Goal: Task Accomplishment & Management: Manage account settings

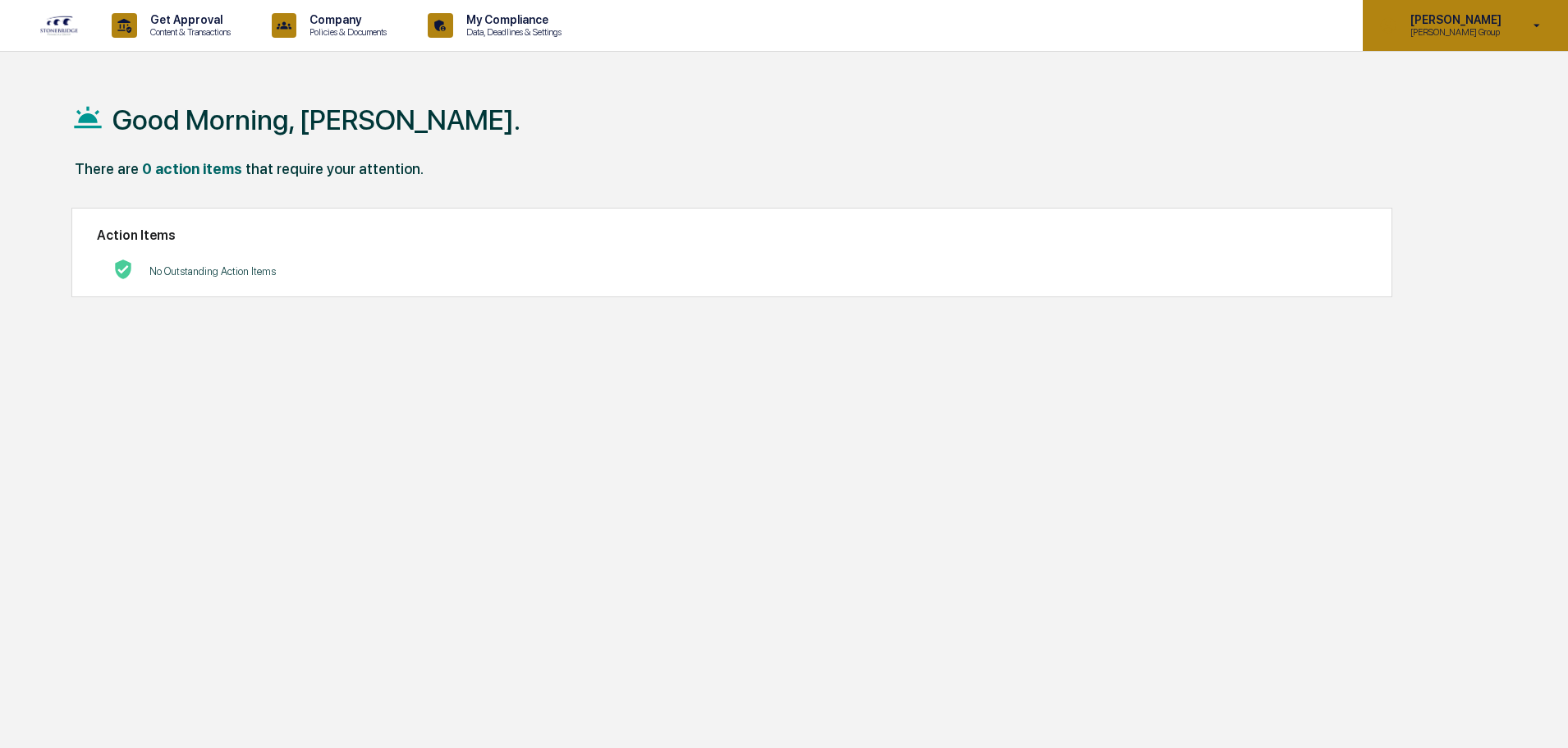
click at [1459, 25] on p "[PERSON_NAME]" at bounding box center [1453, 19] width 112 height 13
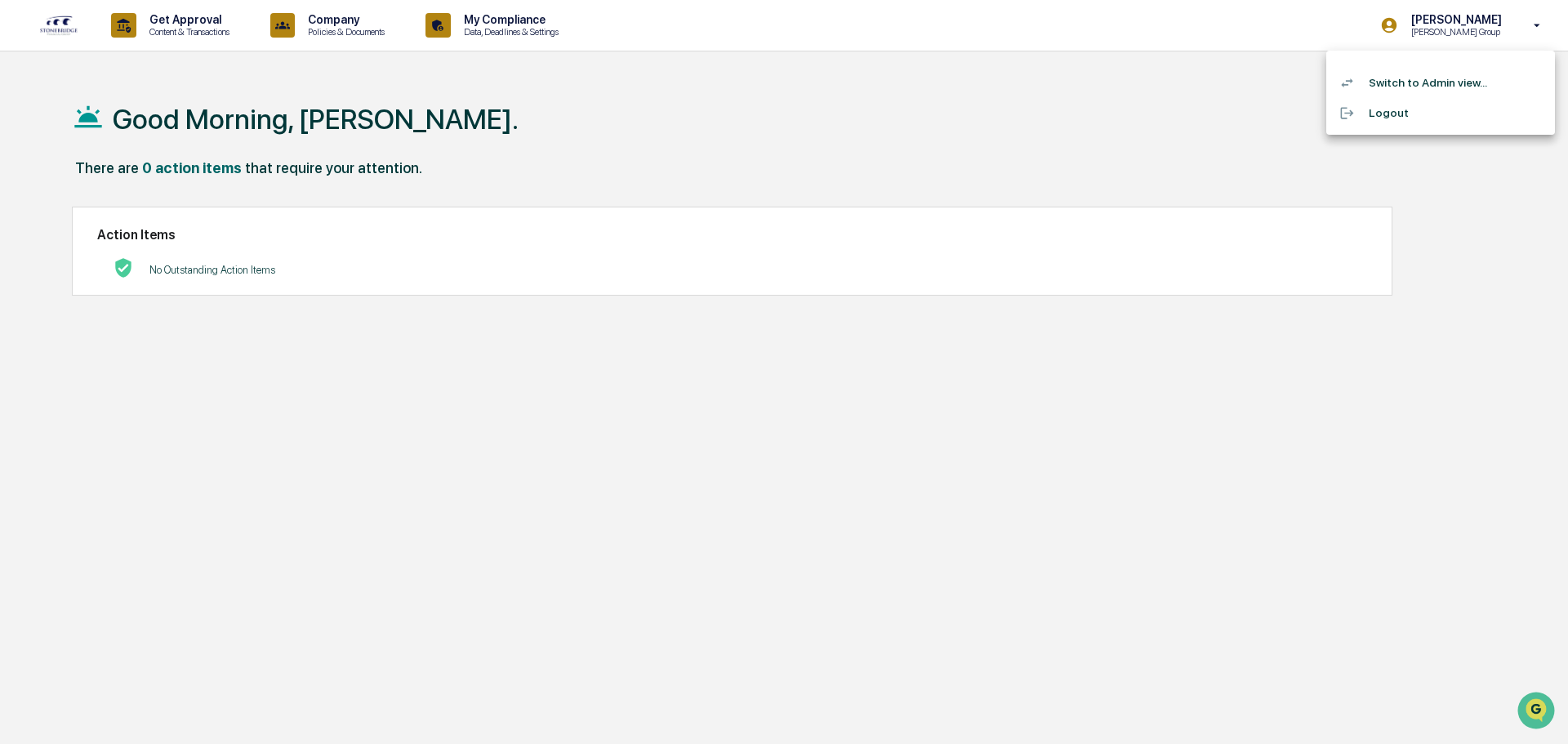
click at [1415, 79] on li "Switch to Admin view..." at bounding box center [1441, 82] width 229 height 30
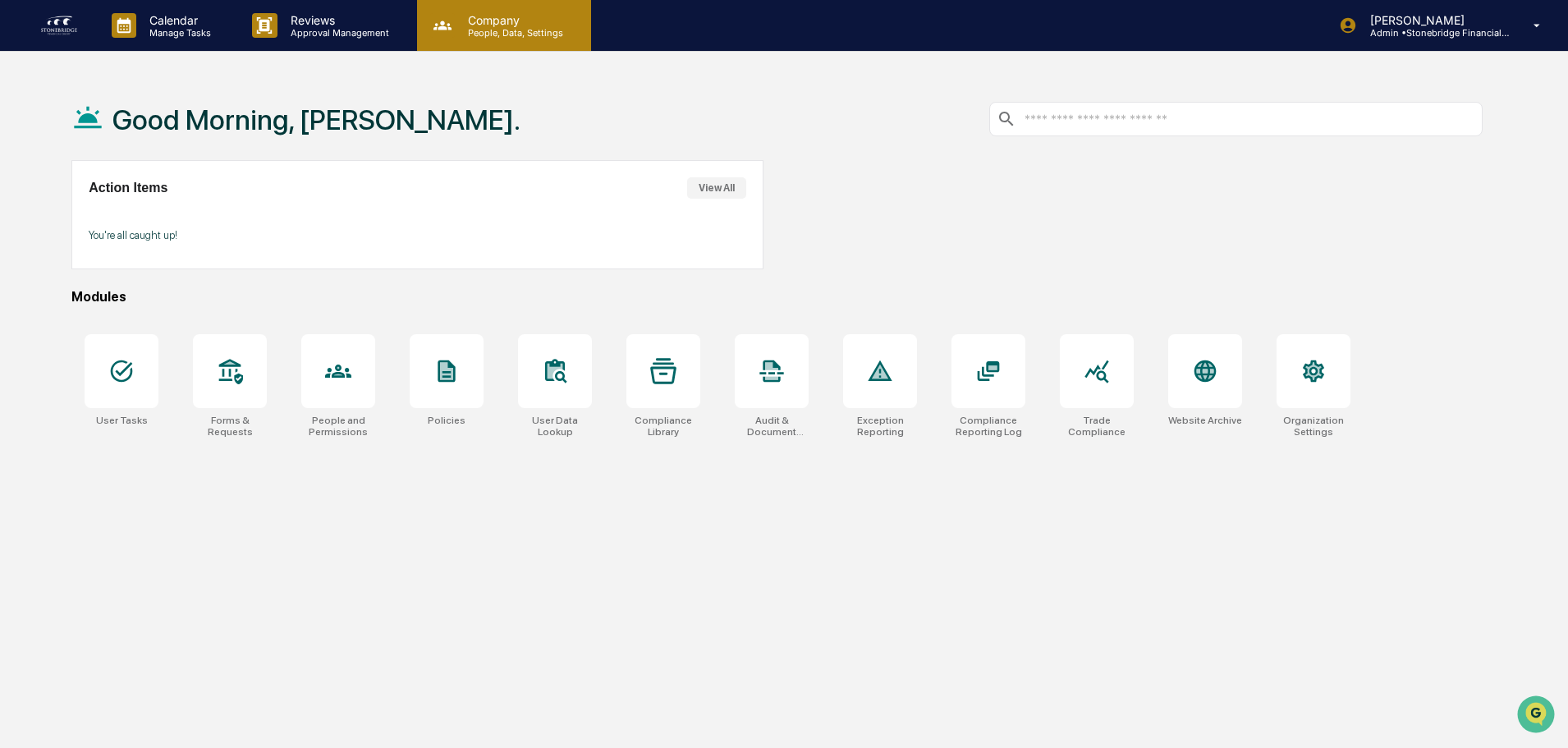
click at [484, 45] on div "Company People, Data, Settings" at bounding box center [504, 25] width 174 height 51
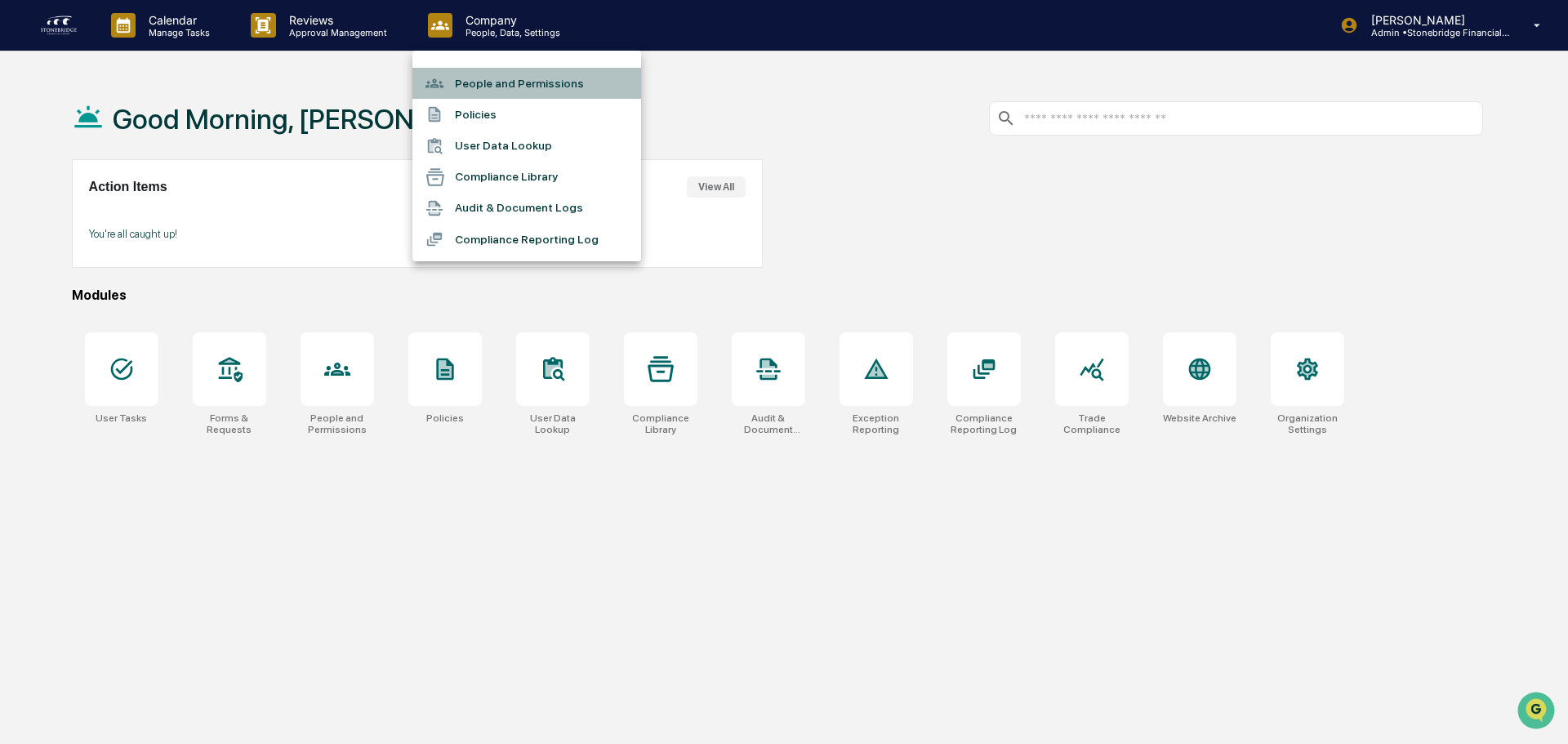
click at [485, 89] on li "People and Permissions" at bounding box center [527, 83] width 229 height 31
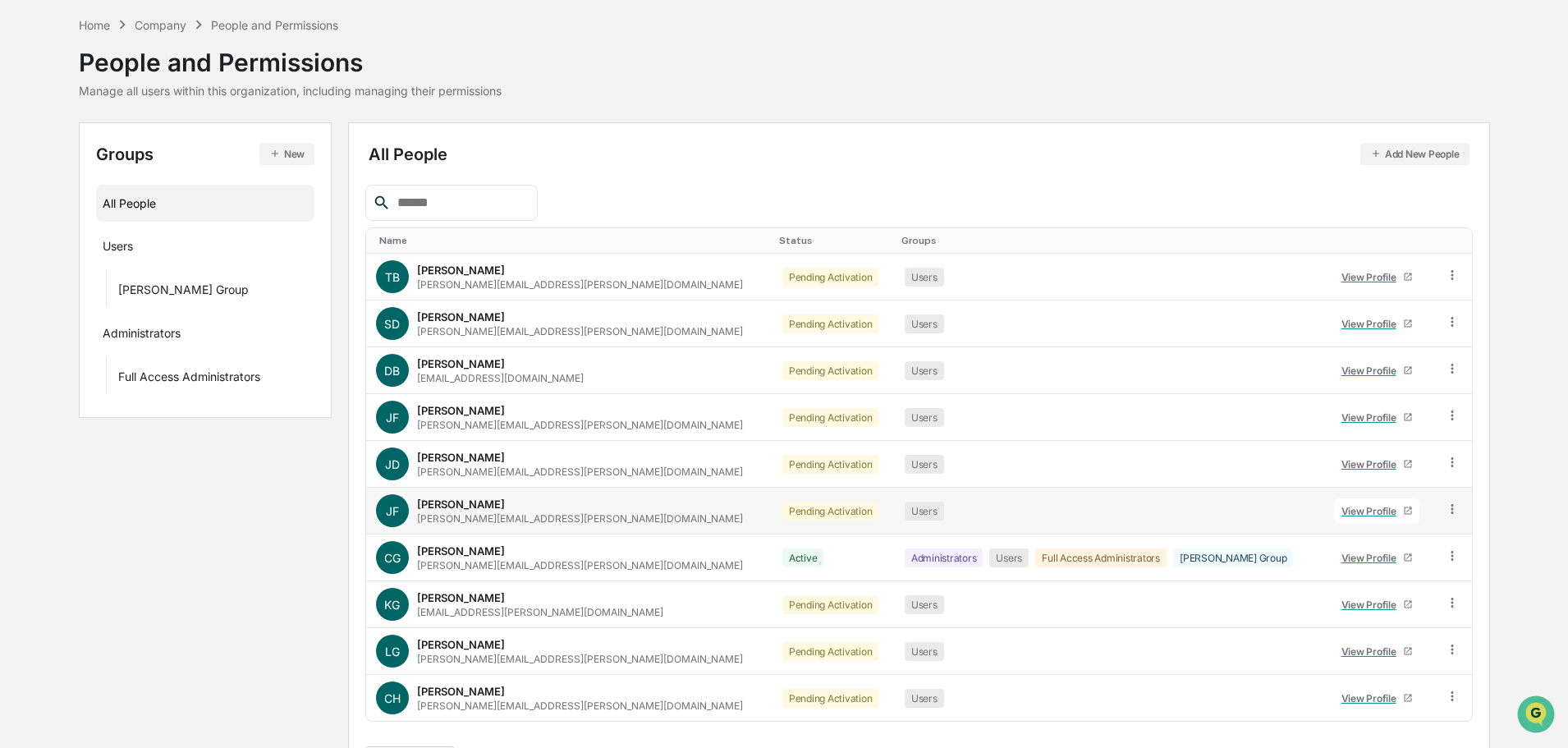
scroll to position [110, 0]
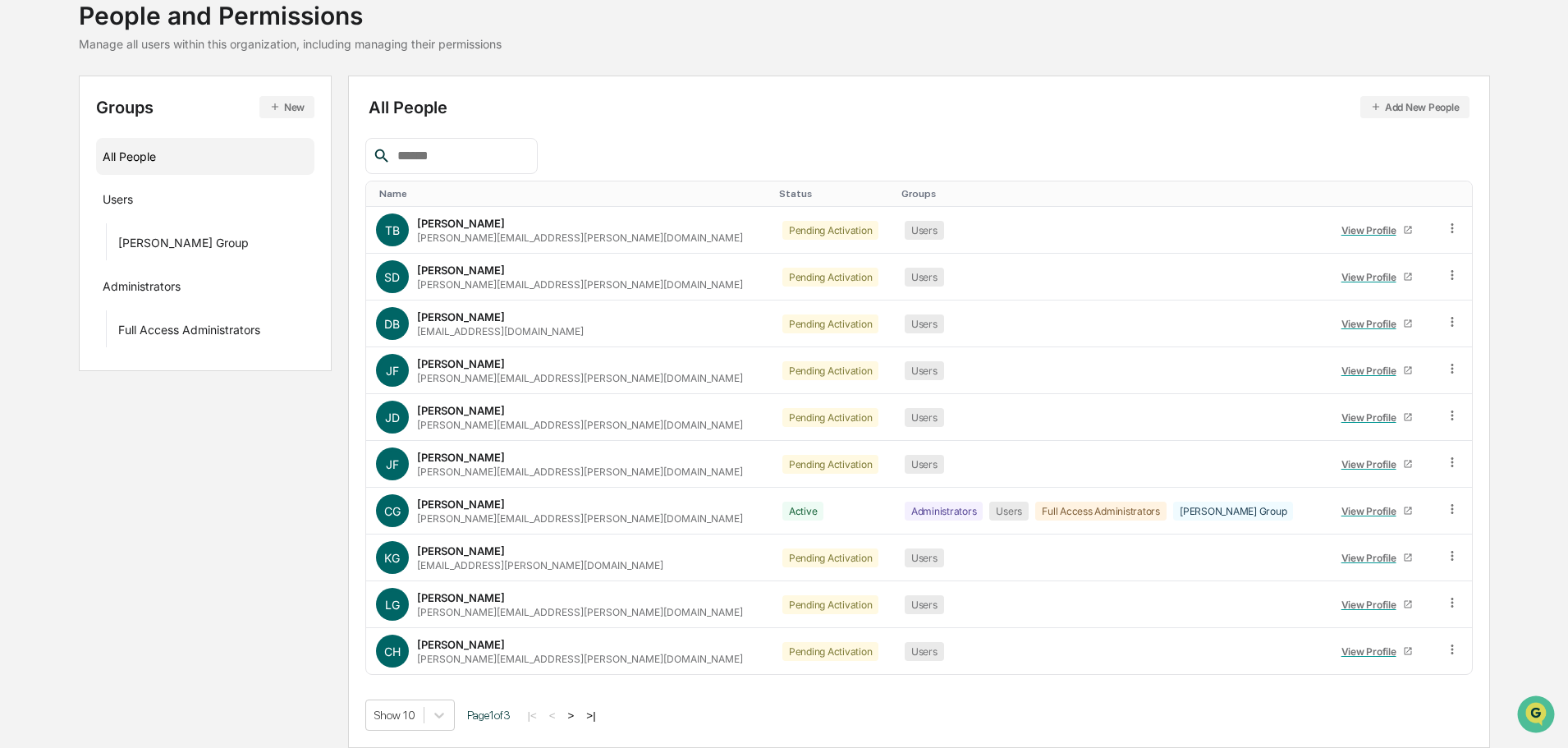
click at [580, 716] on button ">" at bounding box center [572, 715] width 17 height 14
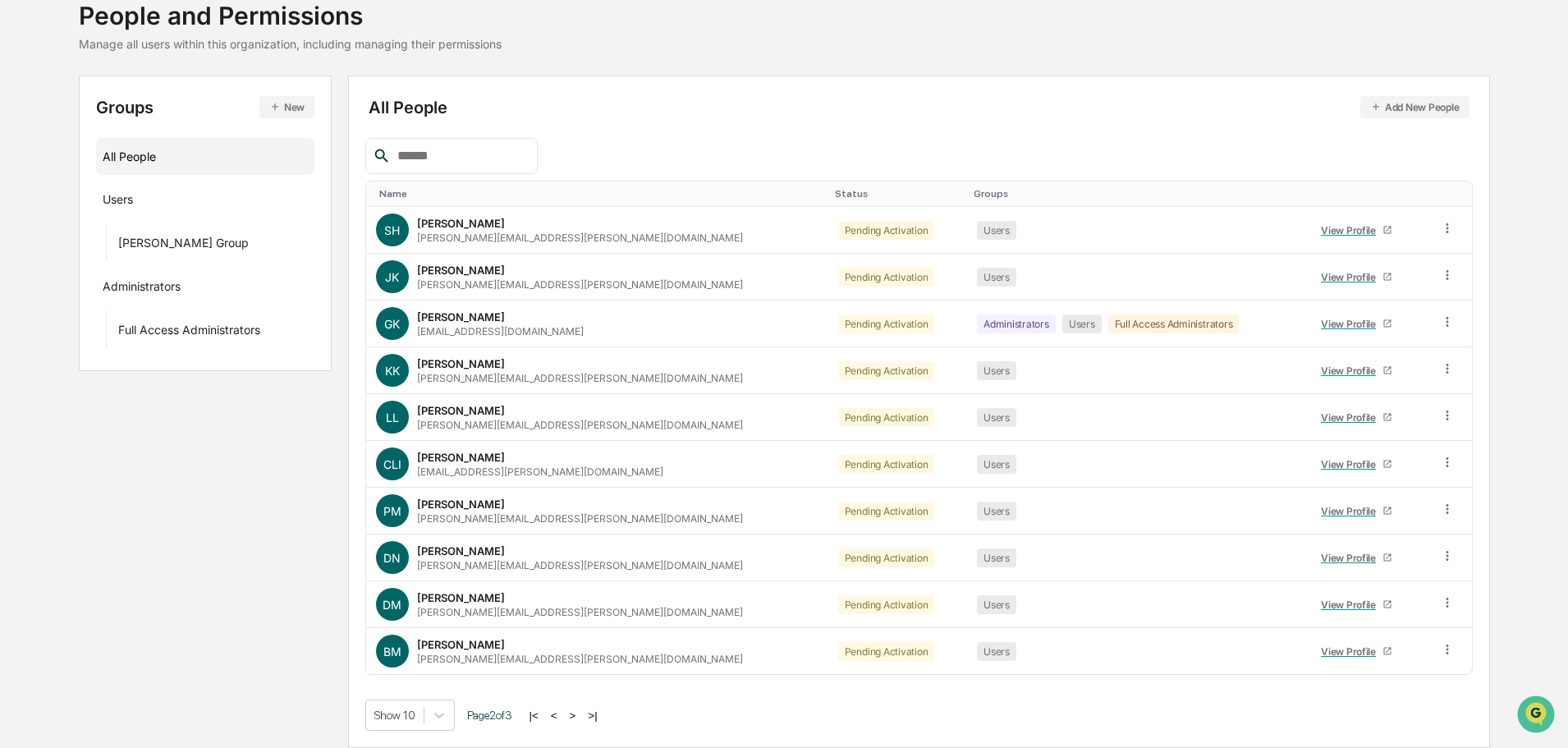
click at [581, 716] on button ">" at bounding box center [573, 715] width 17 height 14
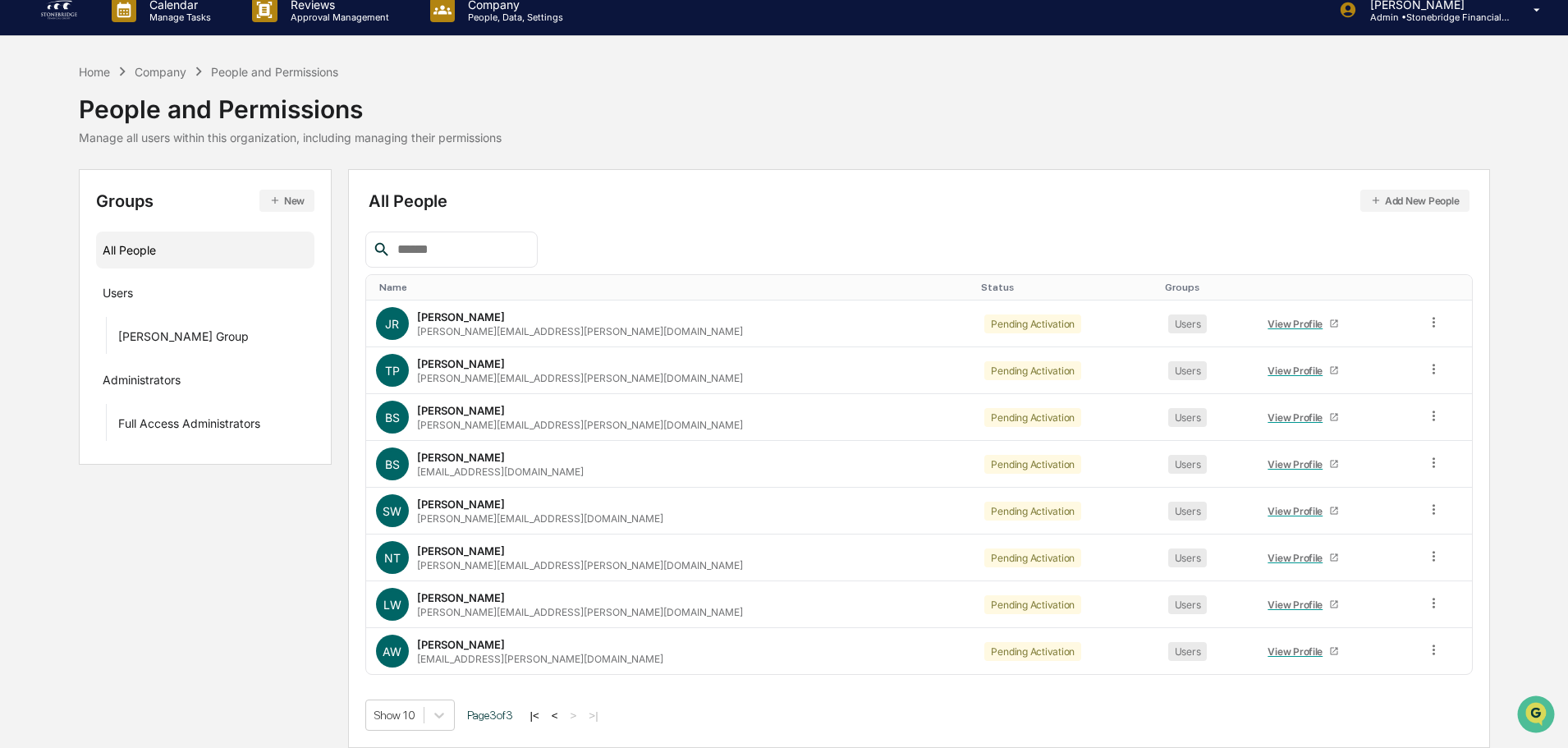
click at [559, 714] on button "<" at bounding box center [555, 715] width 17 height 14
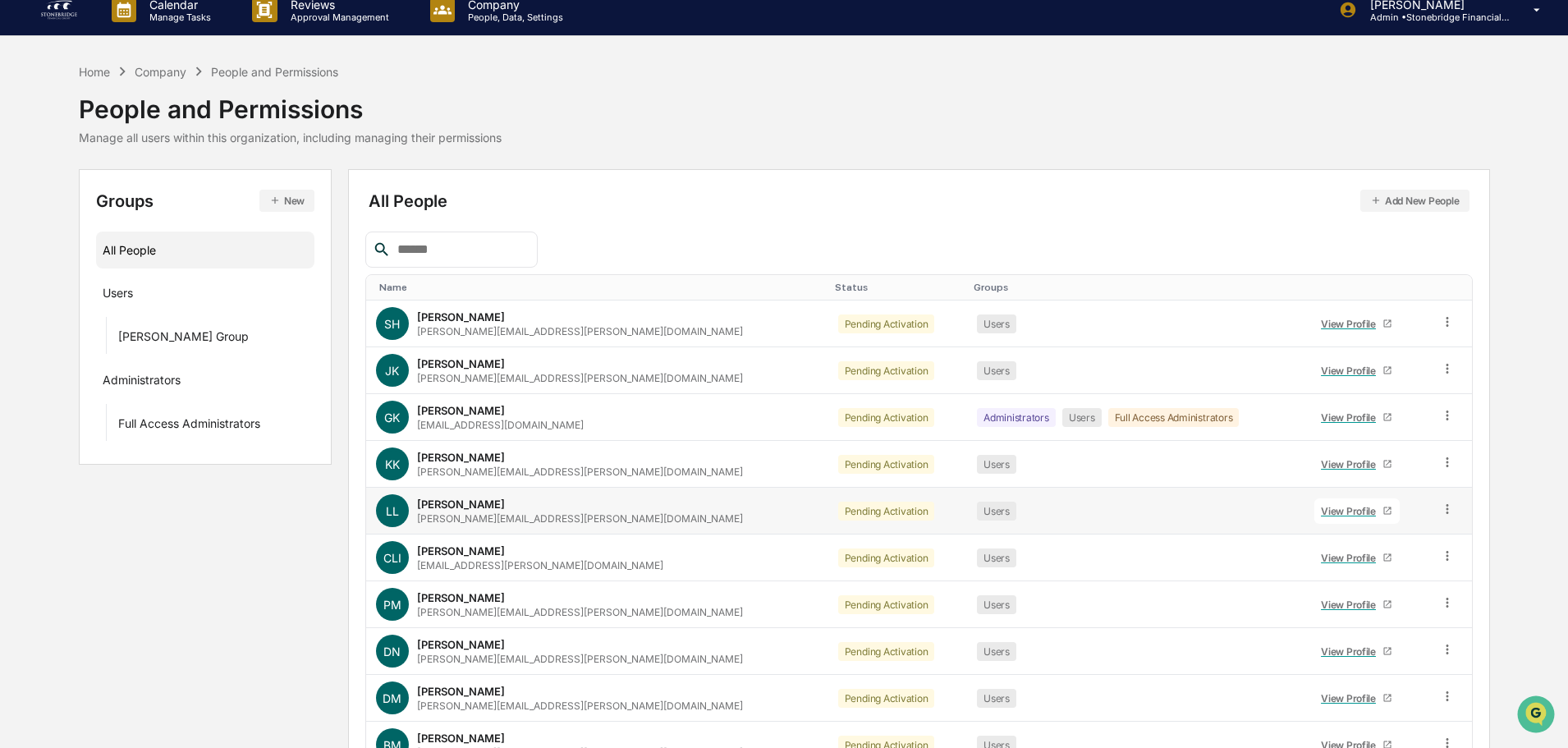
scroll to position [110, 0]
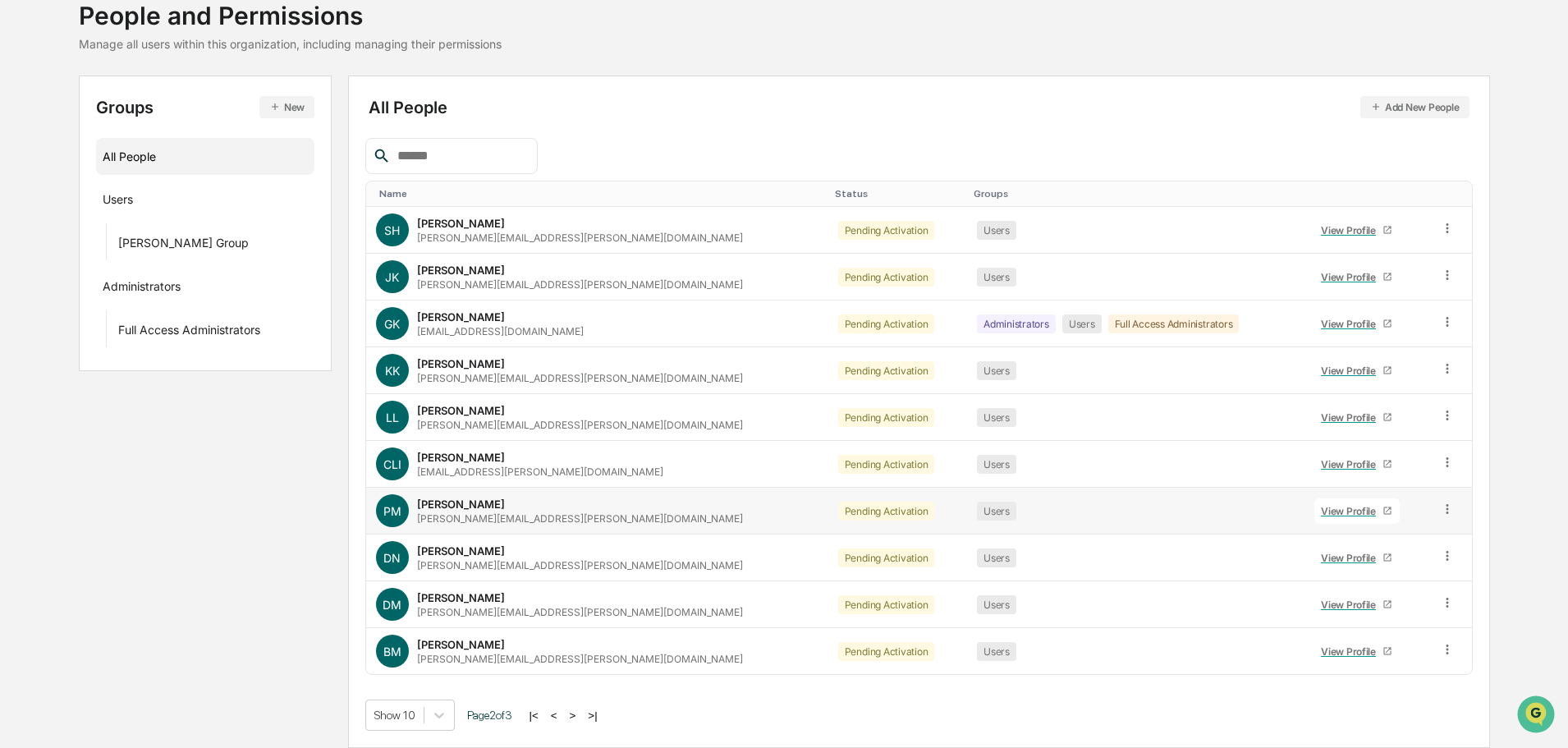
click at [1334, 509] on div "View Profile" at bounding box center [1351, 510] width 61 height 12
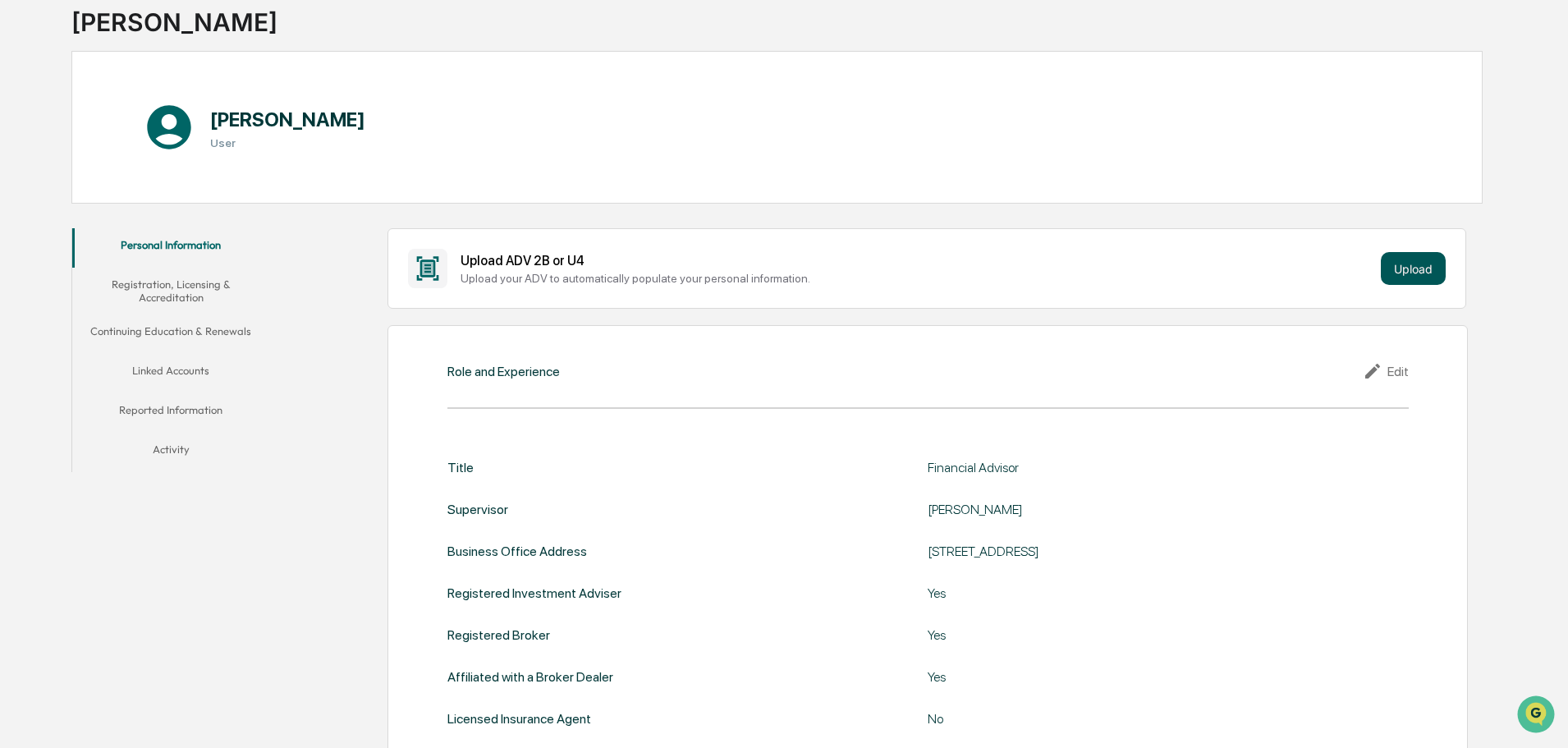
click at [1422, 264] on button "Upload" at bounding box center [1413, 268] width 65 height 32
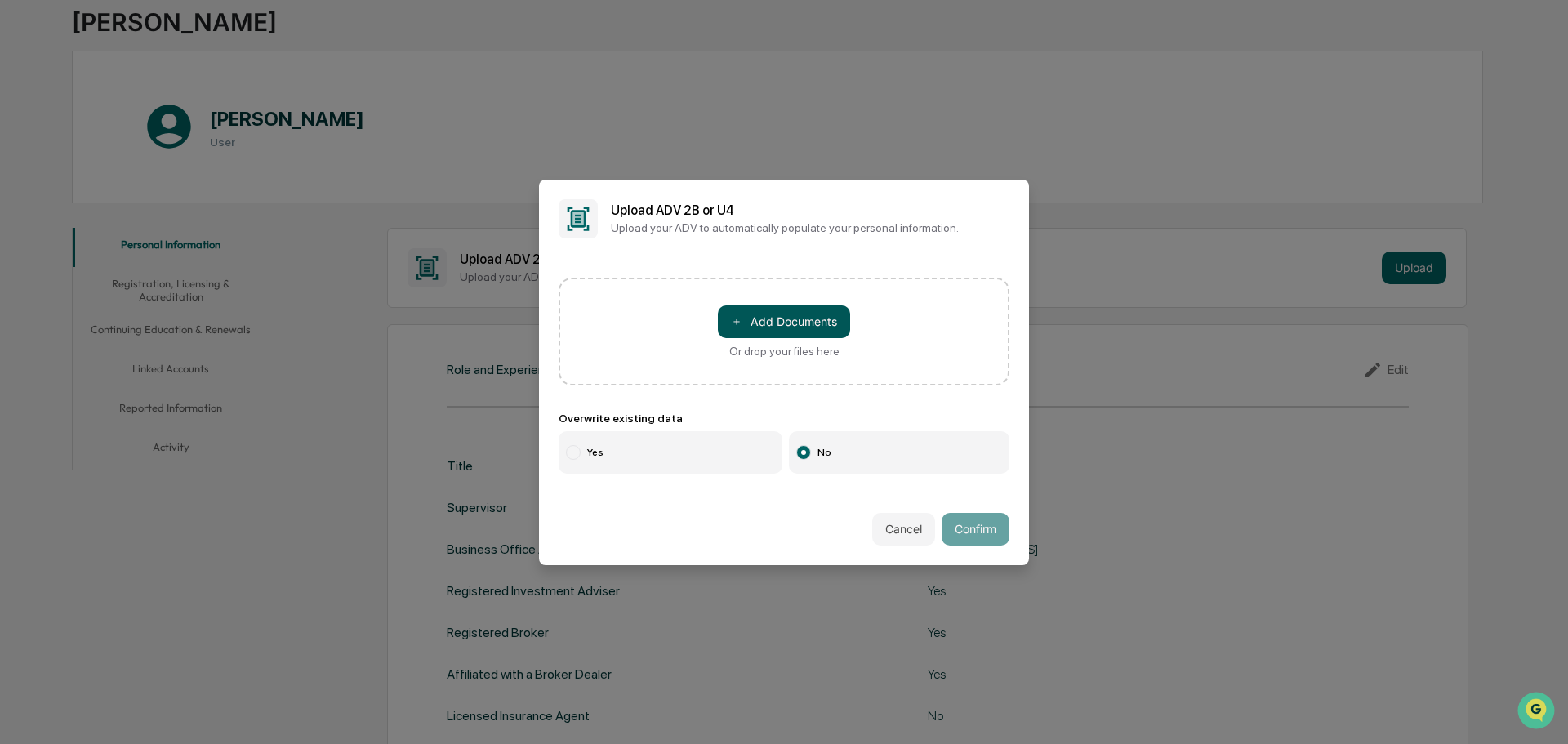
click at [789, 330] on button "＋ Add Documents" at bounding box center [784, 321] width 132 height 32
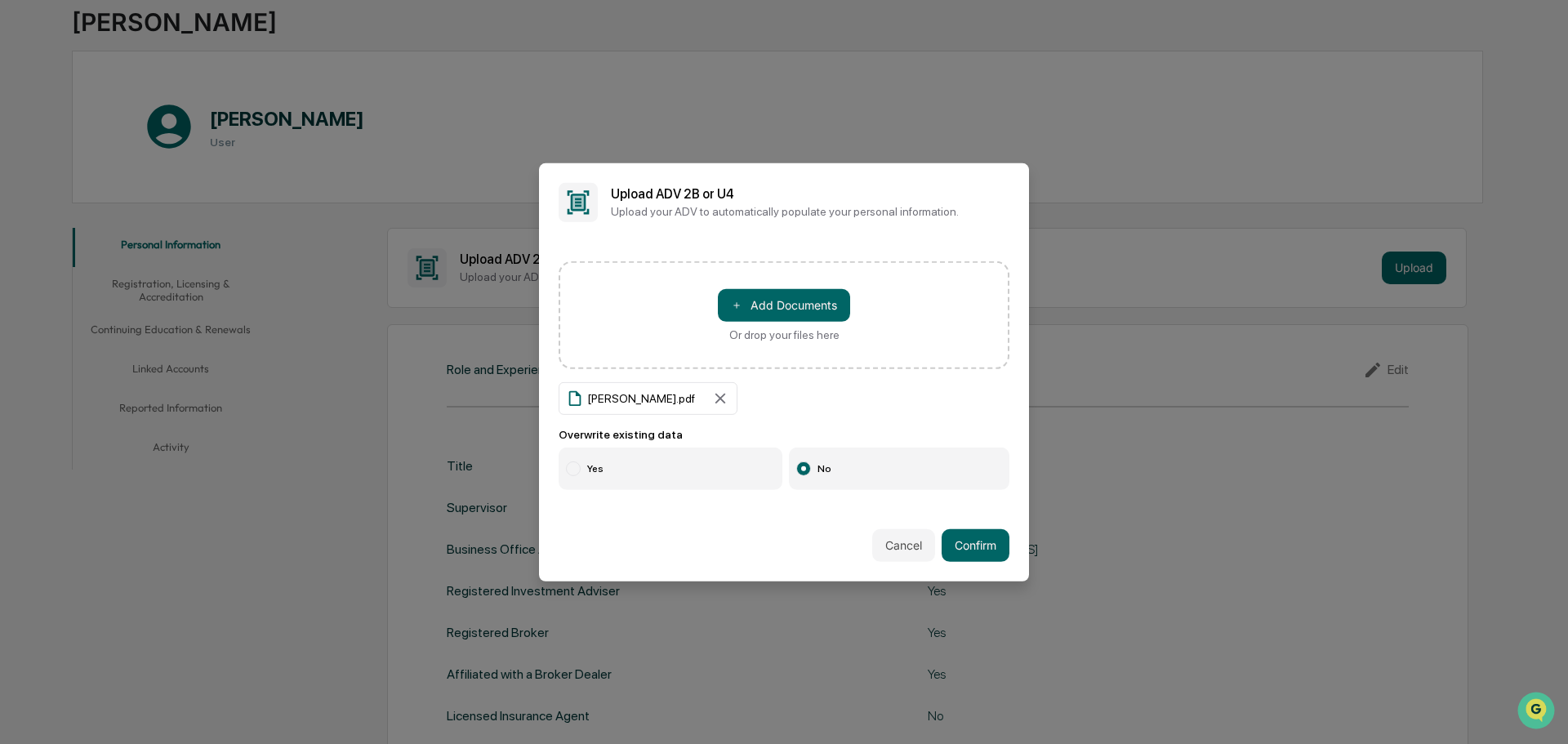
click at [734, 480] on label "Yes" at bounding box center [670, 469] width 223 height 42
click at [1007, 560] on div "Cancel Confirm" at bounding box center [784, 546] width 490 height 72
click at [993, 552] on button "Confirm" at bounding box center [975, 545] width 67 height 32
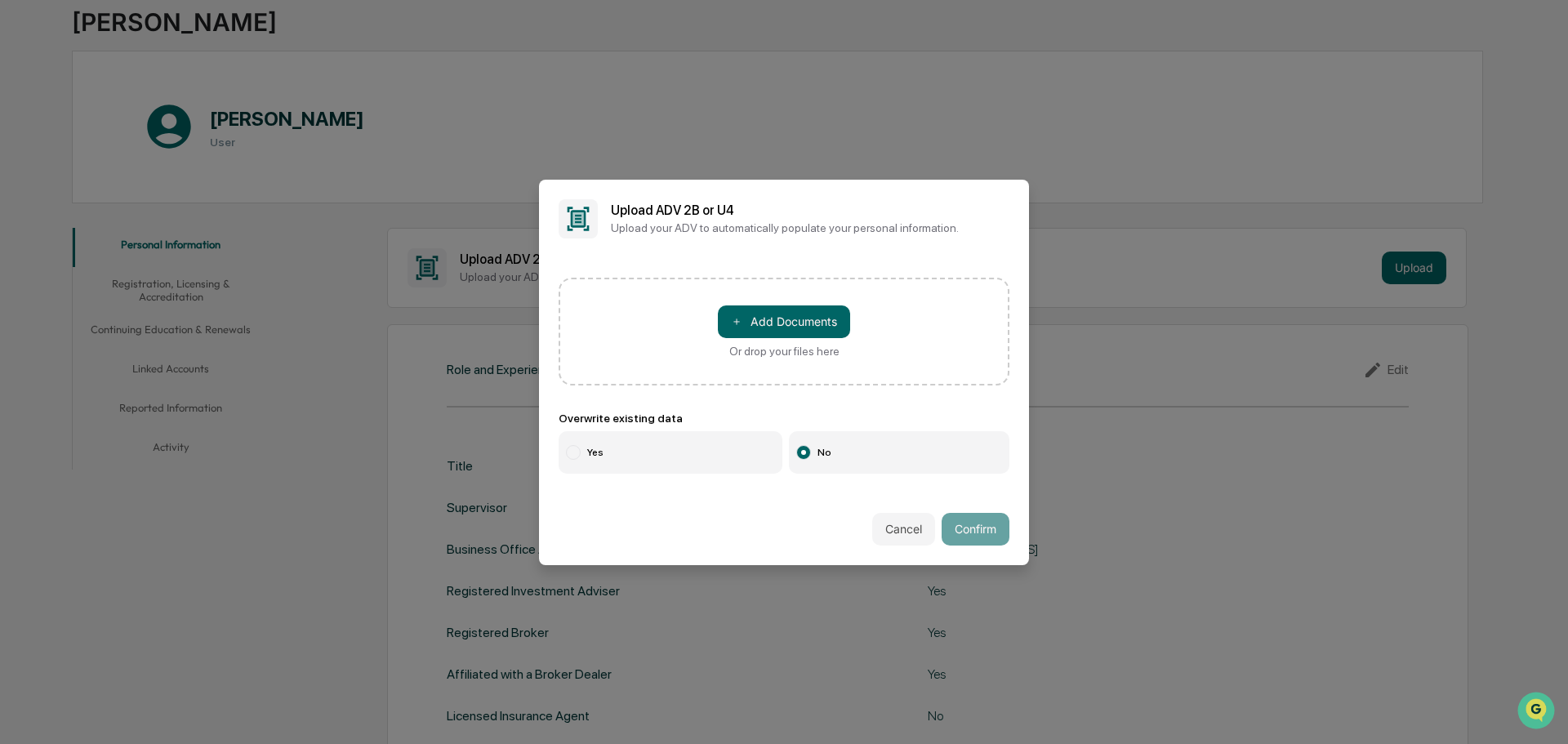
click at [654, 457] on label "Yes" at bounding box center [670, 452] width 223 height 42
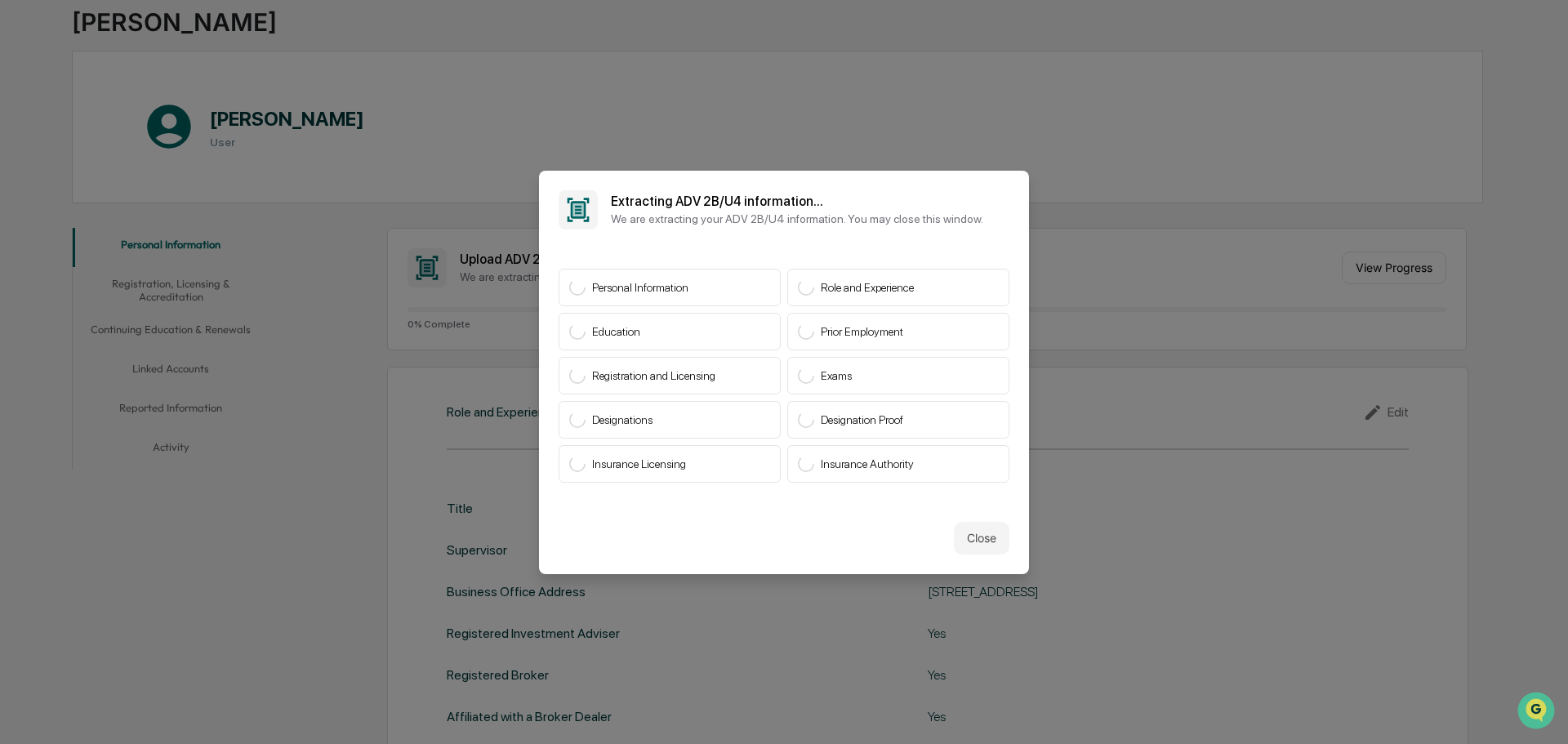
click at [987, 537] on button "Close" at bounding box center [981, 537] width 55 height 32
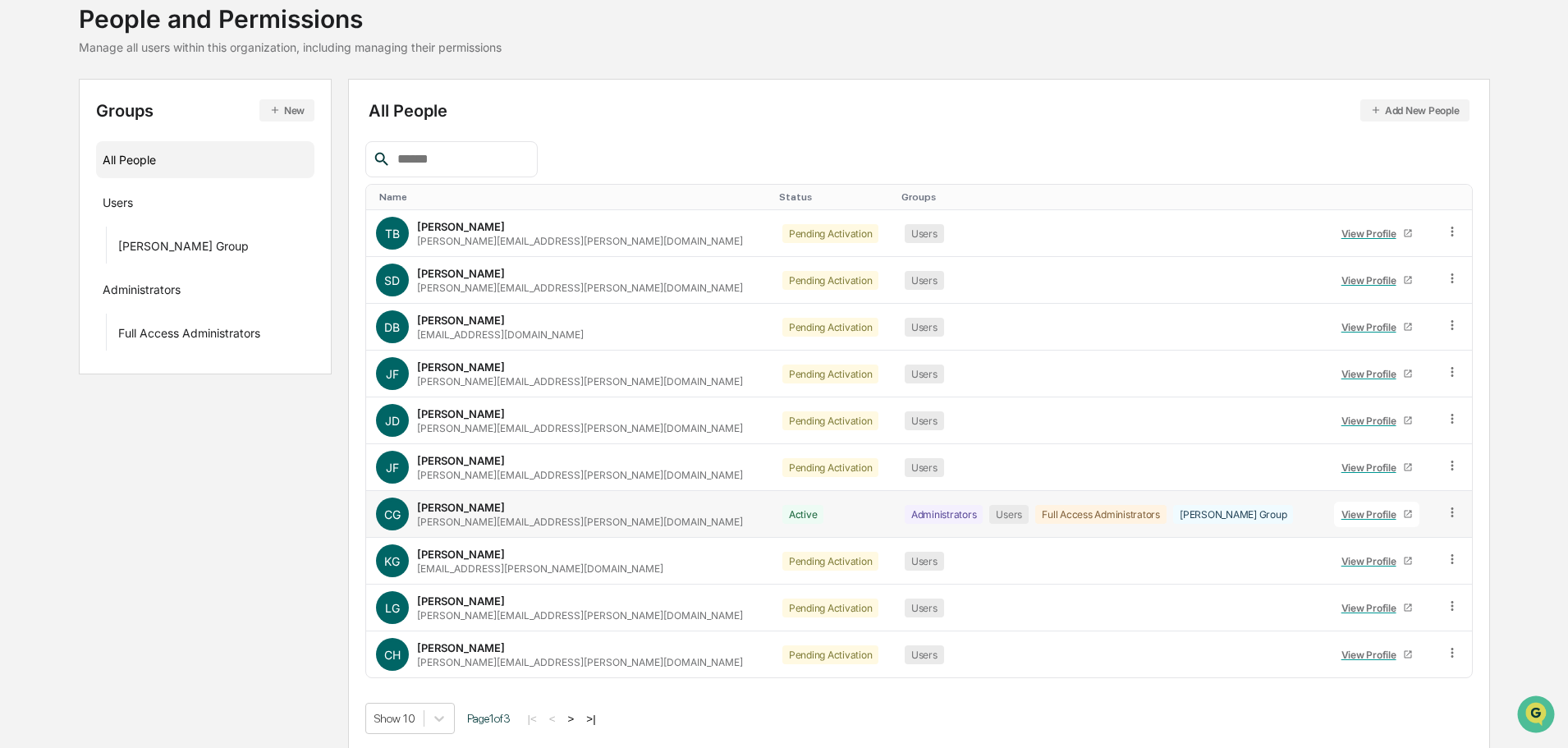
scroll to position [110, 0]
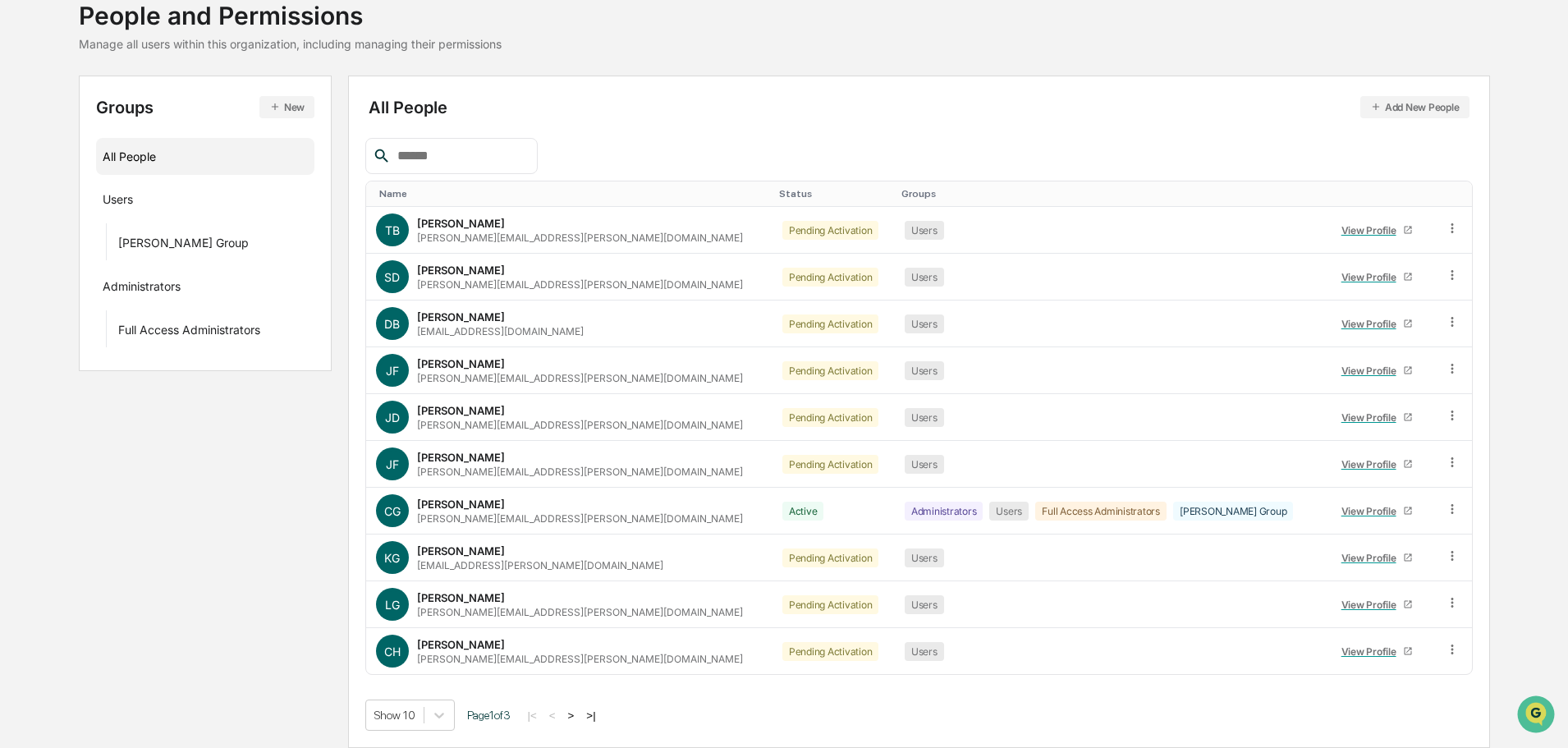
click at [579, 716] on button ">" at bounding box center [572, 715] width 17 height 14
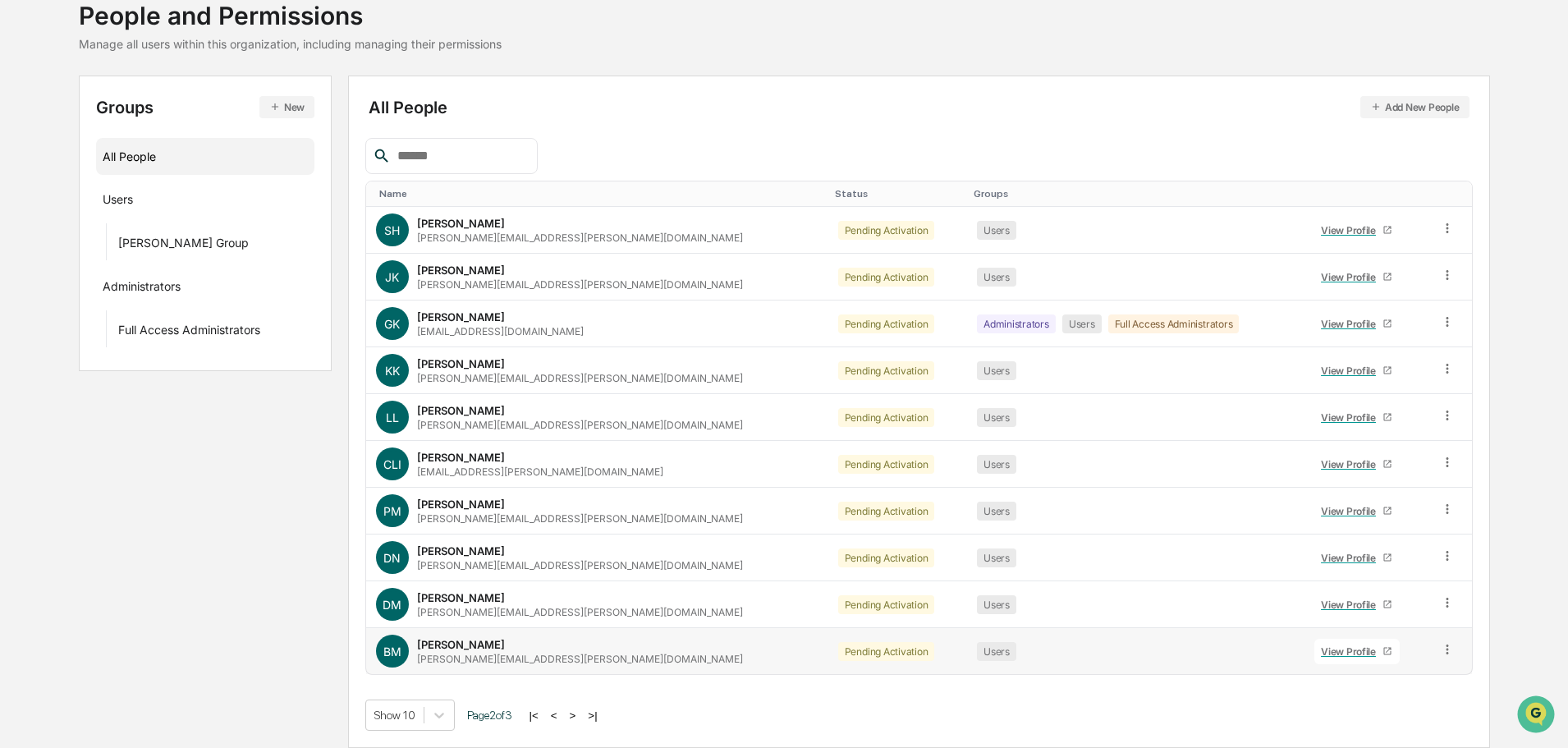
click at [490, 658] on div "brian.mccarver@stonebridgefg.com" at bounding box center [579, 658] width 326 height 12
click at [1321, 649] on div "View Profile" at bounding box center [1351, 651] width 61 height 12
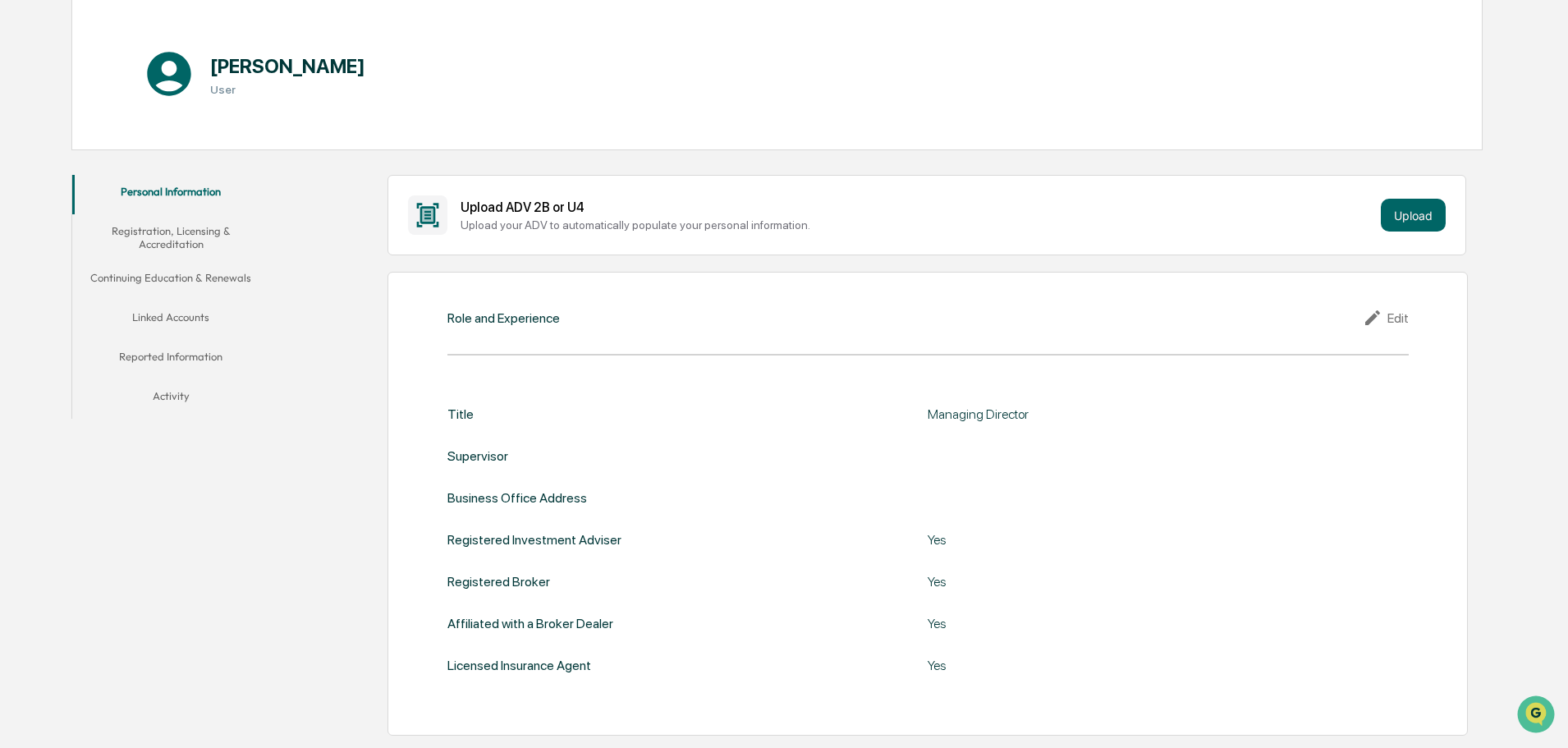
scroll to position [191, 0]
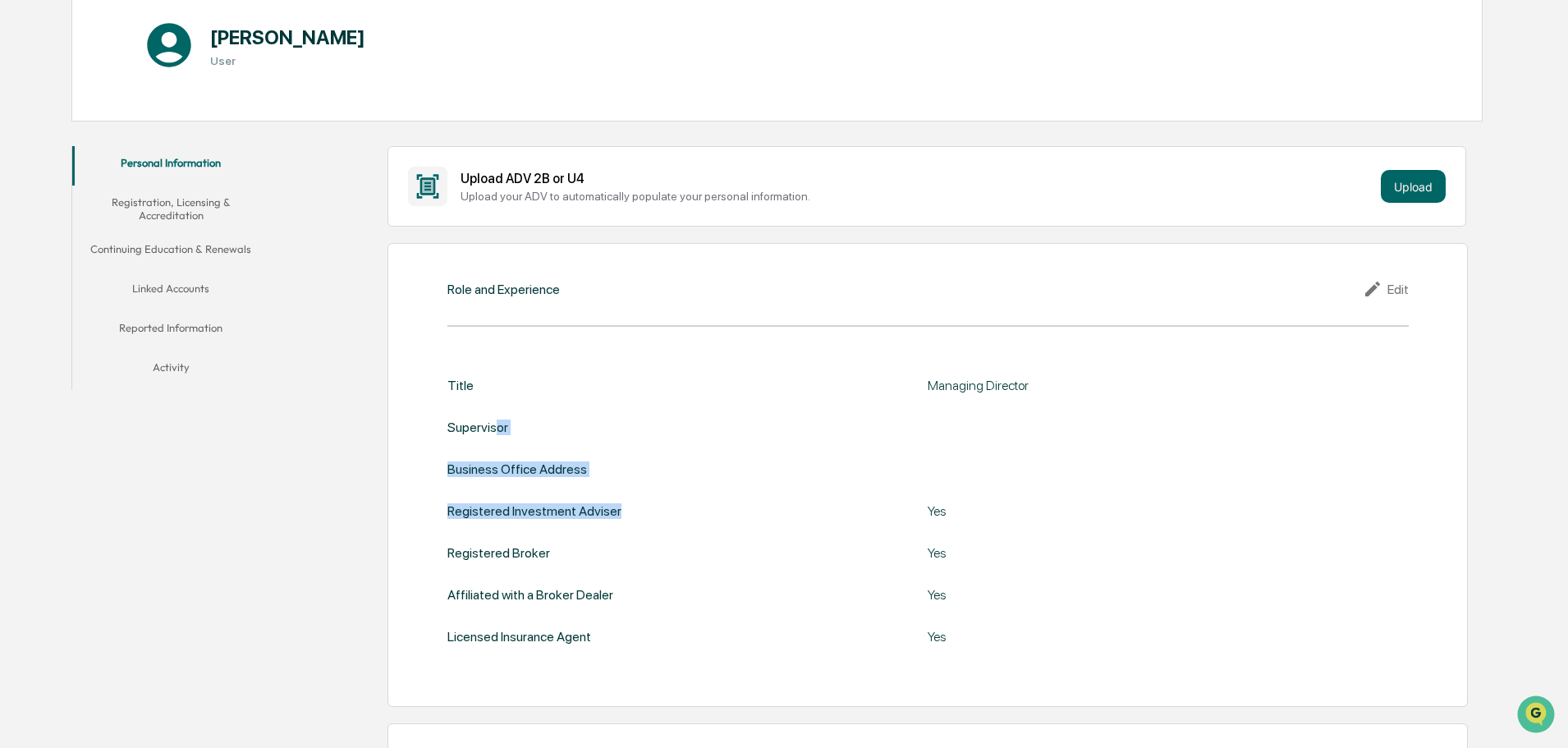
drag, startPoint x: 494, startPoint y: 432, endPoint x: 751, endPoint y: 490, distance: 263.5
click at [751, 490] on div "Title Managing Director Supervisor Business Office Address Registered Investmen…" at bounding box center [928, 511] width 961 height 267
drag, startPoint x: 587, startPoint y: 467, endPoint x: 977, endPoint y: 458, distance: 390.1
click at [979, 457] on div "Title Managing Director Supervisor Business Office Address Registered Investmen…" at bounding box center [928, 511] width 961 height 267
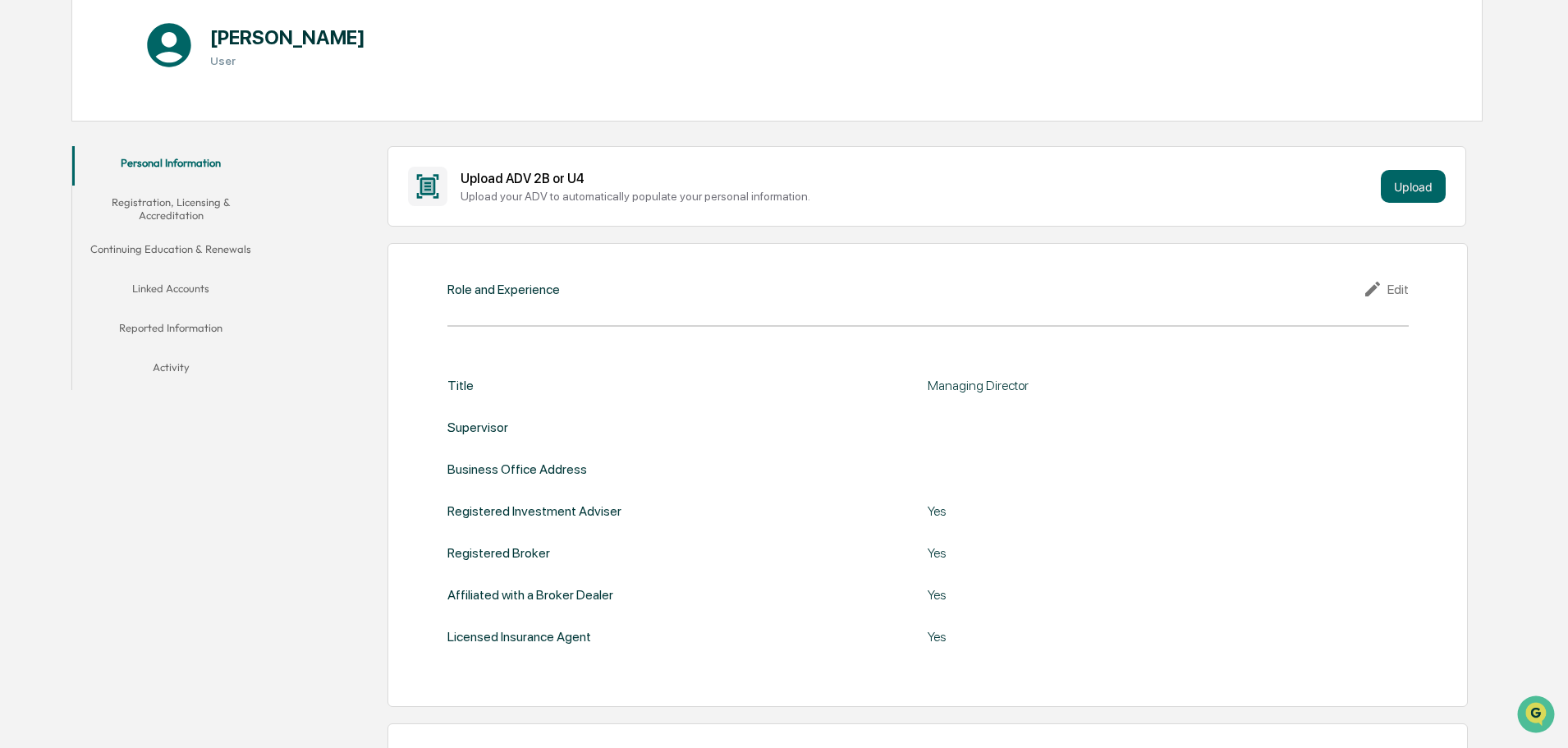
click at [977, 458] on div "Title Managing Director Supervisor Business Office Address Registered Investmen…" at bounding box center [928, 511] width 961 height 267
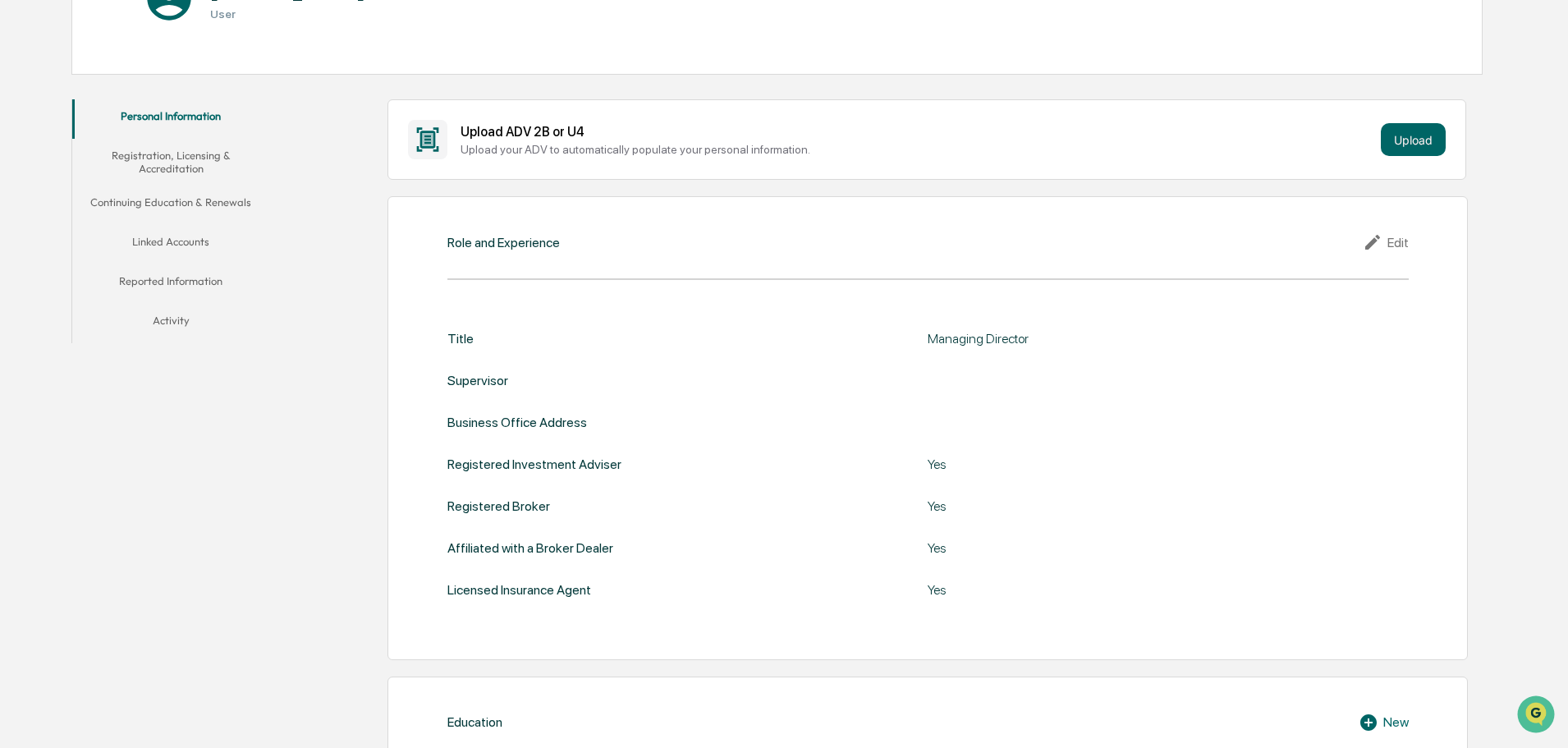
scroll to position [82, 0]
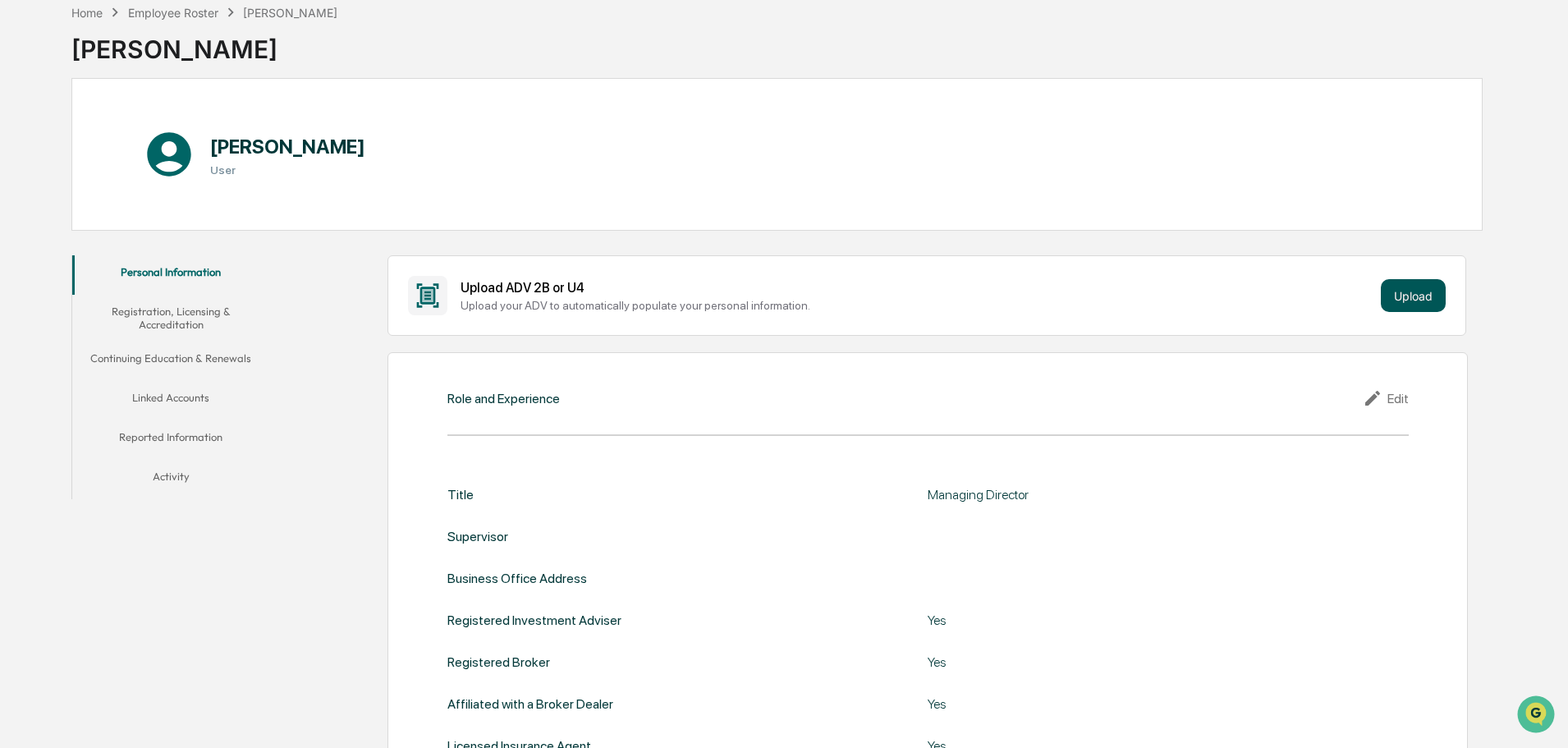
click at [1386, 290] on button "Upload" at bounding box center [1413, 295] width 65 height 32
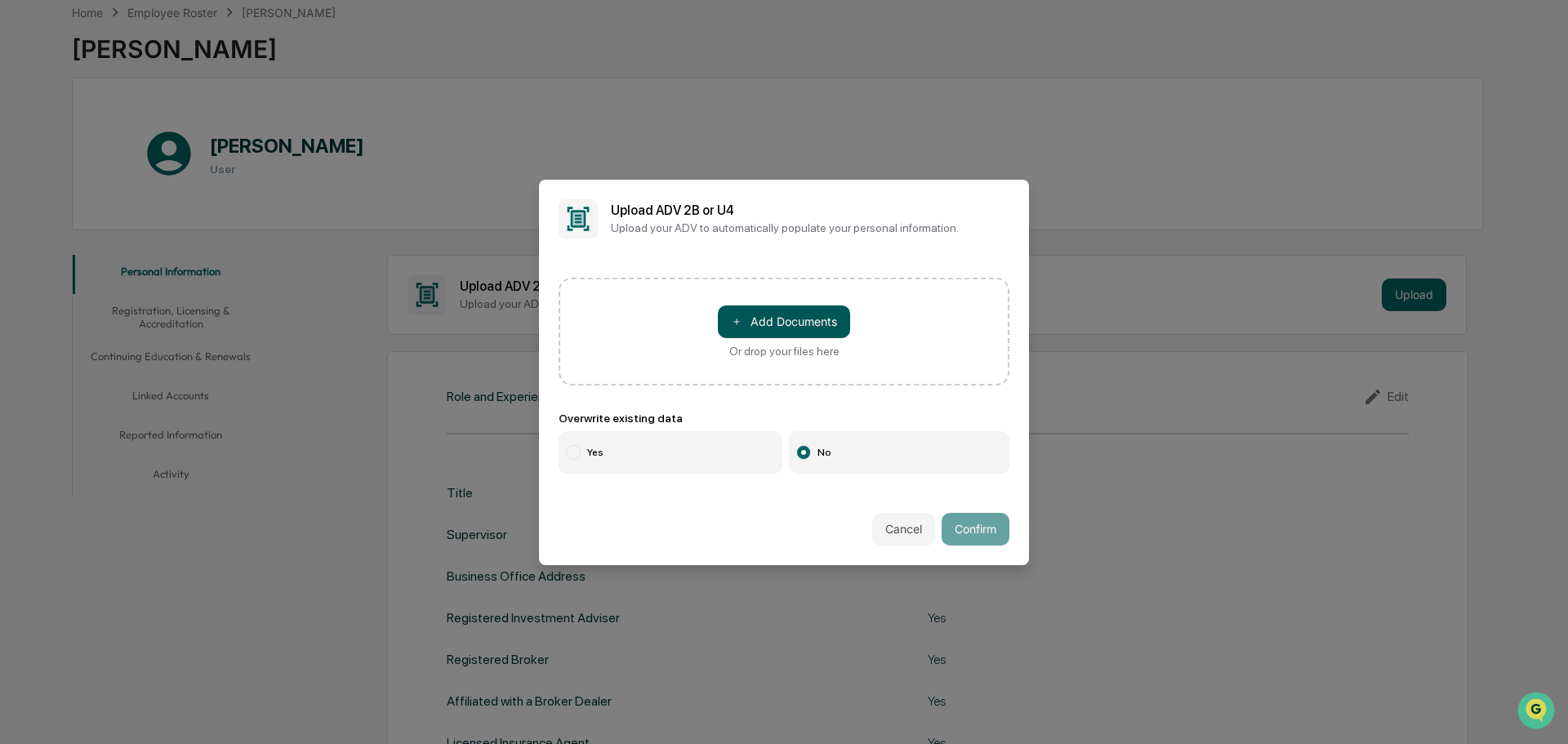
click at [733, 321] on span "＋" at bounding box center [736, 321] width 11 height 16
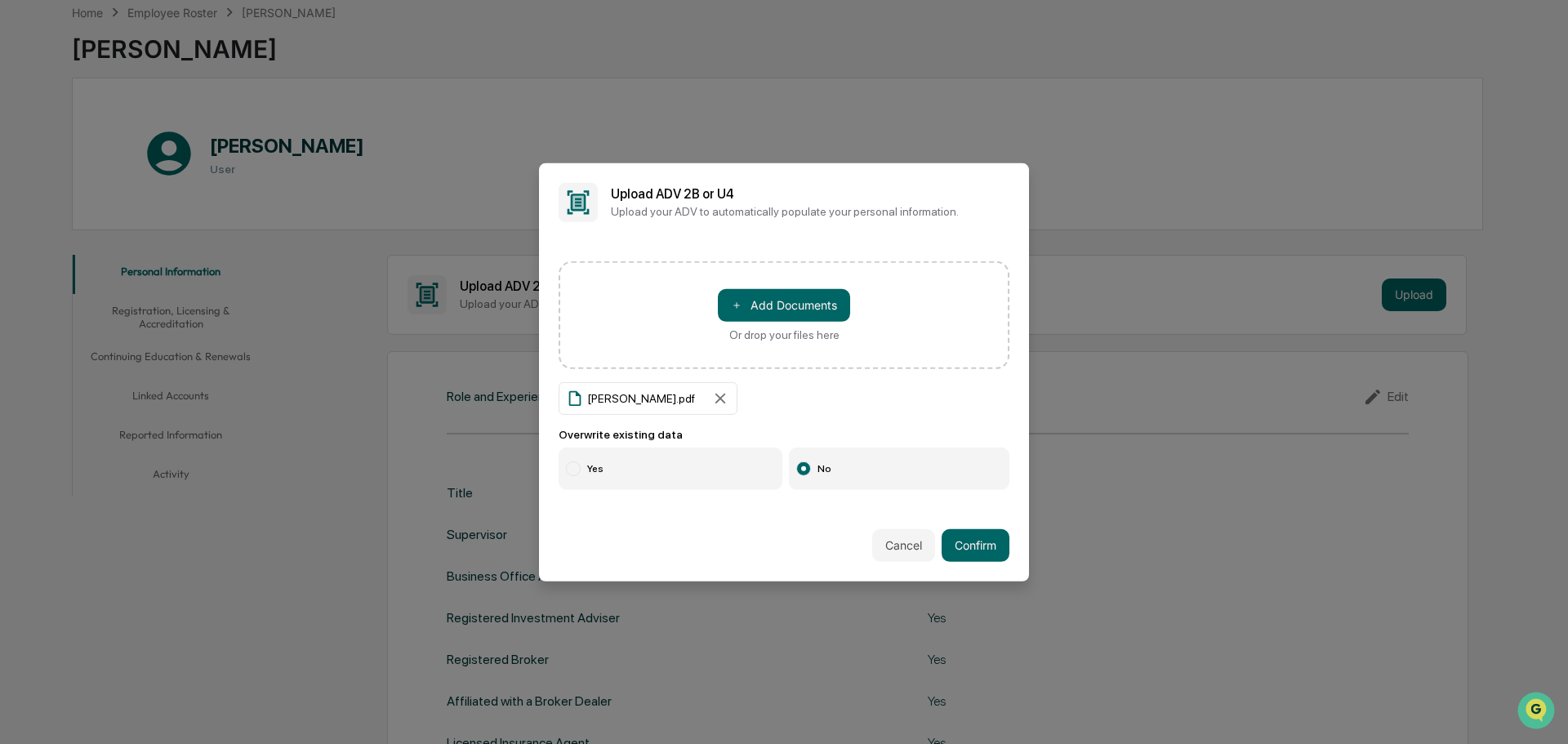
click at [662, 479] on label "Yes" at bounding box center [670, 469] width 223 height 42
click at [958, 540] on button "Confirm" at bounding box center [975, 545] width 67 height 32
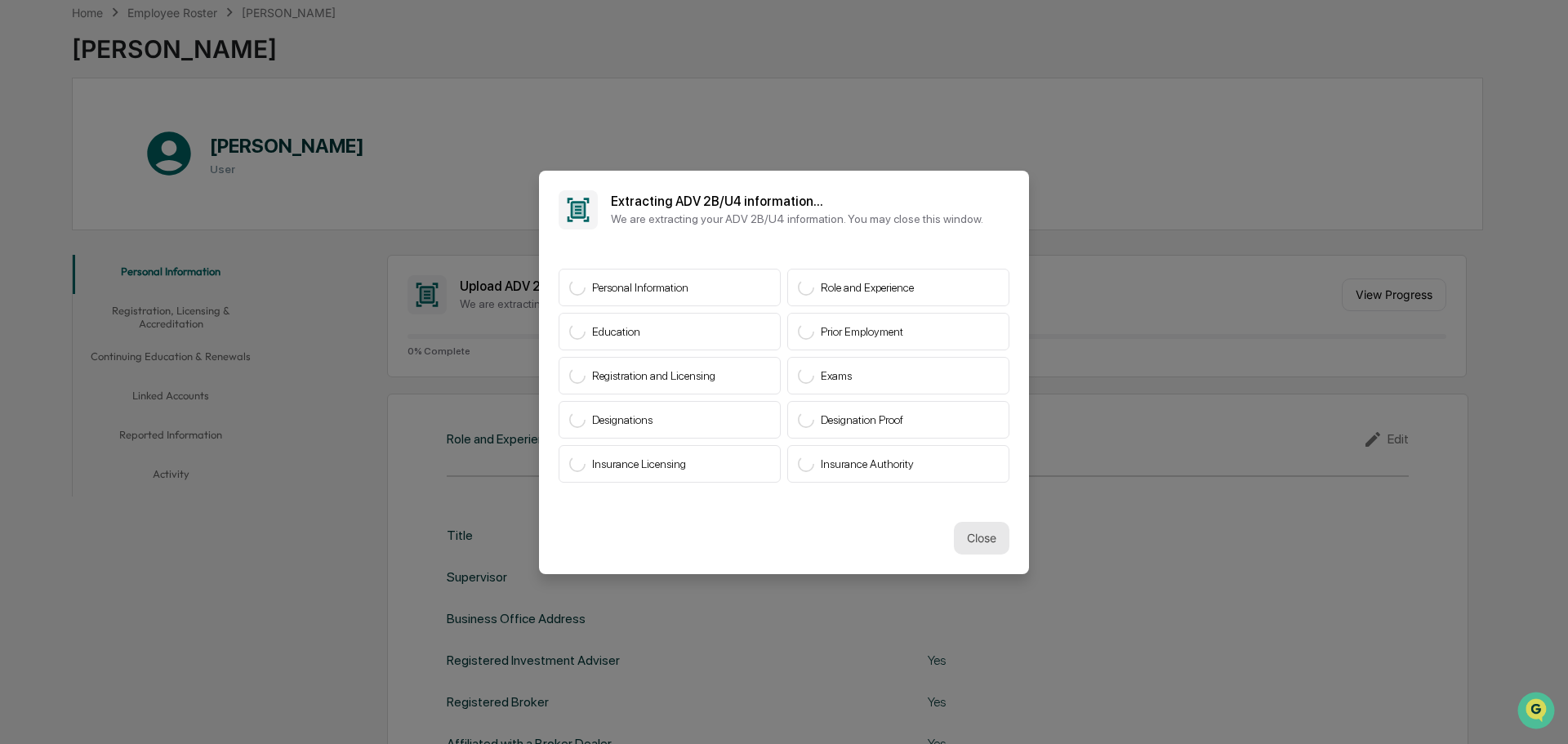
click at [979, 526] on button "Close" at bounding box center [981, 537] width 55 height 32
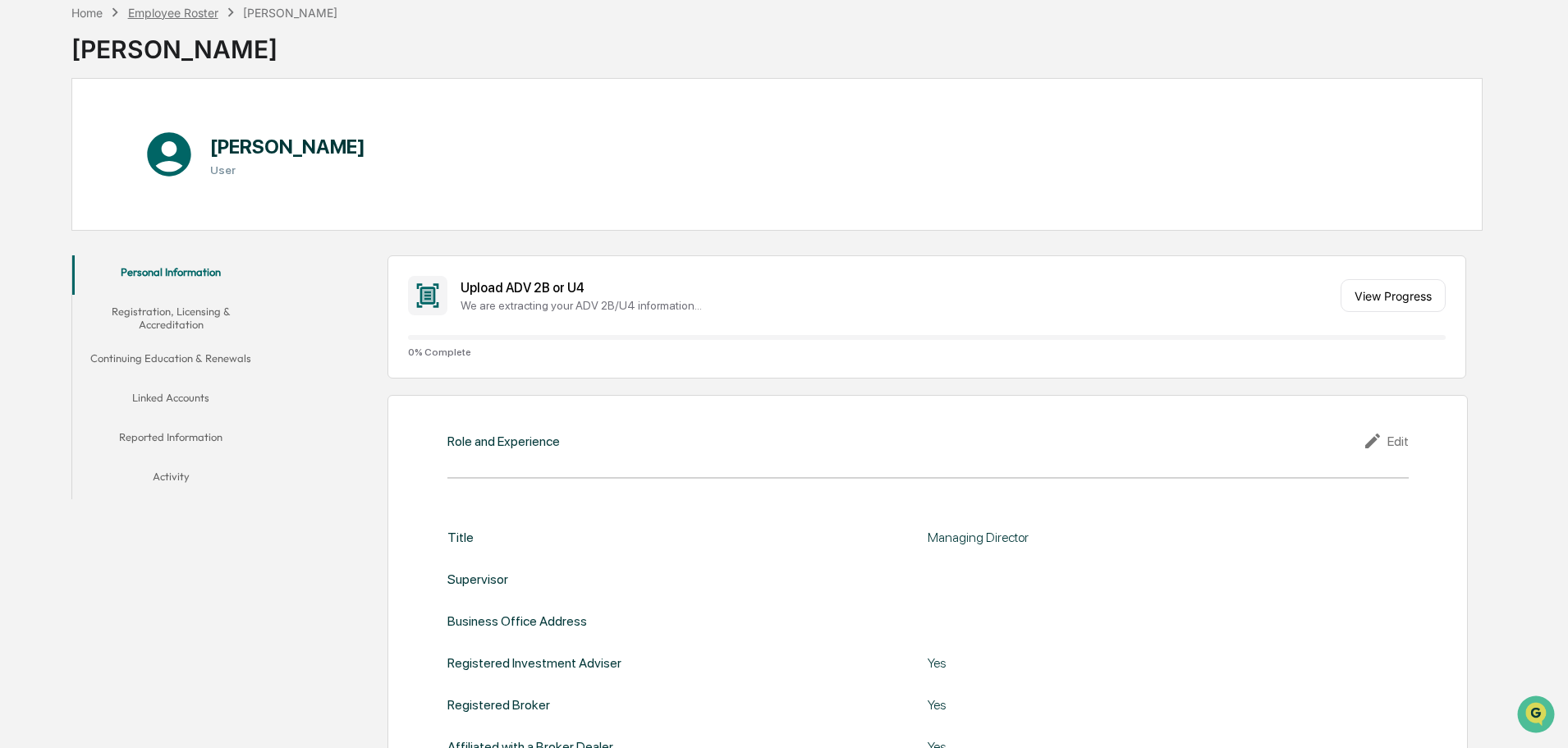
click at [195, 12] on div "Employee Roster" at bounding box center [173, 12] width 90 height 14
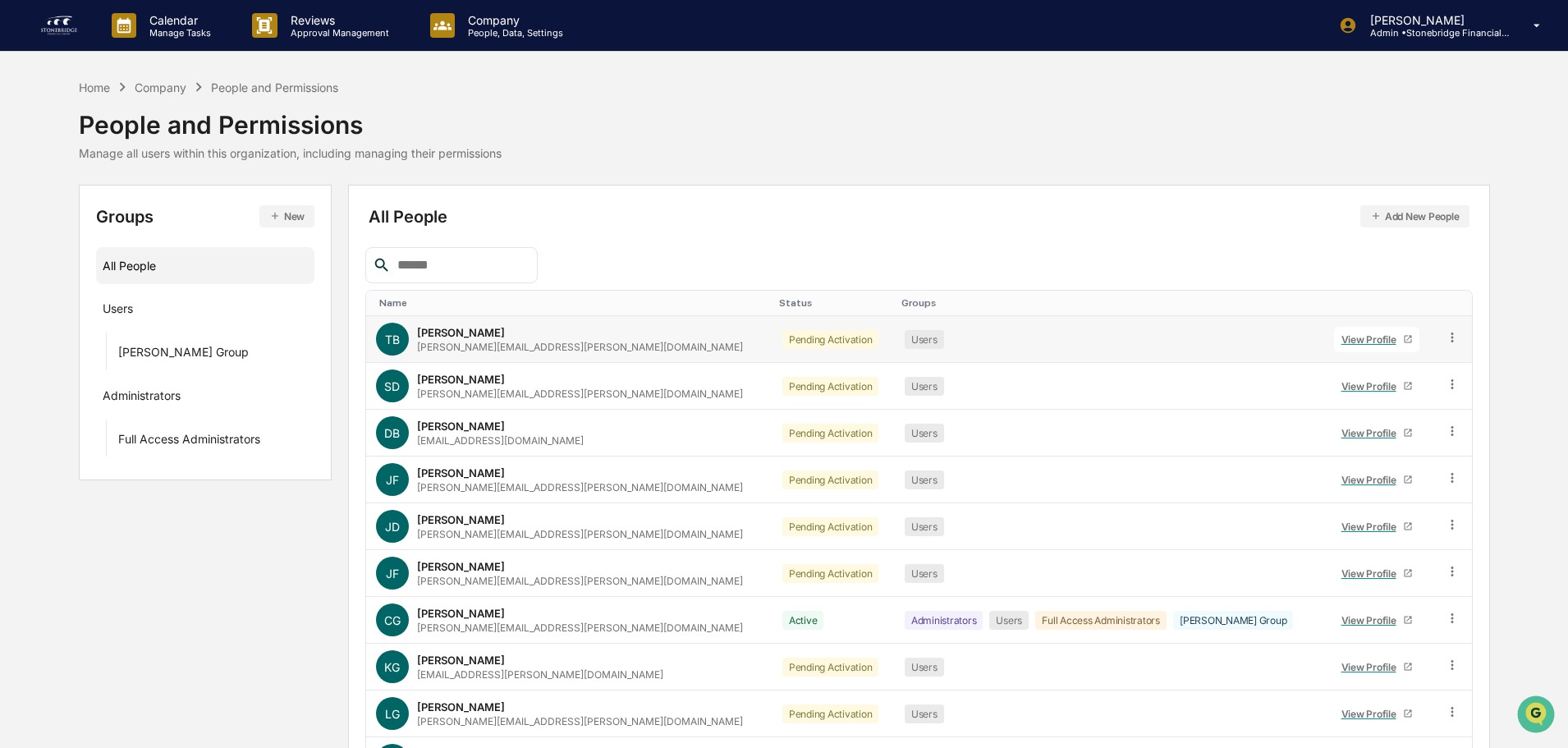
click at [1342, 338] on div "View Profile" at bounding box center [1372, 339] width 61 height 12
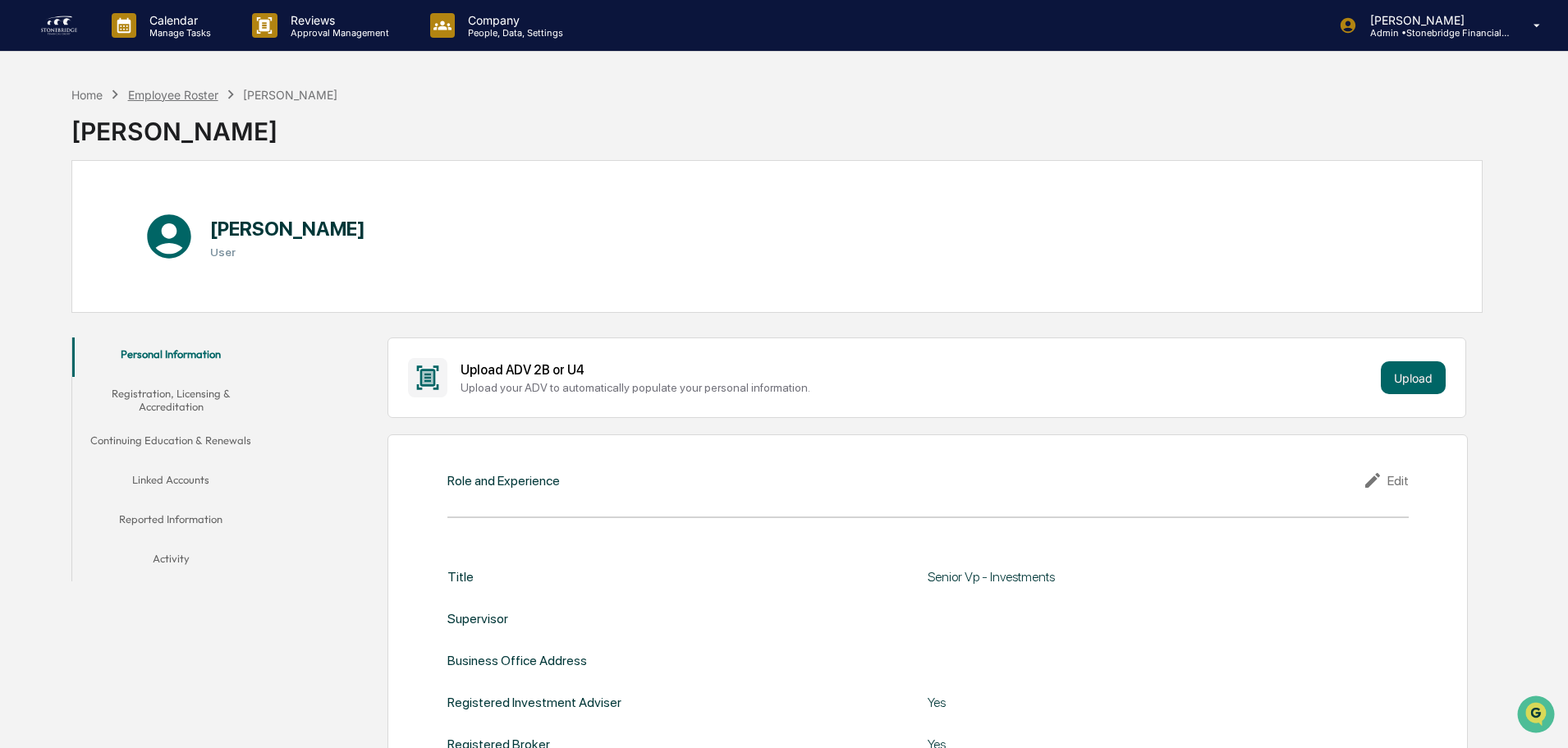
click at [216, 99] on div "Employee Roster" at bounding box center [173, 95] width 90 height 14
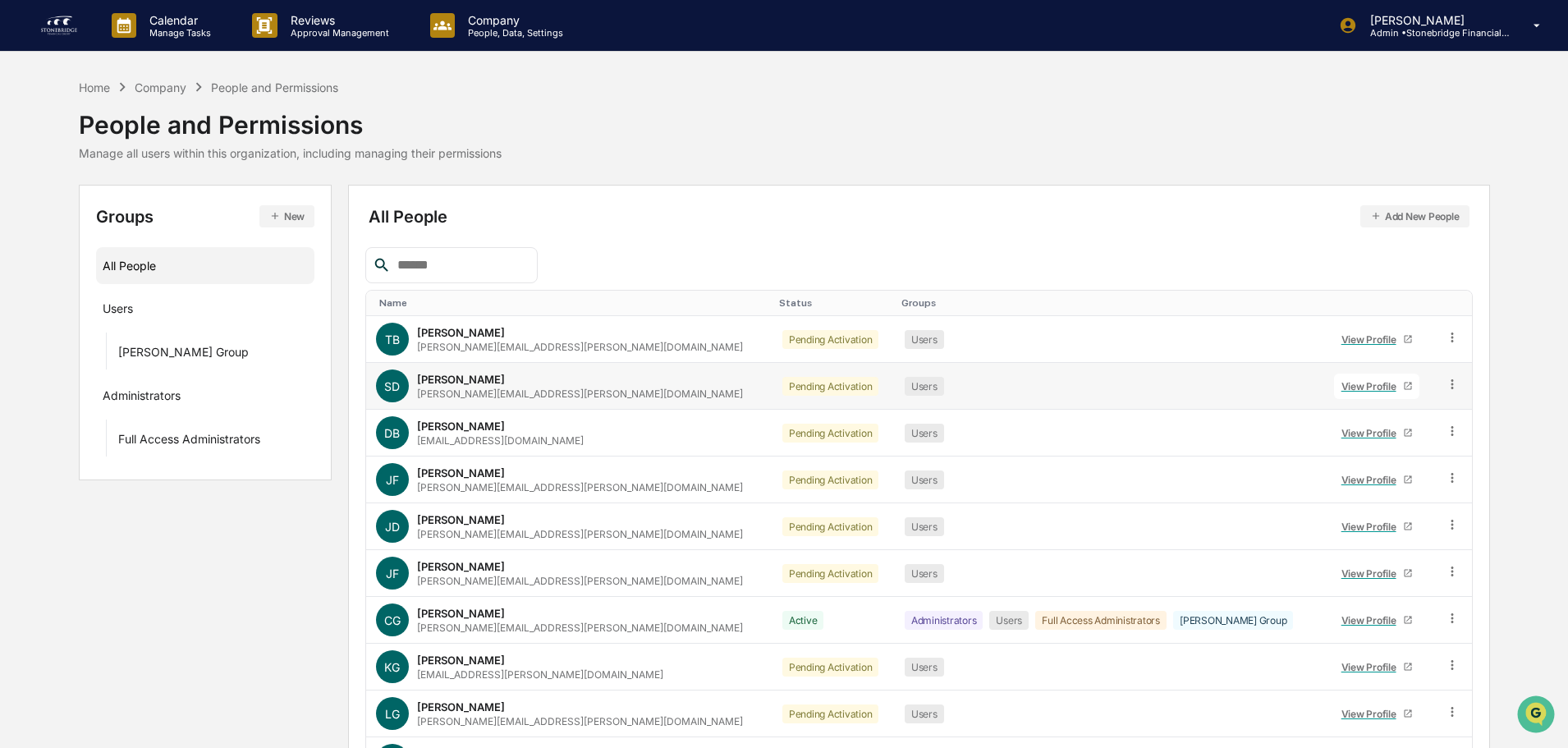
click at [1353, 390] on div "View Profile" at bounding box center [1372, 386] width 61 height 12
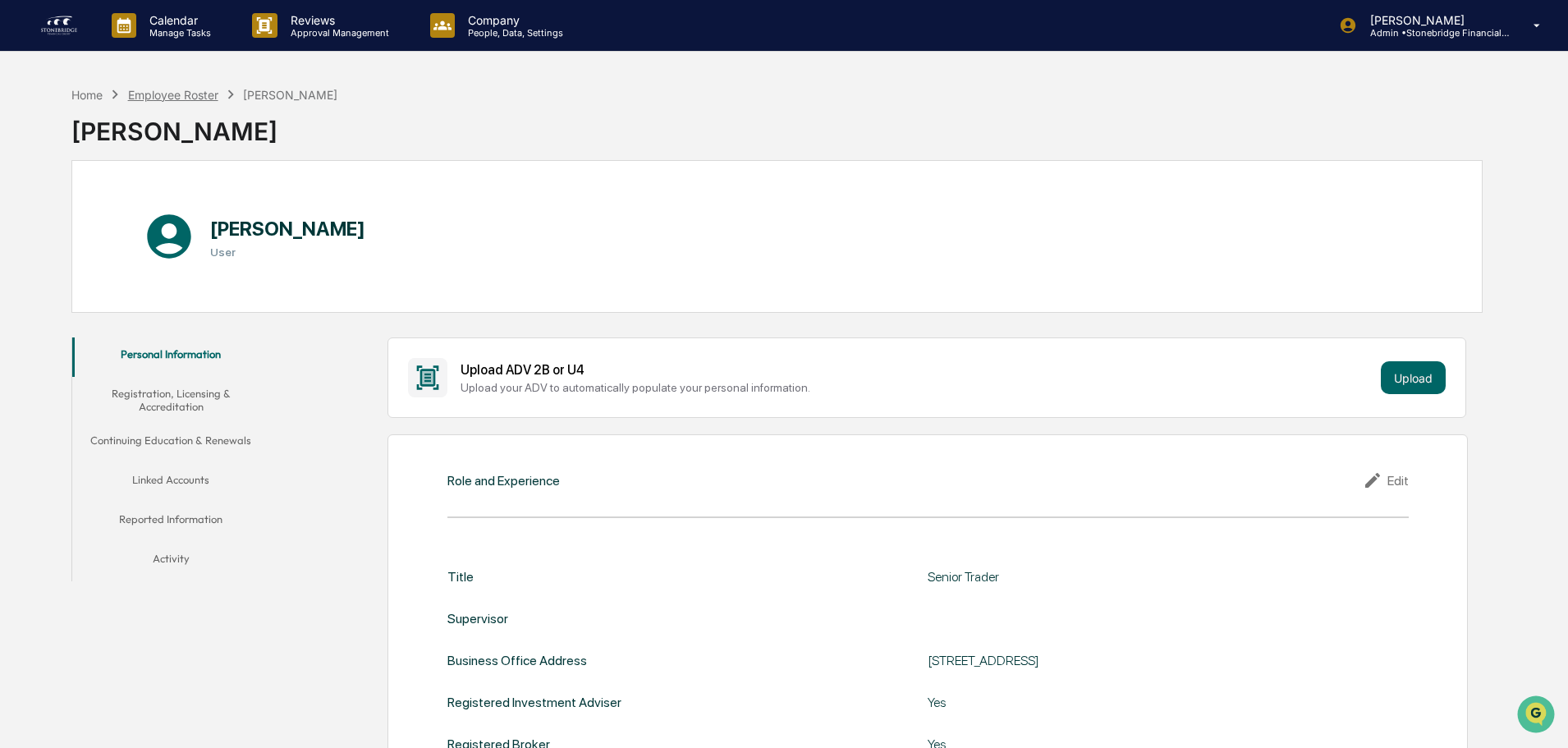
click at [174, 94] on div "Employee Roster" at bounding box center [173, 95] width 90 height 14
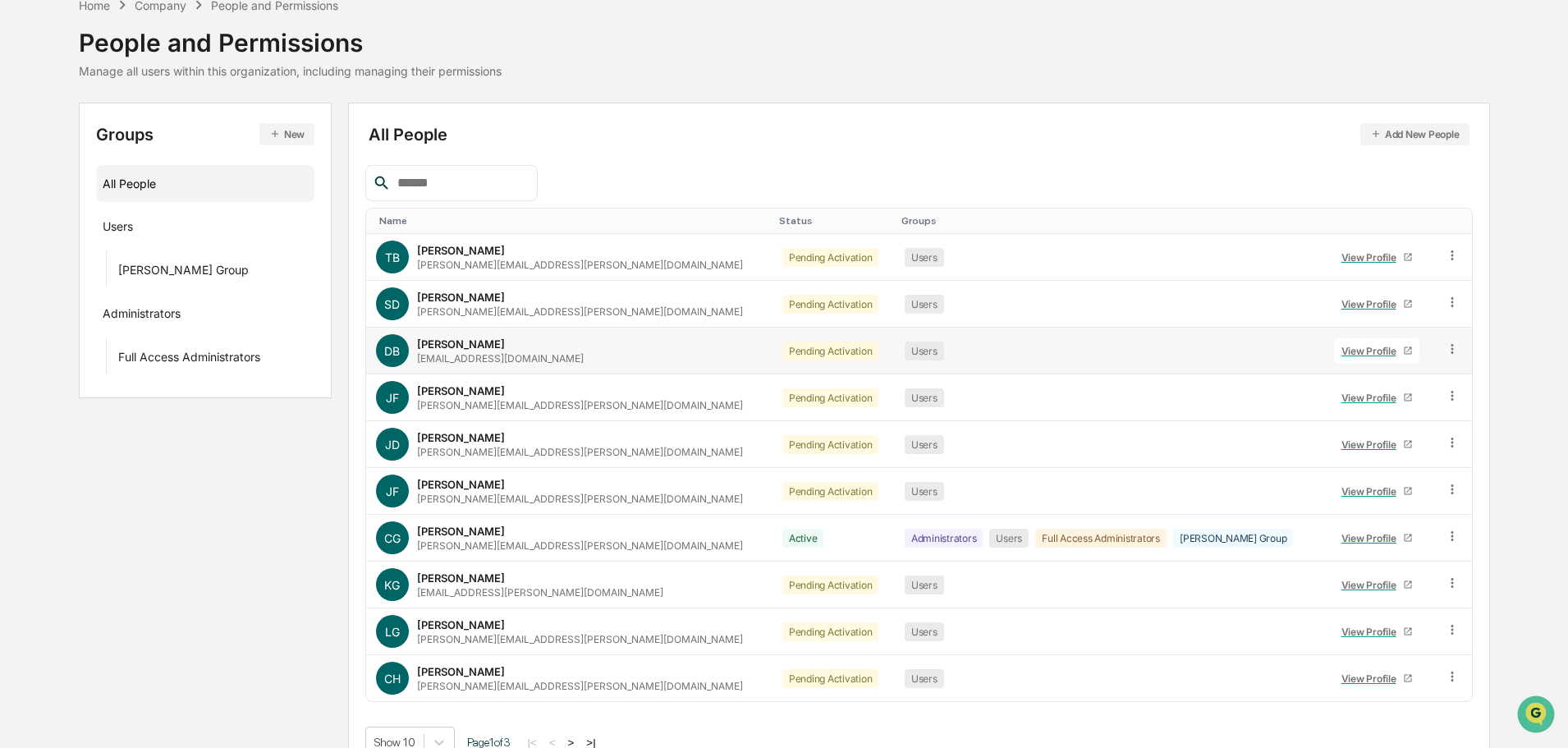
scroll to position [110, 0]
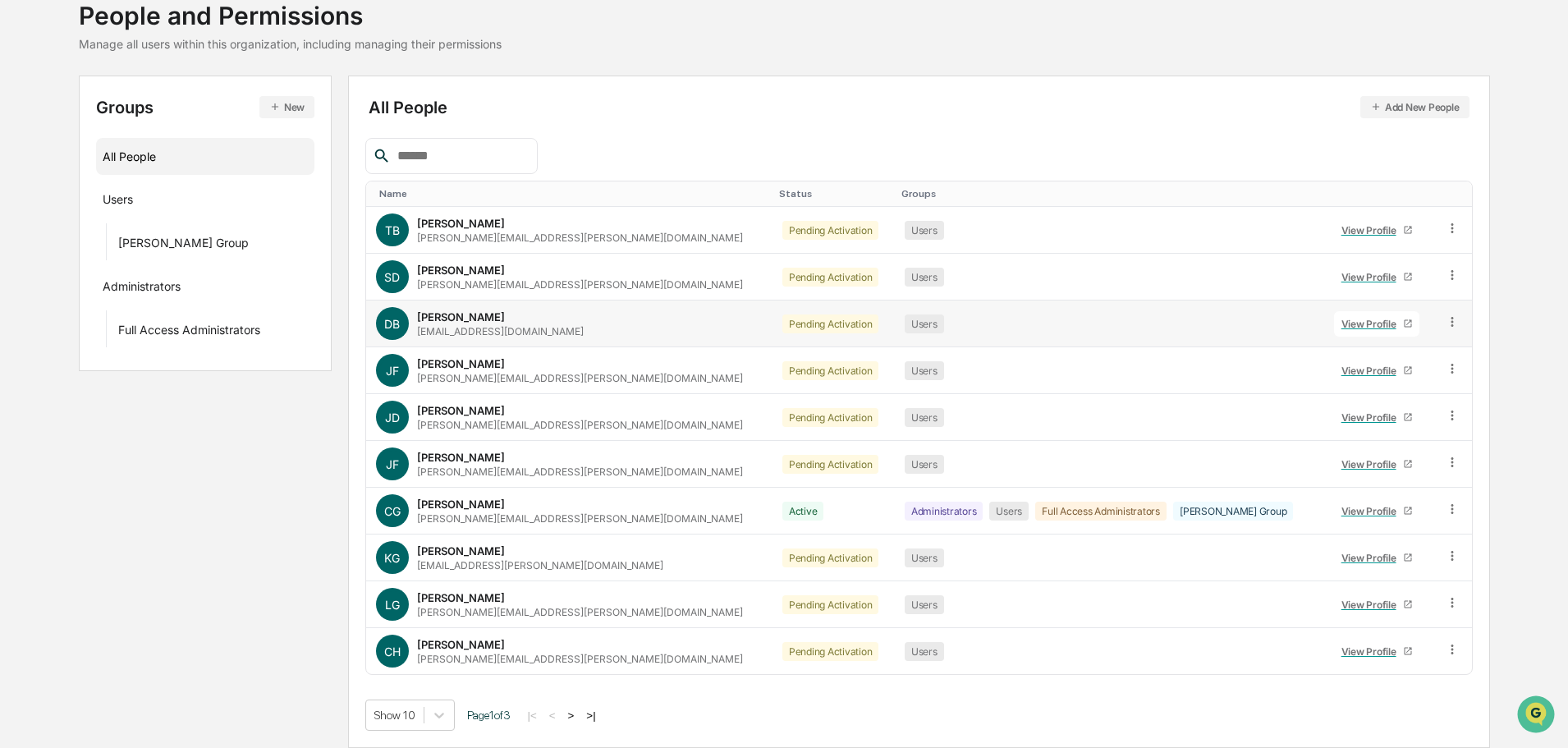
click at [1345, 325] on div "View Profile" at bounding box center [1372, 323] width 61 height 12
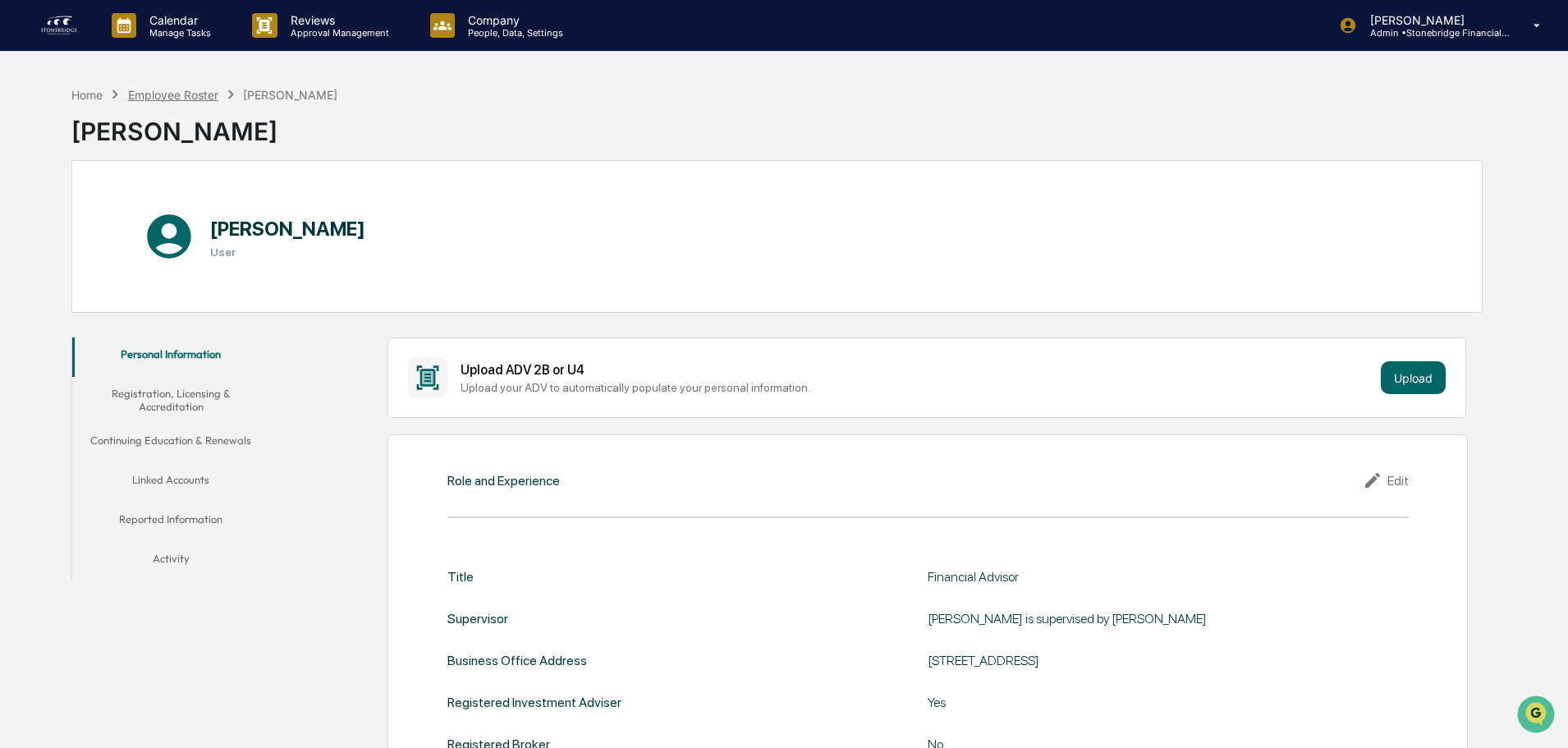
click at [213, 100] on div "Employee Roster" at bounding box center [173, 95] width 90 height 14
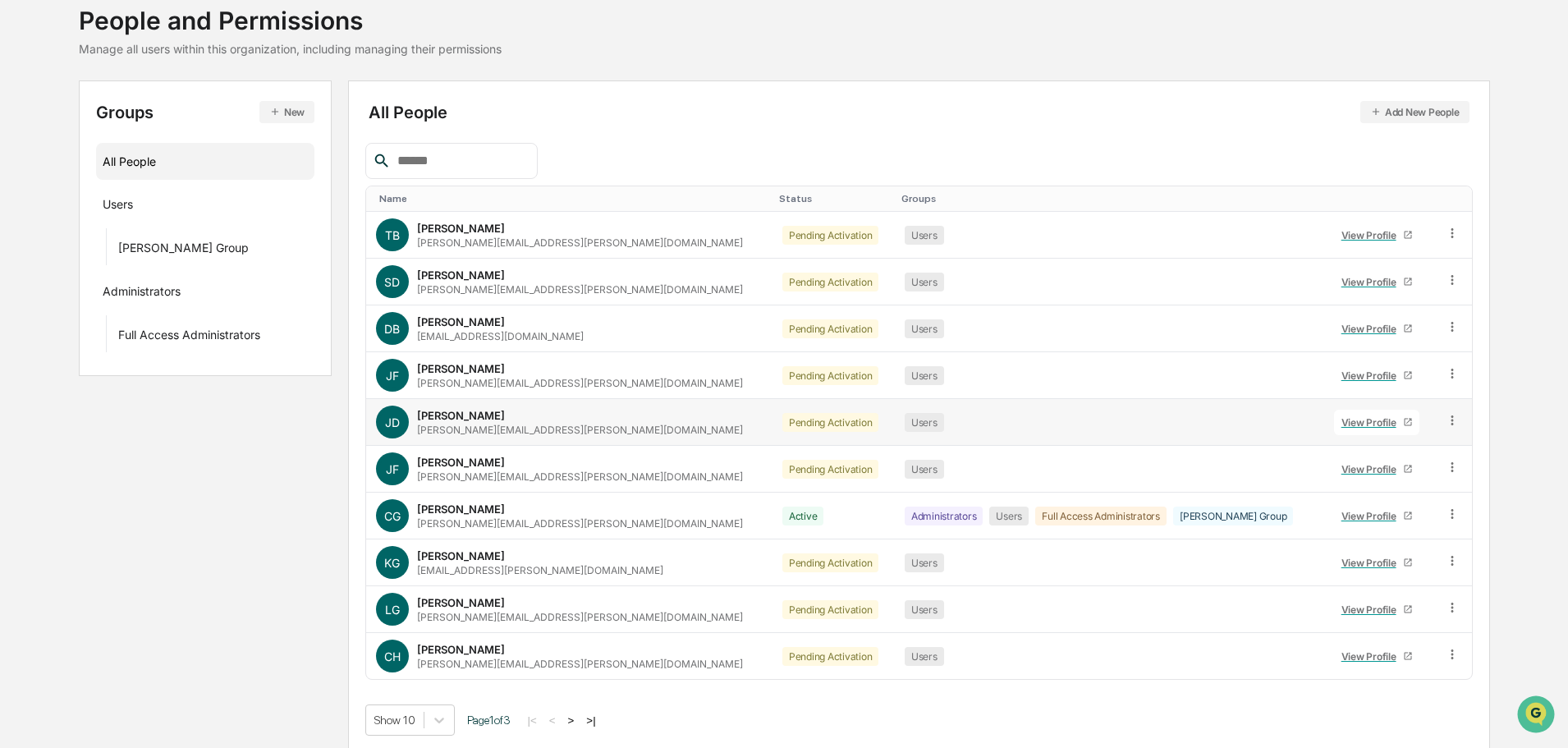
scroll to position [110, 0]
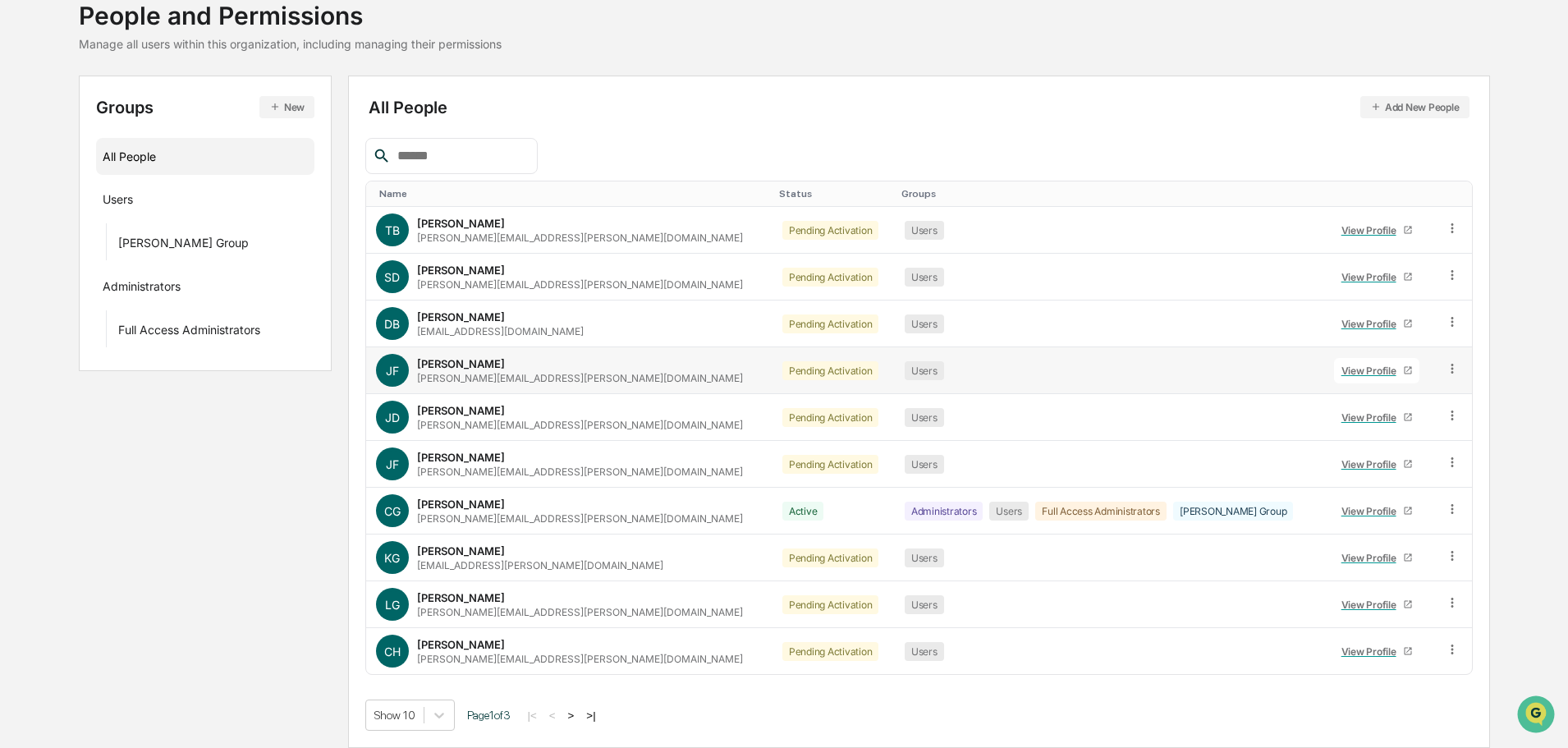
click at [1359, 374] on div "View Profile" at bounding box center [1372, 370] width 61 height 12
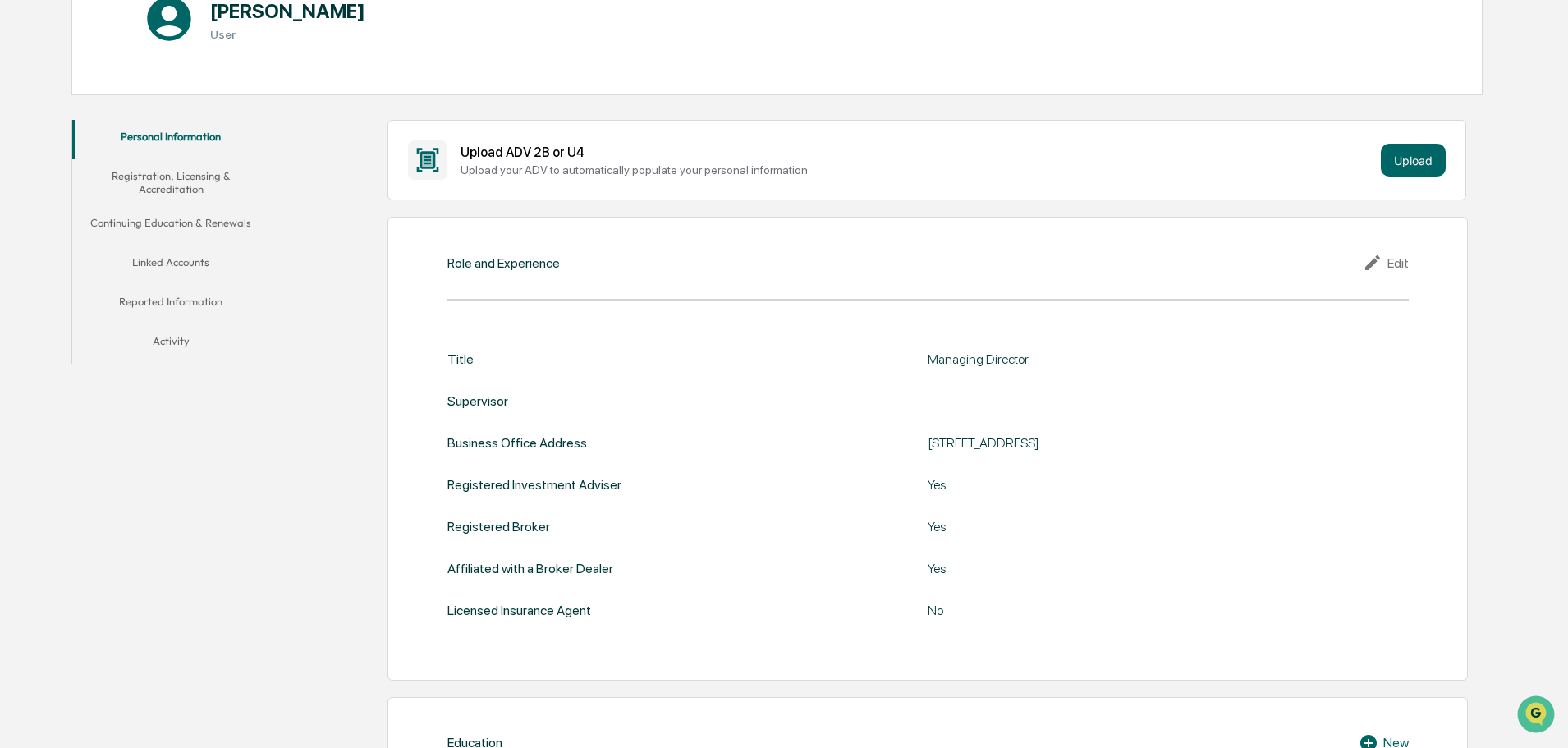
scroll to position [246, 0]
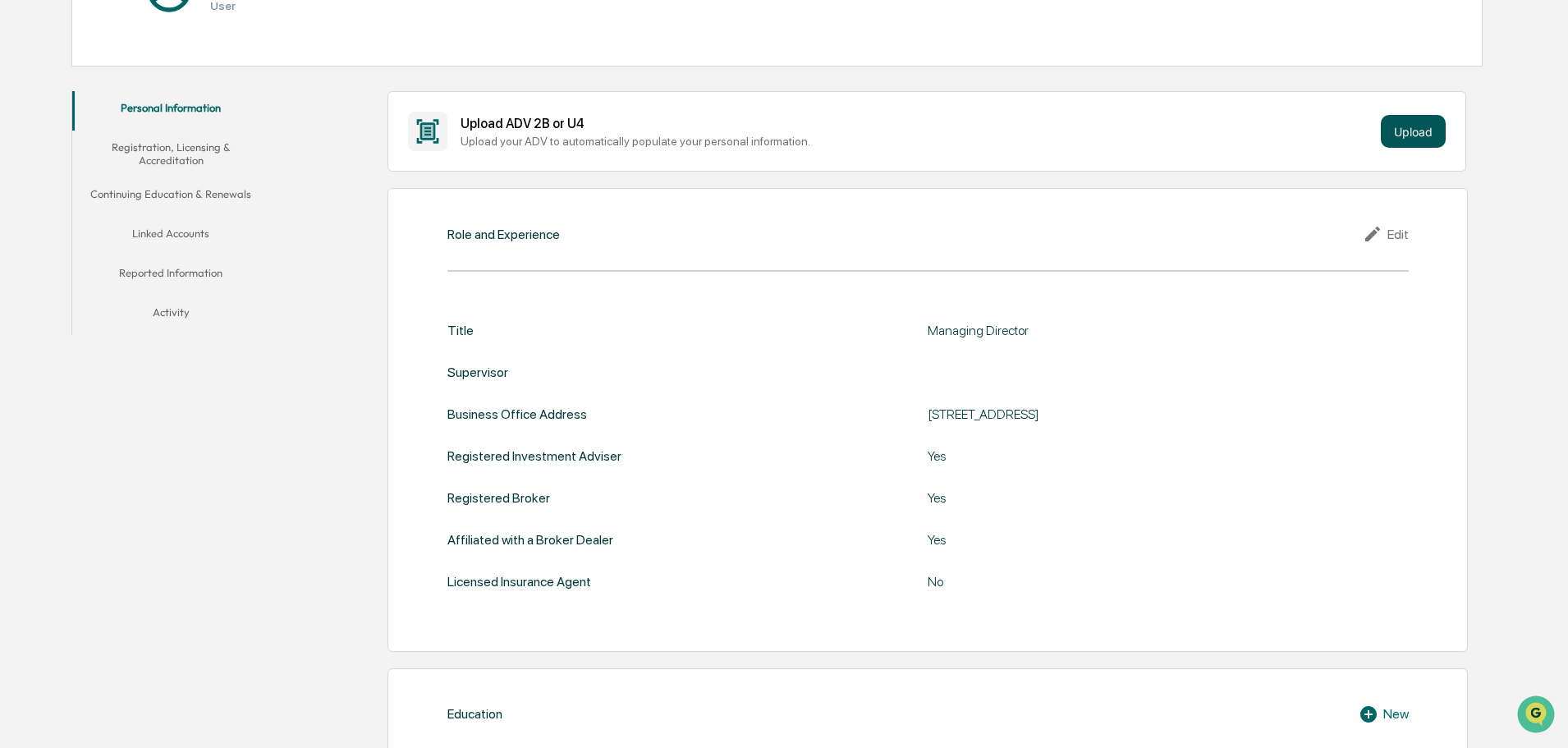
click at [1414, 132] on button "Upload" at bounding box center [1413, 131] width 65 height 32
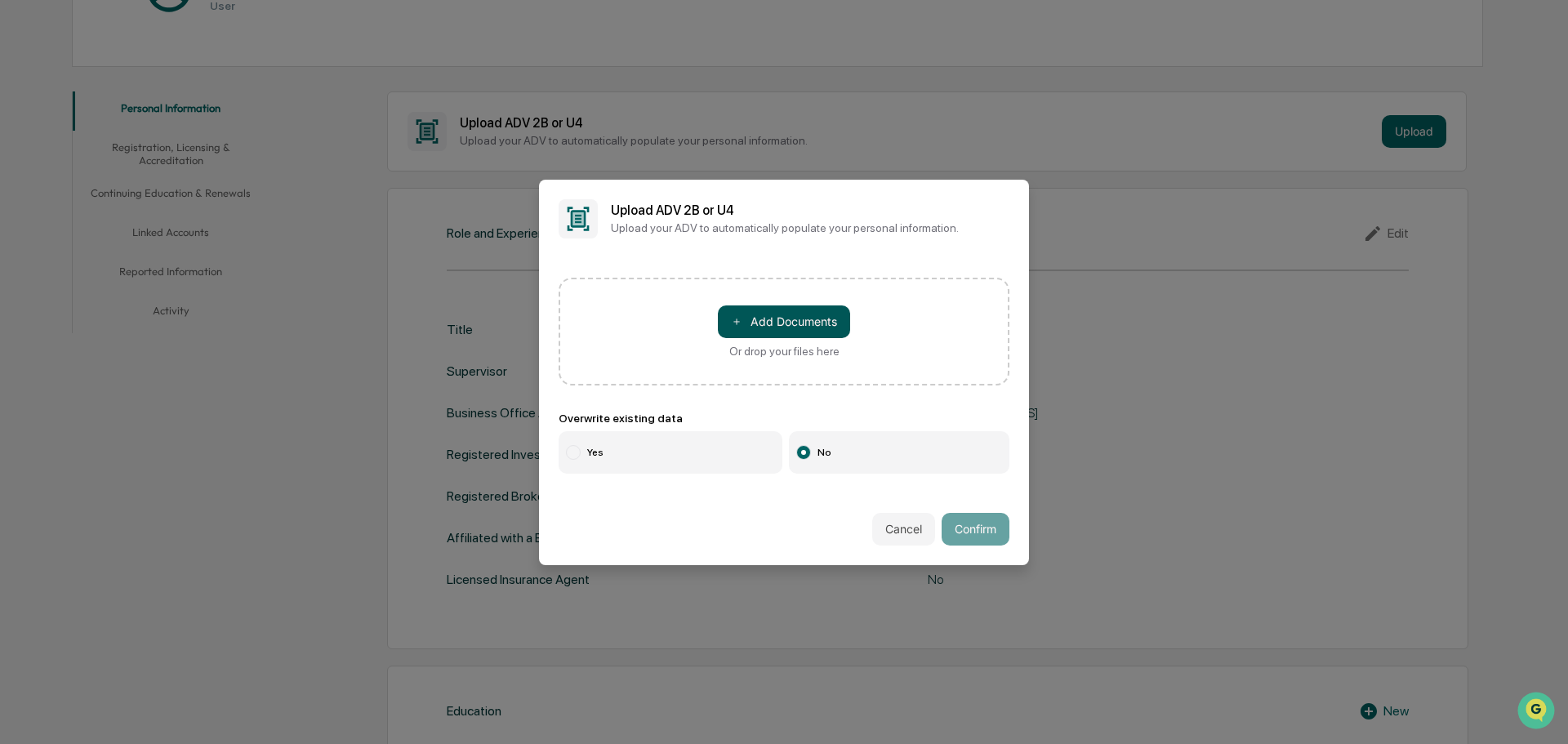
click at [842, 330] on button "＋ Add Documents" at bounding box center [784, 321] width 132 height 32
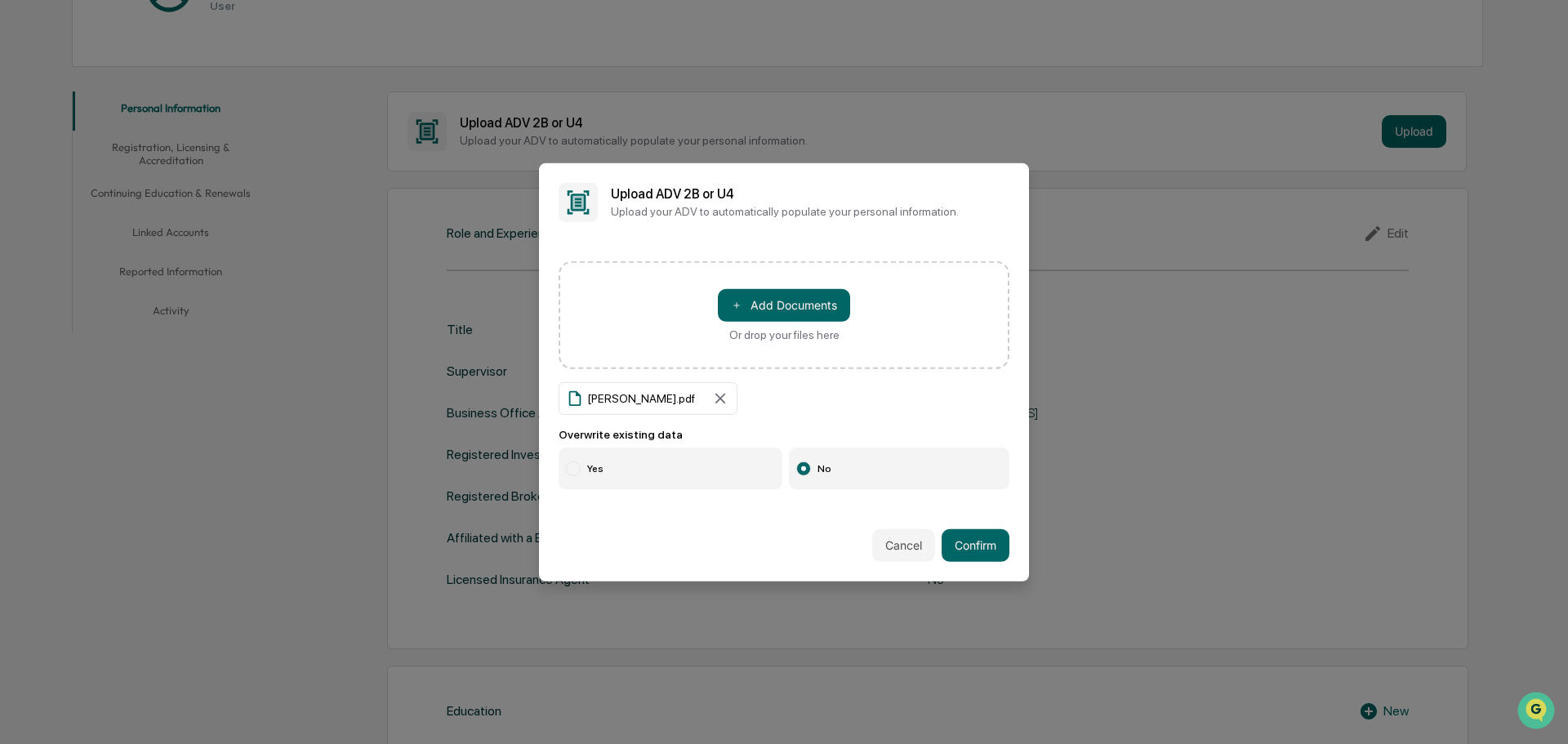
click at [582, 457] on label "Yes" at bounding box center [670, 469] width 223 height 42
click at [938, 535] on div "Cancel Confirm" at bounding box center [784, 546] width 490 height 72
click at [976, 545] on button "Confirm" at bounding box center [975, 545] width 67 height 32
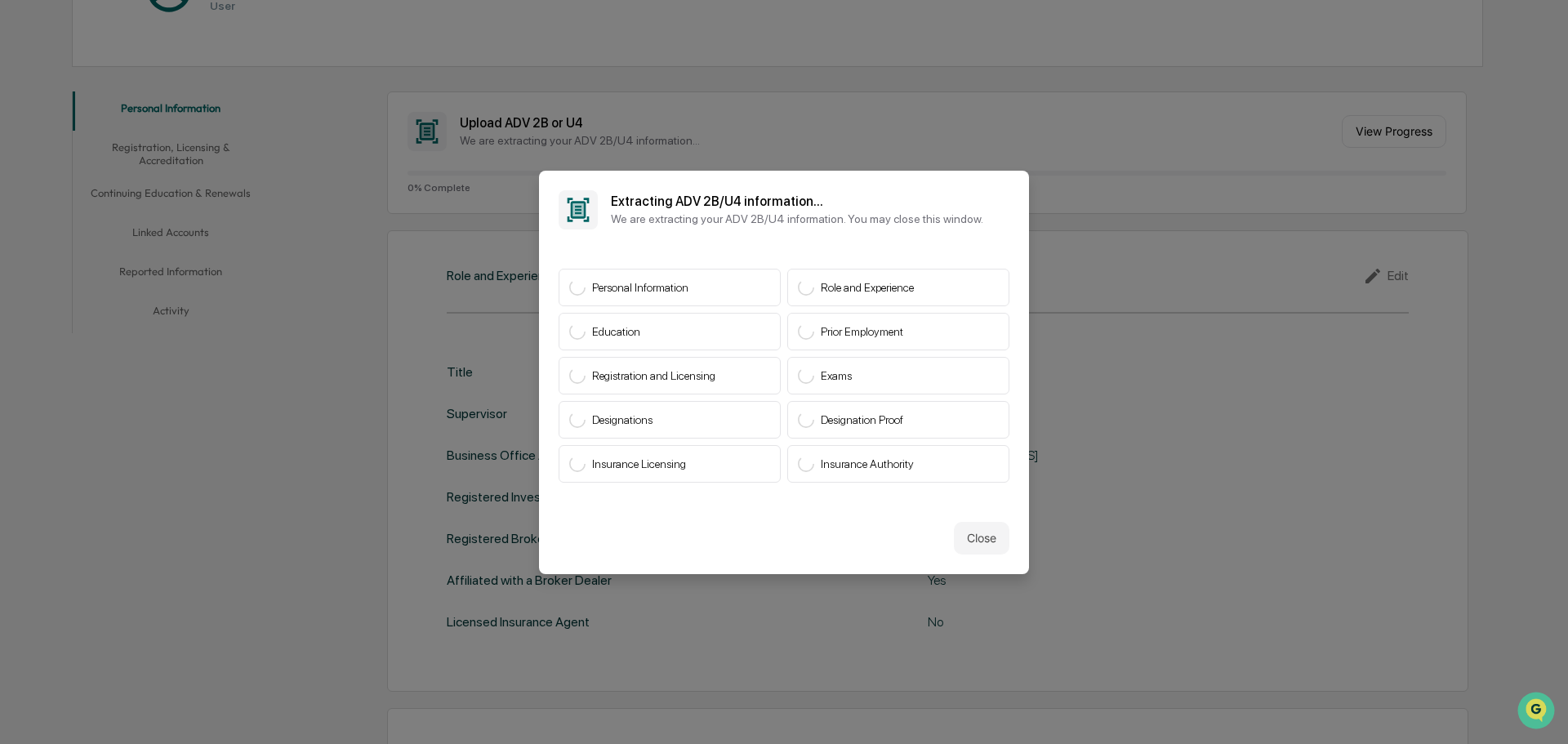
click at [982, 540] on button "Close" at bounding box center [981, 537] width 55 height 32
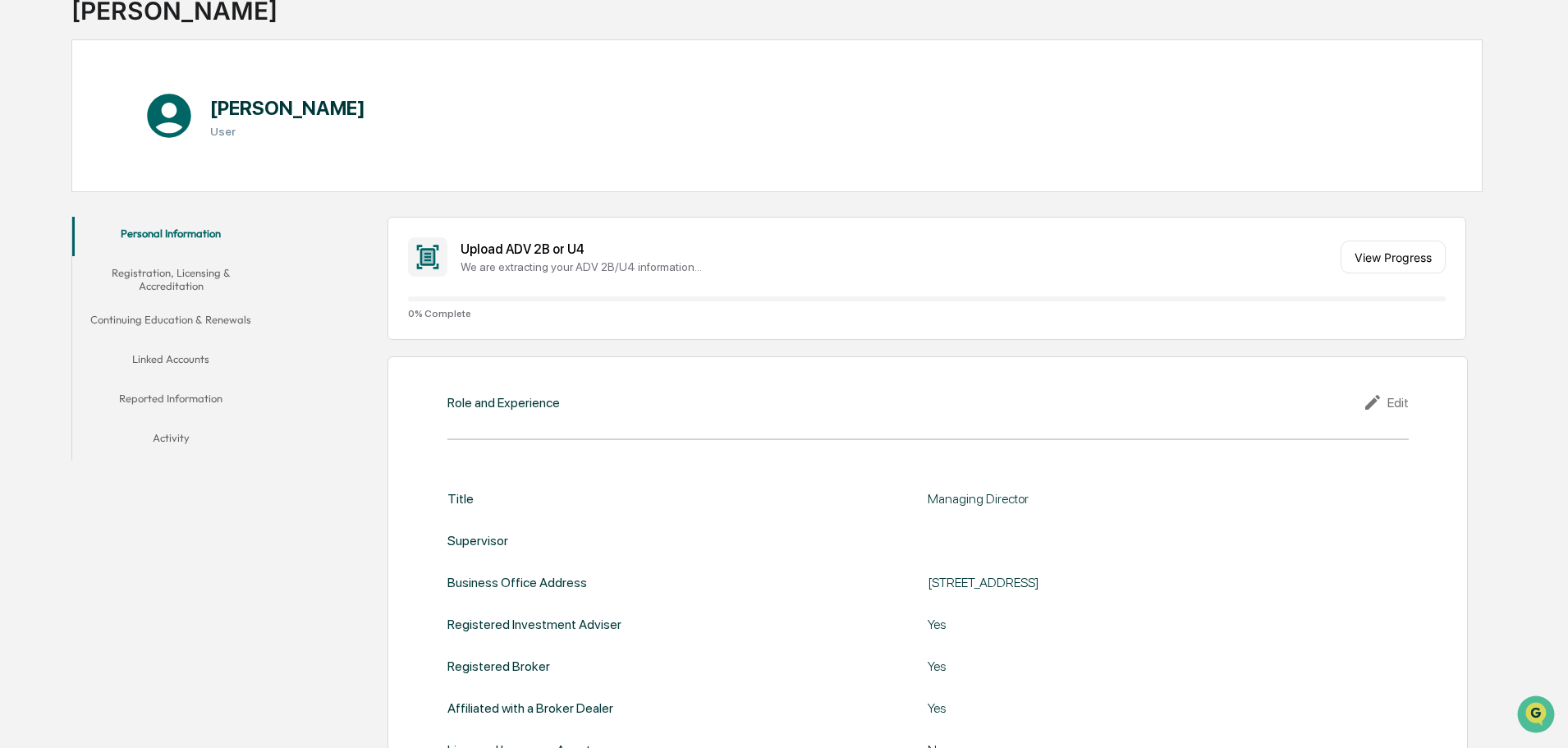
scroll to position [0, 0]
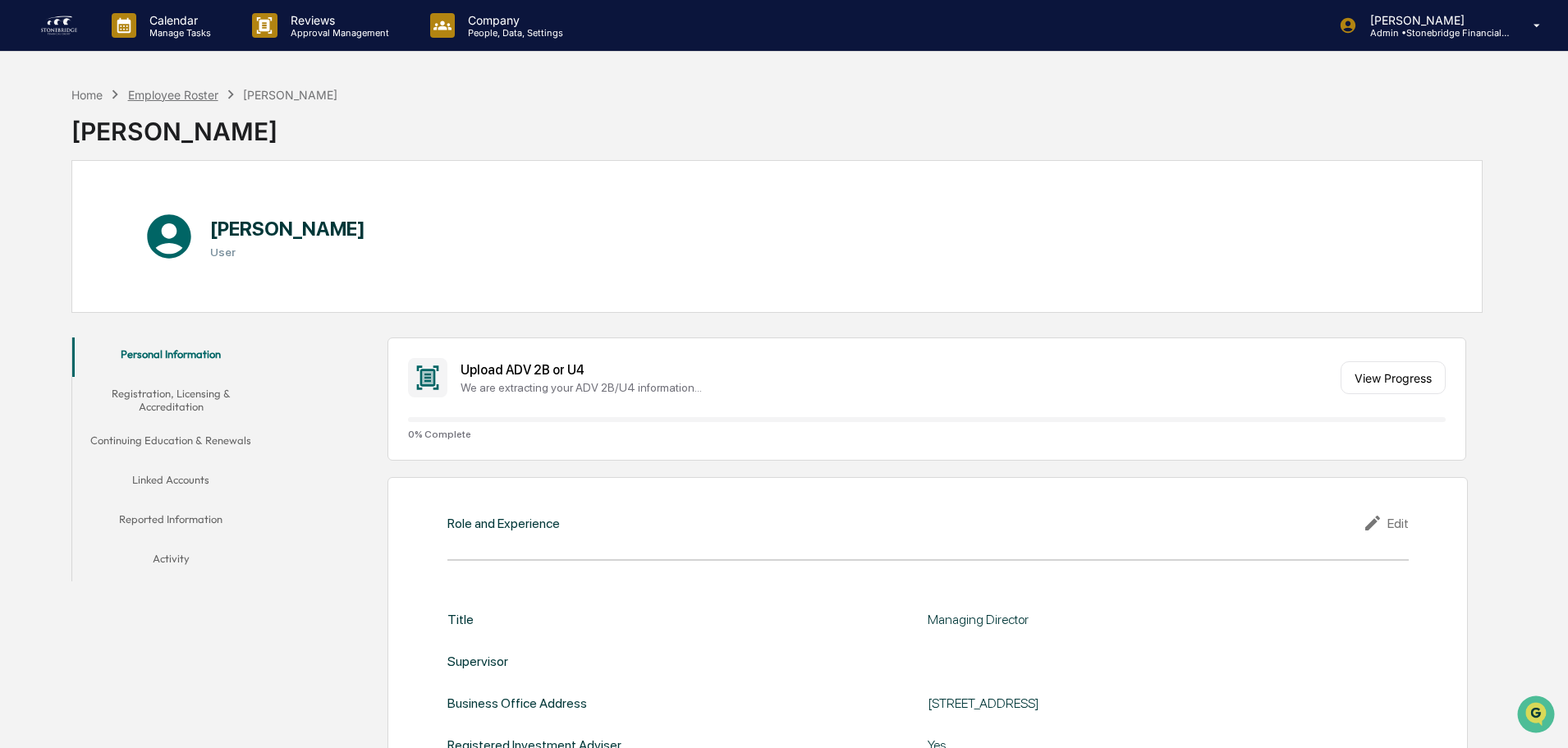
click at [197, 97] on div "Employee Roster" at bounding box center [173, 95] width 90 height 14
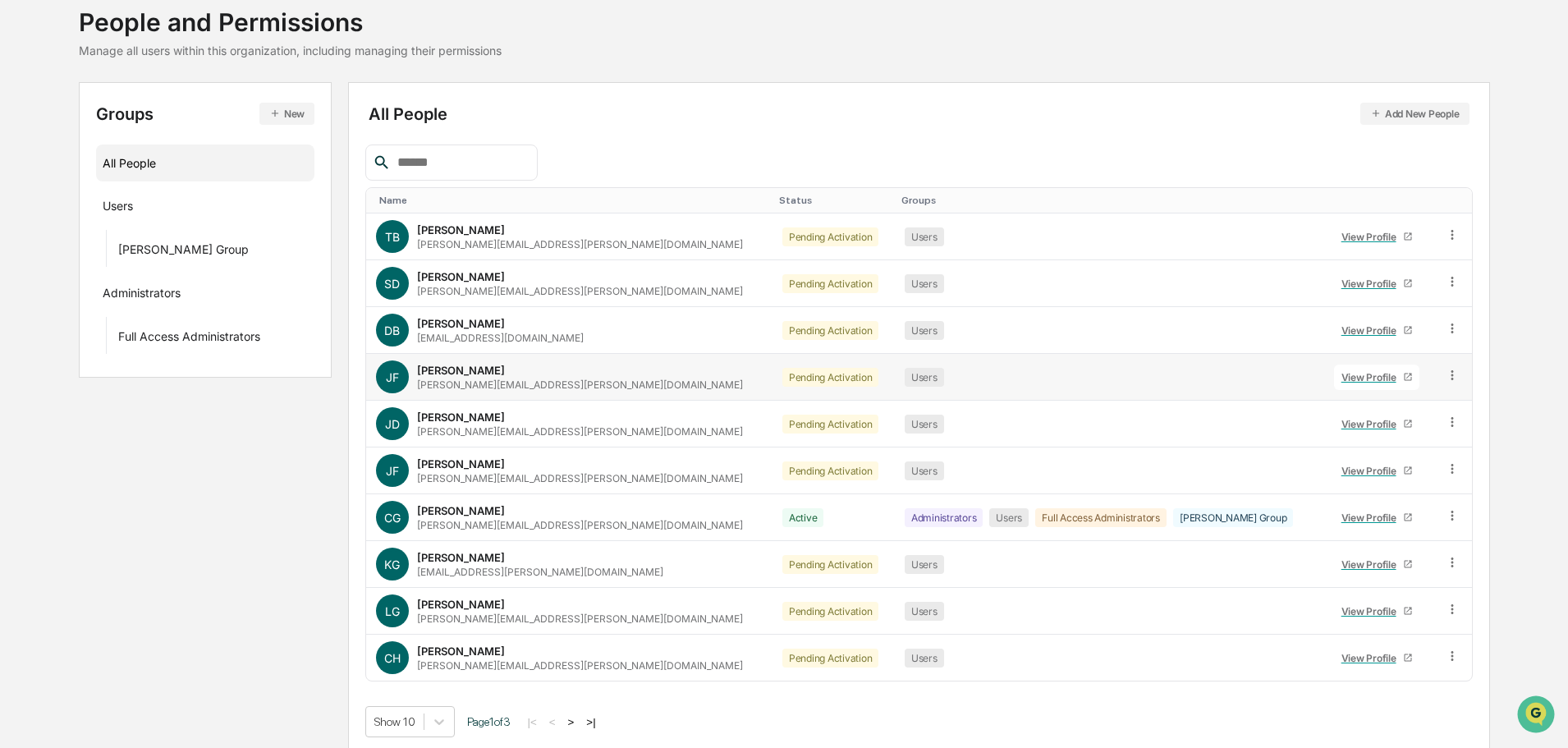
scroll to position [110, 0]
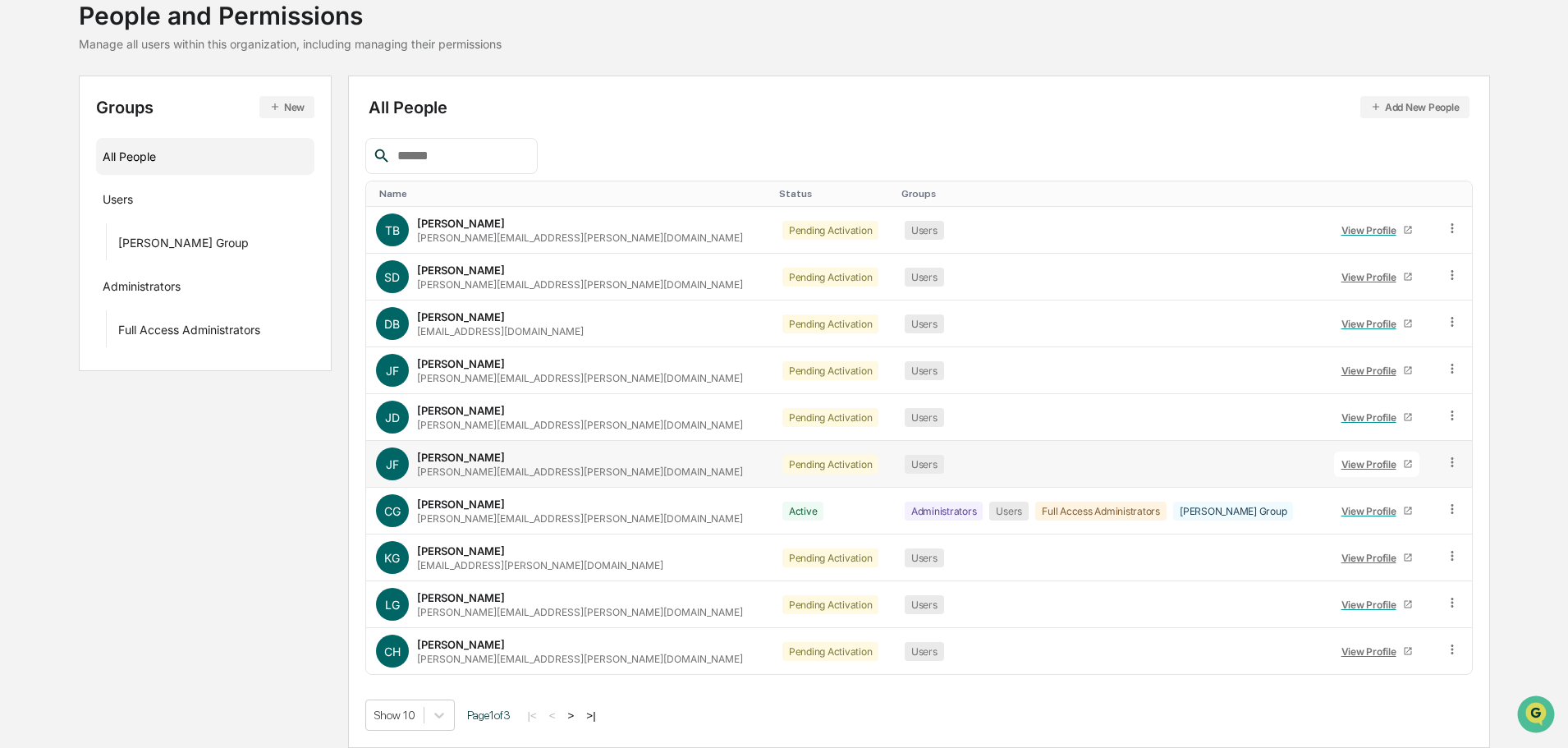
click at [1349, 458] on div "View Profile" at bounding box center [1372, 464] width 61 height 12
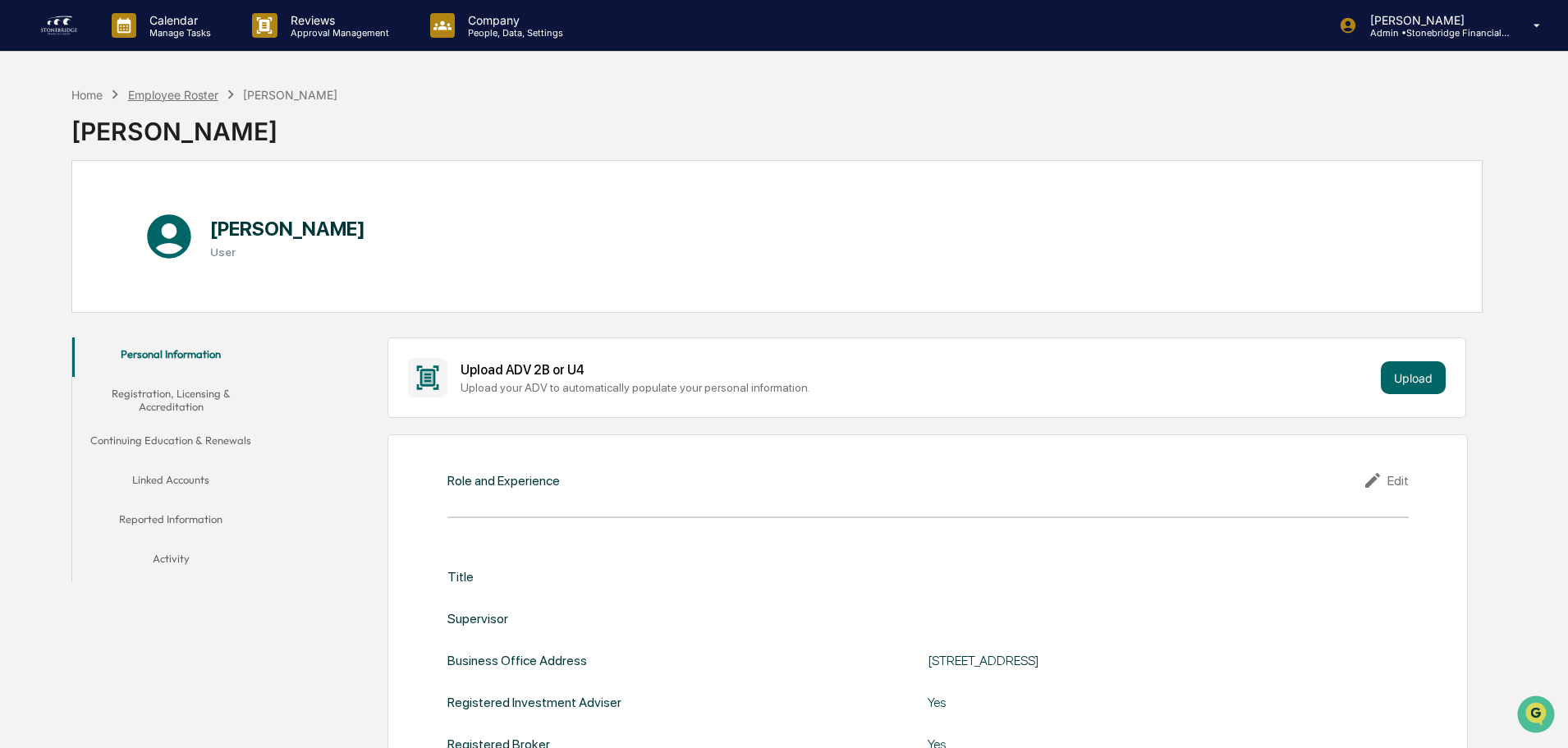
click at [190, 96] on div "Employee Roster" at bounding box center [173, 95] width 90 height 14
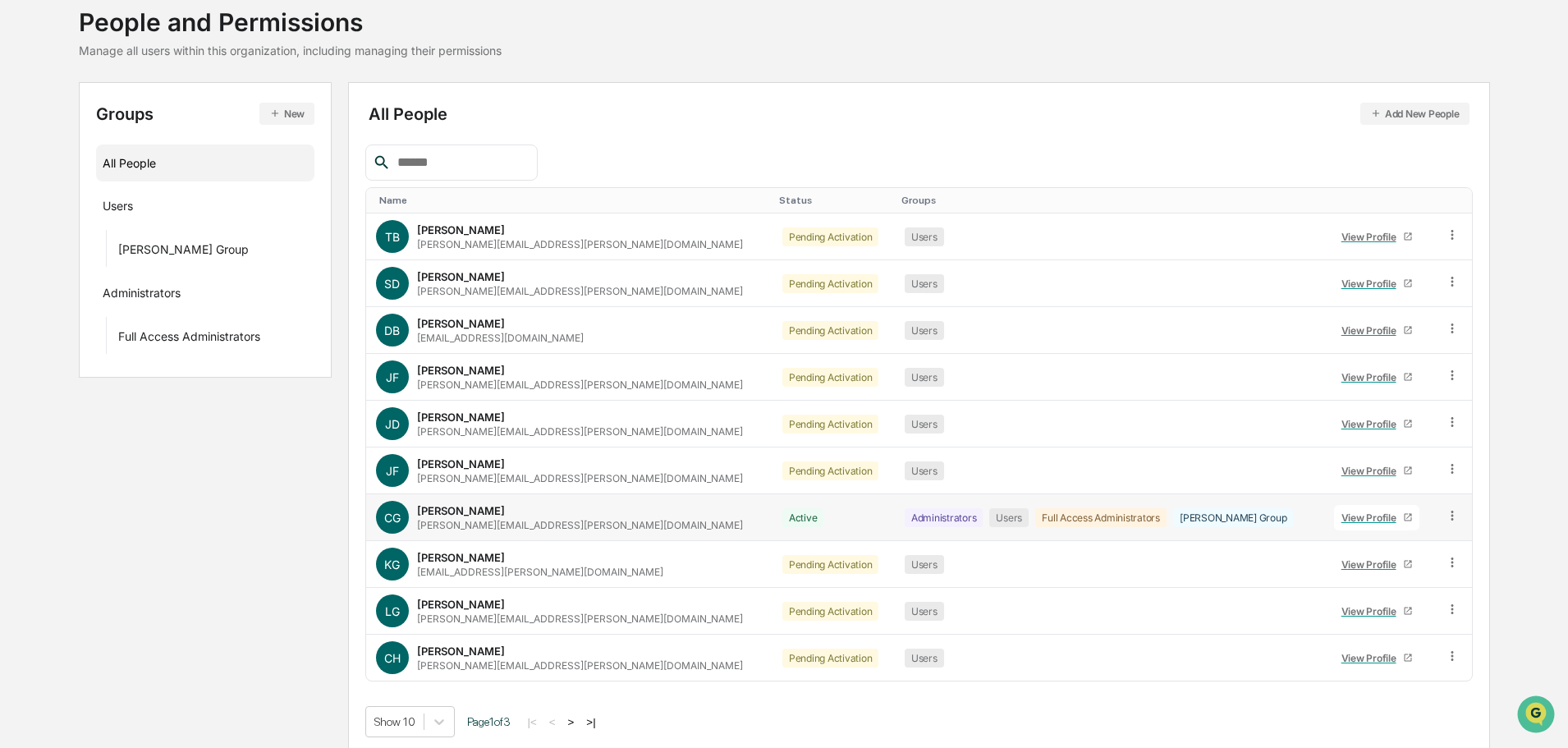
scroll to position [110, 0]
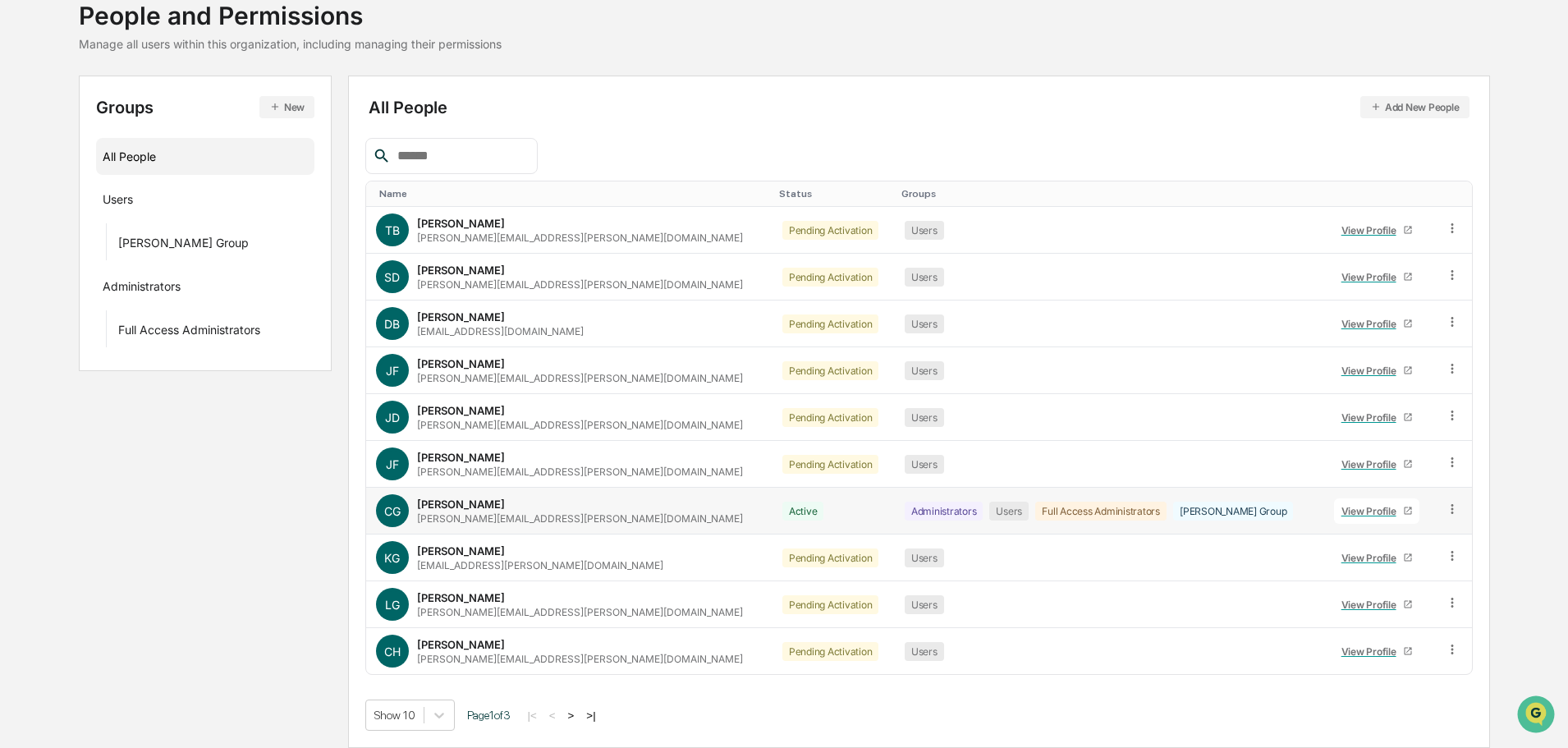
click at [1350, 503] on link "View Profile" at bounding box center [1377, 510] width 85 height 25
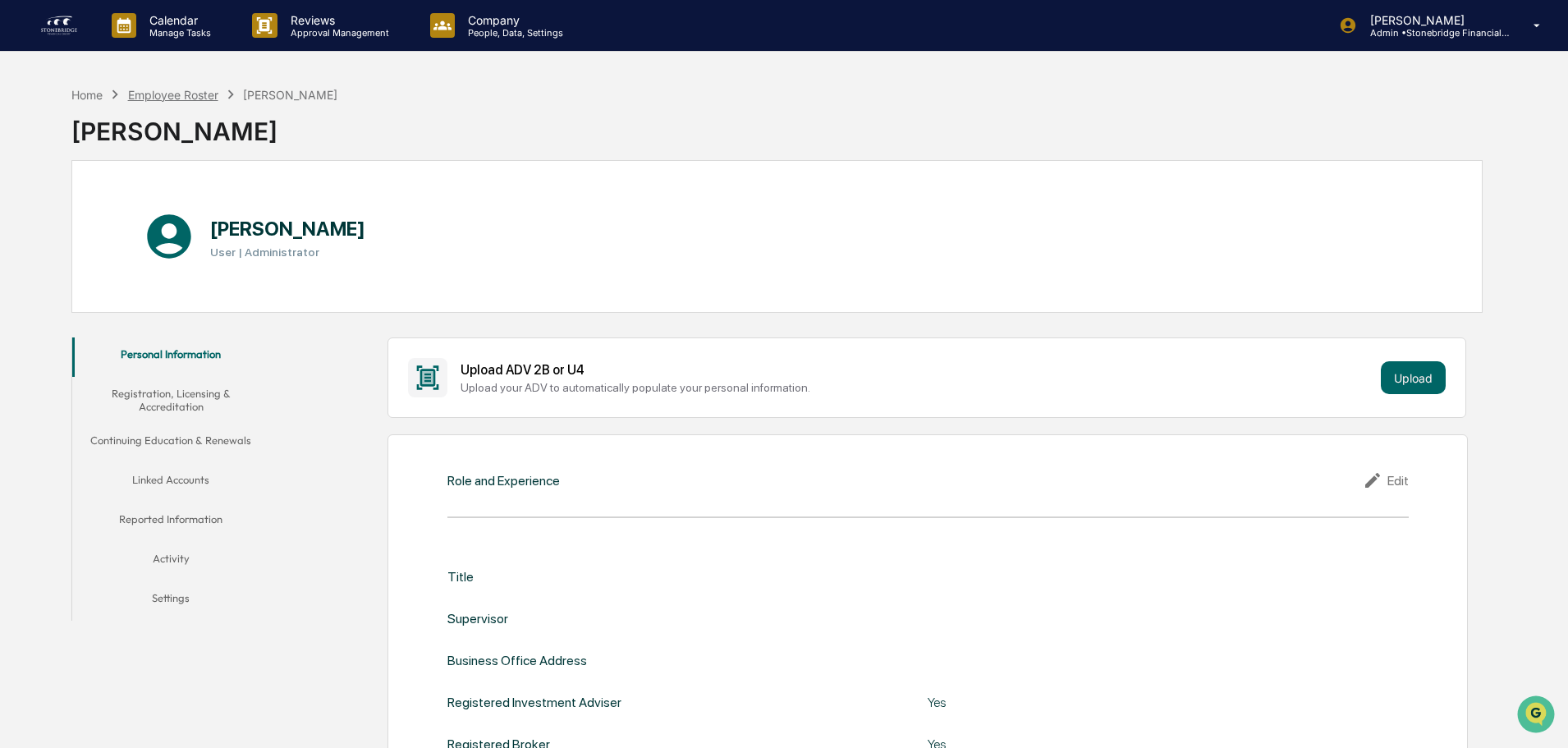
click at [194, 94] on div "Employee Roster" at bounding box center [173, 95] width 90 height 14
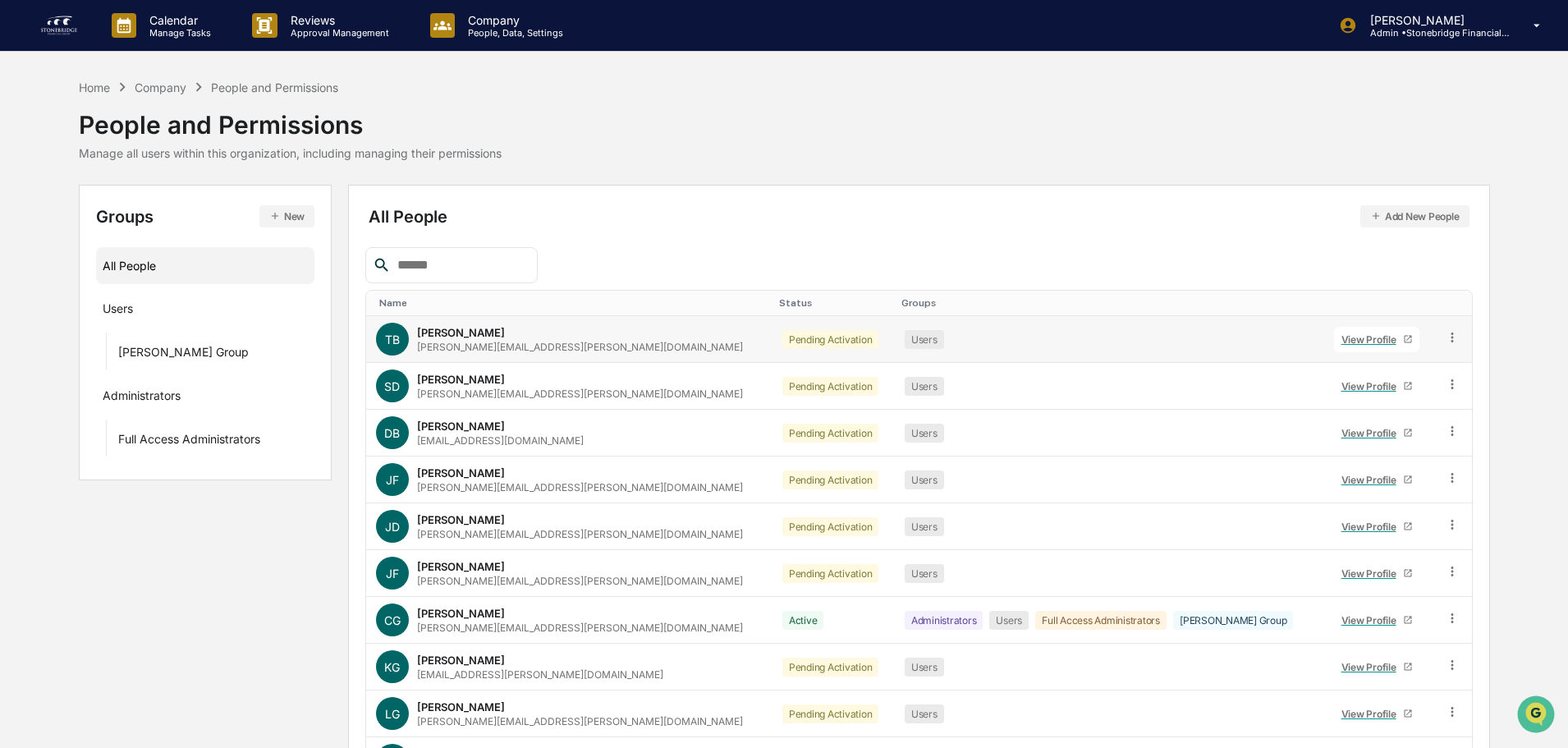
click at [1349, 334] on div "View Profile" at bounding box center [1372, 339] width 61 height 12
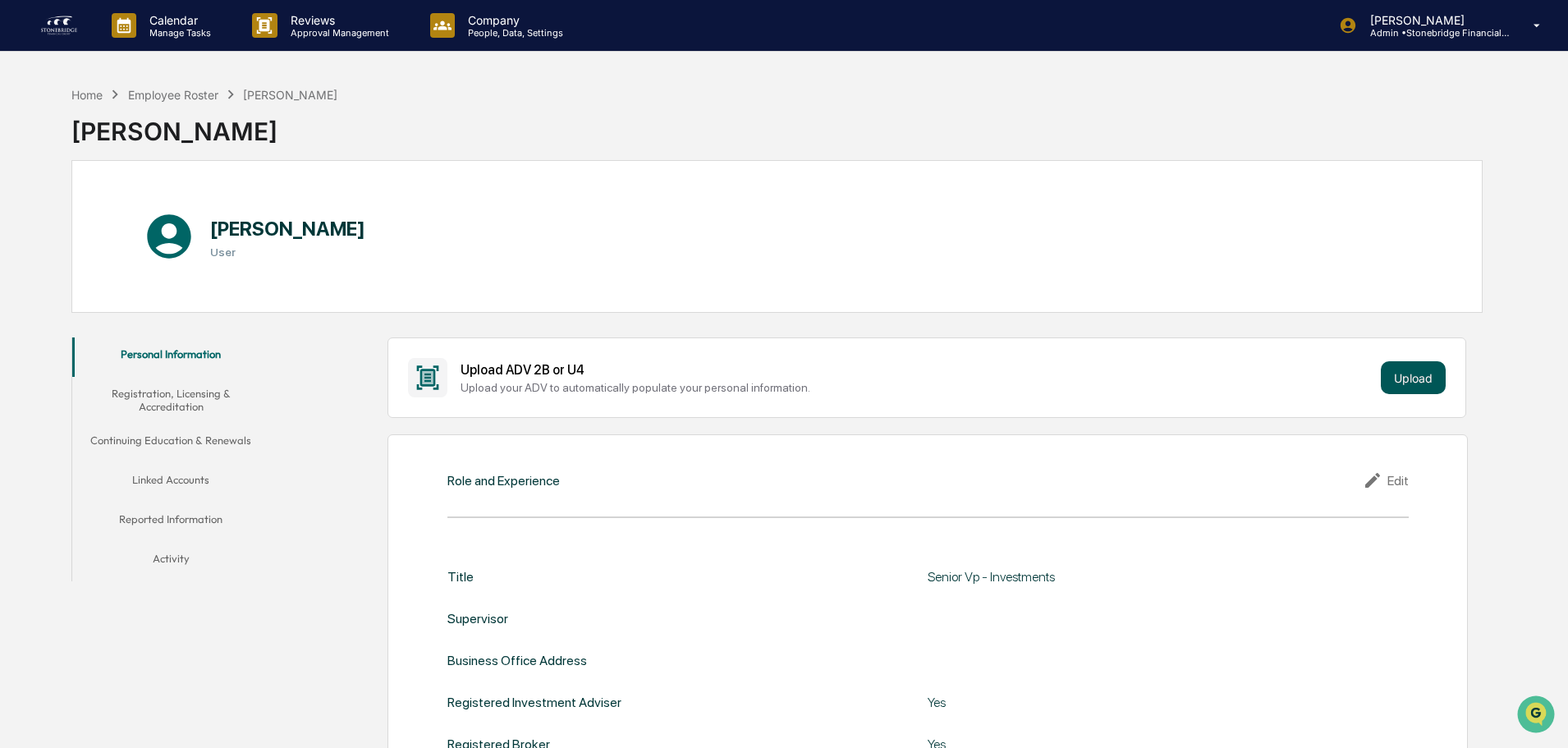
click at [1407, 379] on button "Upload" at bounding box center [1413, 377] width 65 height 32
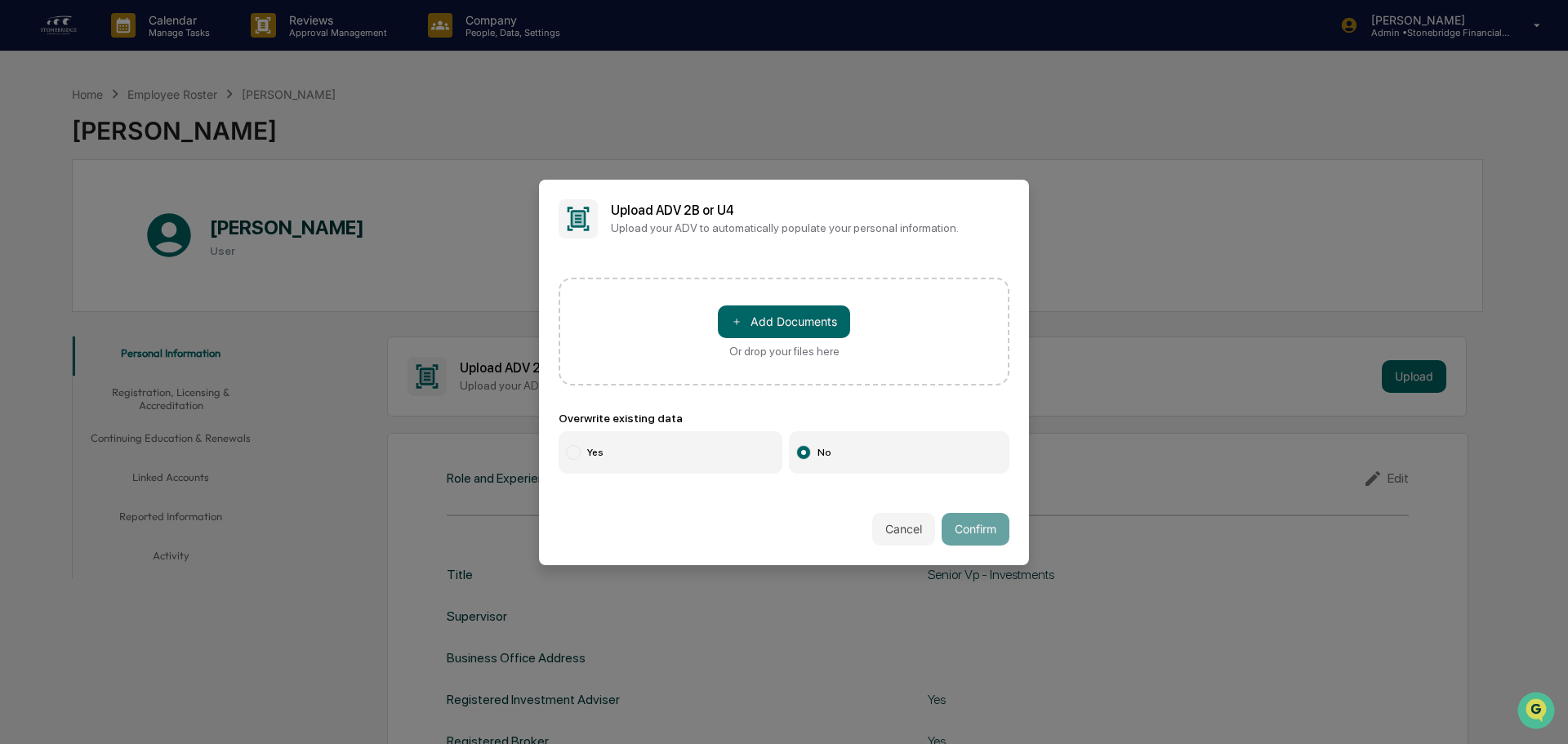
click at [768, 338] on div "＋ Add Documents Or drop your files here" at bounding box center [784, 331] width 132 height 53
click at [0, 0] on input "＋ Add Documents Or drop your files here" at bounding box center [0, 0] width 0 height 0
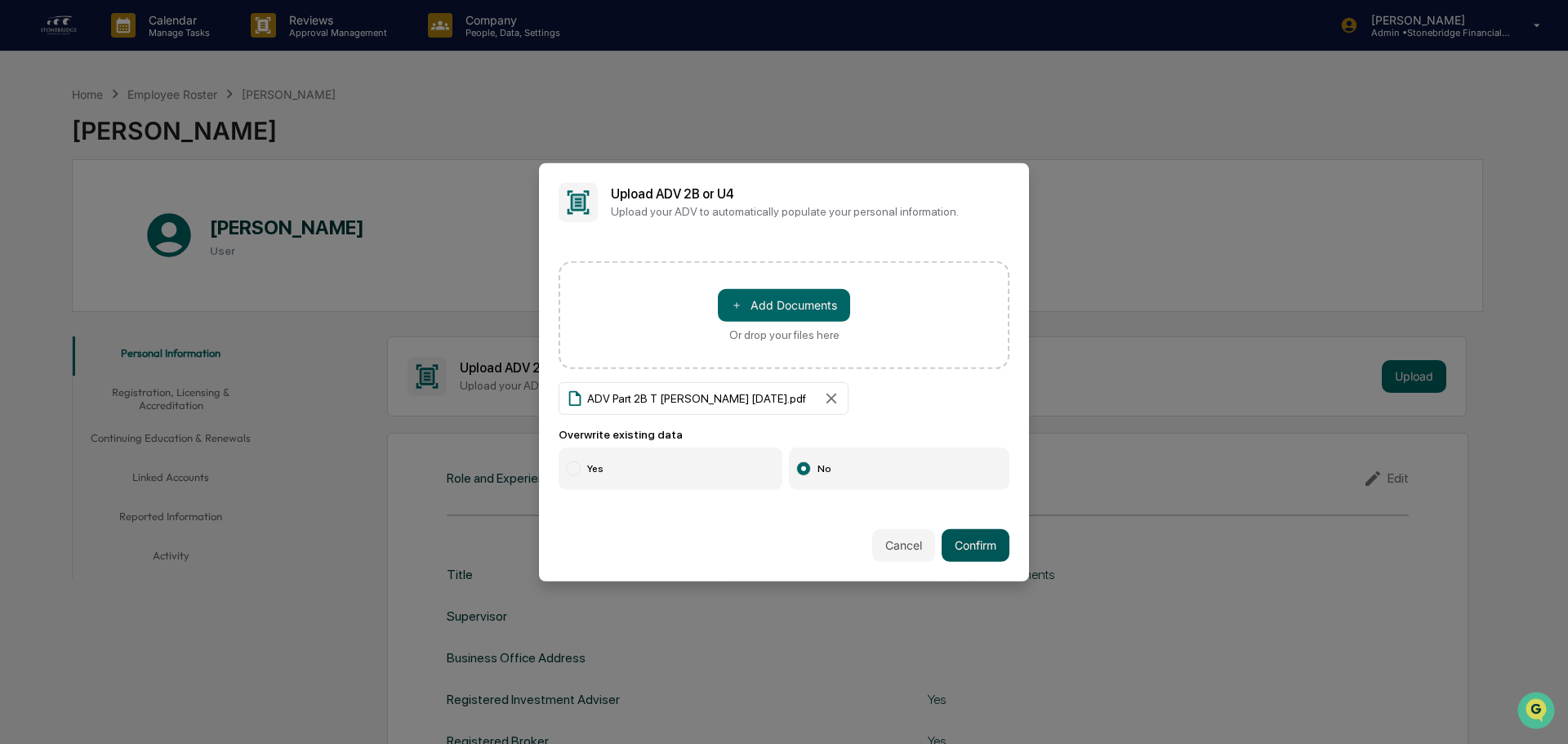
click at [974, 546] on button "Confirm" at bounding box center [975, 545] width 67 height 32
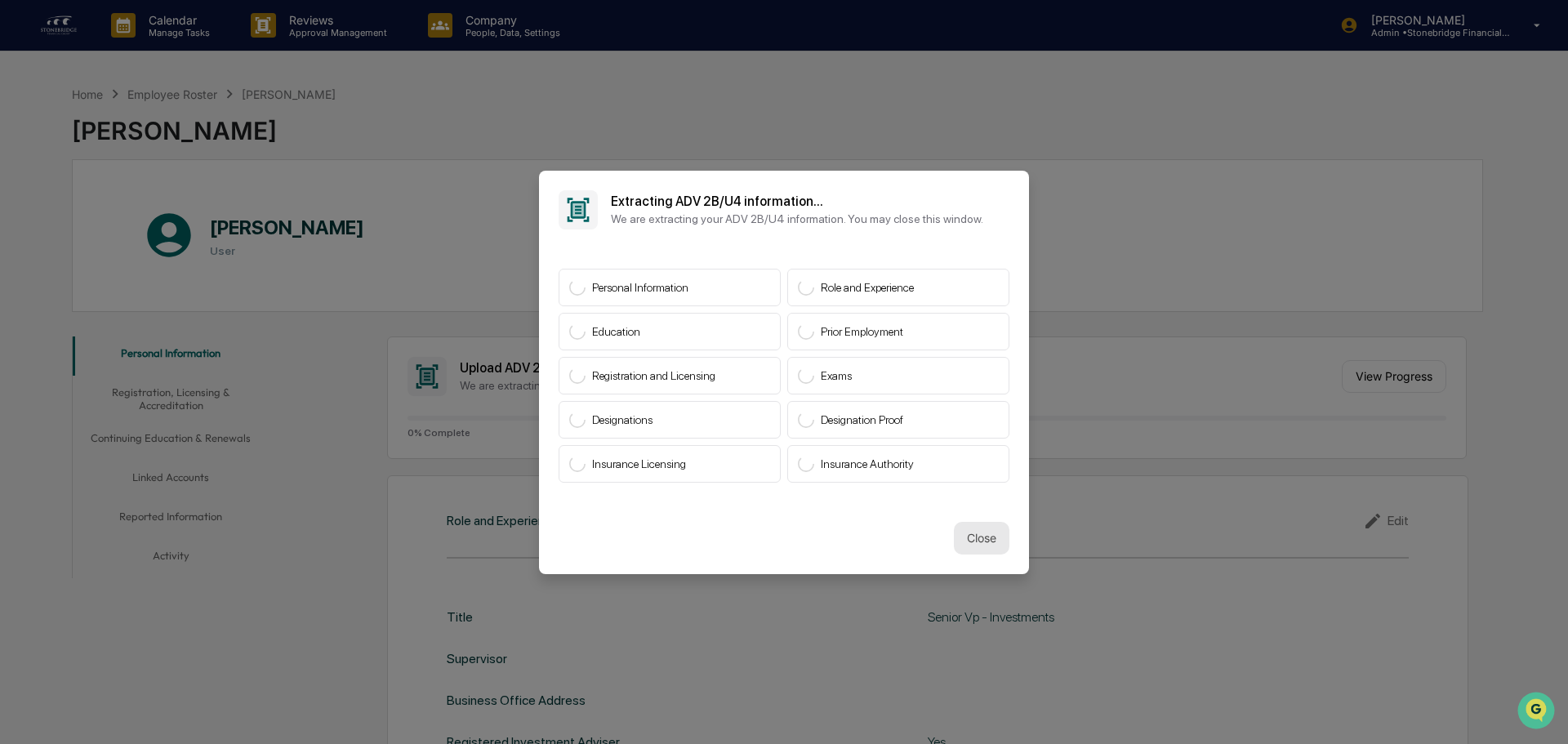
click at [979, 534] on button "Close" at bounding box center [981, 537] width 55 height 32
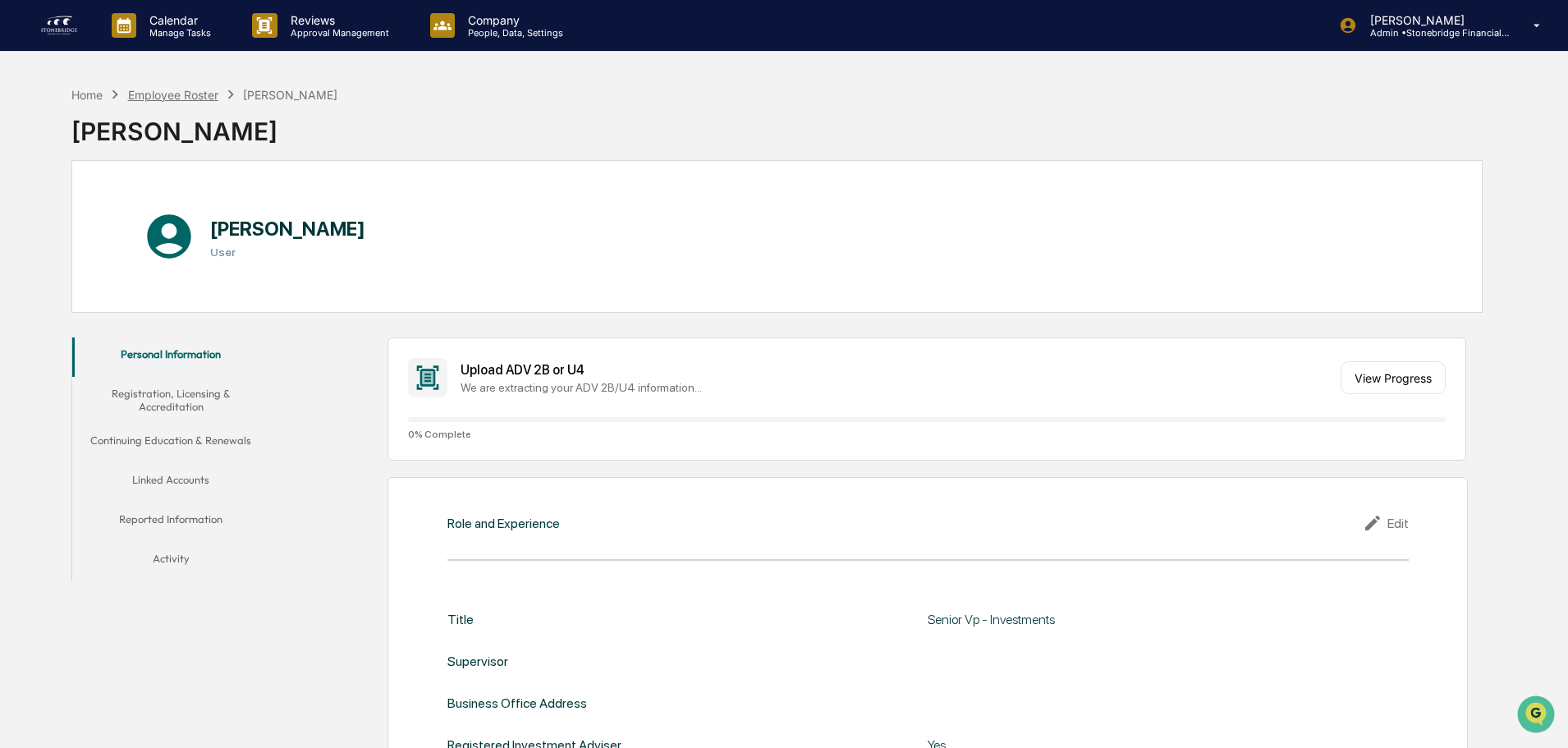
click at [142, 91] on div "Employee Roster" at bounding box center [173, 95] width 90 height 14
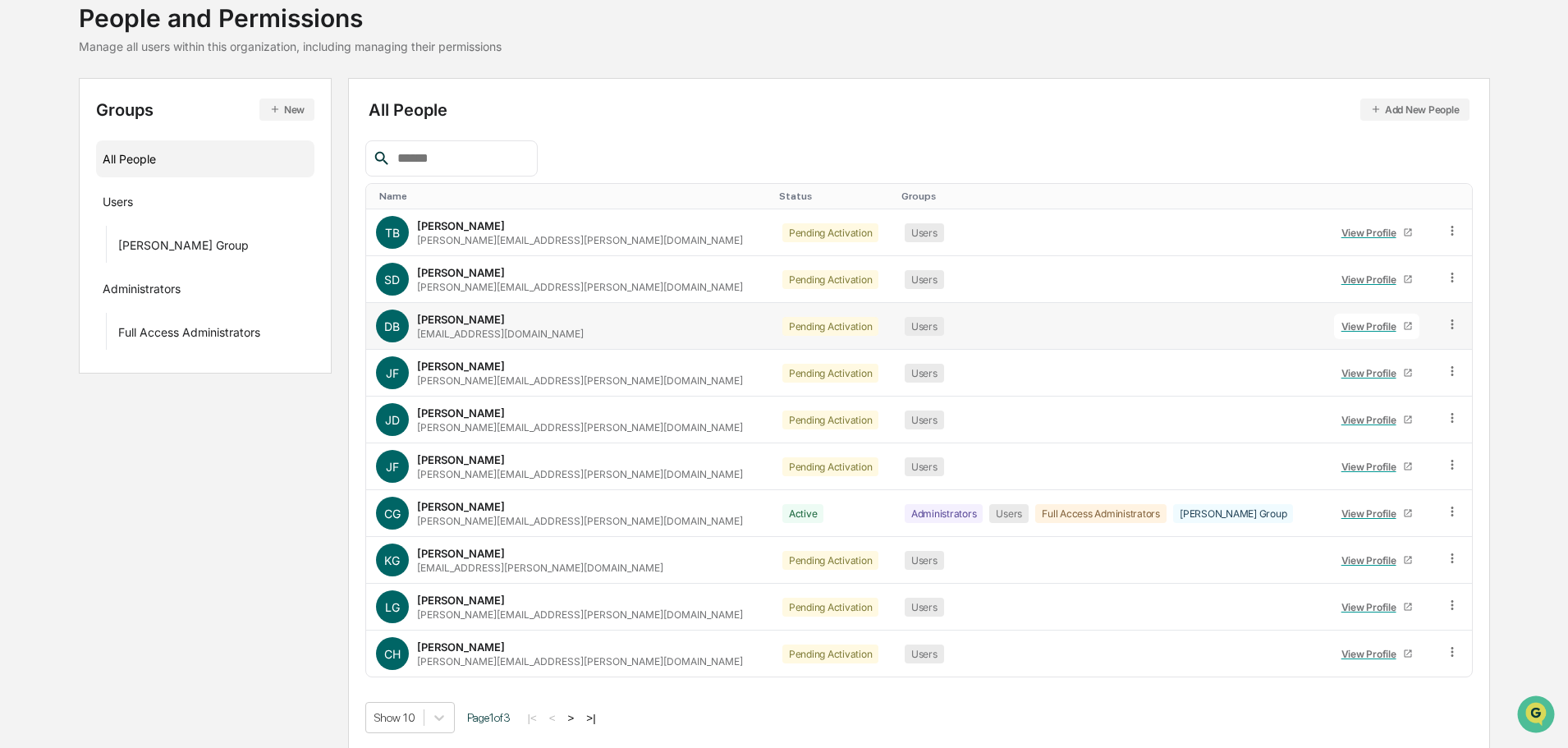
scroll to position [110, 0]
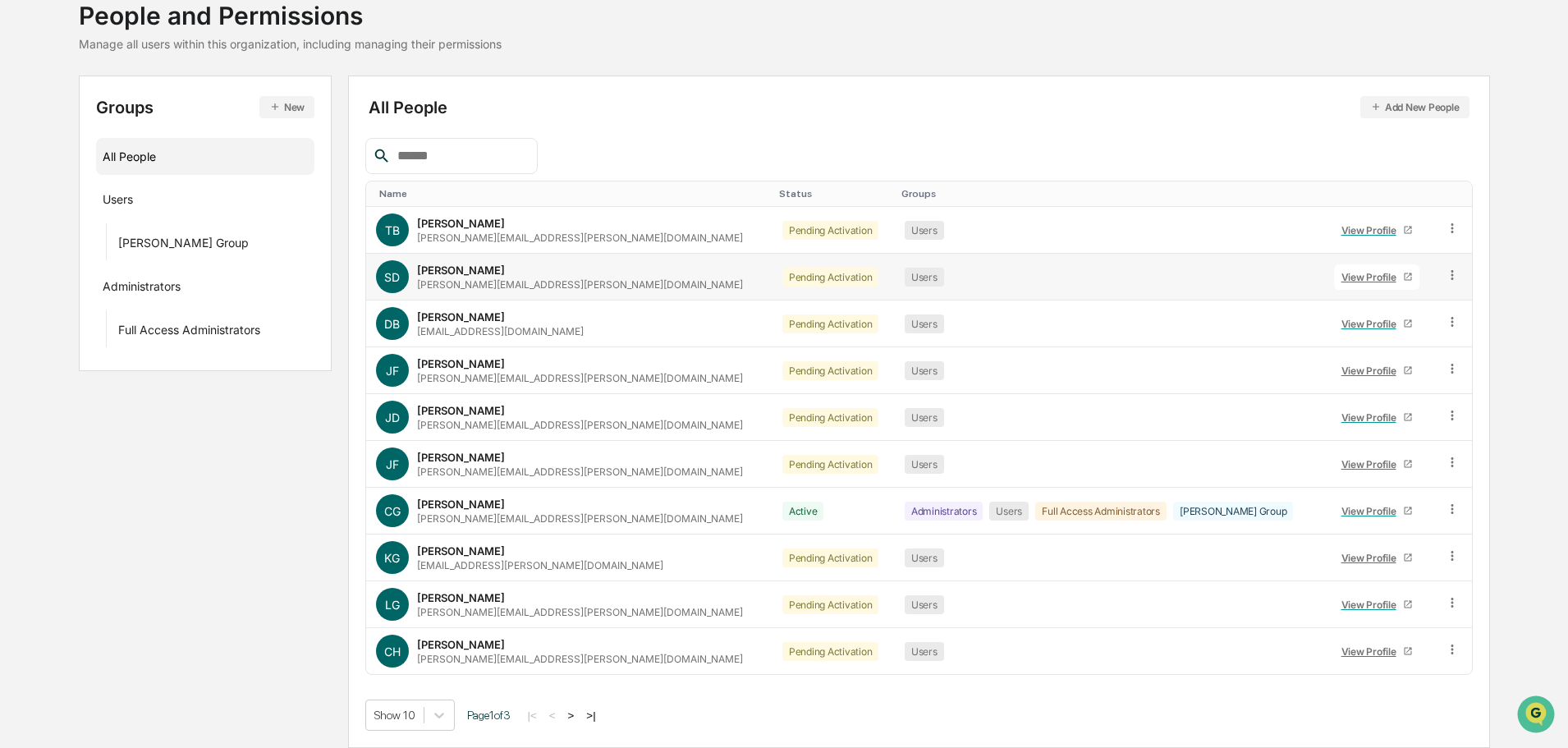
click at [1342, 275] on div "View Profile" at bounding box center [1372, 277] width 61 height 12
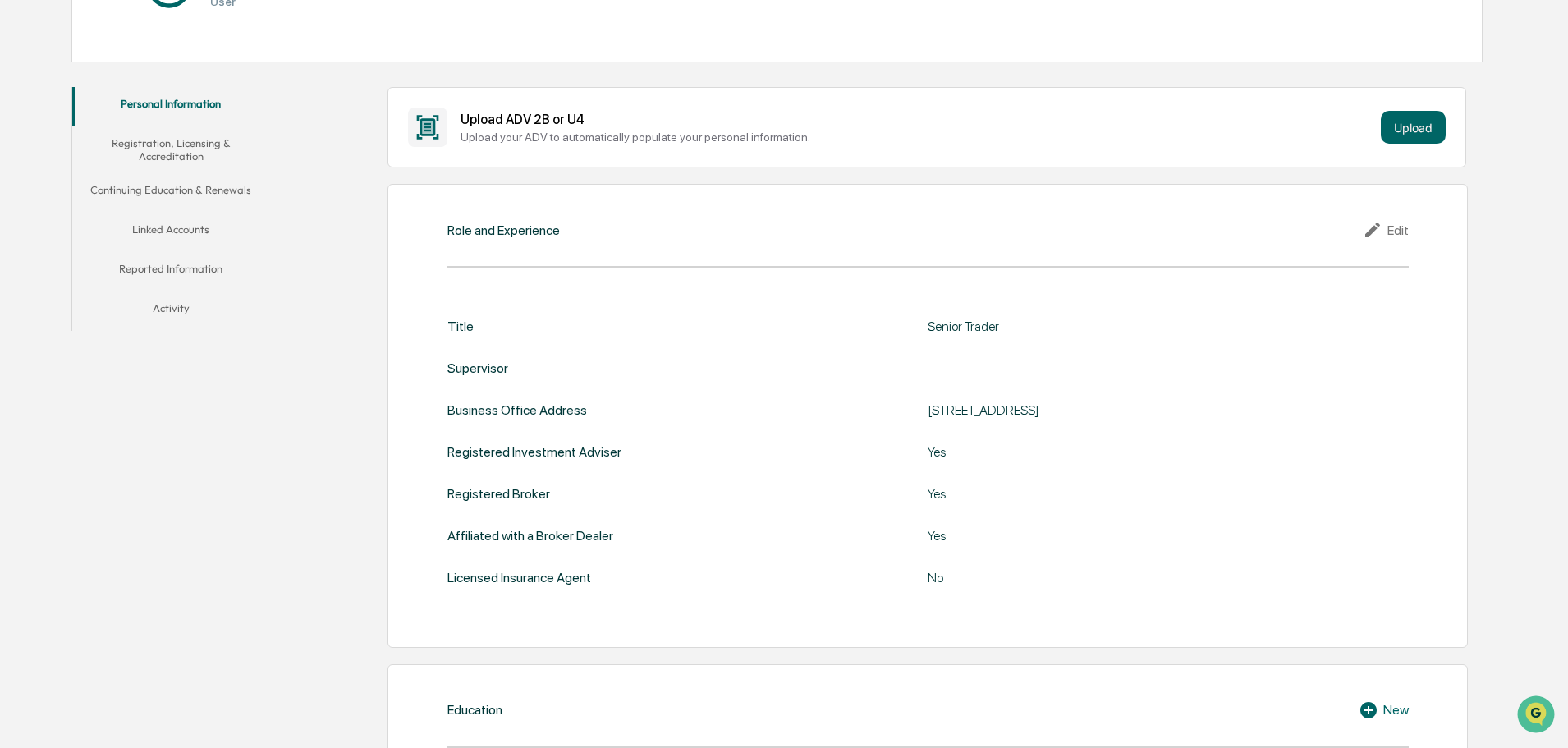
scroll to position [110, 0]
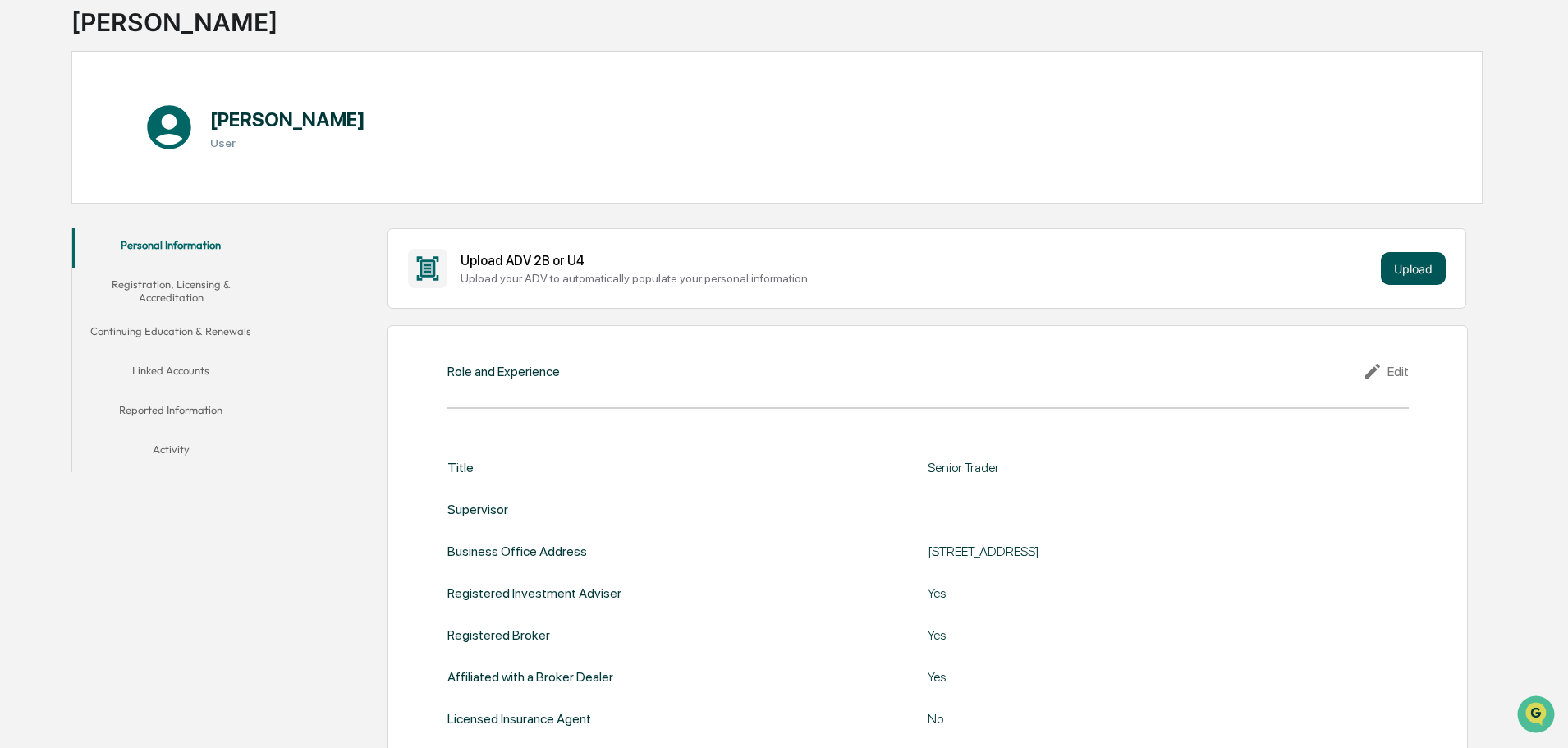
click at [1406, 258] on button "Upload" at bounding box center [1413, 268] width 65 height 32
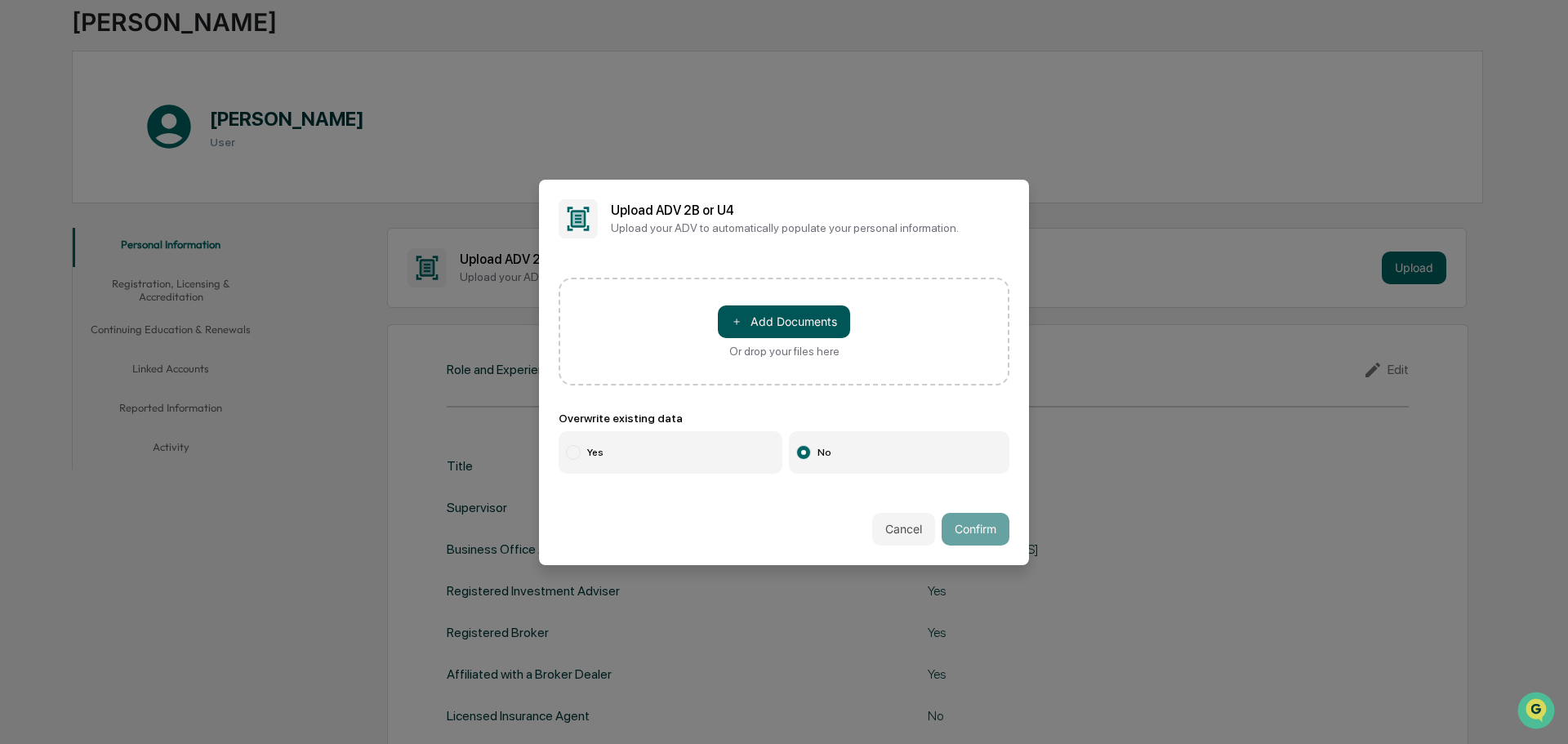
click at [791, 332] on button "＋ Add Documents" at bounding box center [784, 321] width 132 height 32
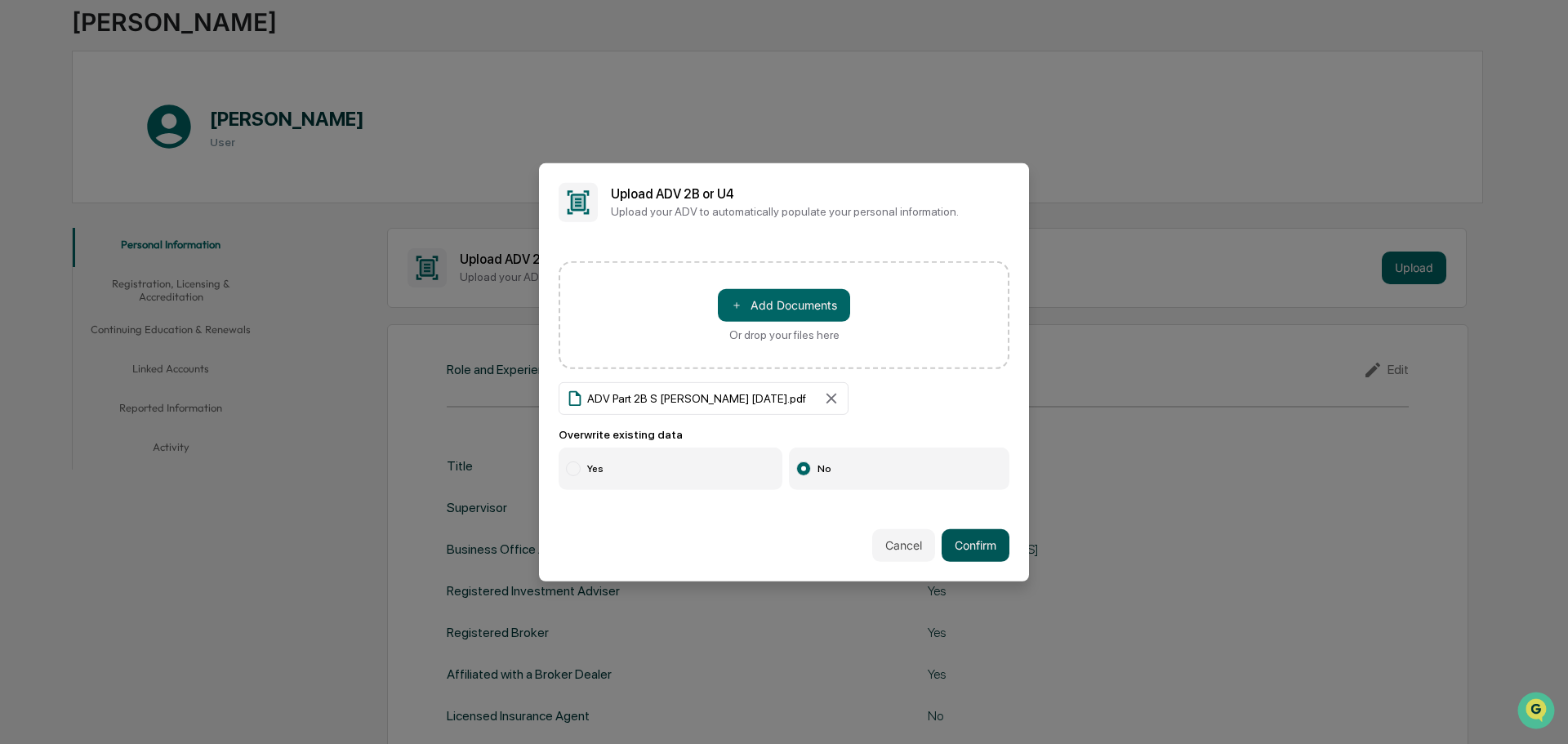
click at [997, 548] on button "Confirm" at bounding box center [975, 545] width 67 height 32
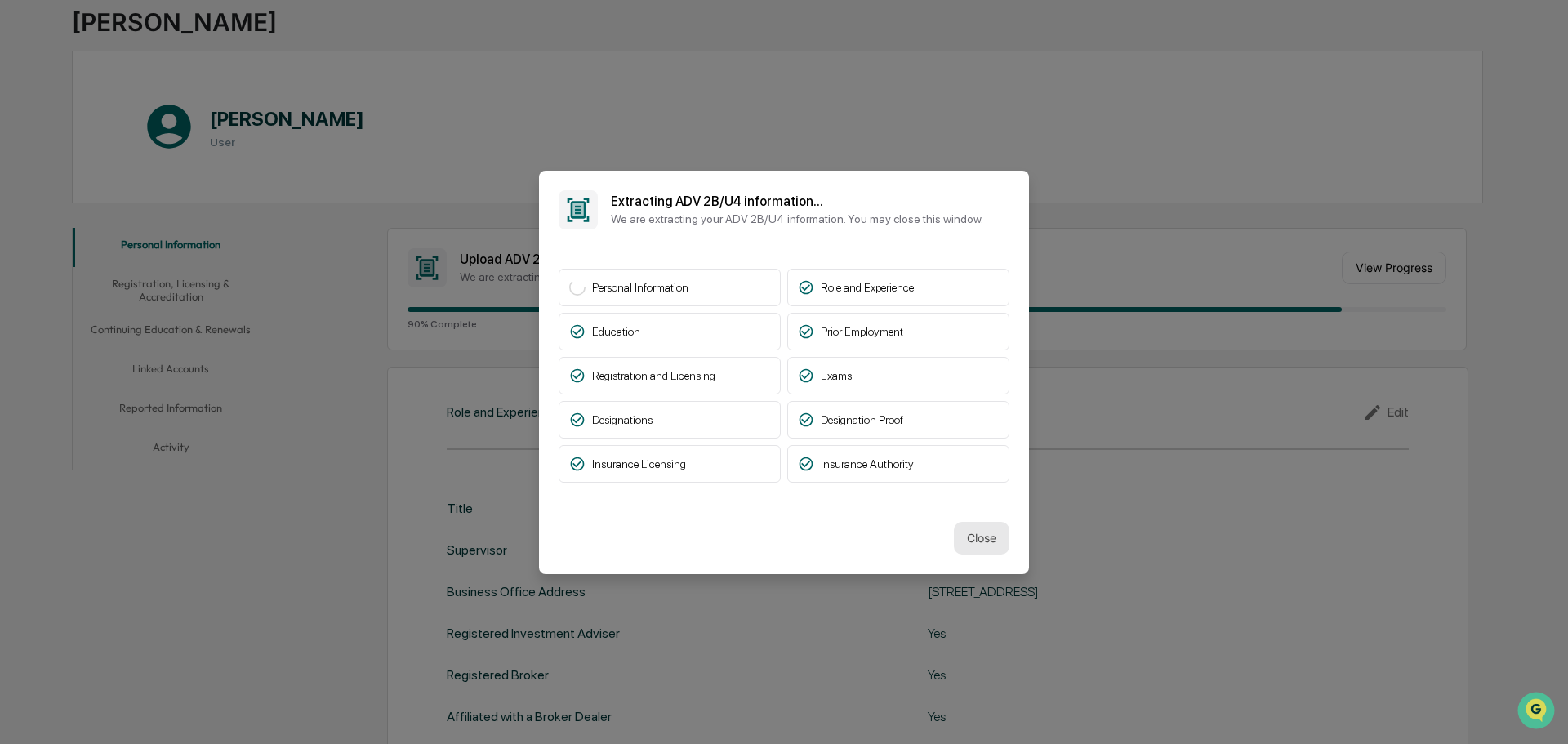
click at [984, 539] on button "Close" at bounding box center [981, 537] width 55 height 32
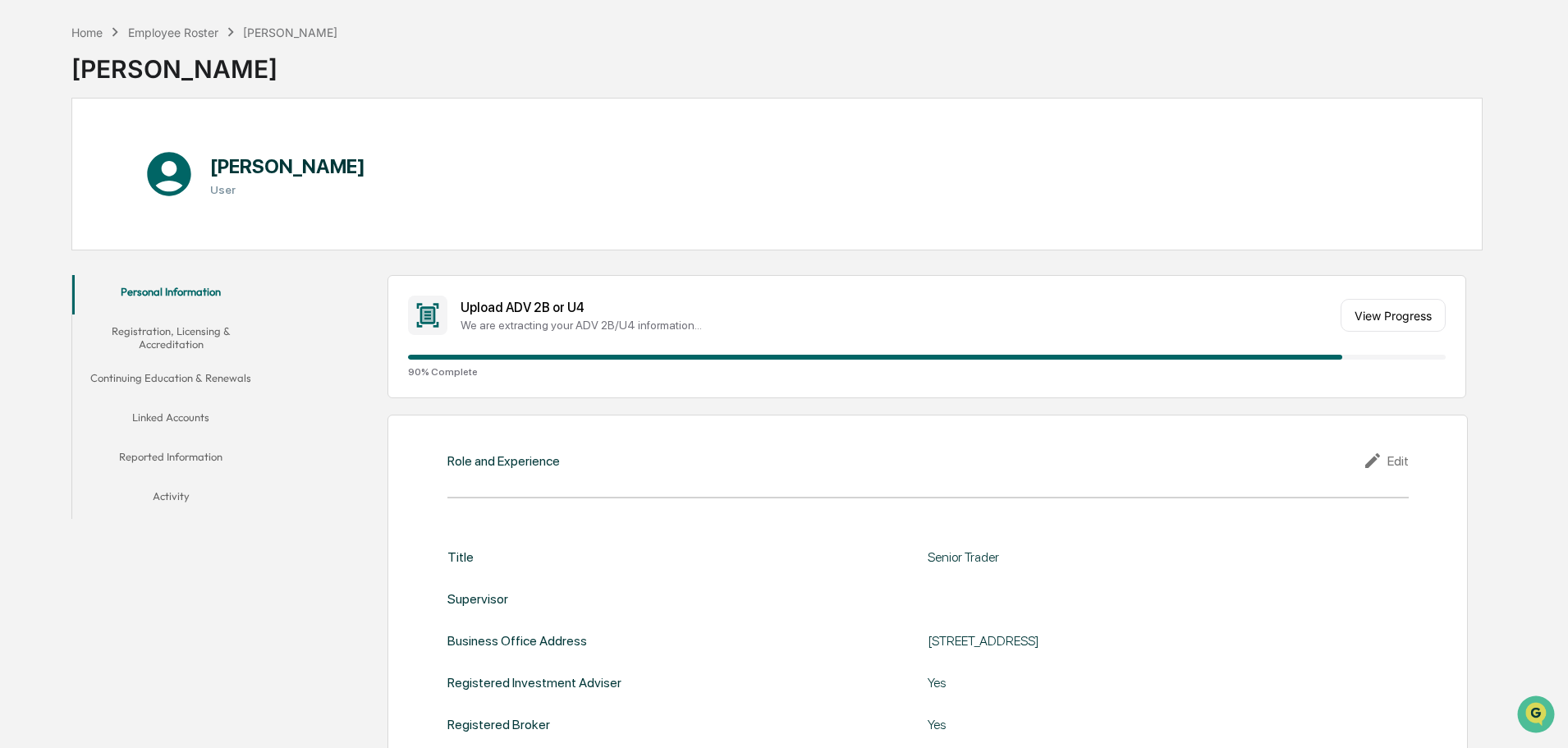
scroll to position [0, 0]
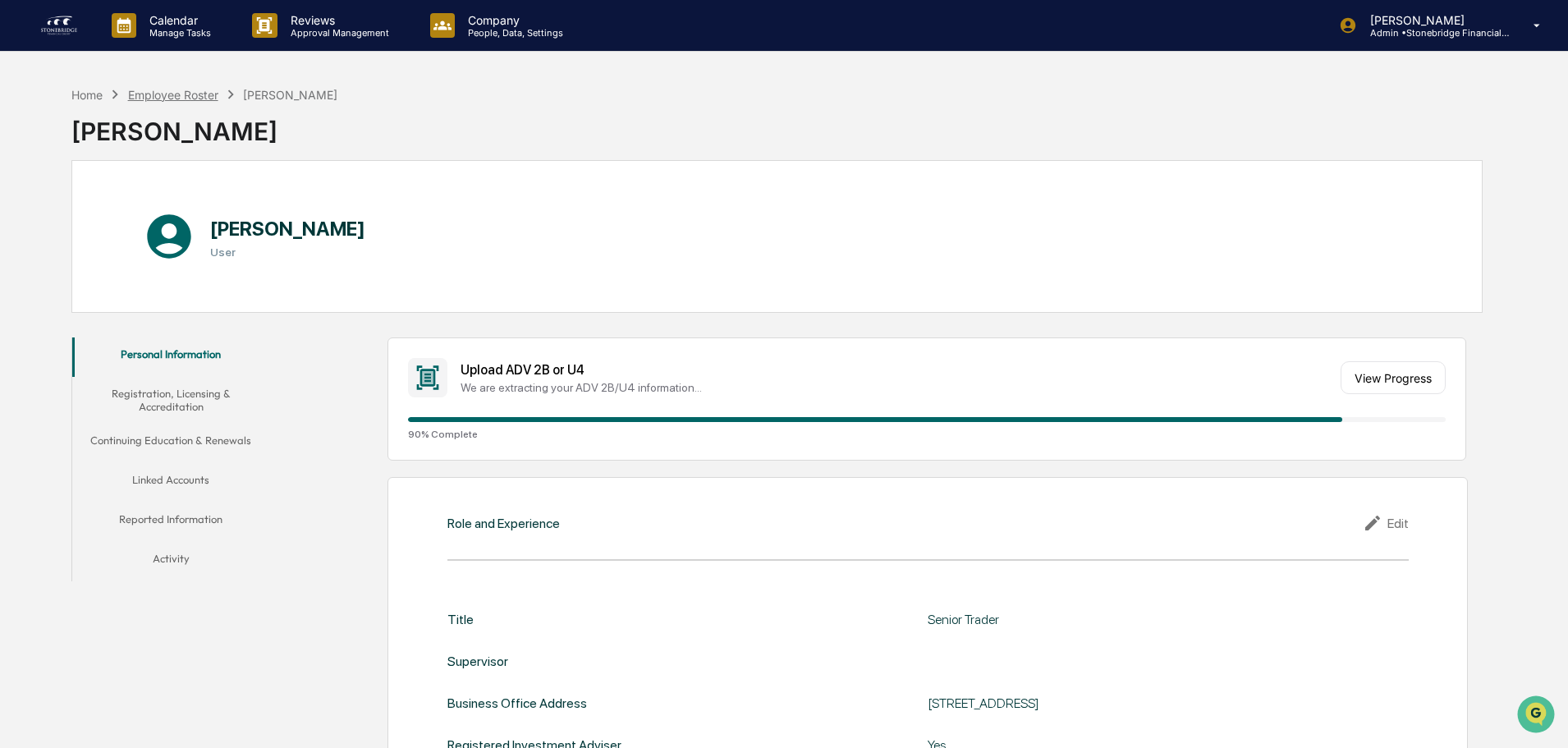
click at [209, 90] on div "Employee Roster" at bounding box center [173, 95] width 90 height 14
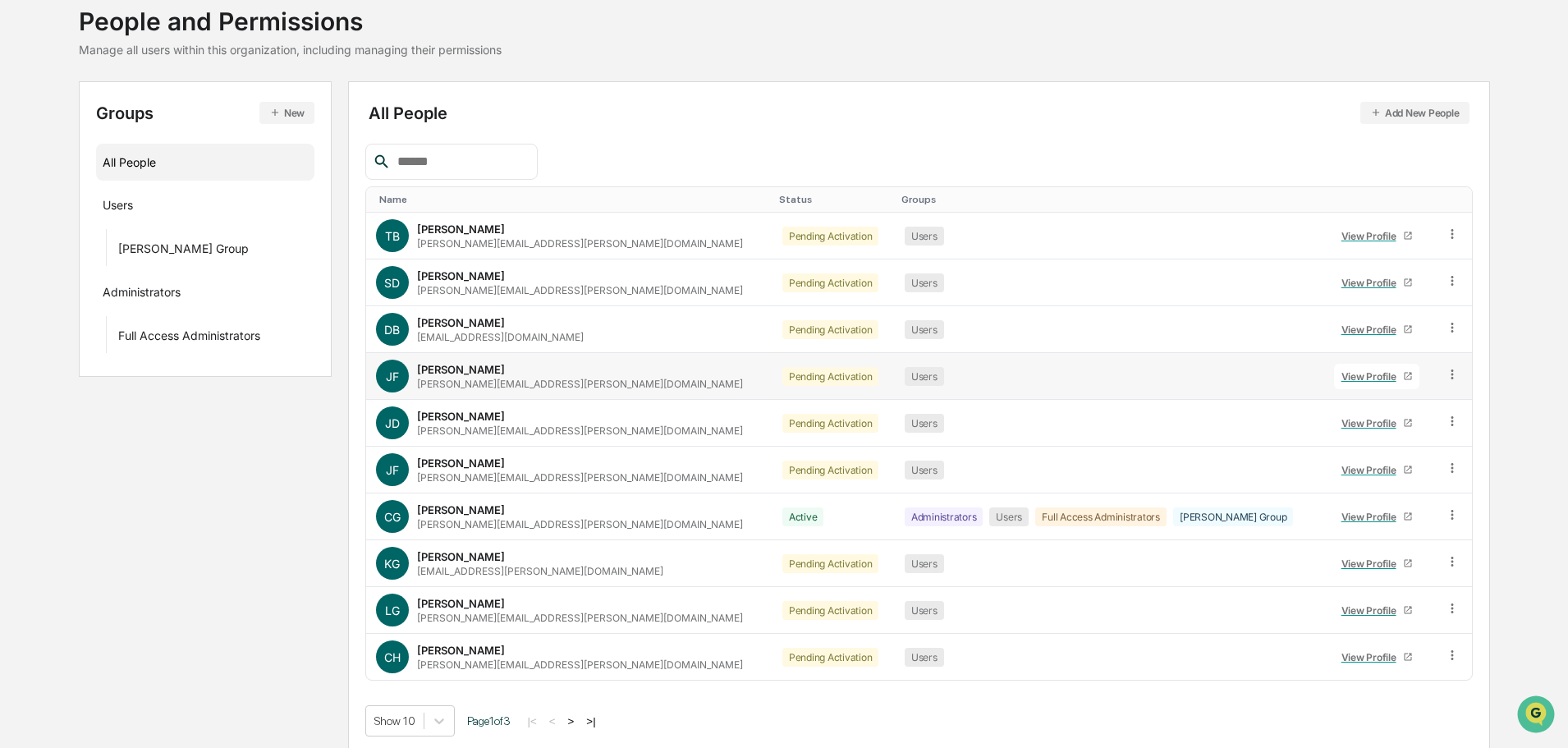
scroll to position [110, 0]
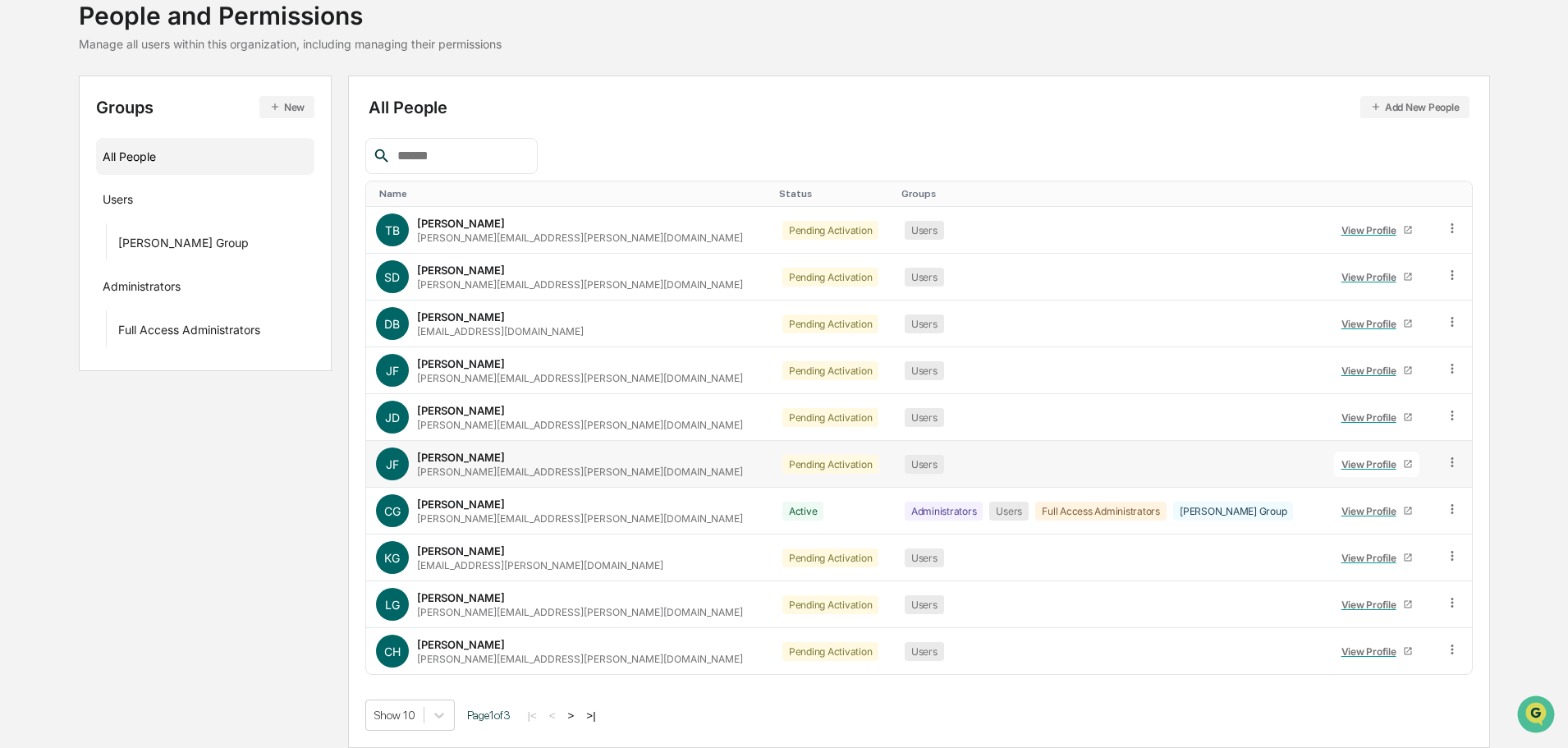
click at [1356, 458] on div "View Profile" at bounding box center [1372, 464] width 61 height 12
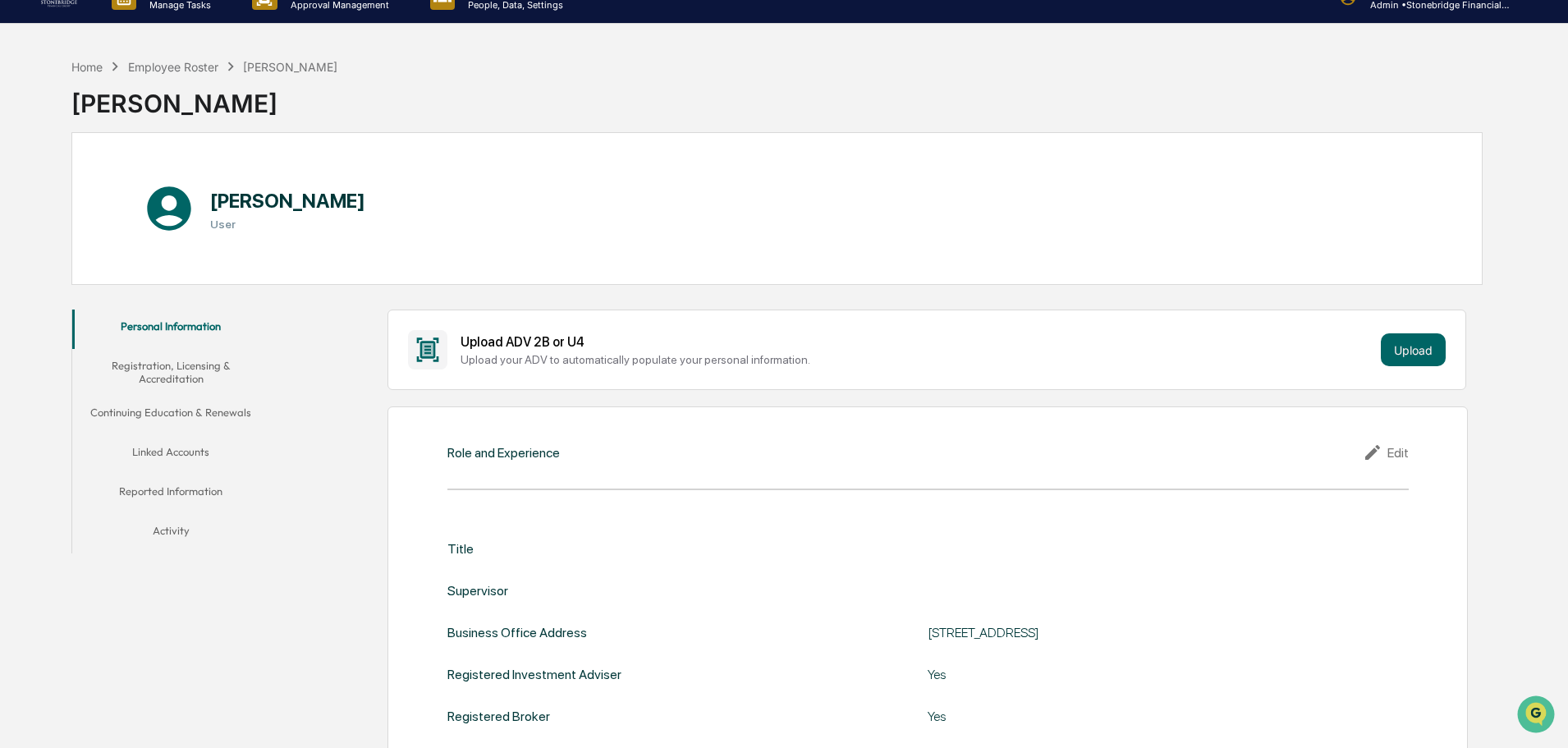
scroll to position [27, 0]
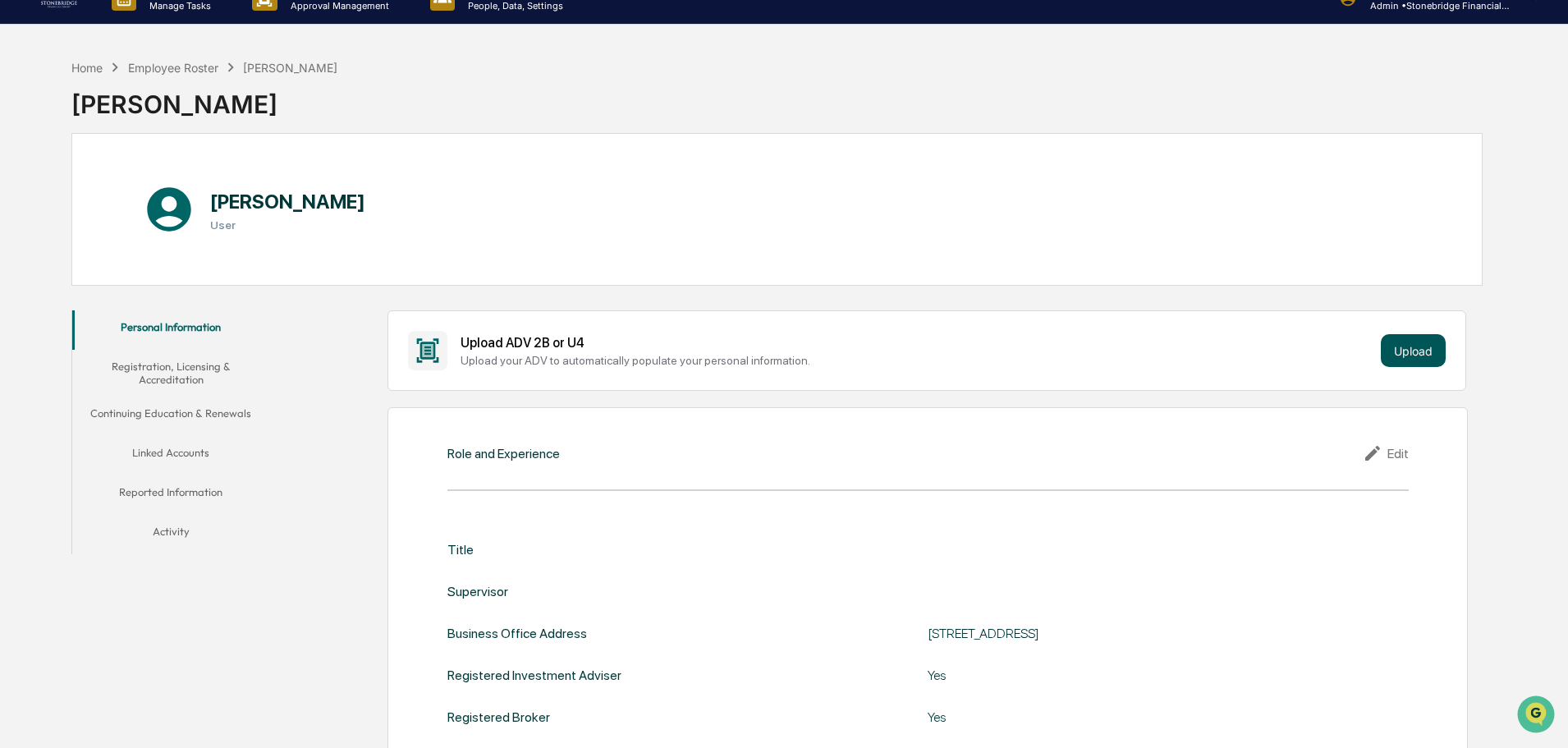
click at [1406, 355] on button "Upload" at bounding box center [1413, 350] width 65 height 32
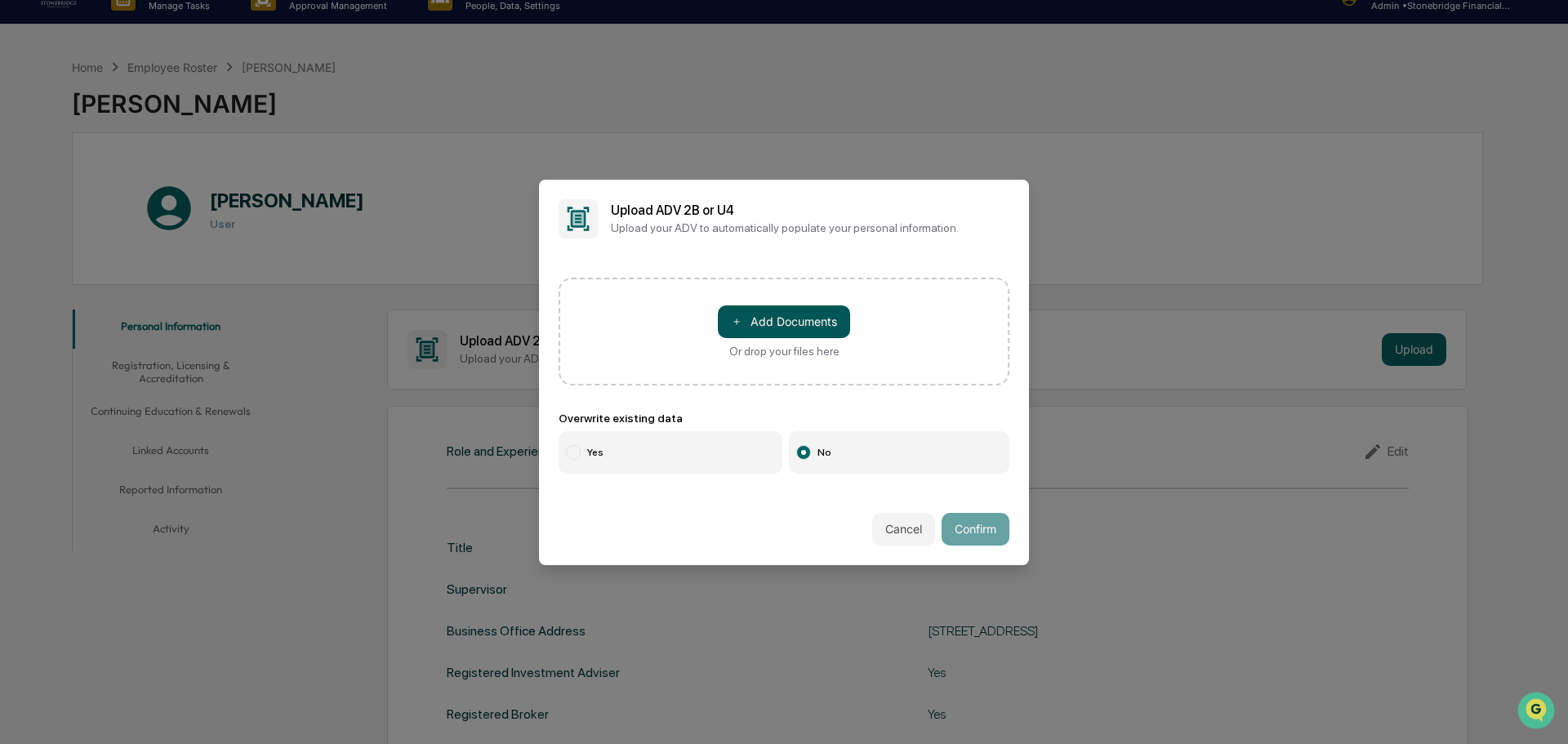
click at [769, 322] on button "＋ Add Documents" at bounding box center [784, 321] width 132 height 32
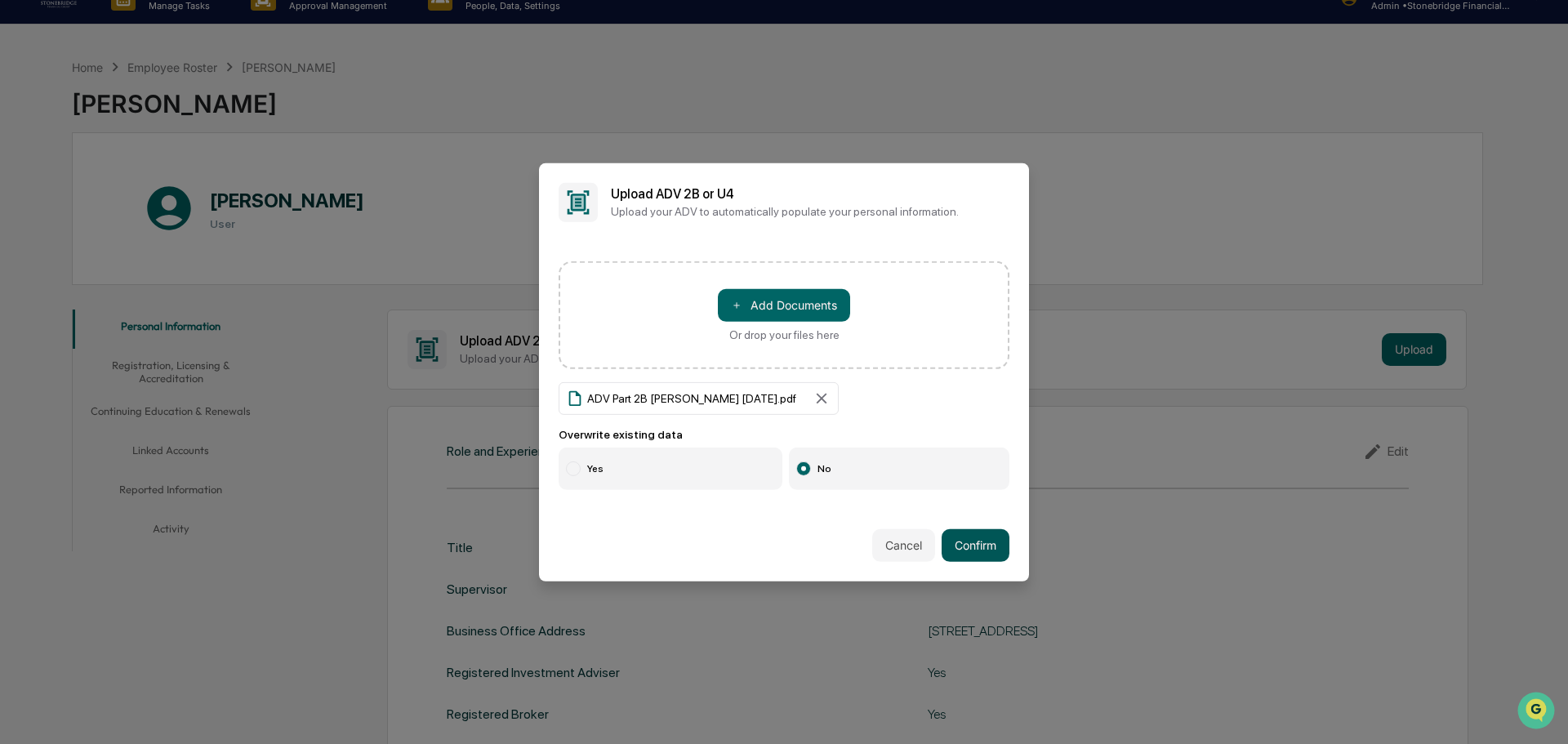
click at [984, 543] on button "Confirm" at bounding box center [975, 545] width 67 height 32
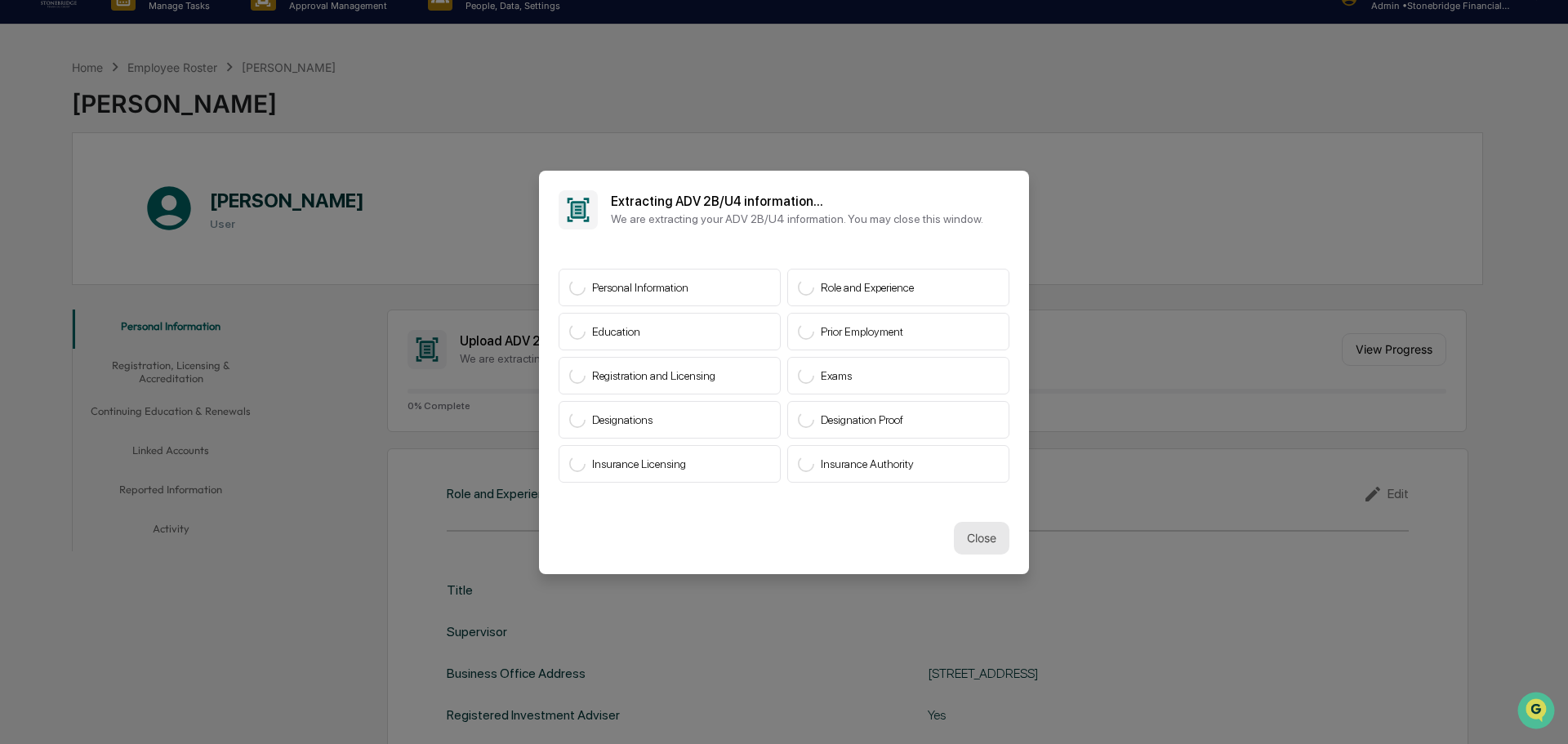
click at [989, 542] on button "Close" at bounding box center [981, 537] width 55 height 32
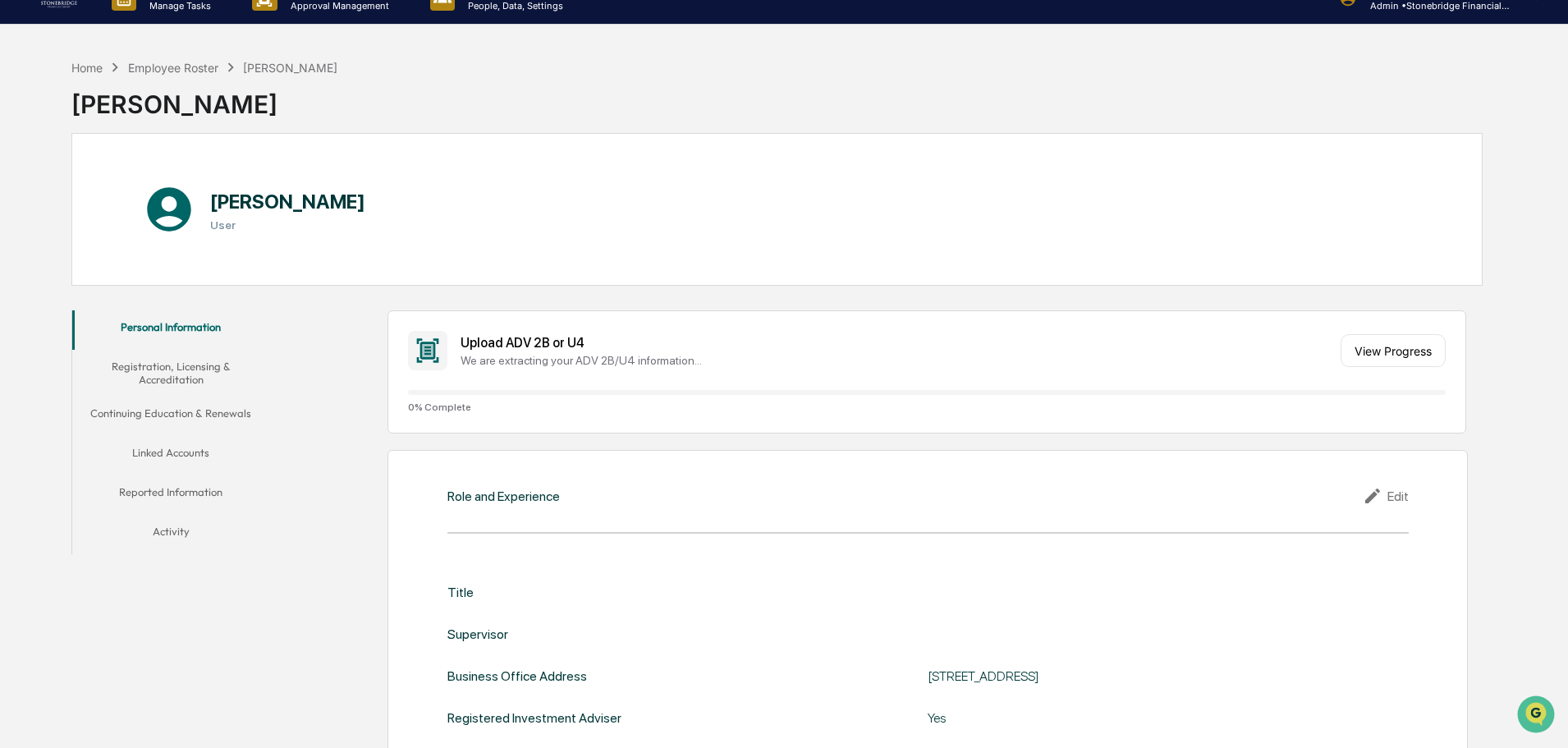
click at [190, 62] on div "Employee Roster" at bounding box center [173, 67] width 90 height 14
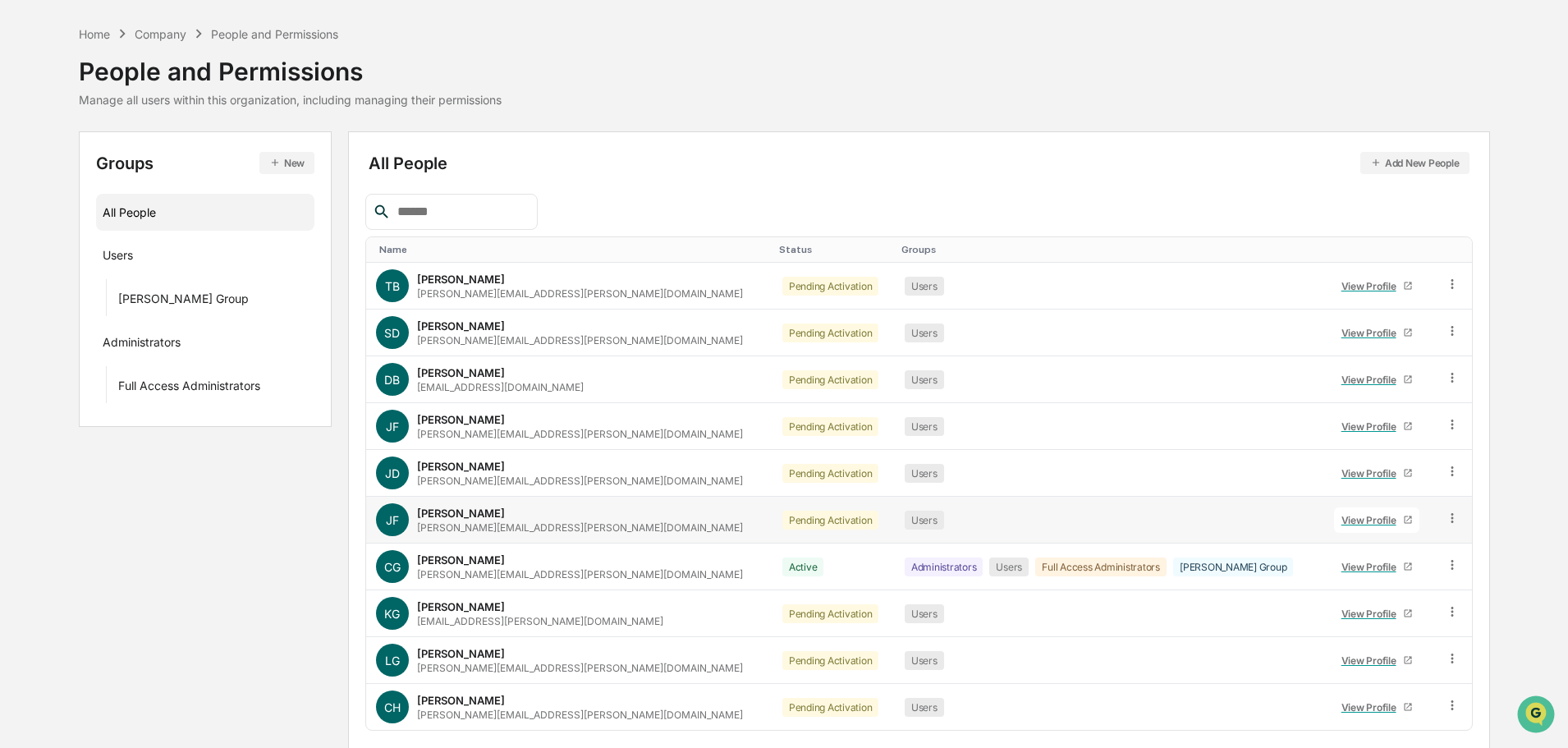
scroll to position [110, 0]
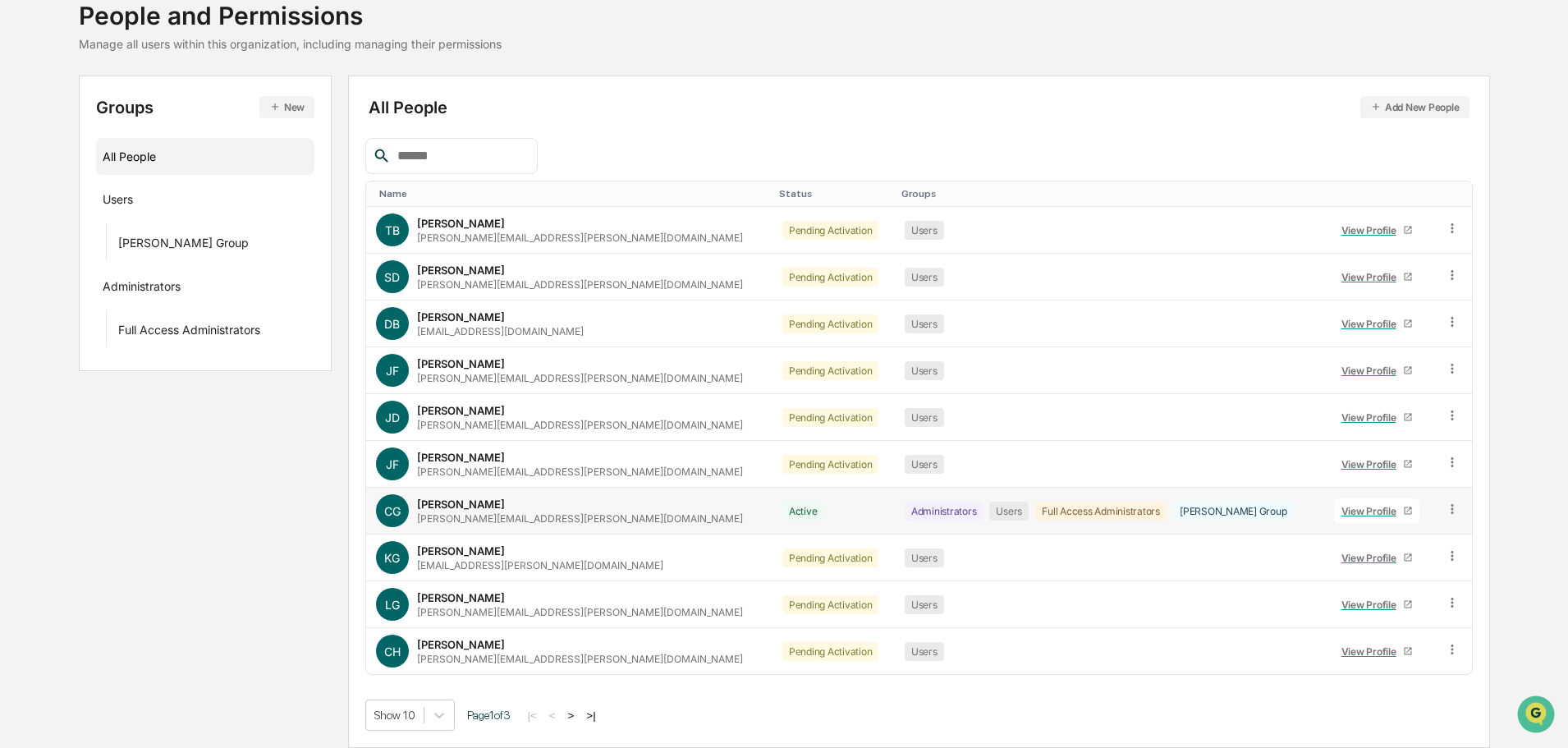
click at [1447, 512] on icon at bounding box center [1452, 509] width 16 height 16
click at [1343, 508] on div "View Profile" at bounding box center [1372, 510] width 61 height 12
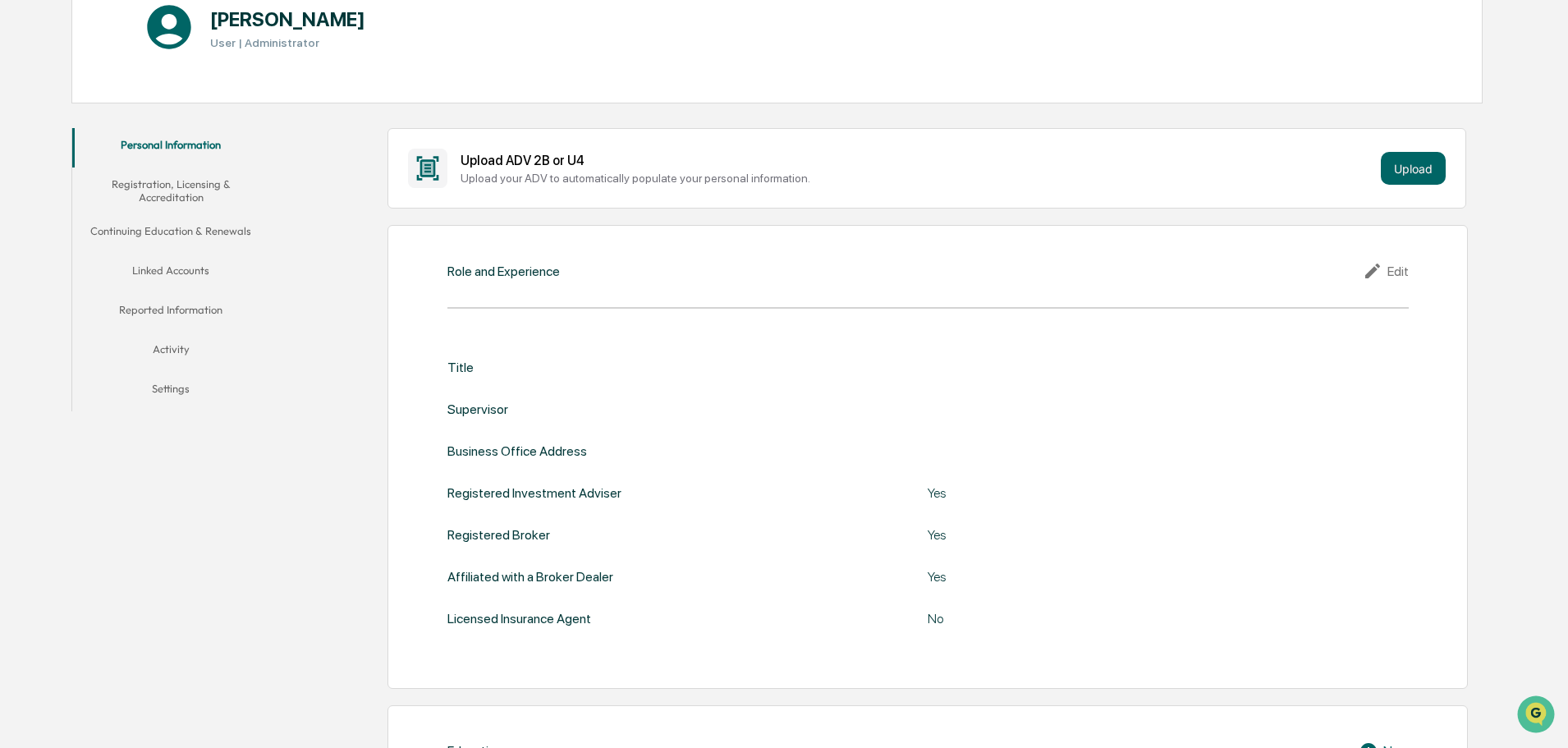
scroll to position [191, 0]
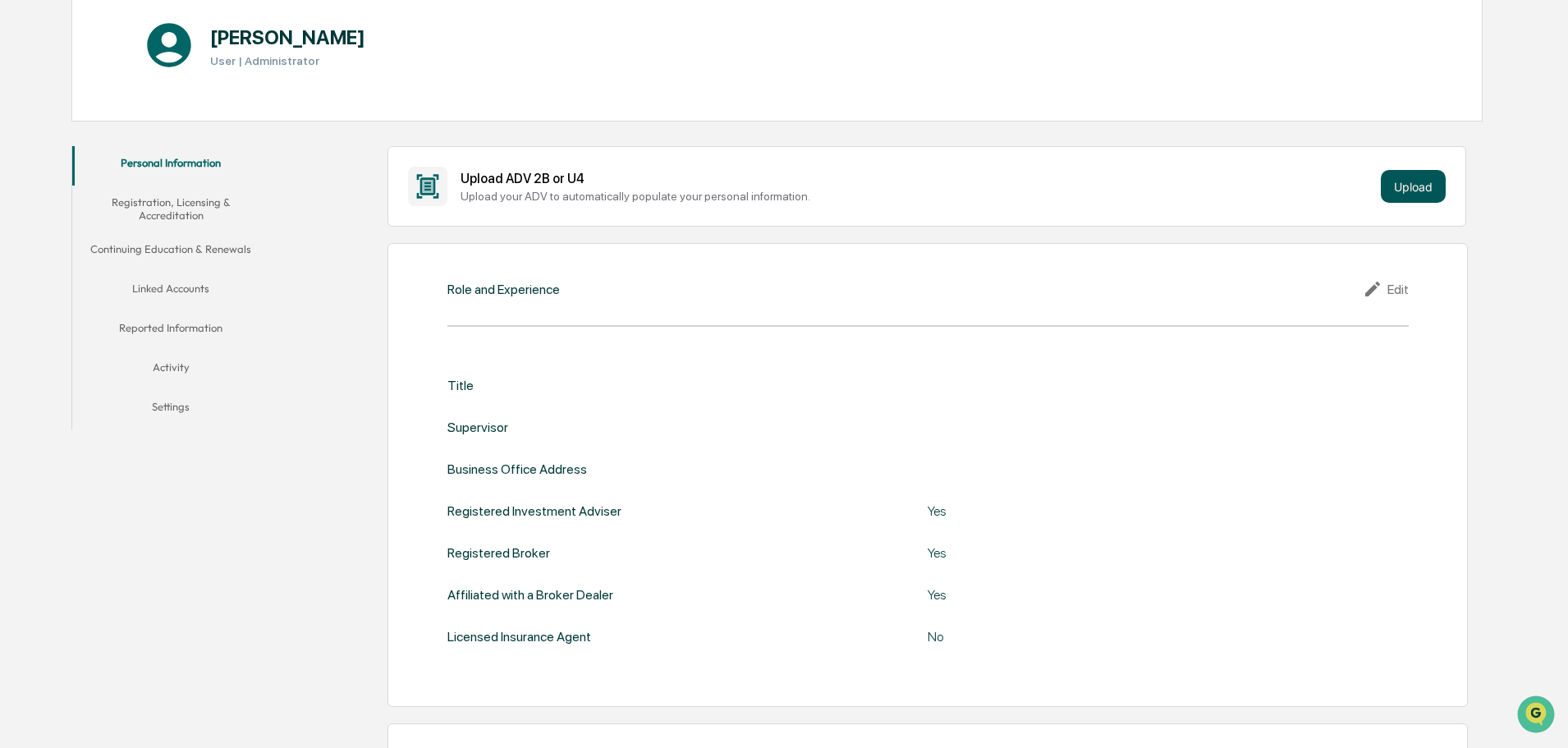
click at [1420, 183] on button "Upload" at bounding box center [1413, 186] width 65 height 32
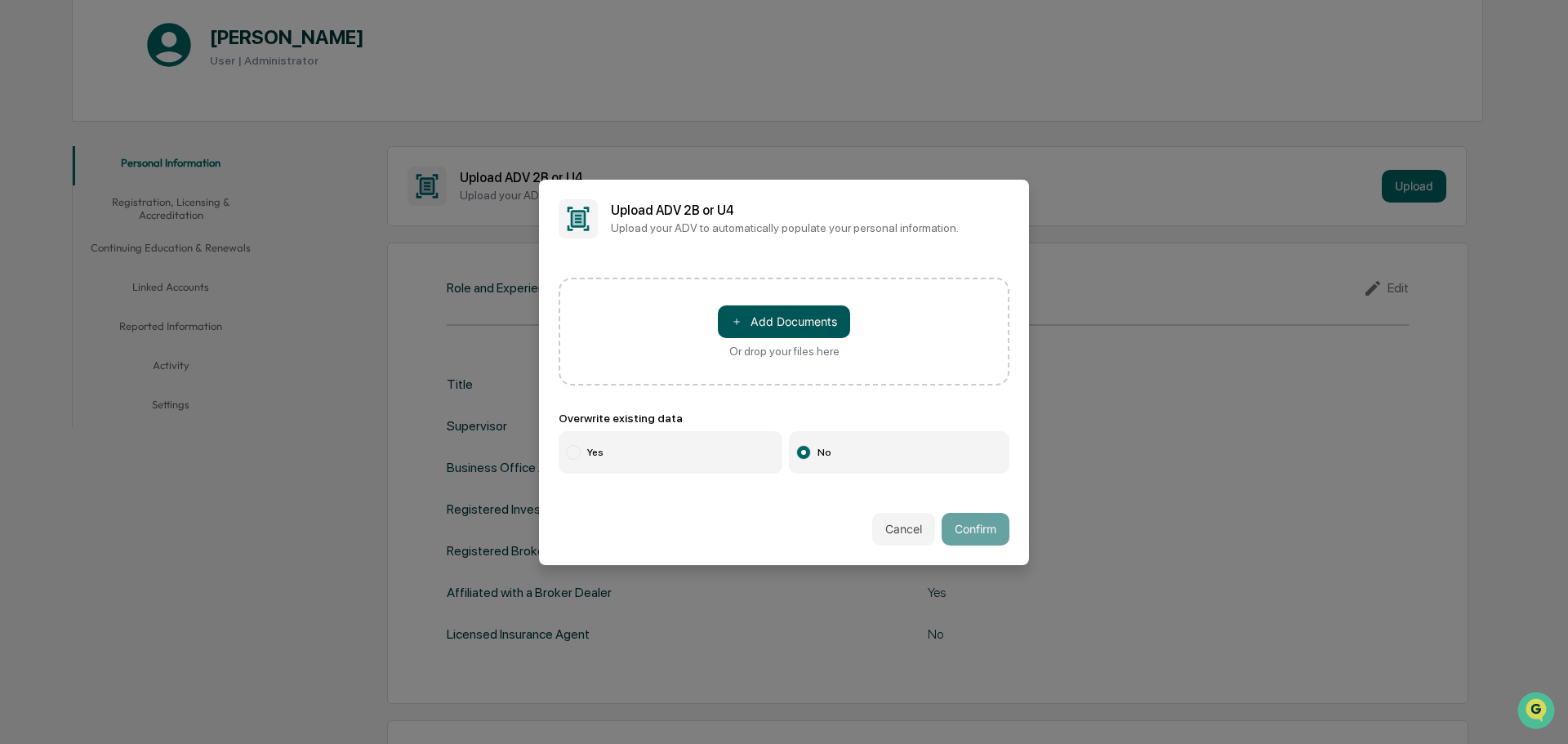
click at [827, 318] on button "＋ Add Documents" at bounding box center [784, 321] width 132 height 32
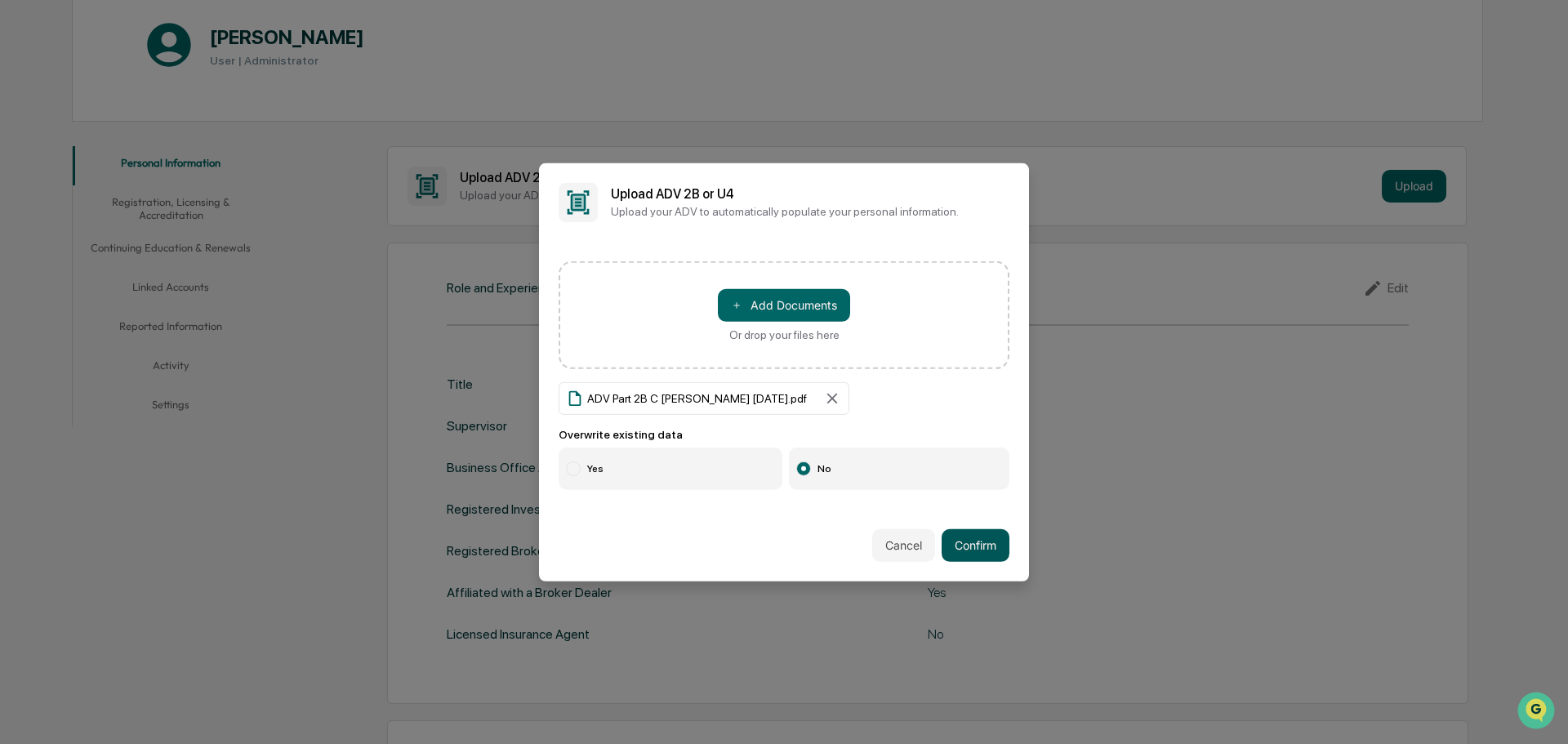
click at [979, 555] on button "Confirm" at bounding box center [975, 545] width 67 height 32
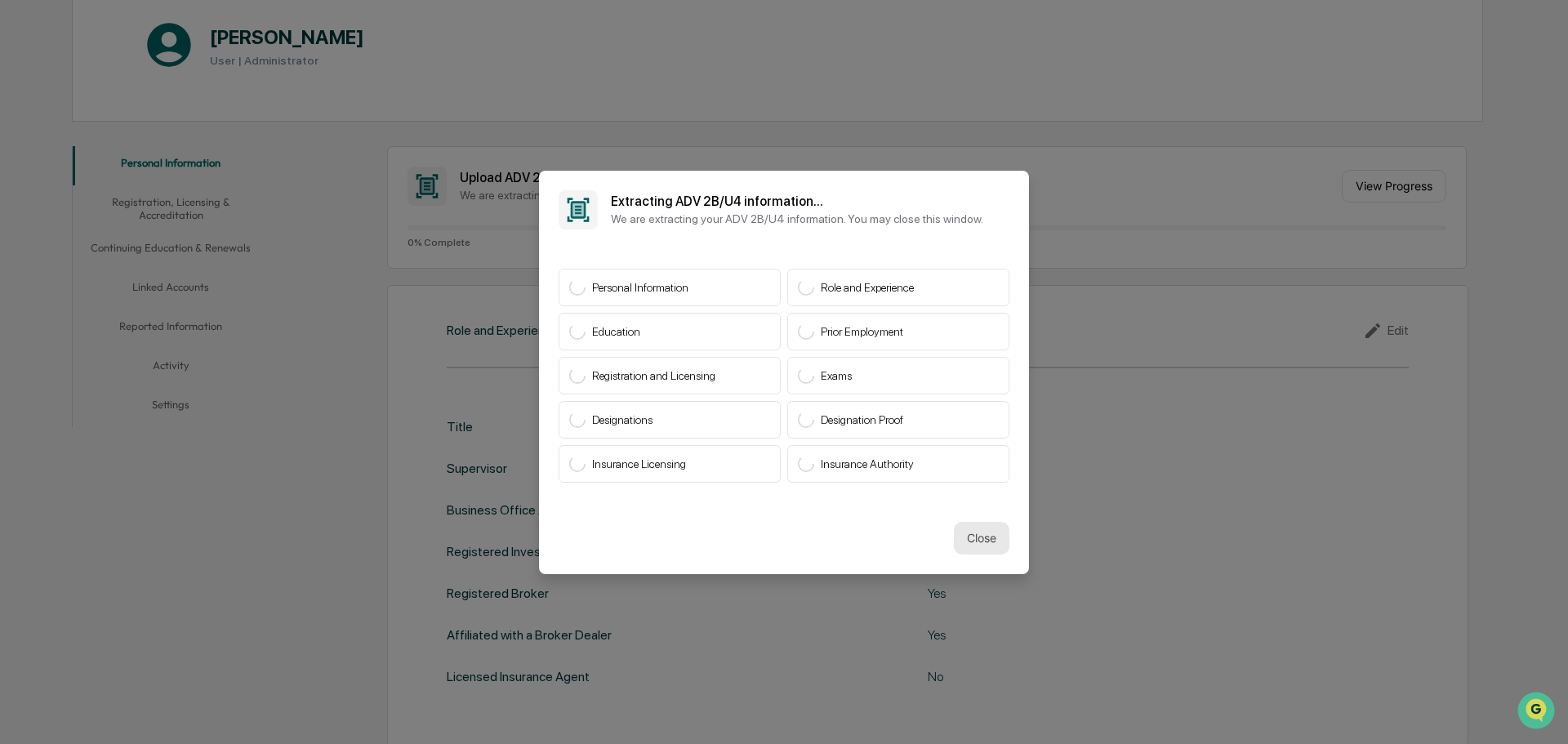
click at [986, 543] on button "Close" at bounding box center [981, 537] width 55 height 32
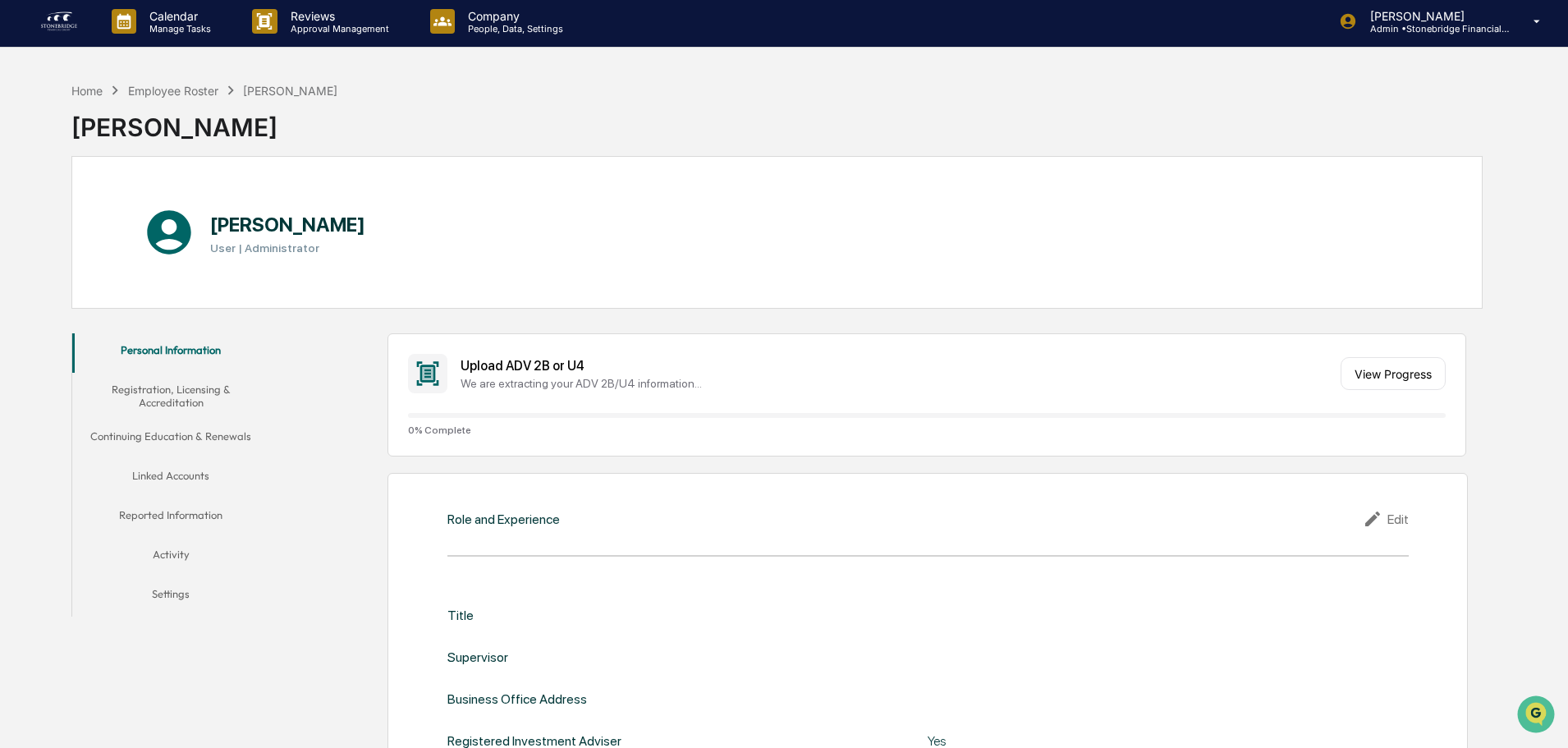
scroll to position [0, 0]
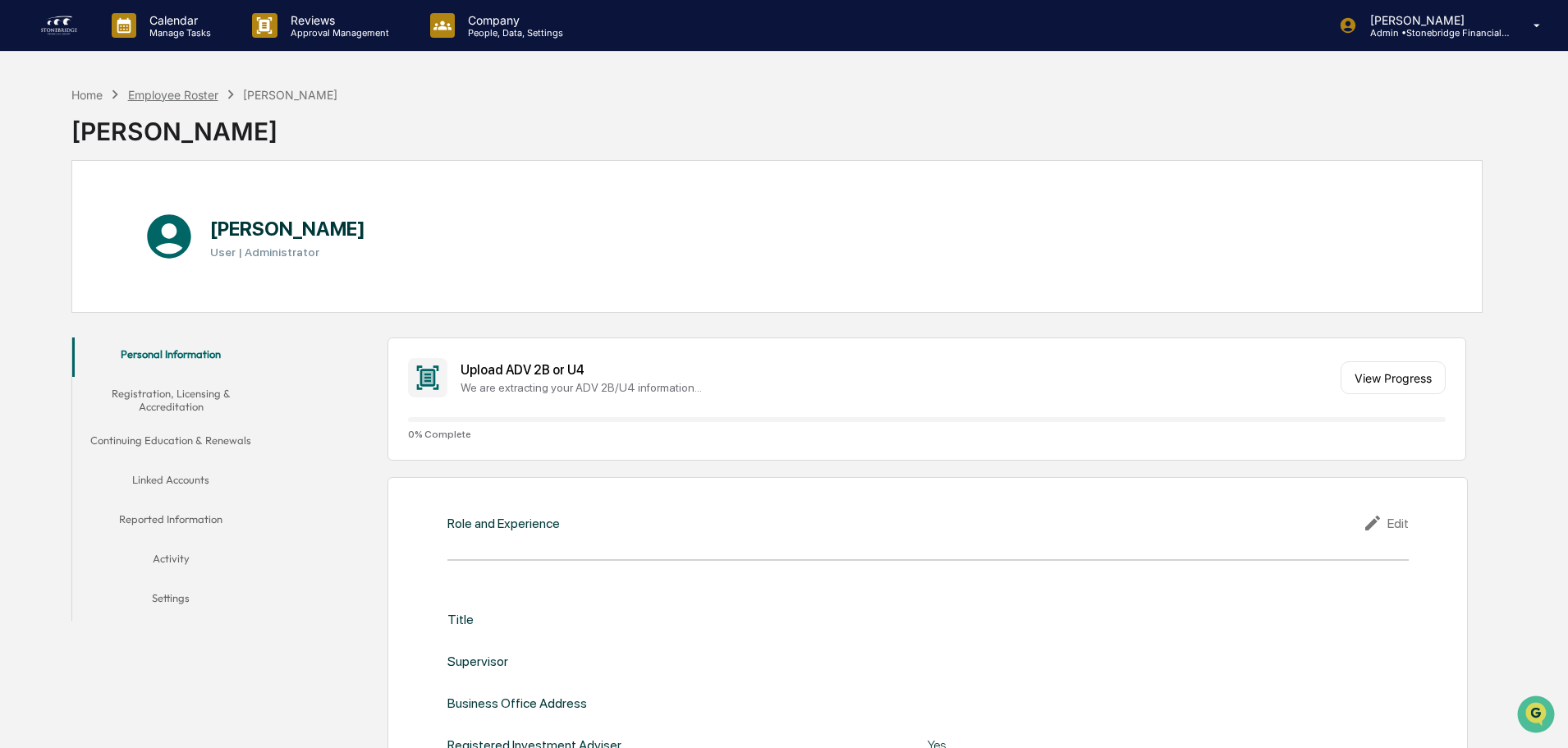
click at [184, 91] on div "Employee Roster" at bounding box center [173, 95] width 90 height 14
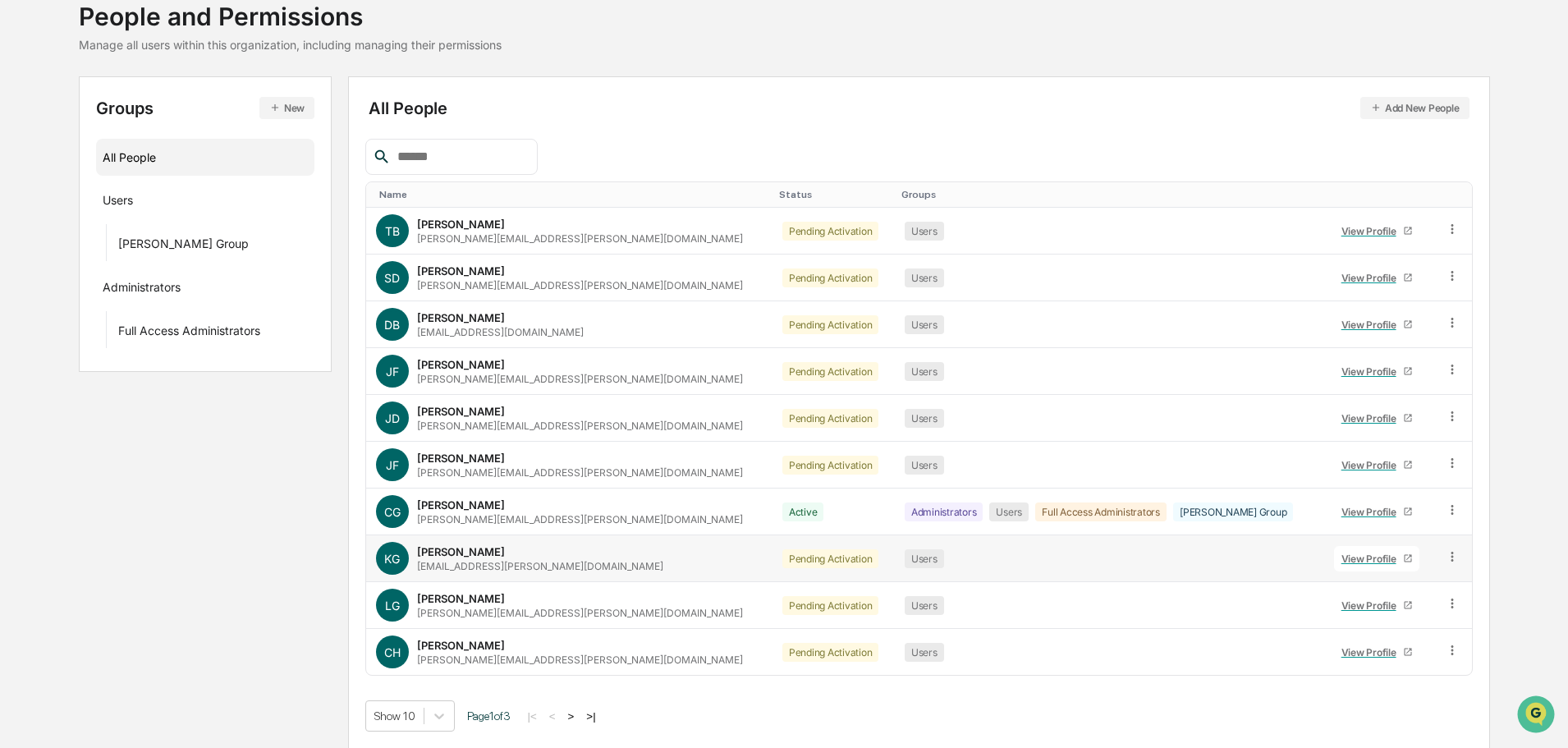
scroll to position [110, 0]
click at [1360, 606] on div "View Profile" at bounding box center [1372, 604] width 61 height 12
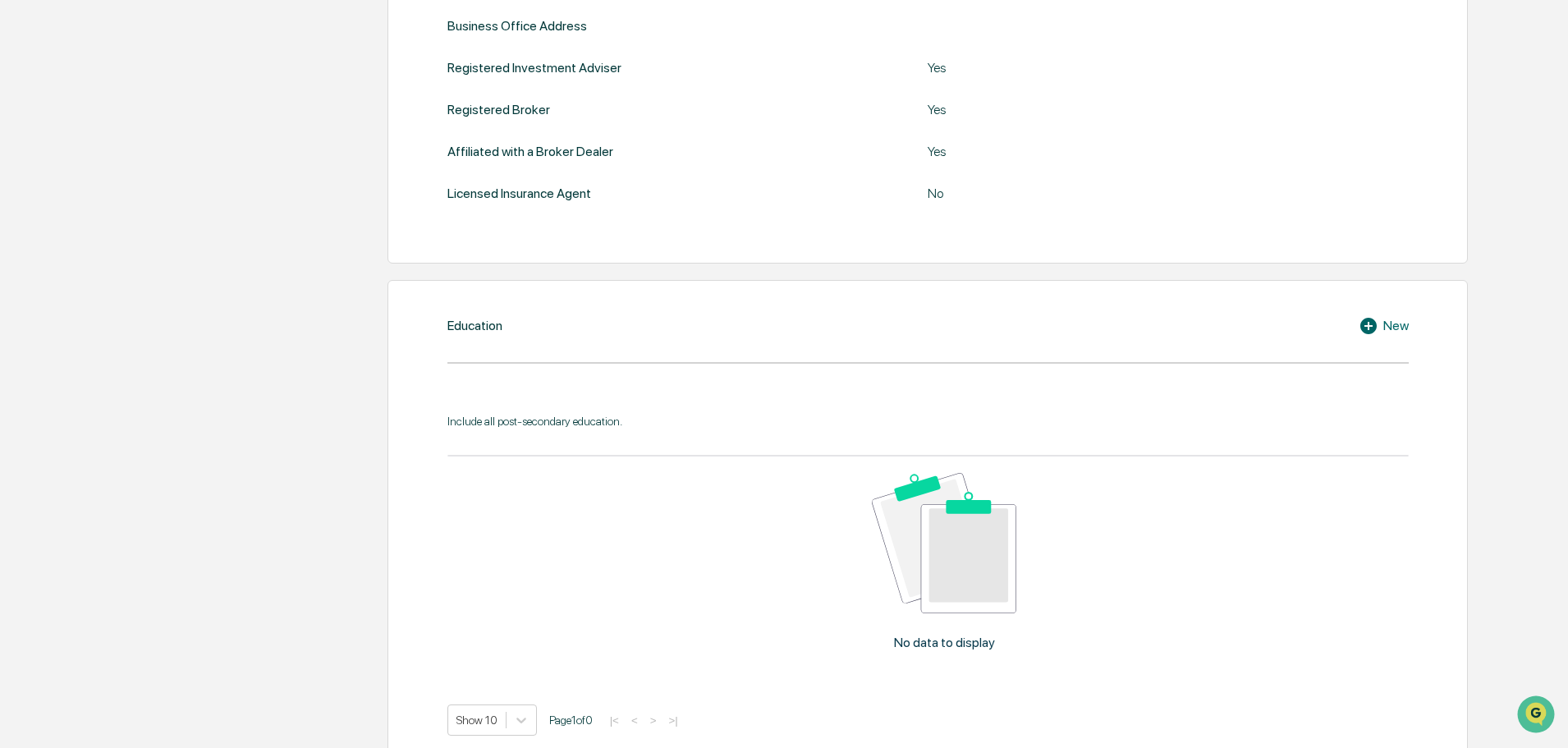
scroll to position [191, 0]
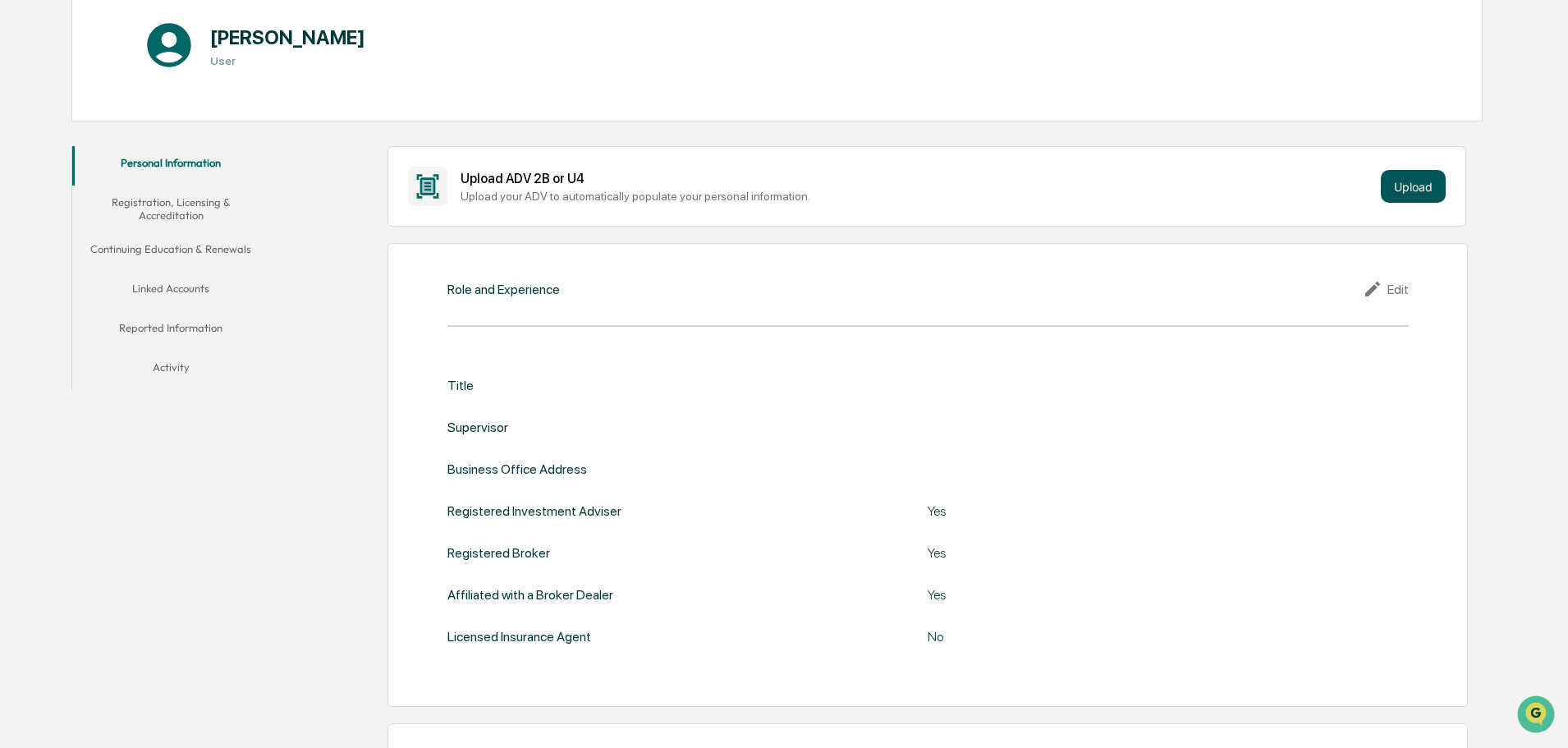
click at [1436, 188] on button "Upload" at bounding box center [1413, 186] width 65 height 32
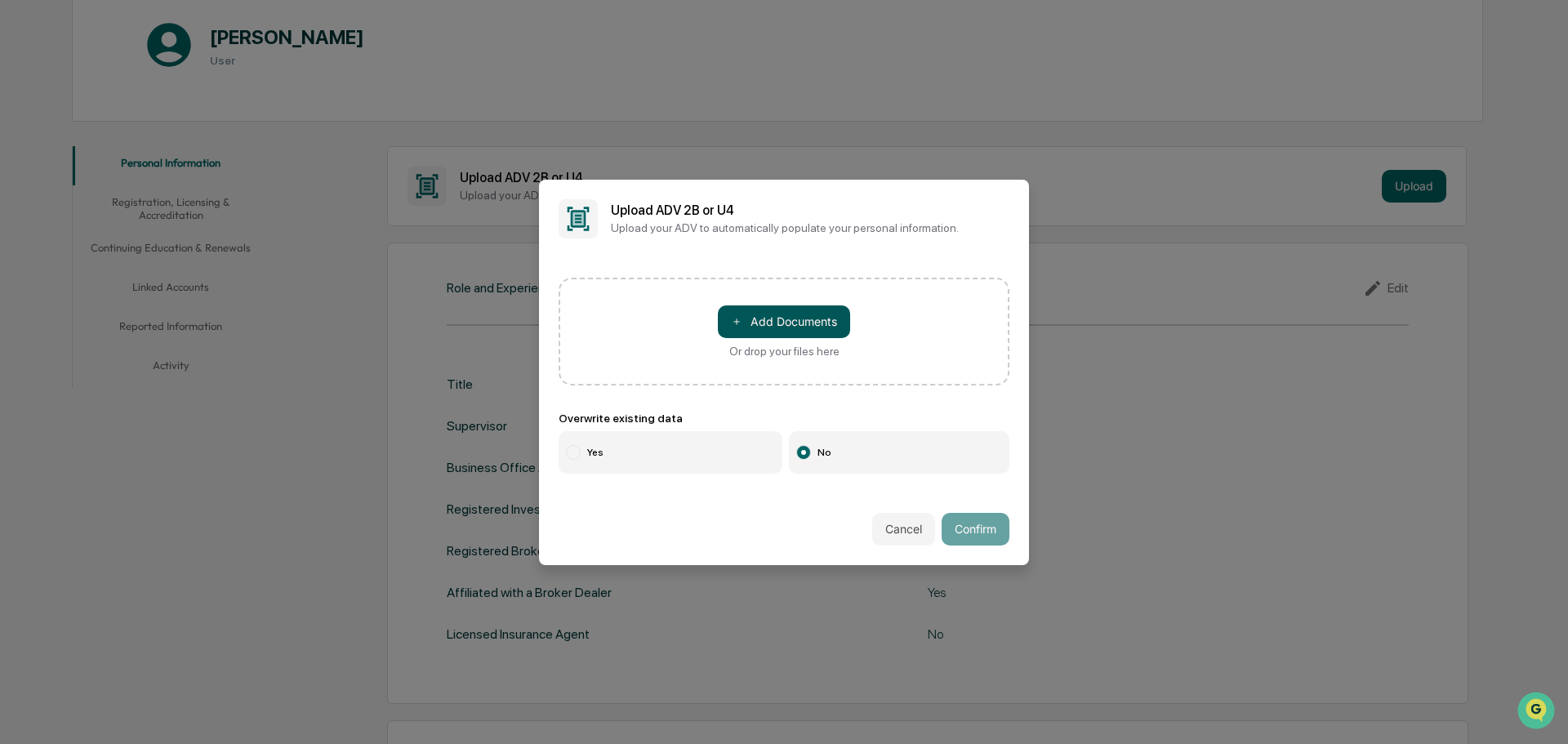
click at [820, 320] on button "＋ Add Documents" at bounding box center [784, 321] width 132 height 32
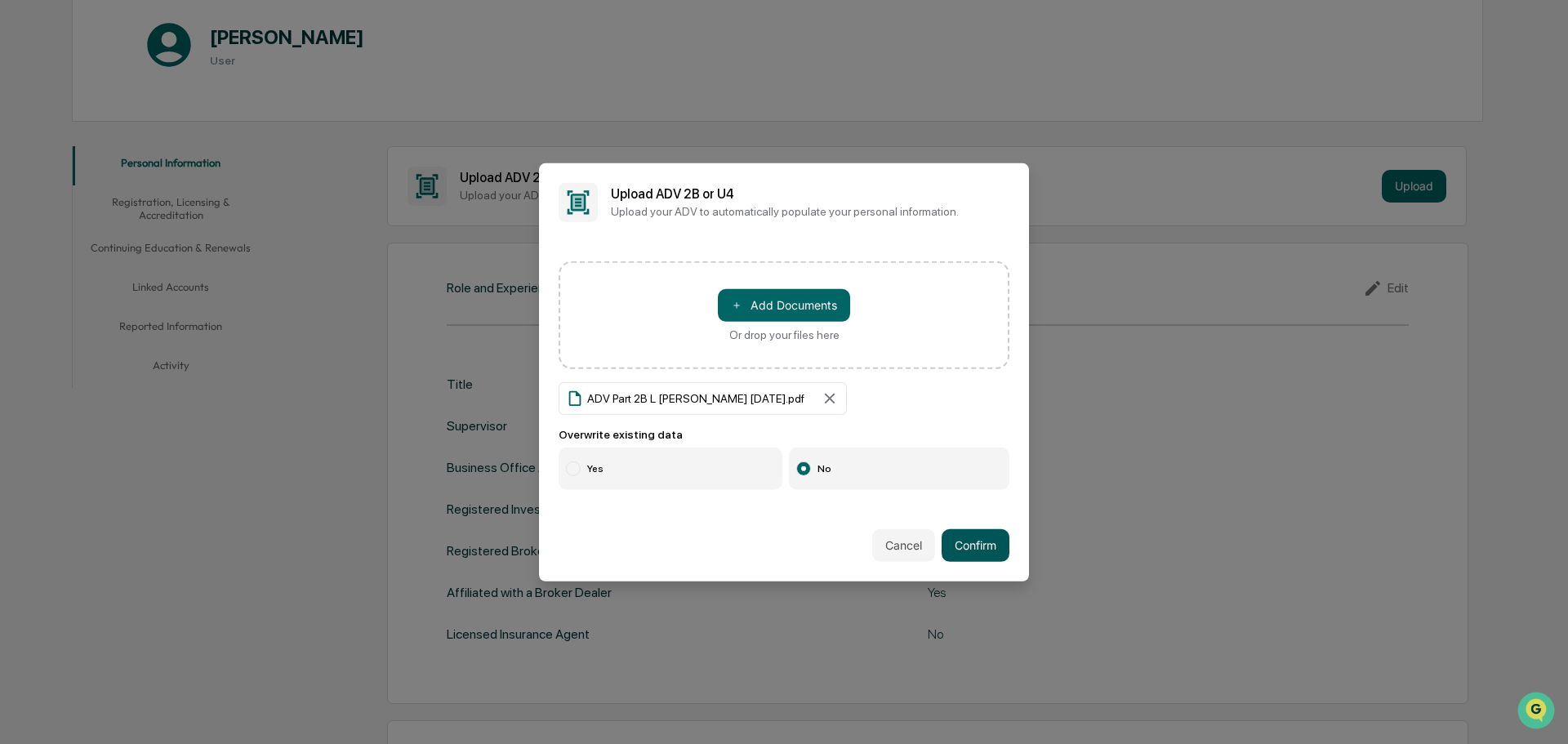
click at [970, 546] on button "Confirm" at bounding box center [975, 545] width 67 height 32
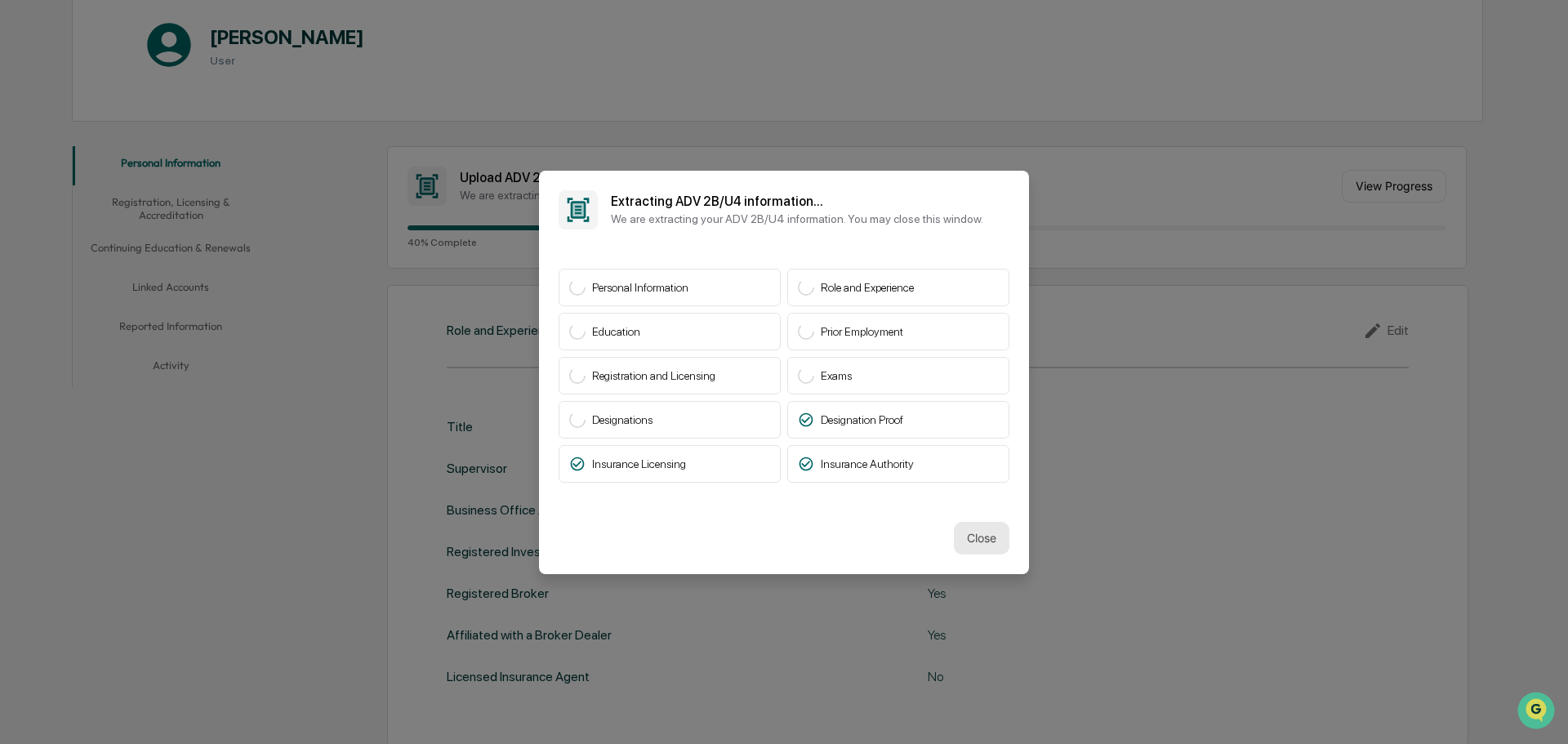
click at [963, 542] on button "Close" at bounding box center [981, 537] width 55 height 32
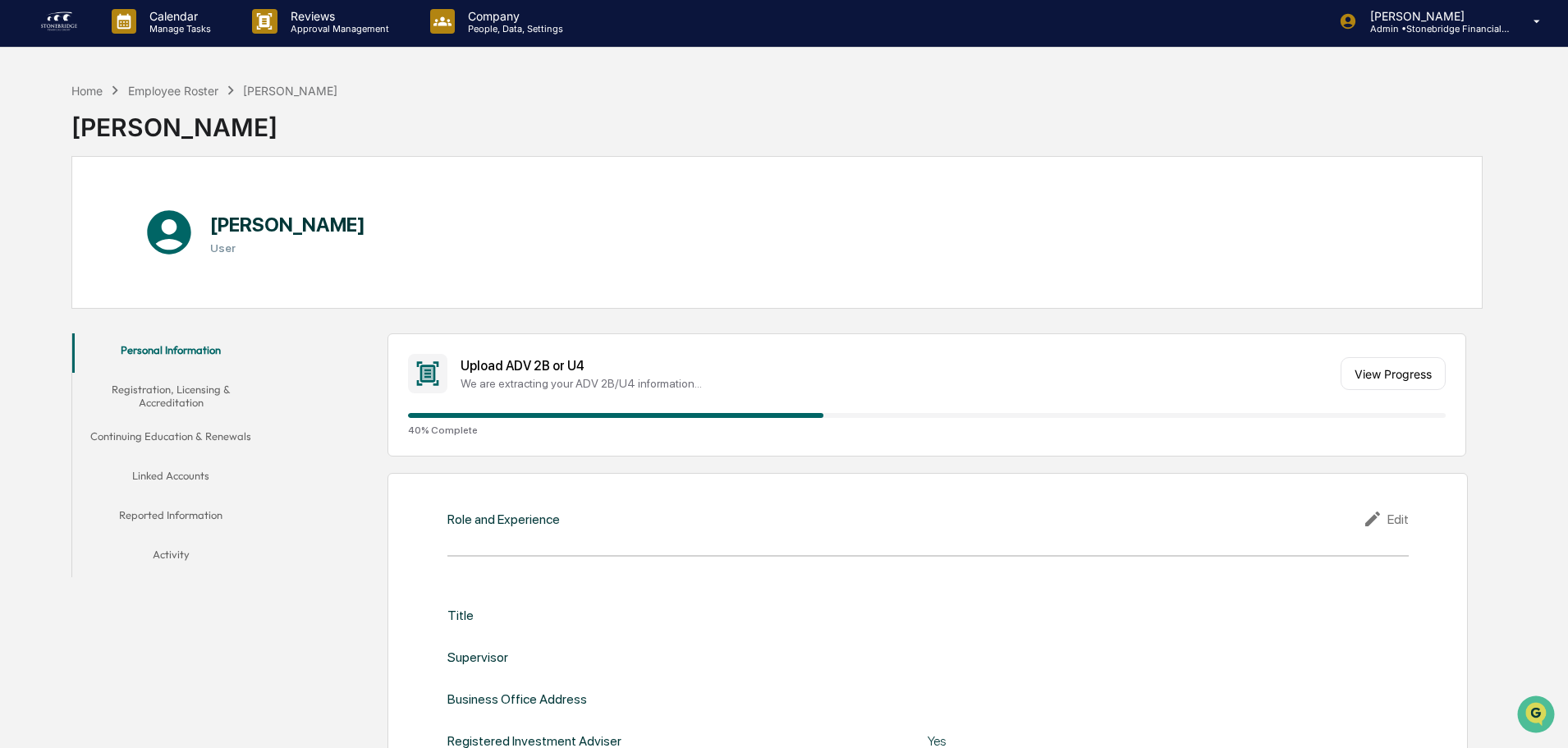
scroll to position [0, 0]
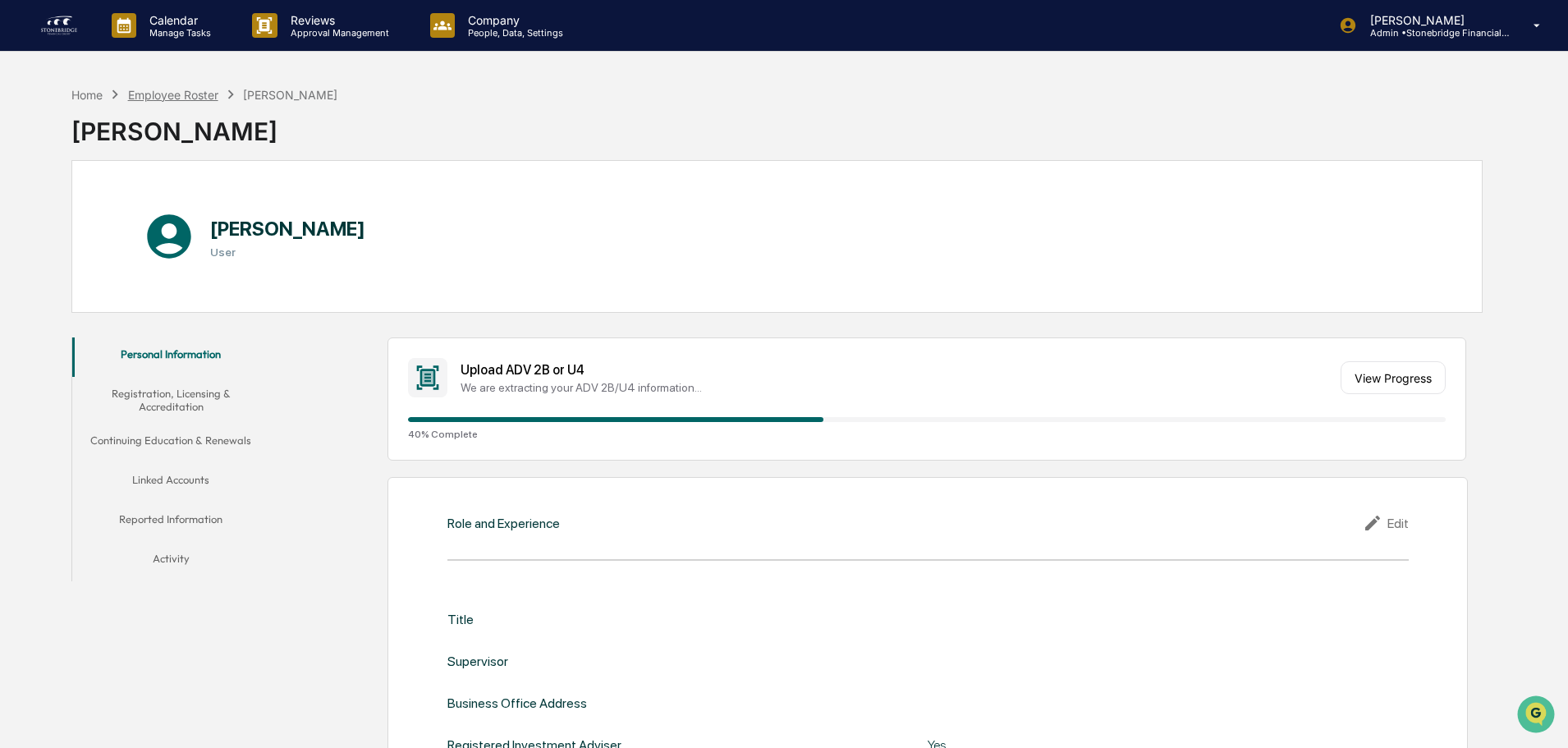
click at [203, 91] on div "Employee Roster" at bounding box center [173, 95] width 90 height 14
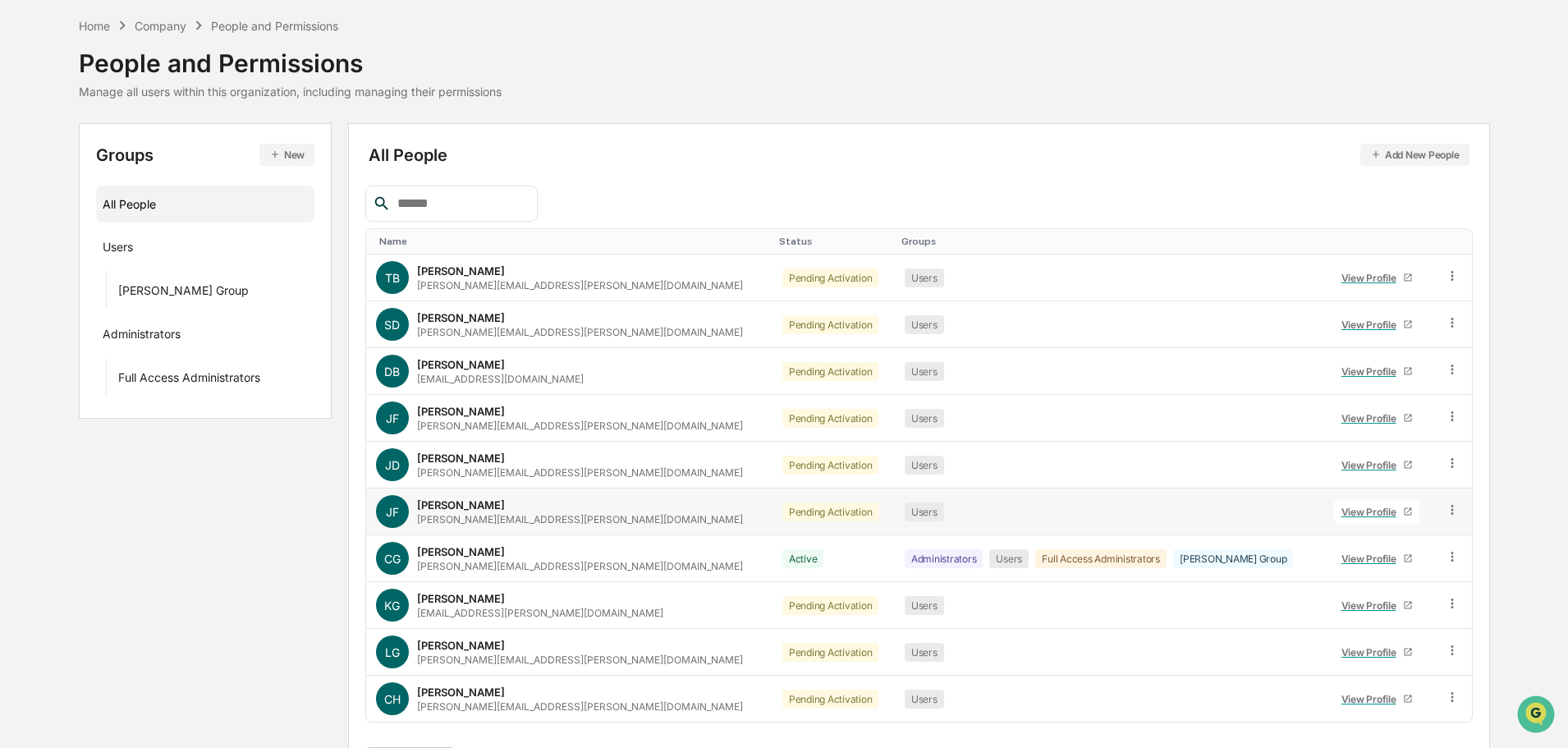
scroll to position [110, 0]
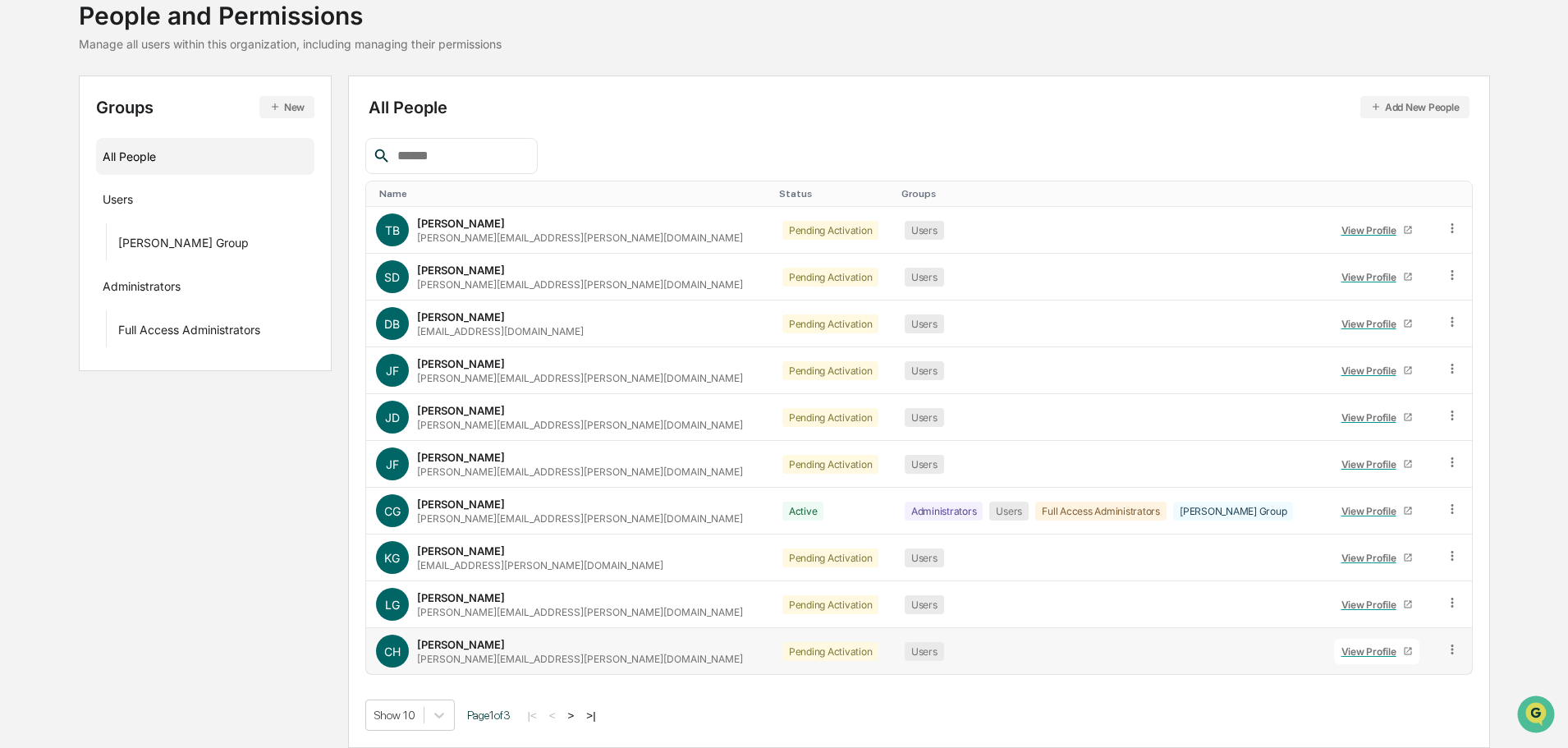
click at [1352, 654] on div "View Profile" at bounding box center [1372, 651] width 61 height 12
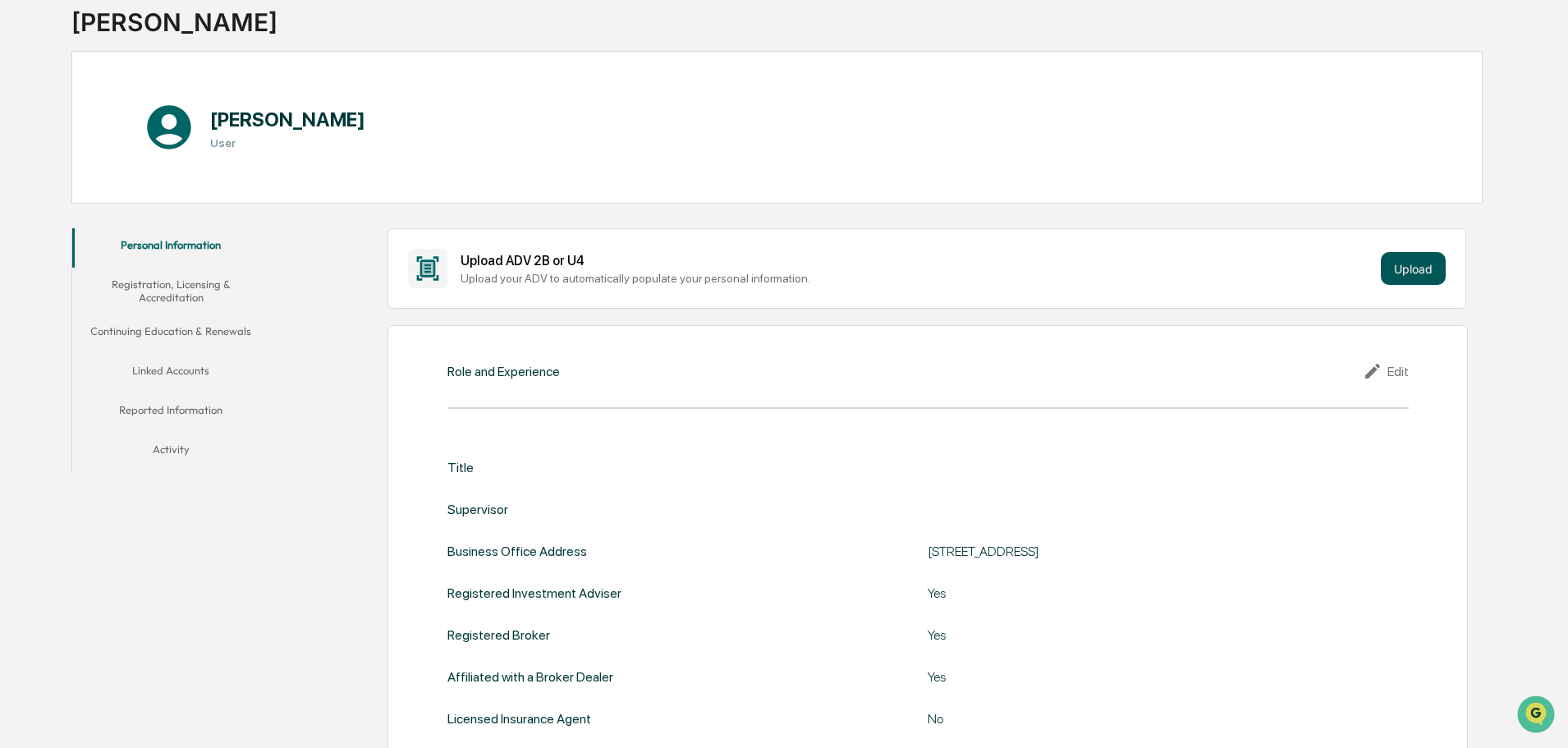
click at [1410, 281] on button "Upload" at bounding box center [1413, 268] width 65 height 32
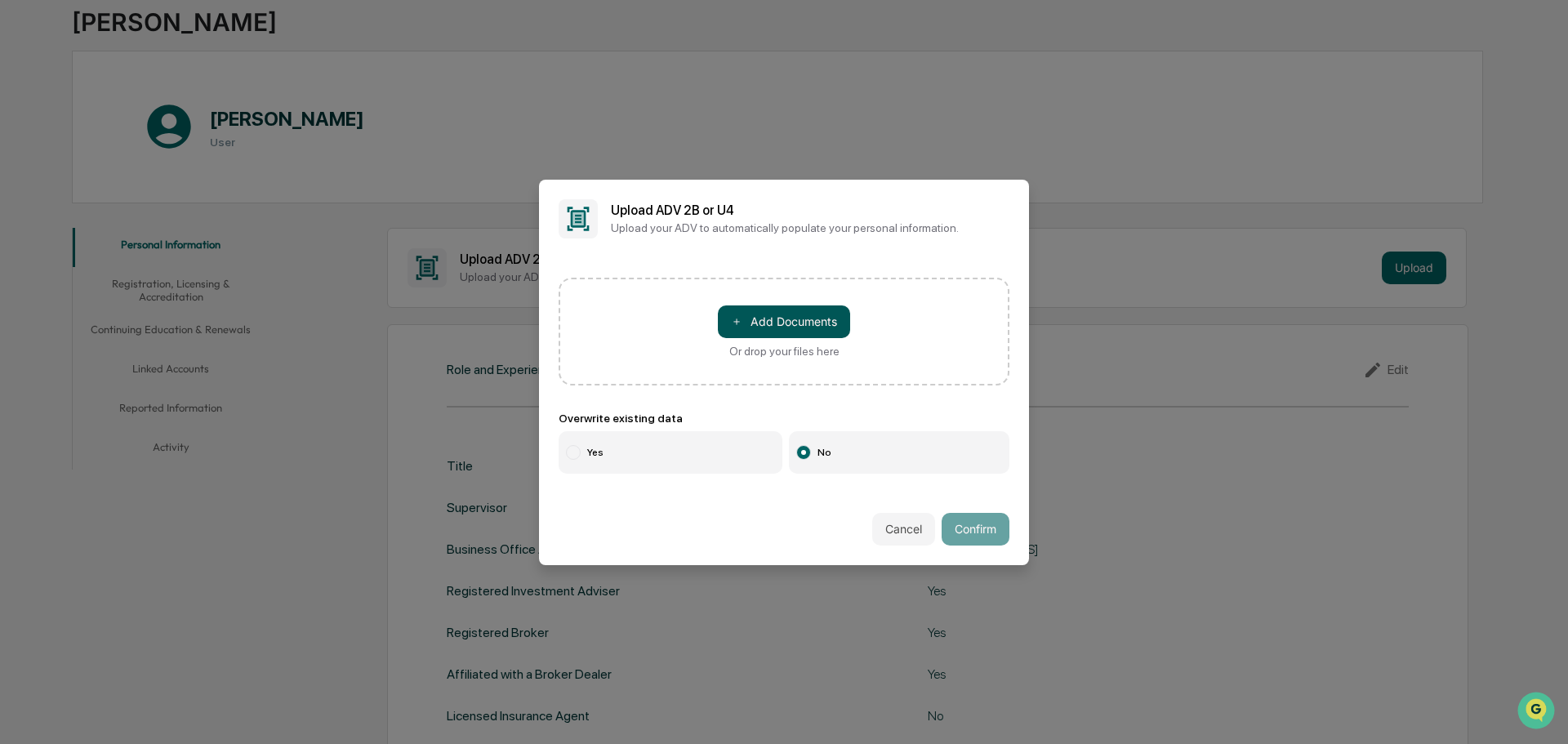
click at [822, 316] on button "＋ Add Documents" at bounding box center [784, 321] width 132 height 32
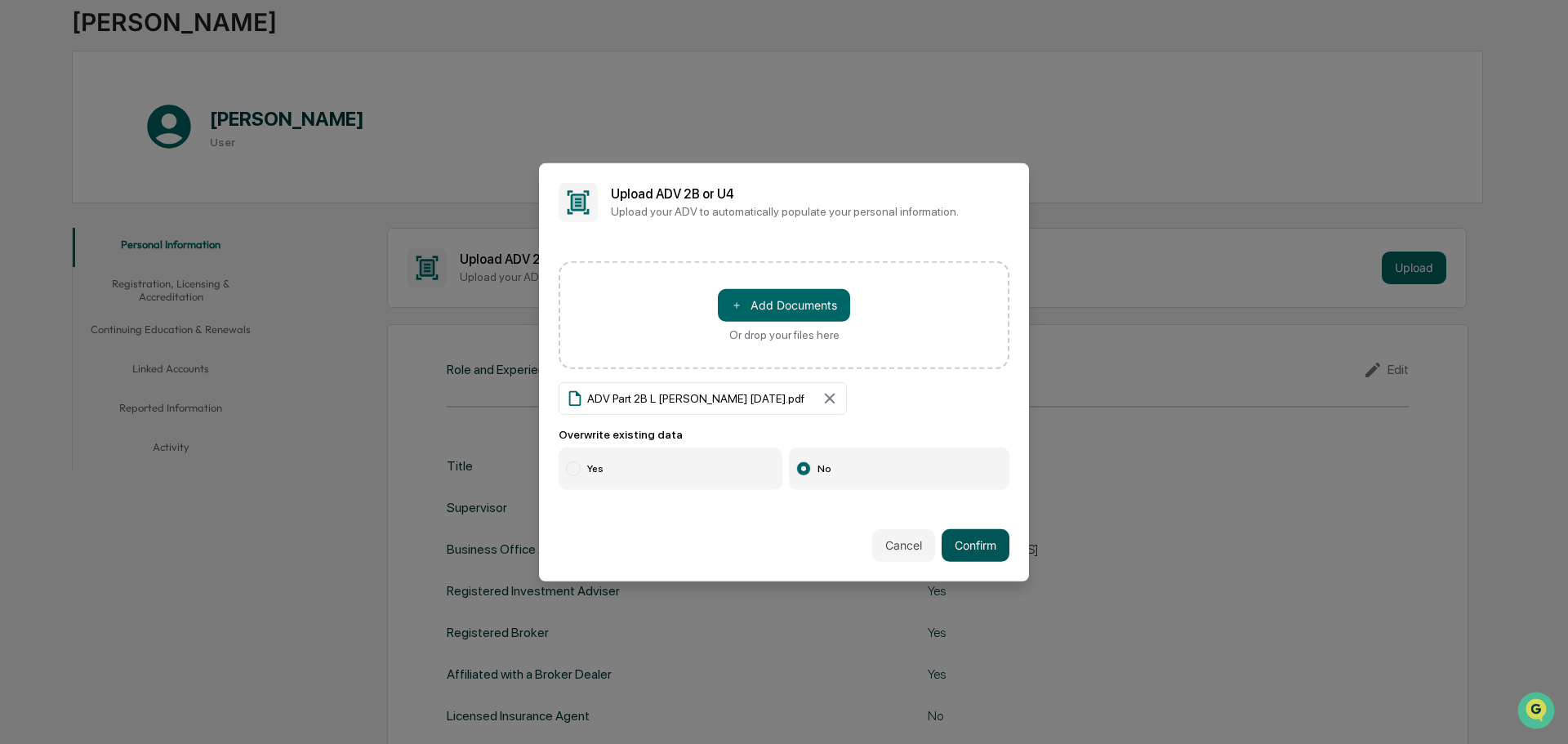
click at [987, 553] on button "Confirm" at bounding box center [975, 545] width 67 height 32
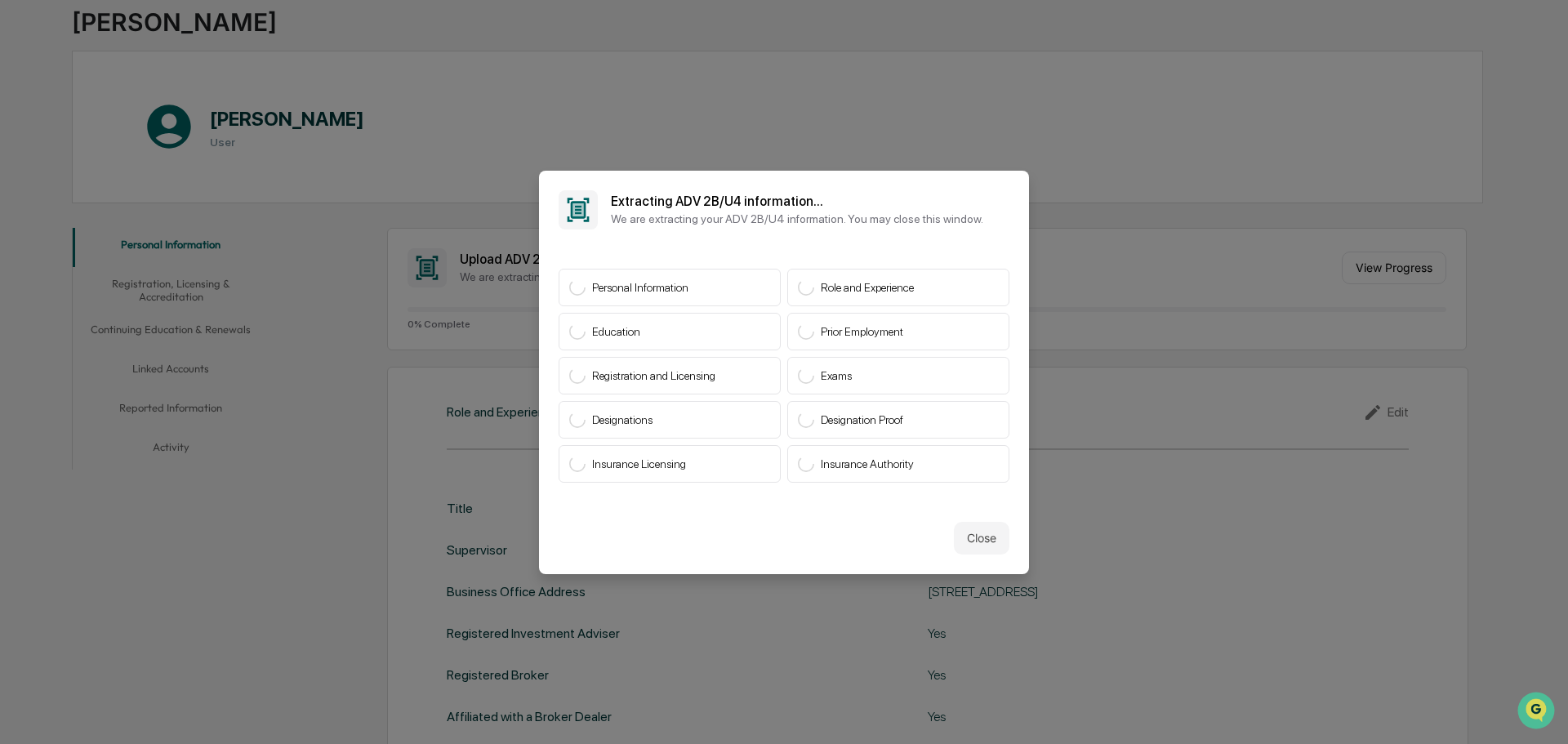
click at [987, 539] on button "Close" at bounding box center [981, 537] width 55 height 32
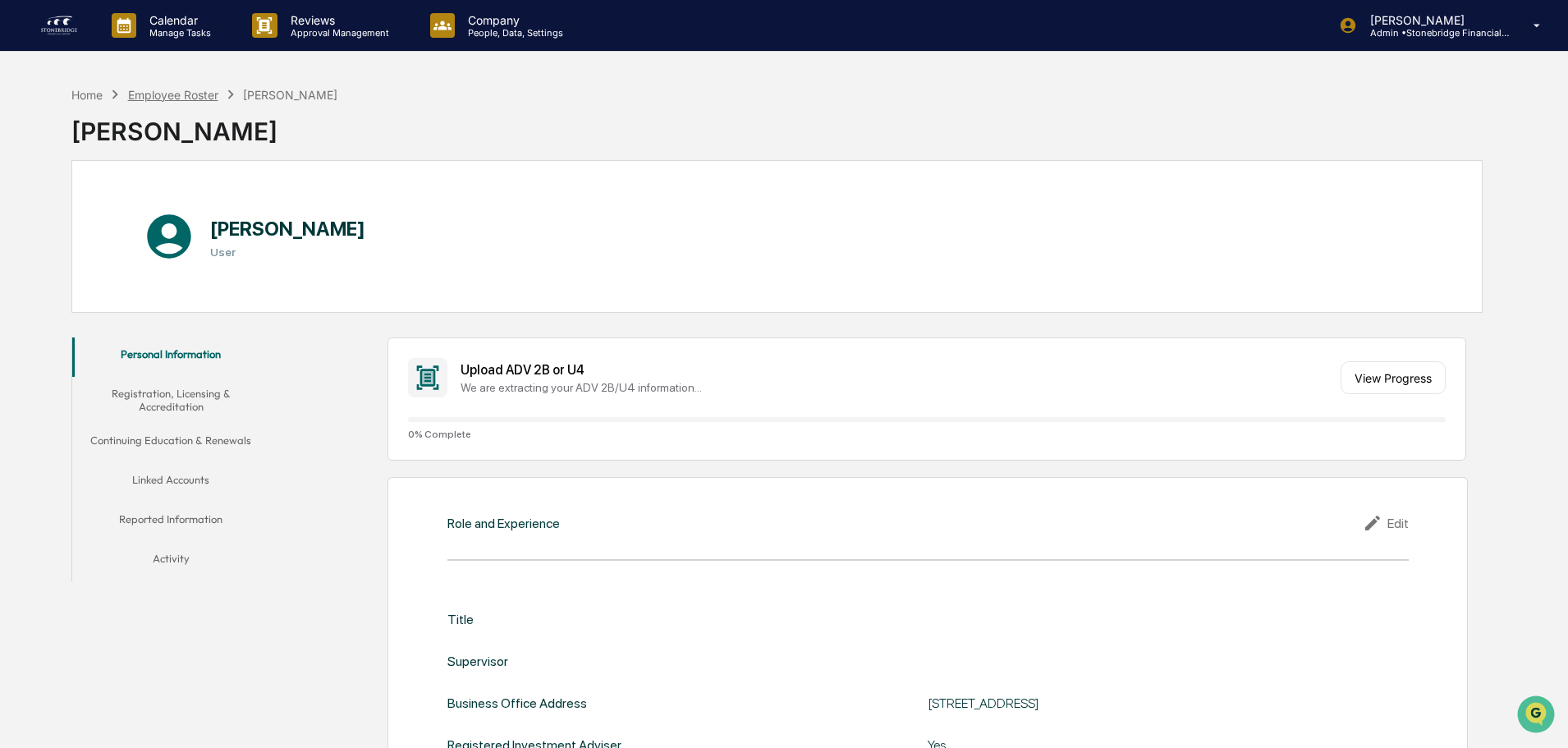
click at [151, 97] on div "Employee Roster" at bounding box center [173, 95] width 90 height 14
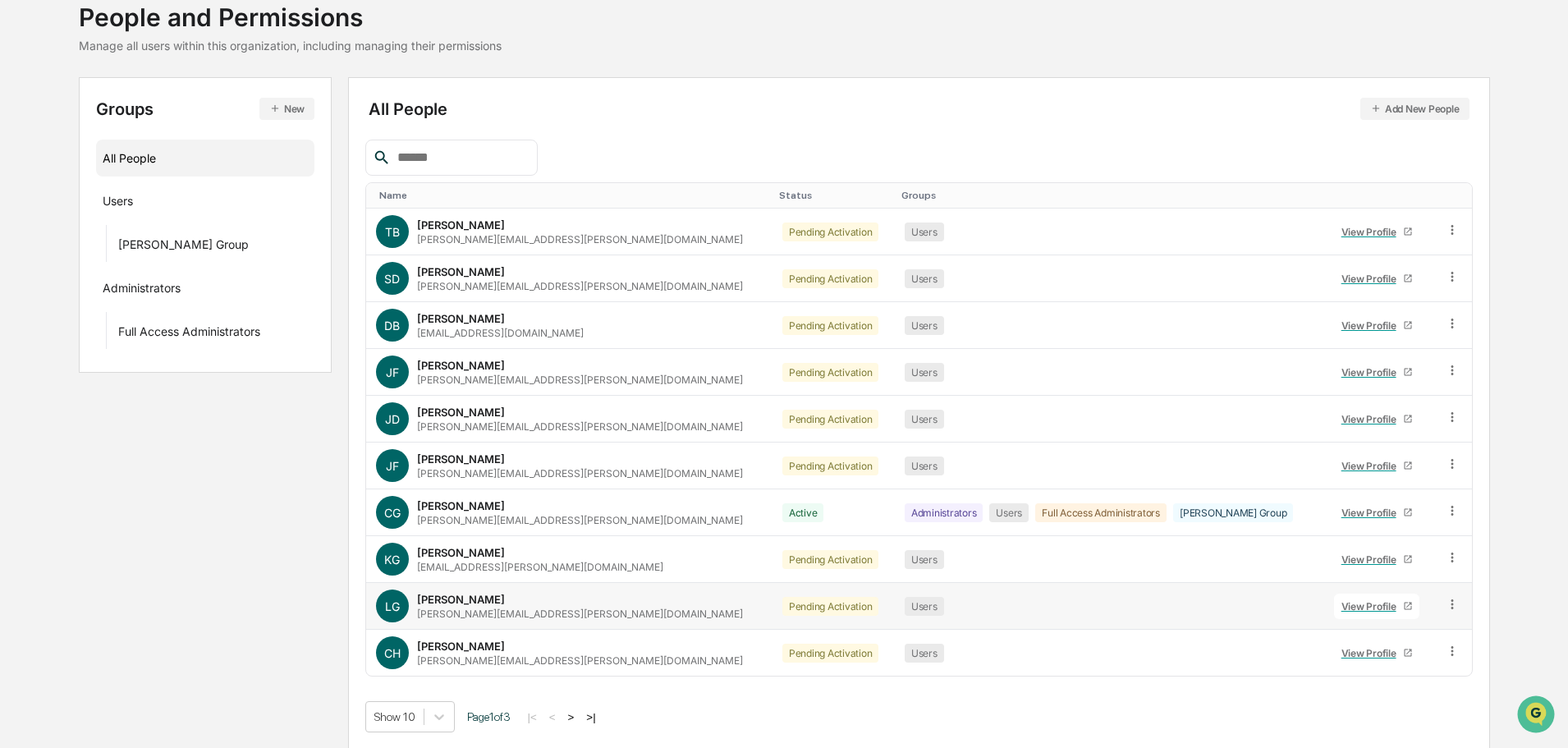
scroll to position [110, 0]
click at [580, 716] on button ">" at bounding box center [572, 715] width 17 height 14
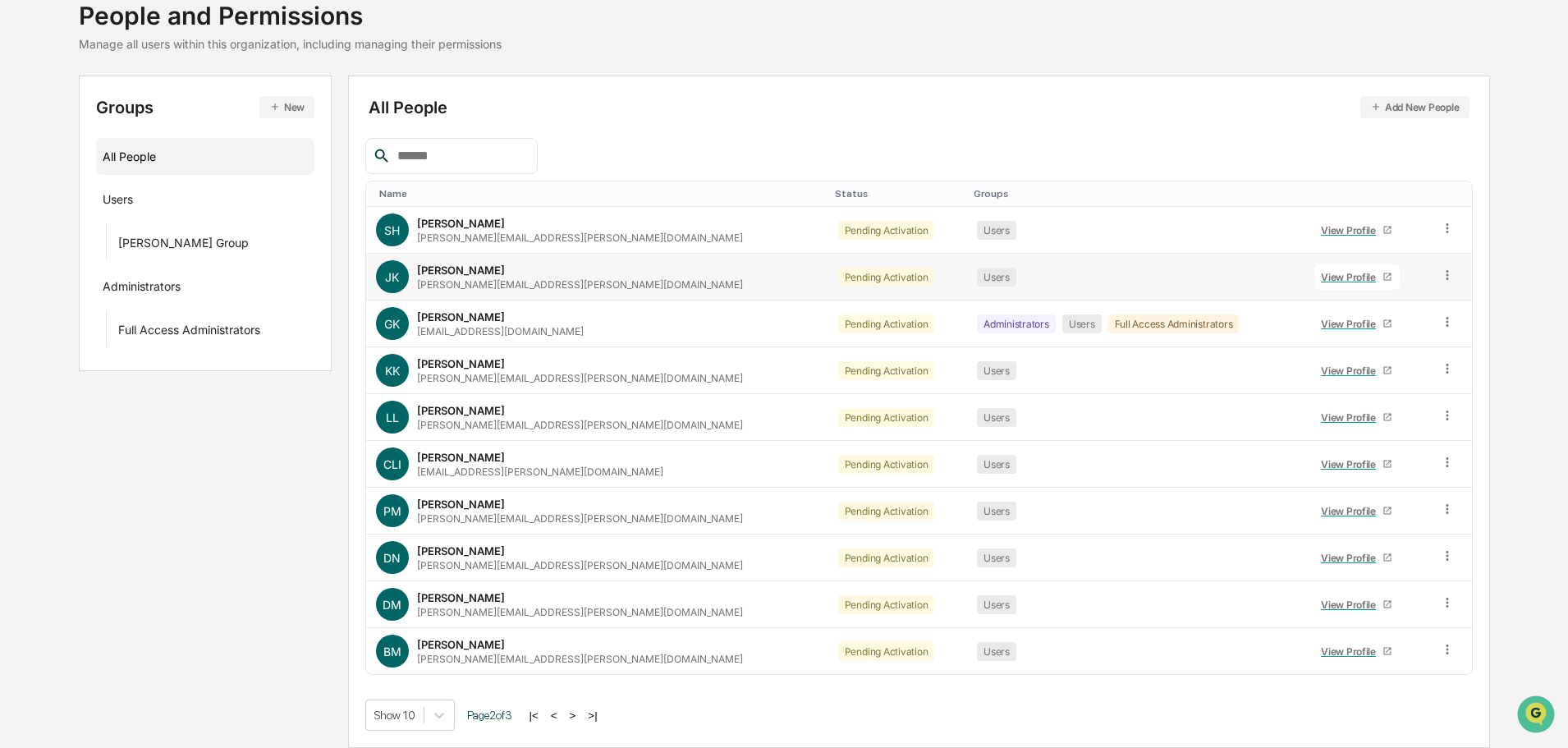
click at [1320, 279] on div "View Profile" at bounding box center [1351, 277] width 61 height 12
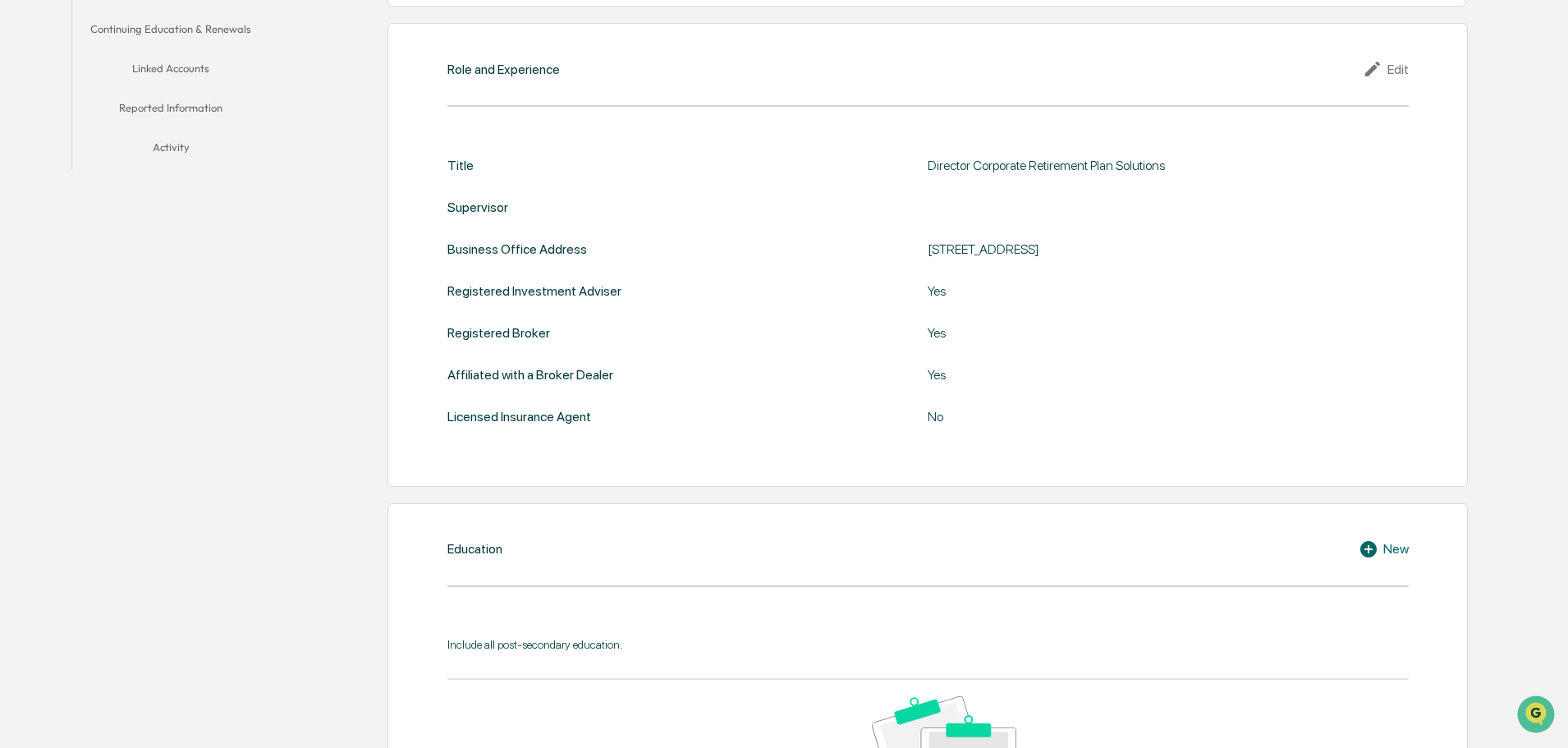
scroll to position [247, 0]
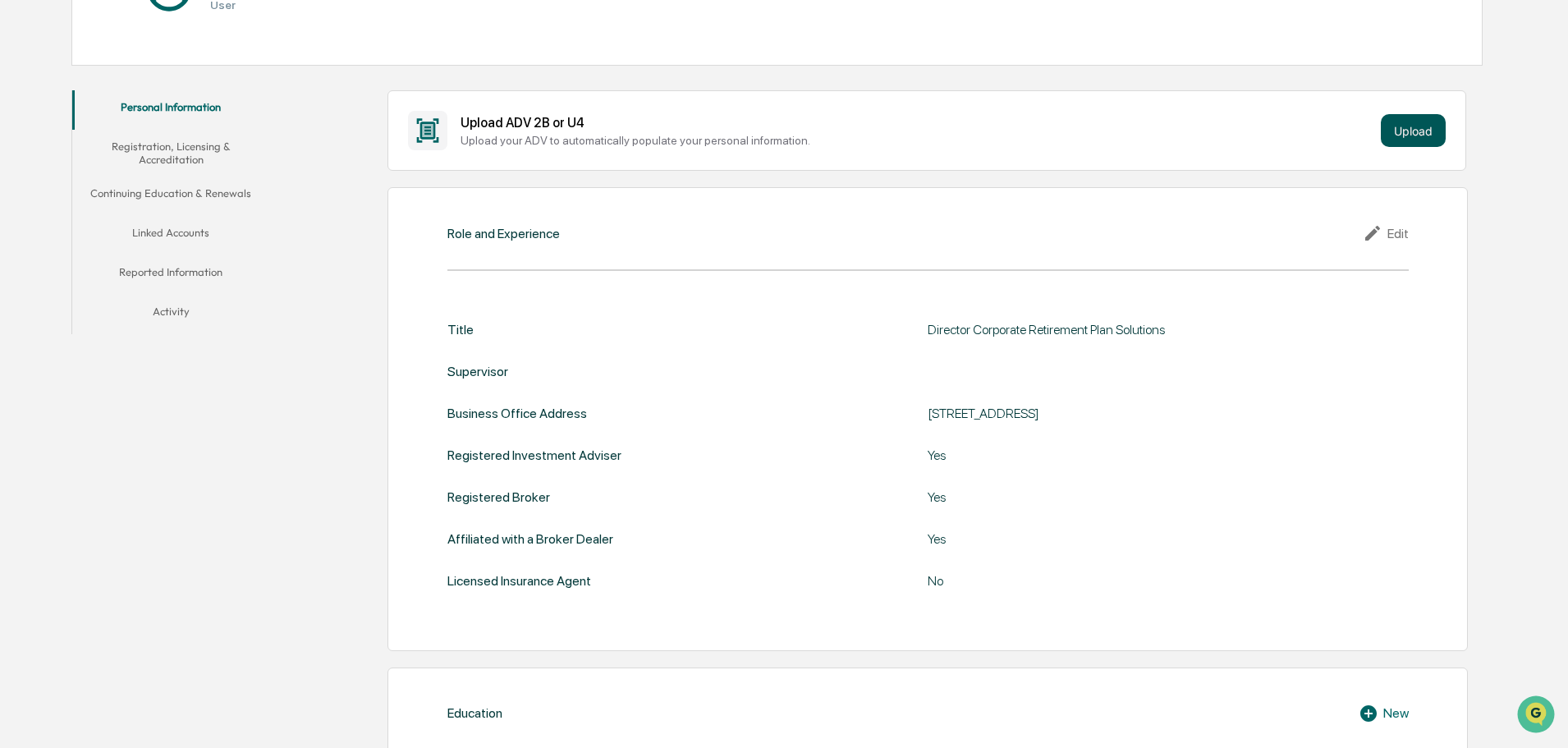
click at [1401, 139] on button "Upload" at bounding box center [1413, 130] width 65 height 32
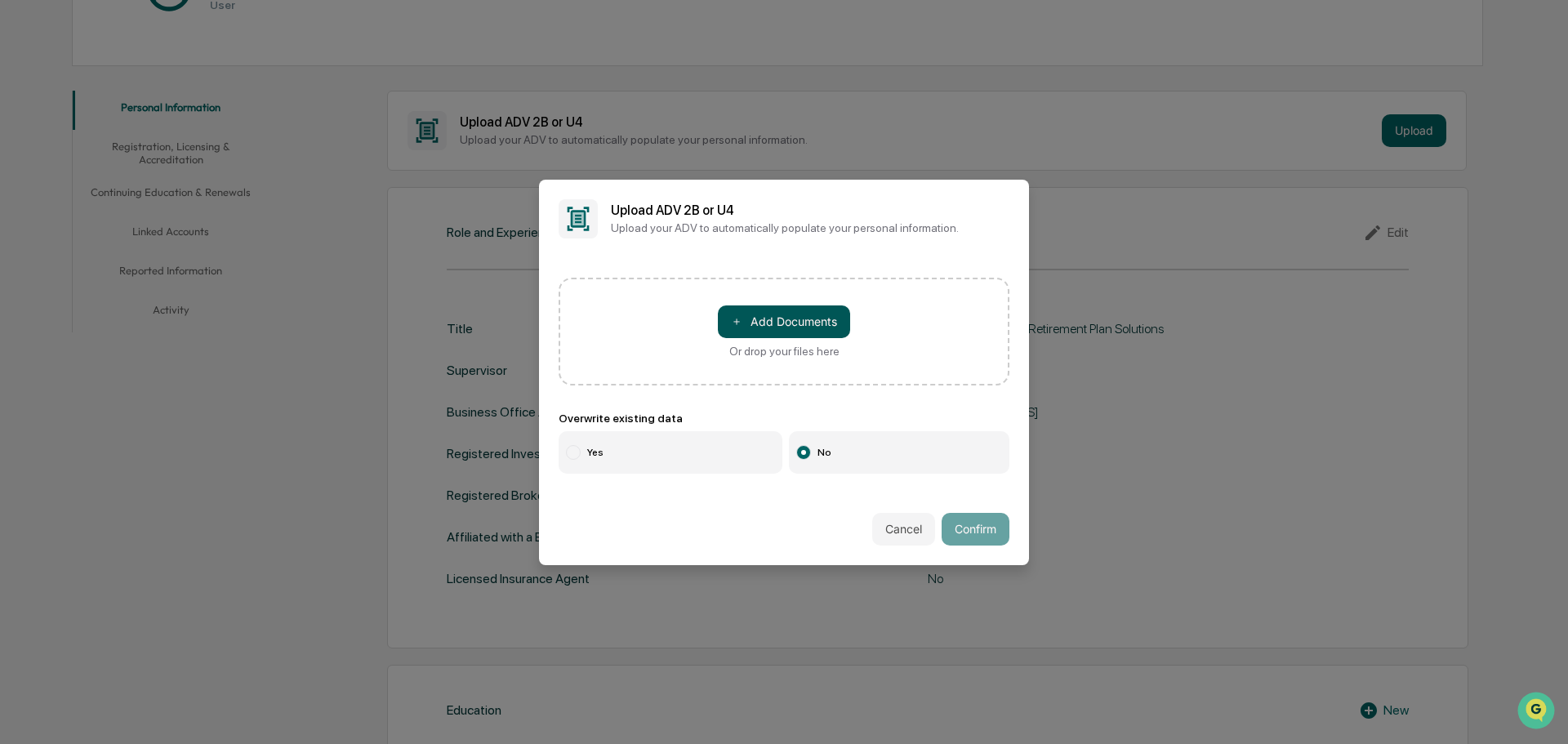
click at [768, 314] on button "＋ Add Documents" at bounding box center [784, 321] width 132 height 32
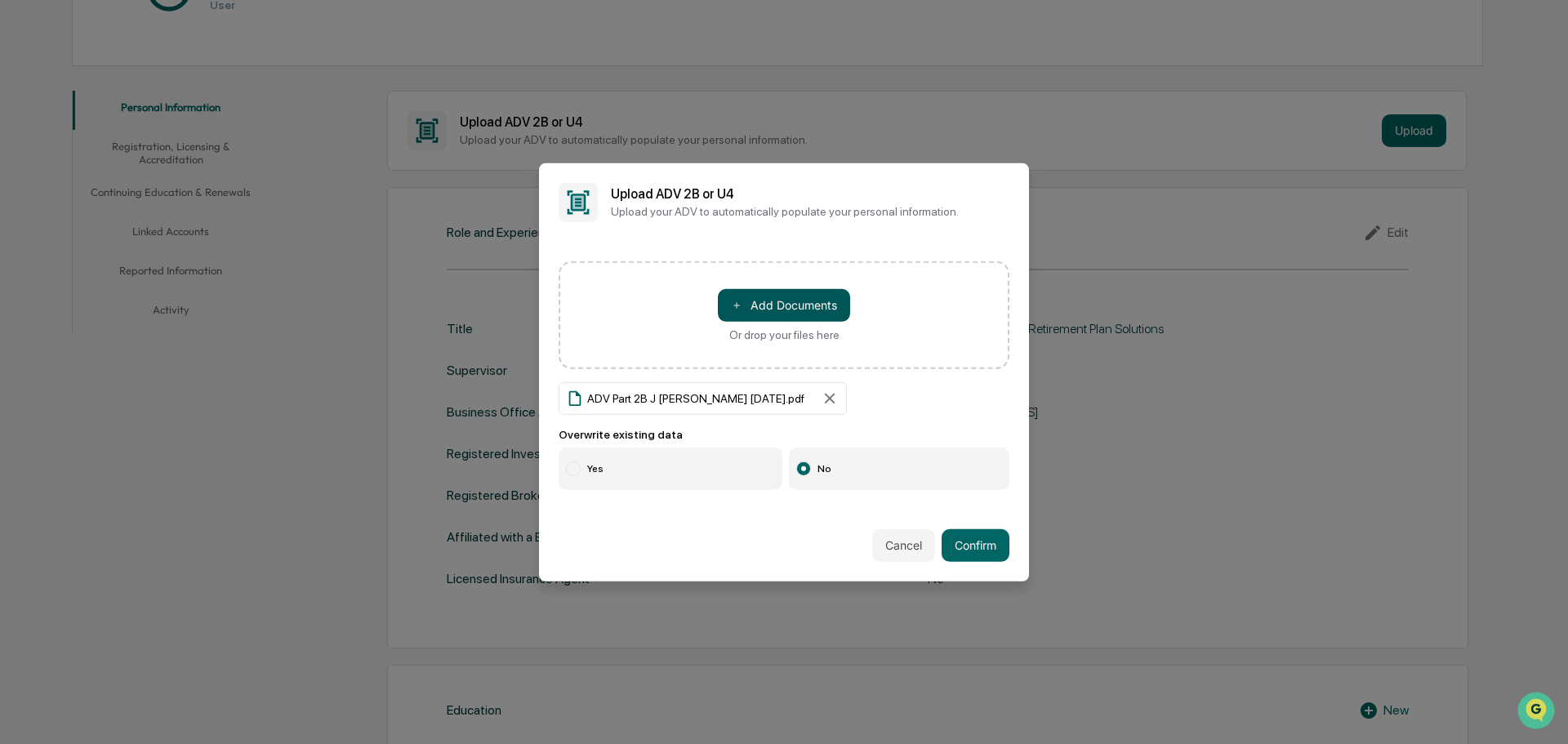
click at [766, 304] on button "＋ Add Documents" at bounding box center [784, 304] width 132 height 32
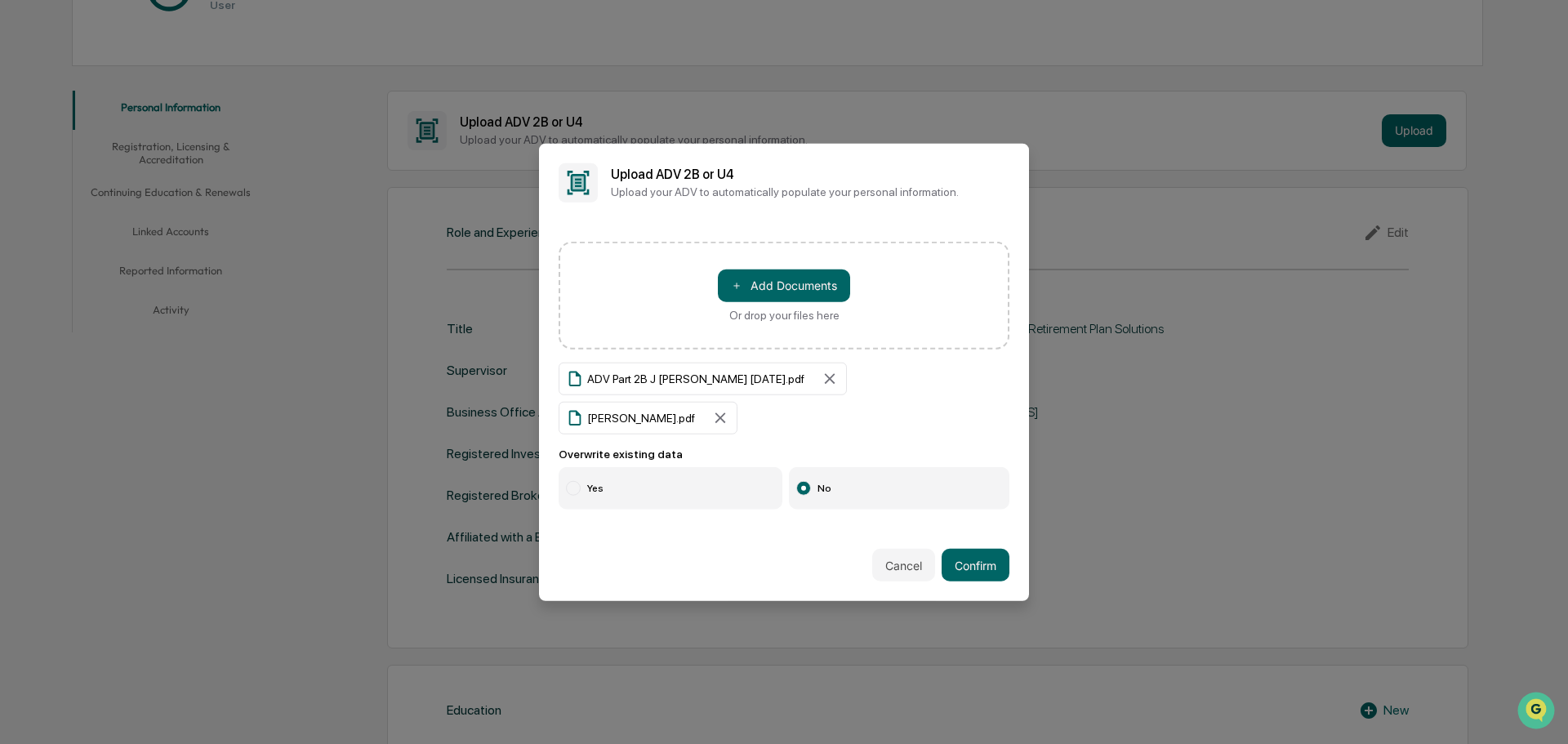
click at [661, 476] on label "Yes" at bounding box center [670, 488] width 223 height 42
click at [997, 569] on div "Cancel Confirm" at bounding box center [784, 565] width 490 height 72
click at [981, 549] on button "Confirm" at bounding box center [975, 564] width 67 height 32
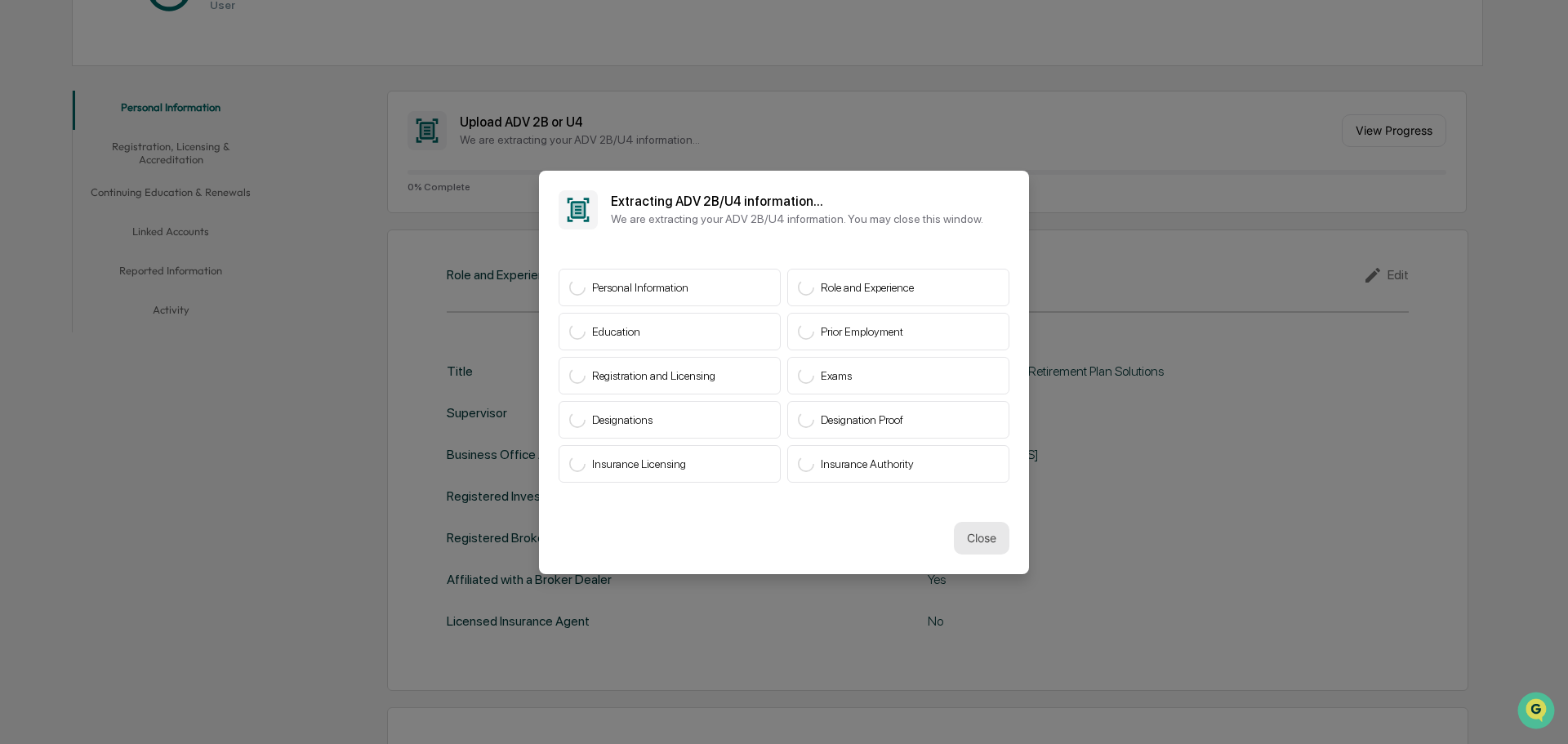
click at [989, 544] on button "Close" at bounding box center [981, 537] width 55 height 32
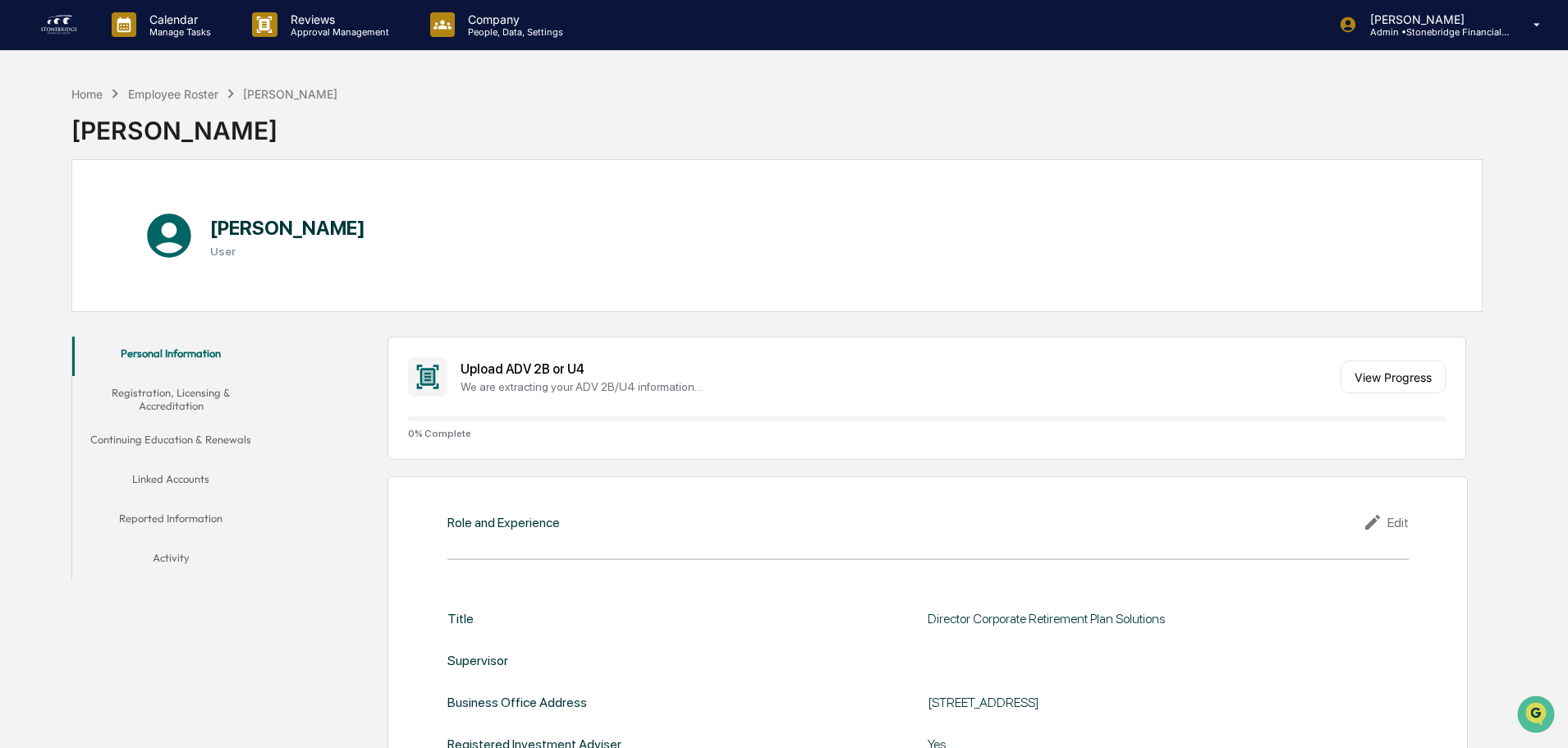
scroll to position [0, 0]
click at [200, 93] on div "Employee Roster" at bounding box center [173, 95] width 90 height 14
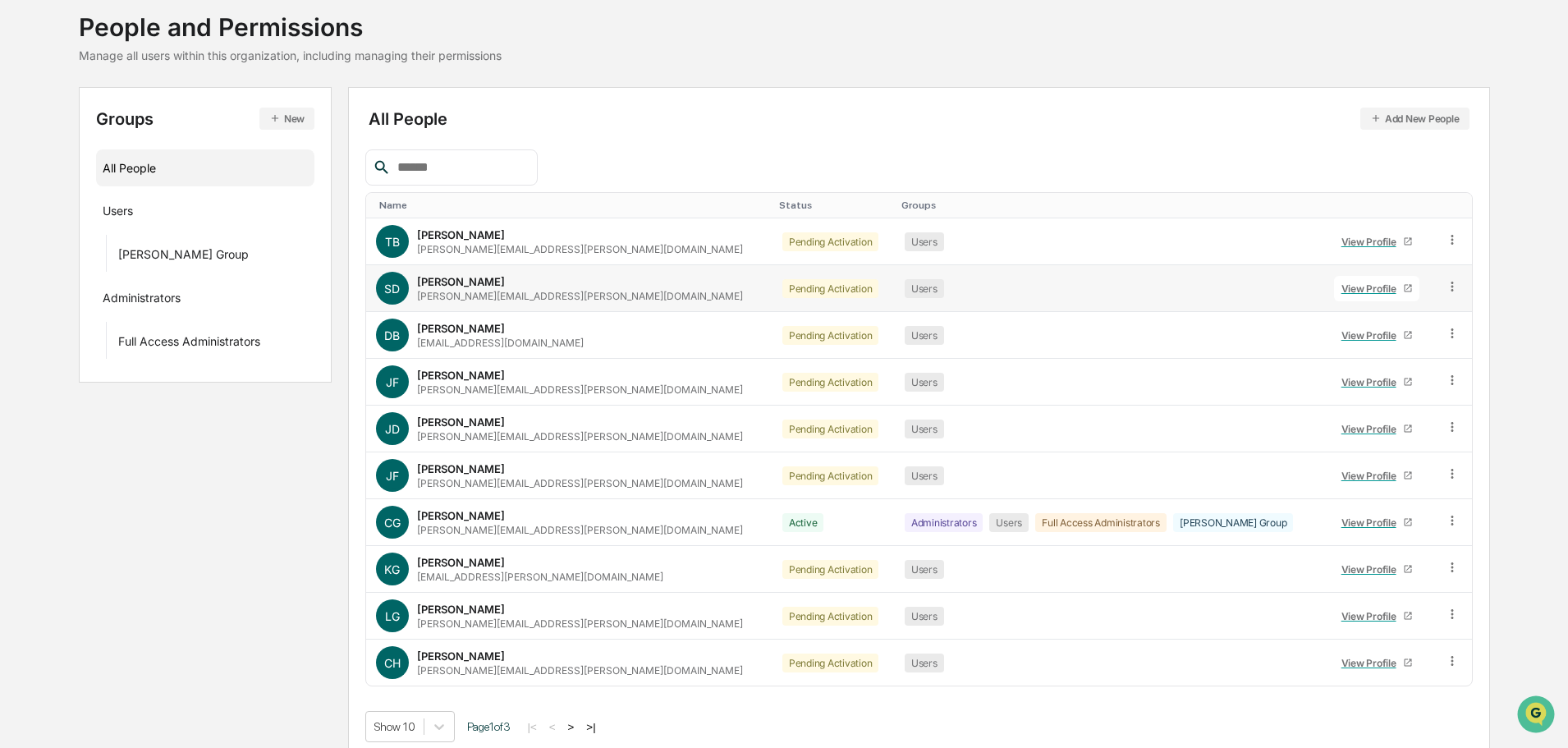
scroll to position [110, 0]
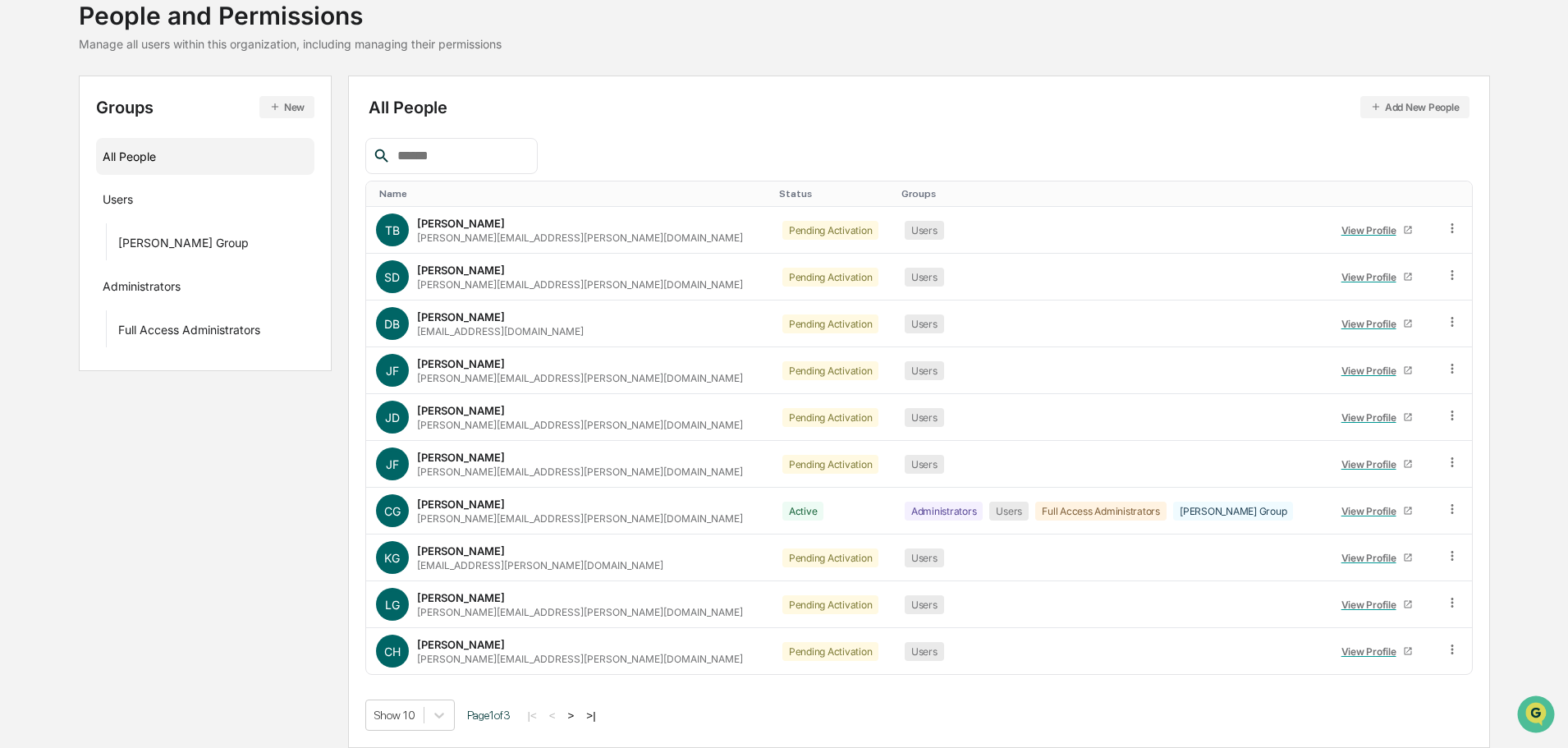
click at [577, 717] on button ">" at bounding box center [572, 715] width 17 height 14
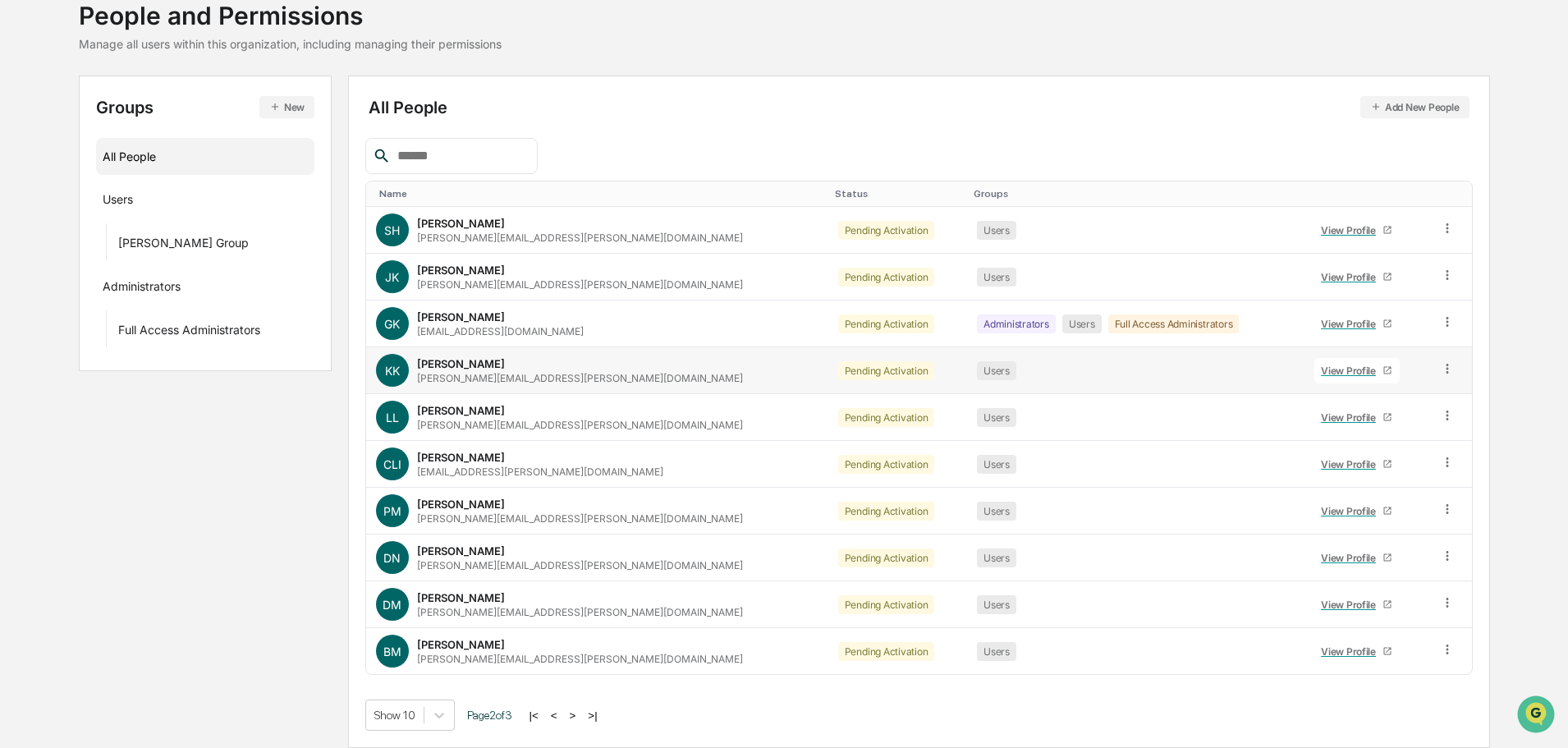
click at [1325, 380] on link "View Profile" at bounding box center [1356, 370] width 85 height 25
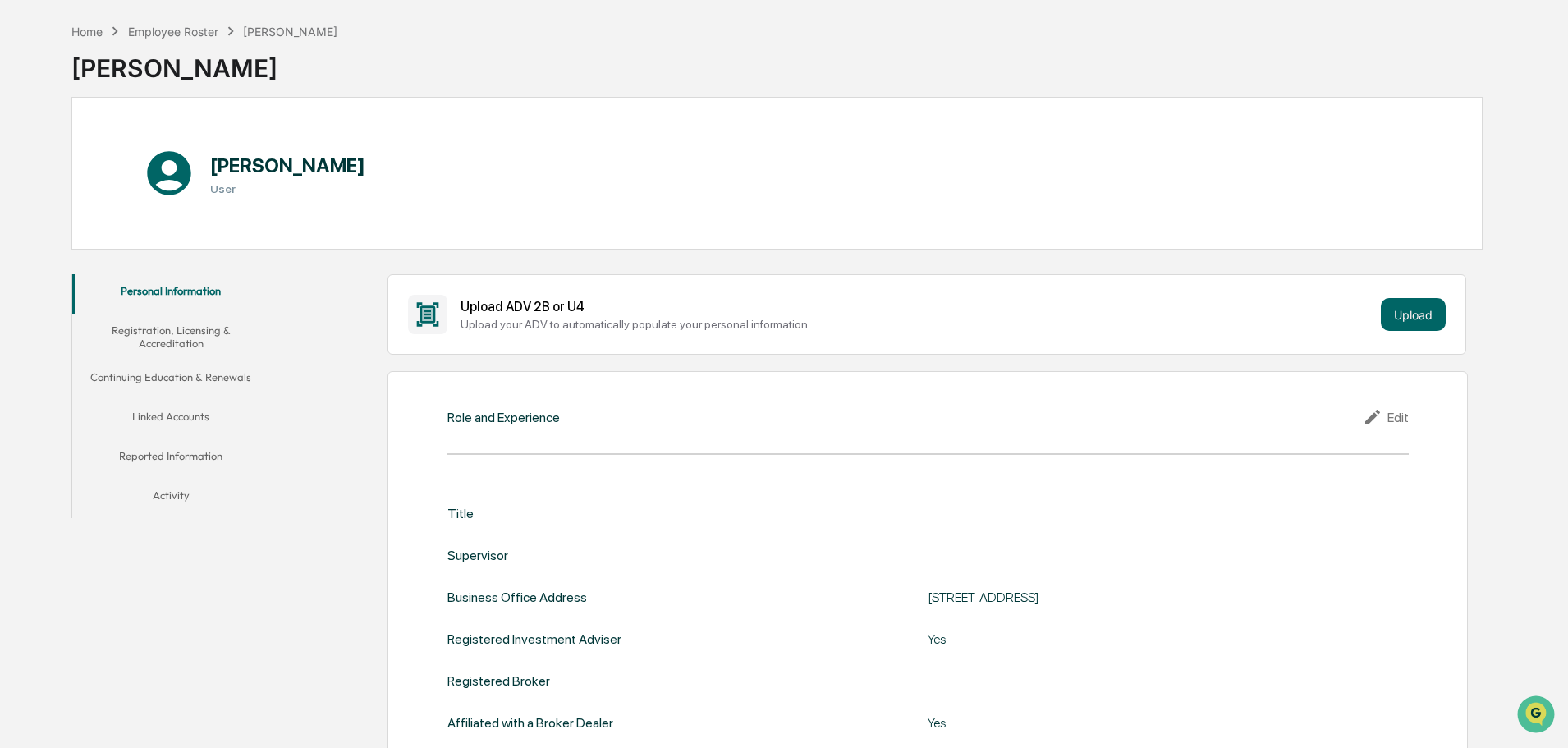
scroll to position [51, 0]
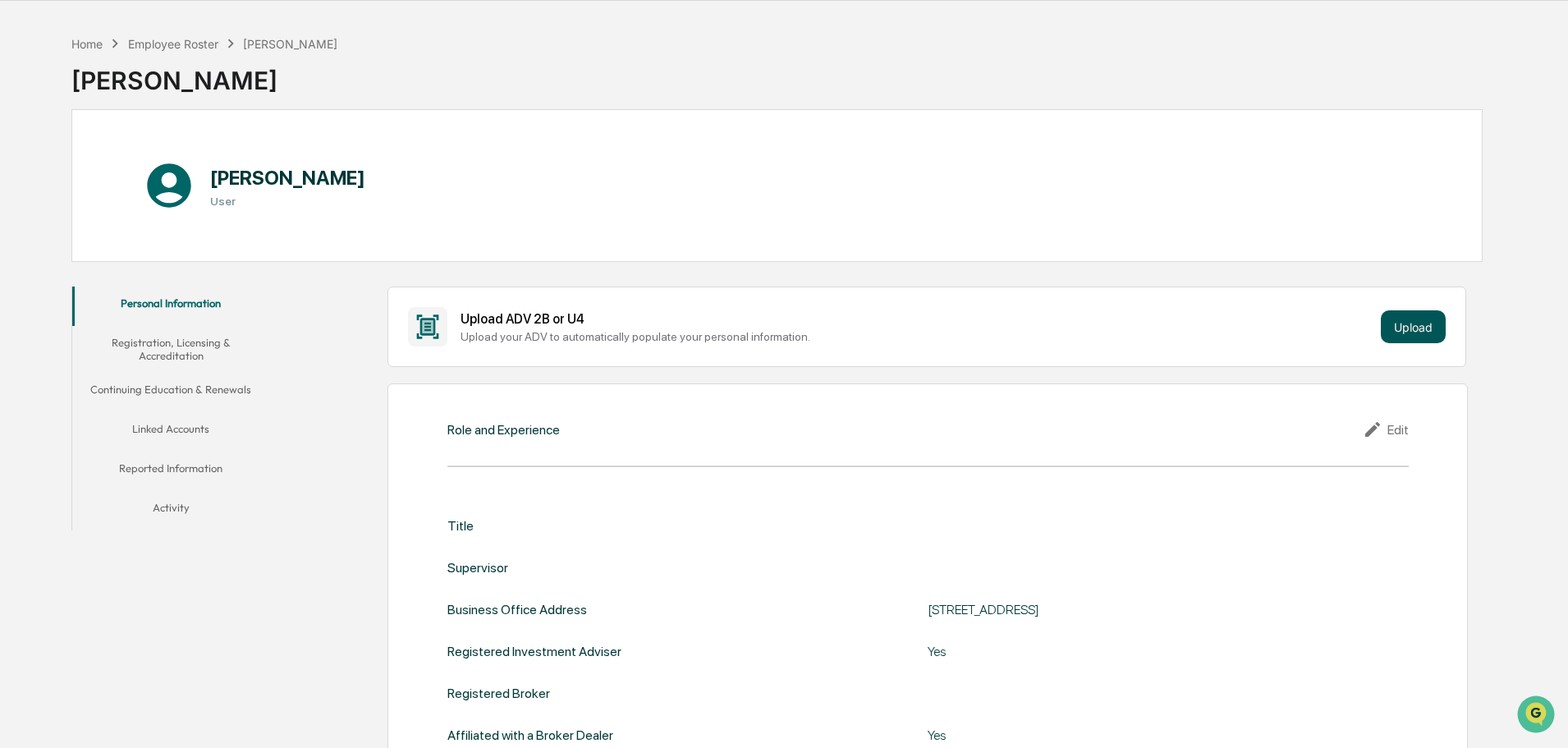
click at [1397, 324] on button "Upload" at bounding box center [1413, 326] width 65 height 32
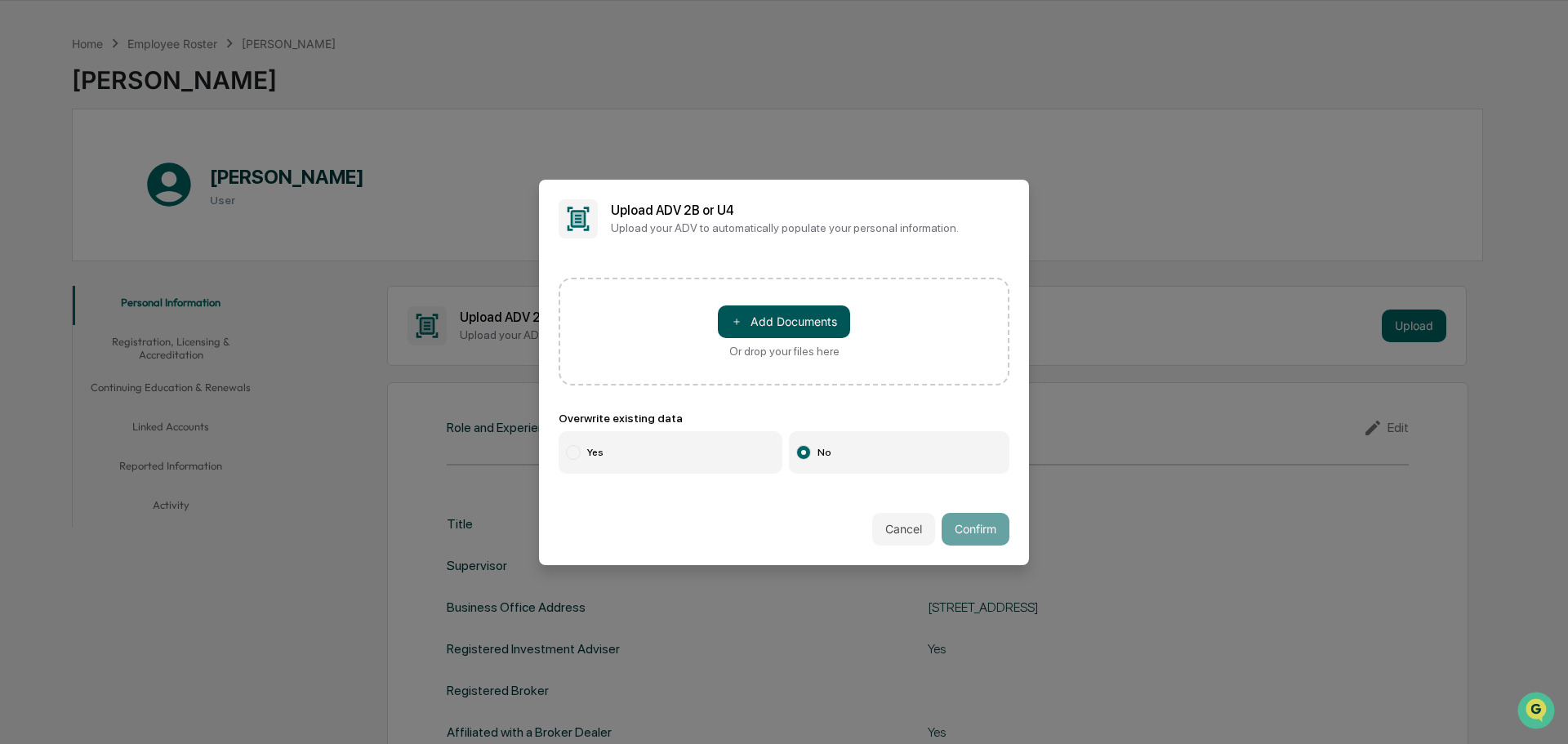
click at [768, 315] on button "＋ Add Documents" at bounding box center [784, 321] width 132 height 32
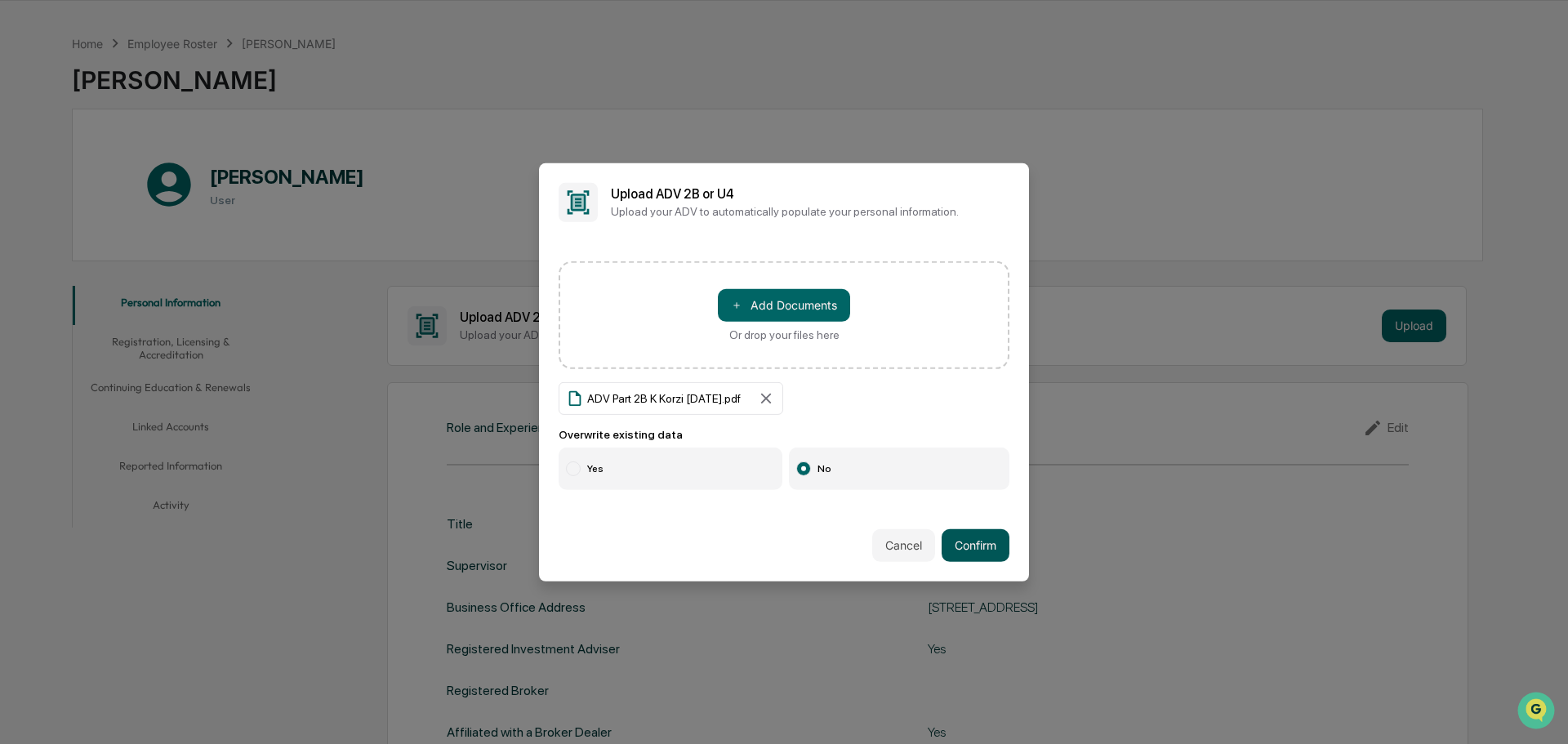
click at [982, 546] on button "Confirm" at bounding box center [975, 545] width 67 height 32
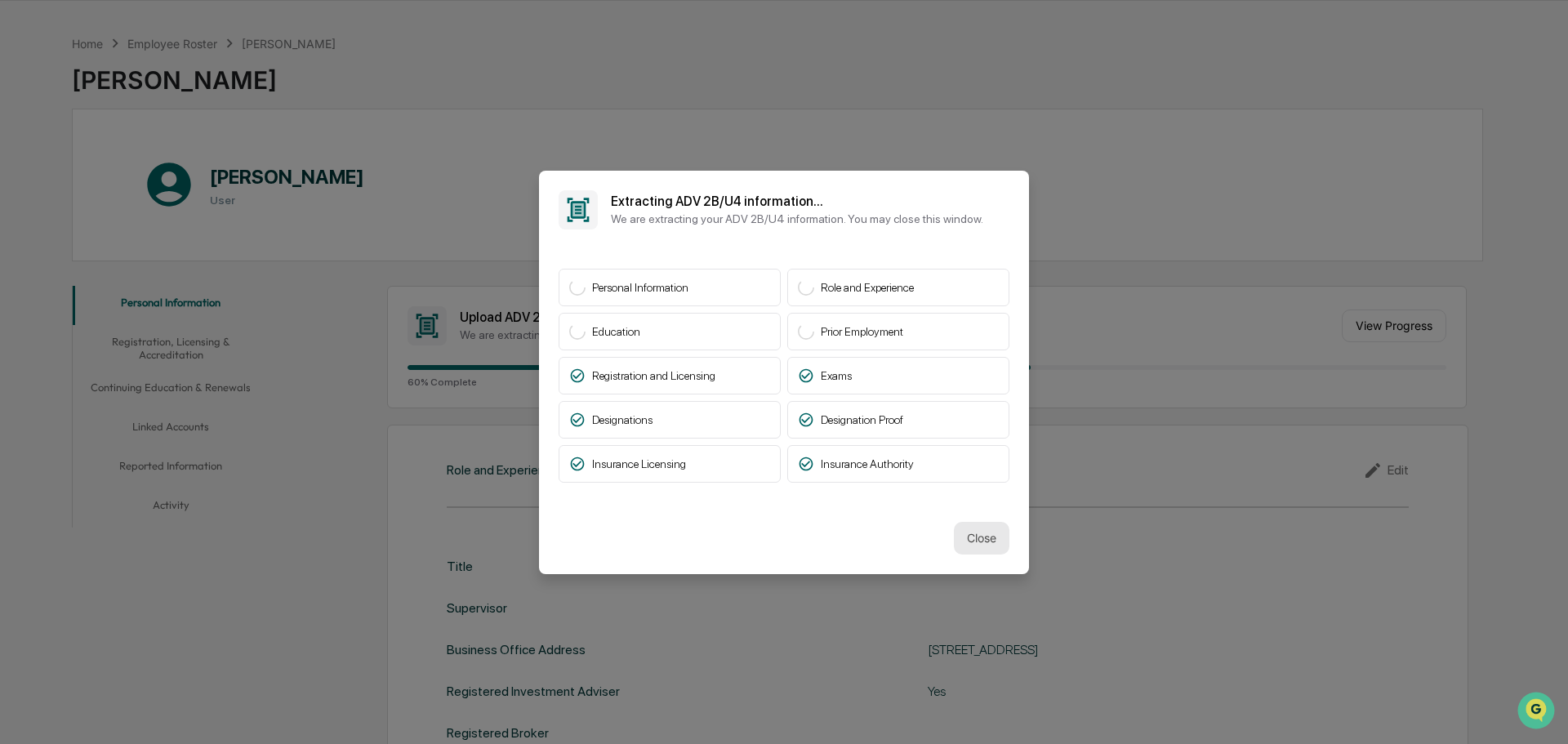
click at [970, 528] on button "Close" at bounding box center [981, 537] width 55 height 32
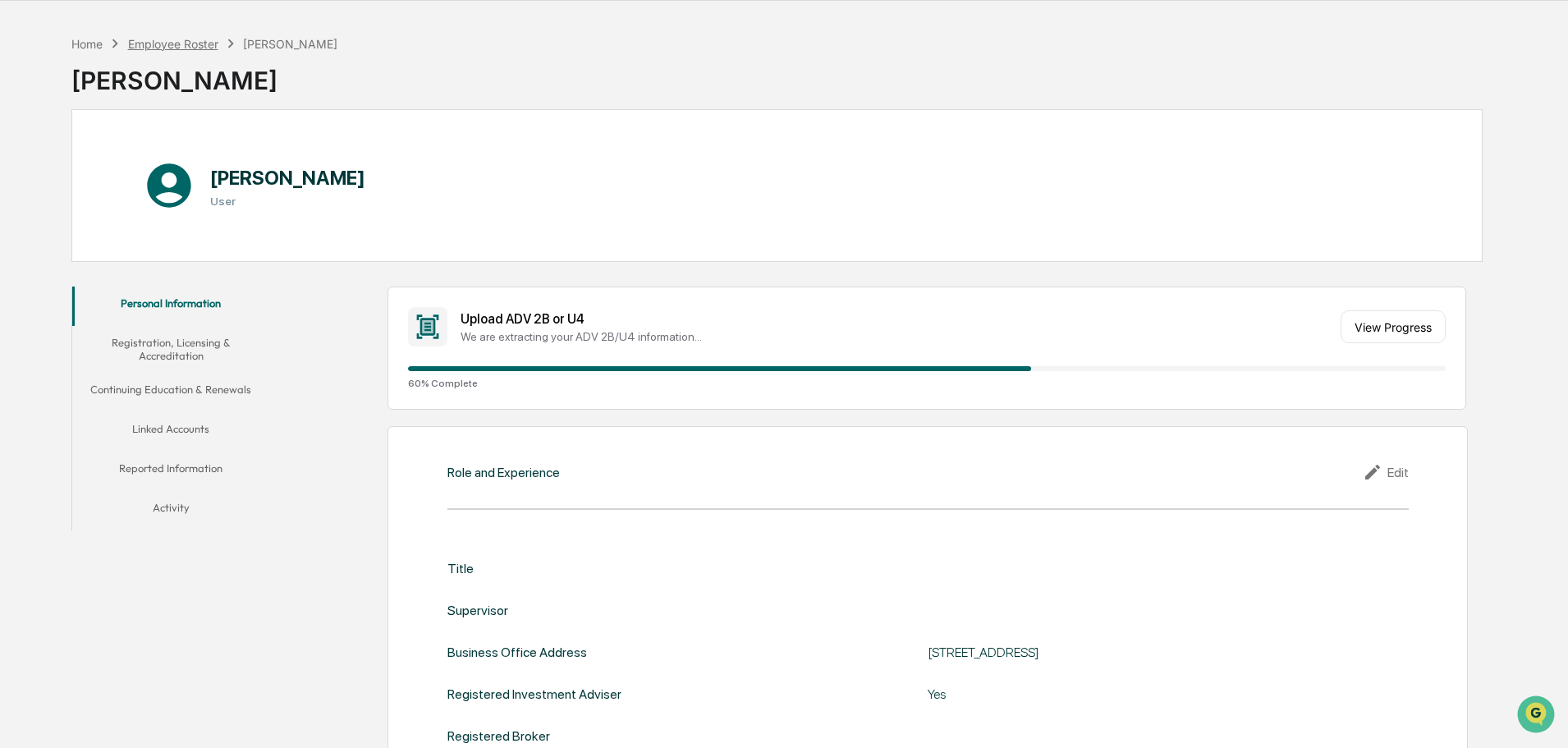
click at [181, 49] on div "Employee Roster" at bounding box center [173, 44] width 90 height 14
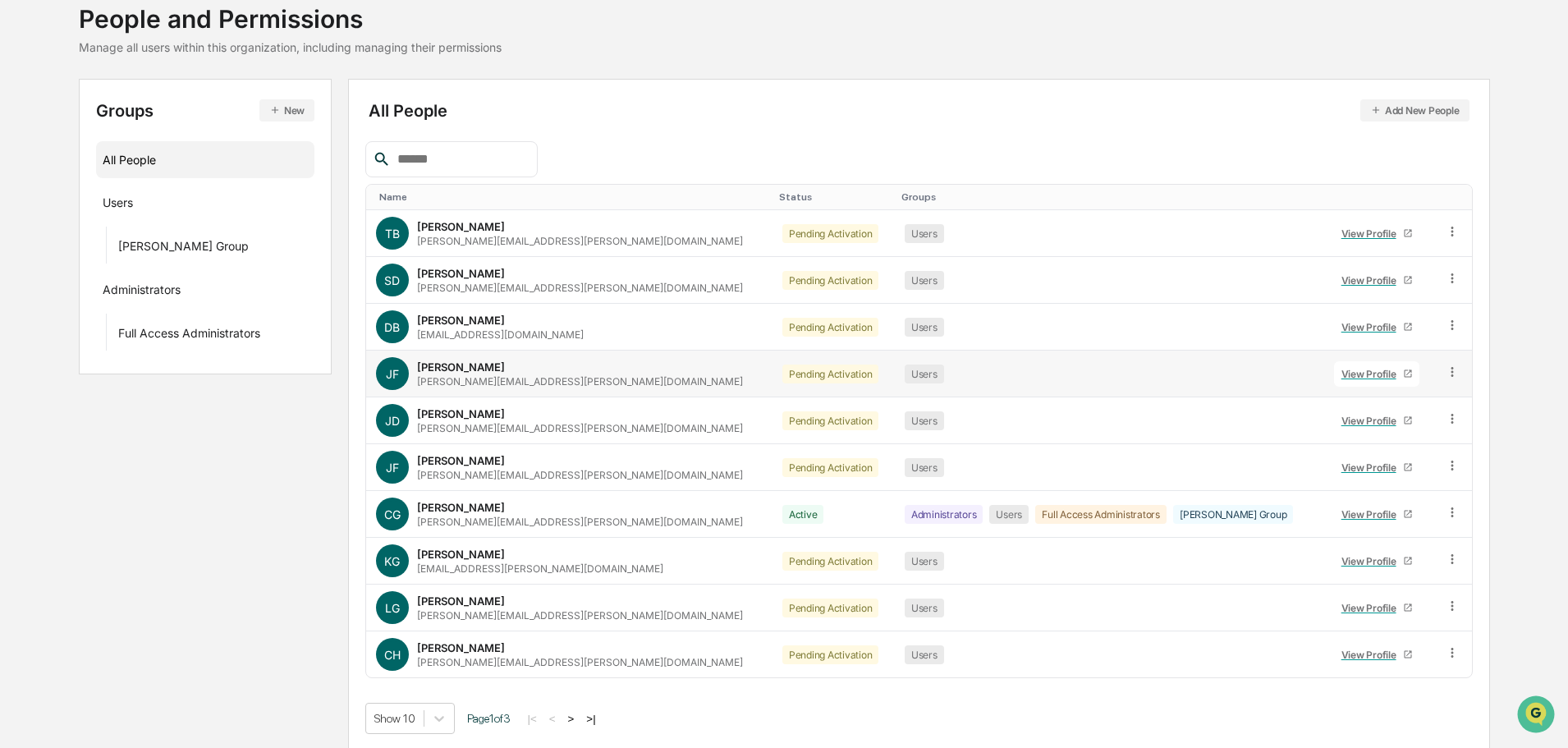
scroll to position [110, 0]
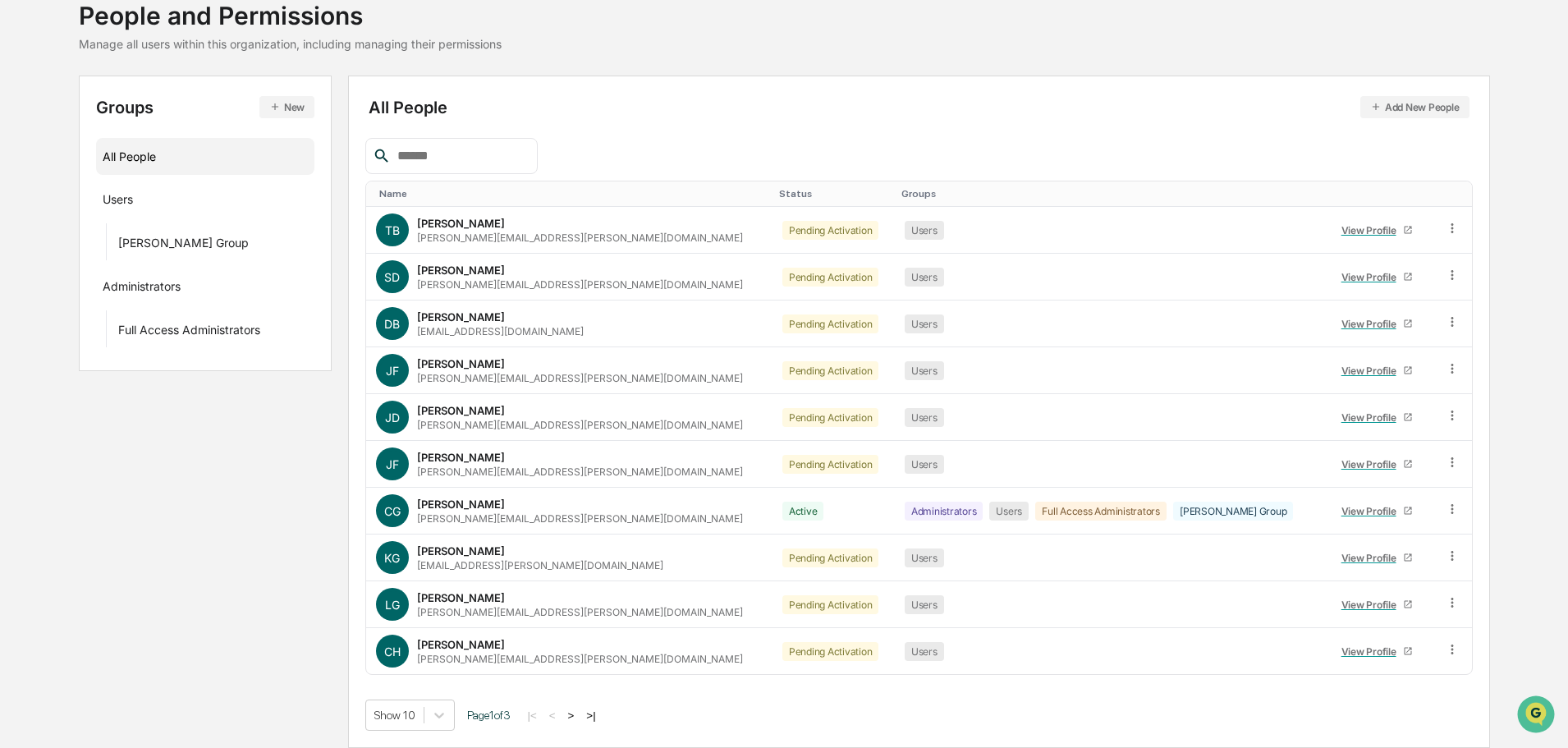
click at [578, 716] on button ">" at bounding box center [572, 715] width 17 height 14
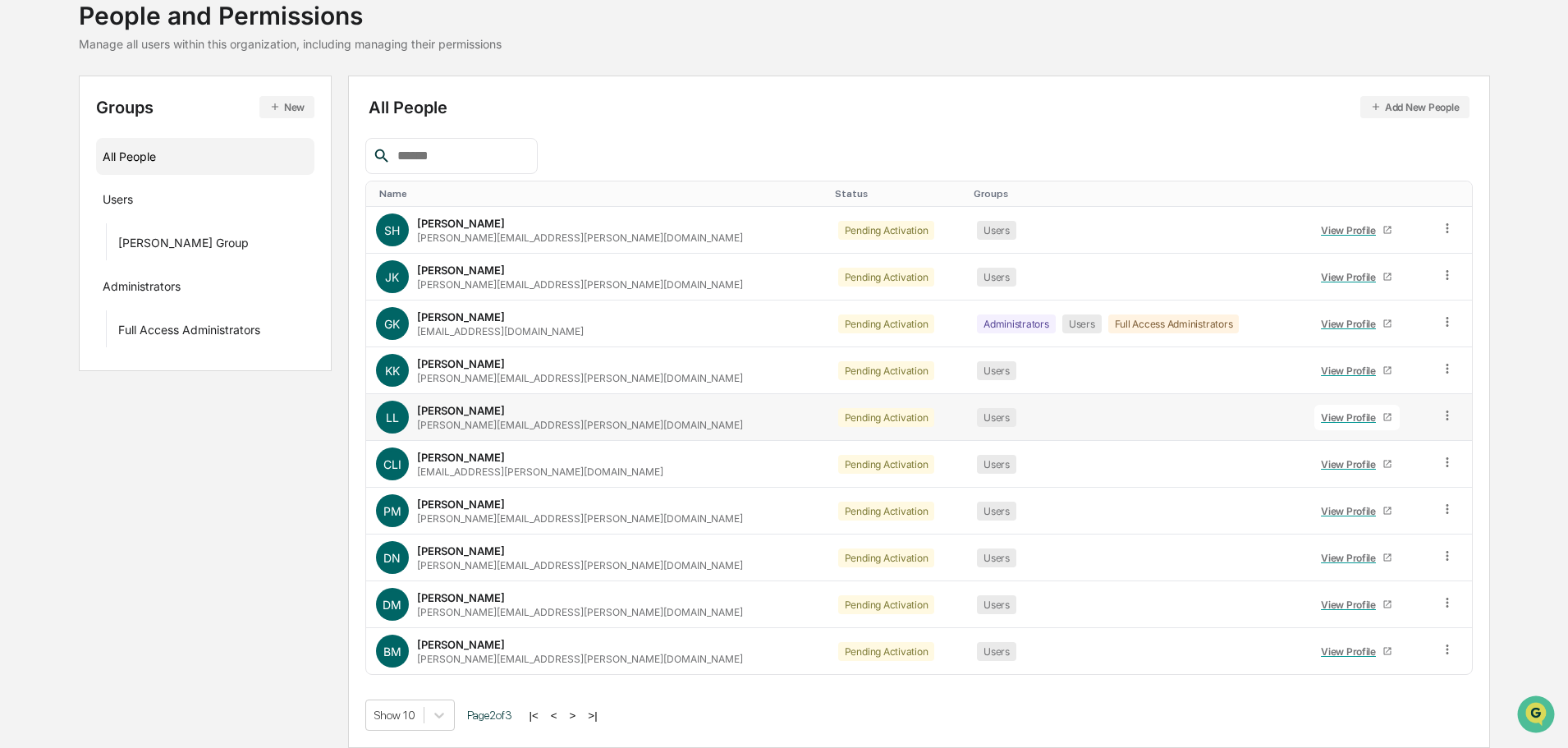
click at [1323, 418] on div "View Profile" at bounding box center [1351, 417] width 61 height 12
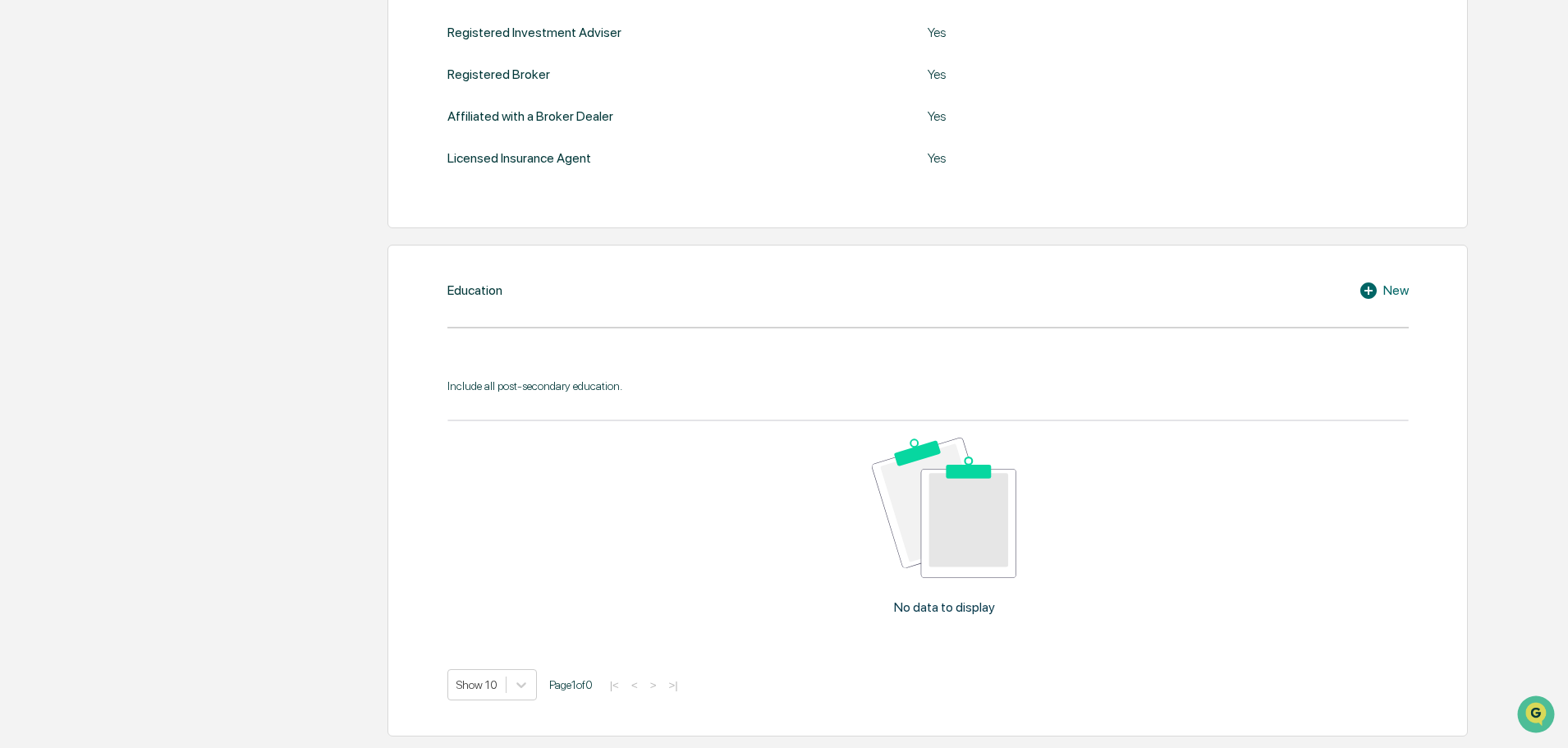
scroll to position [177, 0]
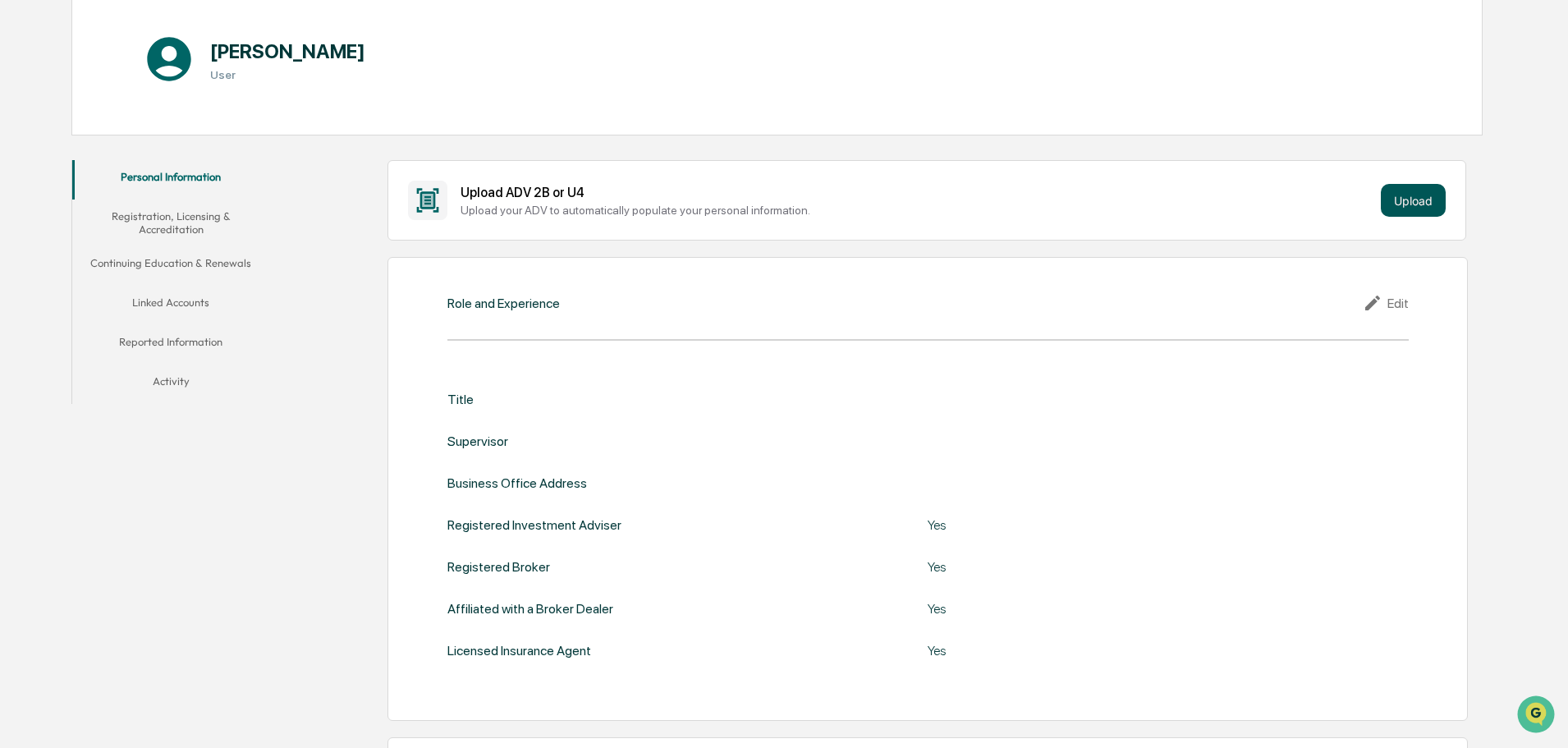
click at [1408, 204] on button "Upload" at bounding box center [1413, 200] width 65 height 32
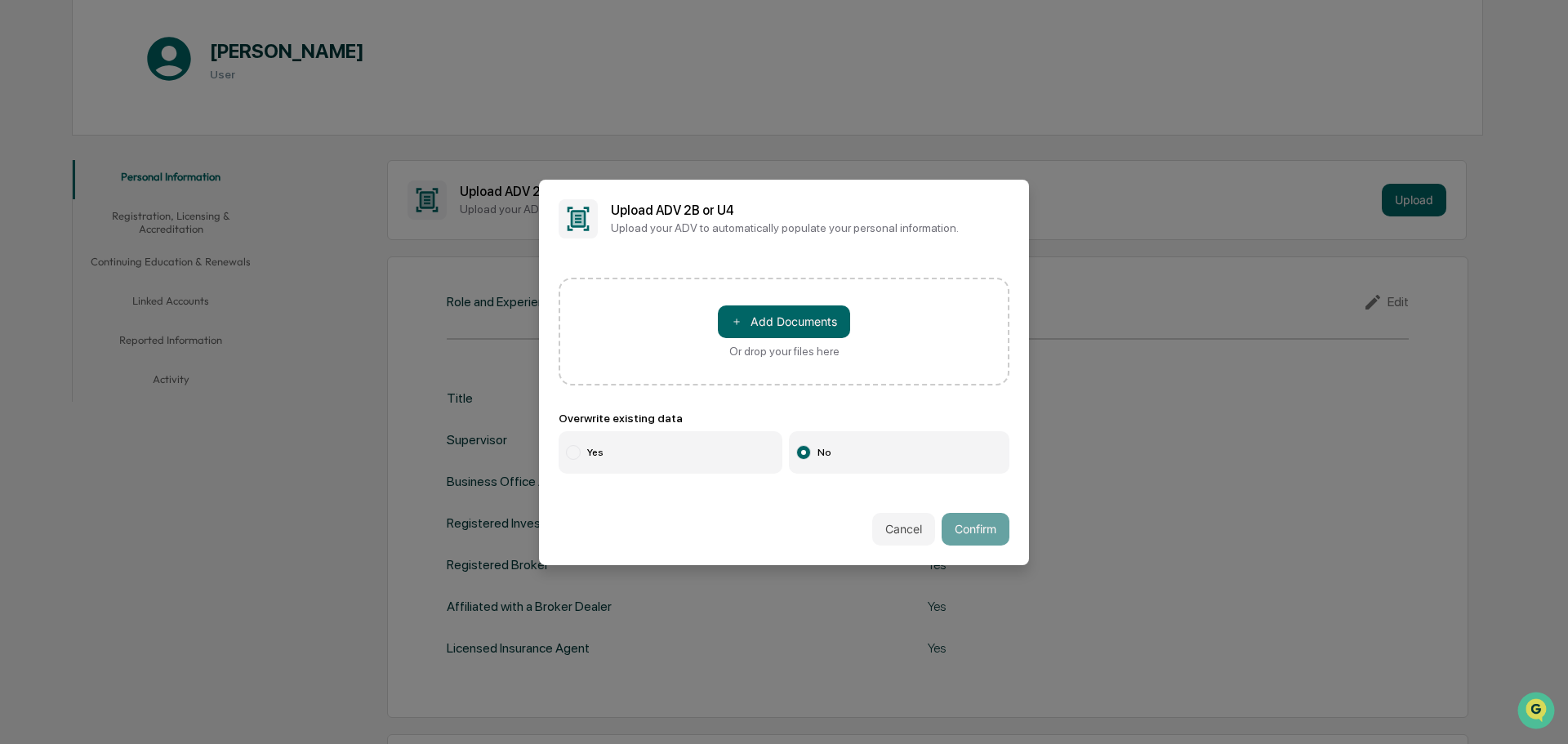
click at [803, 341] on div "＋ Add Documents Or drop your files here" at bounding box center [784, 331] width 132 height 53
click at [0, 0] on input "＋ Add Documents Or drop your files here" at bounding box center [0, 0] width 0 height 0
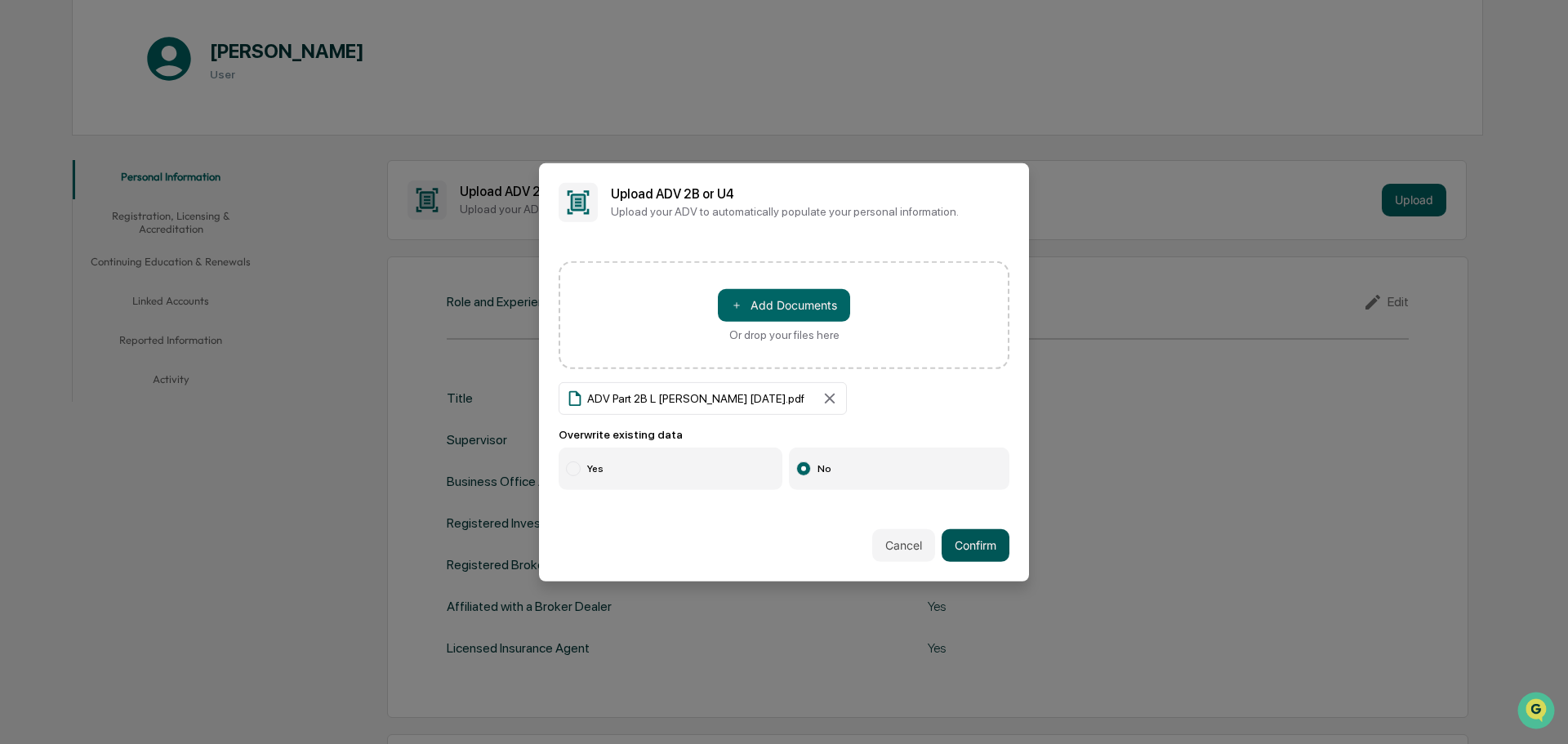
click at [992, 548] on button "Confirm" at bounding box center [975, 545] width 67 height 32
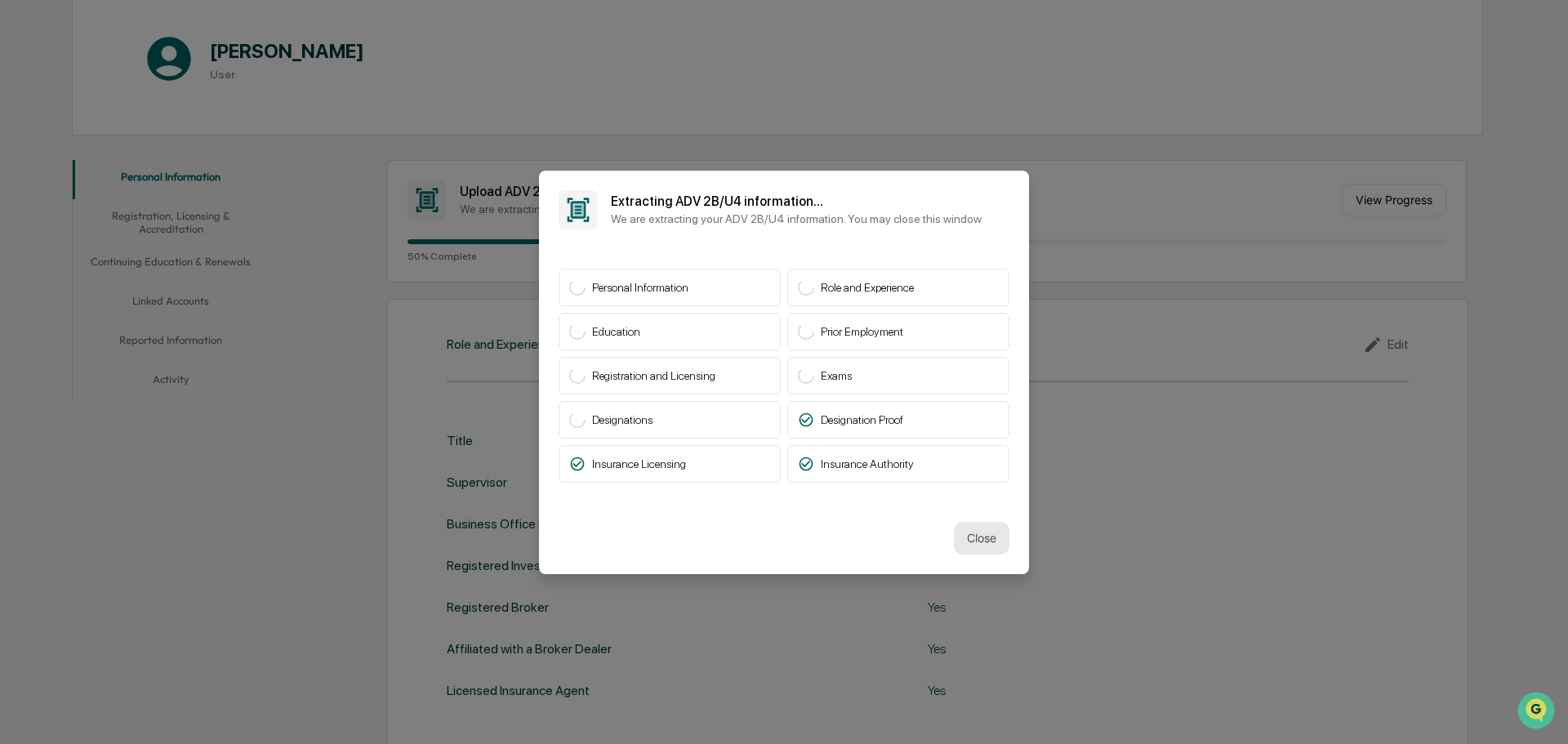
click at [967, 546] on button "Close" at bounding box center [981, 537] width 55 height 32
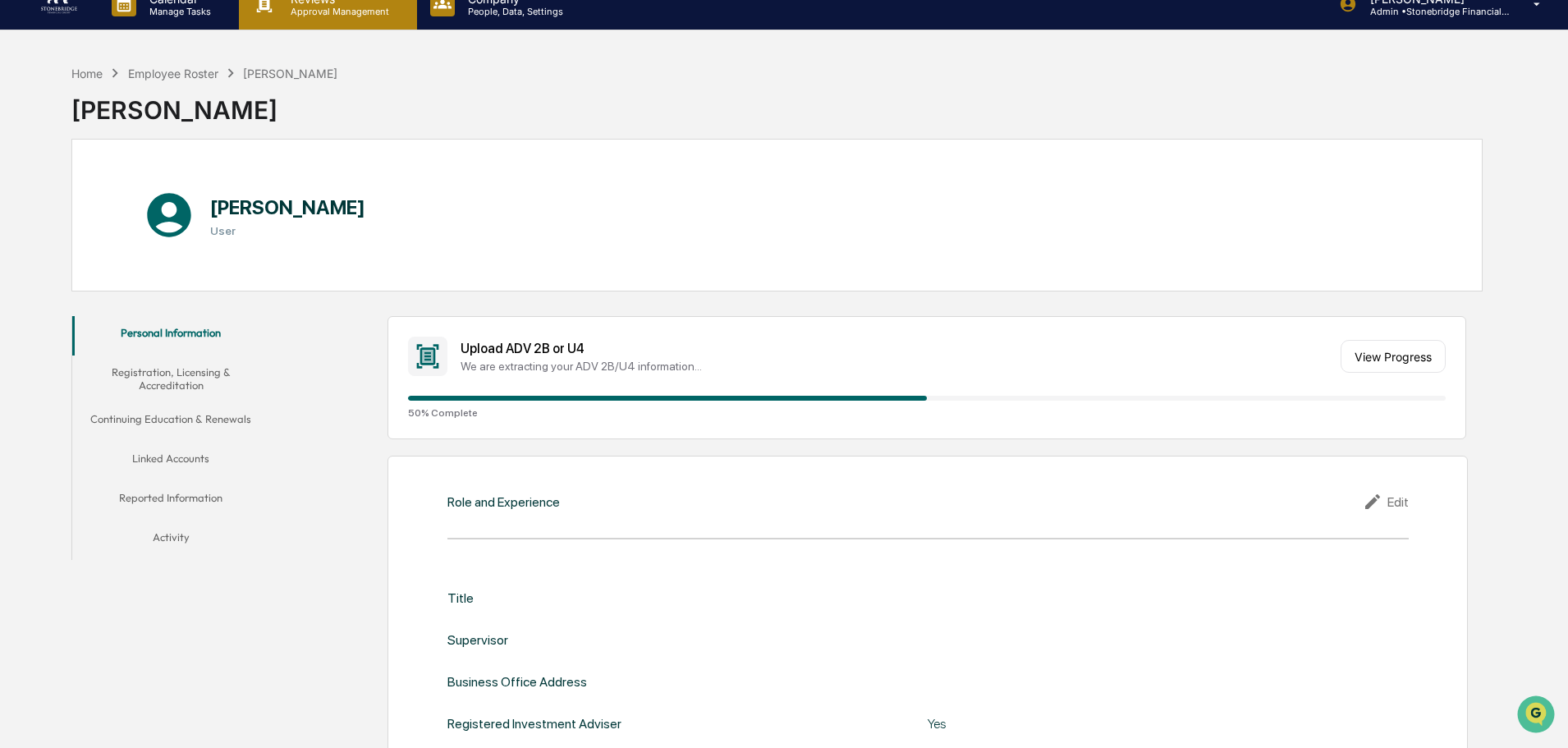
scroll to position [0, 0]
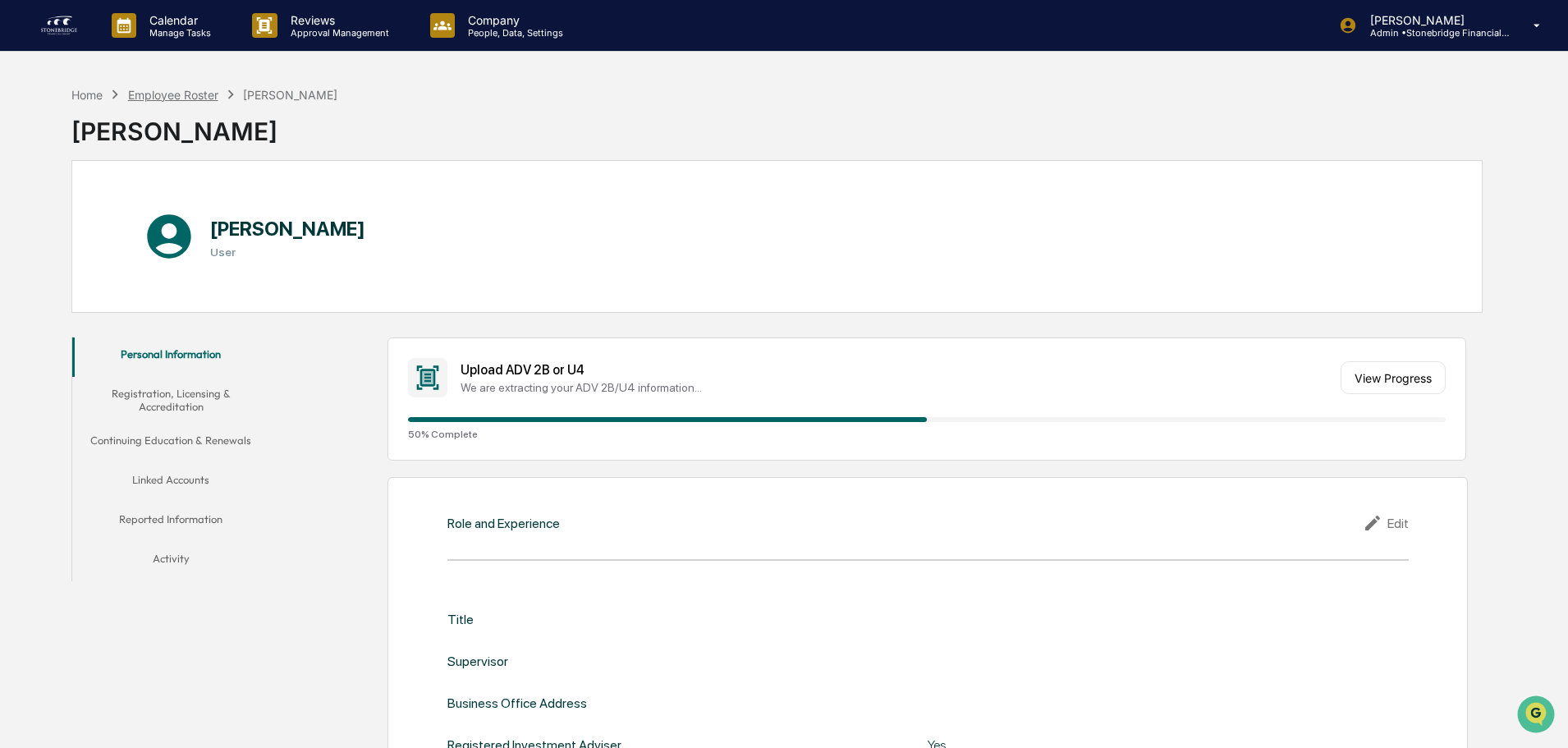
click at [200, 92] on div "Employee Roster" at bounding box center [173, 95] width 90 height 14
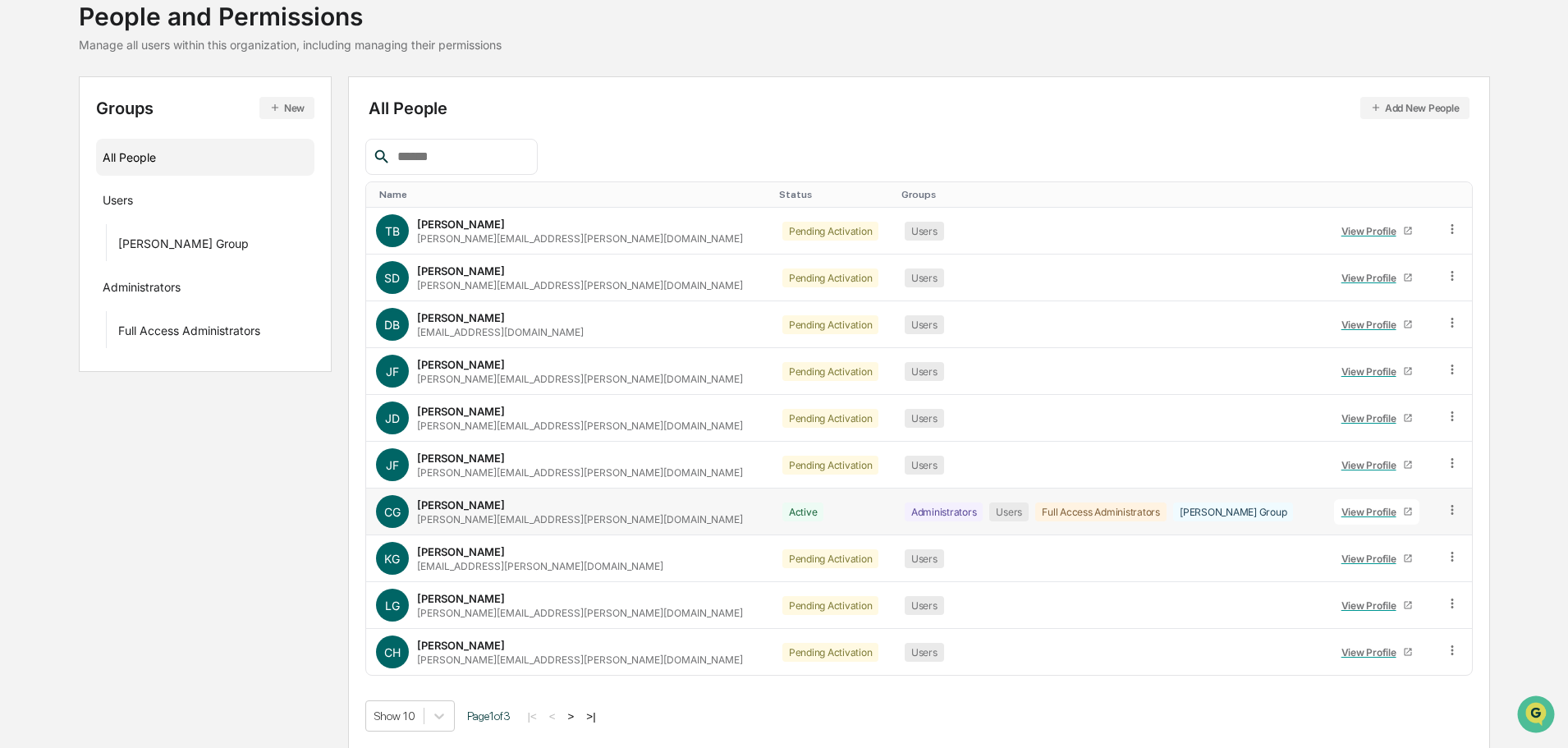
scroll to position [110, 0]
click at [574, 714] on button ">" at bounding box center [572, 715] width 17 height 14
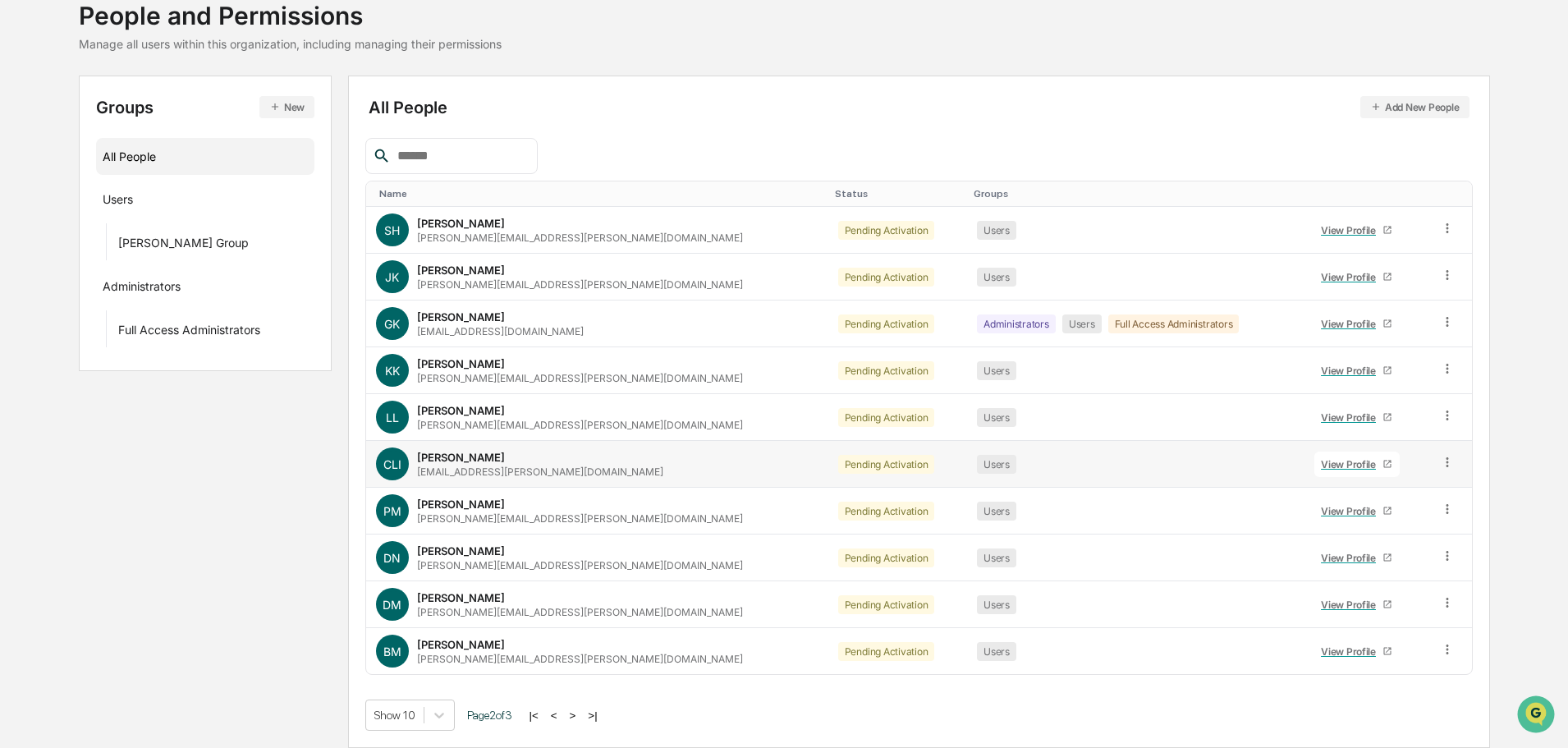
click at [1320, 464] on div "View Profile" at bounding box center [1351, 464] width 61 height 12
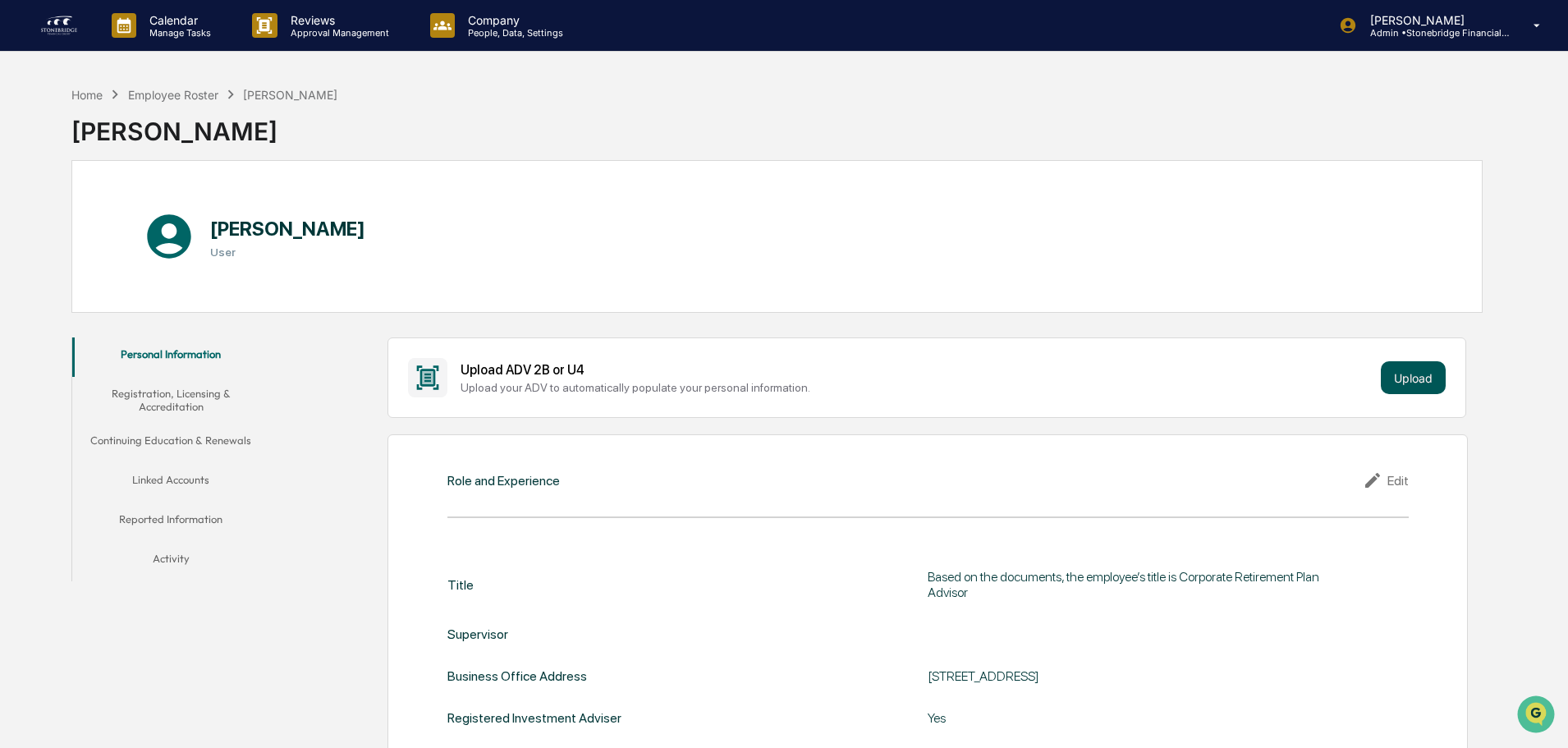
click at [1418, 374] on button "Upload" at bounding box center [1413, 377] width 65 height 32
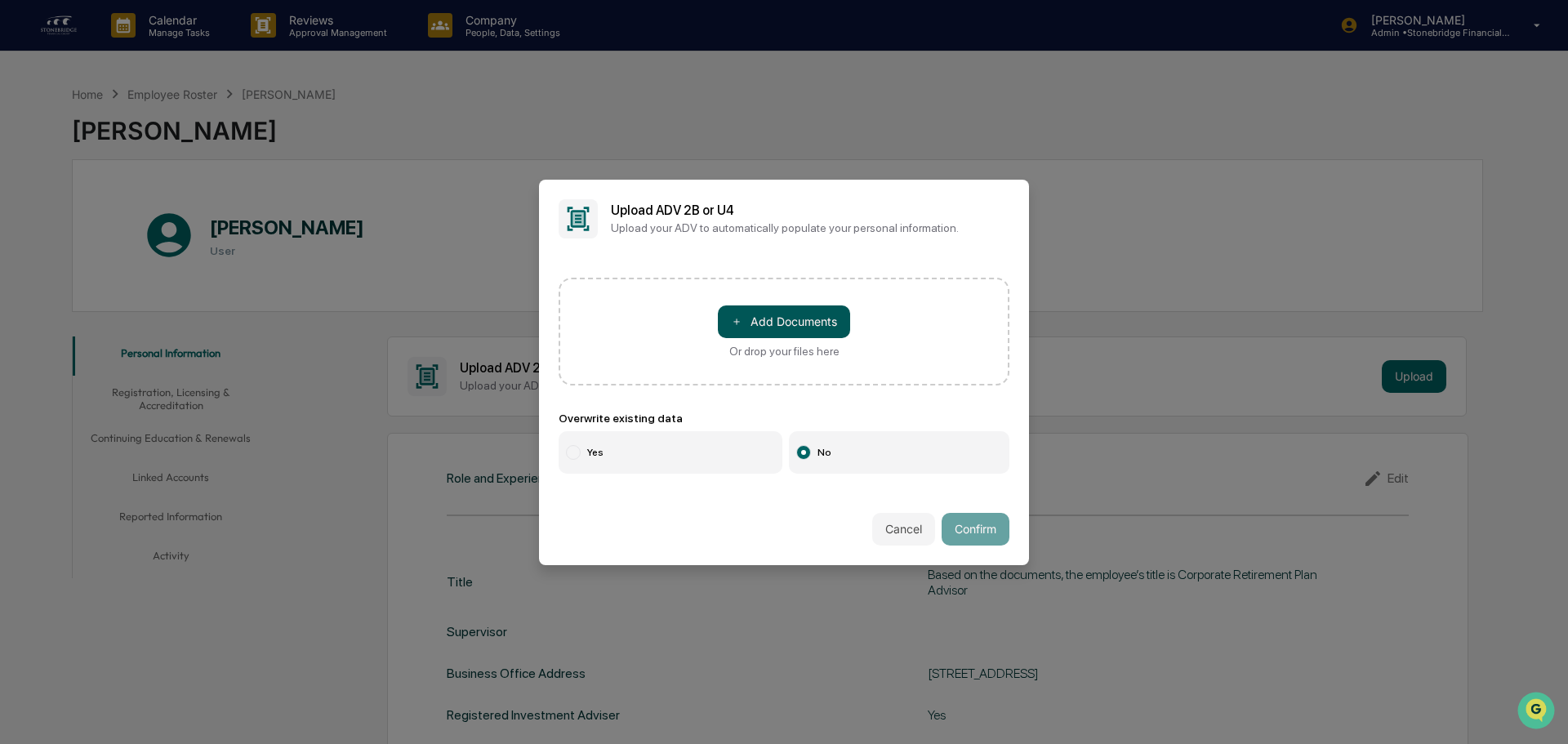
click at [829, 316] on button "＋ Add Documents" at bounding box center [784, 321] width 132 height 32
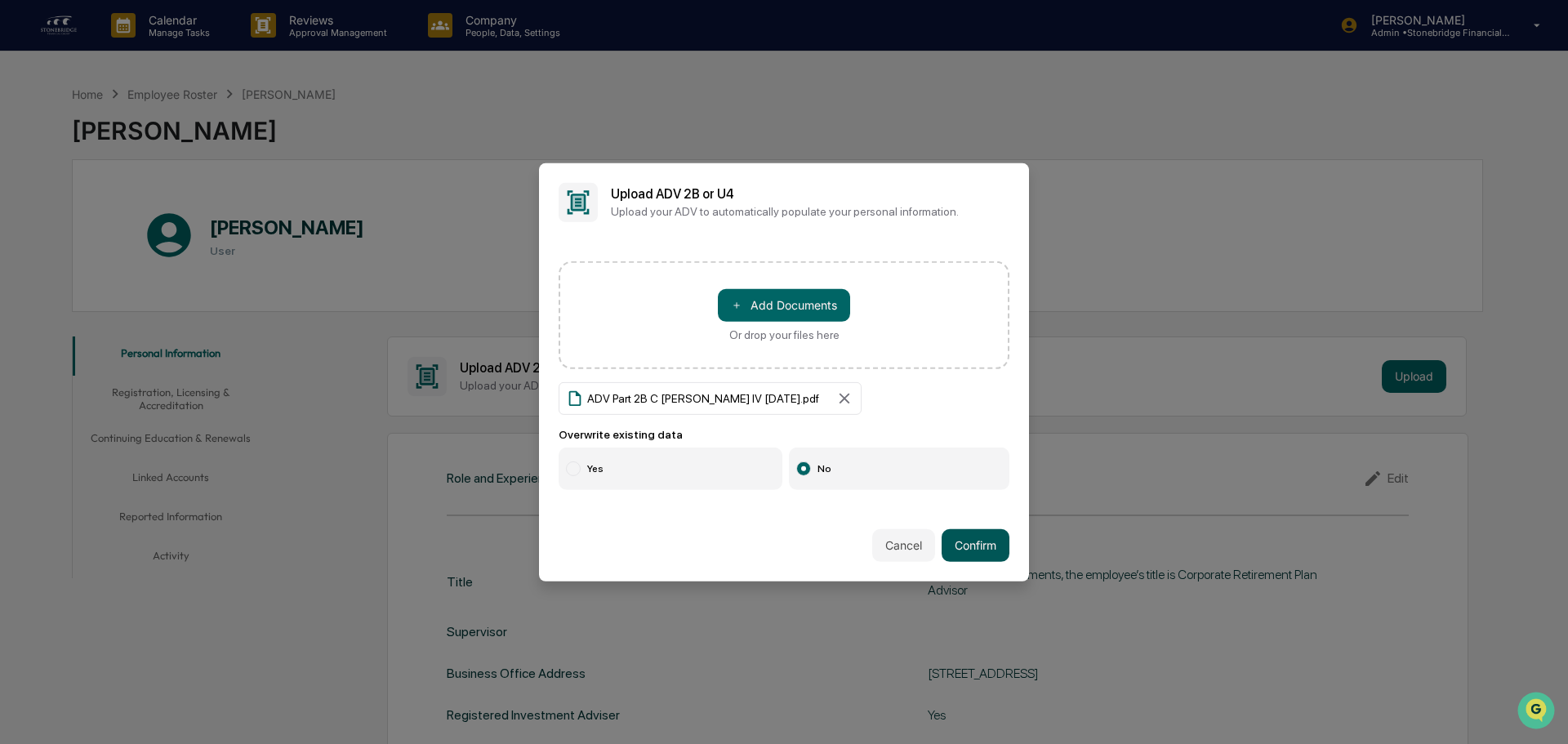
click at [980, 545] on button "Confirm" at bounding box center [975, 545] width 67 height 32
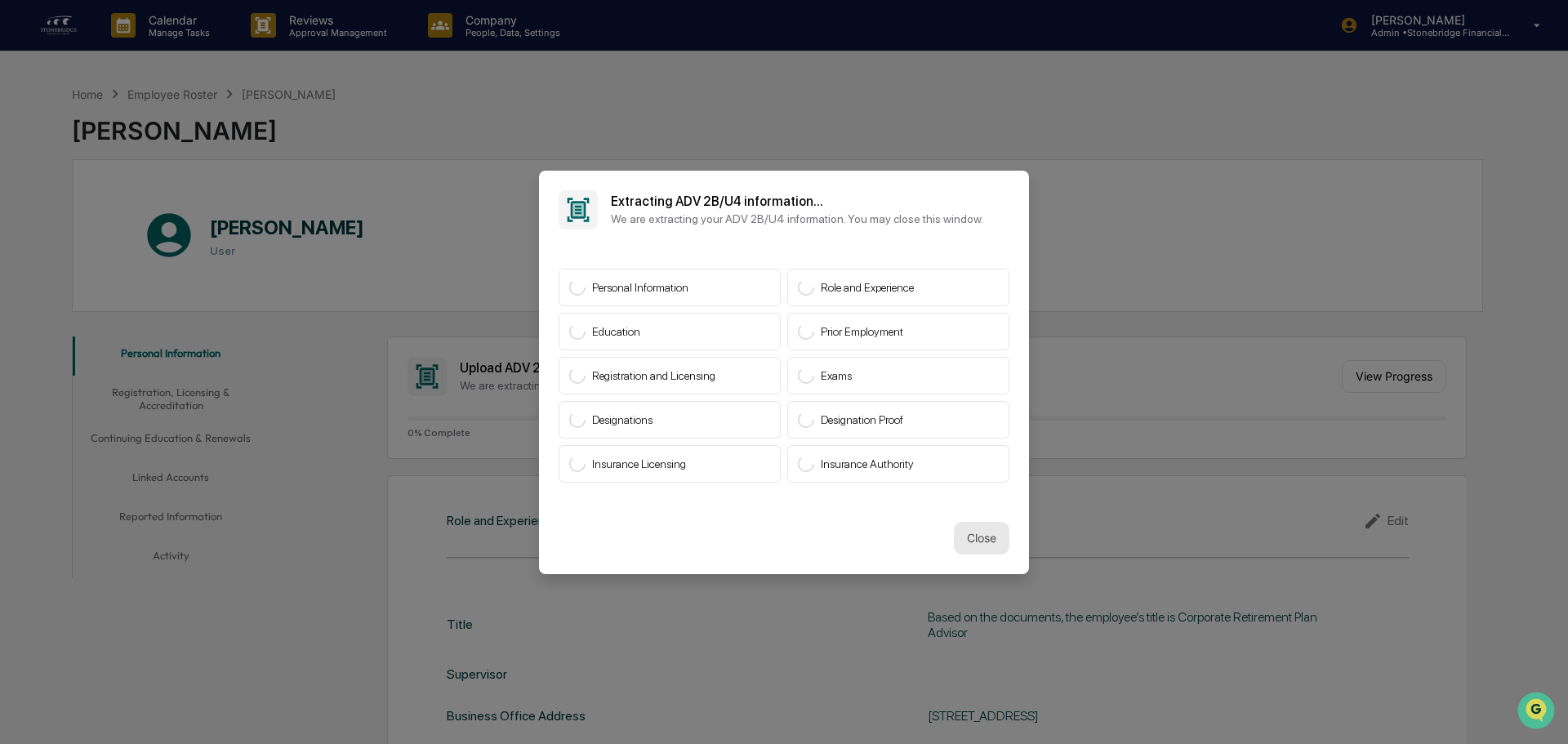
click at [972, 545] on button "Close" at bounding box center [981, 537] width 55 height 32
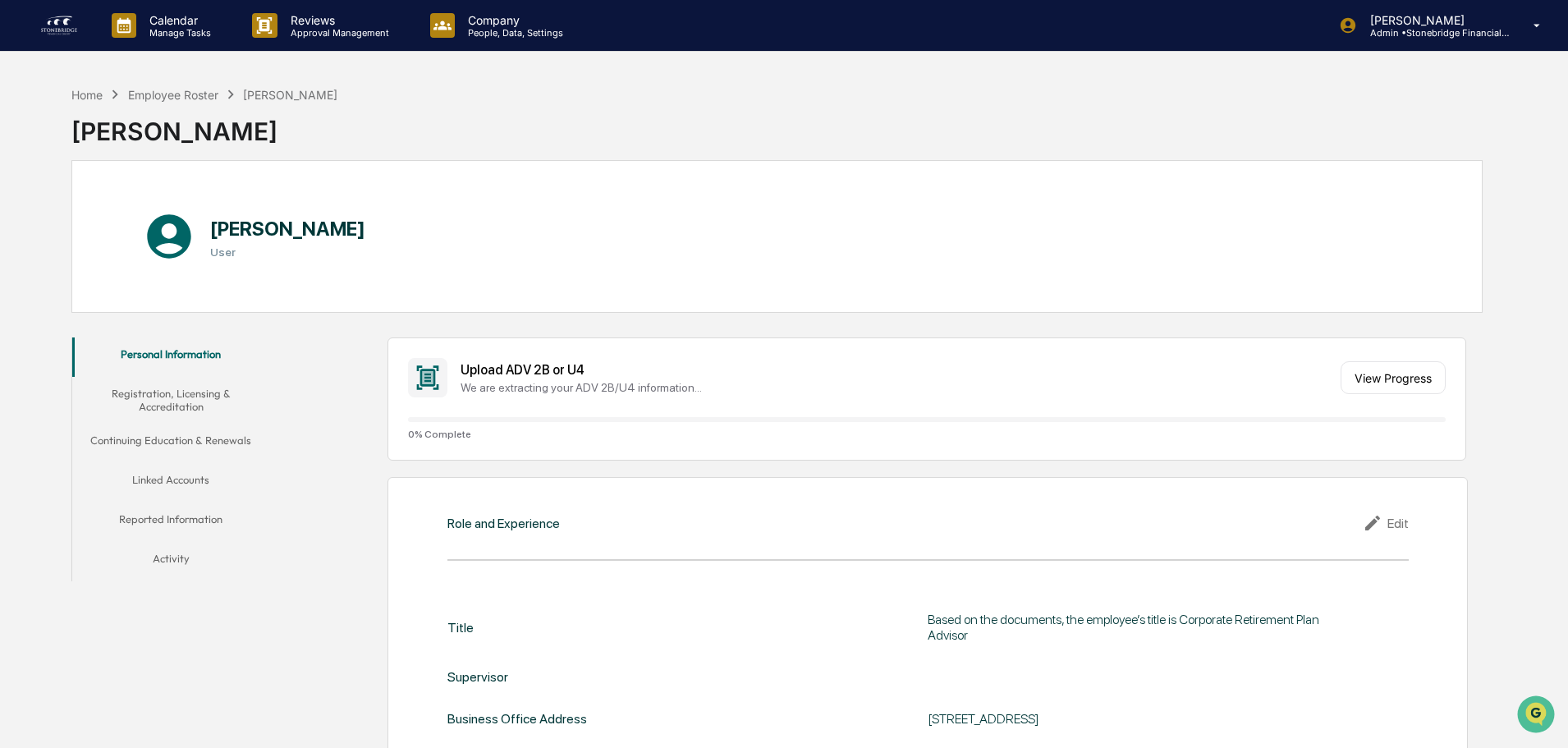
click at [163, 85] on div "Home Employee Roster Charles LaPorta IV" at bounding box center [204, 94] width 266 height 18
click at [164, 96] on div "Employee Roster" at bounding box center [173, 95] width 90 height 14
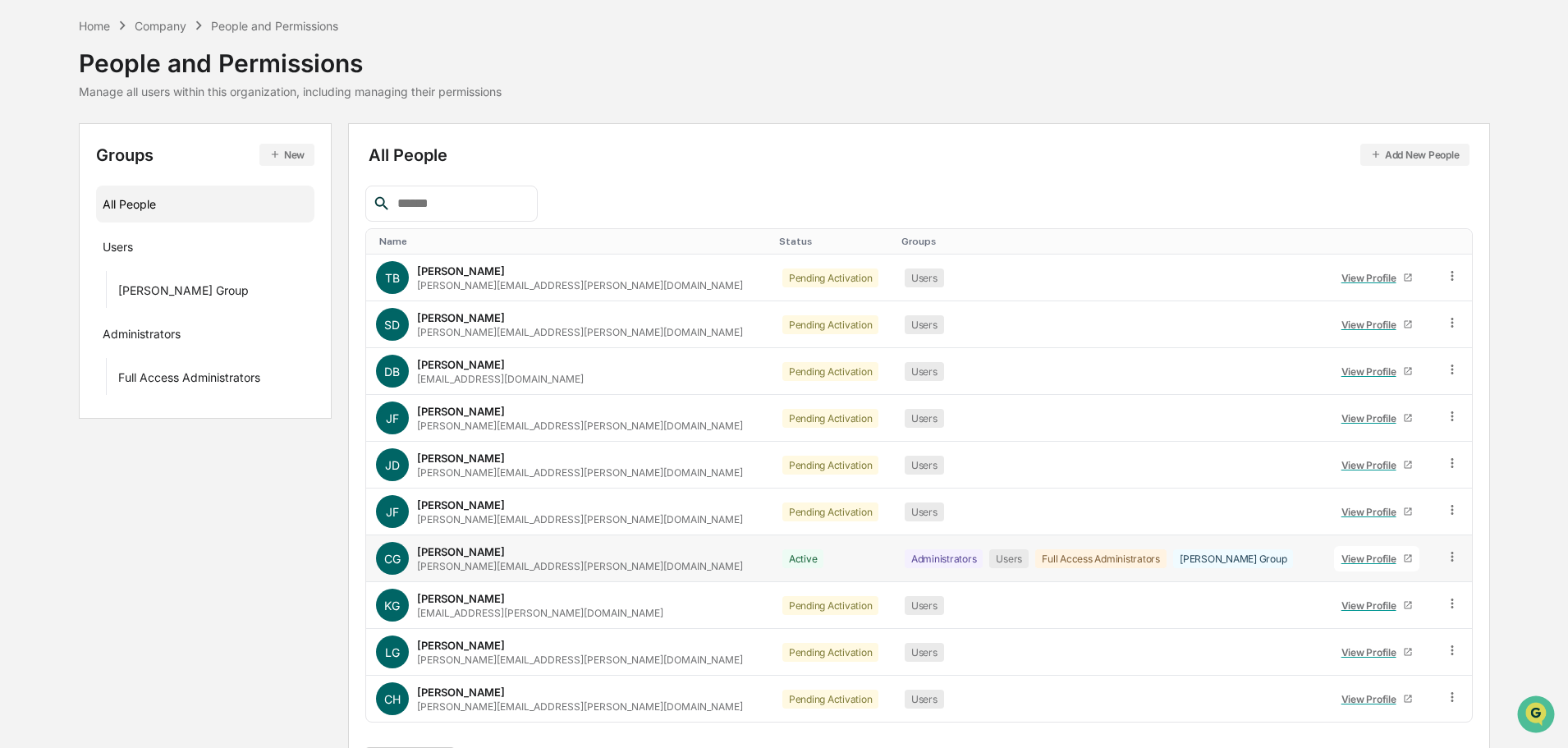
scroll to position [110, 0]
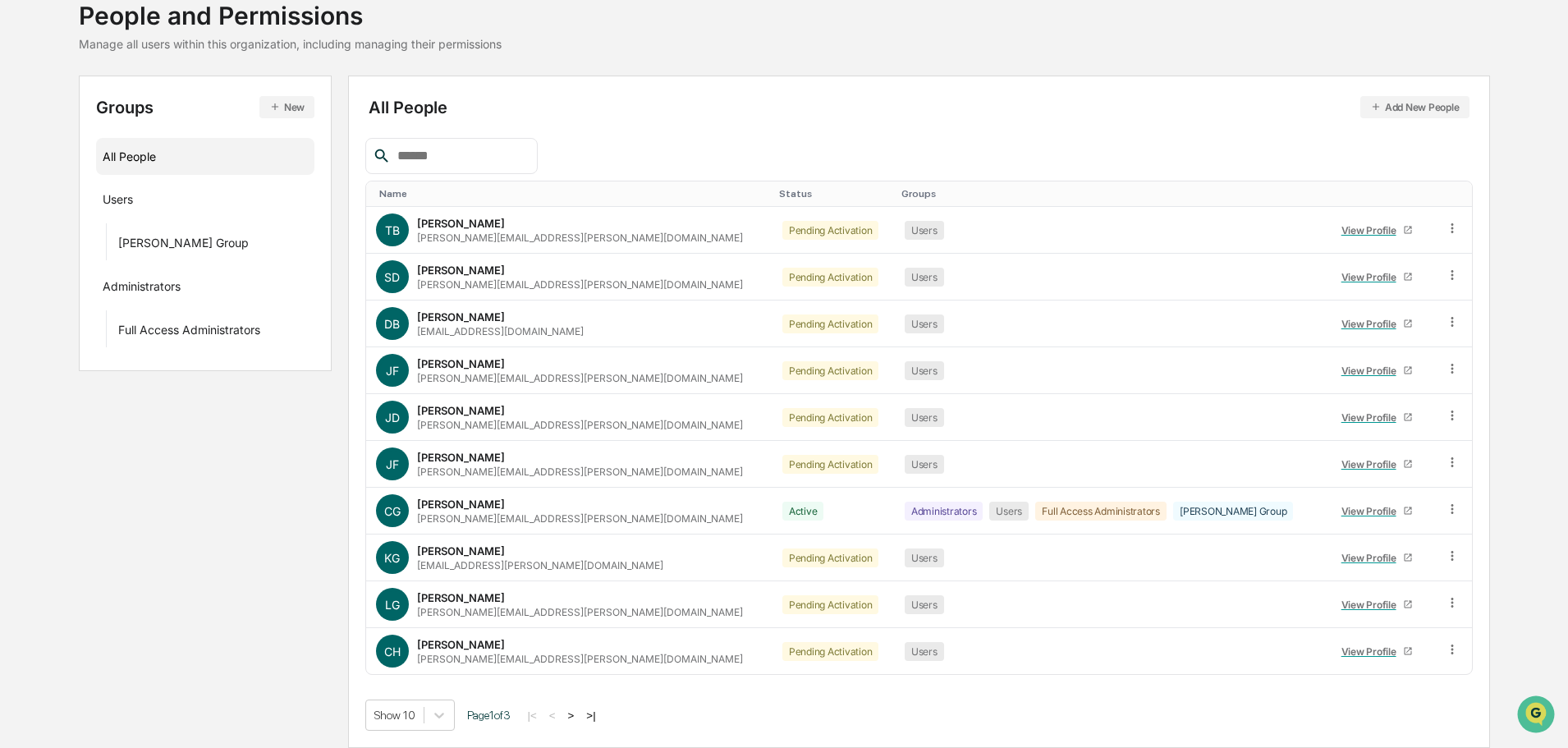
click at [577, 716] on button ">" at bounding box center [572, 715] width 17 height 14
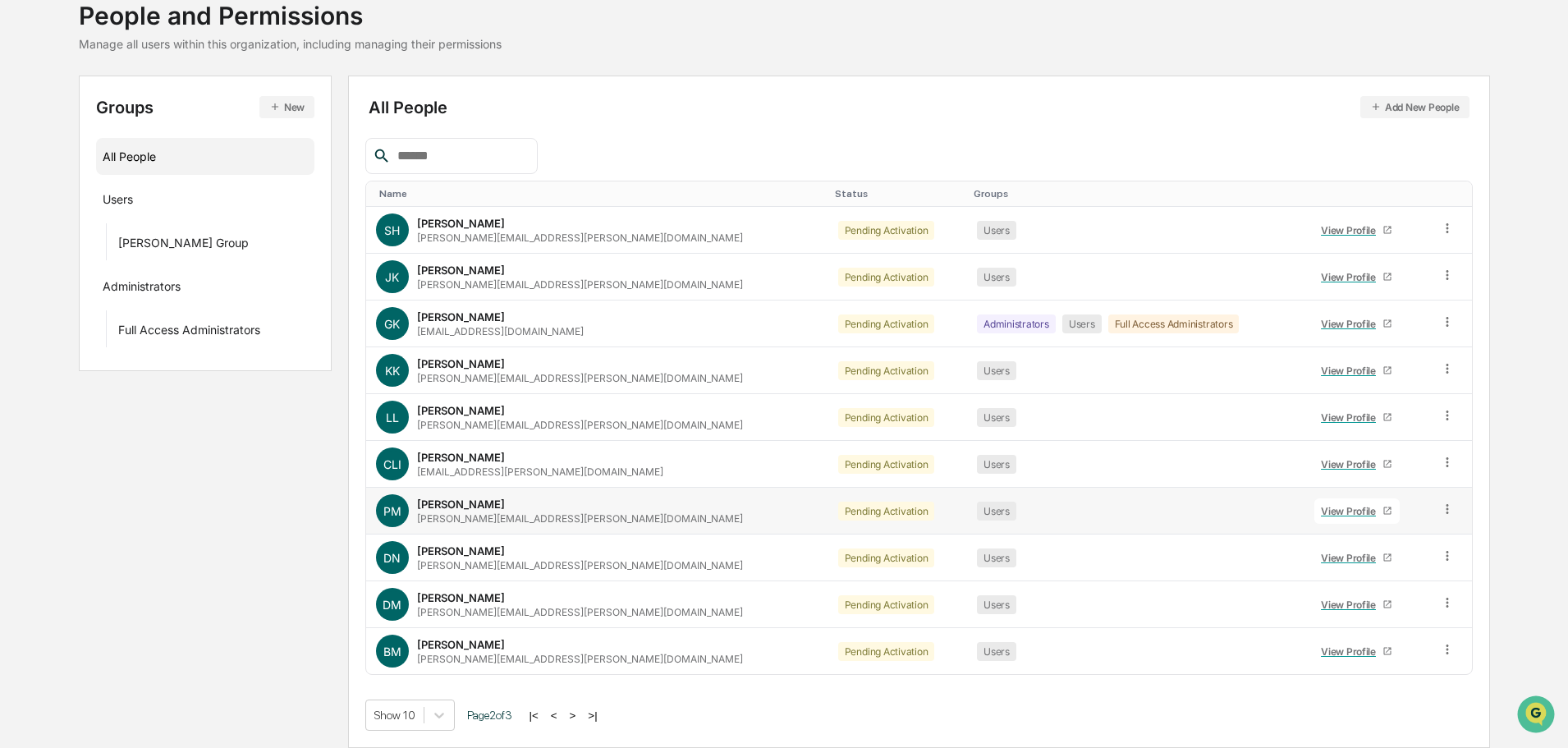
click at [1334, 508] on div "View Profile" at bounding box center [1351, 510] width 61 height 12
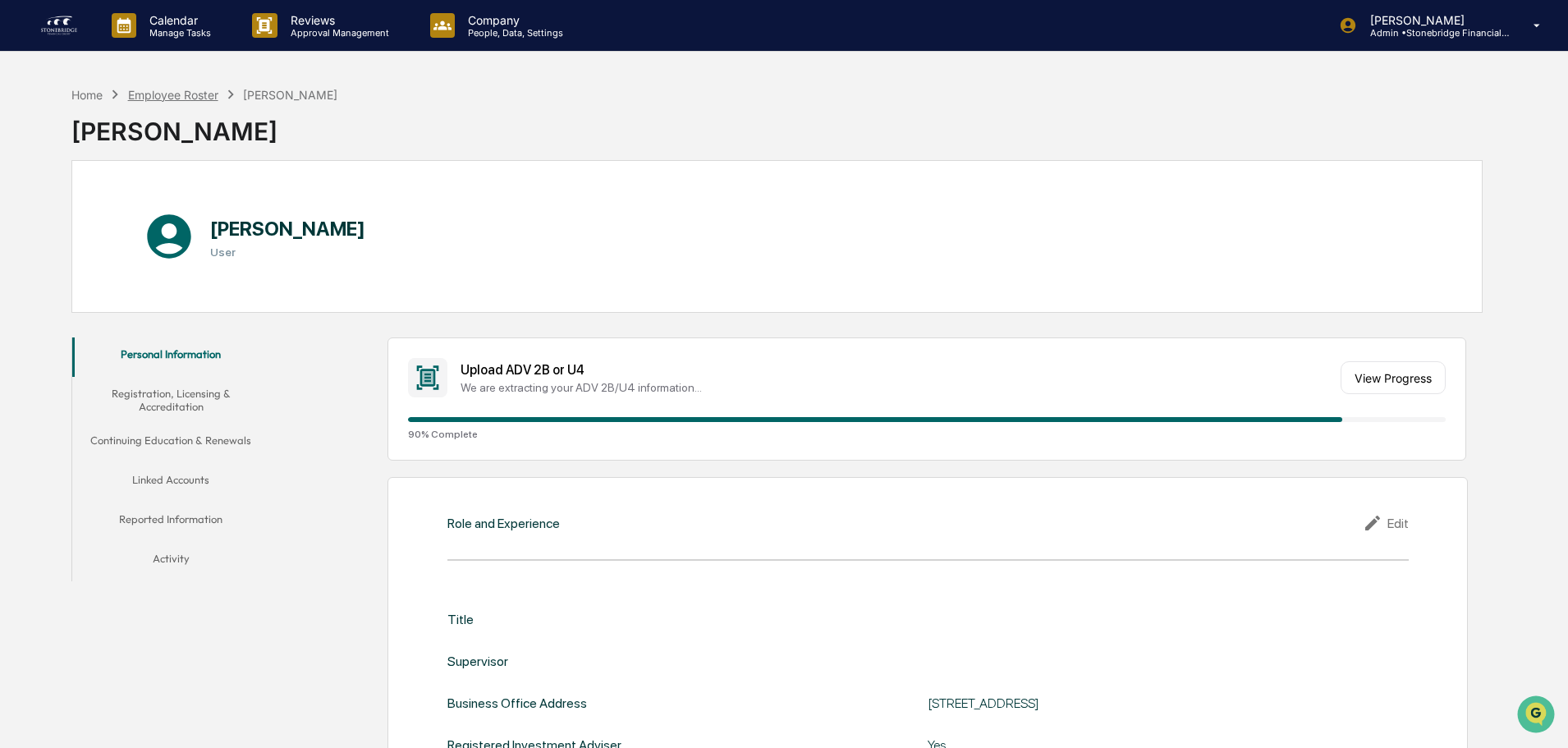
click at [192, 95] on div "Employee Roster" at bounding box center [173, 95] width 90 height 14
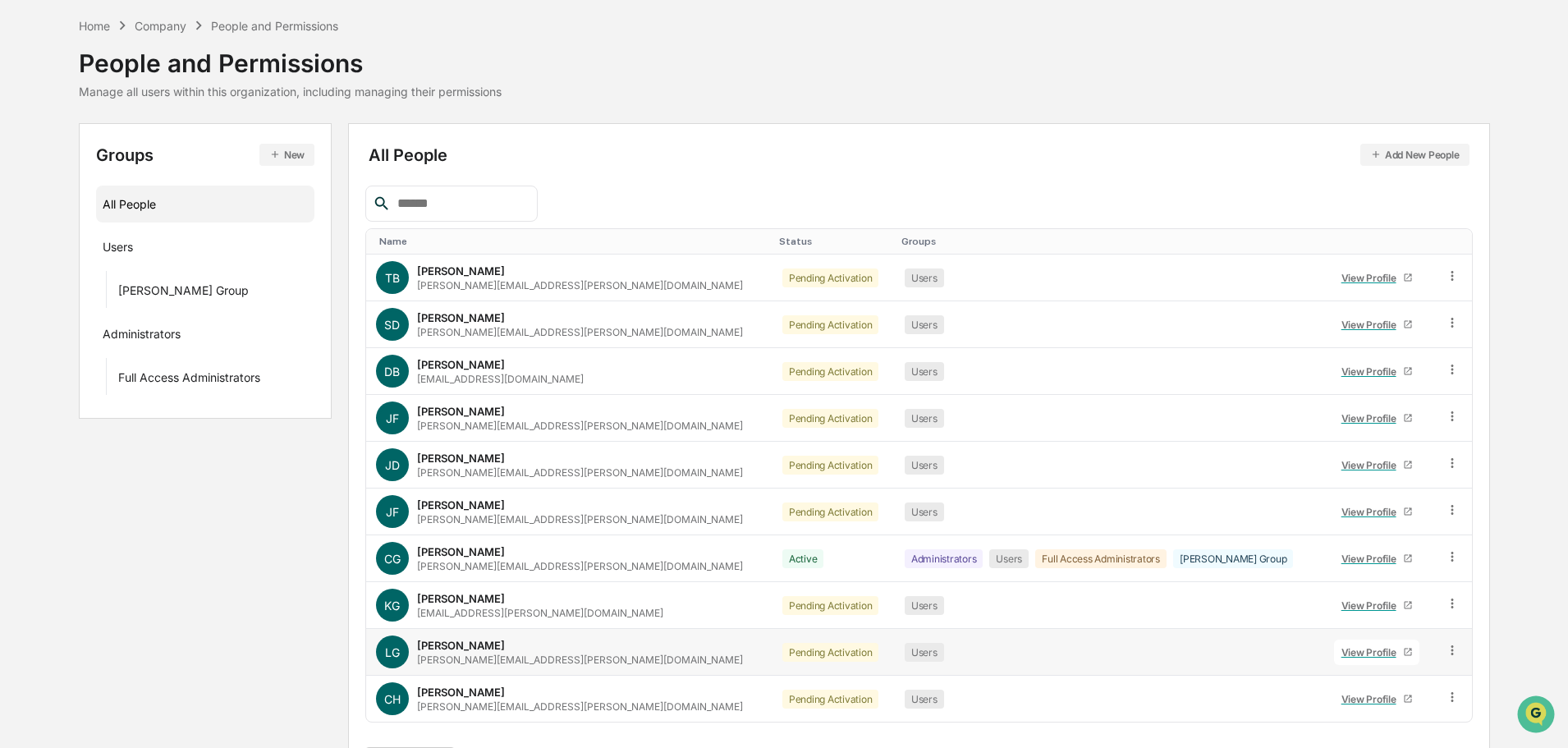
scroll to position [110, 0]
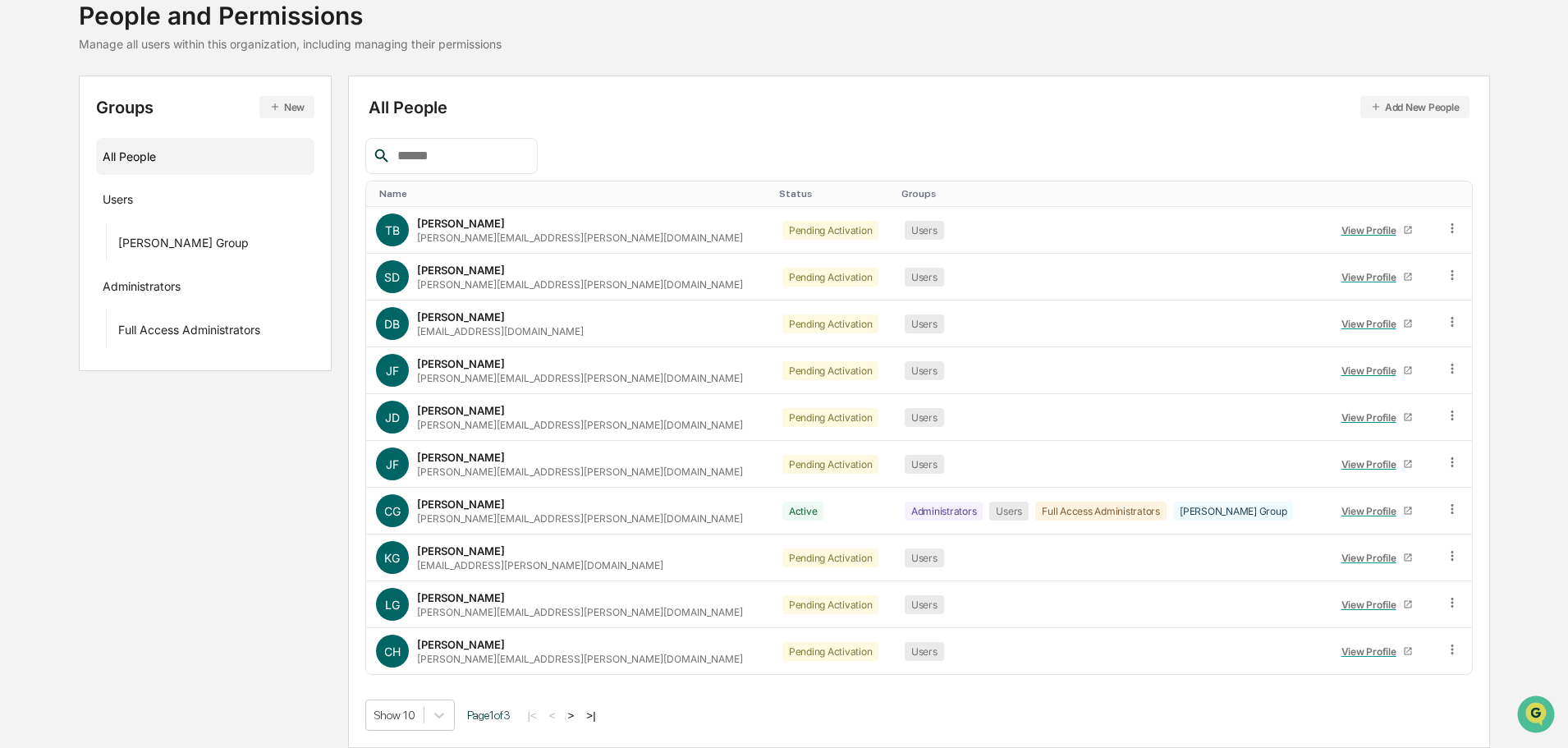
click at [580, 719] on button ">" at bounding box center [572, 715] width 17 height 14
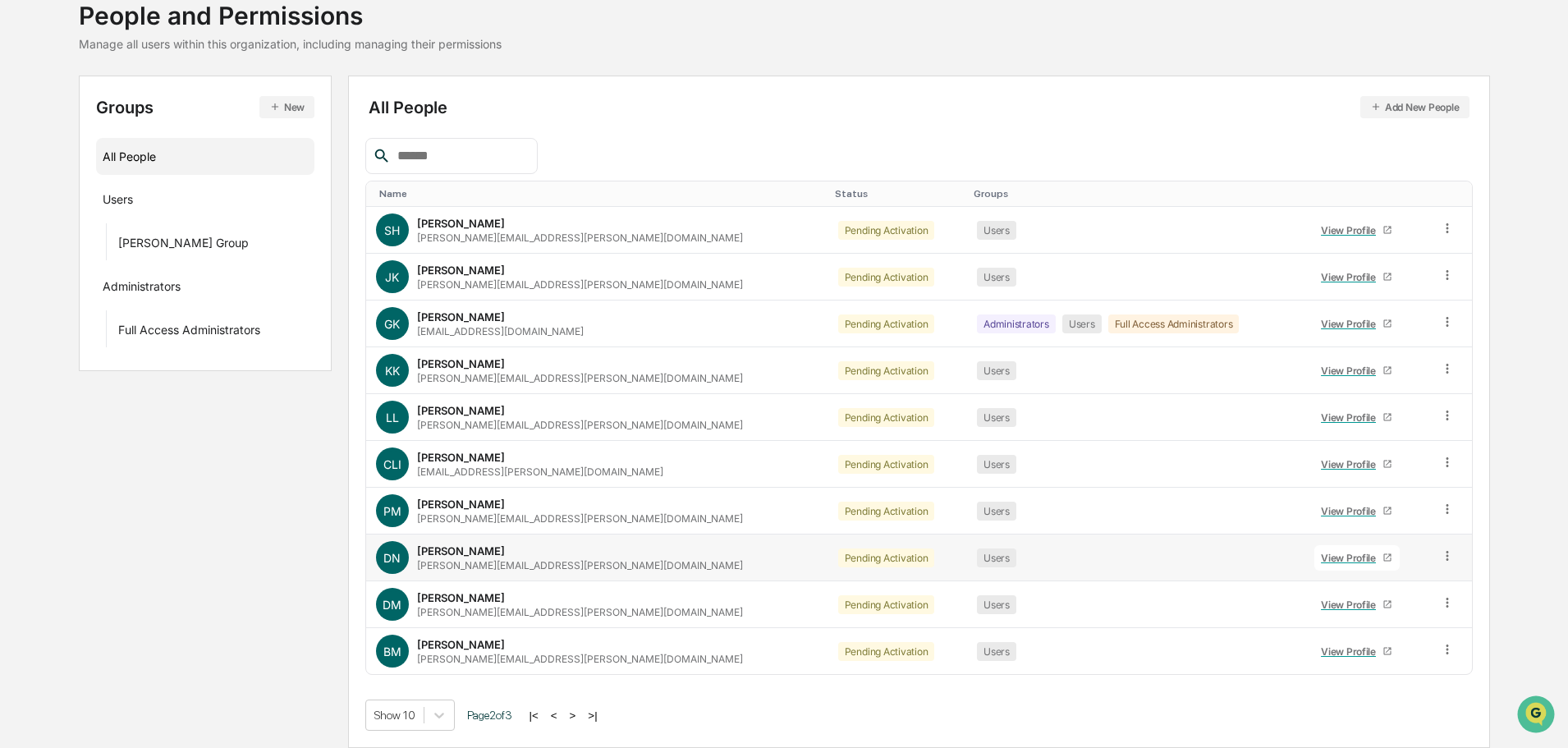
click at [1330, 558] on div "View Profile" at bounding box center [1351, 557] width 61 height 12
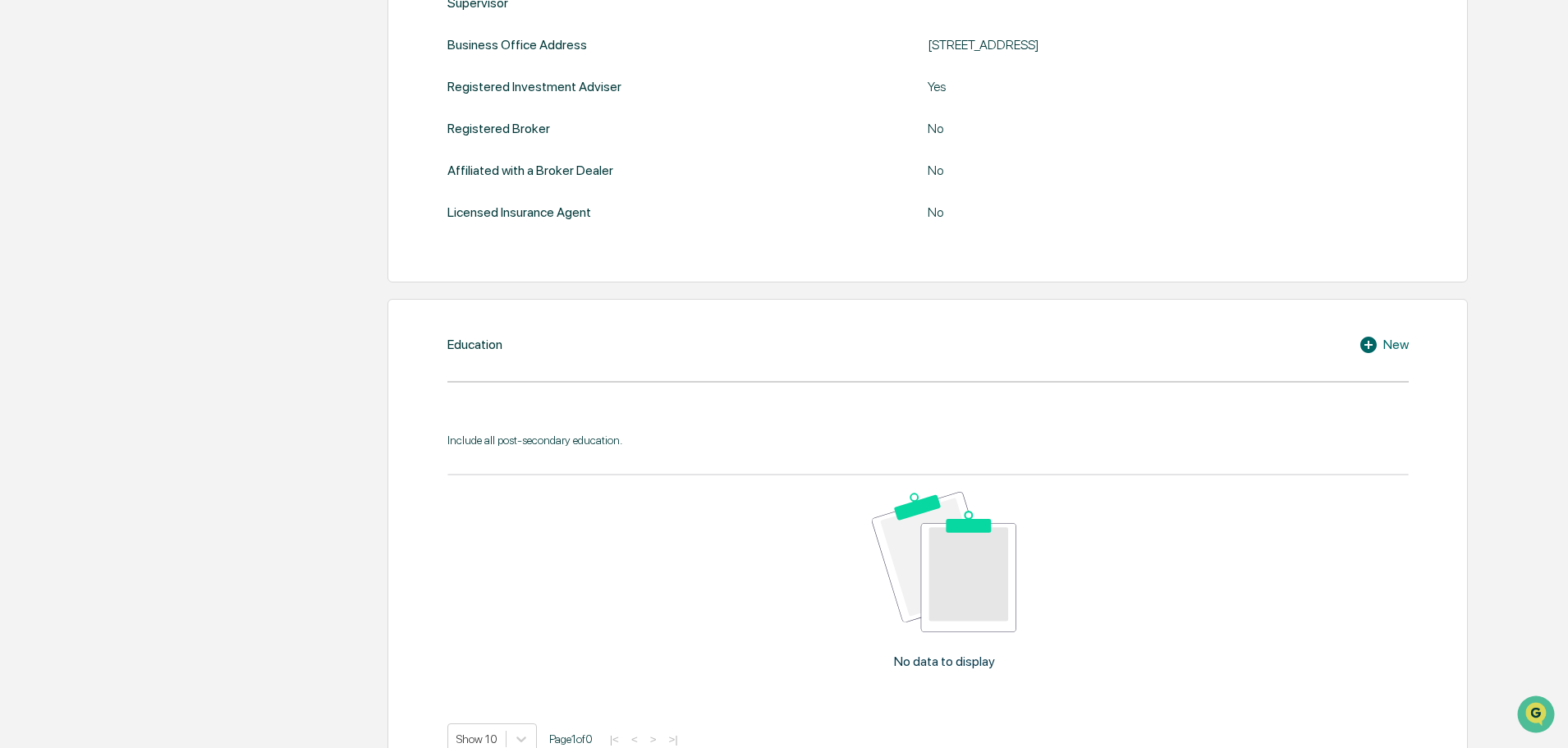
scroll to position [123, 0]
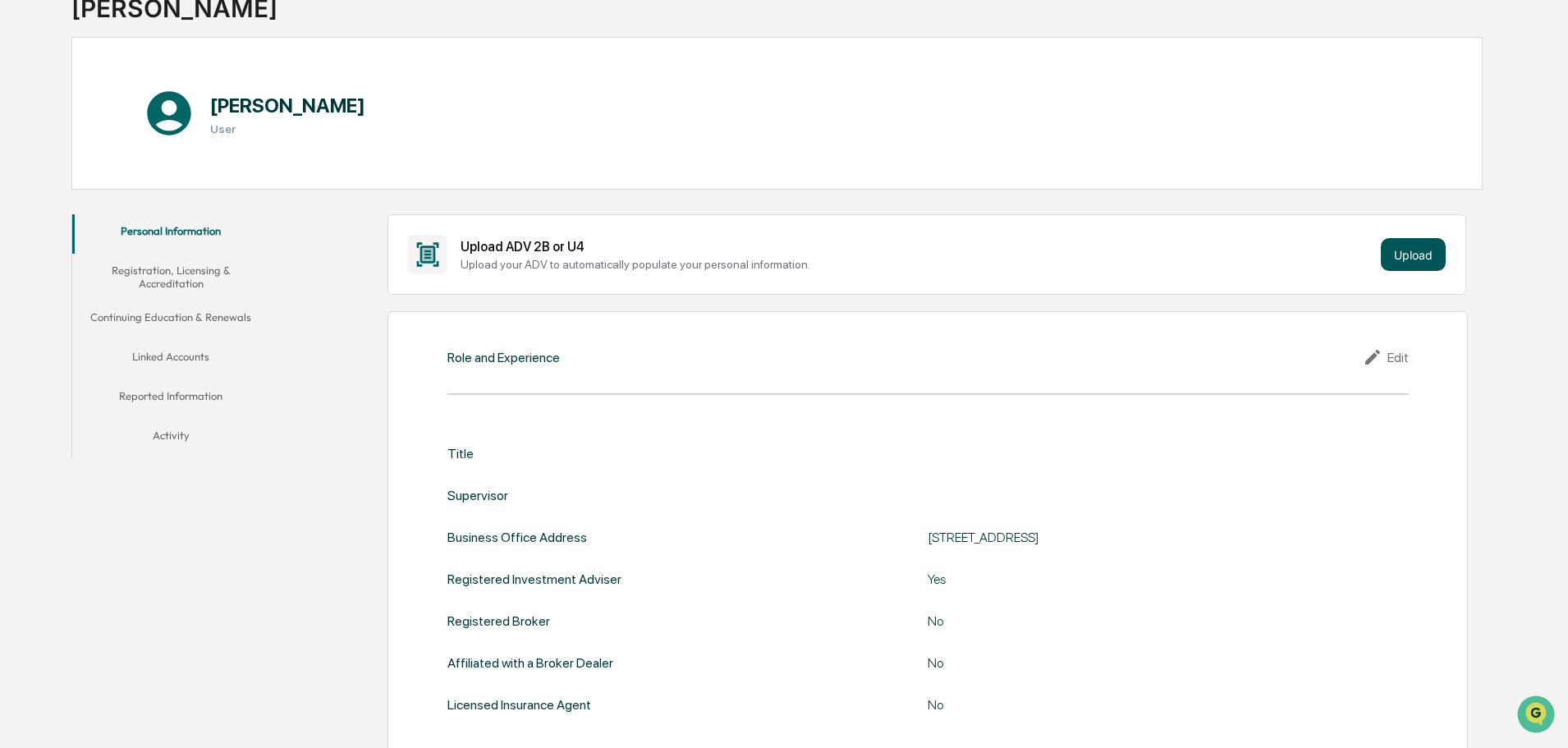
click at [1431, 252] on button "Upload" at bounding box center [1413, 254] width 65 height 32
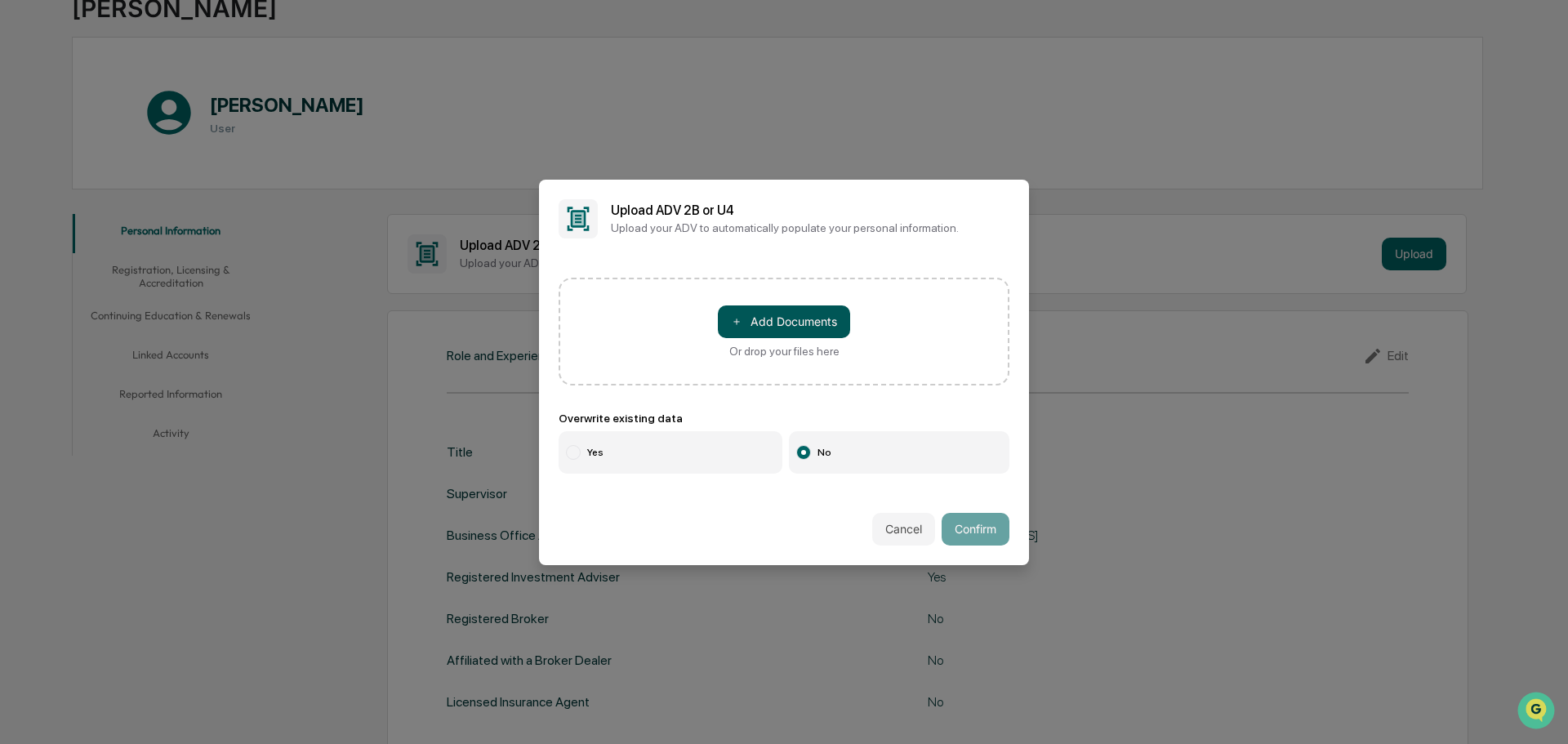
click at [813, 330] on button "＋ Add Documents" at bounding box center [784, 321] width 132 height 32
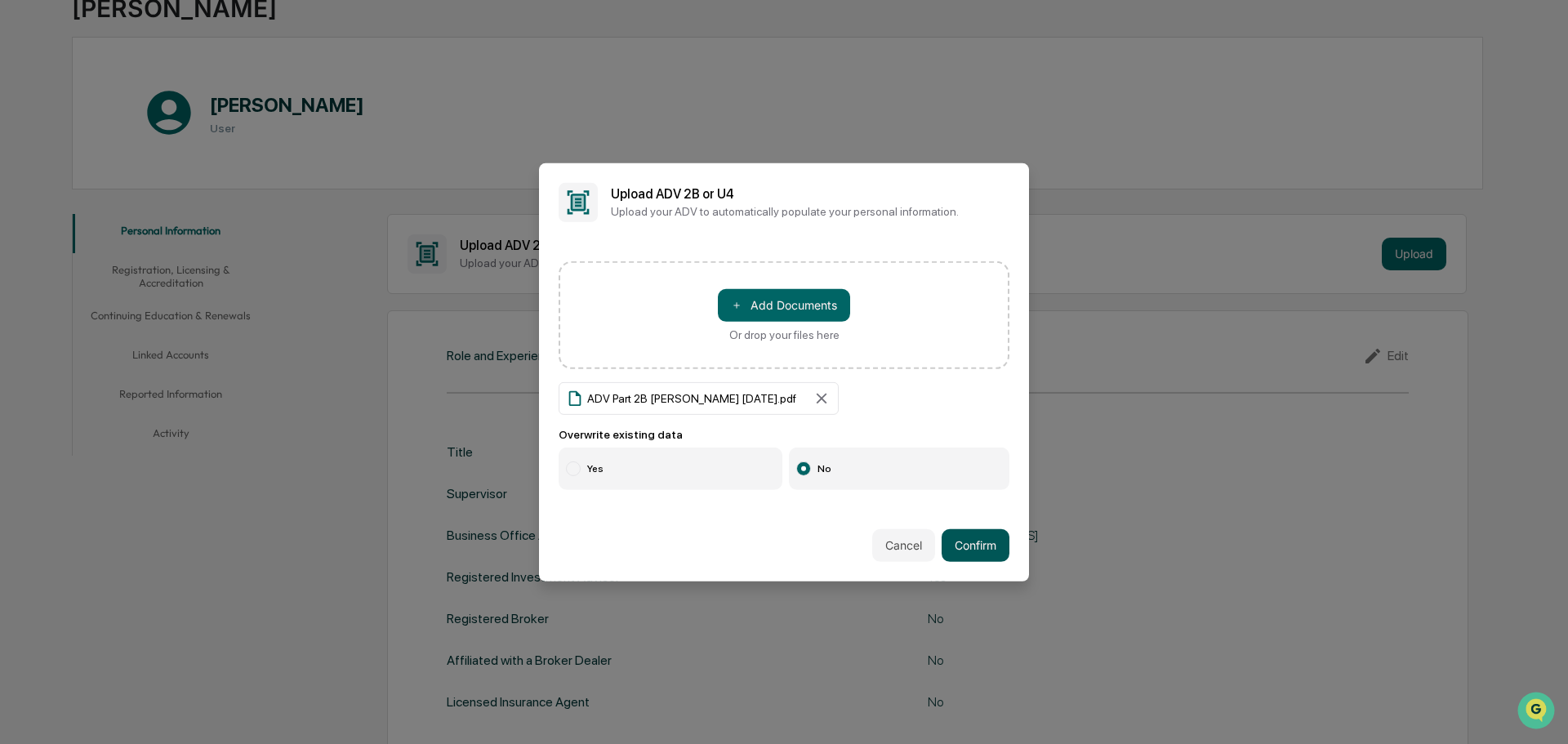
click at [976, 552] on button "Confirm" at bounding box center [975, 545] width 67 height 32
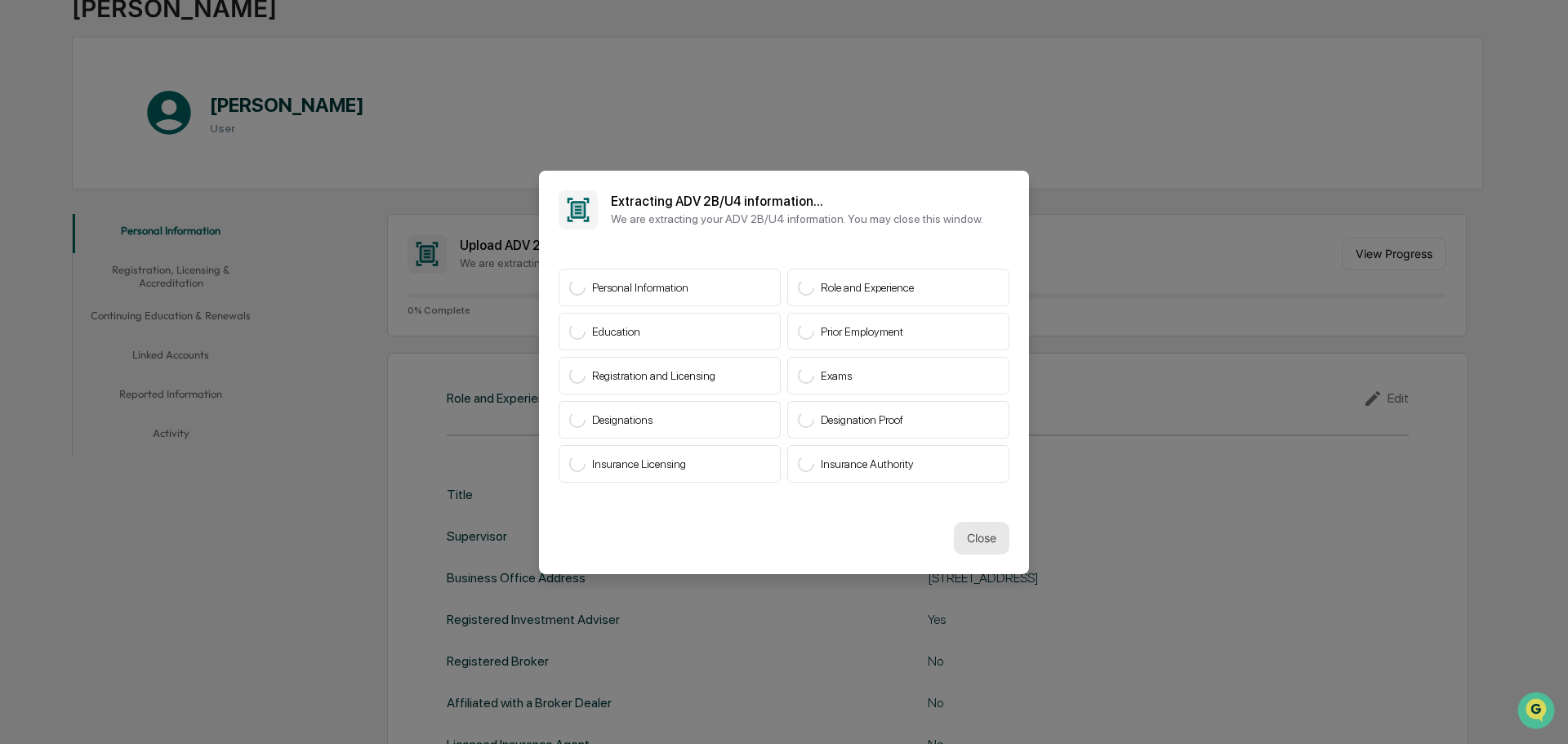
click at [986, 545] on button "Close" at bounding box center [981, 537] width 55 height 32
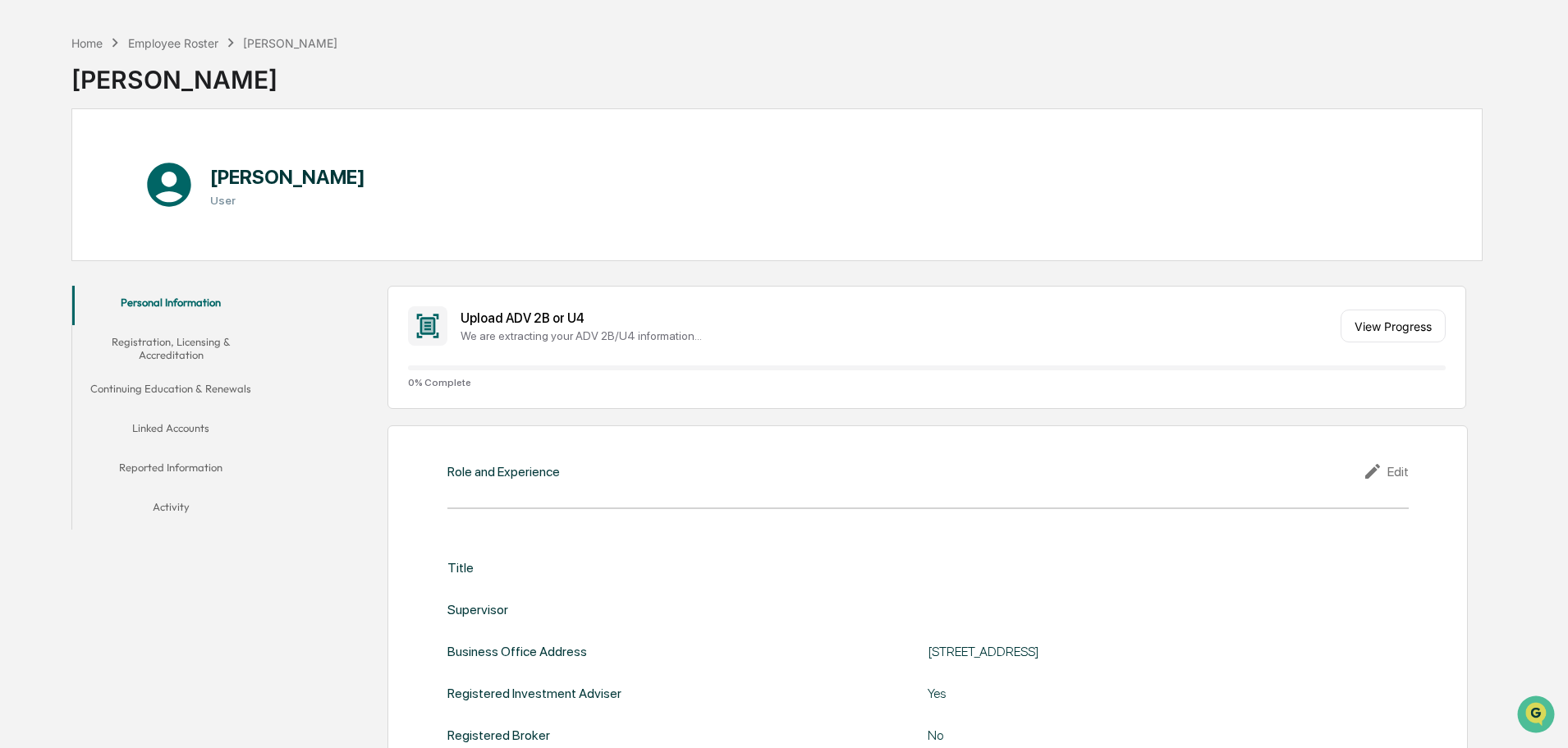
scroll to position [0, 0]
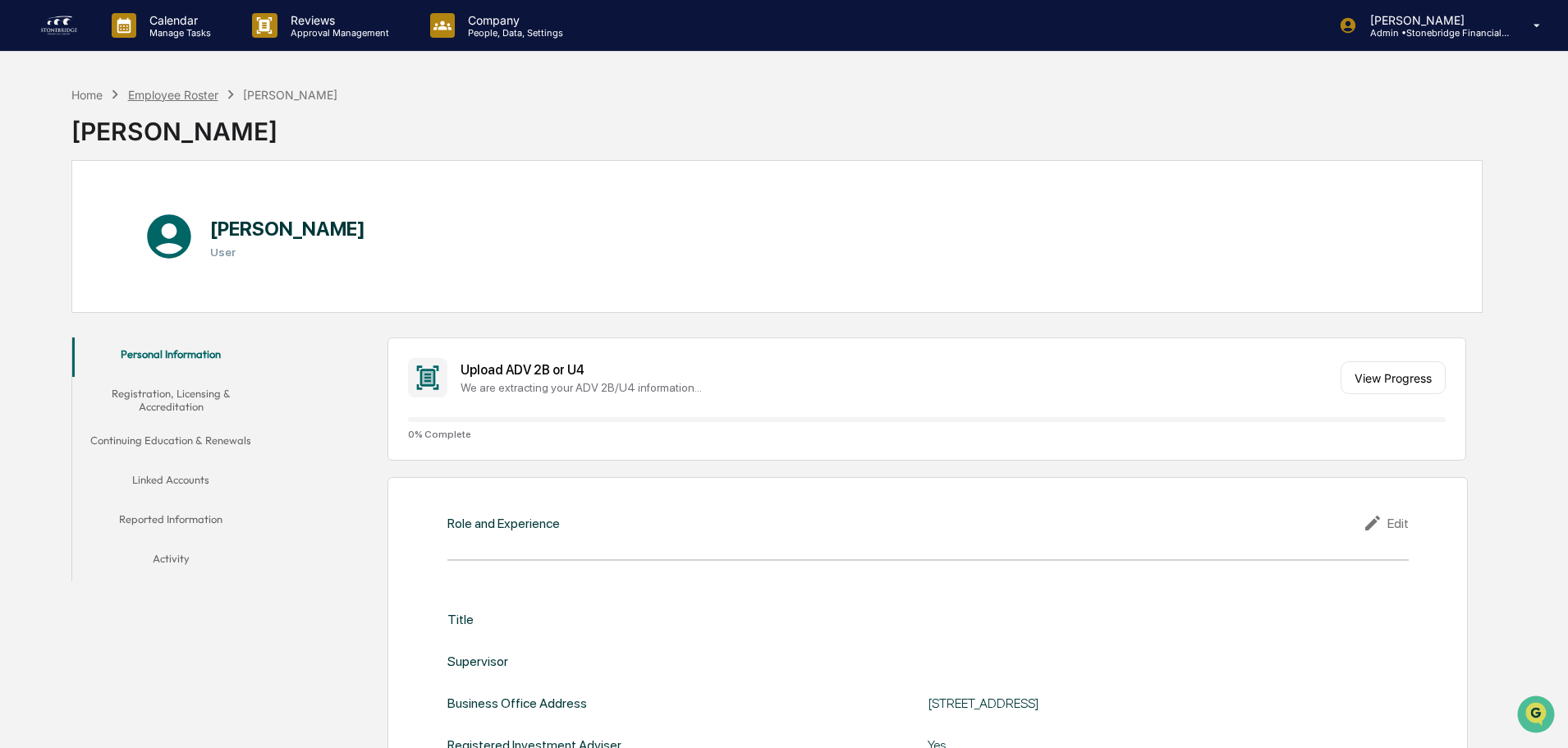
click at [213, 93] on div "Employee Roster" at bounding box center [173, 95] width 90 height 14
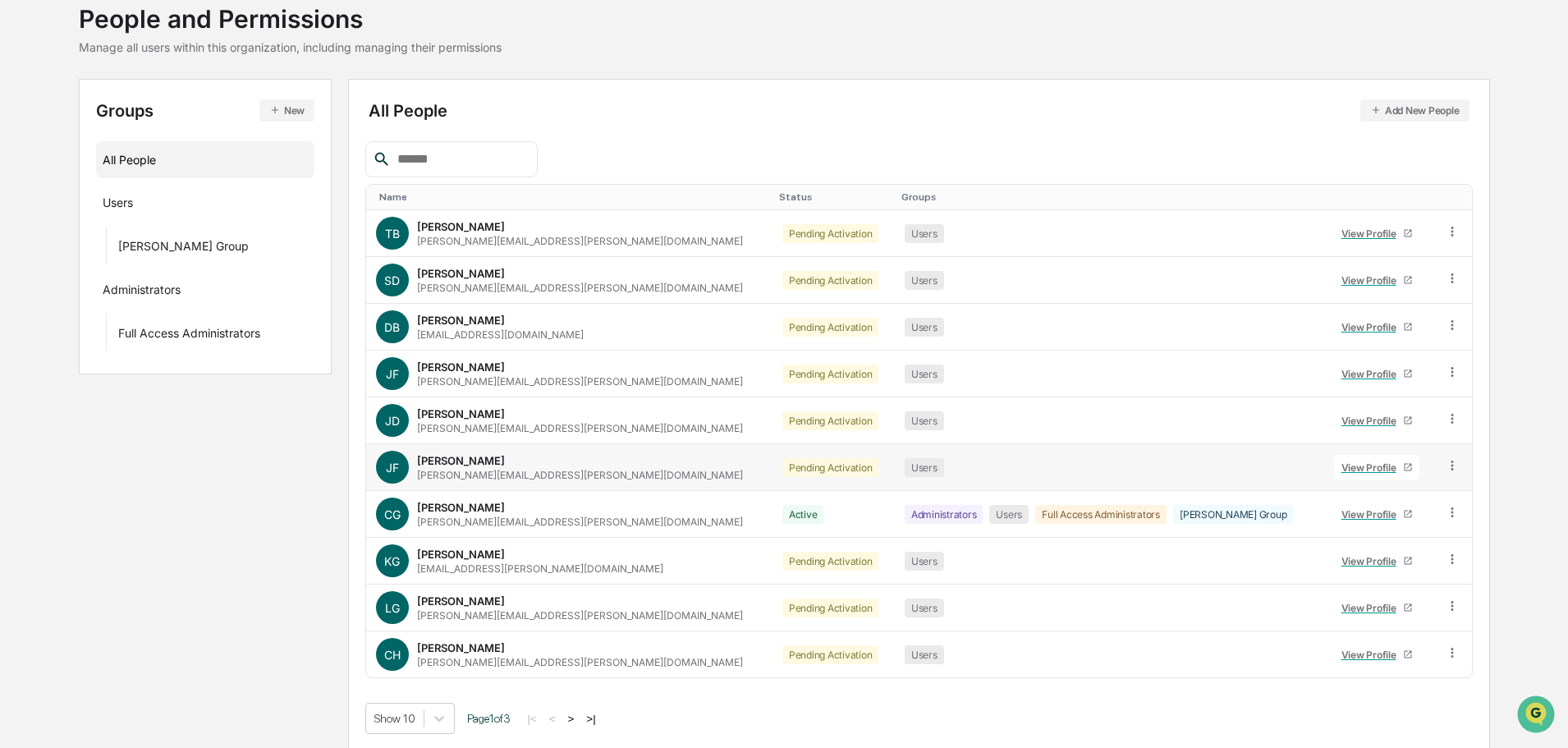
scroll to position [110, 0]
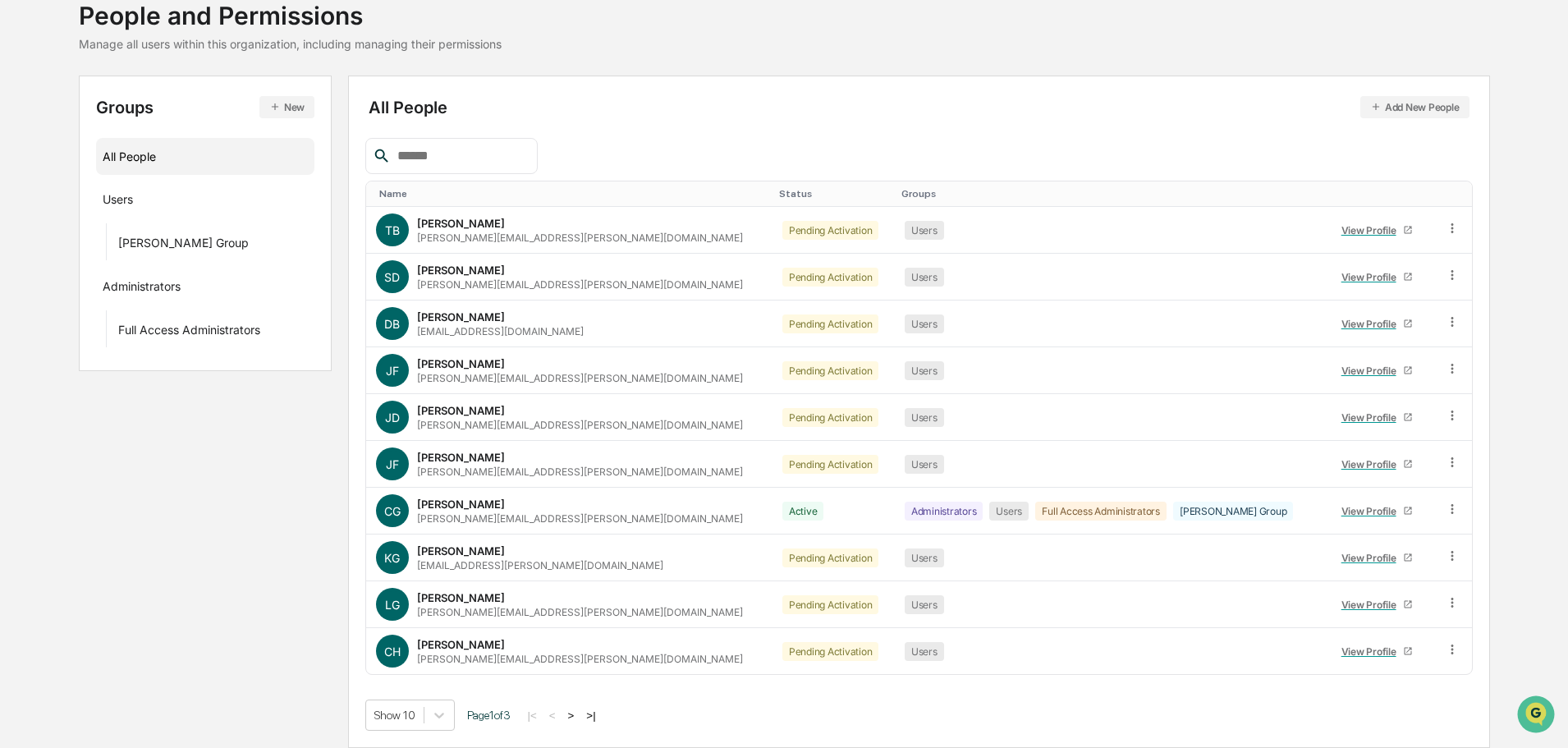
click at [573, 713] on button ">" at bounding box center [572, 715] width 17 height 14
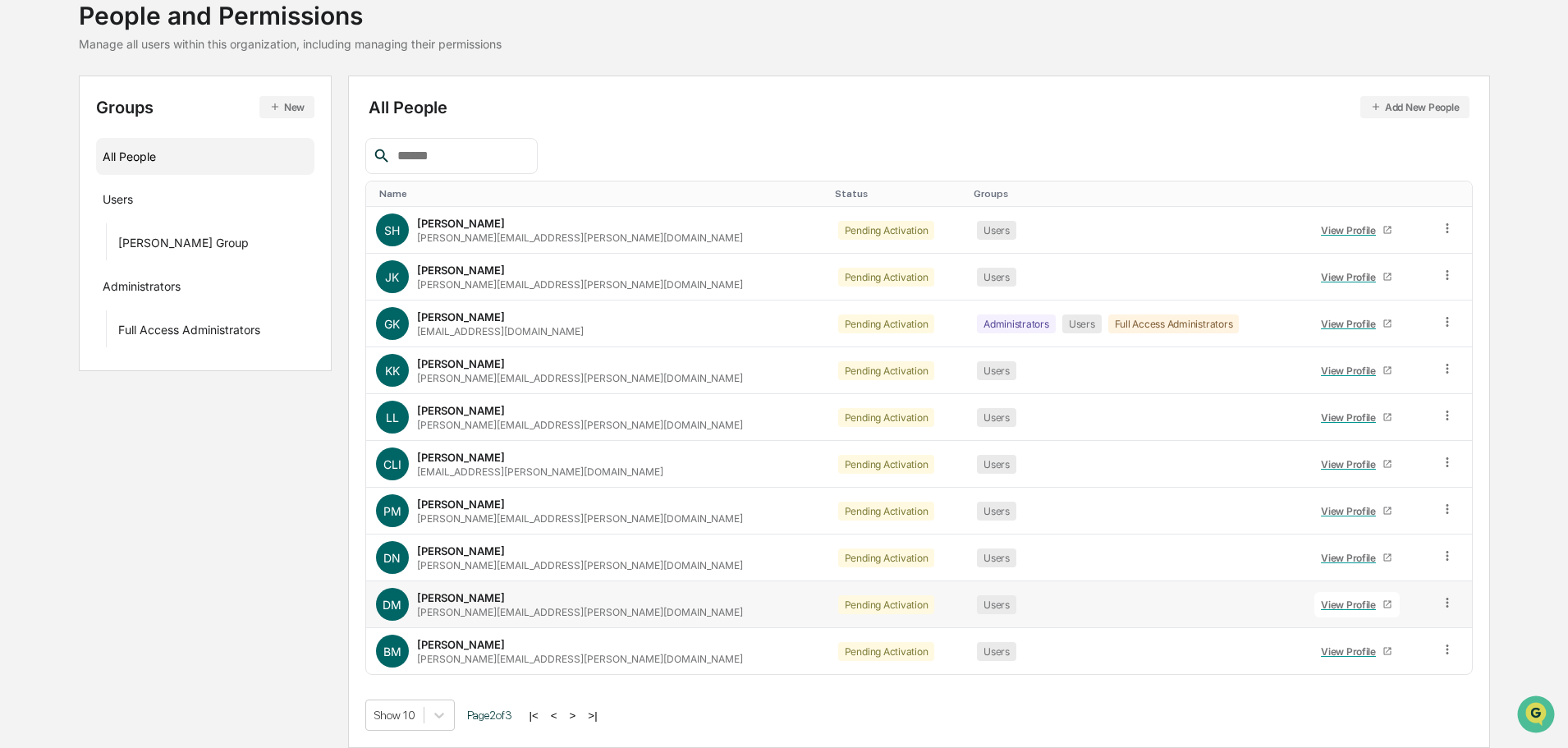
click at [1320, 610] on div "View Profile" at bounding box center [1351, 604] width 61 height 12
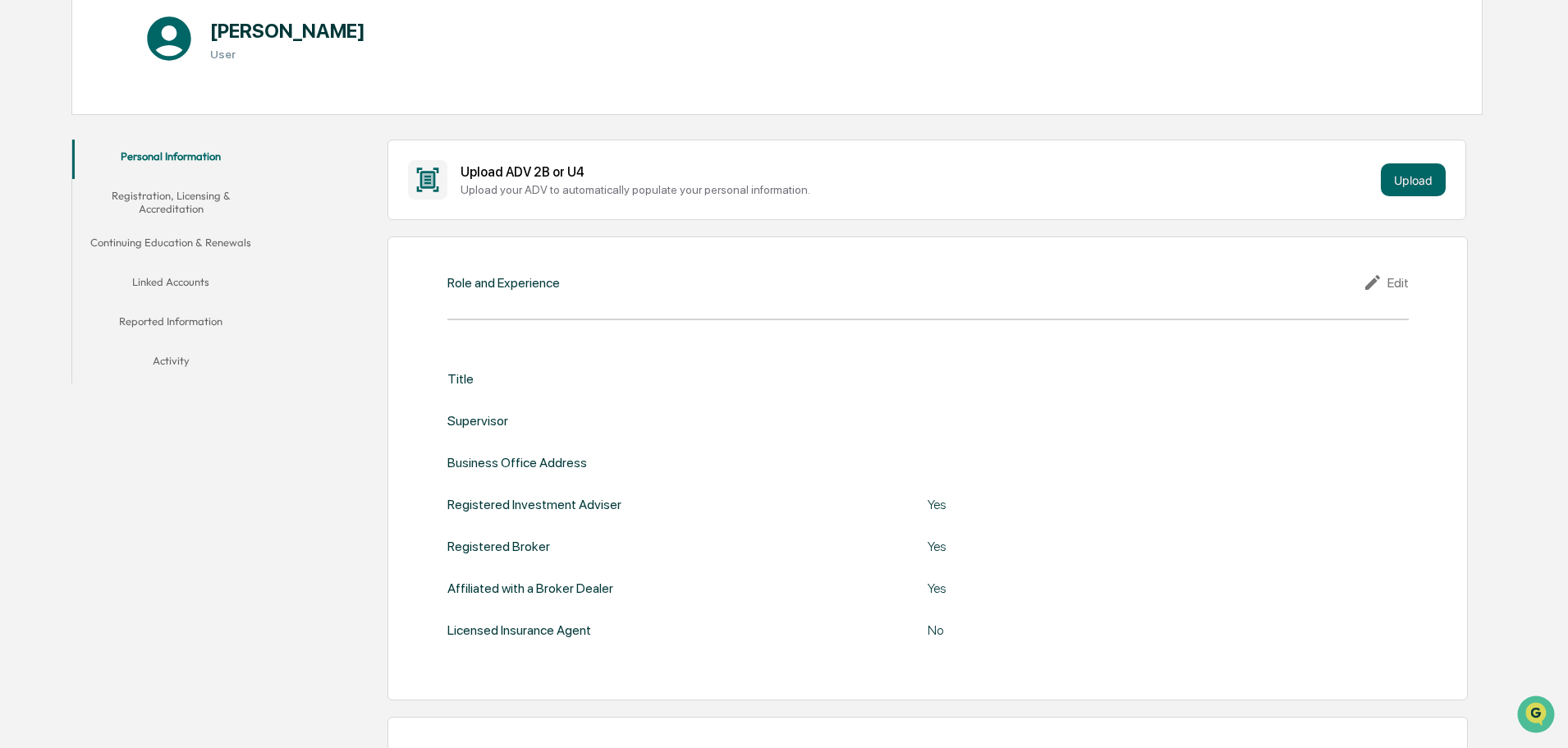
scroll to position [51, 0]
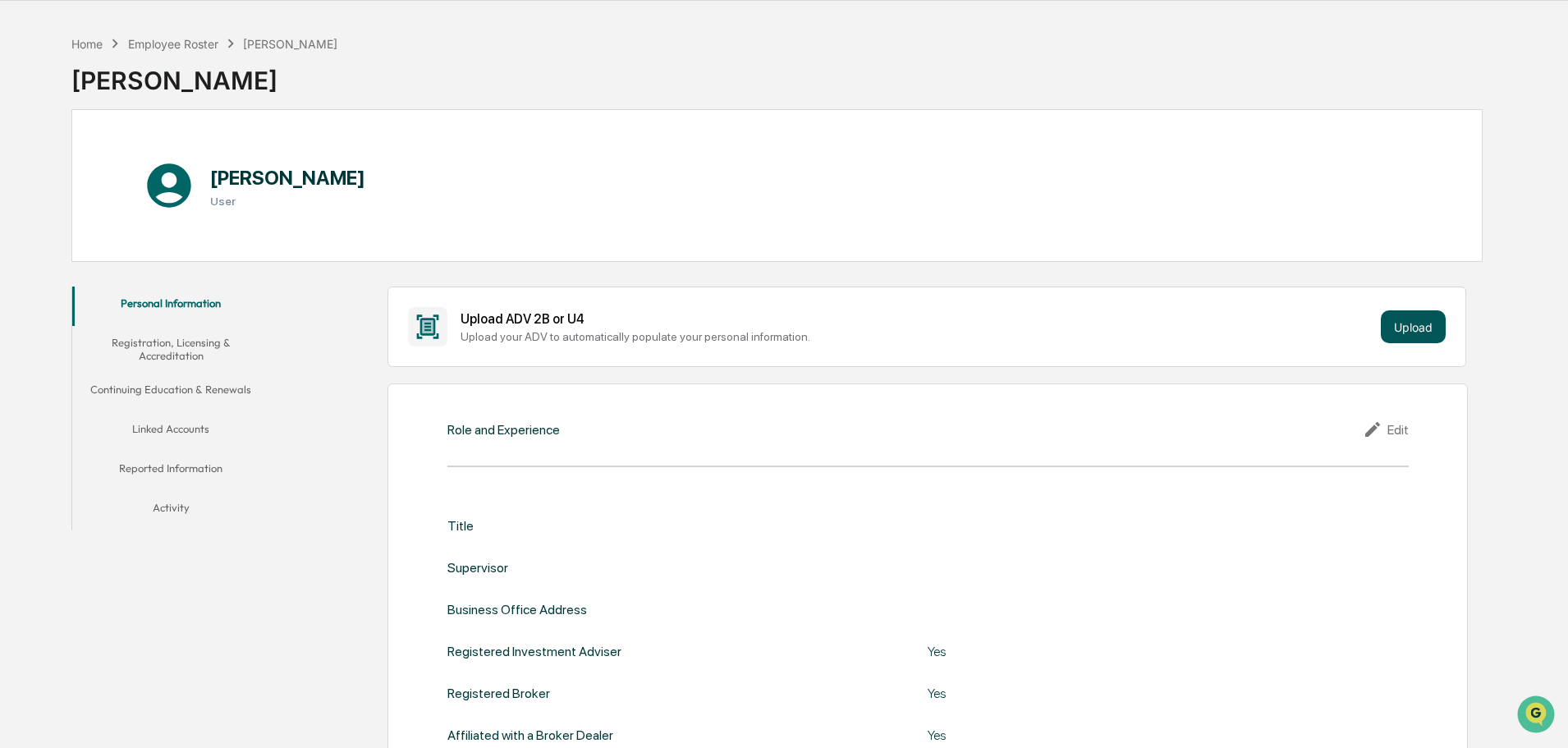
drag, startPoint x: 1394, startPoint y: 305, endPoint x: 1403, endPoint y: 313, distance: 12.0
click at [1395, 307] on div "Upload ADV 2B or U4 Upload your ADV to automatically populate your personal inf…" at bounding box center [927, 327] width 1078 height 81
click at [1403, 317] on button "Upload" at bounding box center [1413, 326] width 65 height 32
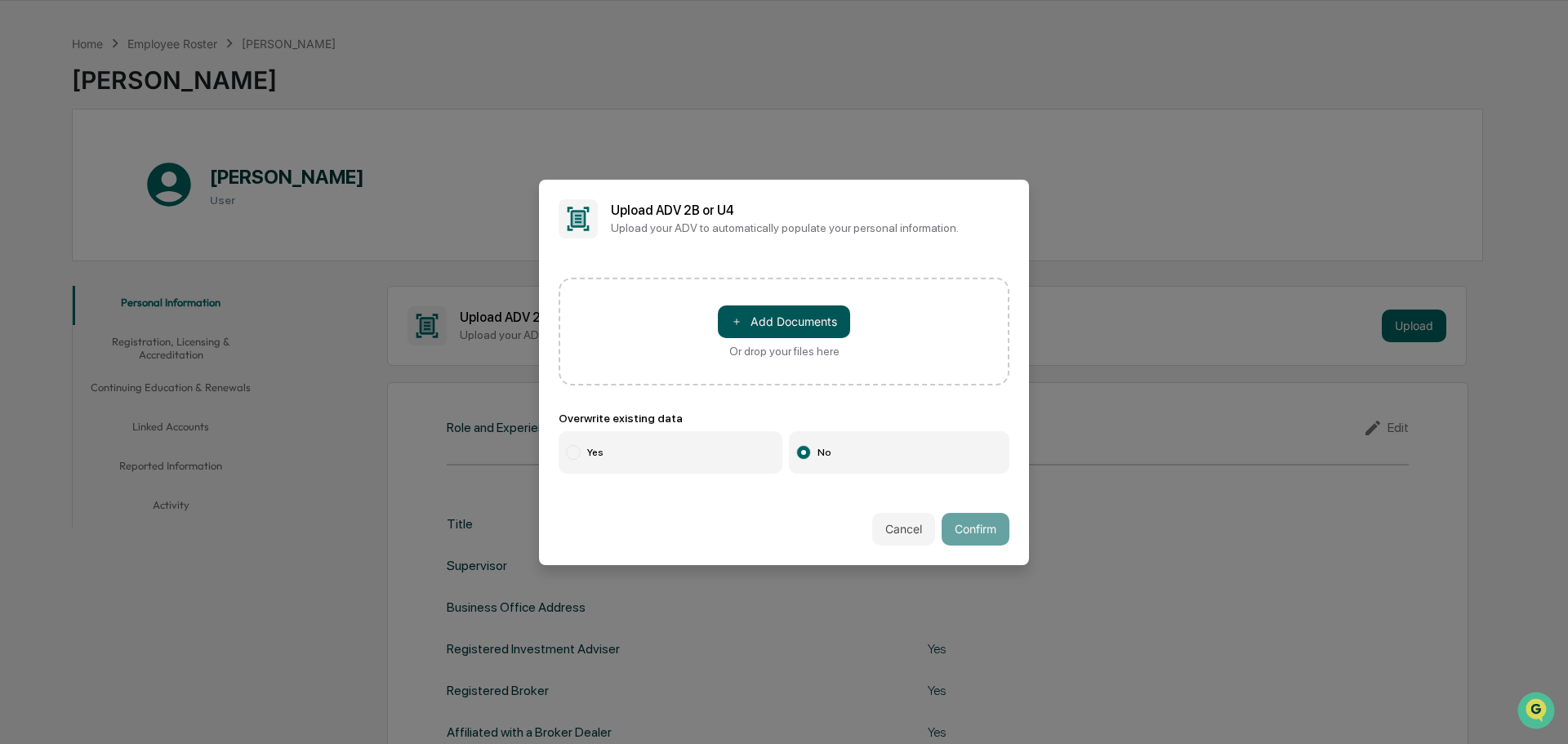
click at [754, 321] on button "＋ Add Documents" at bounding box center [784, 321] width 132 height 32
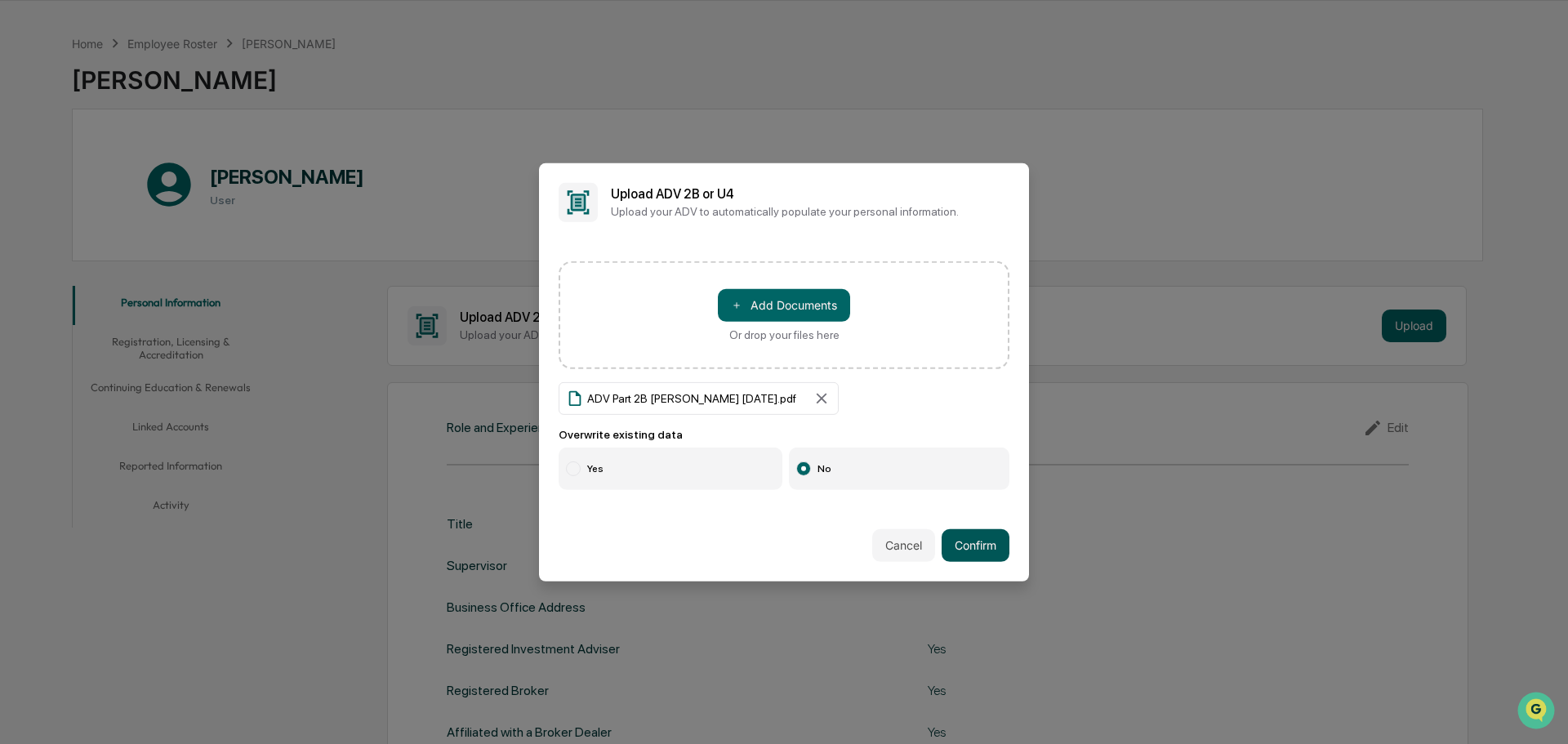
click at [983, 553] on button "Confirm" at bounding box center [975, 545] width 67 height 32
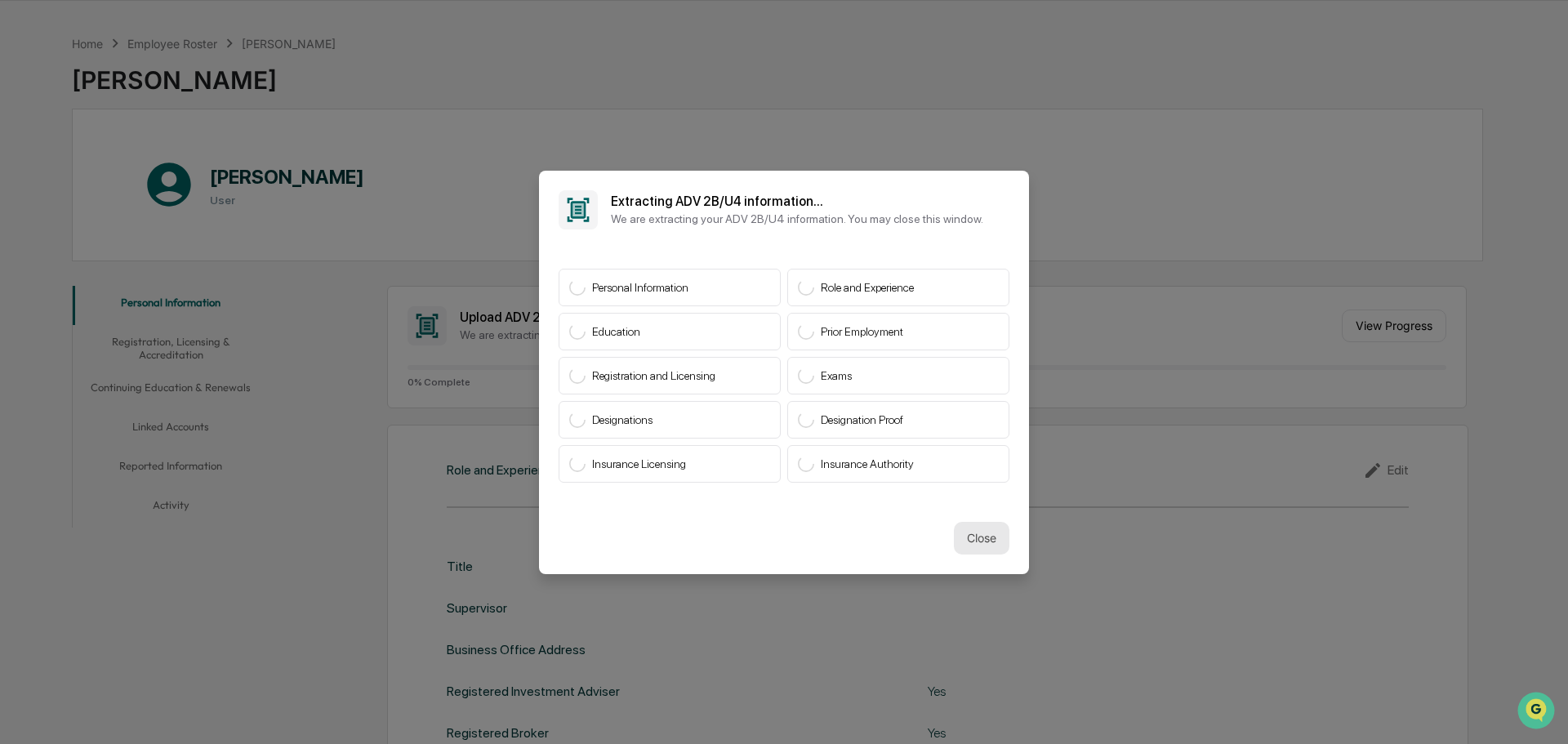
click at [980, 540] on button "Close" at bounding box center [981, 537] width 55 height 32
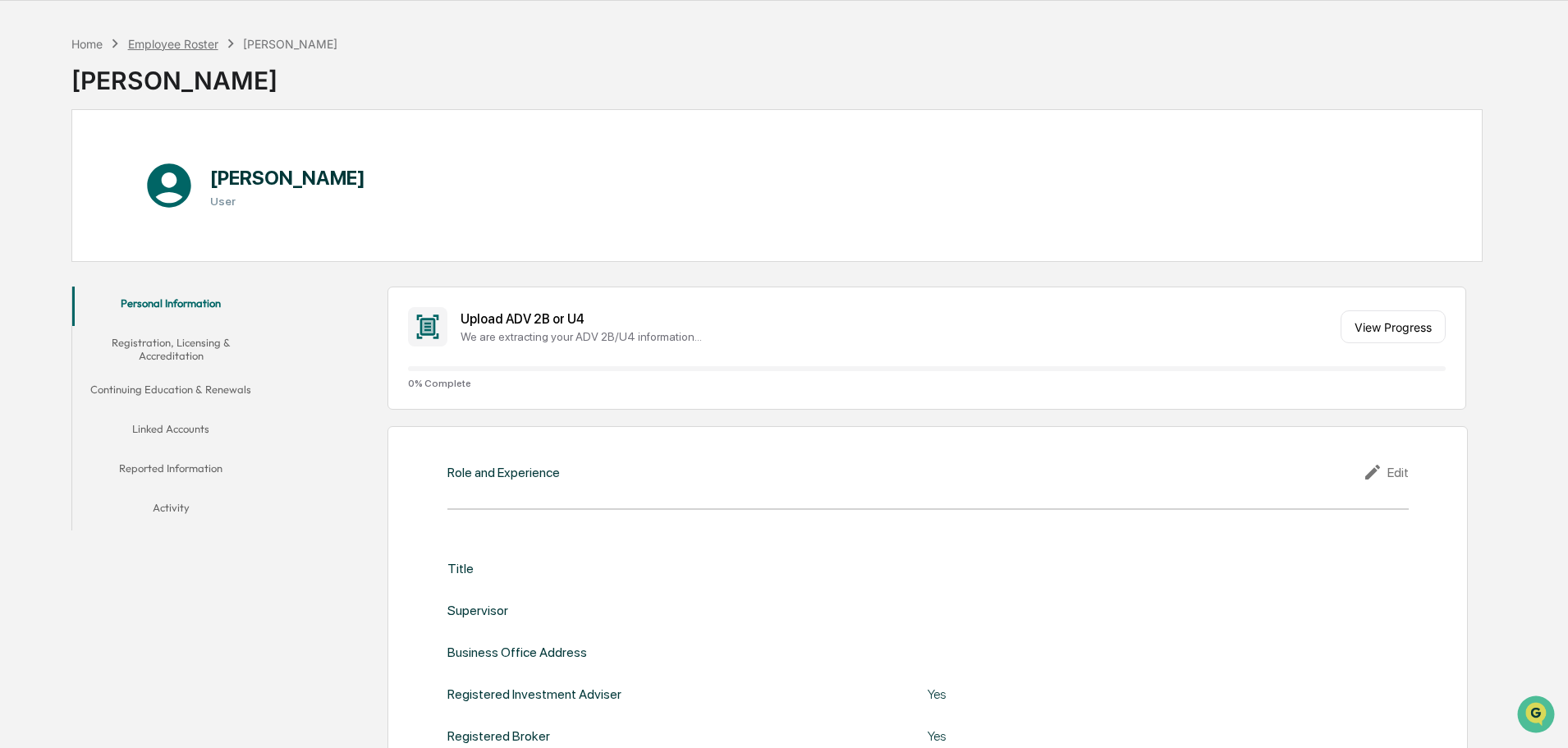
click at [203, 47] on div "Employee Roster" at bounding box center [173, 44] width 90 height 14
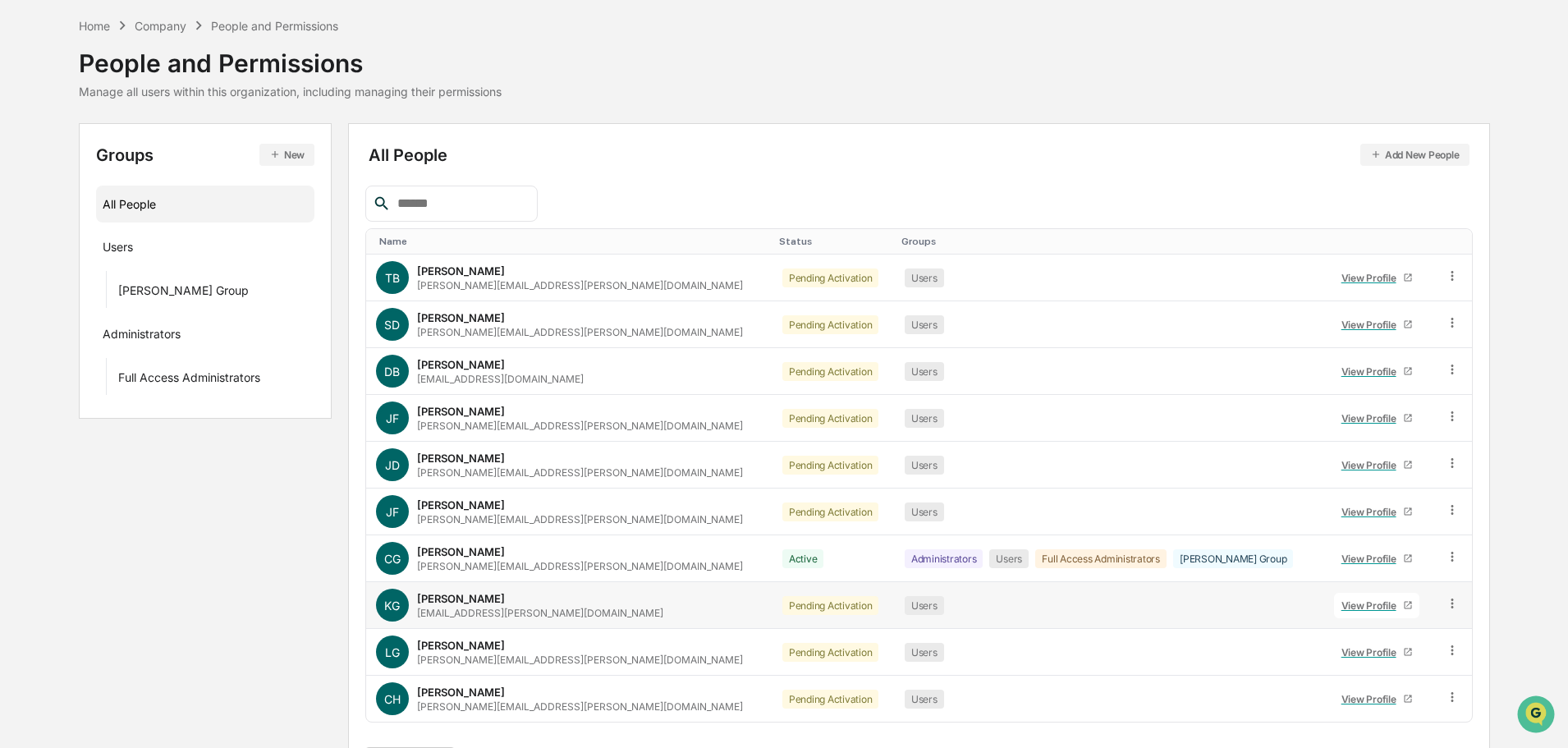
scroll to position [110, 0]
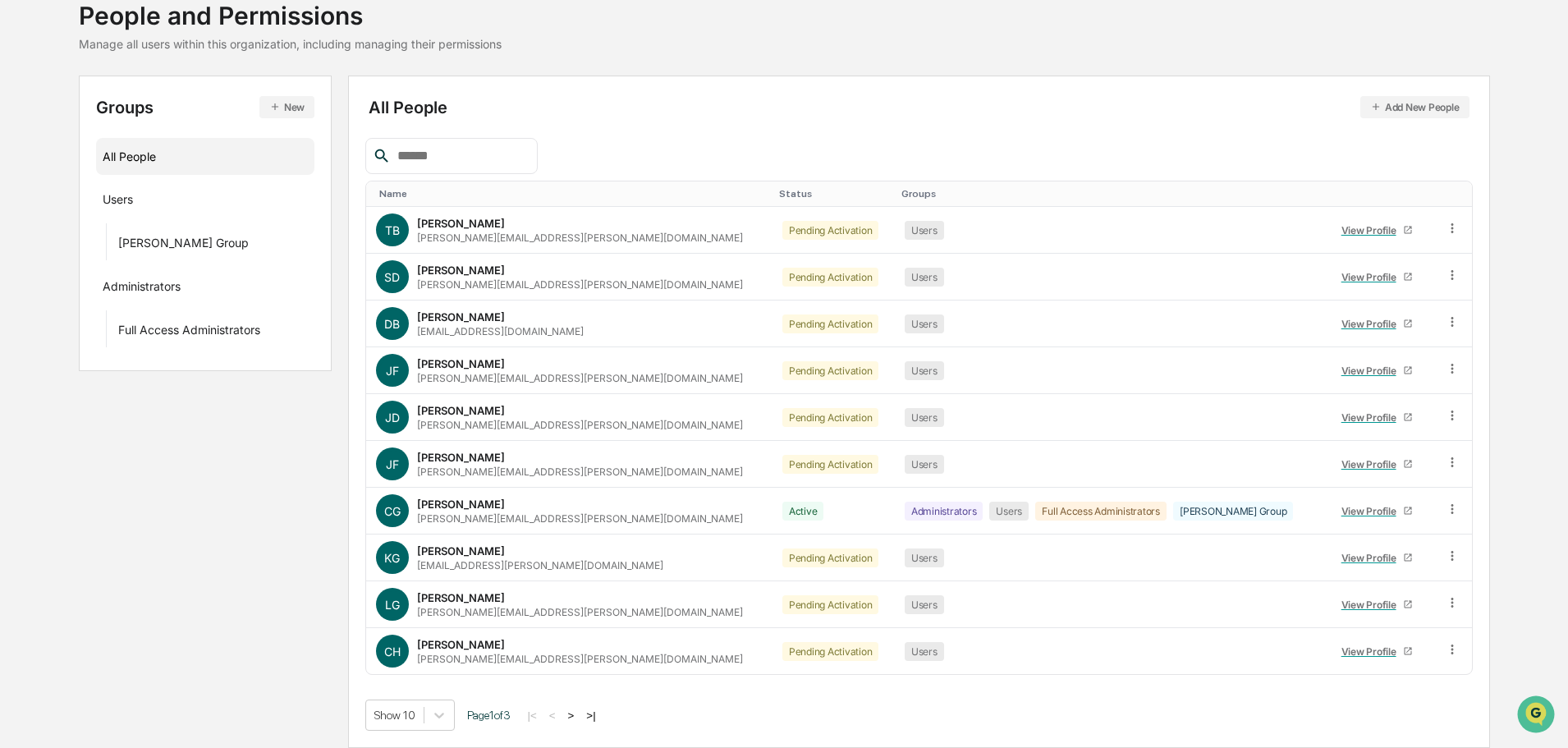
click at [576, 714] on button ">" at bounding box center [572, 715] width 17 height 14
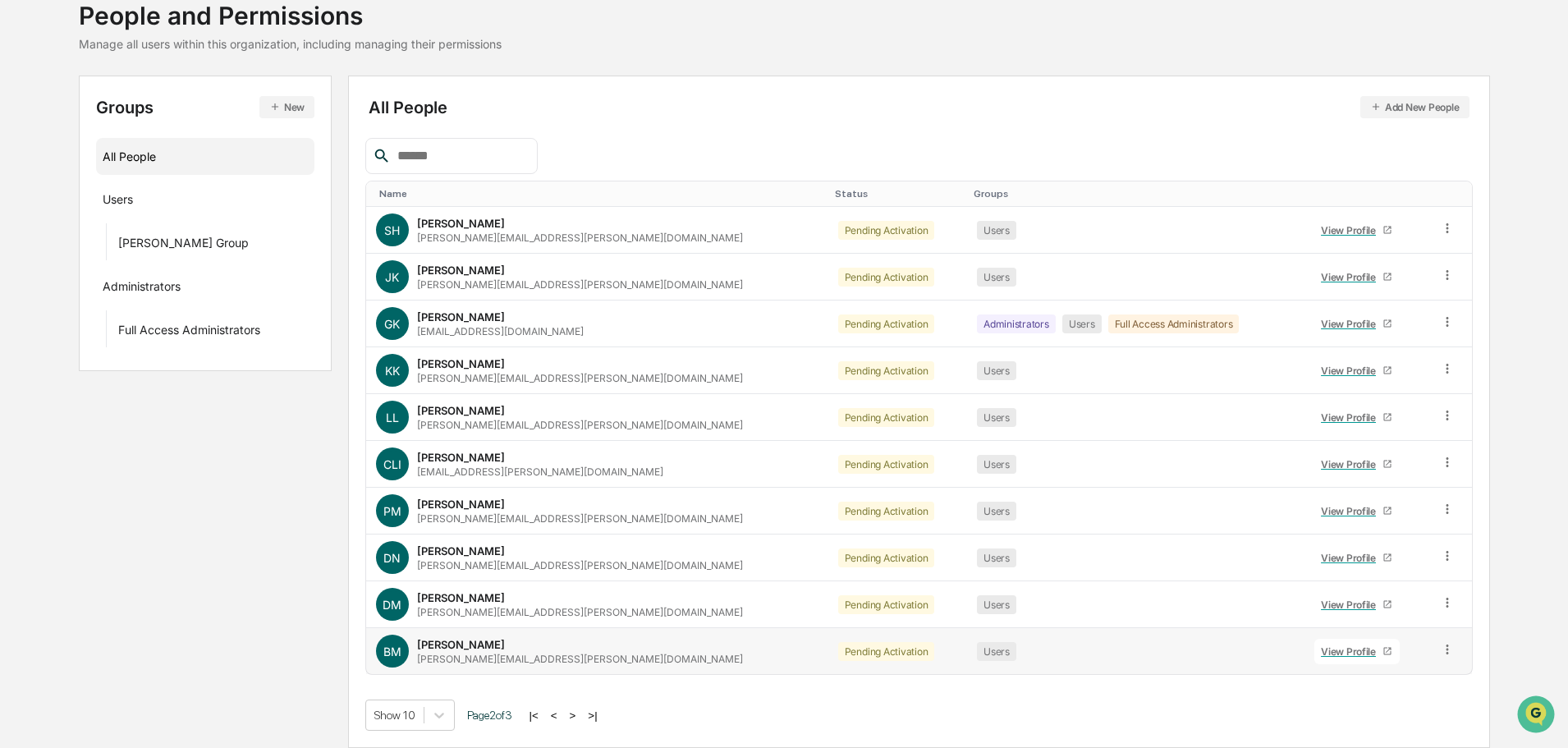
click at [1320, 651] on div "View Profile" at bounding box center [1351, 651] width 61 height 12
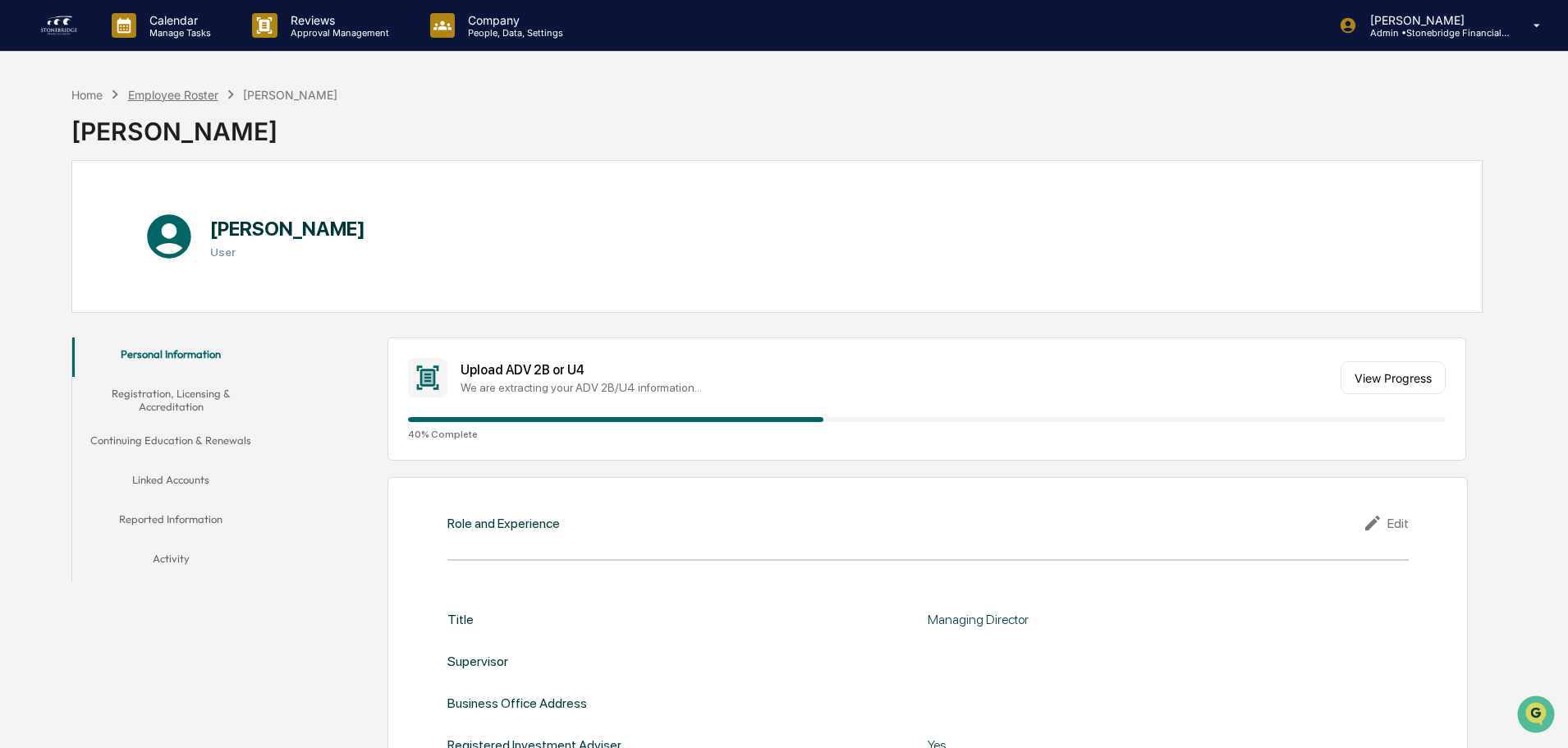
click at [213, 88] on div "Employee Roster" at bounding box center [173, 95] width 90 height 14
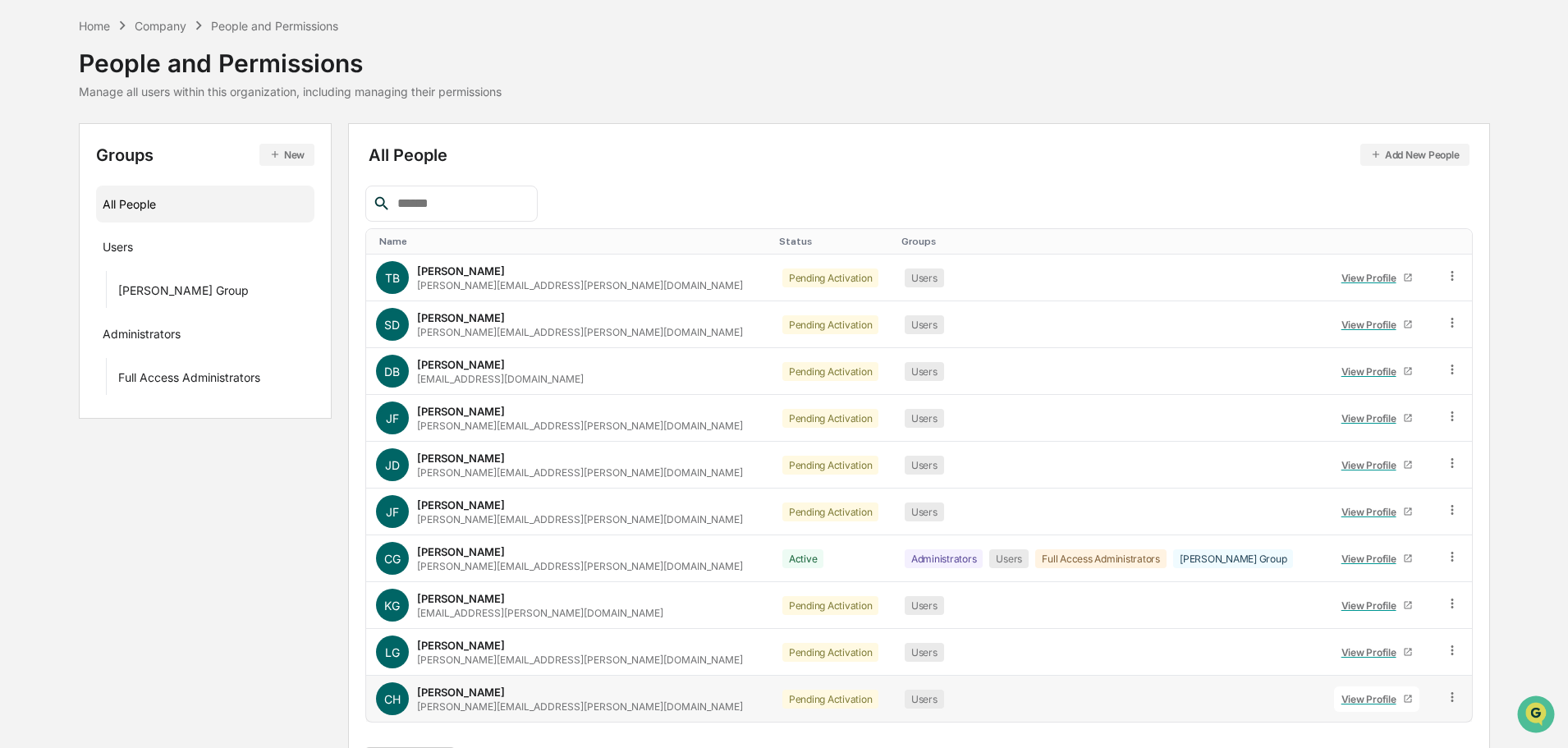
scroll to position [110, 0]
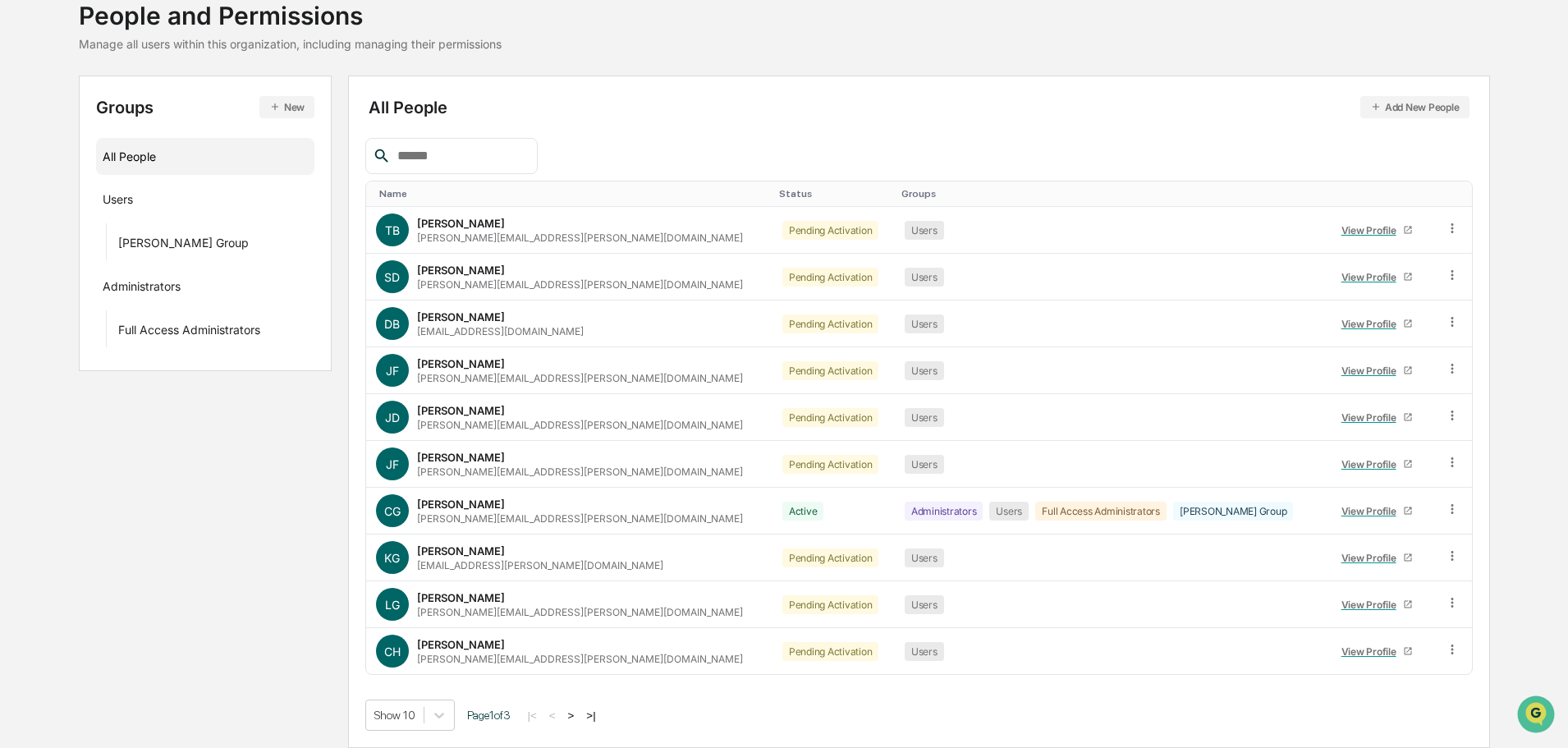
click at [600, 714] on button ">|" at bounding box center [590, 715] width 19 height 14
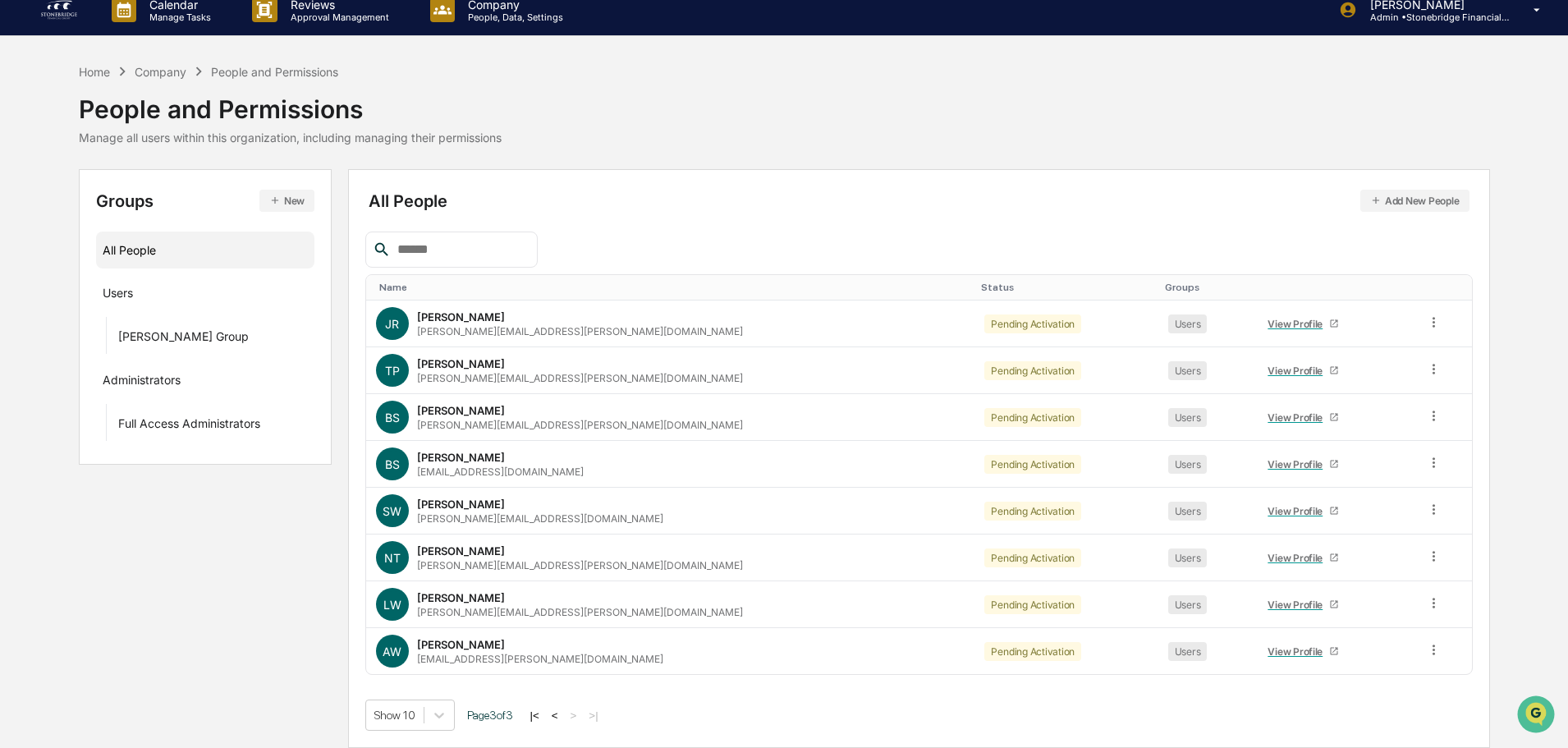
scroll to position [16, 0]
click at [1267, 324] on div "View Profile" at bounding box center [1298, 323] width 61 height 12
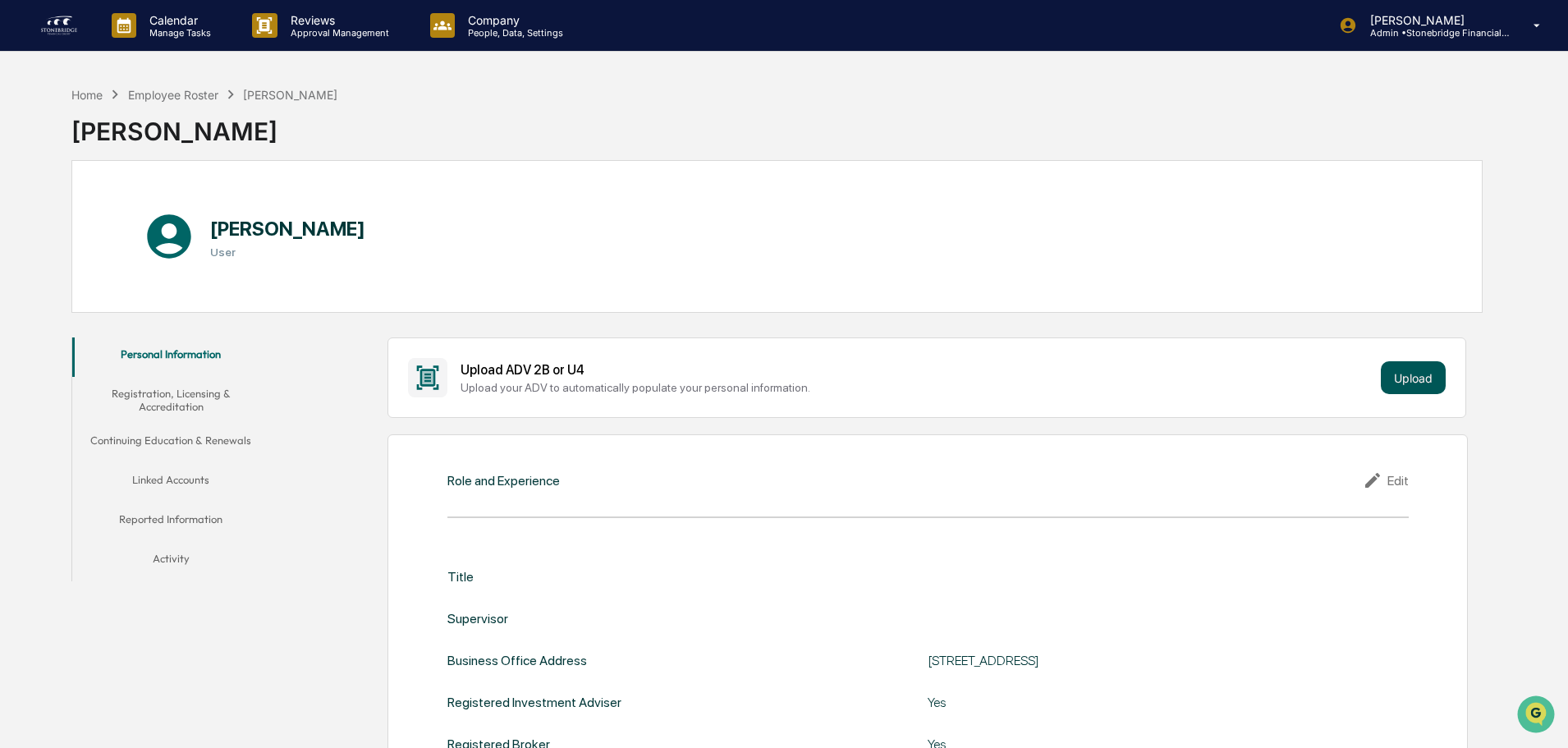
click at [1413, 374] on button "Upload" at bounding box center [1413, 377] width 65 height 32
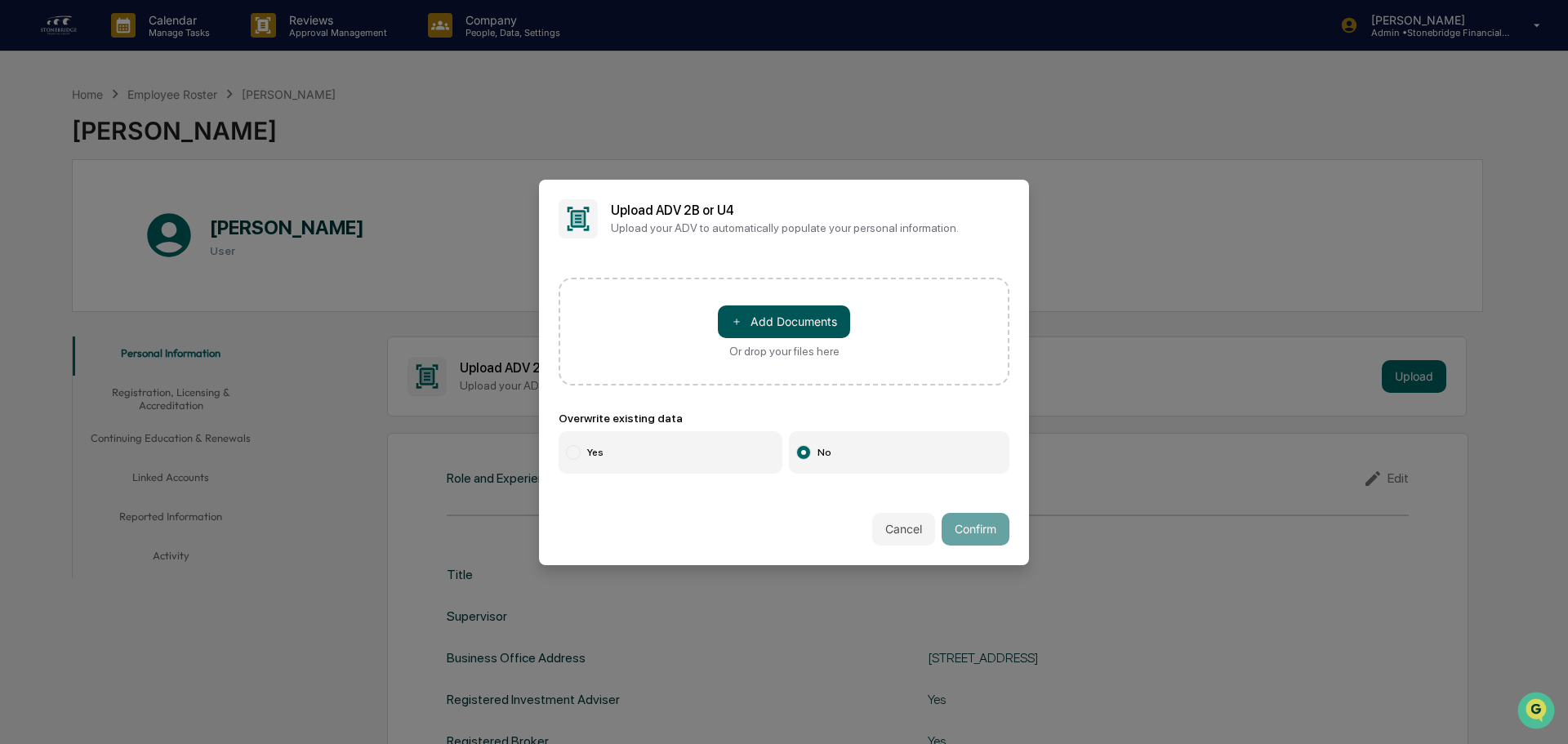
click at [762, 331] on button "＋ Add Documents" at bounding box center [784, 321] width 132 height 32
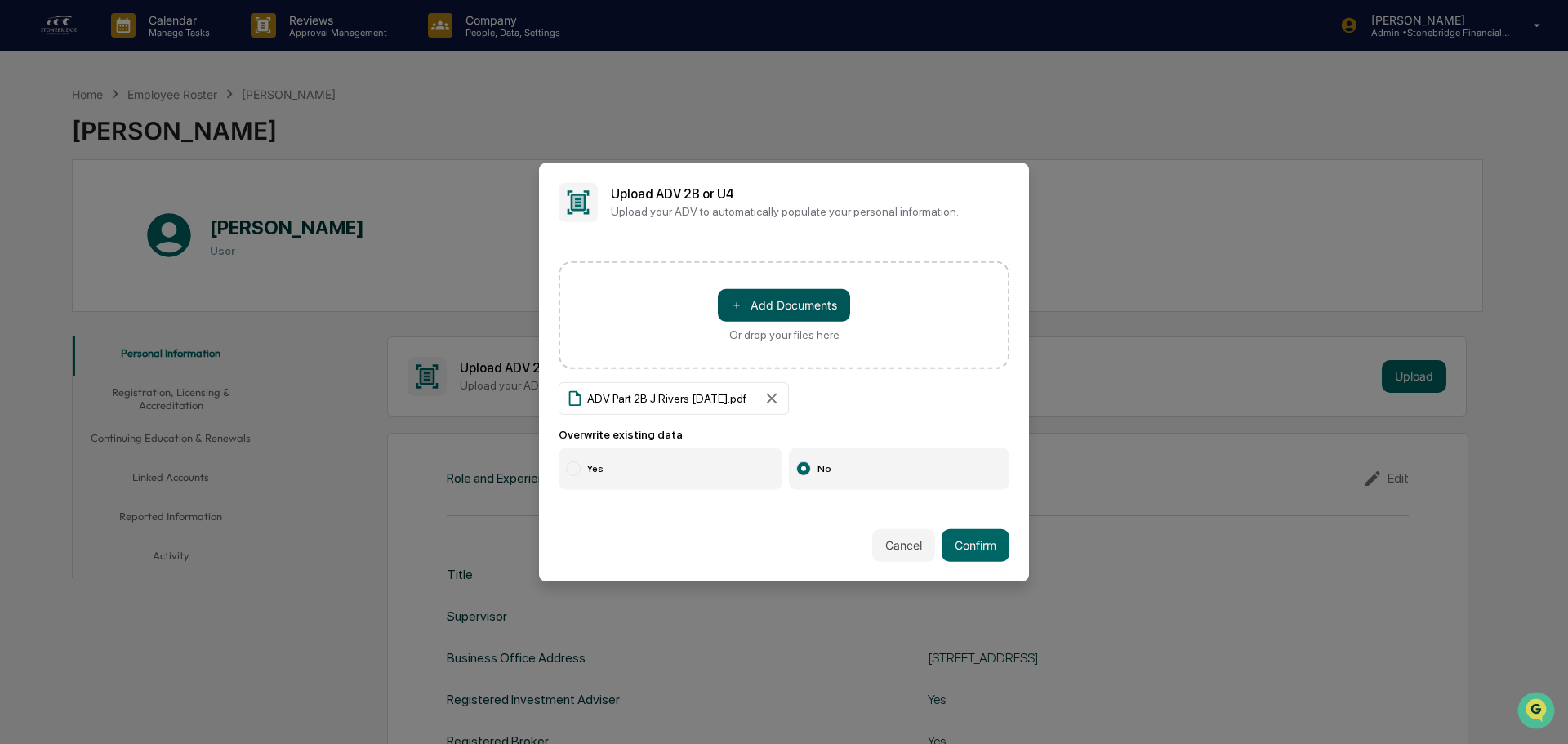
click at [795, 313] on button "＋ Add Documents" at bounding box center [784, 304] width 132 height 32
click at [592, 464] on label "Yes" at bounding box center [670, 469] width 223 height 42
click at [976, 544] on button "Confirm" at bounding box center [975, 545] width 67 height 32
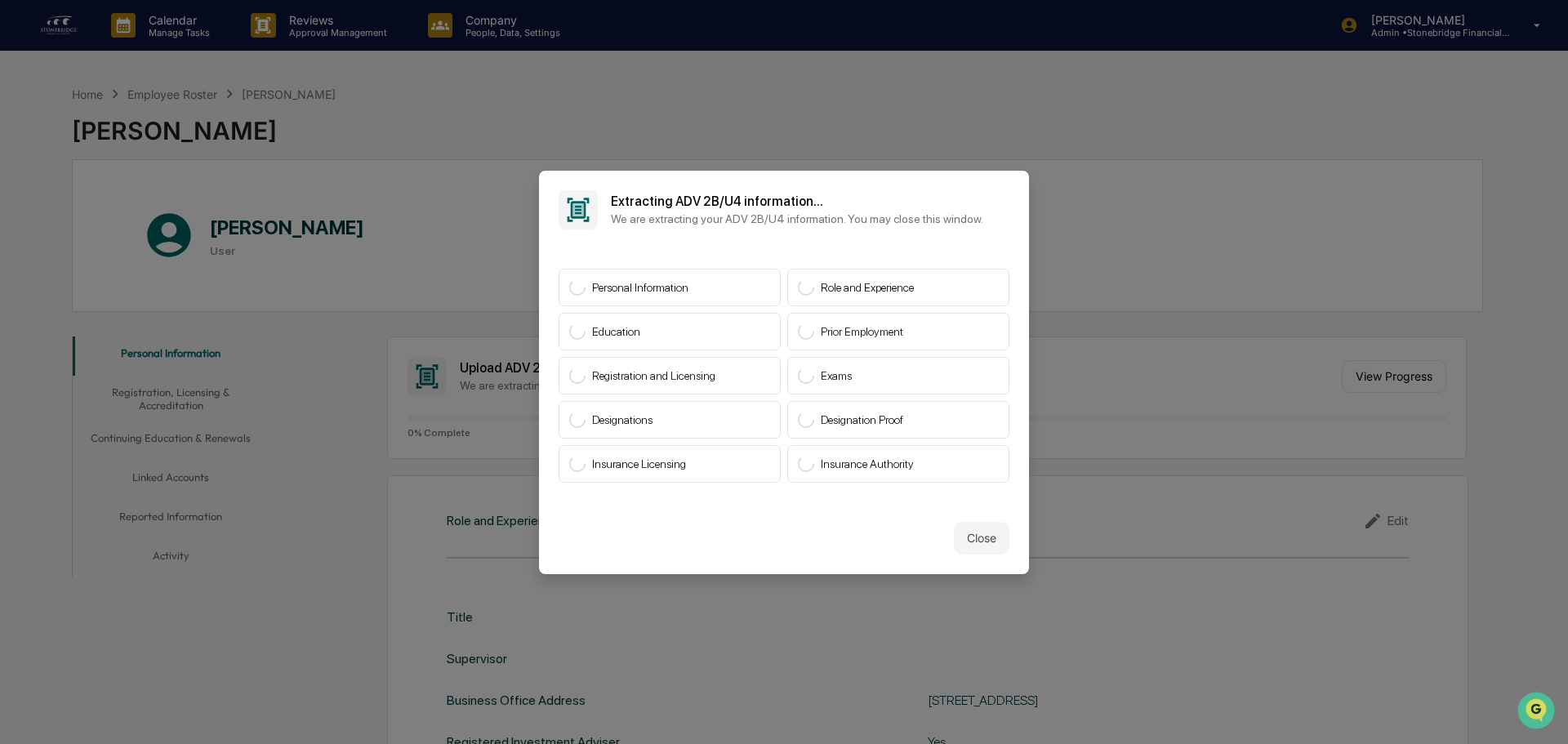
click at [966, 531] on button "Close" at bounding box center [981, 537] width 55 height 32
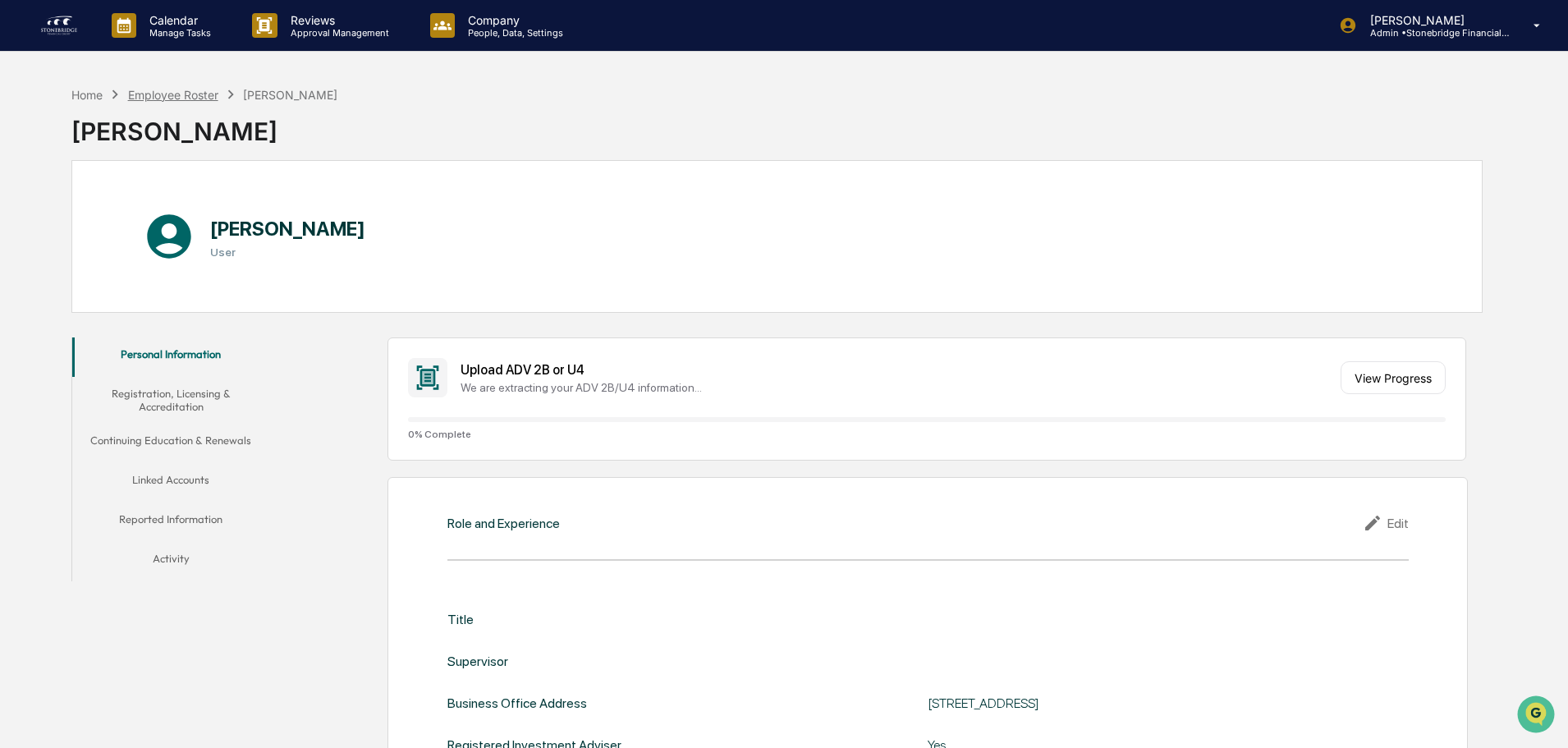
click at [161, 97] on div "Employee Roster" at bounding box center [173, 95] width 90 height 14
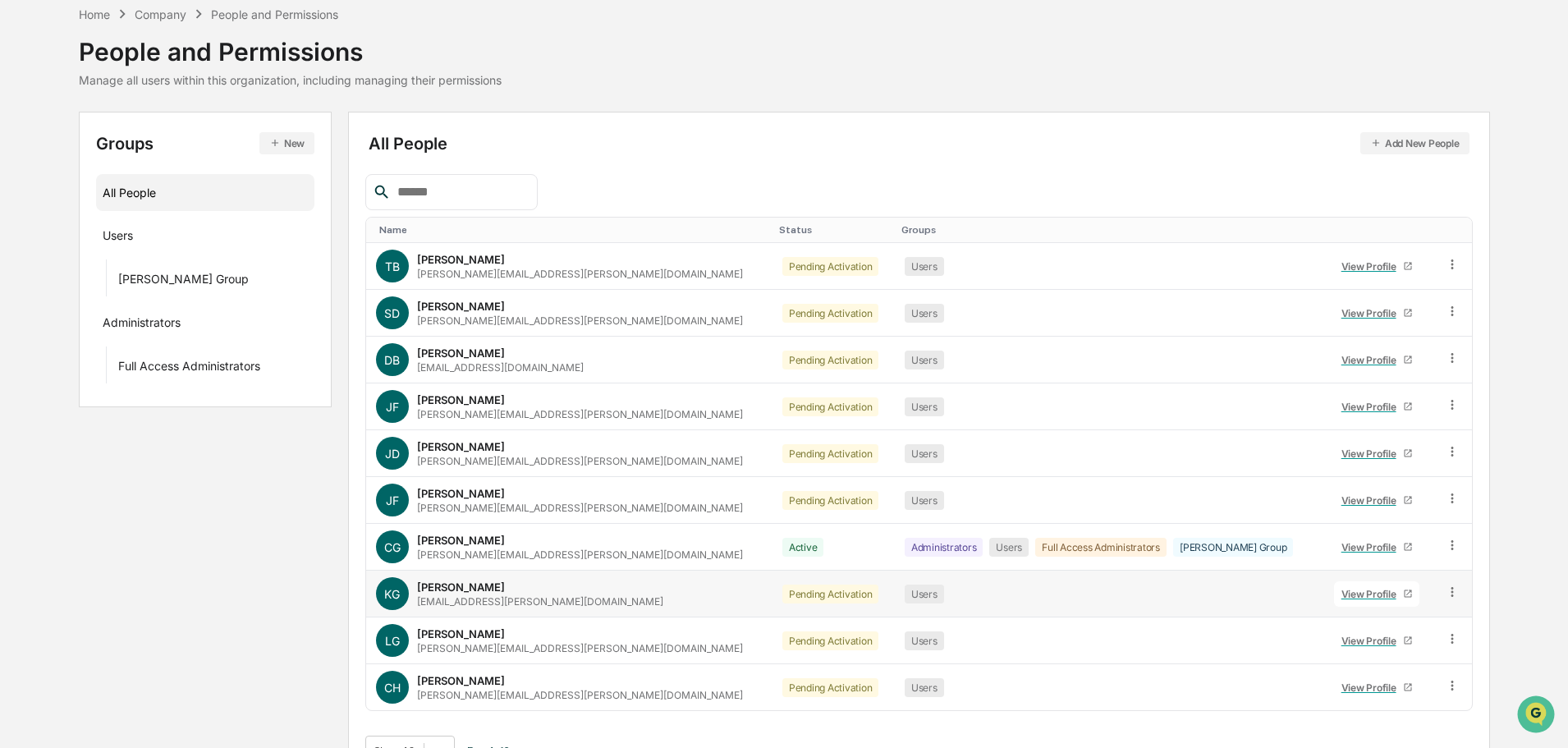
scroll to position [110, 0]
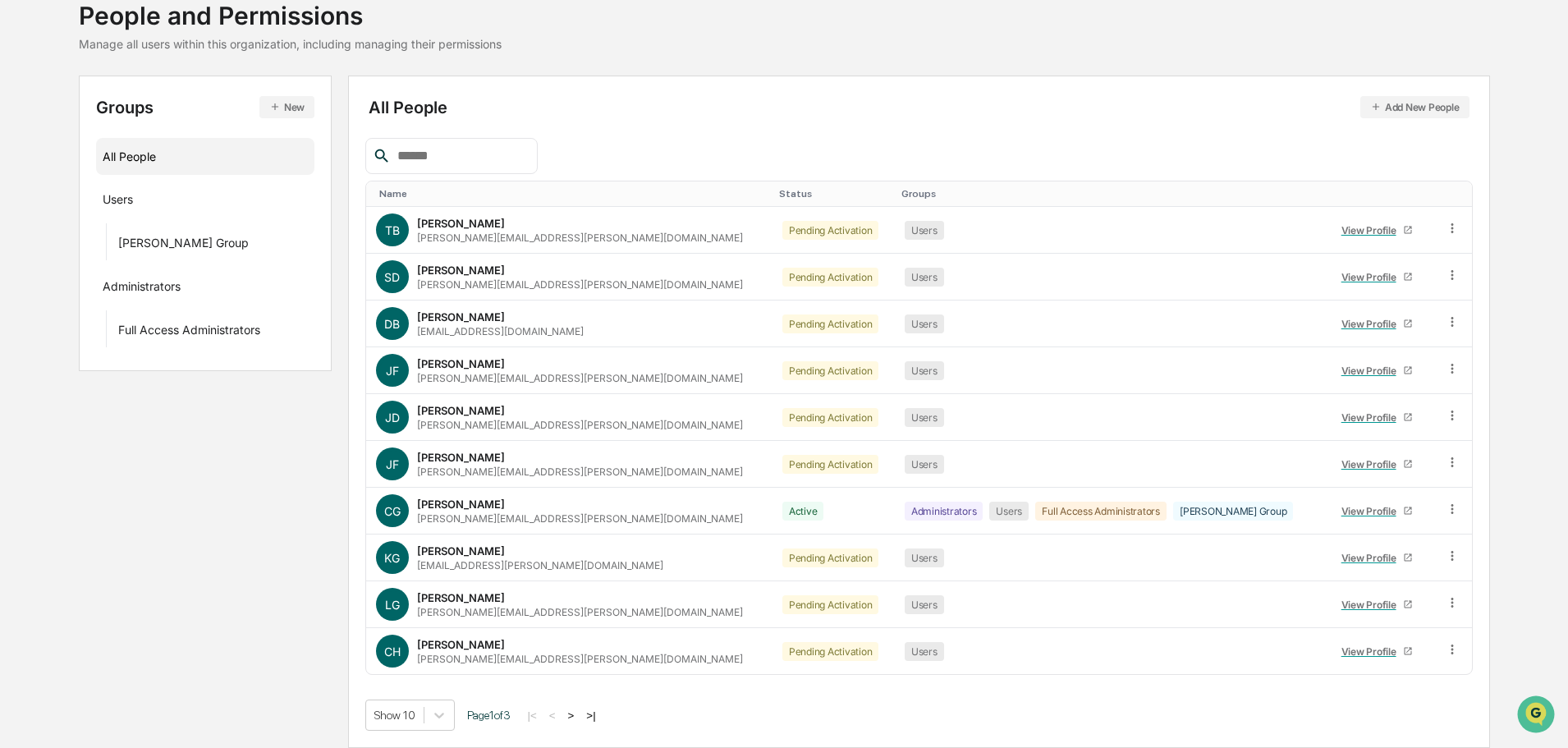
click at [595, 716] on button ">|" at bounding box center [590, 715] width 19 height 14
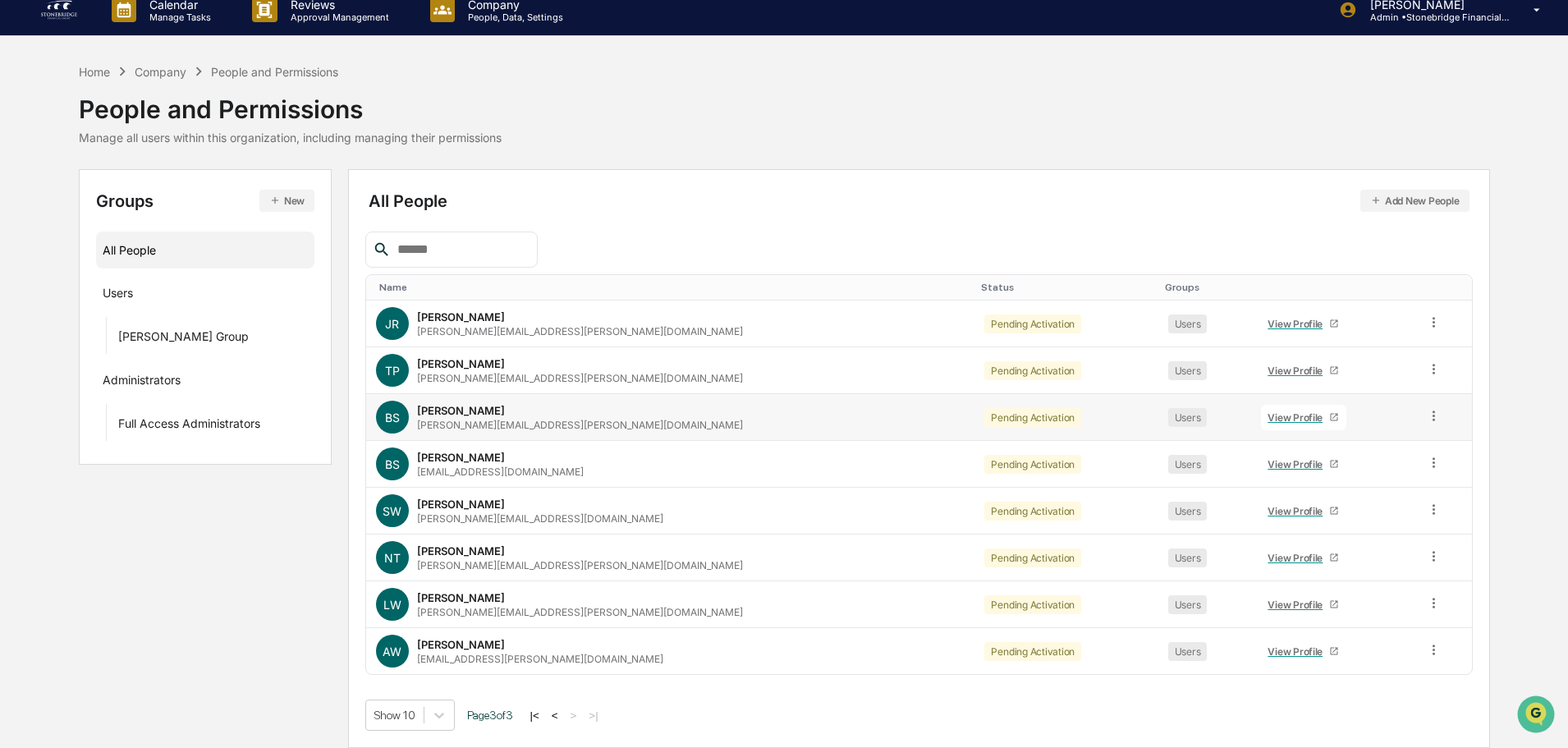
click at [1267, 414] on div "View Profile" at bounding box center [1298, 417] width 61 height 12
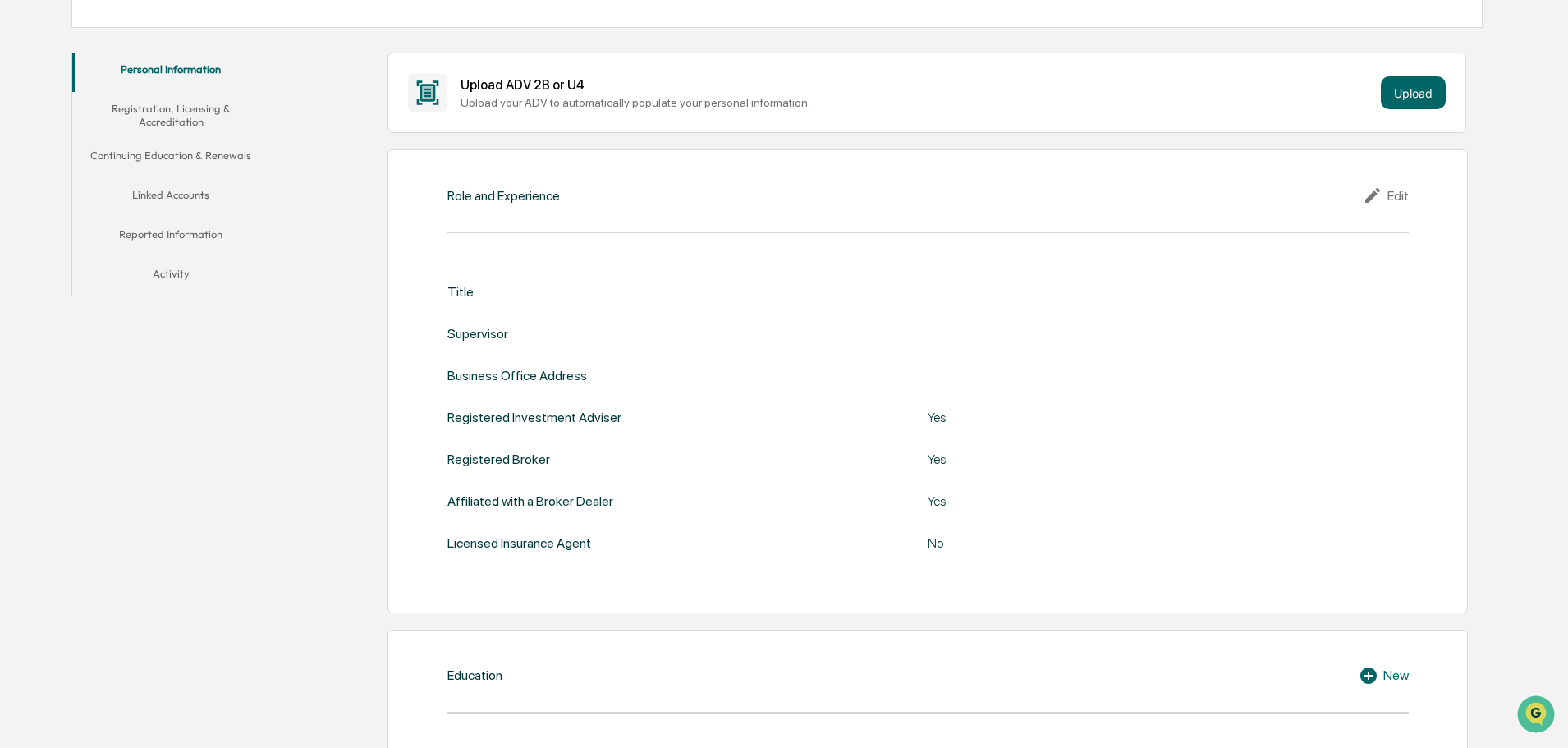
scroll to position [196, 0]
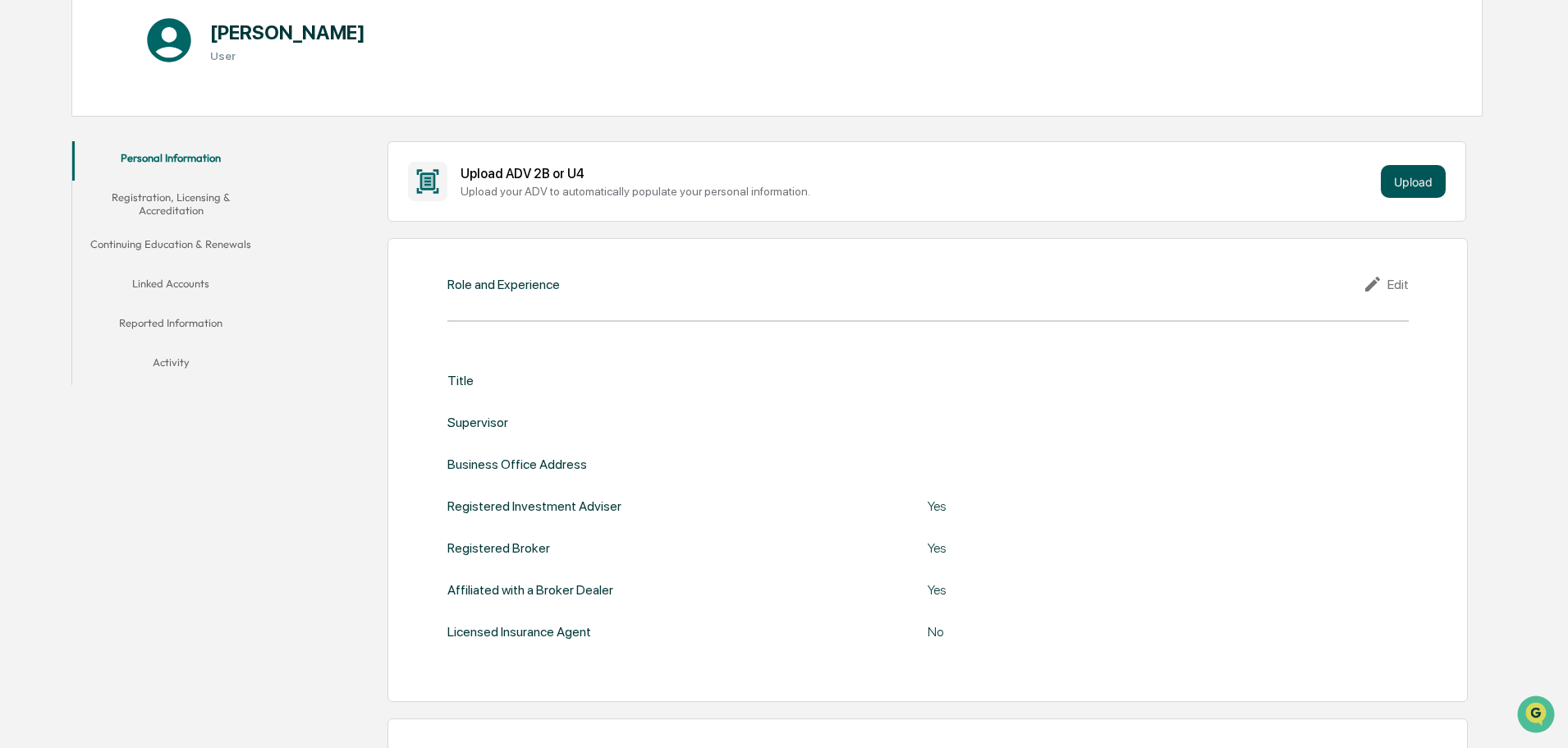
click at [1394, 195] on button "Upload" at bounding box center [1413, 181] width 65 height 32
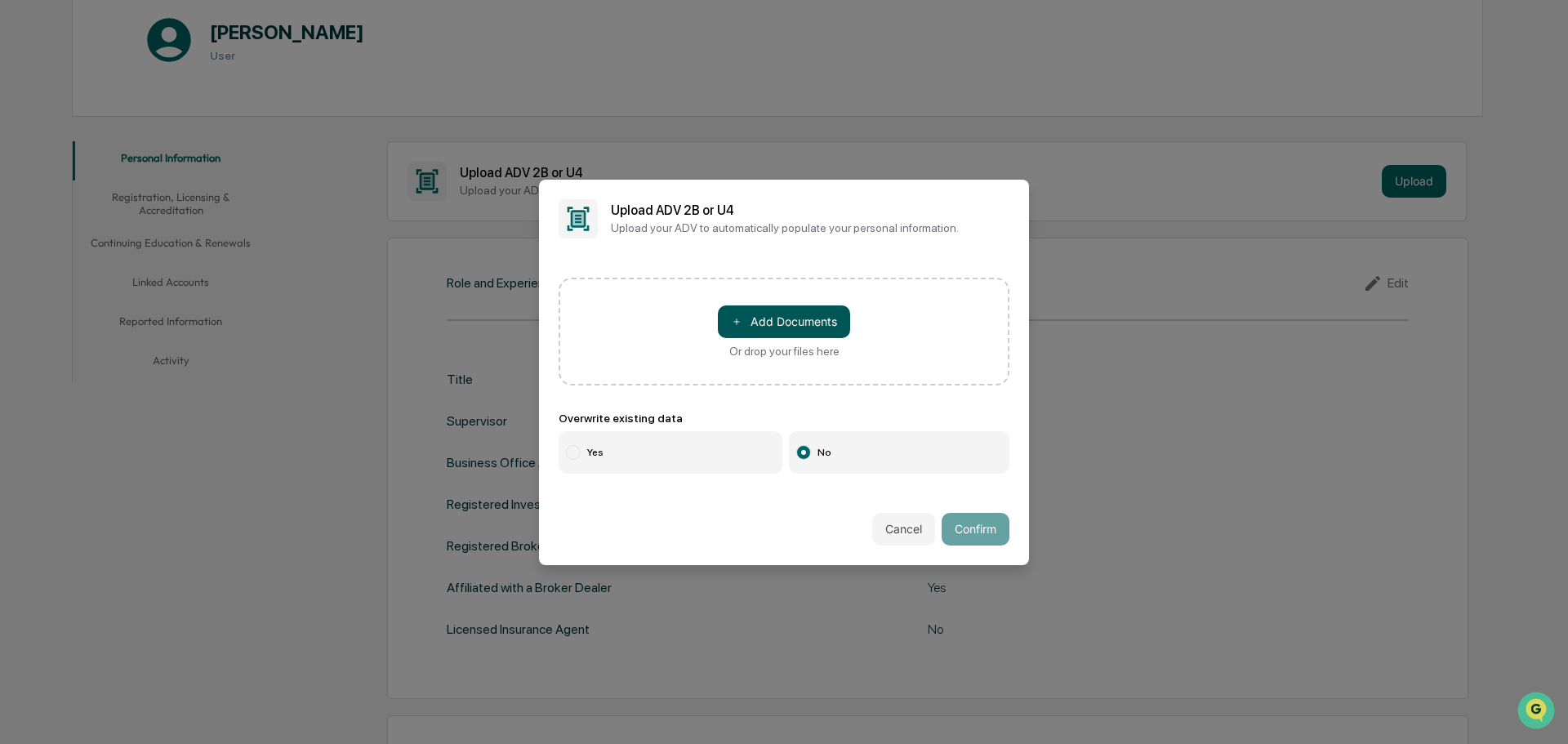
click at [785, 330] on button "＋ Add Documents" at bounding box center [784, 321] width 132 height 32
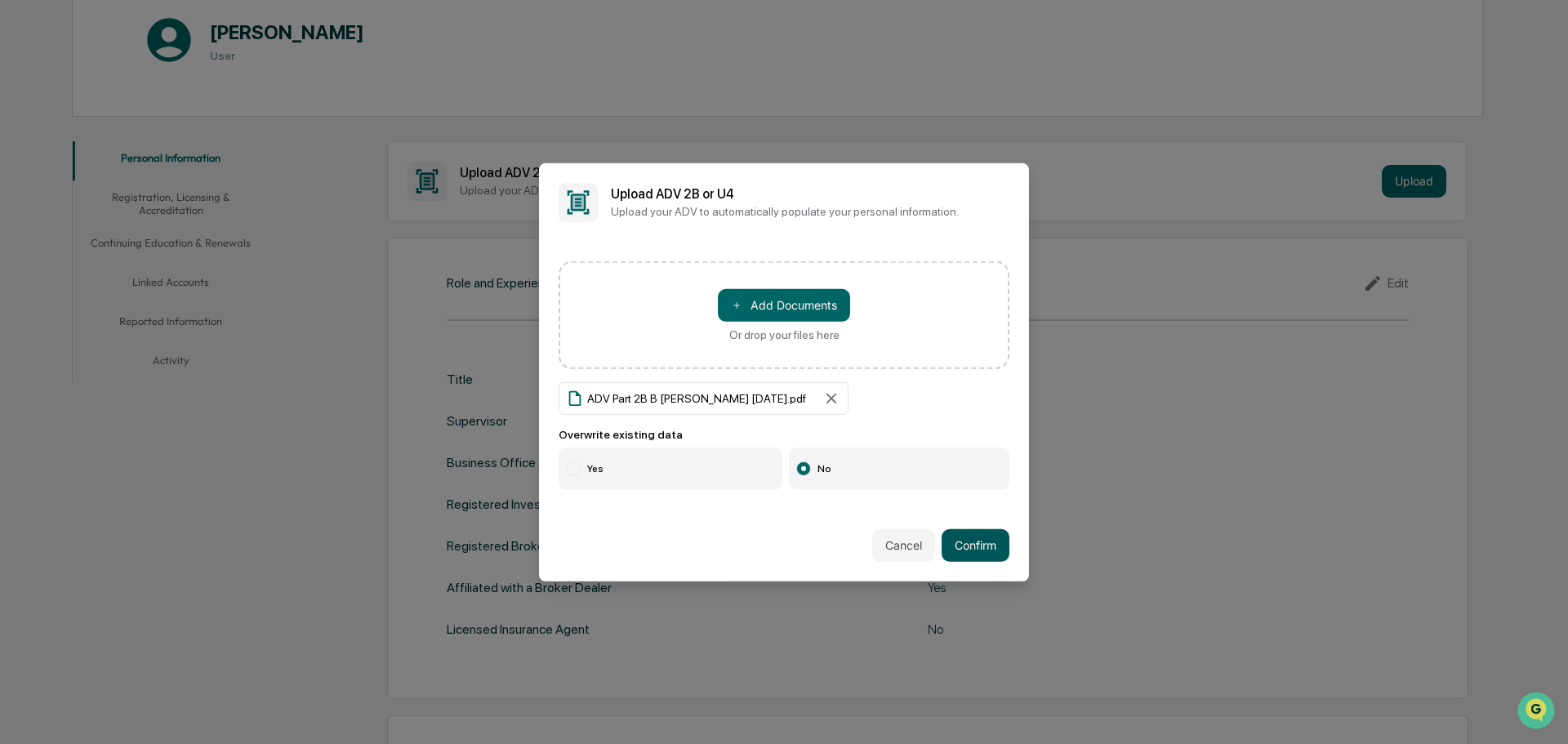
click at [976, 554] on button "Confirm" at bounding box center [975, 545] width 67 height 32
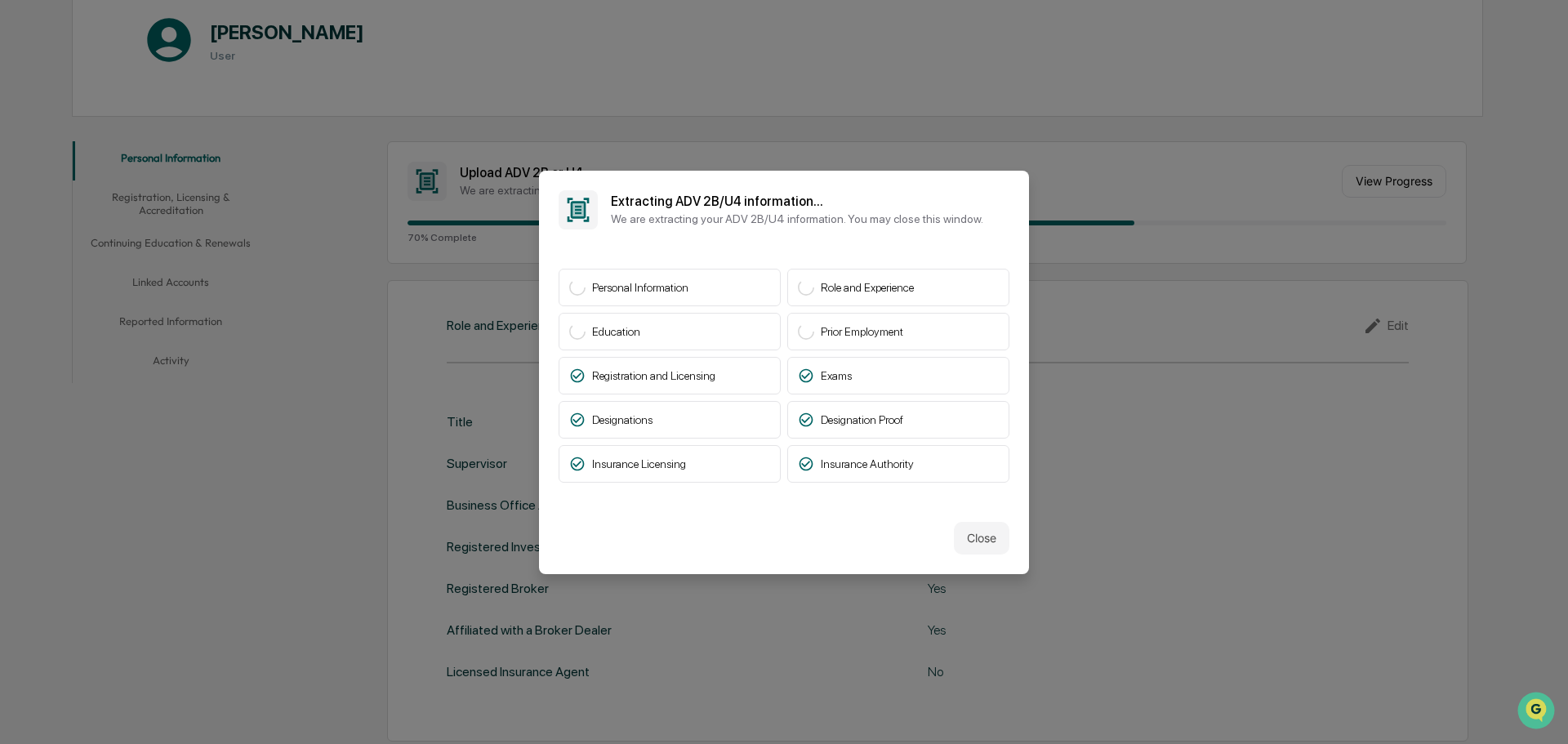
click at [967, 550] on button "Close" at bounding box center [981, 537] width 55 height 32
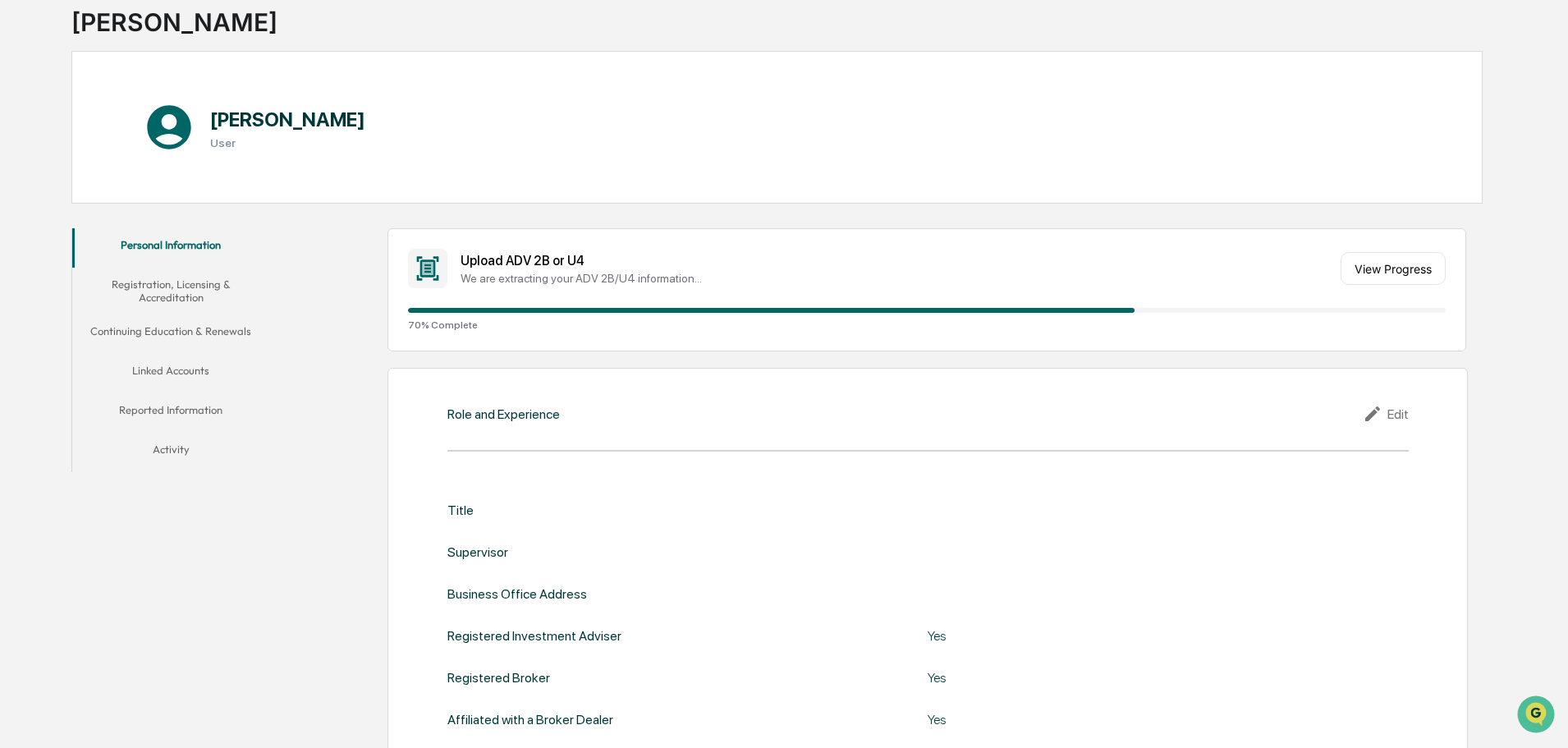
scroll to position [0, 0]
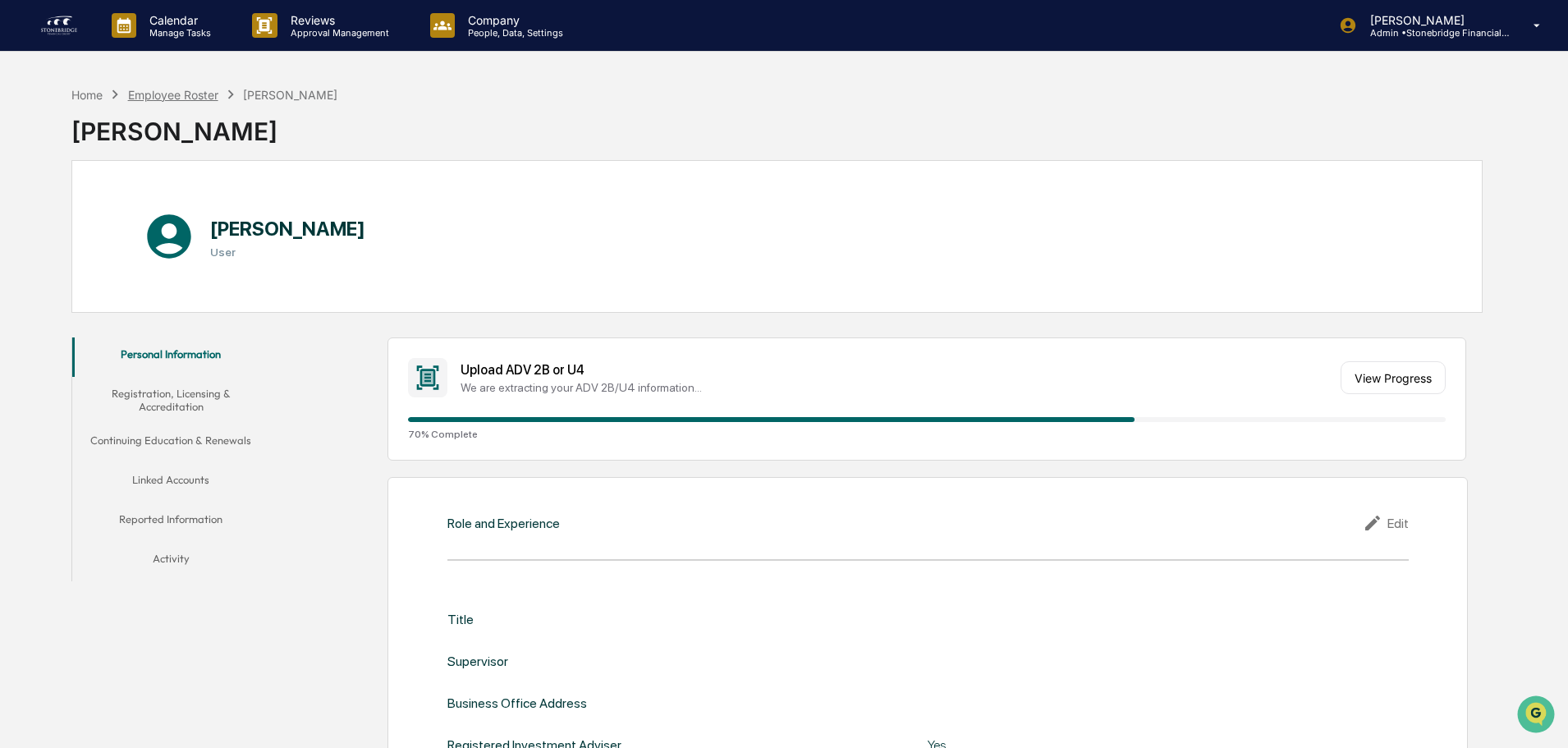
click at [182, 97] on div "Employee Roster" at bounding box center [173, 95] width 90 height 14
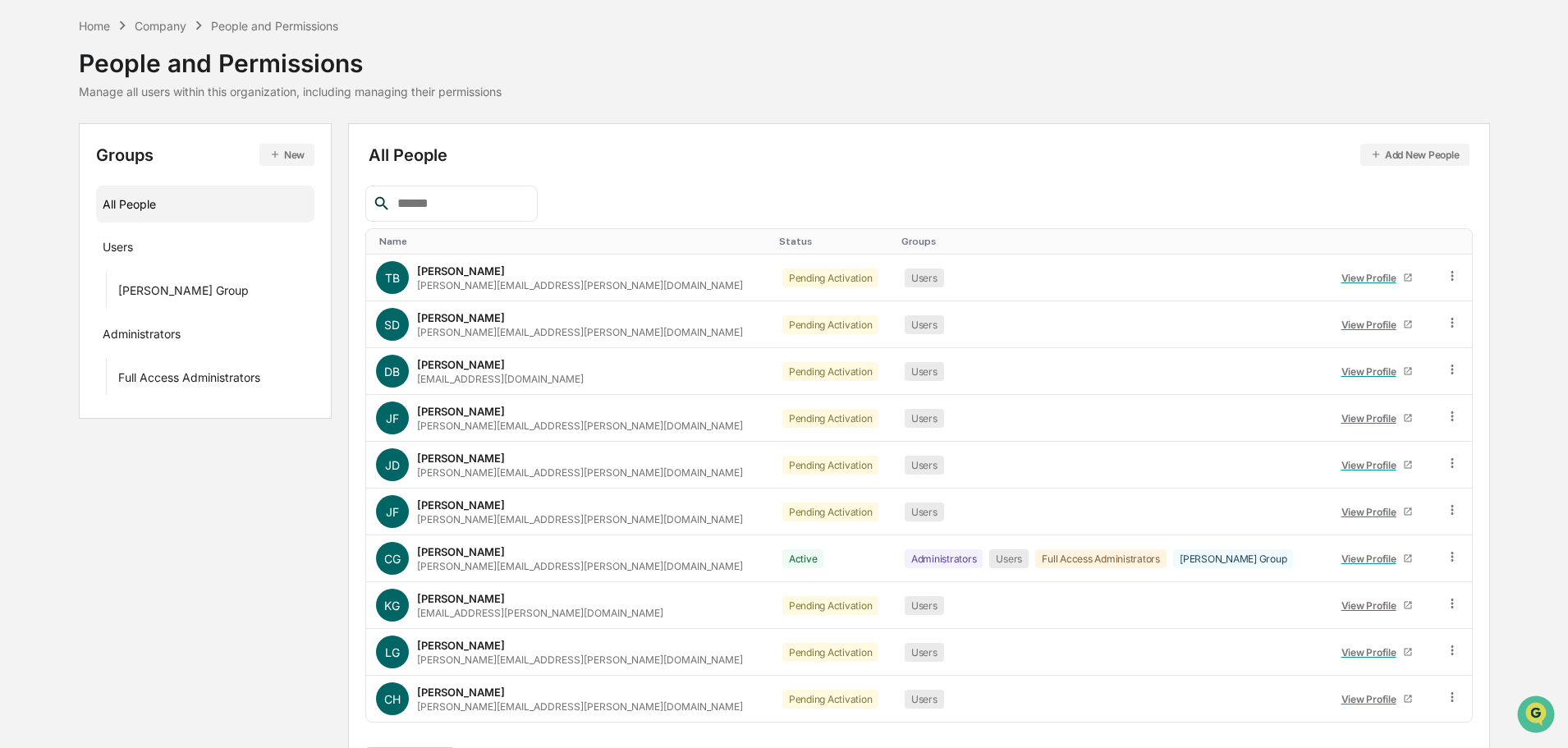
scroll to position [110, 0]
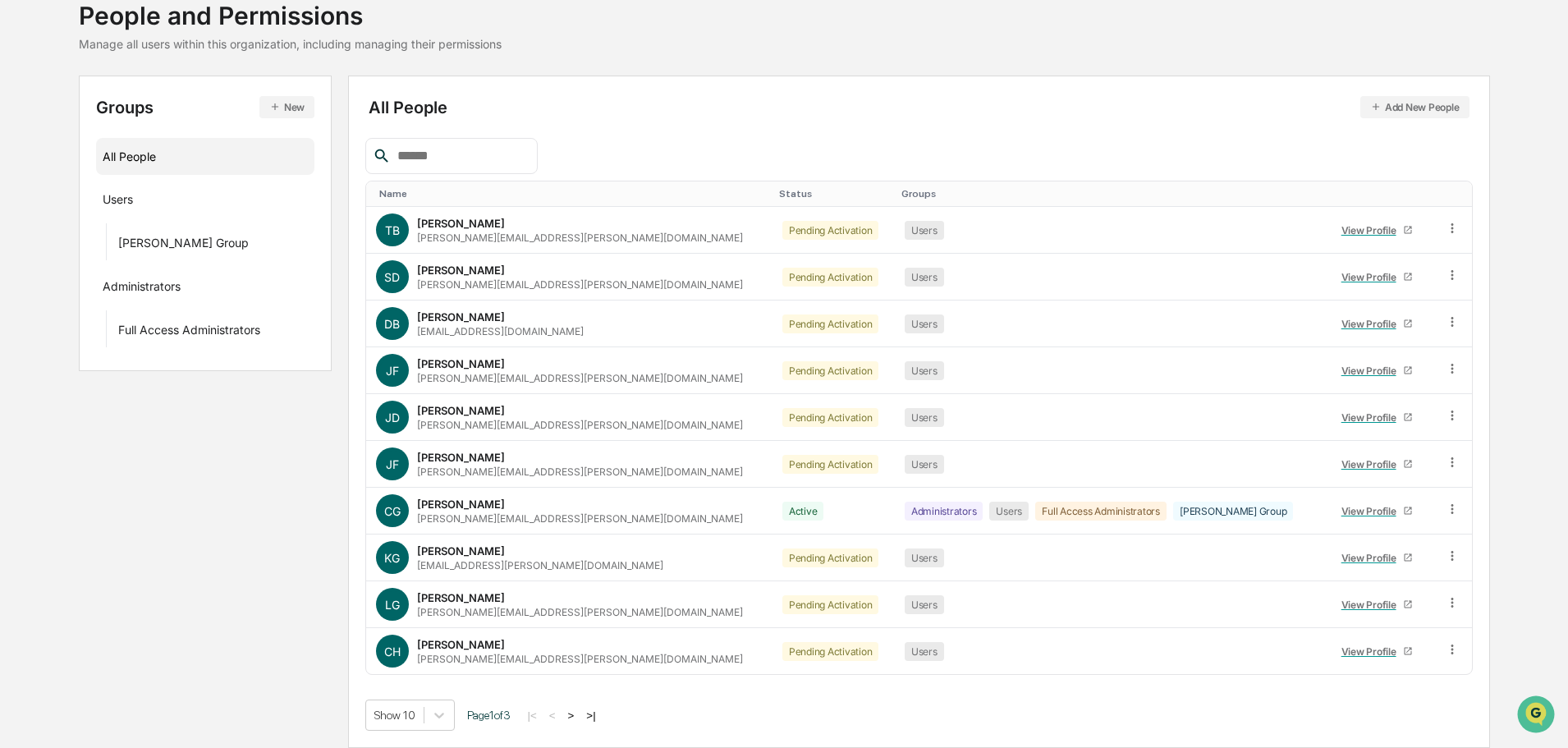
click at [594, 714] on button ">|" at bounding box center [590, 715] width 19 height 14
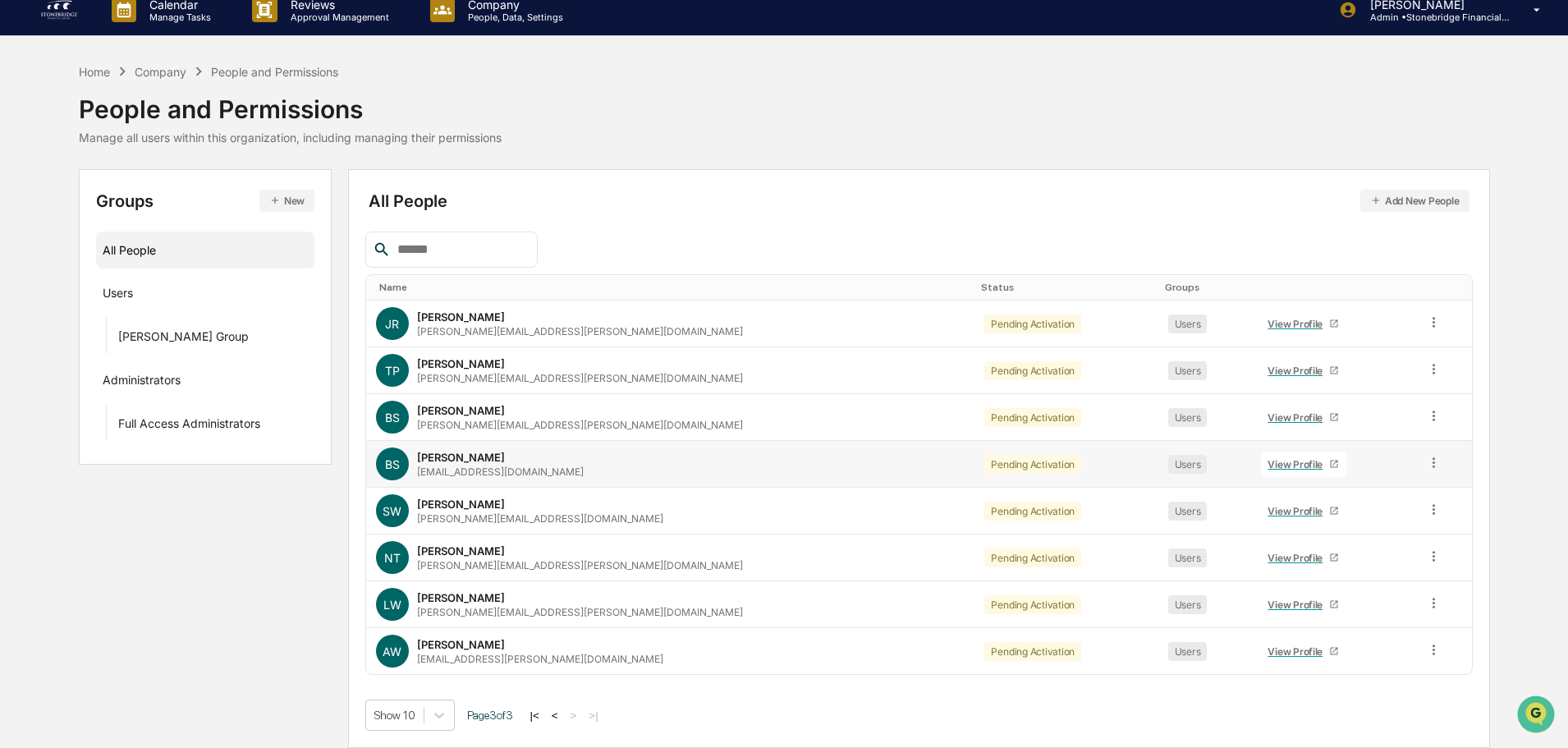
click at [1267, 464] on div "View Profile" at bounding box center [1298, 464] width 61 height 12
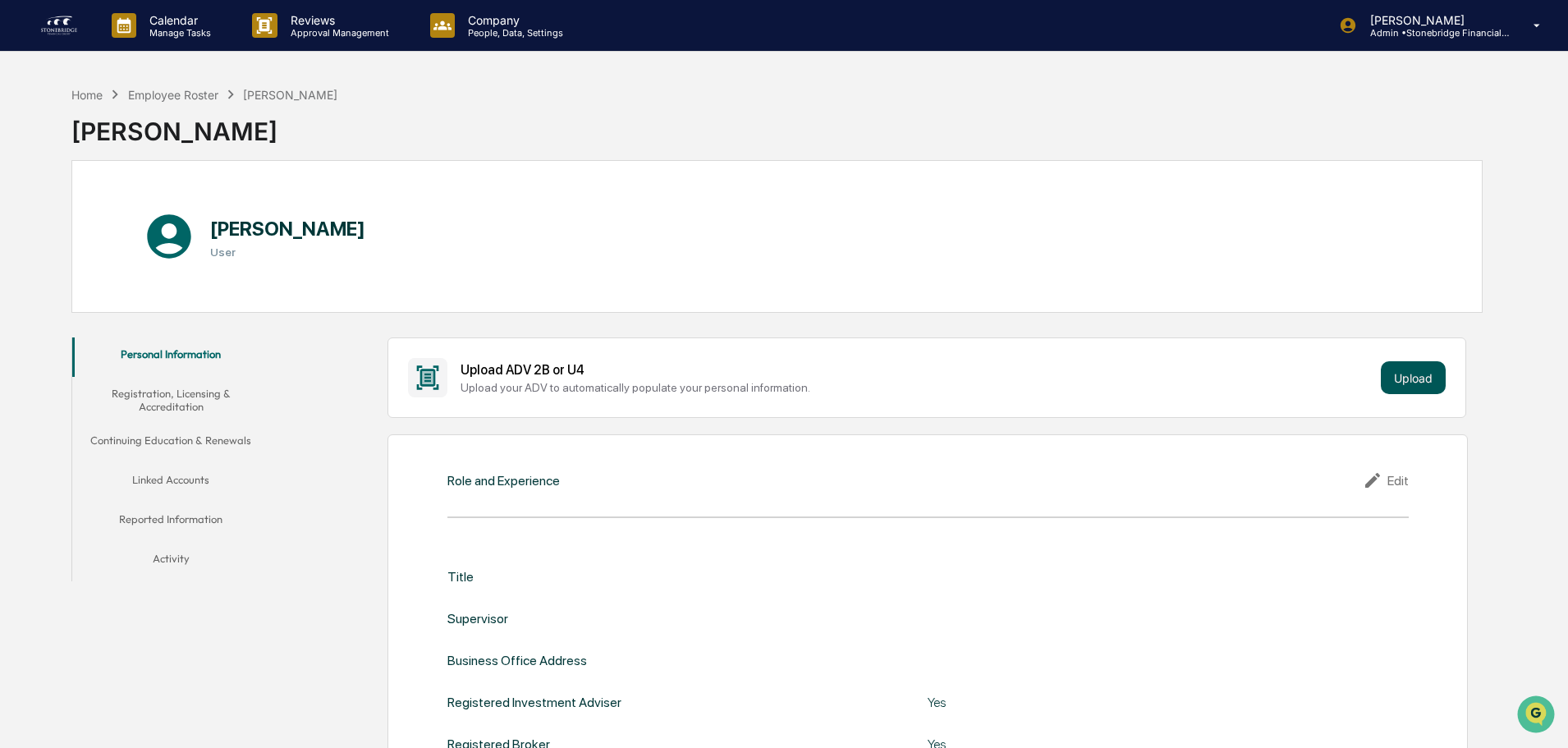
click at [1396, 362] on button "Upload" at bounding box center [1413, 377] width 65 height 32
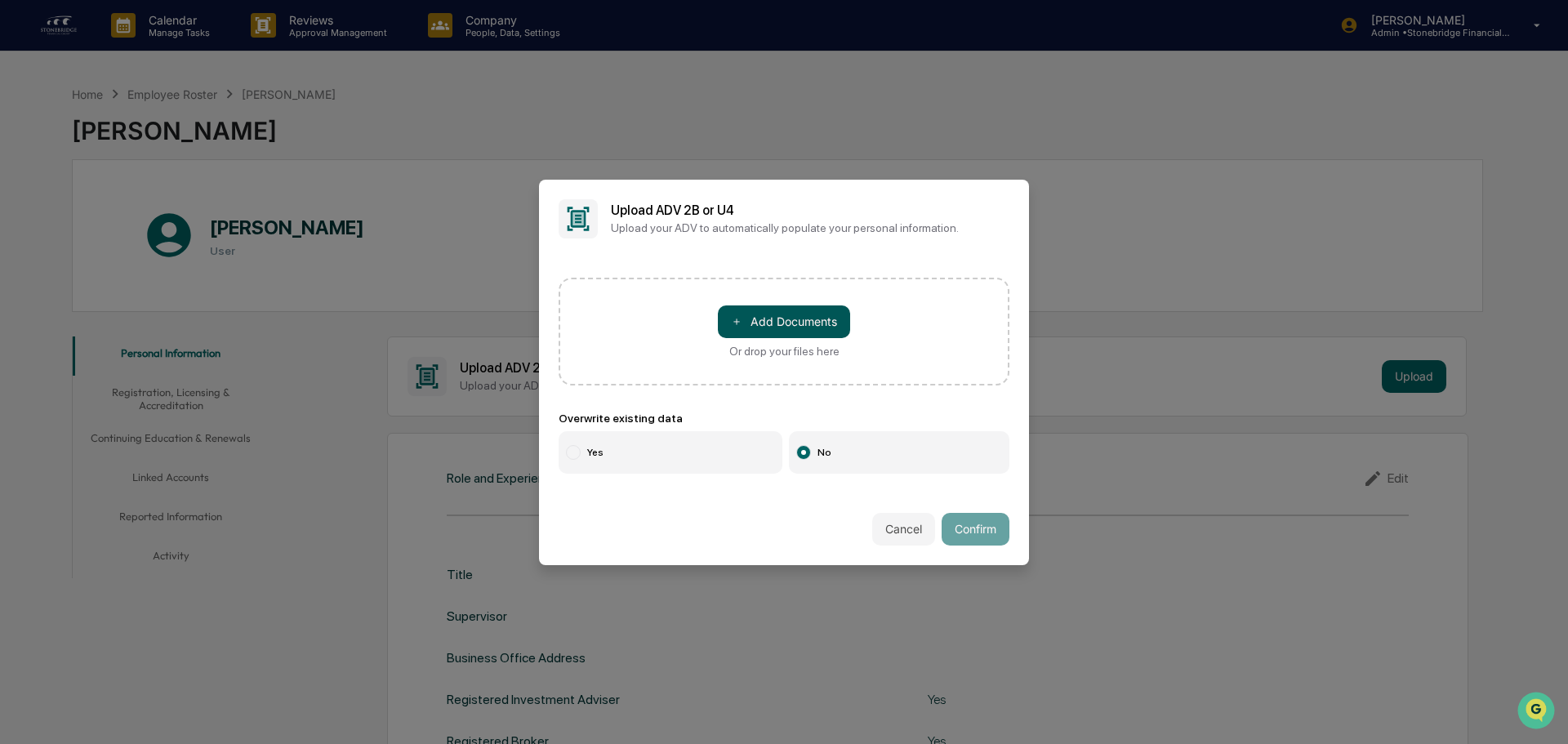
click at [784, 314] on button "＋ Add Documents" at bounding box center [784, 321] width 132 height 32
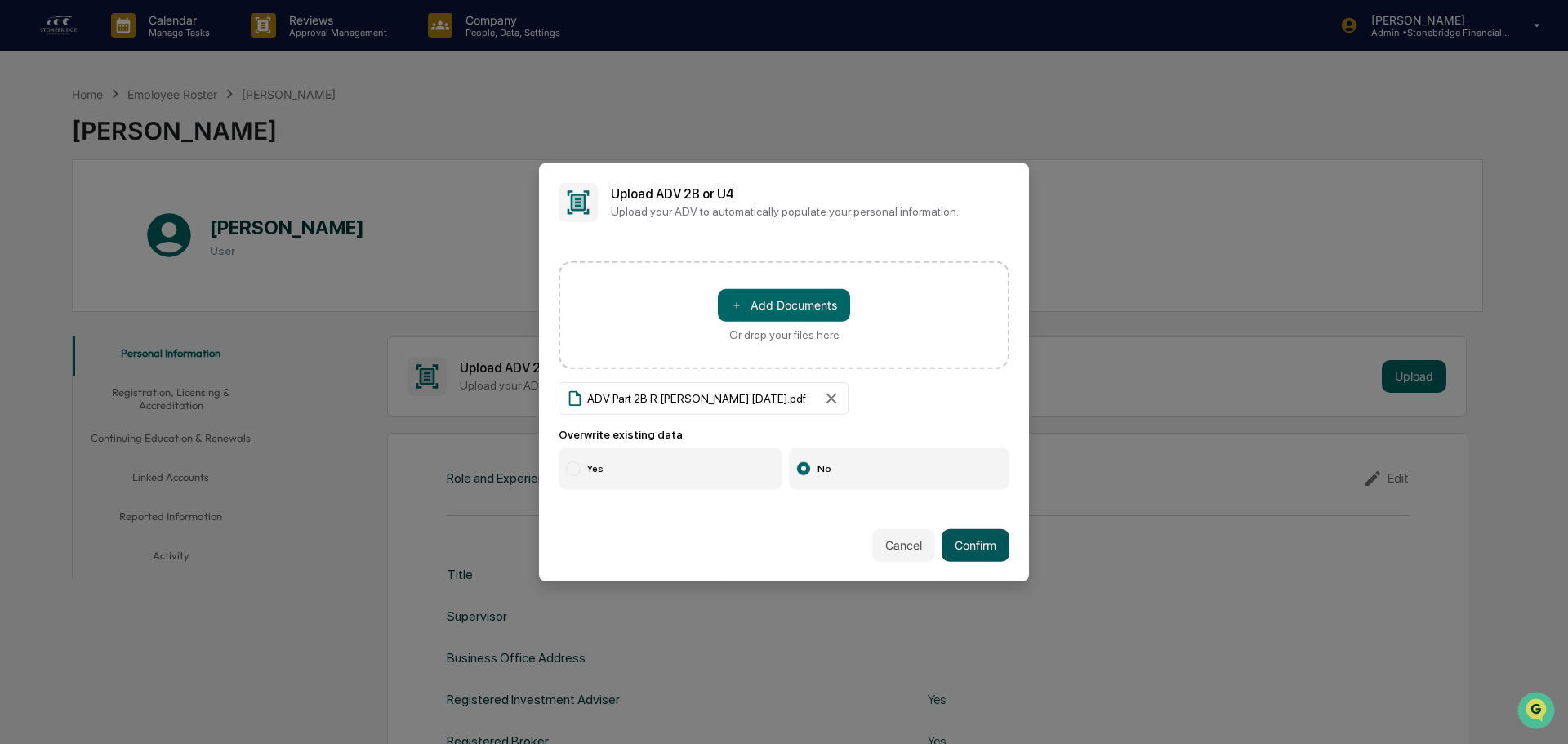
click at [960, 542] on button "Confirm" at bounding box center [975, 545] width 67 height 32
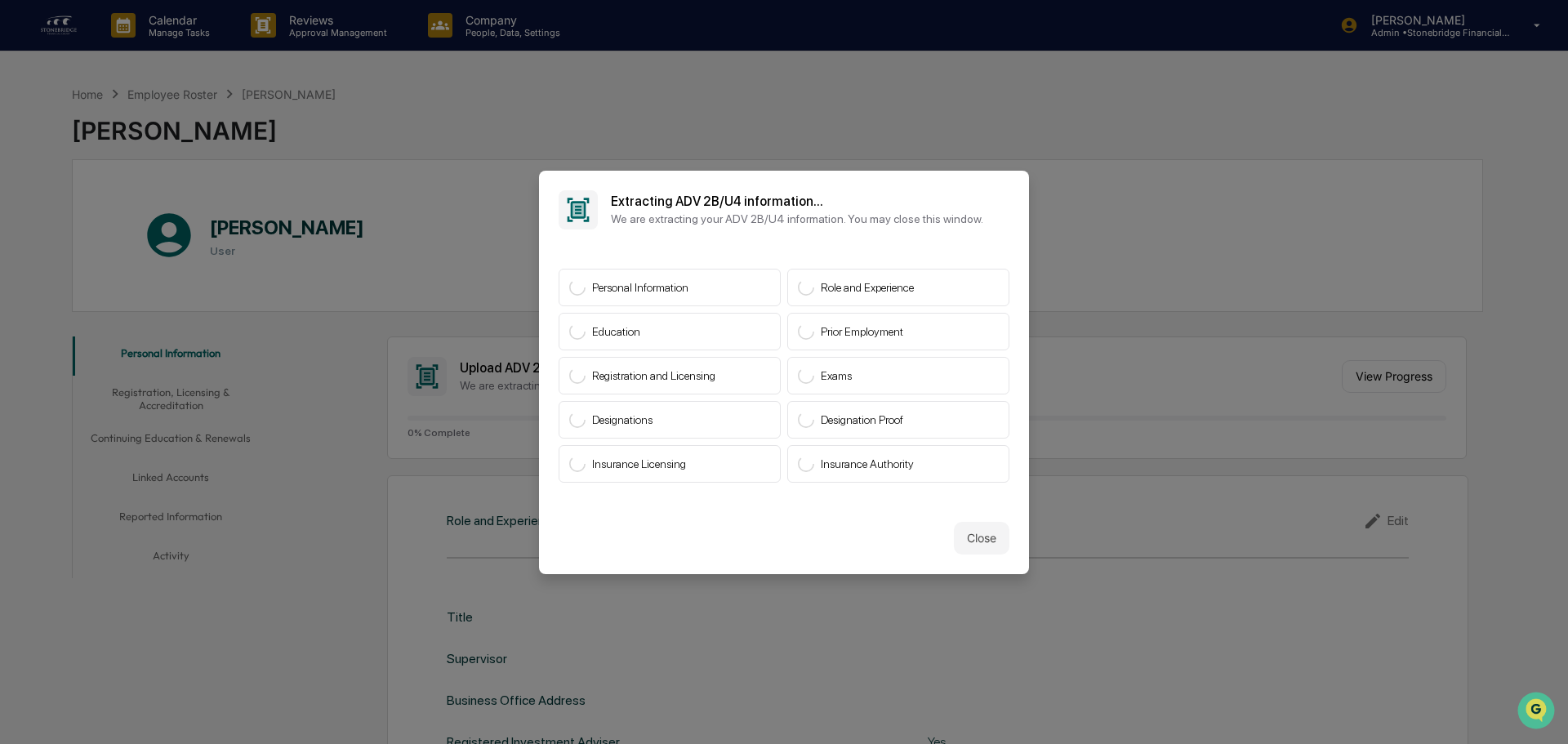
click at [986, 538] on button "Close" at bounding box center [981, 537] width 55 height 32
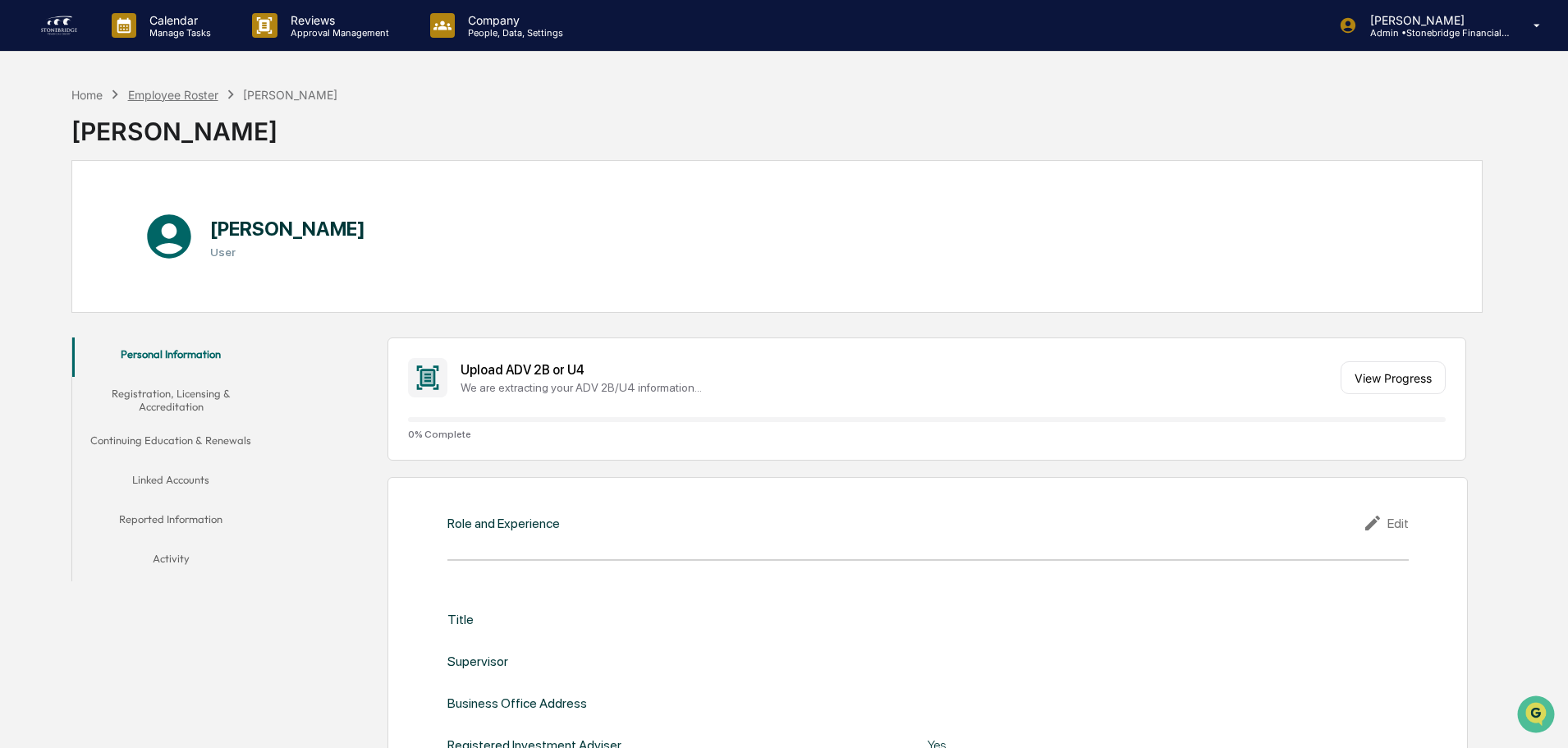
click at [213, 94] on div "Employee Roster" at bounding box center [173, 95] width 90 height 14
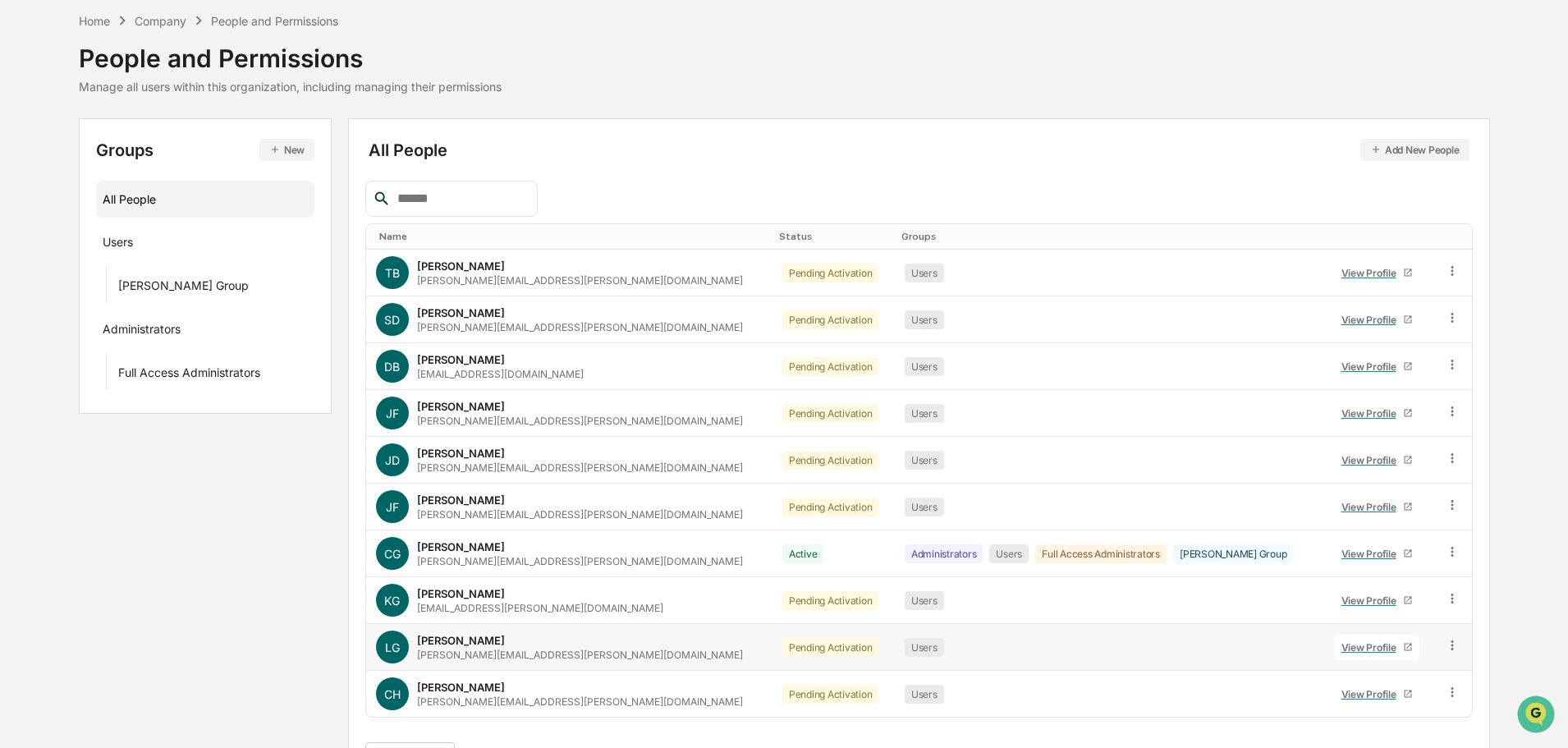
scroll to position [110, 0]
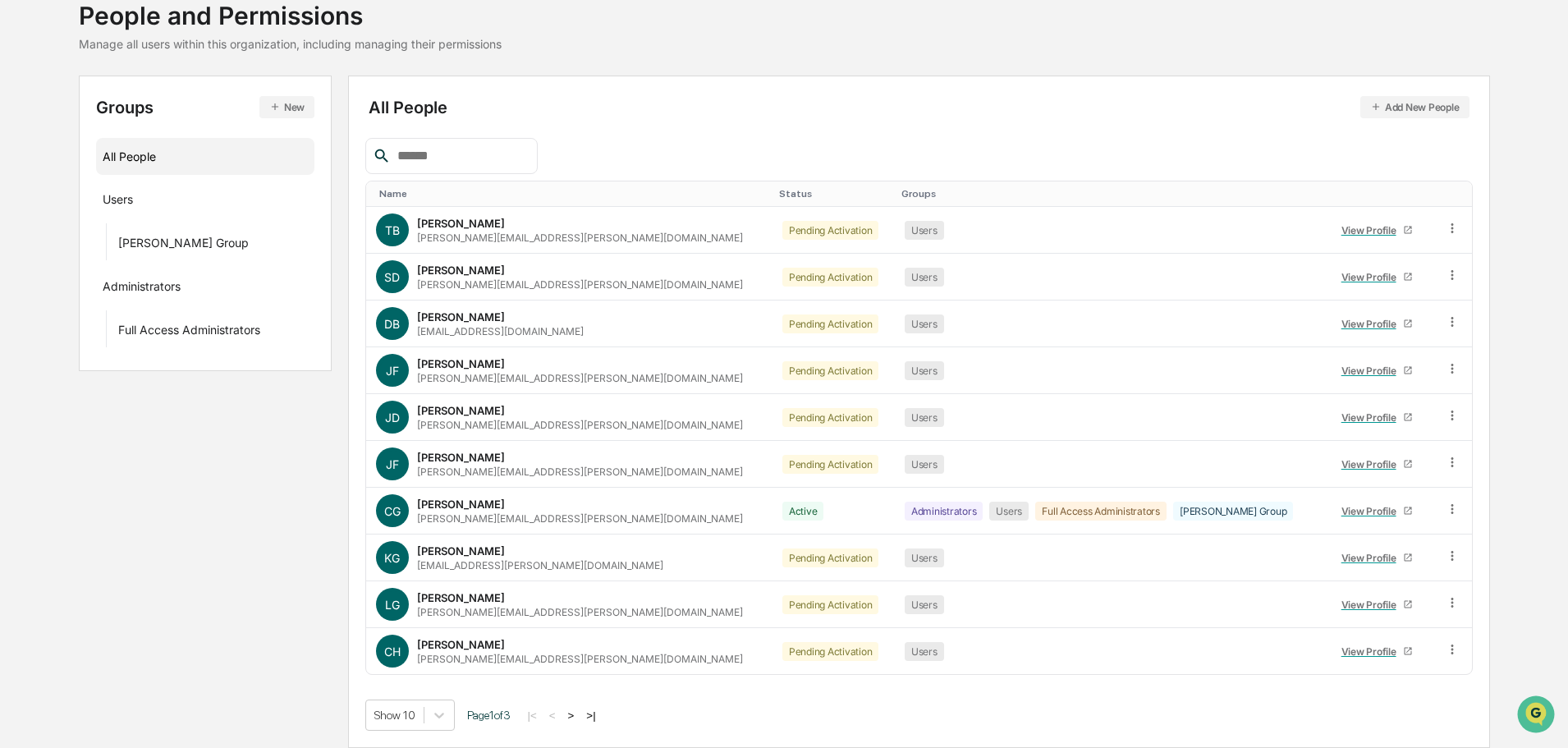
click at [598, 724] on div "Show 10 Page 1 of 3 |< < > >|" at bounding box center [919, 716] width 1107 height 32
click at [598, 719] on button ">|" at bounding box center [590, 715] width 19 height 14
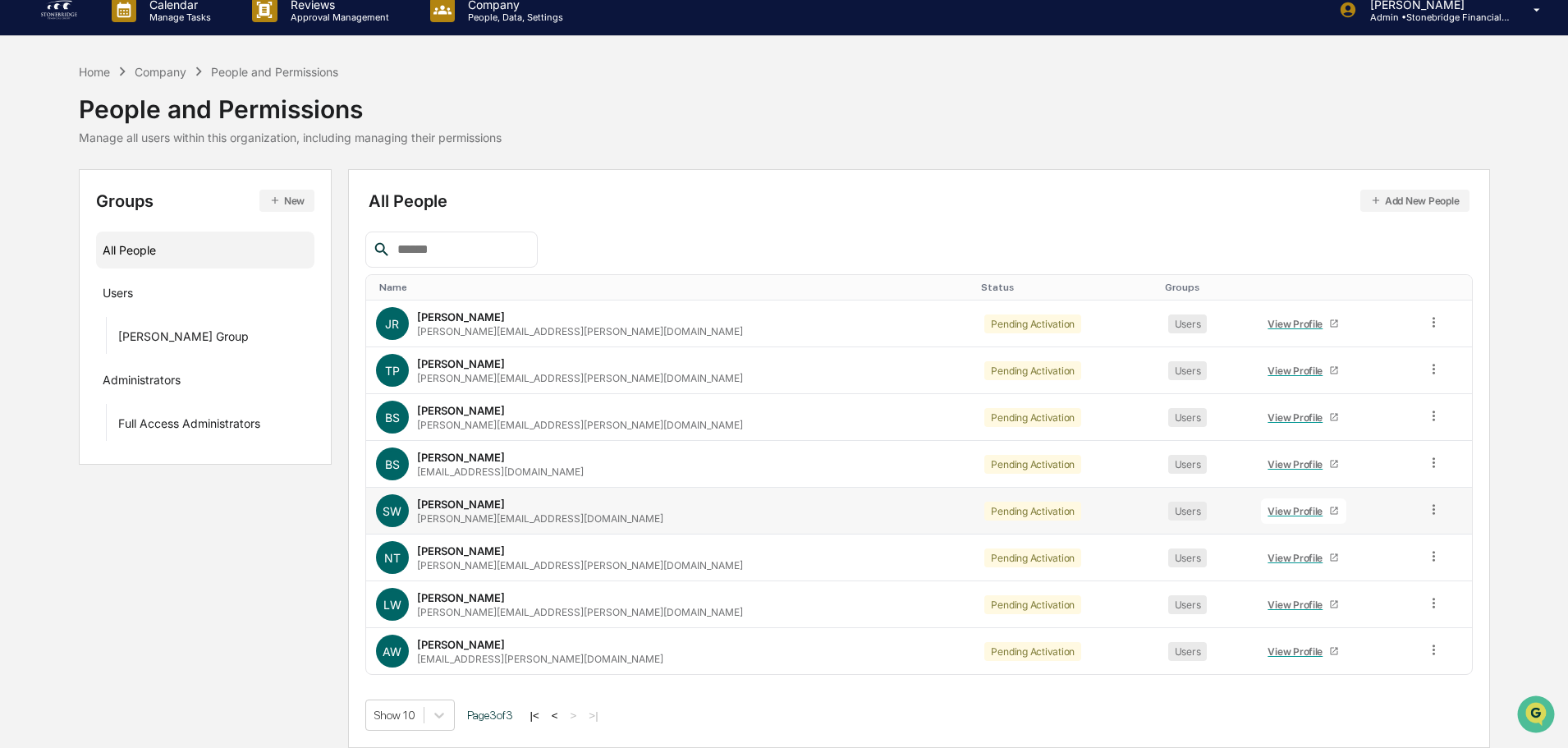
click at [1267, 505] on div "View Profile" at bounding box center [1298, 510] width 61 height 12
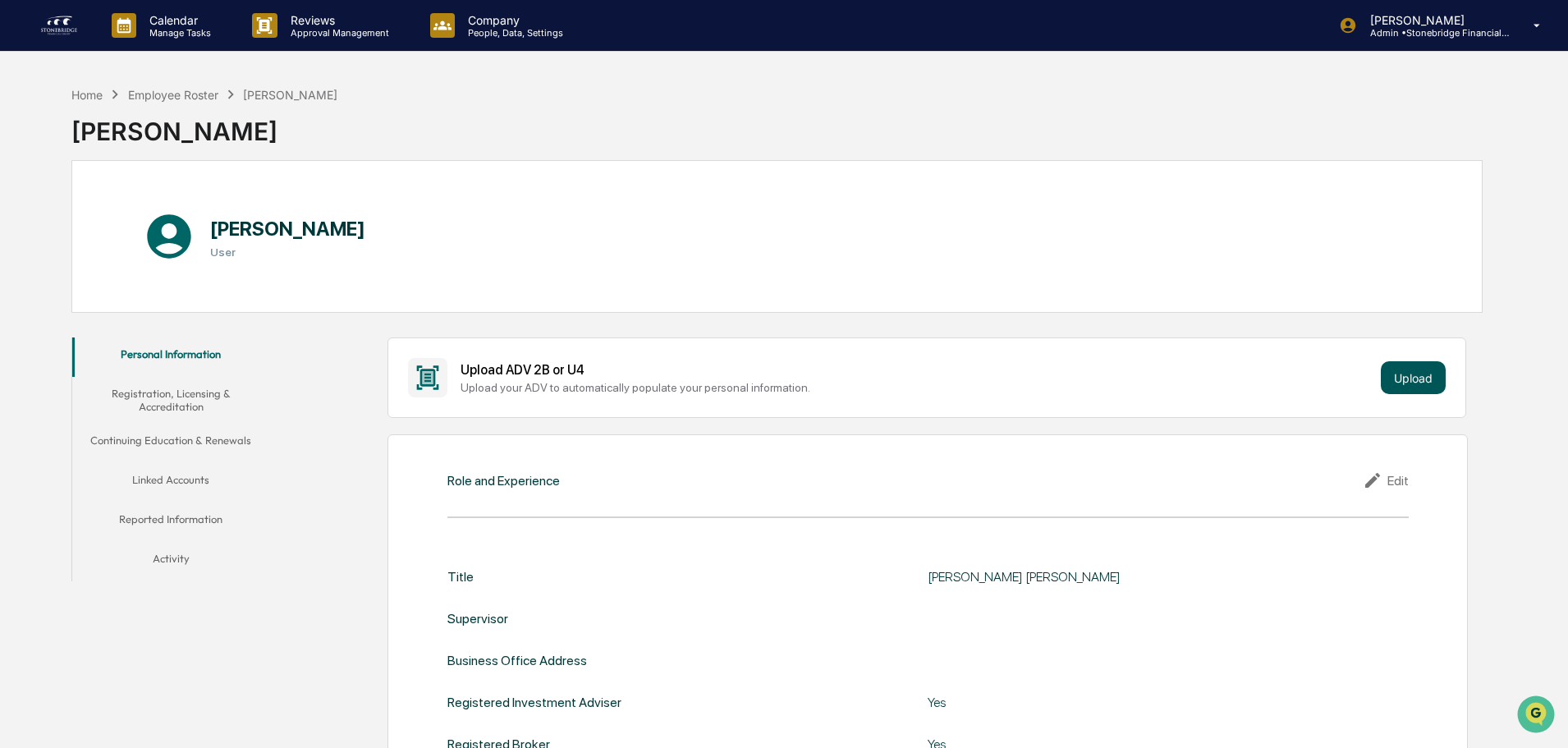
click at [1413, 383] on button "Upload" at bounding box center [1413, 377] width 65 height 32
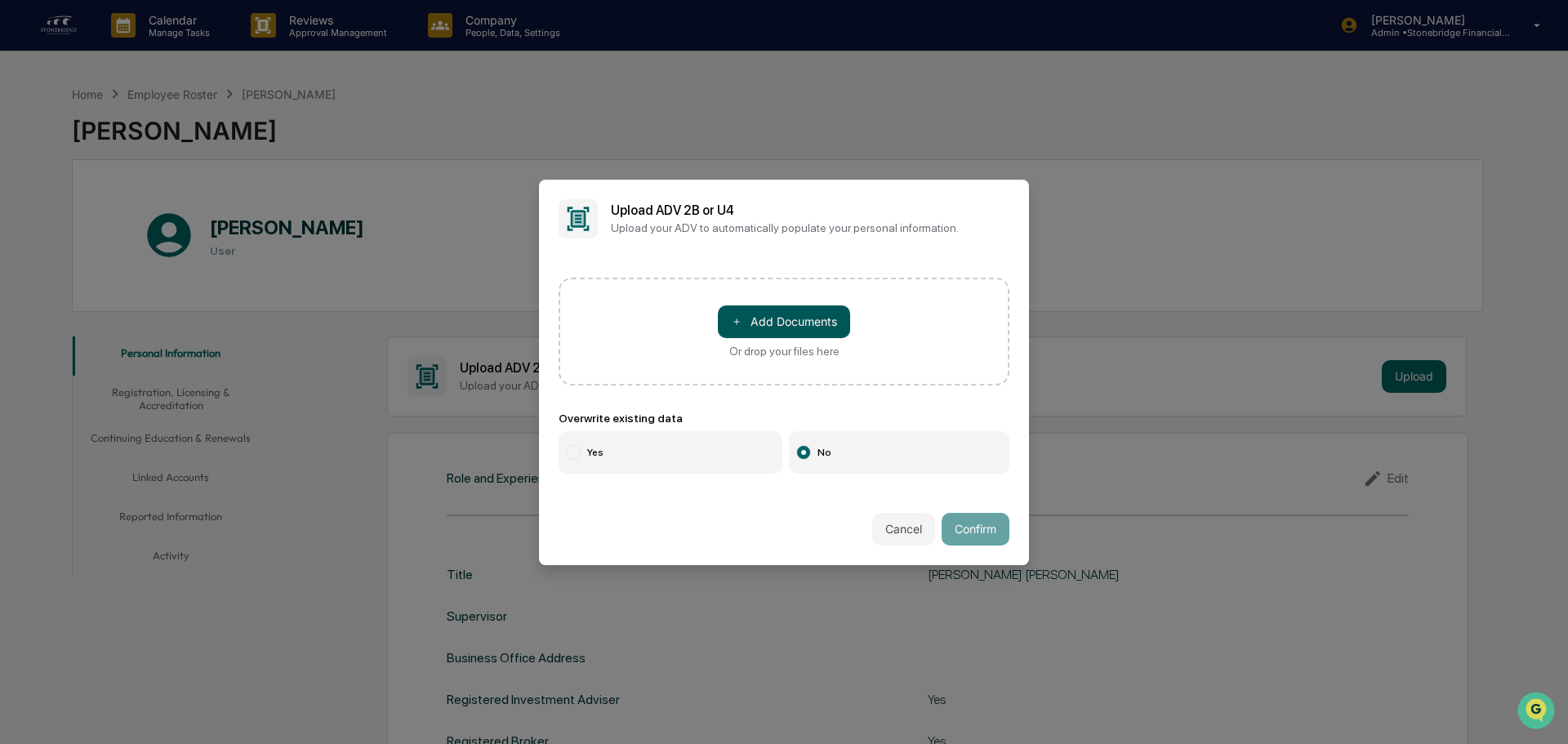
click at [761, 324] on button "＋ Add Documents" at bounding box center [784, 321] width 132 height 32
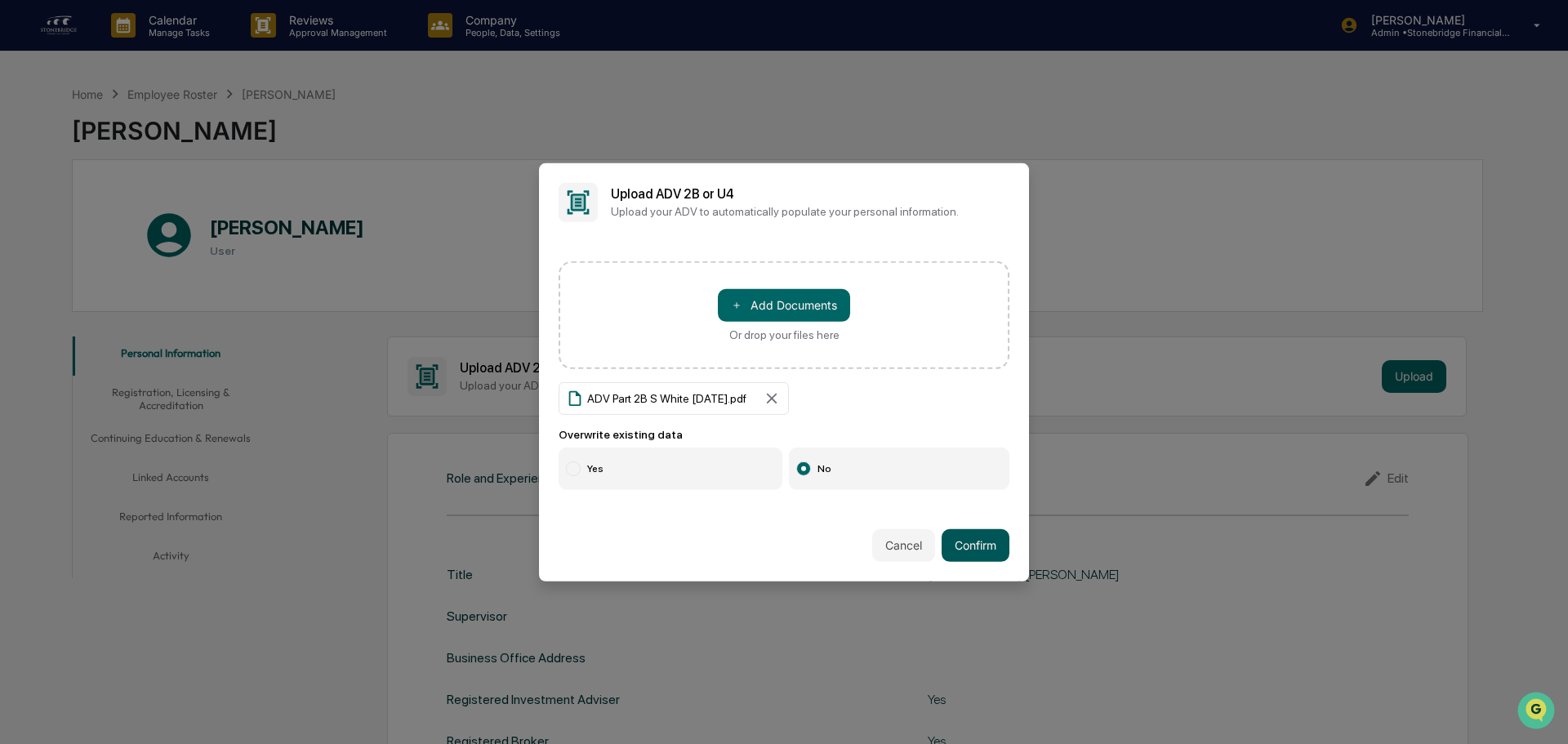
click at [1002, 561] on button "Confirm" at bounding box center [975, 545] width 67 height 32
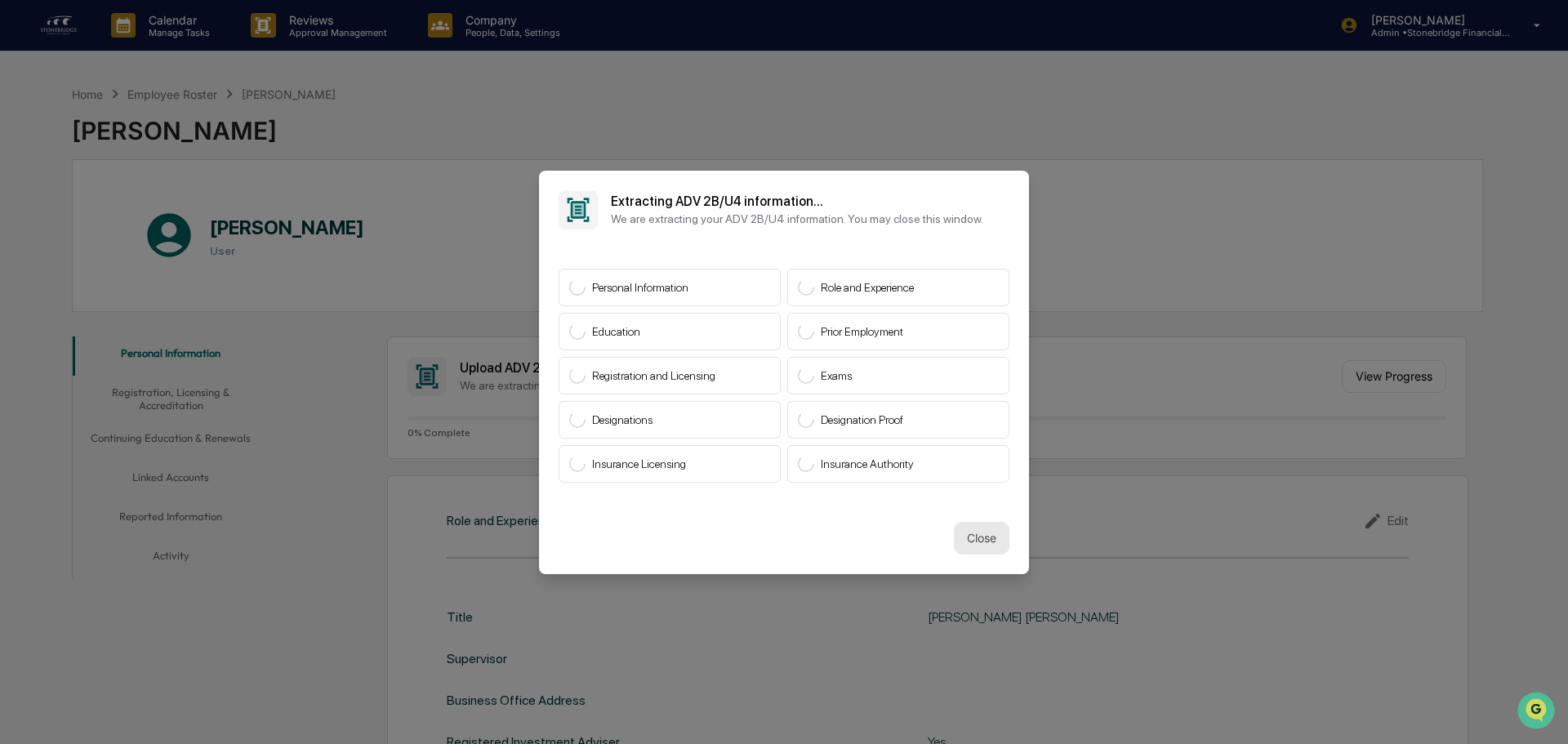
click at [984, 537] on button "Close" at bounding box center [981, 537] width 55 height 32
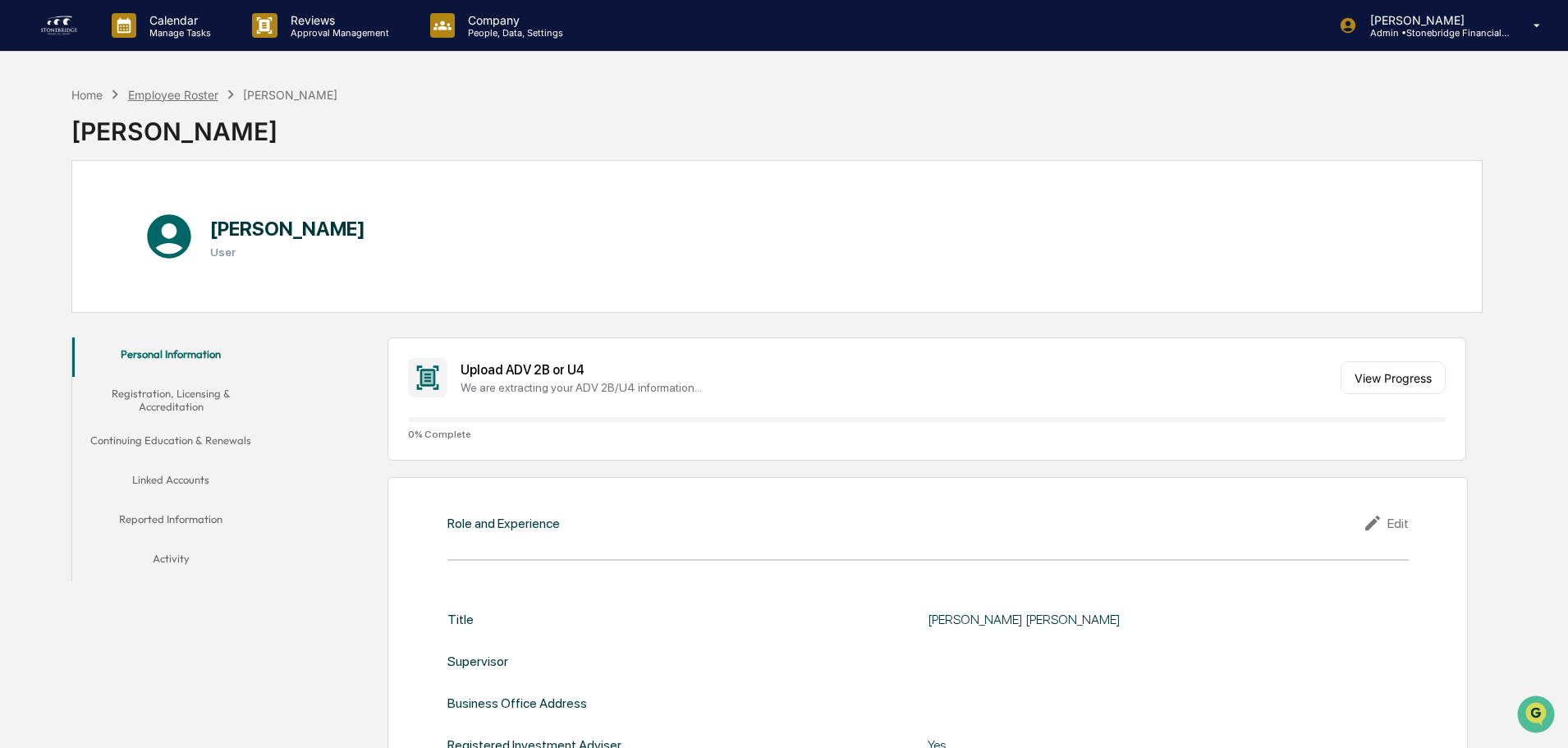
click at [188, 96] on div "Employee Roster" at bounding box center [173, 95] width 90 height 14
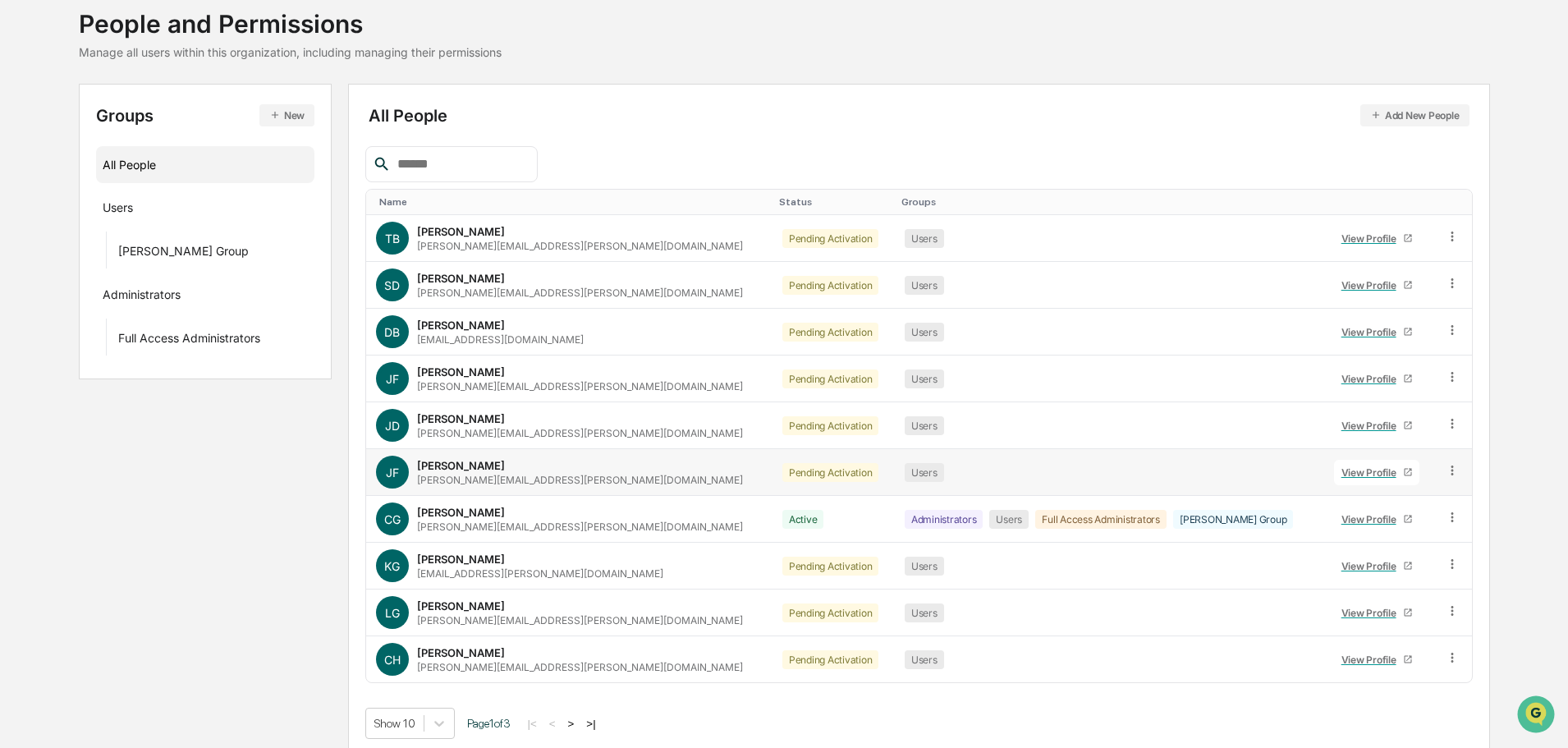
scroll to position [110, 0]
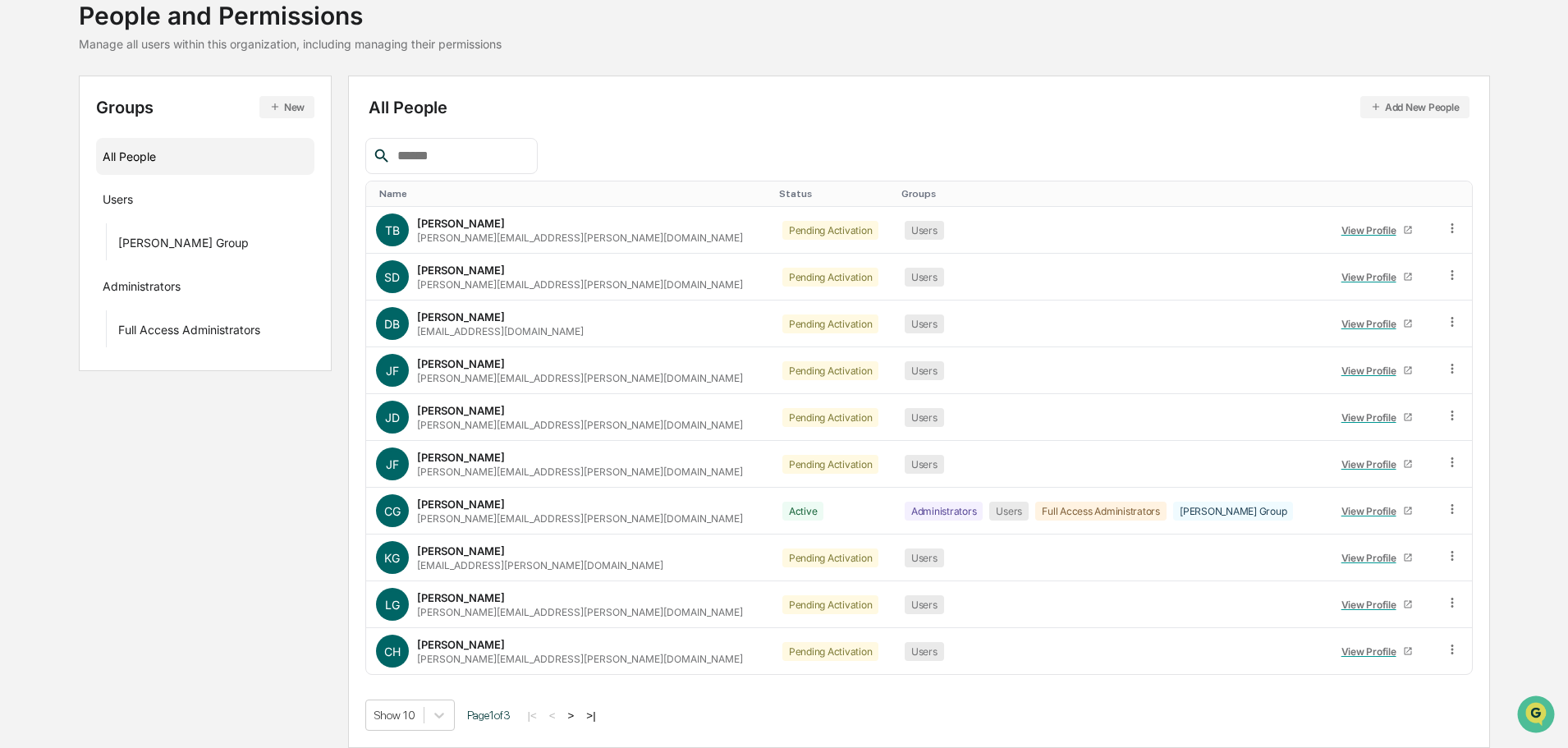
click at [599, 716] on button ">|" at bounding box center [590, 715] width 19 height 14
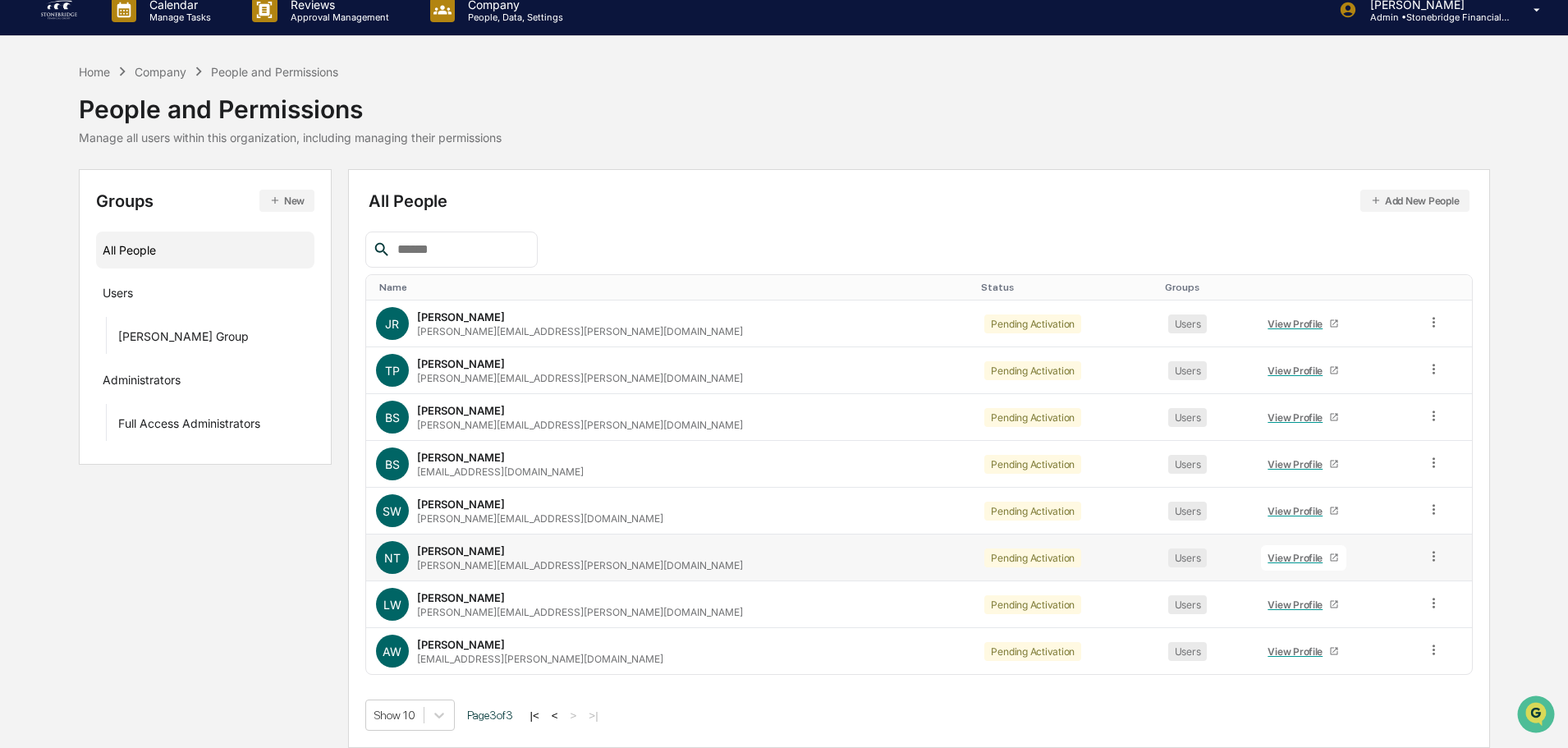
click at [1267, 561] on div "View Profile" at bounding box center [1298, 557] width 61 height 12
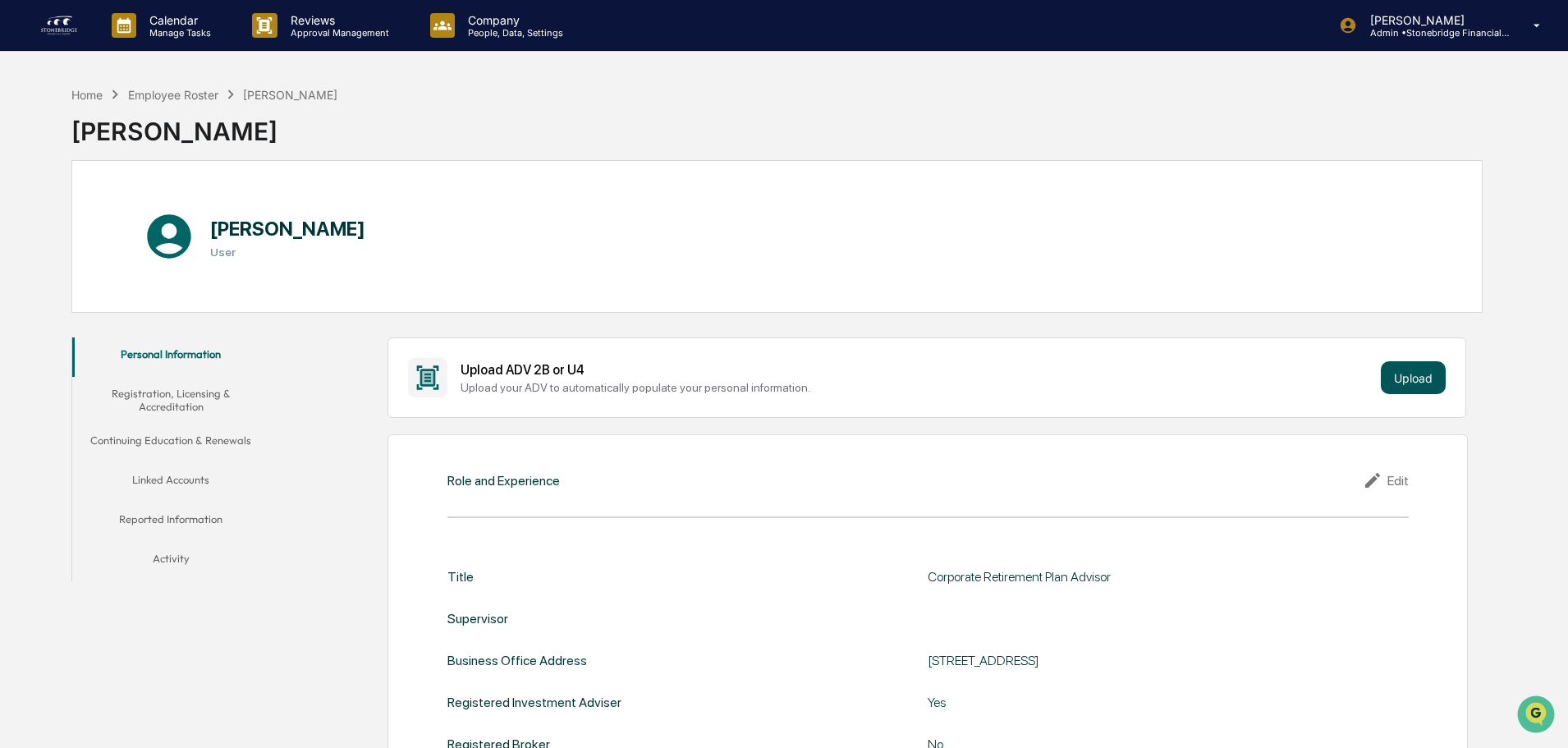
click at [1394, 388] on button "Upload" at bounding box center [1413, 377] width 65 height 32
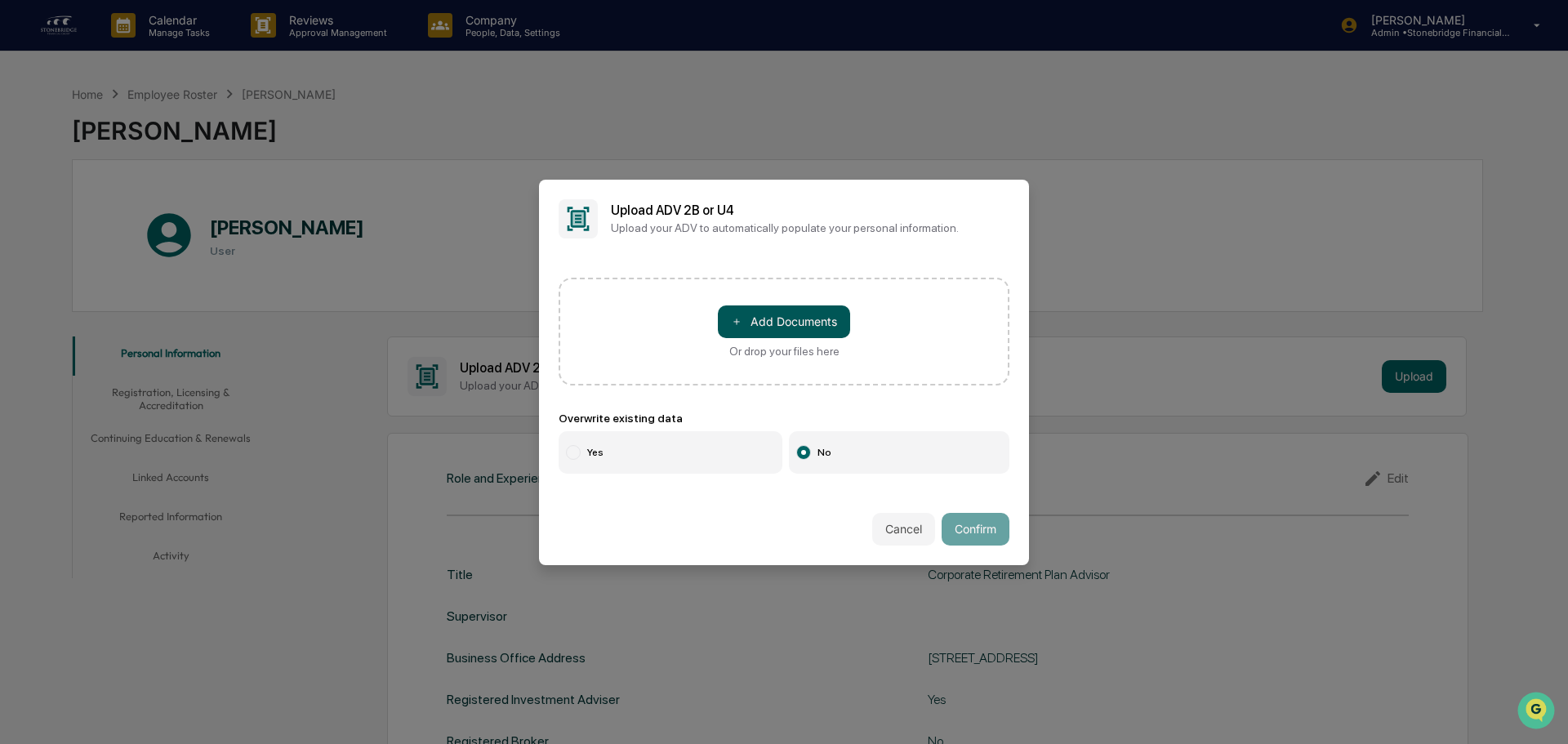
click at [809, 311] on button "＋ Add Documents" at bounding box center [784, 321] width 132 height 32
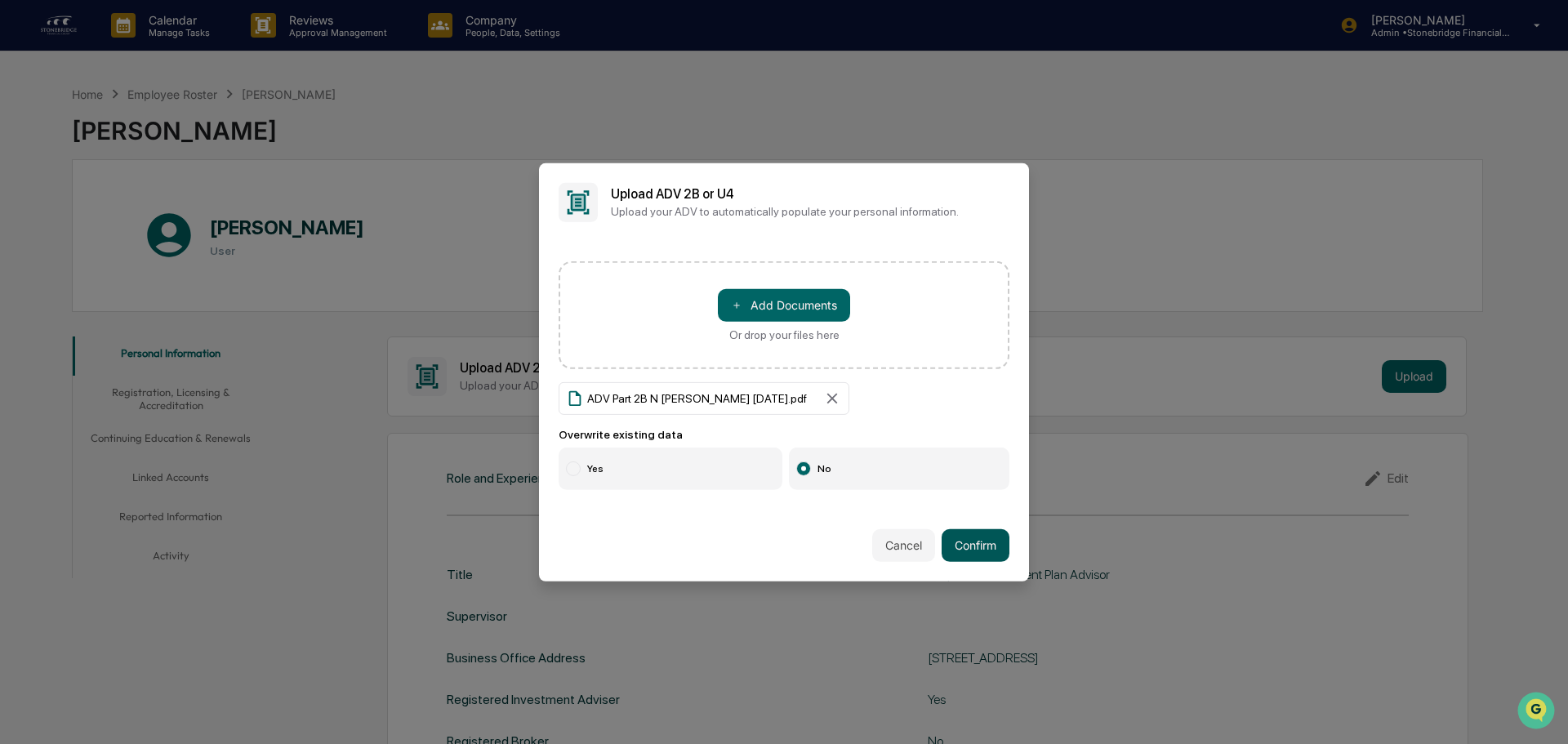
click at [991, 548] on button "Confirm" at bounding box center [975, 545] width 67 height 32
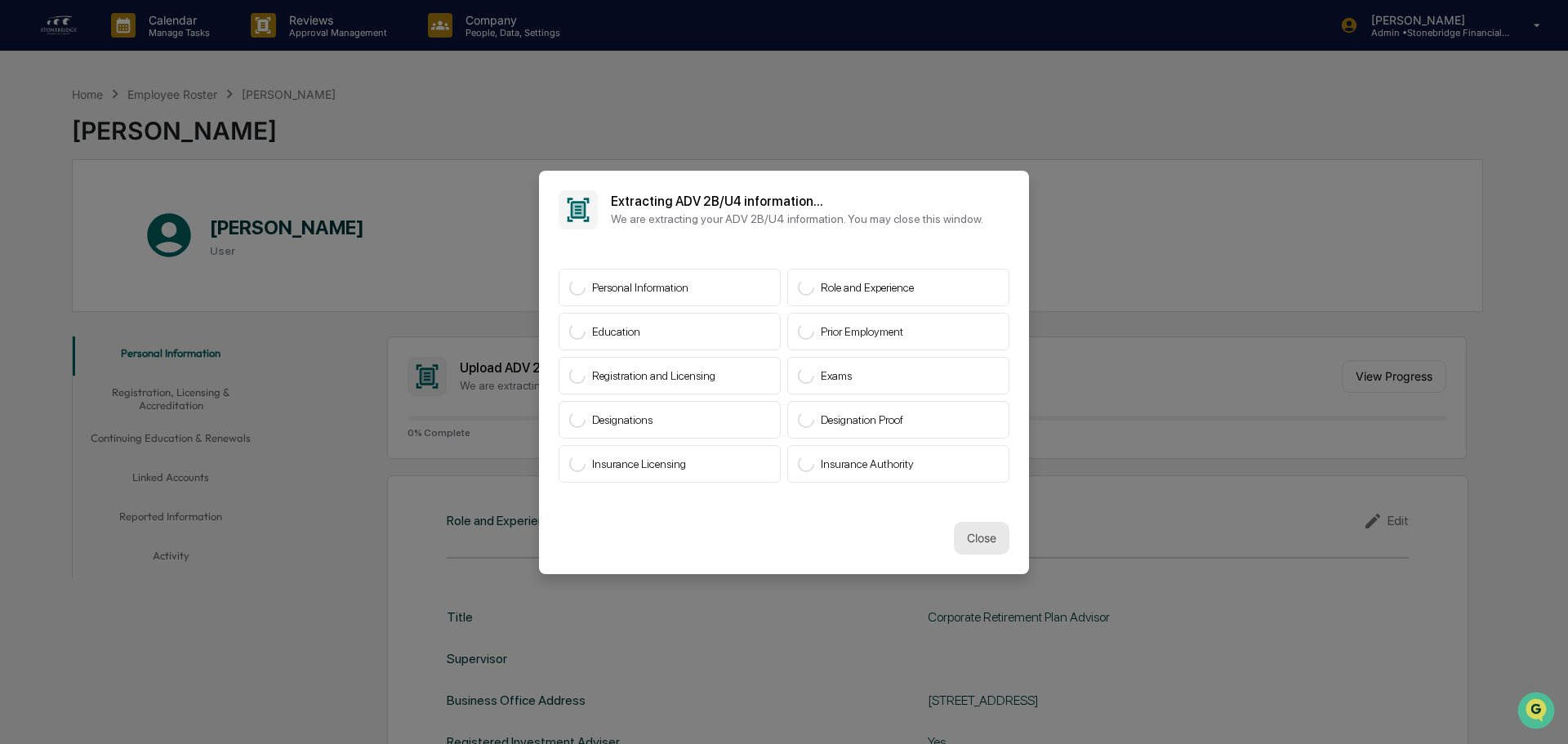
click at [979, 540] on button "Close" at bounding box center [981, 537] width 55 height 32
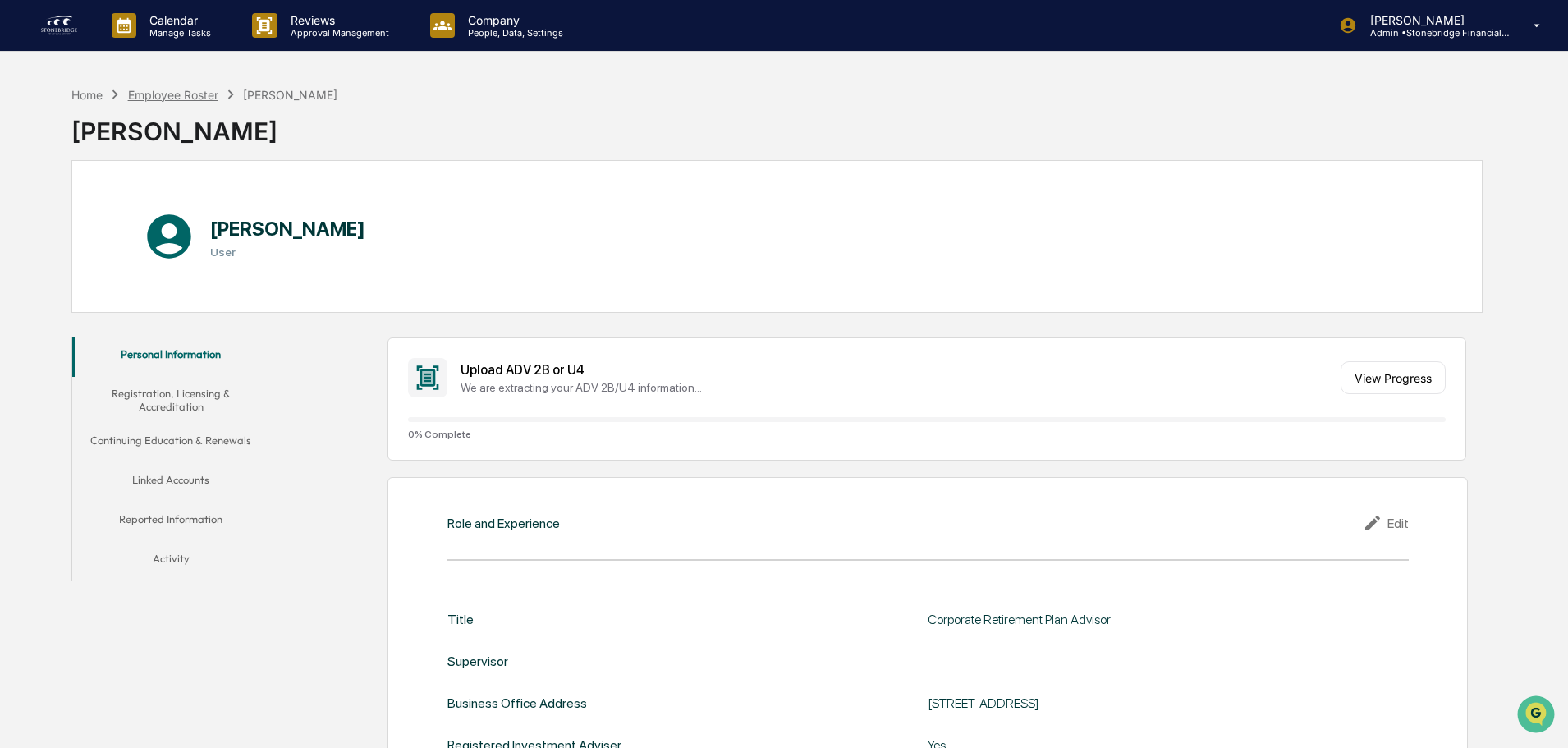
click at [180, 84] on div "Home Employee Roster Nicole Tyminski Nicole Tyminski" at bounding box center [204, 119] width 266 height 82
click at [195, 103] on div "Home Employee Roster Nicole Tyminski" at bounding box center [204, 94] width 266 height 18
click at [191, 96] on div "Employee Roster" at bounding box center [173, 95] width 90 height 14
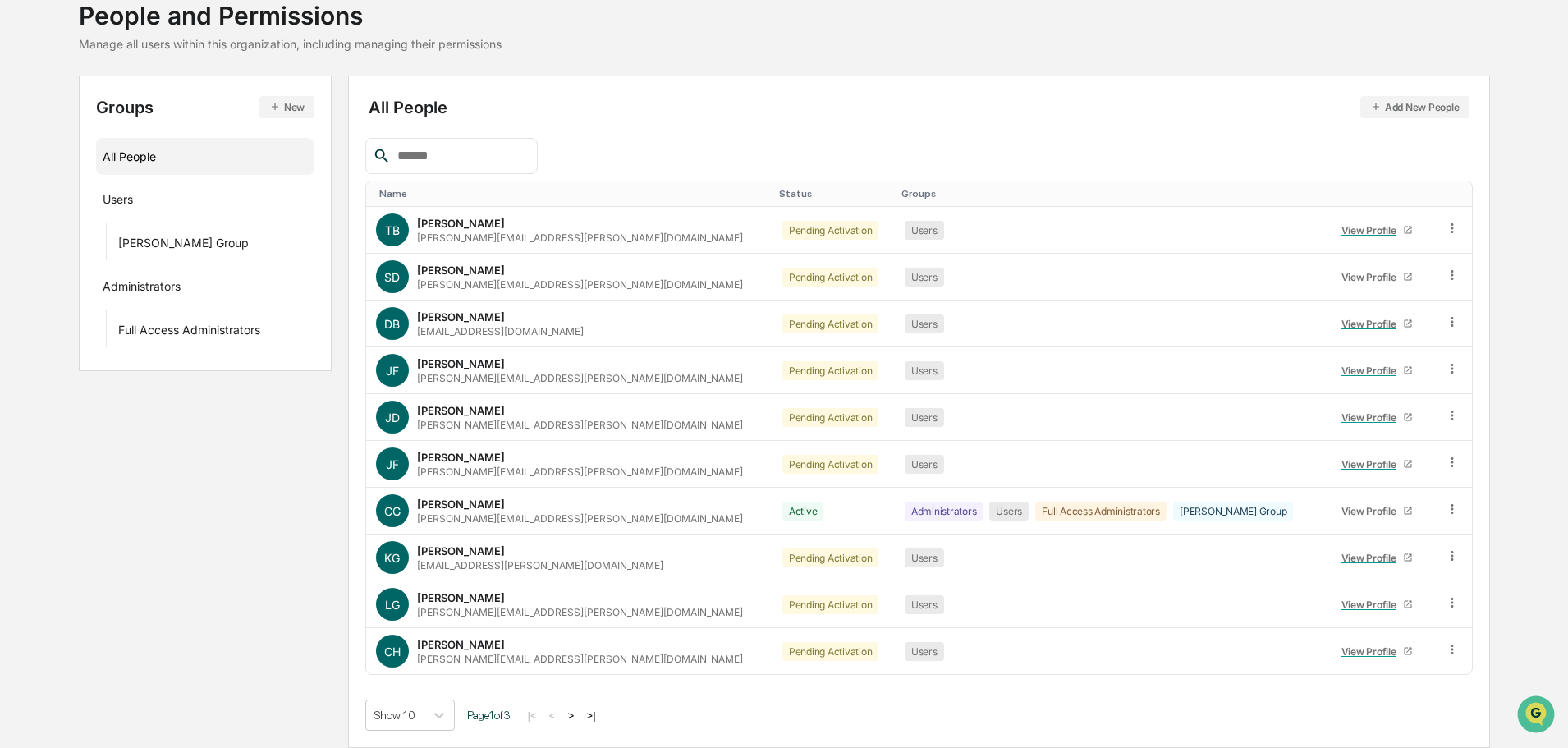
click at [598, 716] on button ">|" at bounding box center [590, 715] width 19 height 14
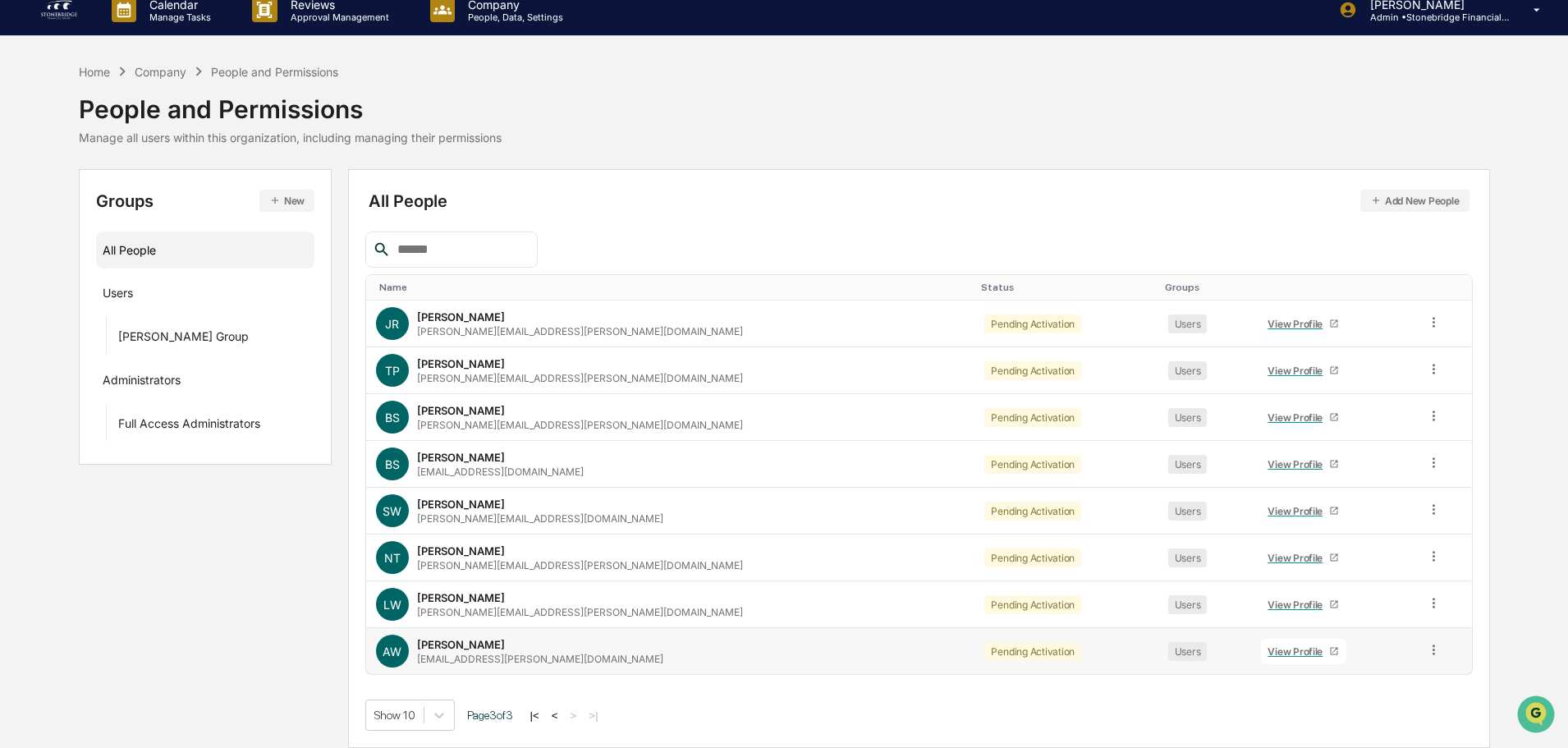
click at [1267, 653] on div "View Profile" at bounding box center [1298, 651] width 61 height 12
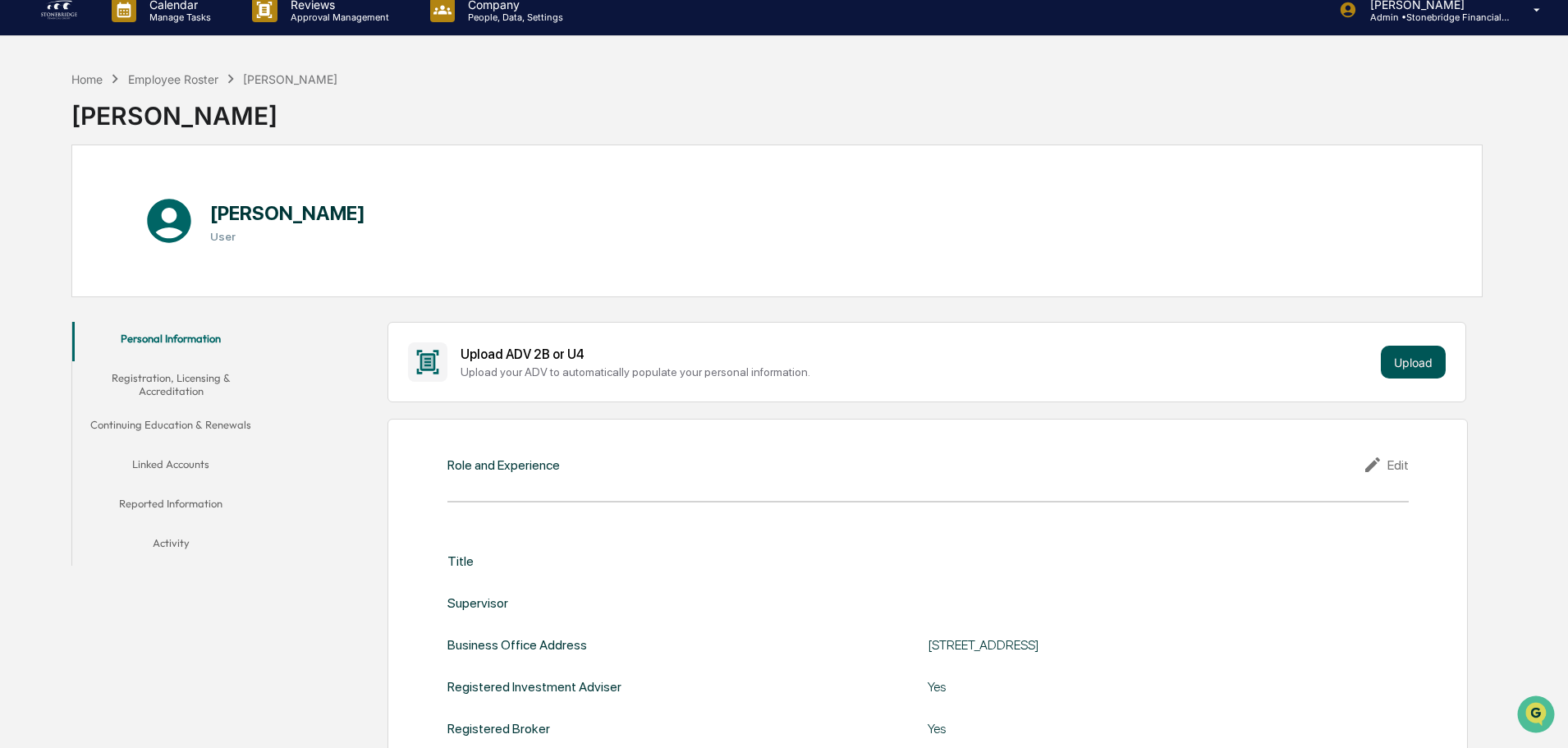
click at [1398, 354] on button "Upload" at bounding box center [1413, 361] width 65 height 32
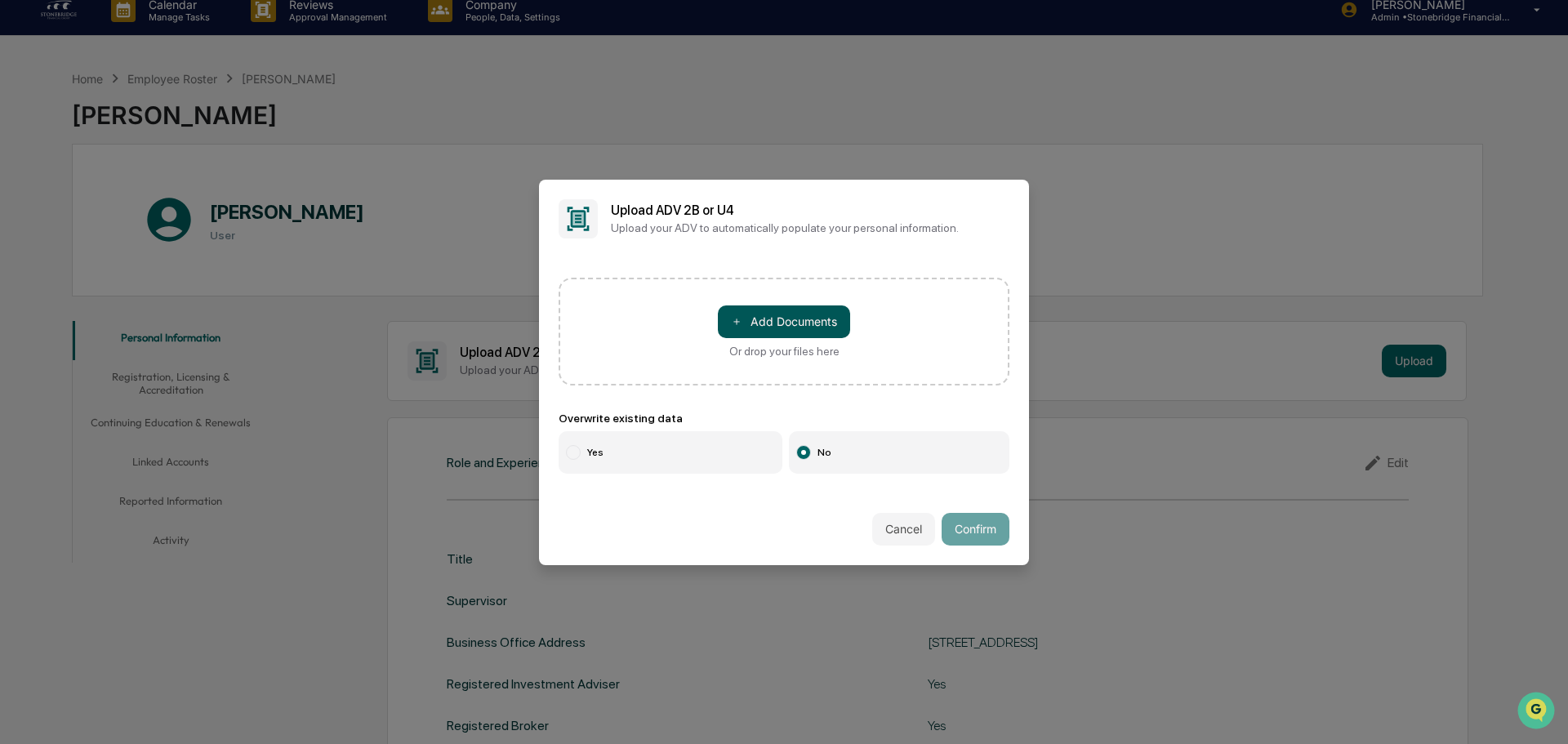
click at [817, 314] on button "＋ Add Documents" at bounding box center [784, 321] width 132 height 32
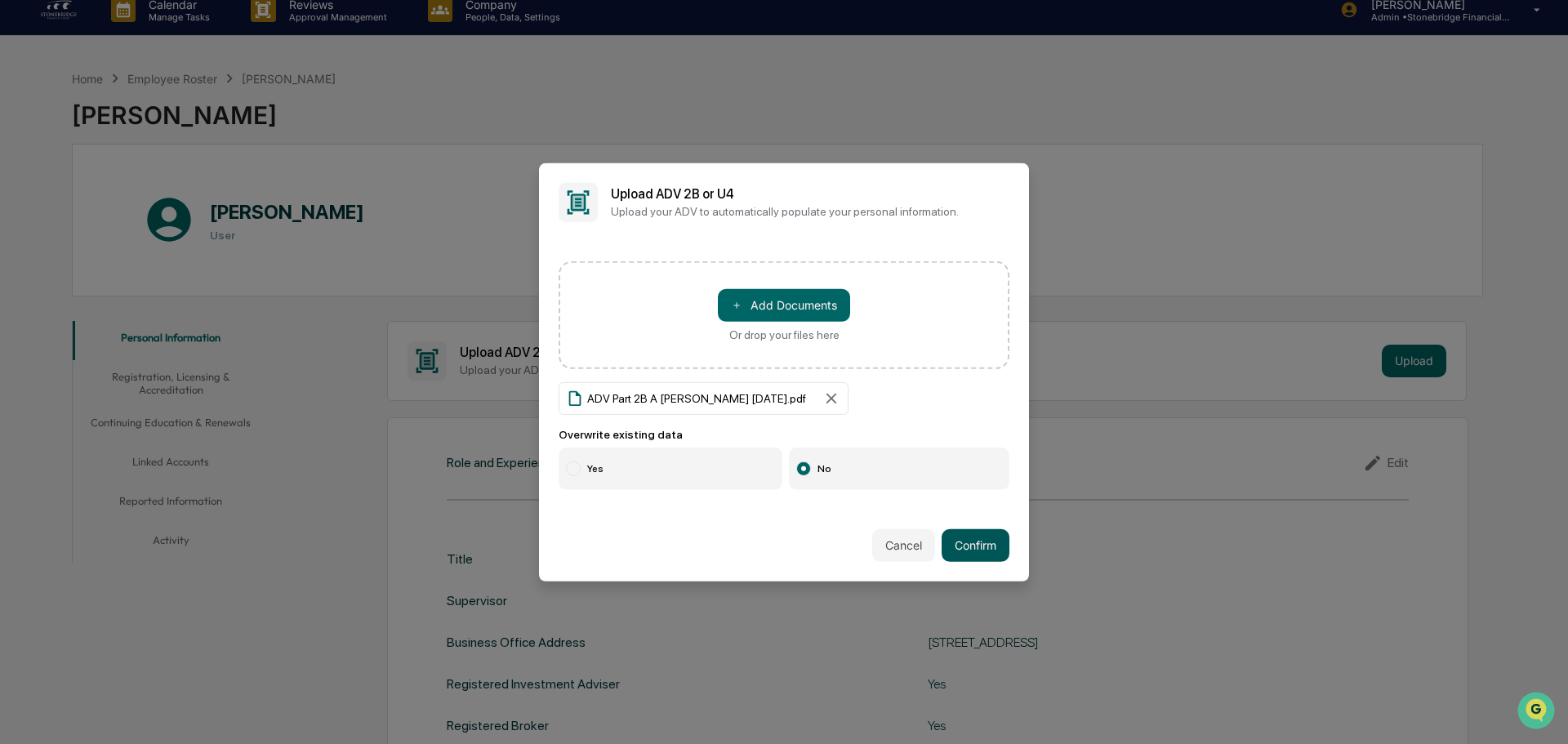
click at [982, 541] on button "Confirm" at bounding box center [975, 545] width 67 height 32
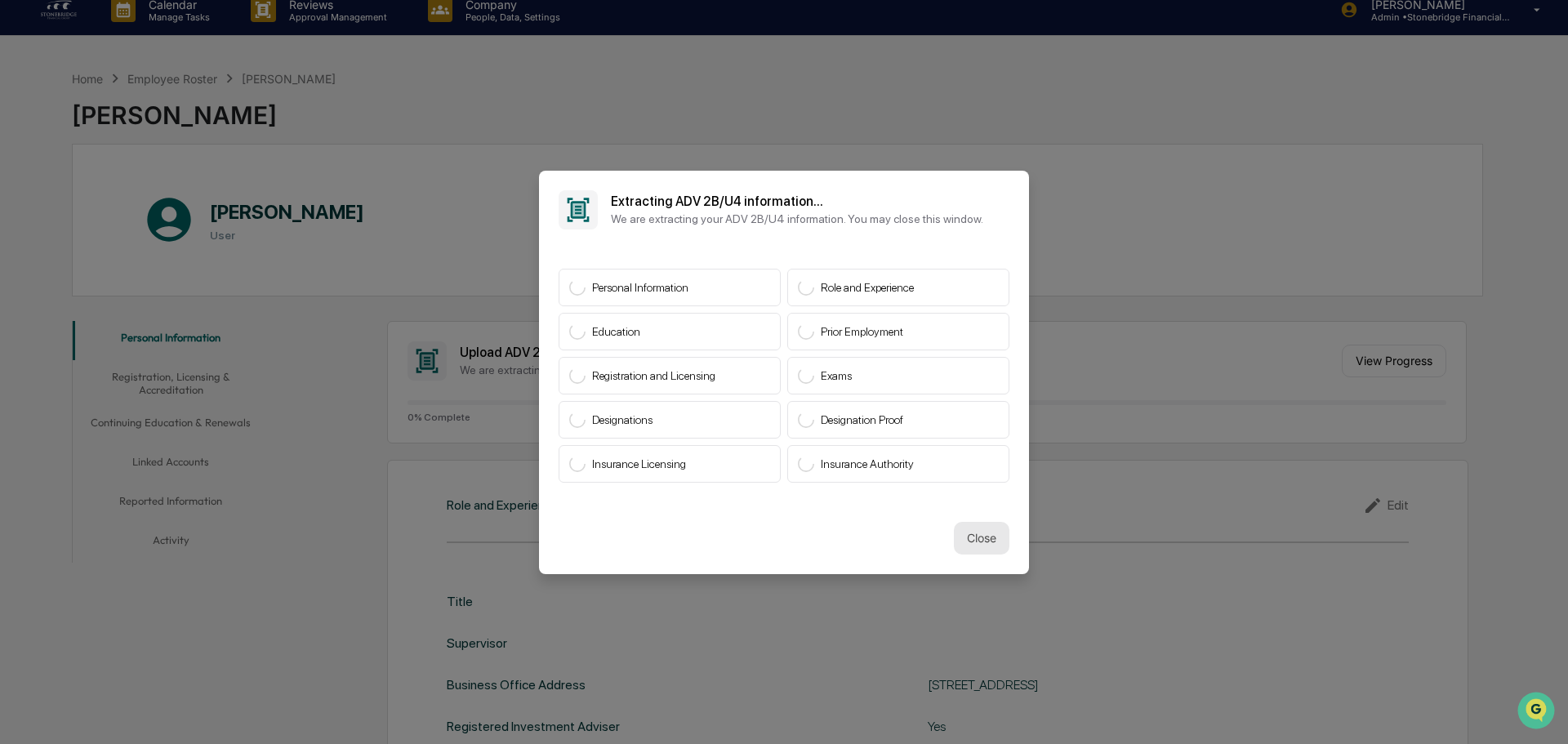
click at [985, 550] on button "Close" at bounding box center [981, 537] width 55 height 32
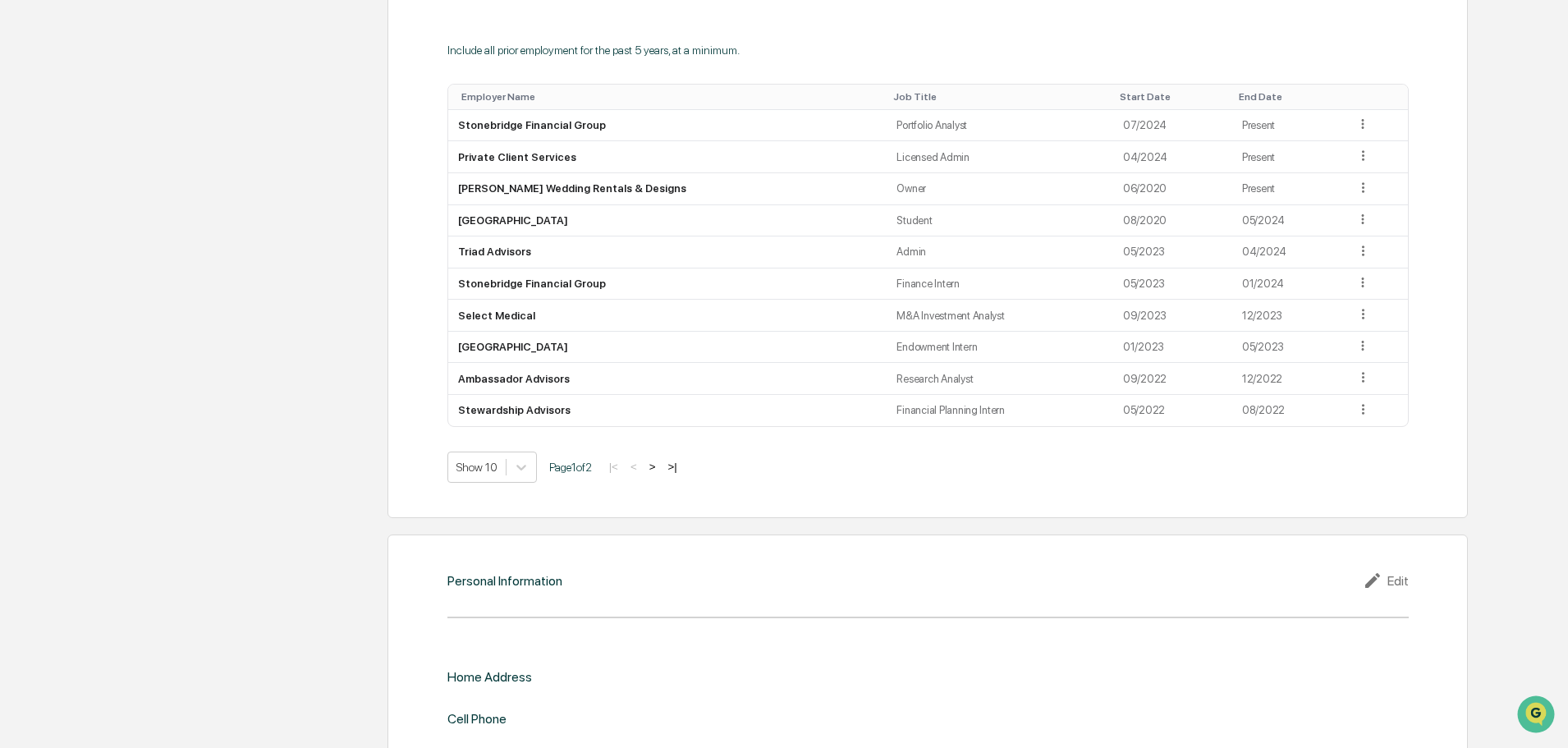
scroll to position [1484, 0]
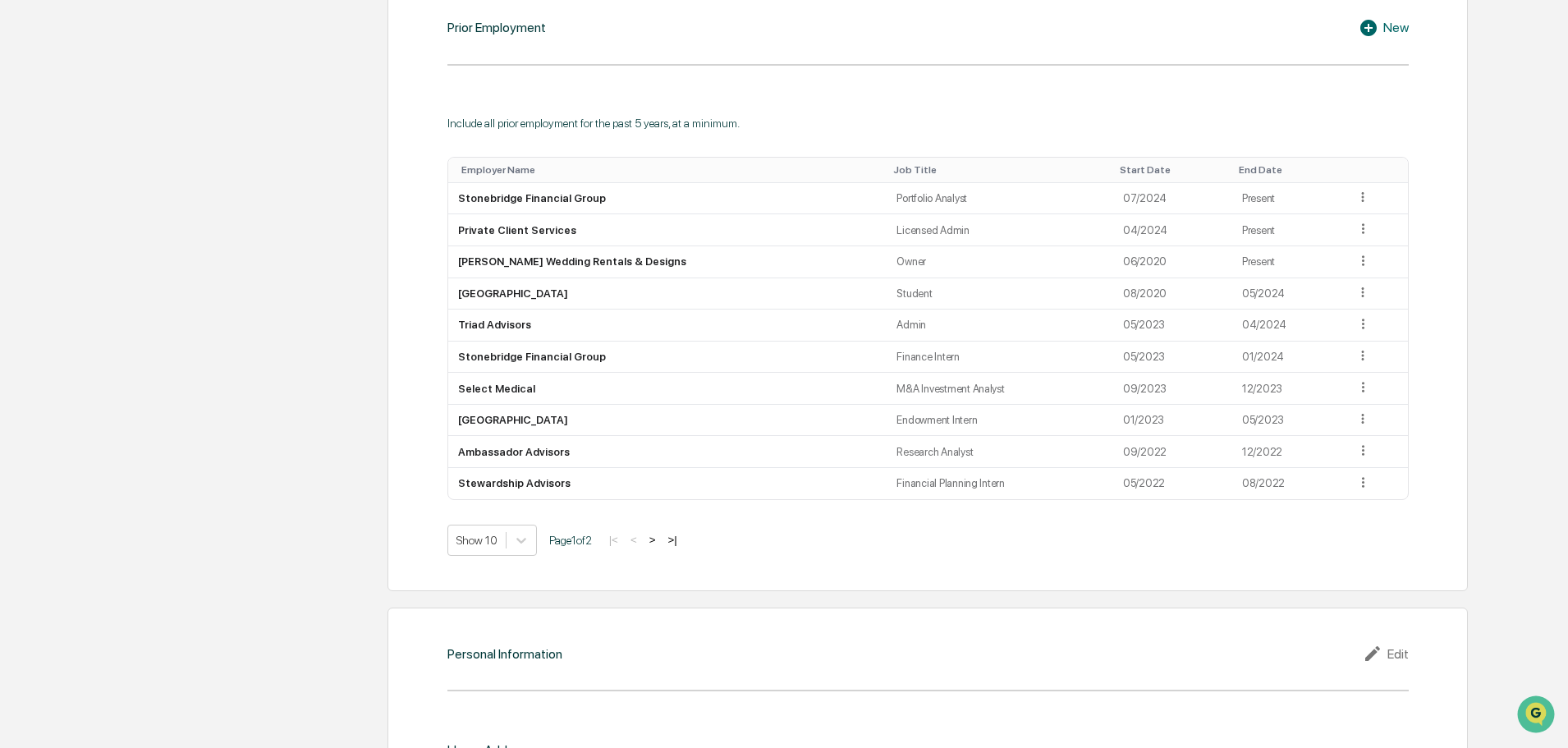
click at [1125, 164] on div "Start Date" at bounding box center [1173, 170] width 106 height 11
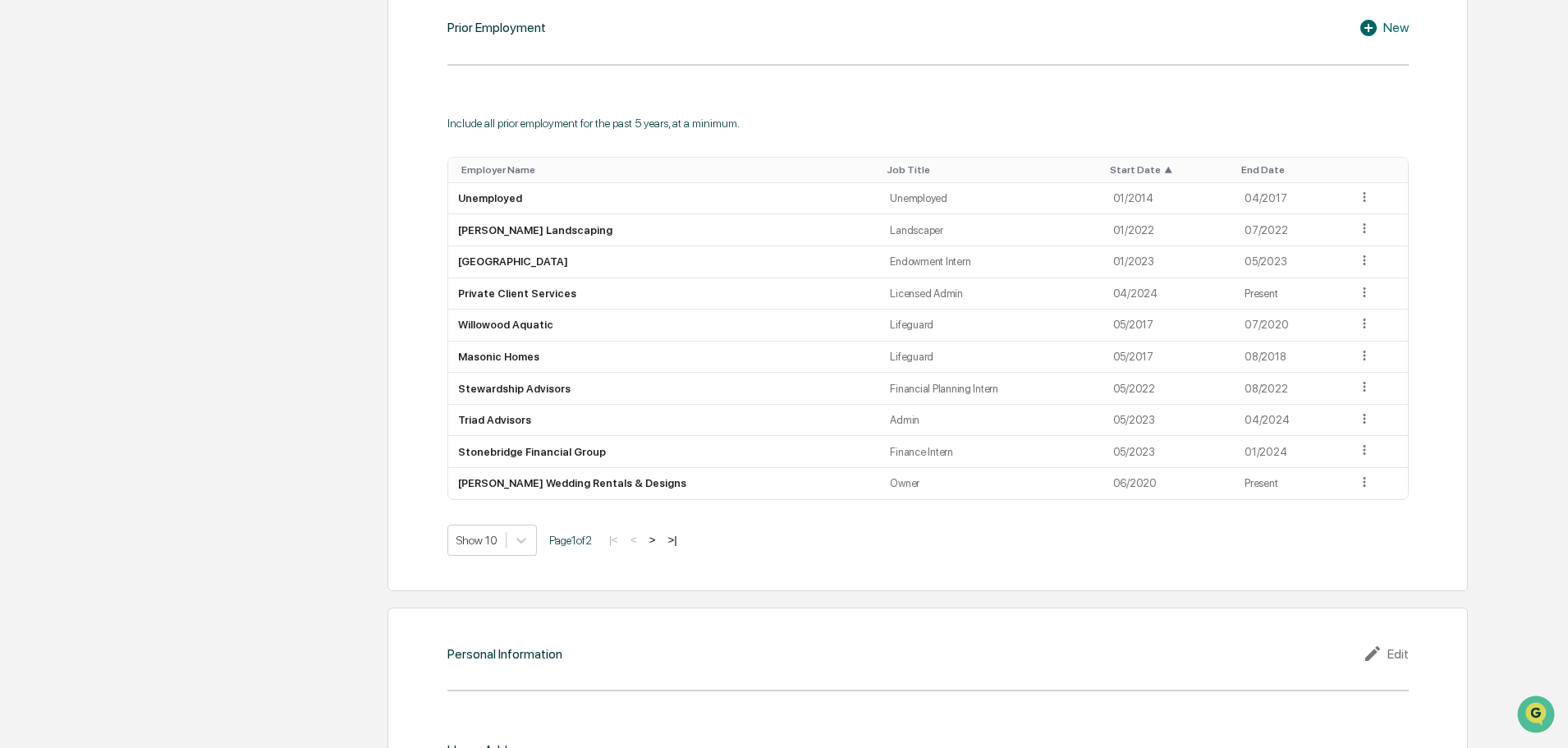
click at [1125, 164] on div "Start Date ▲" at bounding box center [1168, 170] width 118 height 11
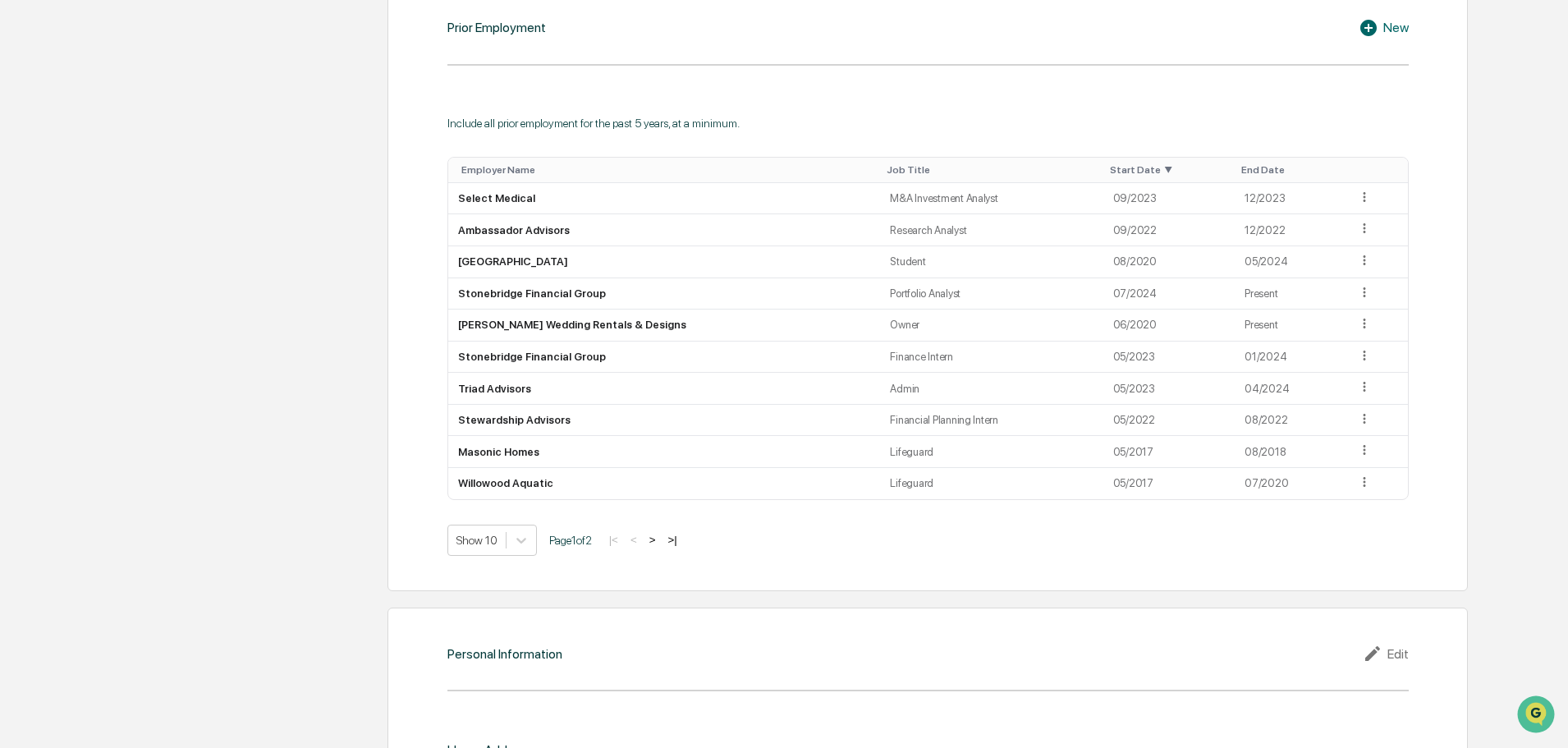
click at [658, 535] on button ">" at bounding box center [652, 539] width 17 height 14
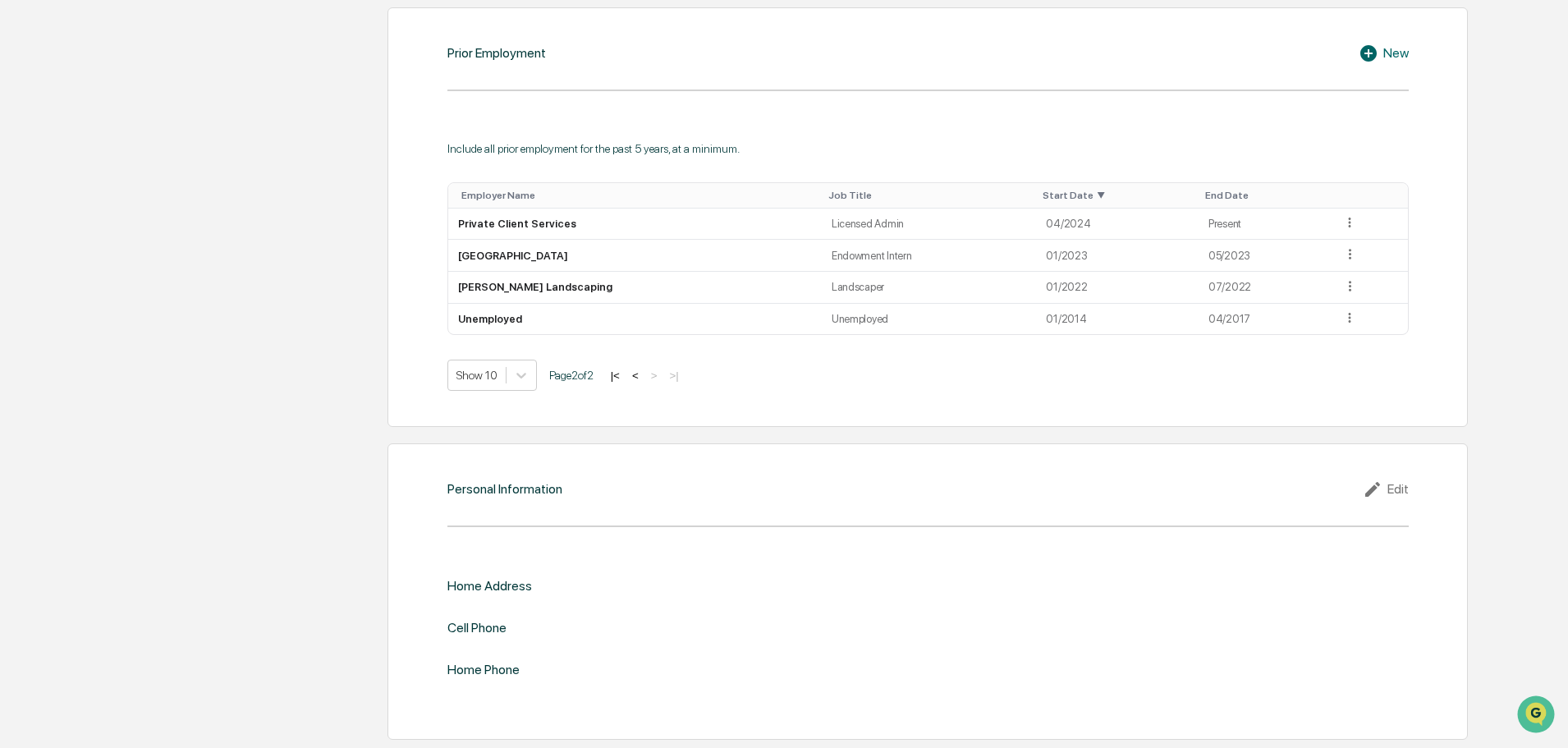
click at [644, 374] on button "<" at bounding box center [636, 375] width 17 height 14
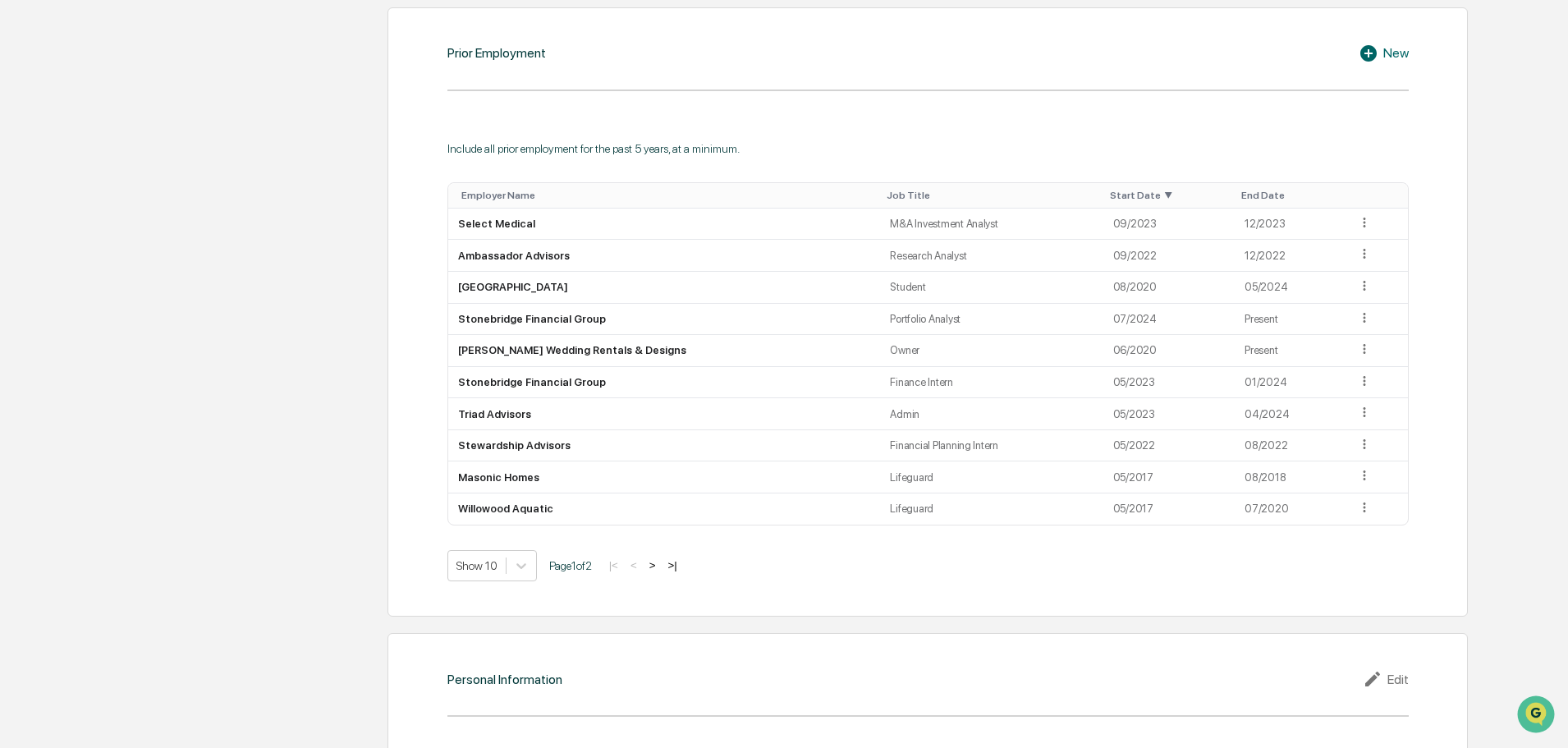
click at [661, 563] on button ">" at bounding box center [652, 565] width 17 height 14
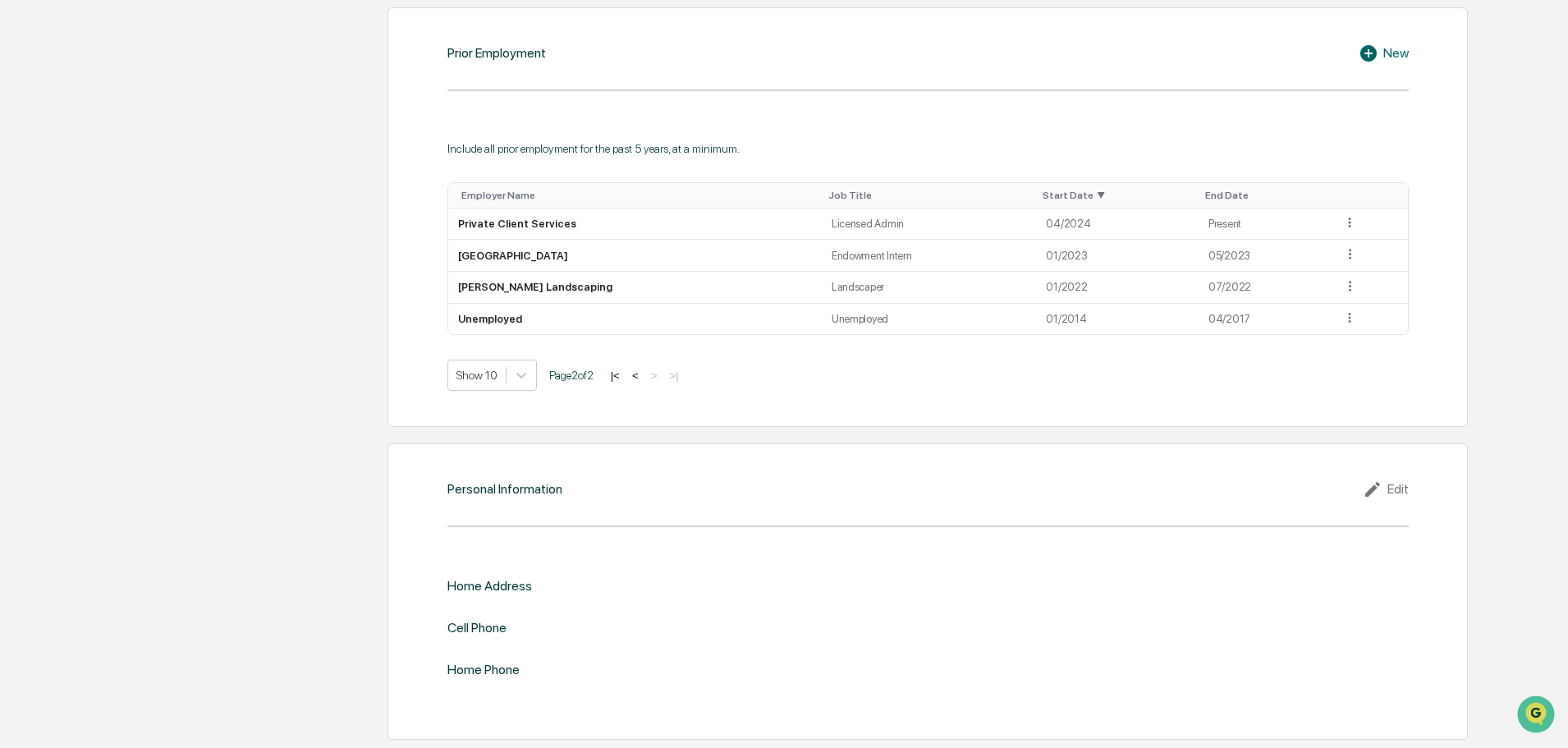
click at [619, 374] on button "|<" at bounding box center [615, 375] width 19 height 14
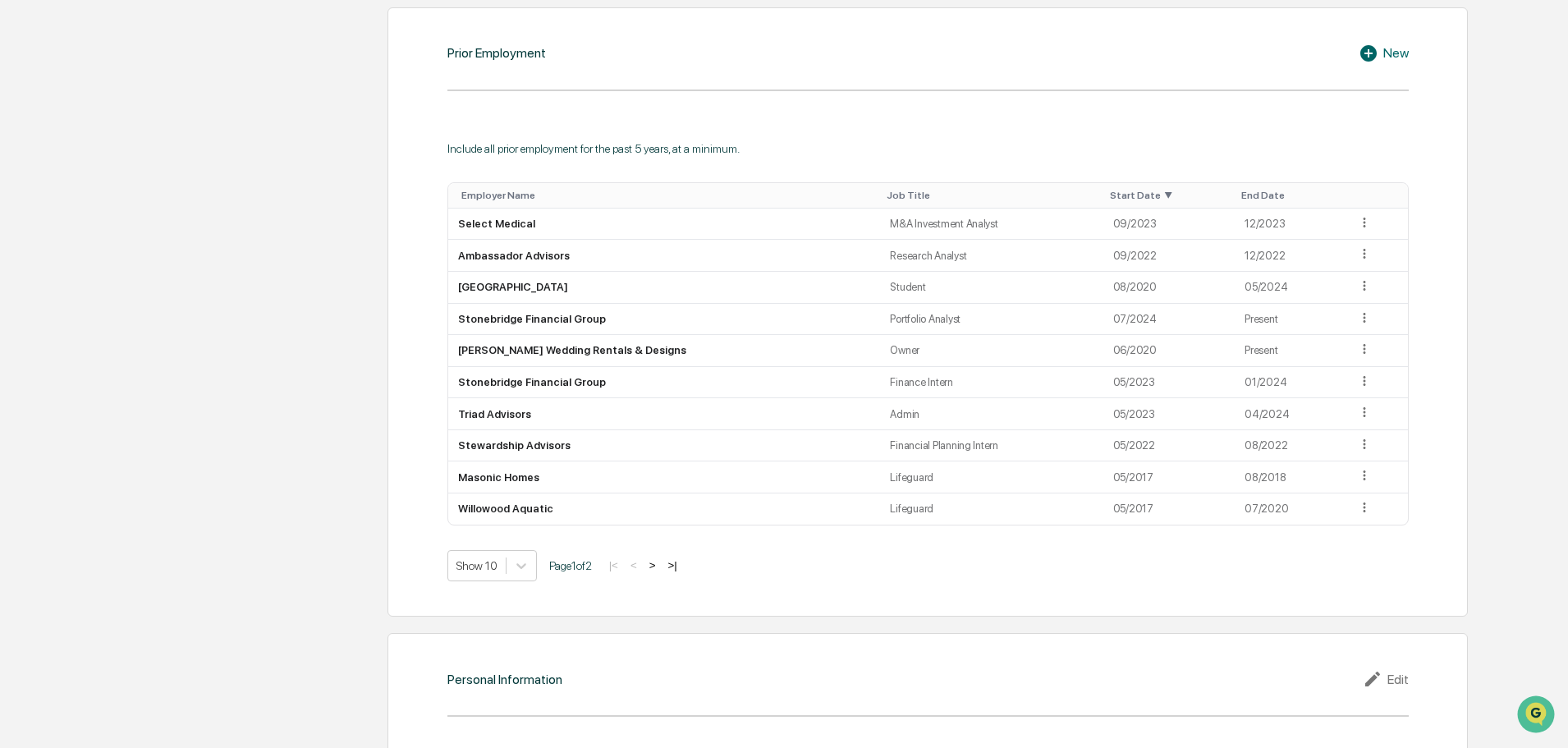
click at [1144, 201] on th "Start Date ▼" at bounding box center [1169, 195] width 132 height 25
click at [1151, 198] on div "Start Date ▼" at bounding box center [1168, 195] width 118 height 11
click at [1262, 199] on div "End Date" at bounding box center [1289, 195] width 100 height 11
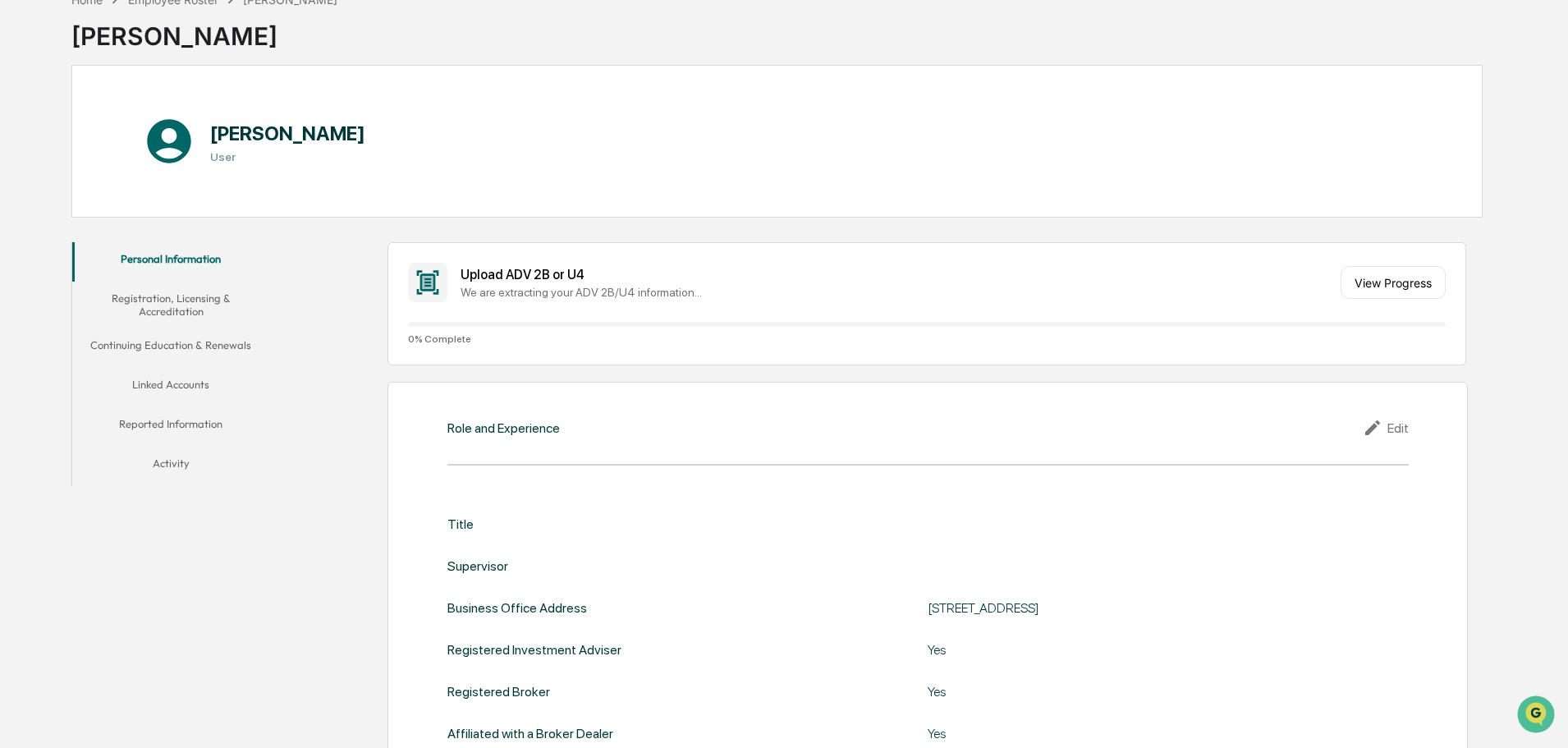
scroll to position [329, 0]
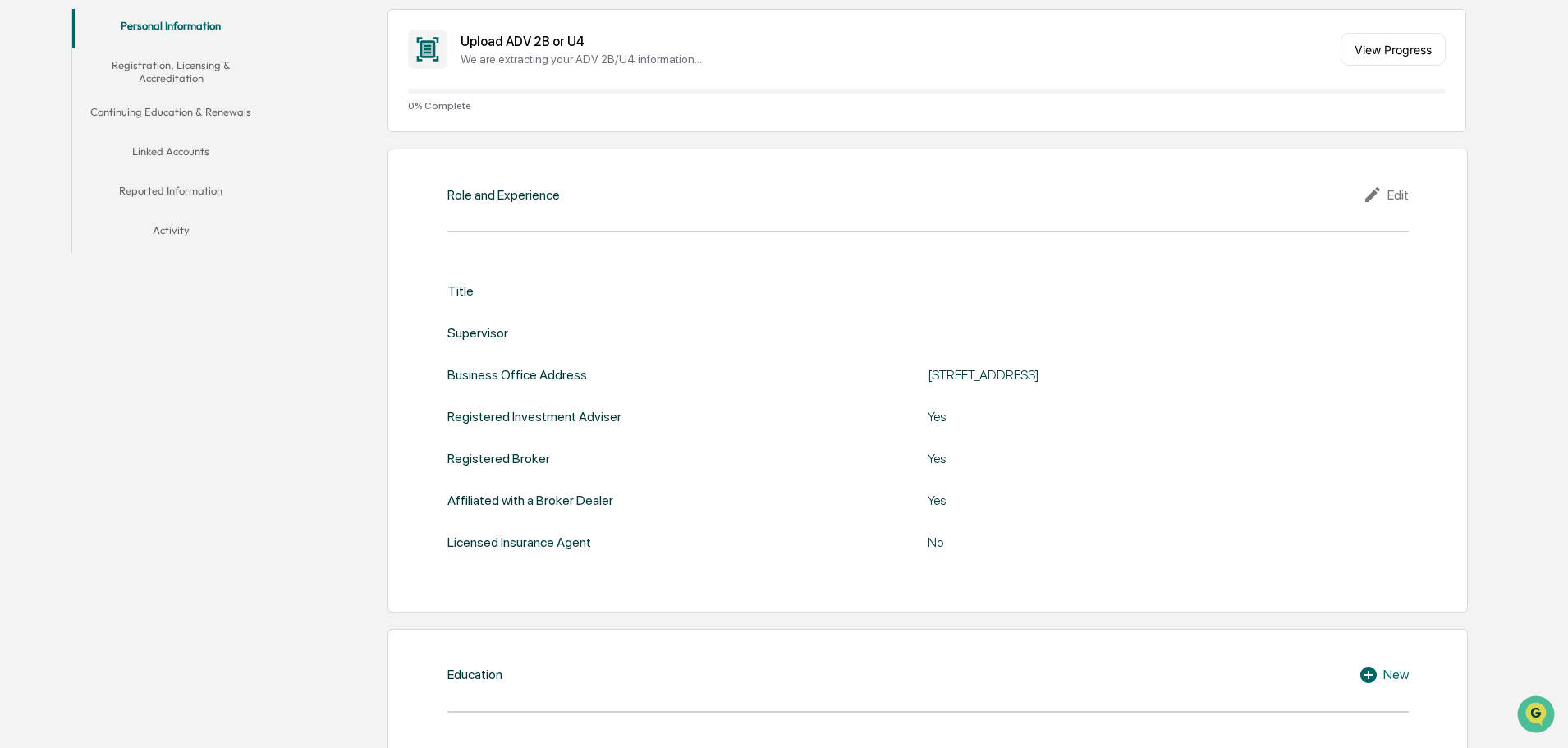
click at [193, 110] on button "Continuing Education & Renewals" at bounding box center [171, 115] width 197 height 39
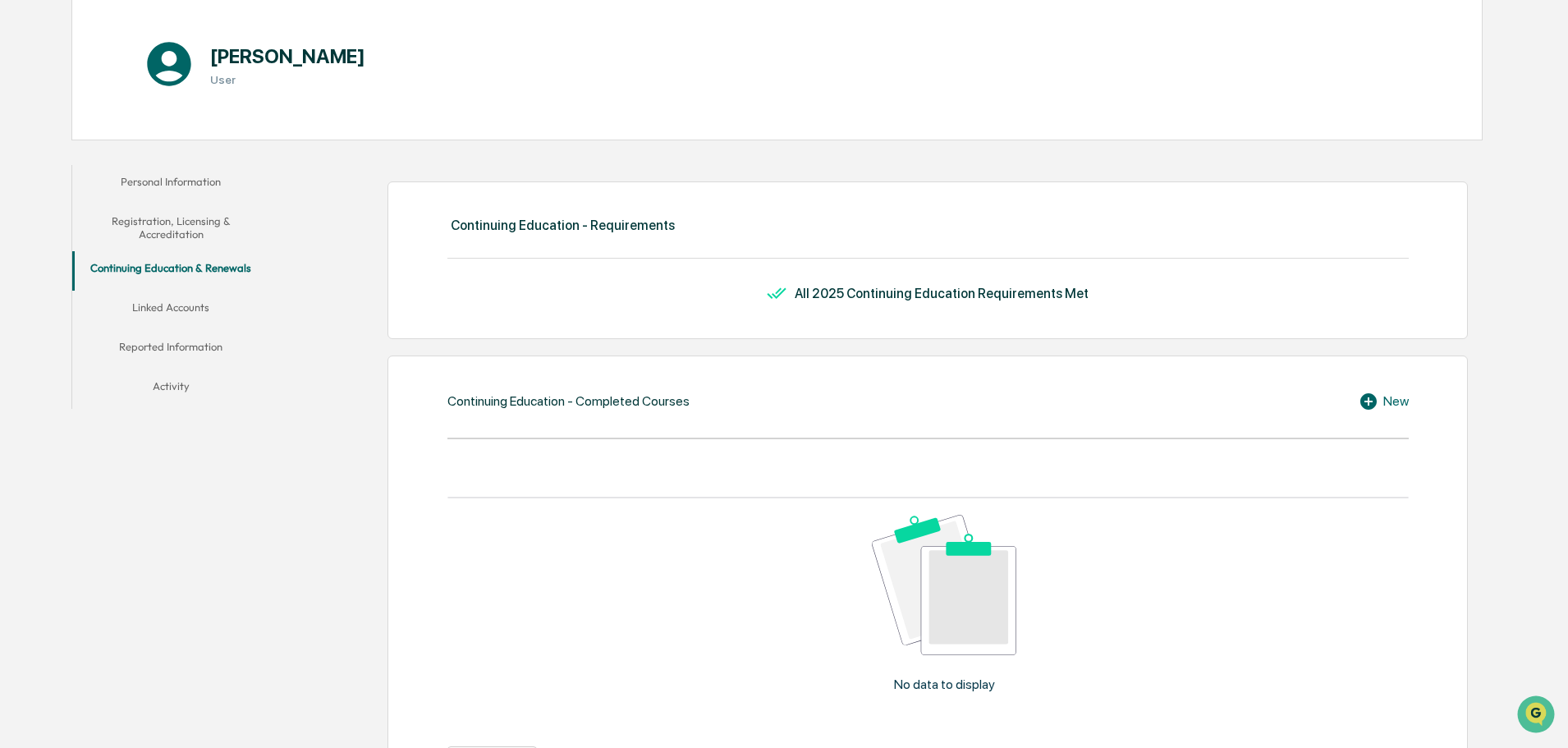
scroll to position [171, 0]
click at [161, 219] on button "Registration, Licensing & Accreditation" at bounding box center [171, 229] width 197 height 46
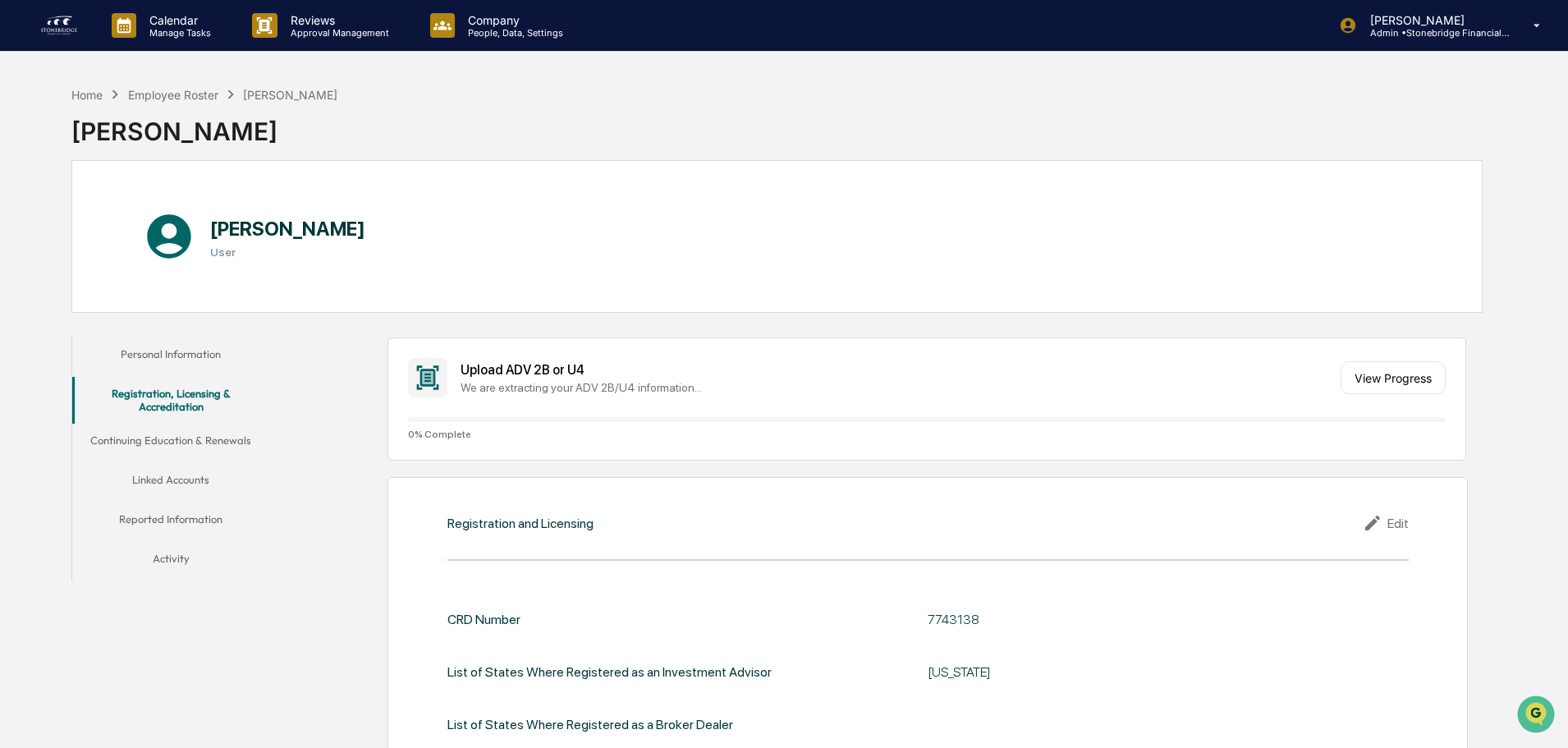
click at [196, 110] on div "Aedan Wilkinson" at bounding box center [204, 124] width 266 height 43
click at [199, 95] on div "Employee Roster" at bounding box center [173, 95] width 90 height 14
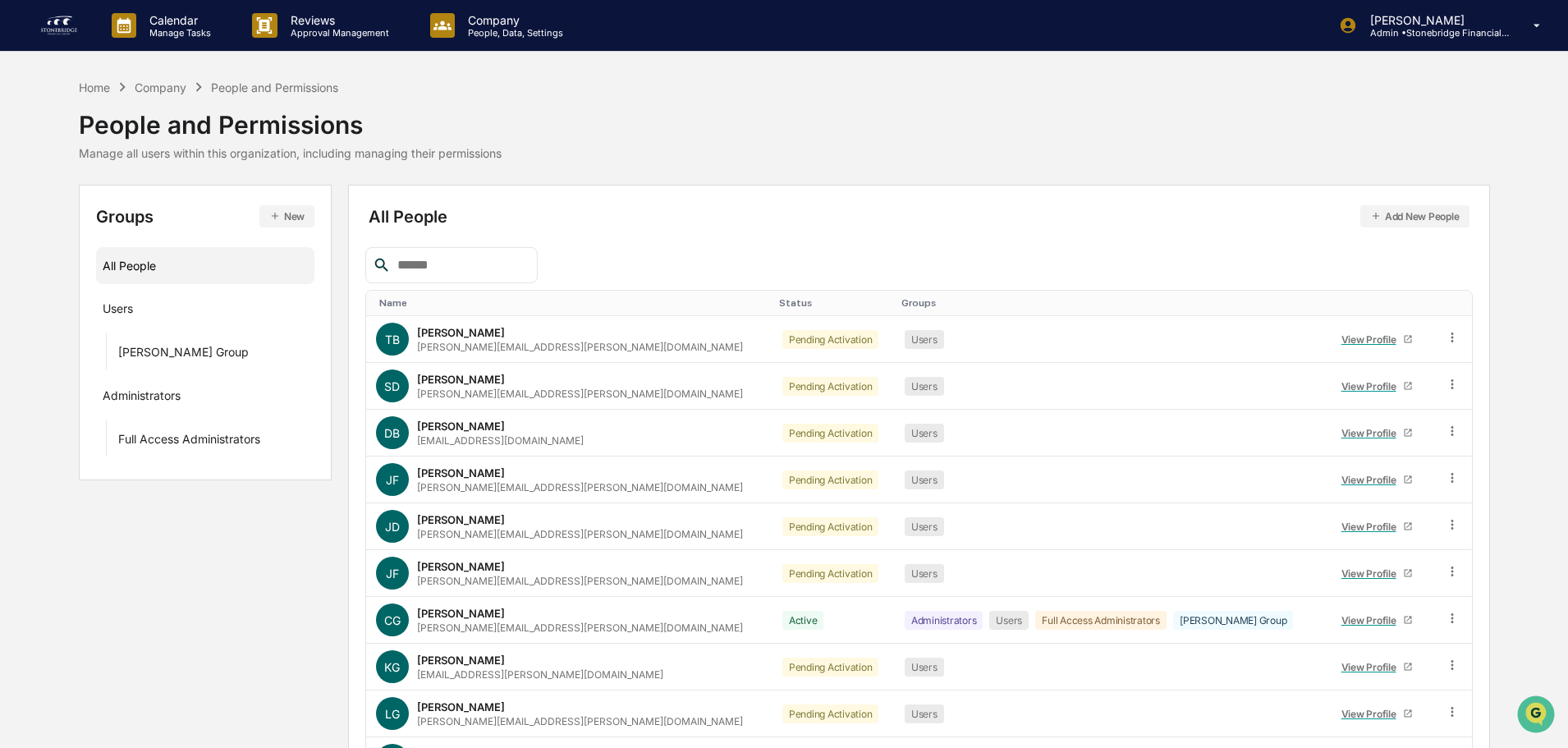
click at [386, 303] on div "Name" at bounding box center [572, 303] width 387 height 11
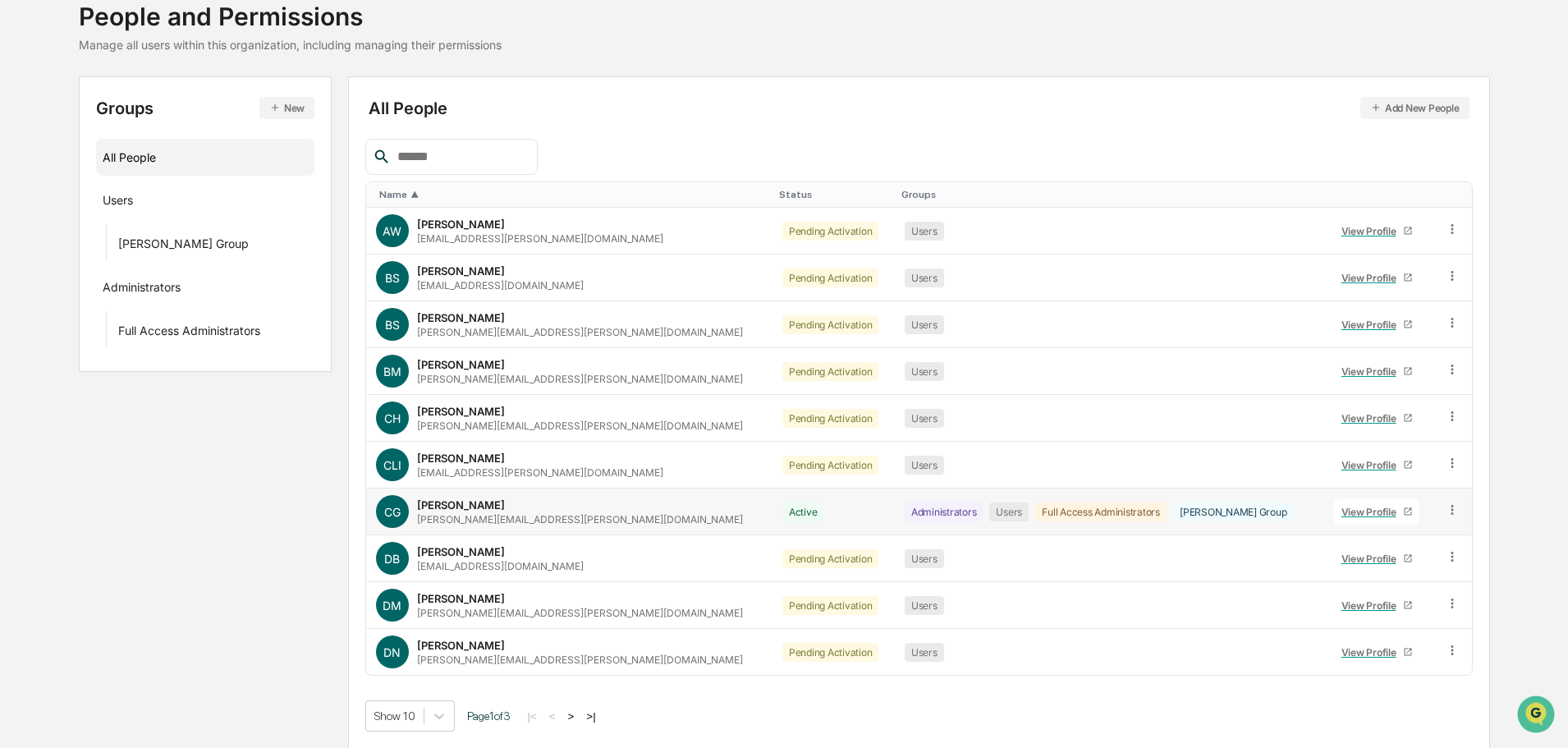
scroll to position [110, 0]
click at [1334, 517] on link "View Profile" at bounding box center [1377, 510] width 85 height 25
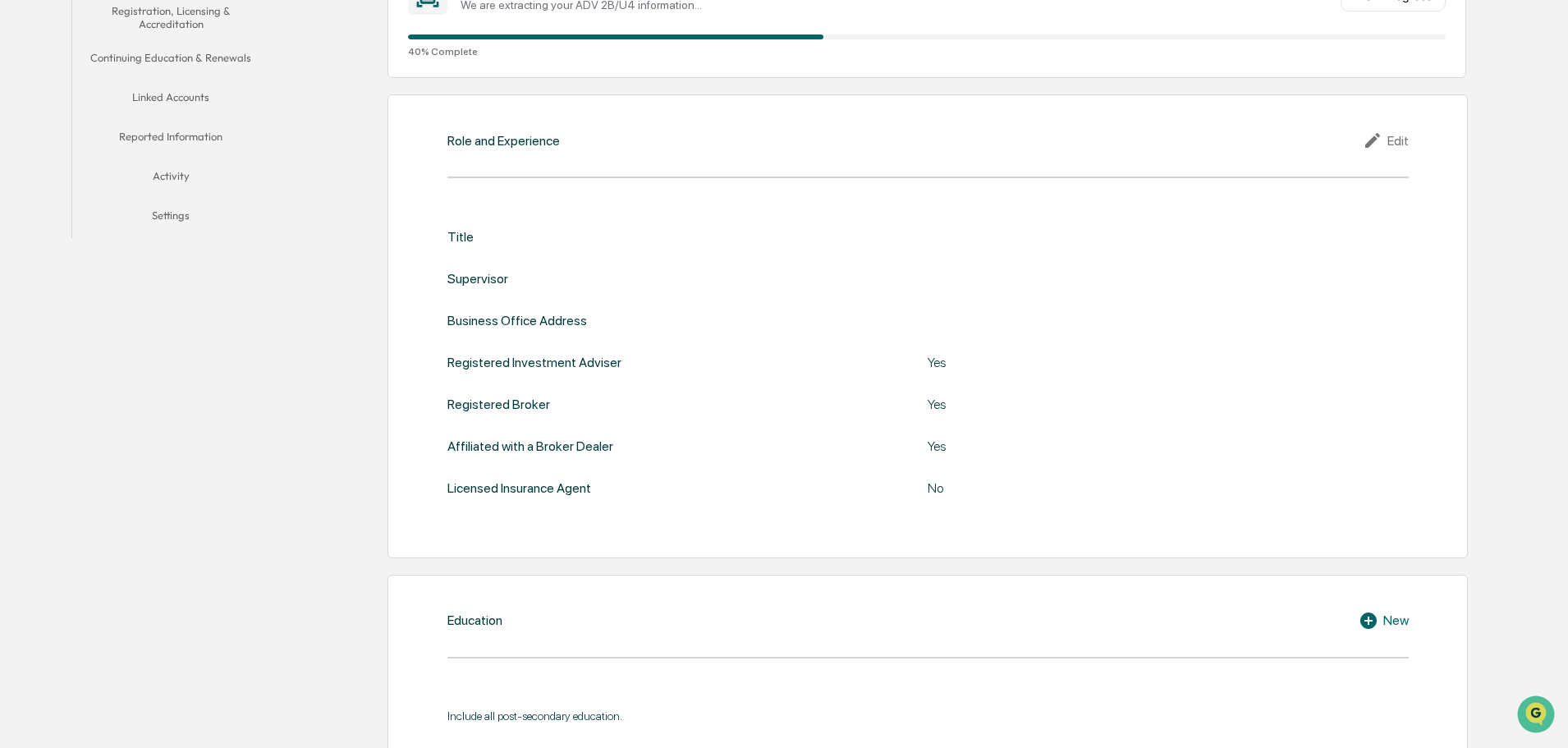
scroll to position [274, 0]
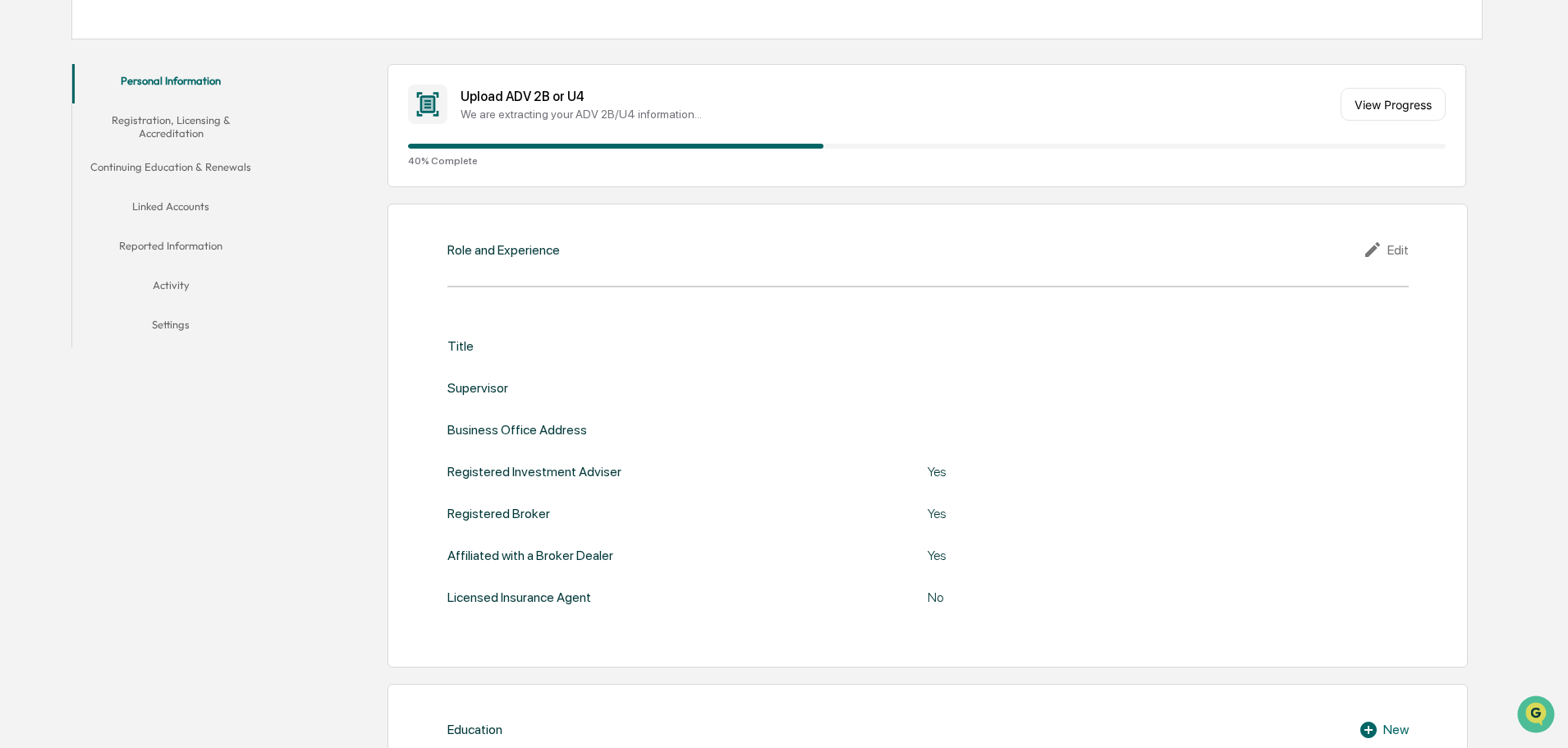
click at [200, 125] on button "Registration, Licensing & Accreditation" at bounding box center [171, 126] width 197 height 46
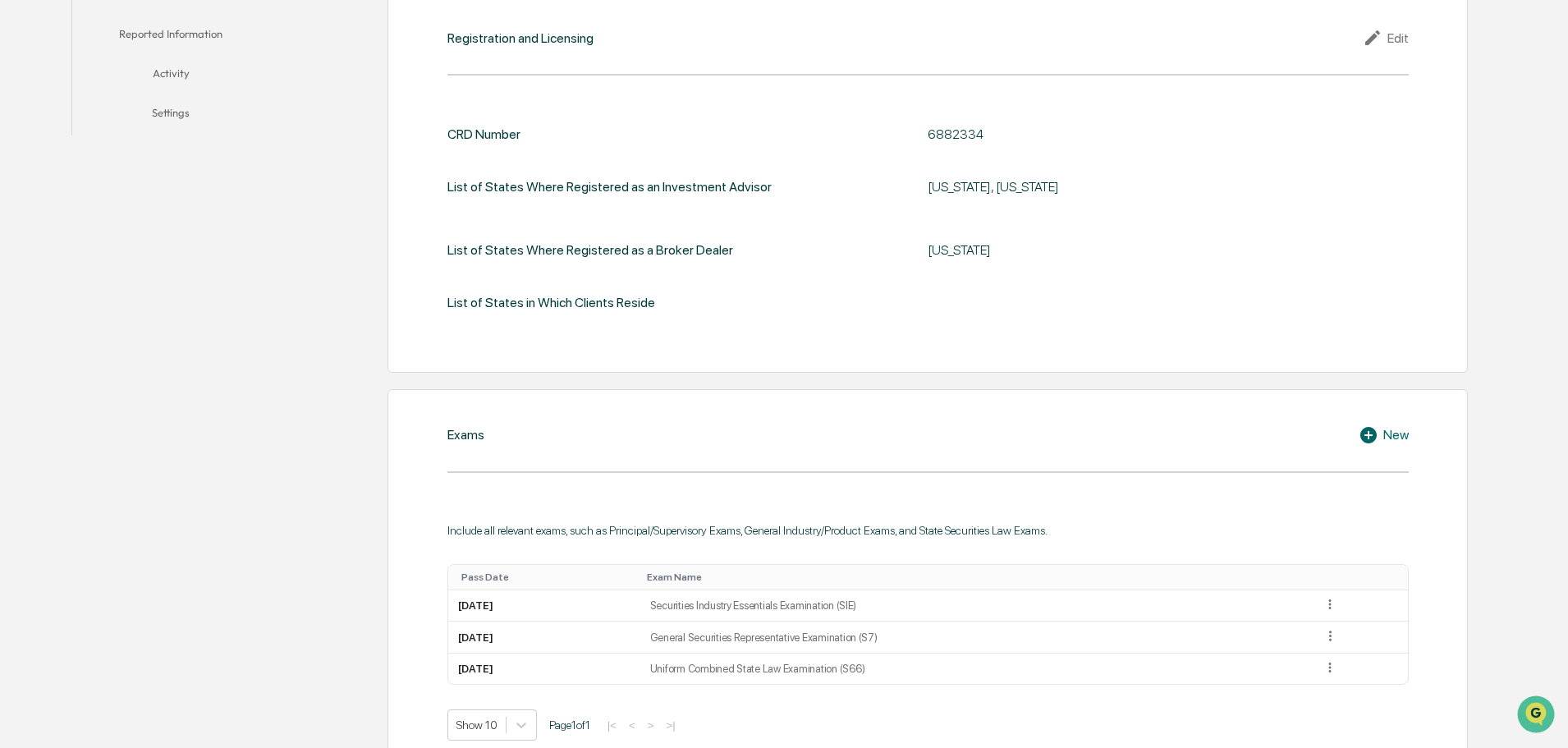
scroll to position [520, 0]
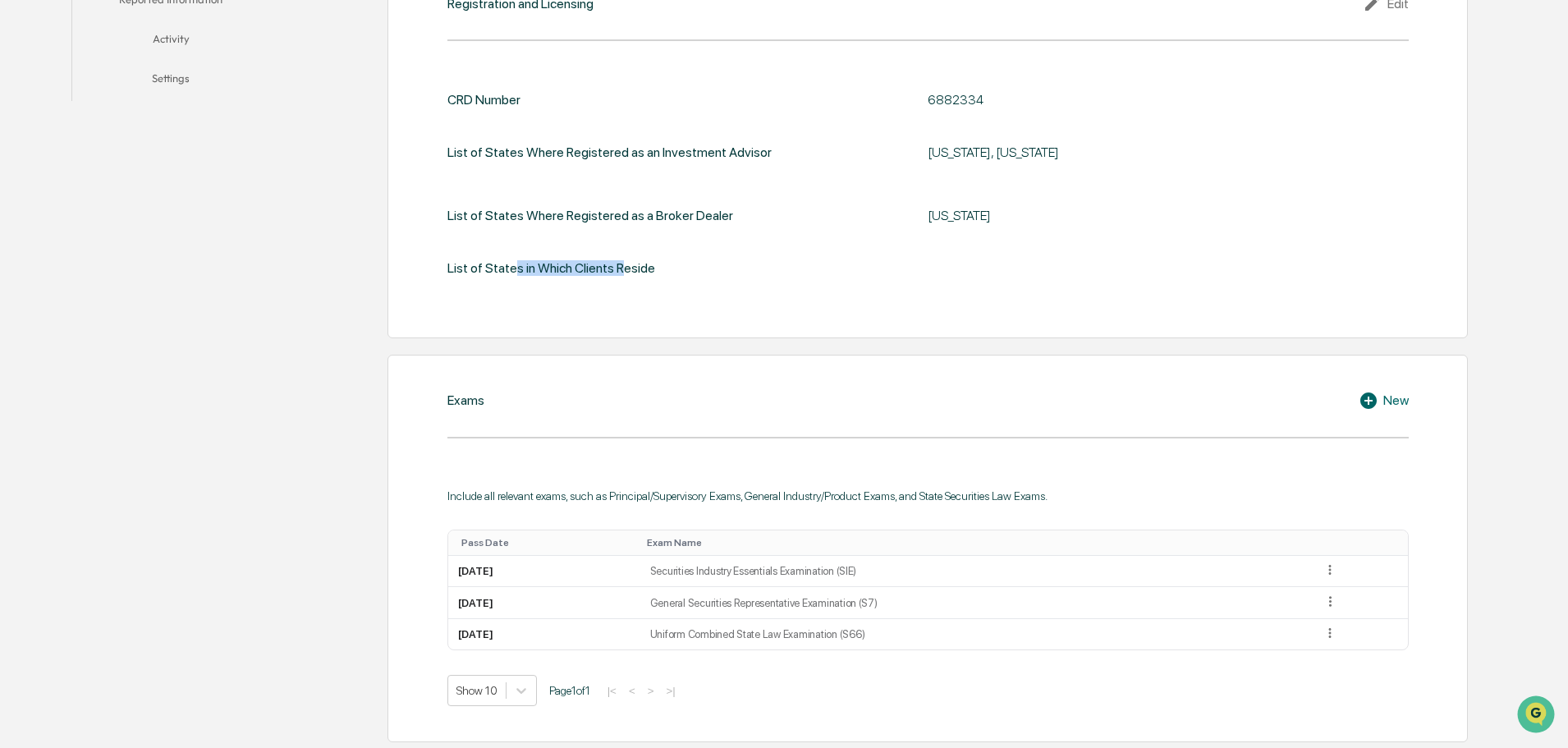
drag, startPoint x: 510, startPoint y: 272, endPoint x: 617, endPoint y: 280, distance: 107.3
click at [617, 280] on div "CRD Number 6882334 List of States Where Registered as an Investment Advisor Pen…" at bounding box center [928, 185] width 961 height 235
drag, startPoint x: 555, startPoint y: 270, endPoint x: 635, endPoint y: 274, distance: 80.1
click at [635, 274] on div "List of States in Which Clients Reside" at bounding box center [551, 267] width 208 height 16
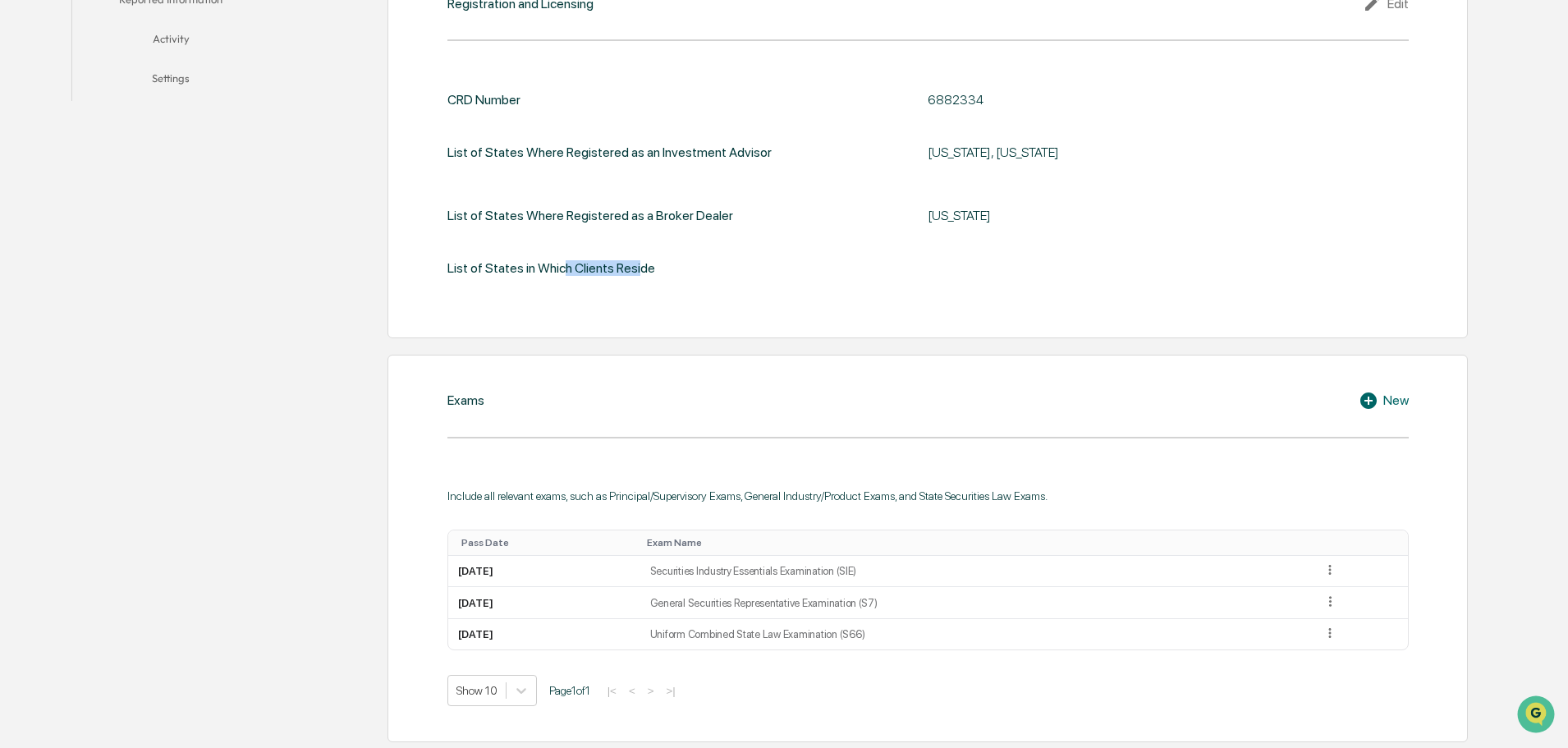
click at [635, 274] on div "List of States in Which Clients Reside" at bounding box center [551, 267] width 208 height 16
drag, startPoint x: 512, startPoint y: 270, endPoint x: 630, endPoint y: 279, distance: 118.3
click at [630, 279] on div "CRD Number 6882334 List of States Where Registered as an Investment Advisor Pen…" at bounding box center [928, 185] width 961 height 235
drag, startPoint x: 495, startPoint y: 267, endPoint x: 704, endPoint y: 285, distance: 209.8
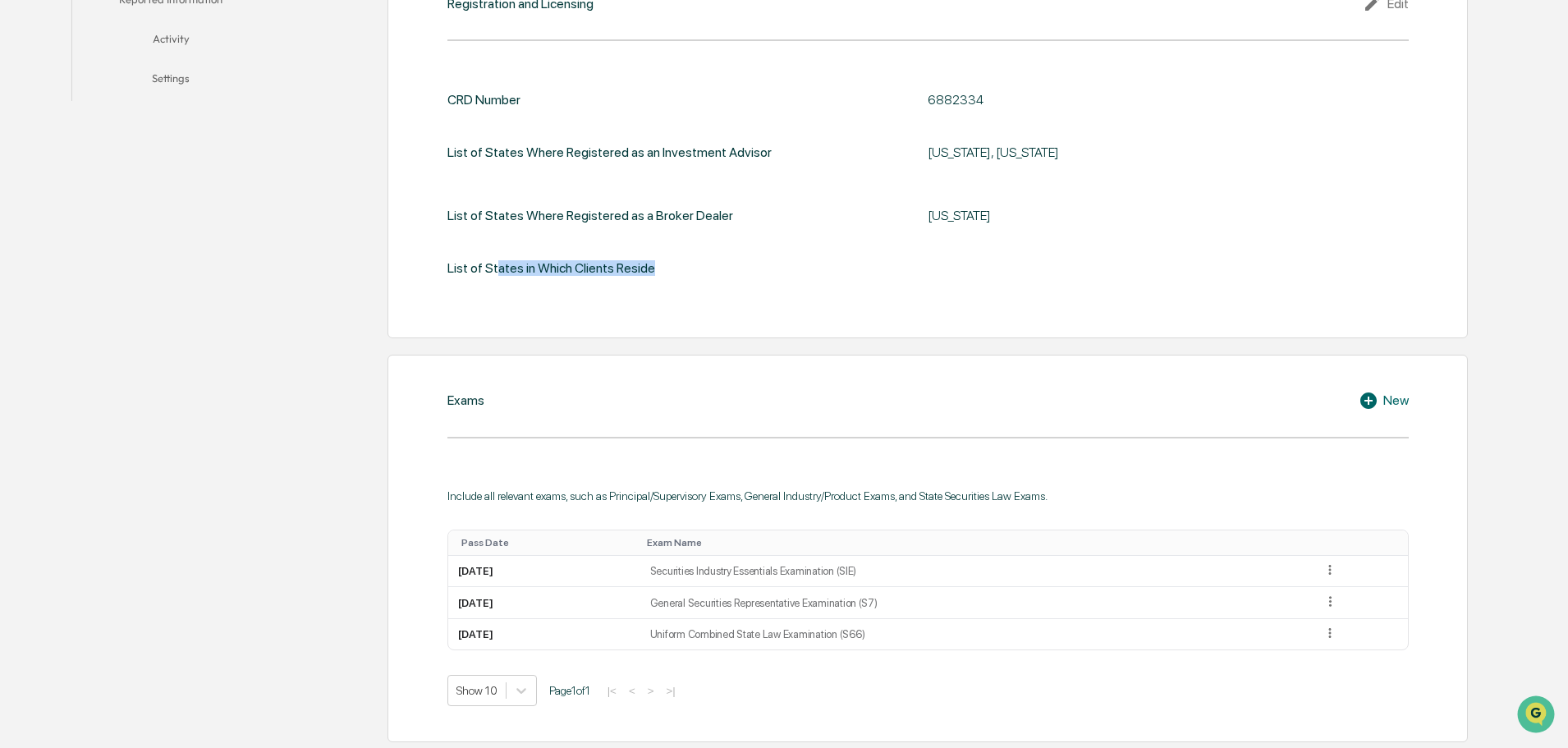
click at [704, 285] on div "CRD Number 6882334 List of States Where Registered as an Investment Advisor Pen…" at bounding box center [928, 185] width 961 height 235
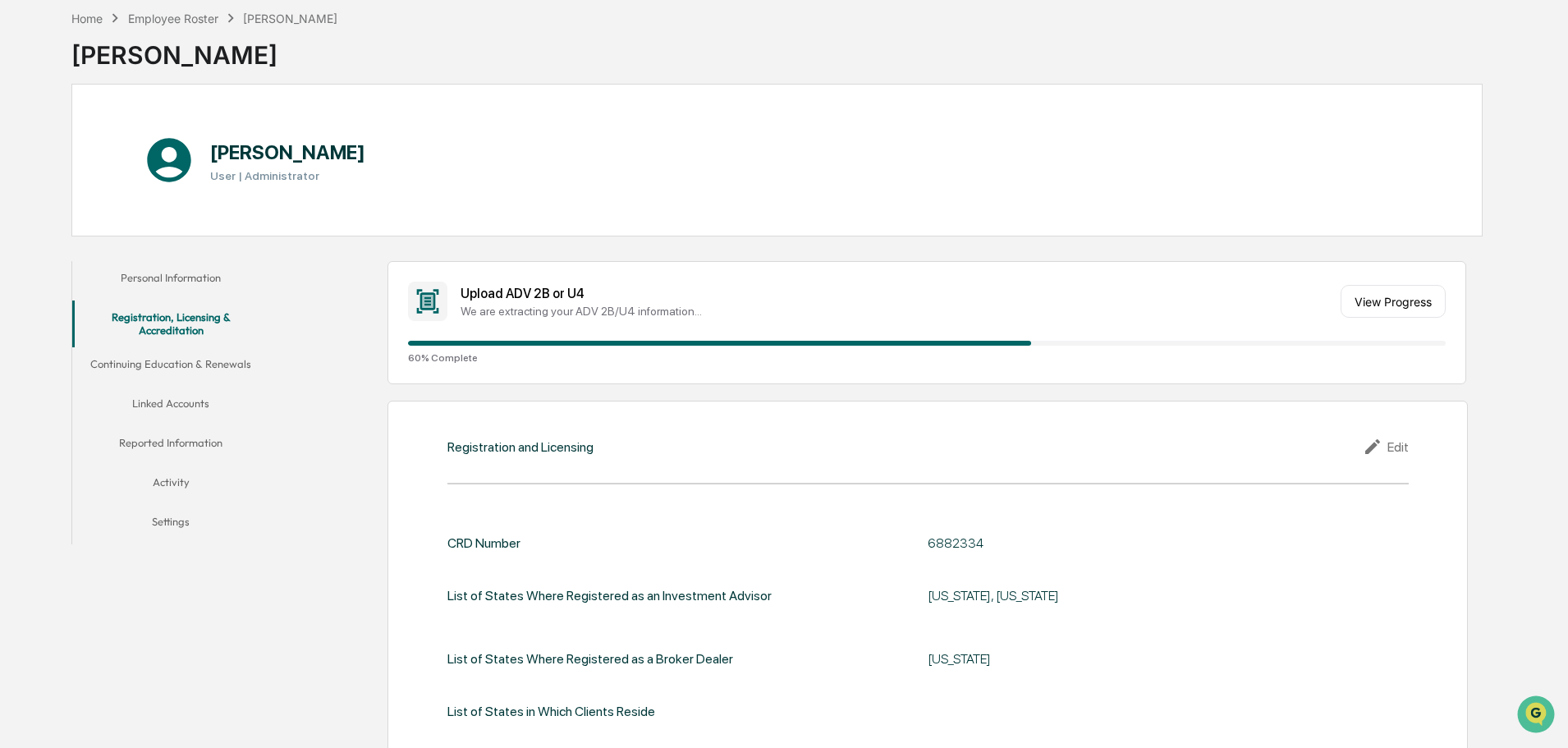
scroll to position [0, 0]
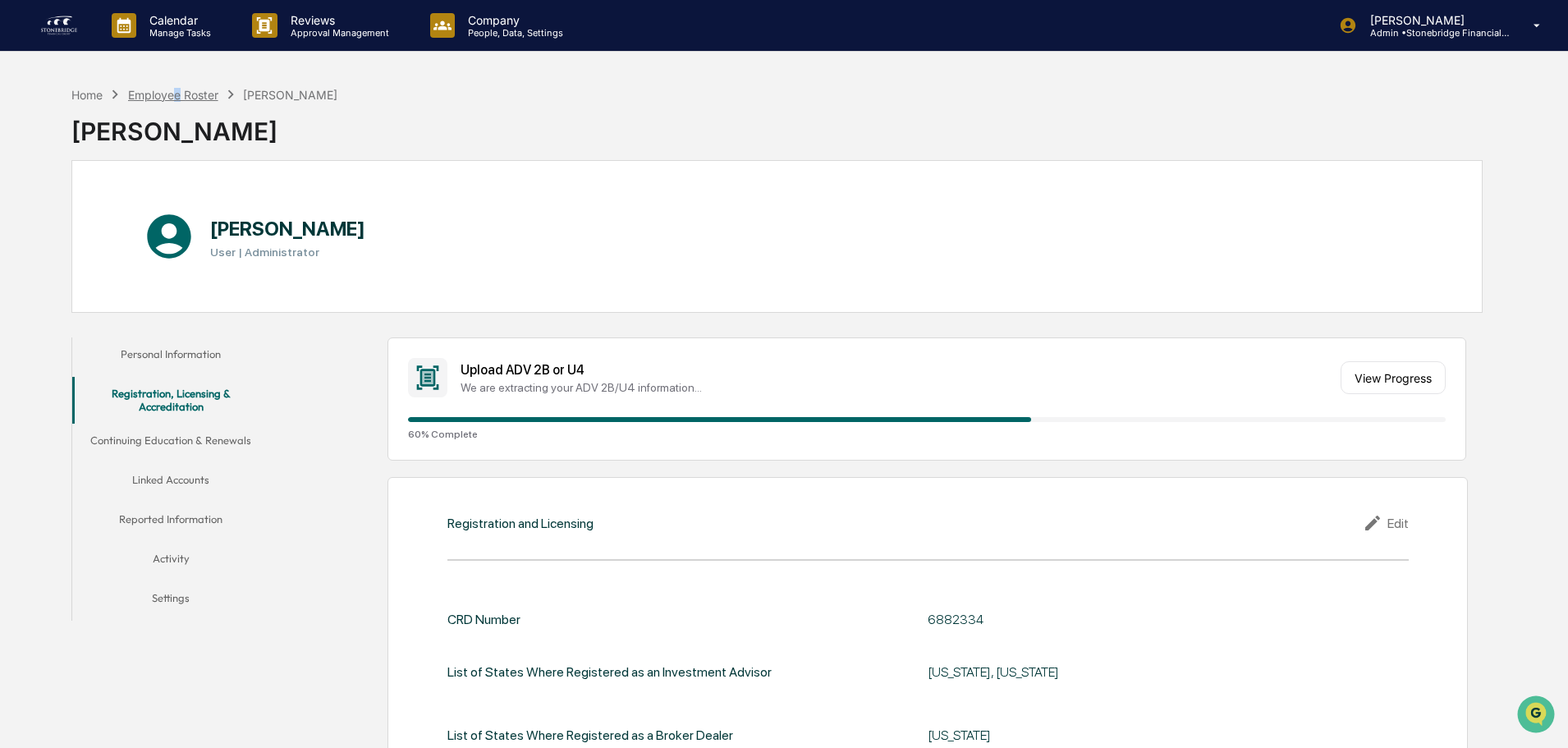
click at [182, 99] on div "Employee Roster" at bounding box center [173, 95] width 90 height 14
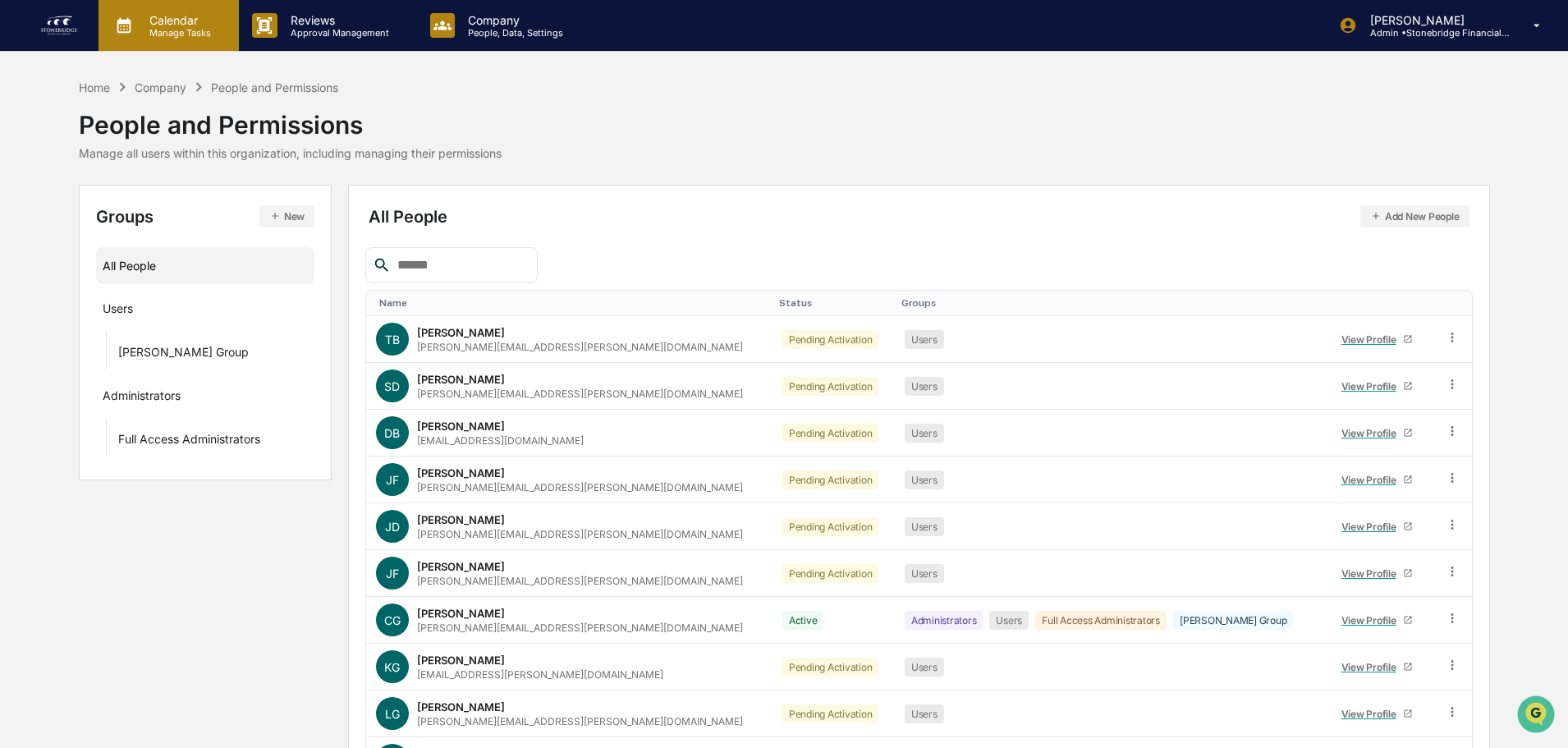
click at [188, 35] on p "Manage Tasks" at bounding box center [177, 32] width 83 height 11
click at [186, 35] on div at bounding box center [788, 374] width 1576 height 748
click at [171, 21] on p "Calendar" at bounding box center [177, 19] width 83 height 14
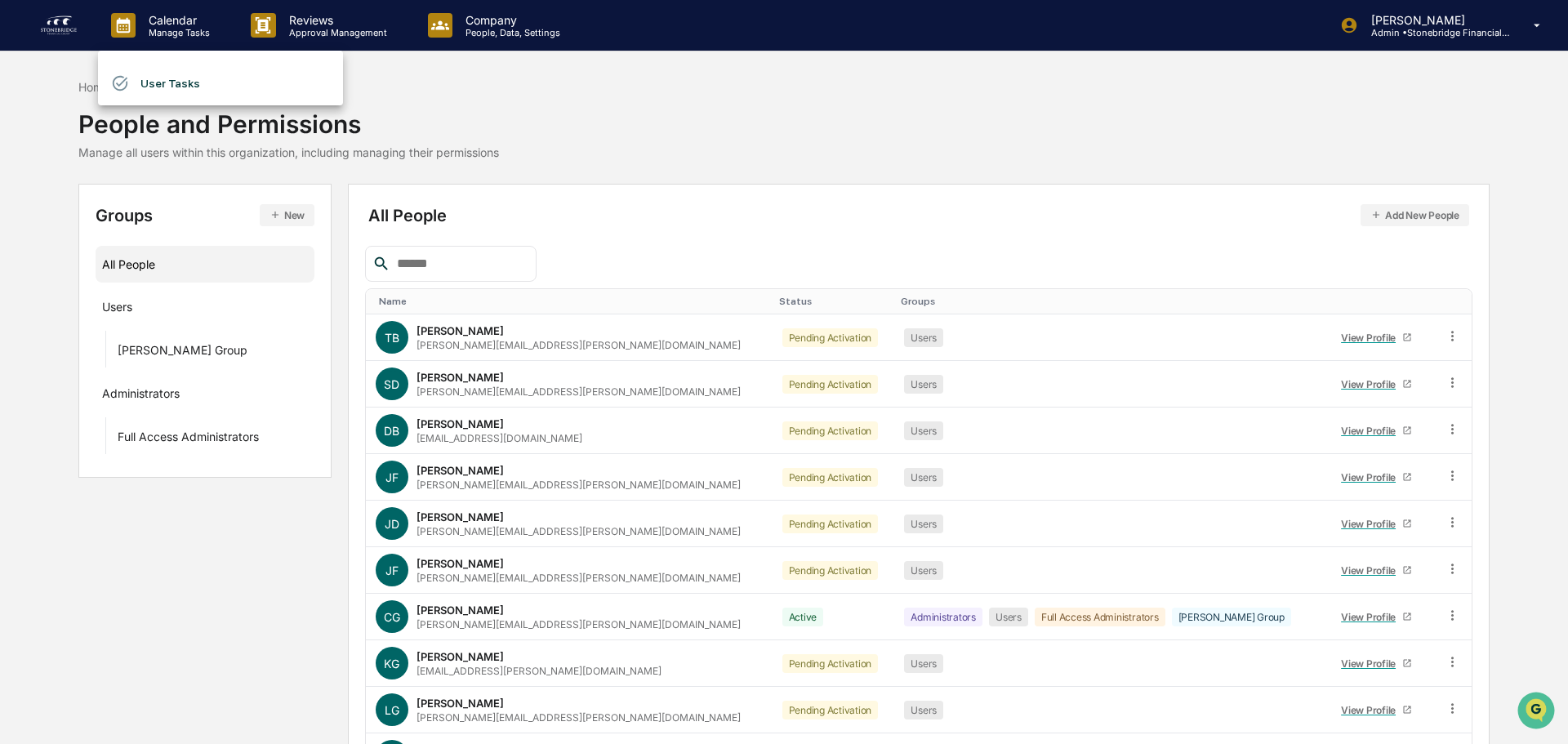
click at [182, 81] on li "User Tasks" at bounding box center [220, 83] width 245 height 31
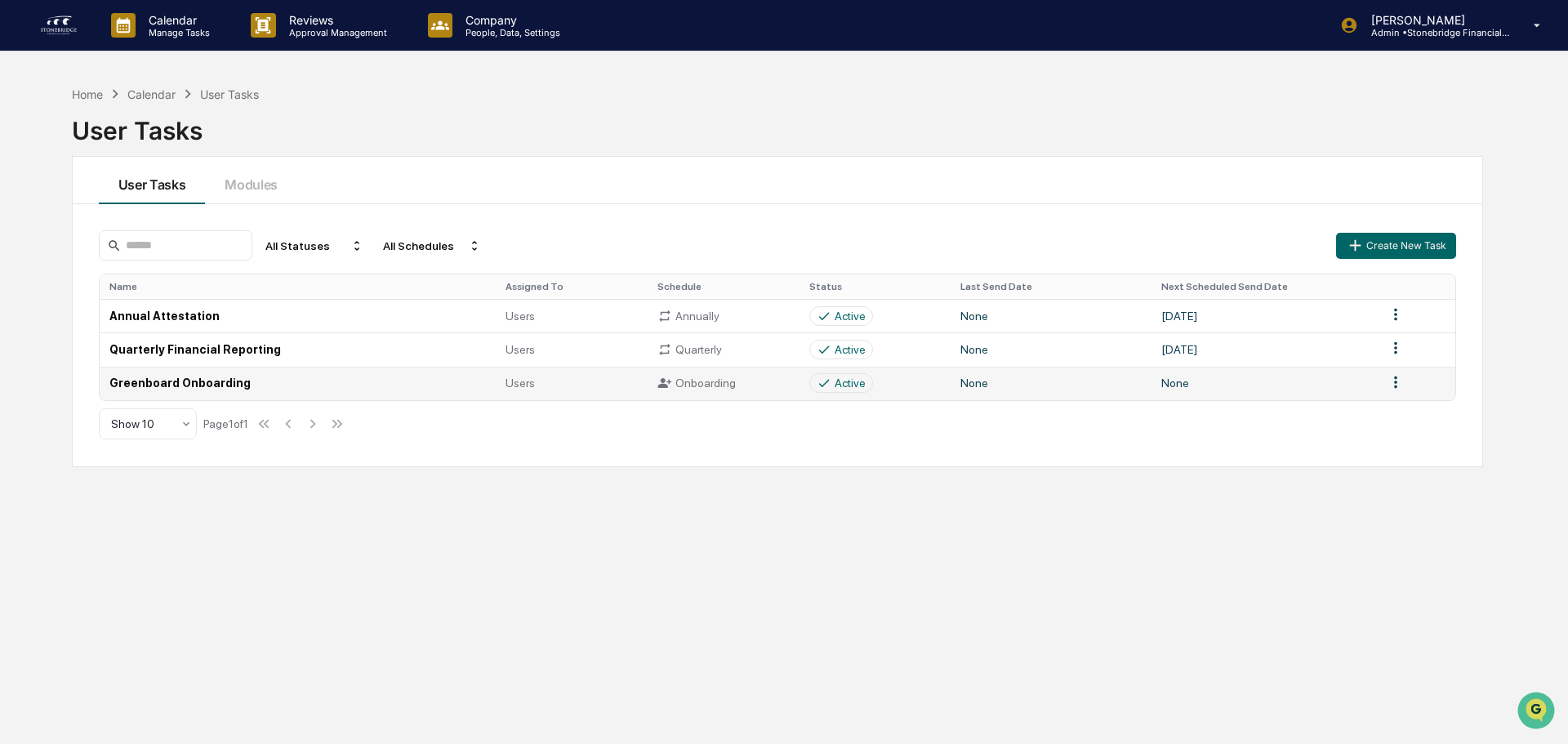
click at [1383, 377] on html "Calendar Manage Tasks Reviews Approval Management Company People, Data, Setting…" at bounding box center [784, 372] width 1568 height 744
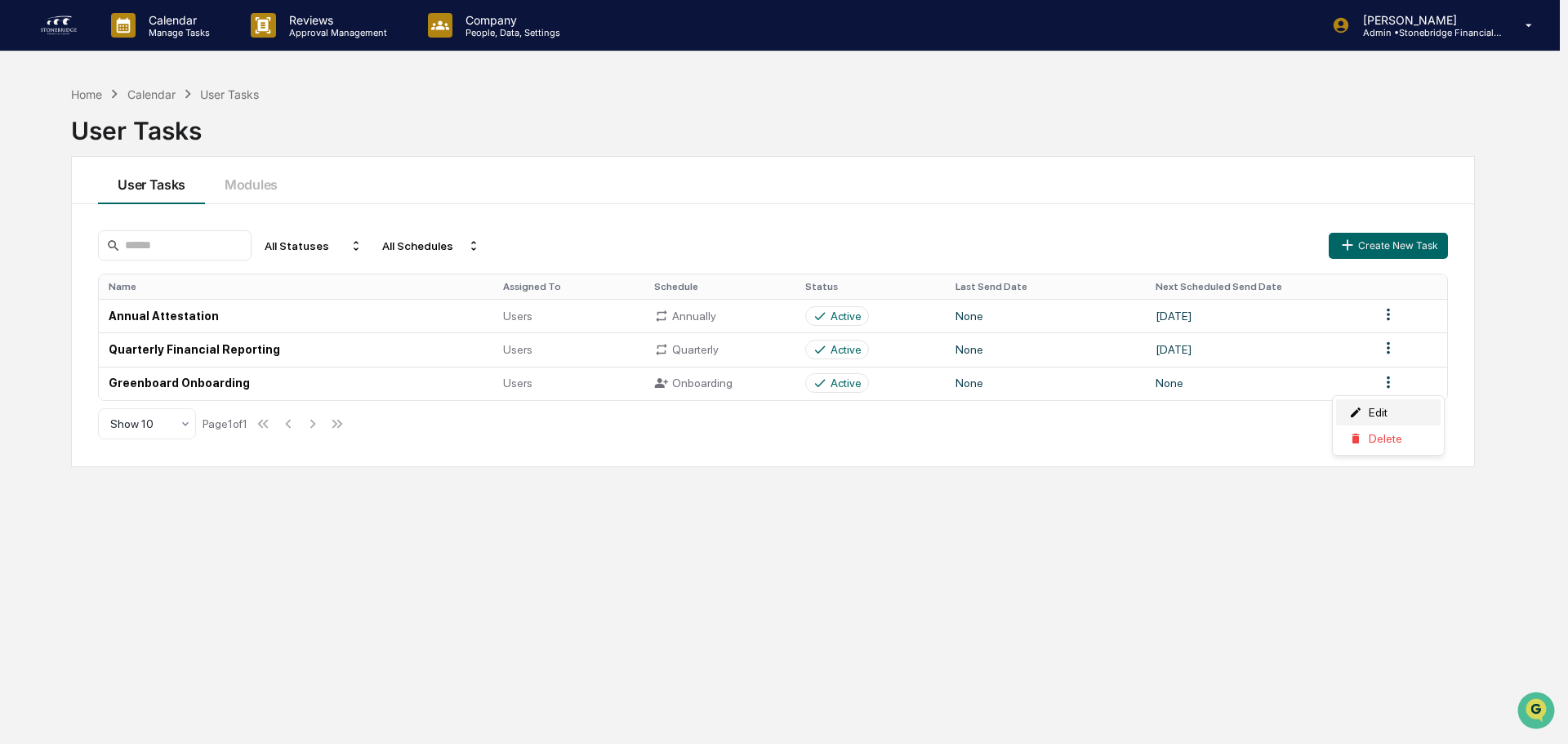
click at [1390, 406] on div "Edit" at bounding box center [1387, 413] width 104 height 26
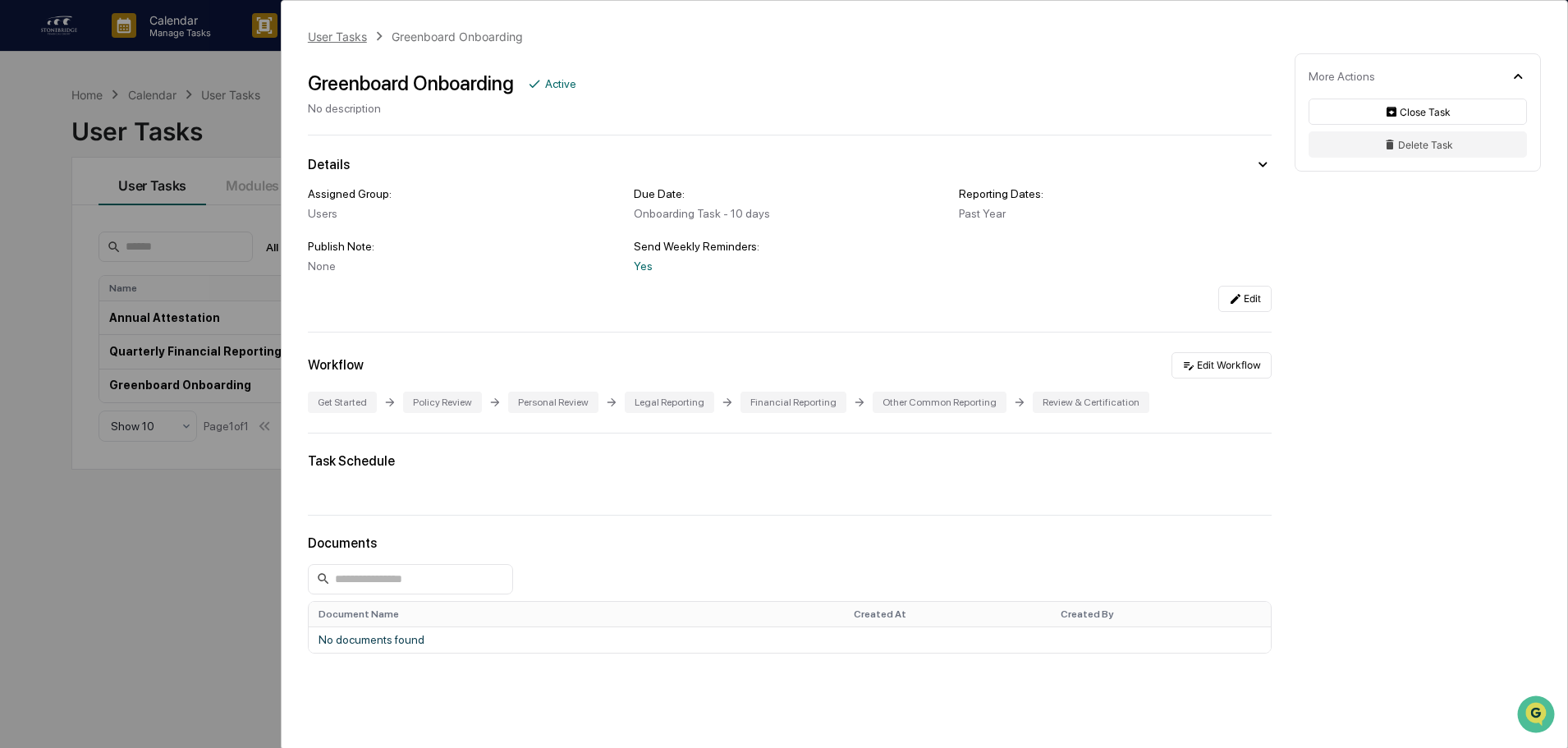
click at [343, 37] on div "User Tasks" at bounding box center [338, 36] width 59 height 14
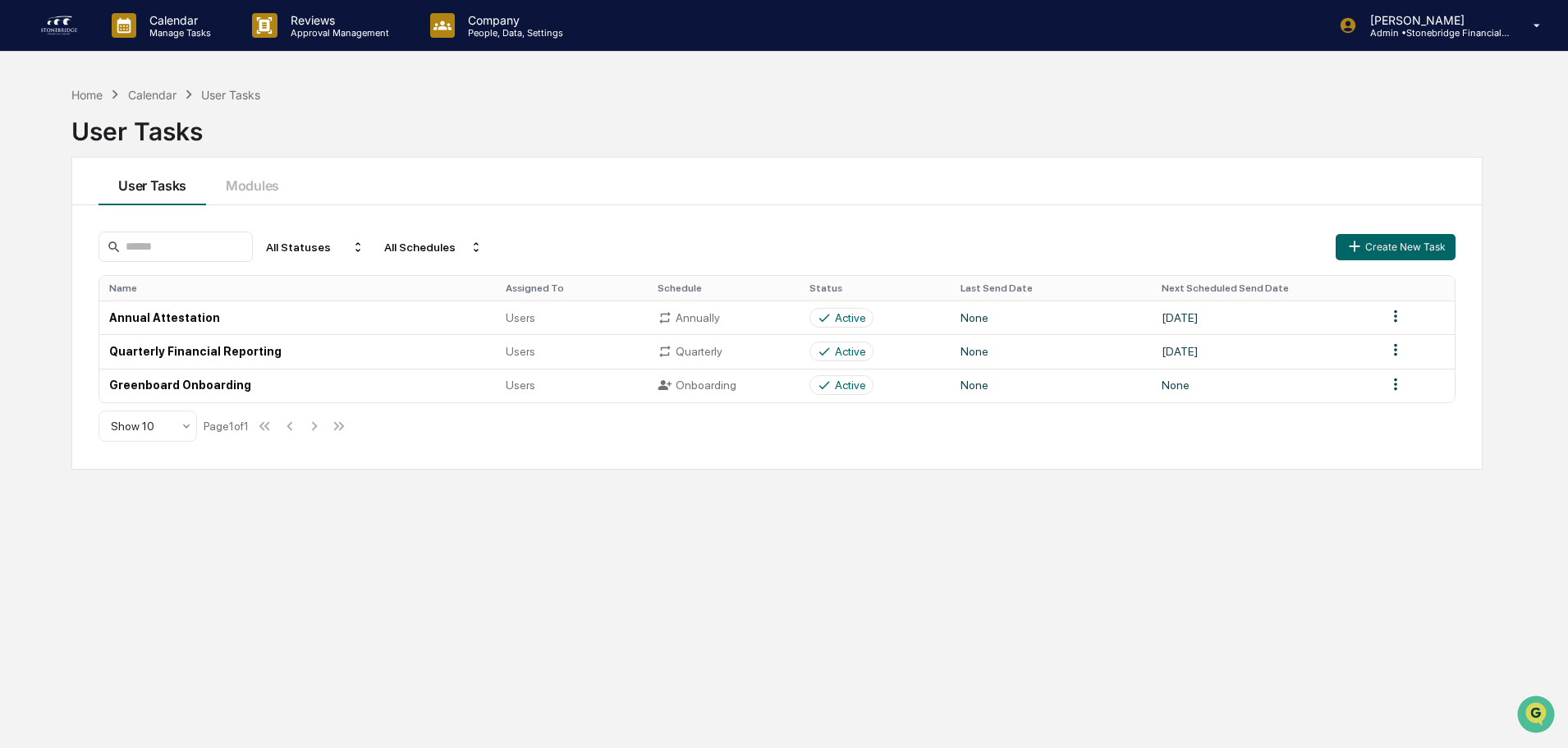
click at [1031, 200] on div "User Tasks Modules" at bounding box center [777, 181] width 1409 height 47
click at [1539, 36] on div "Cody Gehman Admin • Stonebridge Financial Group" at bounding box center [1445, 25] width 246 height 51
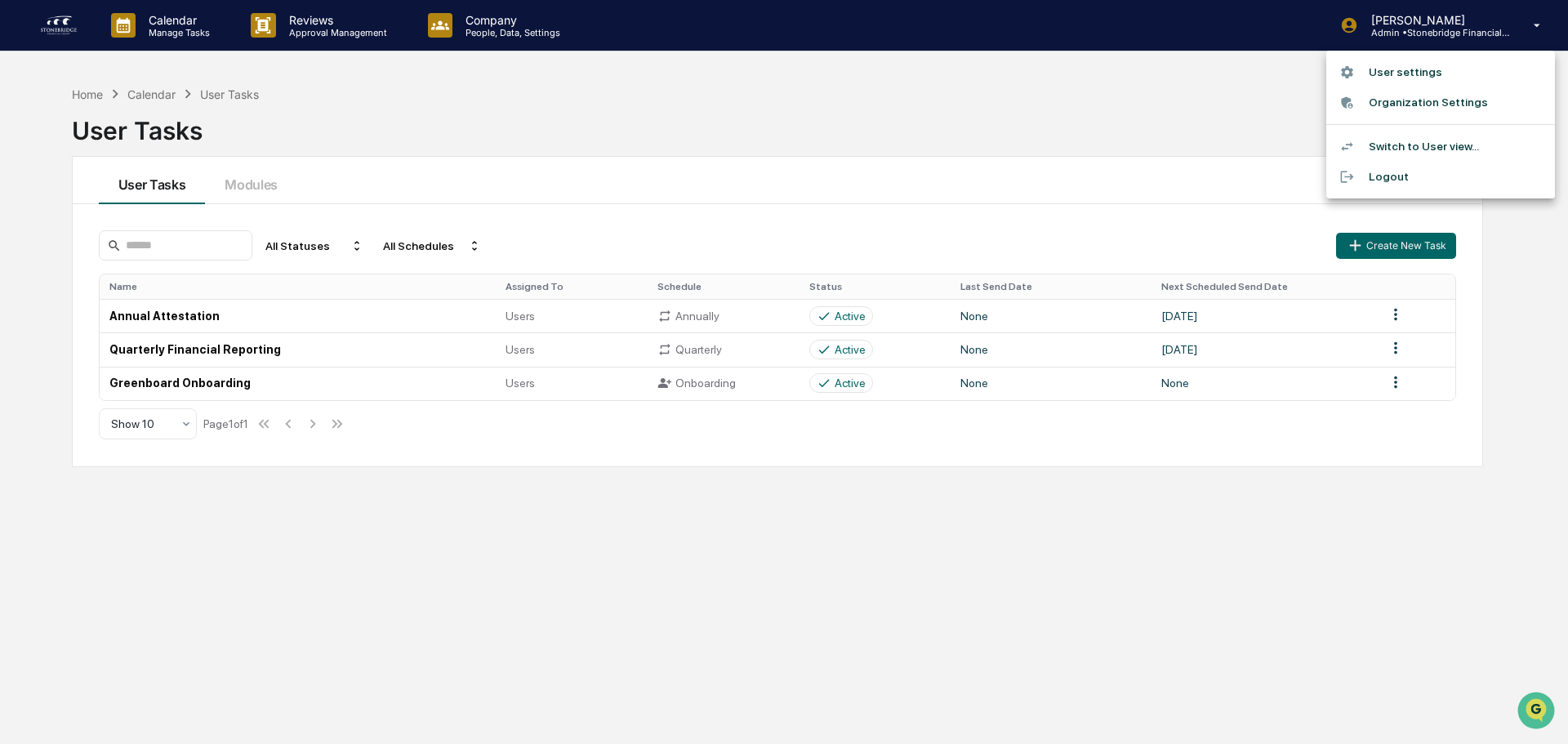
click at [593, 450] on div at bounding box center [784, 372] width 1568 height 744
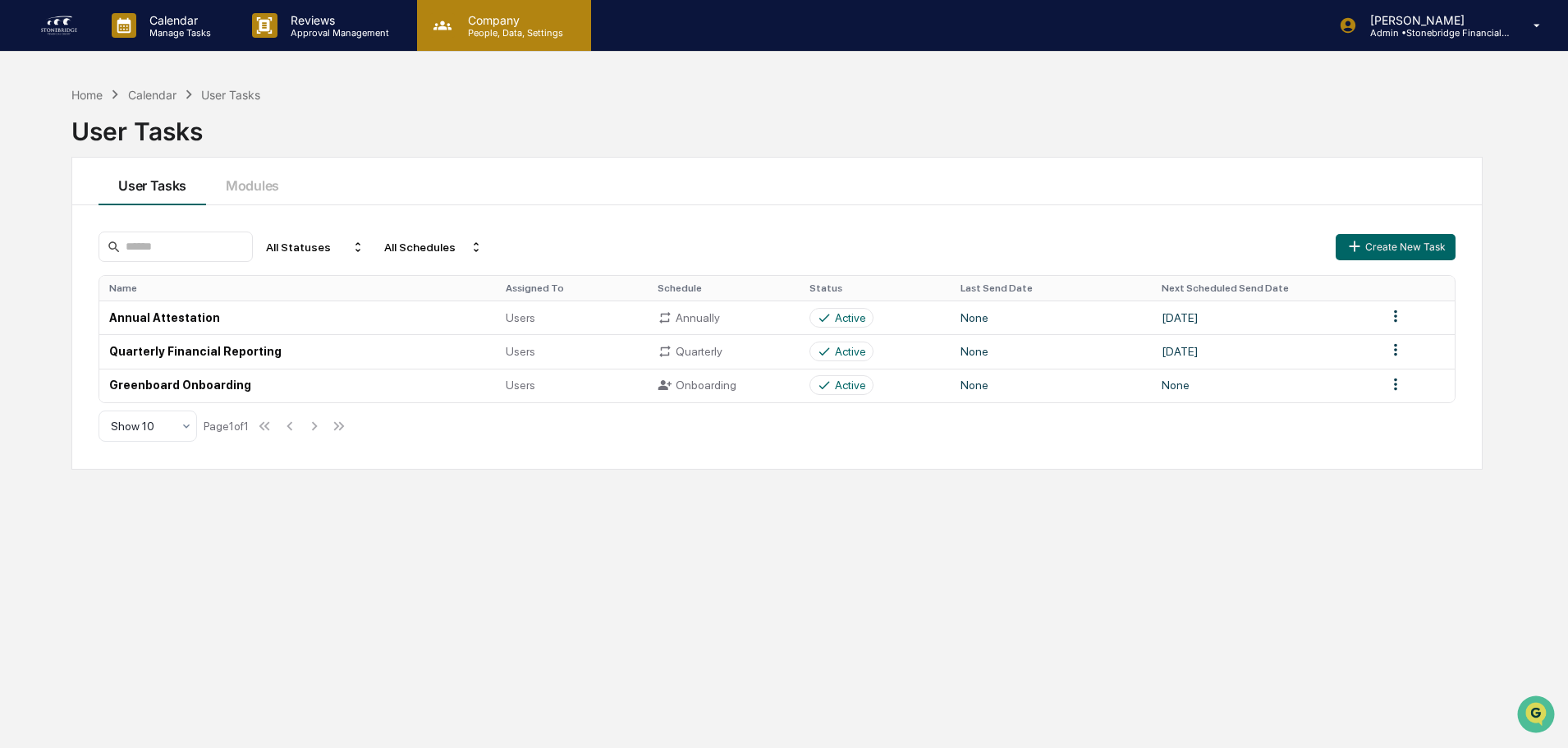
click at [465, 15] on p "Company" at bounding box center [513, 19] width 117 height 14
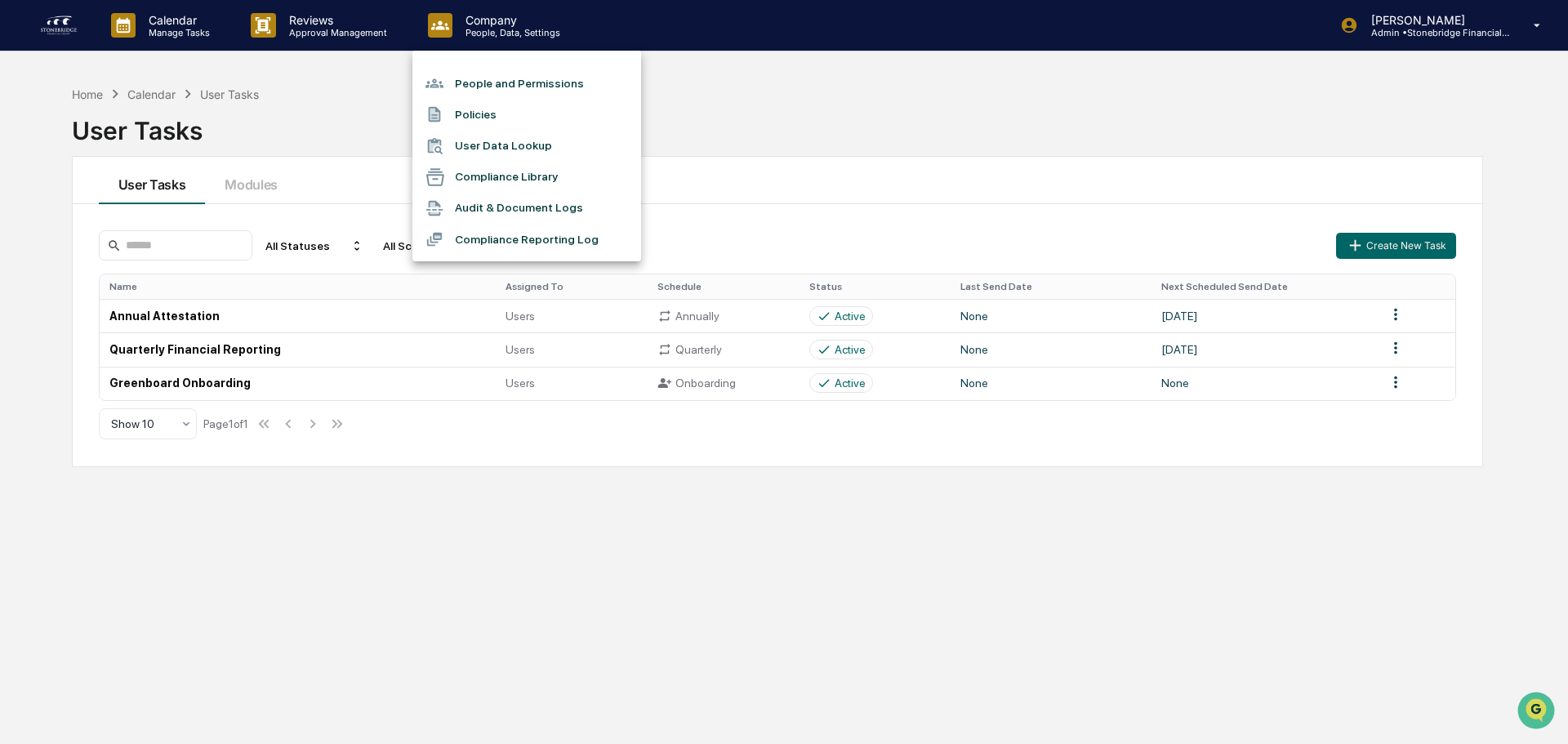
click at [518, 86] on li "People and Permissions" at bounding box center [527, 83] width 229 height 31
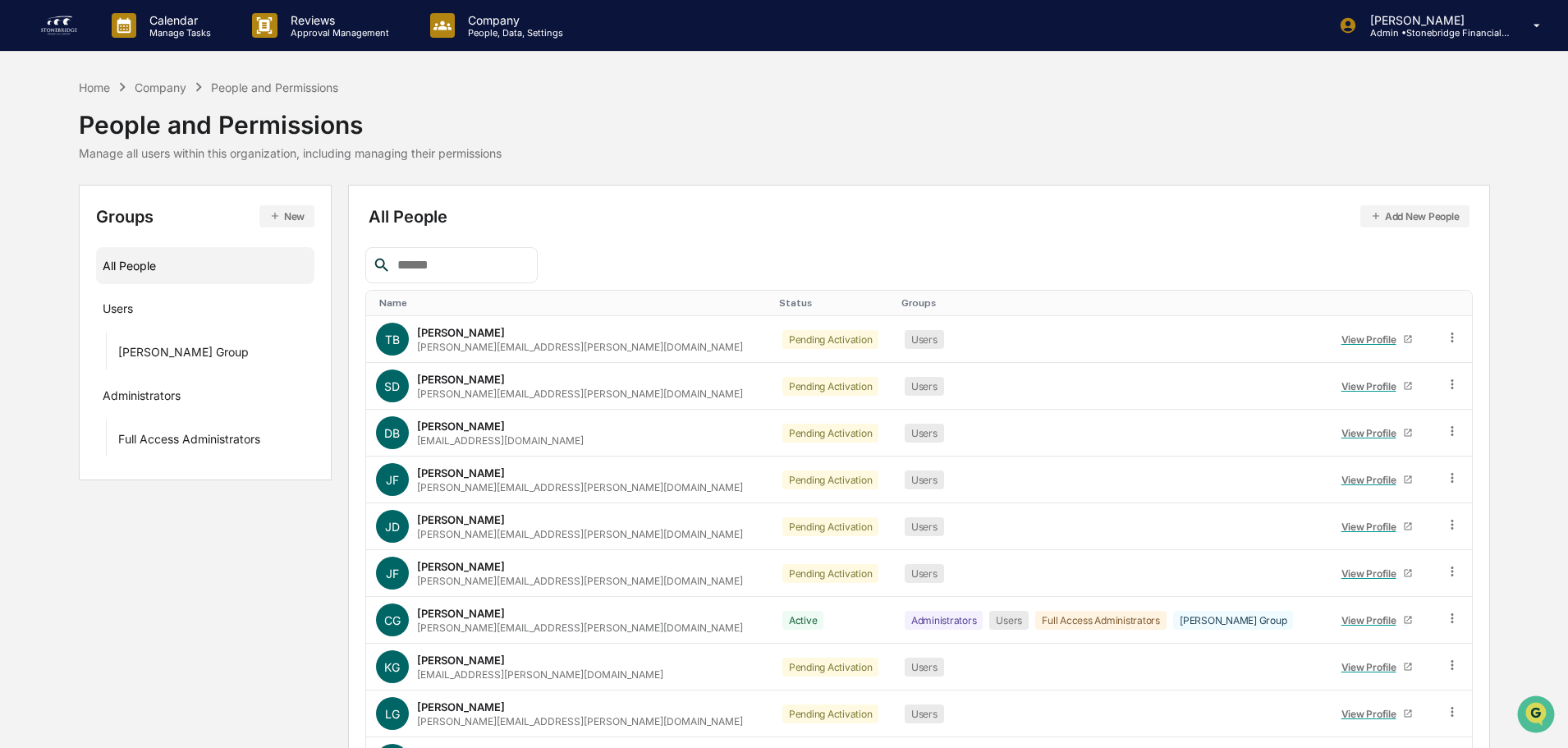
click at [398, 306] on div "Name" at bounding box center [572, 303] width 387 height 11
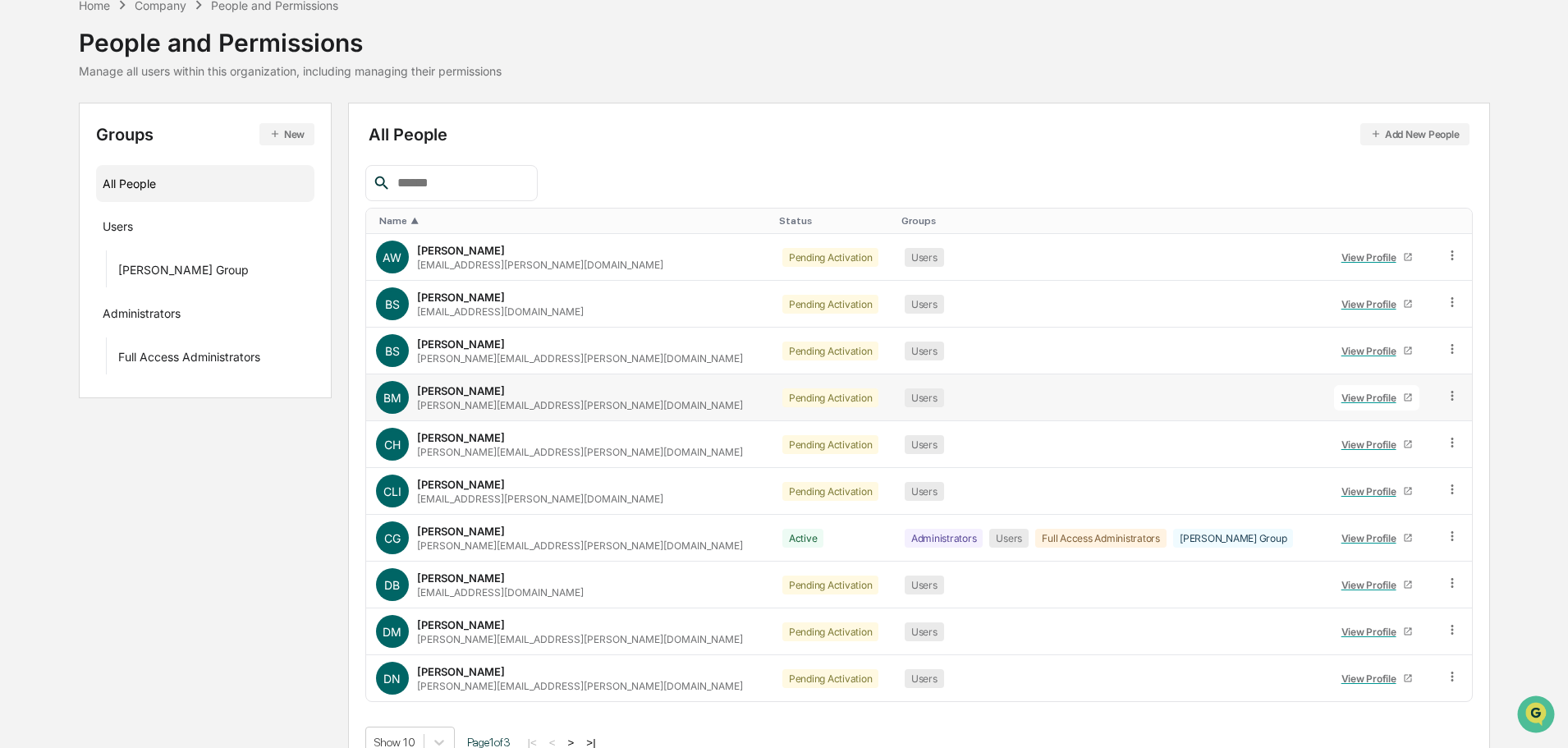
scroll to position [110, 0]
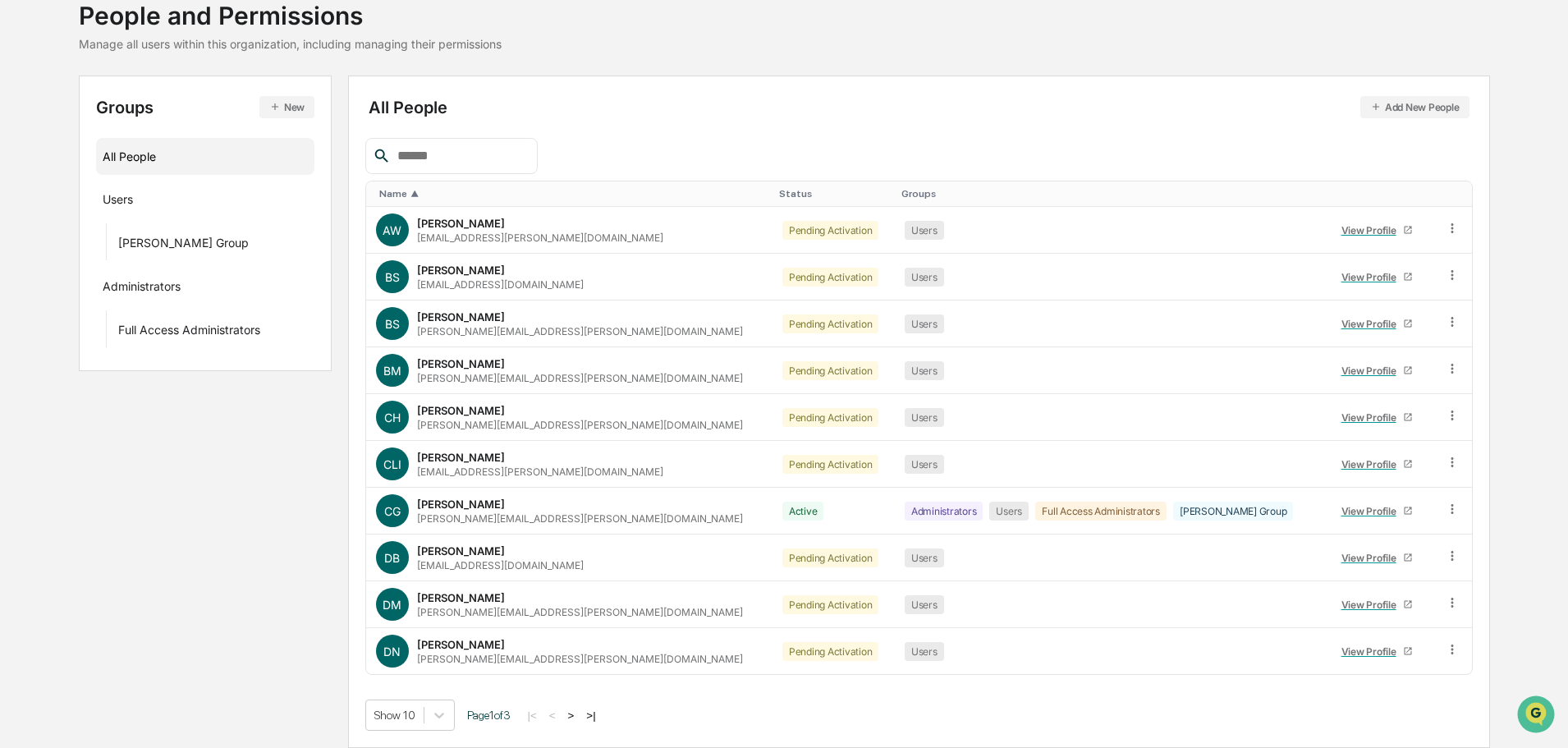
click at [580, 717] on button ">" at bounding box center [572, 715] width 17 height 14
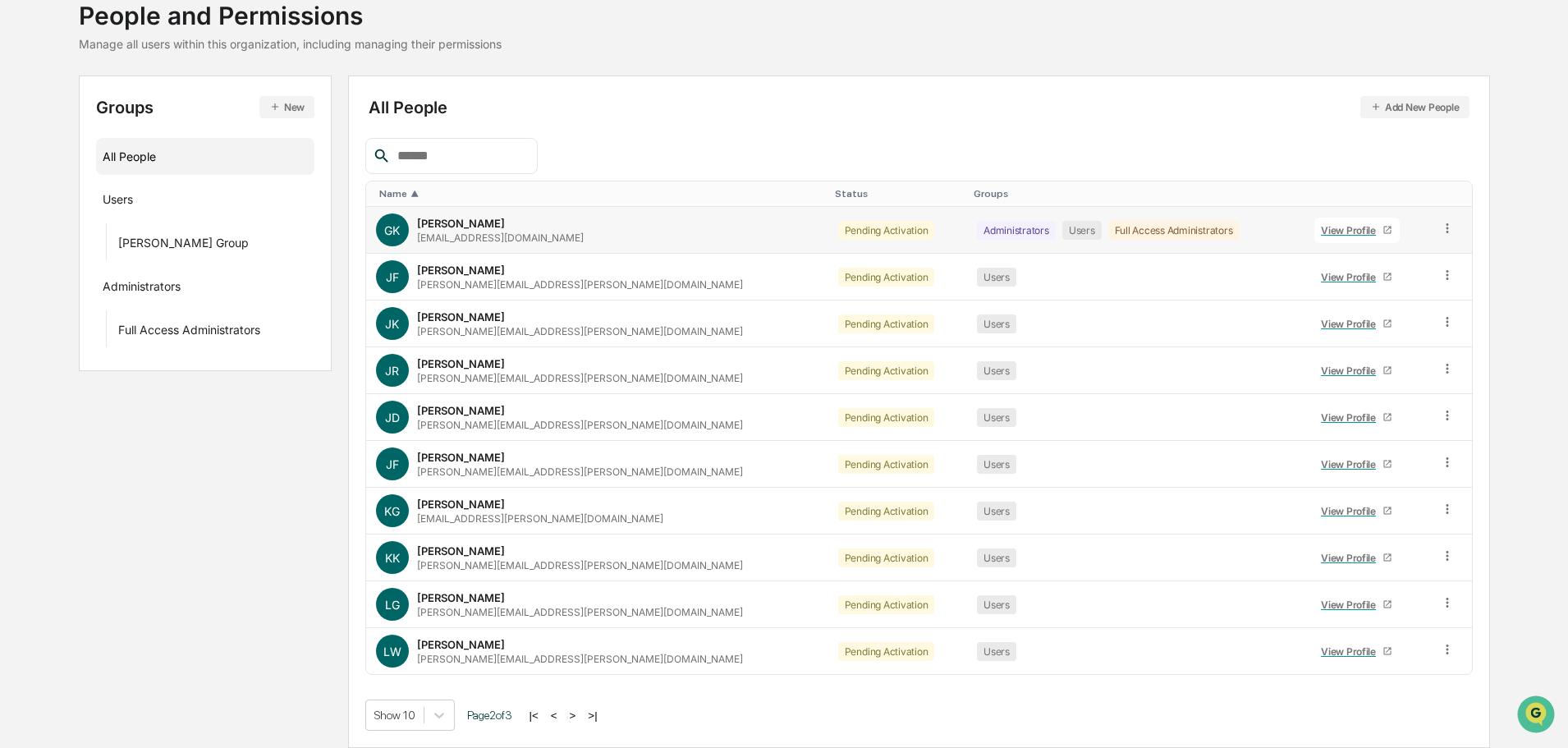
click at [1062, 231] on div "Users" at bounding box center [1082, 230] width 39 height 19
click at [1440, 230] on icon at bounding box center [1447, 228] width 16 height 16
click at [1366, 261] on div "Groups & Permissions" at bounding box center [1373, 255] width 136 height 19
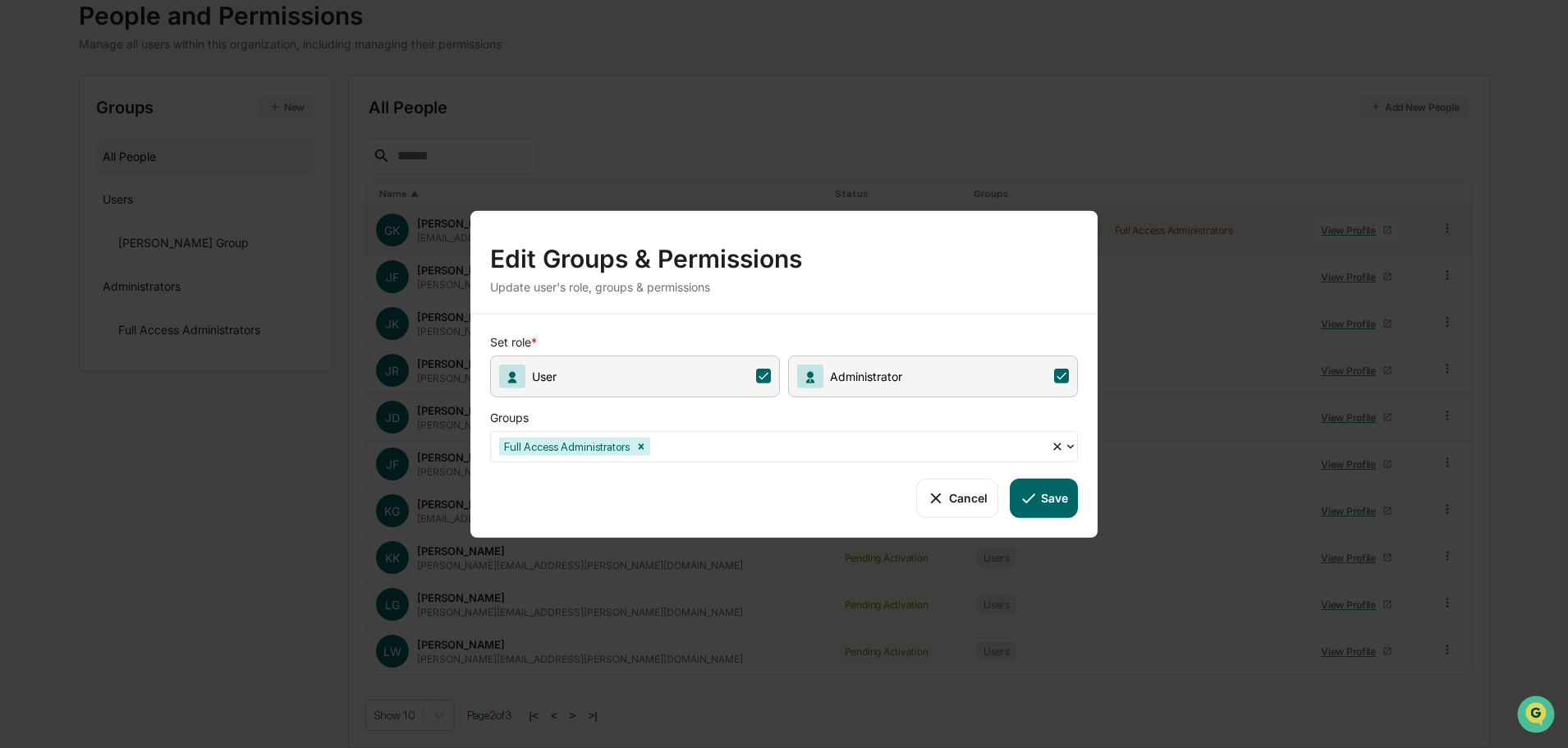
click at [762, 380] on icon at bounding box center [763, 377] width 10 height 7
click at [1042, 495] on button "Save" at bounding box center [1043, 497] width 68 height 39
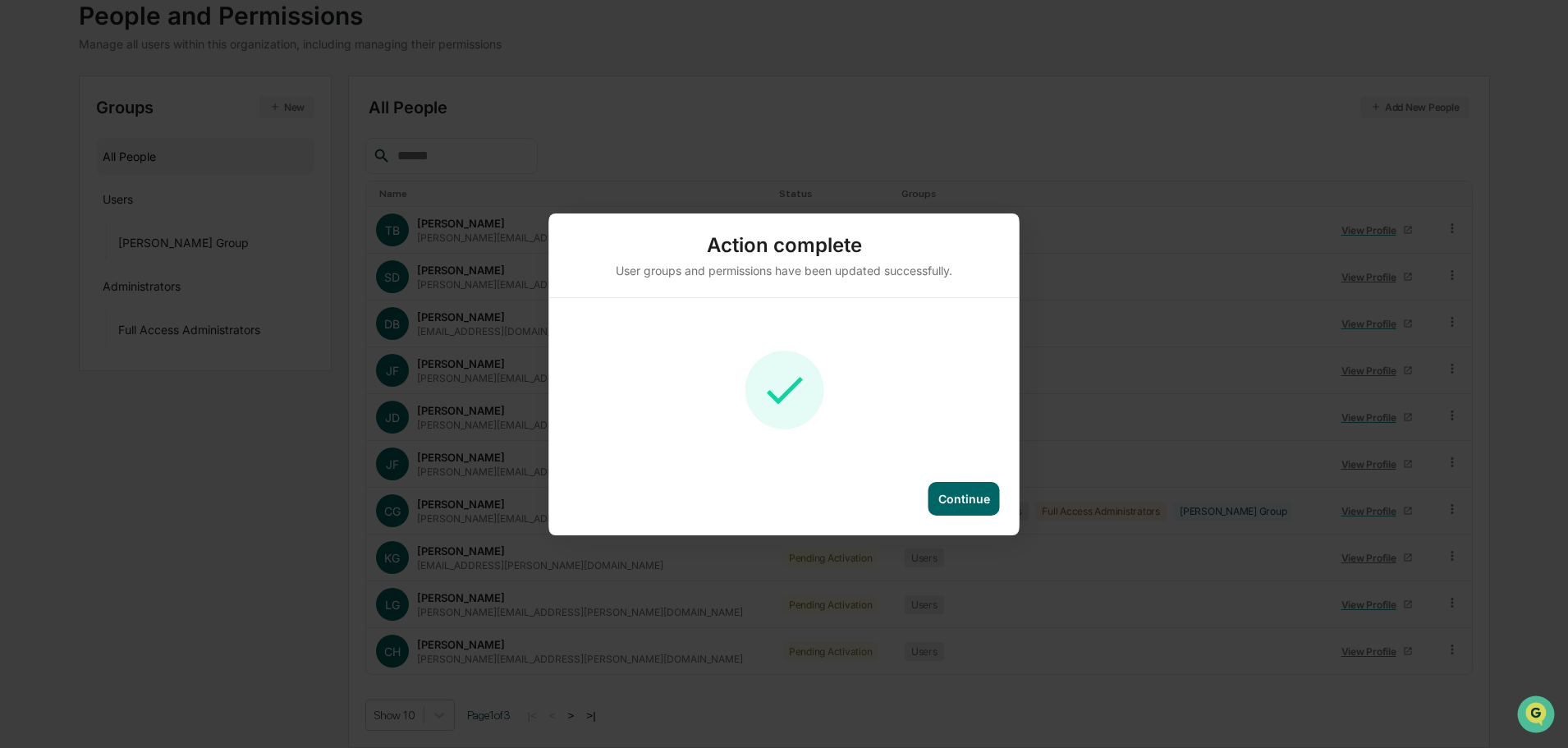
click at [998, 509] on div "Continue" at bounding box center [964, 498] width 71 height 33
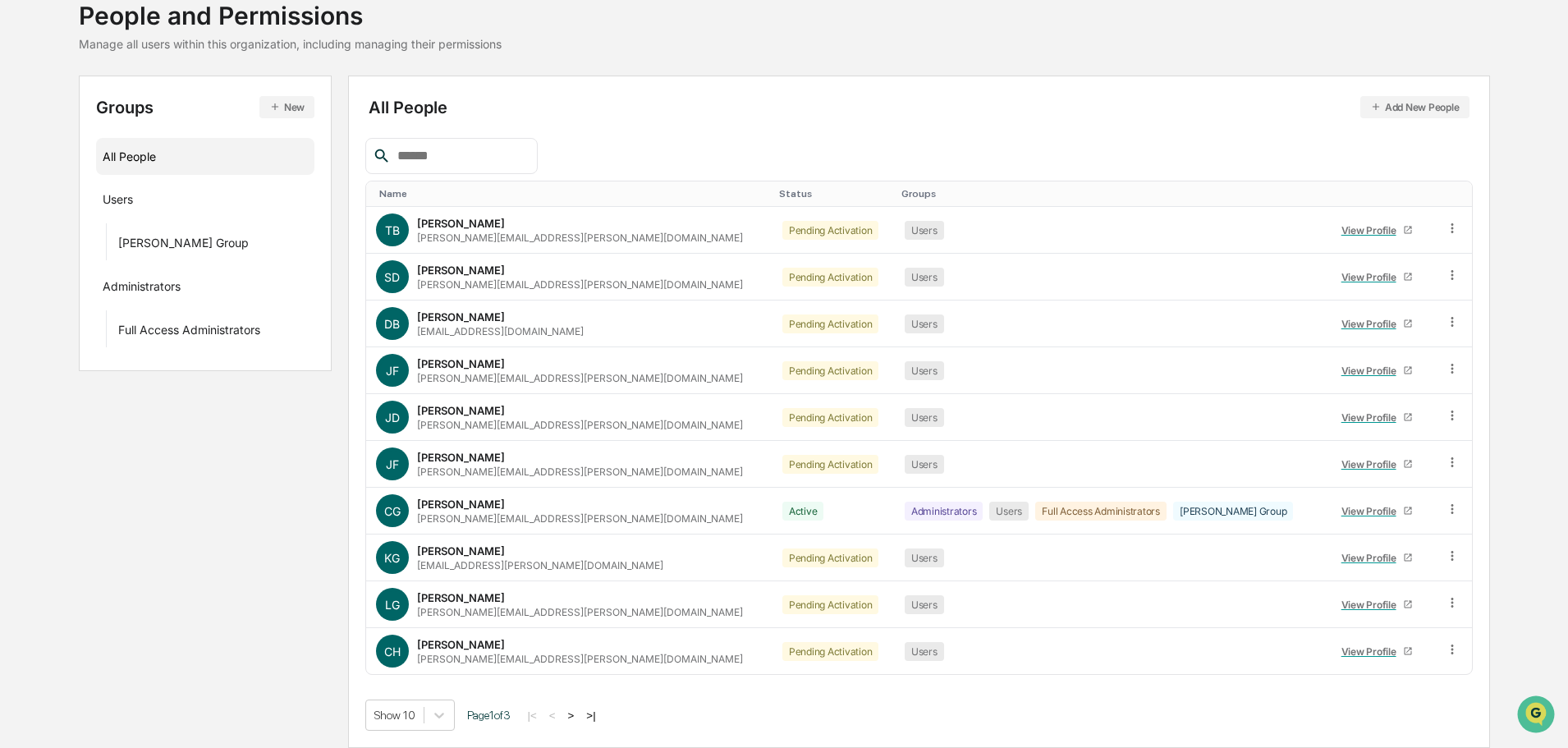
click at [580, 716] on button ">" at bounding box center [572, 715] width 17 height 14
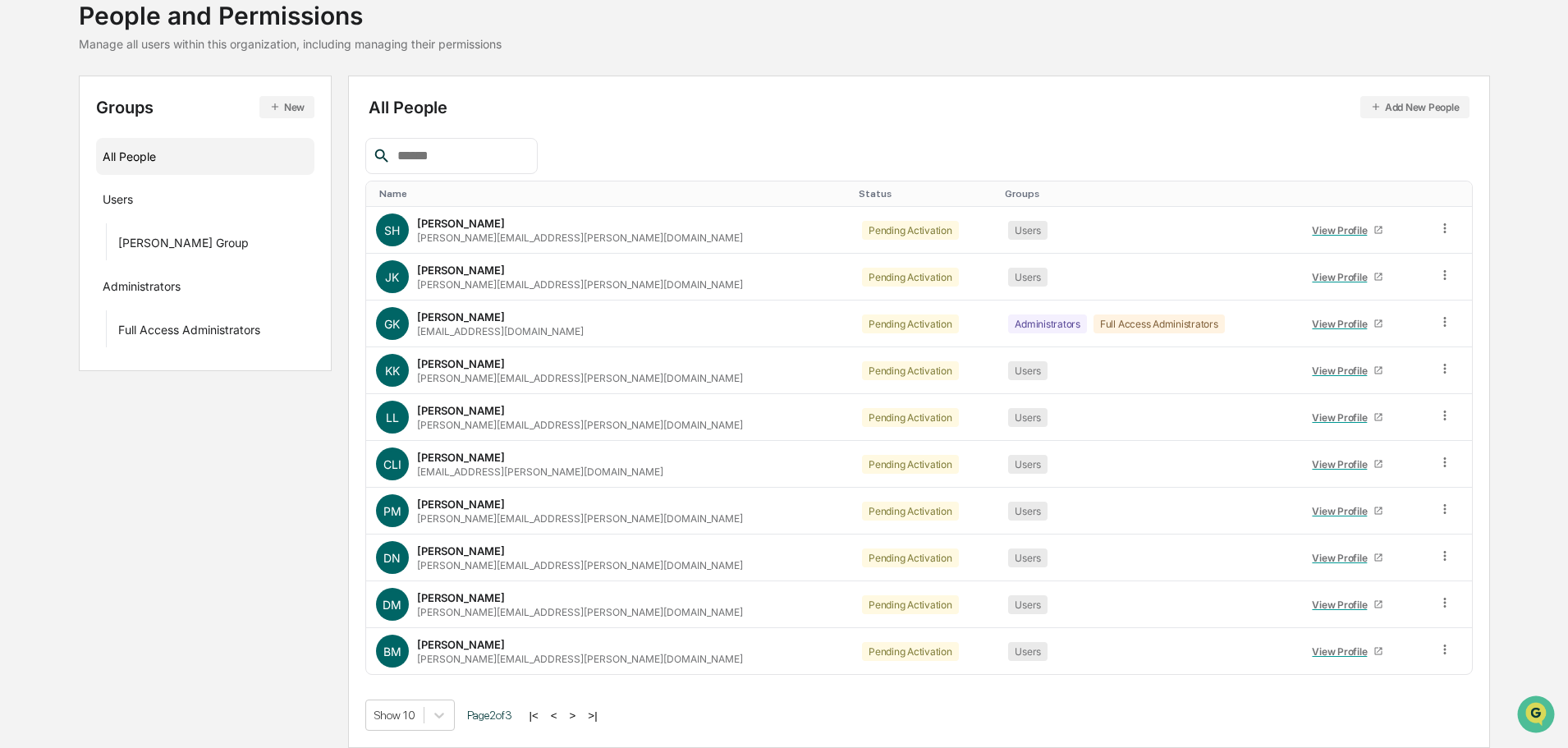
click at [581, 716] on button ">" at bounding box center [573, 715] width 17 height 14
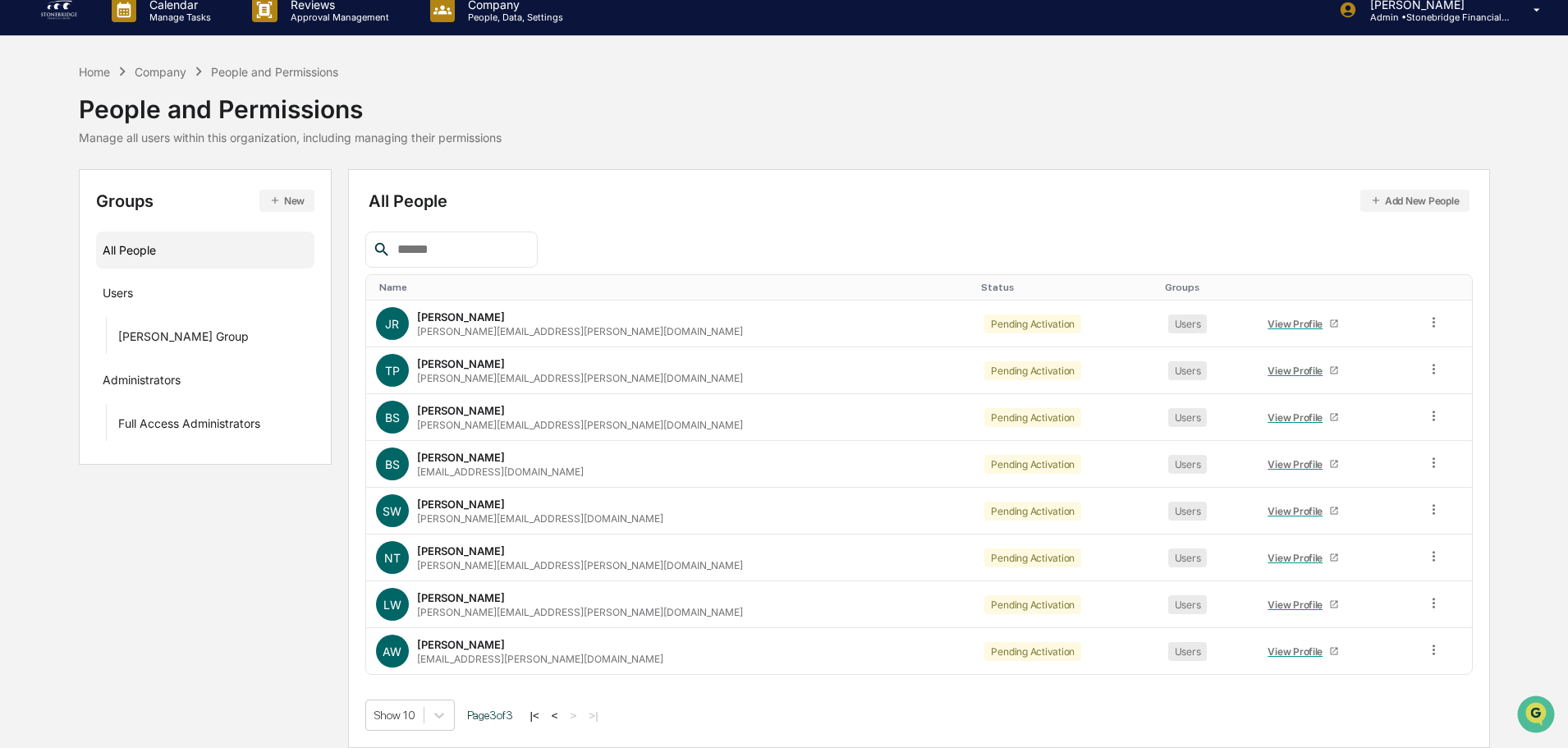
click at [191, 253] on div "All People" at bounding box center [206, 250] width 206 height 27
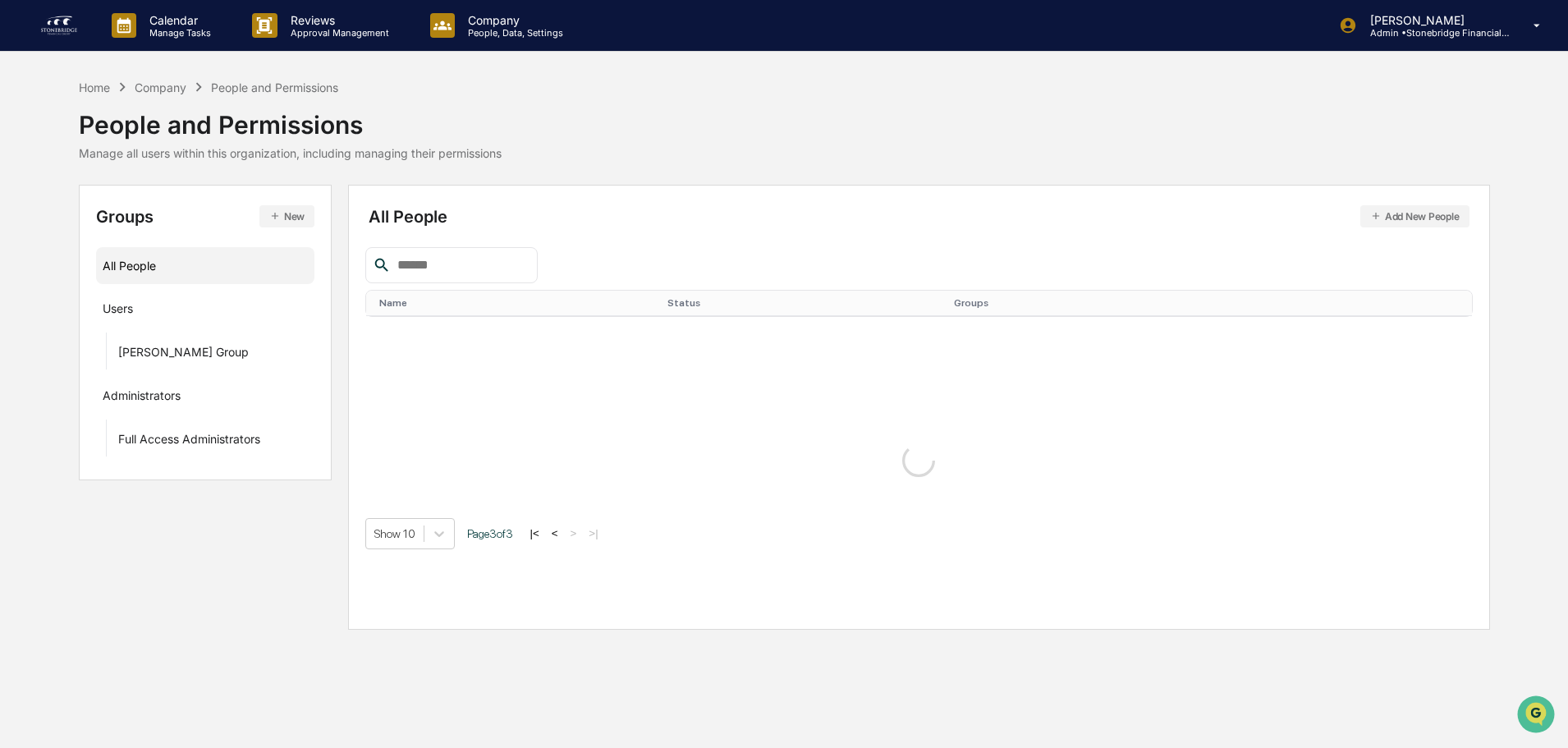
scroll to position [0, 0]
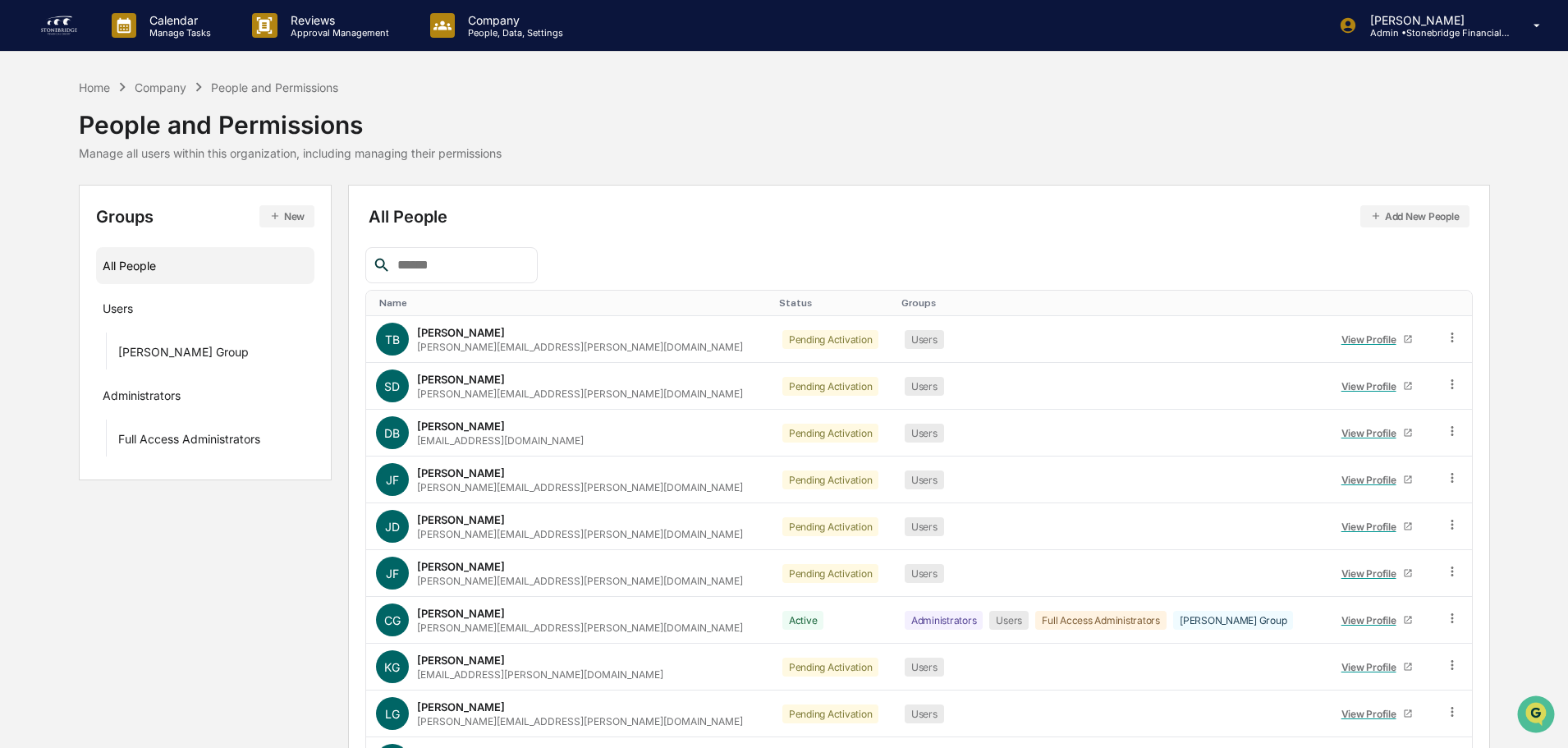
click at [495, 298] on div "Name" at bounding box center [572, 303] width 387 height 11
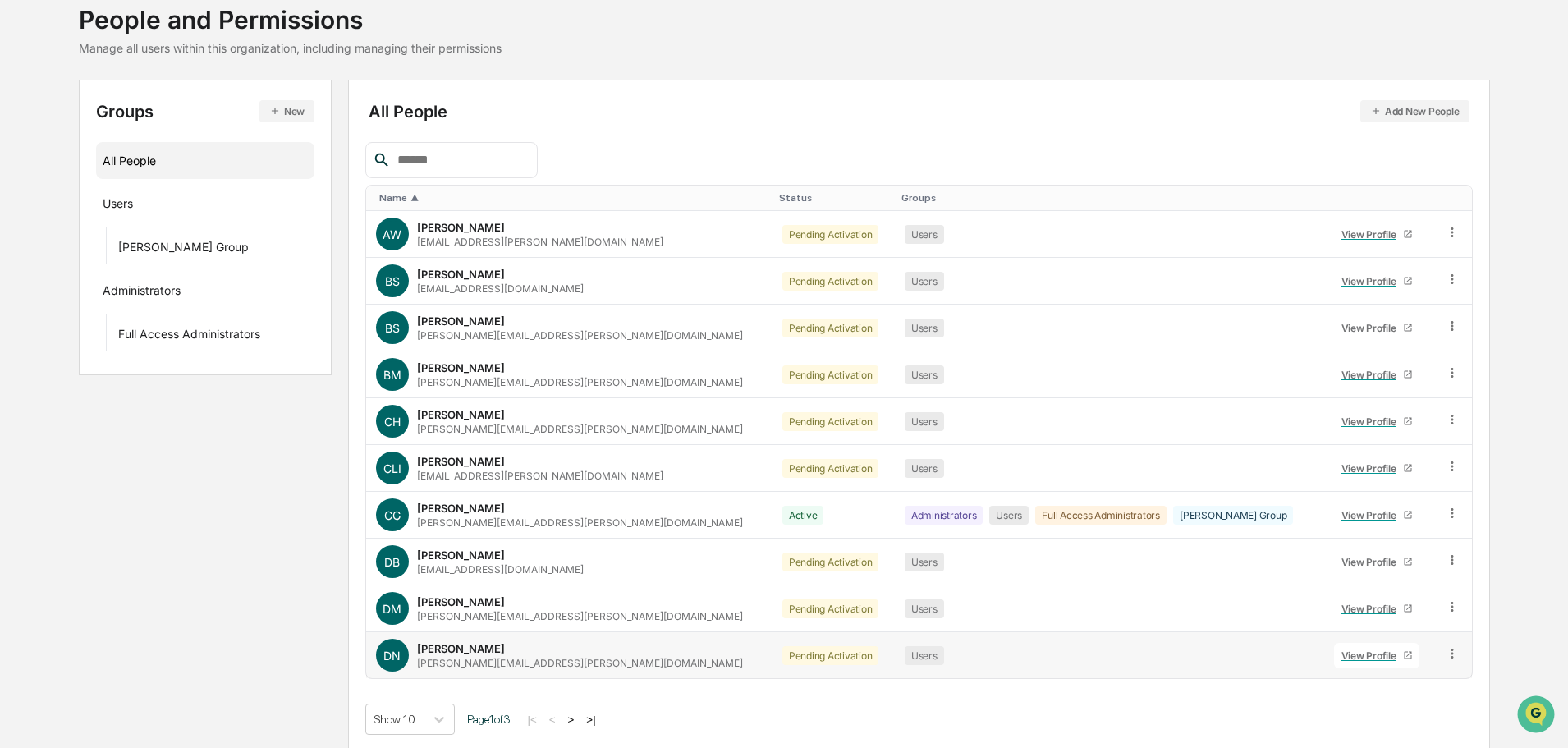
scroll to position [110, 0]
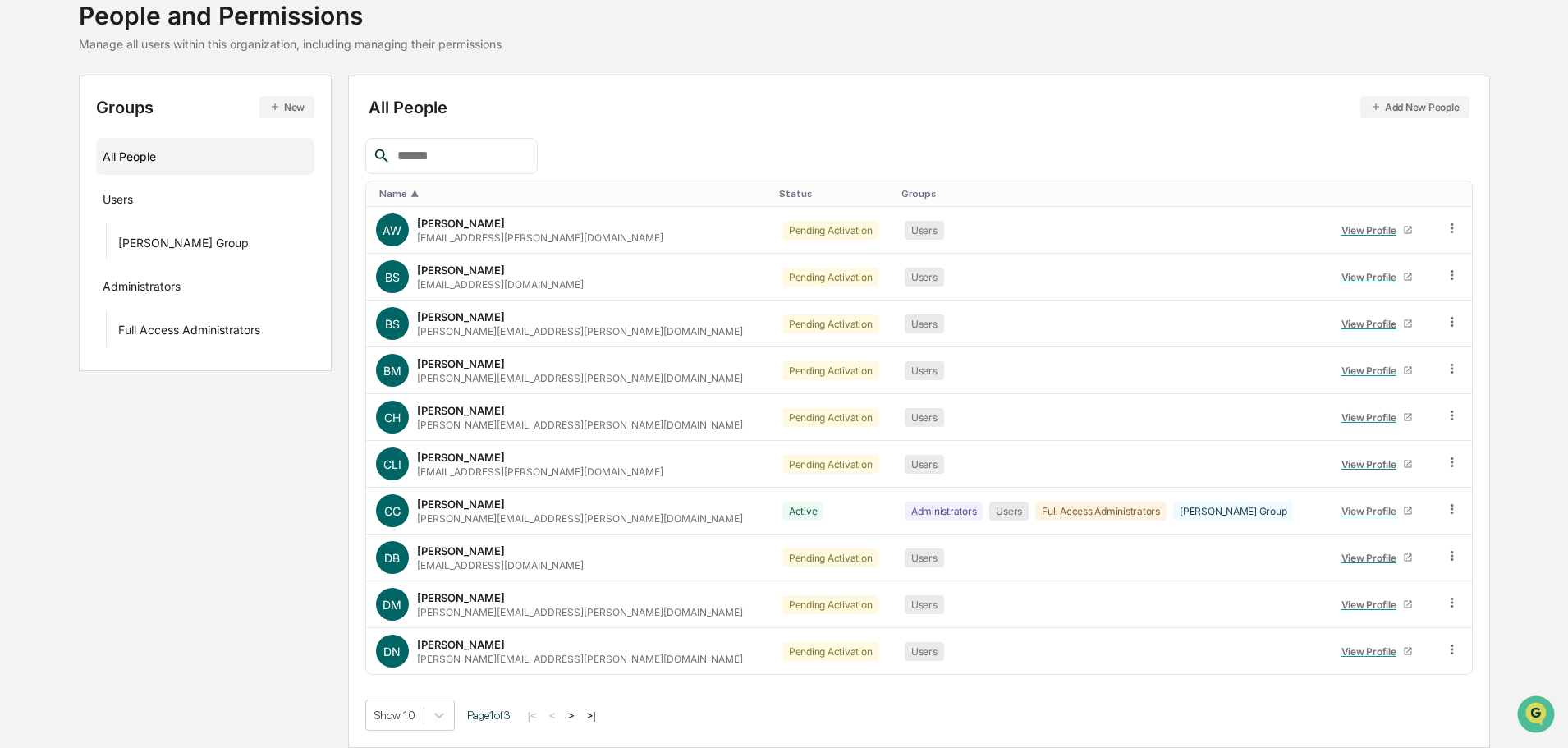
click at [578, 718] on button ">" at bounding box center [572, 715] width 17 height 14
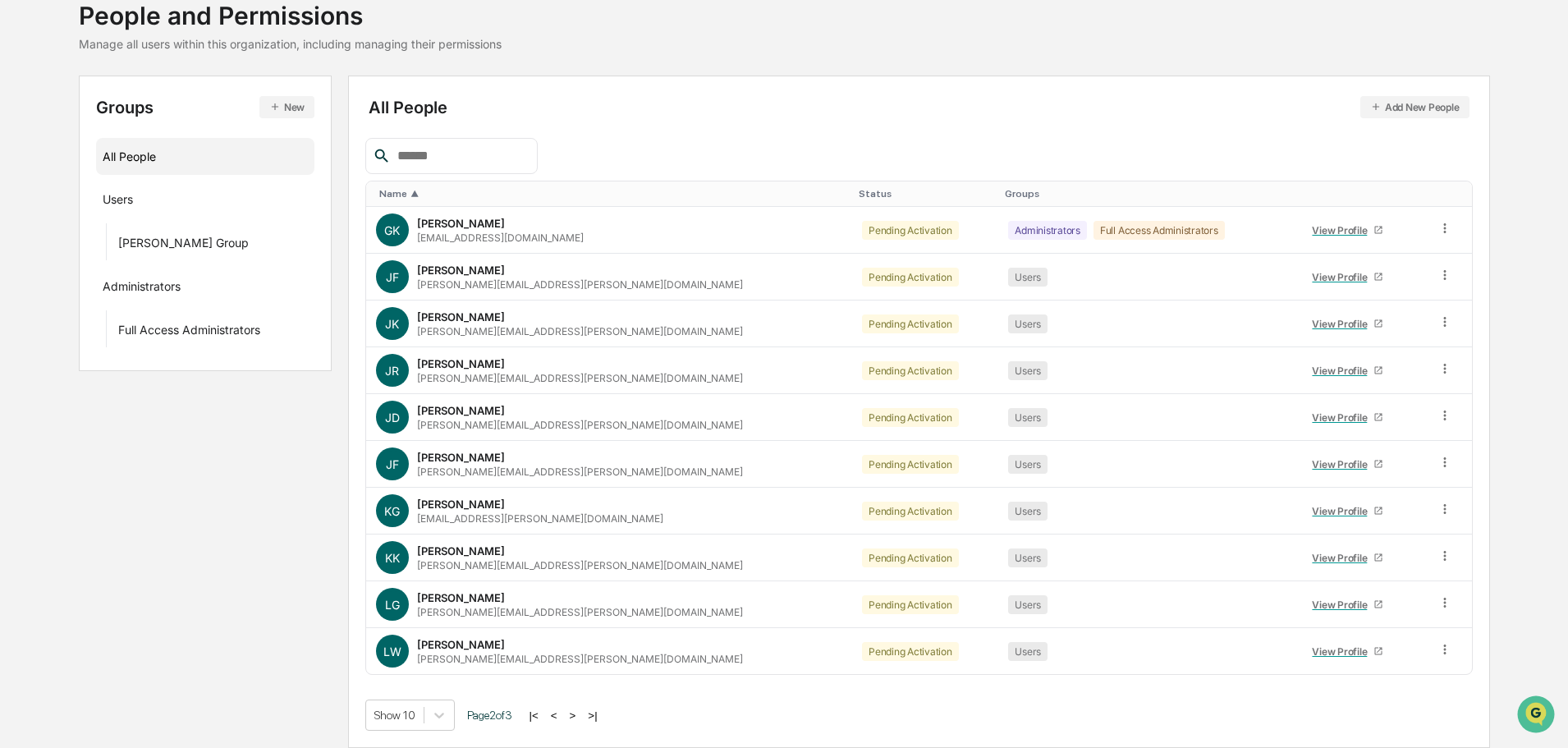
click at [579, 714] on button ">" at bounding box center [573, 715] width 17 height 14
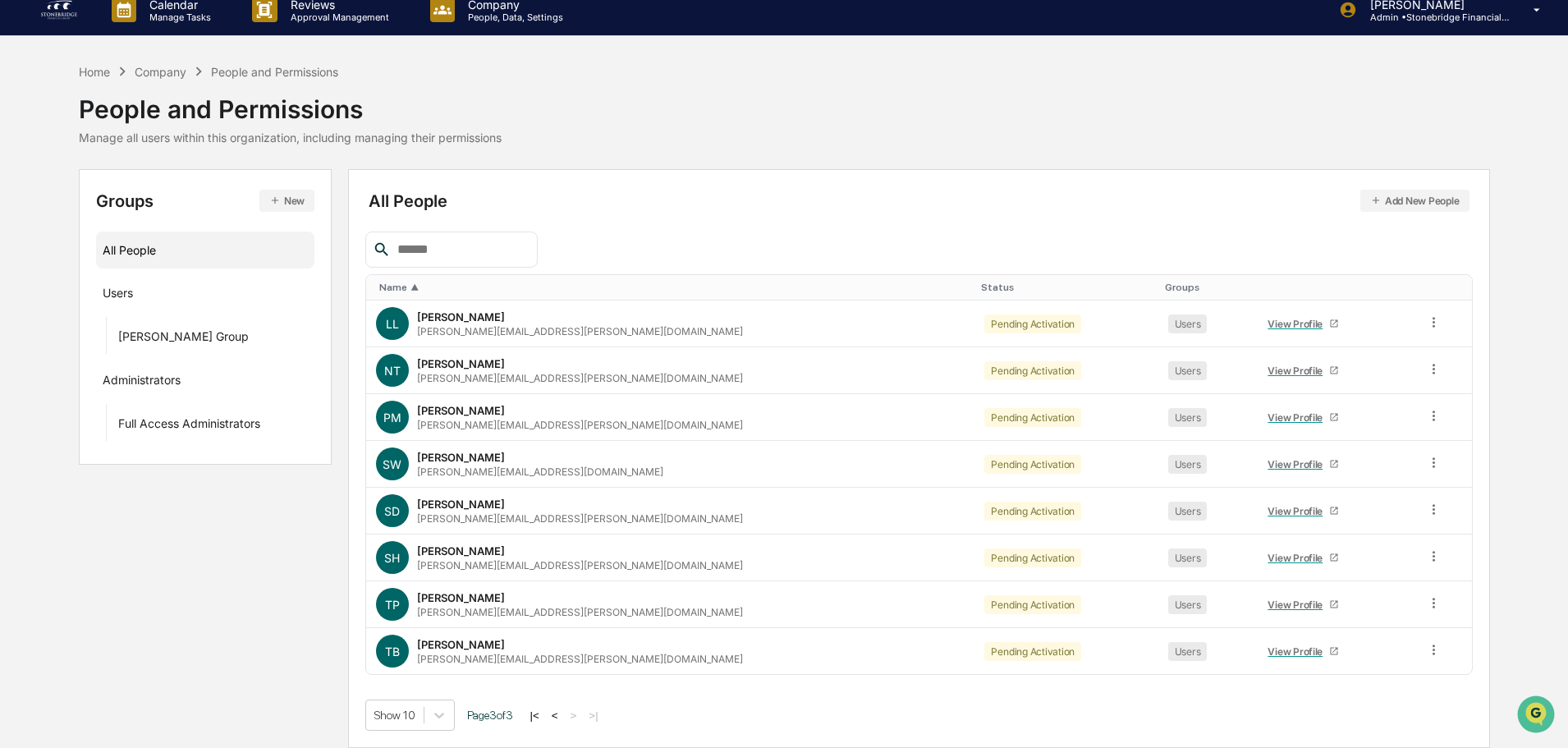
scroll to position [16, 0]
click at [558, 716] on button "<" at bounding box center [555, 715] width 17 height 14
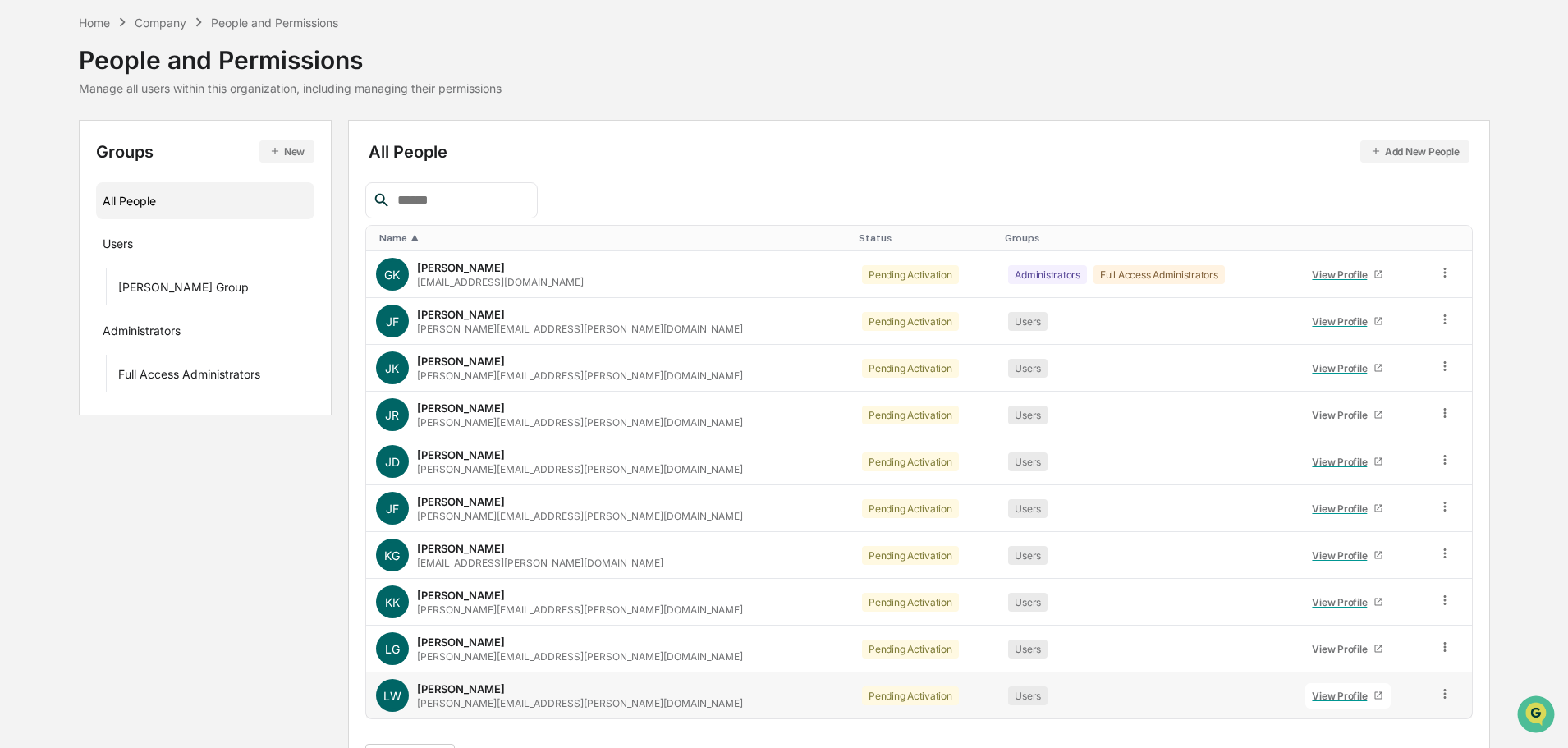
scroll to position [110, 0]
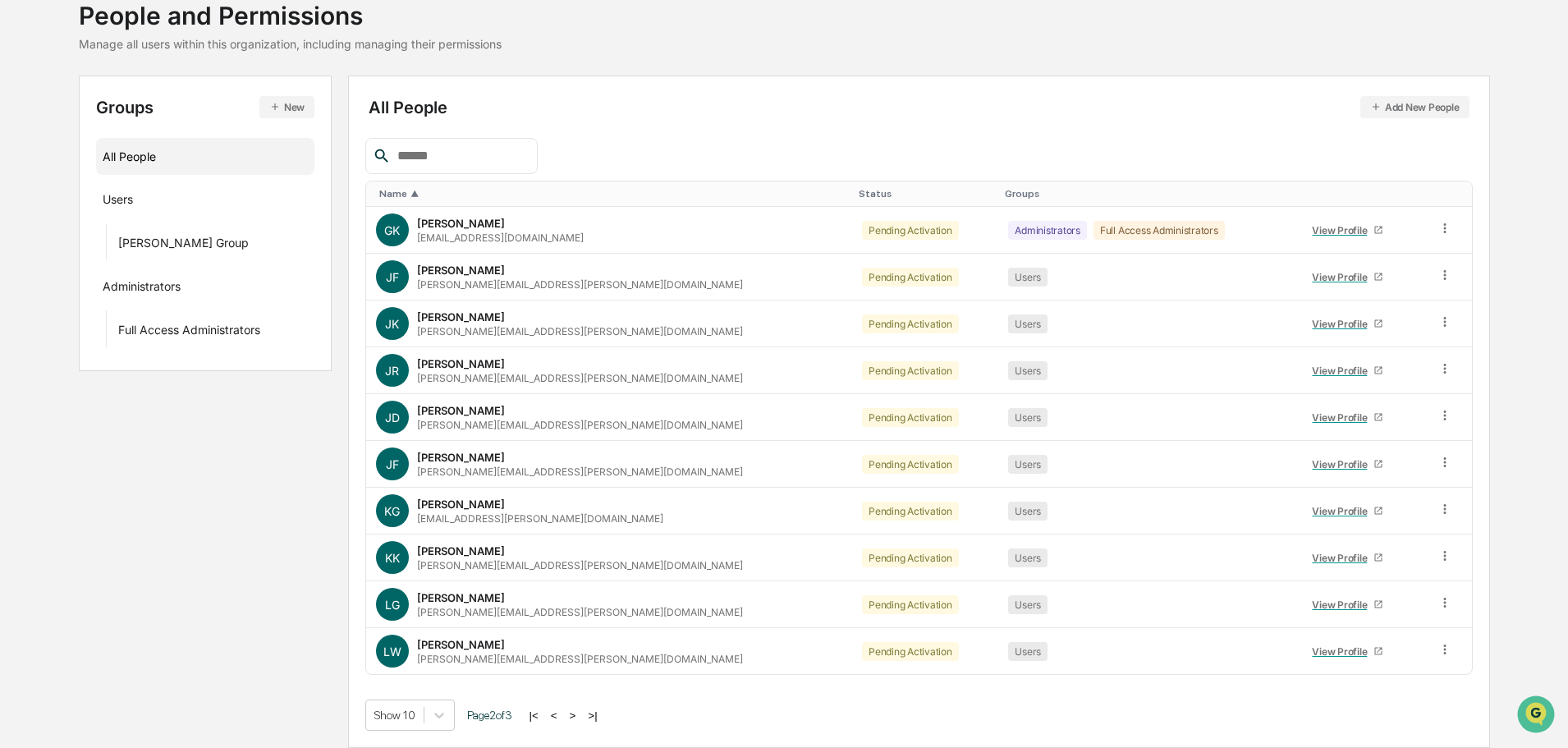
click at [559, 713] on button "<" at bounding box center [554, 715] width 17 height 14
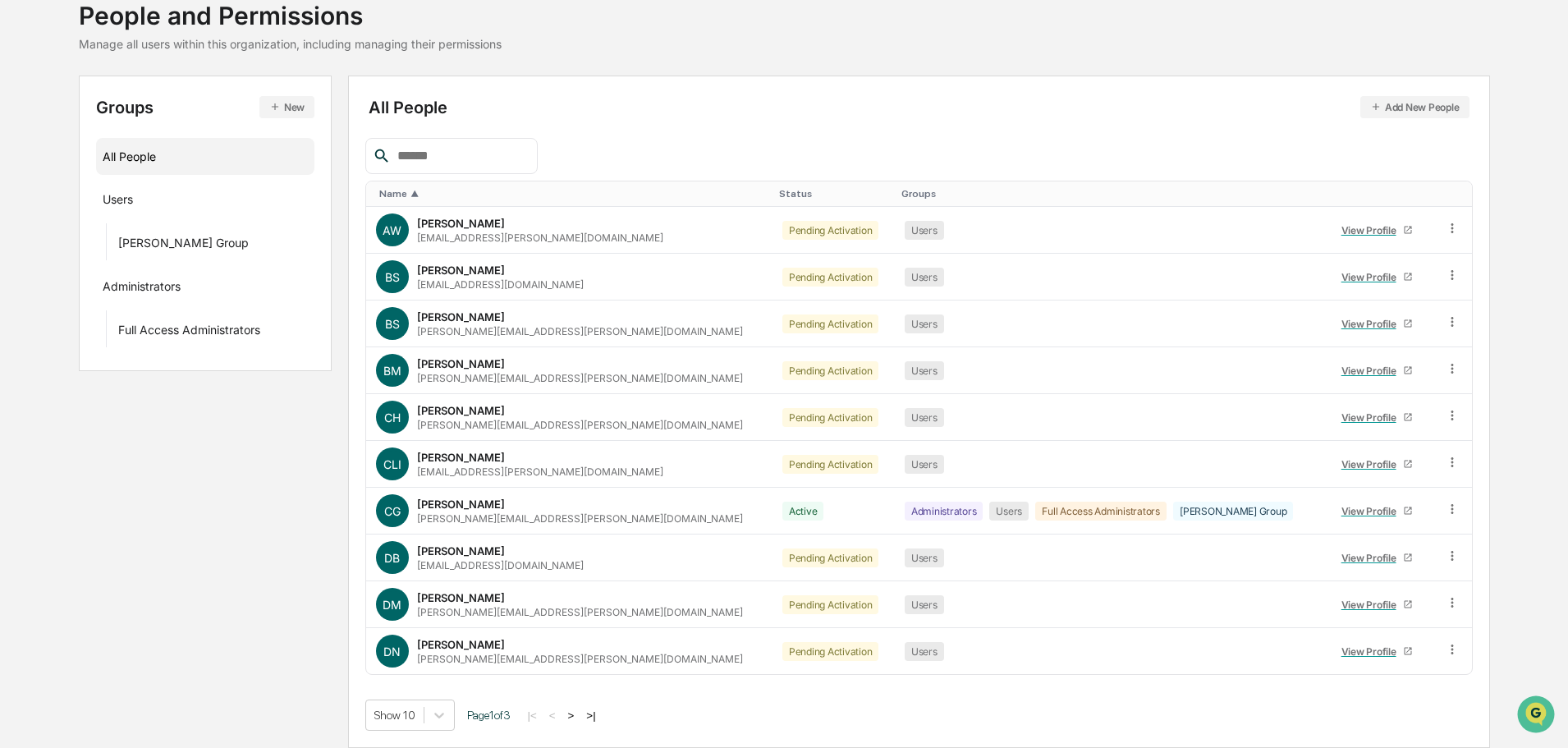
click at [574, 716] on button ">" at bounding box center [572, 715] width 17 height 14
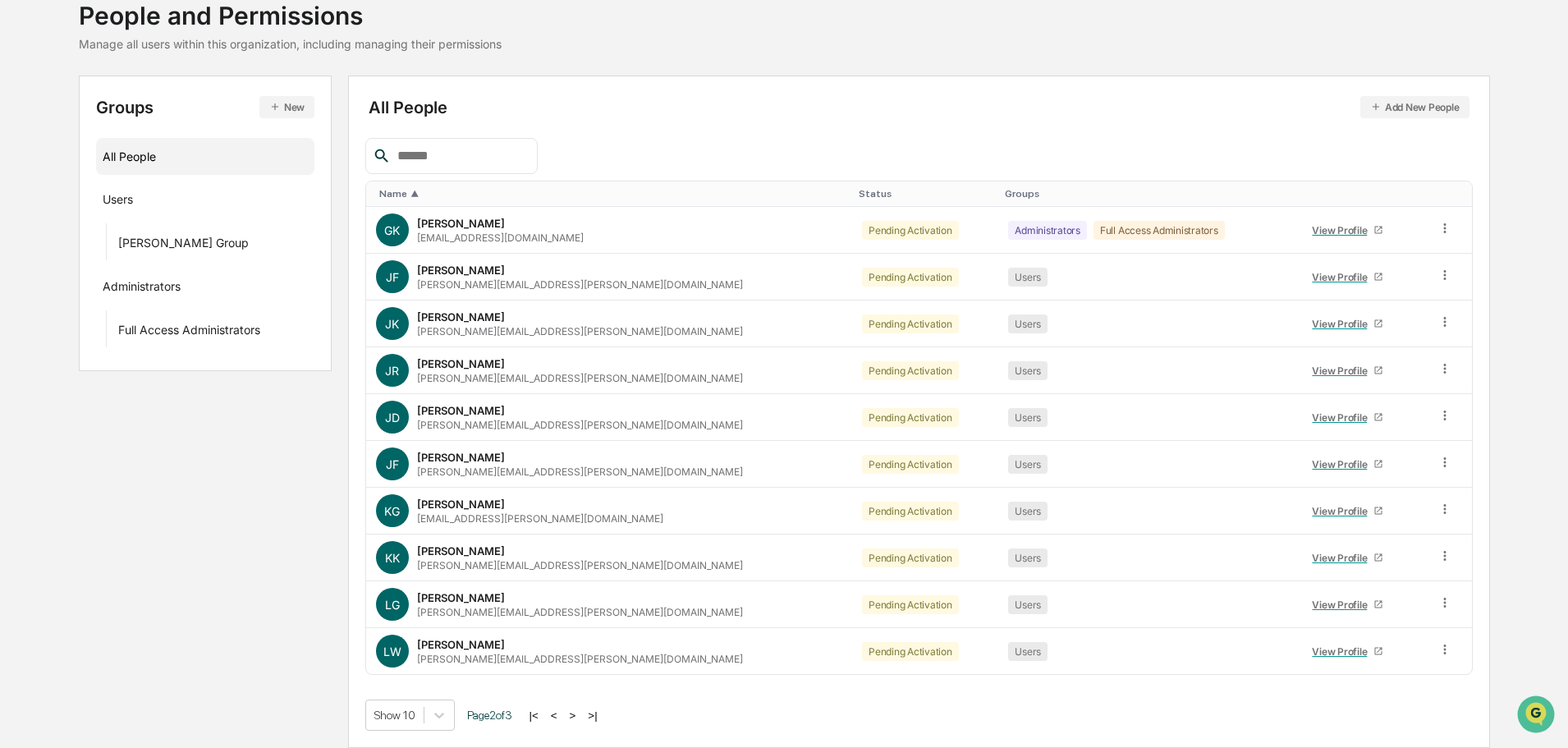
click at [574, 712] on button ">" at bounding box center [573, 715] width 17 height 14
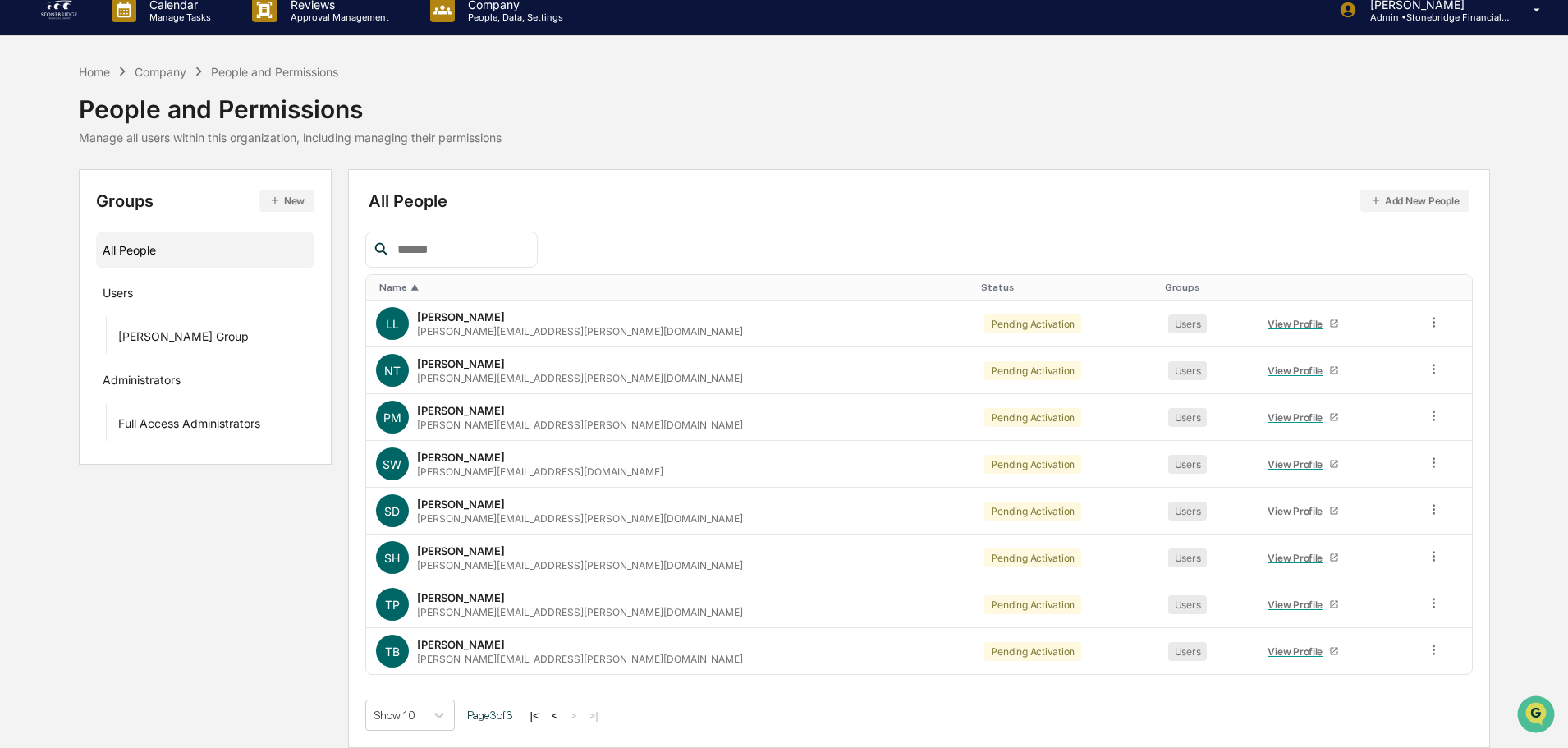
click at [556, 711] on button "<" at bounding box center [555, 715] width 17 height 14
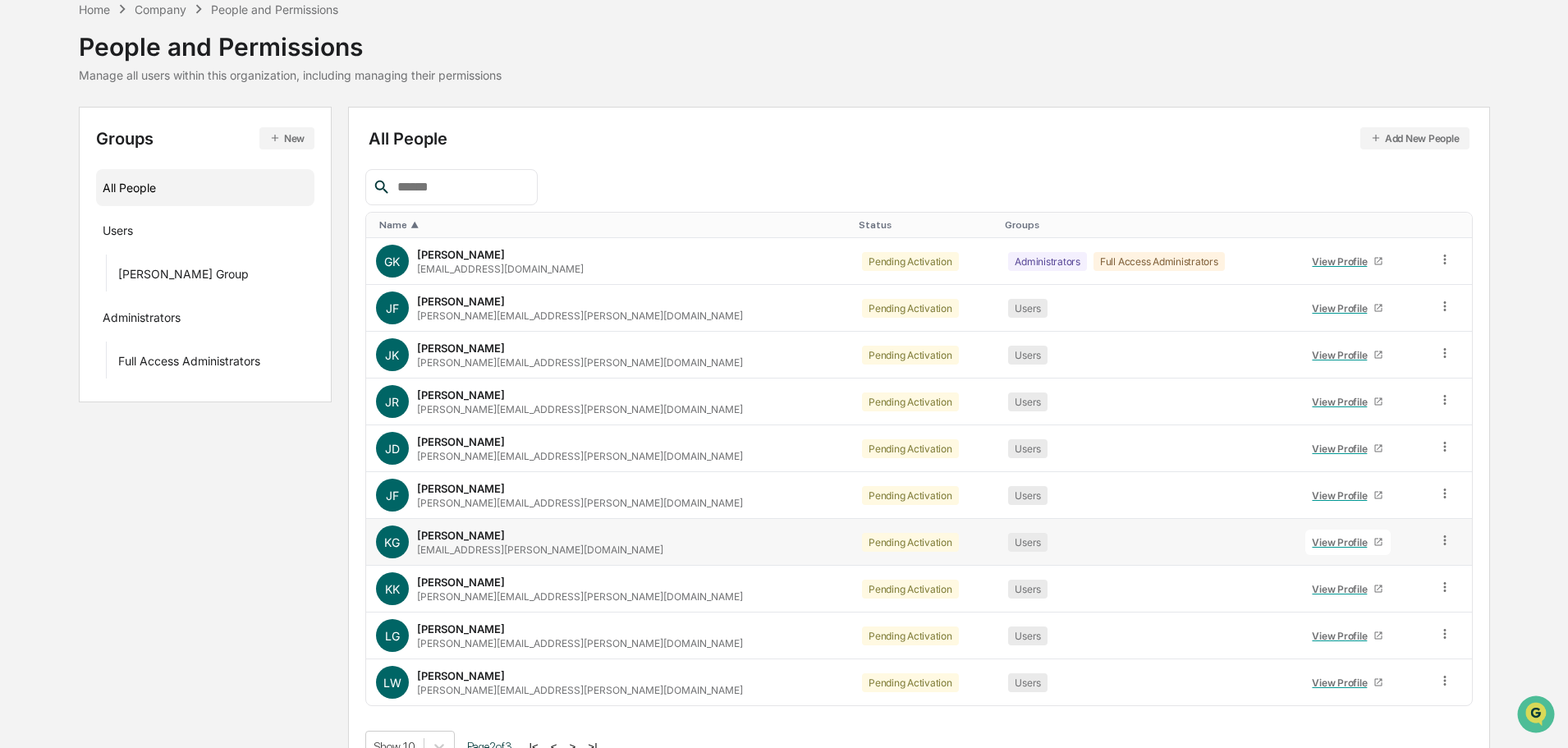
scroll to position [110, 0]
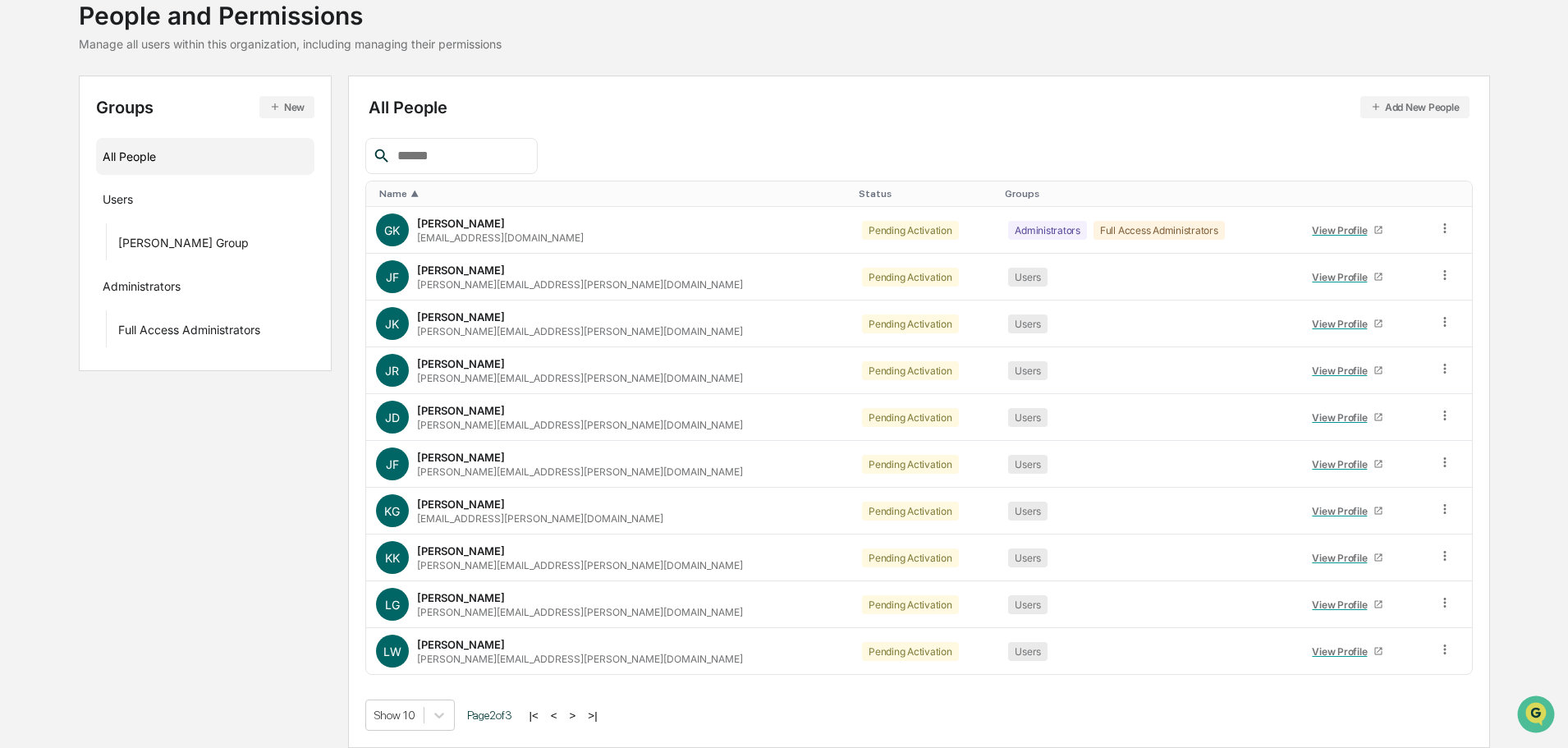
click at [561, 717] on button "<" at bounding box center [554, 715] width 17 height 14
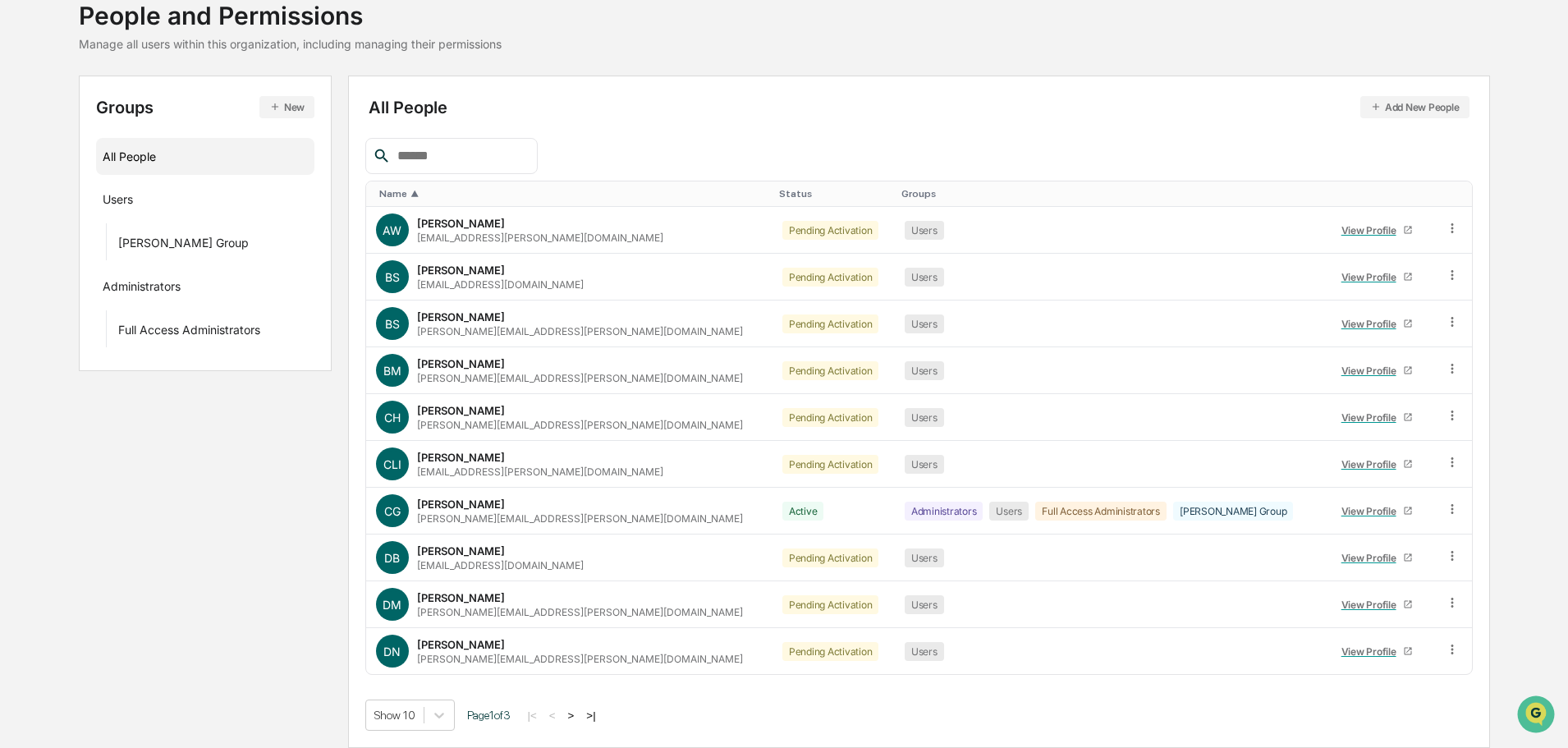
click at [580, 714] on button ">" at bounding box center [572, 715] width 17 height 14
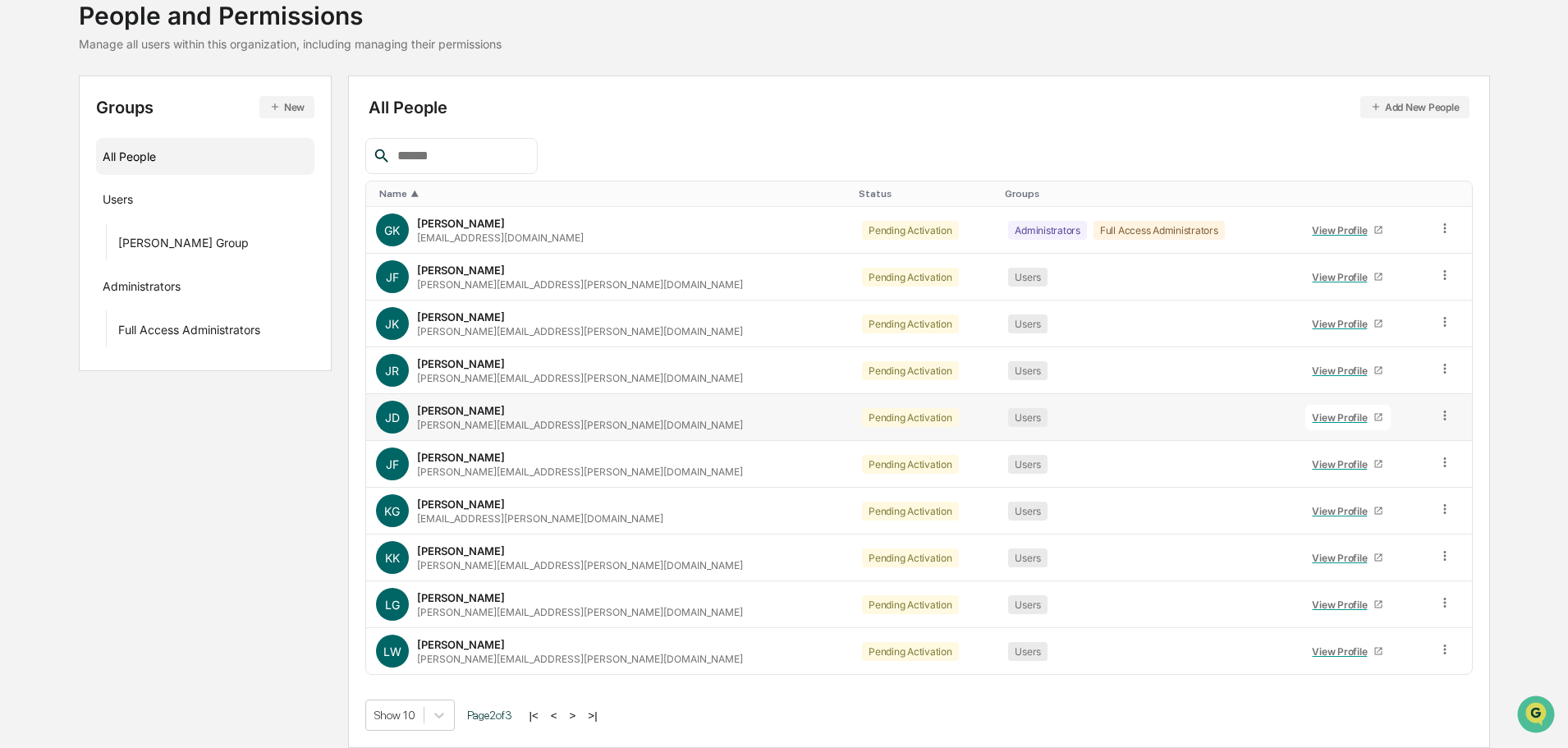
click at [1312, 419] on div "View Profile" at bounding box center [1343, 417] width 61 height 12
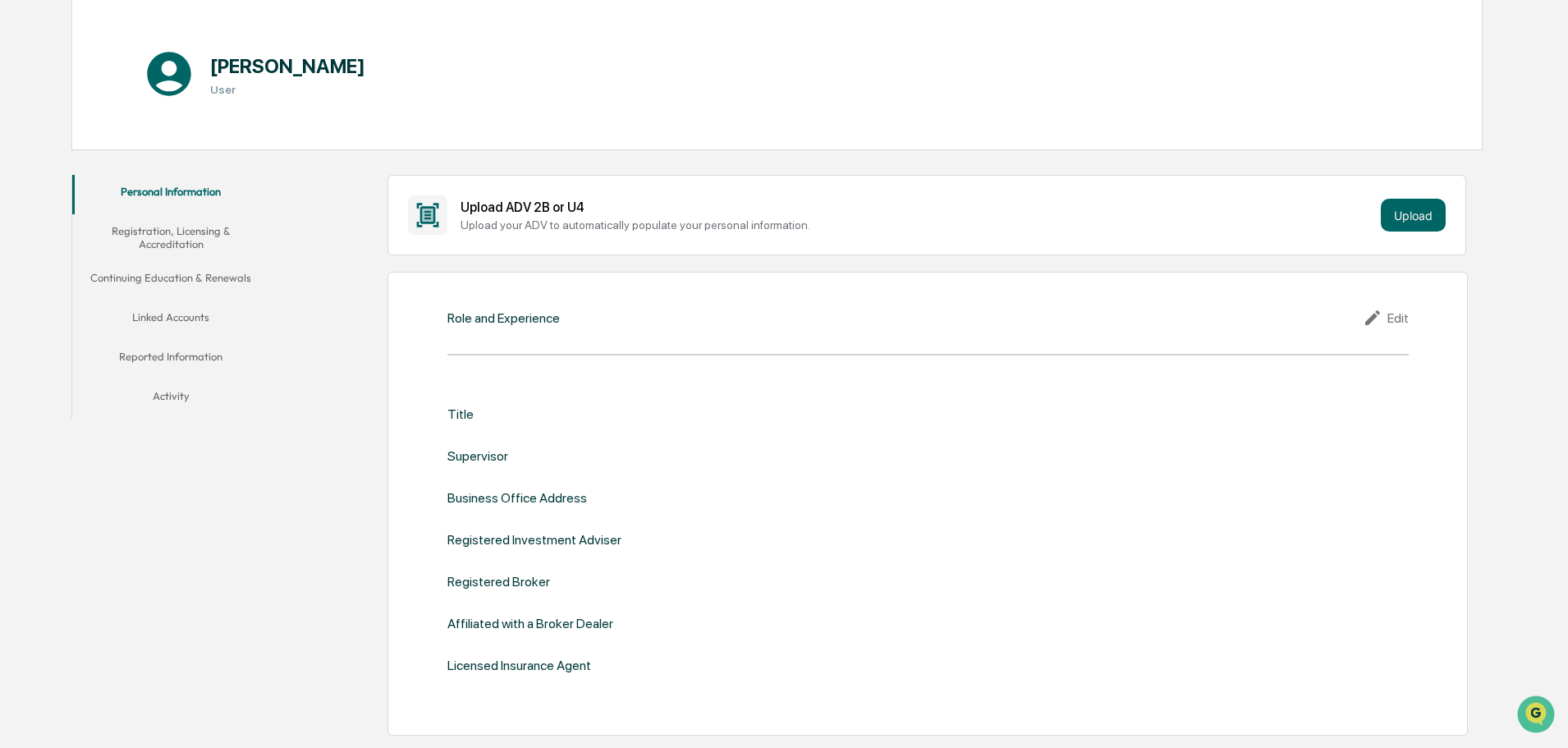
scroll to position [191, 0]
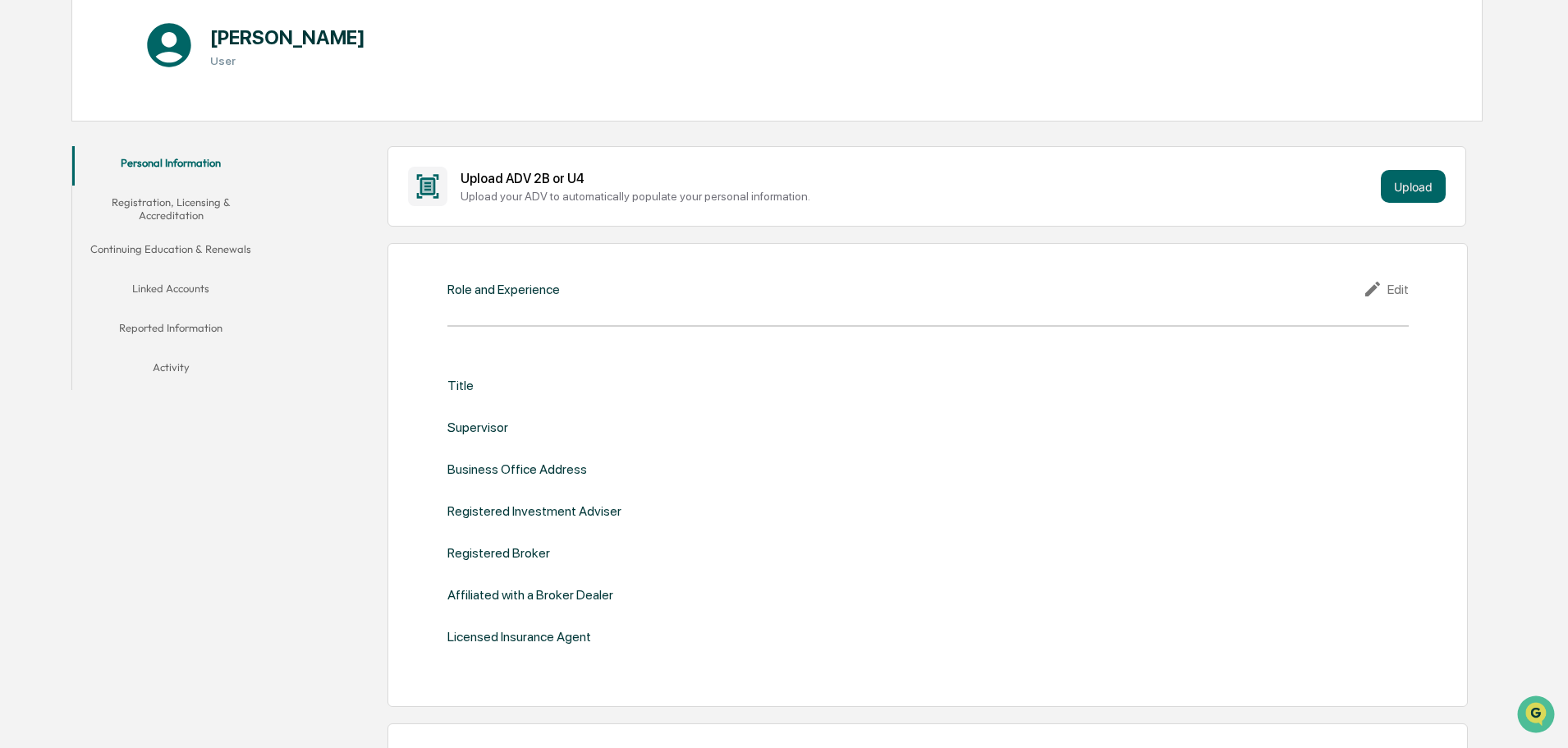
click at [1399, 292] on div "Edit" at bounding box center [1386, 289] width 46 height 19
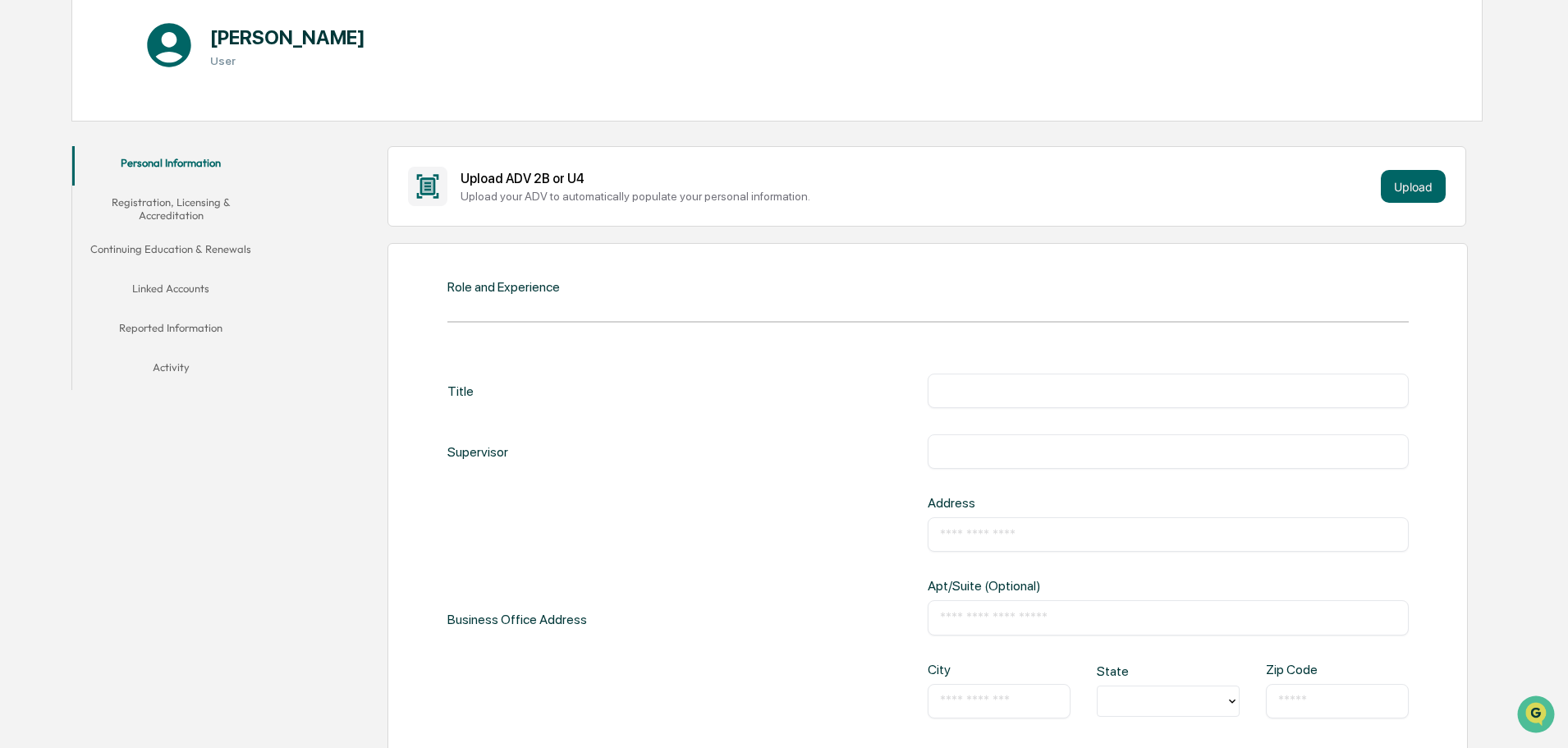
click at [1049, 398] on input "text" at bounding box center [1168, 391] width 456 height 17
click at [1035, 544] on div "​" at bounding box center [1168, 534] width 481 height 34
click at [1079, 395] on input "text" at bounding box center [1168, 391] width 456 height 17
paste input "**********"
type input "**********"
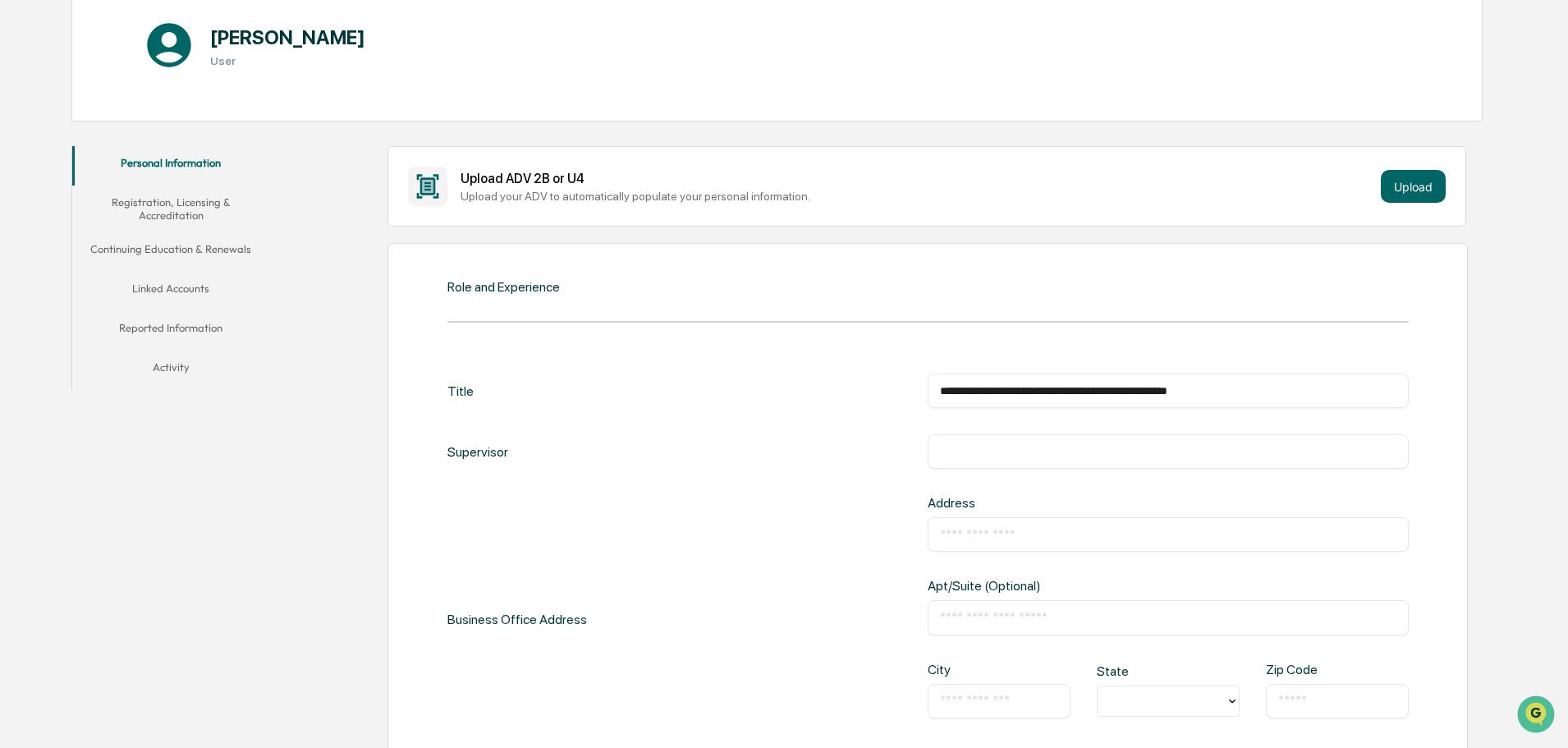
click at [958, 445] on input "text" at bounding box center [1168, 452] width 456 height 17
type input "**********"
type input "*"
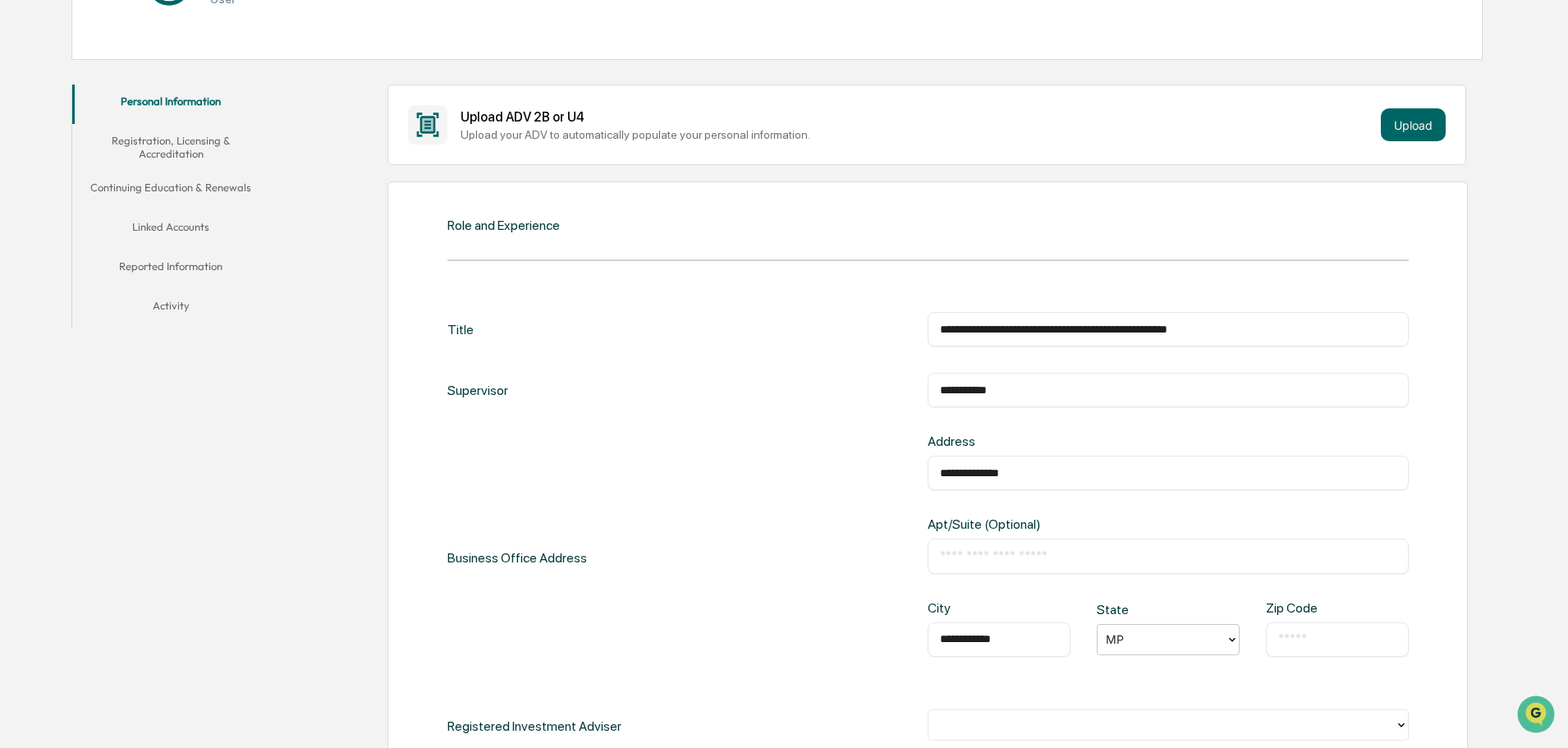
scroll to position [355, 0]
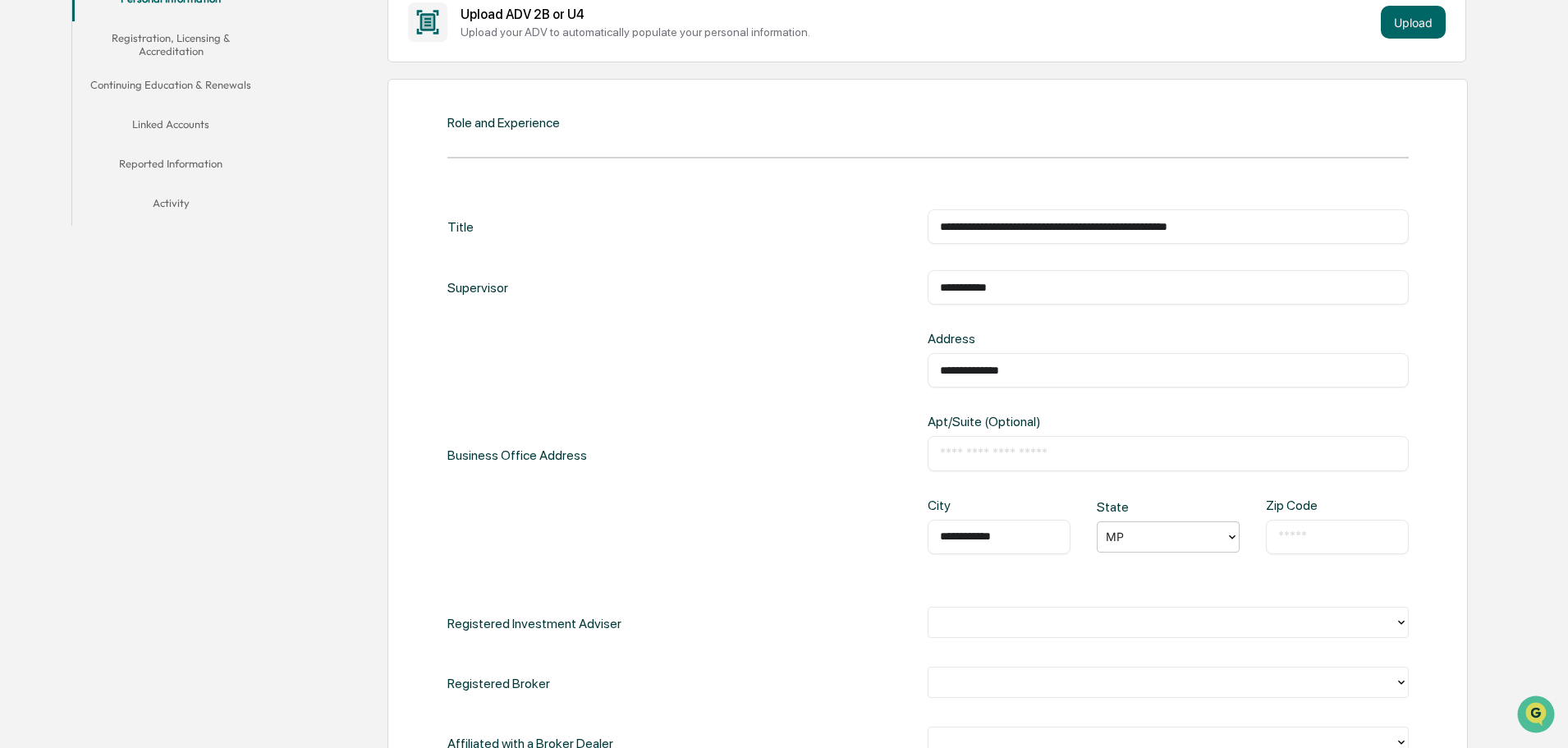
click at [1157, 554] on div "**********" at bounding box center [1168, 538] width 481 height 83
click at [1156, 533] on div at bounding box center [1162, 536] width 111 height 19
type input "*"
type input "*****"
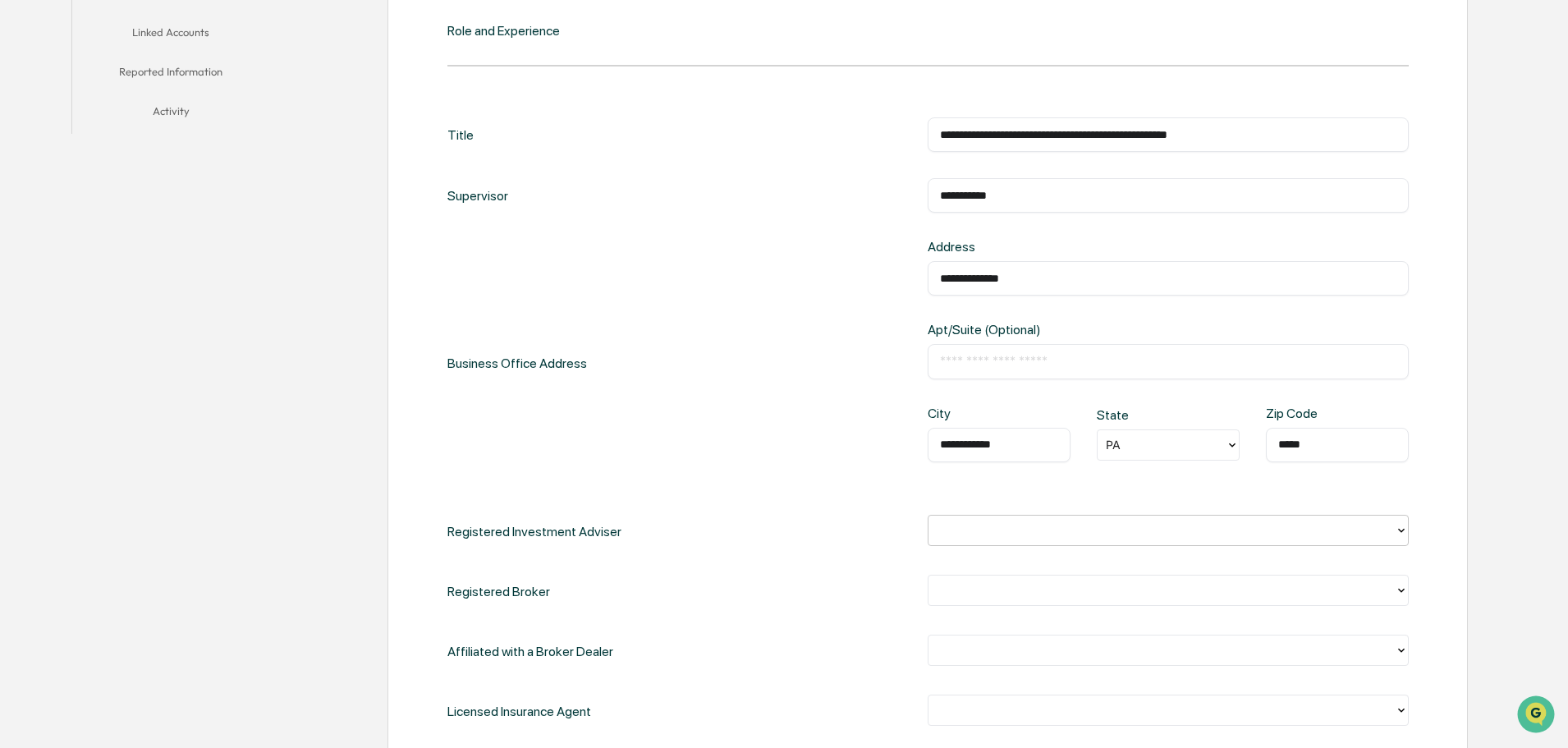
scroll to position [601, 0]
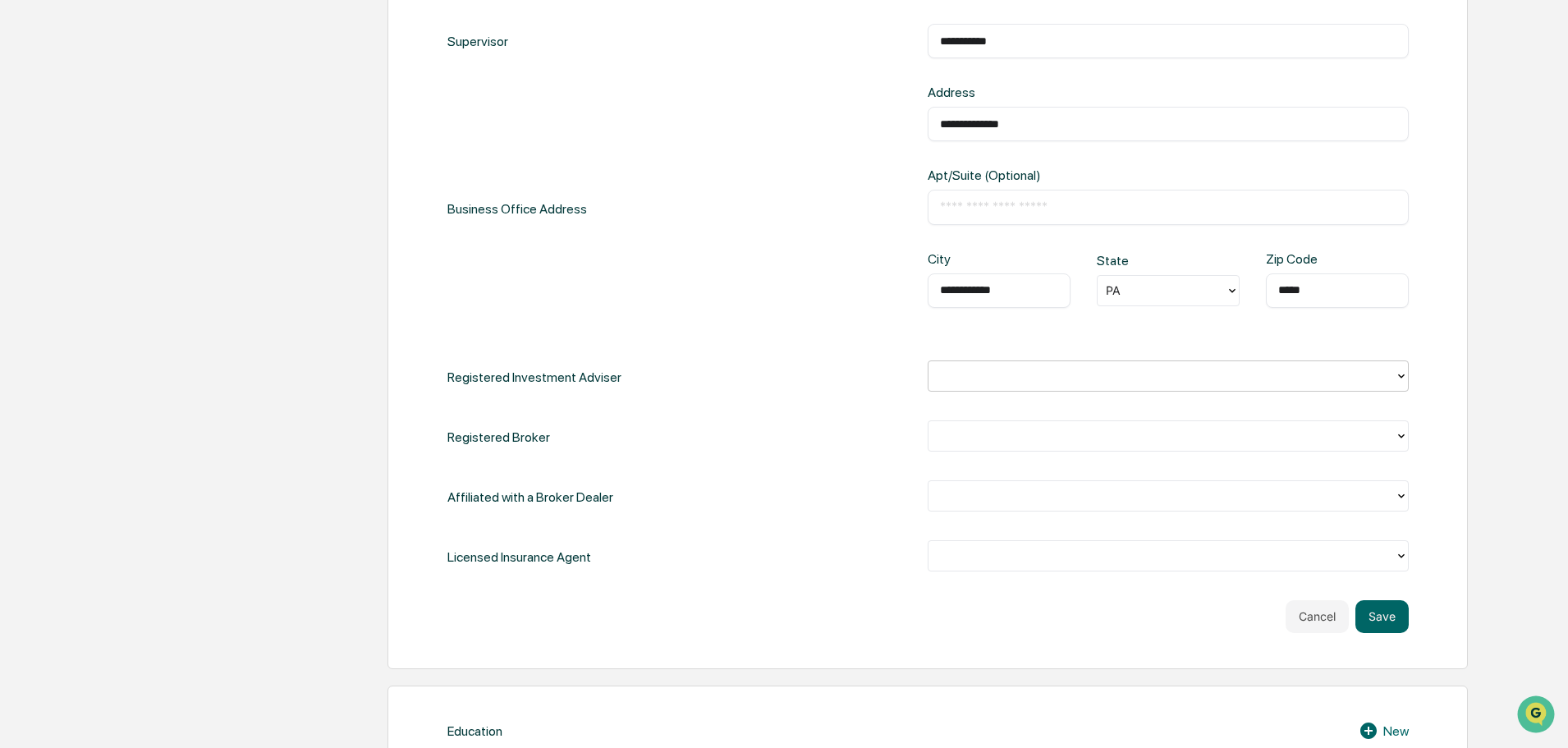
click at [1264, 374] on div at bounding box center [1161, 376] width 450 height 19
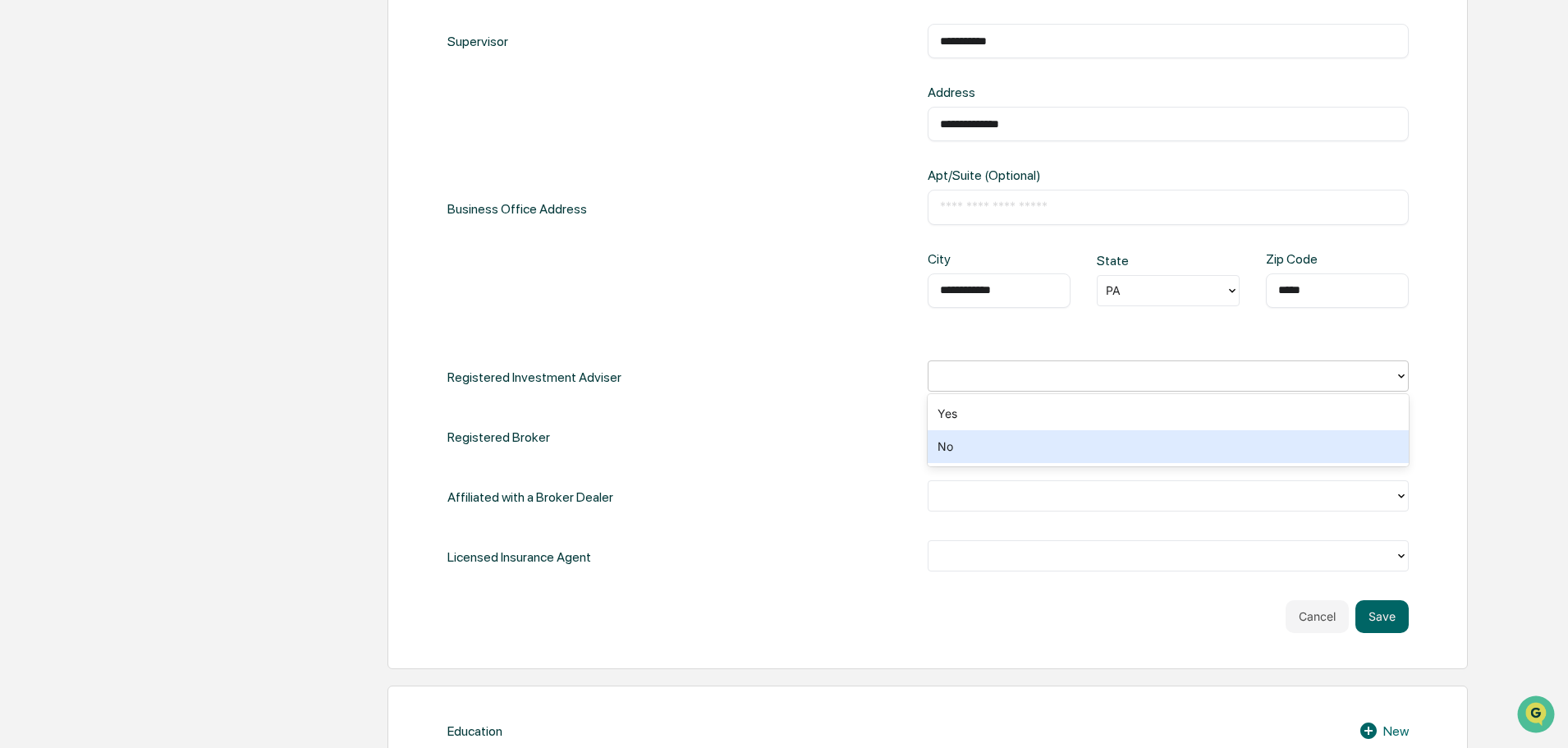
click at [1074, 445] on div "No" at bounding box center [1168, 446] width 481 height 32
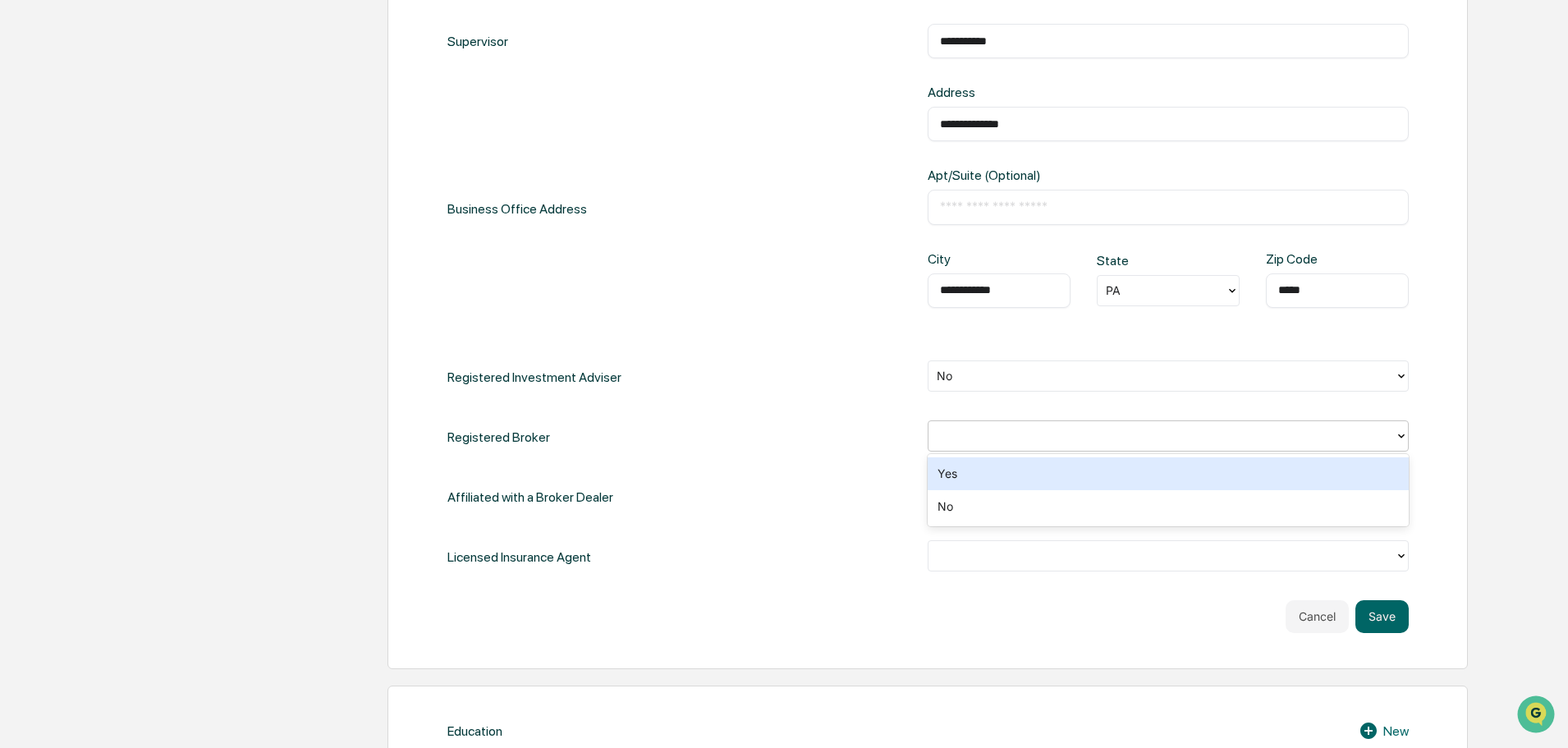
click at [1067, 441] on div at bounding box center [1161, 435] width 450 height 19
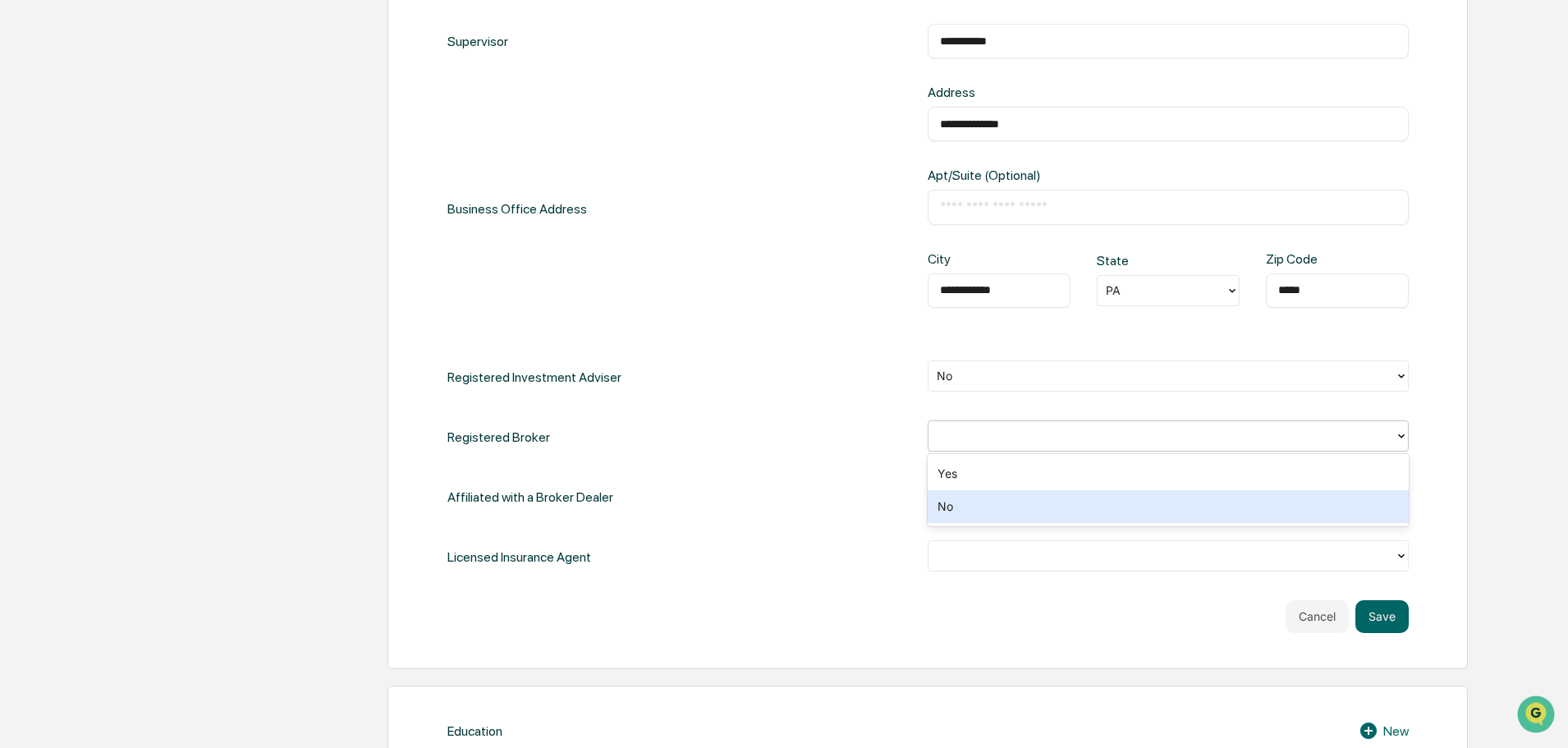
click at [1030, 509] on div "No" at bounding box center [1168, 506] width 481 height 32
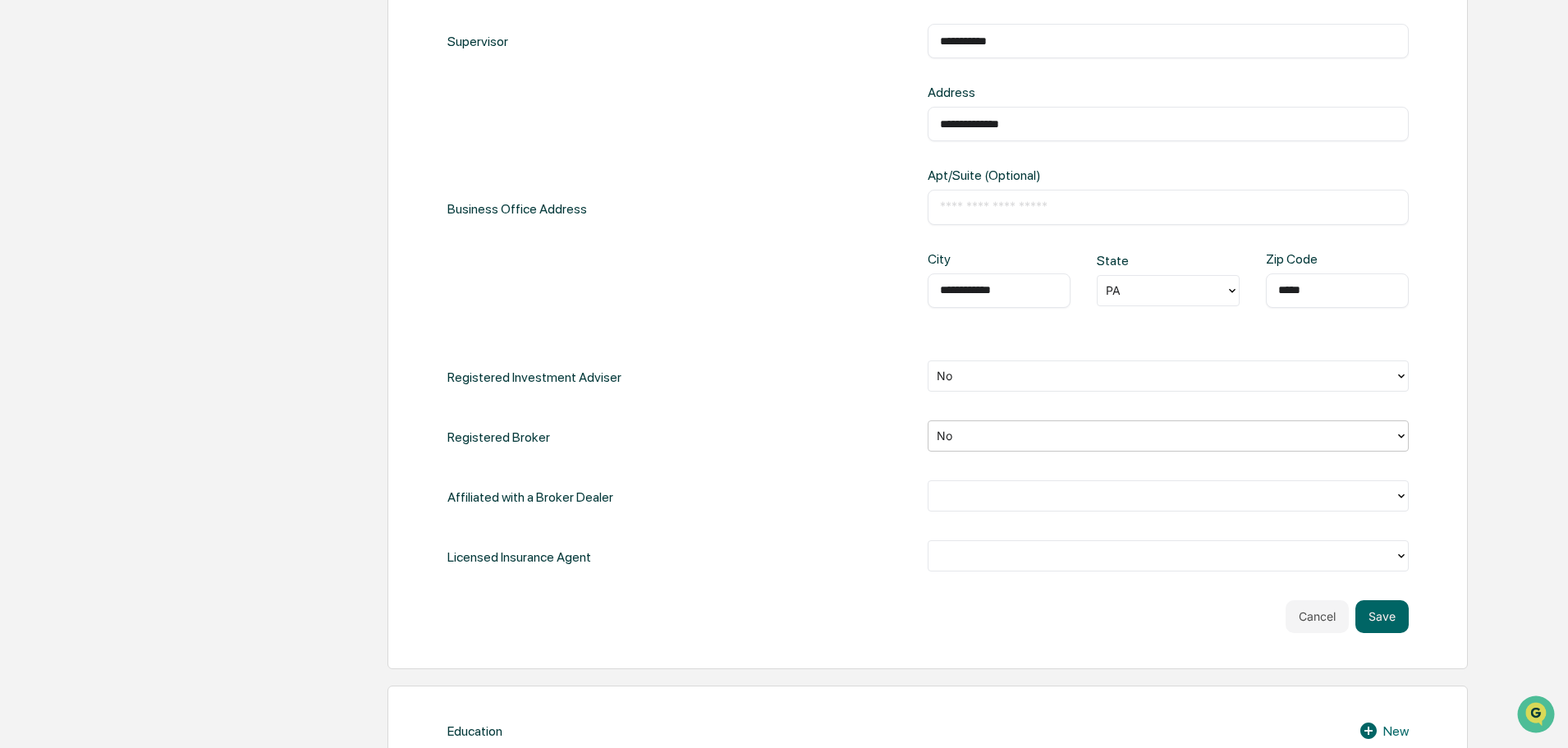
click at [1025, 501] on div at bounding box center [1161, 496] width 450 height 19
click at [931, 570] on div "No" at bounding box center [1168, 566] width 481 height 32
click at [942, 567] on div at bounding box center [1162, 555] width 466 height 25
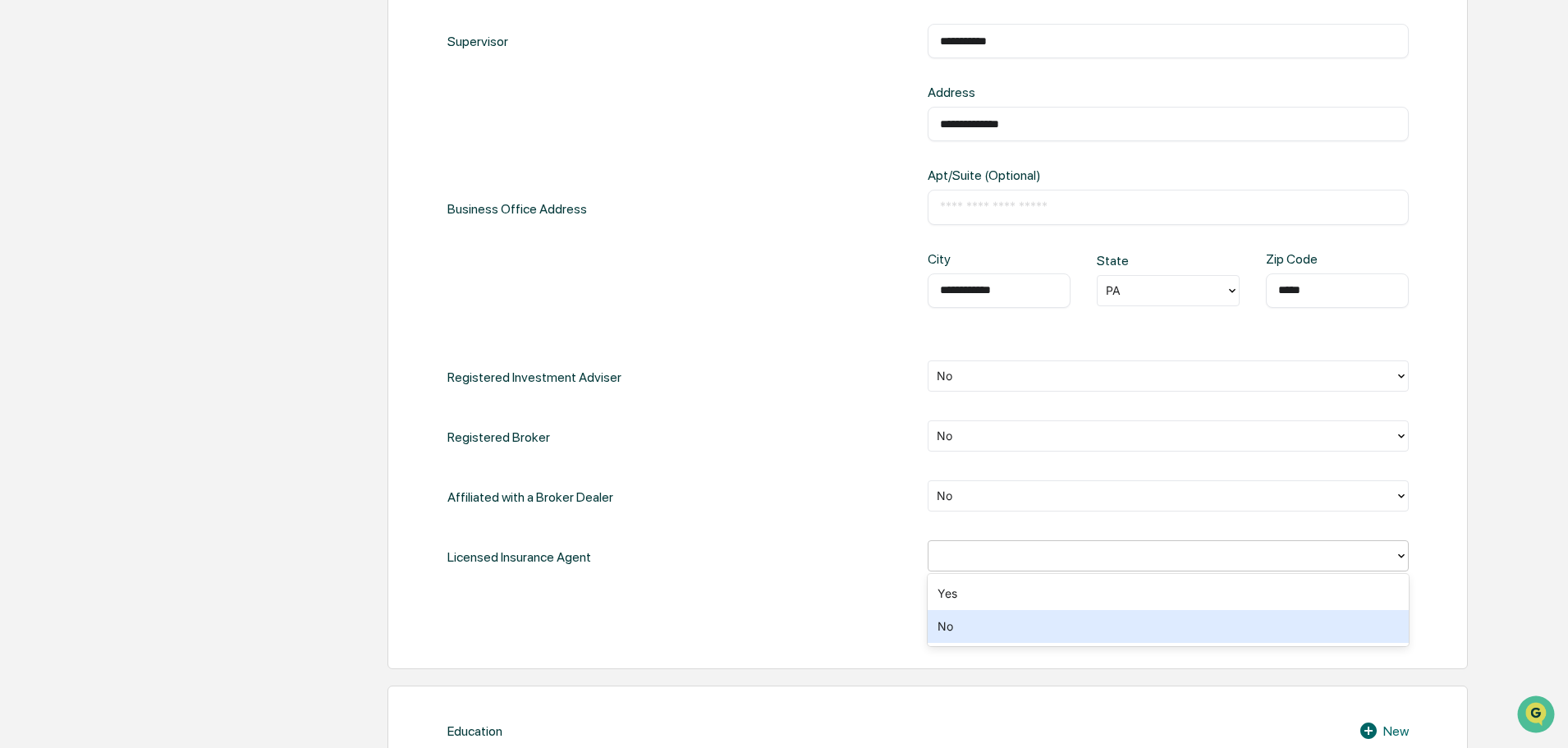
click at [929, 620] on div "No" at bounding box center [1168, 625] width 481 height 32
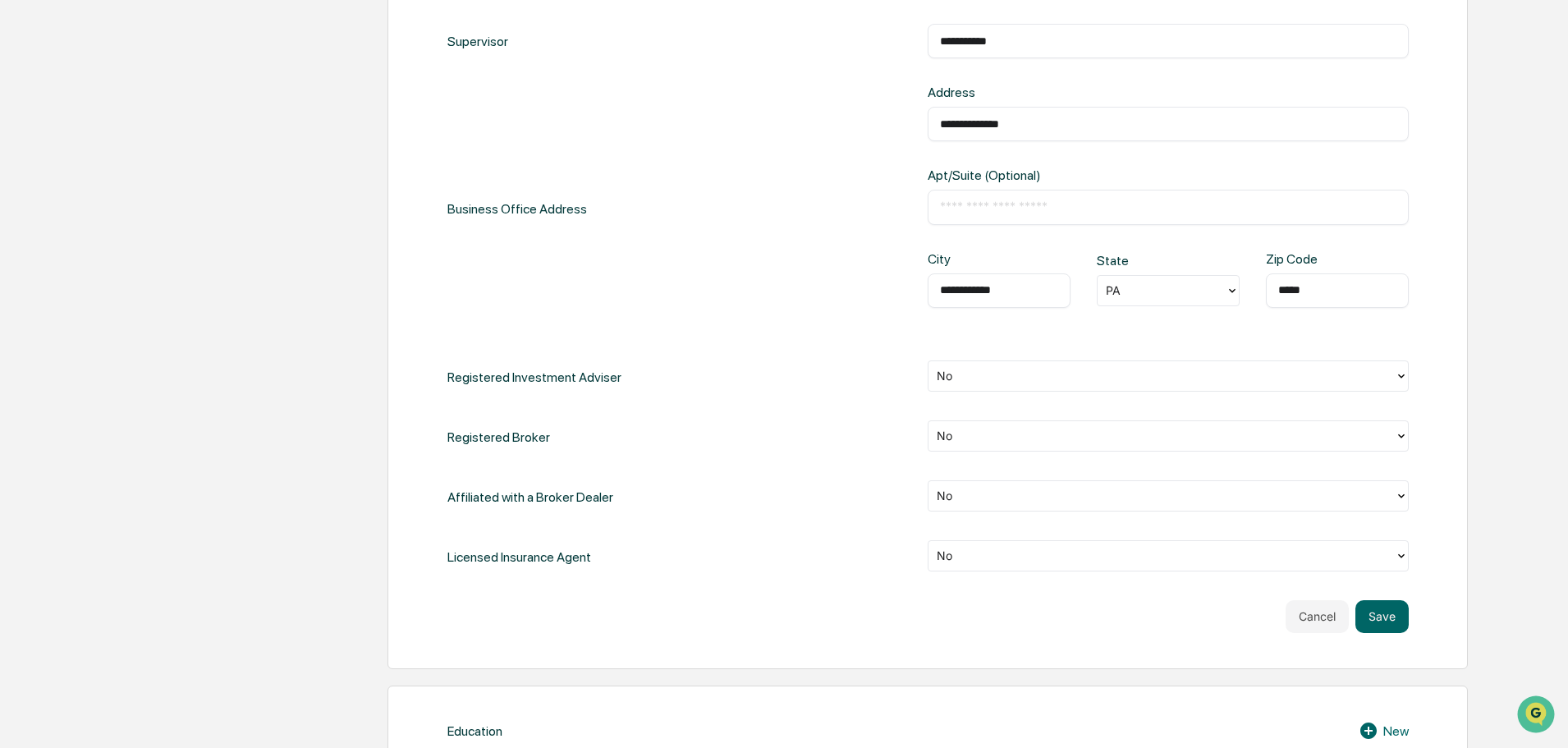
click at [857, 636] on div "**********" at bounding box center [928, 251] width 1080 height 836
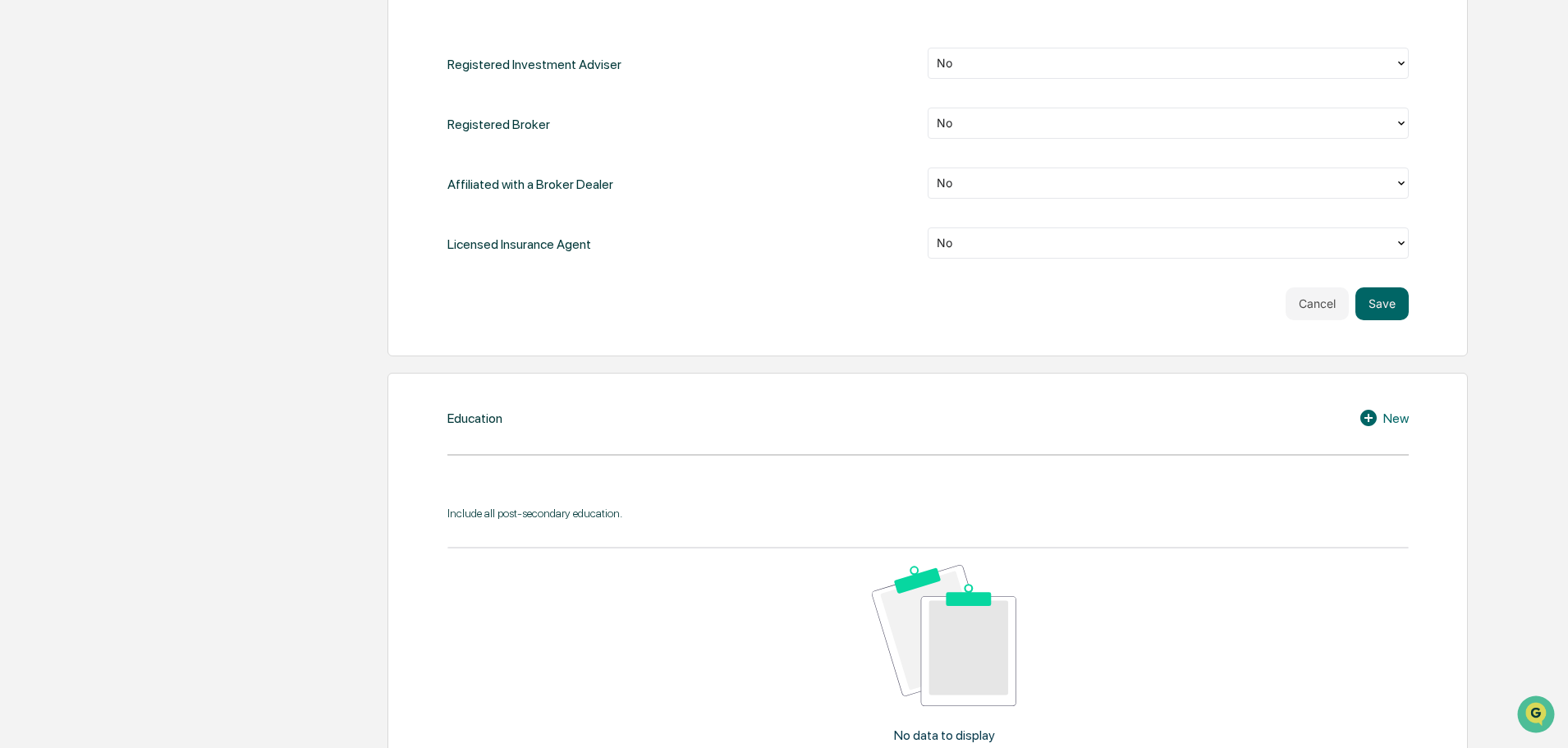
scroll to position [848, 0]
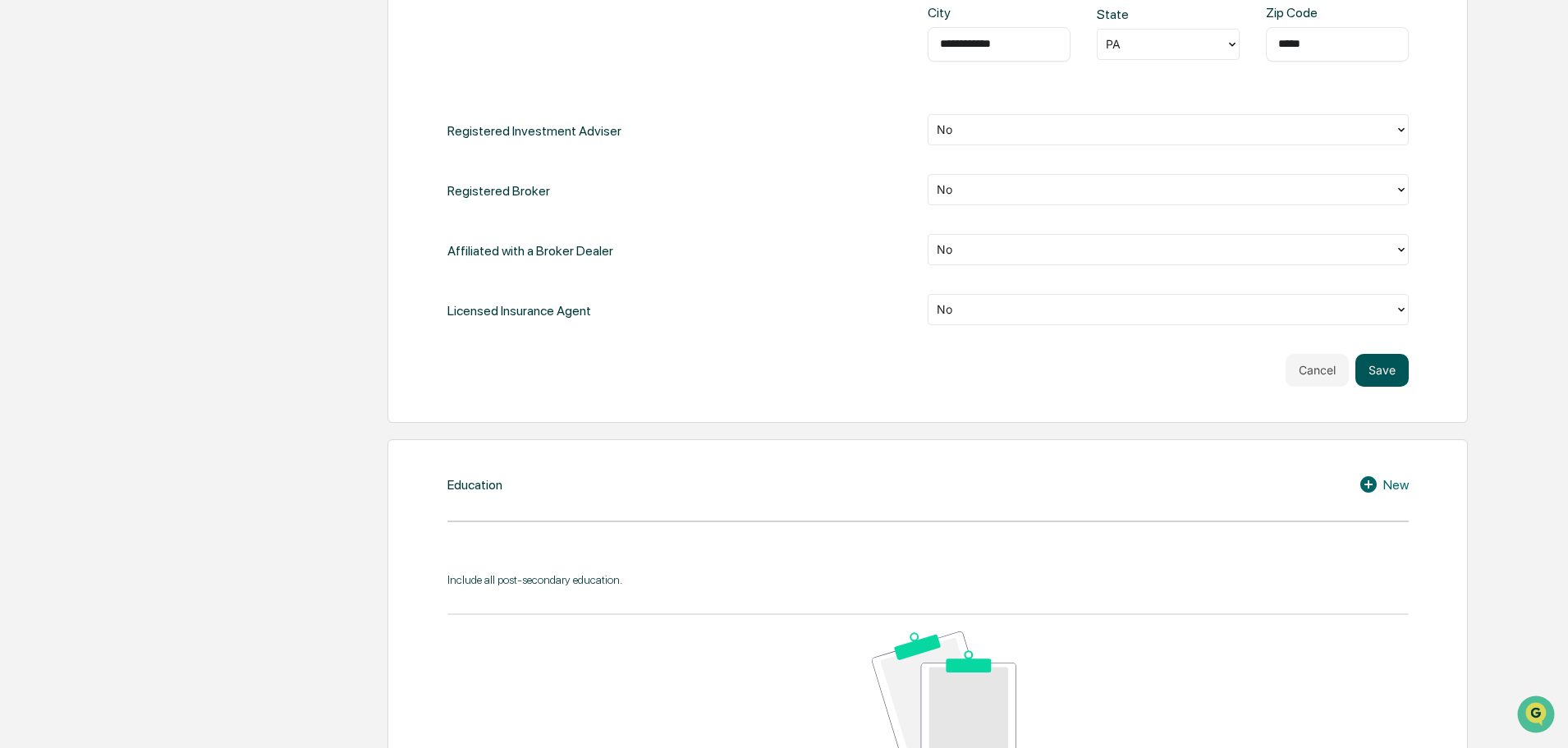
click at [1393, 374] on button "Save" at bounding box center [1382, 369] width 54 height 32
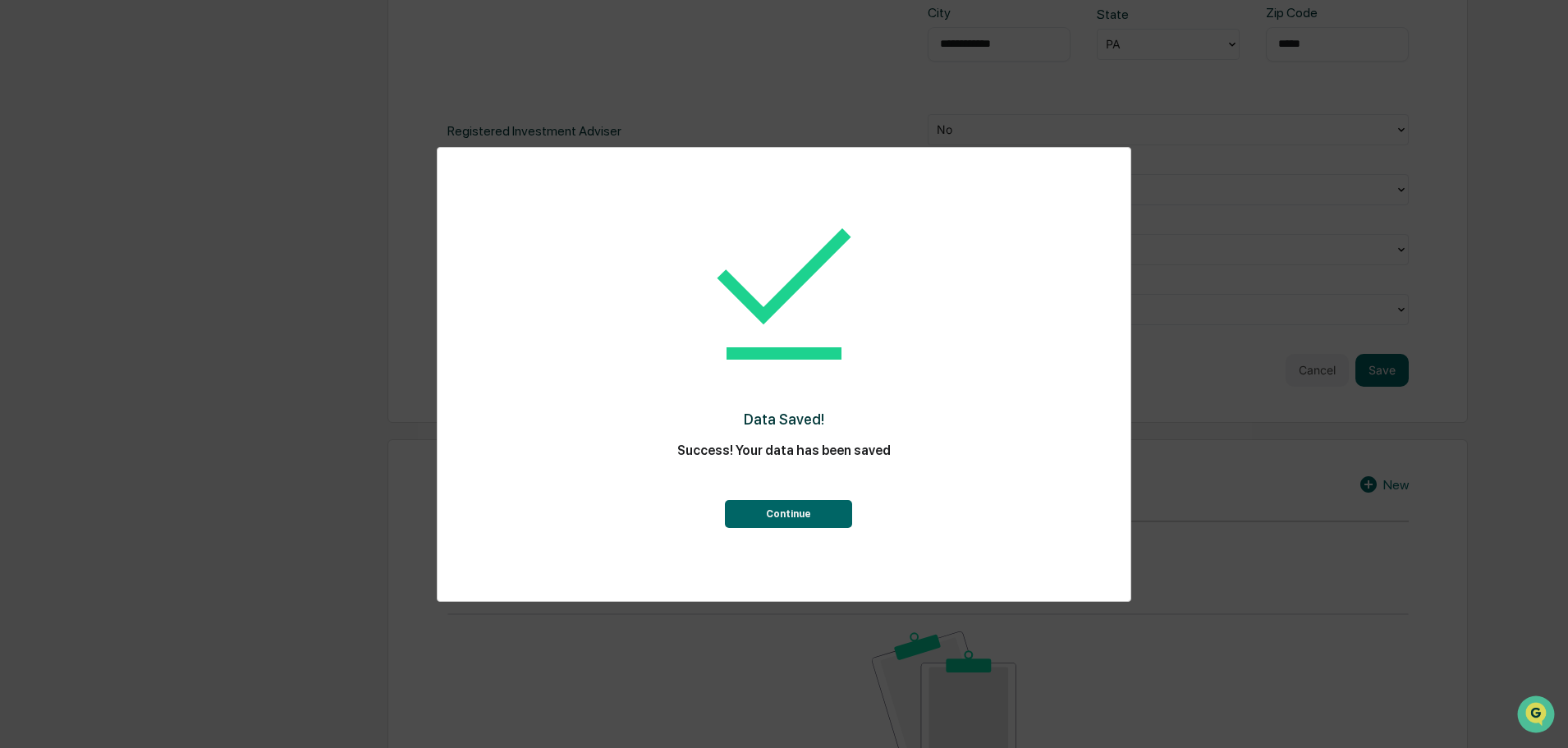
click at [822, 516] on button "Continue" at bounding box center [788, 514] width 127 height 28
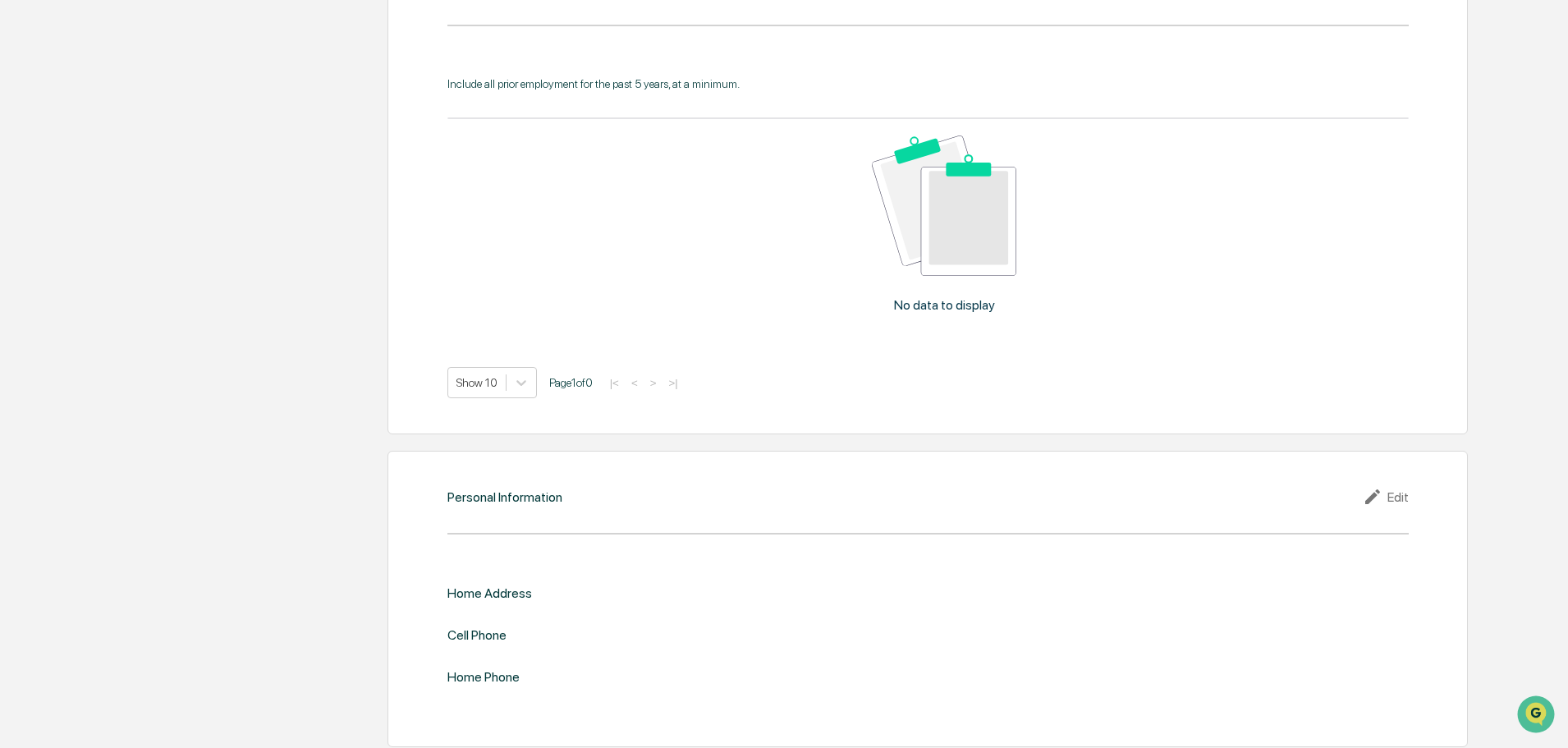
scroll to position [1488, 0]
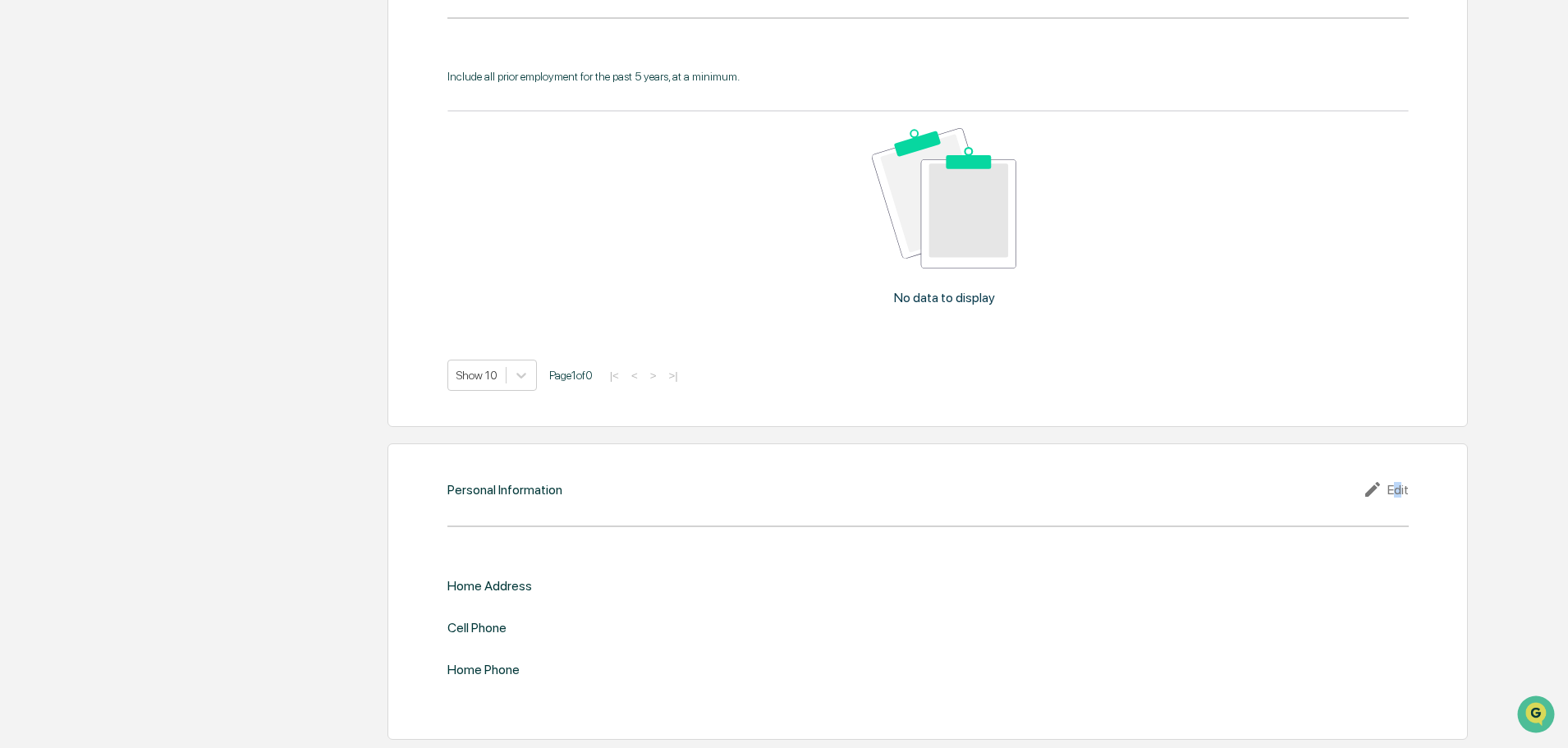
click at [1398, 490] on div "Edit" at bounding box center [1386, 489] width 46 height 19
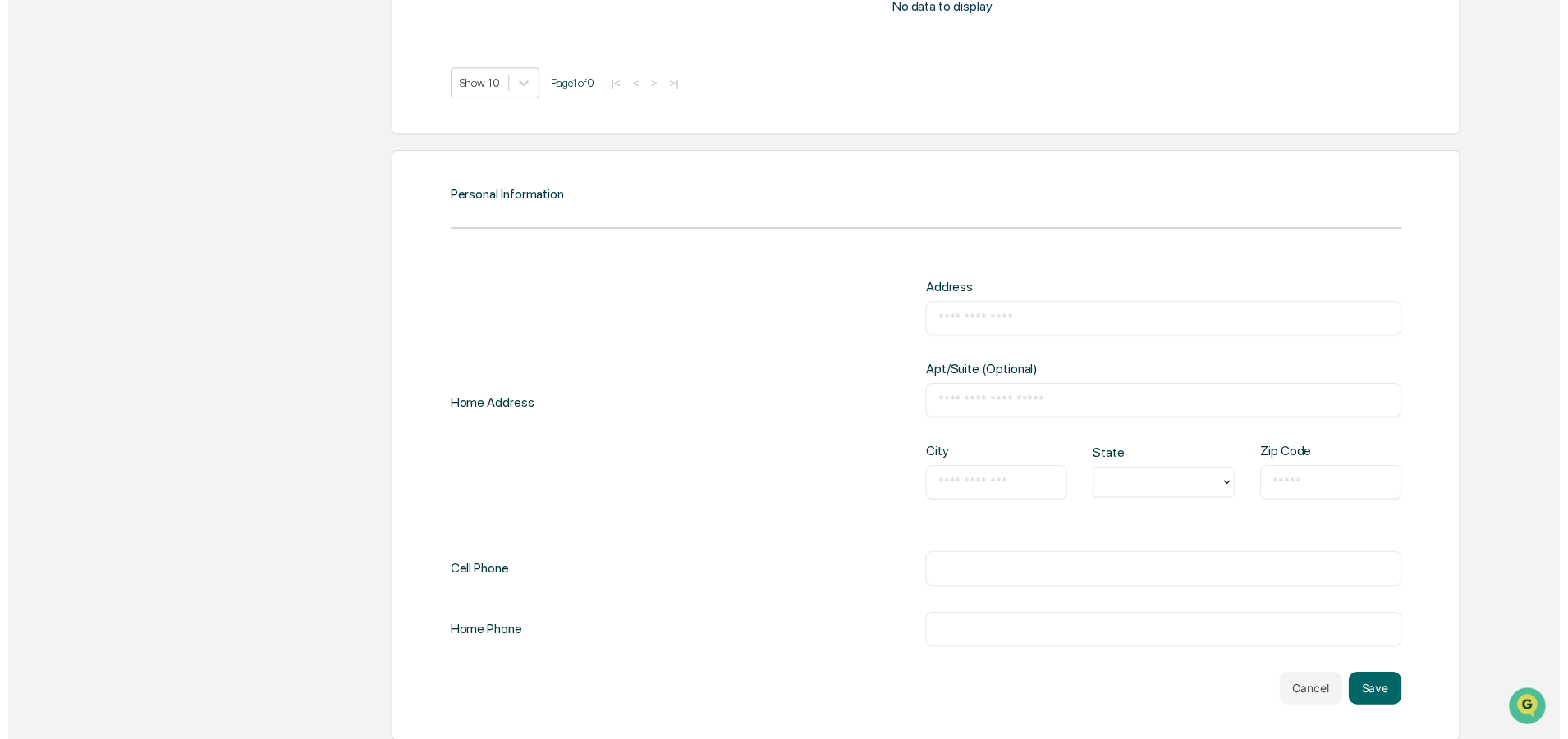
scroll to position [1787, 0]
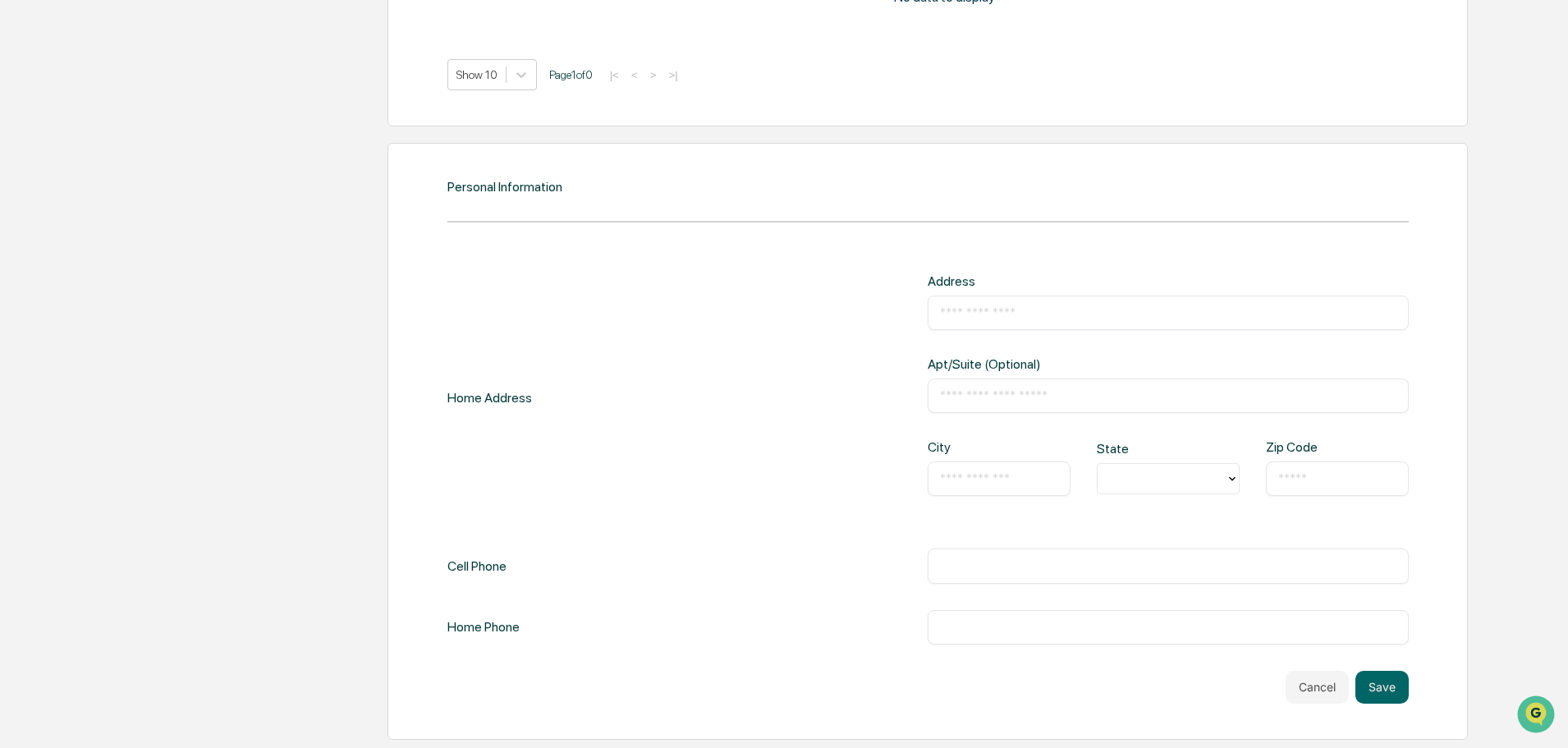
click at [1073, 574] on div "​" at bounding box center [1168, 565] width 481 height 34
click at [1185, 556] on div "​" at bounding box center [1168, 565] width 481 height 34
click at [1182, 567] on input "text" at bounding box center [1168, 566] width 456 height 17
type input "**********"
click at [963, 311] on input "text" at bounding box center [1168, 313] width 456 height 17
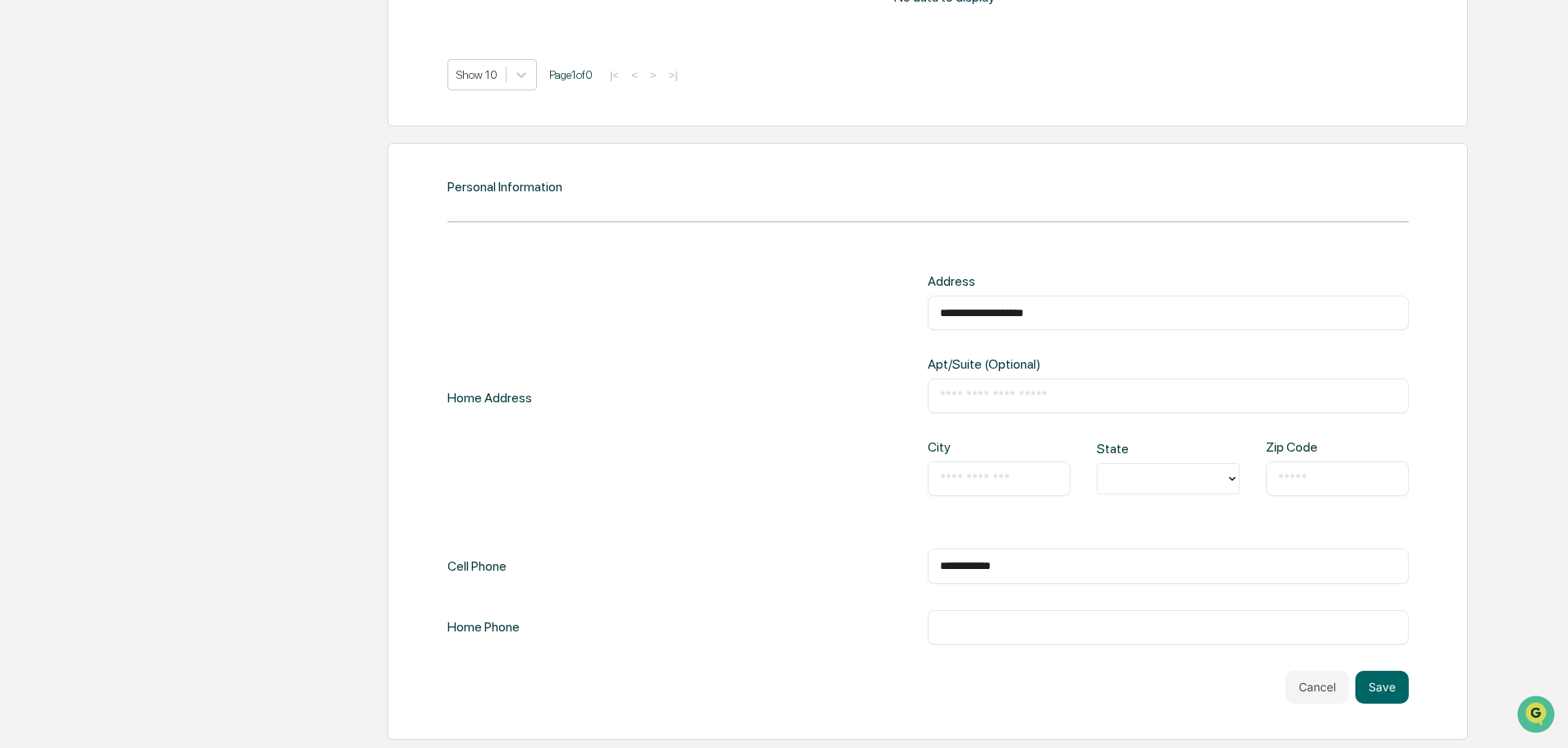
type input "**********"
type input "******"
type input "**"
type input "*****"
click at [1018, 628] on input "text" at bounding box center [1168, 627] width 456 height 17
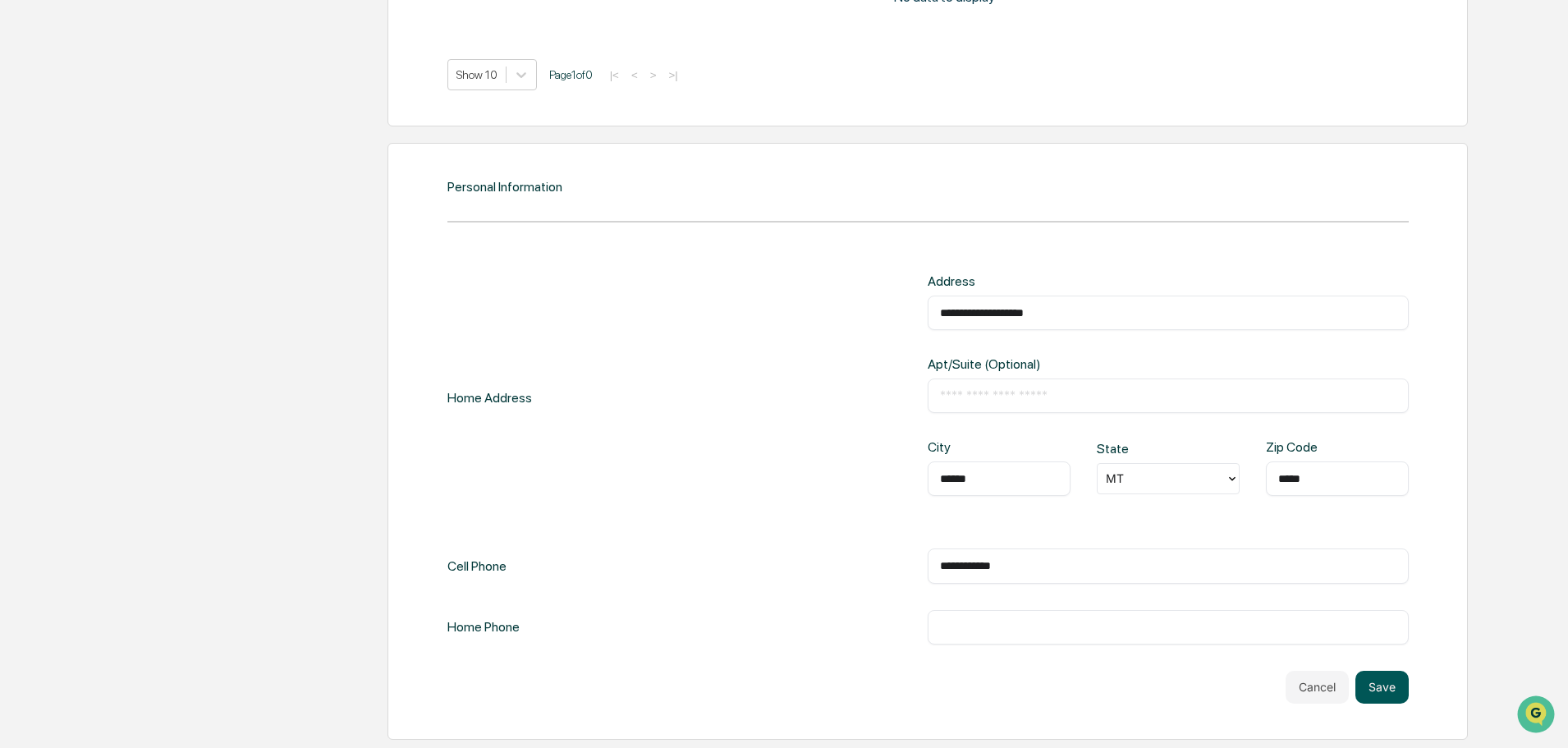
click at [1394, 694] on button "Save" at bounding box center [1382, 687] width 54 height 32
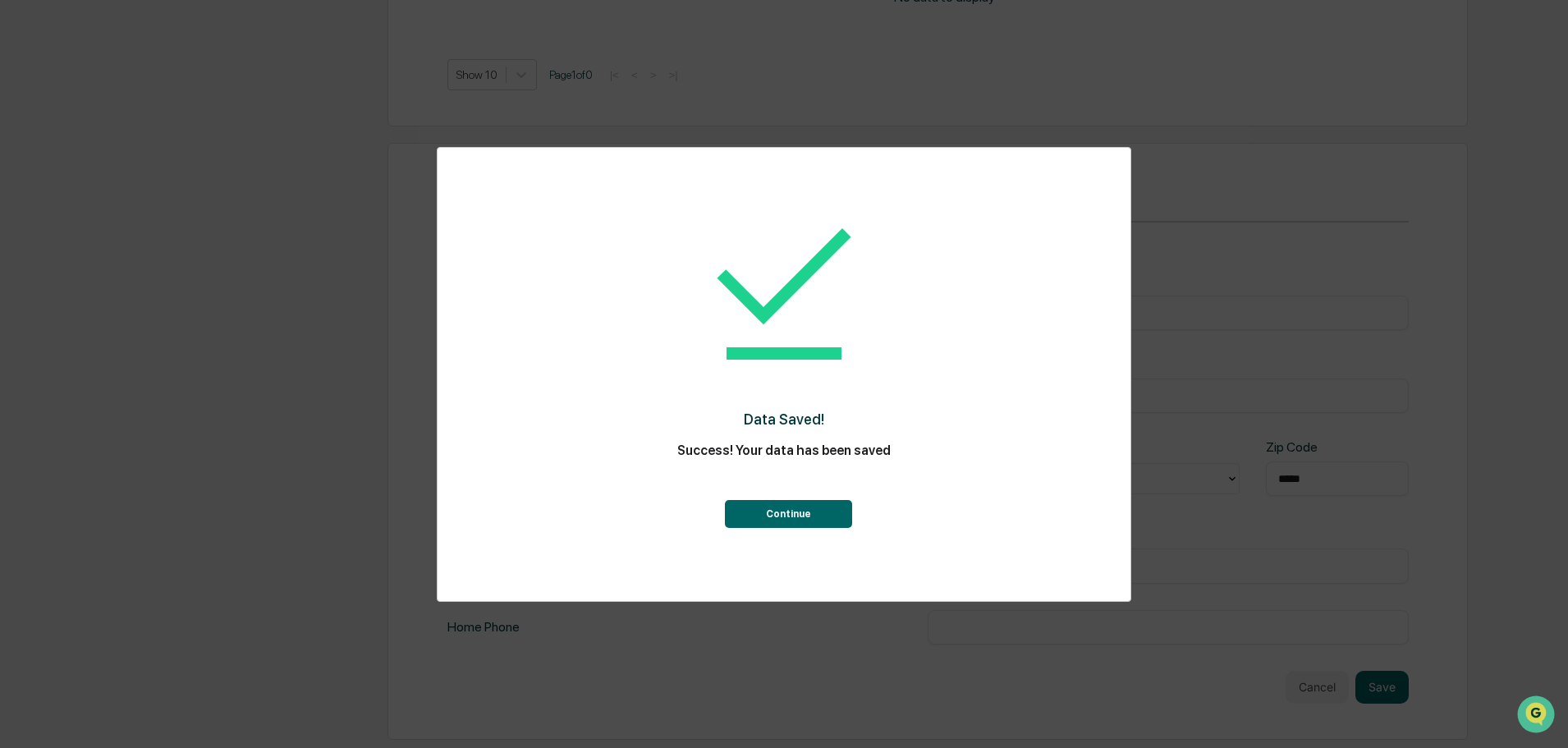
click at [760, 523] on button "Continue" at bounding box center [788, 514] width 127 height 28
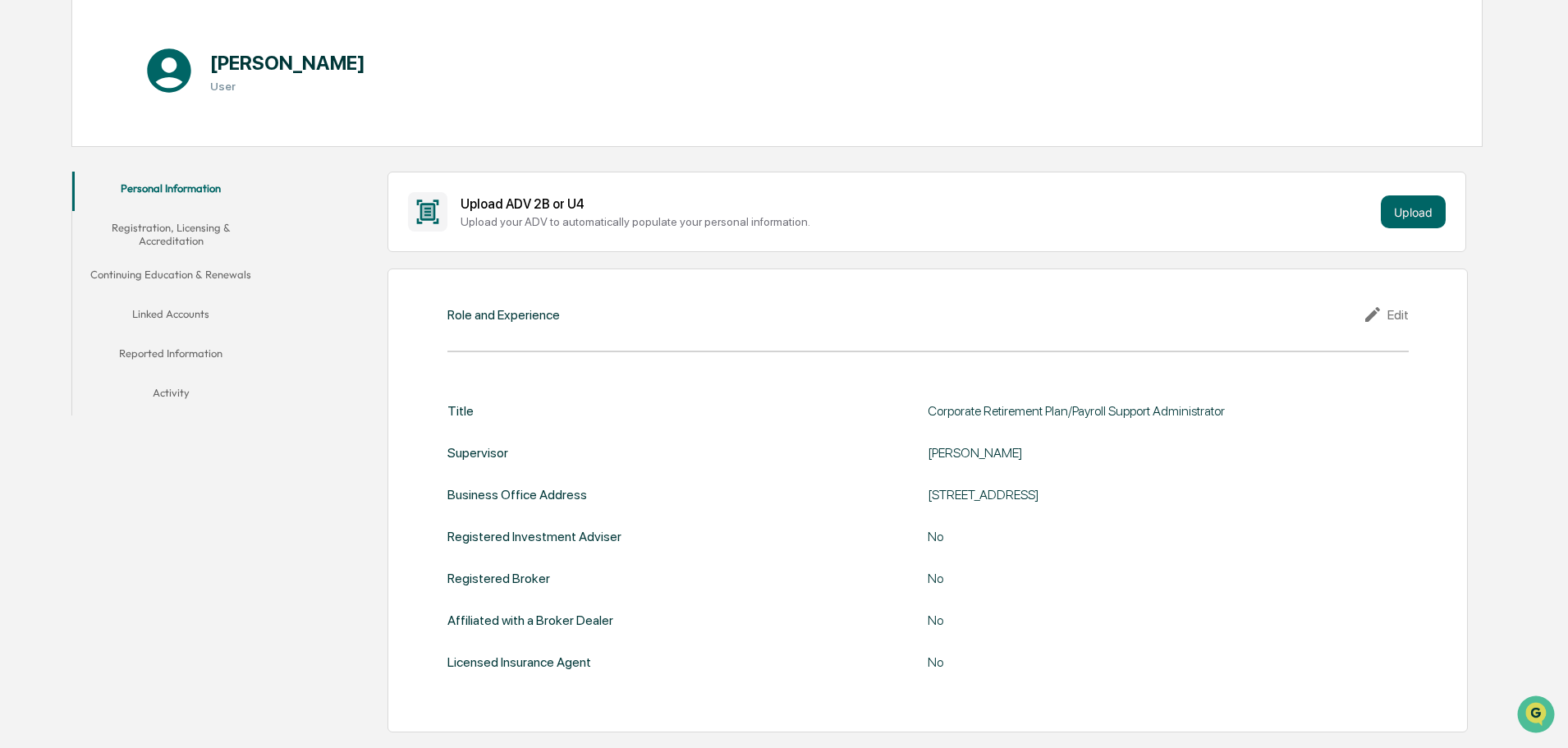
scroll to position [164, 0]
click at [205, 228] on button "Registration, Licensing & Accreditation" at bounding box center [171, 236] width 197 height 46
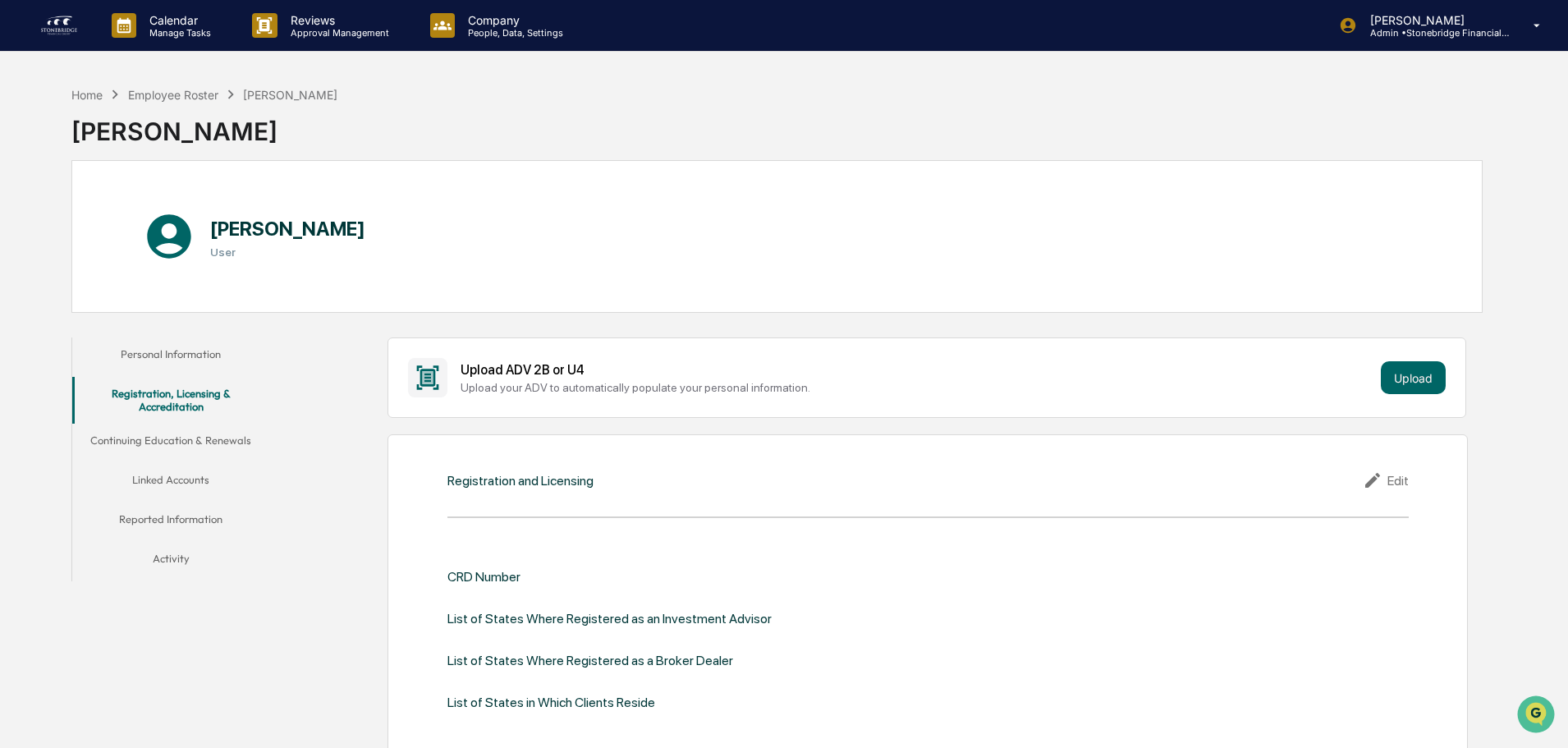
click at [237, 453] on button "Continuing Education & Renewals" at bounding box center [171, 443] width 197 height 39
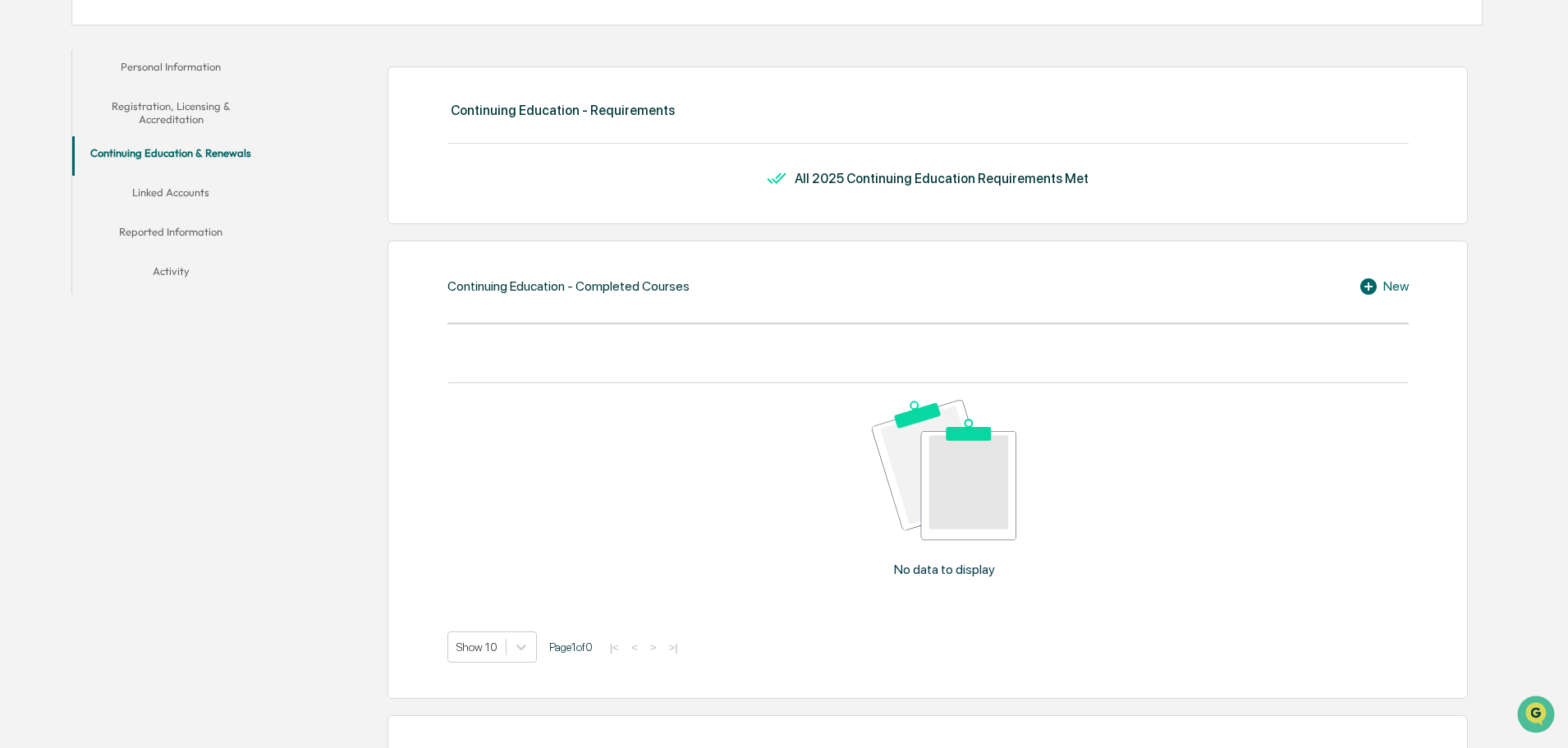
scroll to position [410, 0]
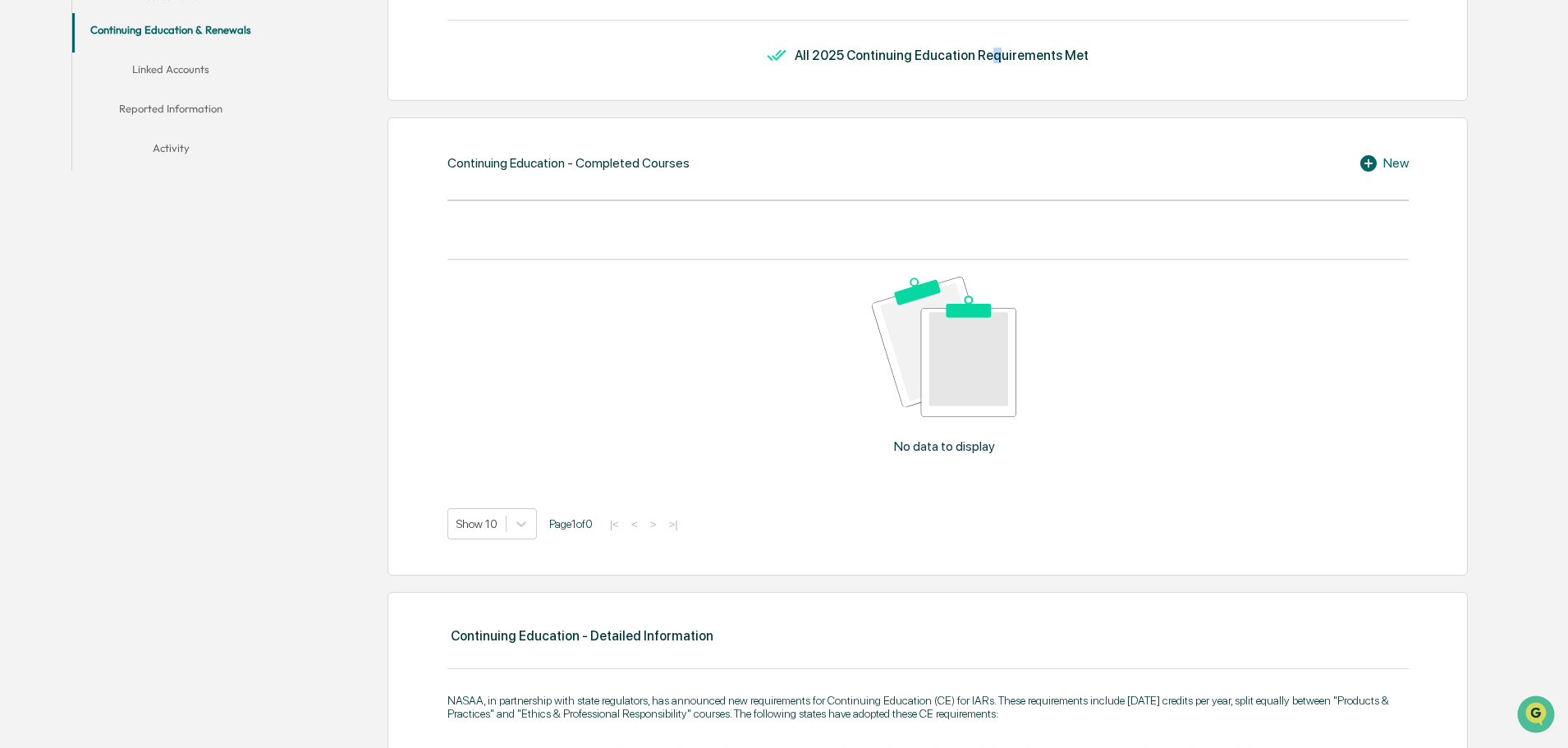
click at [996, 67] on div "Continuing Education - Requirements All 2025 Continuing Education Requirements …" at bounding box center [928, 22] width 1080 height 158
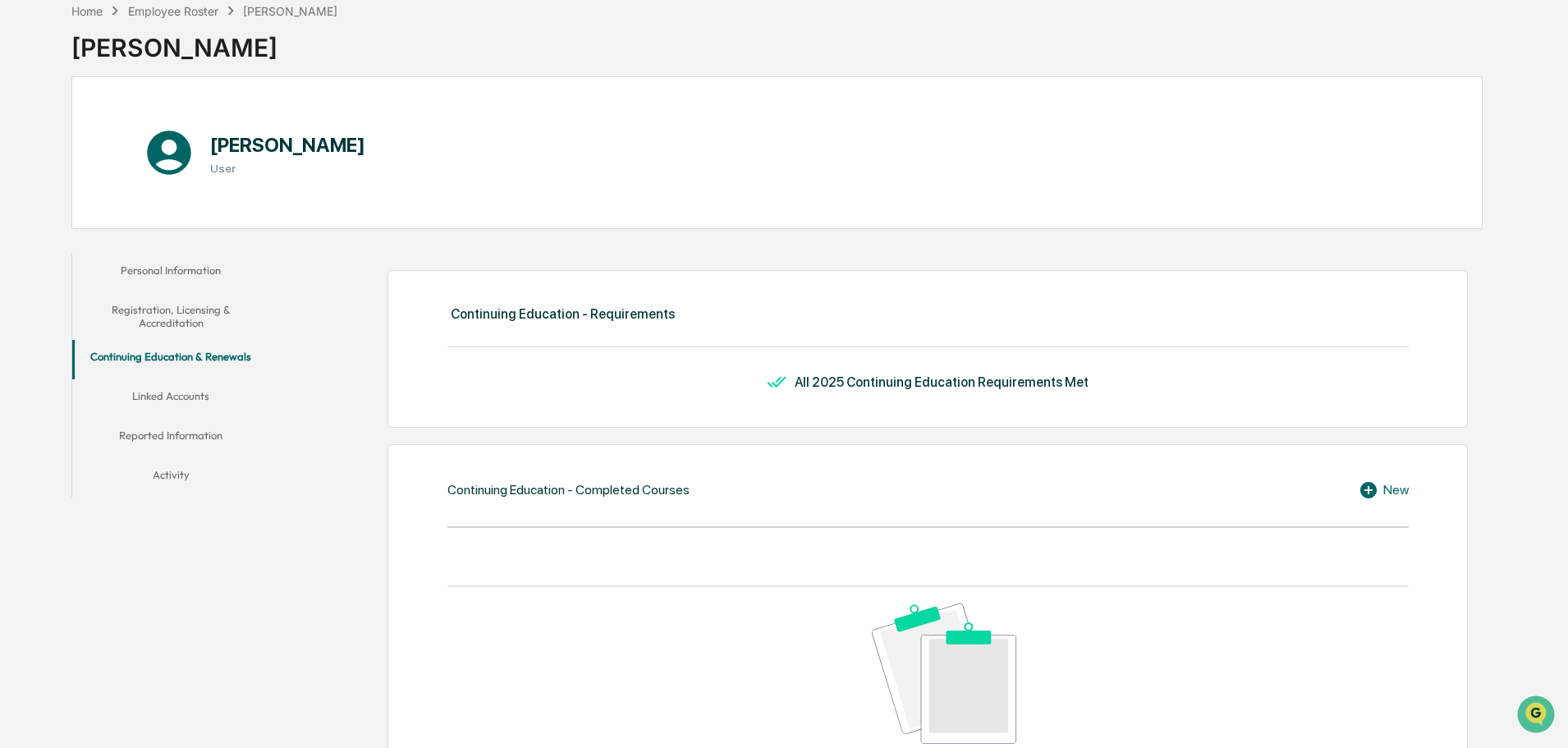
scroll to position [82, 0]
click at [767, 365] on div "Continuing Education - Requirements All 2025 Continuing Education Requirements …" at bounding box center [928, 351] width 1080 height 158
click at [772, 362] on div "Continuing Education - Requirements All 2025 Continuing Education Requirements …" at bounding box center [928, 351] width 1080 height 158
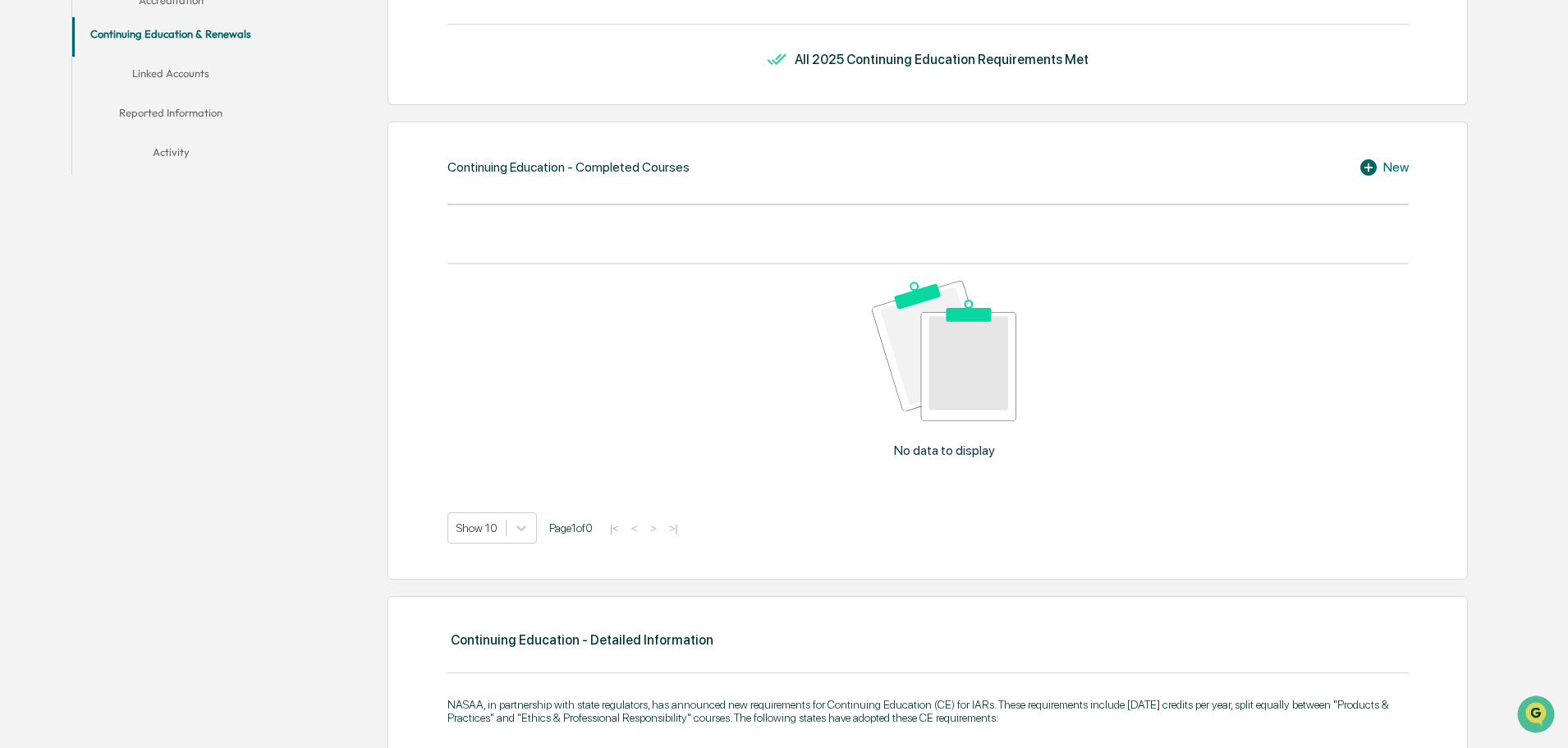
scroll to position [410, 0]
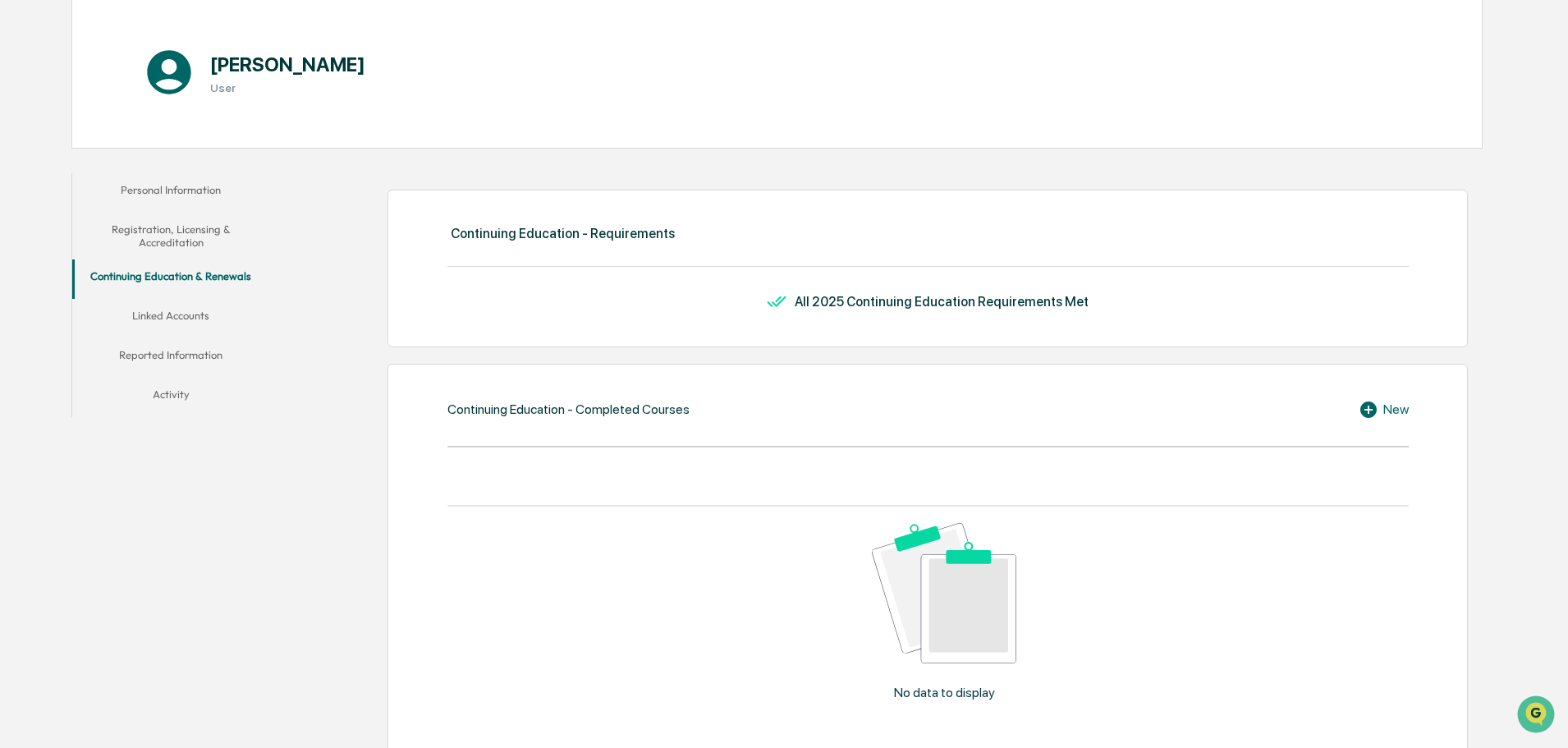
click at [212, 302] on button "Linked Accounts" at bounding box center [171, 318] width 197 height 39
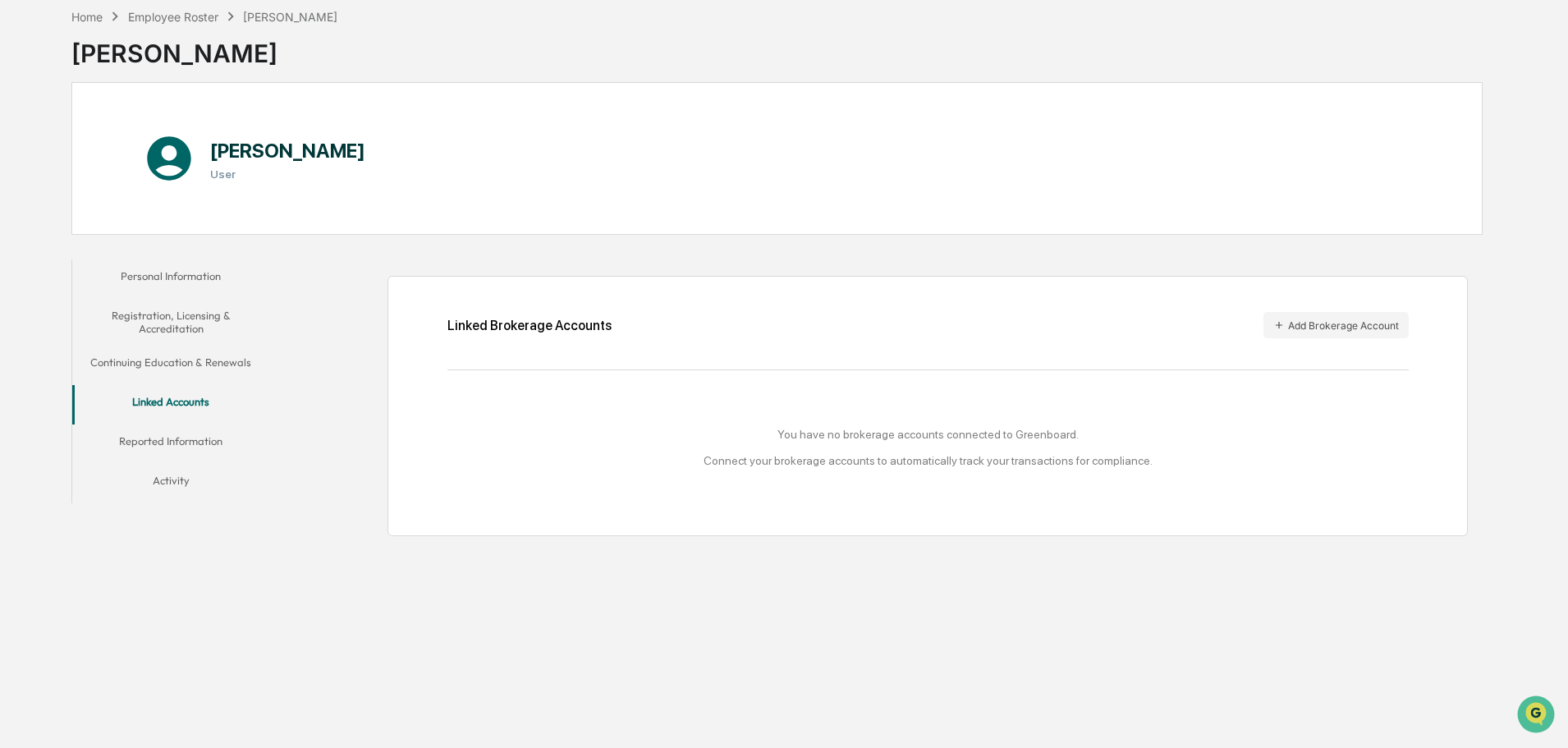
click at [176, 432] on button "Reported Information" at bounding box center [171, 444] width 197 height 39
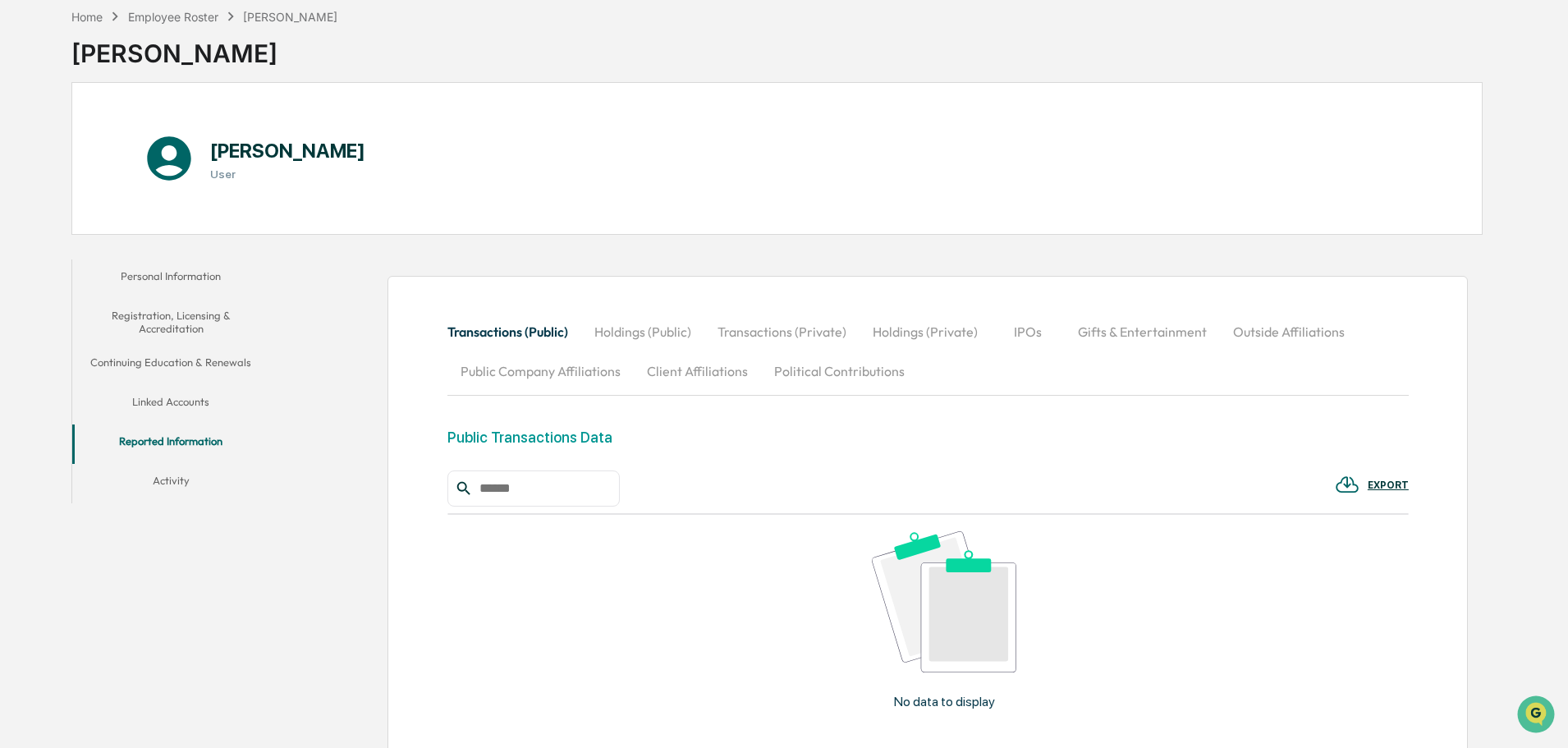
click at [175, 473] on button "Activity" at bounding box center [171, 484] width 197 height 39
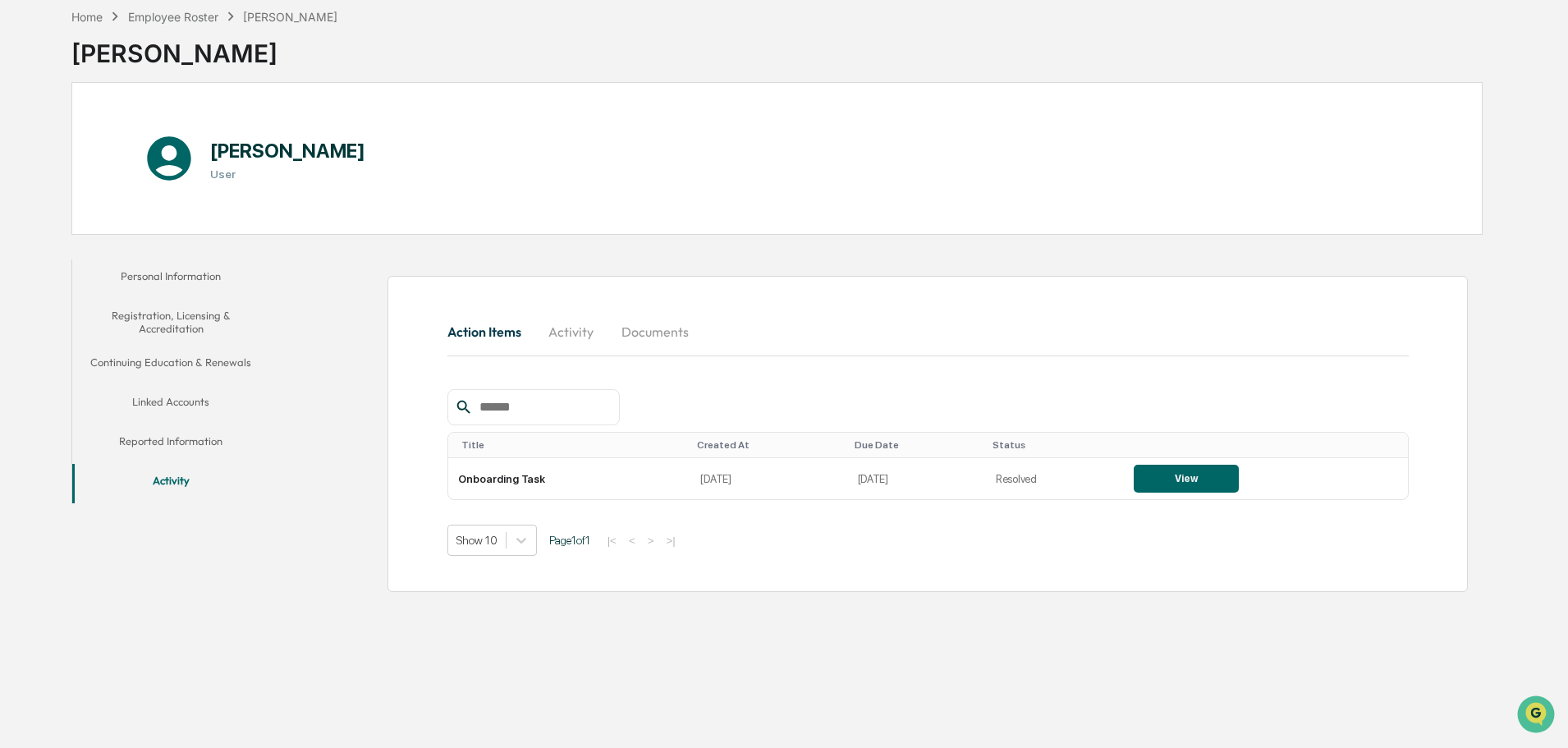
click at [177, 430] on button "Reported Information" at bounding box center [171, 444] width 197 height 39
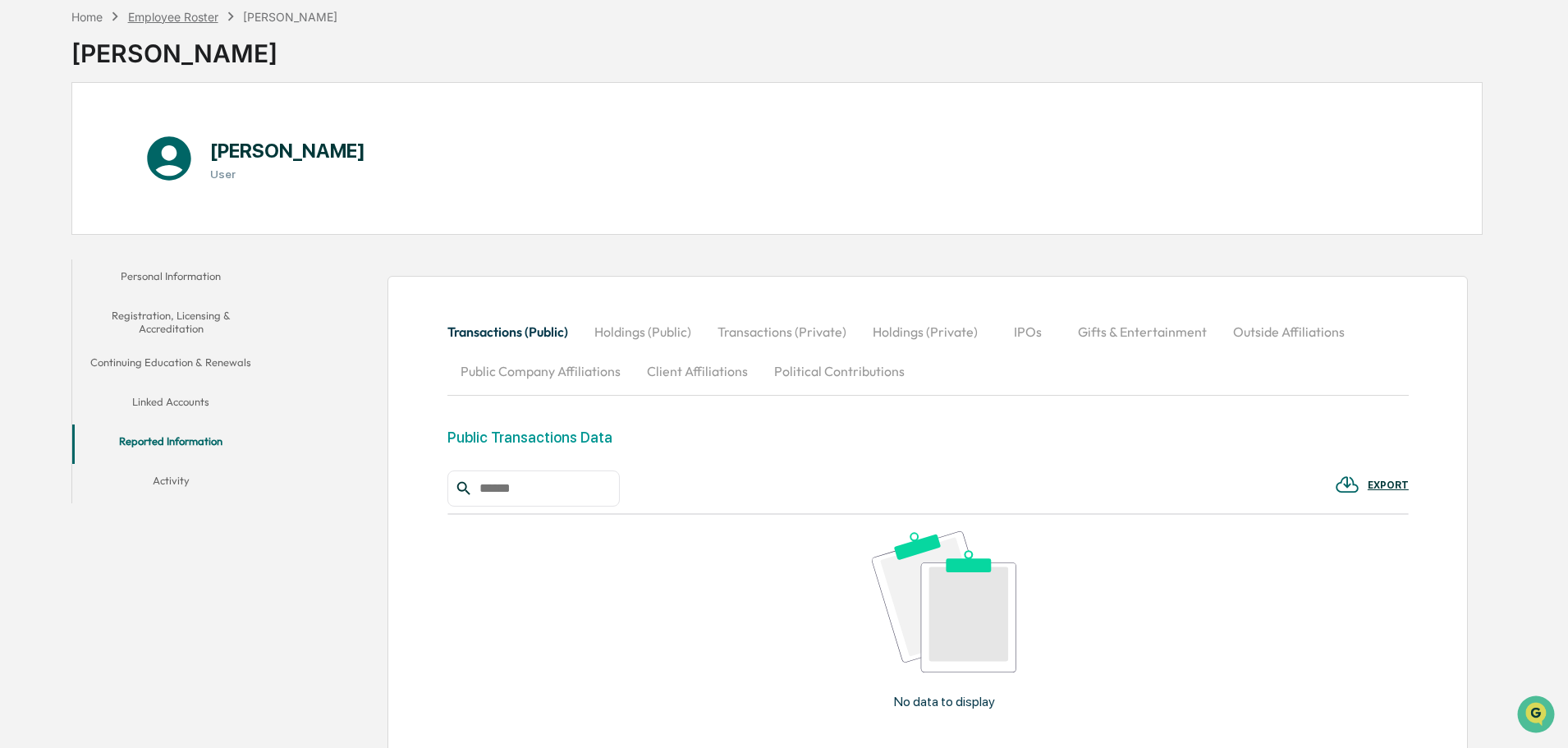
click at [198, 22] on div "Employee Roster" at bounding box center [173, 17] width 90 height 14
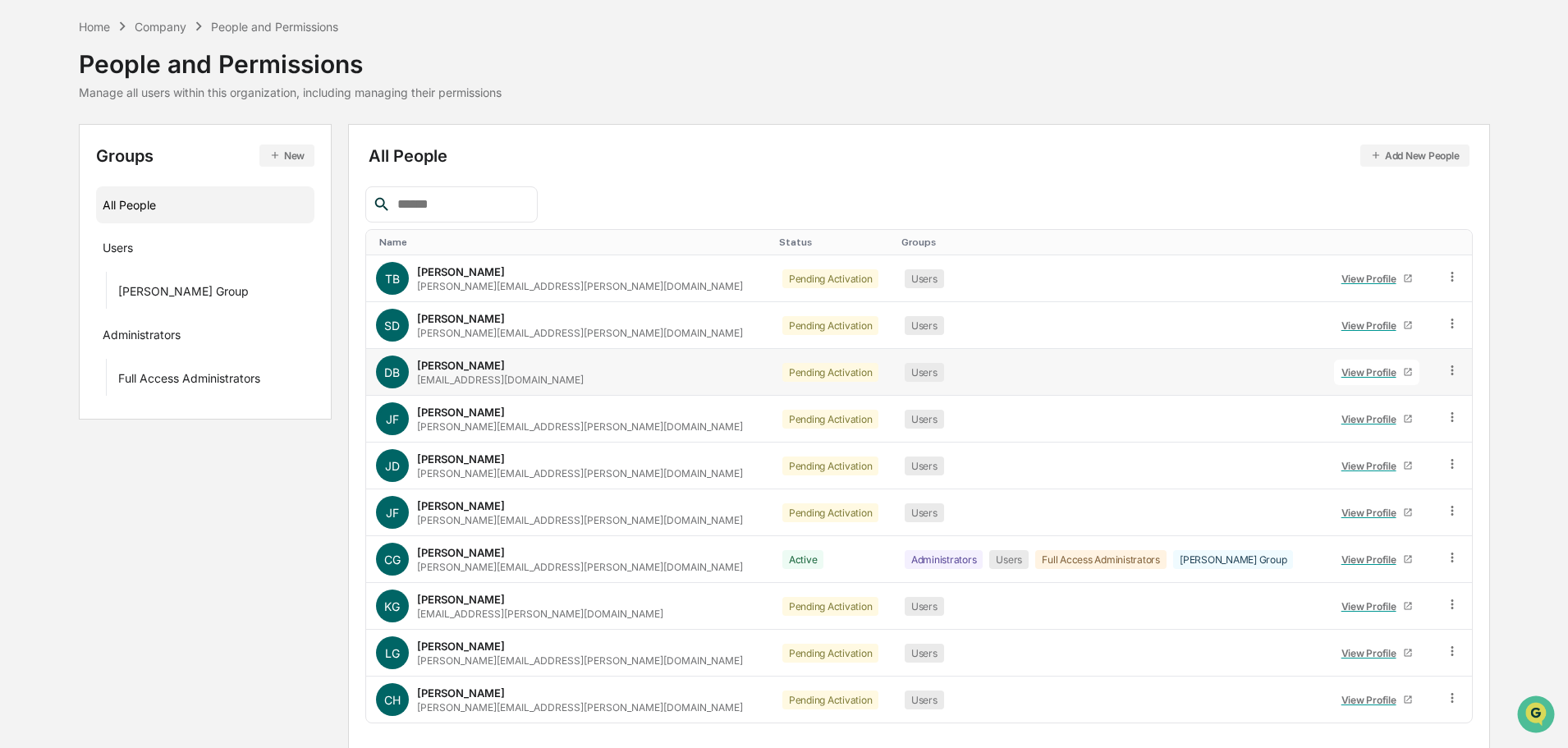
scroll to position [110, 0]
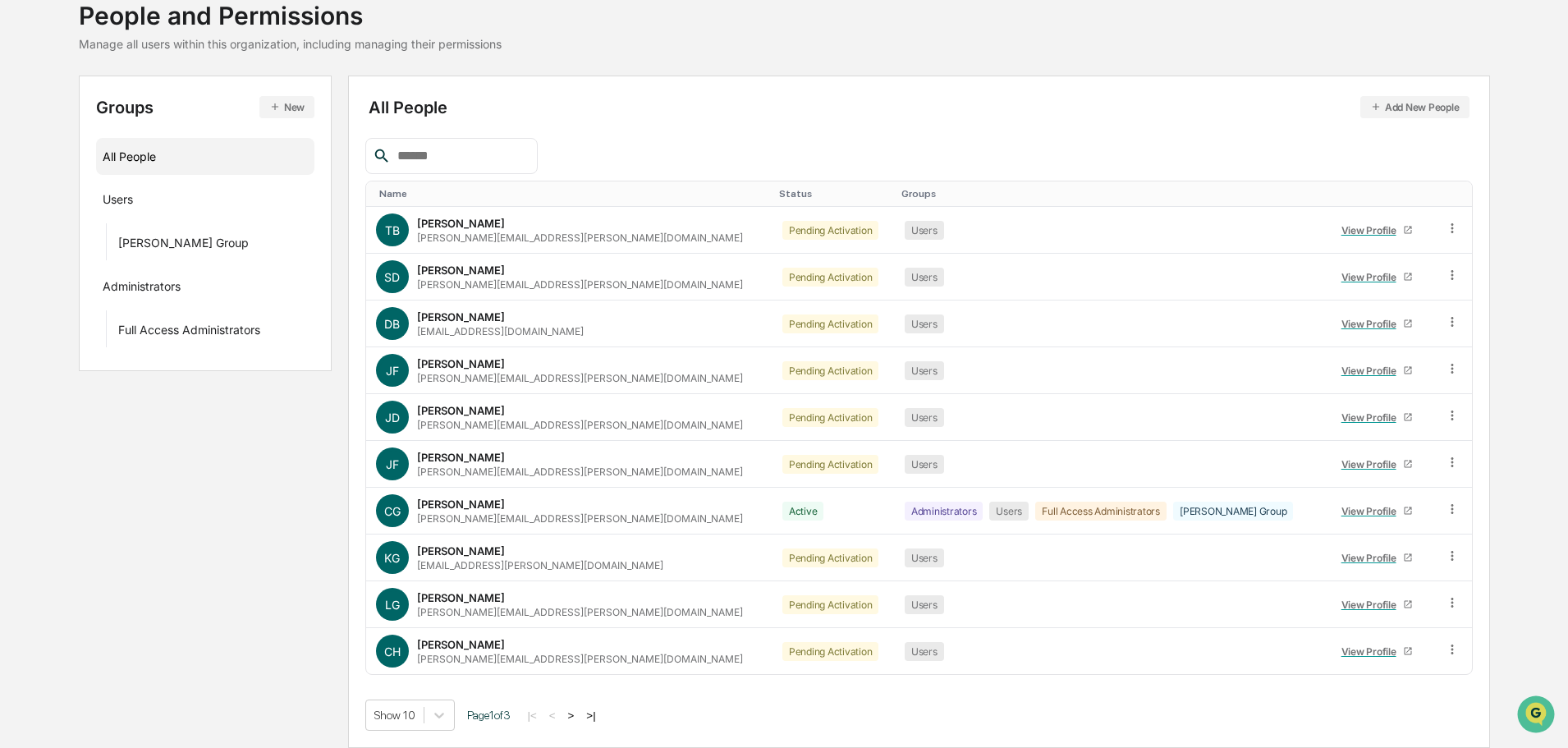
click at [388, 189] on div "Name" at bounding box center [572, 194] width 387 height 11
click at [580, 722] on button ">" at bounding box center [572, 715] width 17 height 14
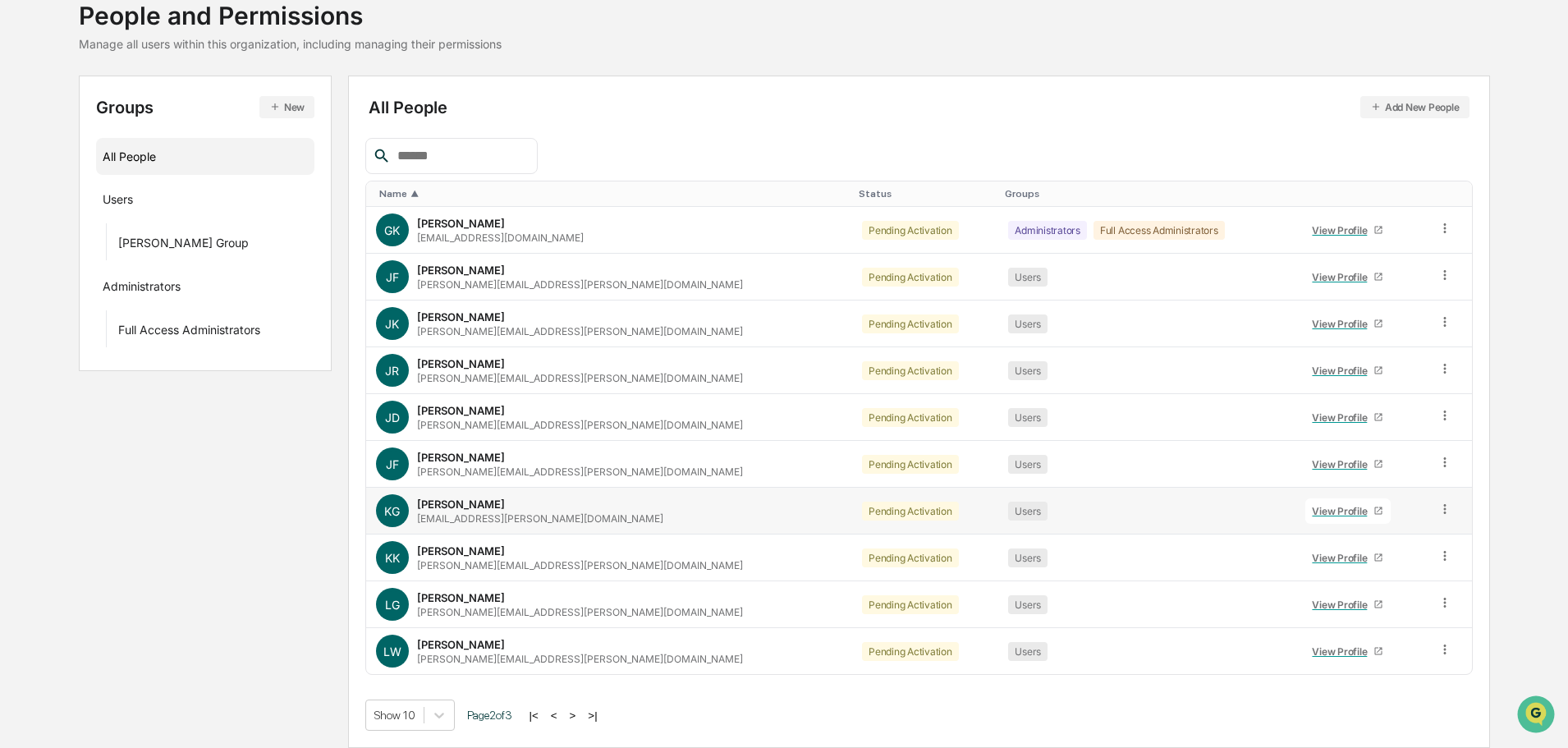
click at [1312, 506] on div "View Profile" at bounding box center [1343, 510] width 61 height 12
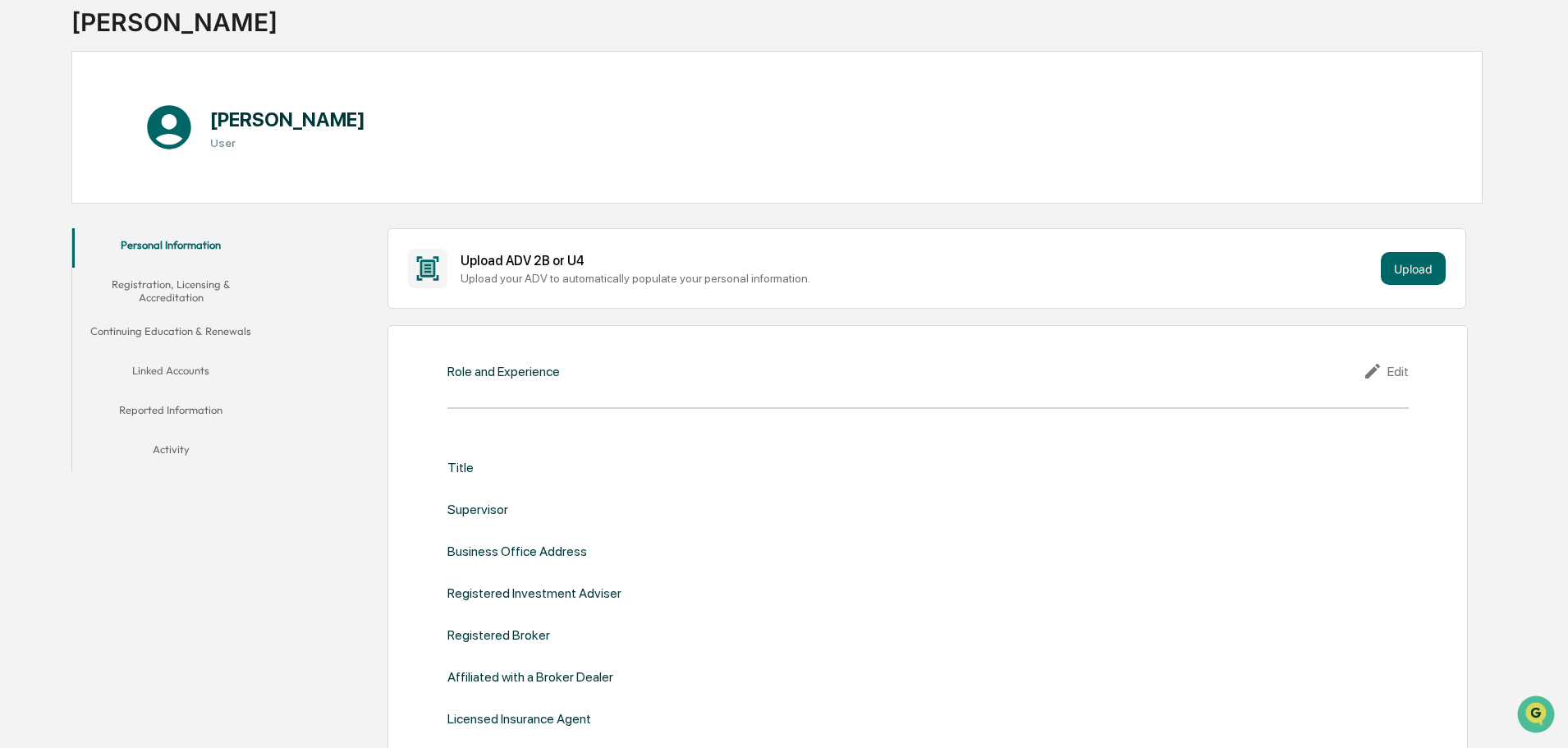
click at [1384, 359] on div "Role and Experience Edit Title Supervisor Business Office Address Registered In…" at bounding box center [928, 557] width 1080 height 464
click at [1384, 366] on icon at bounding box center [1375, 370] width 25 height 19
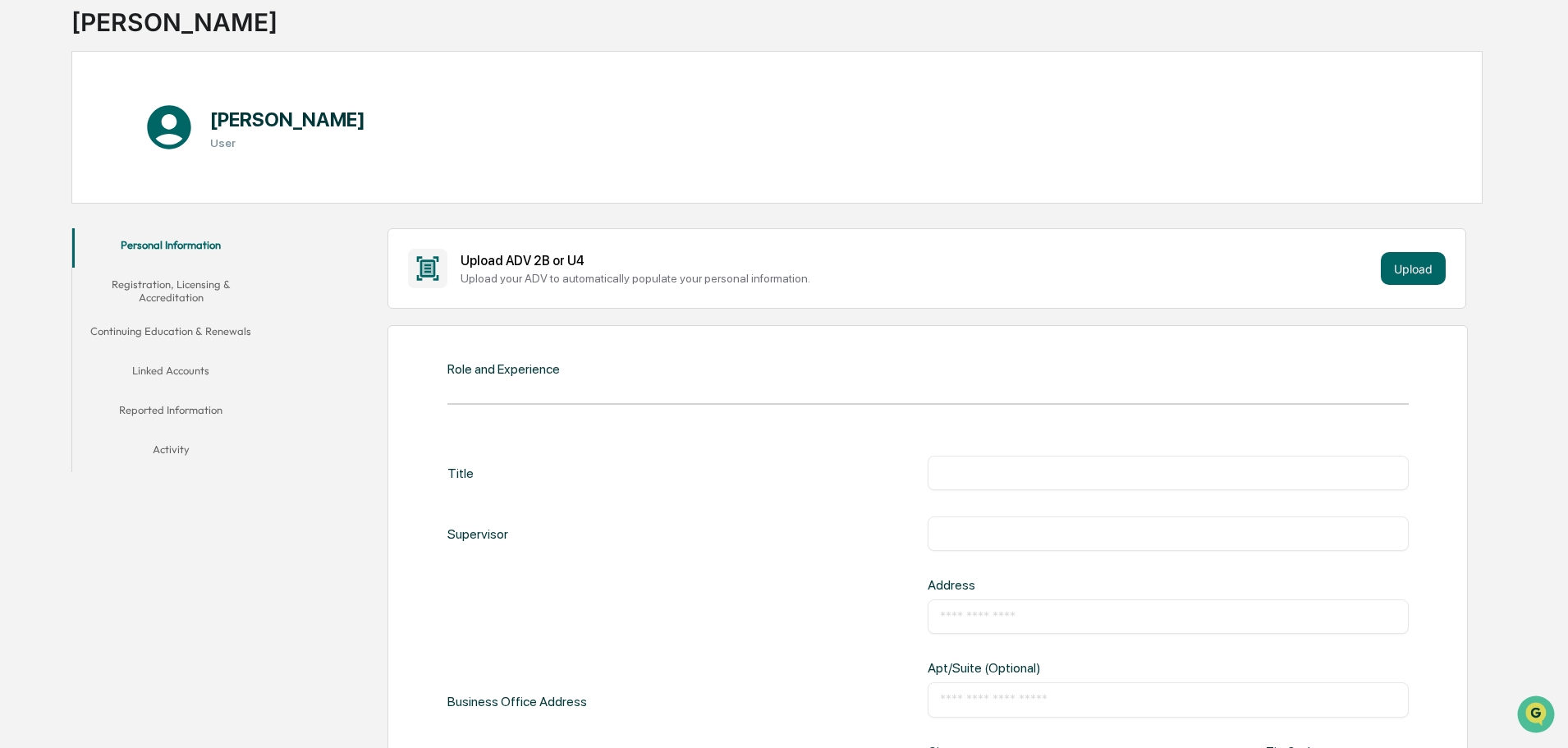
click at [1149, 475] on input "text" at bounding box center [1168, 473] width 456 height 17
paste input "**********"
type input "**********"
click at [1121, 531] on input "text" at bounding box center [1168, 534] width 456 height 17
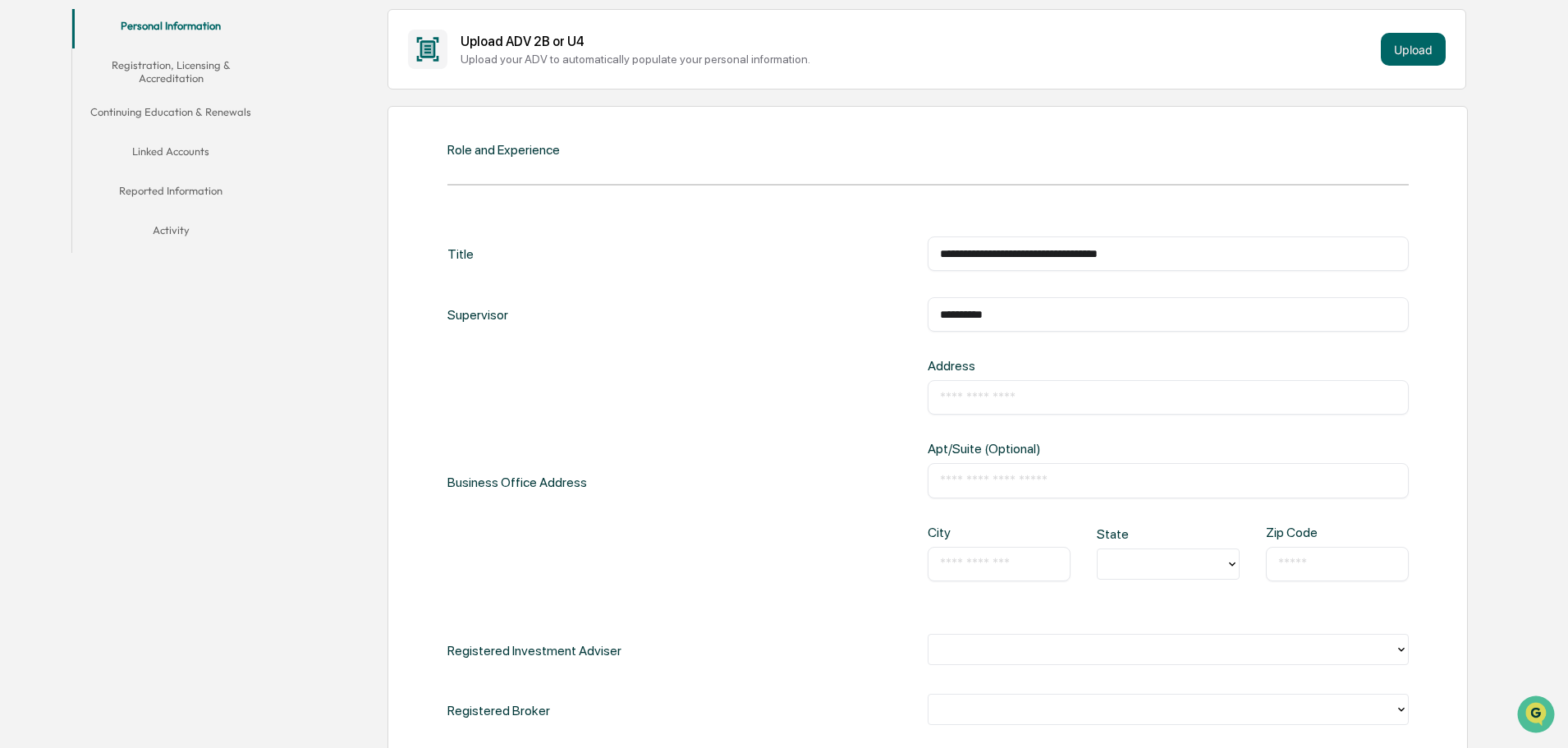
drag, startPoint x: 1041, startPoint y: 310, endPoint x: 1023, endPoint y: 322, distance: 21.6
click at [1042, 310] on input "**********" at bounding box center [1168, 315] width 456 height 17
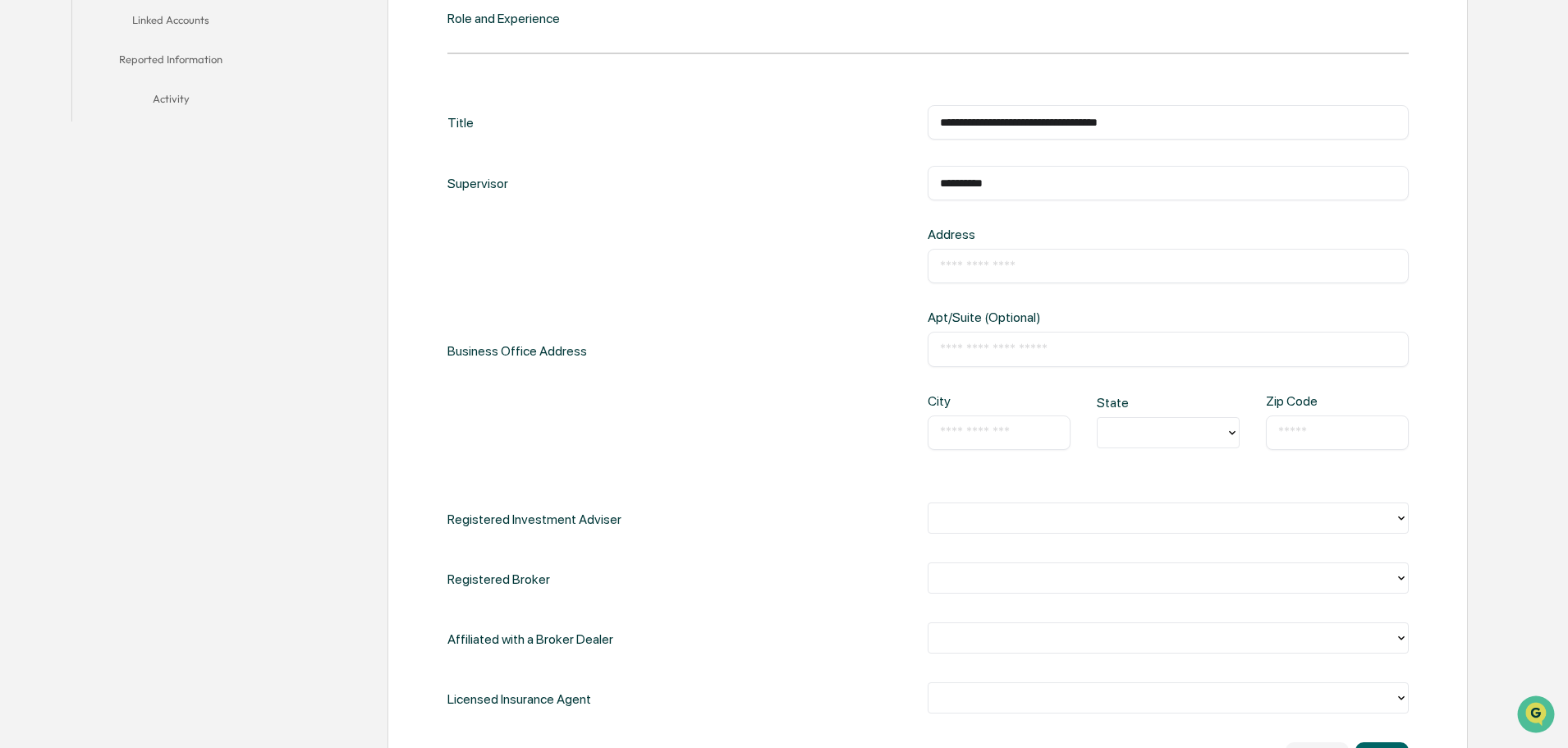
scroll to position [49, 0]
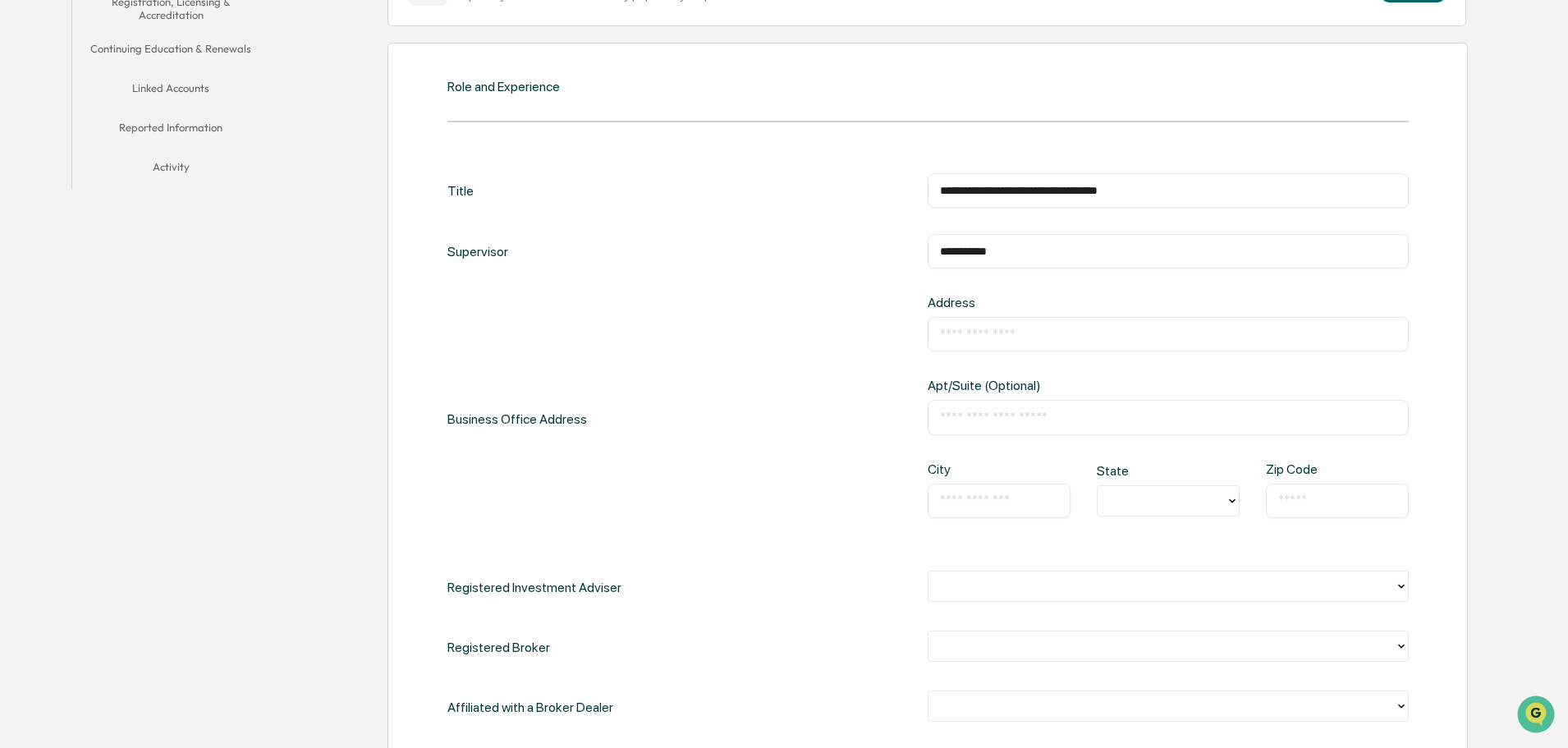
type input "**********"
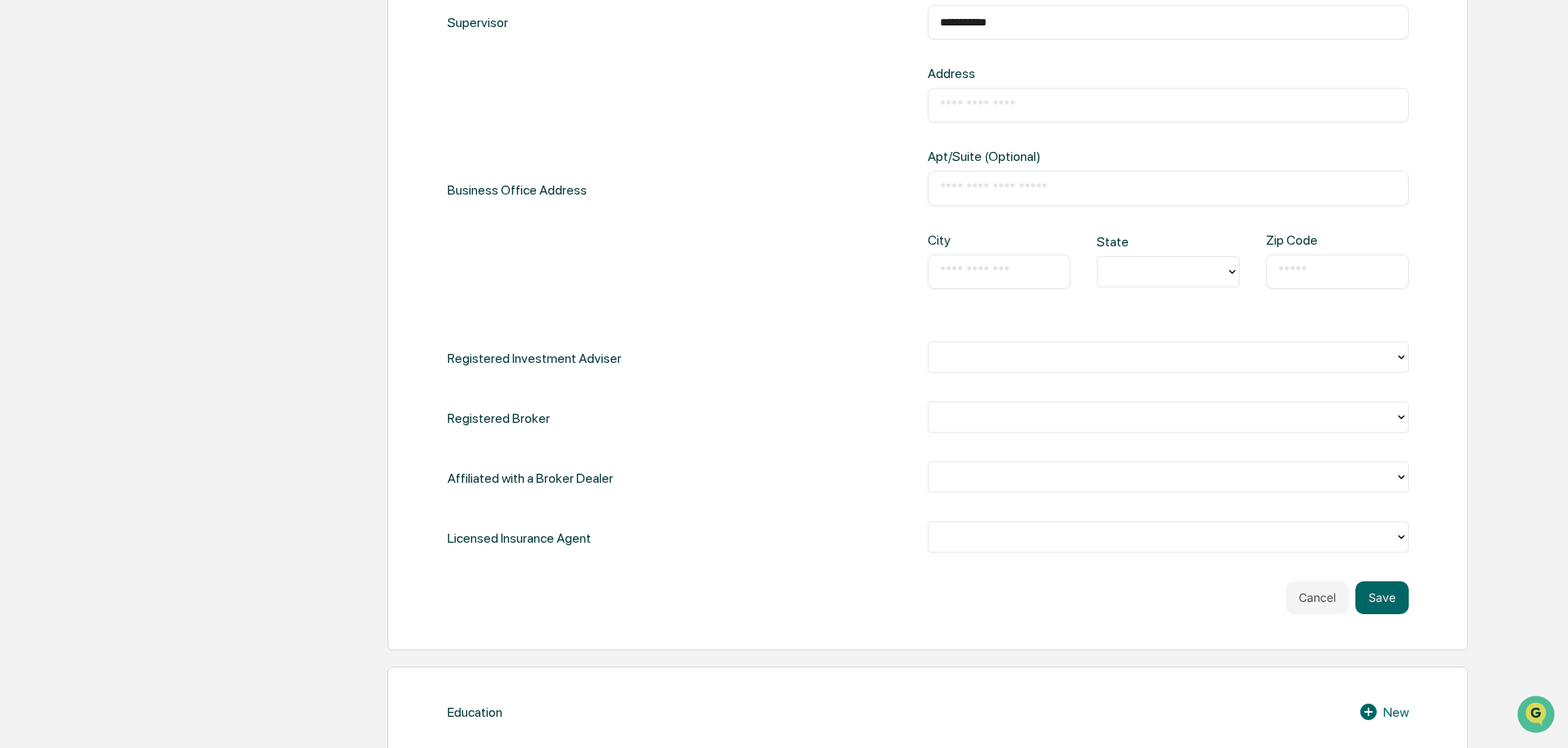
scroll to position [542, 0]
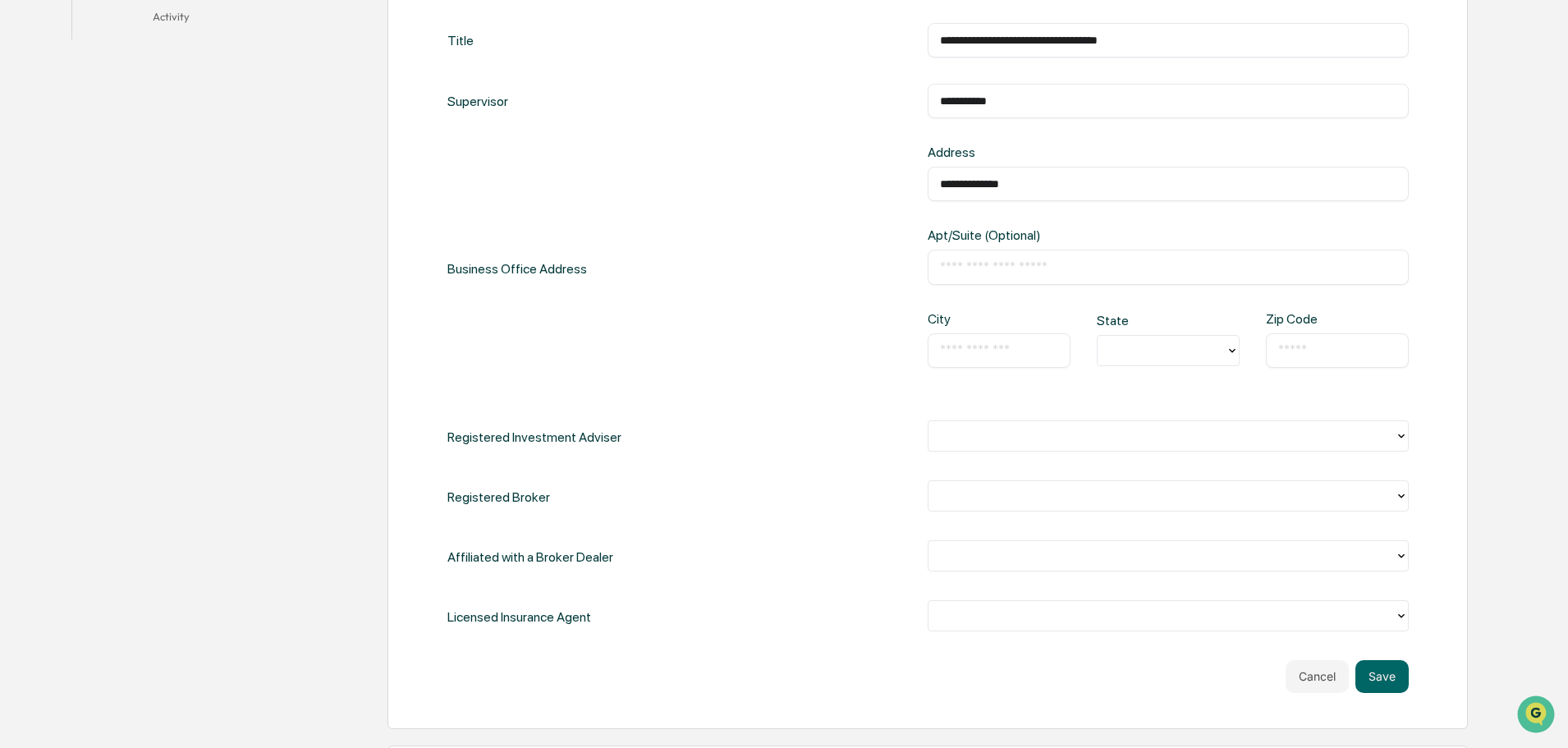
type input "**********"
type input "*"
click at [1146, 355] on div at bounding box center [1162, 350] width 111 height 19
type input "**"
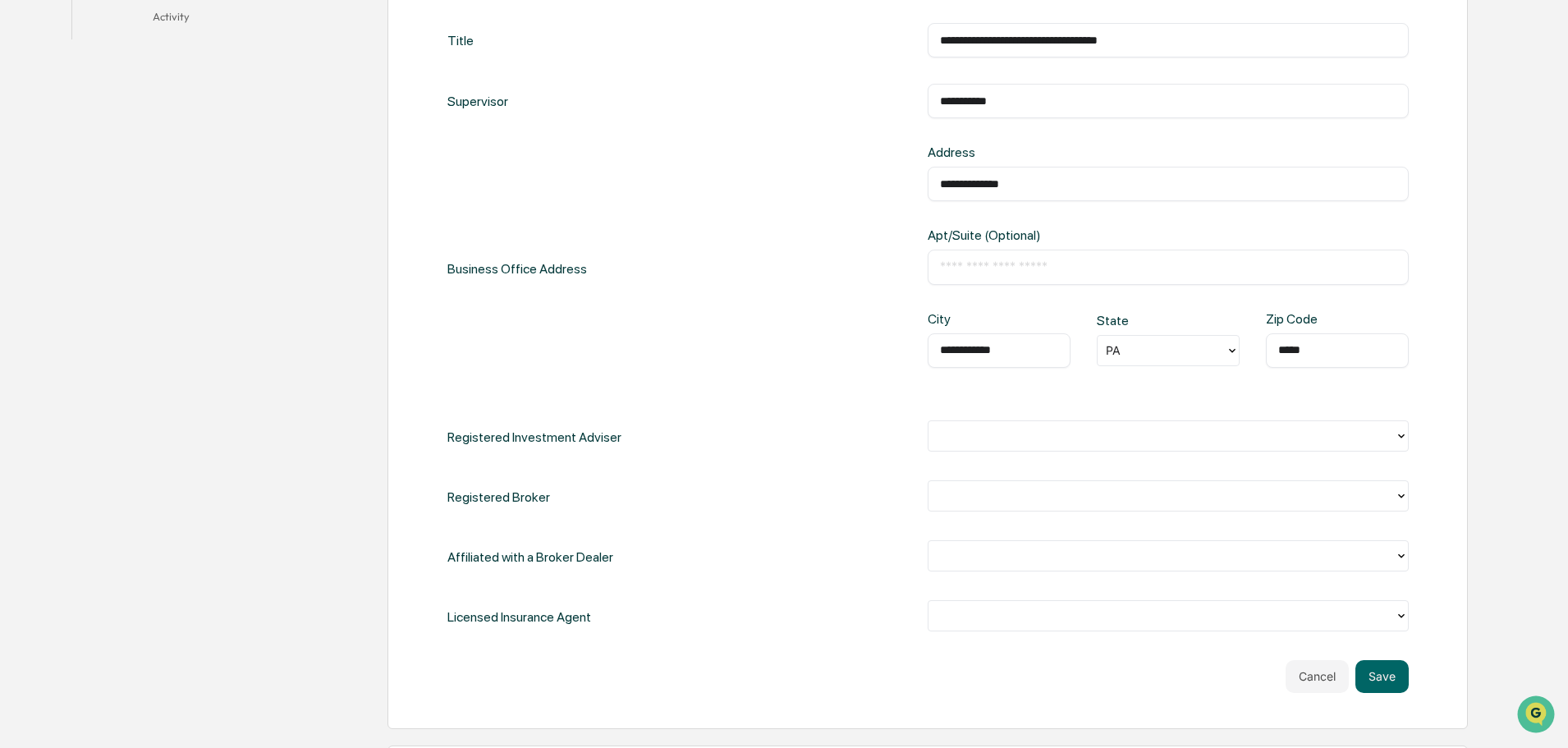
type input "*****"
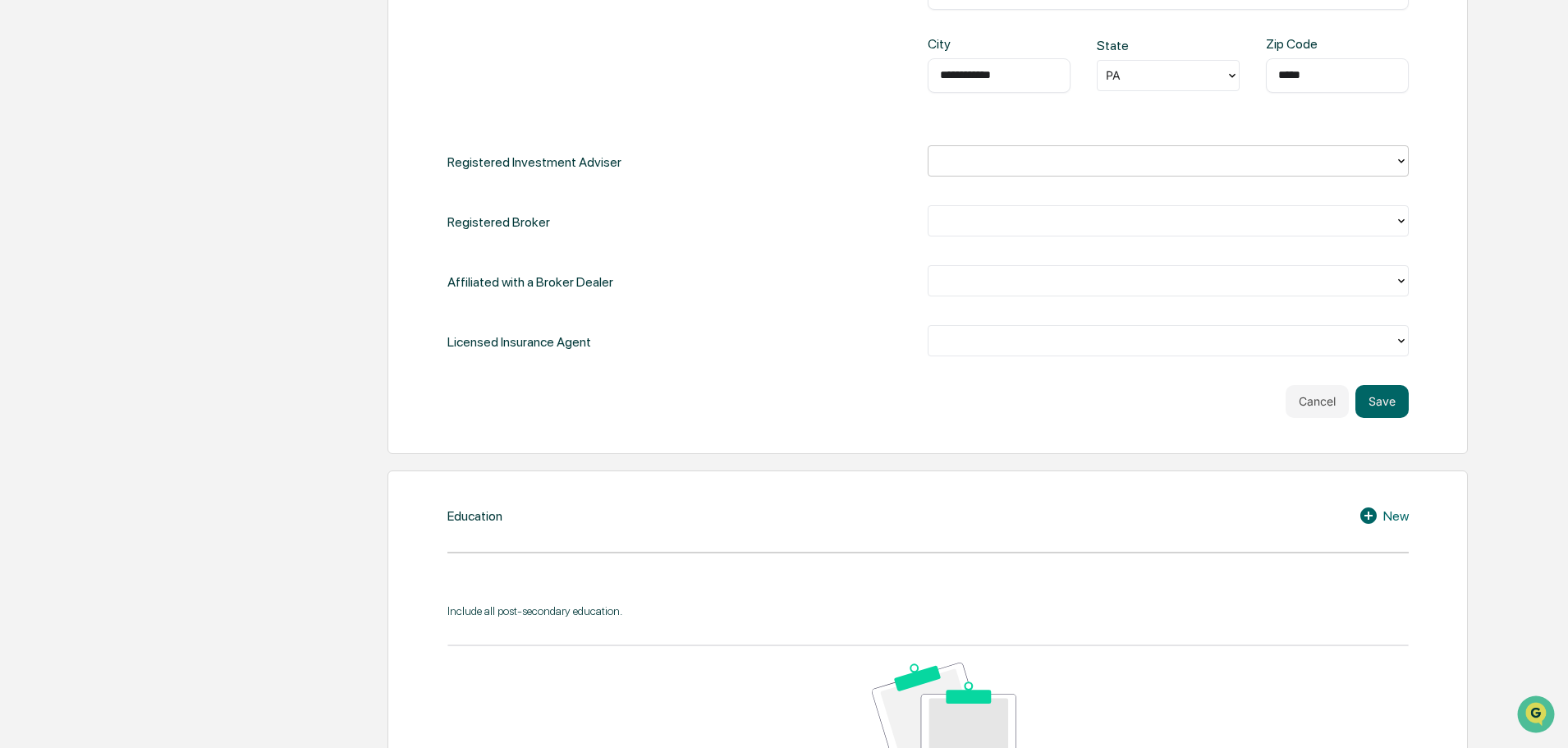
scroll to position [788, 0]
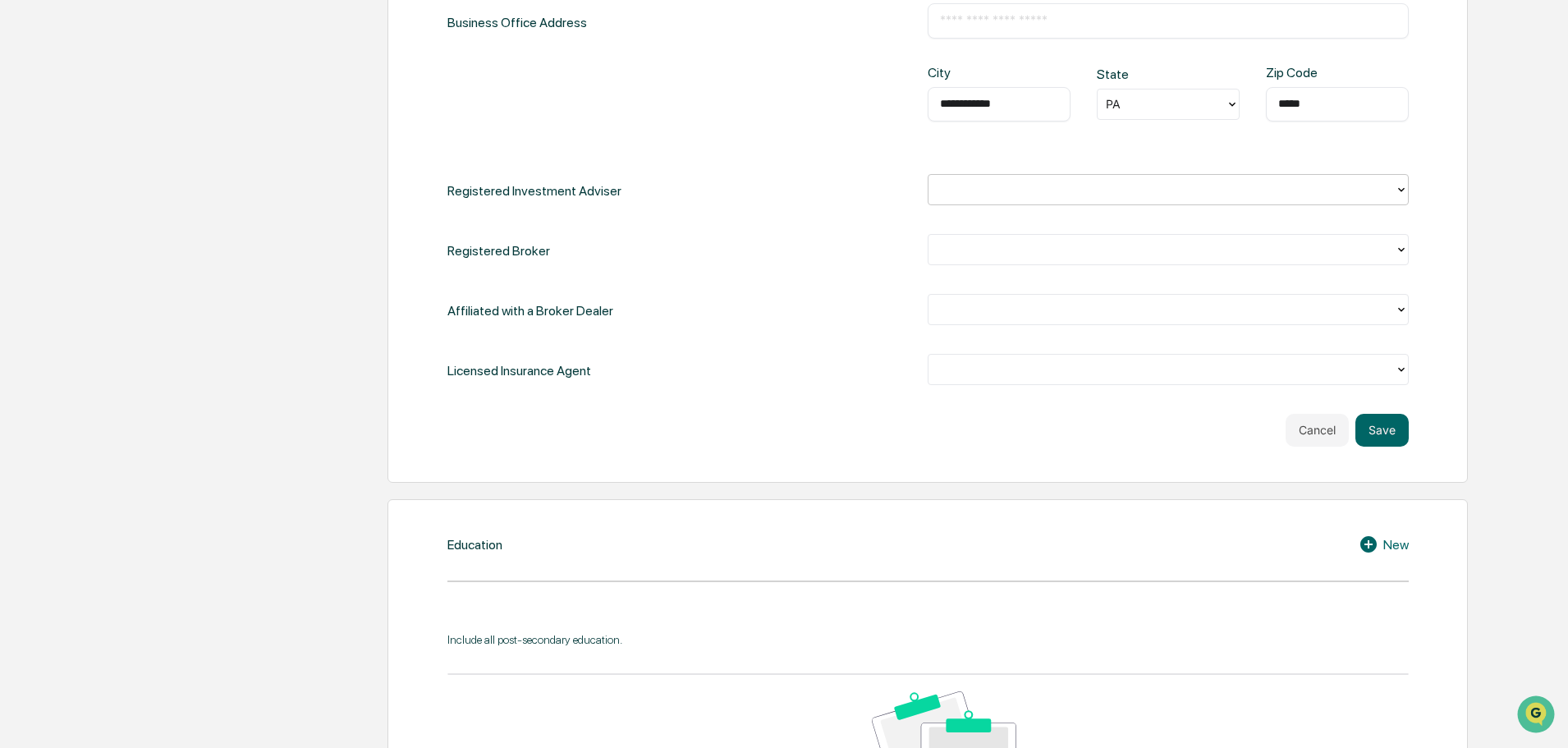
click at [1022, 196] on div at bounding box center [1161, 189] width 450 height 19
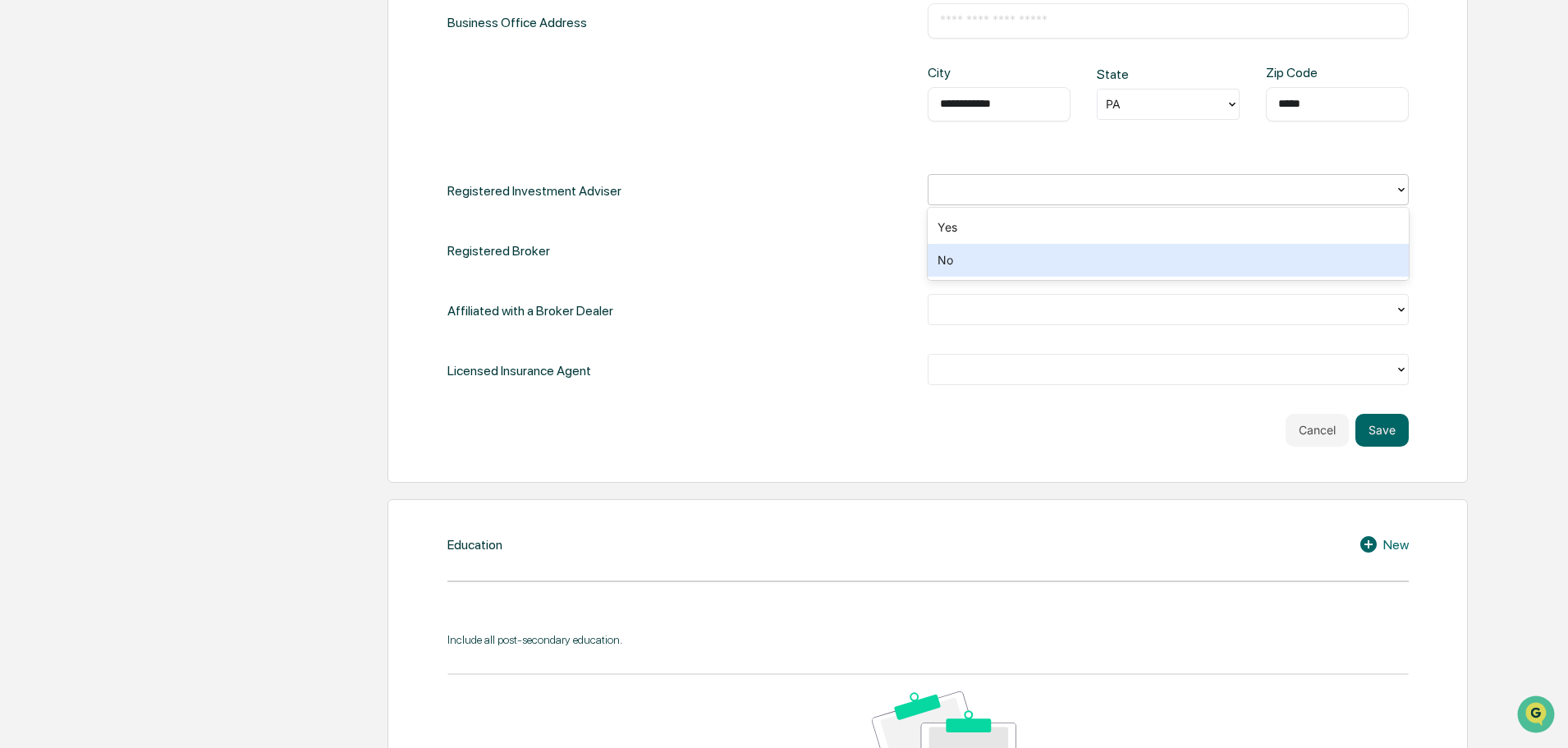
click at [1003, 255] on div "No" at bounding box center [1168, 260] width 481 height 32
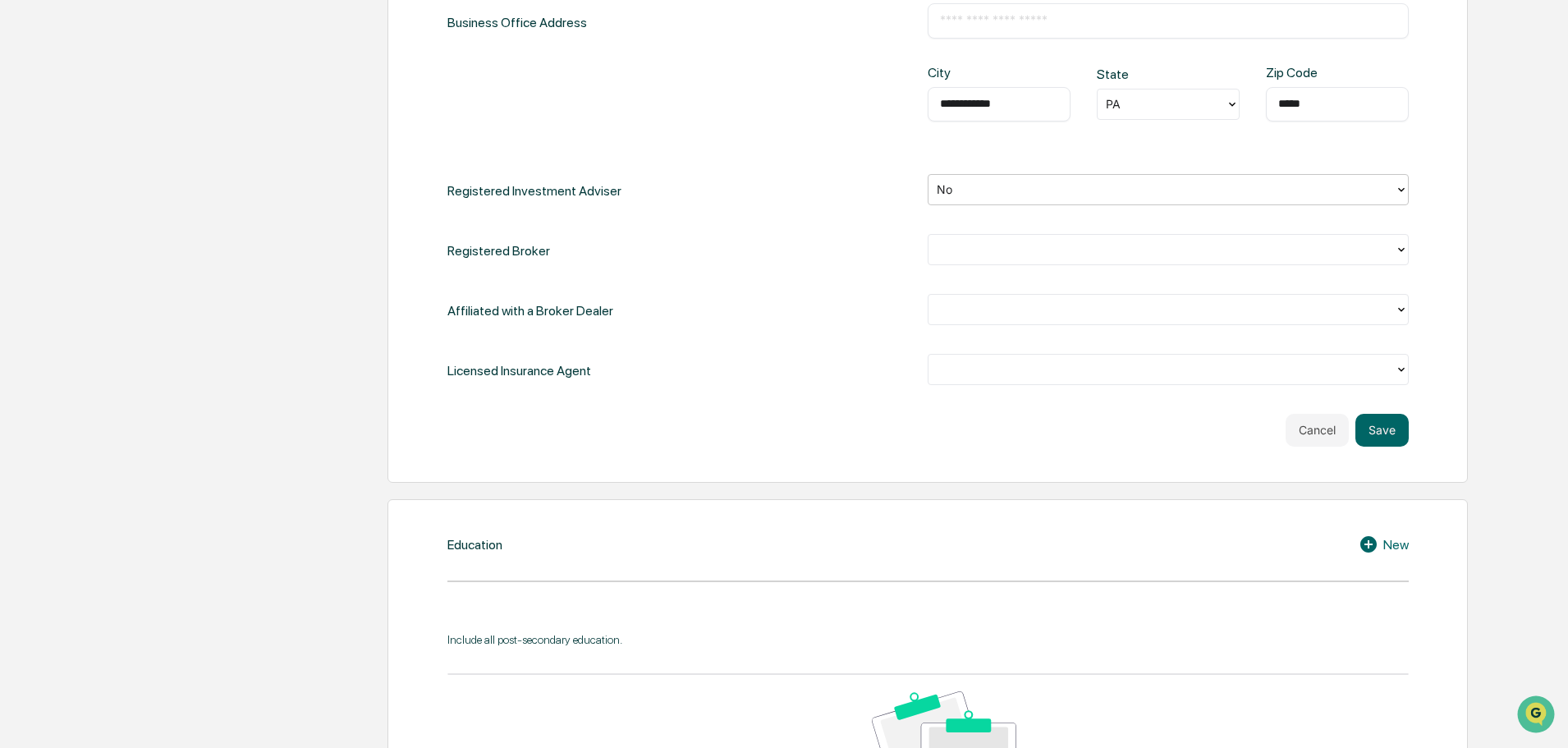
click at [1006, 246] on div at bounding box center [1161, 249] width 450 height 19
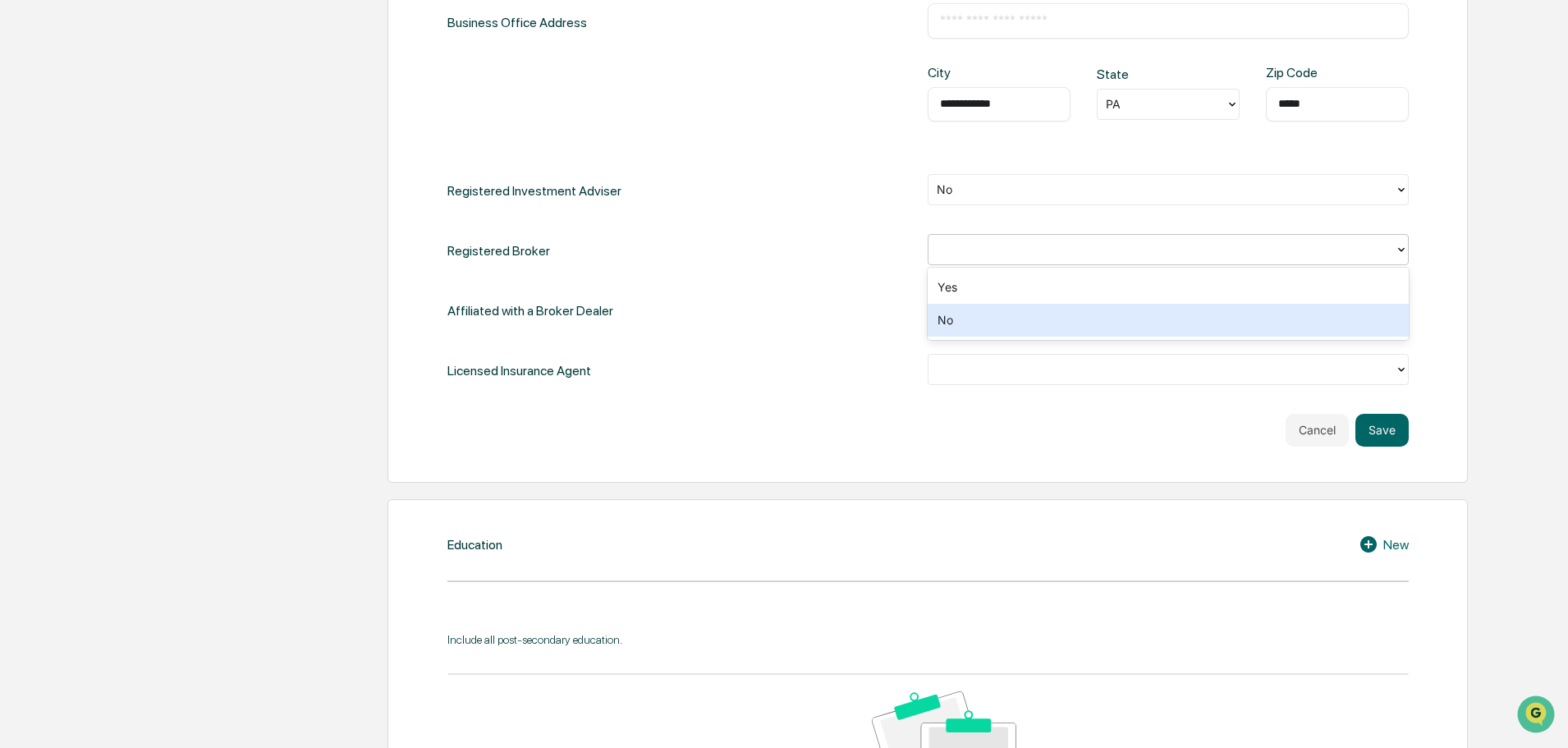
click at [984, 329] on div "No" at bounding box center [1168, 319] width 481 height 32
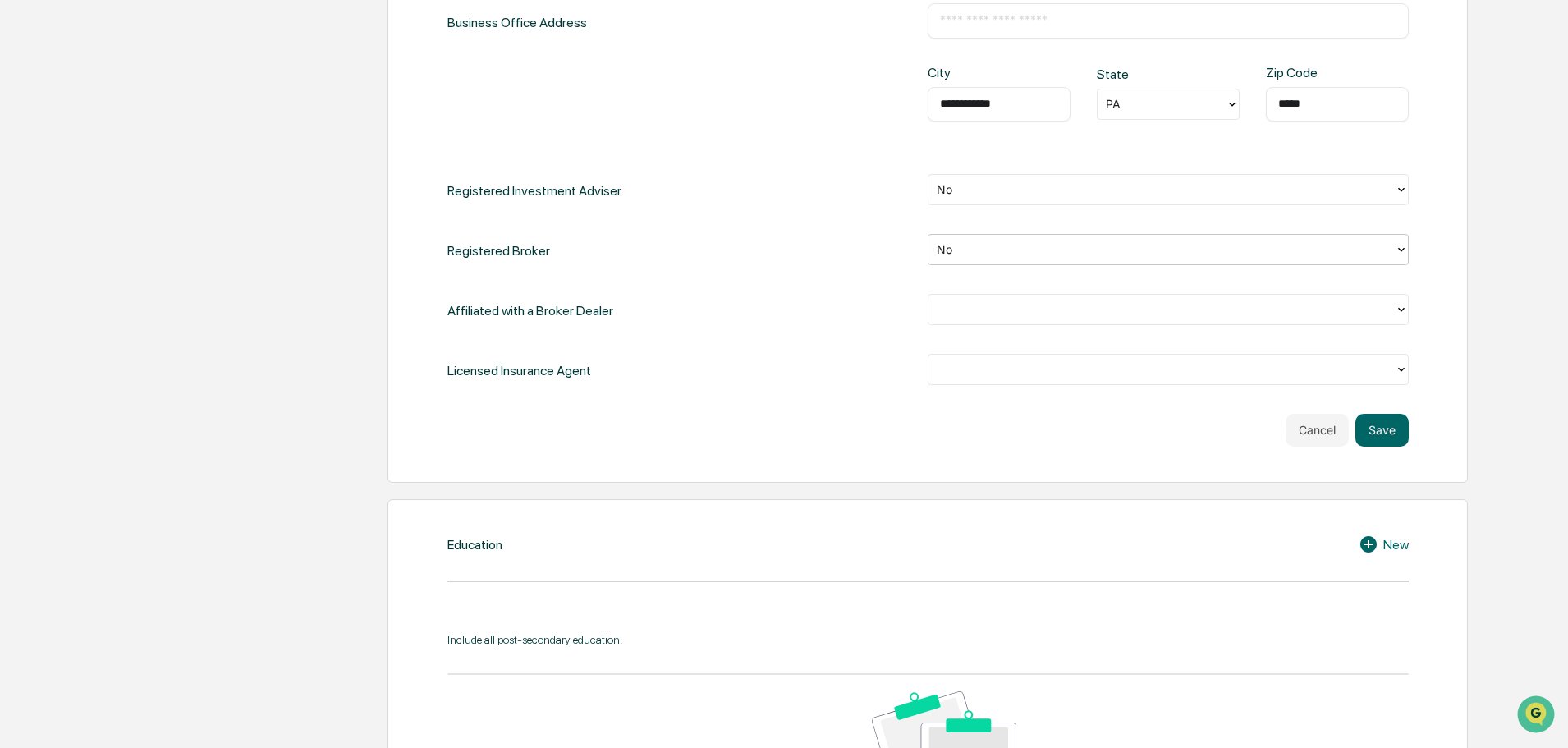
click at [984, 318] on div at bounding box center [1161, 309] width 450 height 19
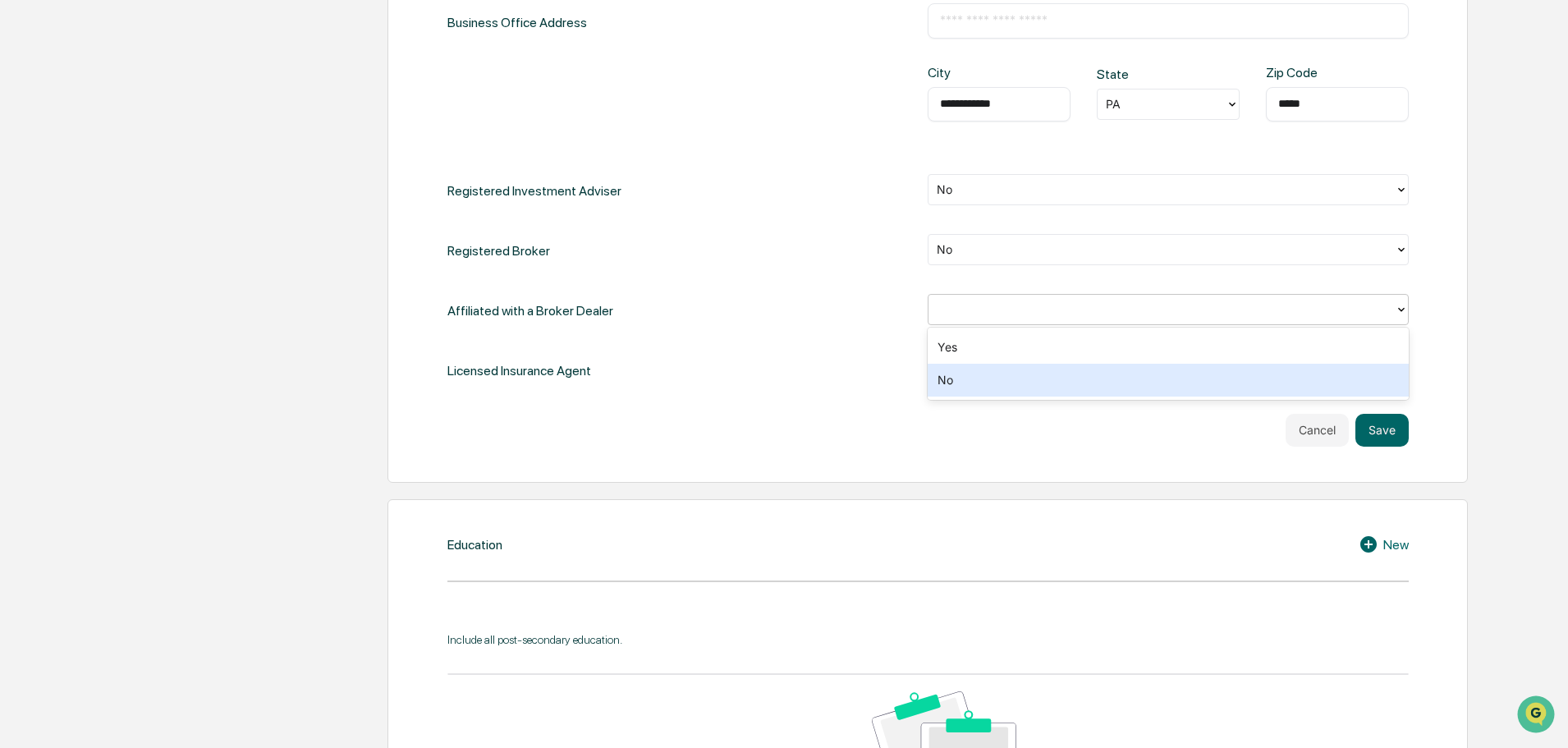
click at [964, 374] on div "No" at bounding box center [1168, 380] width 481 height 32
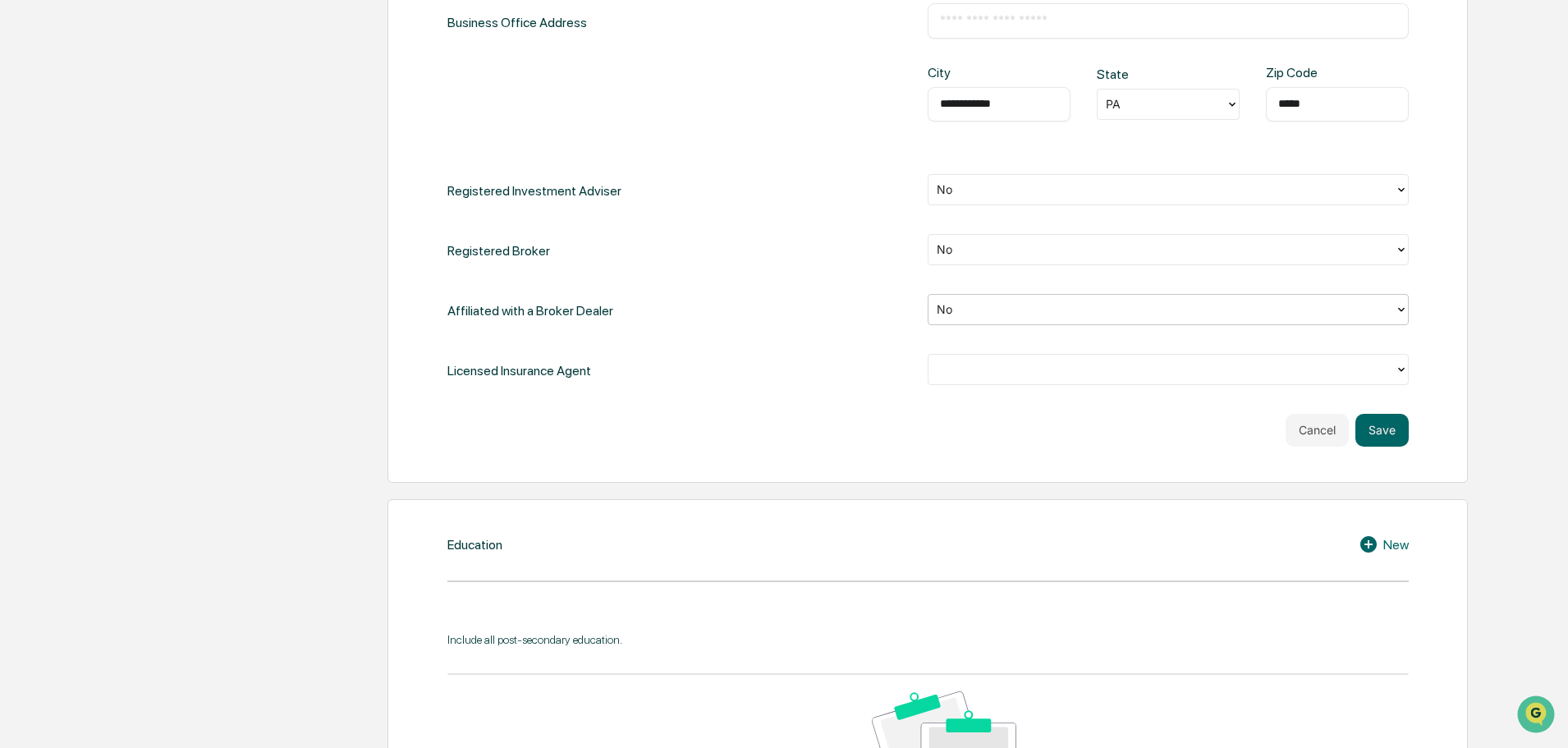
click at [965, 370] on div at bounding box center [1161, 368] width 450 height 19
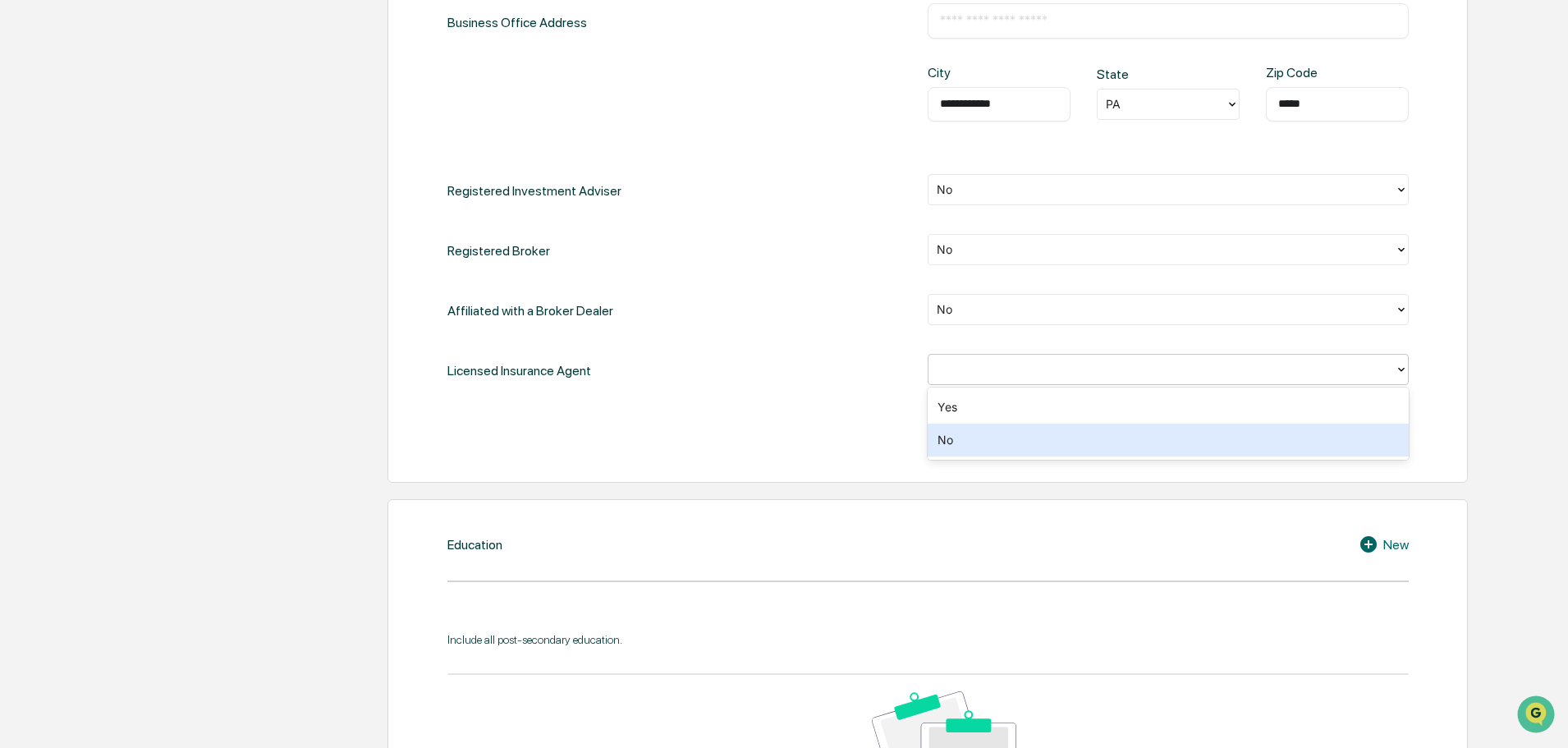
click at [962, 435] on div "No" at bounding box center [1168, 439] width 481 height 32
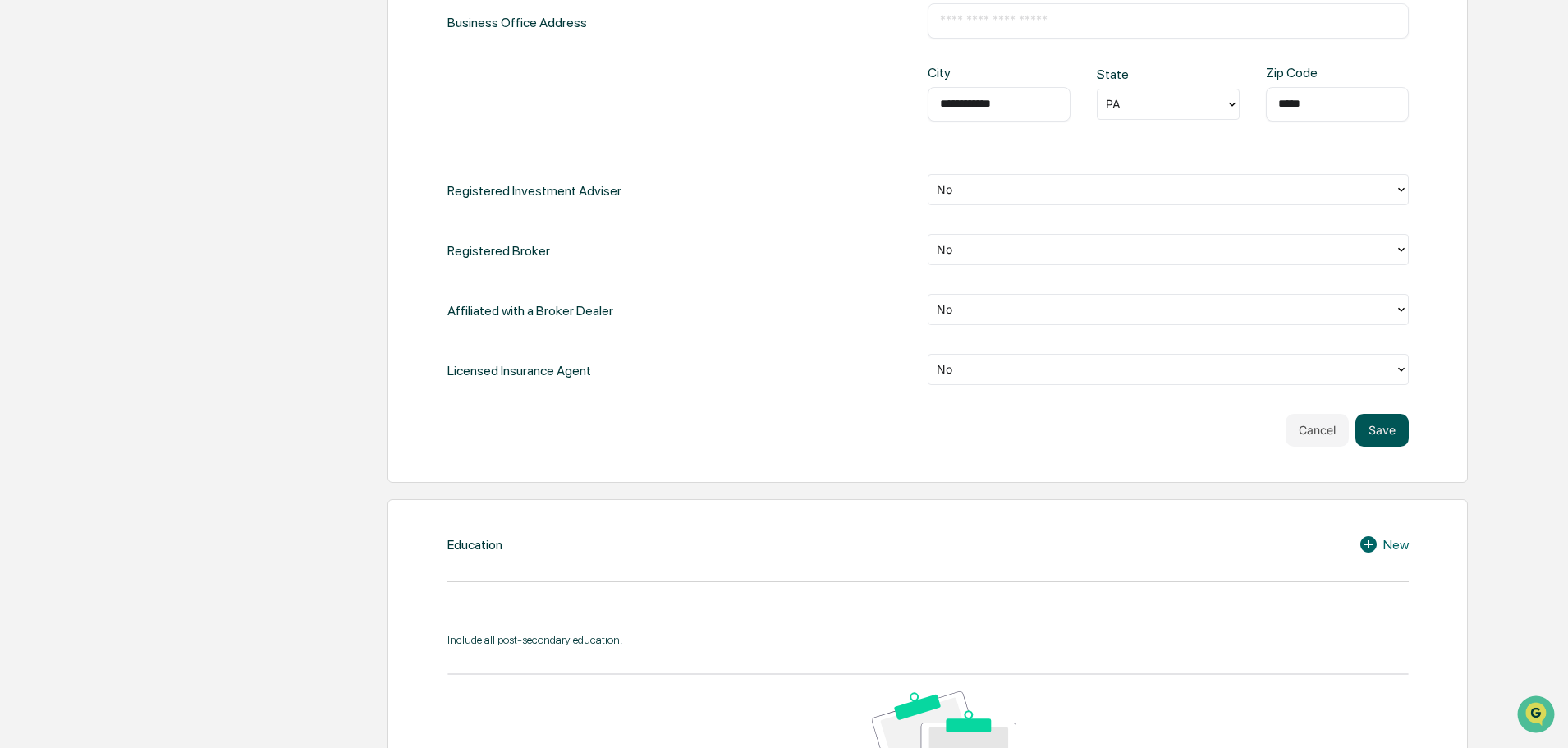
click at [1389, 437] on button "Save" at bounding box center [1382, 430] width 54 height 32
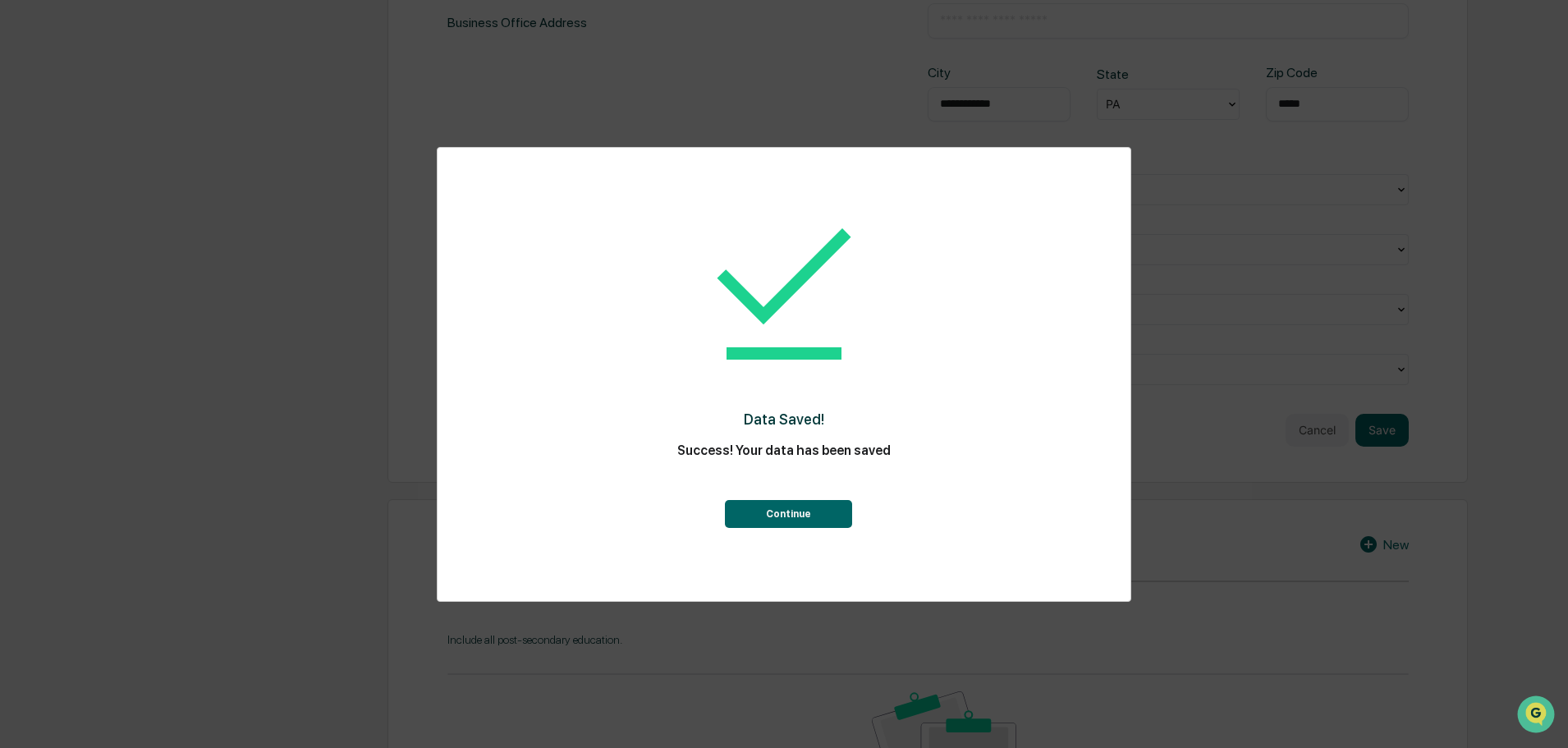
click at [755, 514] on button "Continue" at bounding box center [788, 514] width 127 height 28
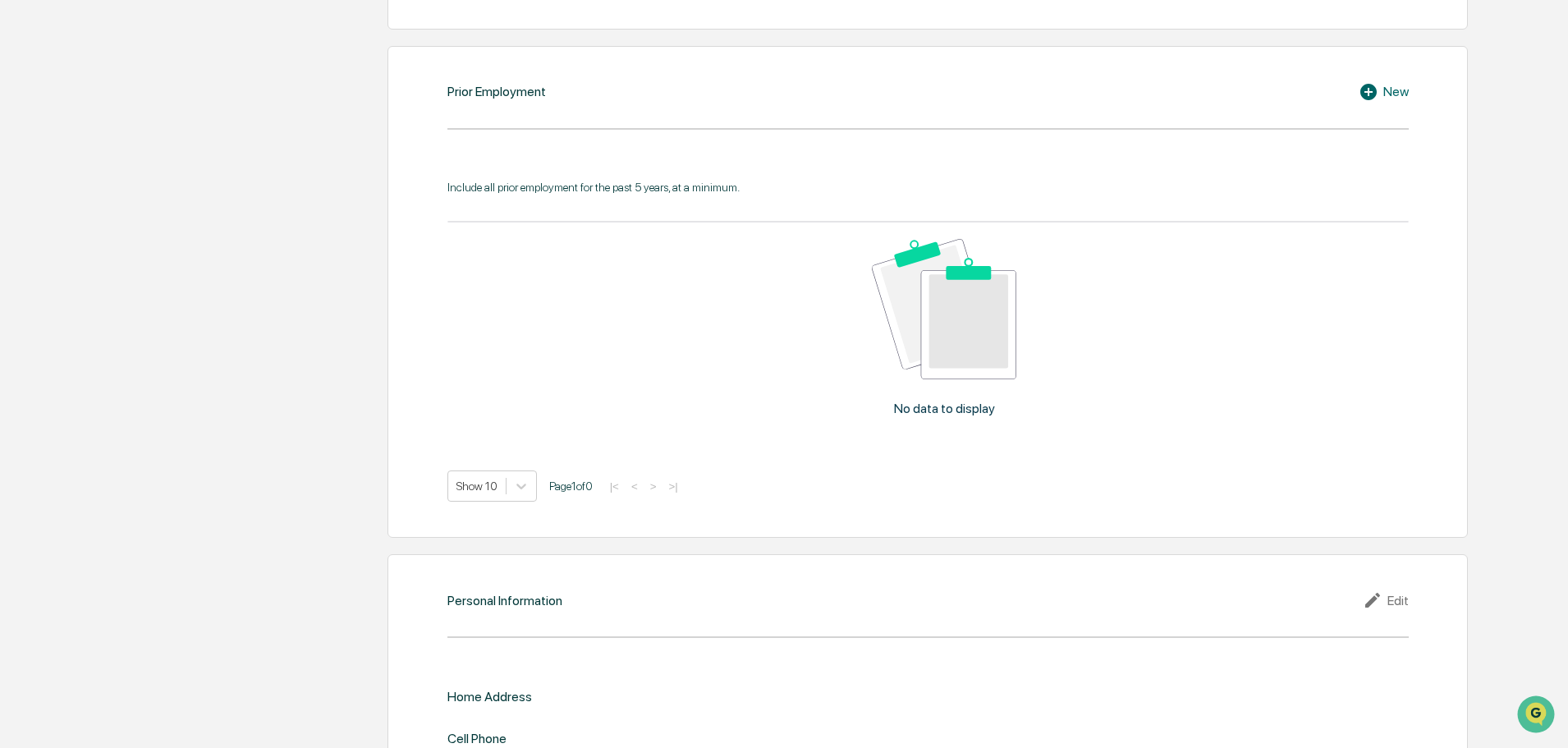
scroll to position [1488, 0]
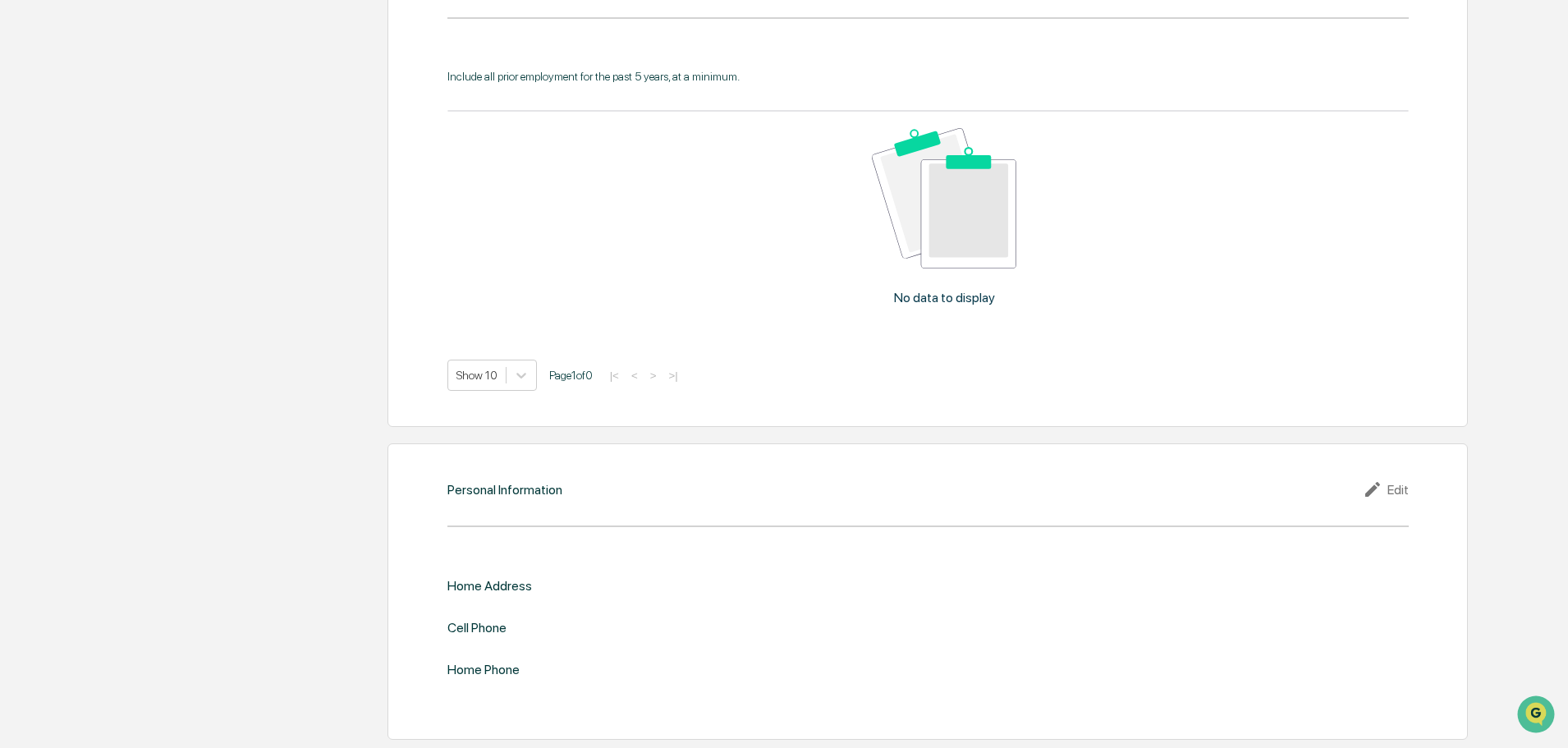
click at [1387, 485] on div "Edit" at bounding box center [1386, 489] width 46 height 19
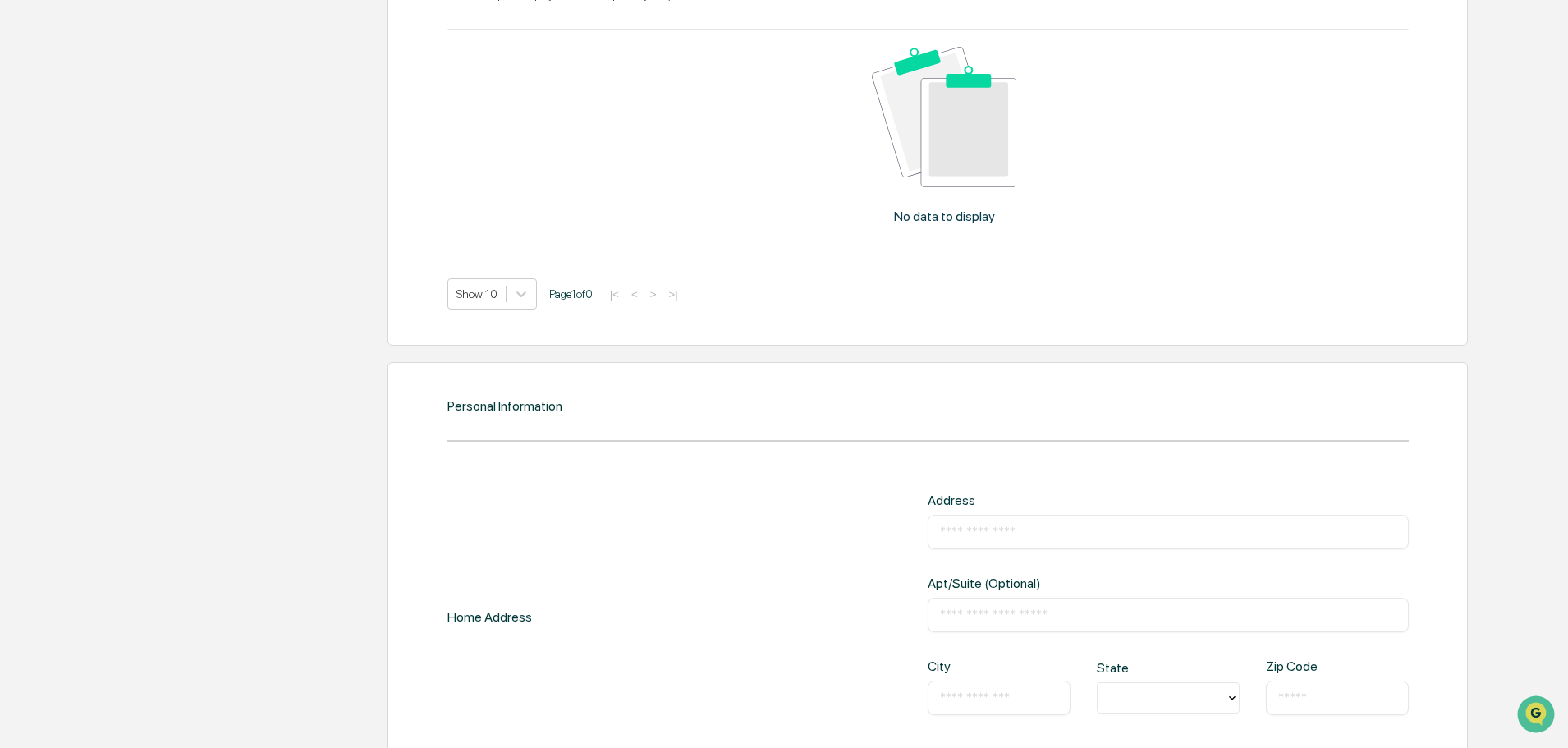
scroll to position [1734, 0]
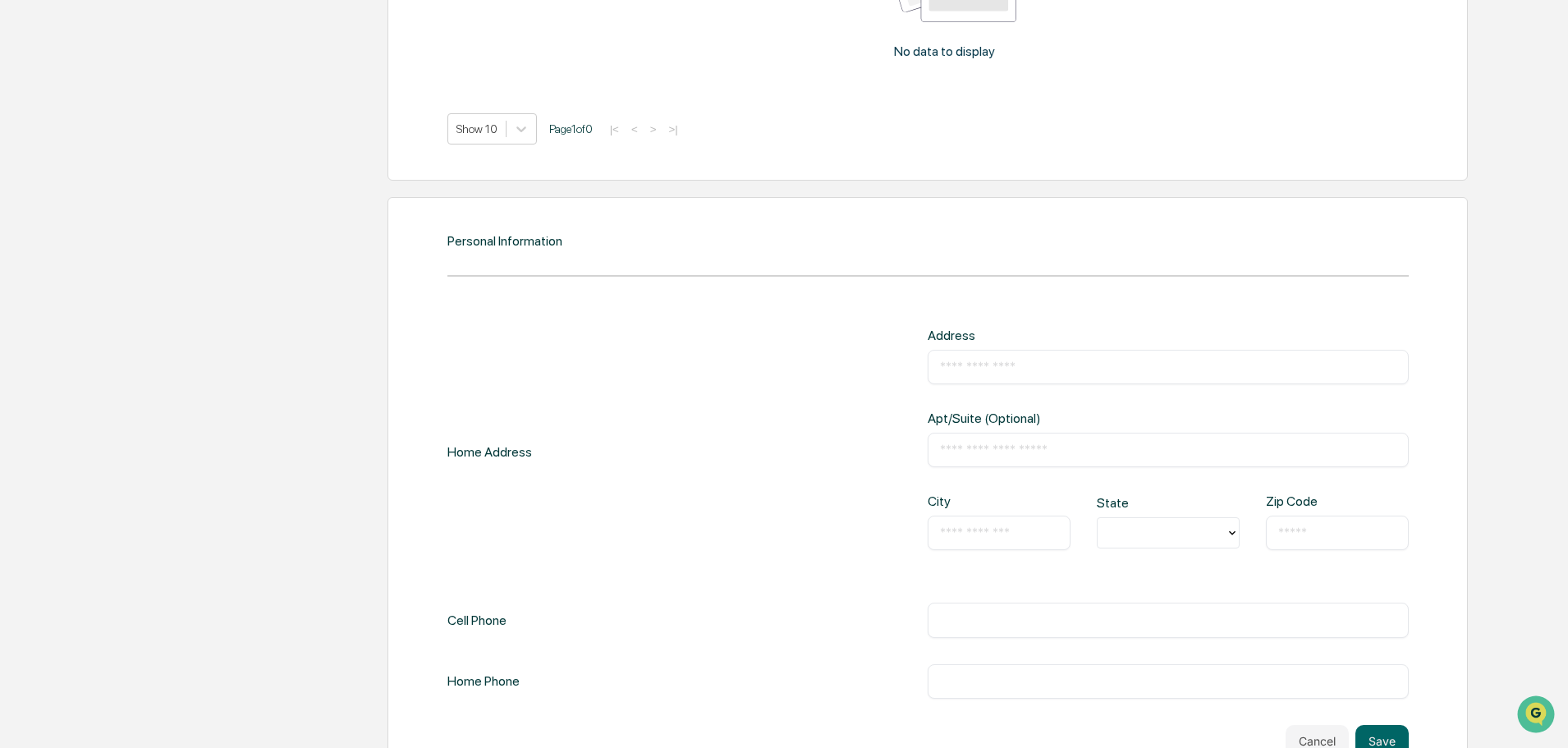
click at [996, 379] on div "​" at bounding box center [1168, 367] width 481 height 34
click at [995, 371] on input "text" at bounding box center [1168, 368] width 456 height 17
type input "**********"
type input "*****"
type input "**********"
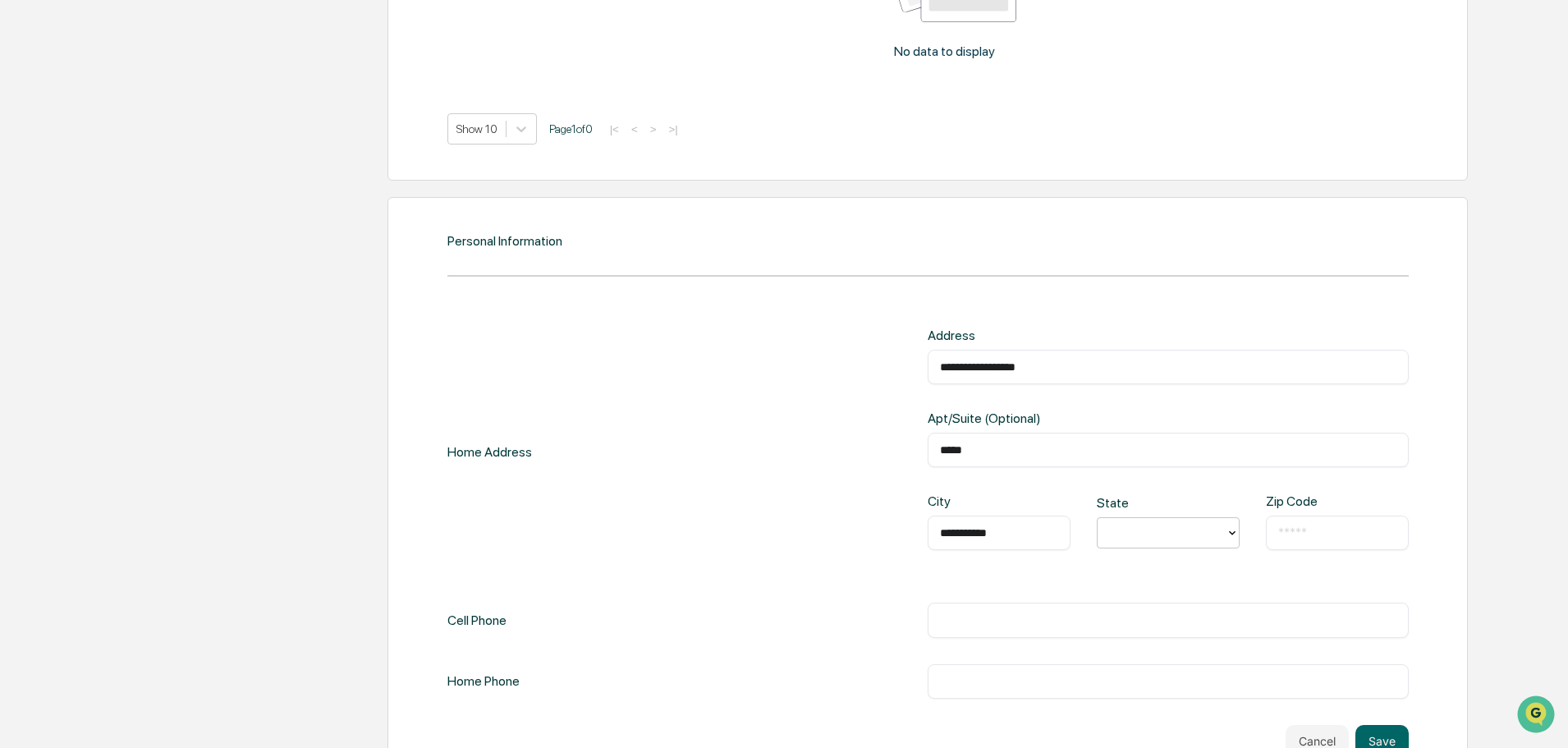
type input "*"
click at [1147, 526] on div at bounding box center [1162, 533] width 111 height 19
type input "**"
type input "*****"
click at [1121, 609] on div "​" at bounding box center [1168, 619] width 481 height 34
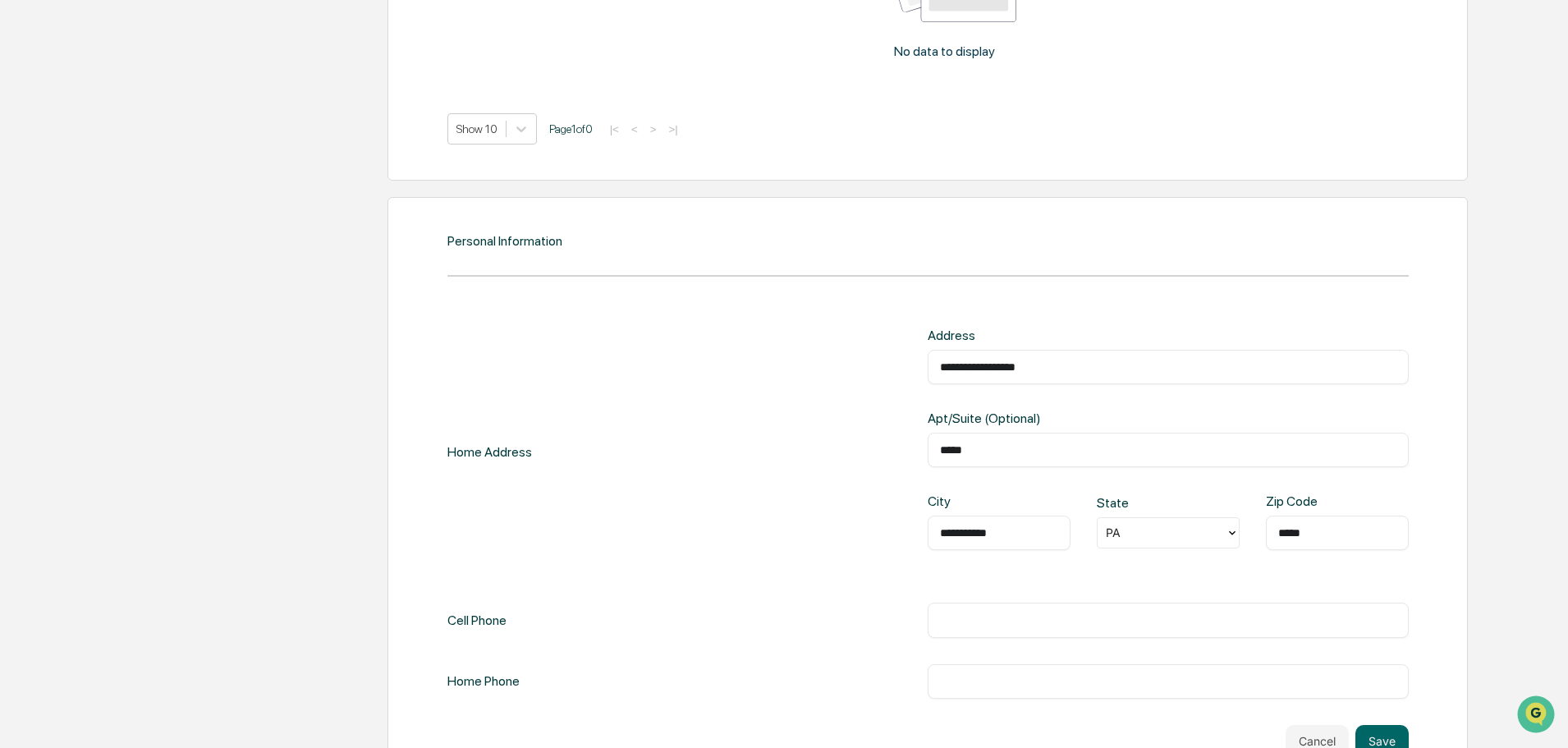
click at [1047, 614] on input "text" at bounding box center [1168, 620] width 456 height 17
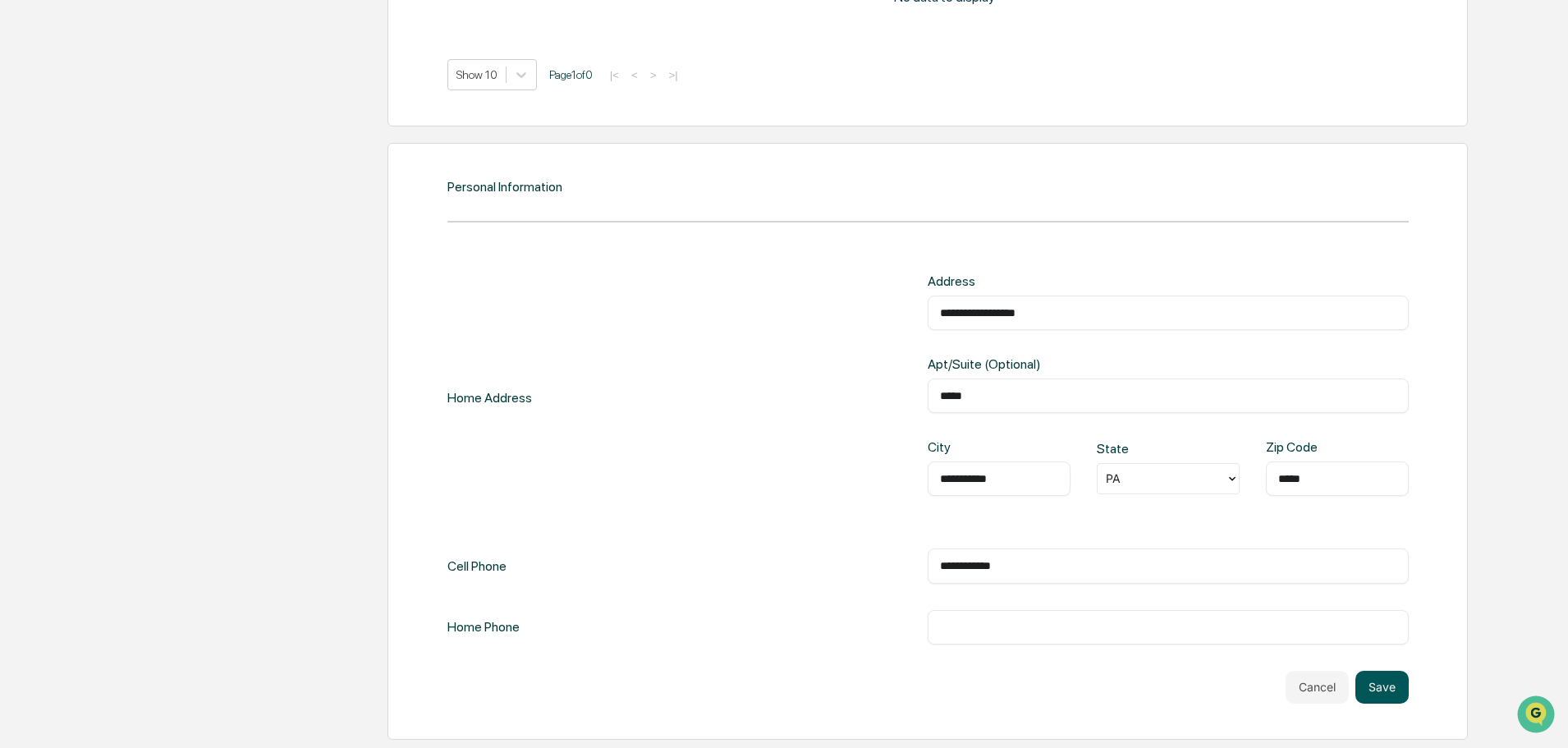
type input "**********"
click at [1369, 686] on button "Save" at bounding box center [1382, 687] width 54 height 32
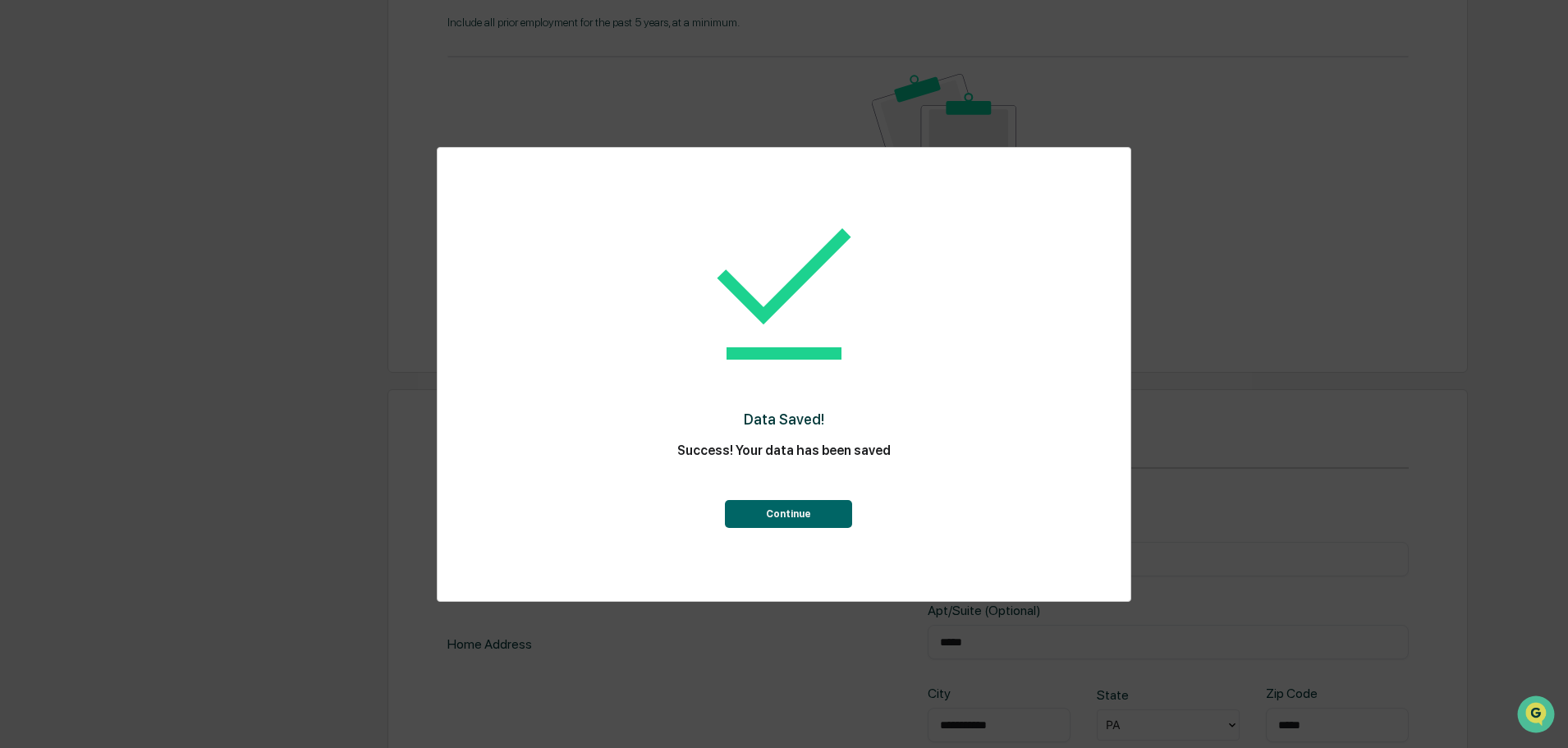
click at [800, 517] on button "Continue" at bounding box center [788, 514] width 127 height 28
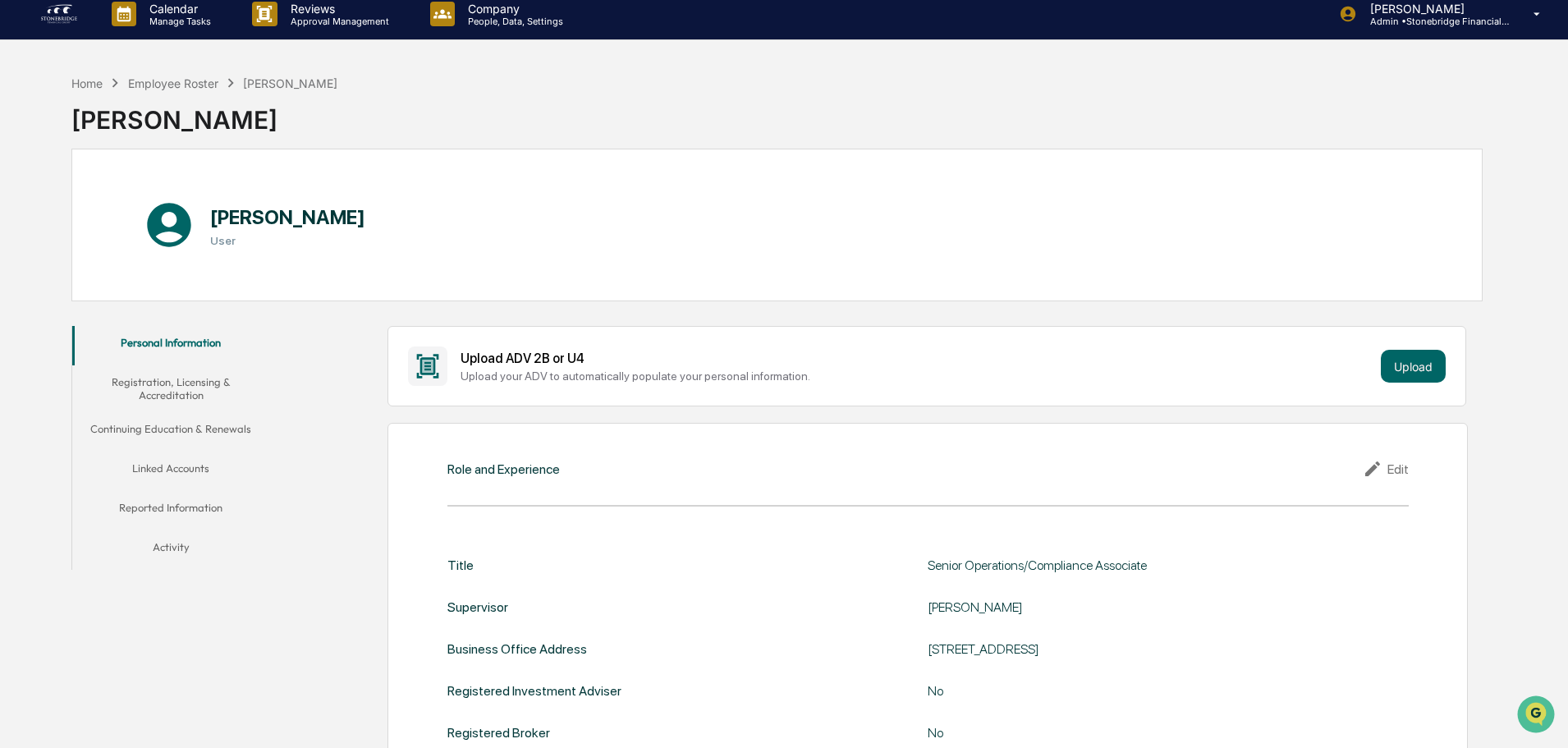
scroll to position [0, 0]
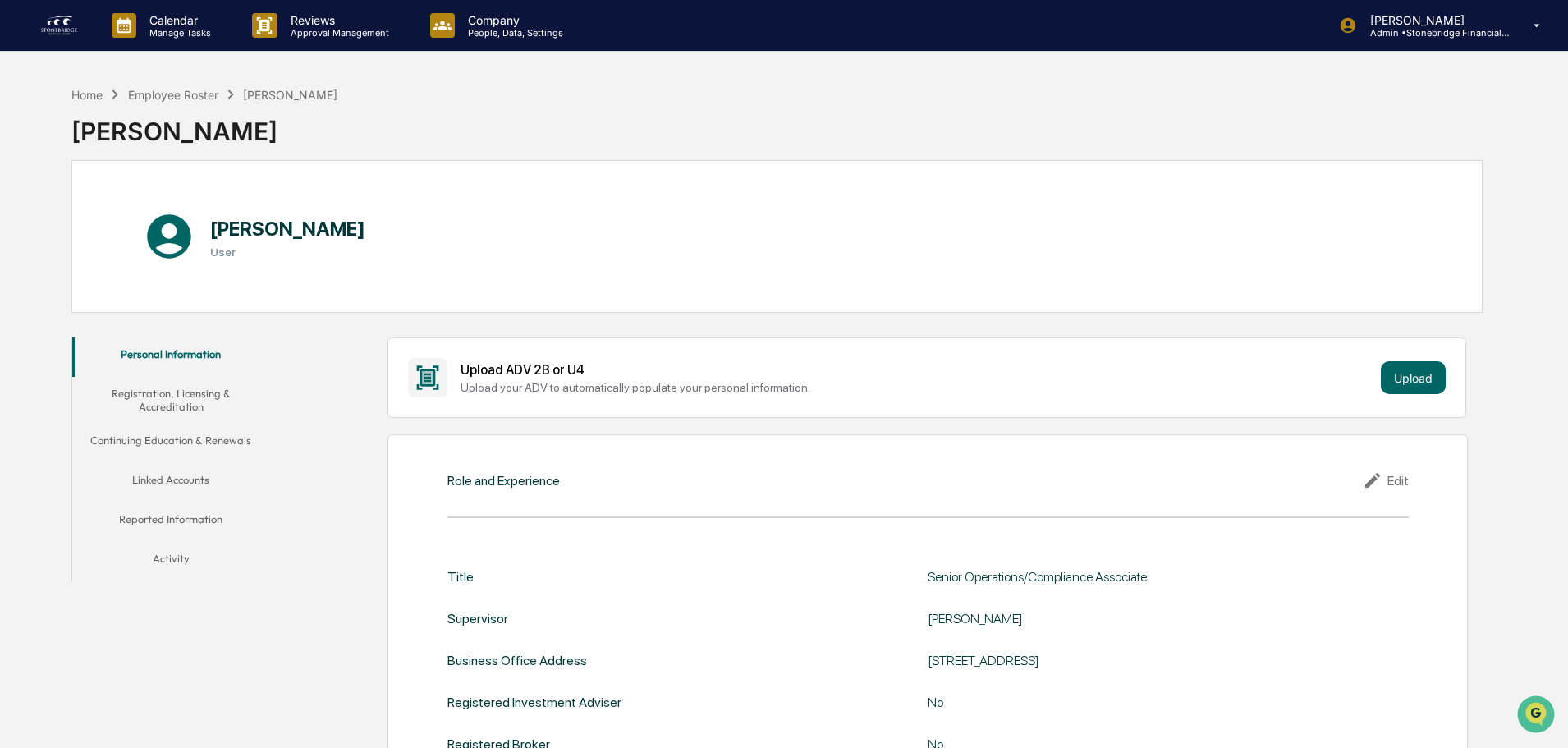
click at [168, 402] on button "Registration, Licensing & Accreditation" at bounding box center [171, 400] width 197 height 46
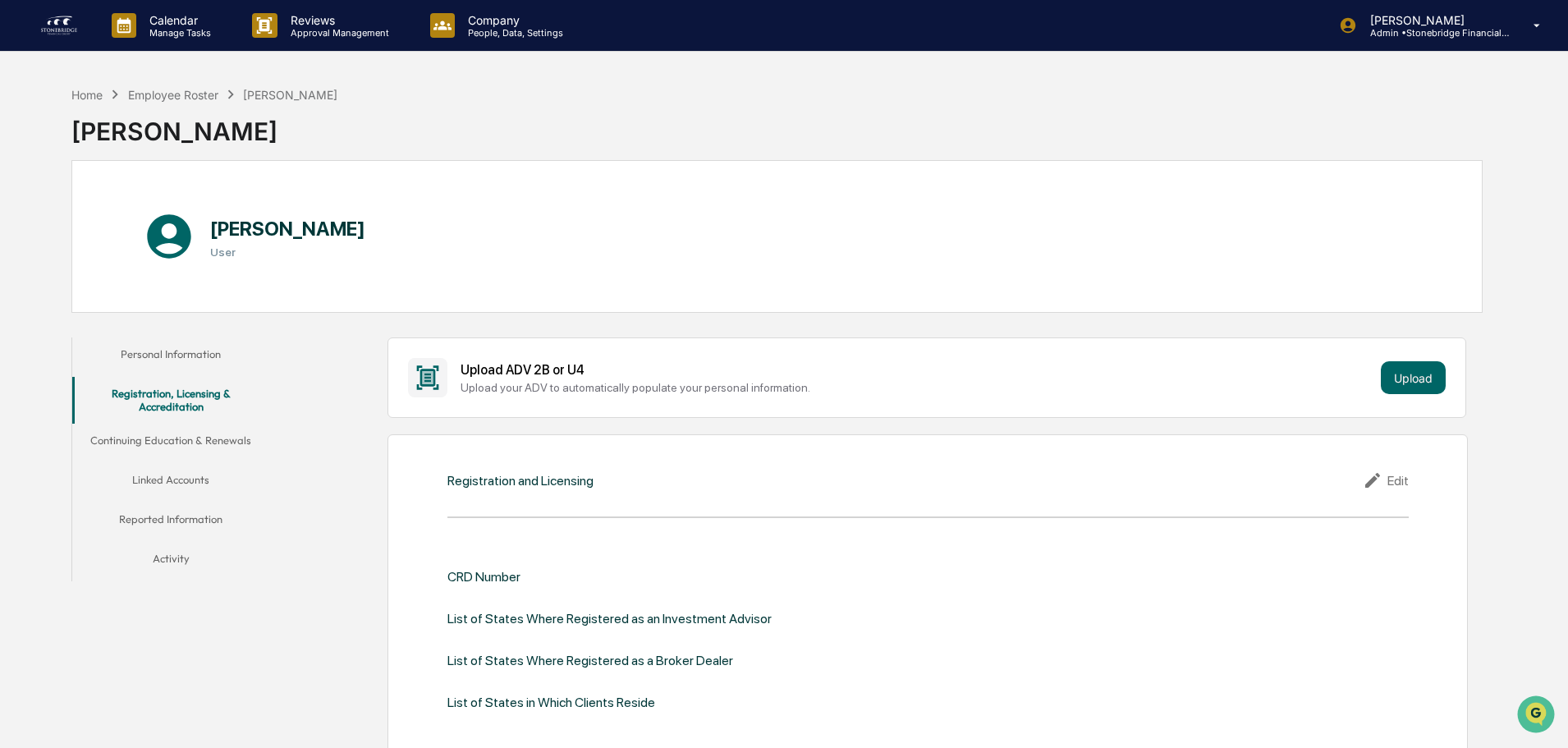
click at [190, 524] on button "Reported Information" at bounding box center [171, 522] width 197 height 39
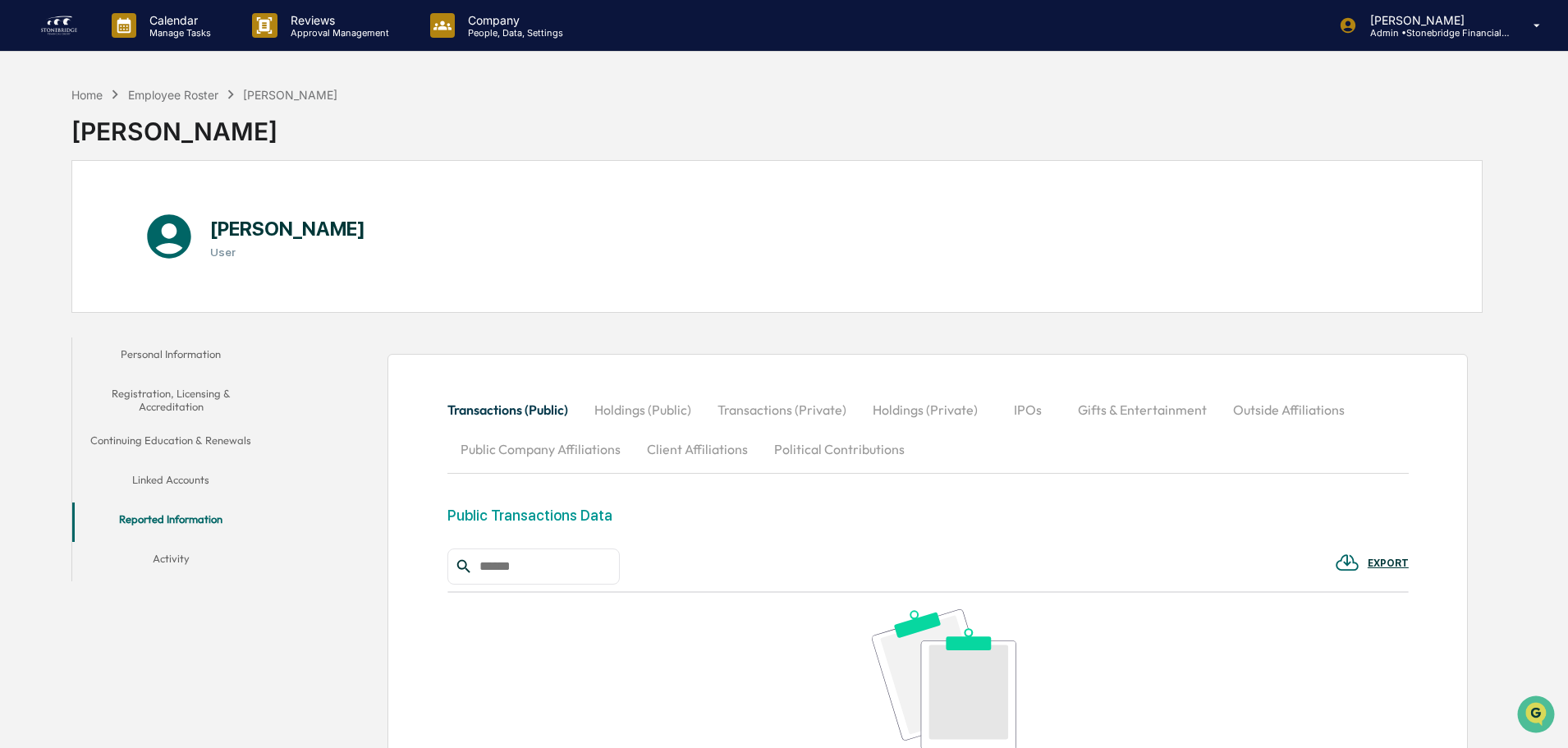
click at [191, 549] on button "Activity" at bounding box center [171, 561] width 197 height 39
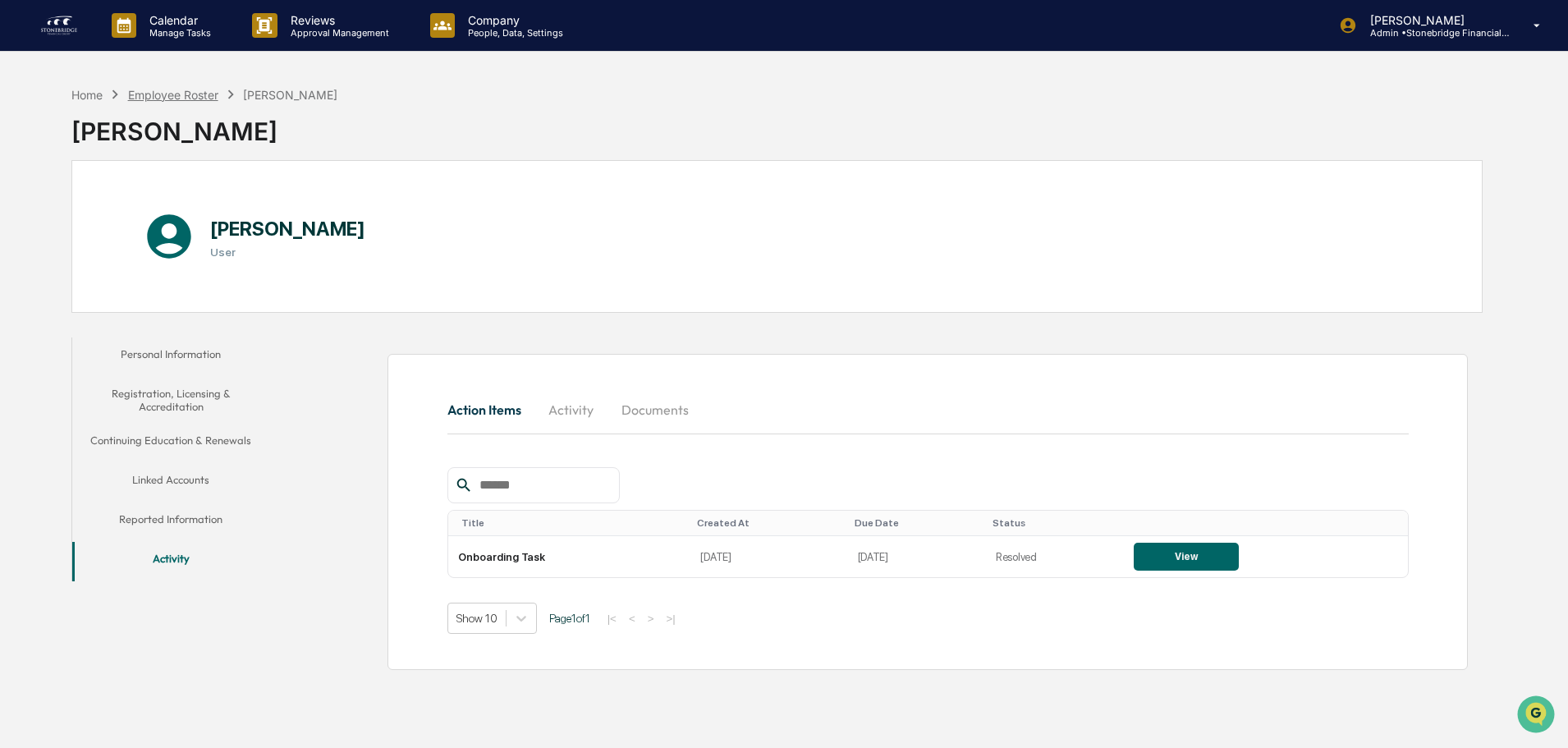
click at [203, 95] on div "Employee Roster" at bounding box center [173, 95] width 90 height 14
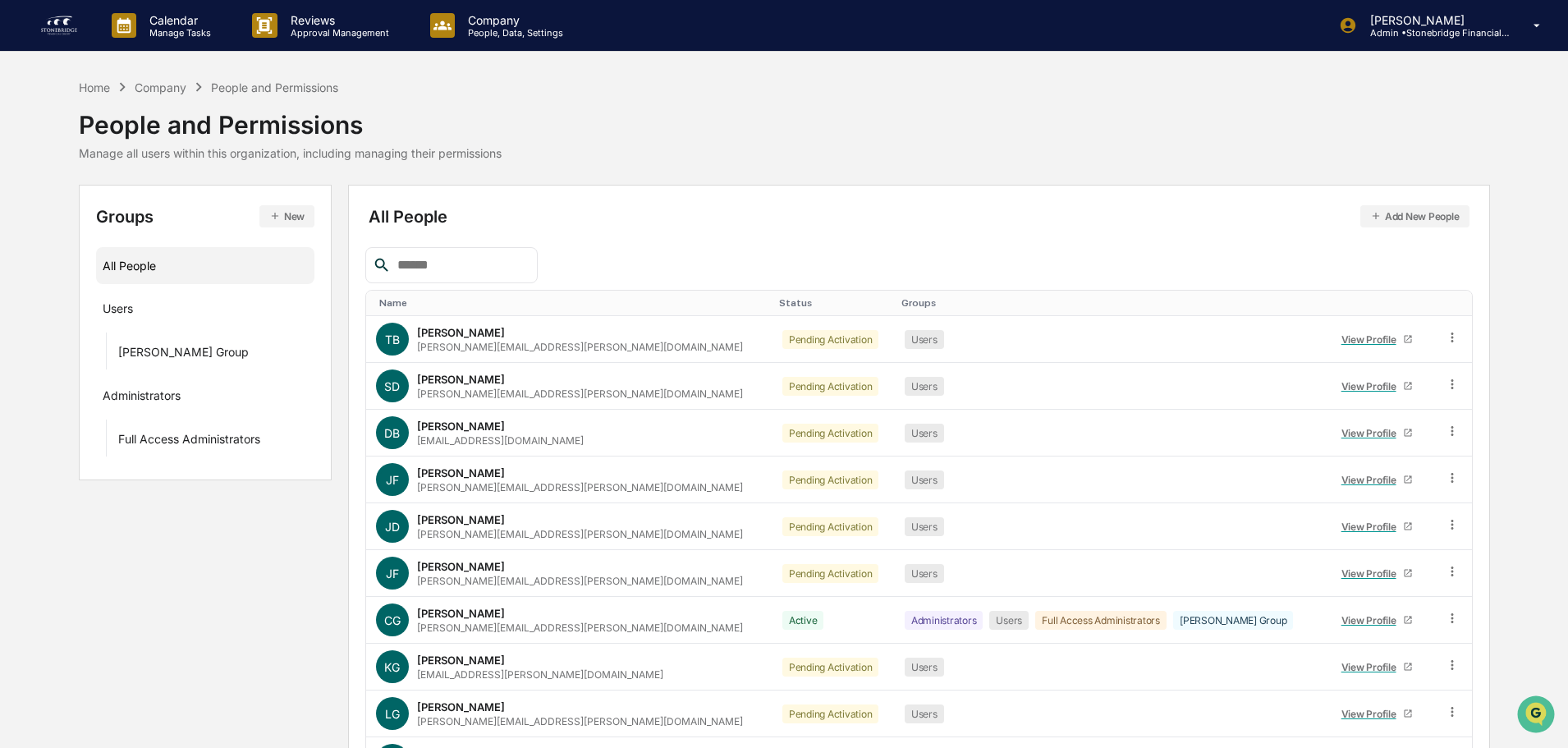
click at [422, 307] on div "Name" at bounding box center [572, 303] width 387 height 11
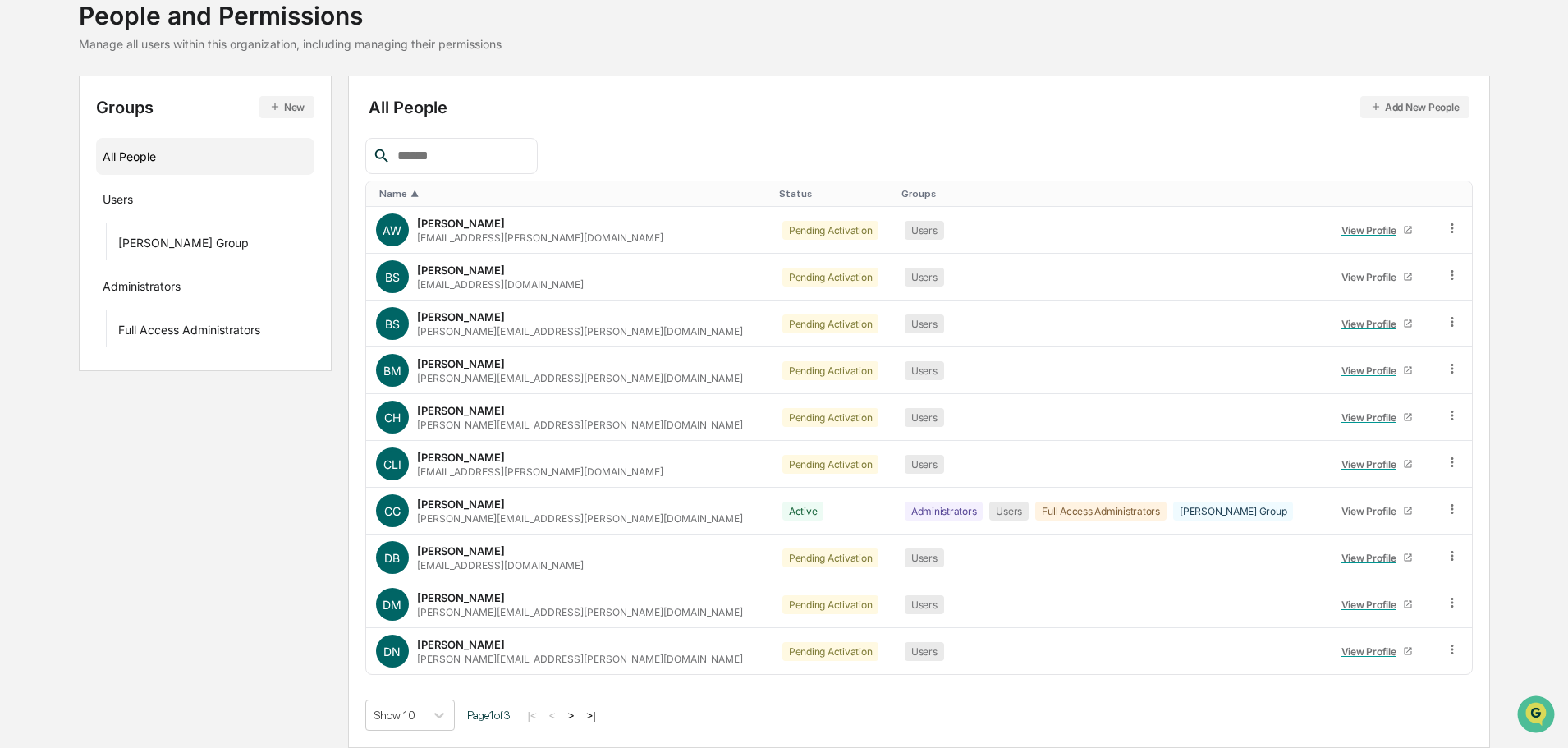
click at [580, 716] on button ">" at bounding box center [572, 715] width 17 height 14
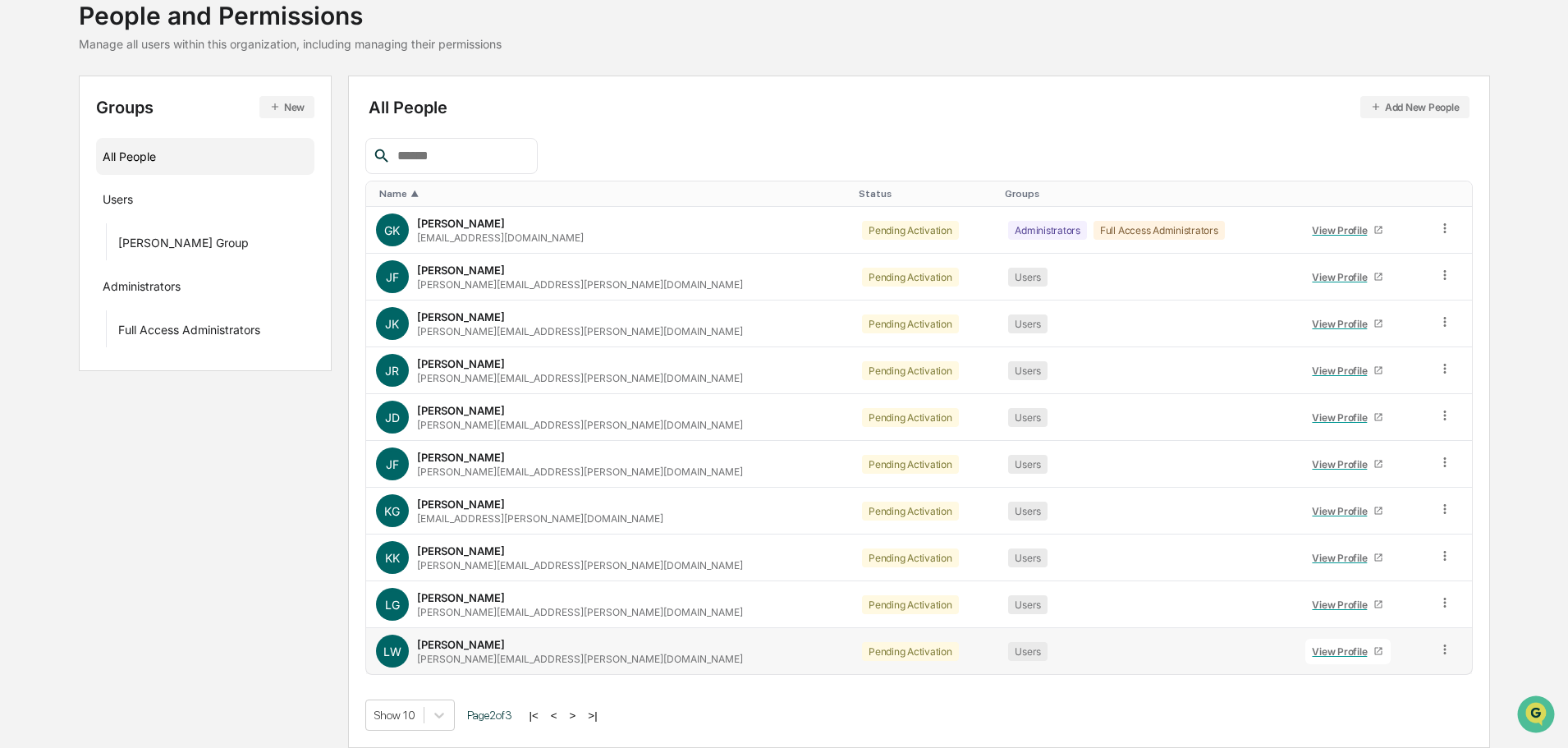
click at [1312, 655] on div "View Profile" at bounding box center [1343, 651] width 61 height 12
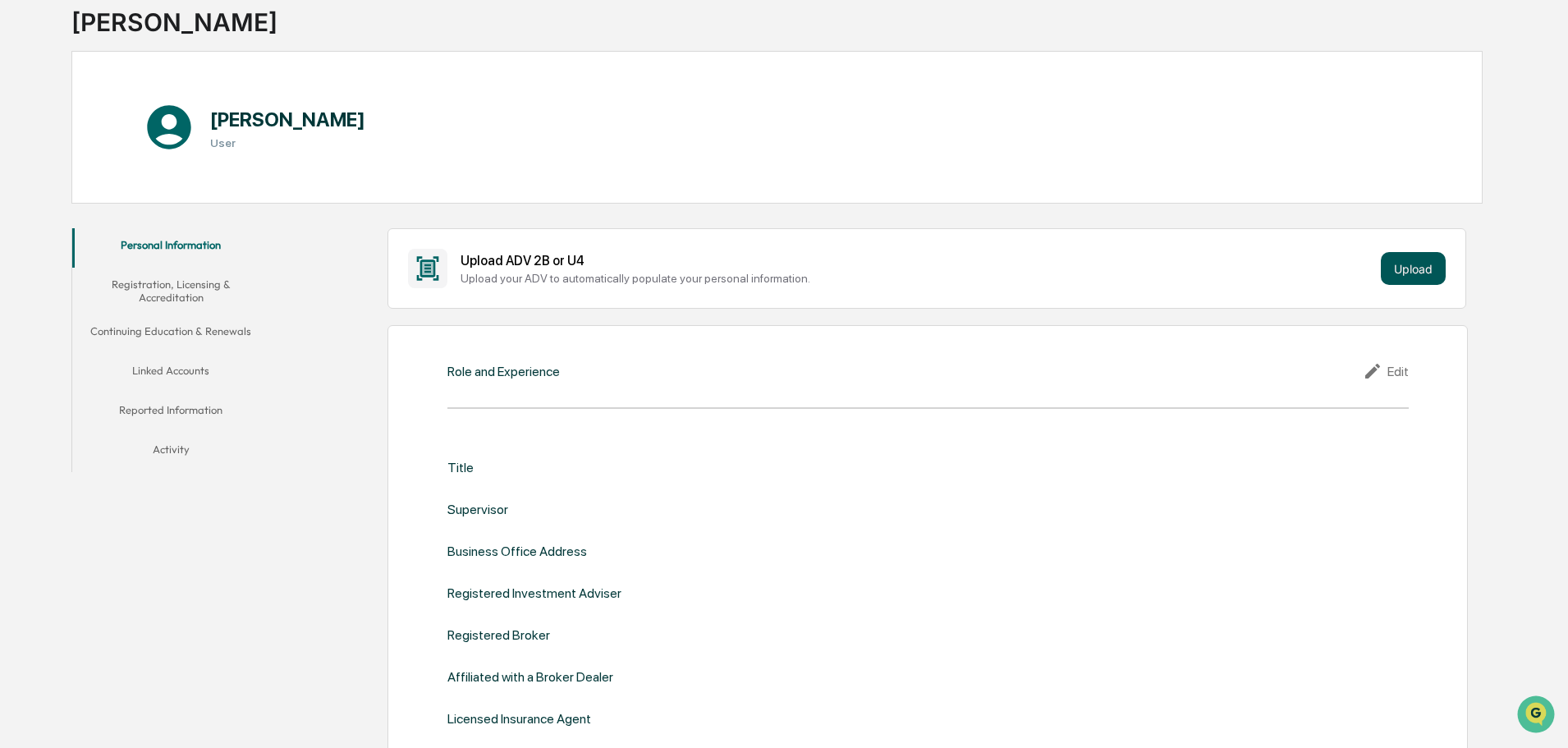
click at [1425, 271] on button "Upload" at bounding box center [1413, 268] width 65 height 32
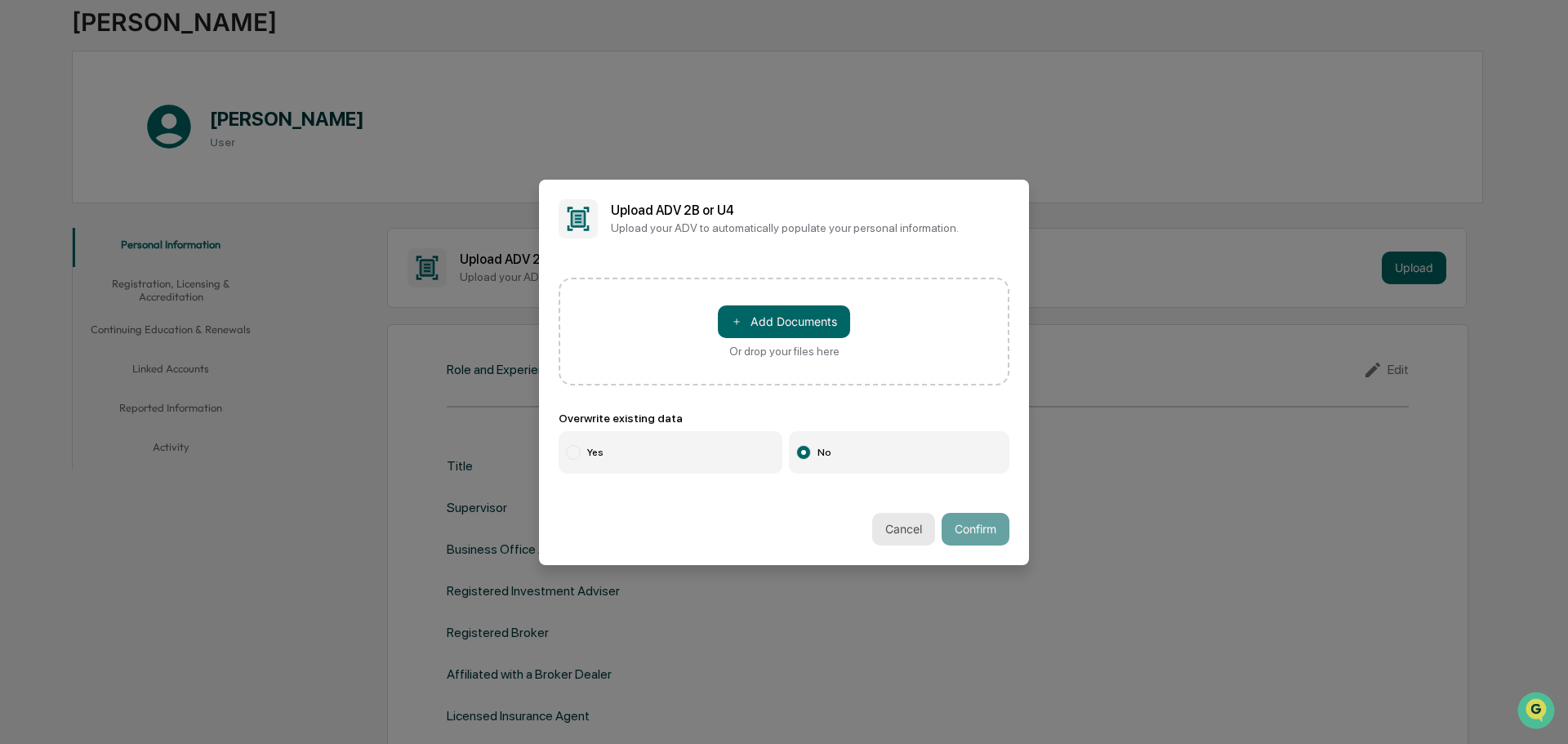
click at [882, 528] on button "Cancel" at bounding box center [904, 529] width 63 height 32
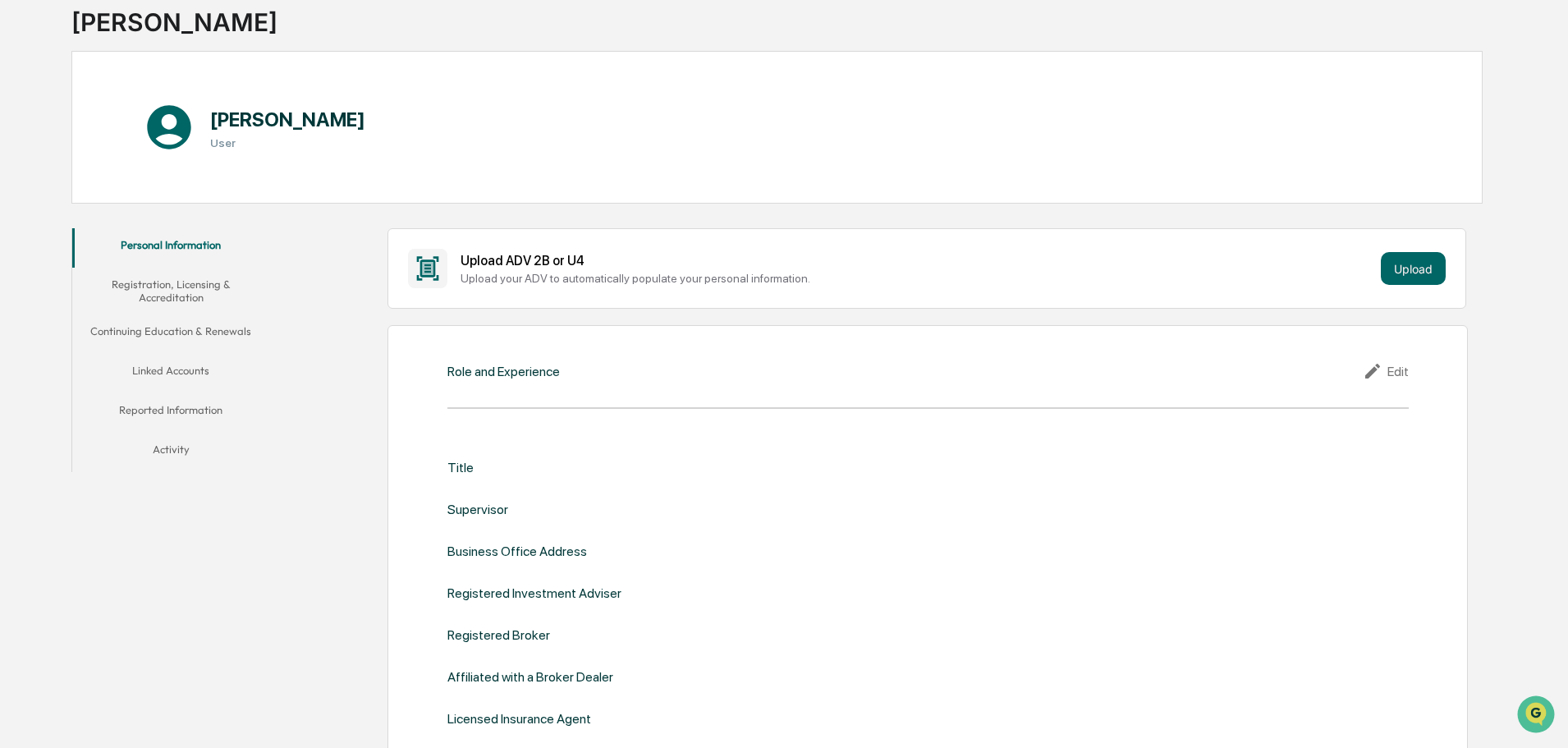
click at [1400, 374] on div "Edit" at bounding box center [1386, 370] width 46 height 19
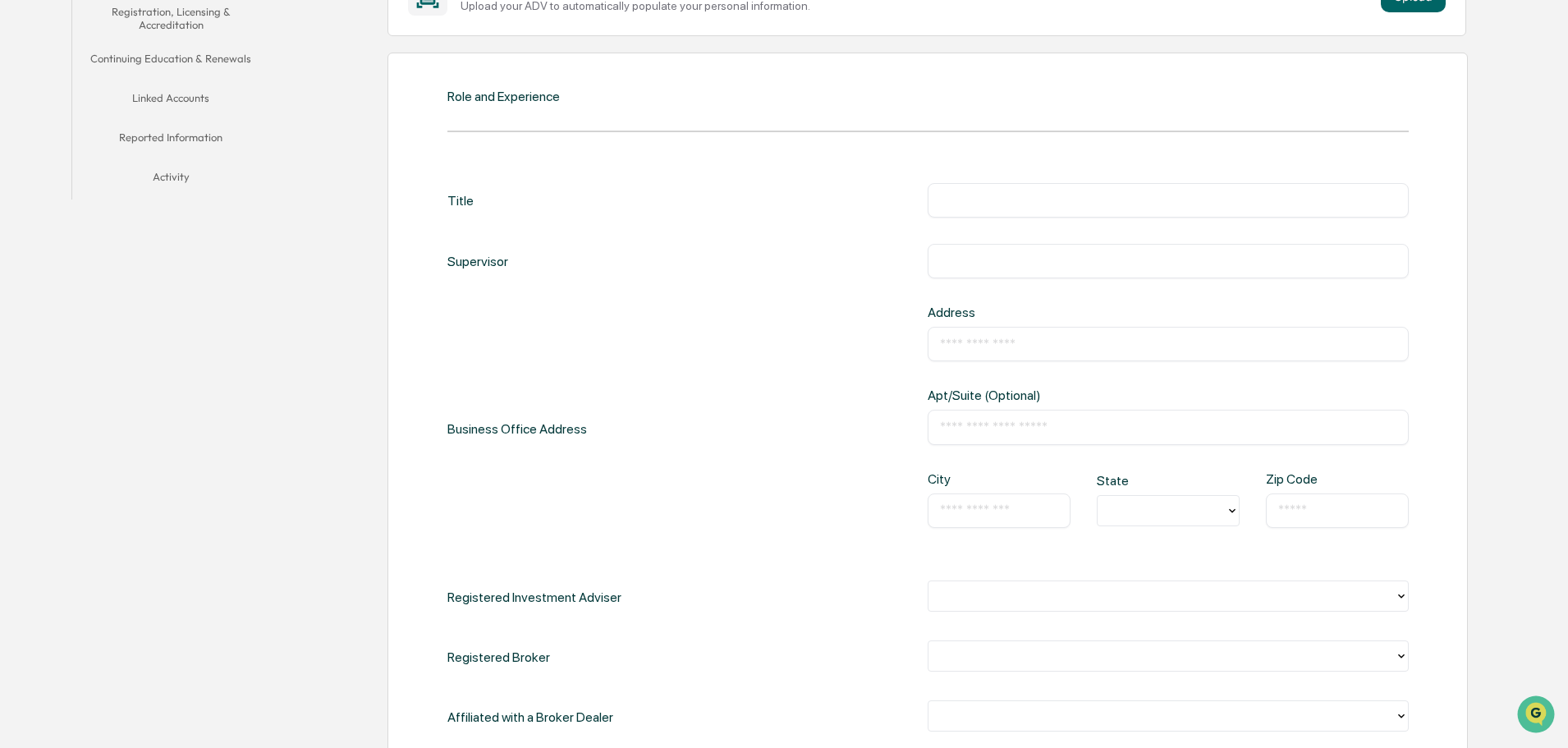
scroll to position [355, 0]
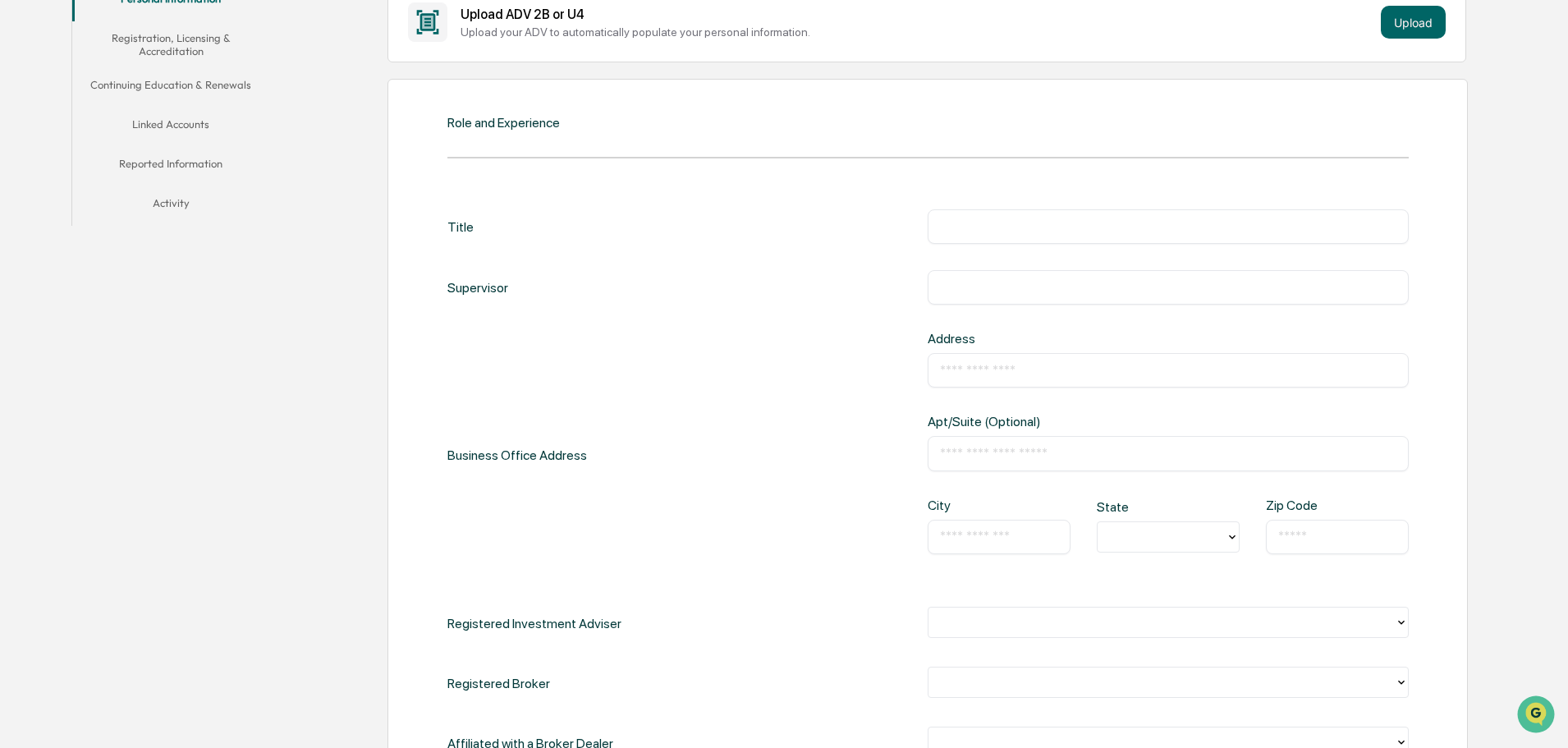
click at [938, 226] on div "​" at bounding box center [1168, 226] width 481 height 34
click at [981, 227] on input "text" at bounding box center [1168, 226] width 456 height 17
paste input "**********"
type input "**********"
click at [960, 281] on input "text" at bounding box center [1168, 288] width 456 height 17
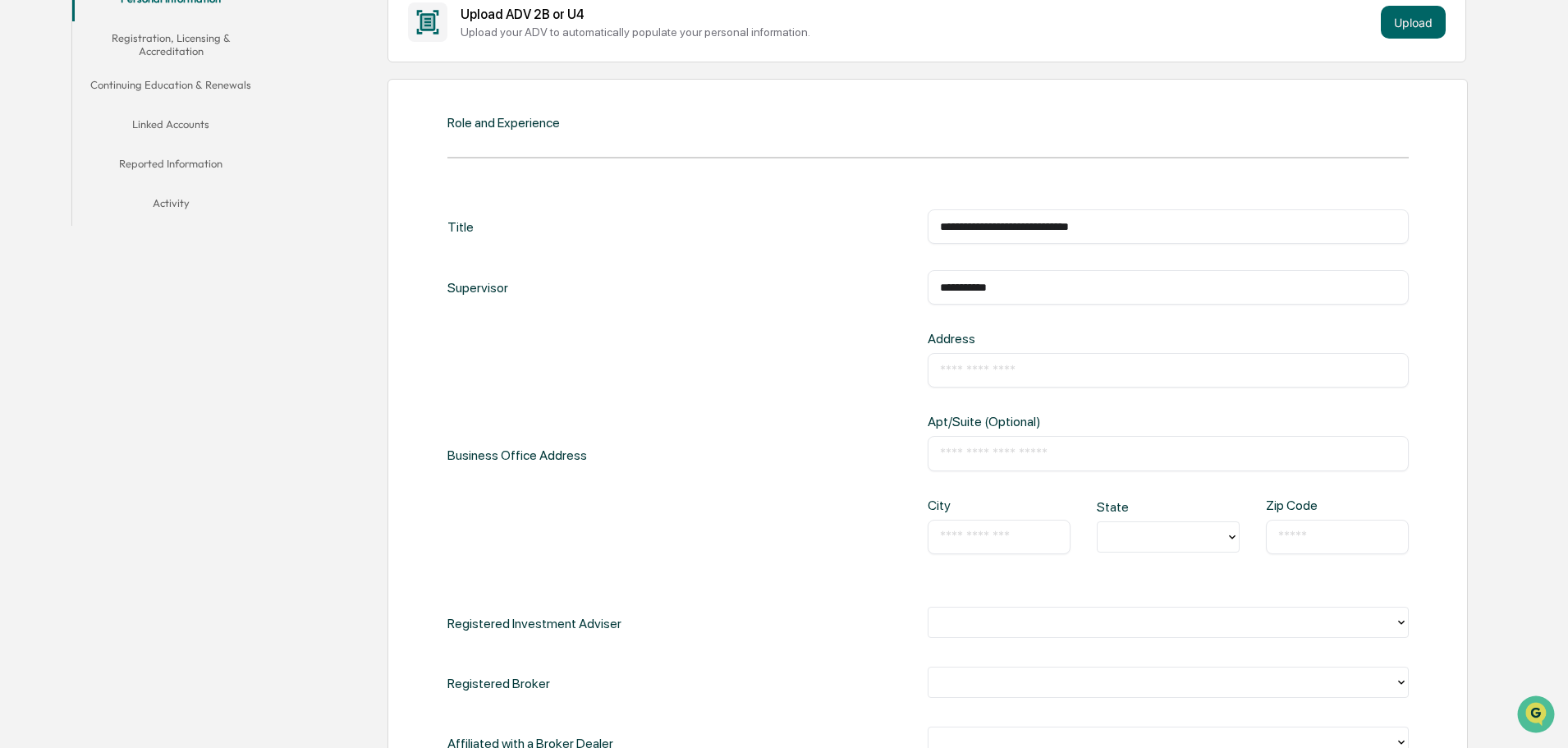
type input "**********"
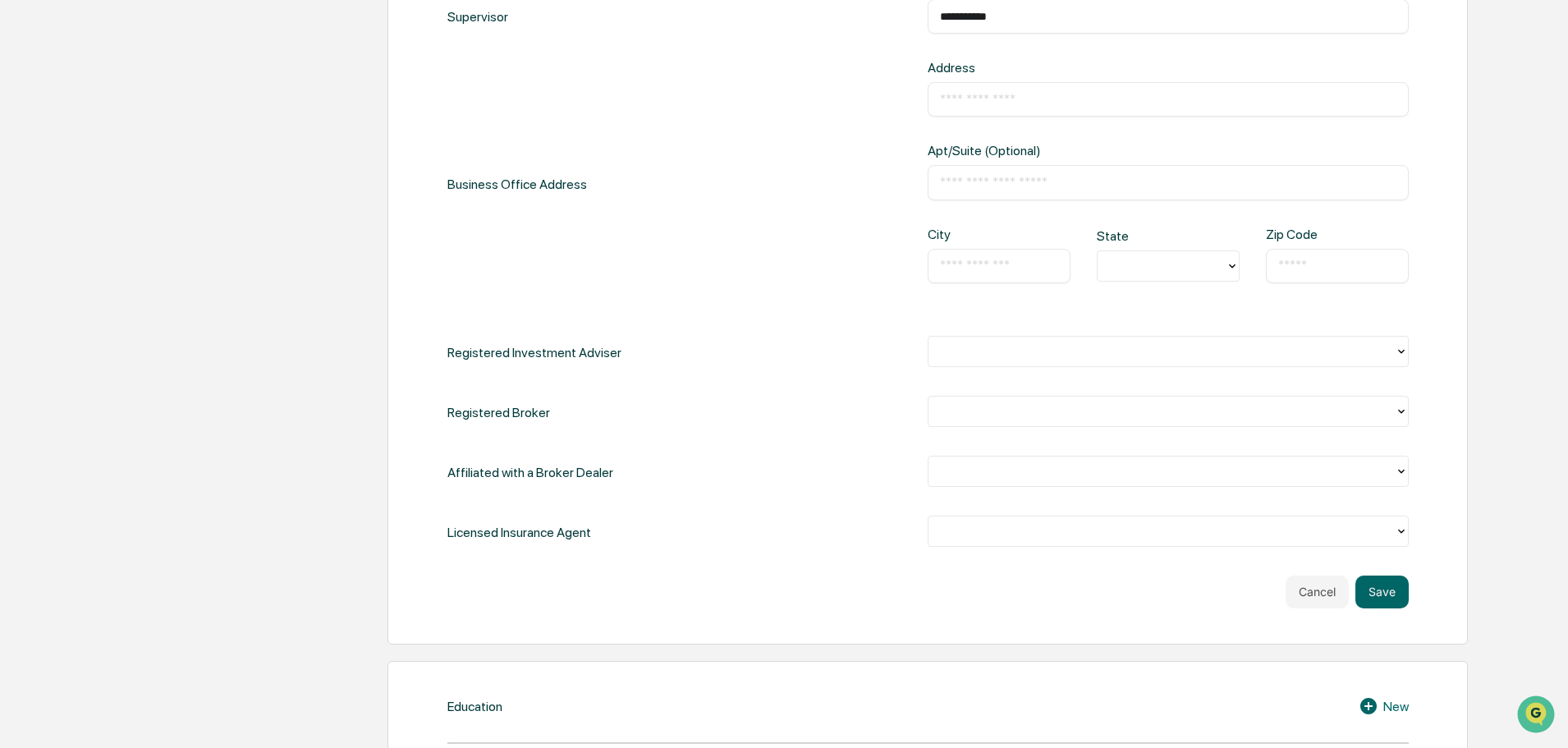
scroll to position [213, 0]
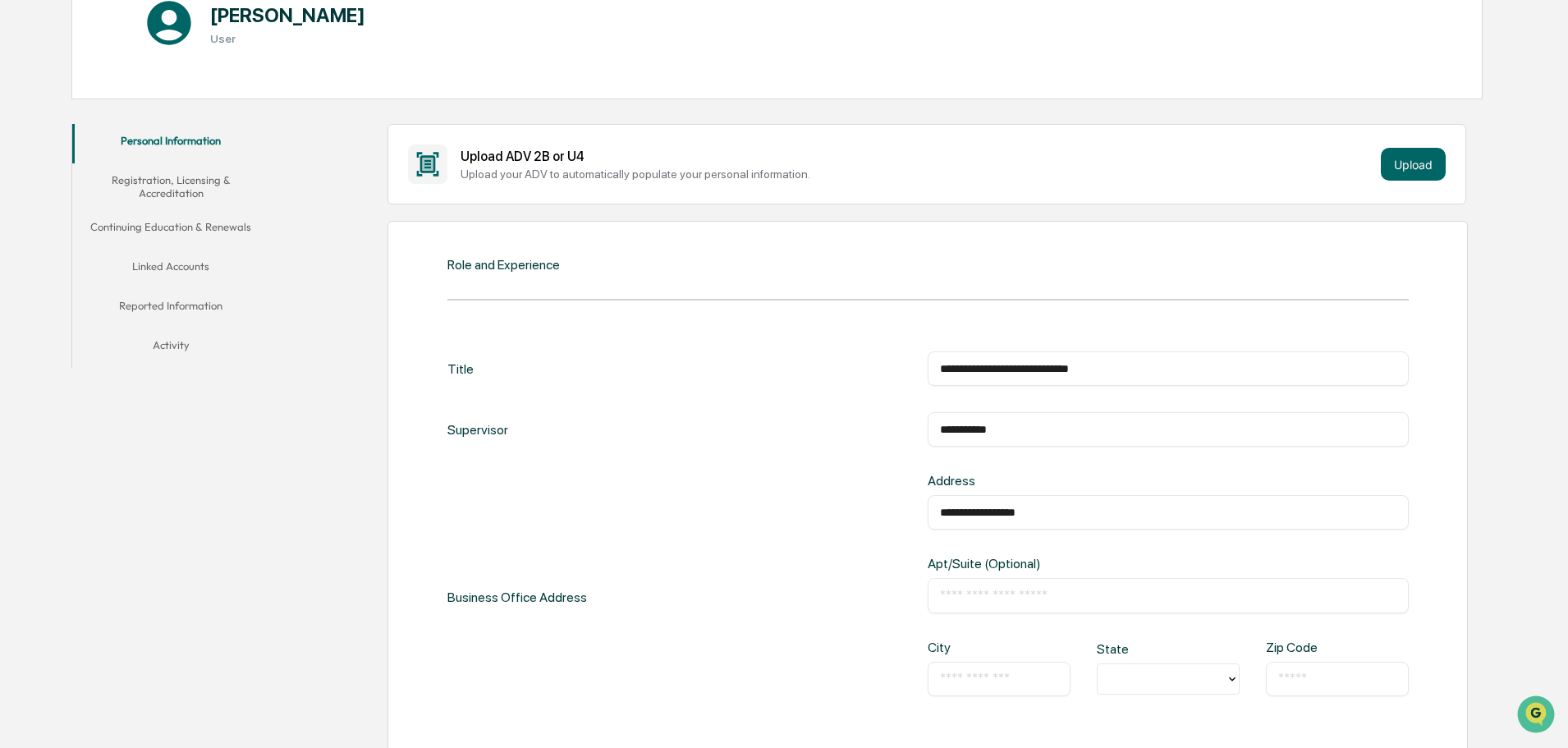
type input "**********"
type input "**"
type input "*****"
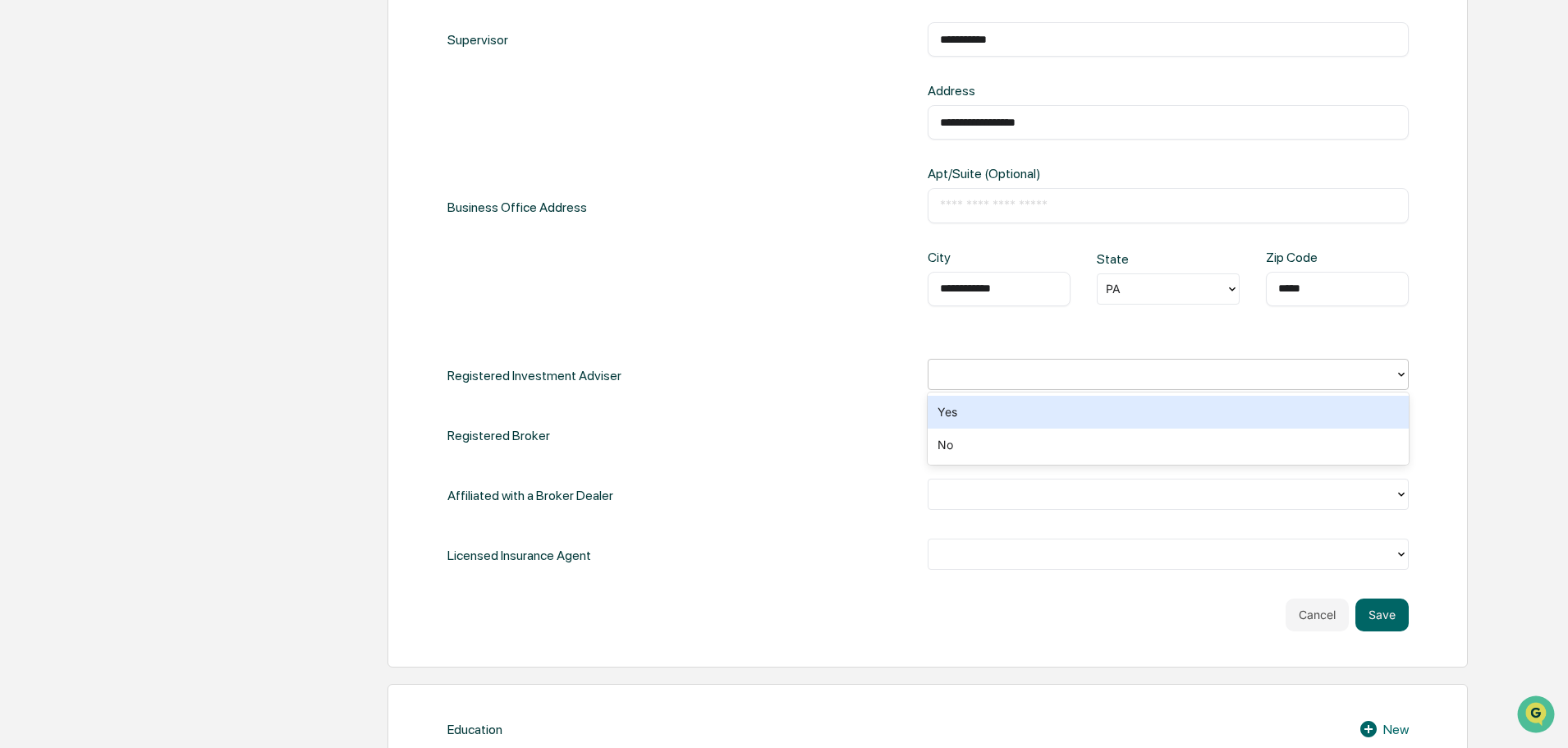
click at [1305, 373] on div at bounding box center [1161, 374] width 450 height 19
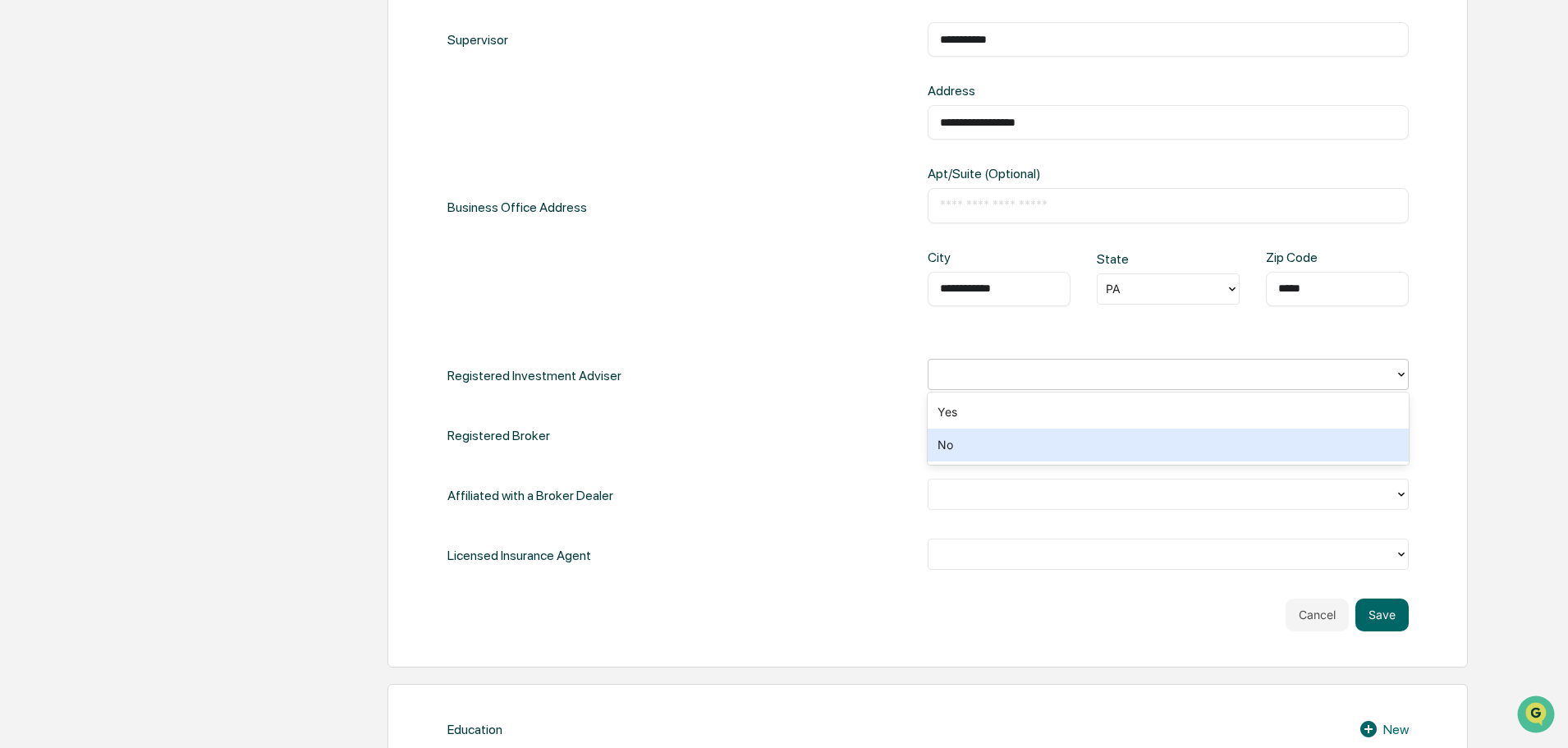
drag, startPoint x: 1235, startPoint y: 448, endPoint x: 1227, endPoint y: 432, distance: 17.9
click at [1234, 448] on div "No" at bounding box center [1168, 445] width 481 height 32
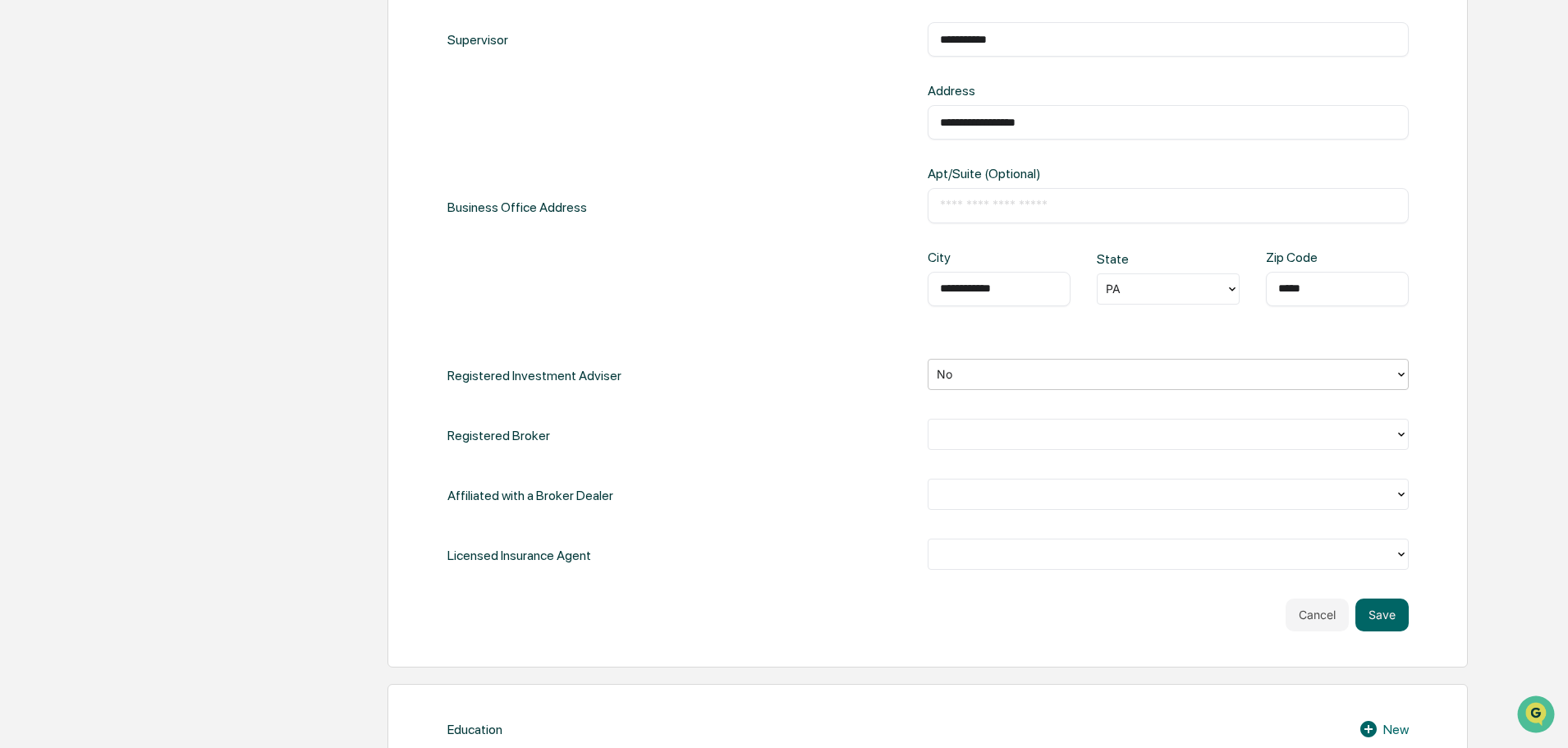
click at [1227, 430] on div at bounding box center [1161, 433] width 450 height 19
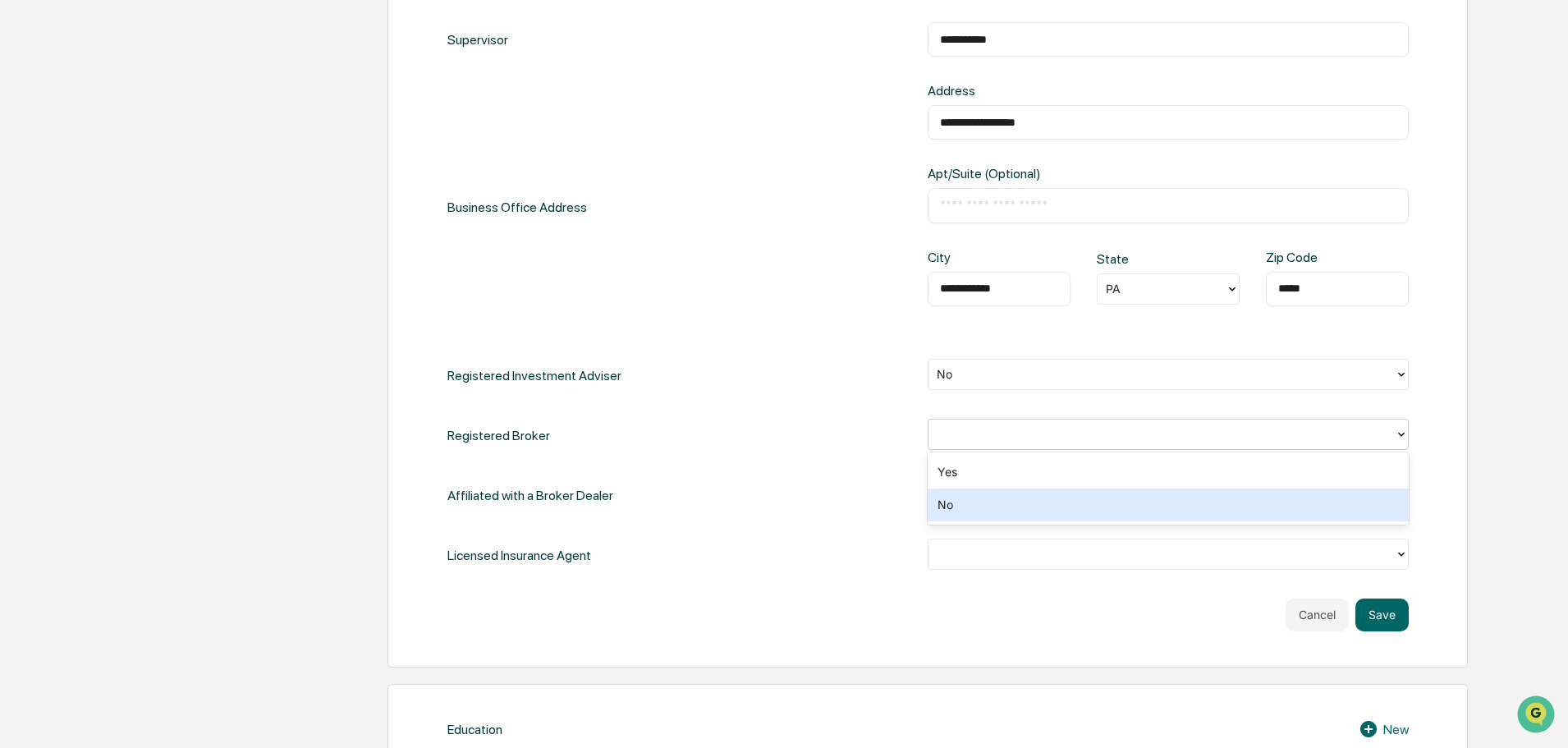
click at [1171, 514] on div "No" at bounding box center [1168, 504] width 481 height 32
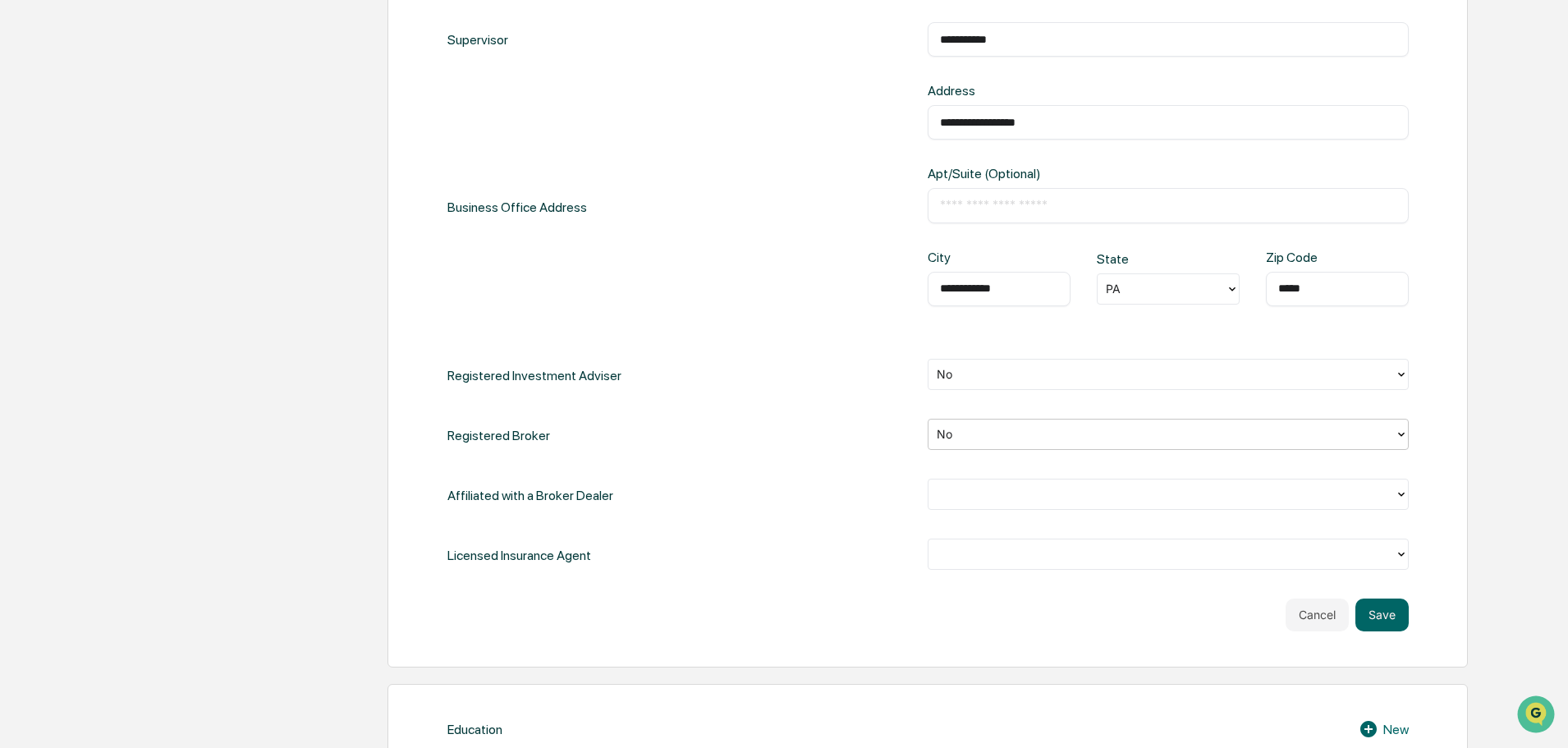
click at [1166, 505] on div at bounding box center [1162, 493] width 466 height 25
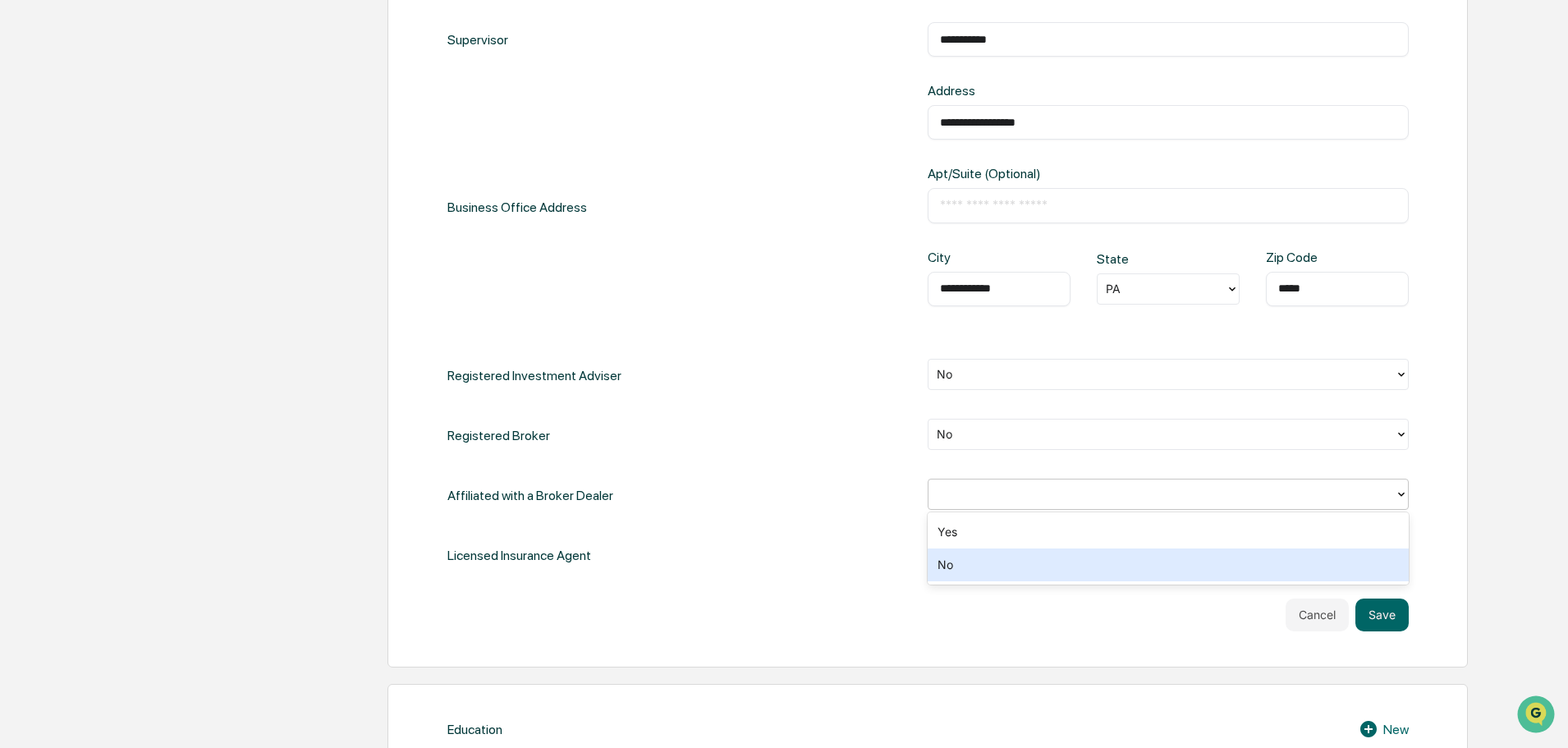
click at [1128, 554] on div "No" at bounding box center [1168, 564] width 481 height 32
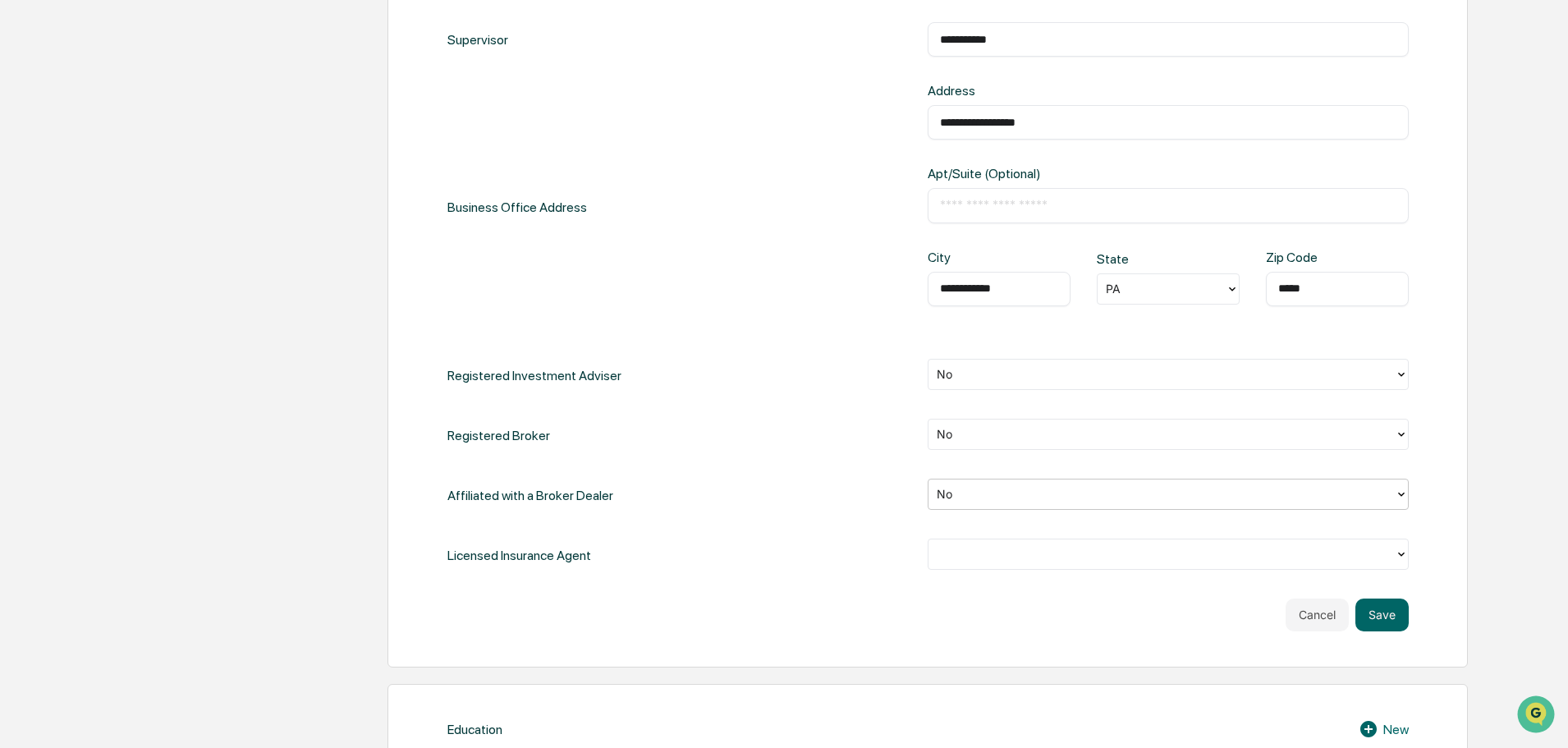
click at [1128, 554] on div at bounding box center [1161, 554] width 450 height 19
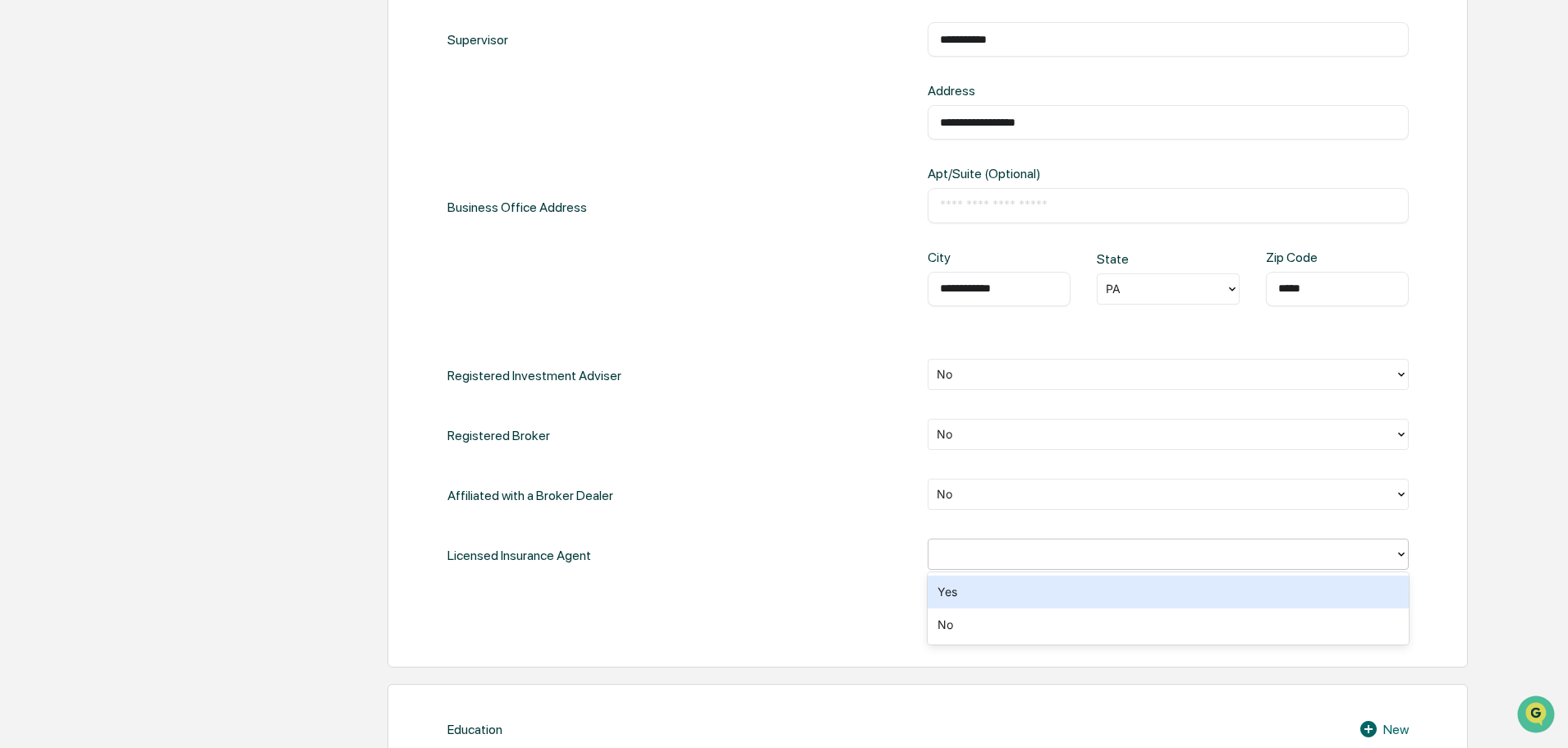
click at [1092, 621] on div "No" at bounding box center [1168, 625] width 481 height 32
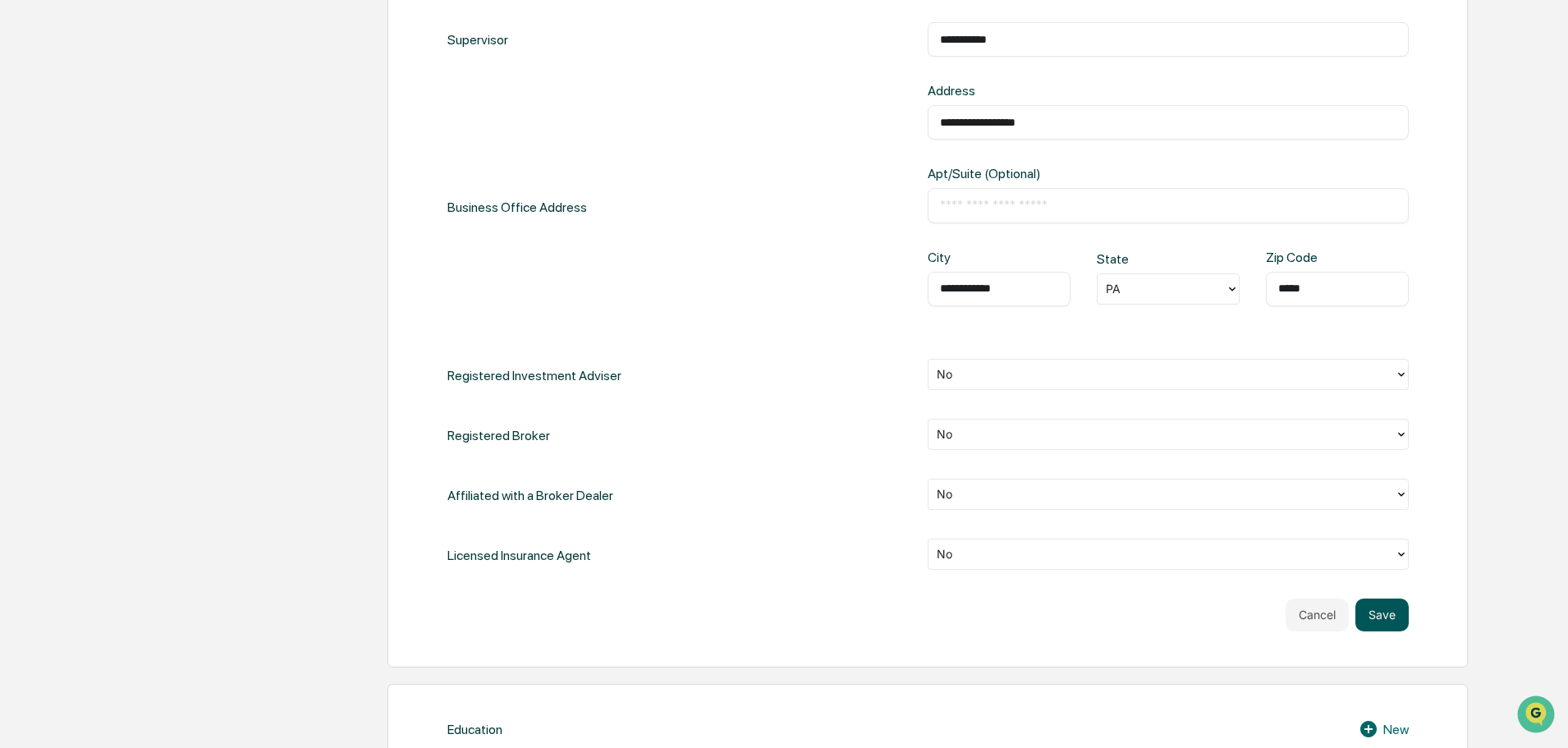
click at [1377, 603] on button "Save" at bounding box center [1382, 614] width 54 height 32
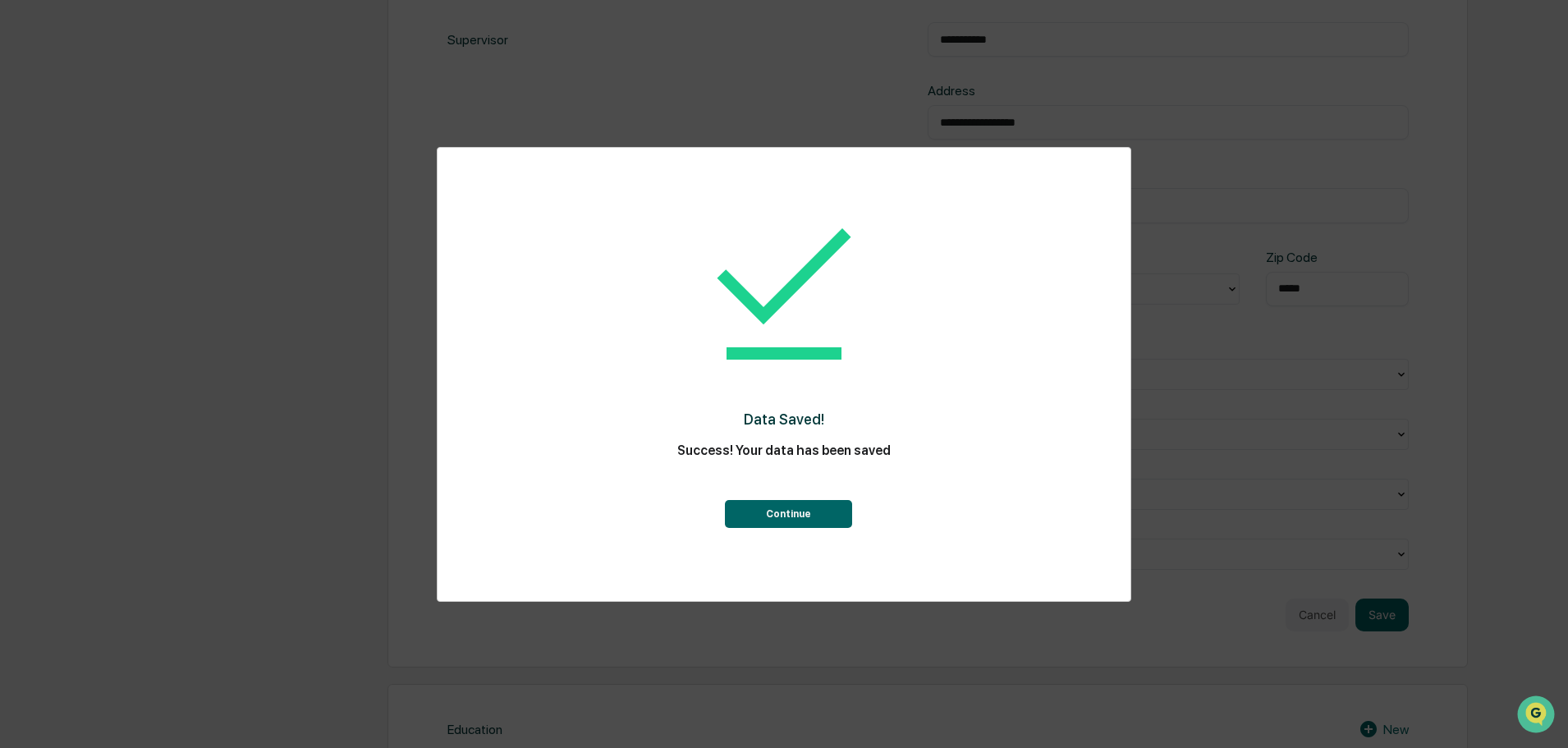
click at [815, 514] on button "Continue" at bounding box center [788, 514] width 127 height 28
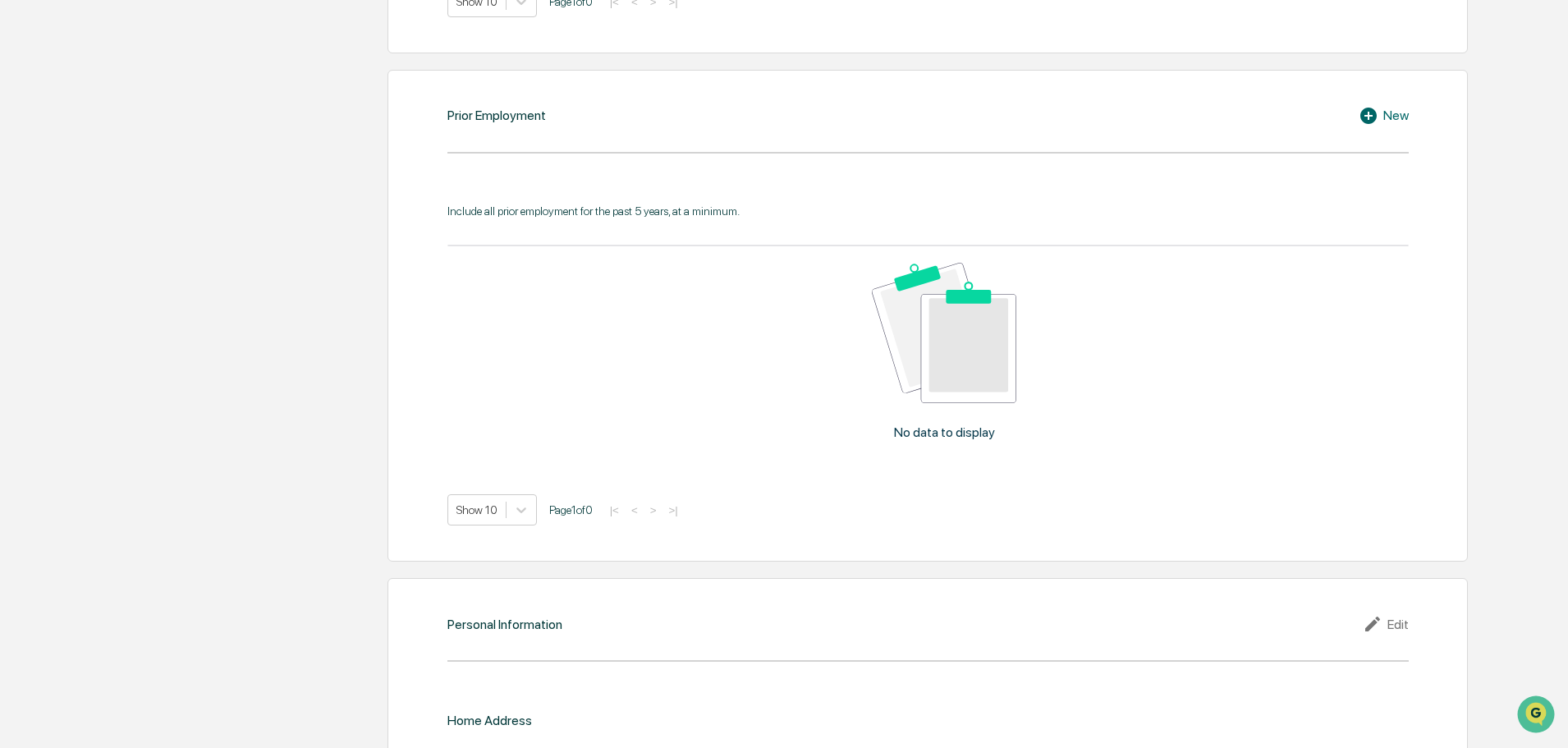
scroll to position [1488, 0]
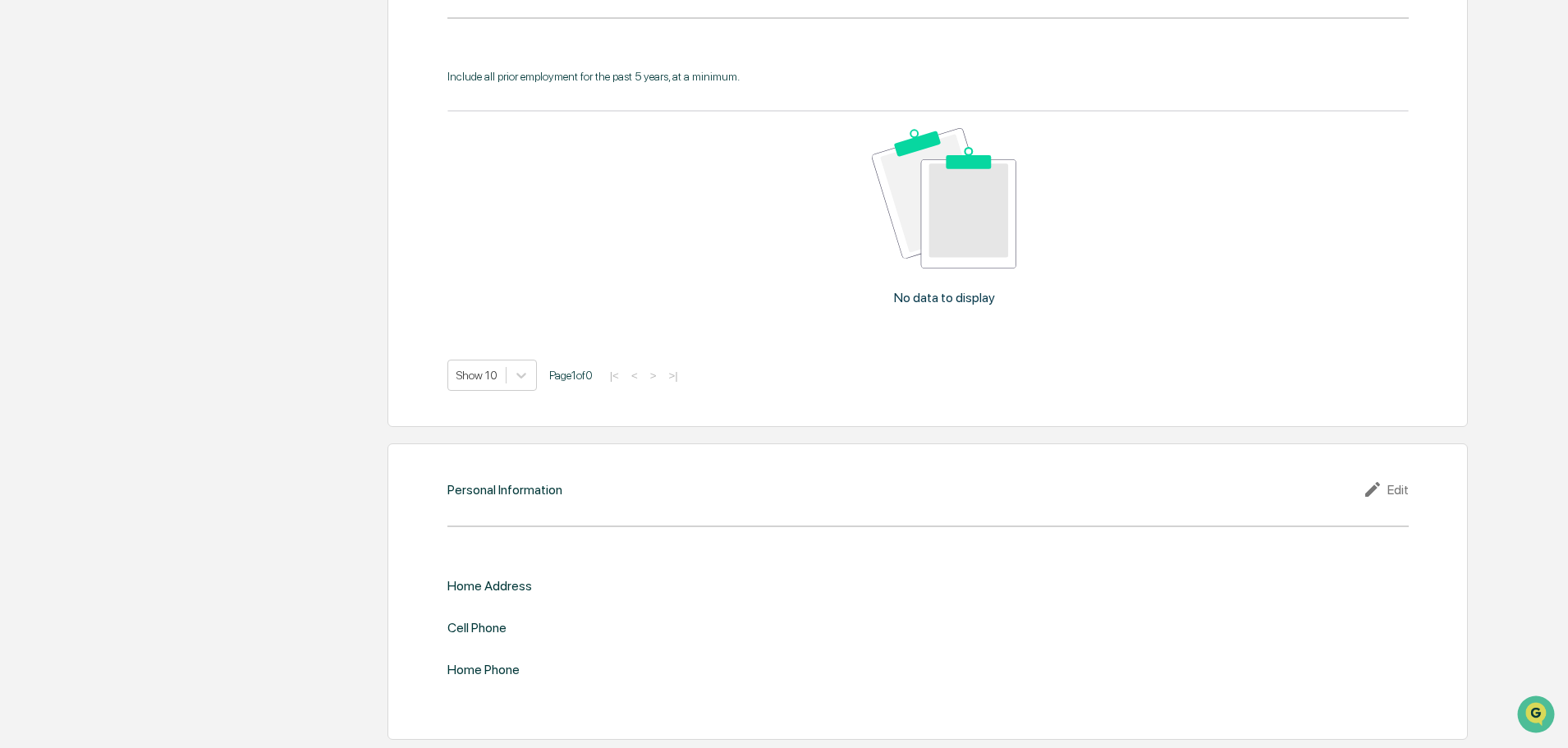
click at [1396, 486] on div "Edit" at bounding box center [1386, 489] width 46 height 19
click at [992, 619] on input "text" at bounding box center [1168, 613] width 456 height 17
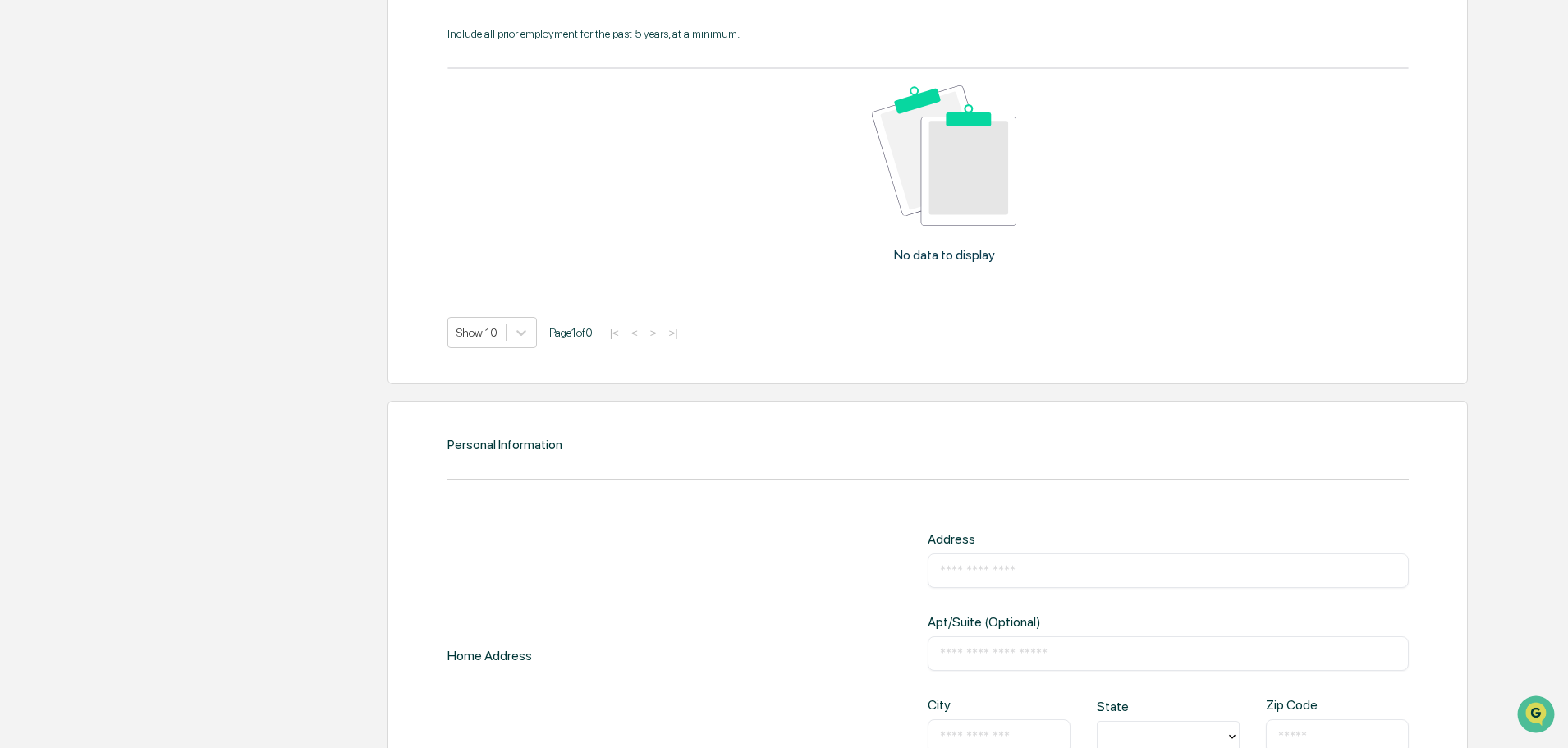
scroll to position [1734, 0]
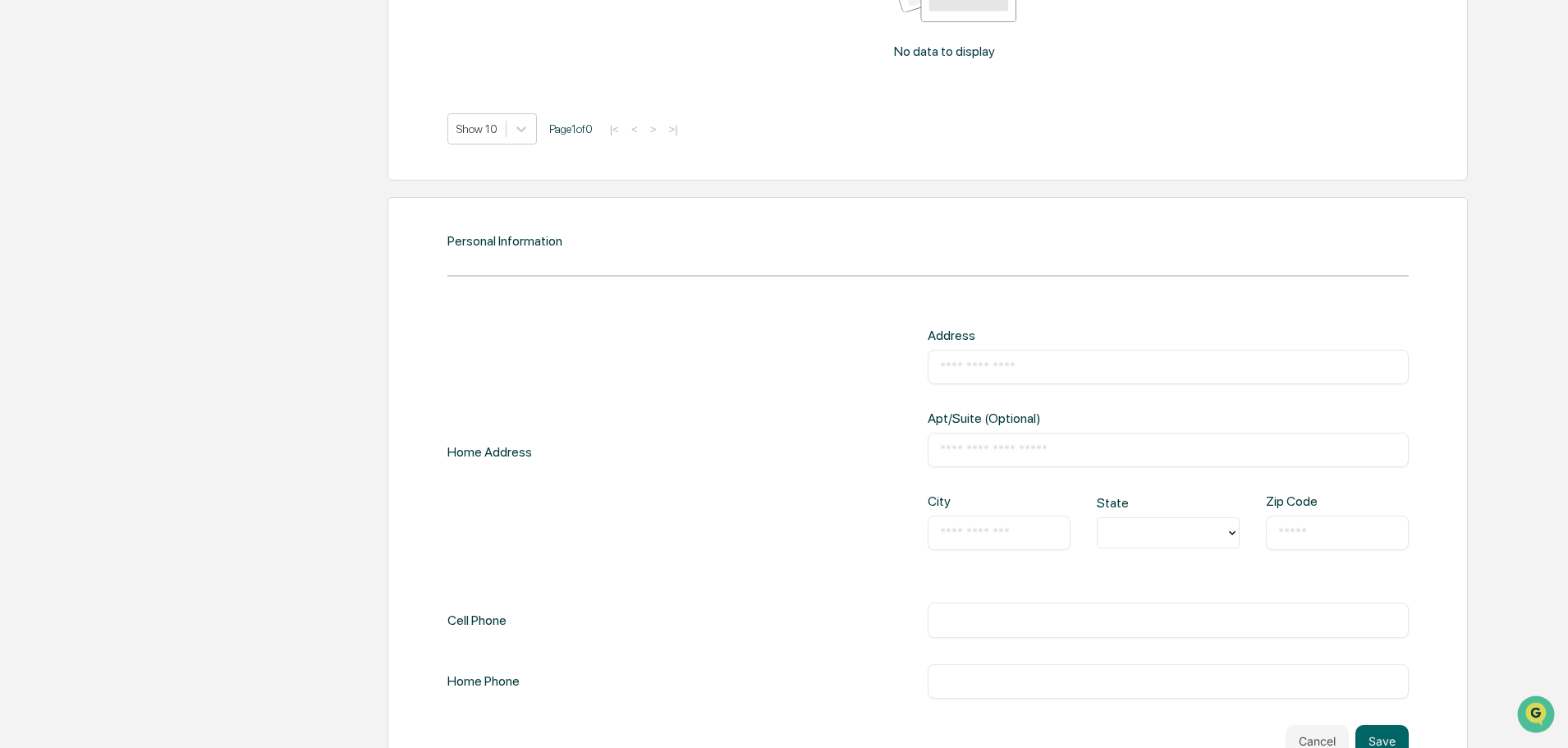
click at [1003, 361] on input "text" at bounding box center [1168, 368] width 456 height 17
type input "**********"
type input "**"
type input "*"
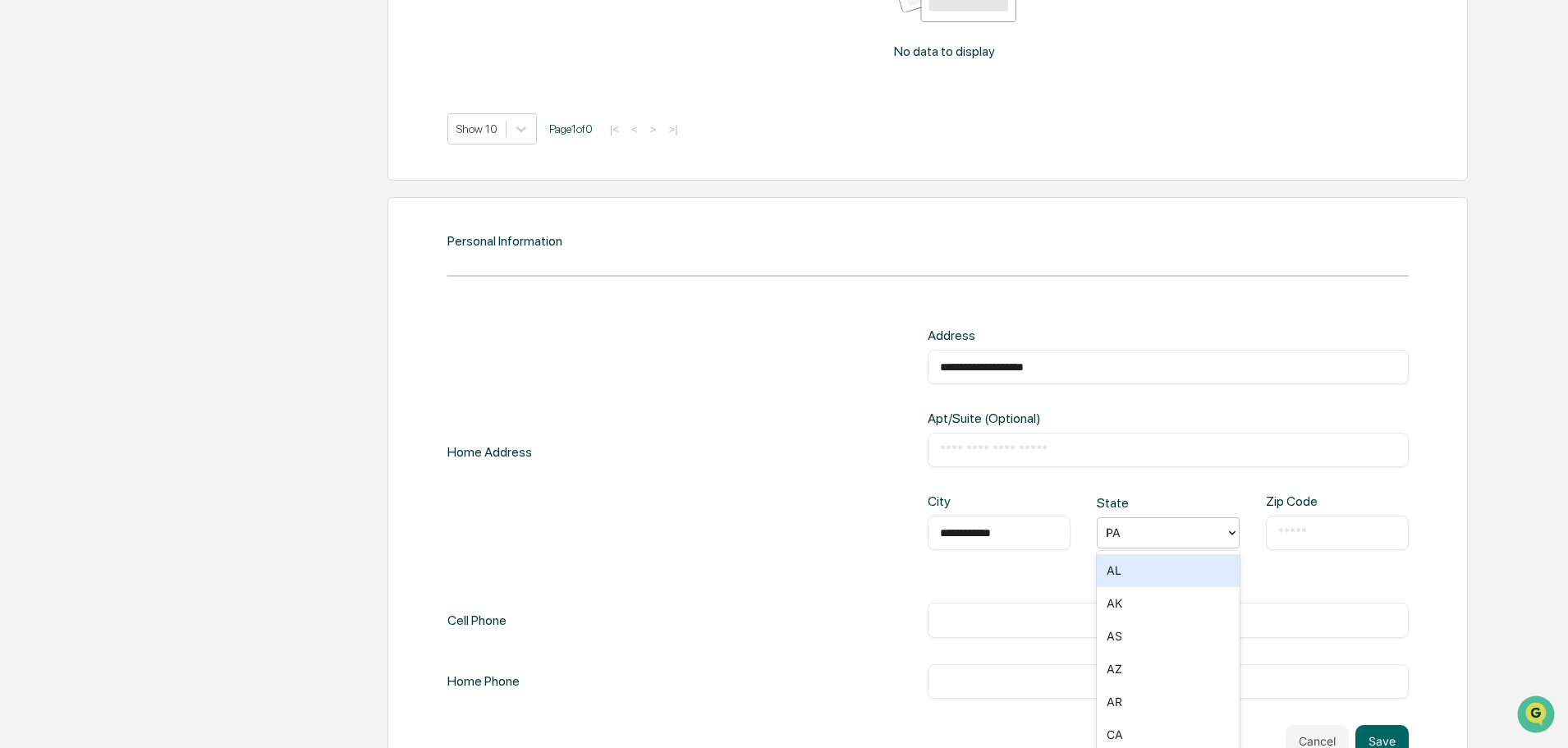
type input "**"
type input "*"
type input "**"
type input "*****"
click at [1027, 611] on div "​" at bounding box center [1168, 619] width 481 height 34
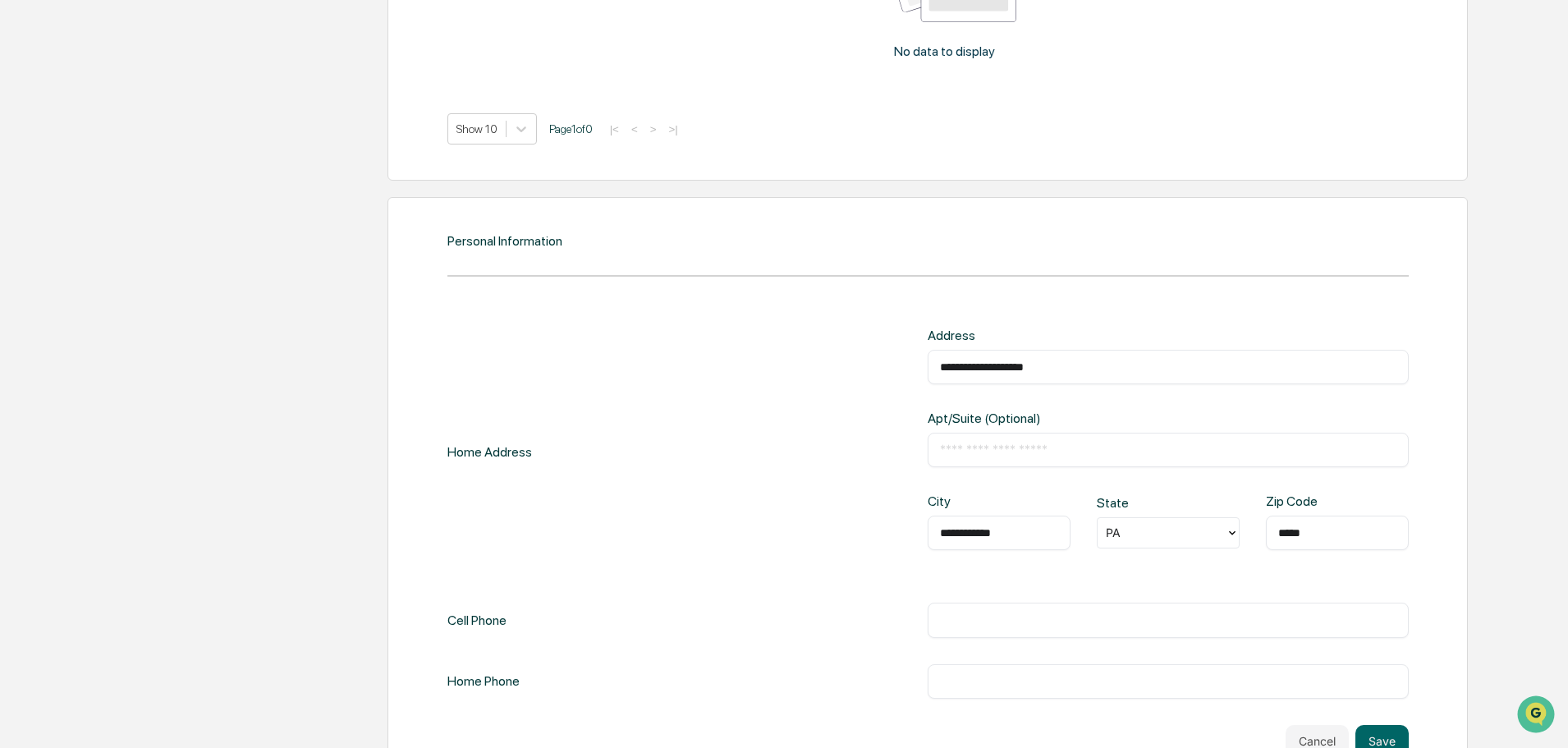
click at [958, 628] on input "text" at bounding box center [1168, 620] width 456 height 17
type input "**********"
click at [1209, 672] on div "​" at bounding box center [1168, 681] width 481 height 34
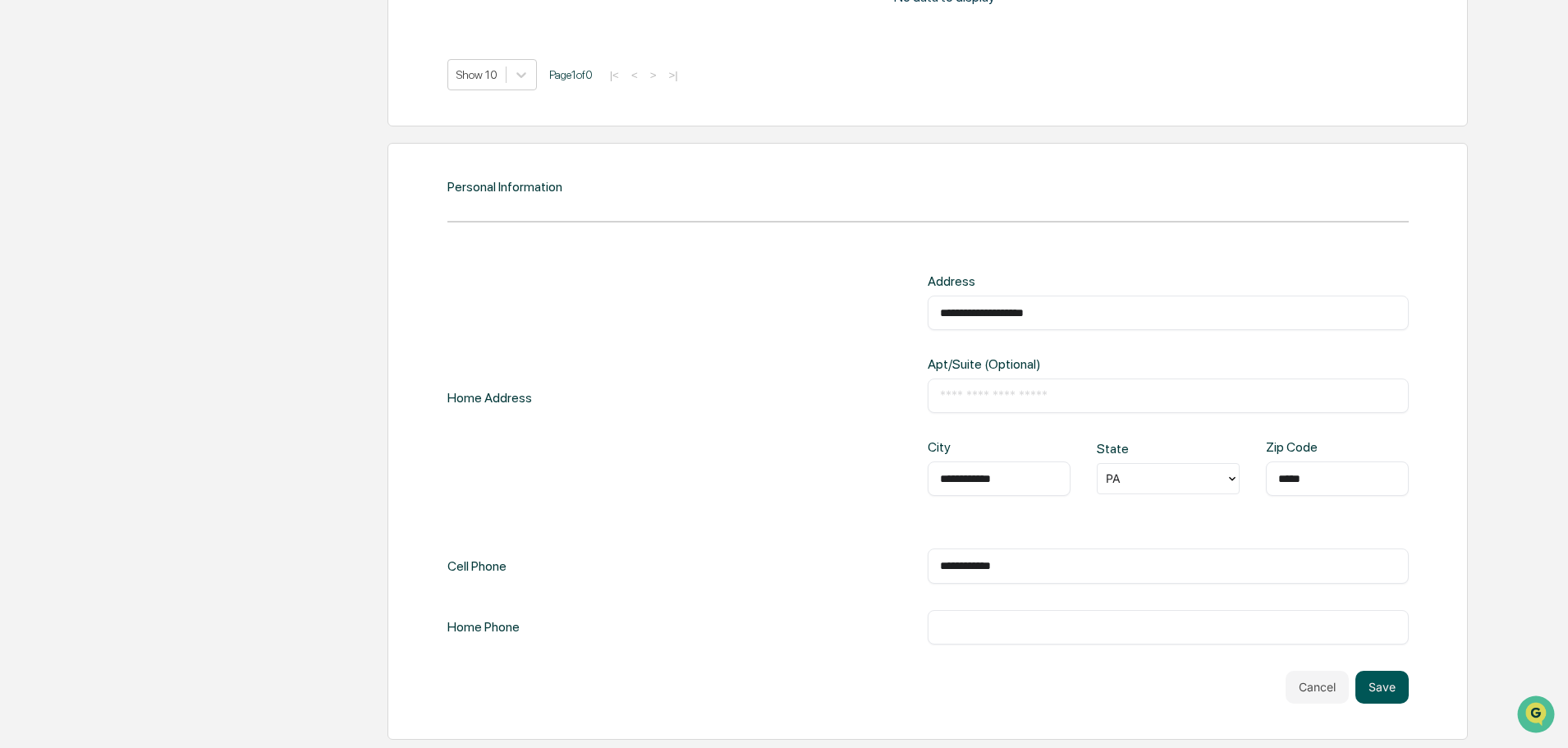
click at [1387, 677] on button "Save" at bounding box center [1382, 687] width 54 height 32
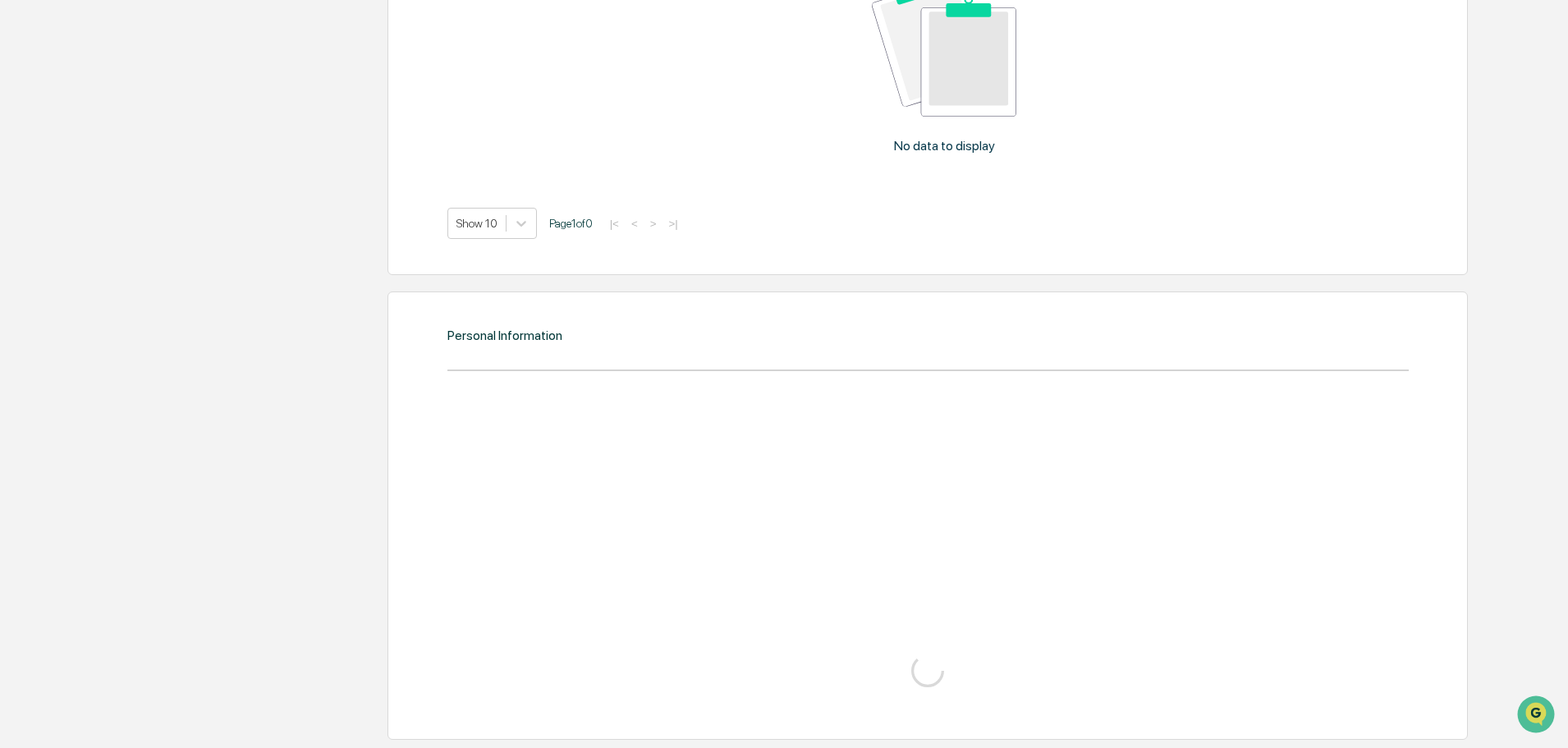
scroll to position [1788, 0]
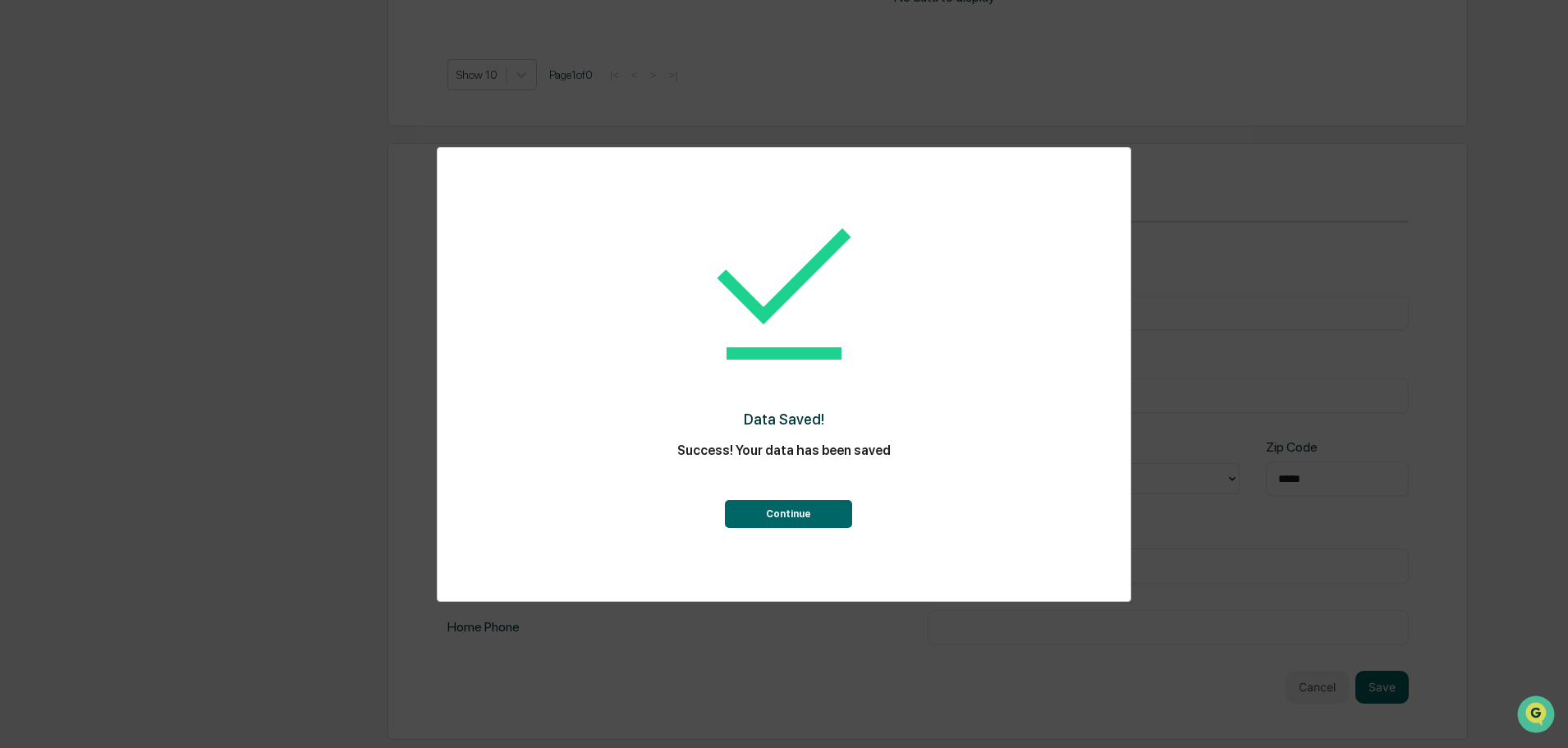
click at [837, 515] on button "Continue" at bounding box center [788, 514] width 127 height 28
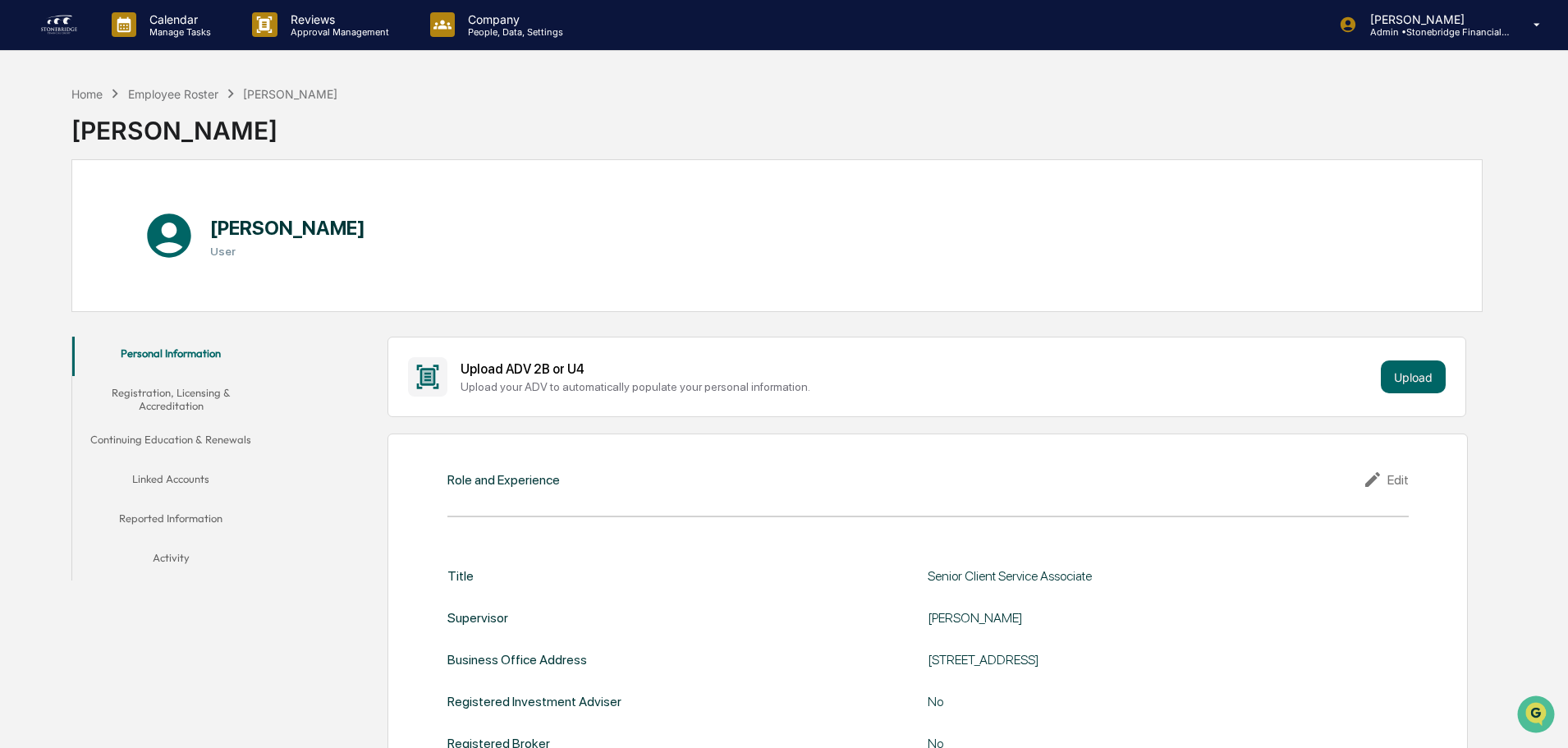
scroll to position [0, 0]
click at [199, 94] on div "Employee Roster" at bounding box center [173, 95] width 90 height 14
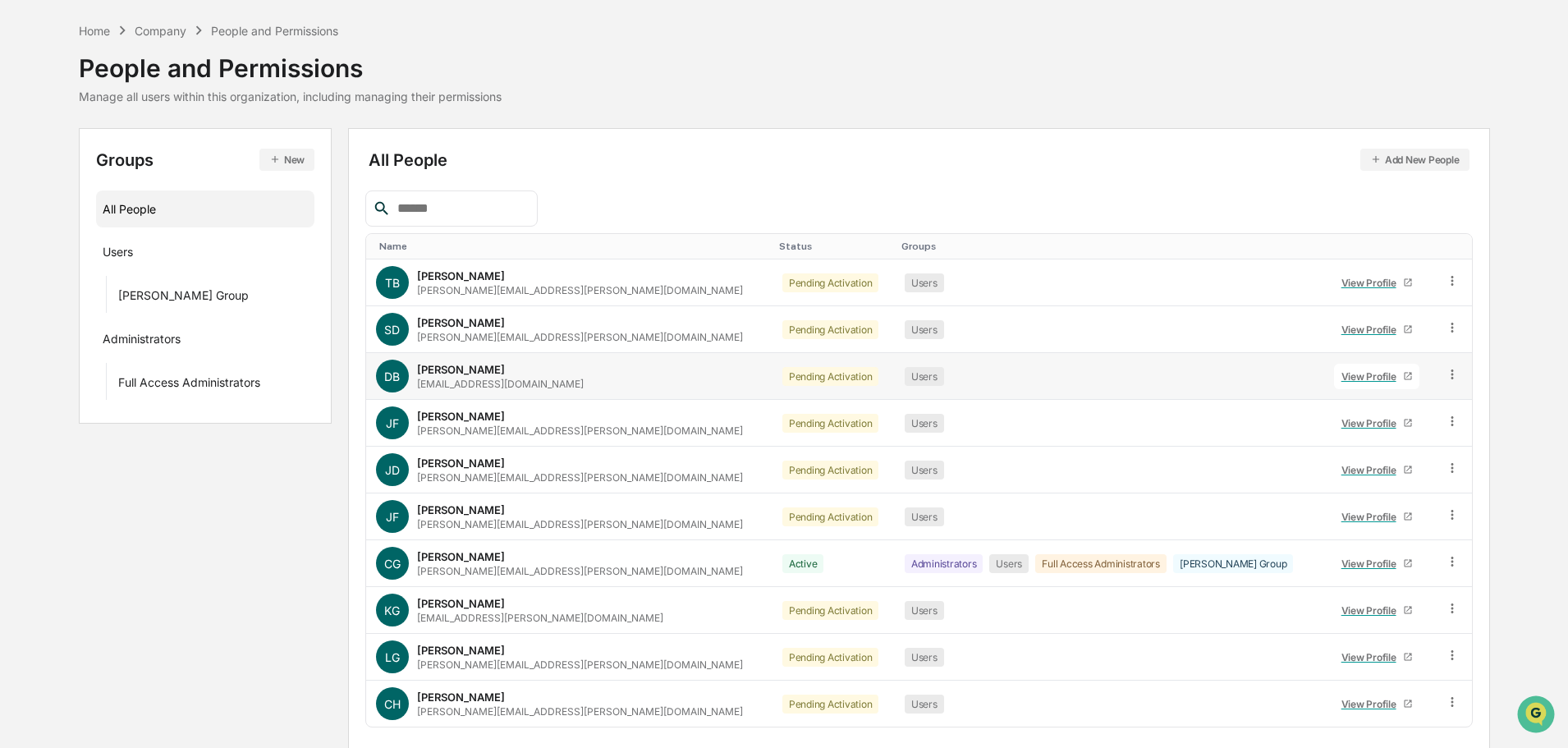
scroll to position [110, 0]
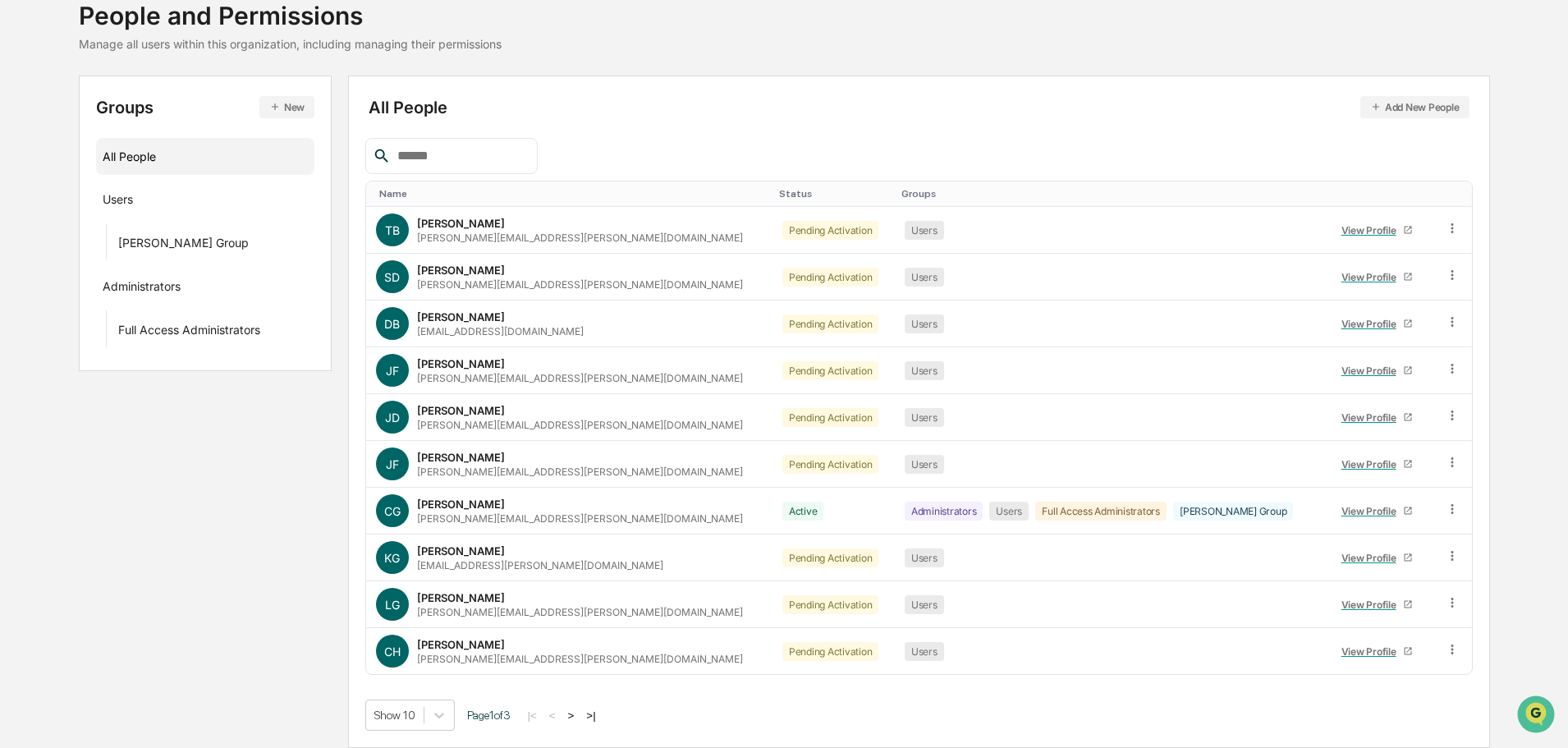
click at [580, 723] on div "Show 10 Page 1 of 3 |< < > >|" at bounding box center [919, 716] width 1107 height 32
click at [579, 720] on button ">" at bounding box center [572, 715] width 17 height 14
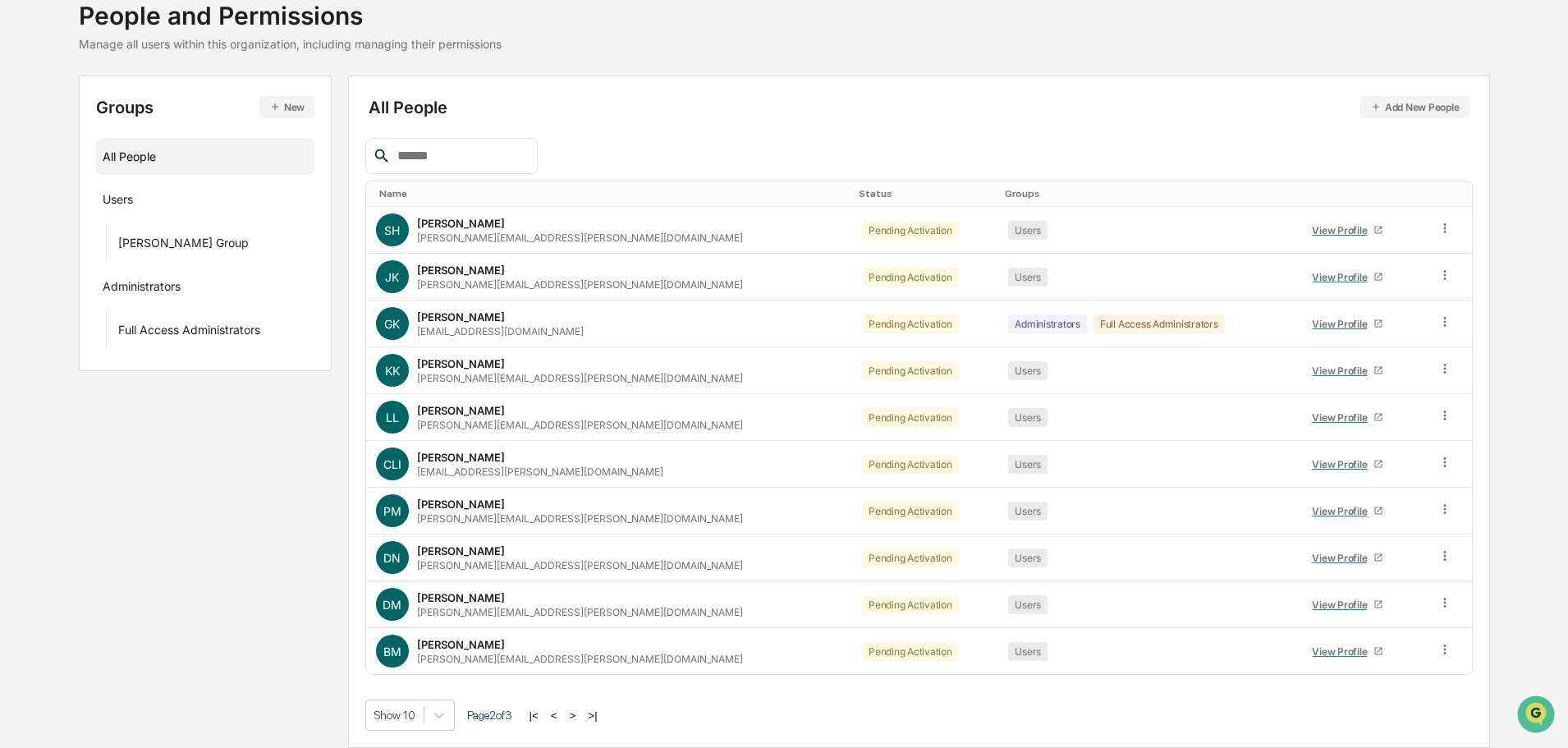
click at [579, 720] on button ">" at bounding box center [573, 715] width 17 height 14
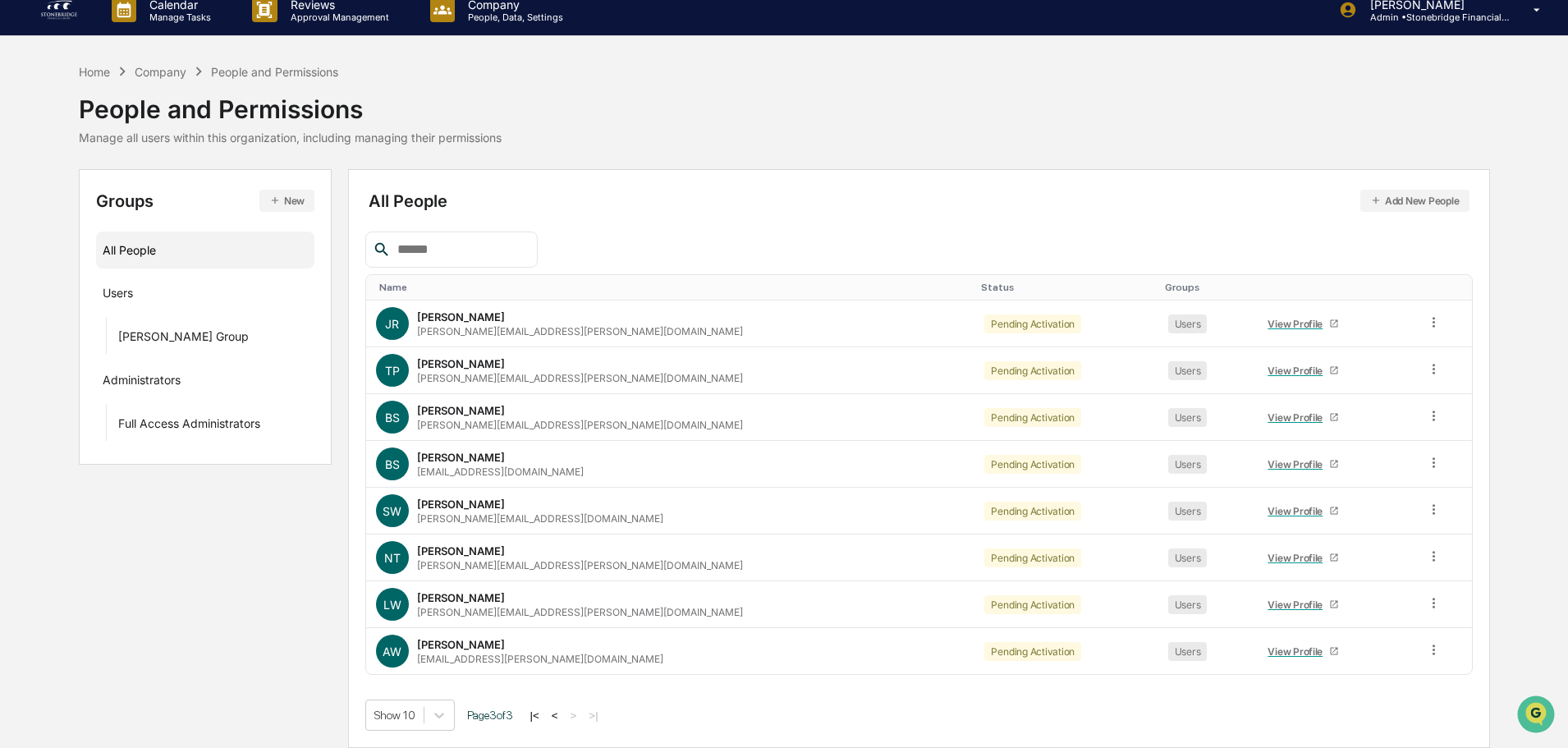
click at [541, 713] on button "|<" at bounding box center [534, 715] width 19 height 14
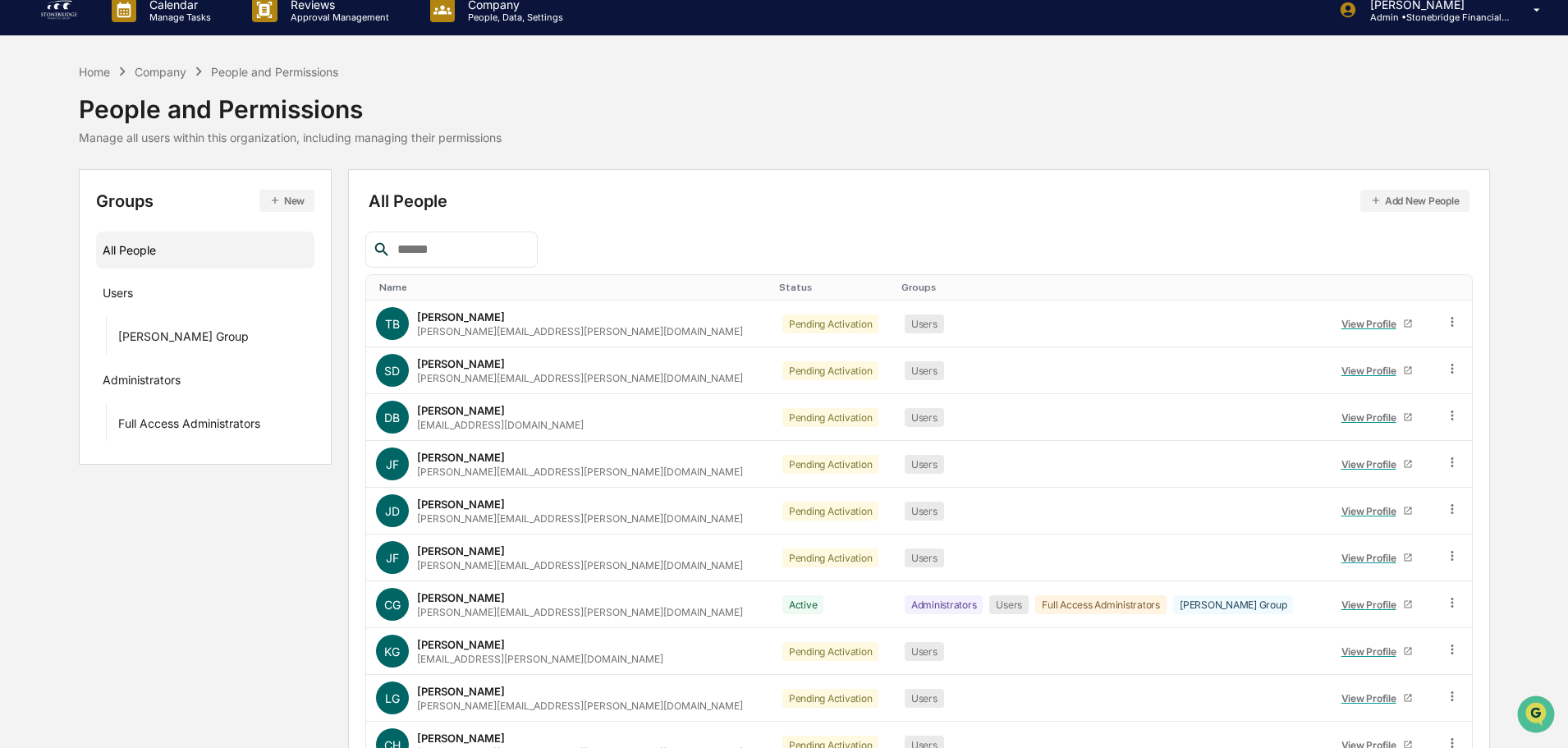
click at [384, 289] on div "Name" at bounding box center [572, 287] width 387 height 11
click at [1351, 330] on link "View Profile" at bounding box center [1377, 323] width 85 height 25
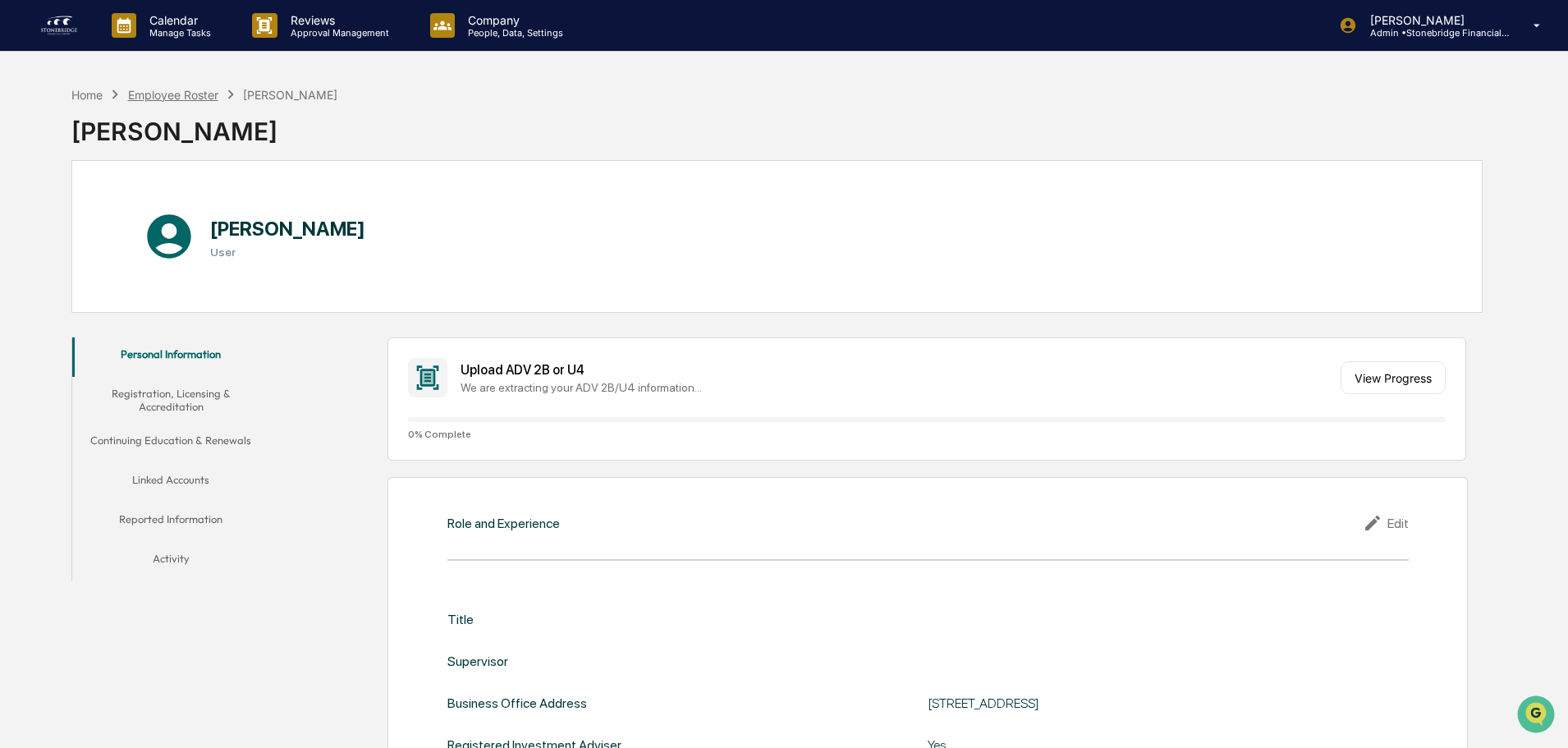
click at [185, 92] on div "Employee Roster" at bounding box center [173, 95] width 90 height 14
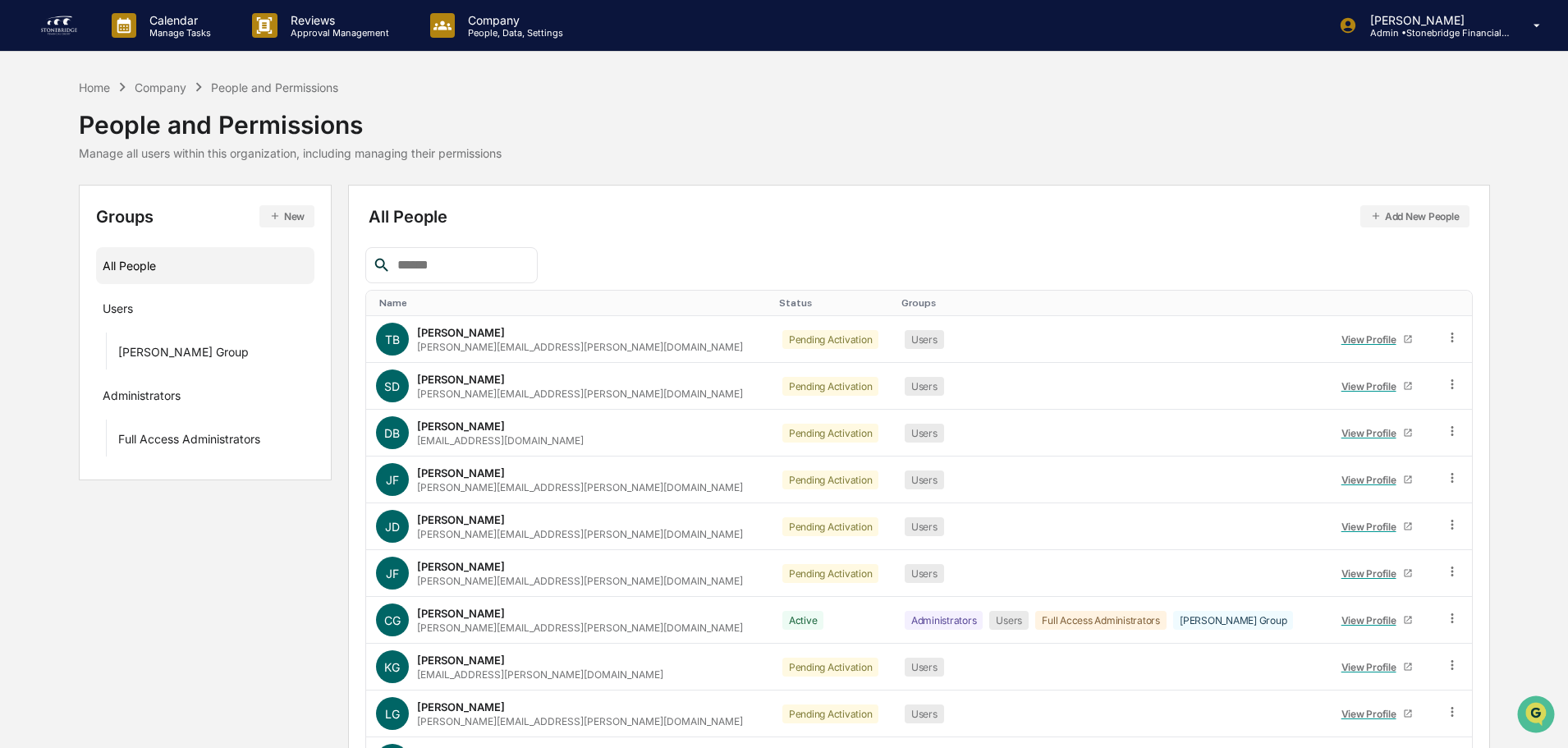
click at [395, 307] on div "Name" at bounding box center [572, 303] width 387 height 11
click at [398, 304] on div "Name ▲" at bounding box center [572, 303] width 387 height 11
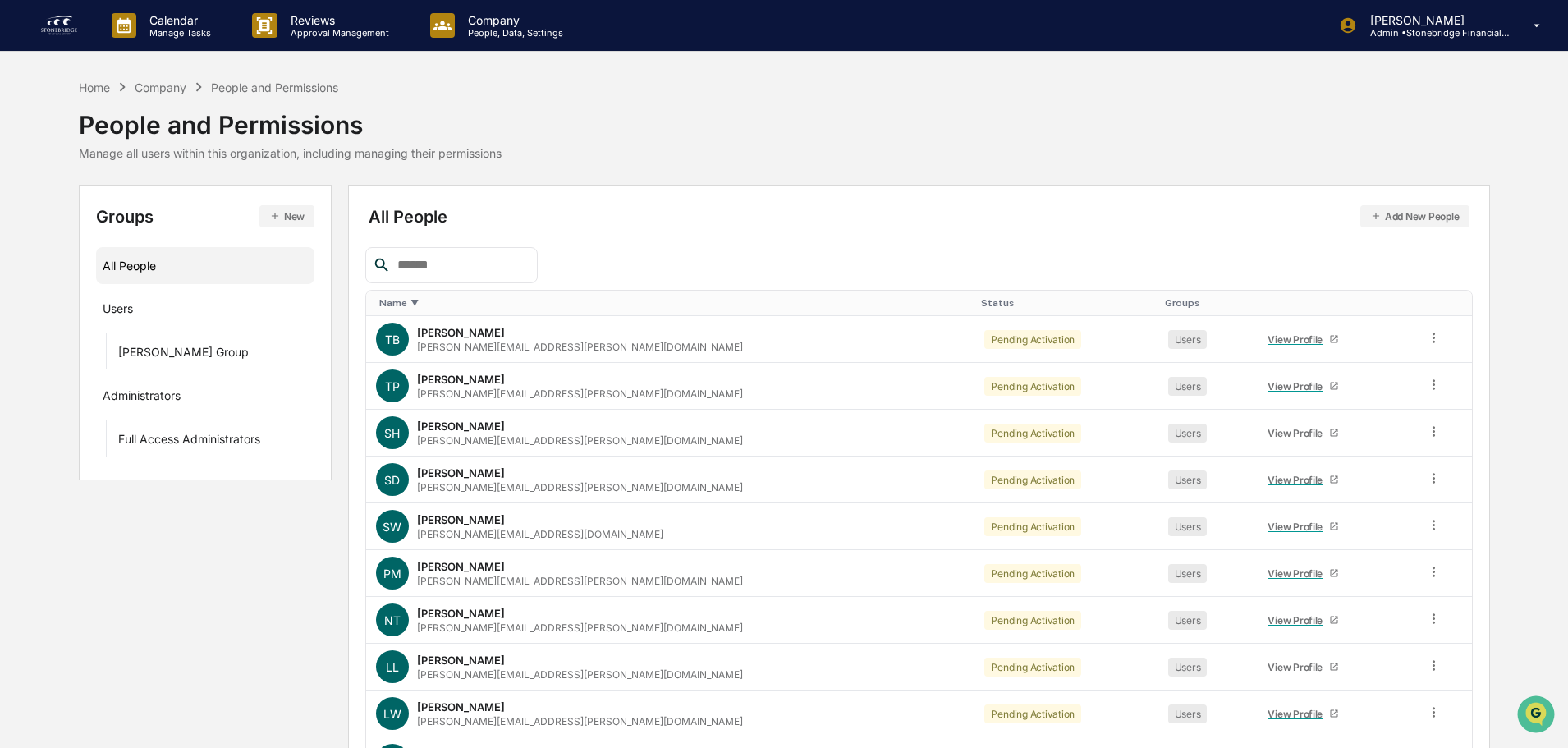
click at [398, 304] on div "Name ▼" at bounding box center [674, 303] width 589 height 11
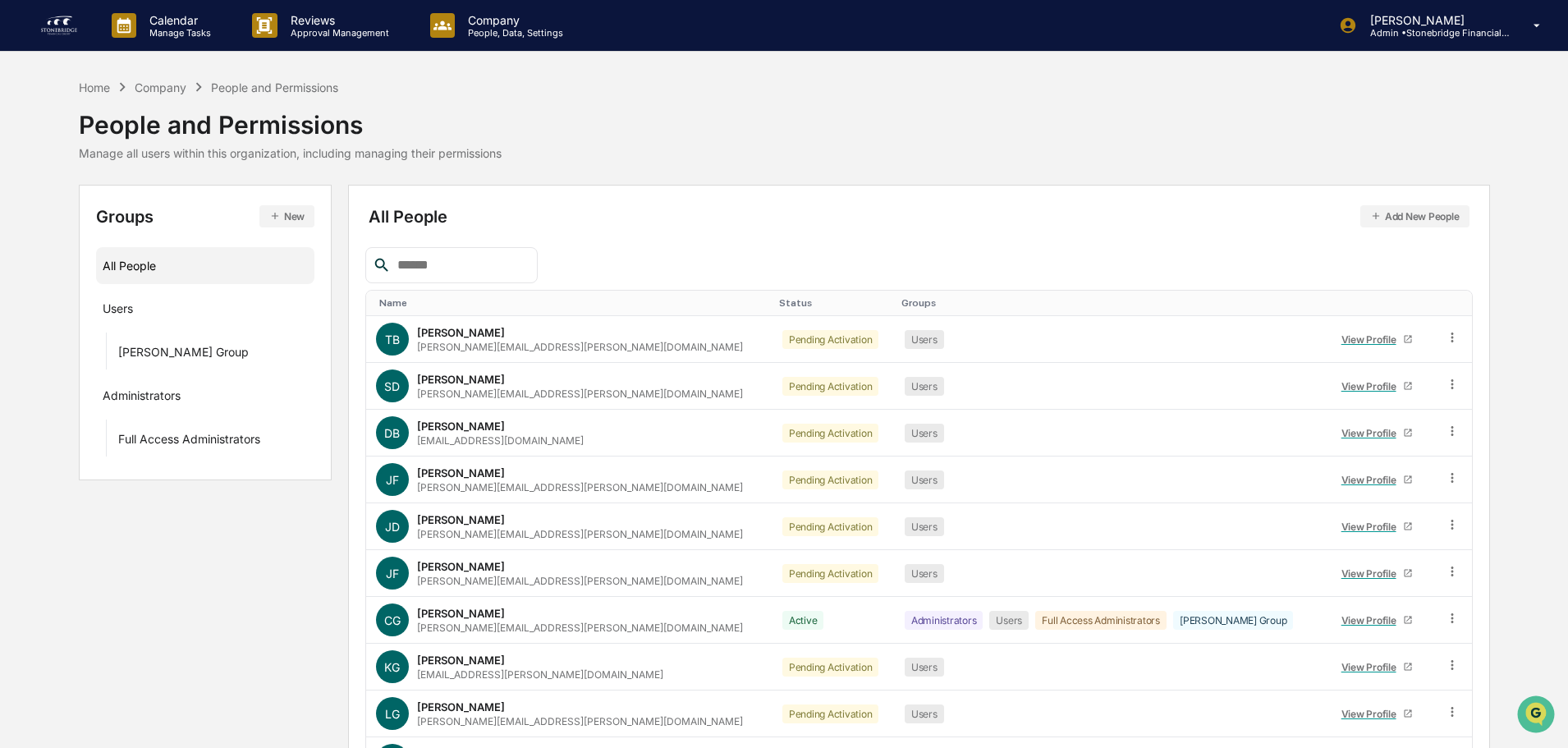
click at [398, 303] on div "Name" at bounding box center [572, 303] width 387 height 11
click at [1353, 388] on div "View Profile" at bounding box center [1372, 386] width 61 height 12
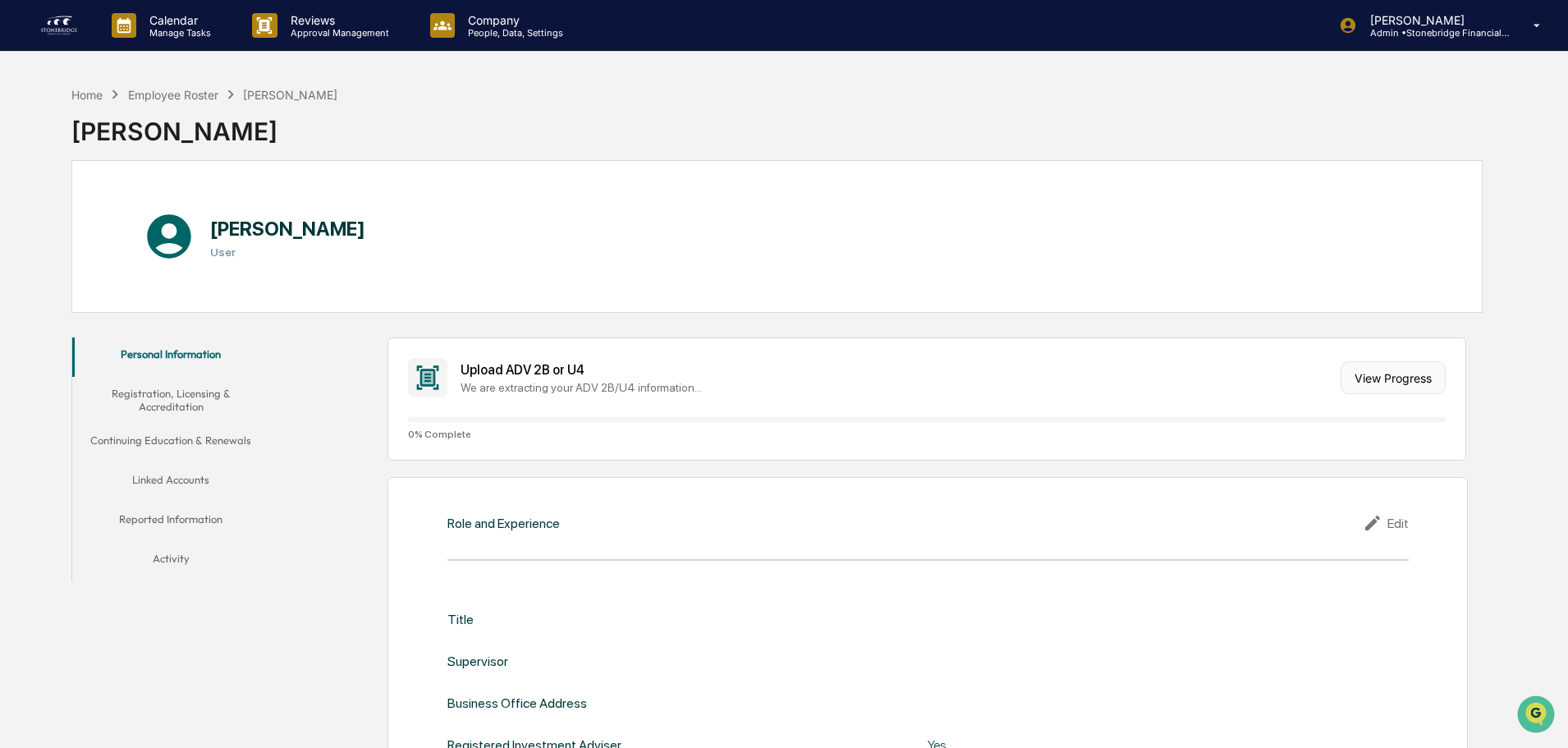
click at [1356, 373] on button "View Progress" at bounding box center [1393, 377] width 105 height 32
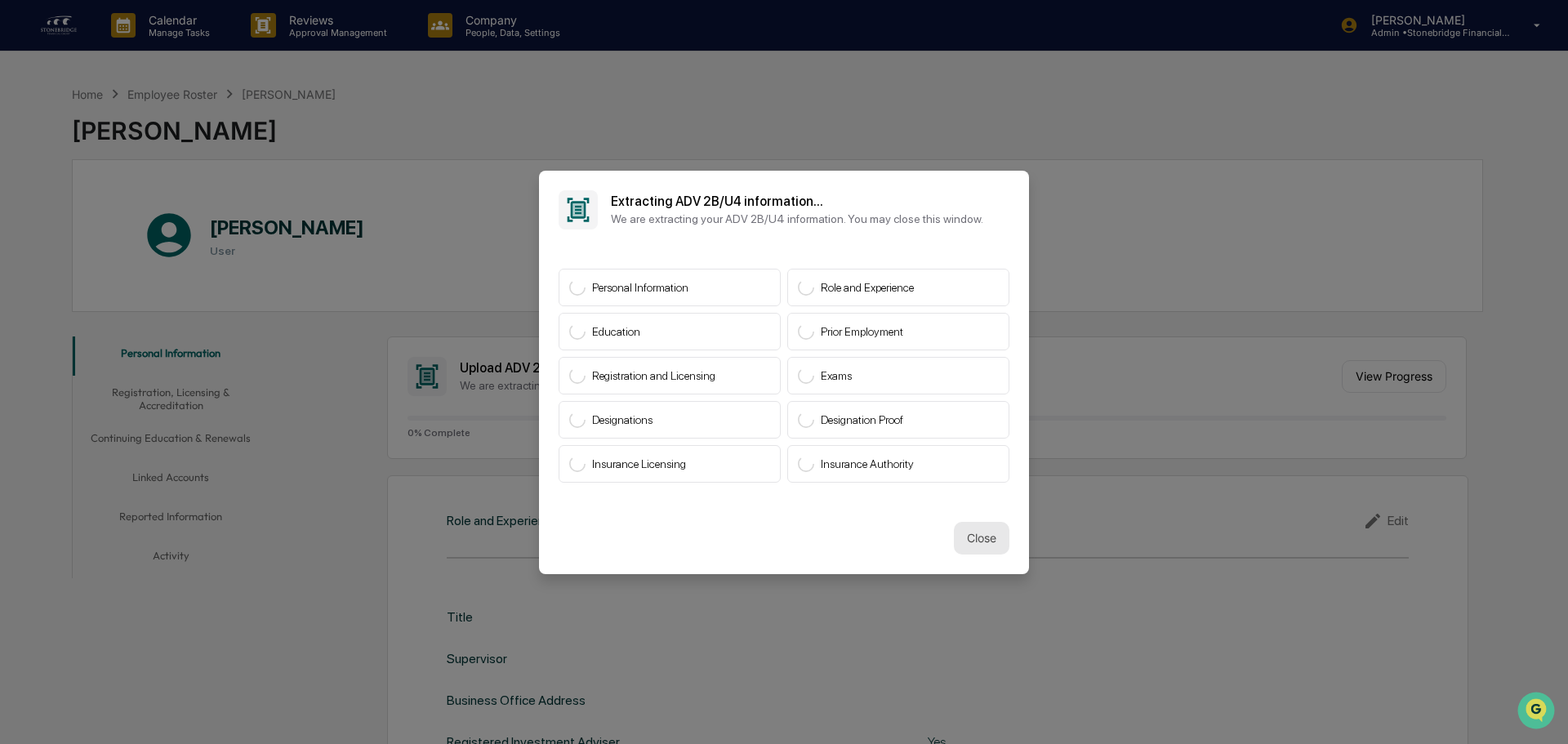
click at [982, 546] on button "Close" at bounding box center [981, 537] width 55 height 32
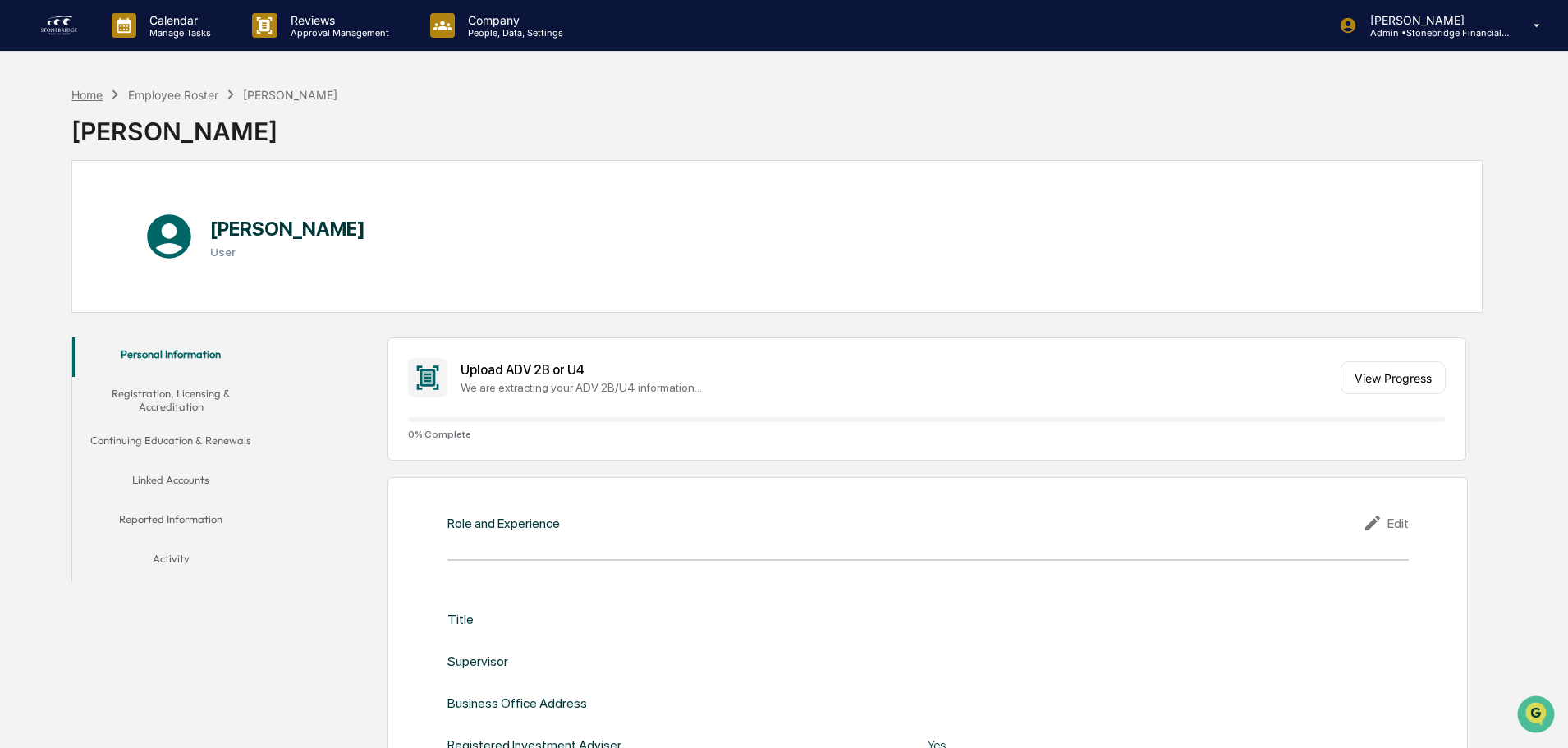
click at [96, 97] on div "Home" at bounding box center [87, 95] width 32 height 14
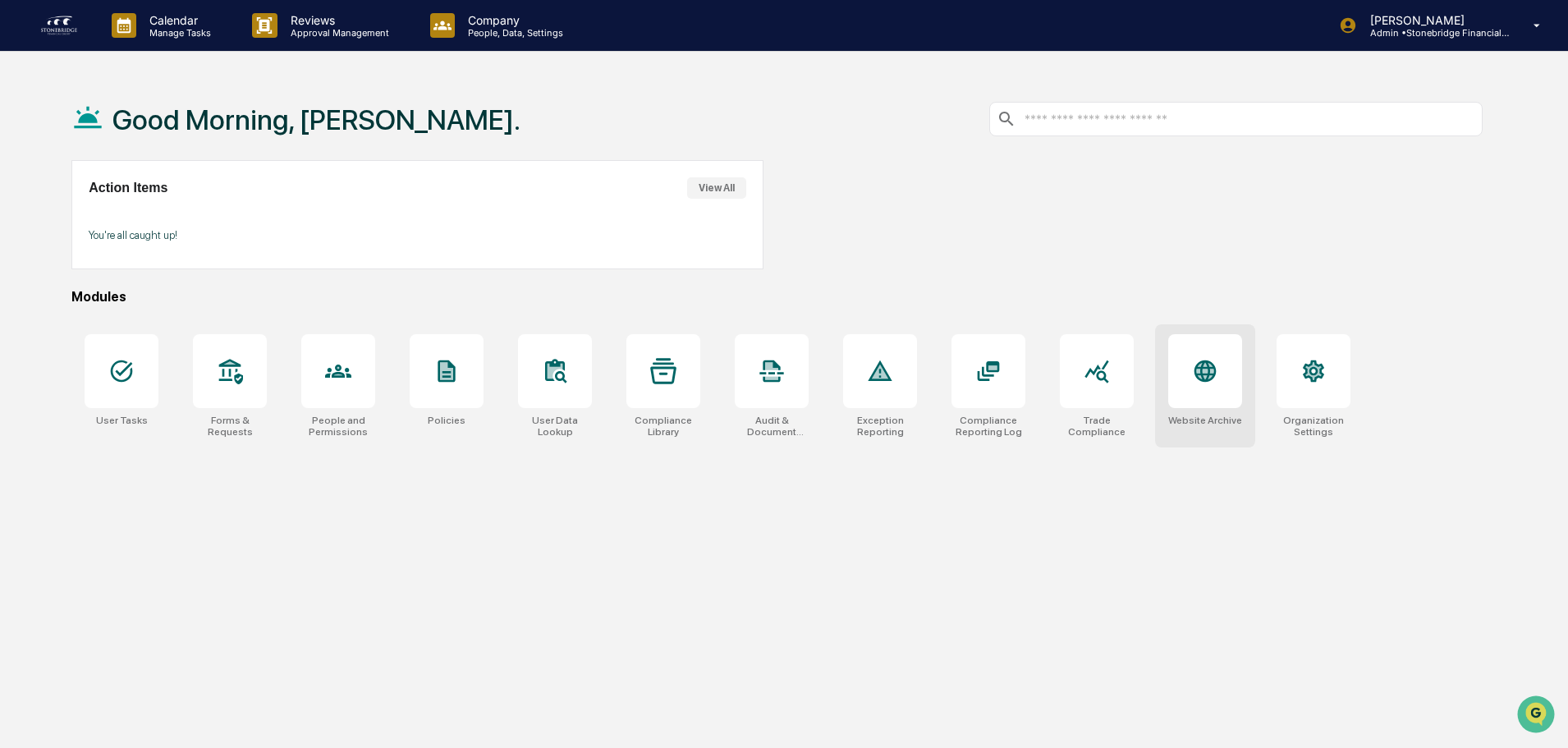
click at [1176, 373] on div at bounding box center [1205, 371] width 74 height 74
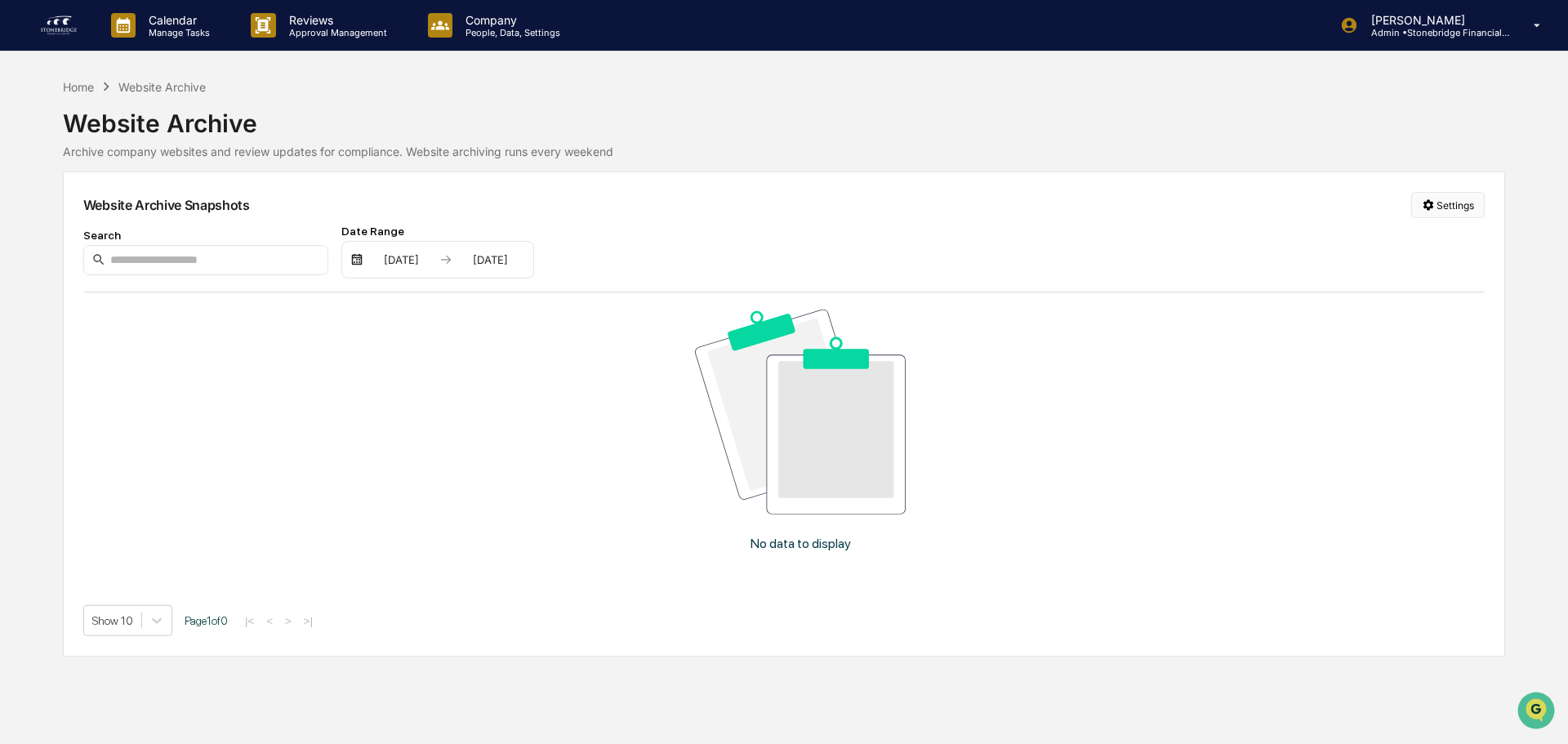
click at [1441, 193] on div "Website Archive Snapshots Settings Search Date Range [DATE] [DATE] No data to d…" at bounding box center [784, 414] width 1442 height 485
click at [1440, 199] on html "Calendar Manage Tasks Reviews Approval Management Company People, Data, Setting…" at bounding box center [784, 372] width 1568 height 744
click at [1433, 233] on div "Manage Archived Websites" at bounding box center [1451, 238] width 184 height 26
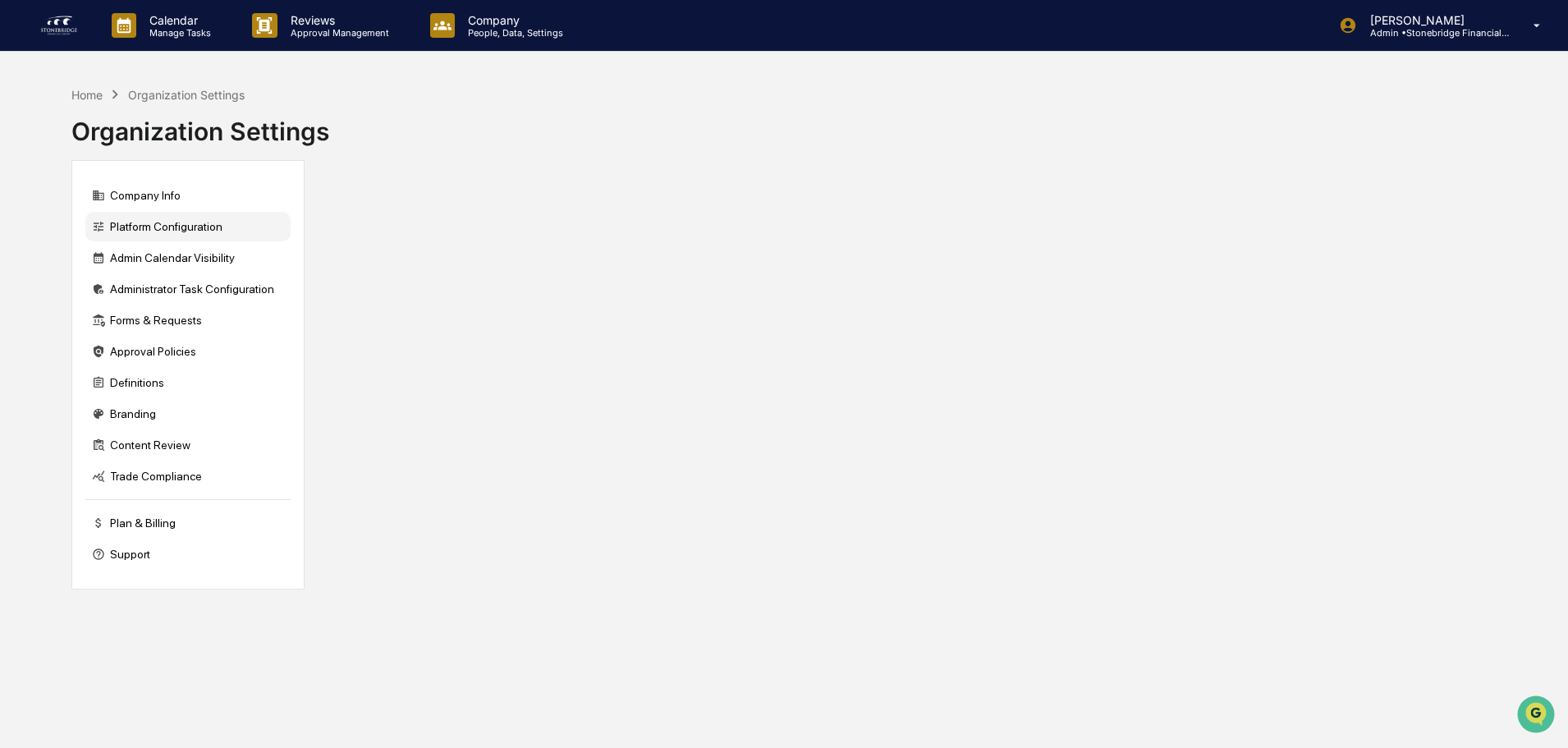
click at [193, 230] on div "Platform Configuration" at bounding box center [187, 226] width 205 height 30
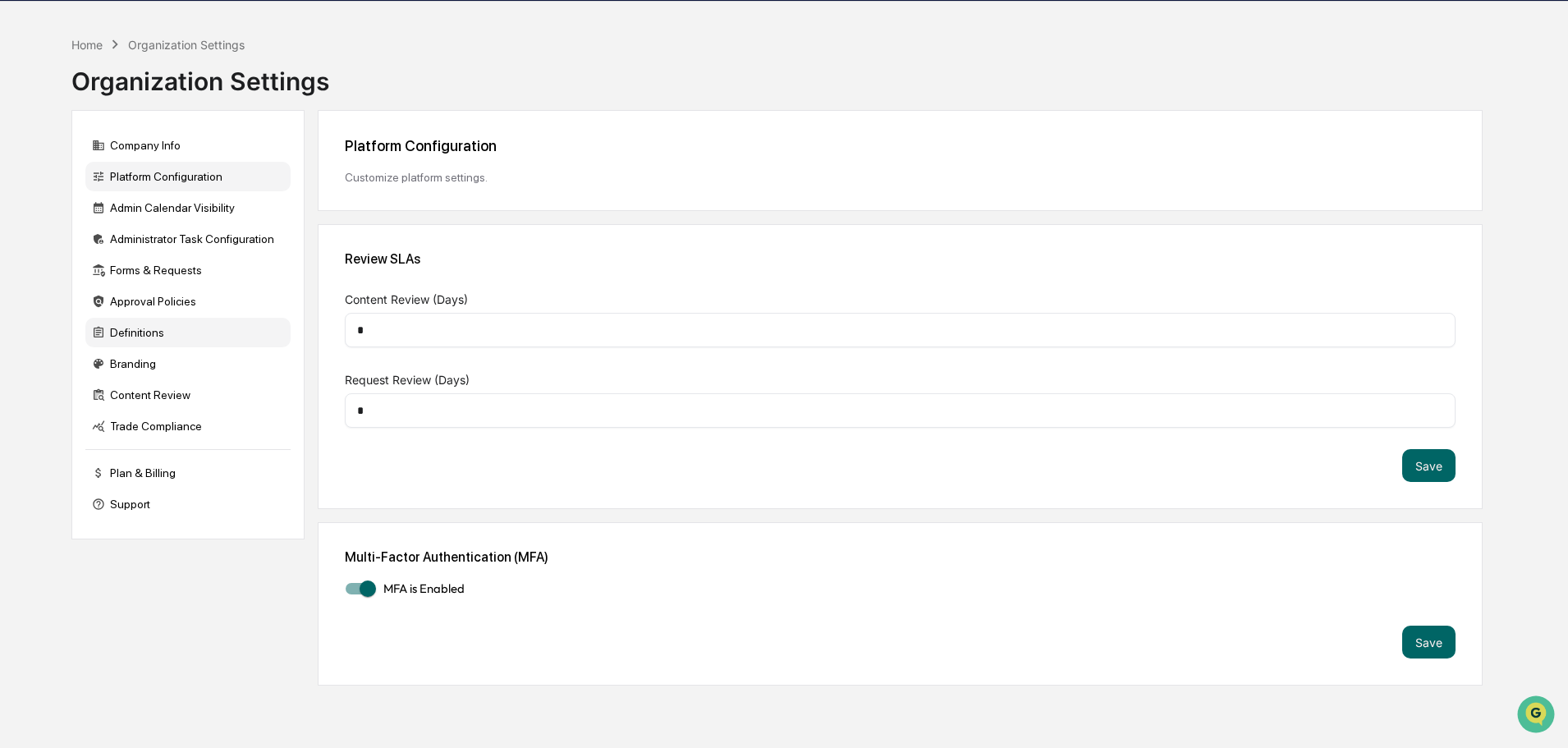
scroll to position [78, 0]
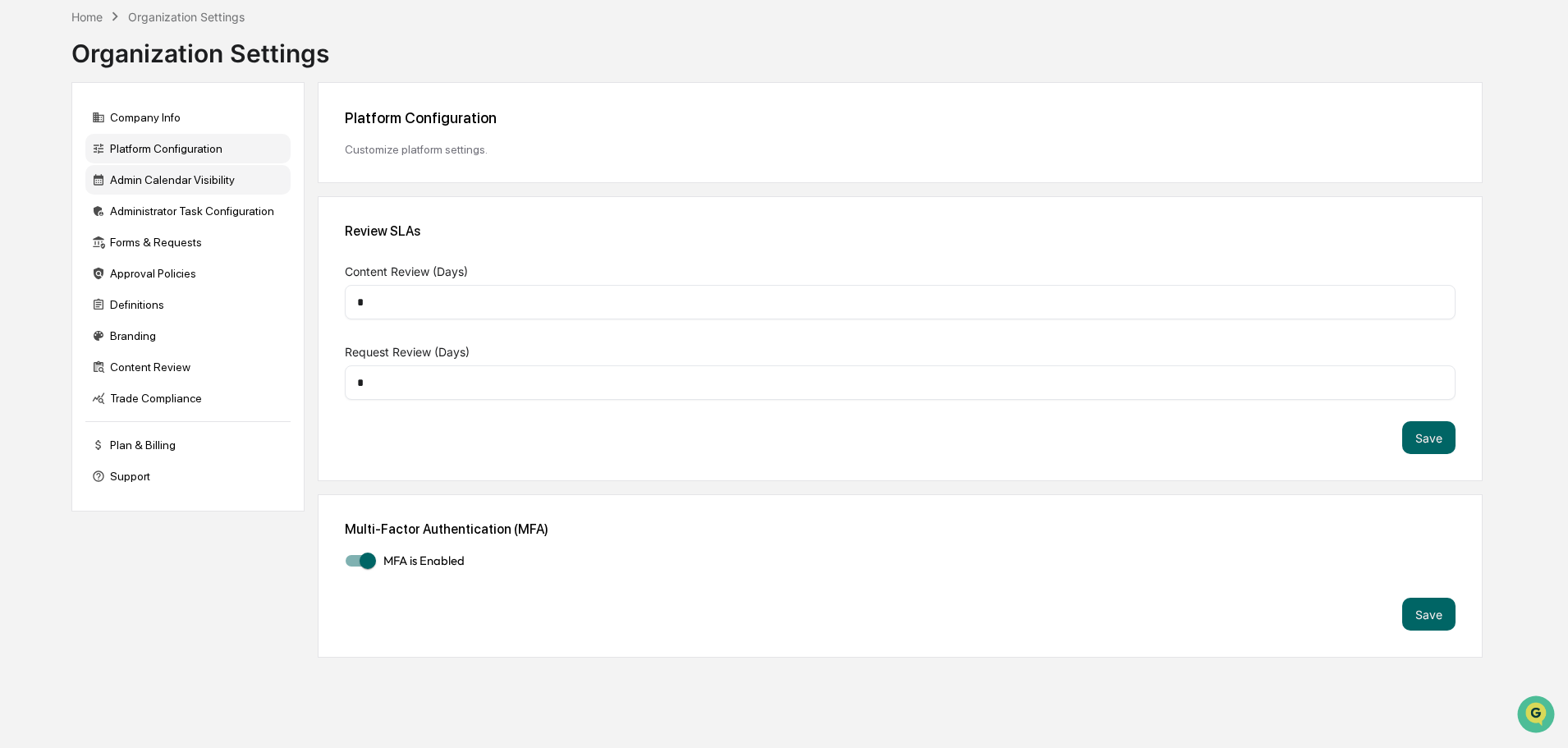
click at [174, 184] on div "Admin Calendar Visibility" at bounding box center [187, 180] width 205 height 30
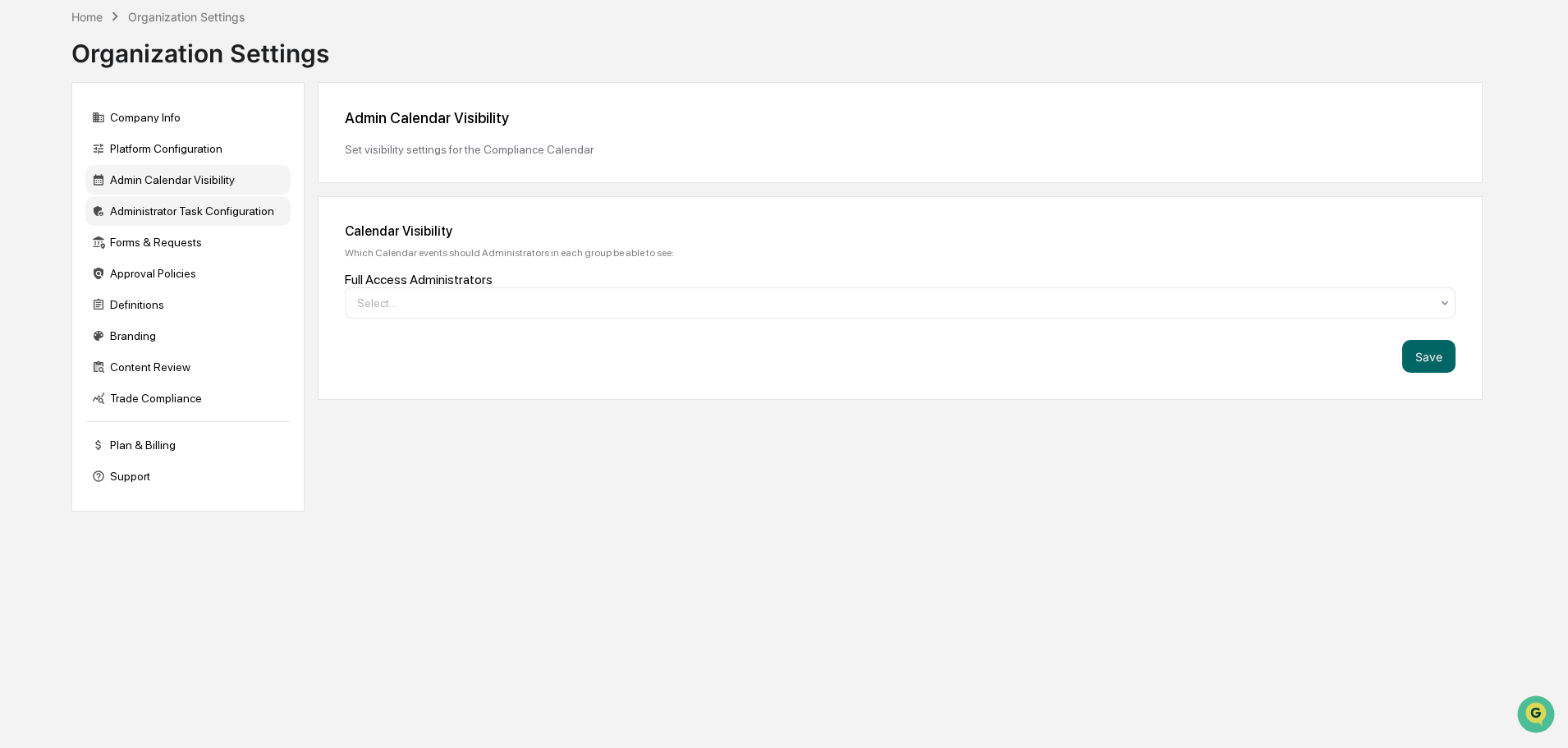
click at [175, 210] on div "Administrator Task Configuration" at bounding box center [187, 211] width 205 height 30
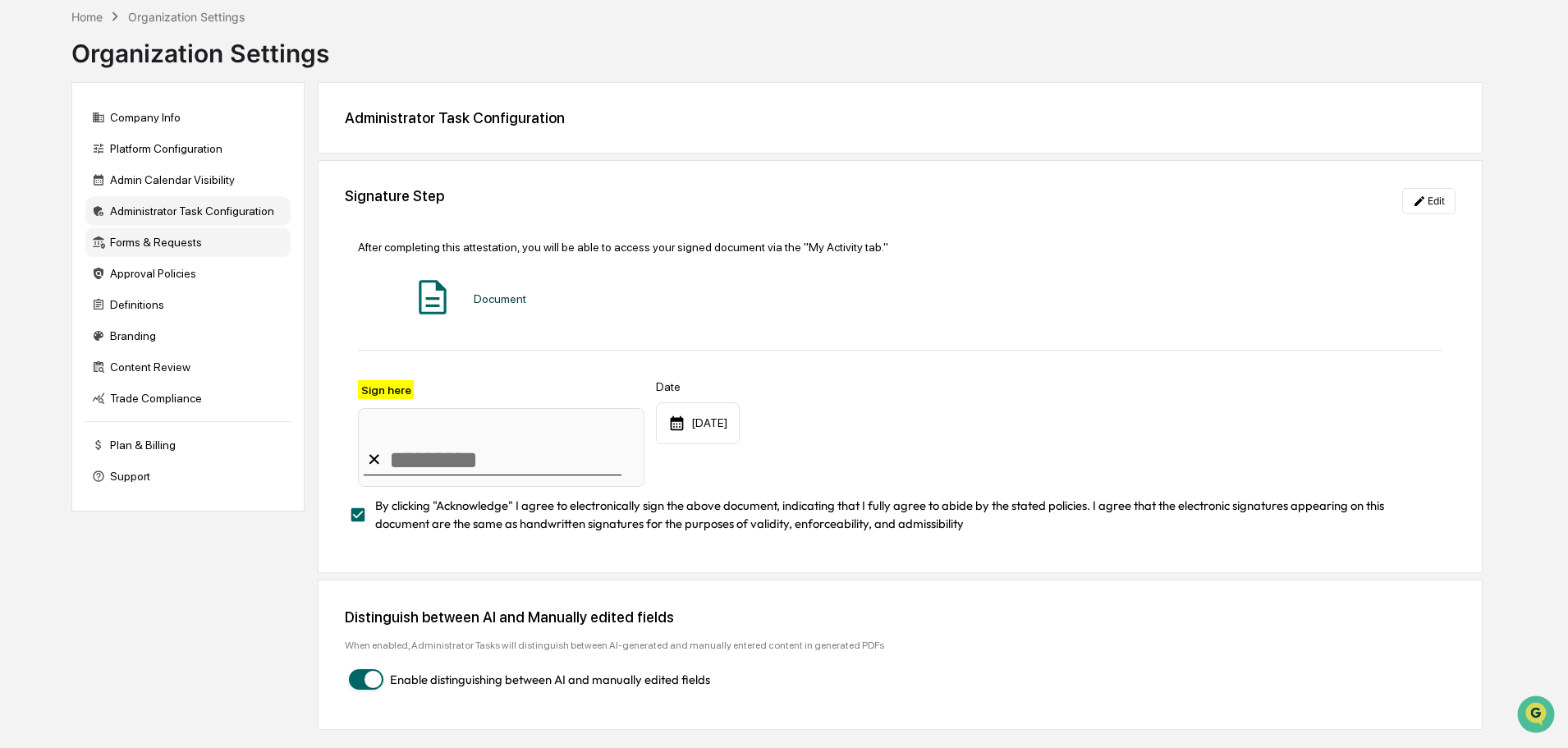
click at [177, 250] on div "Forms & Requests" at bounding box center [187, 242] width 205 height 30
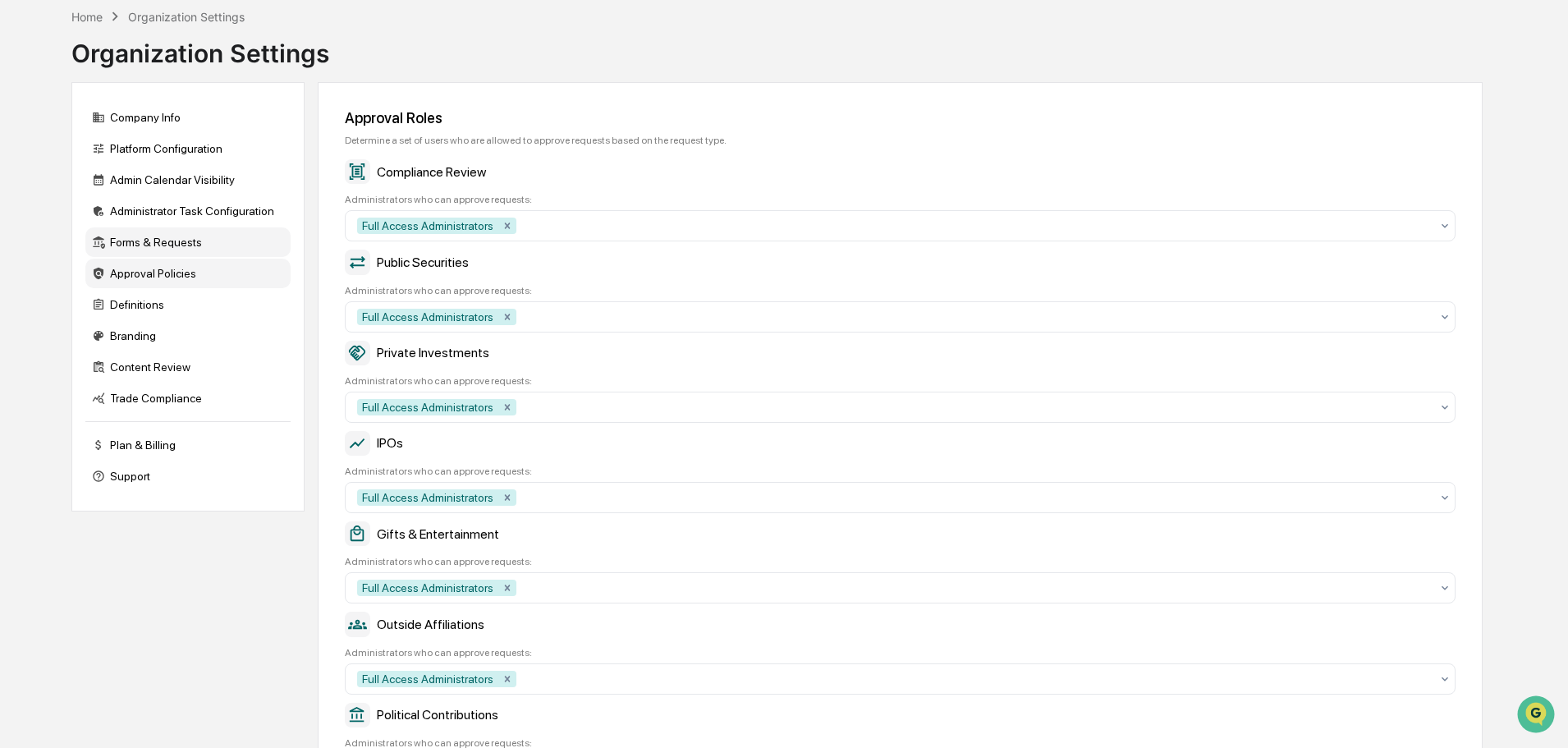
click at [174, 274] on div "Approval Policies" at bounding box center [187, 274] width 205 height 30
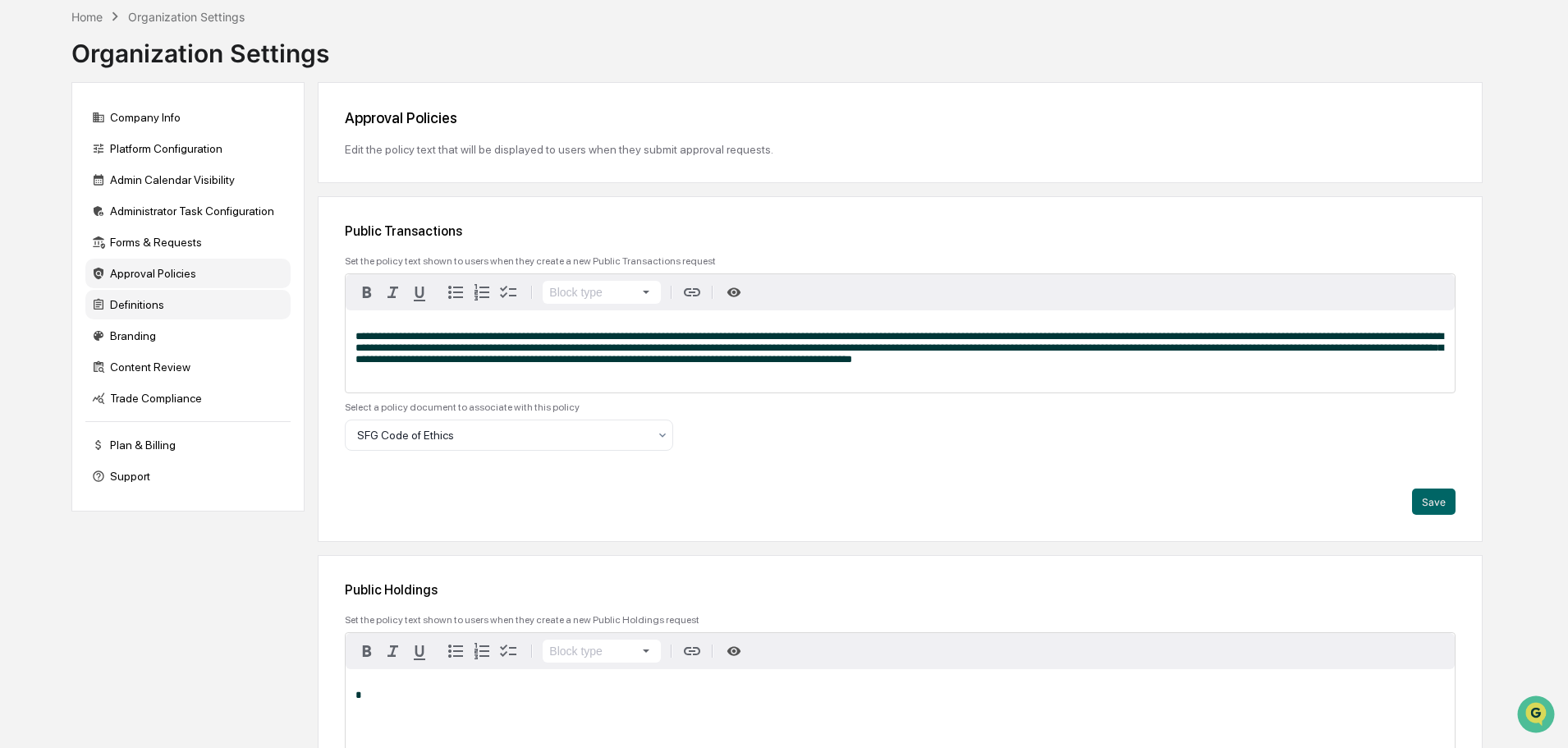
click at [174, 302] on div "Definitions" at bounding box center [187, 304] width 205 height 30
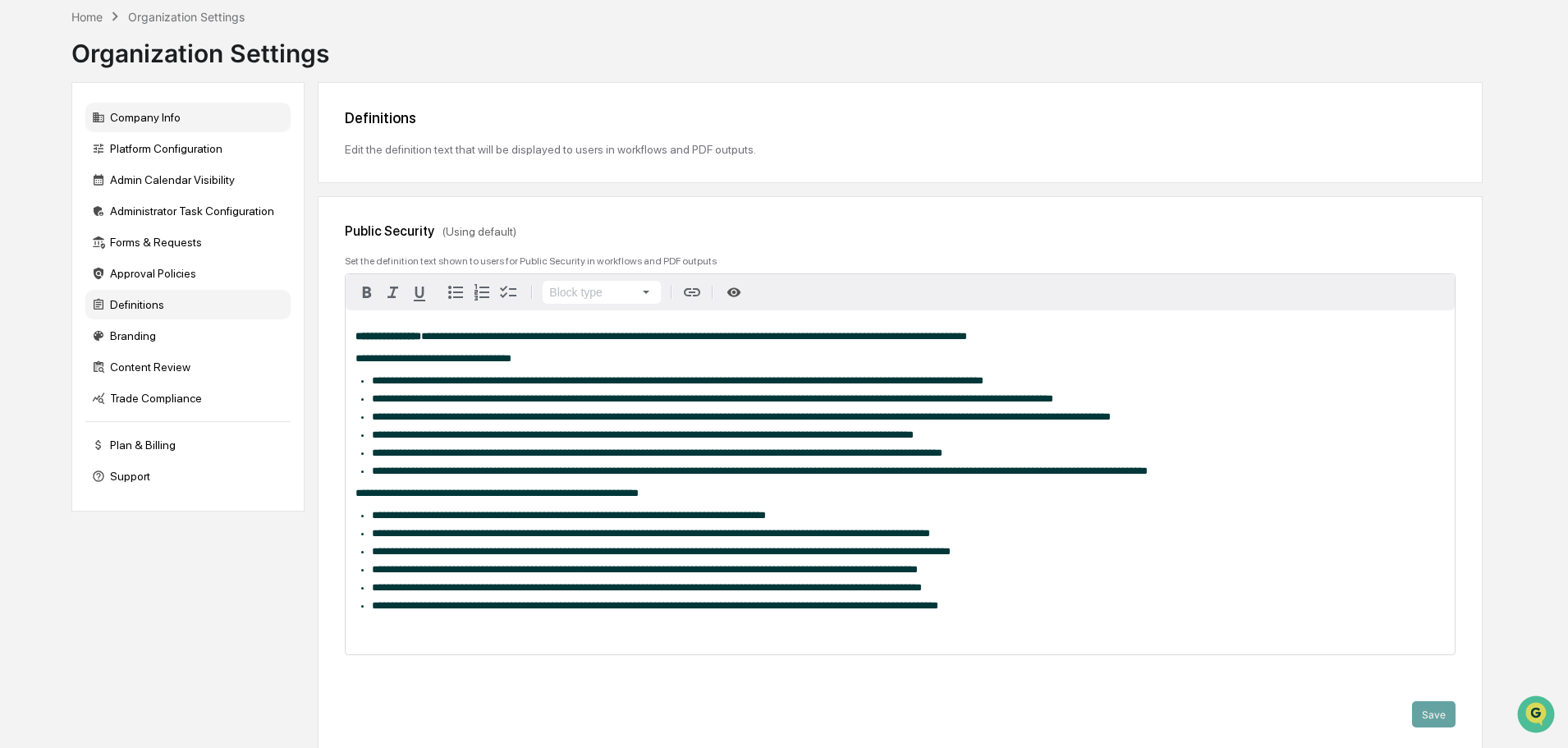
click at [159, 128] on div "Company Info" at bounding box center [187, 118] width 205 height 30
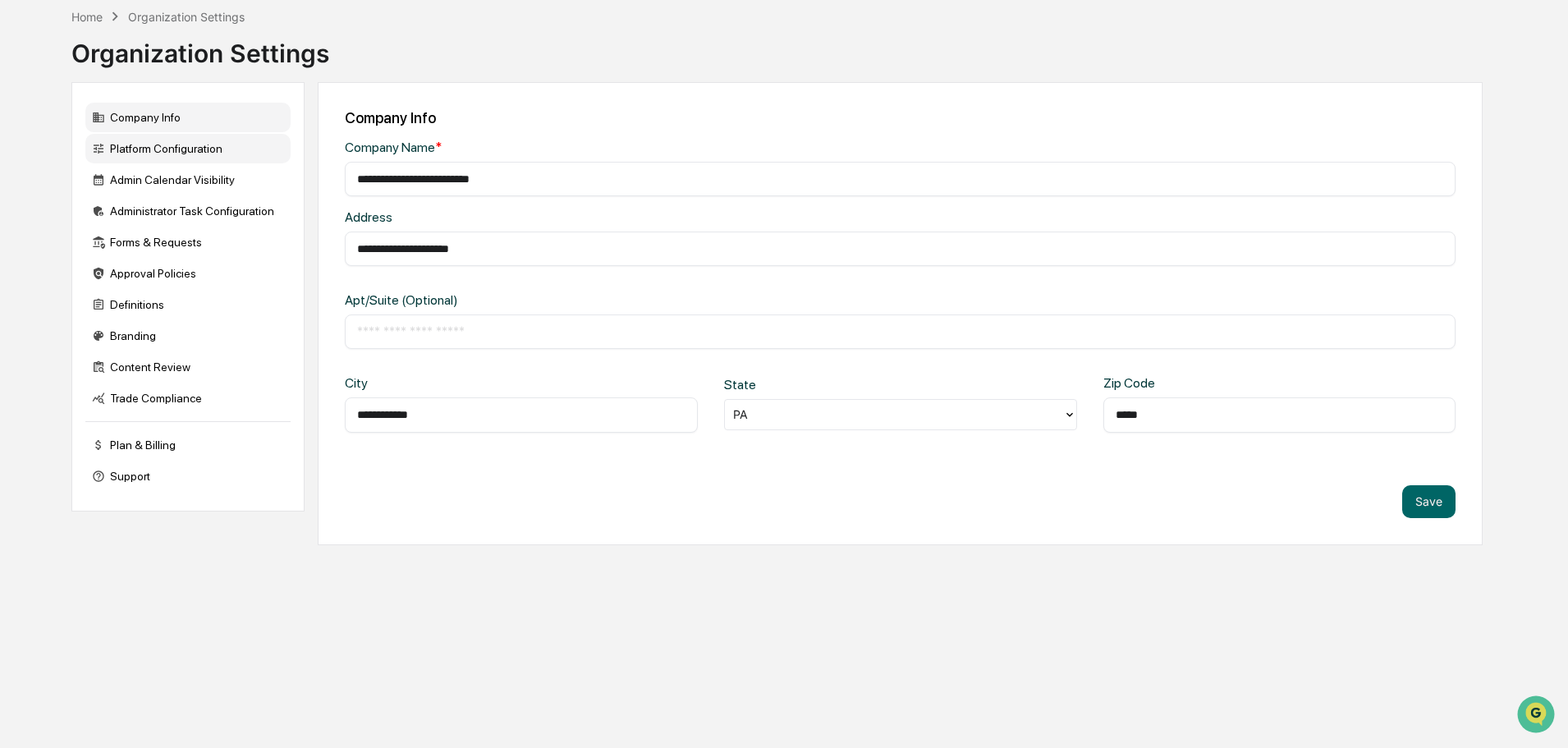
click at [159, 139] on div "Platform Configuration" at bounding box center [187, 148] width 205 height 30
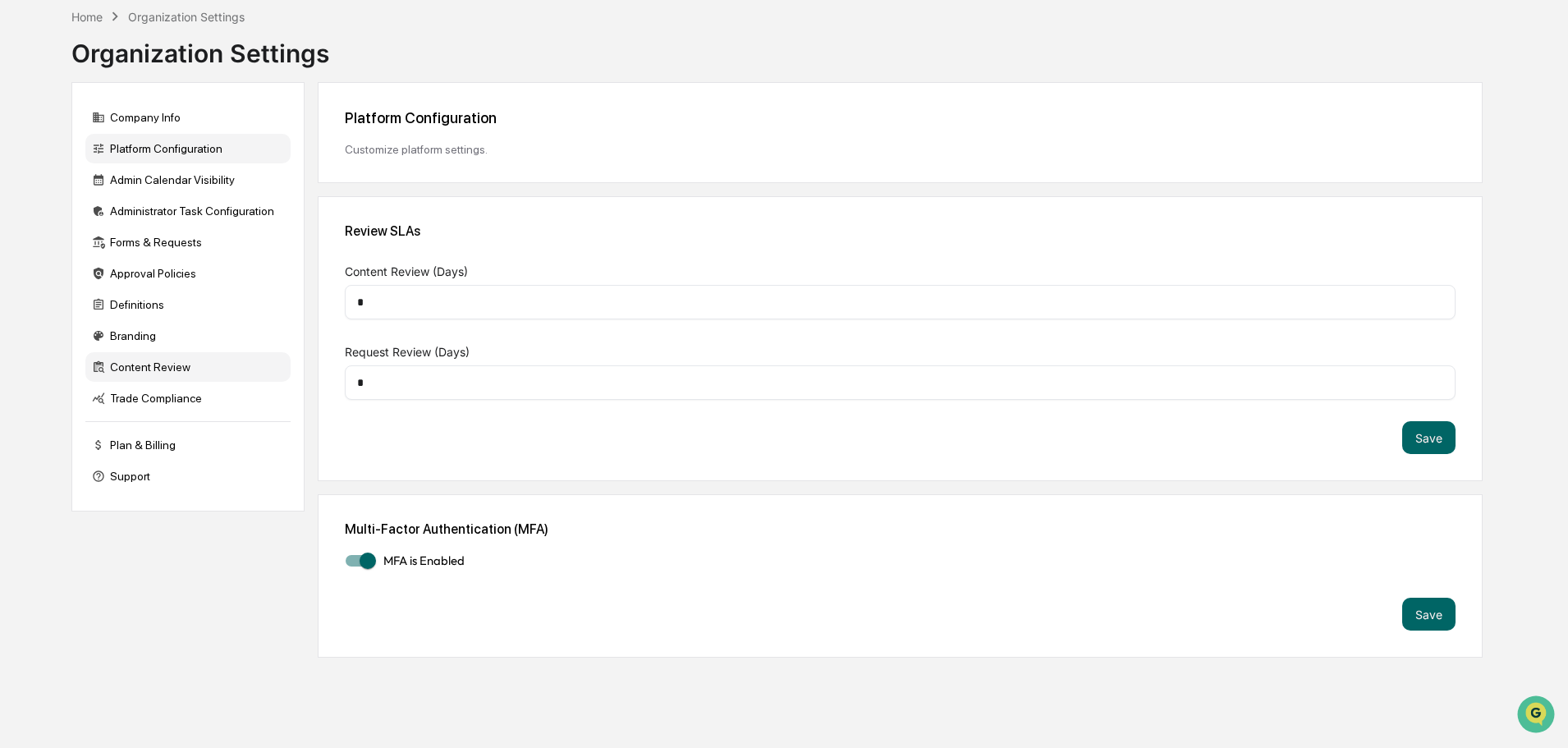
click at [158, 371] on div "Content Review" at bounding box center [187, 368] width 205 height 30
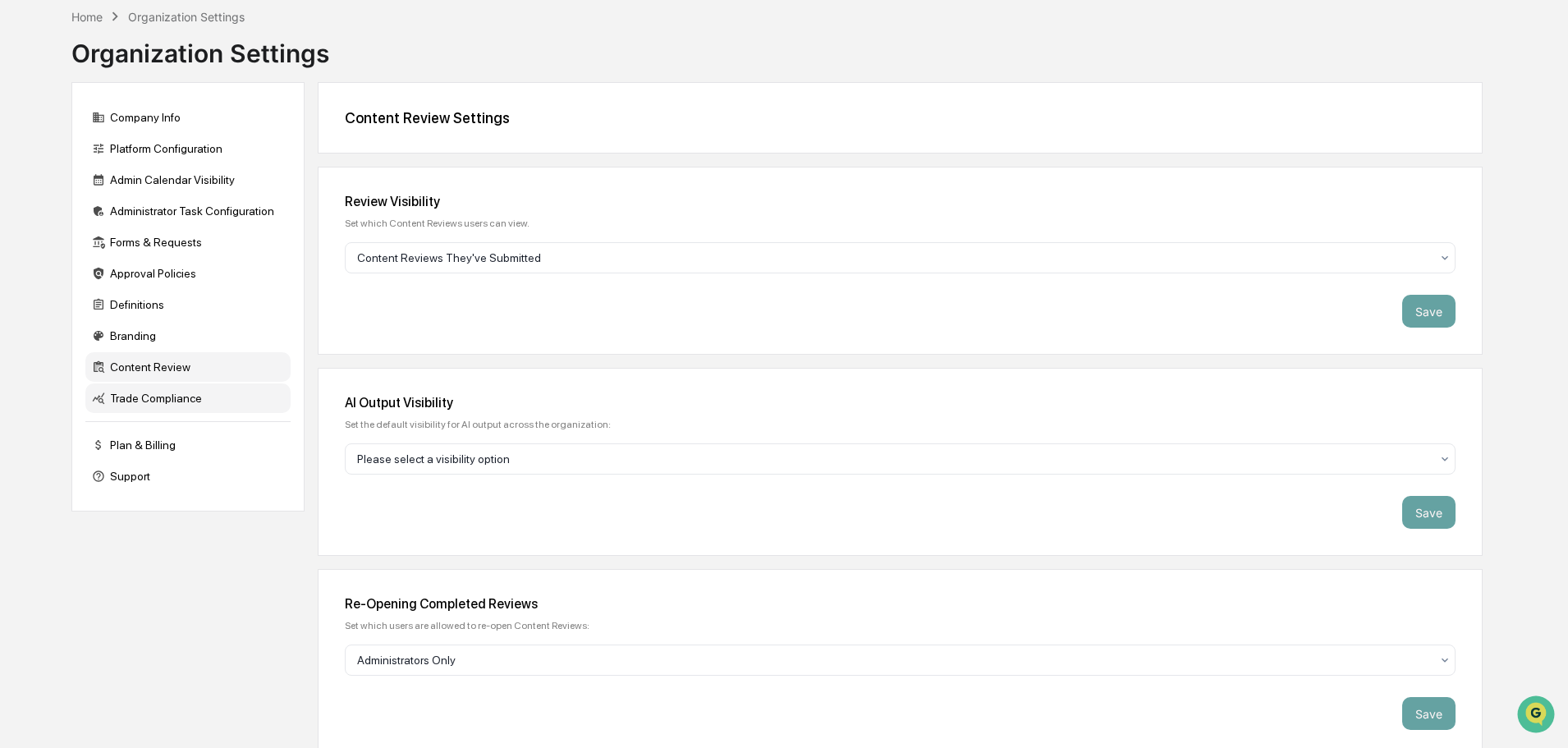
click at [166, 405] on div "Trade Compliance" at bounding box center [187, 398] width 205 height 30
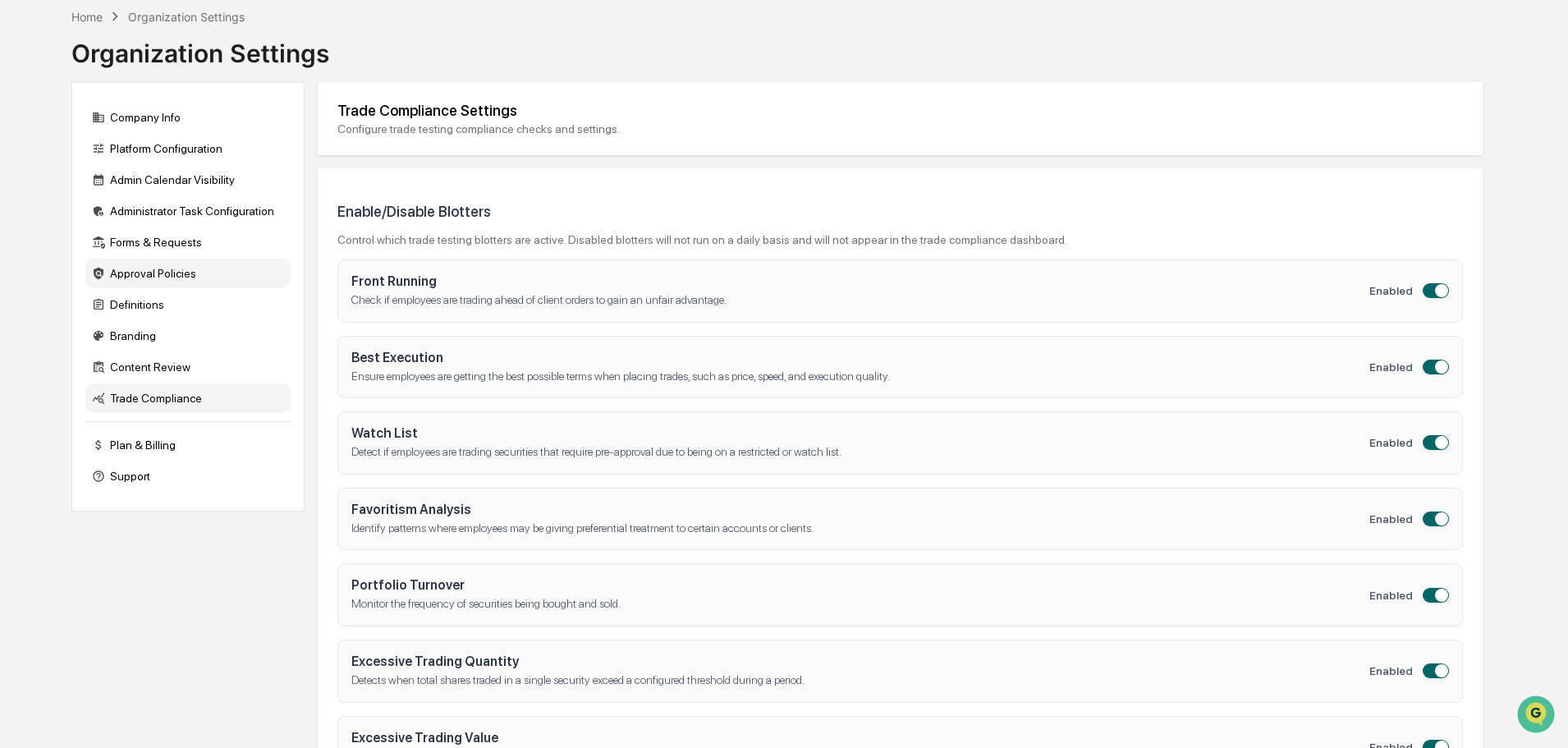
click at [190, 280] on div "Approval Policies" at bounding box center [187, 274] width 205 height 30
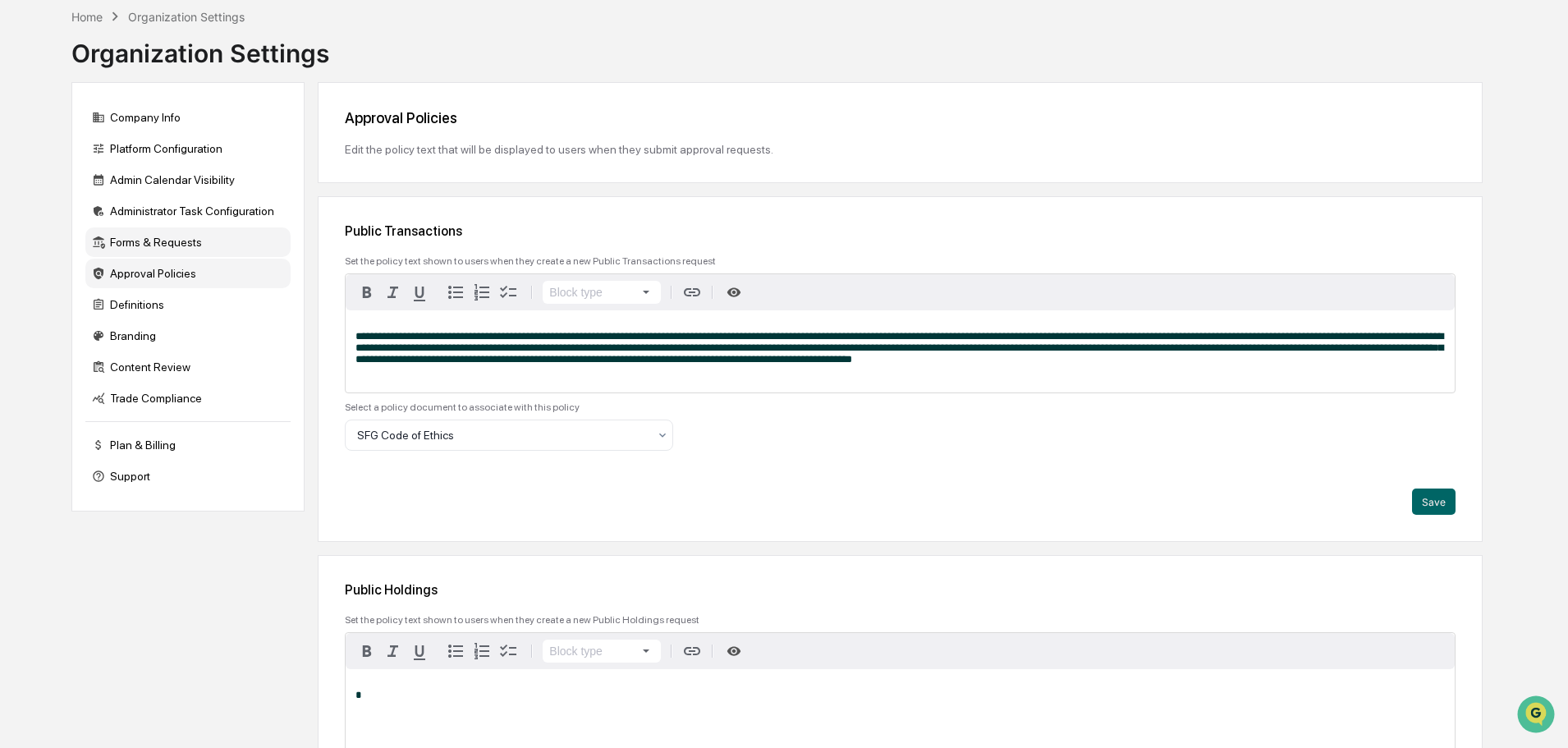
click at [186, 243] on div "Forms & Requests" at bounding box center [187, 242] width 205 height 30
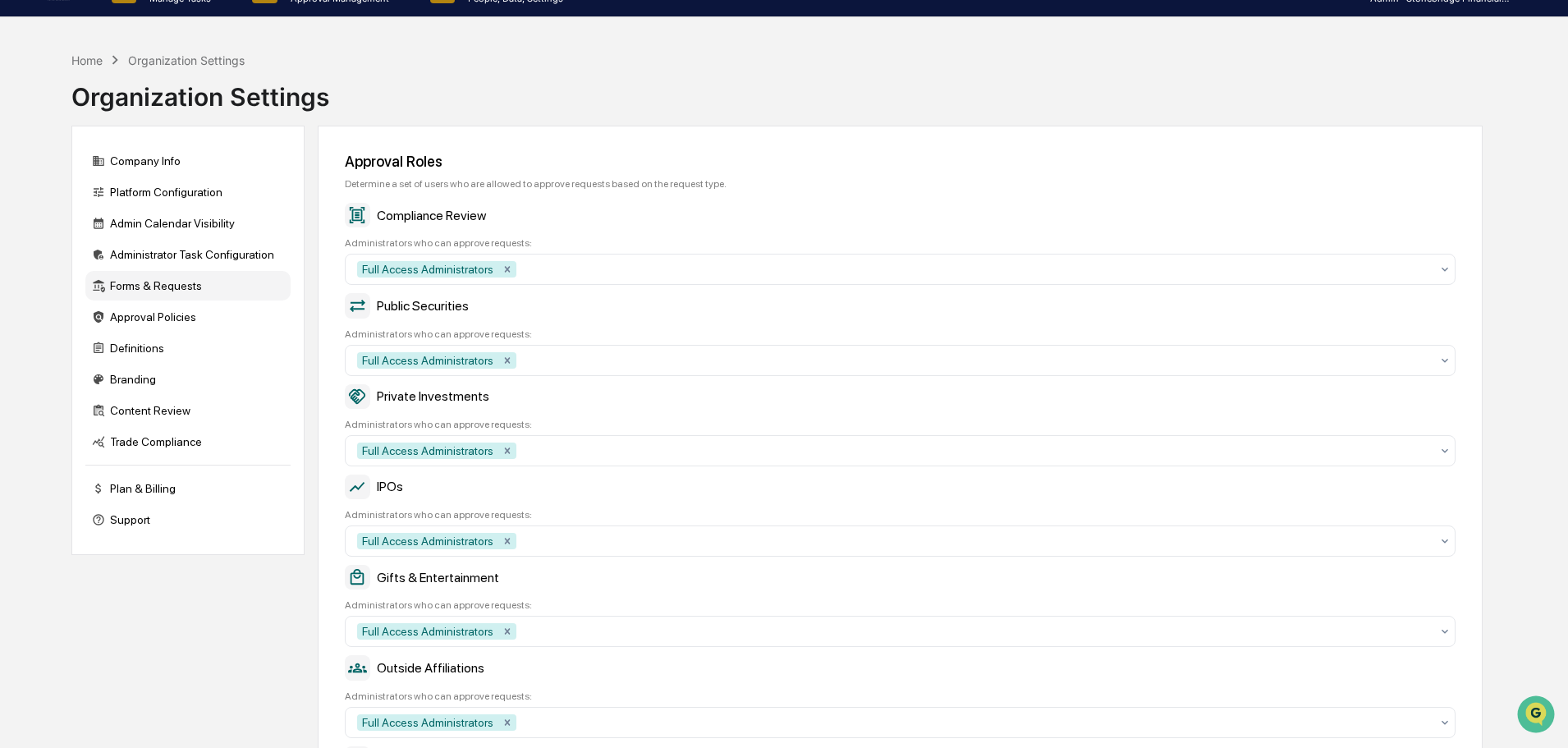
scroll to position [0, 0]
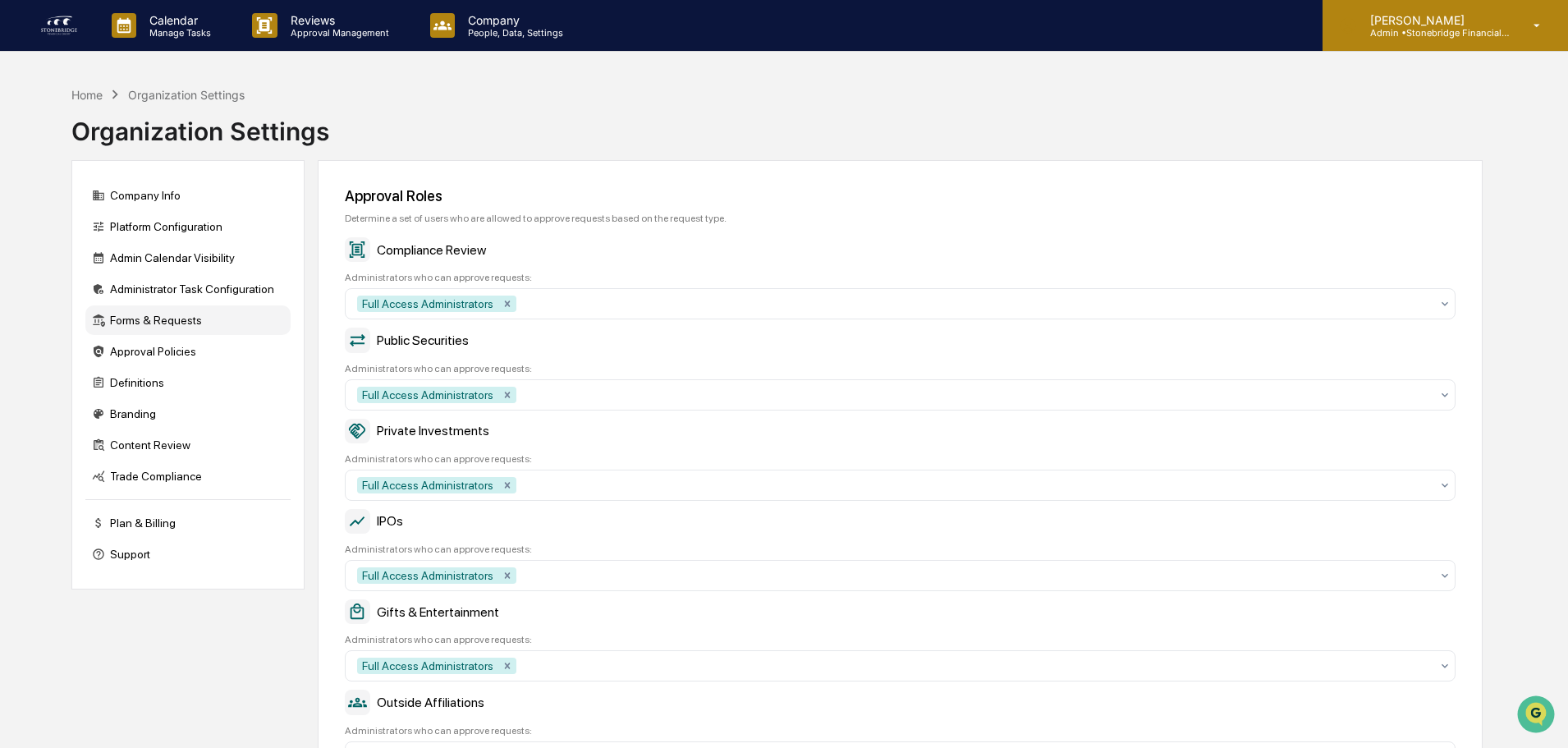
click at [1453, 28] on p "Admin • Stonebridge Financial Group" at bounding box center [1433, 32] width 153 height 11
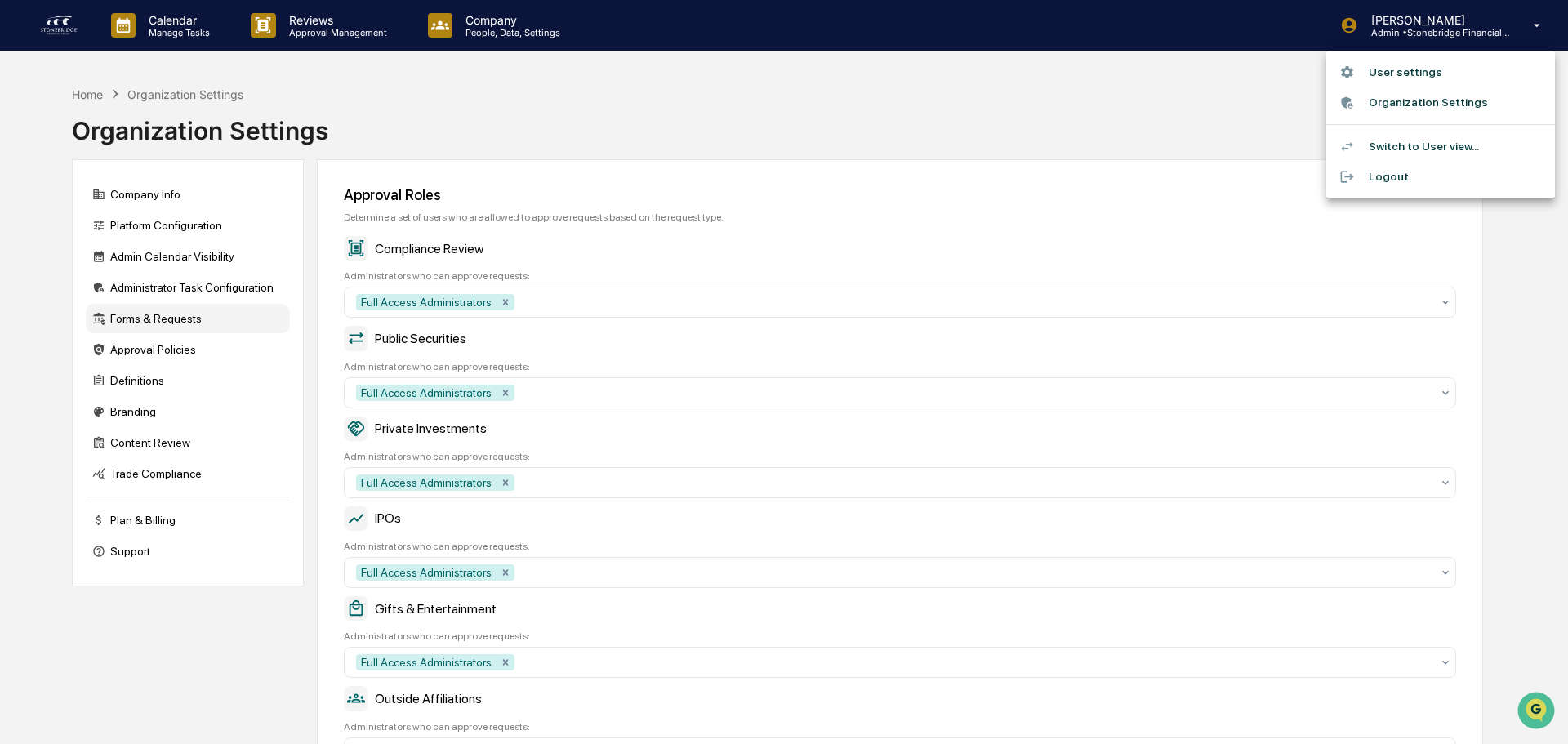
click at [1411, 95] on li "Organization Settings" at bounding box center [1441, 102] width 229 height 30
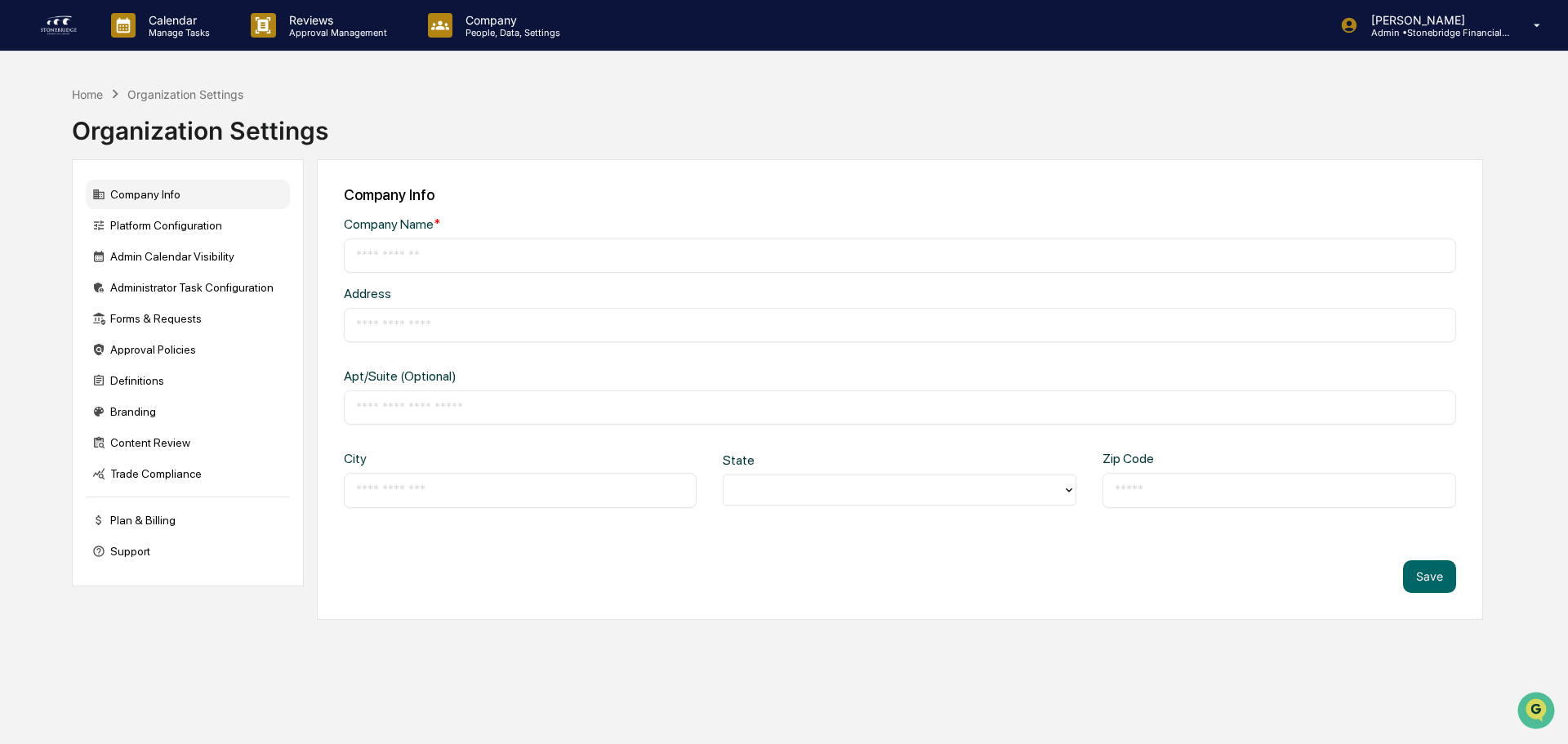
type input "**********"
type input "*****"
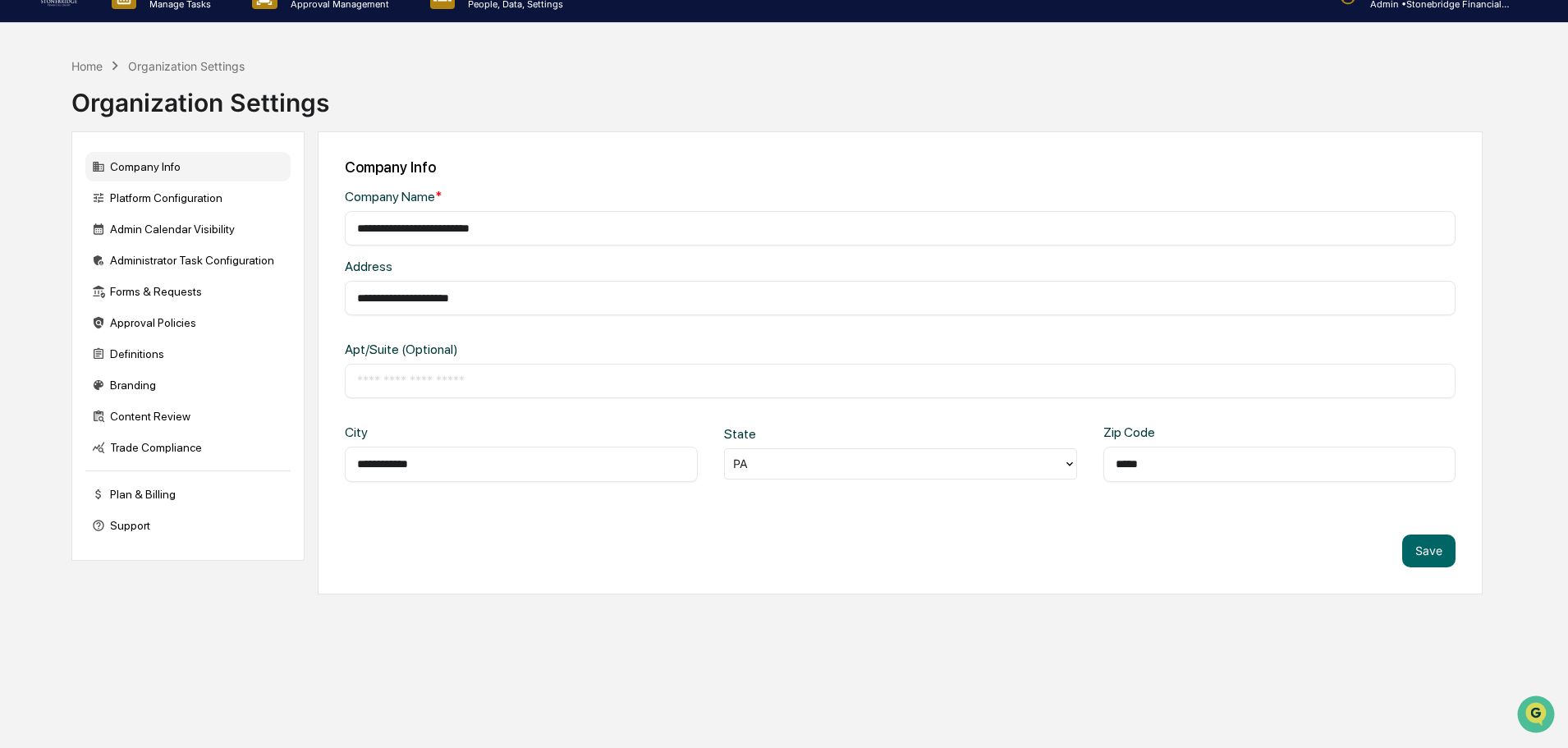
scroll to position [78, 0]
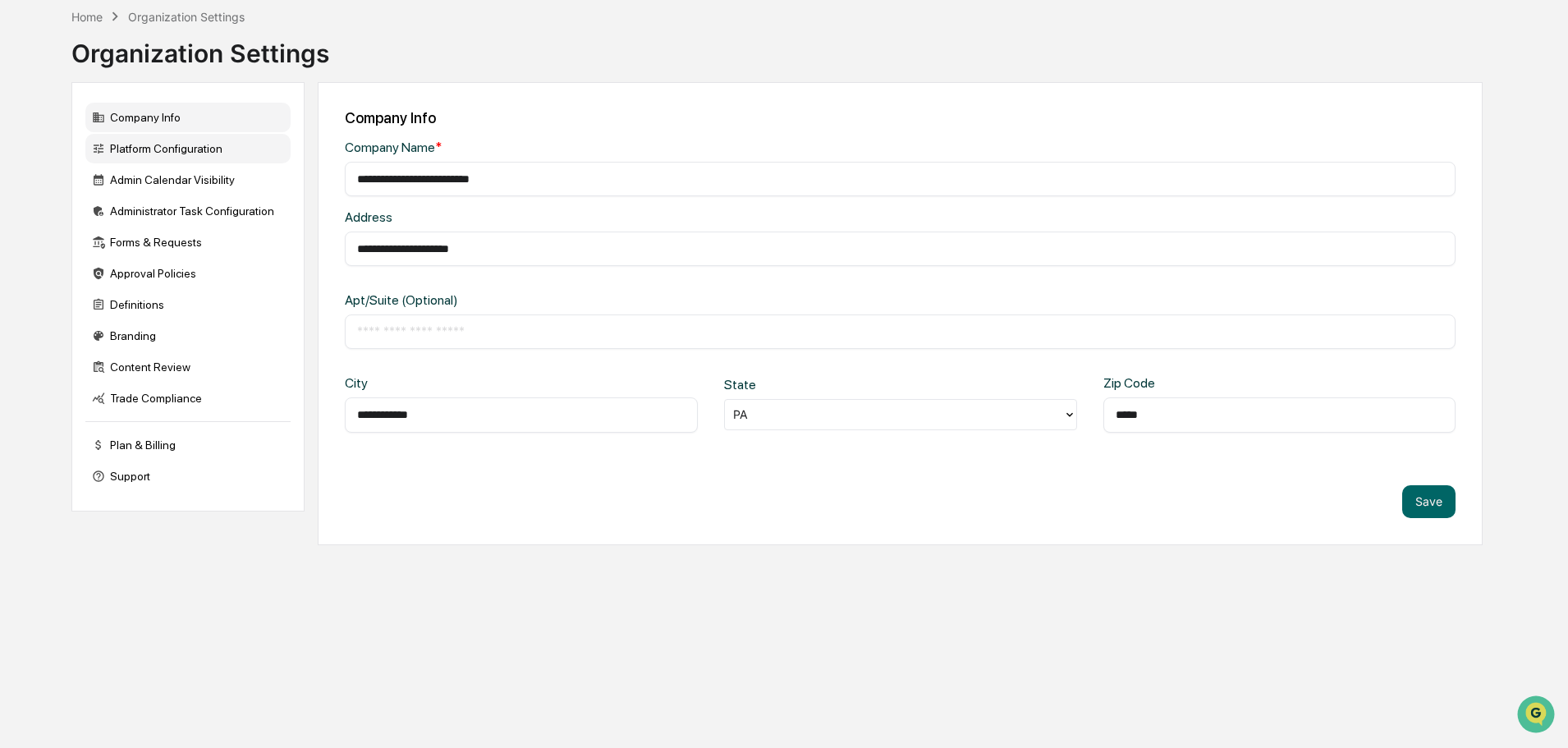
click at [198, 152] on div "Platform Configuration" at bounding box center [187, 148] width 205 height 30
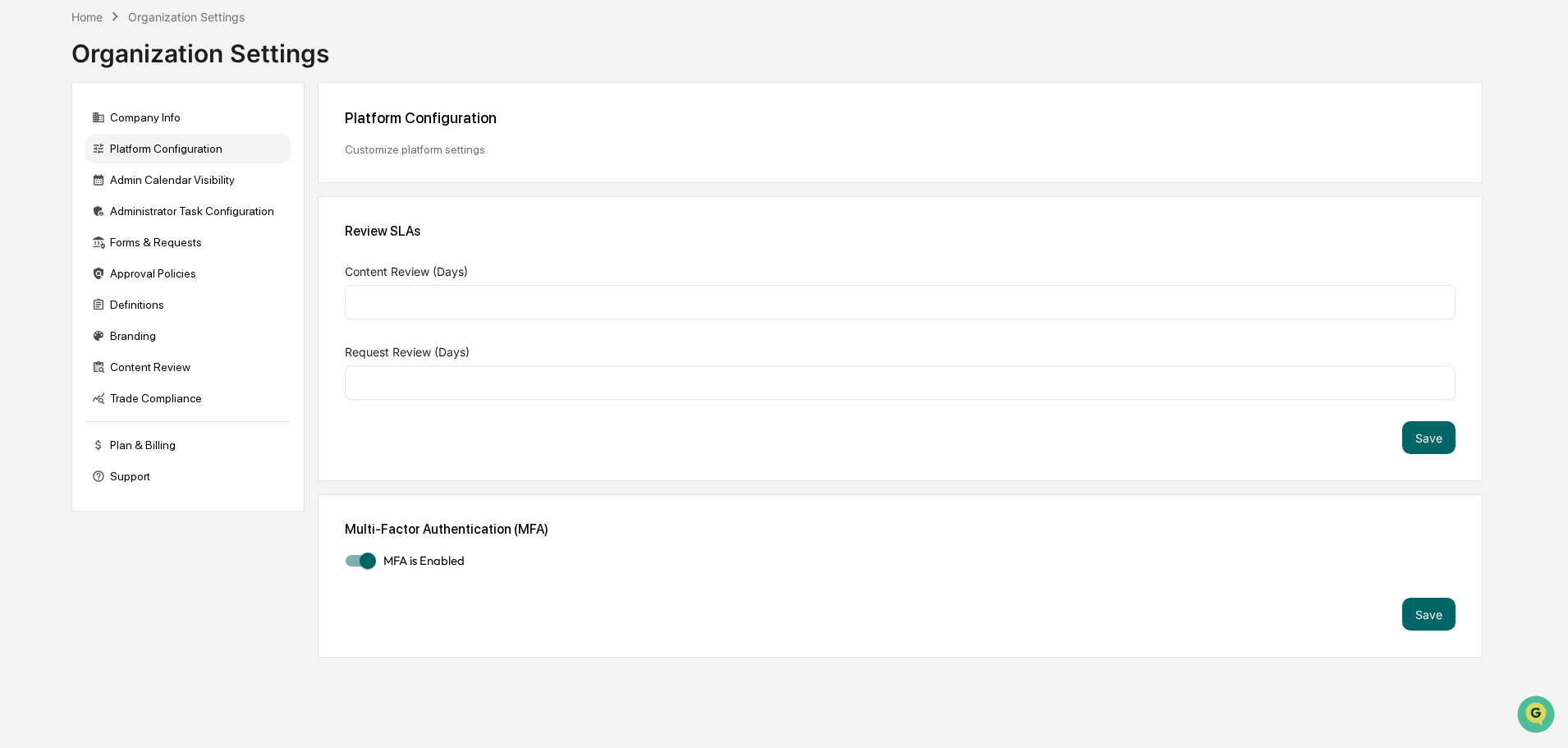
type input "*"
click at [217, 192] on div "Admin Calendar Visibility" at bounding box center [187, 180] width 205 height 30
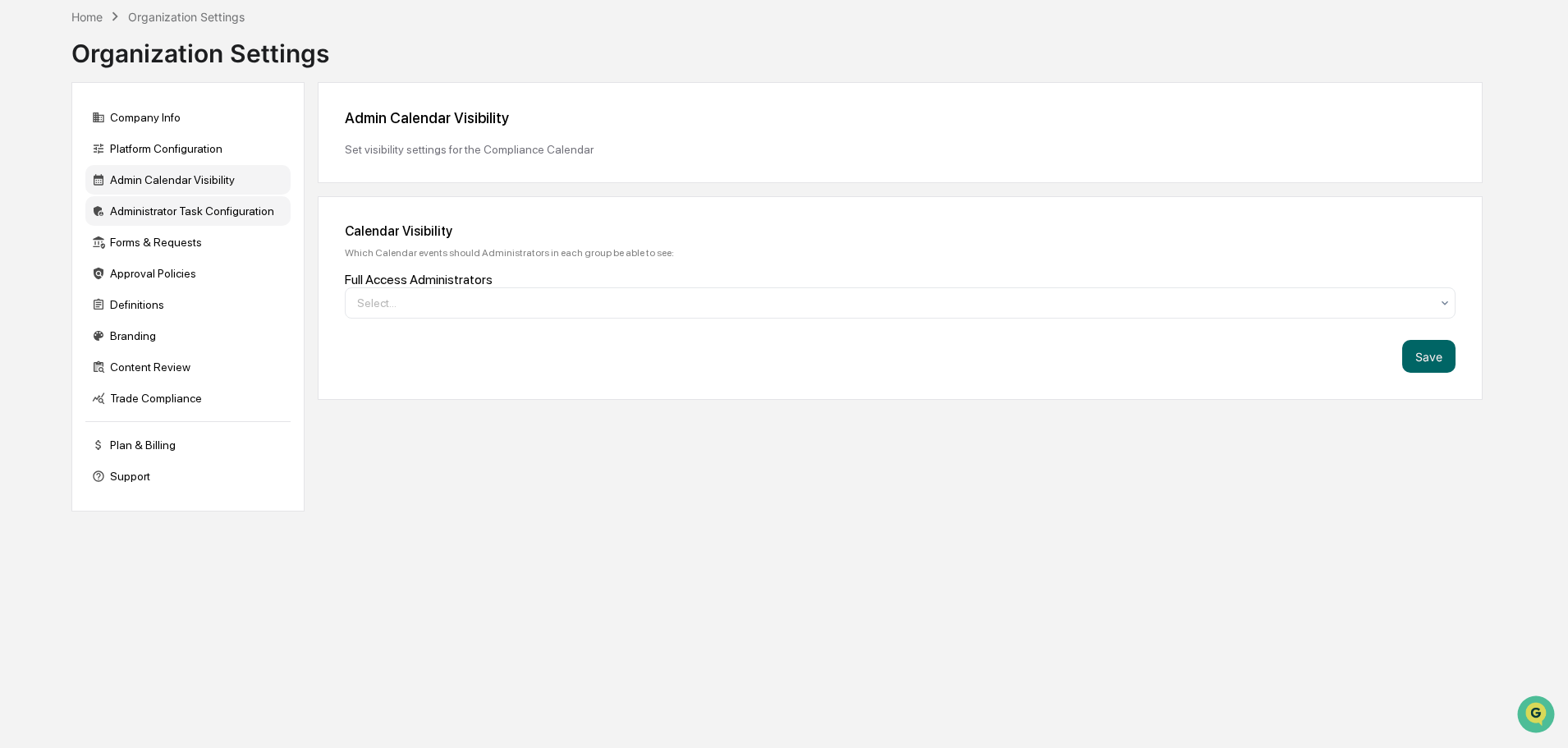
click at [216, 207] on div "Administrator Task Configuration" at bounding box center [187, 211] width 205 height 30
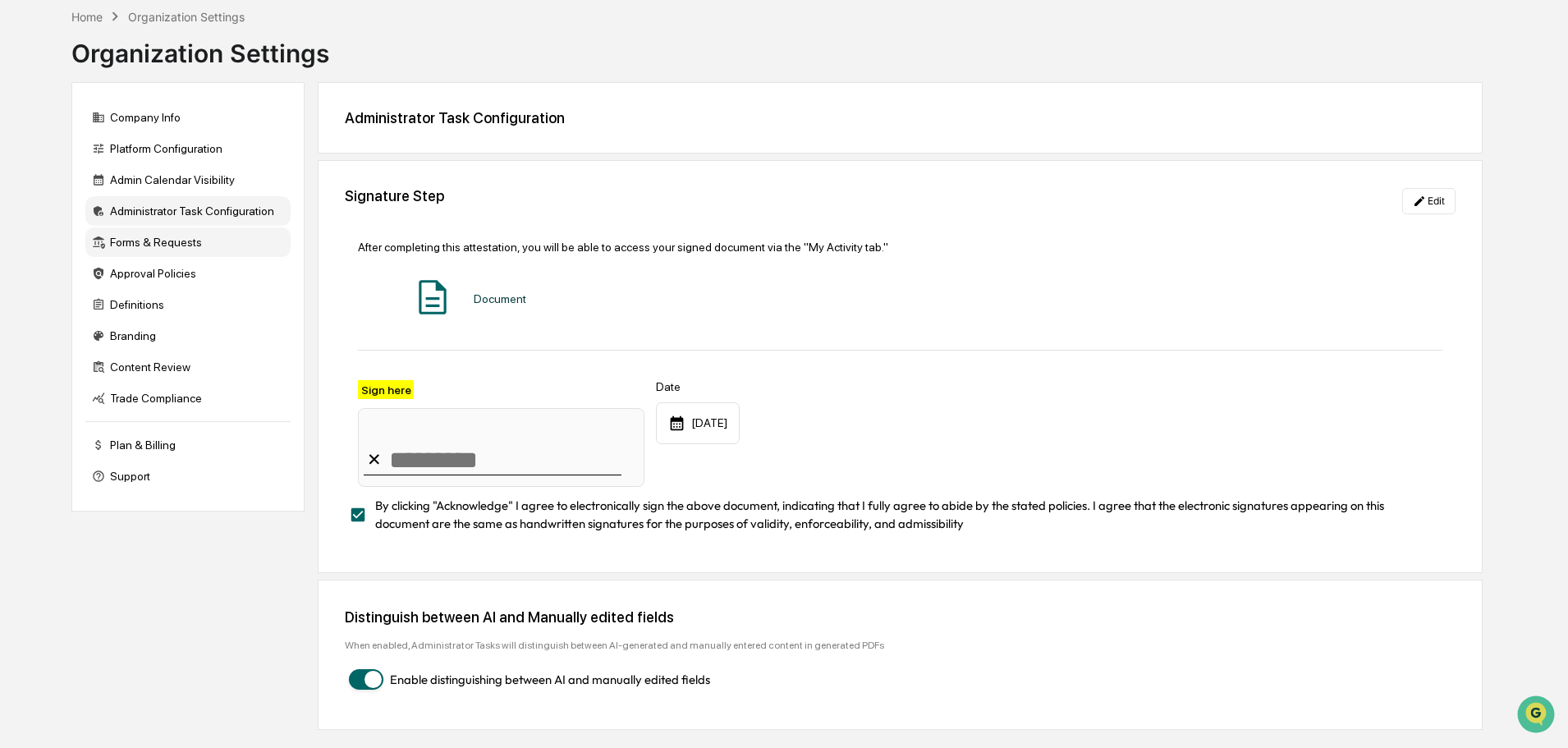
click at [197, 230] on div "Forms & Requests" at bounding box center [187, 242] width 205 height 30
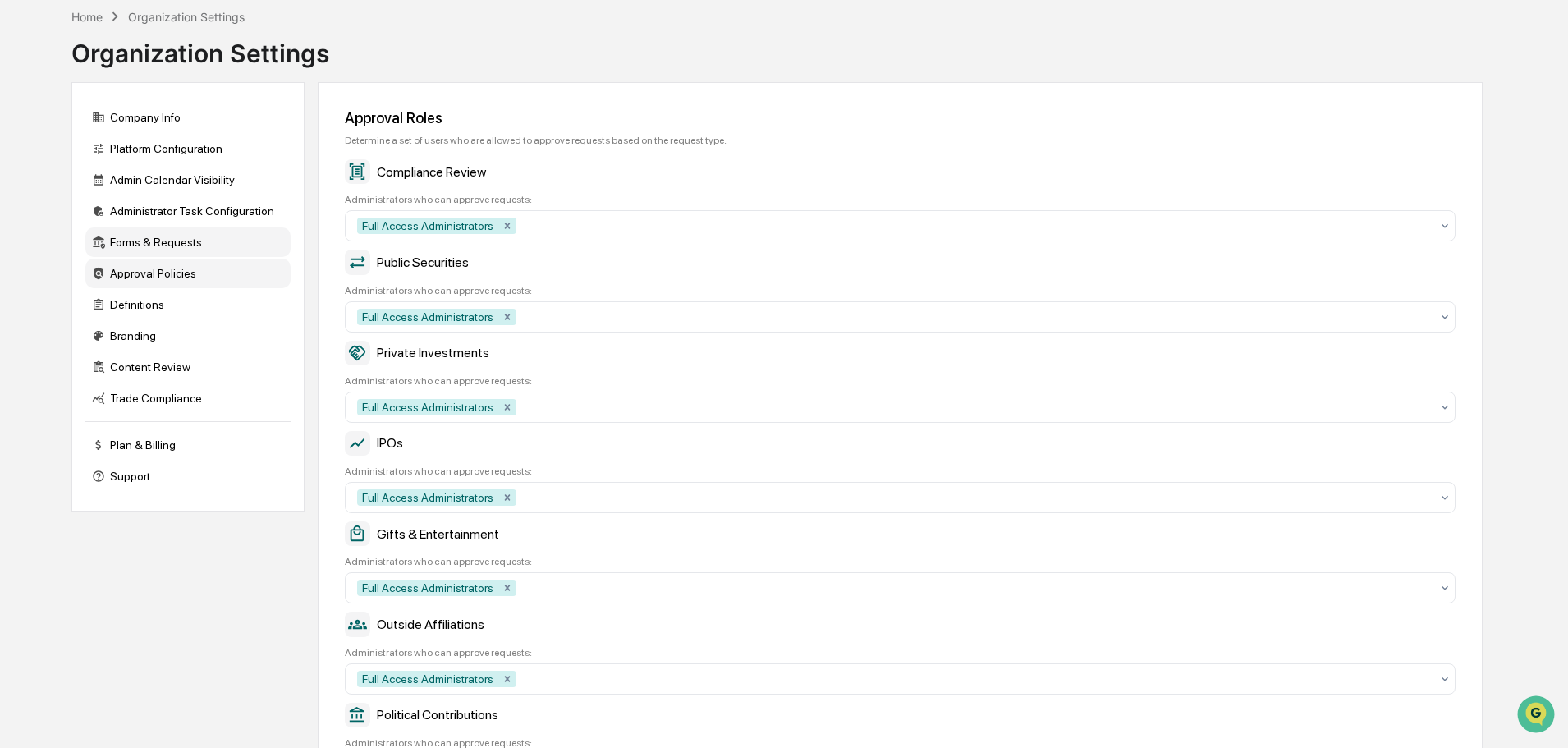
click at [179, 264] on div "Approval Policies" at bounding box center [187, 274] width 205 height 30
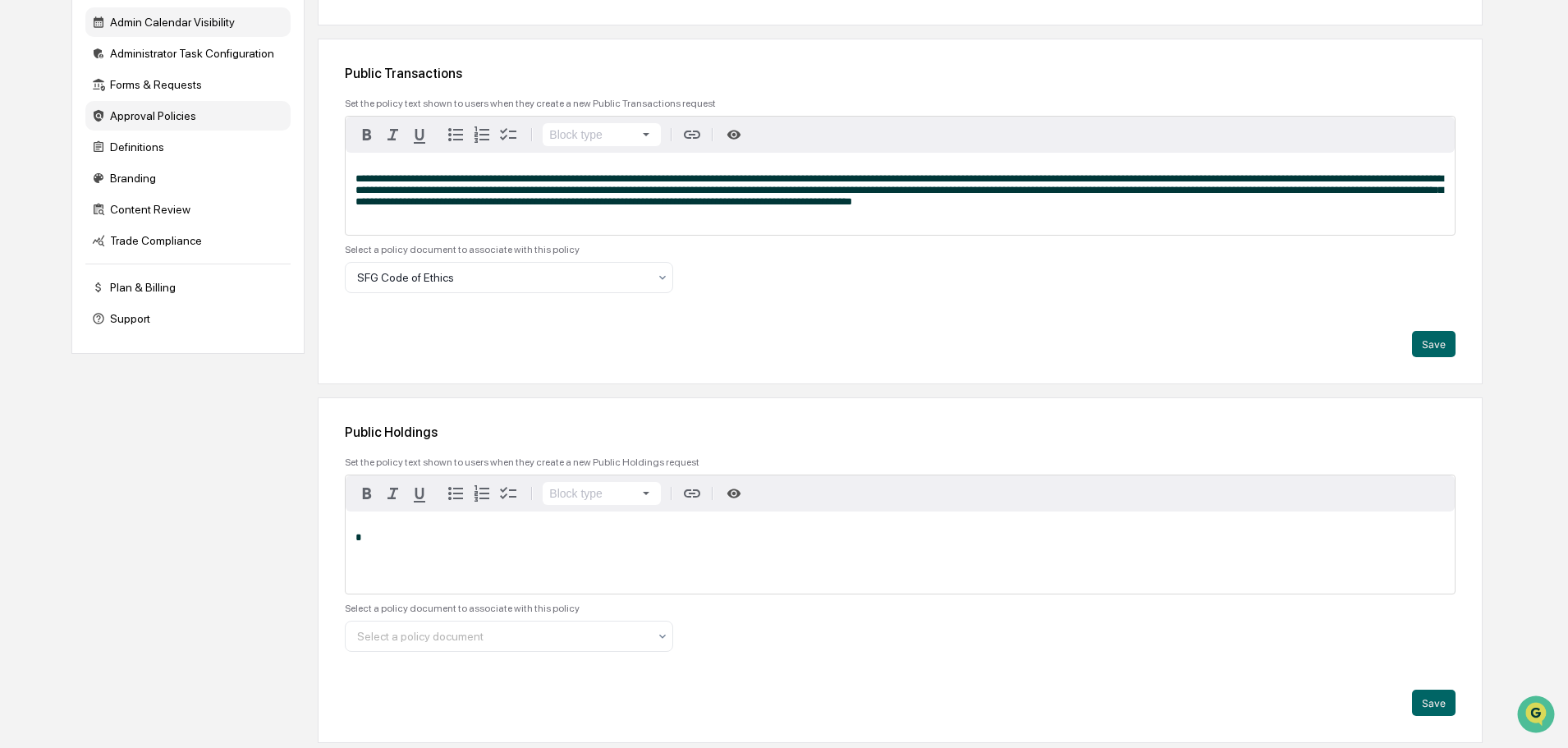
scroll to position [0, 0]
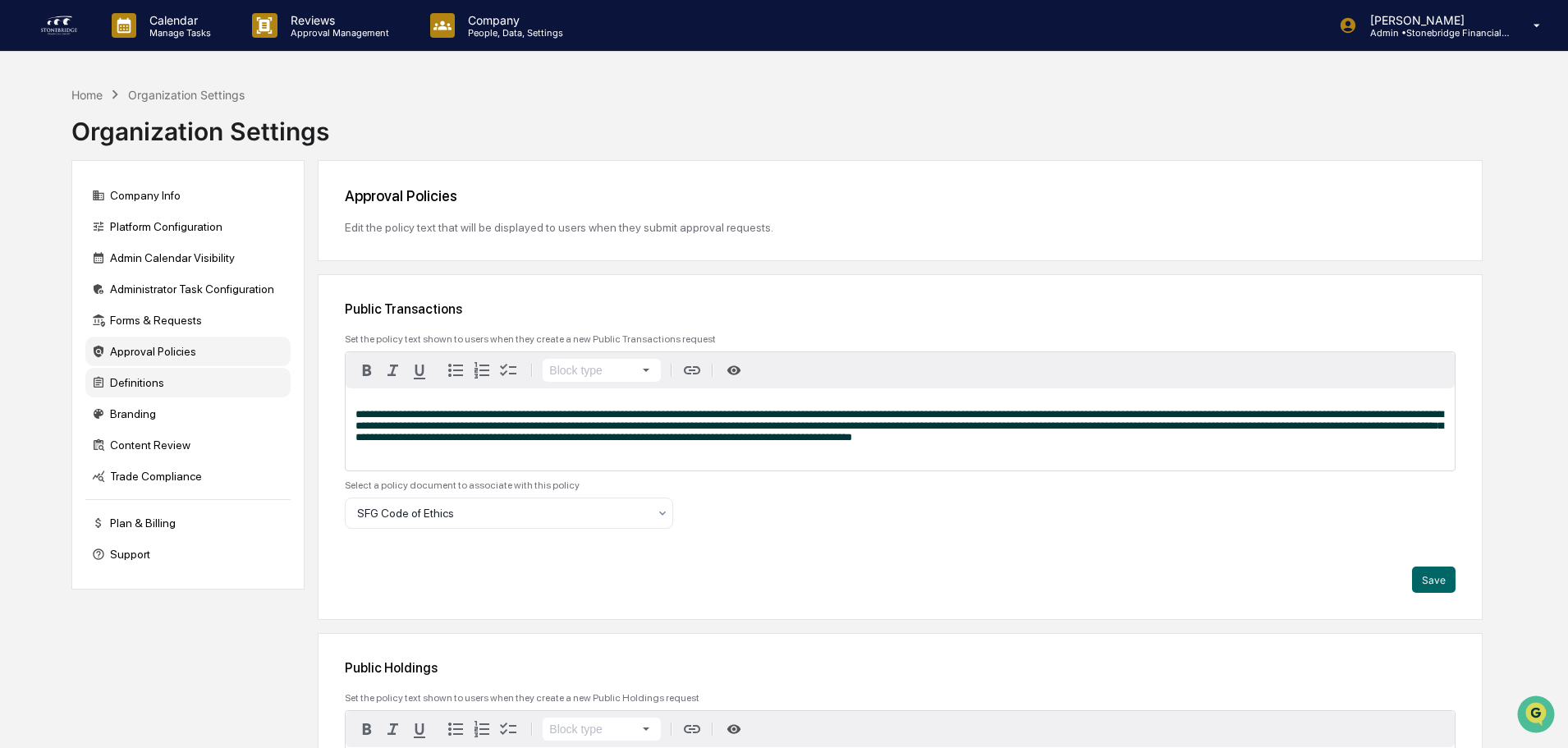
click at [144, 372] on div "Definitions" at bounding box center [187, 382] width 205 height 30
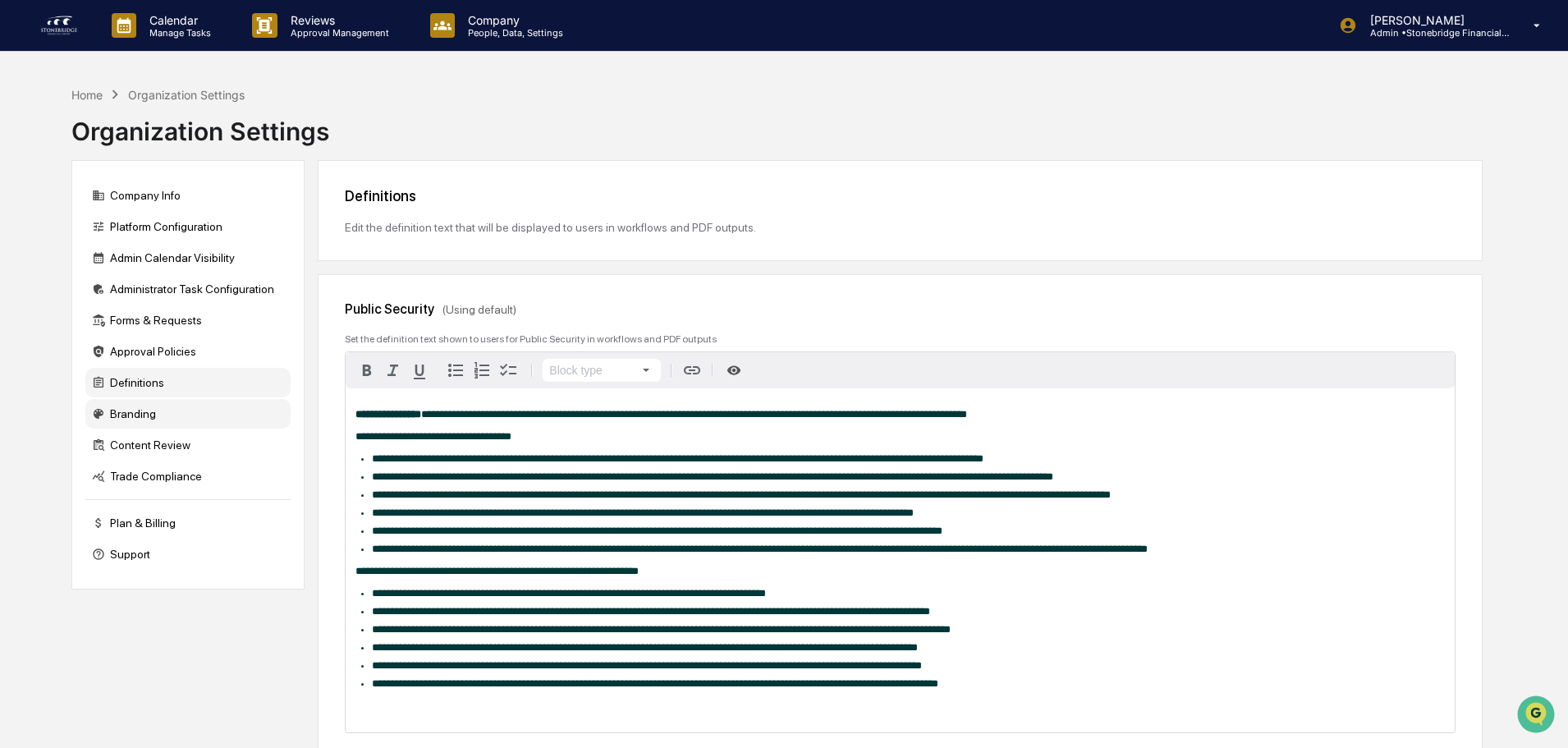
click at [140, 407] on div "Branding" at bounding box center [187, 414] width 205 height 30
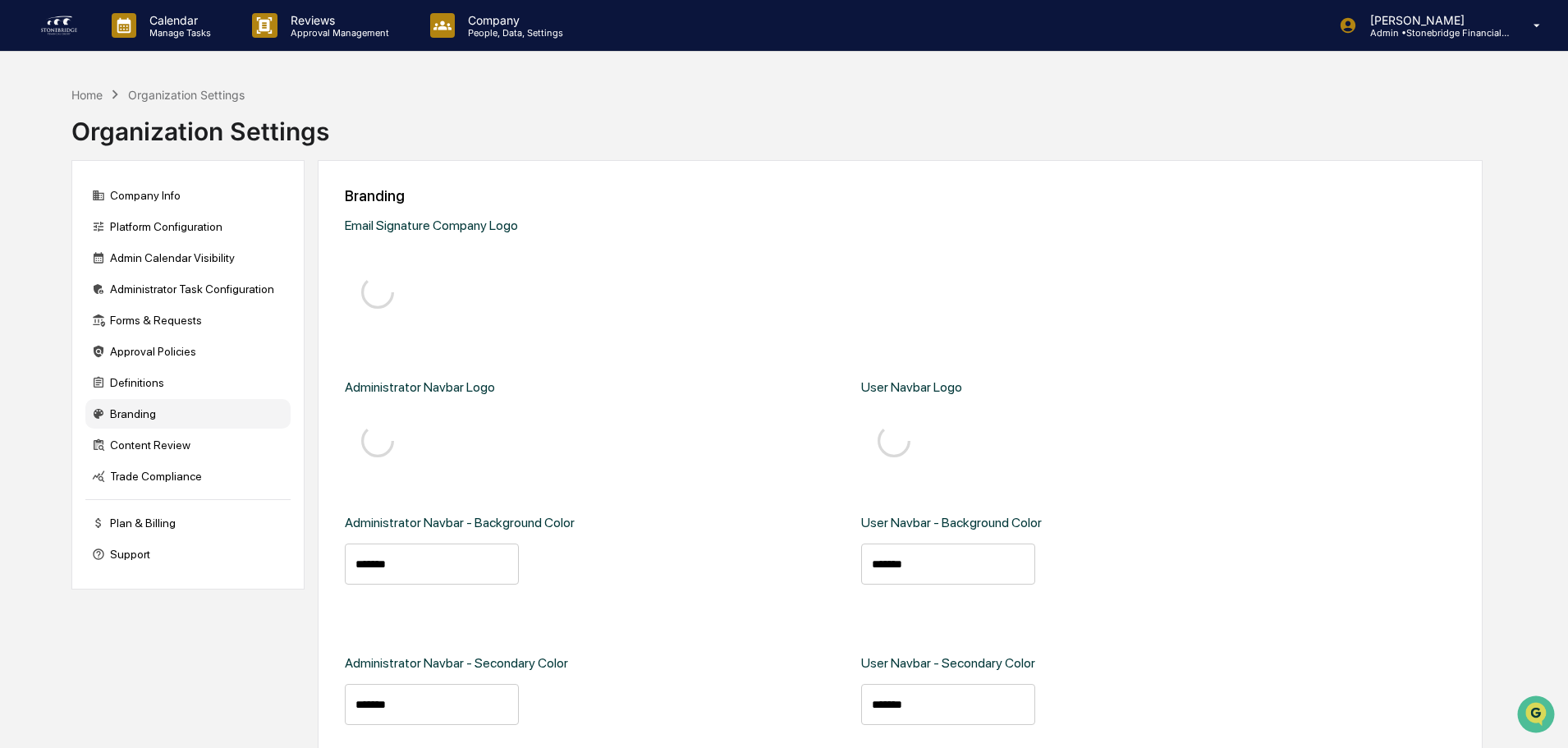
type input "*******"
type input "****"
type input "*******"
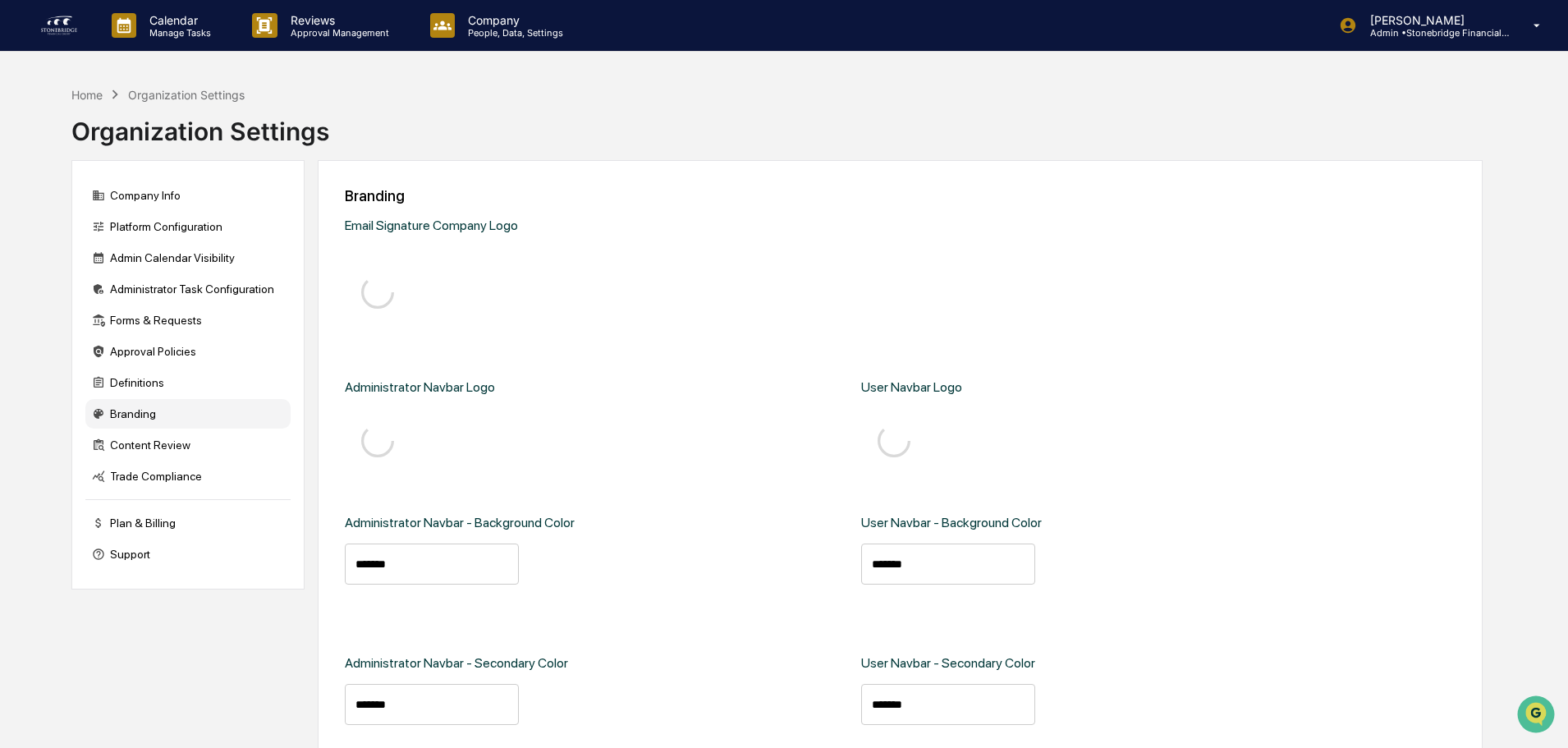
type input "*******"
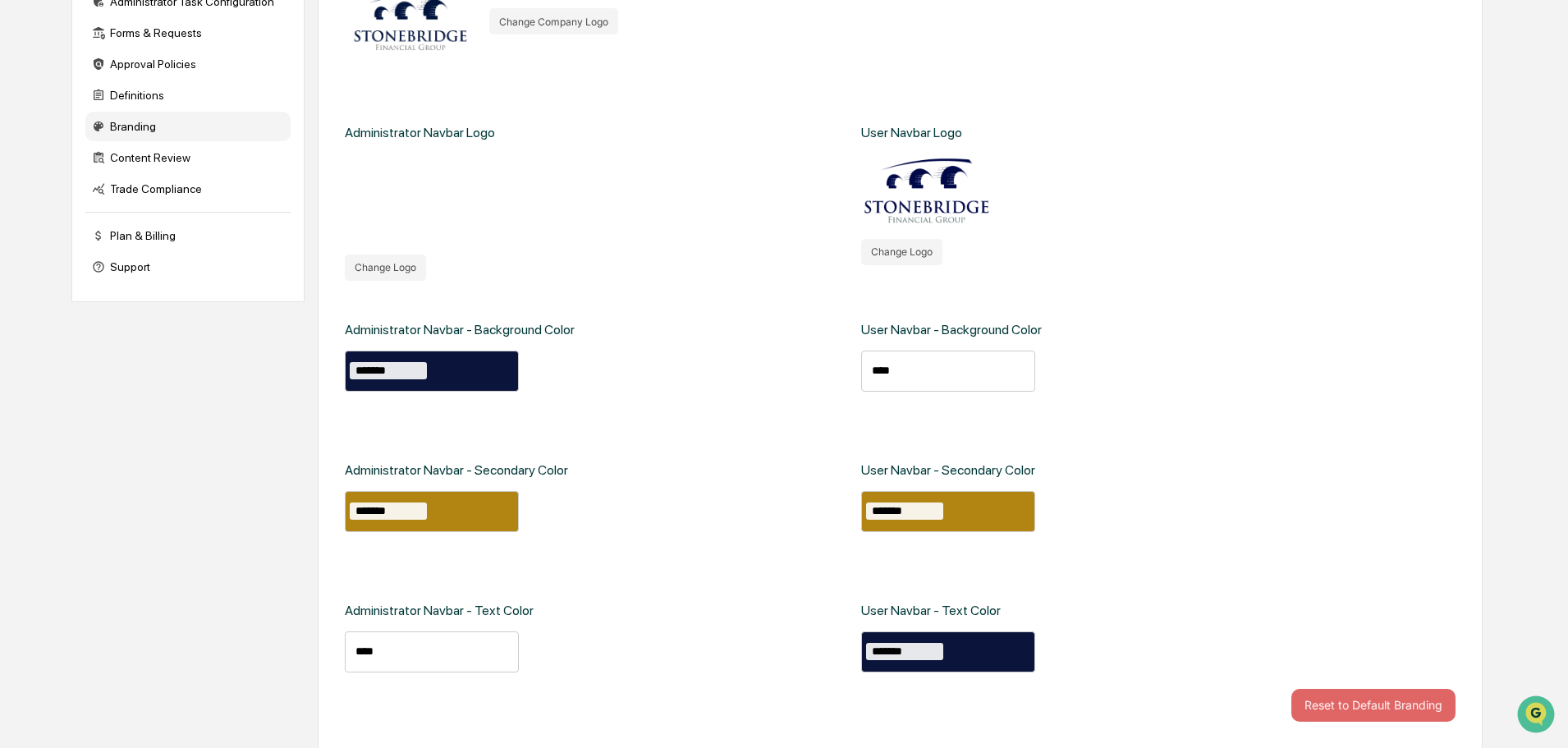
scroll to position [289, 0]
click at [203, 151] on div "Content Review" at bounding box center [187, 157] width 205 height 30
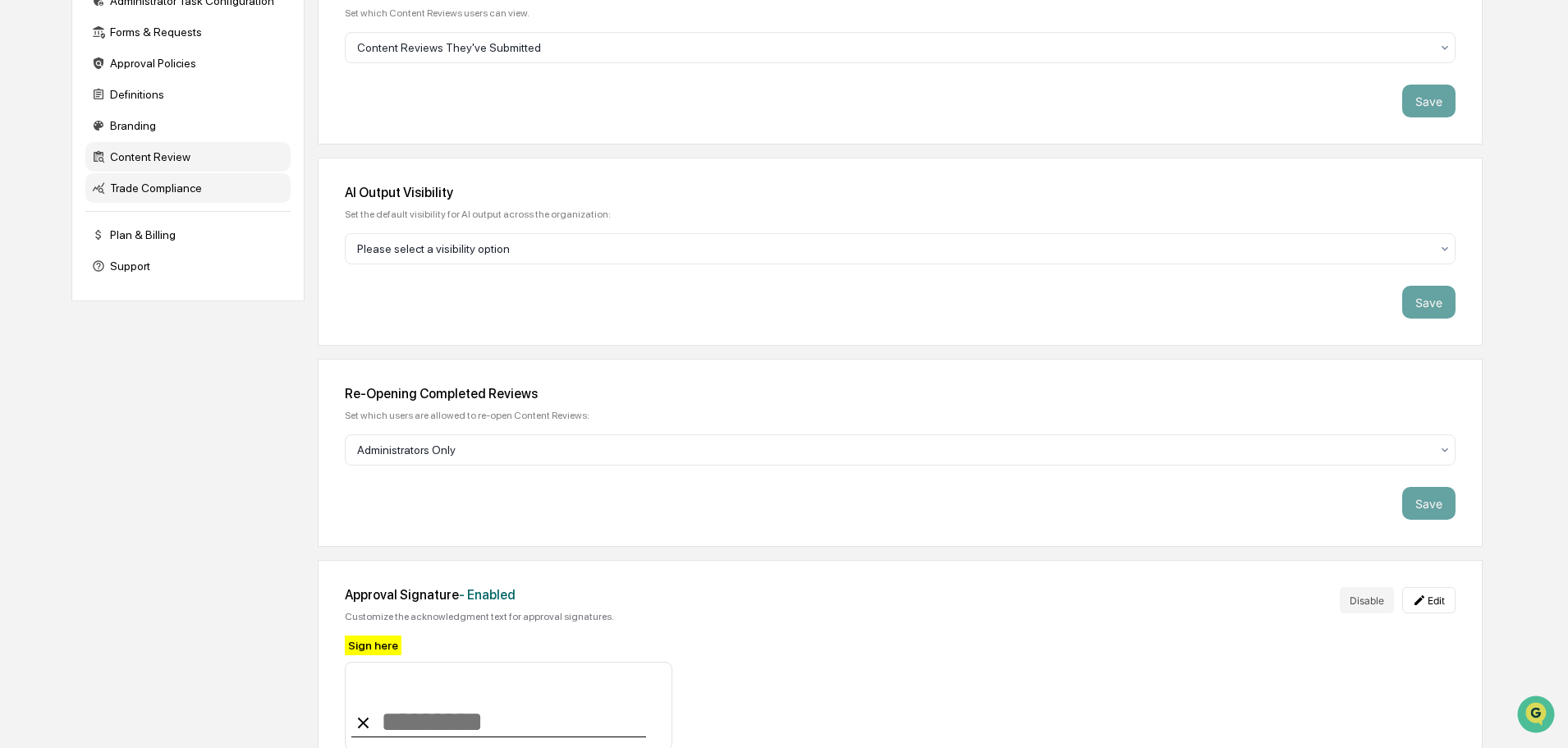
click at [187, 181] on div "Trade Compliance" at bounding box center [187, 188] width 205 height 30
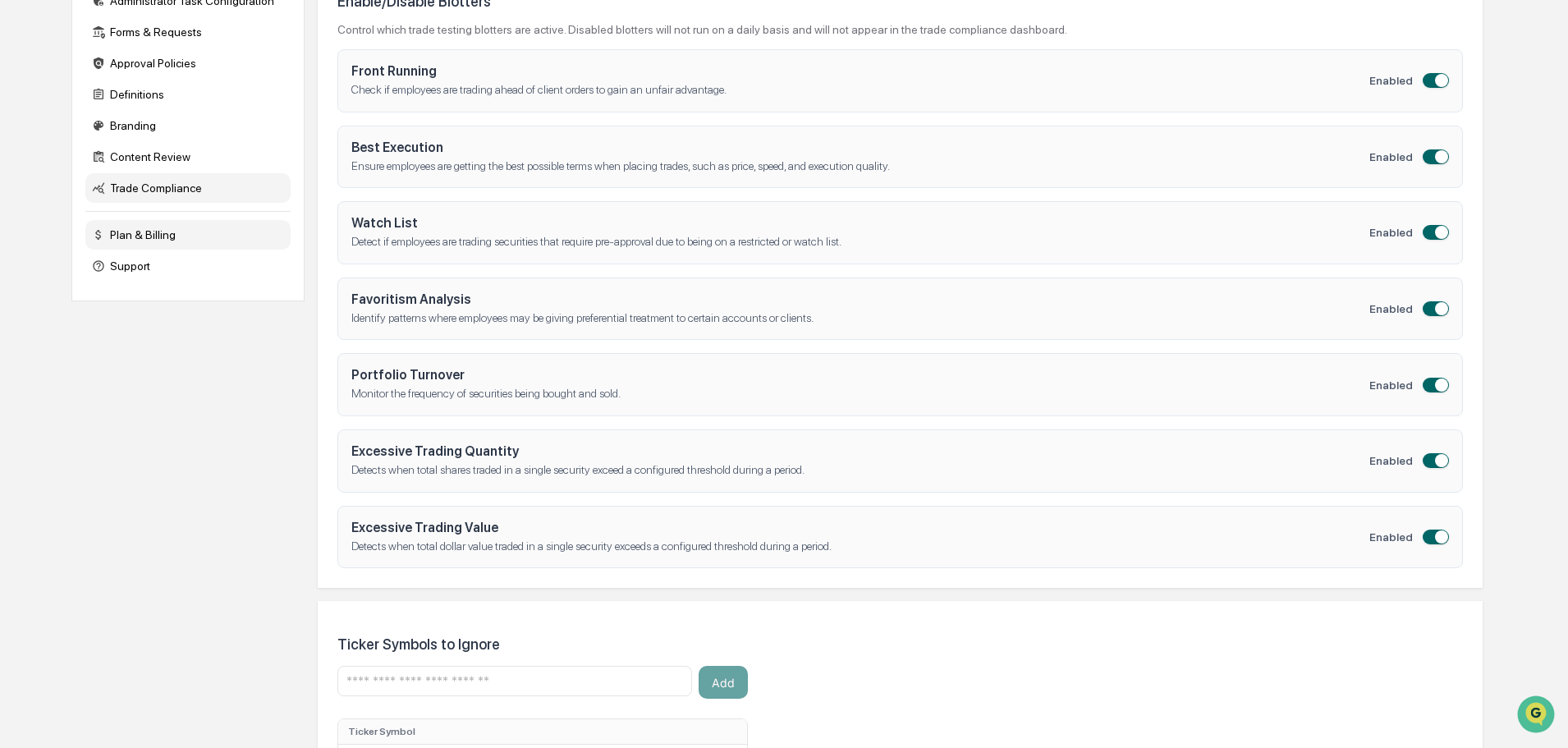
click at [157, 225] on div "Plan & Billing" at bounding box center [187, 235] width 205 height 30
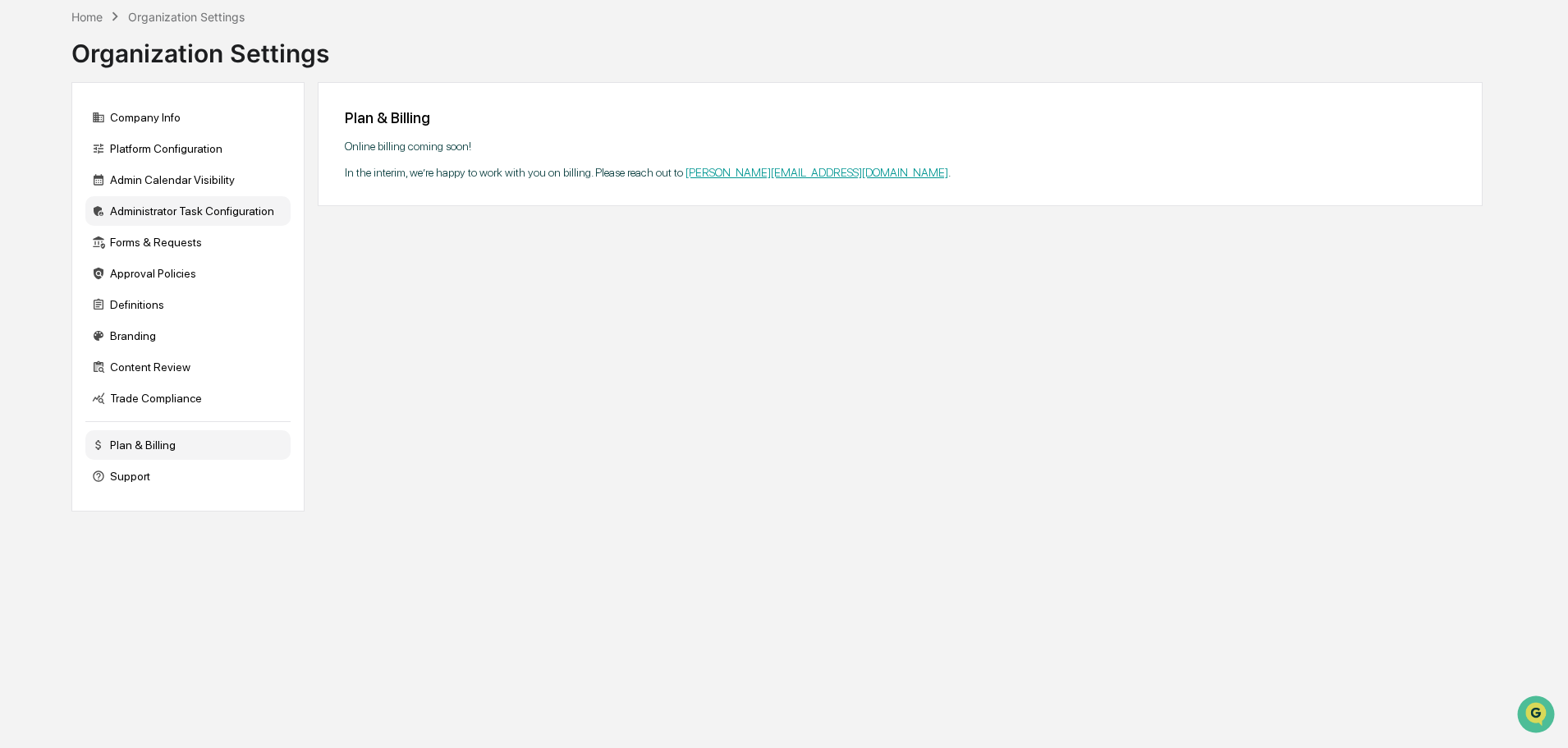
scroll to position [0, 0]
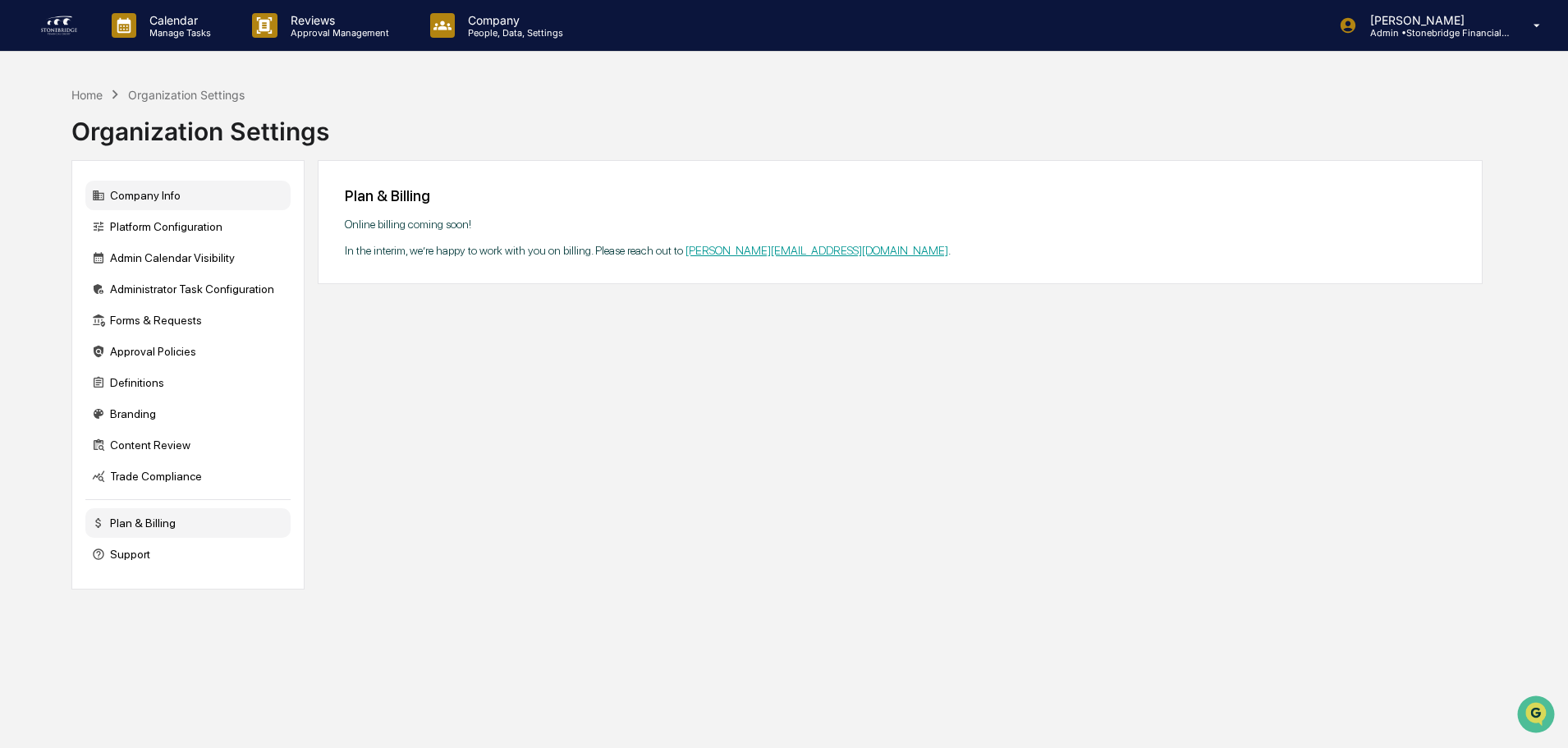
click at [145, 199] on div "Company Info" at bounding box center [187, 196] width 205 height 30
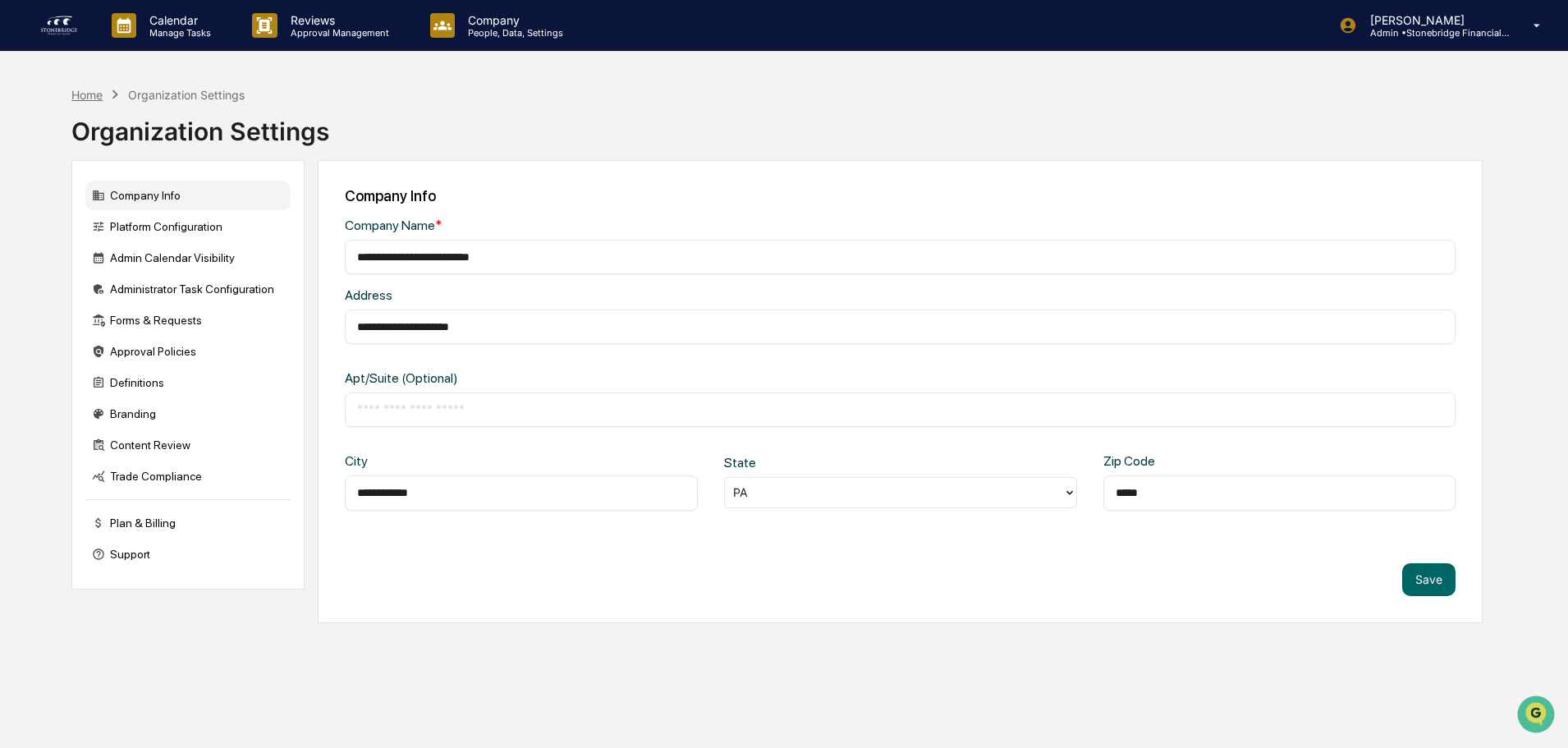
click at [84, 94] on div "Home" at bounding box center [87, 95] width 32 height 14
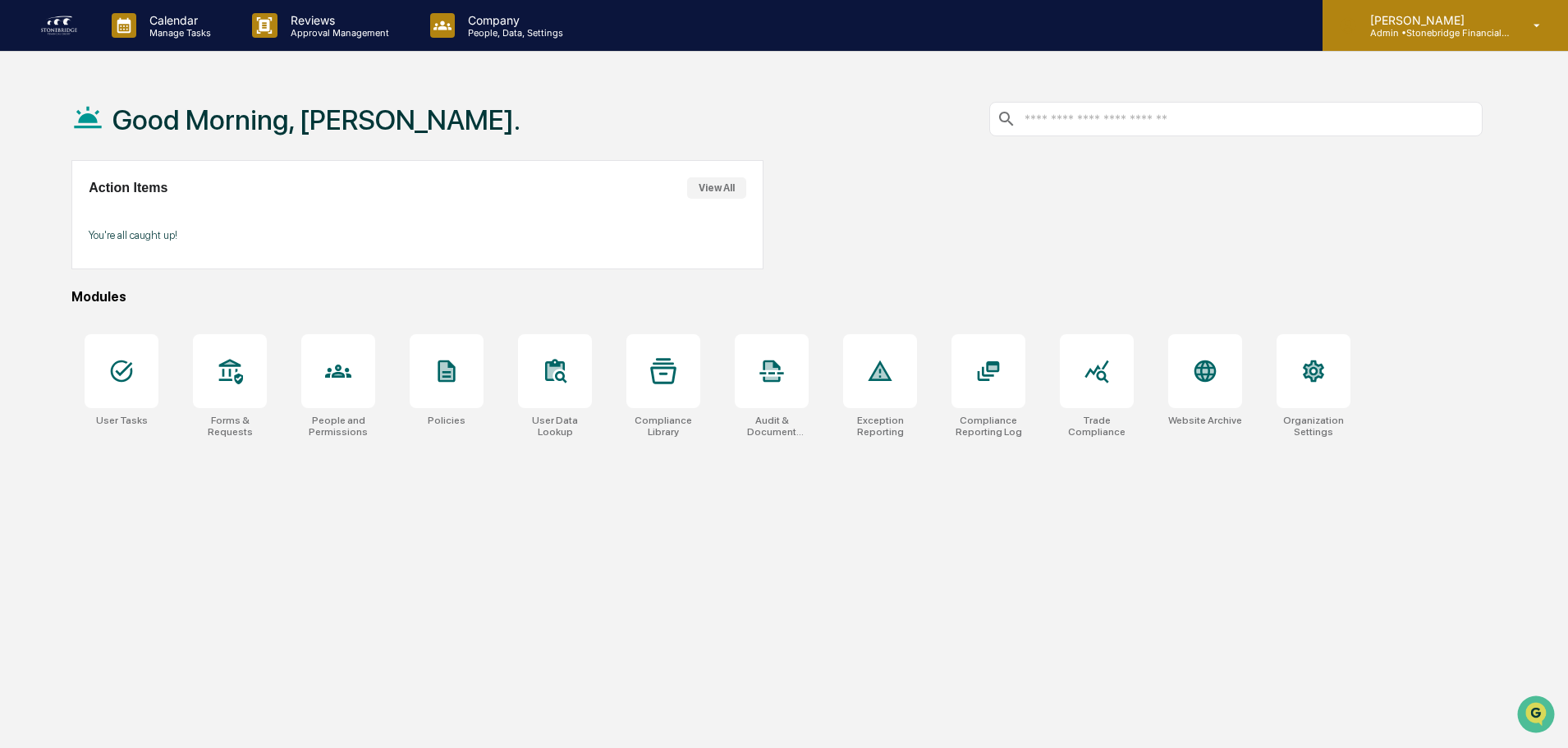
click at [1444, 36] on div "Cody Gehman Admin • Stonebridge Financial Group" at bounding box center [1445, 25] width 246 height 51
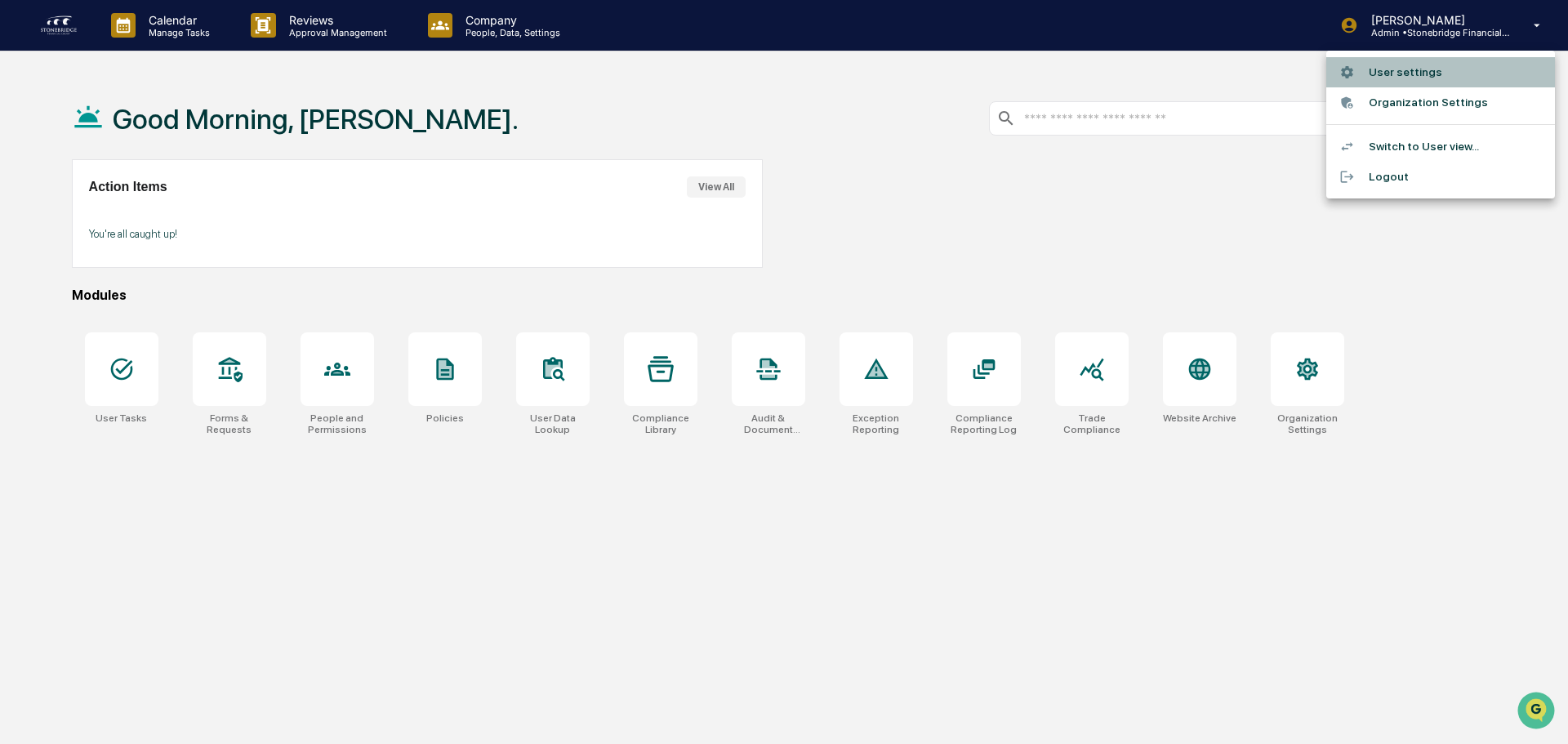
click at [1422, 68] on li "User settings" at bounding box center [1441, 72] width 229 height 30
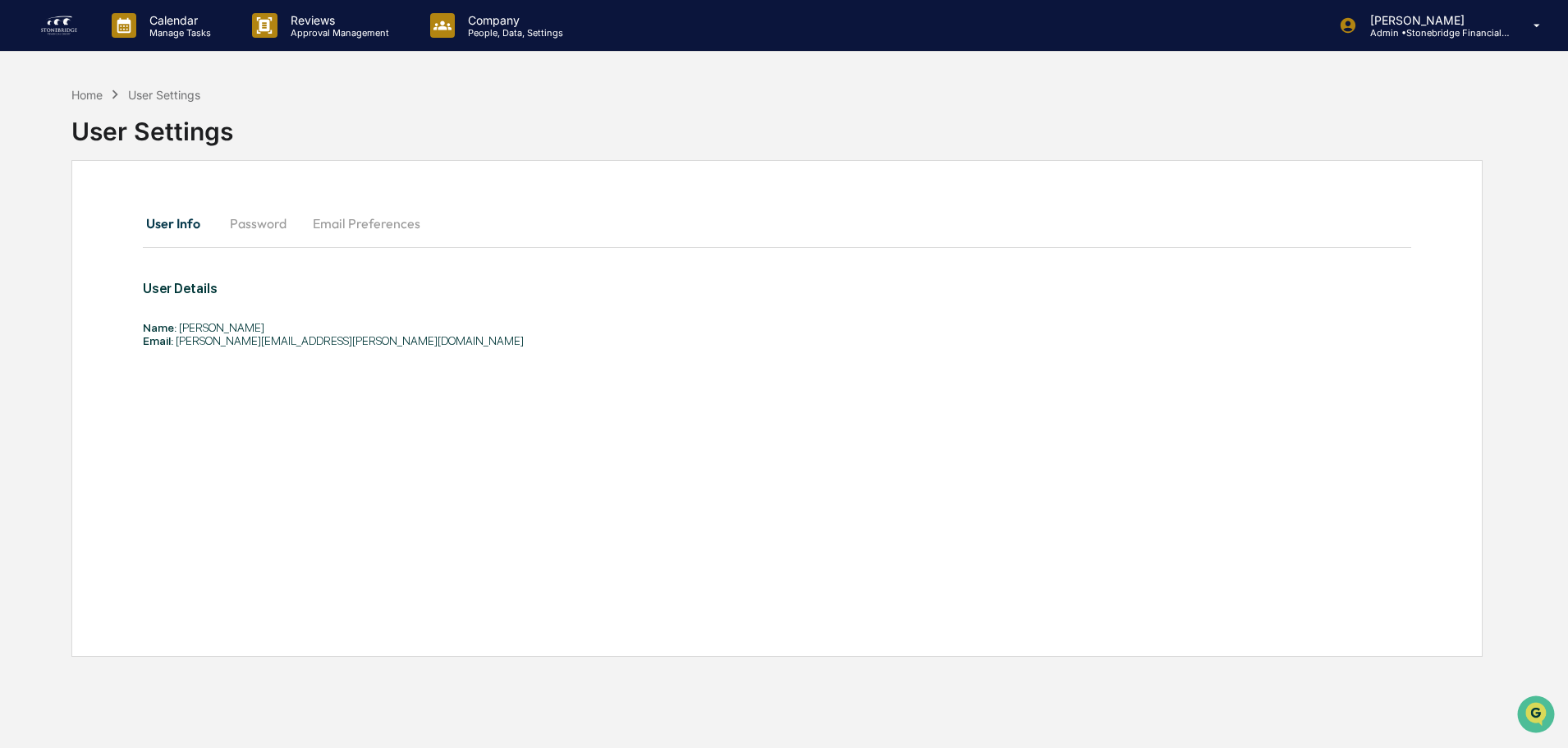
click at [251, 228] on button "Password" at bounding box center [258, 223] width 83 height 39
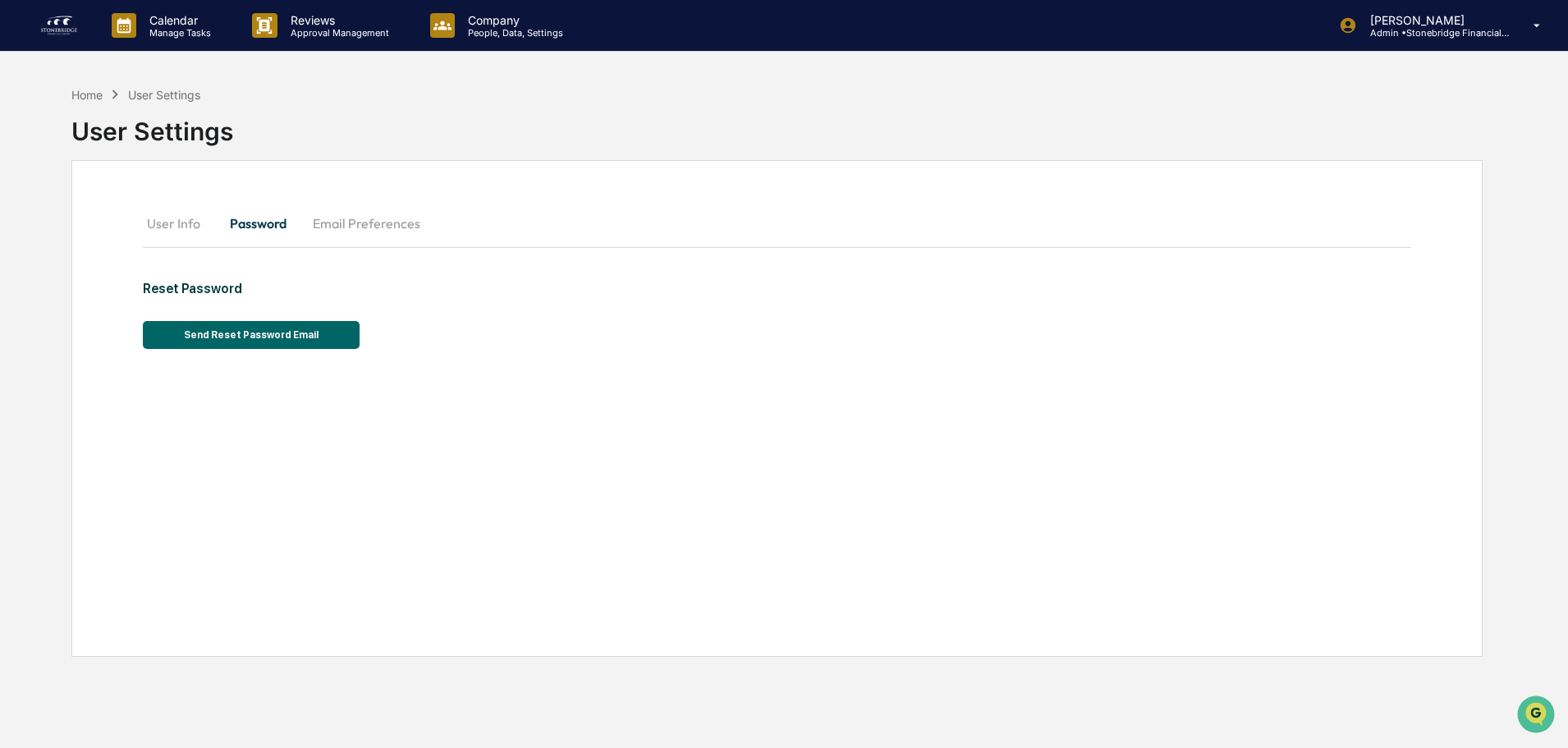
click at [337, 226] on button "Email Preferences" at bounding box center [366, 223] width 134 height 39
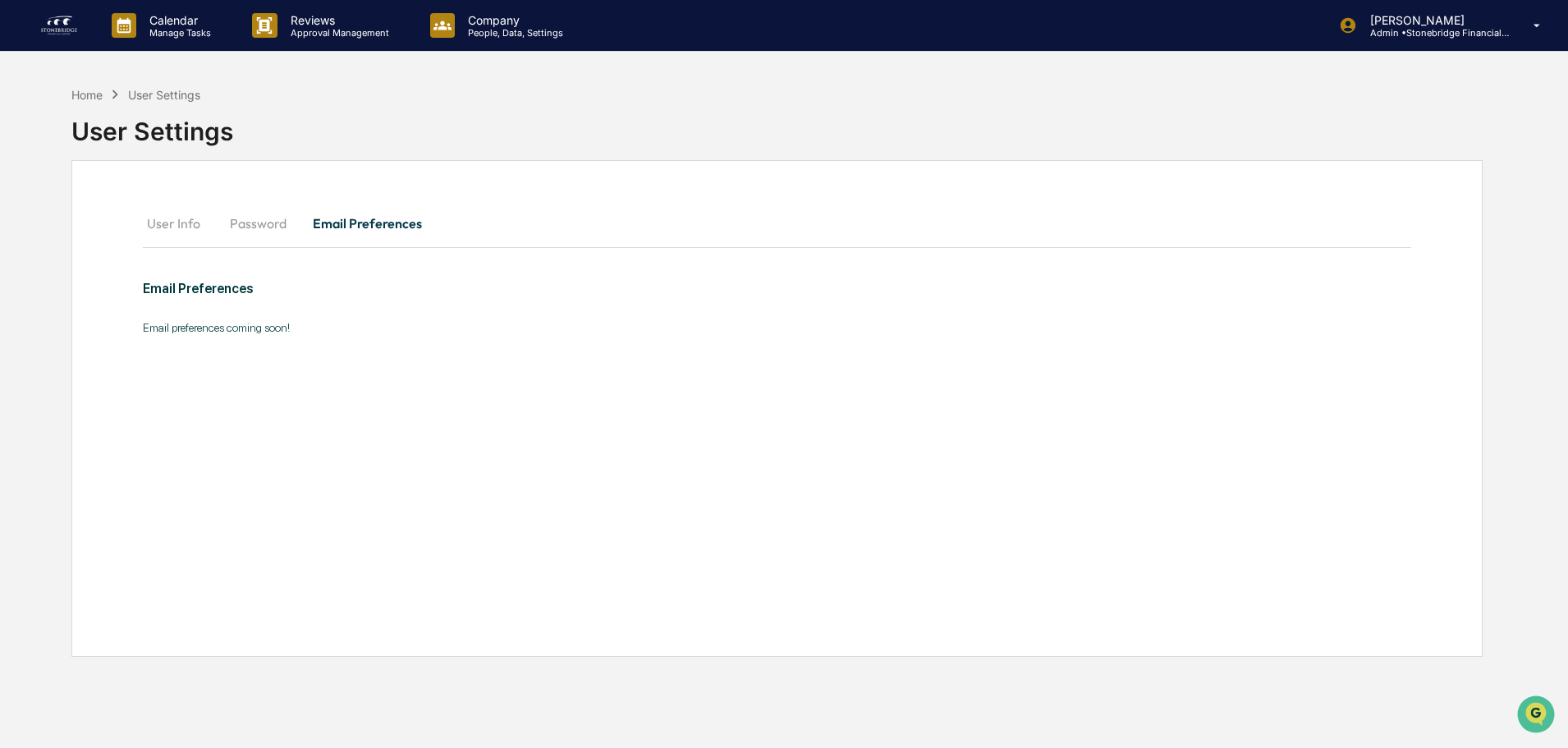
click at [234, 226] on button "Password" at bounding box center [258, 223] width 83 height 39
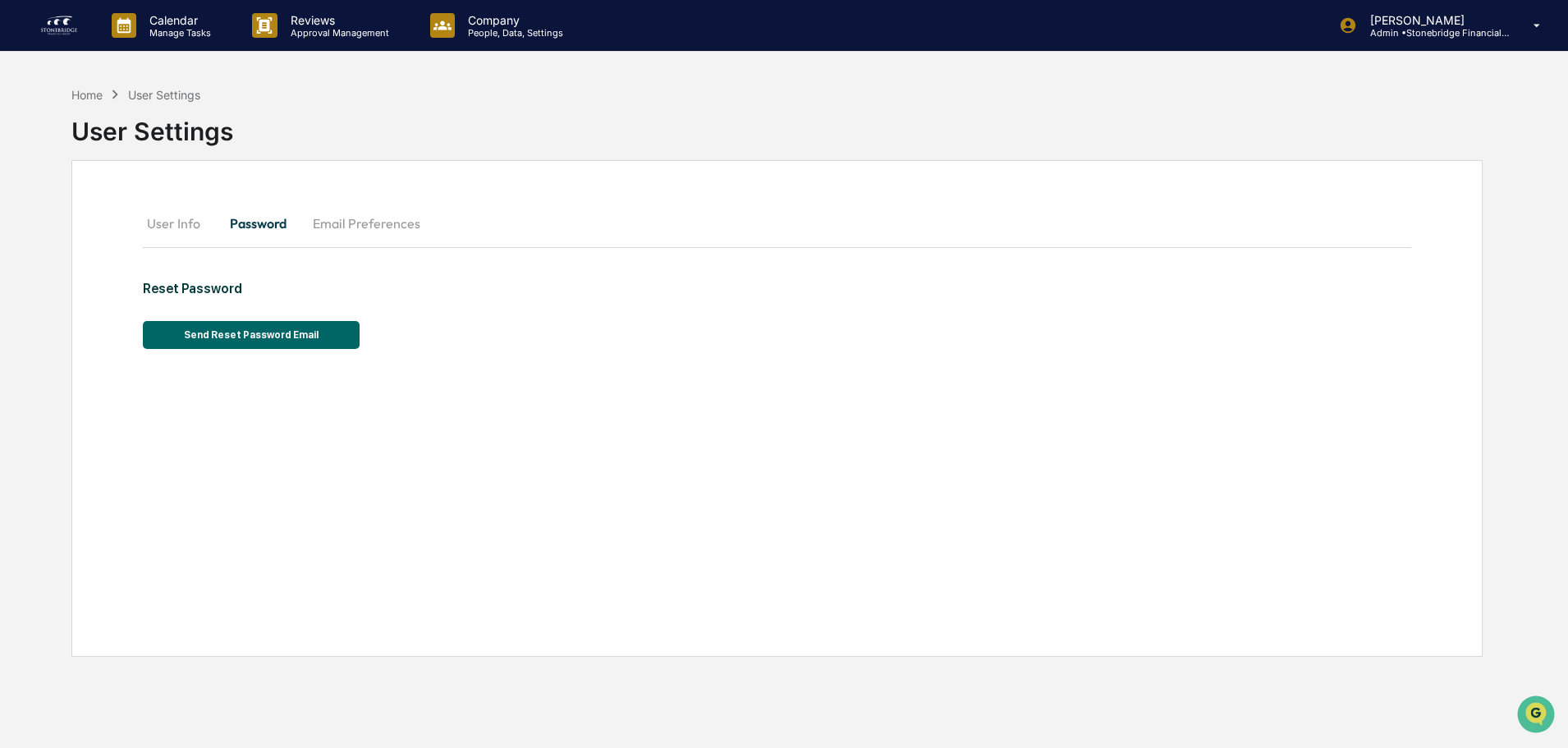
click at [145, 227] on button "User Info" at bounding box center [180, 223] width 74 height 39
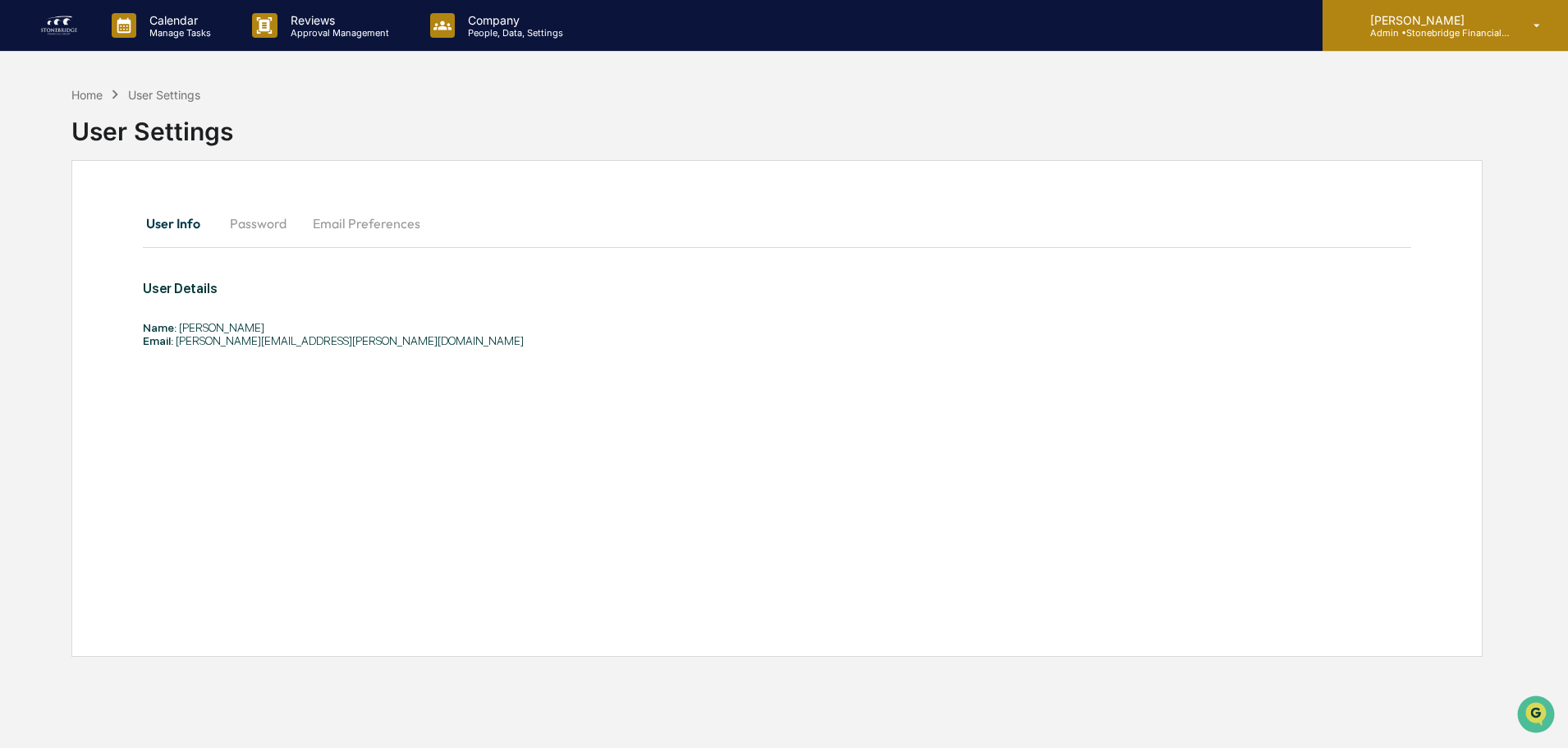
click at [1466, 31] on p "Admin • Stonebridge Financial Group" at bounding box center [1433, 32] width 153 height 11
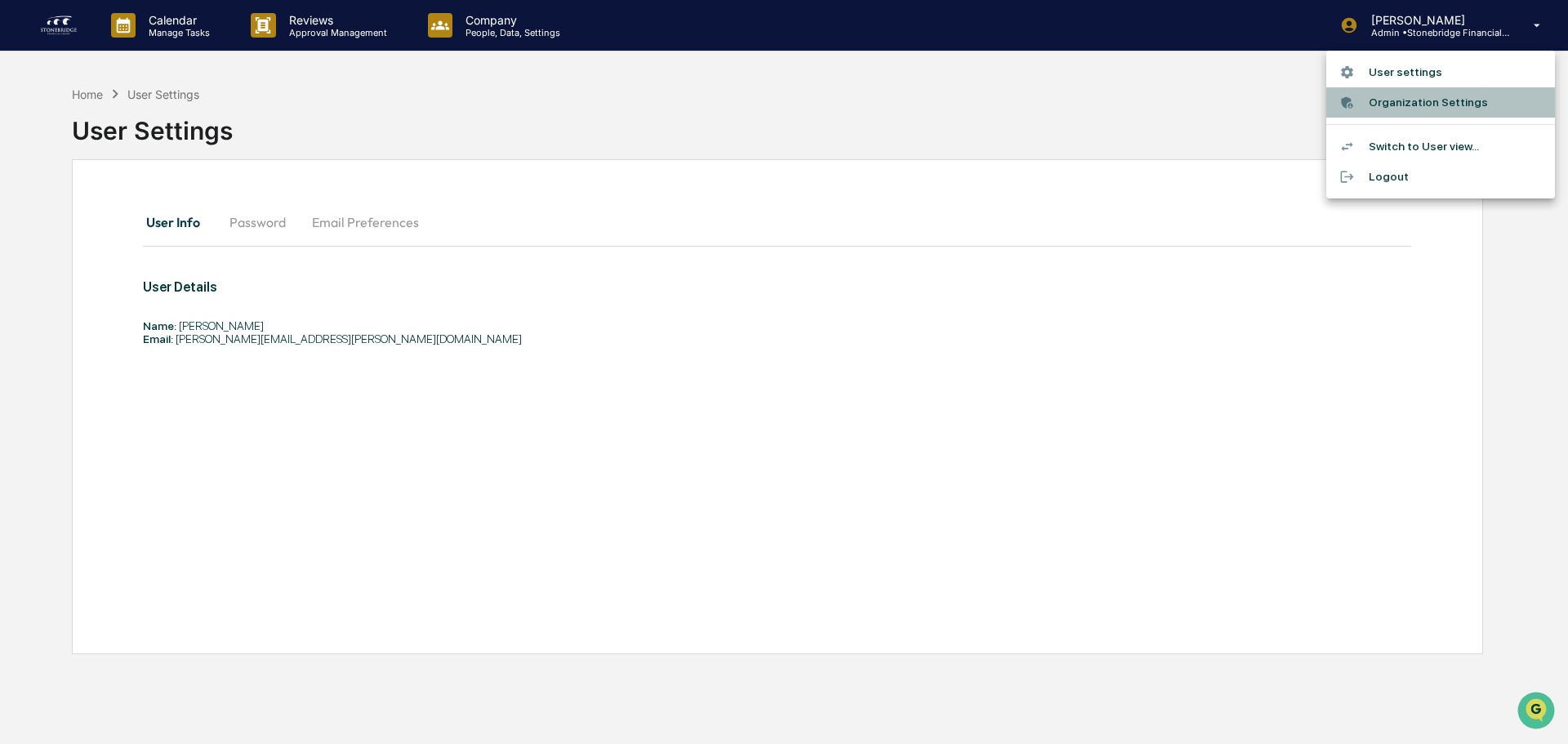
click at [1406, 107] on li "Organization Settings" at bounding box center [1441, 102] width 229 height 30
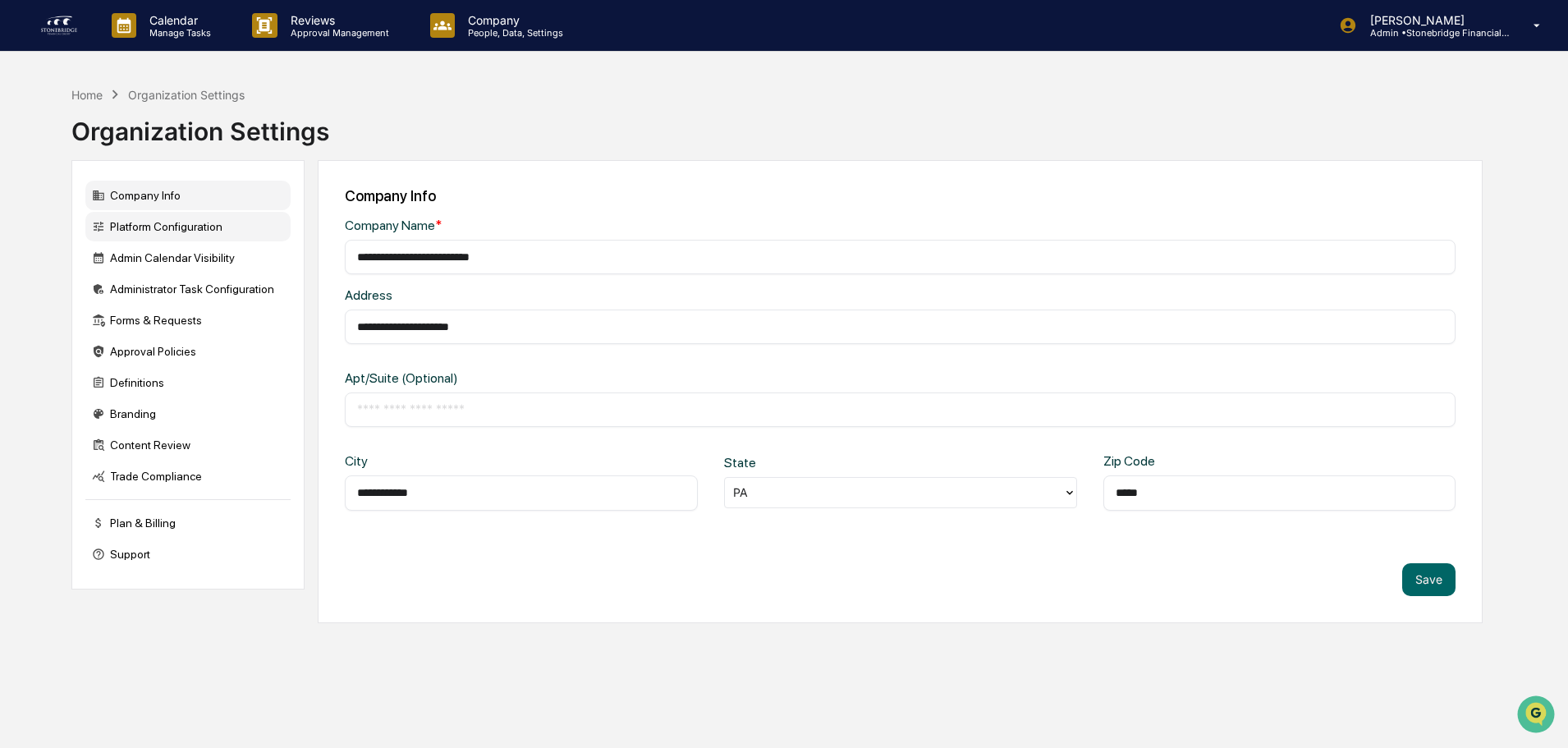
click at [185, 230] on div "Platform Configuration" at bounding box center [187, 226] width 205 height 30
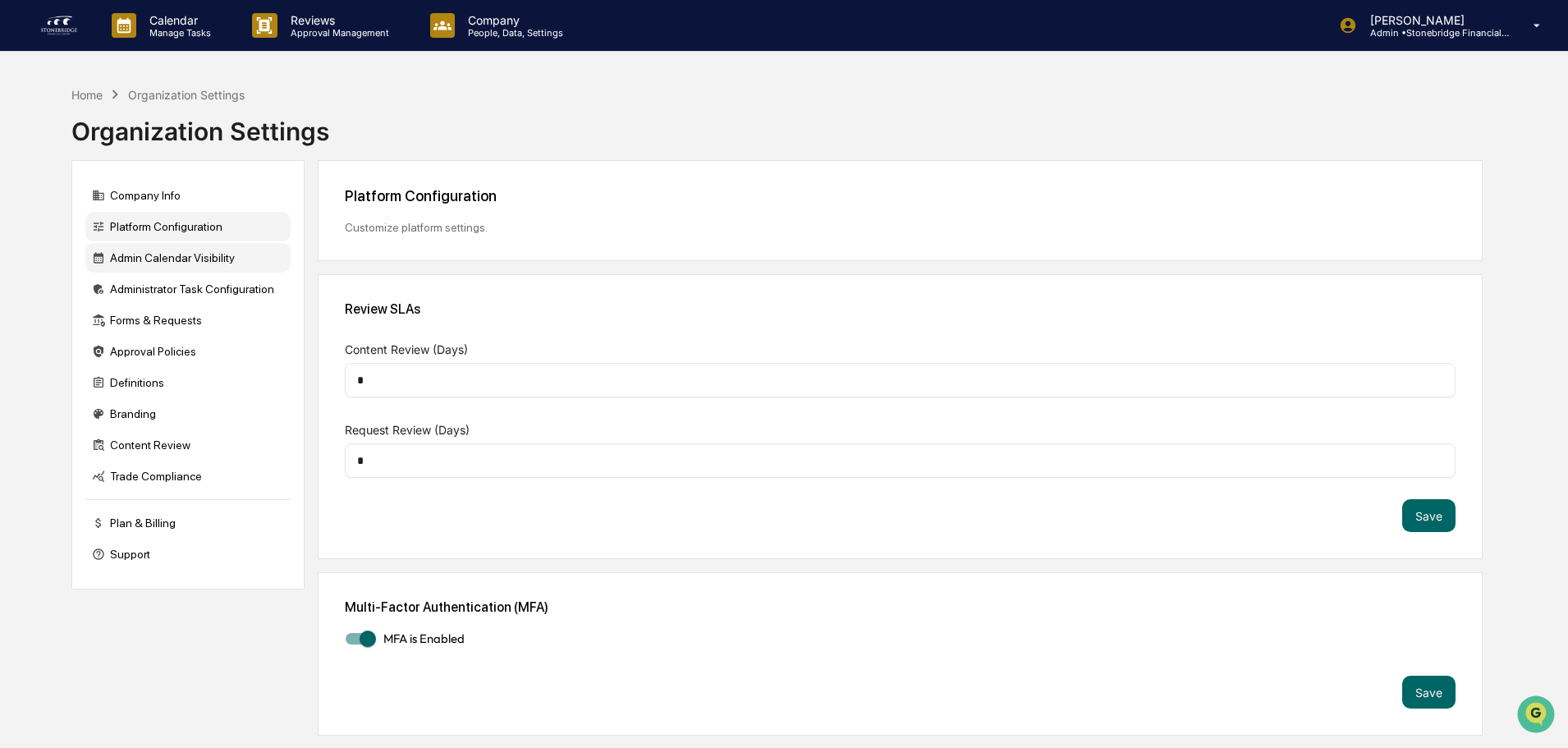
click at [187, 251] on div "Admin Calendar Visibility" at bounding box center [187, 258] width 205 height 30
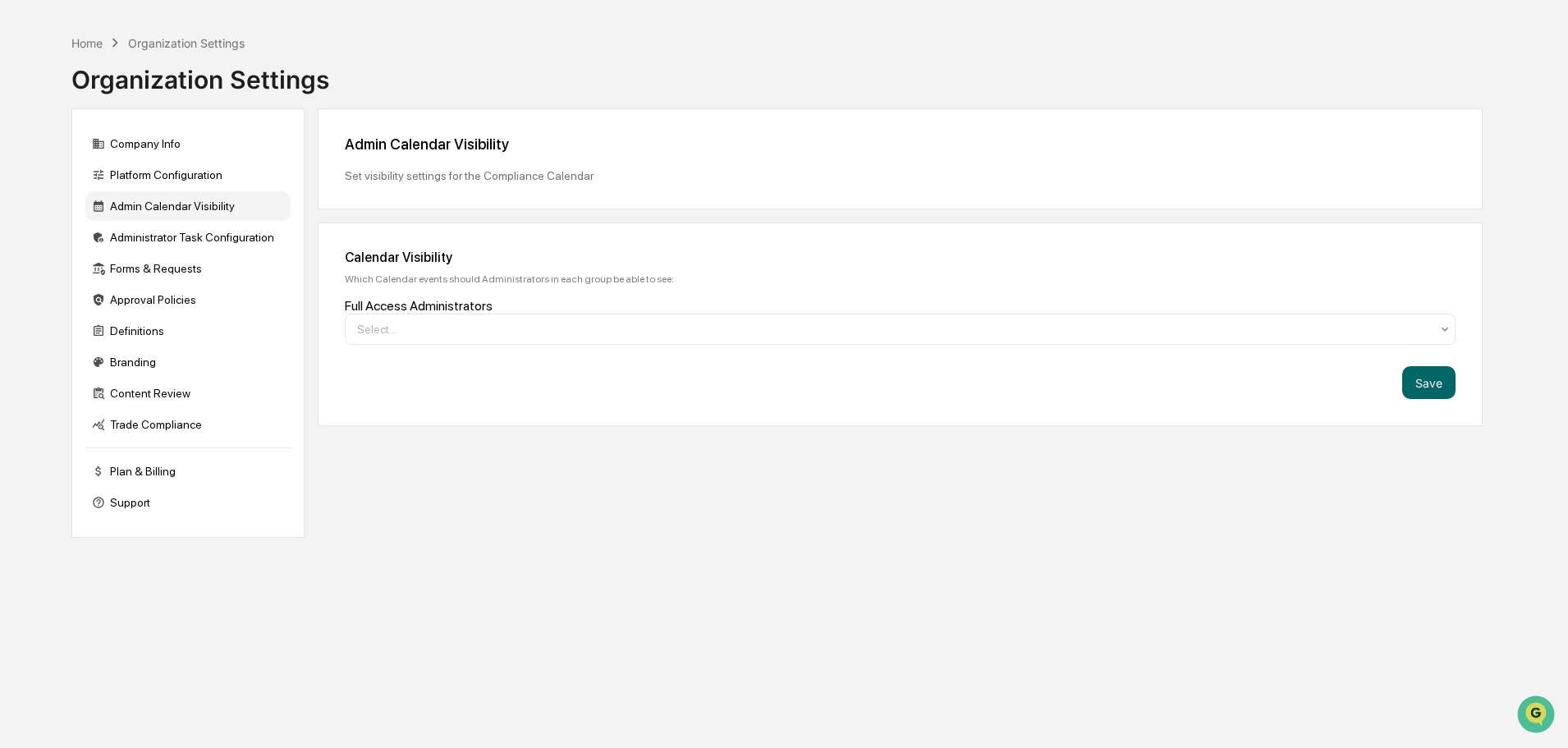
scroll to position [78, 0]
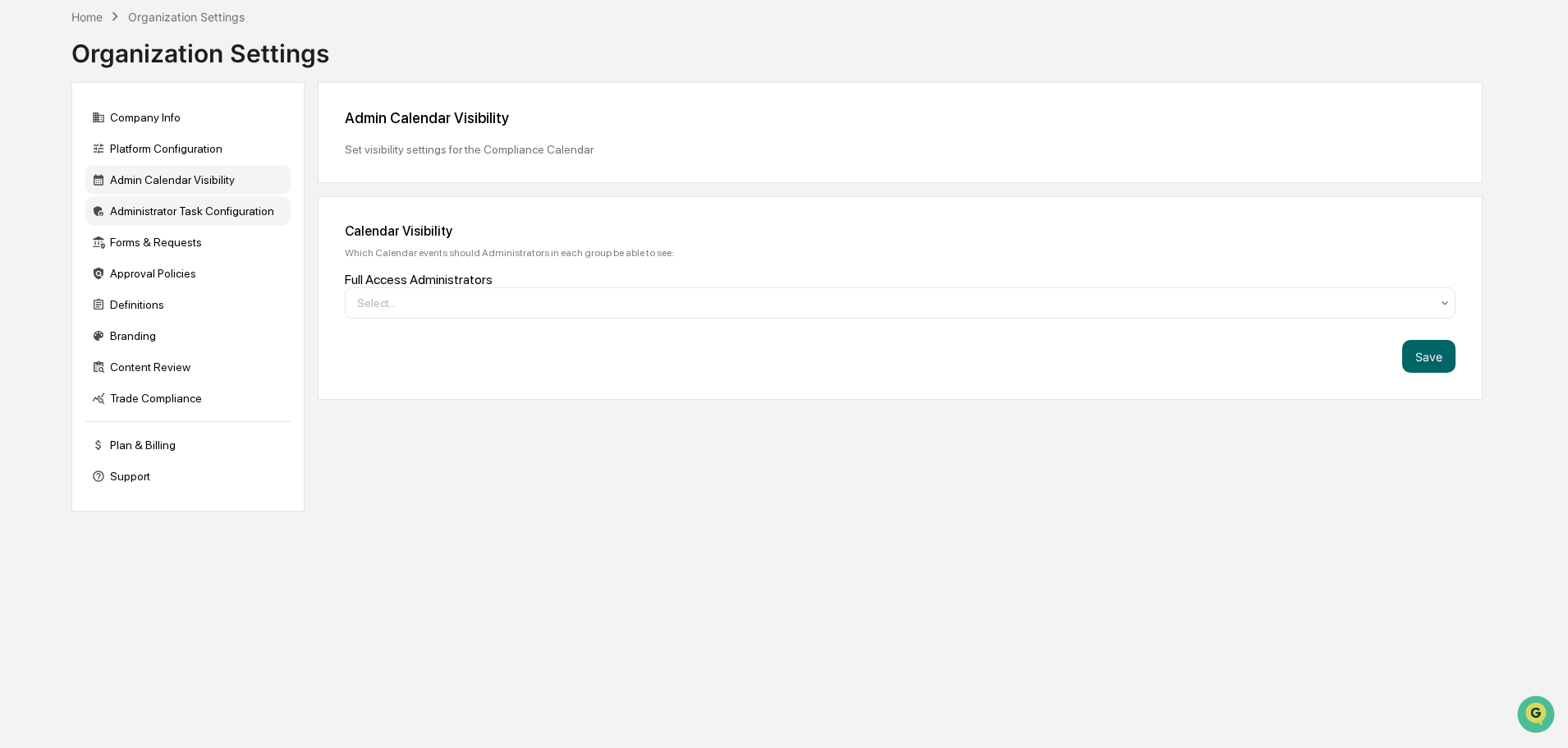
click at [201, 210] on div "Administrator Task Configuration" at bounding box center [187, 211] width 205 height 30
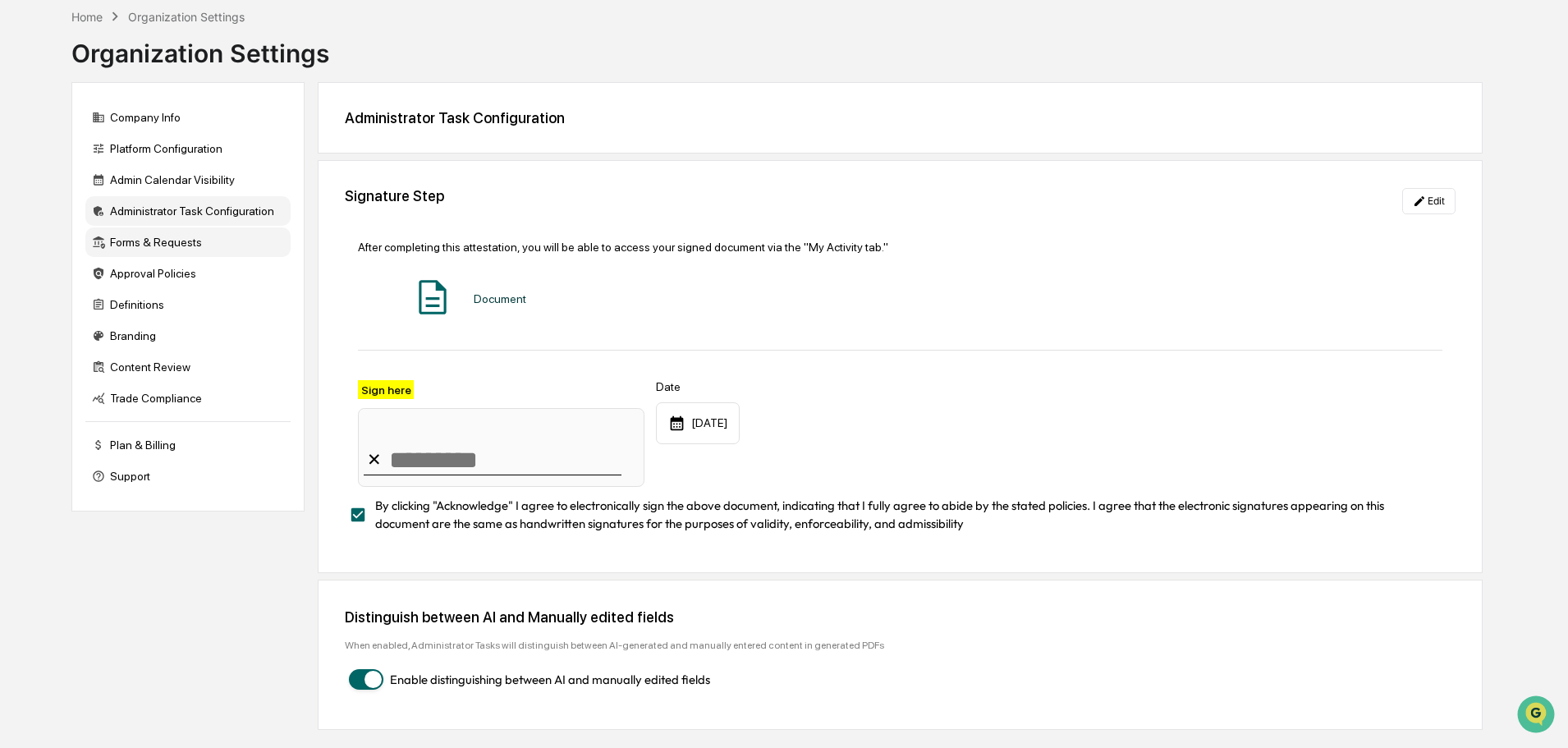
click at [199, 231] on div "Forms & Requests" at bounding box center [187, 242] width 205 height 30
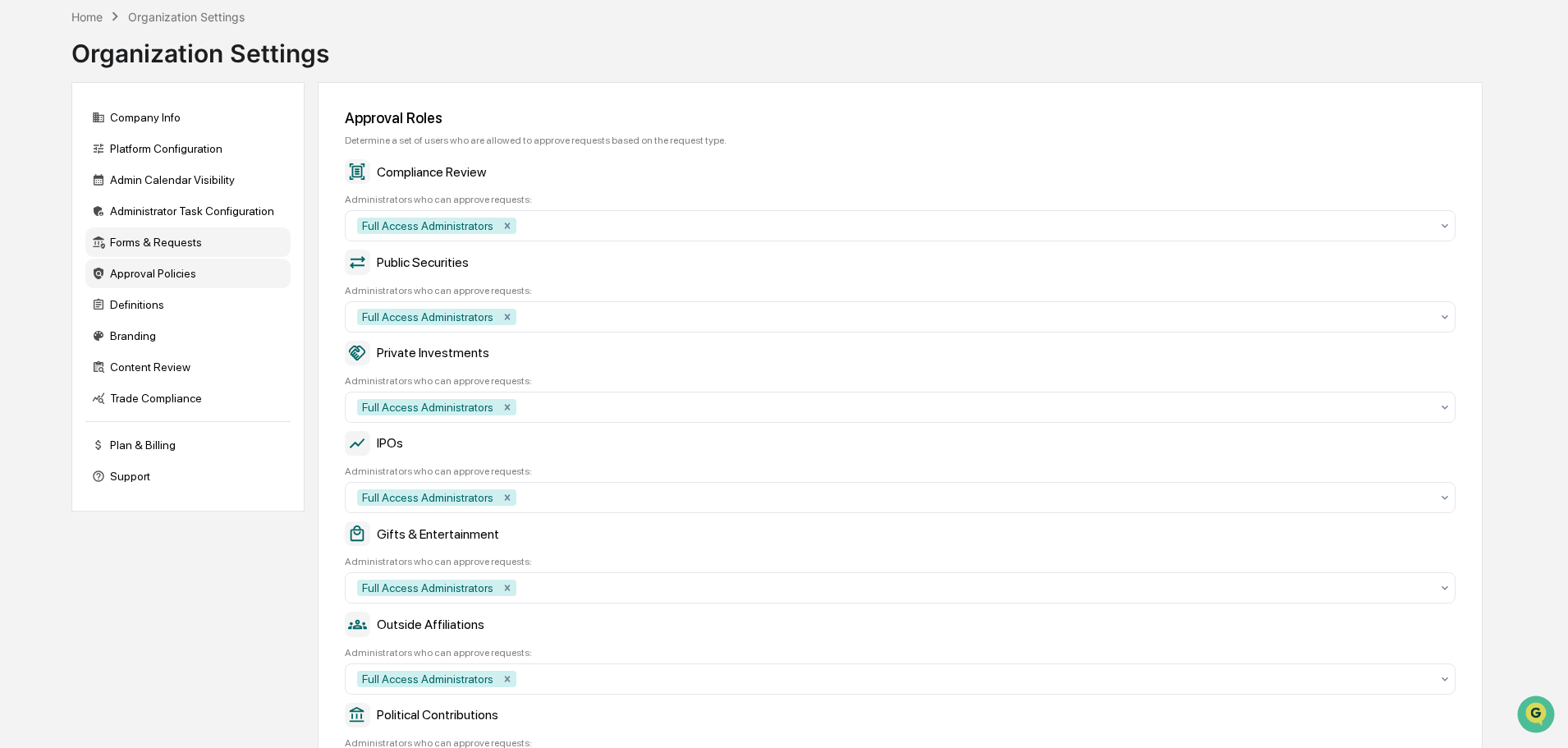
click at [199, 261] on div "Approval Policies" at bounding box center [187, 274] width 205 height 30
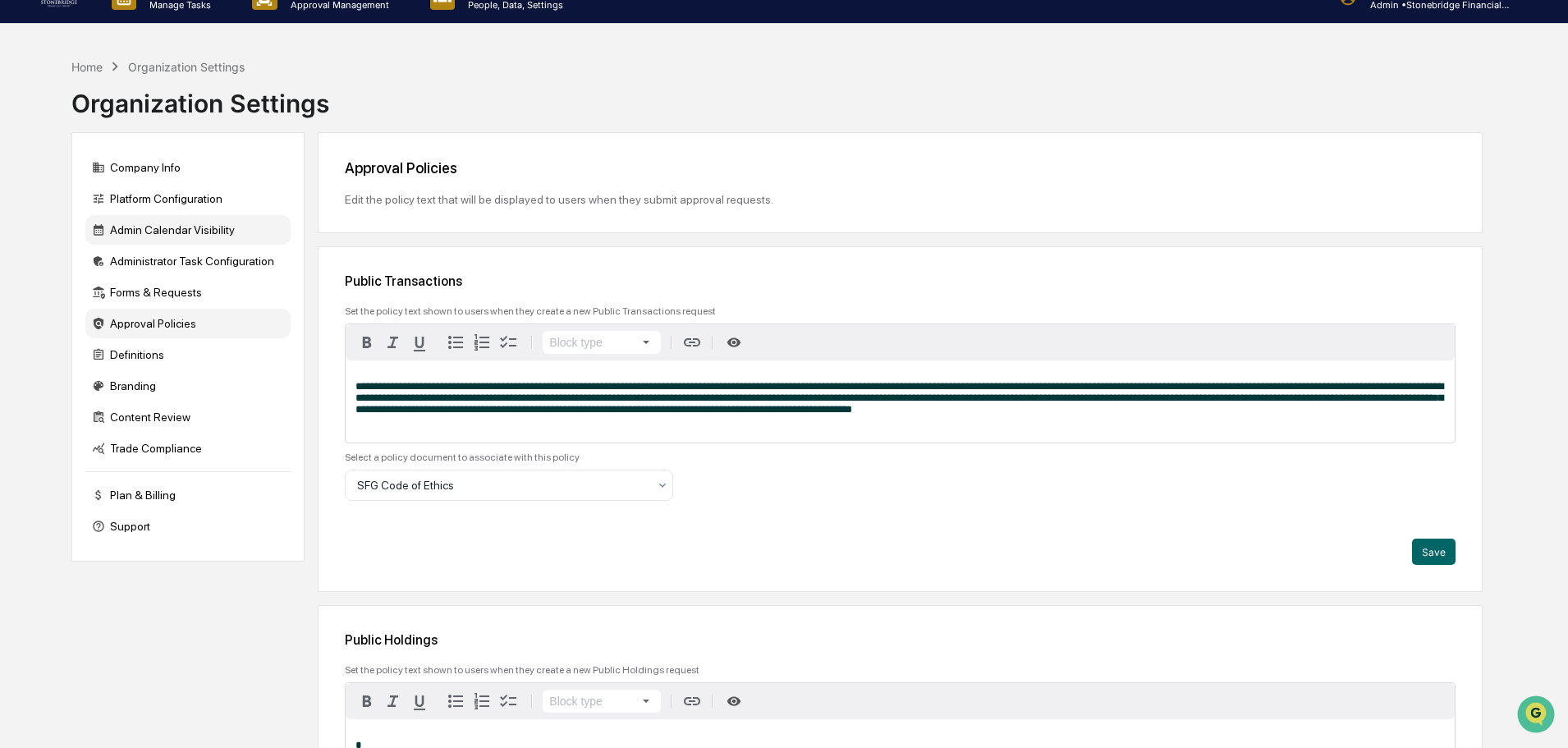
scroll to position [0, 0]
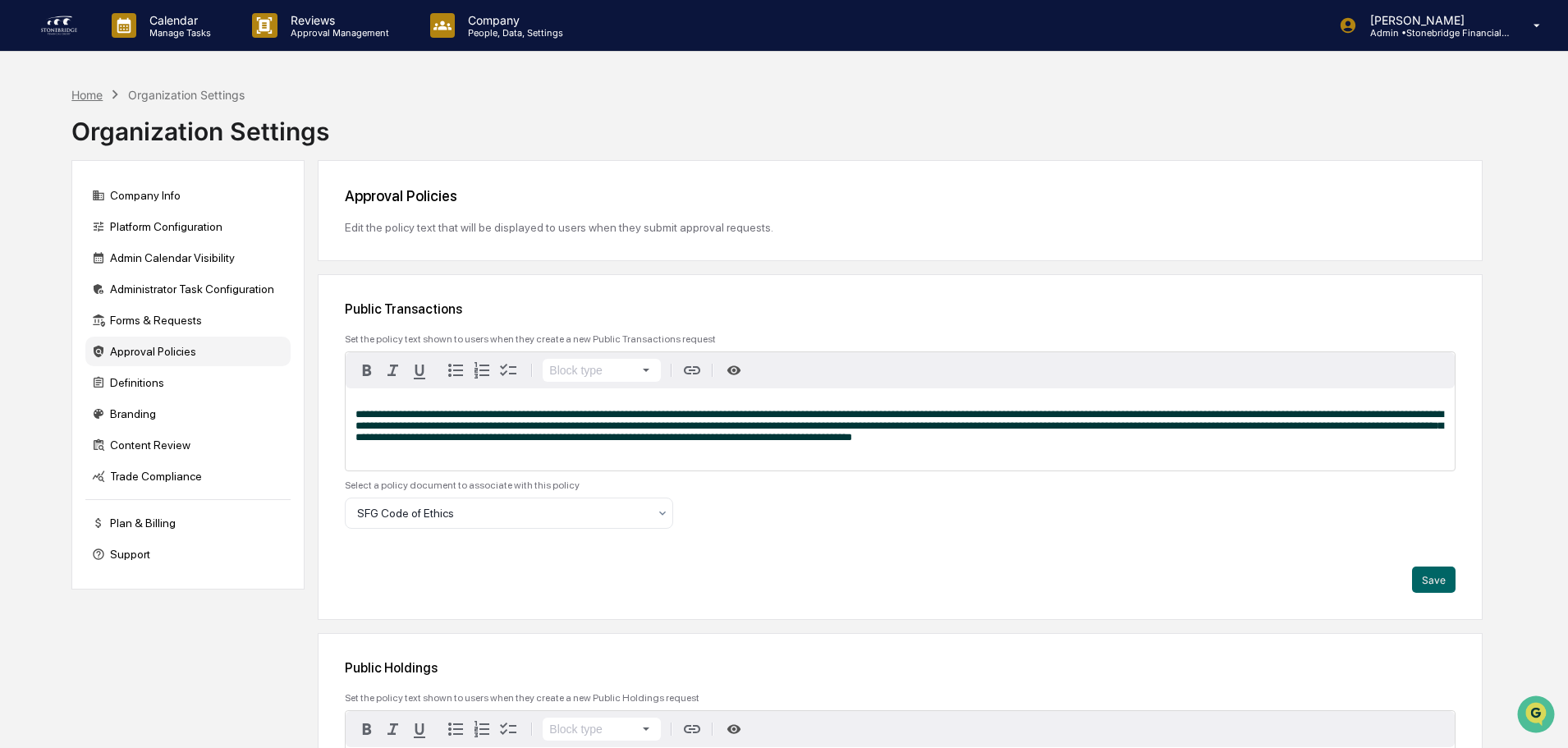
click at [87, 98] on div "Home" at bounding box center [87, 95] width 32 height 14
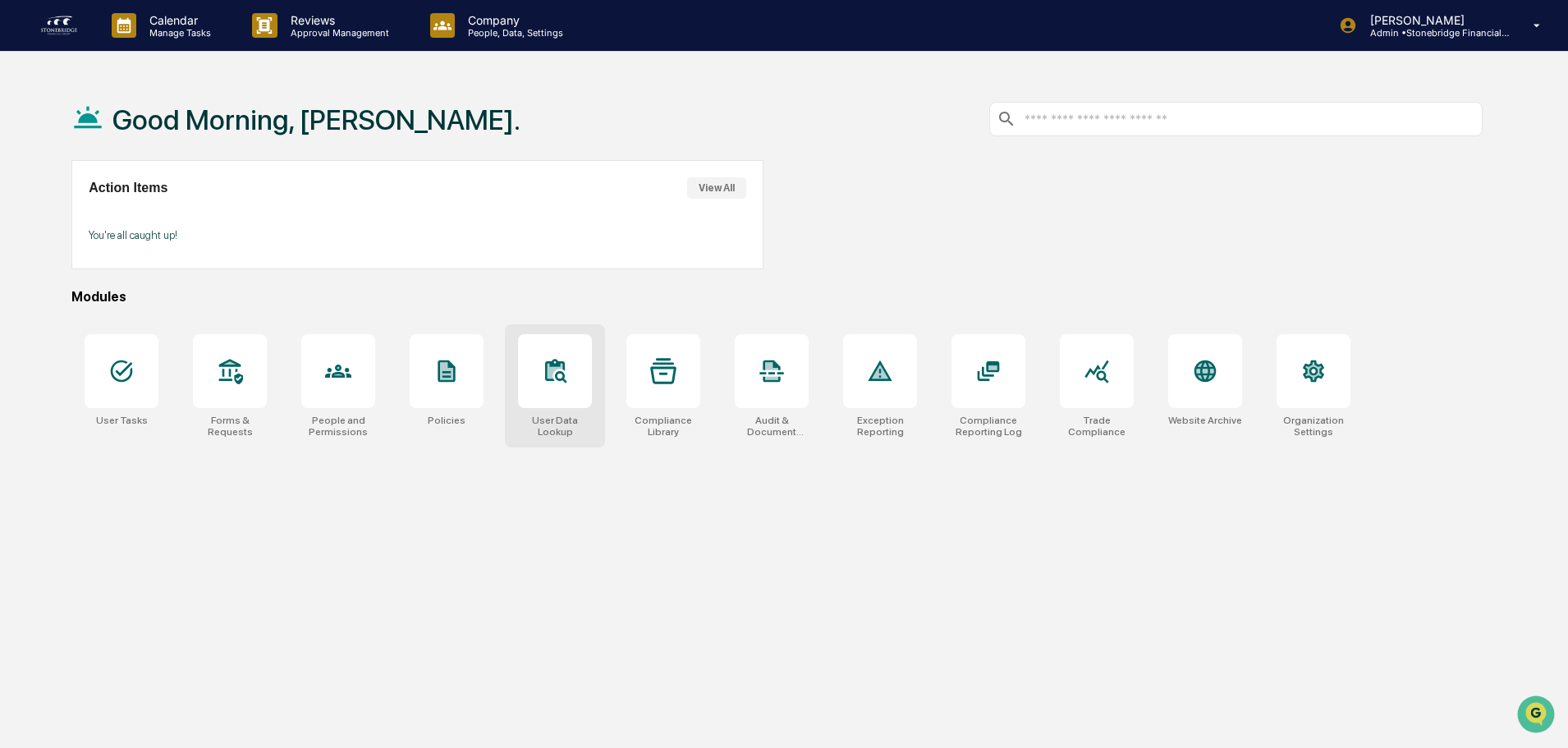
click at [564, 384] on div at bounding box center [555, 371] width 26 height 26
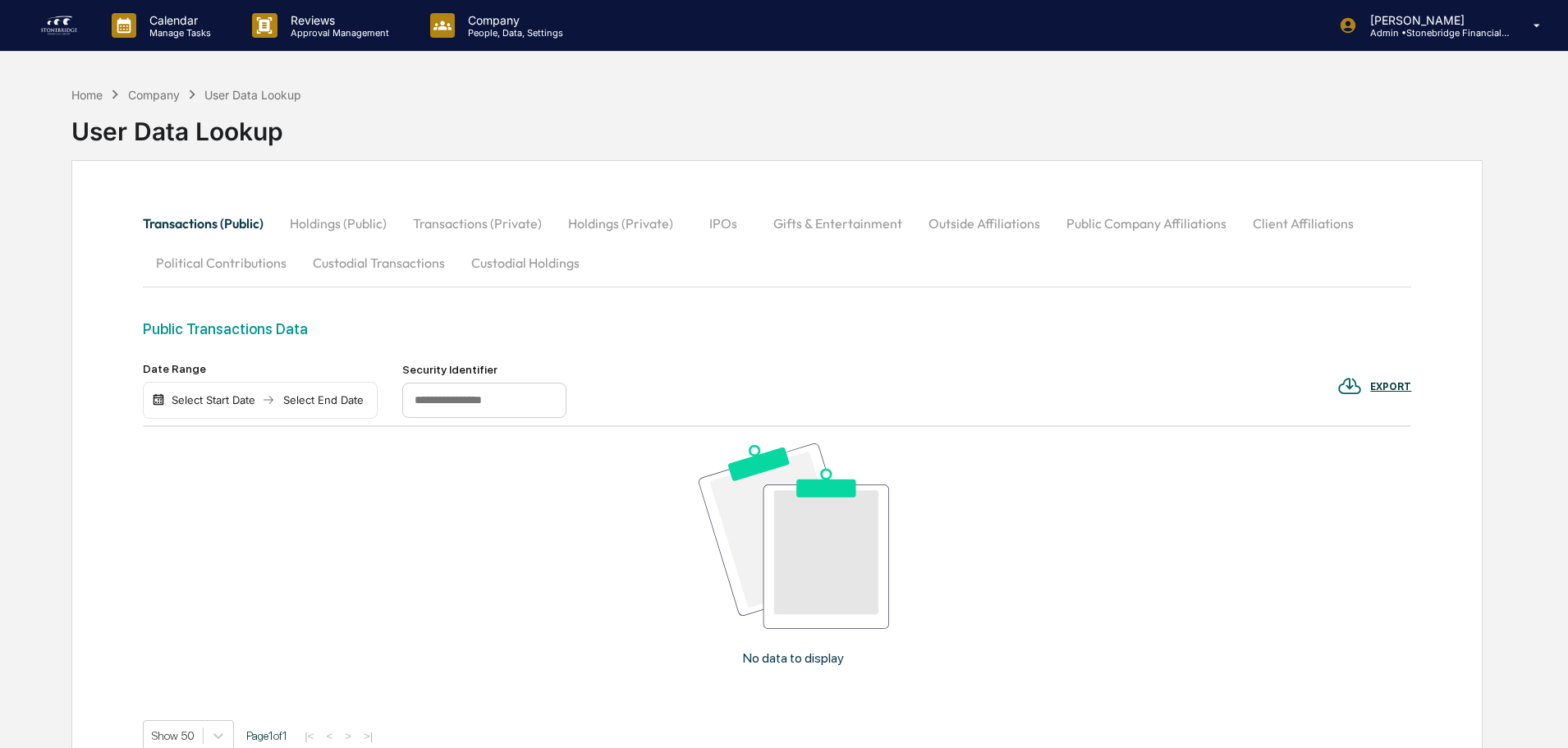
click at [67, 30] on img at bounding box center [58, 25] width 39 height 26
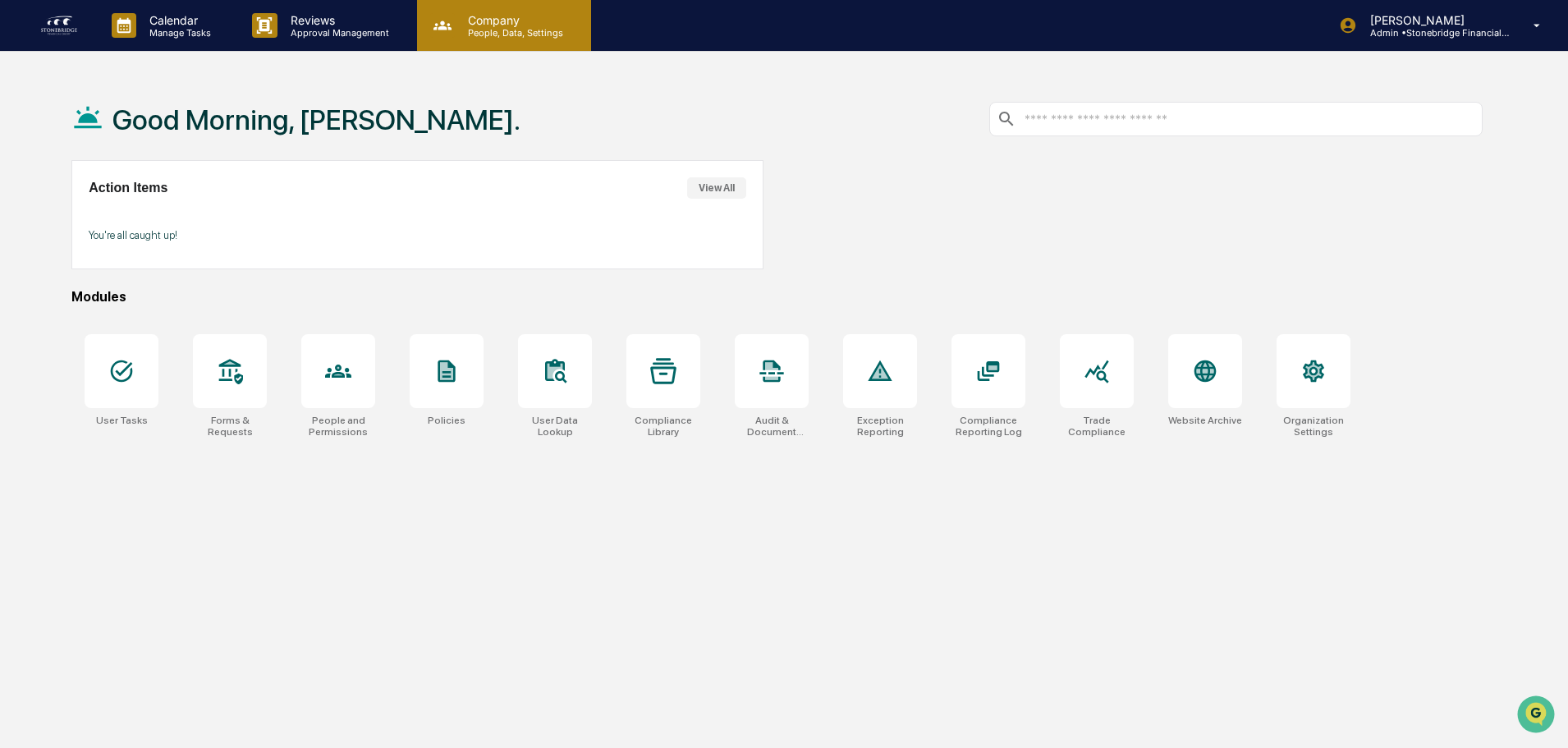
click at [462, 25] on p "Company" at bounding box center [513, 19] width 117 height 14
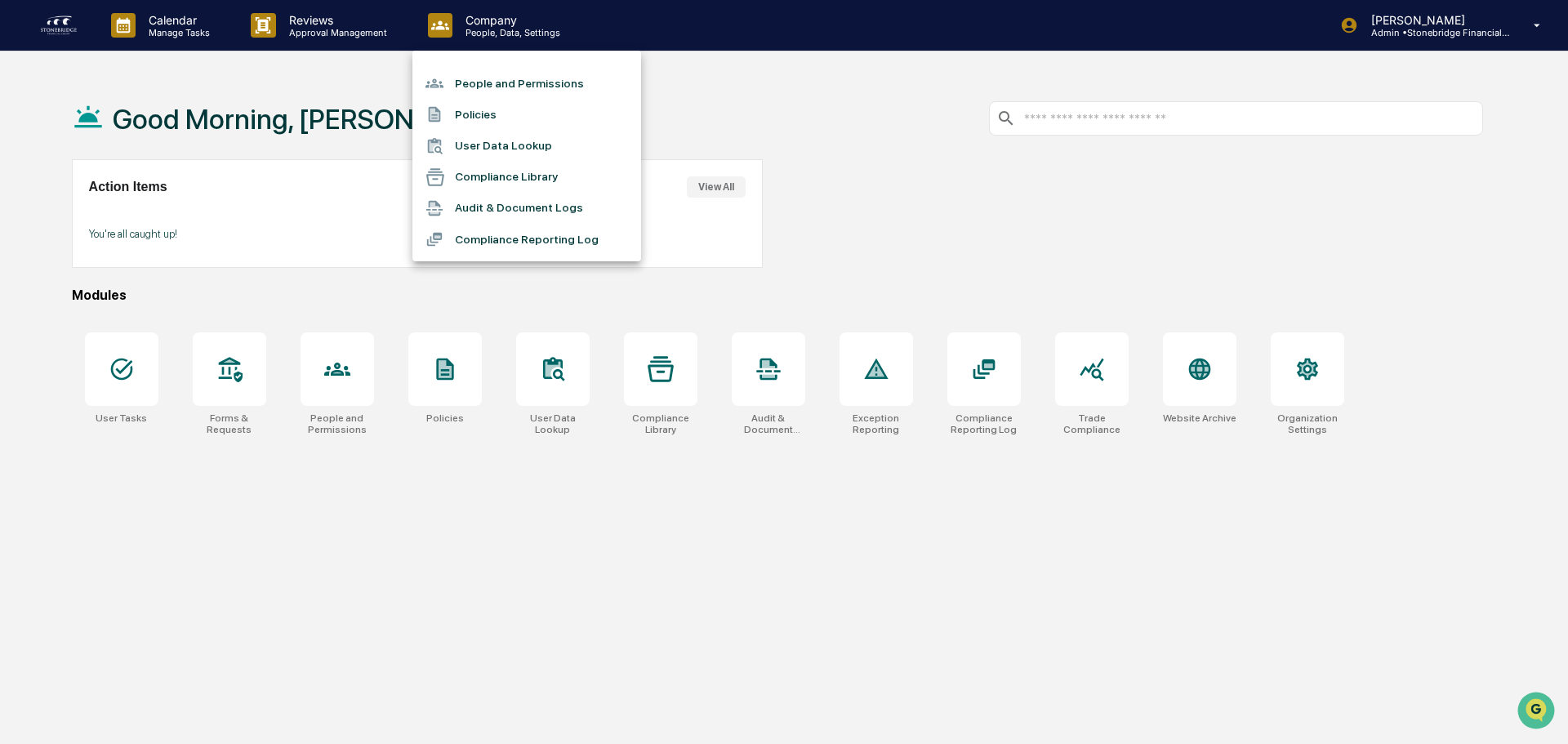
click at [489, 86] on li "People and Permissions" at bounding box center [527, 83] width 229 height 31
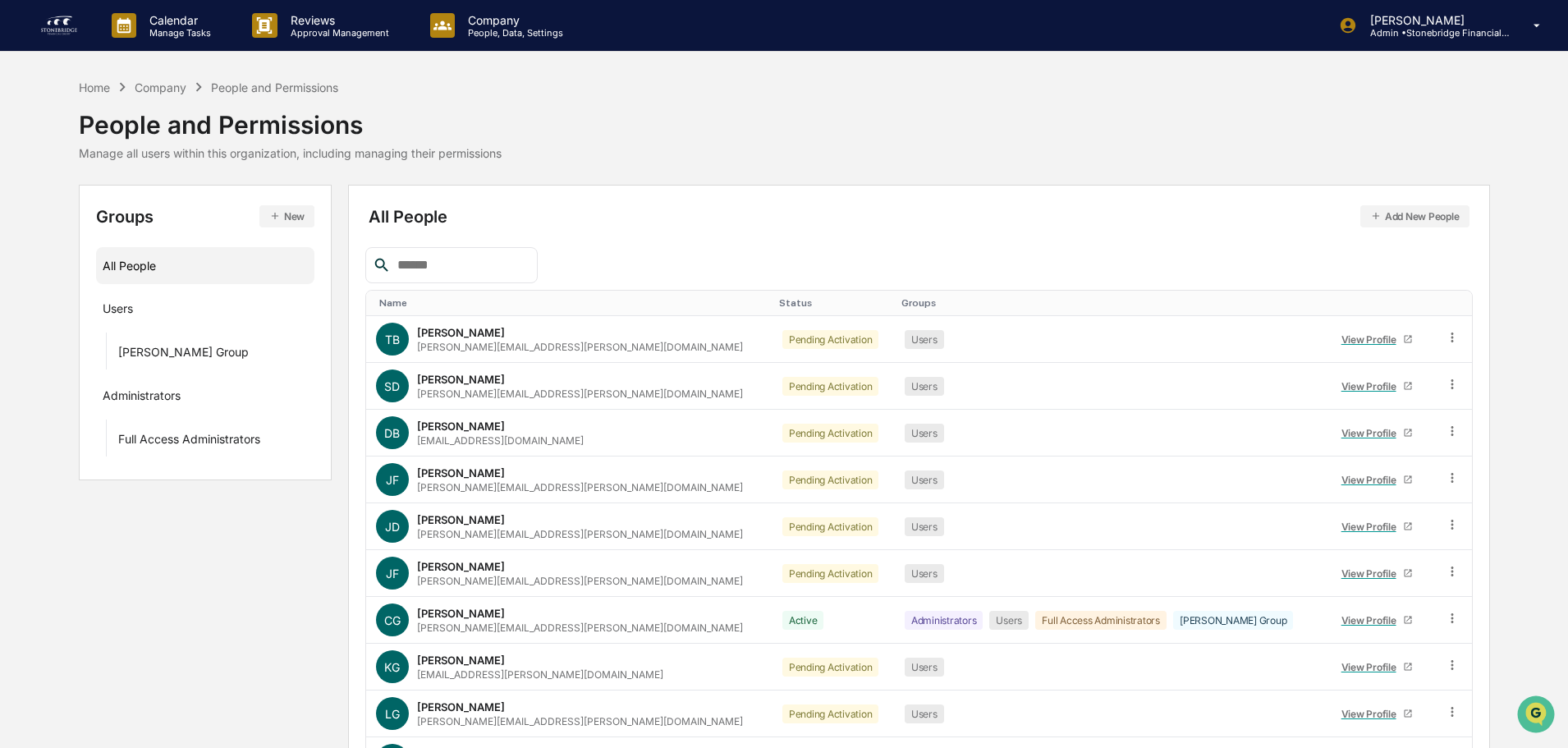
click at [402, 294] on th "Name" at bounding box center [570, 303] width 406 height 25
click at [1363, 338] on div "View Profile" at bounding box center [1372, 339] width 61 height 12
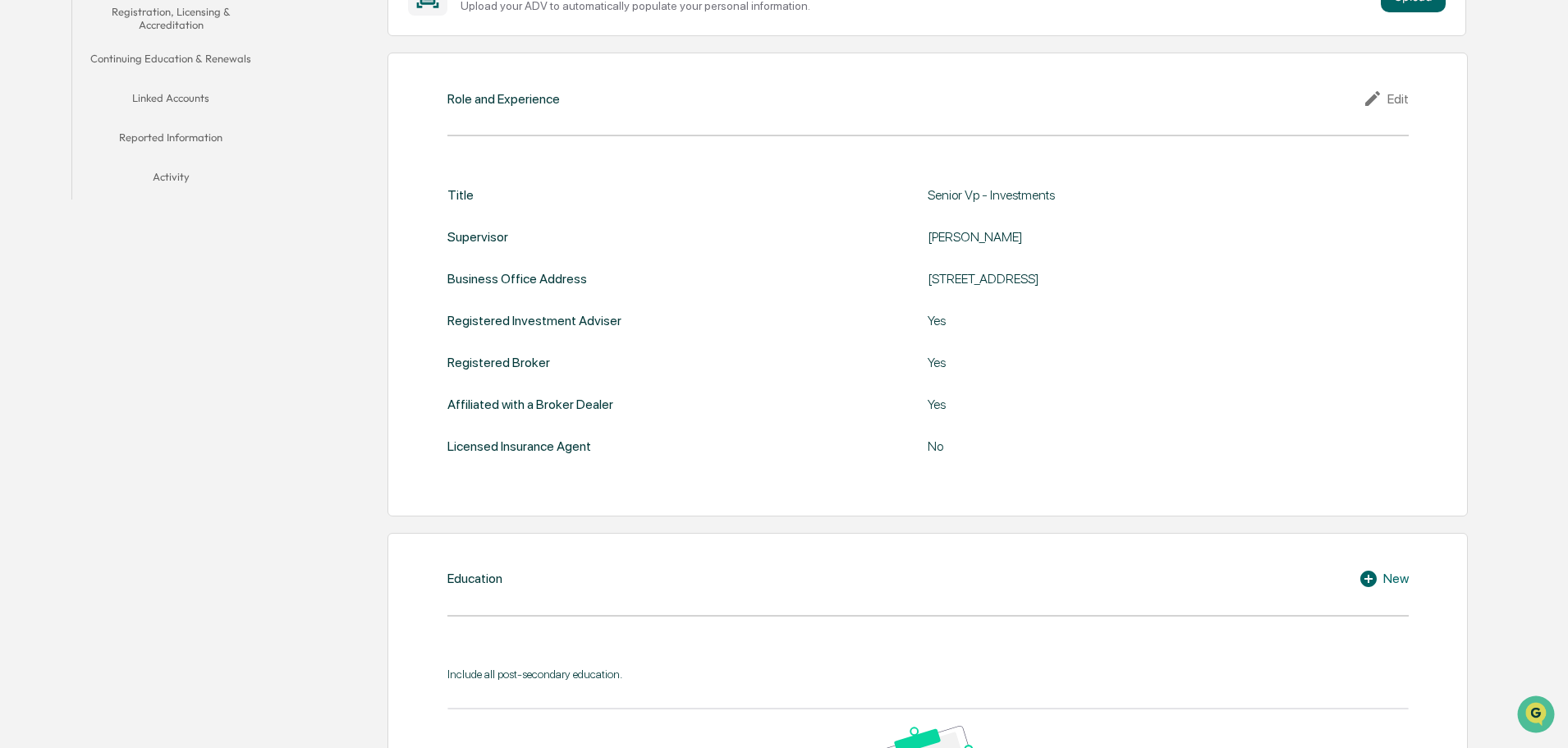
scroll to position [410, 0]
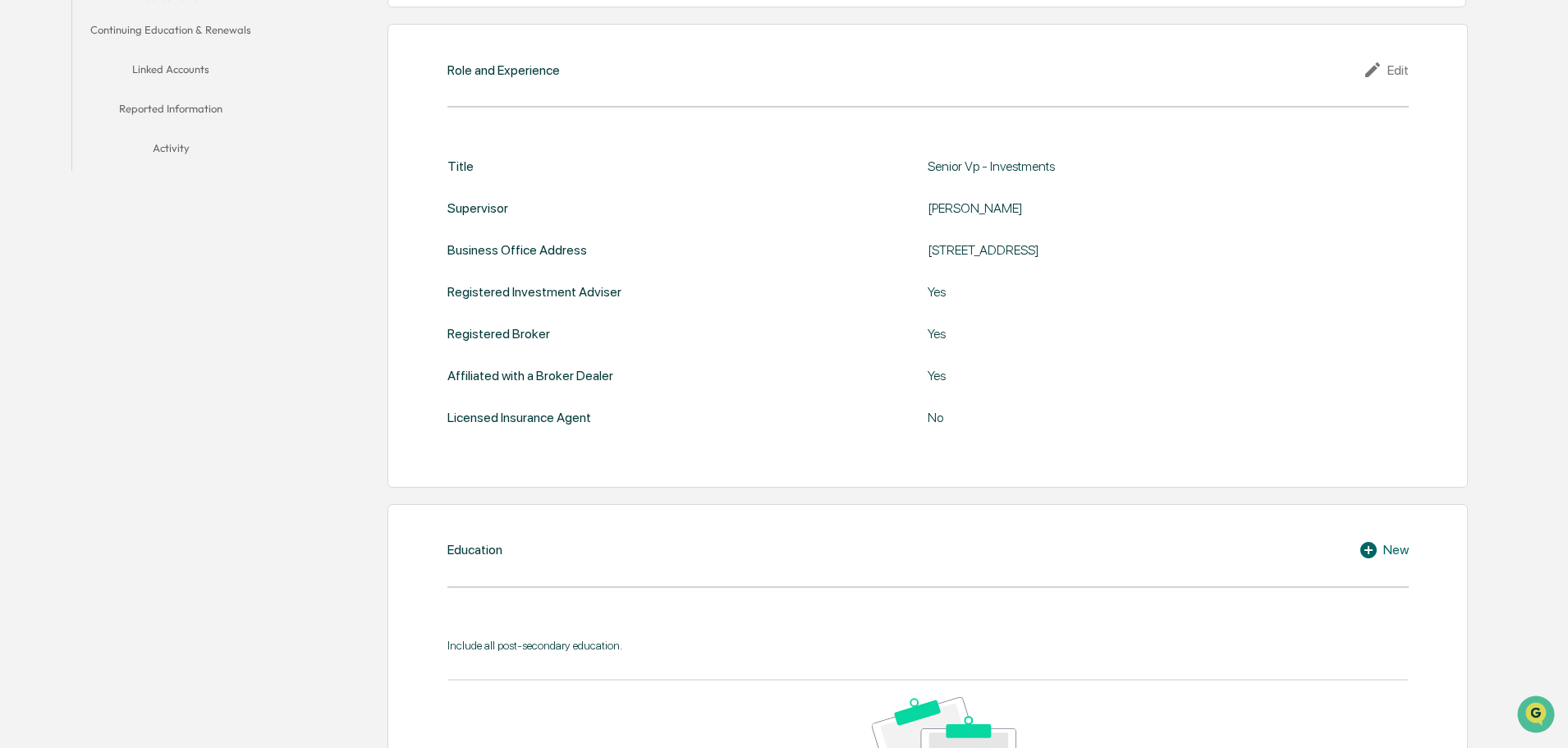
click at [1390, 82] on div "Role and Experience Edit Title Senior Vp - Investments Supervisor [PERSON_NAME]…" at bounding box center [928, 256] width 1080 height 464
click at [1390, 74] on div "Edit" at bounding box center [1386, 70] width 46 height 19
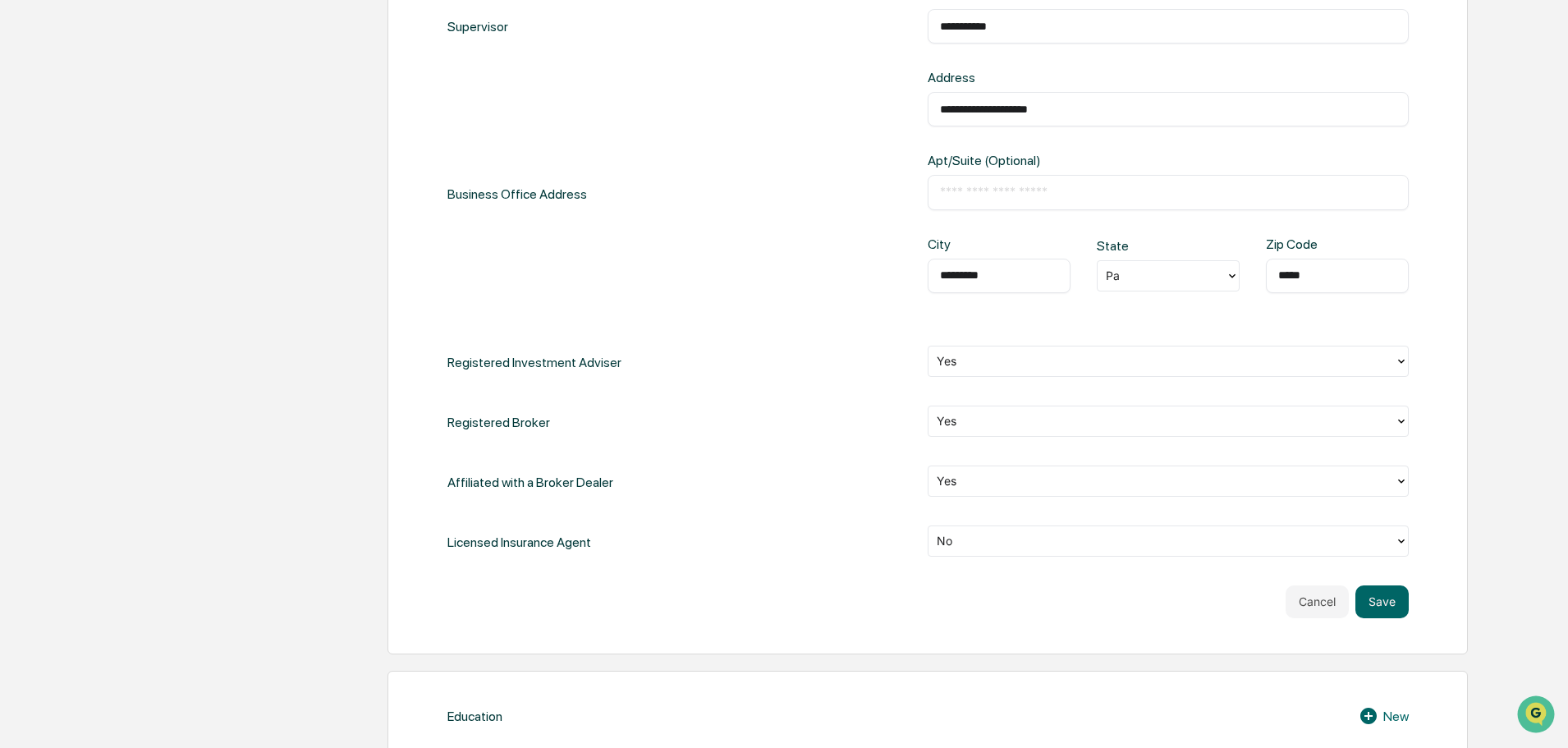
scroll to position [739, 0]
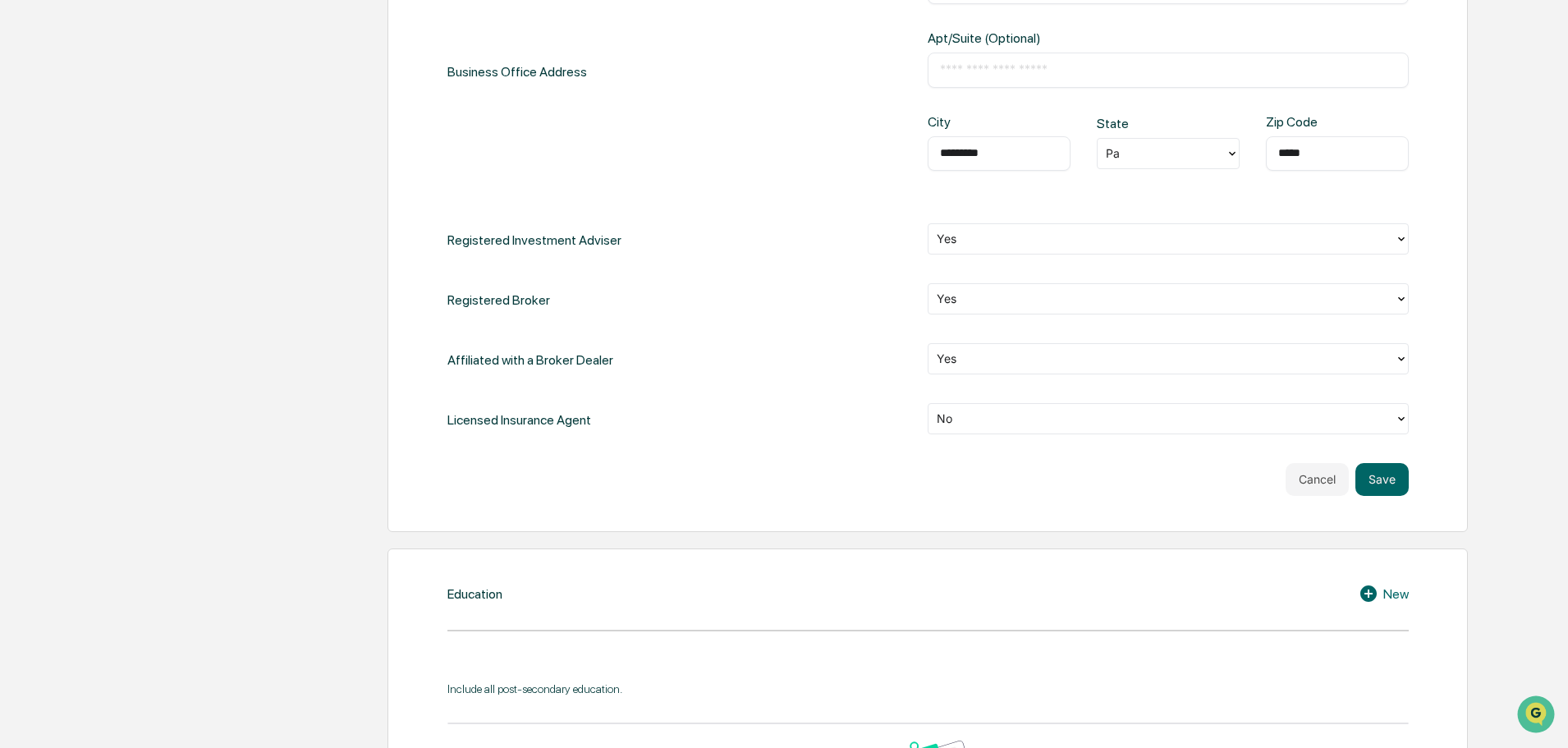
drag, startPoint x: 975, startPoint y: 445, endPoint x: 972, endPoint y: 430, distance: 15.3
click at [975, 439] on div "**********" at bounding box center [928, 161] width 961 height 670
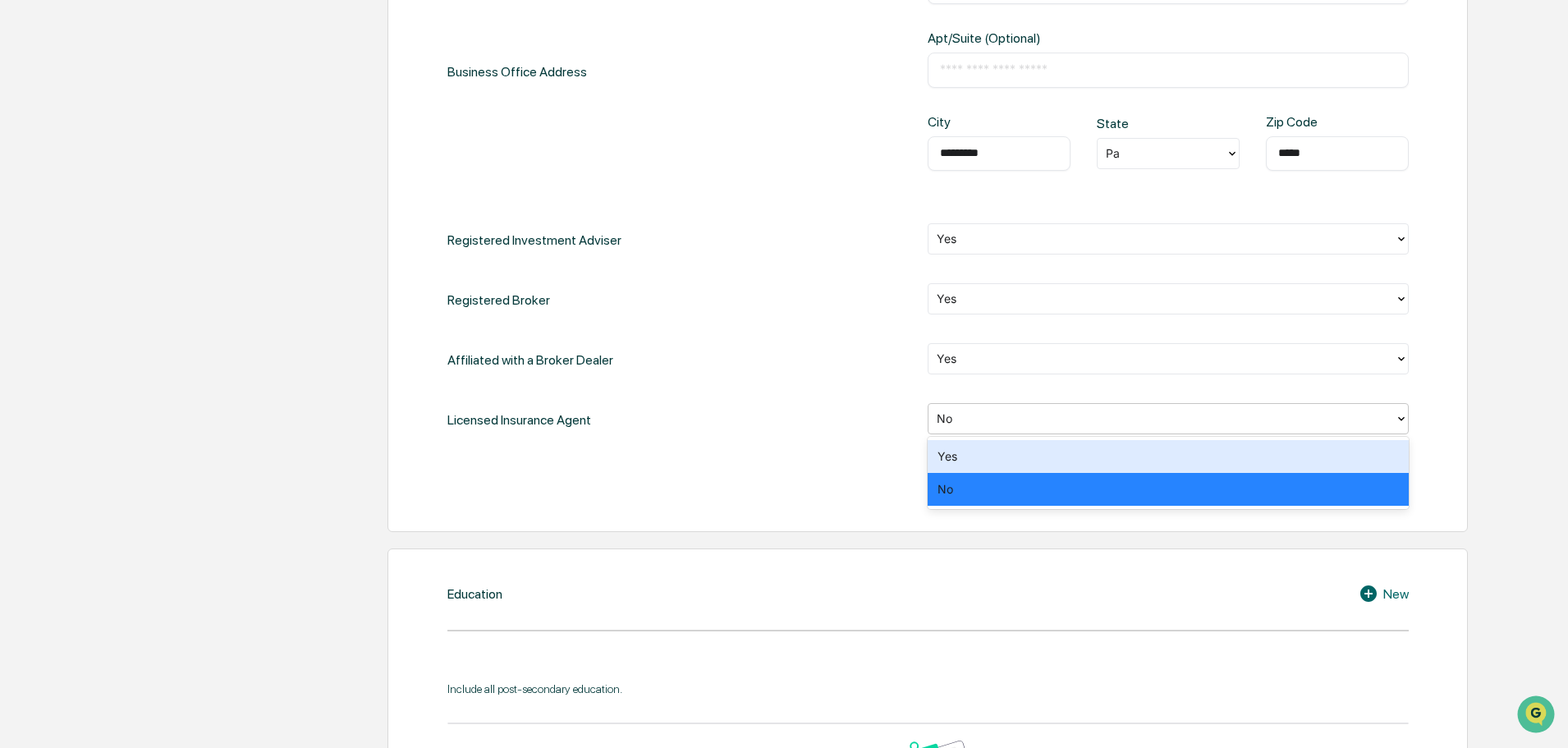
click at [972, 430] on div "No" at bounding box center [1162, 418] width 466 height 25
click at [961, 455] on div "Yes" at bounding box center [1168, 456] width 481 height 32
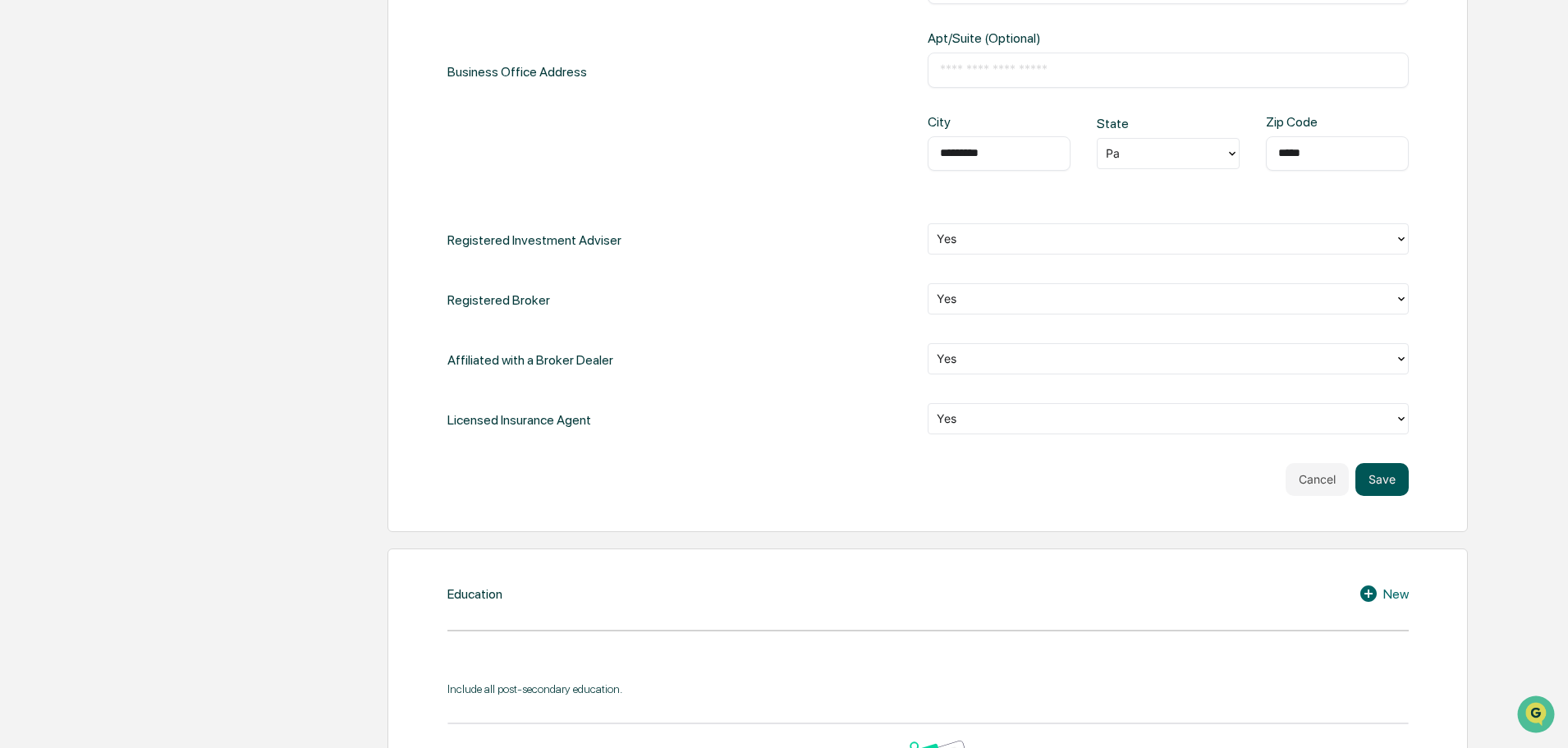
click at [1371, 485] on button "Save" at bounding box center [1382, 479] width 54 height 32
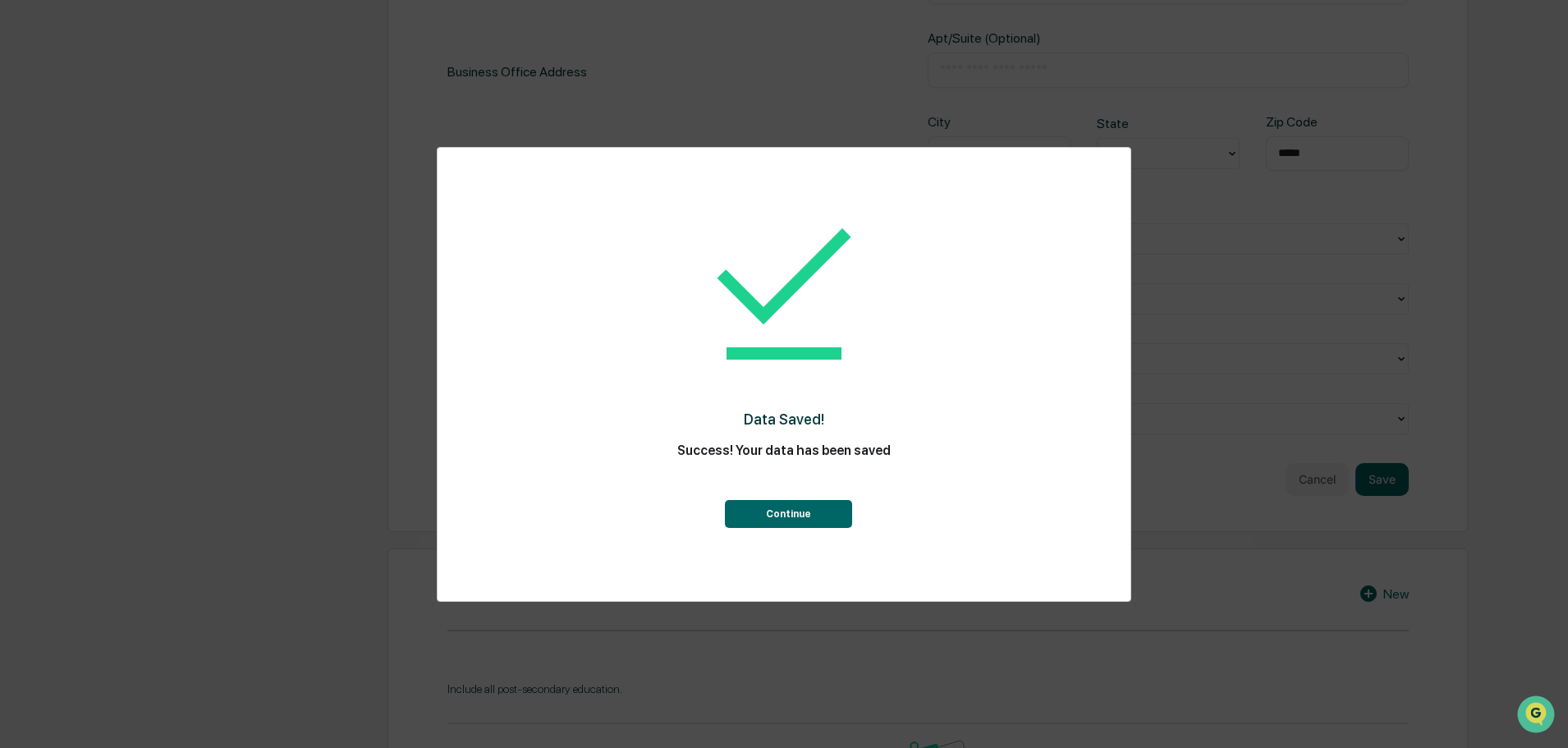
click at [805, 515] on button "Continue" at bounding box center [788, 514] width 127 height 28
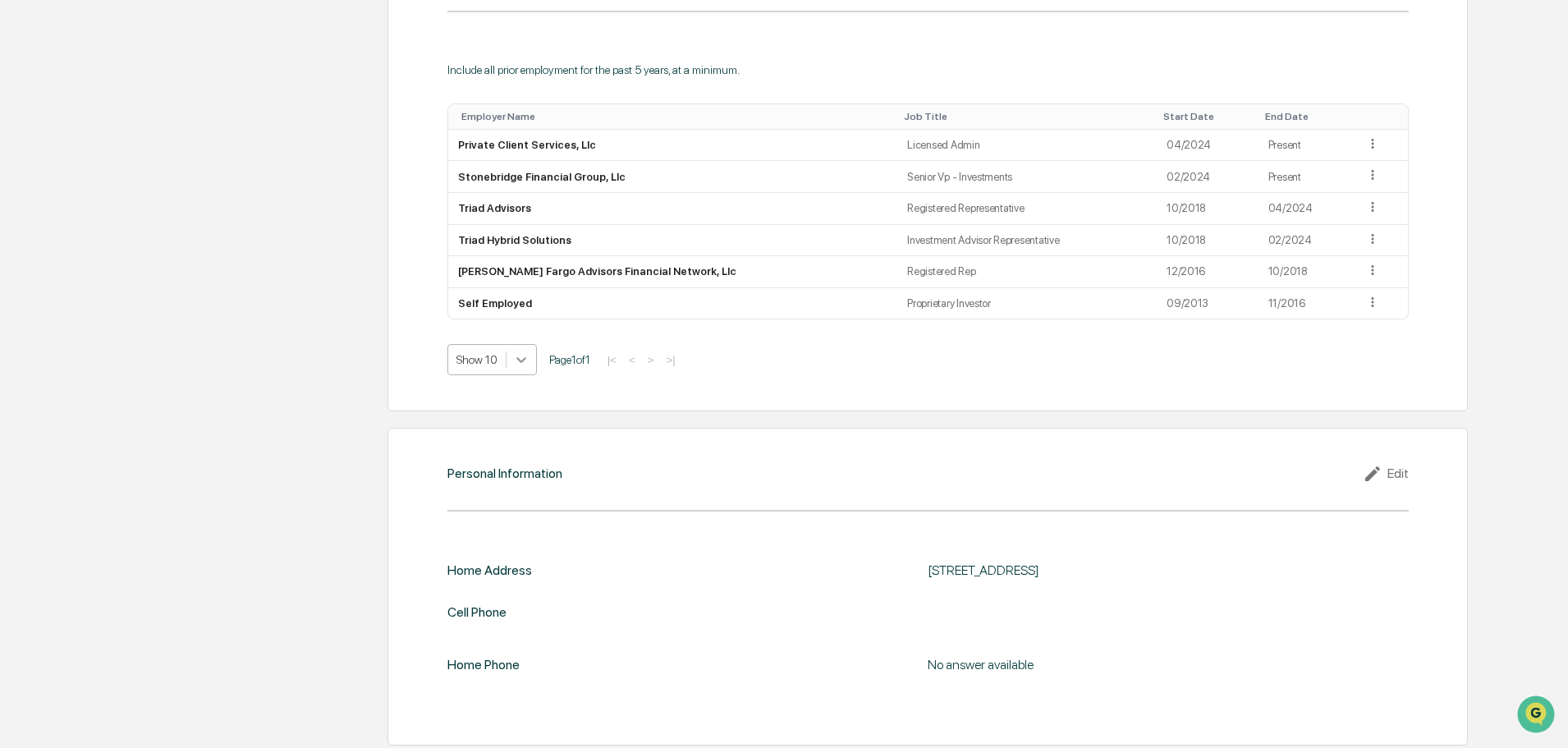
scroll to position [1500, 0]
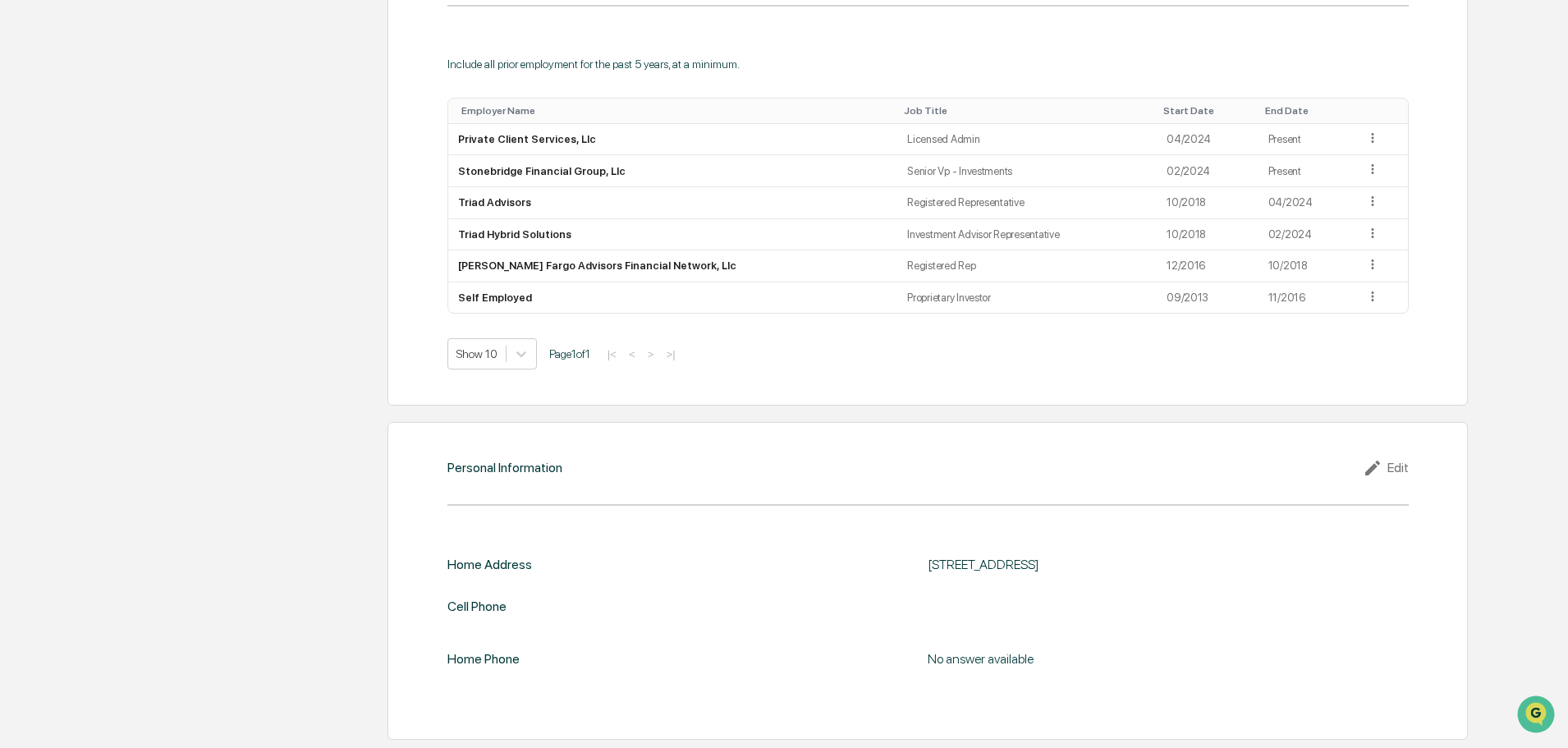
click at [1397, 462] on div "Edit" at bounding box center [1386, 468] width 46 height 19
drag, startPoint x: 1078, startPoint y: 596, endPoint x: 742, endPoint y: 574, distance: 336.7
click at [817, 581] on div "**********" at bounding box center [928, 677] width 961 height 249
paste input "text"
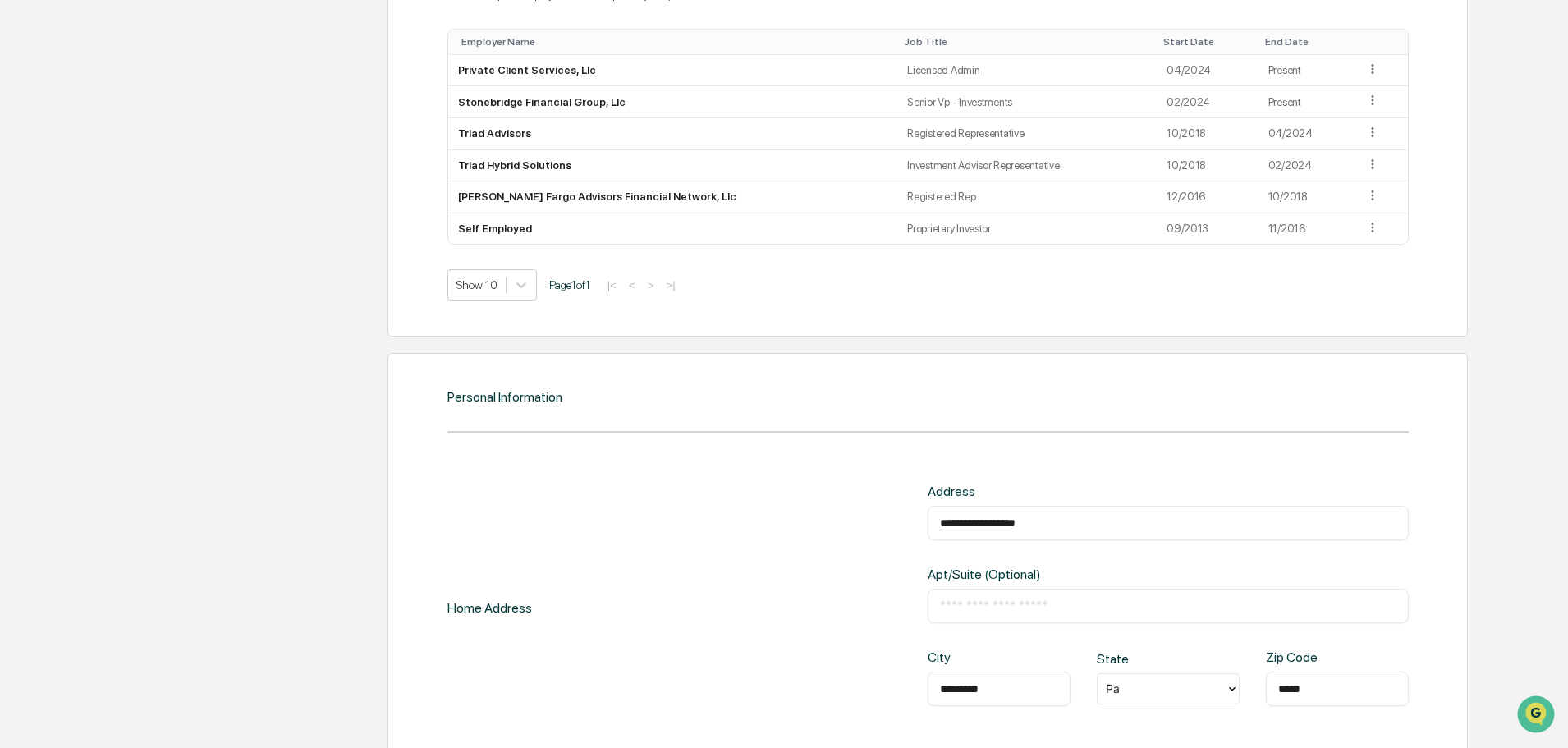
scroll to position [1778, 0]
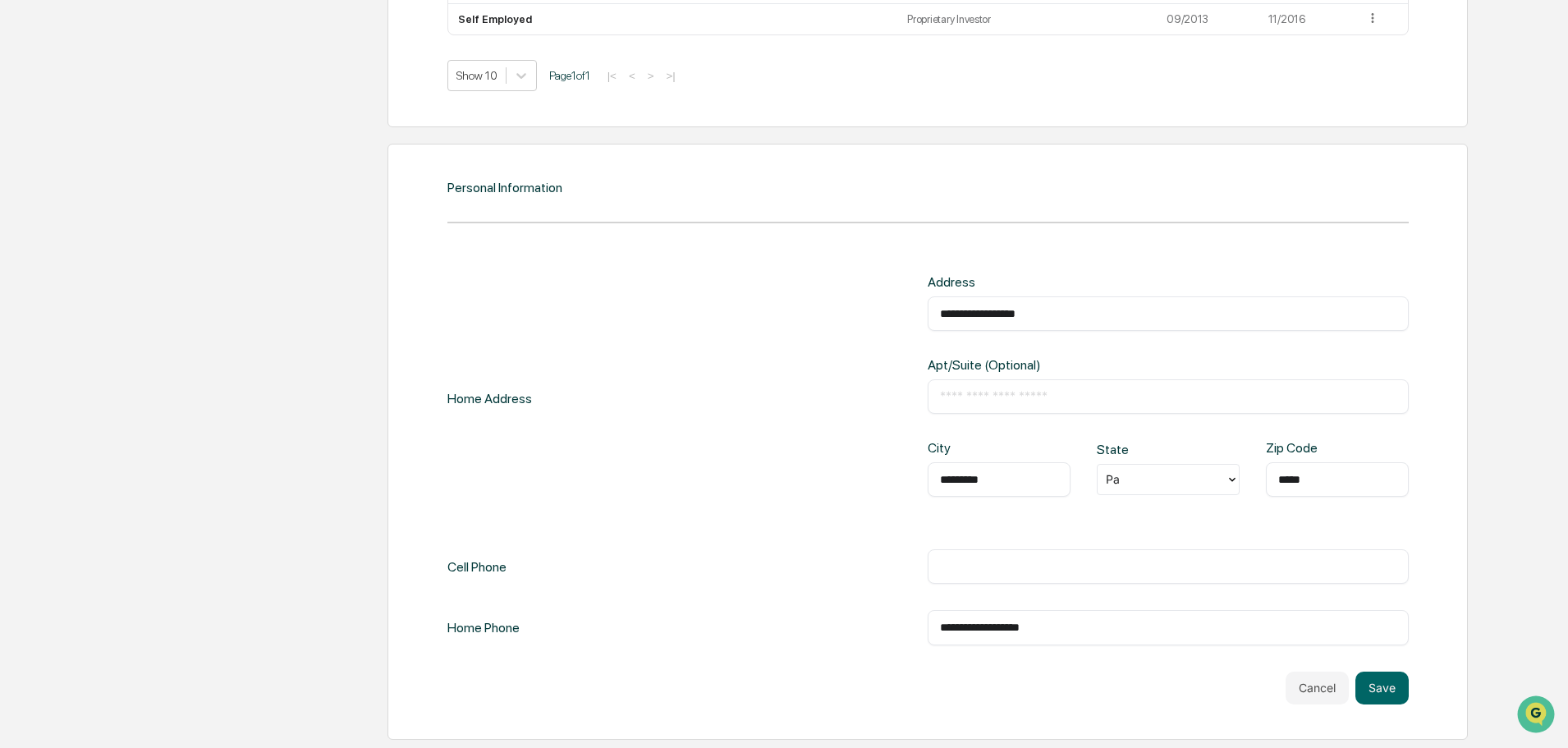
type input "**********"
type input "******"
type input "*"
type input "**"
type input "*****"
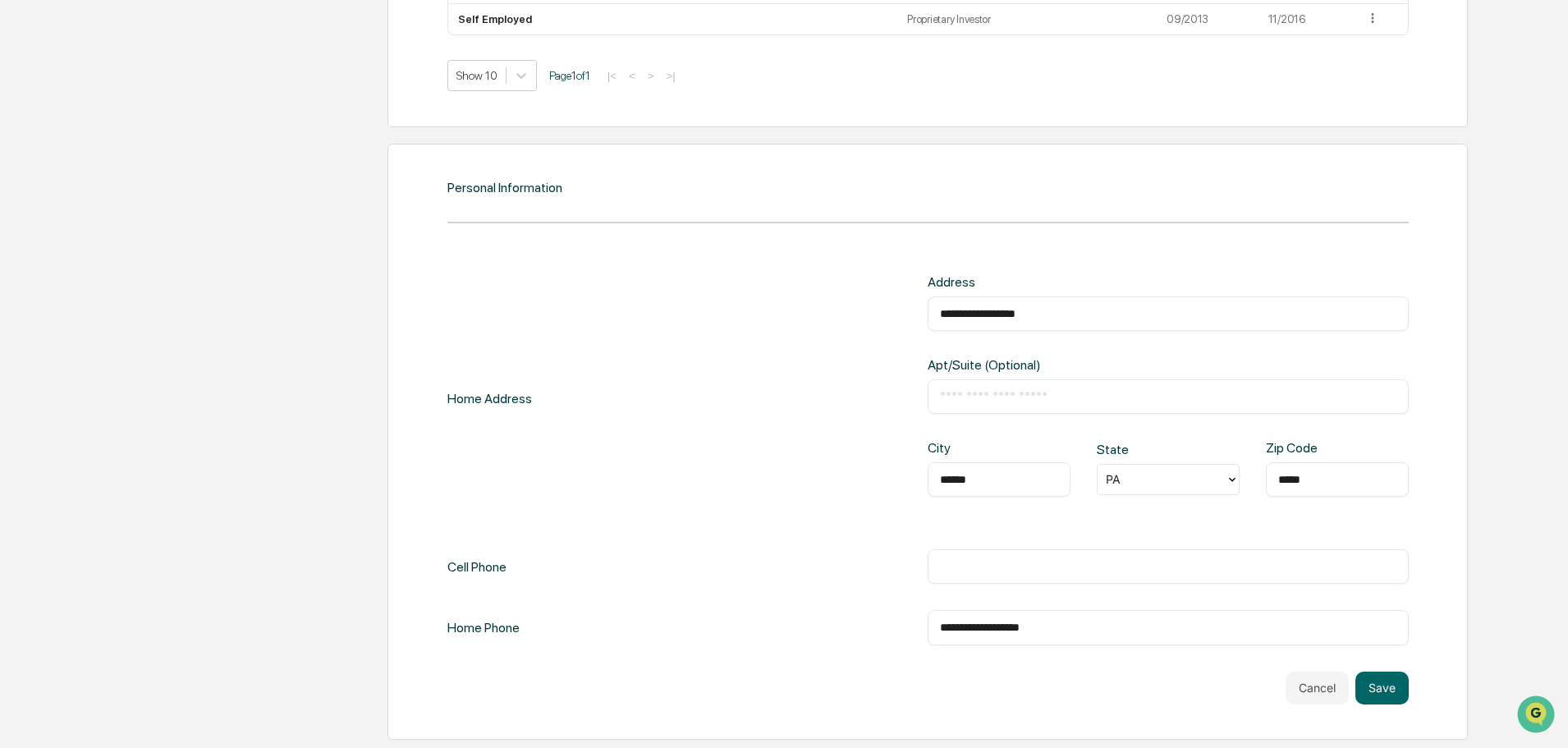
click at [989, 638] on div "**********" at bounding box center [1168, 626] width 481 height 34
click at [976, 569] on input "text" at bounding box center [1168, 567] width 456 height 17
type input "**********"
click at [1386, 701] on button "Save" at bounding box center [1382, 688] width 54 height 32
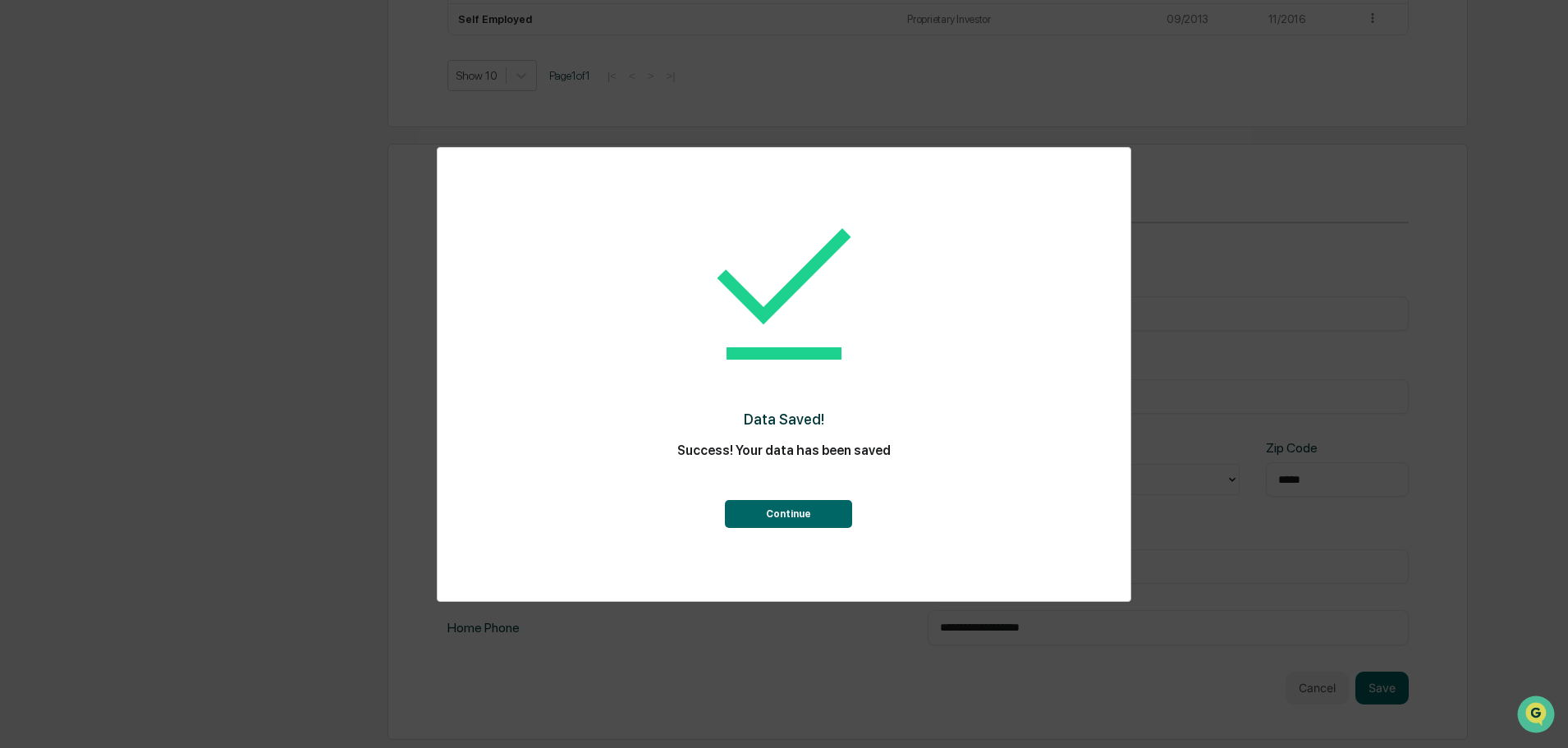
click at [812, 530] on div "Data Saved! Success! Your data has been saved Continue" at bounding box center [784, 362] width 627 height 395
click at [809, 521] on button "Continue" at bounding box center [788, 514] width 127 height 28
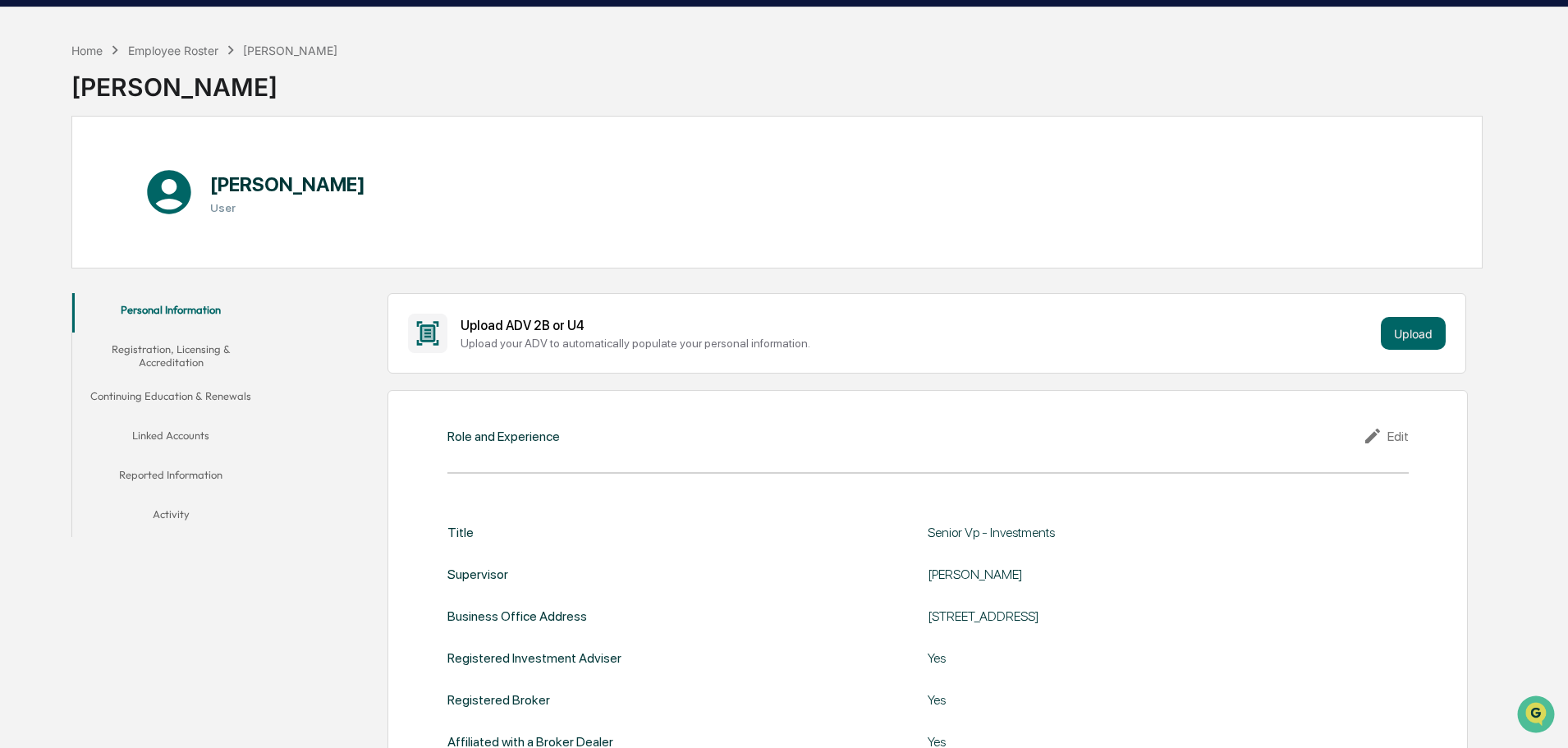
scroll to position [44, 0]
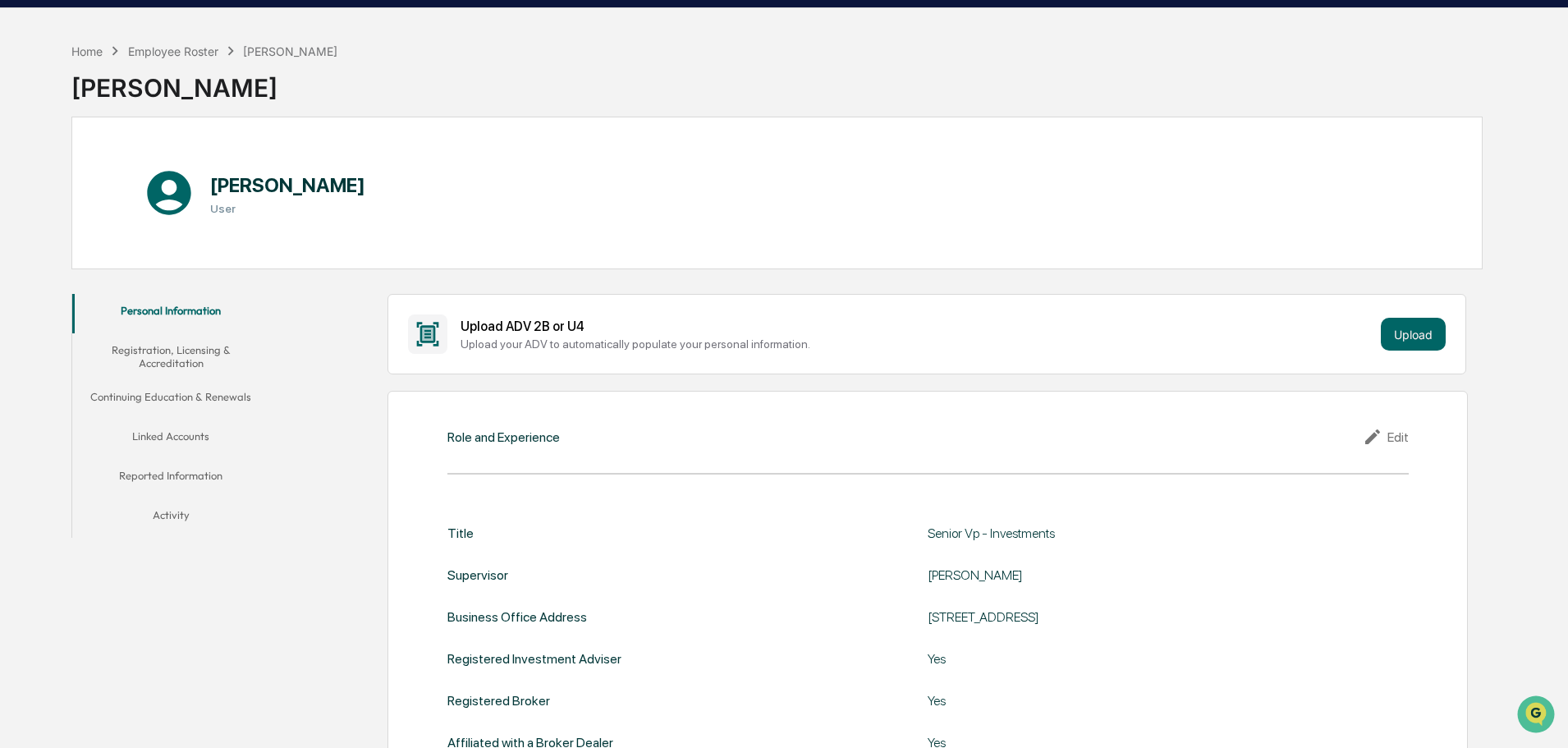
click at [208, 355] on button "Registration, Licensing & Accreditation" at bounding box center [171, 356] width 197 height 46
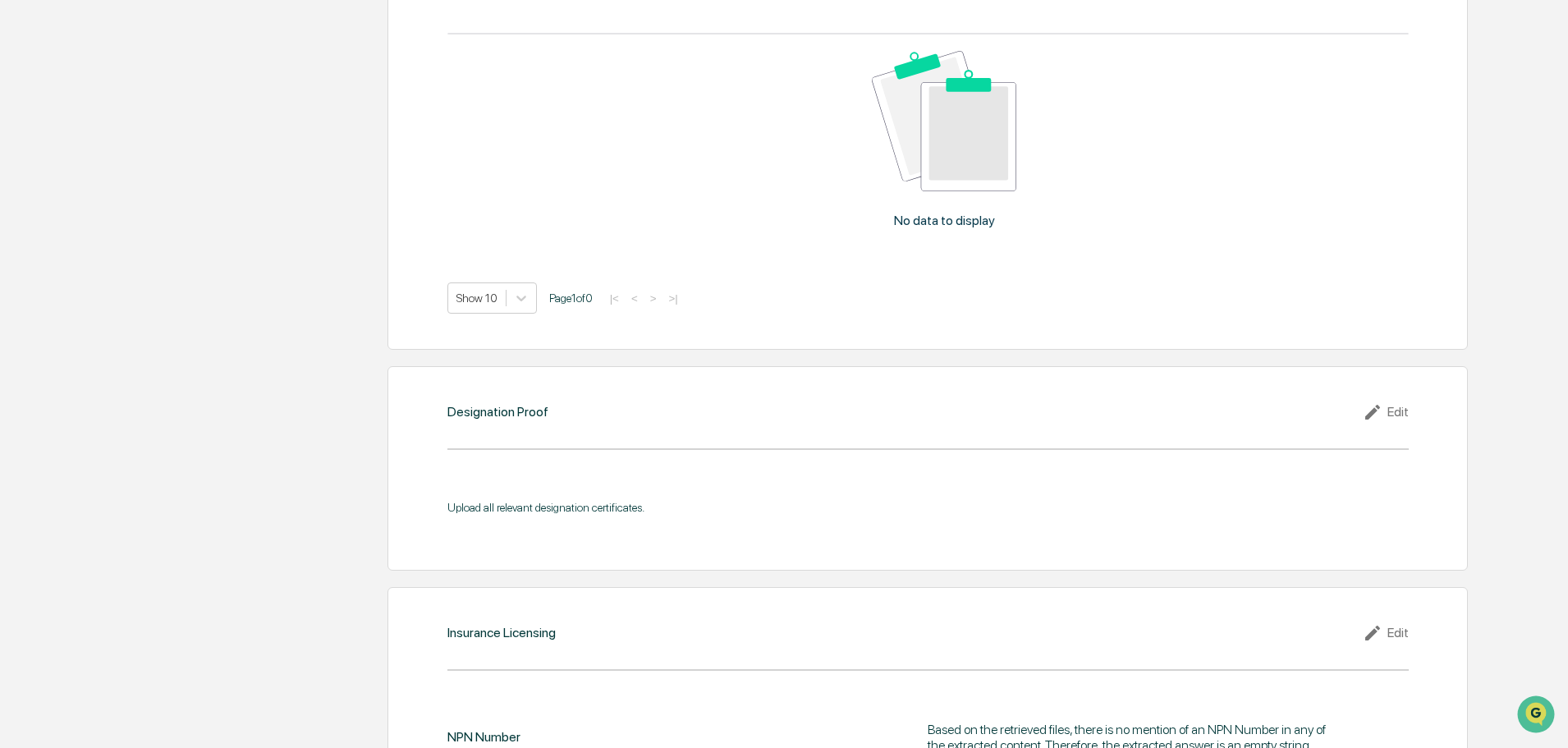
scroll to position [1768, 0]
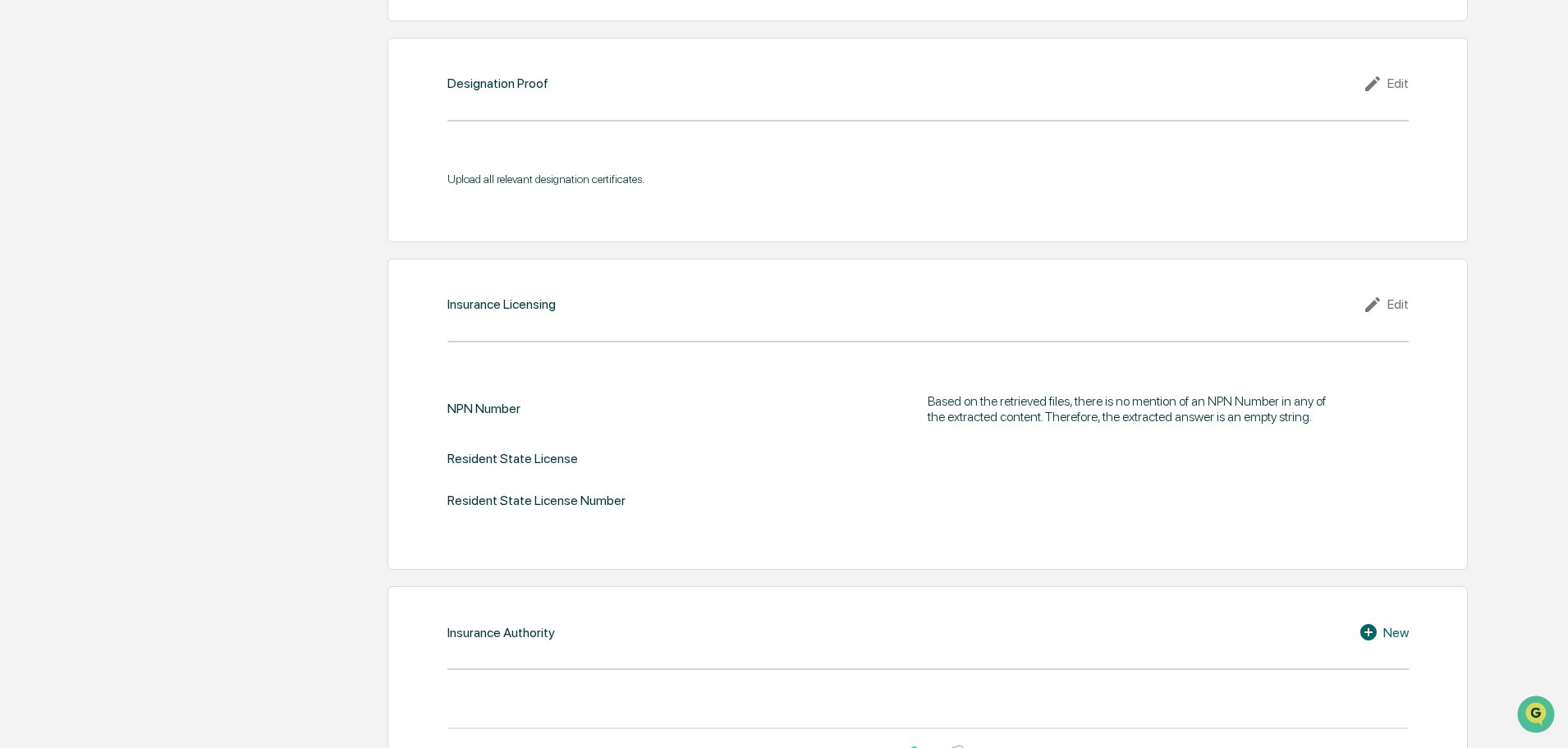
click at [1389, 303] on div "Edit" at bounding box center [1386, 304] width 46 height 19
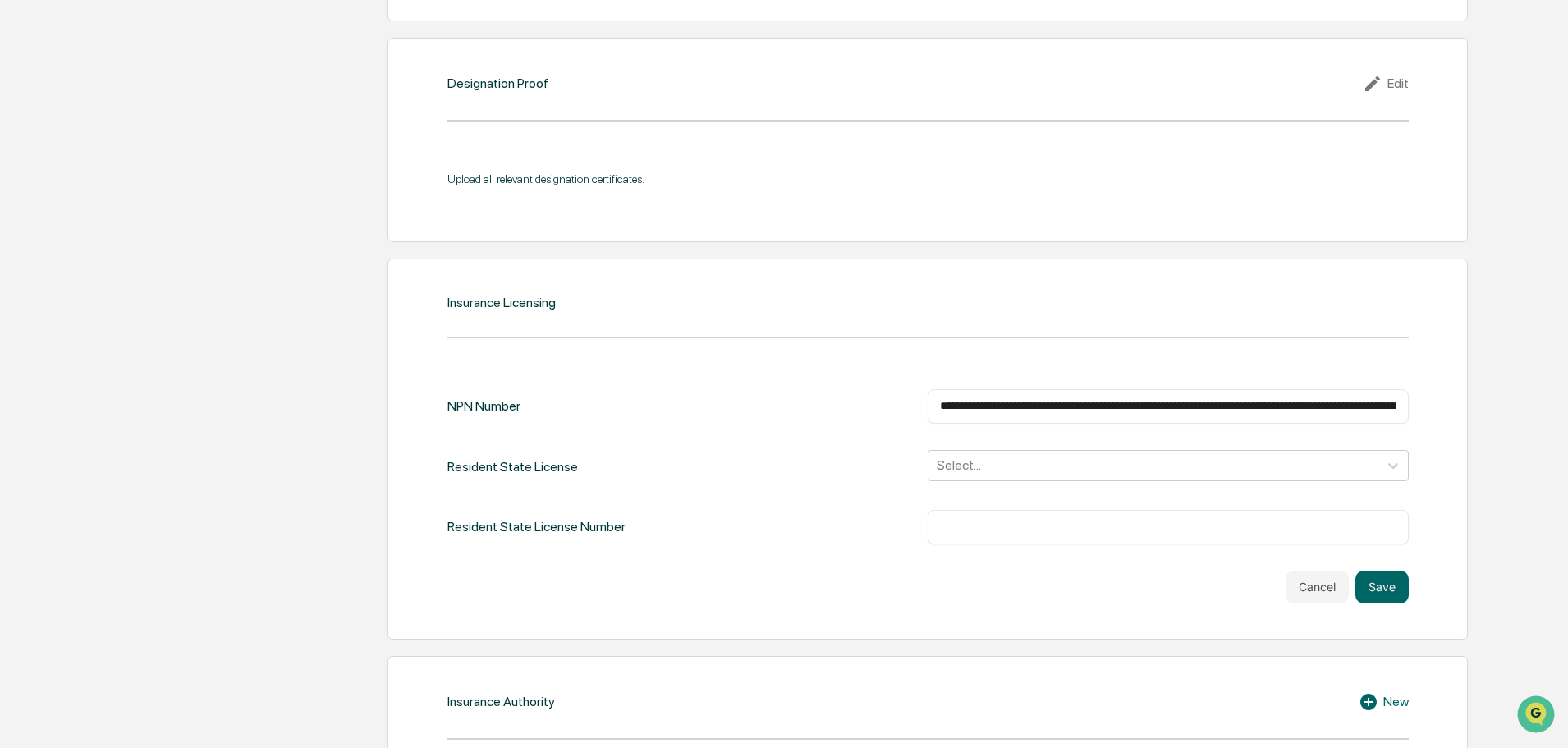
click at [1065, 409] on input "**********" at bounding box center [1168, 406] width 456 height 17
drag, startPoint x: 945, startPoint y: 406, endPoint x: 1701, endPoint y: 408, distance: 756.0
type input "*"
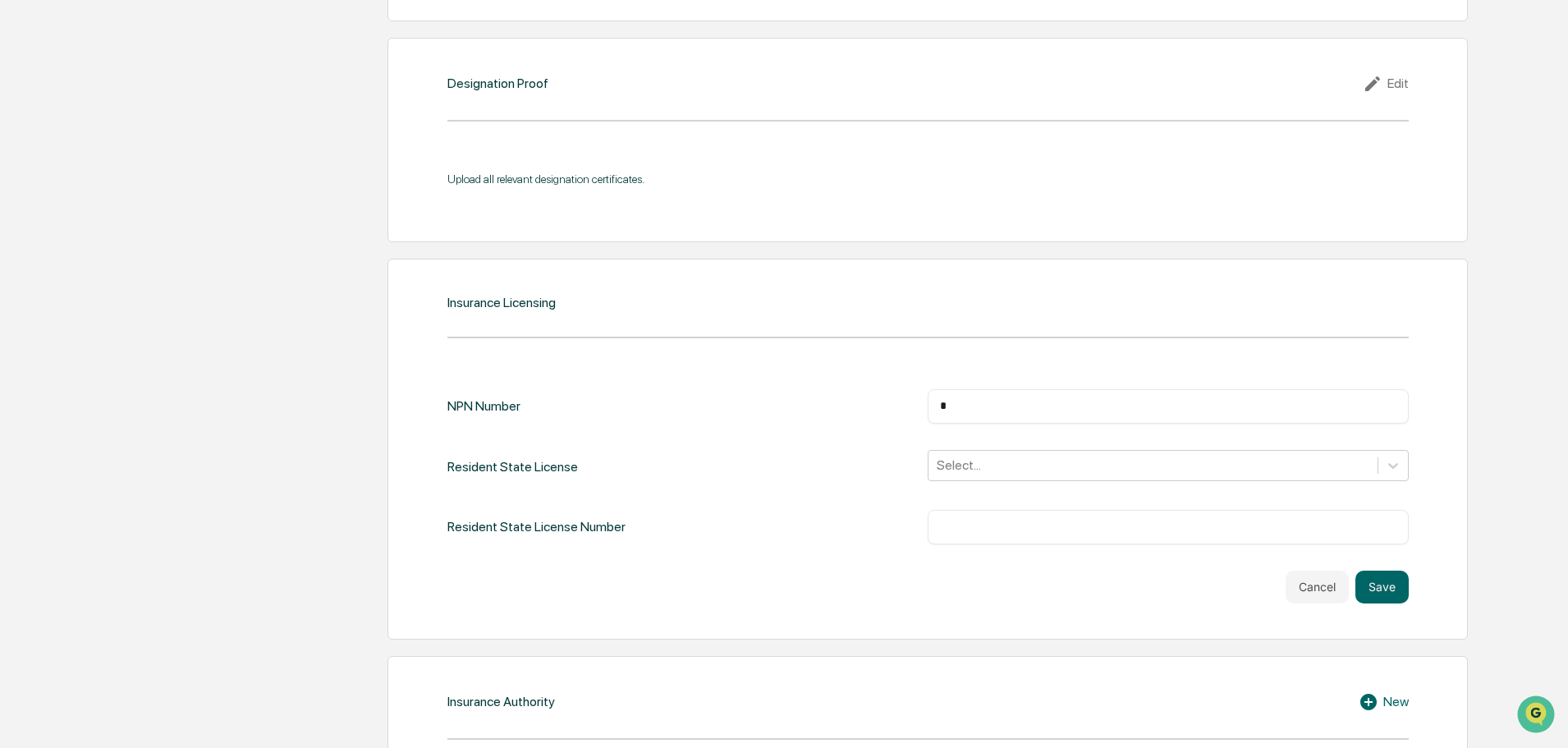
scroll to position [0, 0]
click at [935, 461] on div "Select..." at bounding box center [1153, 464] width 449 height 25
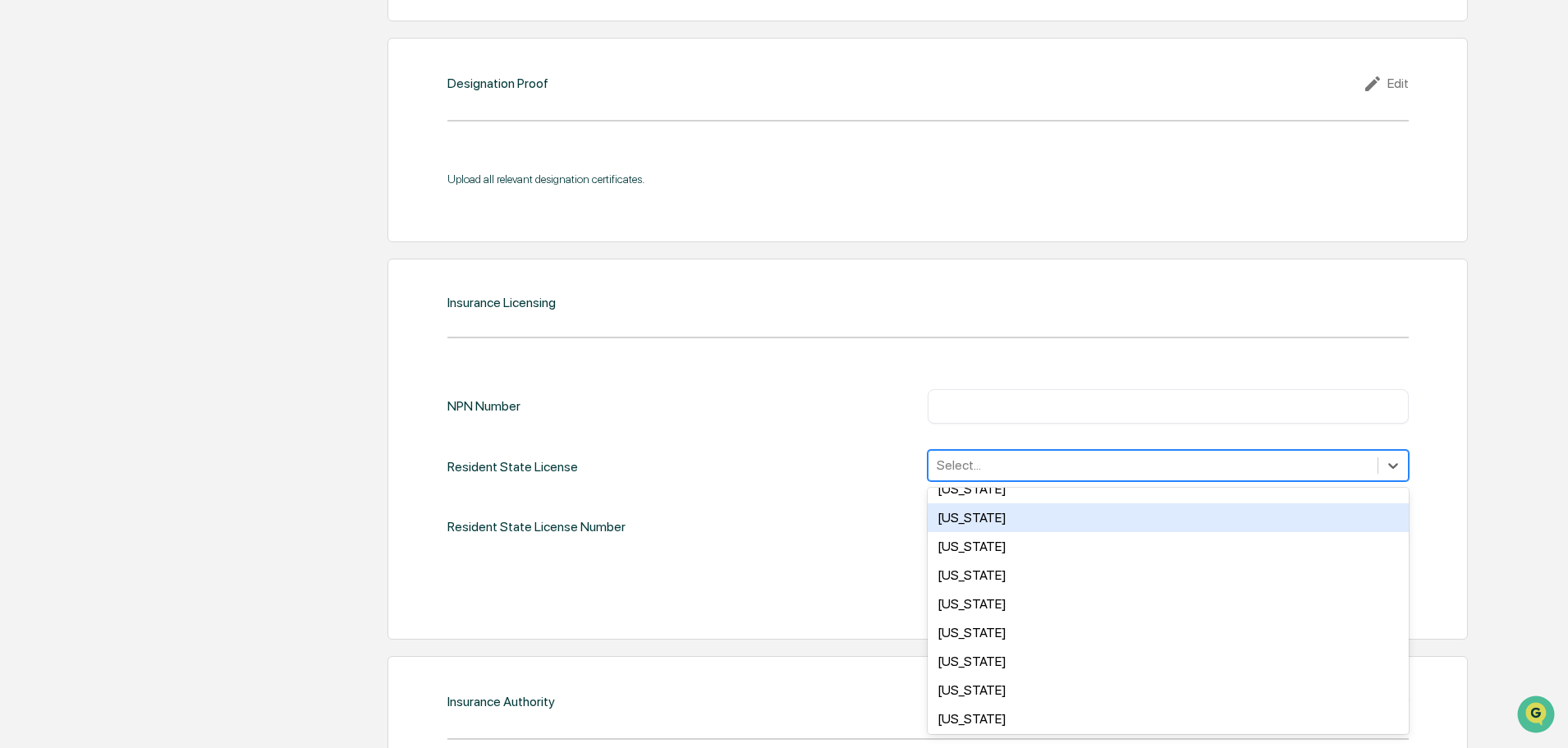
scroll to position [903, 0]
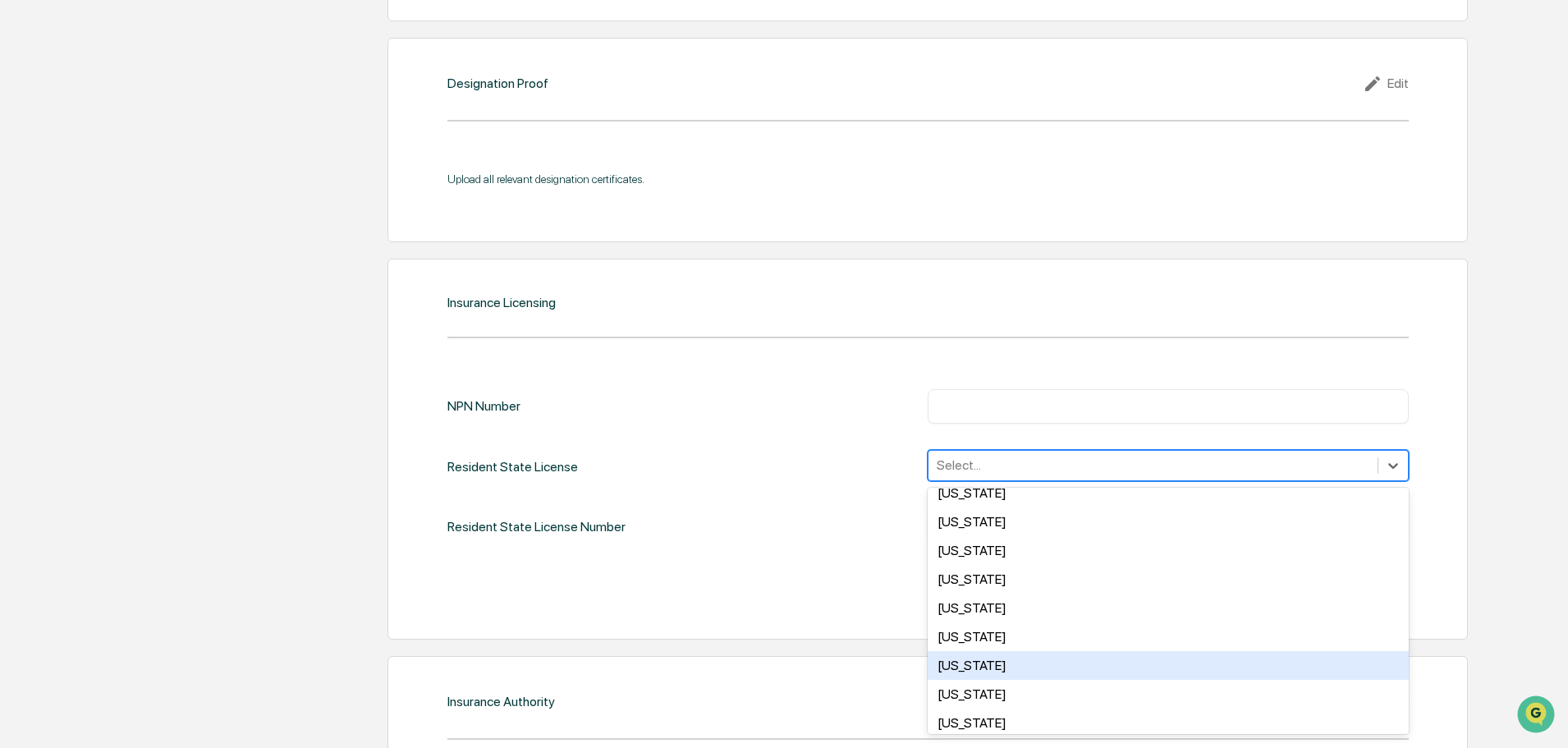
click at [992, 664] on div "[US_STATE]" at bounding box center [1168, 665] width 481 height 29
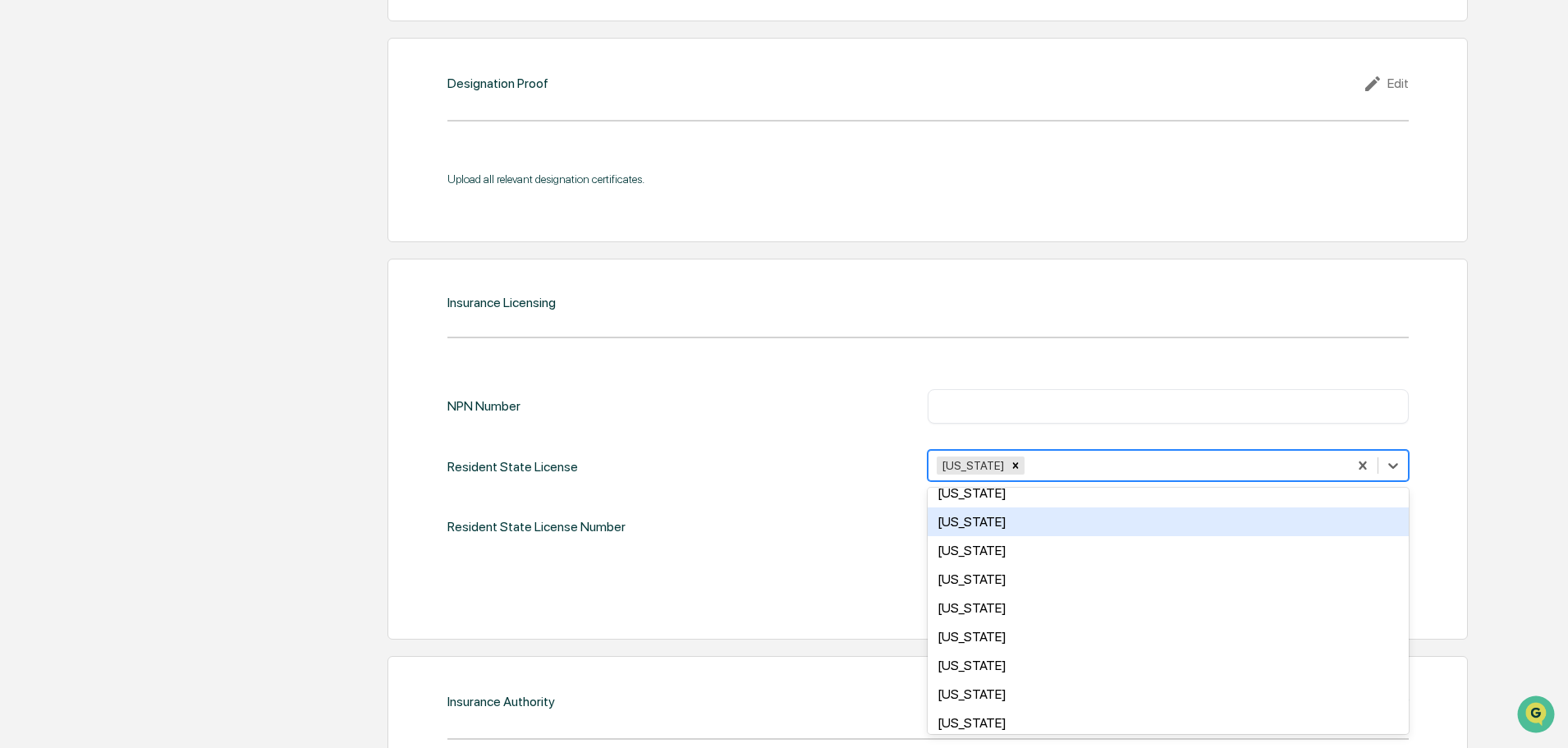
click at [879, 535] on div "Resident State License Number ​" at bounding box center [928, 526] width 961 height 34
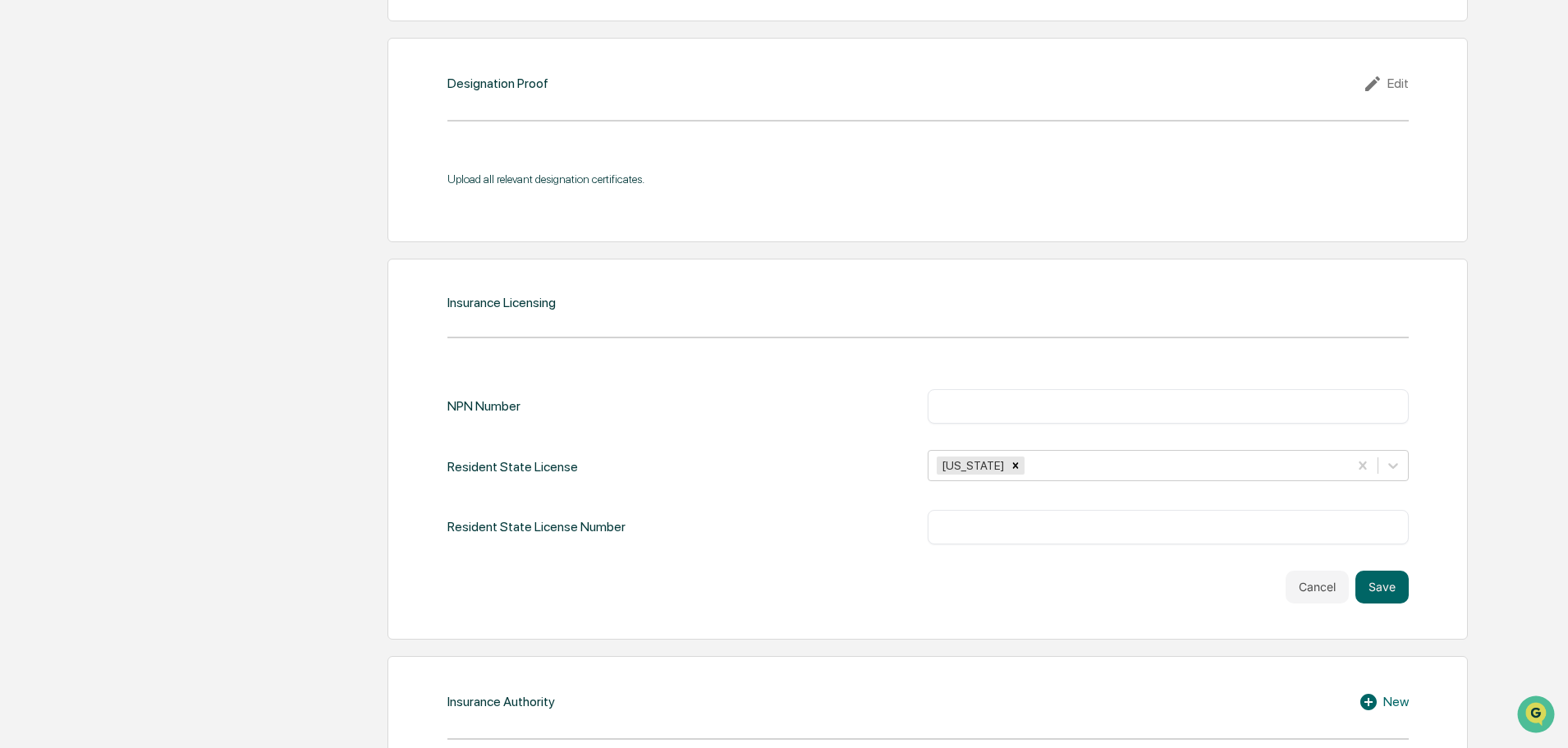
click at [965, 530] on input "text" at bounding box center [1168, 527] width 456 height 17
paste input "******"
type input "******"
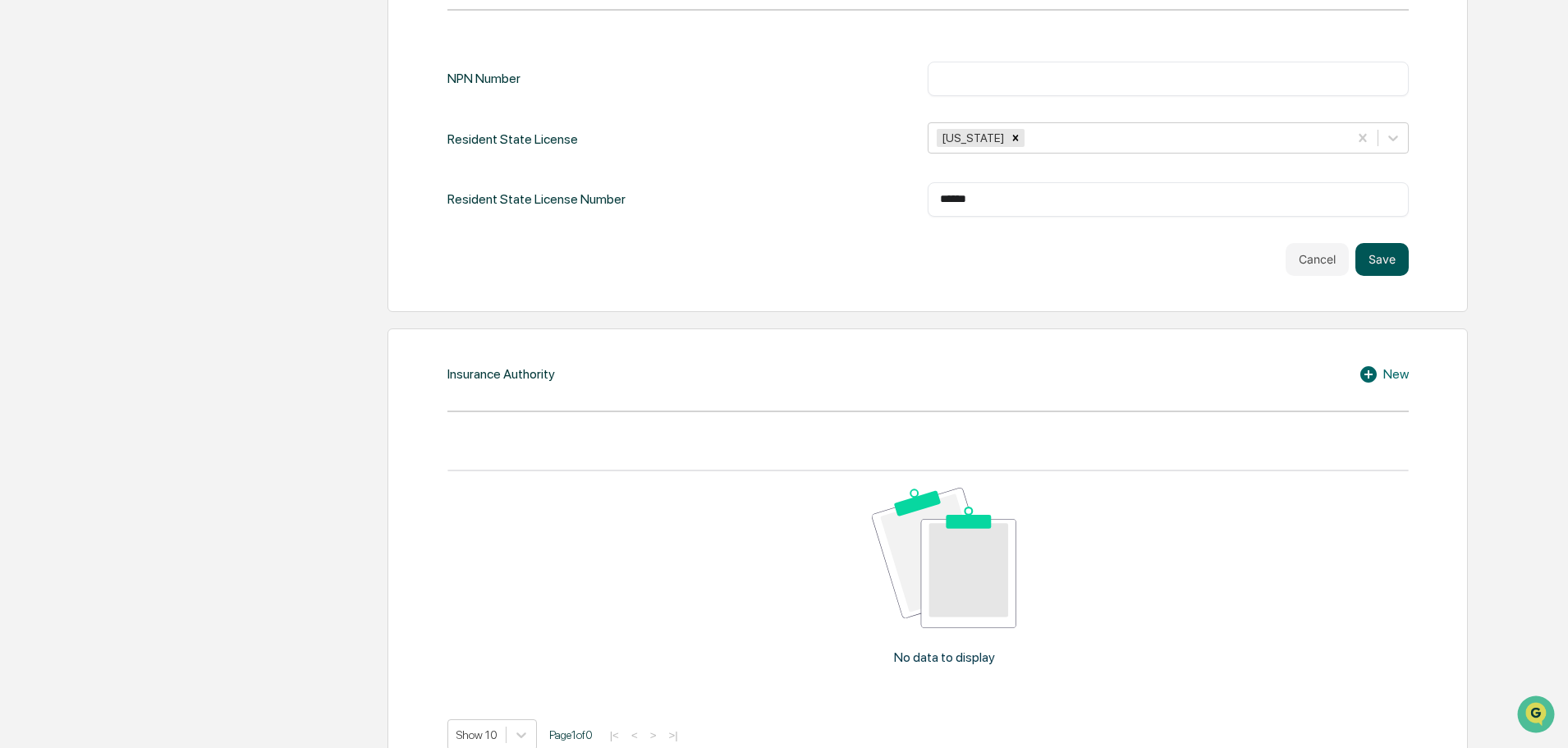
scroll to position [2096, 0]
drag, startPoint x: 996, startPoint y: 192, endPoint x: 779, endPoint y: 202, distance: 217.2
click at [755, 193] on div "Resident State License Number ****** ​" at bounding box center [928, 199] width 961 height 34
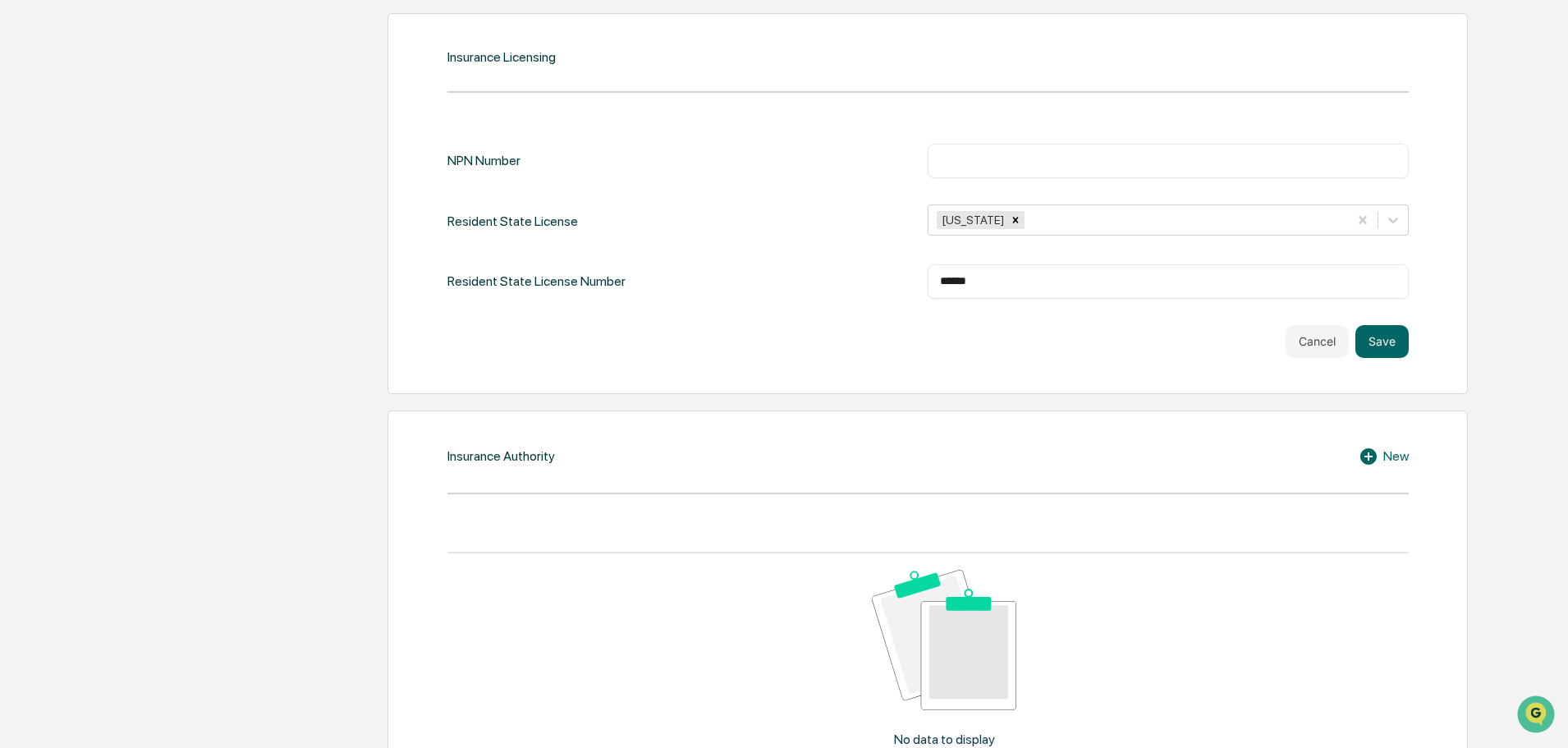
scroll to position [1932, 0]
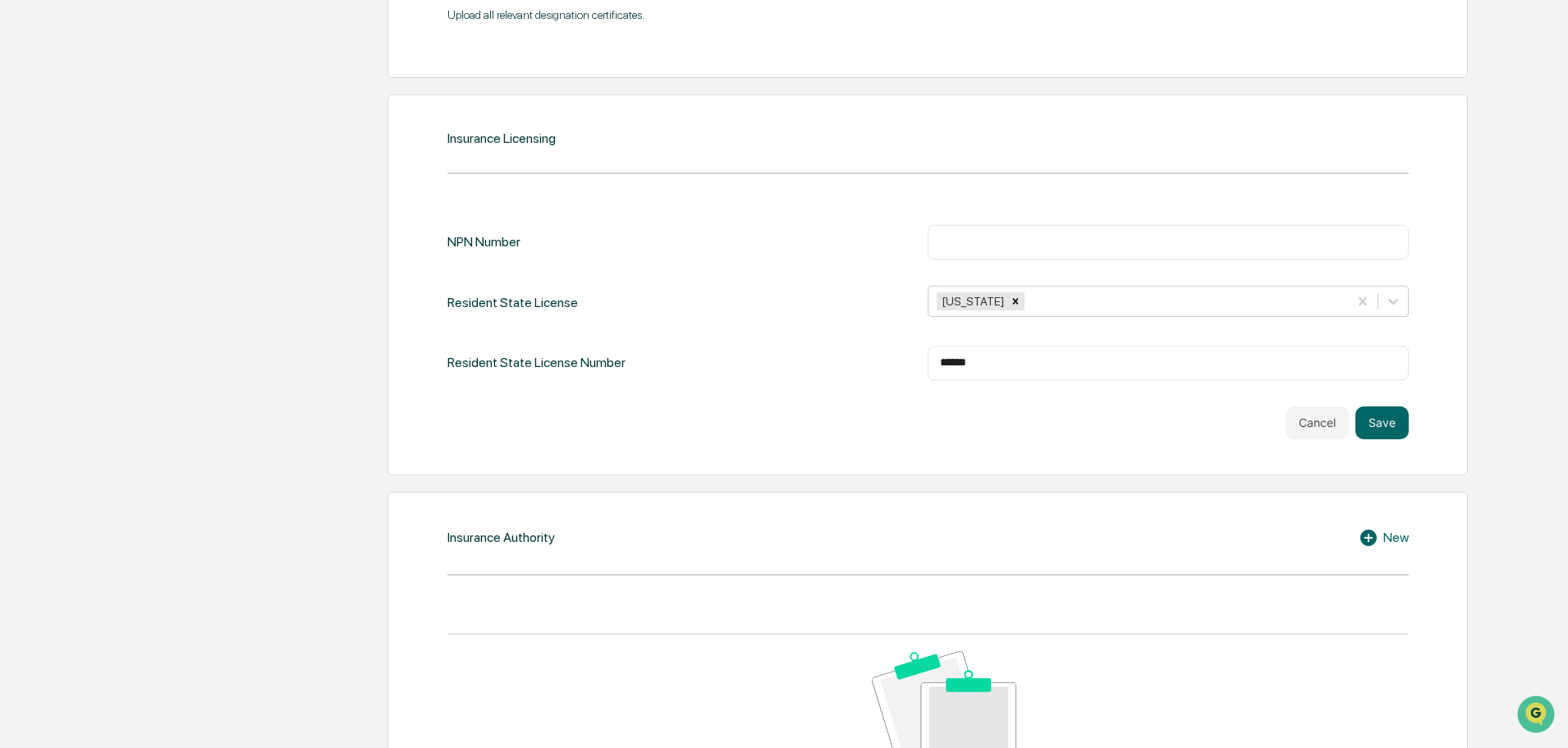
drag, startPoint x: 971, startPoint y: 255, endPoint x: 970, endPoint y: 243, distance: 12.0
click at [972, 255] on div "​" at bounding box center [1168, 241] width 481 height 34
click at [970, 243] on input "text" at bounding box center [1168, 242] width 456 height 17
paste input "********"
type input "********"
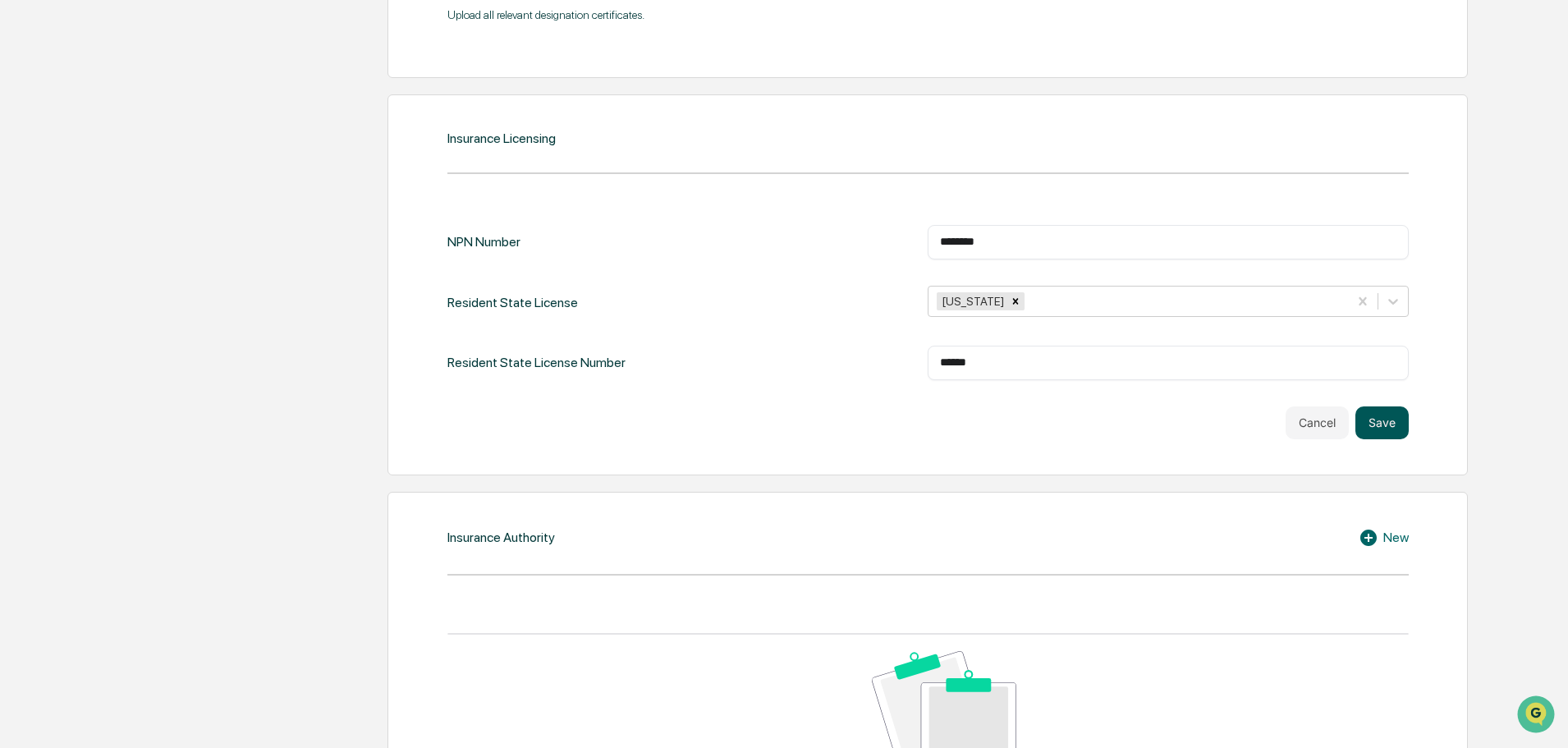
click at [1396, 423] on button "Save" at bounding box center [1382, 422] width 54 height 32
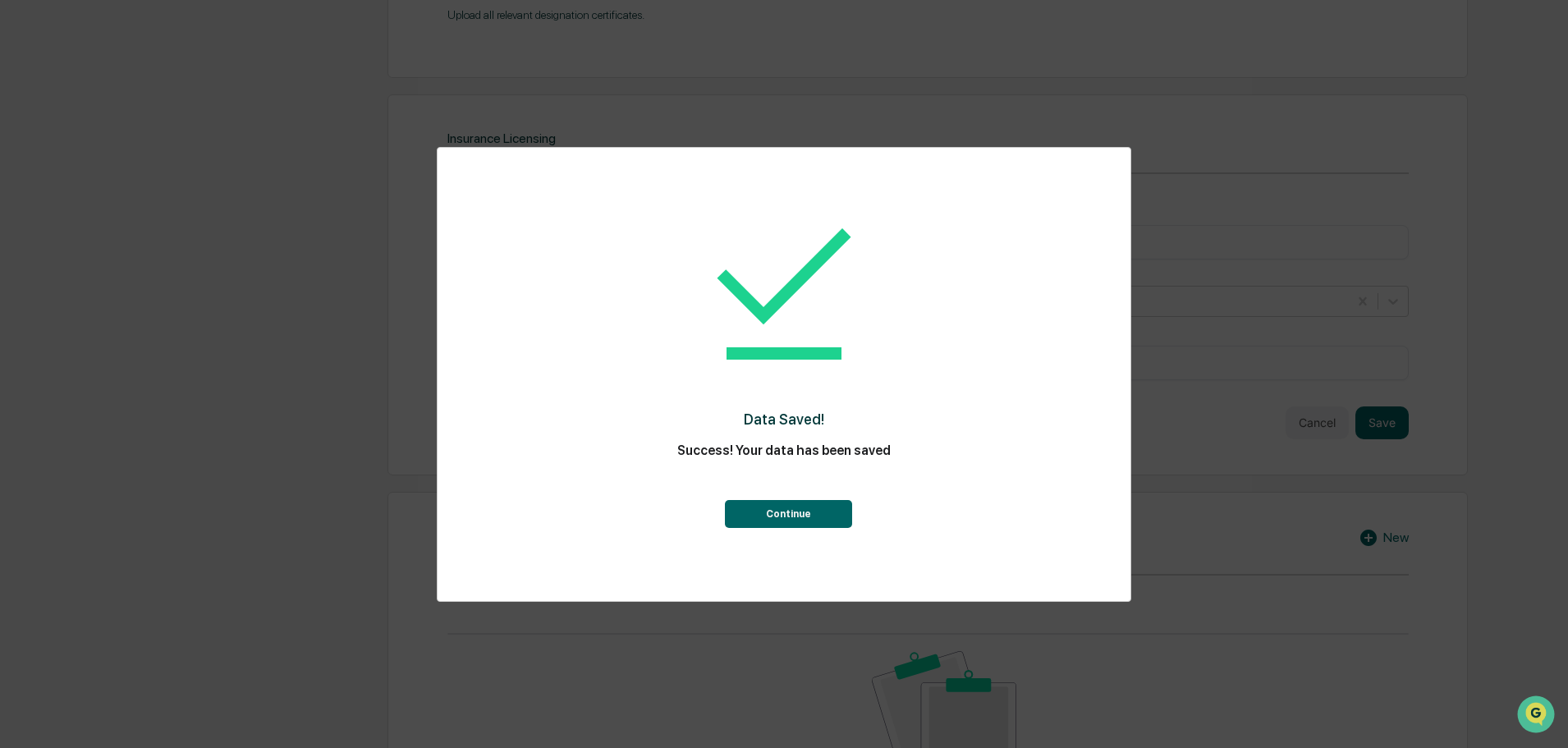
click at [749, 500] on div "Continue" at bounding box center [784, 498] width 627 height 59
click at [749, 509] on button "Continue" at bounding box center [788, 514] width 127 height 28
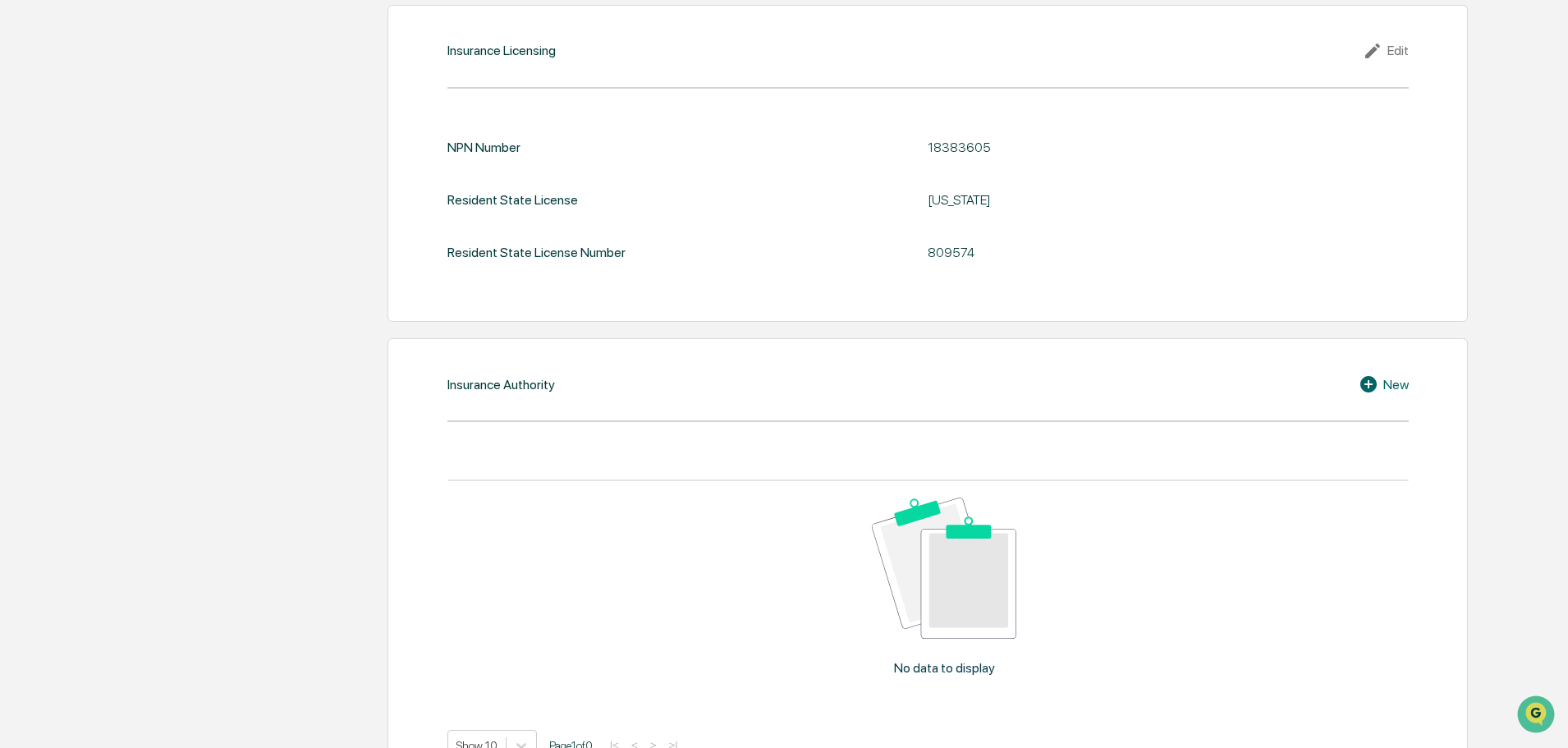
scroll to position [2079, 0]
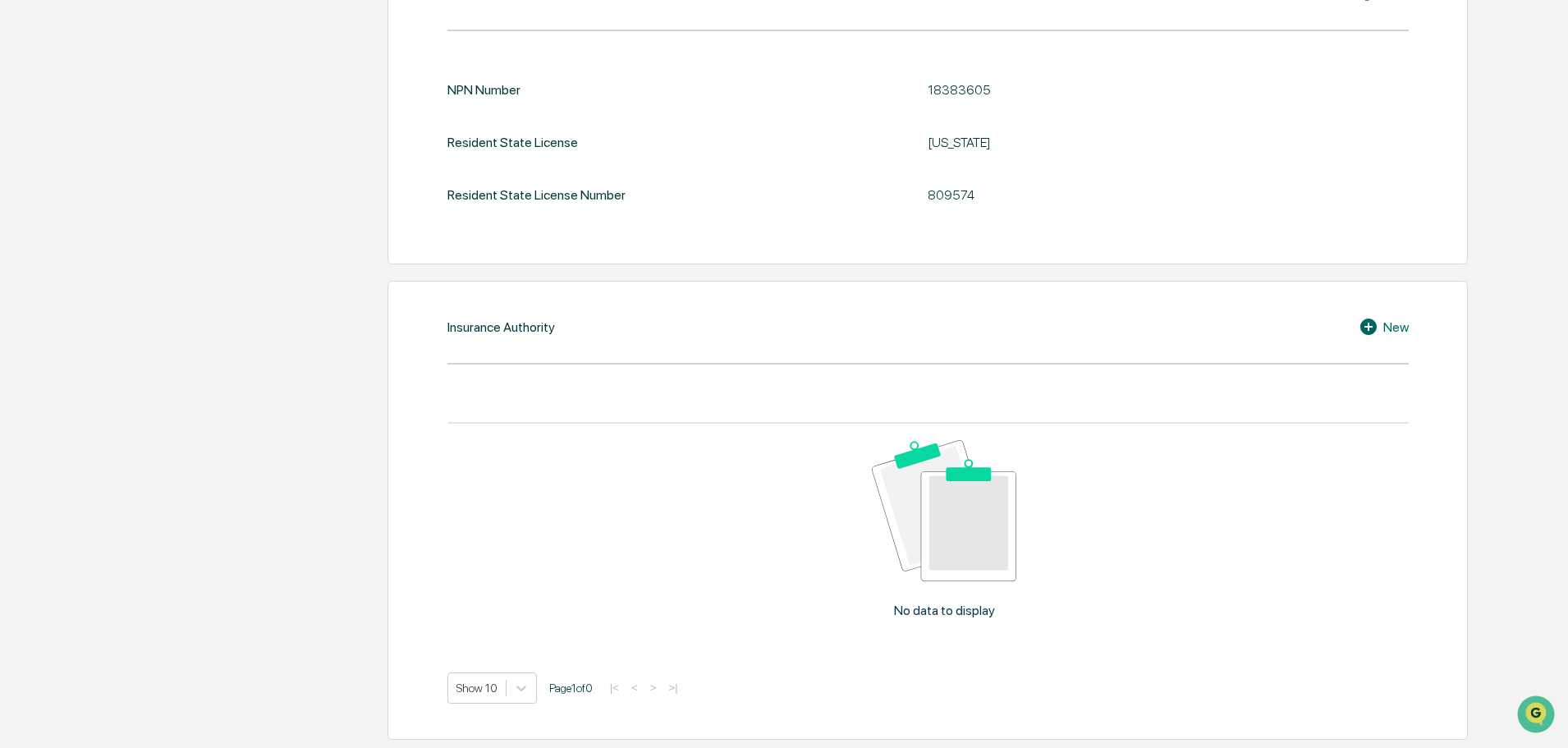
click at [979, 613] on p "No data to display" at bounding box center [944, 610] width 101 height 16
click at [930, 579] on img at bounding box center [945, 509] width 145 height 140
click at [1397, 329] on div "New" at bounding box center [1383, 326] width 50 height 19
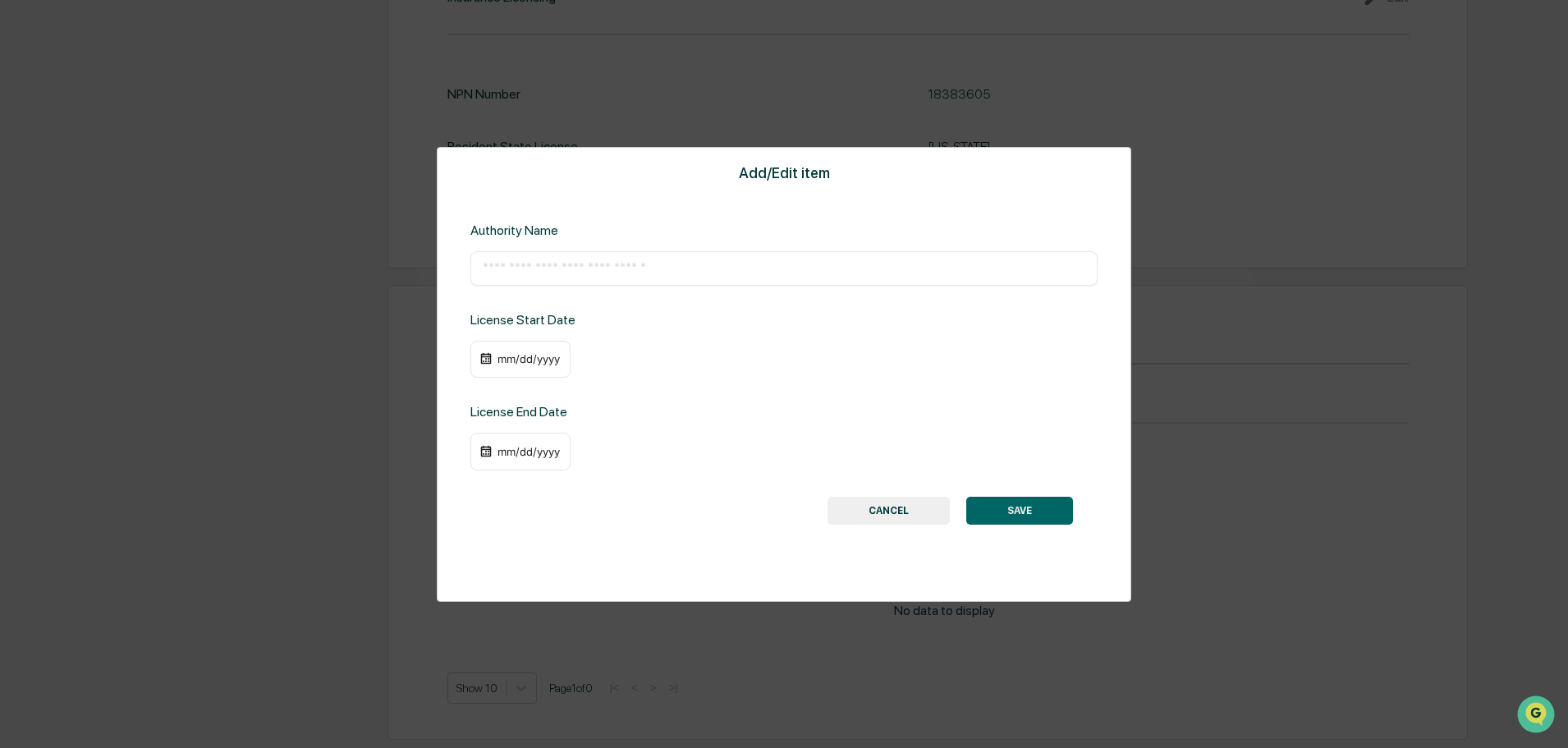
click at [509, 271] on input "text" at bounding box center [783, 268] width 602 height 17
paste input "**********"
type input "**********"
click at [494, 359] on div "mm/dd/yyyy" at bounding box center [521, 359] width 100 height 38
click at [485, 359] on img at bounding box center [486, 359] width 13 height 13
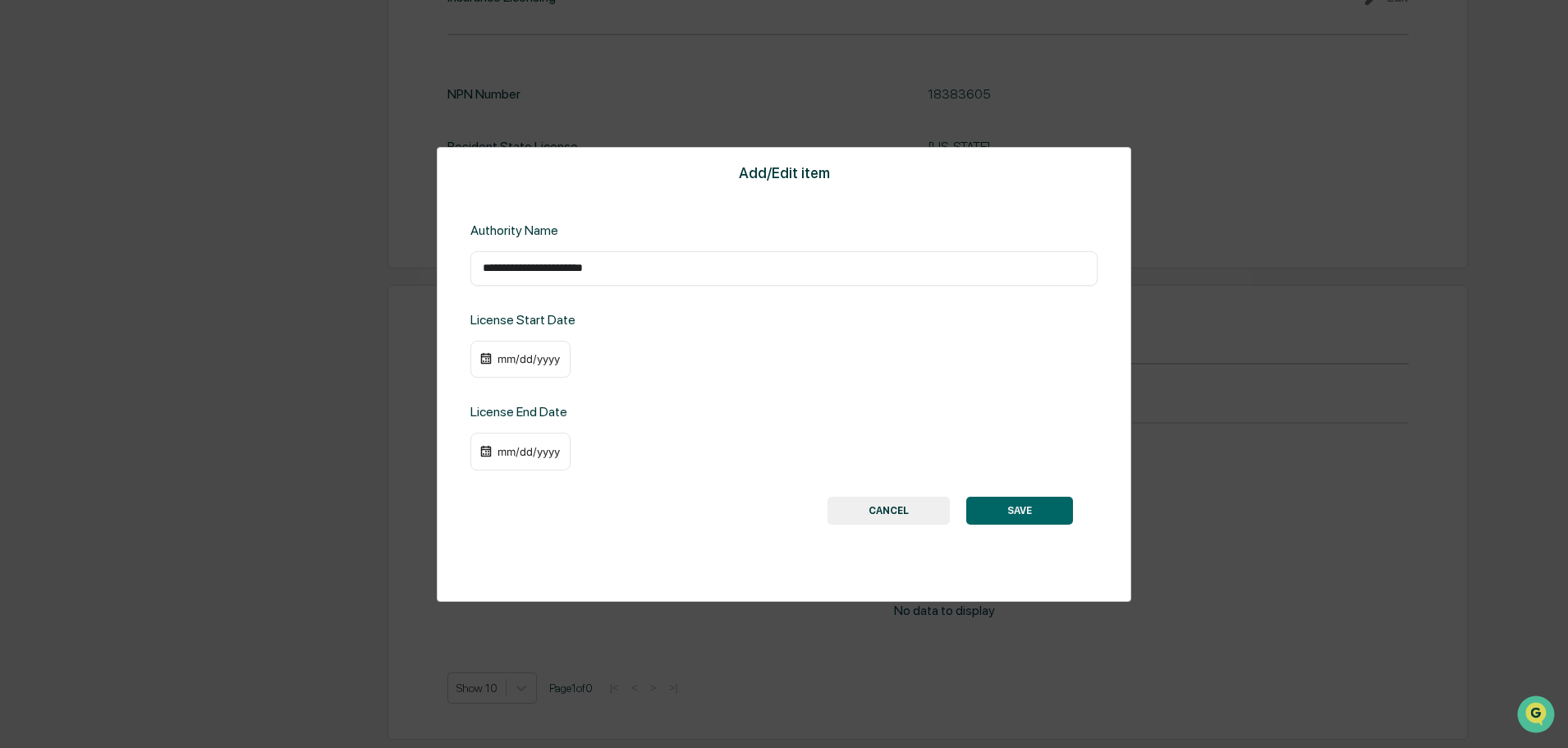
click at [502, 361] on div "mm/dd/yyyy" at bounding box center [528, 359] width 66 height 13
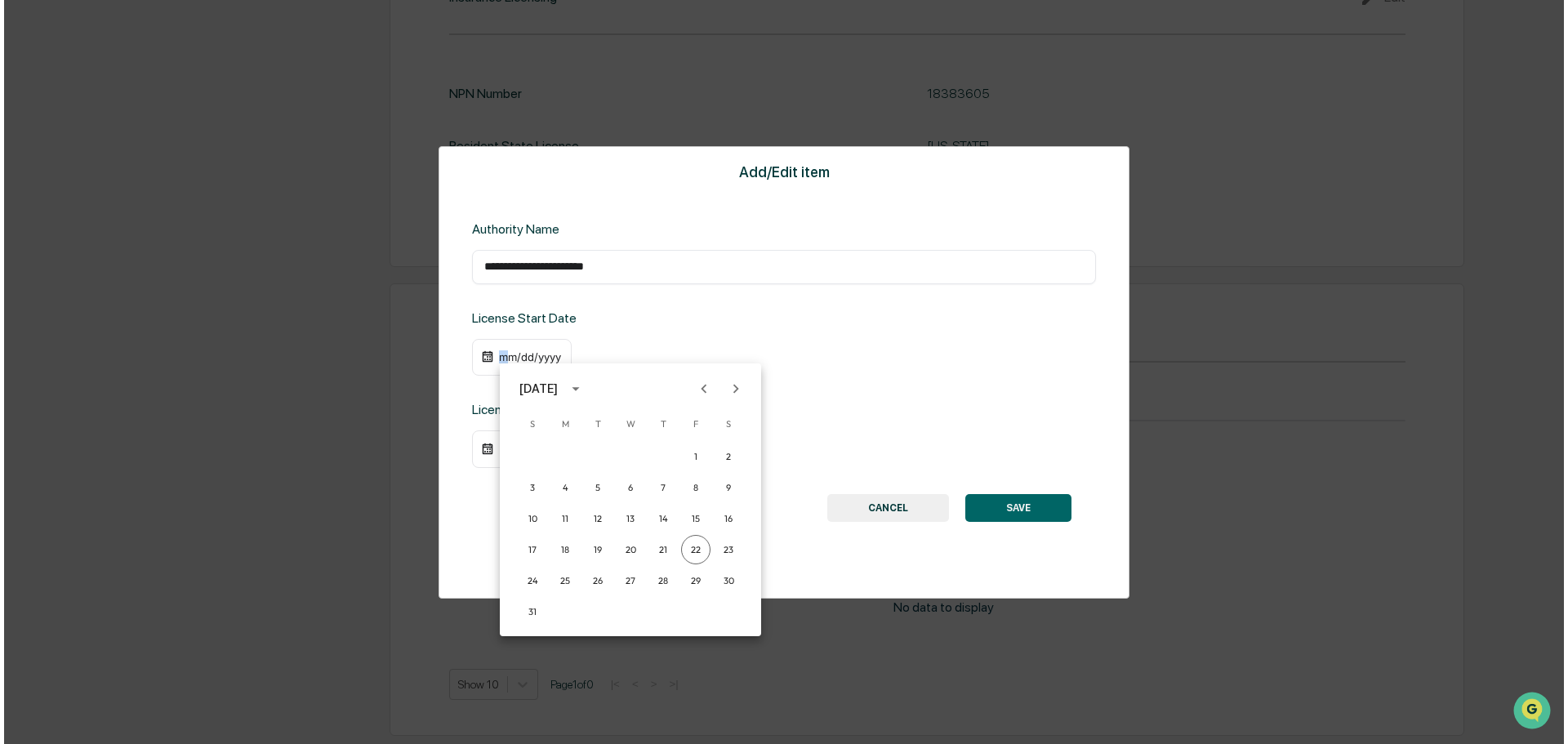
scroll to position [2067, 0]
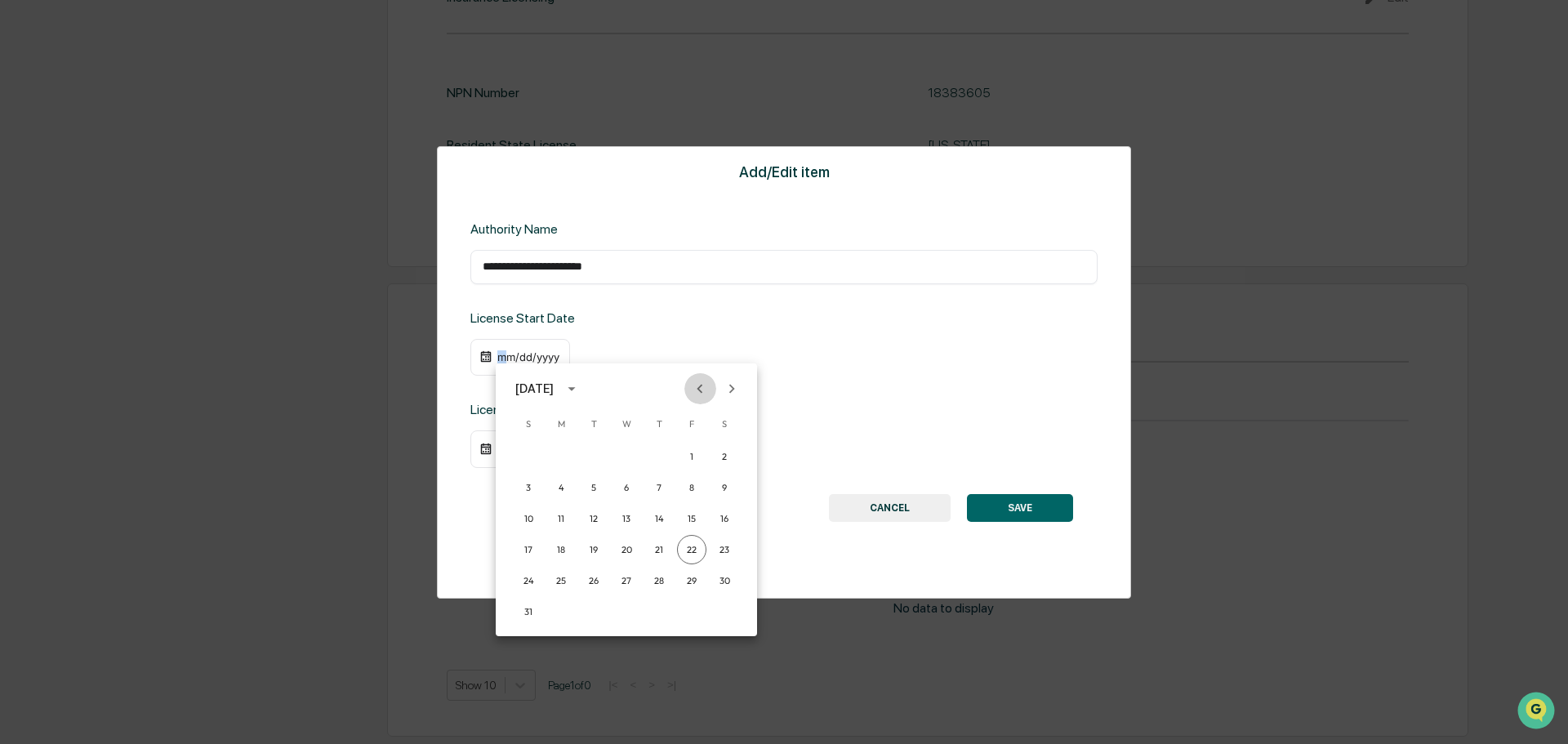
click at [699, 386] on icon "Previous month" at bounding box center [699, 388] width 18 height 18
click at [558, 383] on div "[DATE]" at bounding box center [536, 388] width 43 height 18
click at [543, 440] on button "2017" at bounding box center [542, 443] width 59 height 30
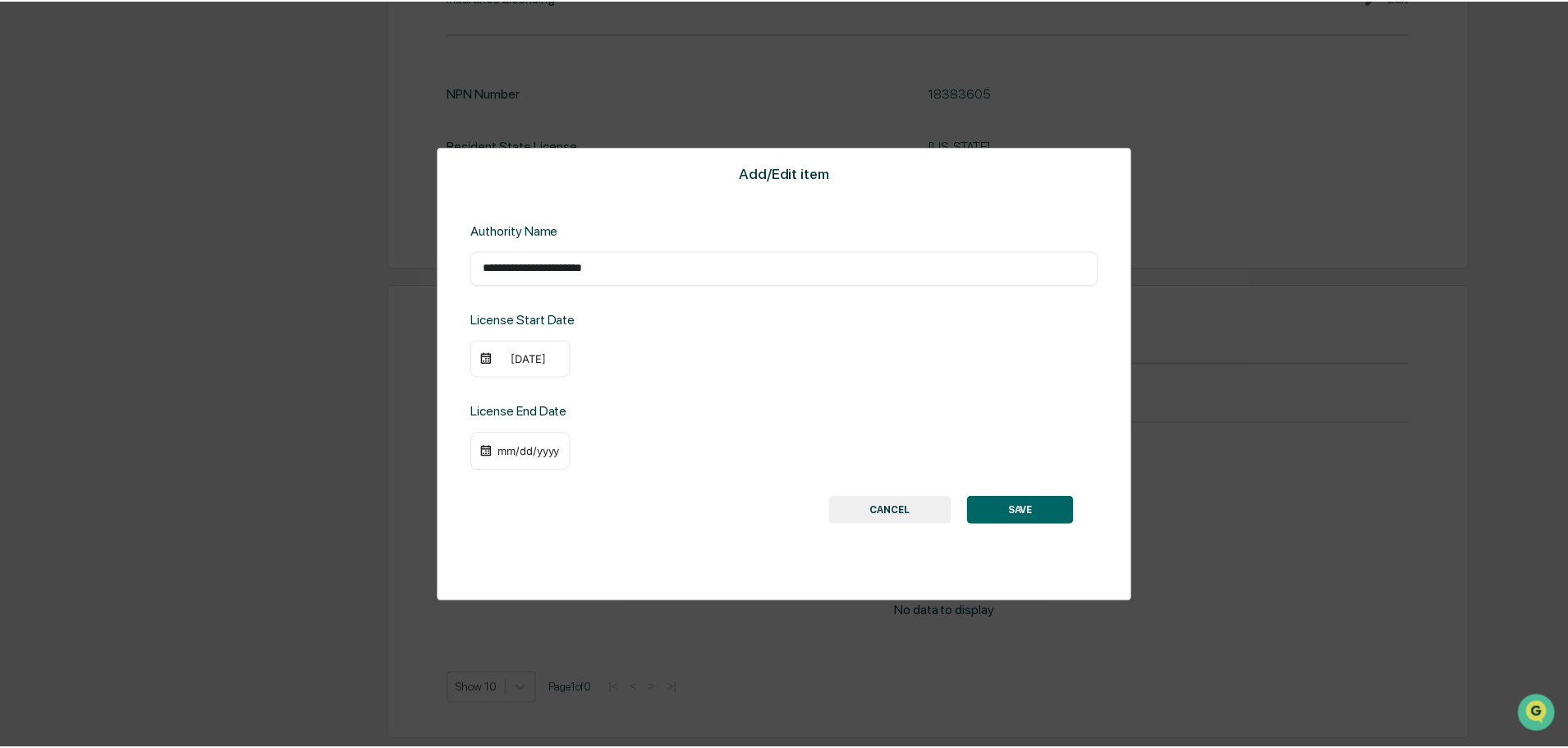
scroll to position [2075, 0]
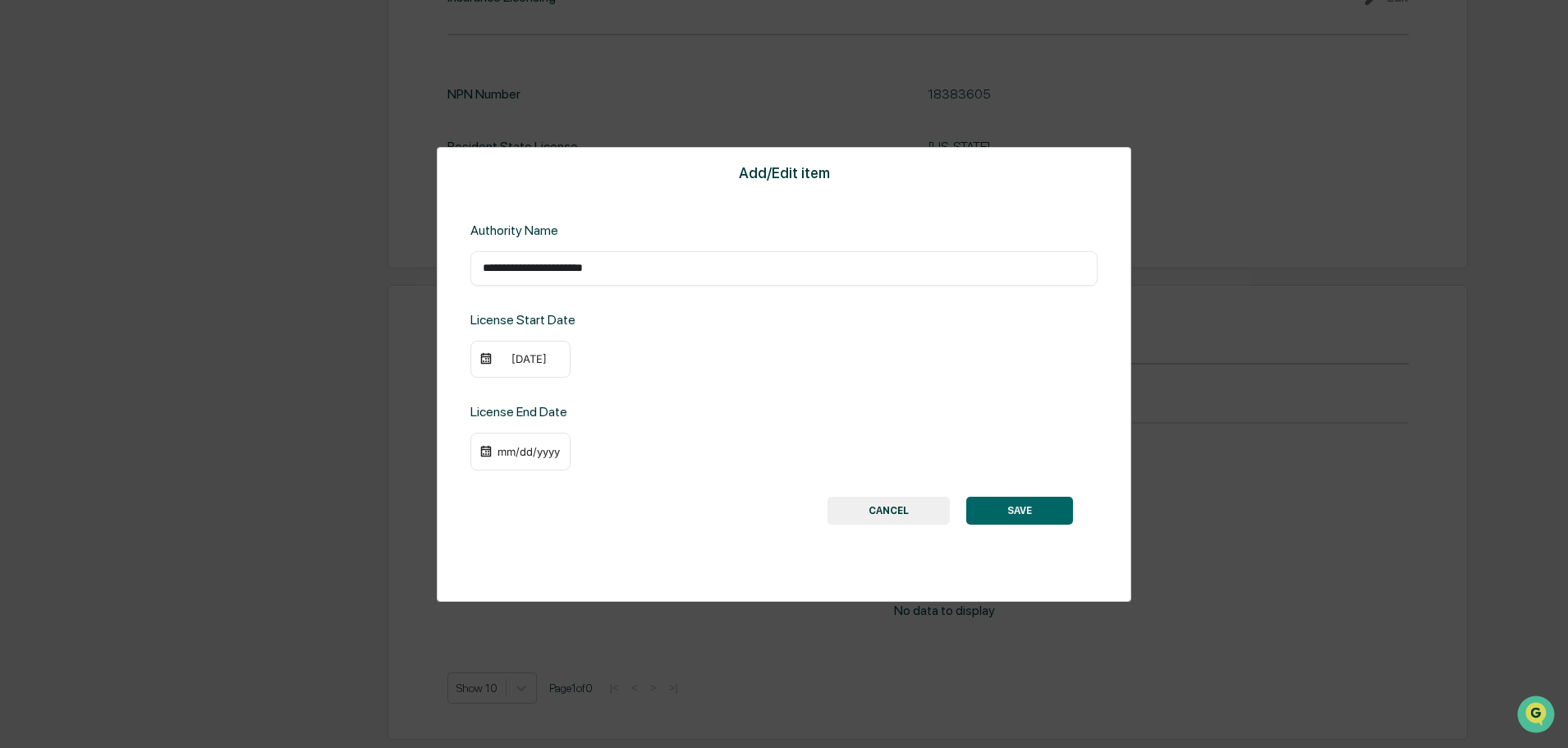
click at [489, 359] on img at bounding box center [486, 359] width 13 height 13
click at [482, 359] on img at bounding box center [486, 359] width 13 height 13
click at [487, 359] on img at bounding box center [486, 359] width 13 height 13
click at [504, 359] on div "[DATE]" at bounding box center [528, 359] width 66 height 13
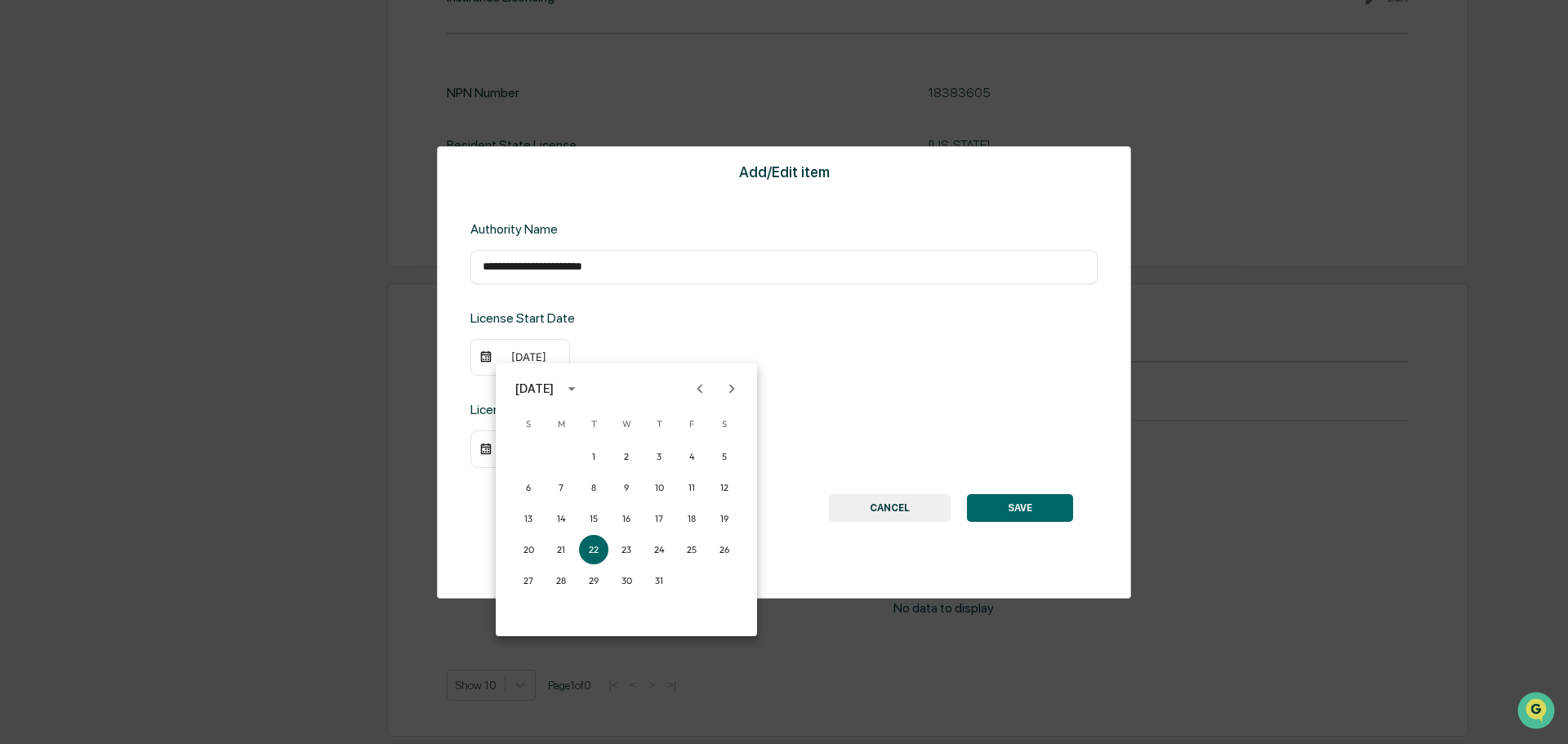
click at [511, 358] on div at bounding box center [784, 372] width 1568 height 744
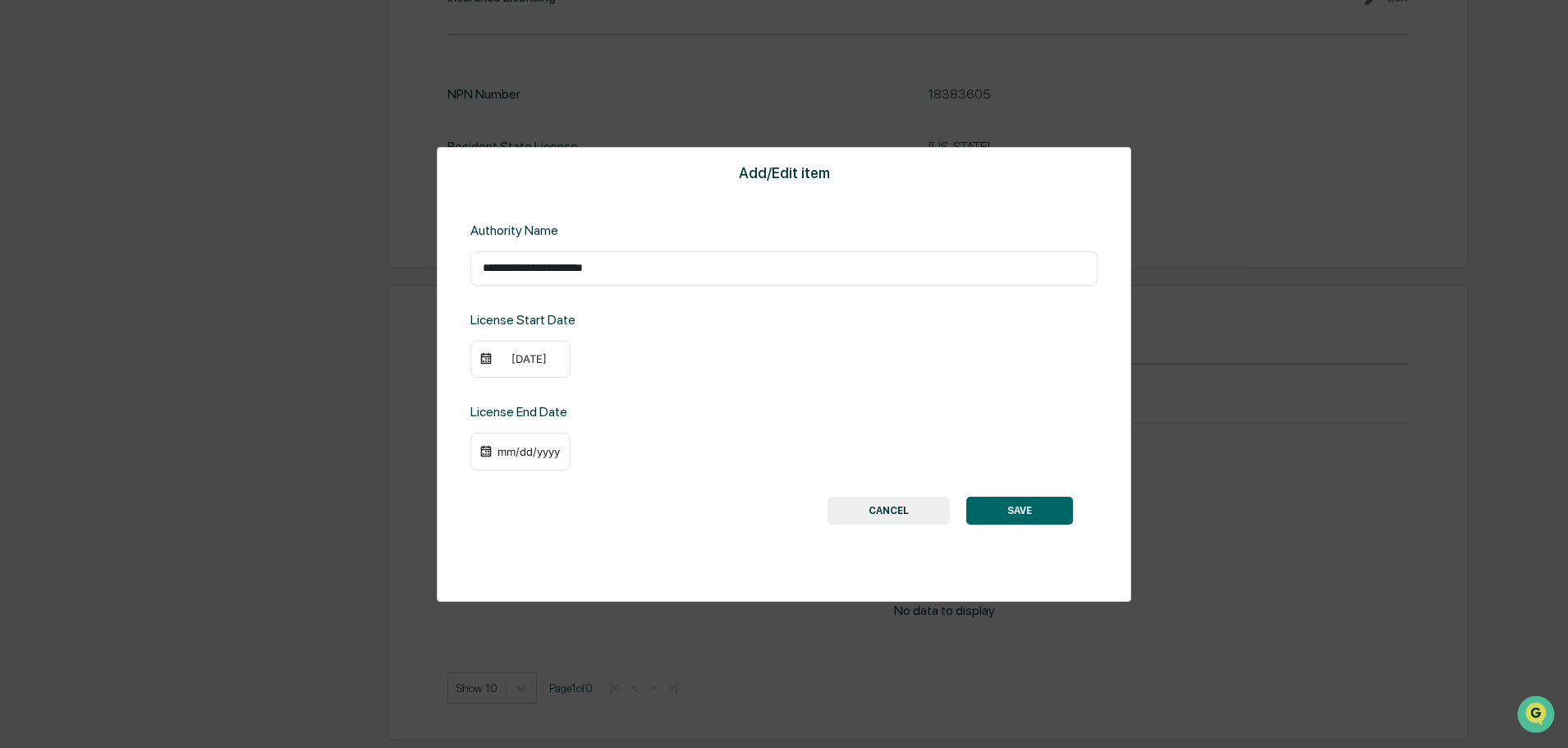
click at [511, 360] on div "[DATE]" at bounding box center [528, 359] width 66 height 13
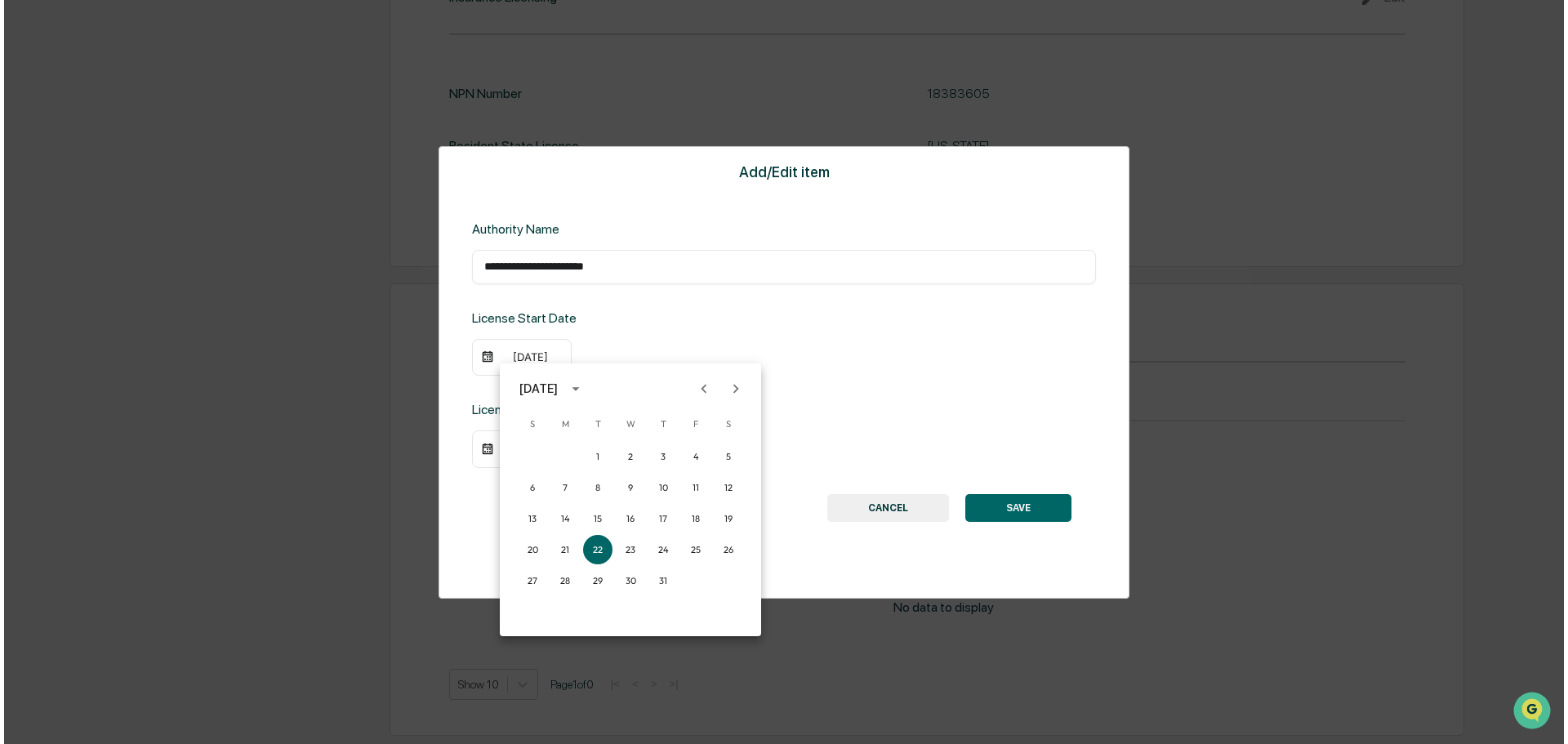
scroll to position [2067, 0]
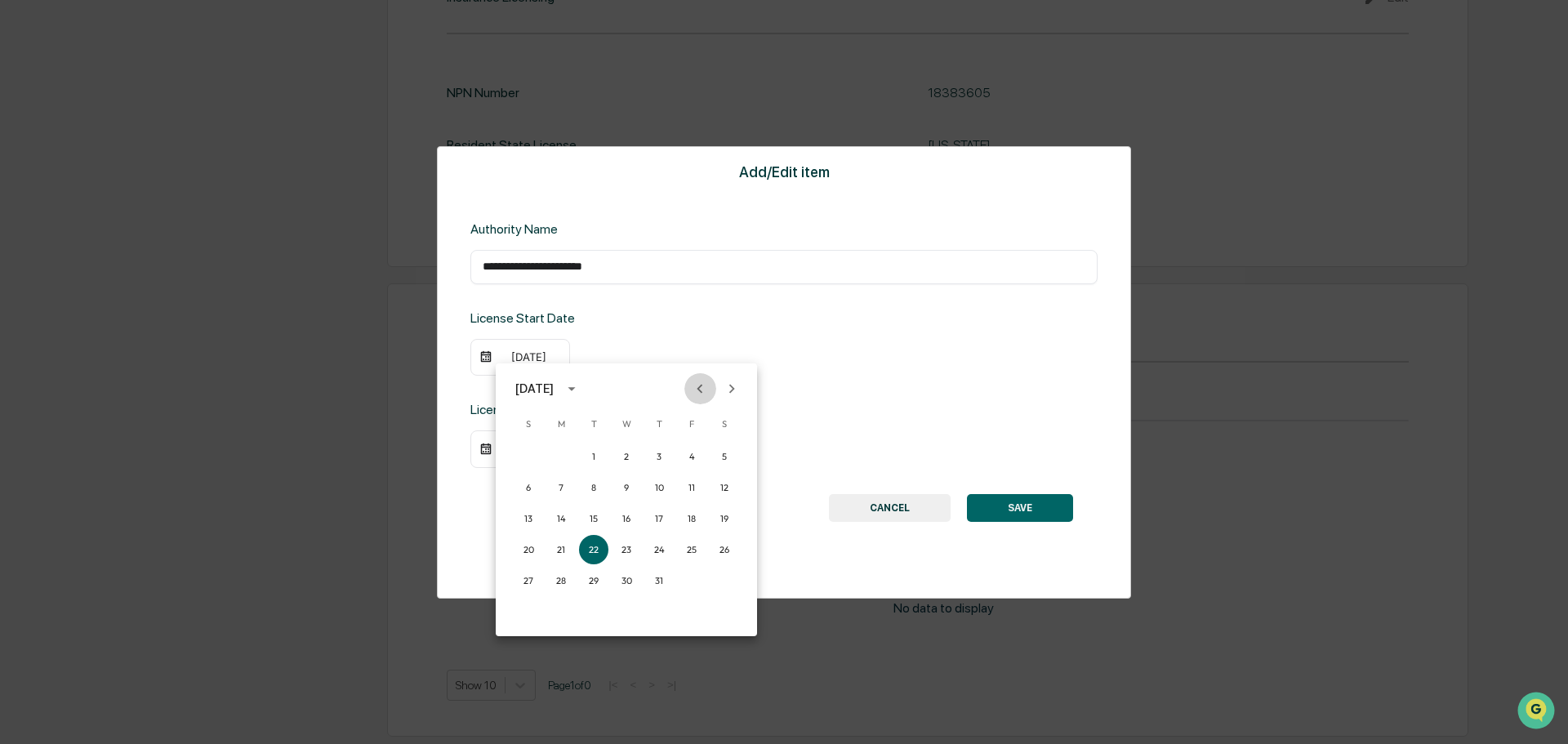
click at [705, 390] on icon "Previous month" at bounding box center [699, 388] width 18 height 18
click at [593, 546] on button "18" at bounding box center [593, 549] width 30 height 30
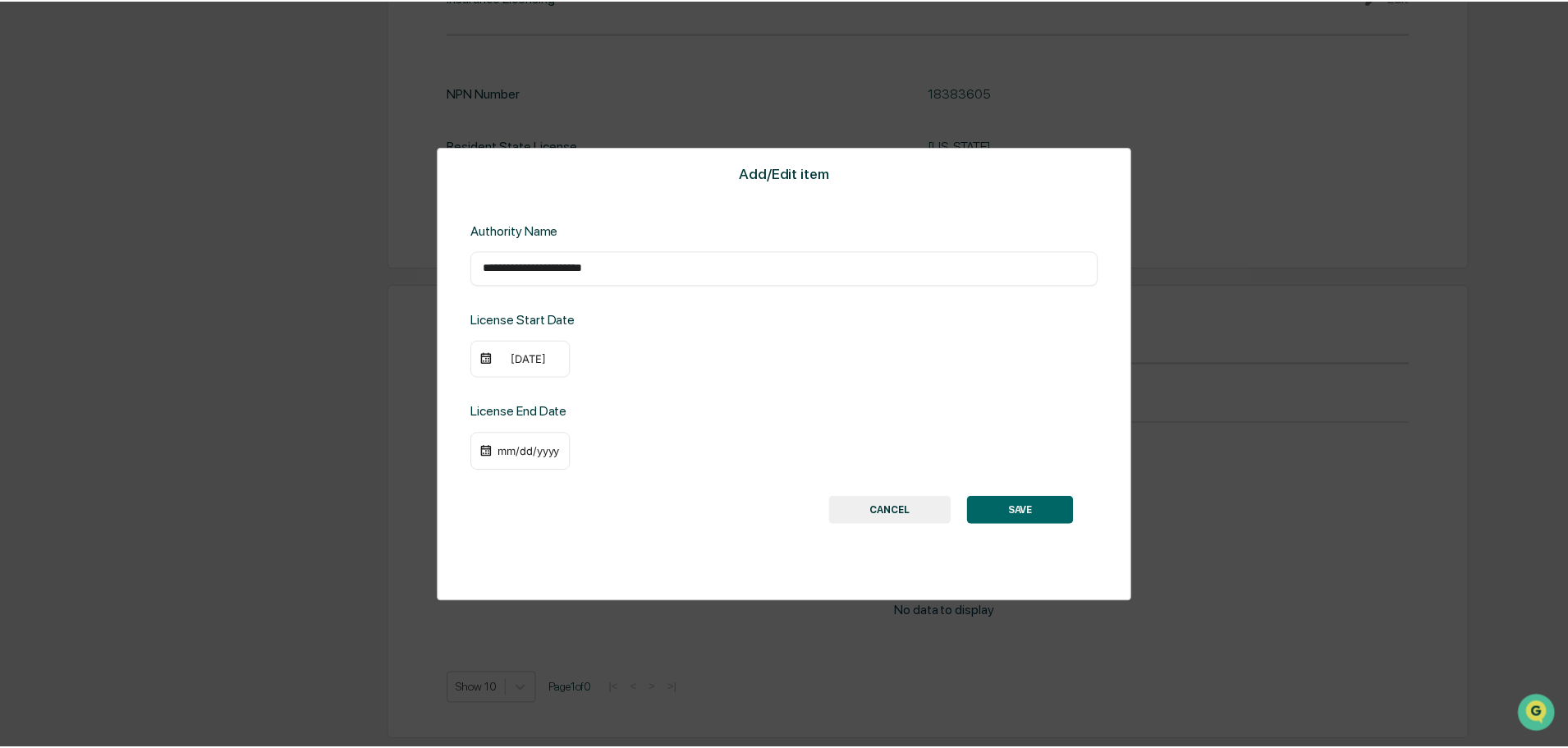
scroll to position [2075, 0]
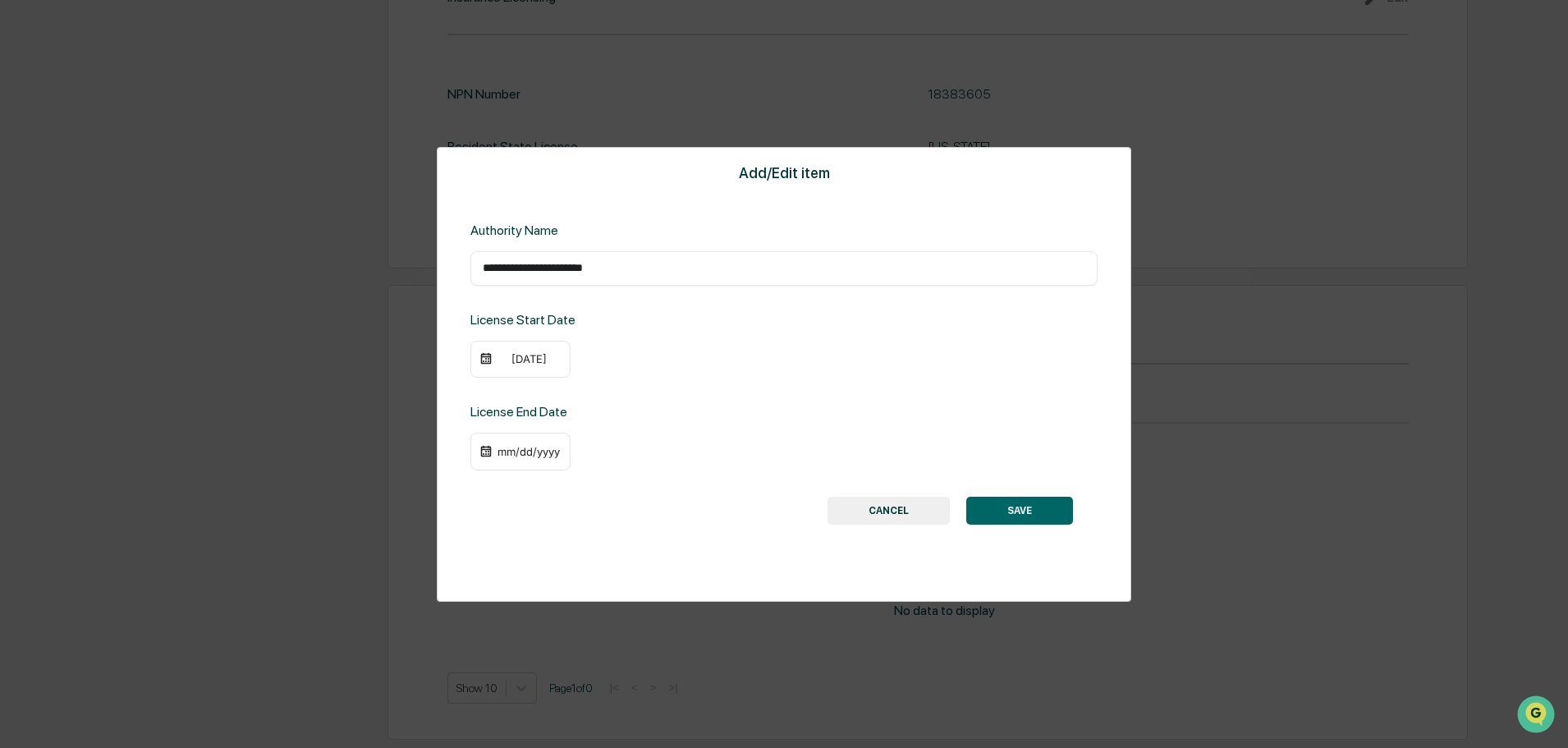
drag, startPoint x: 559, startPoint y: 363, endPoint x: 501, endPoint y: 361, distance: 58.0
click at [501, 361] on div "[DATE]" at bounding box center [528, 359] width 66 height 13
copy div "[DATE]"
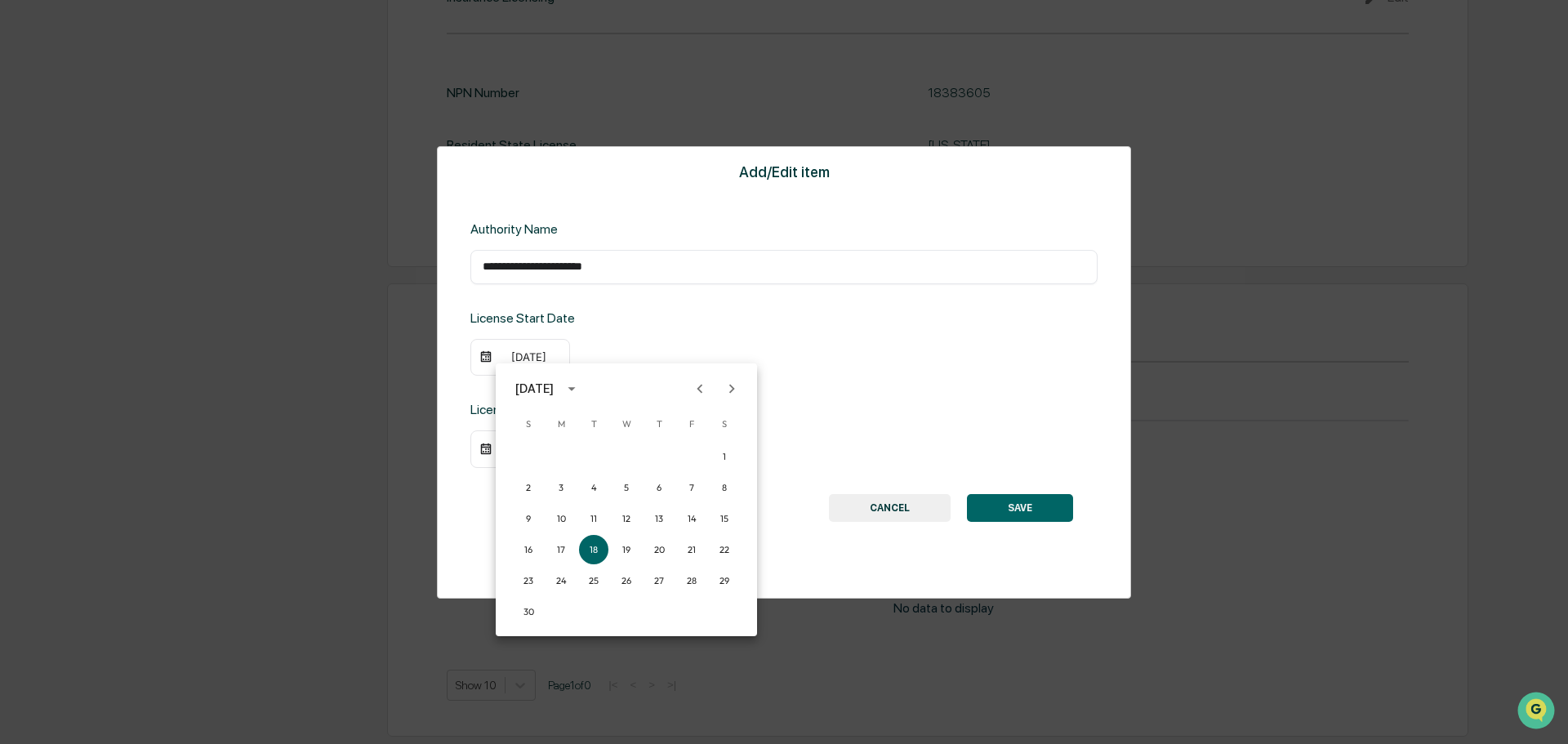
click at [938, 327] on div at bounding box center [784, 372] width 1568 height 744
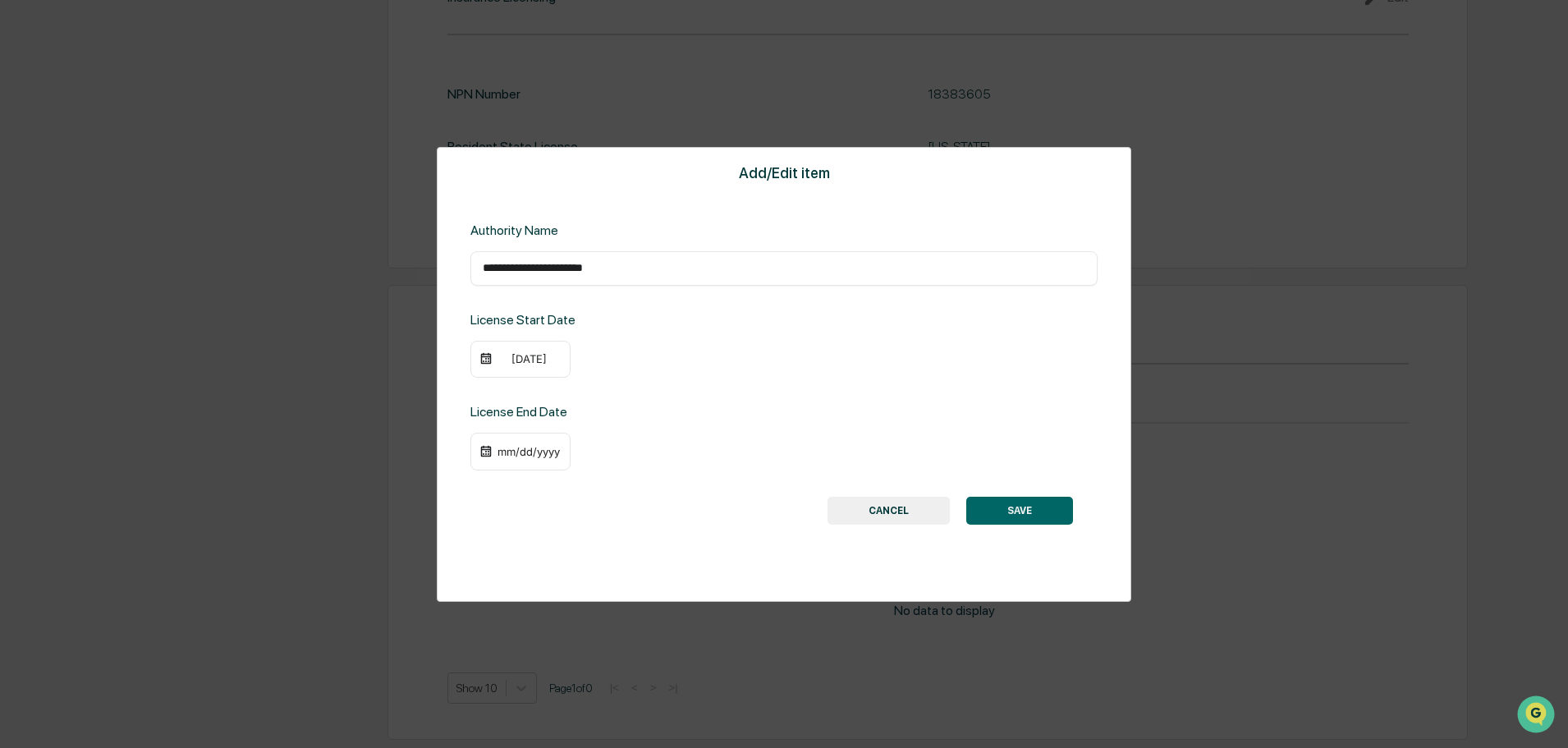
click at [1028, 509] on button "SAVE" at bounding box center [1019, 510] width 107 height 28
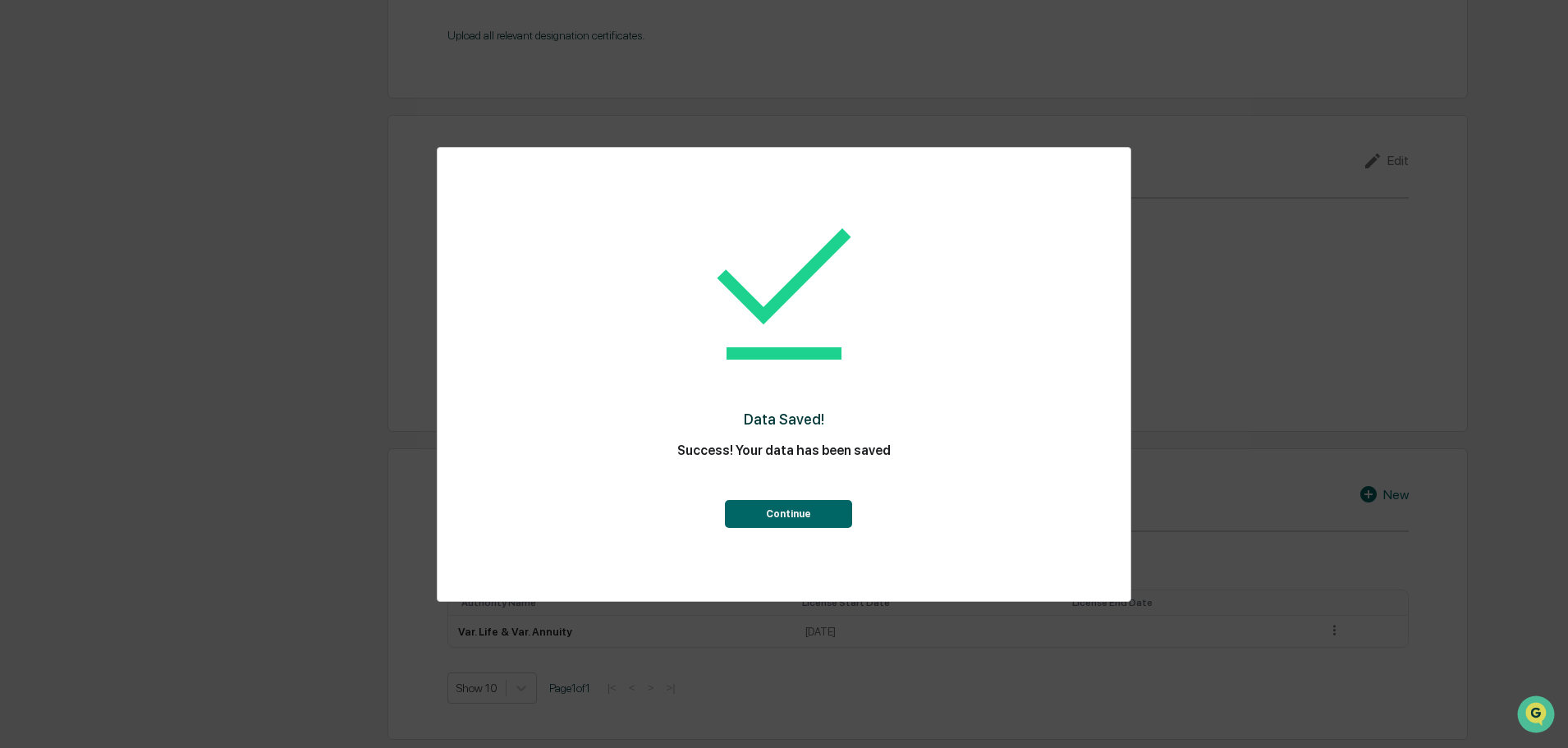
click at [770, 524] on button "Continue" at bounding box center [788, 514] width 127 height 28
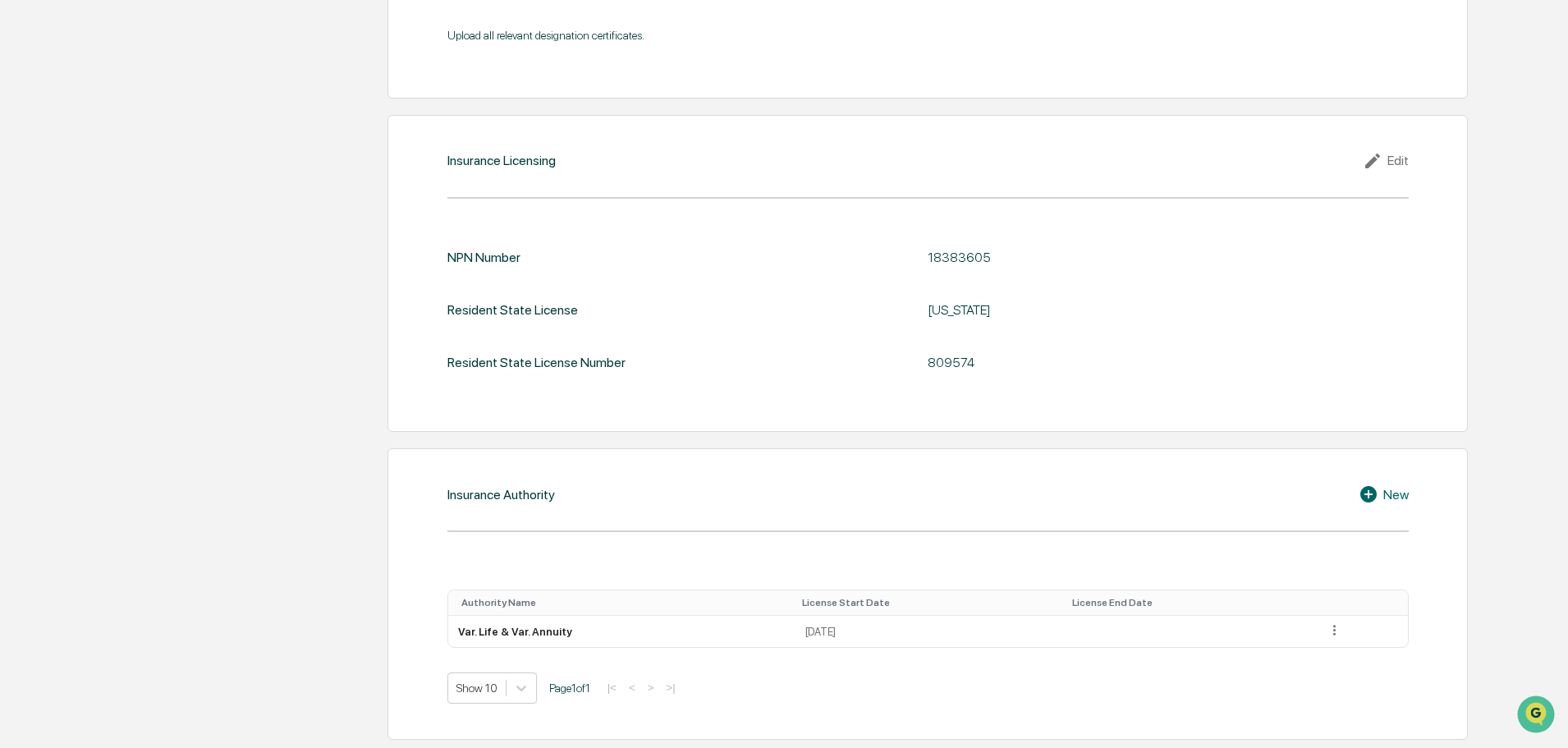
click at [1385, 497] on div "New" at bounding box center [1383, 494] width 50 height 19
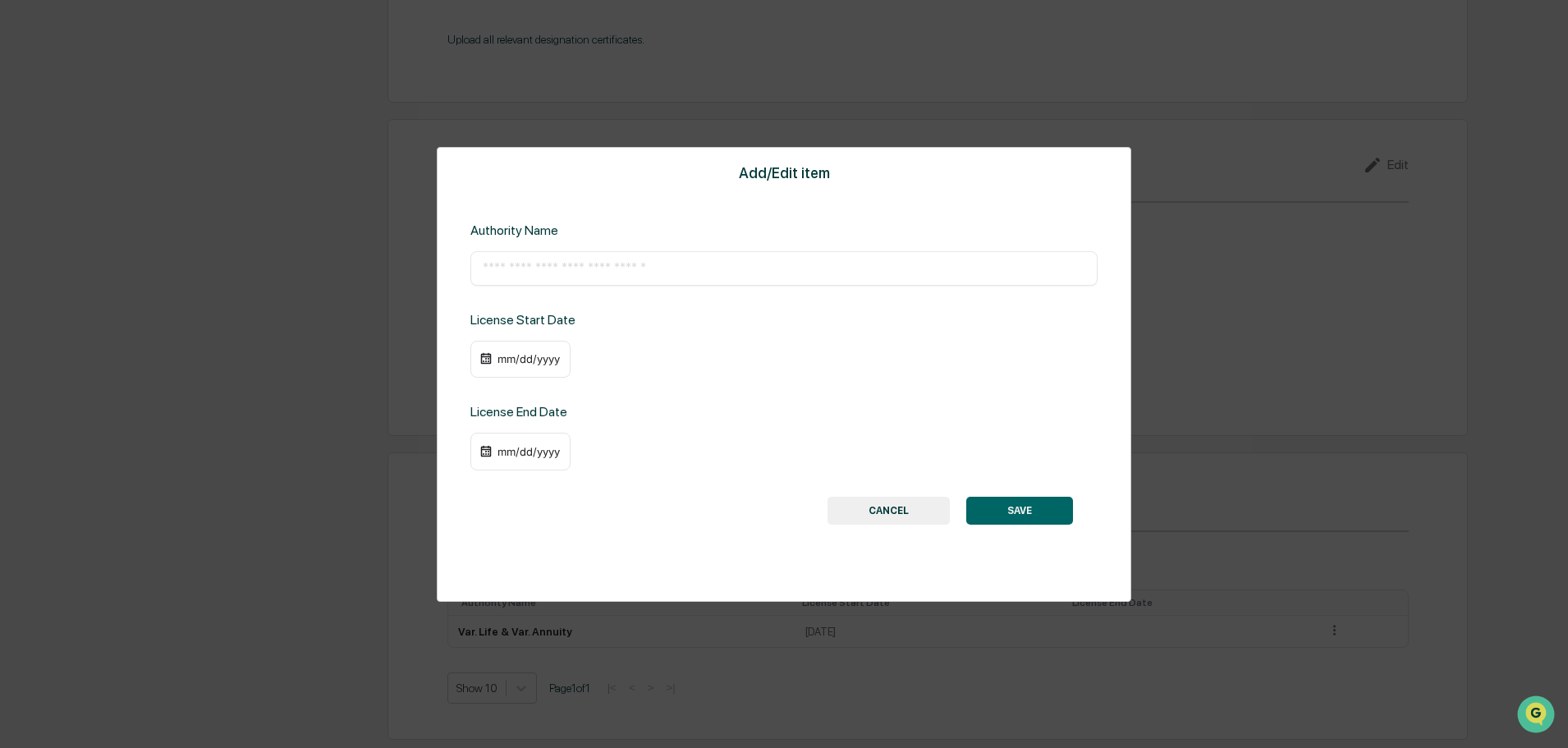
click at [569, 274] on input "text" at bounding box center [783, 268] width 602 height 17
type input "**********"
click at [504, 353] on div "mm/dd/yyyy" at bounding box center [528, 359] width 66 height 13
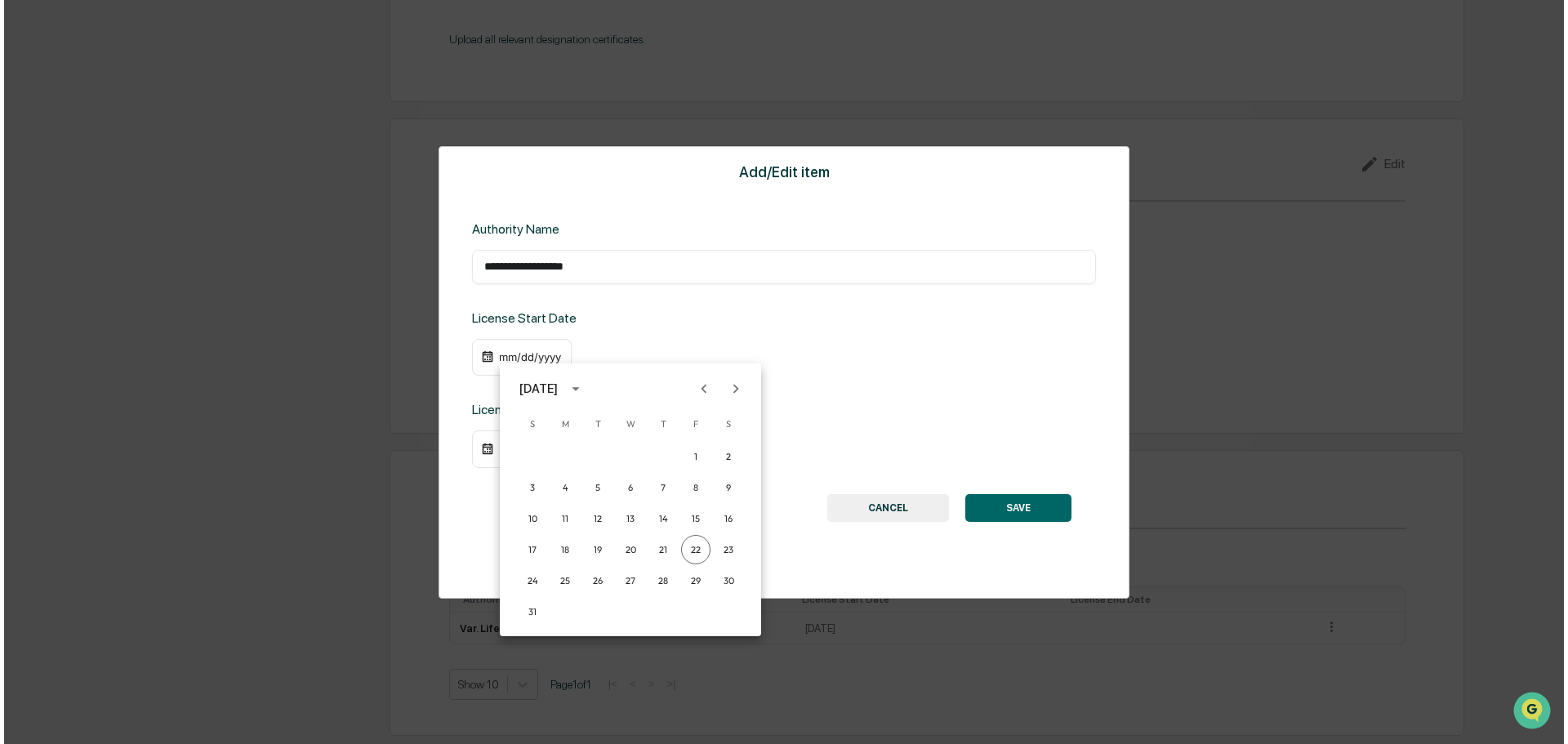
scroll to position [1900, 0]
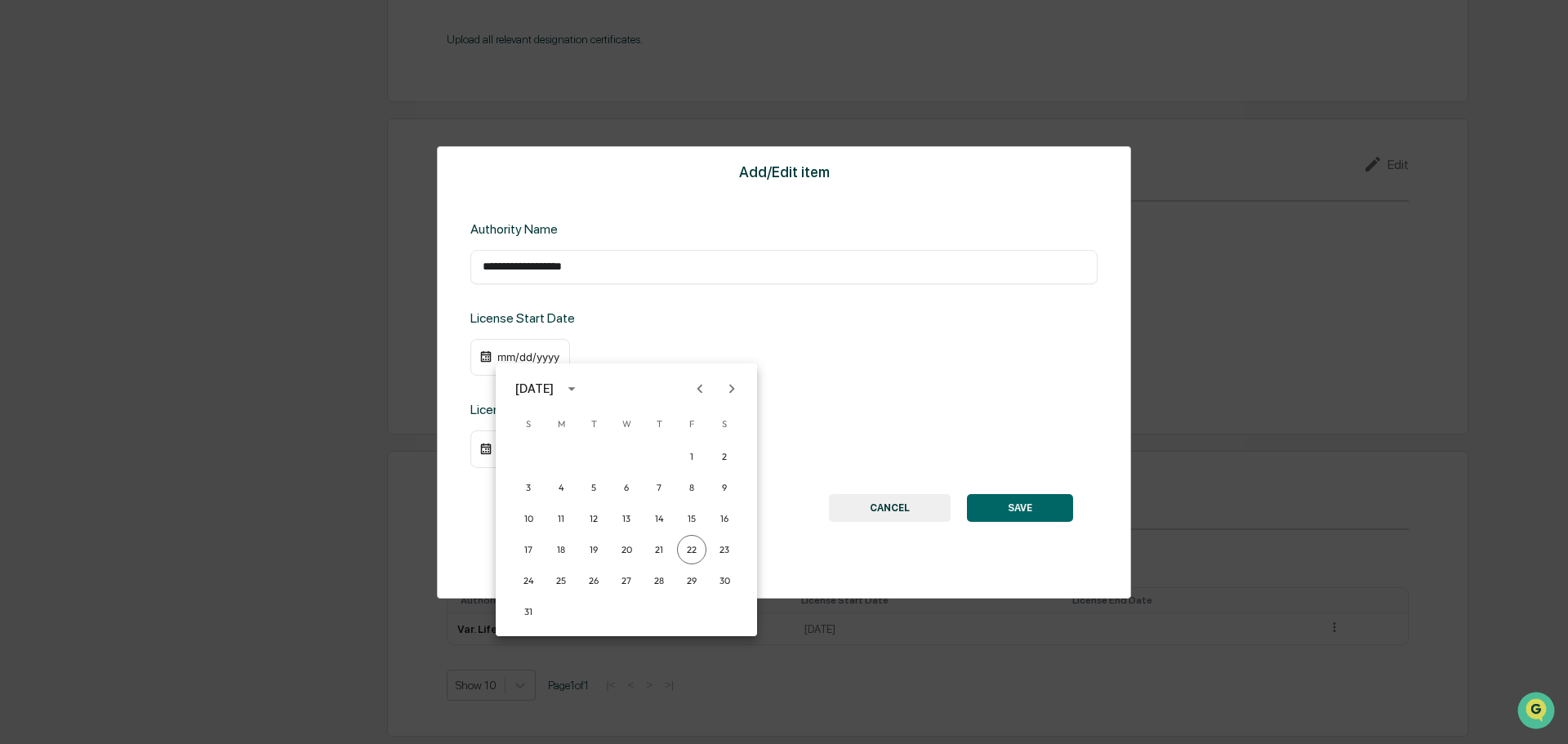
click at [619, 352] on div at bounding box center [784, 372] width 1568 height 744
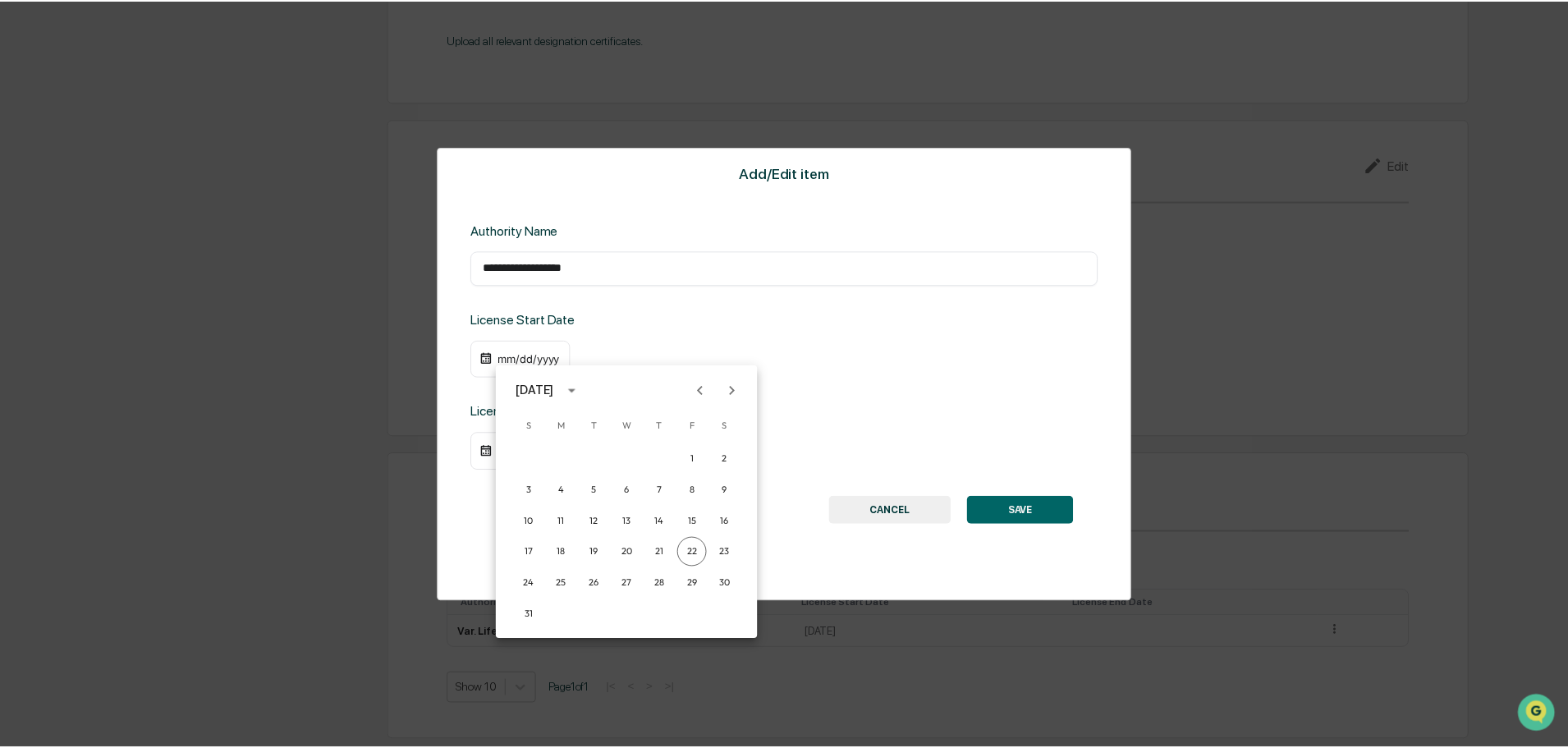
scroll to position [1907, 0]
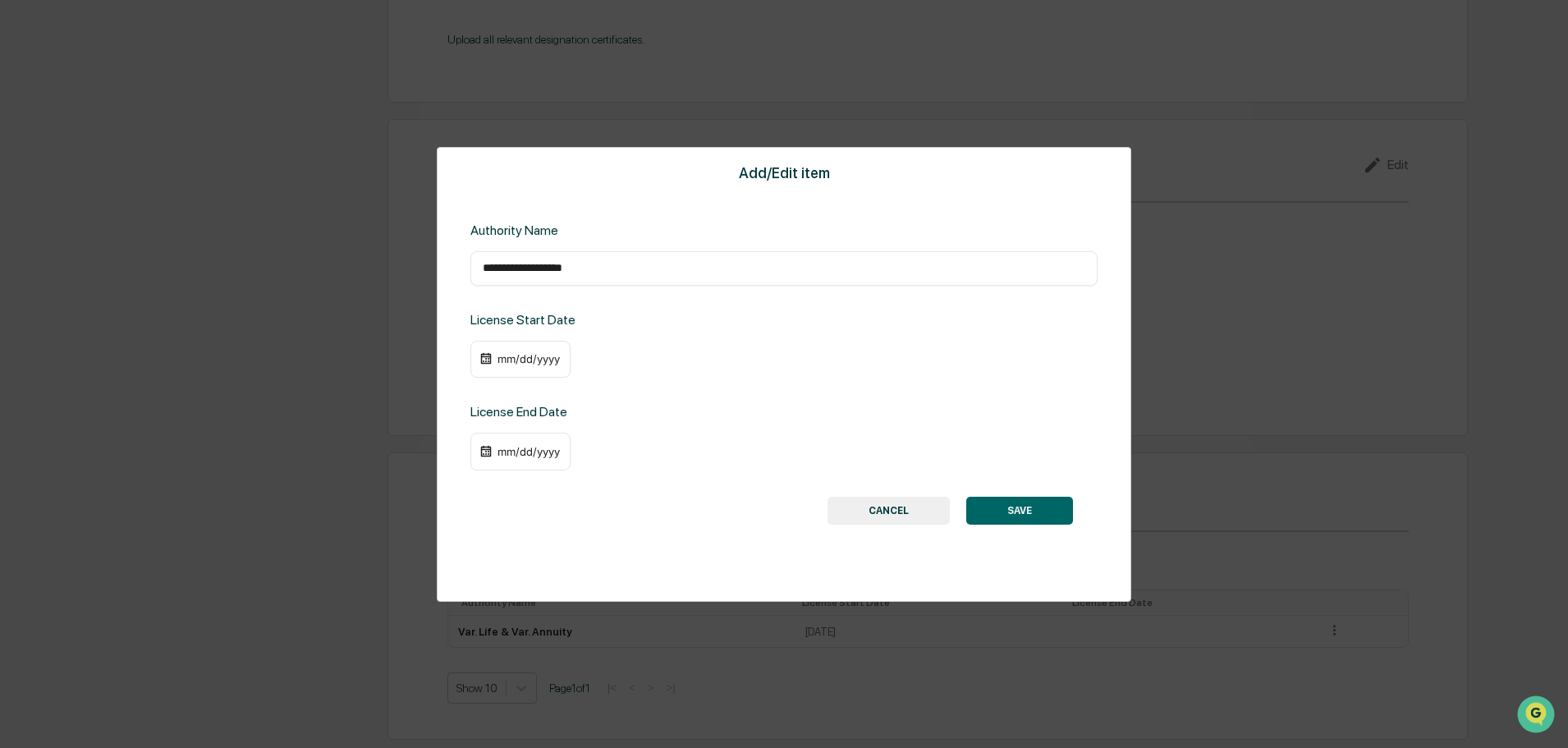
click at [553, 367] on div "mm/dd/yyyy" at bounding box center [521, 359] width 100 height 38
click at [518, 357] on div "mm/dd/yyyy" at bounding box center [528, 359] width 66 height 13
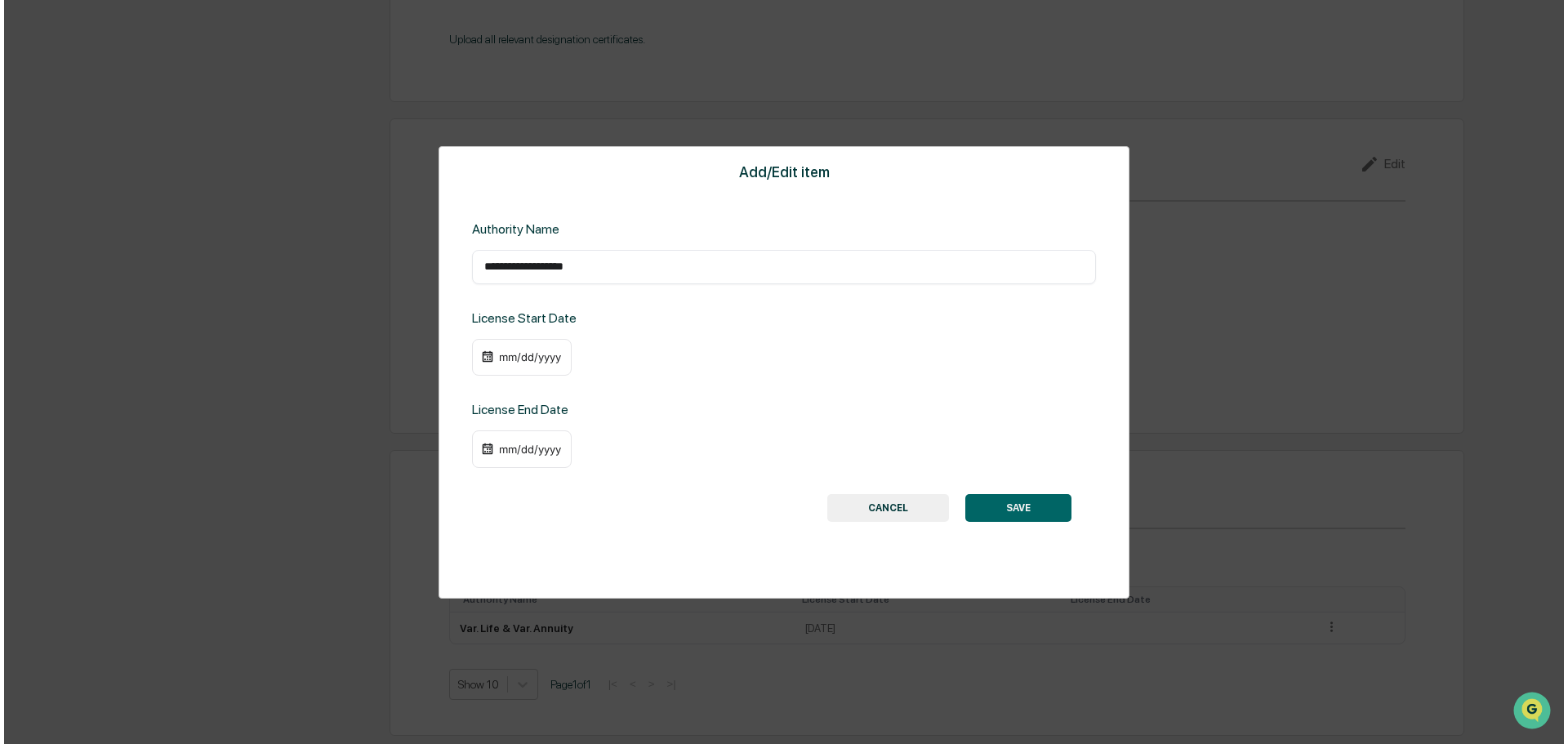
scroll to position [1900, 0]
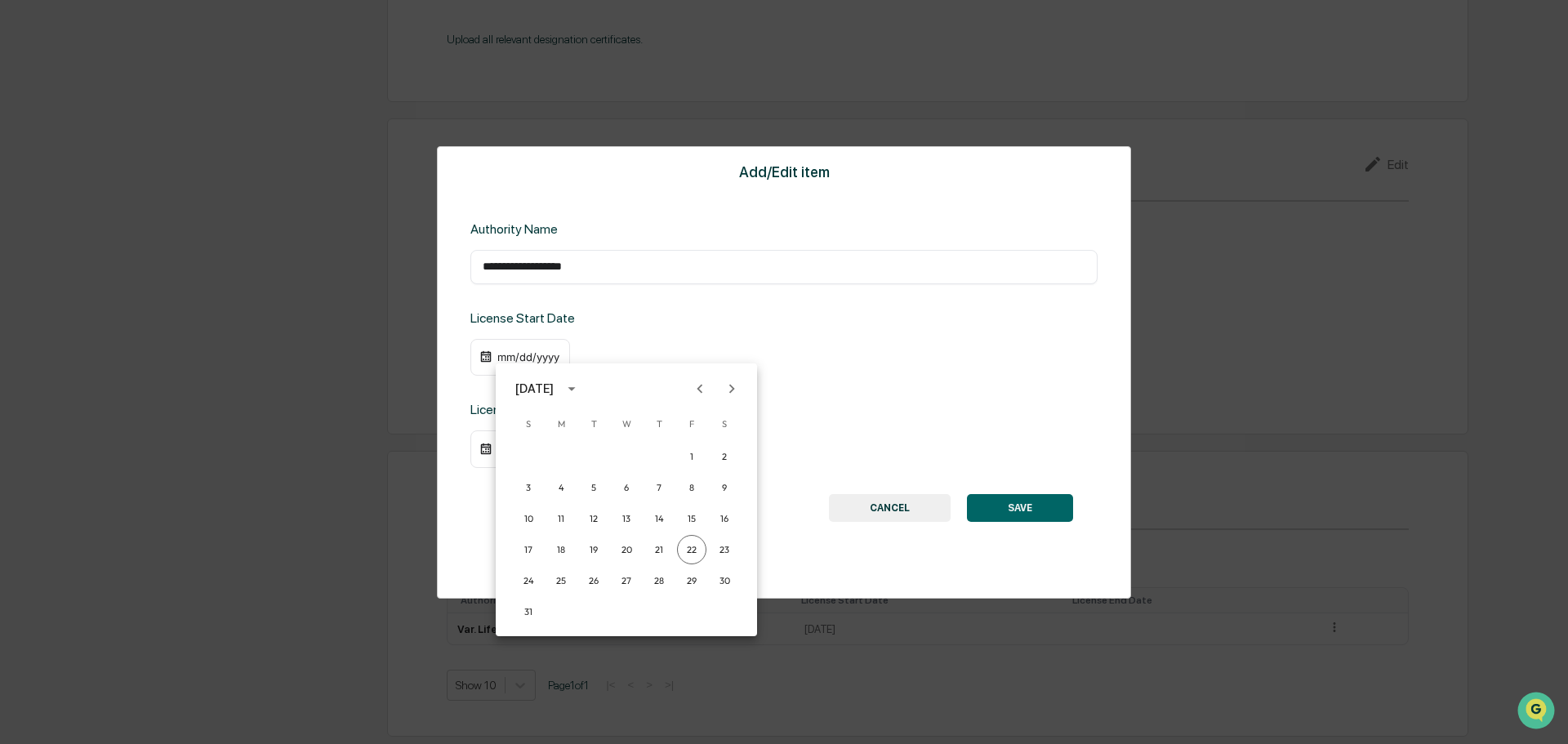
click at [575, 388] on icon "calendar view is open, switch to year view" at bounding box center [571, 389] width 7 height 4
click at [544, 450] on button "2017" at bounding box center [542, 443] width 59 height 30
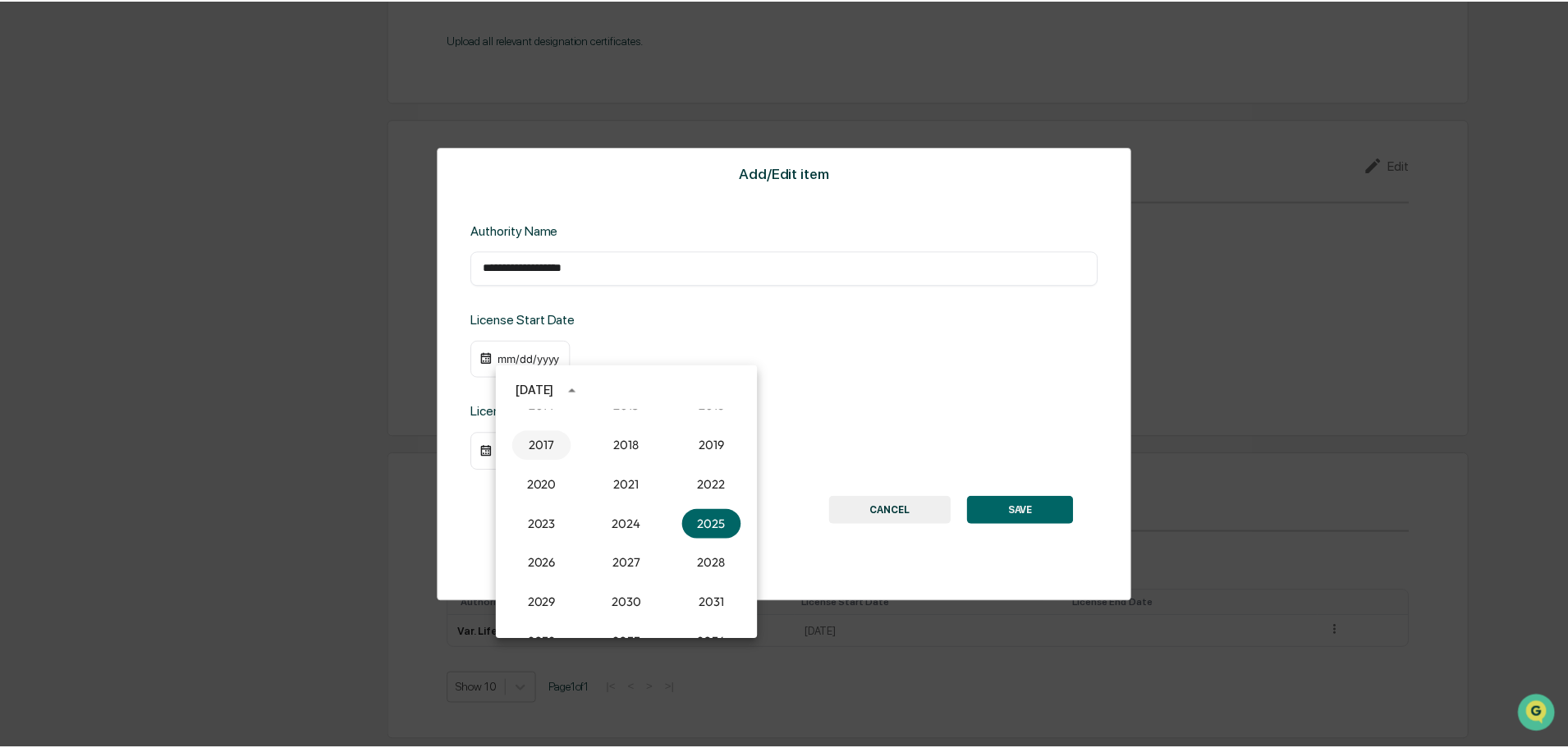
scroll to position [1907, 0]
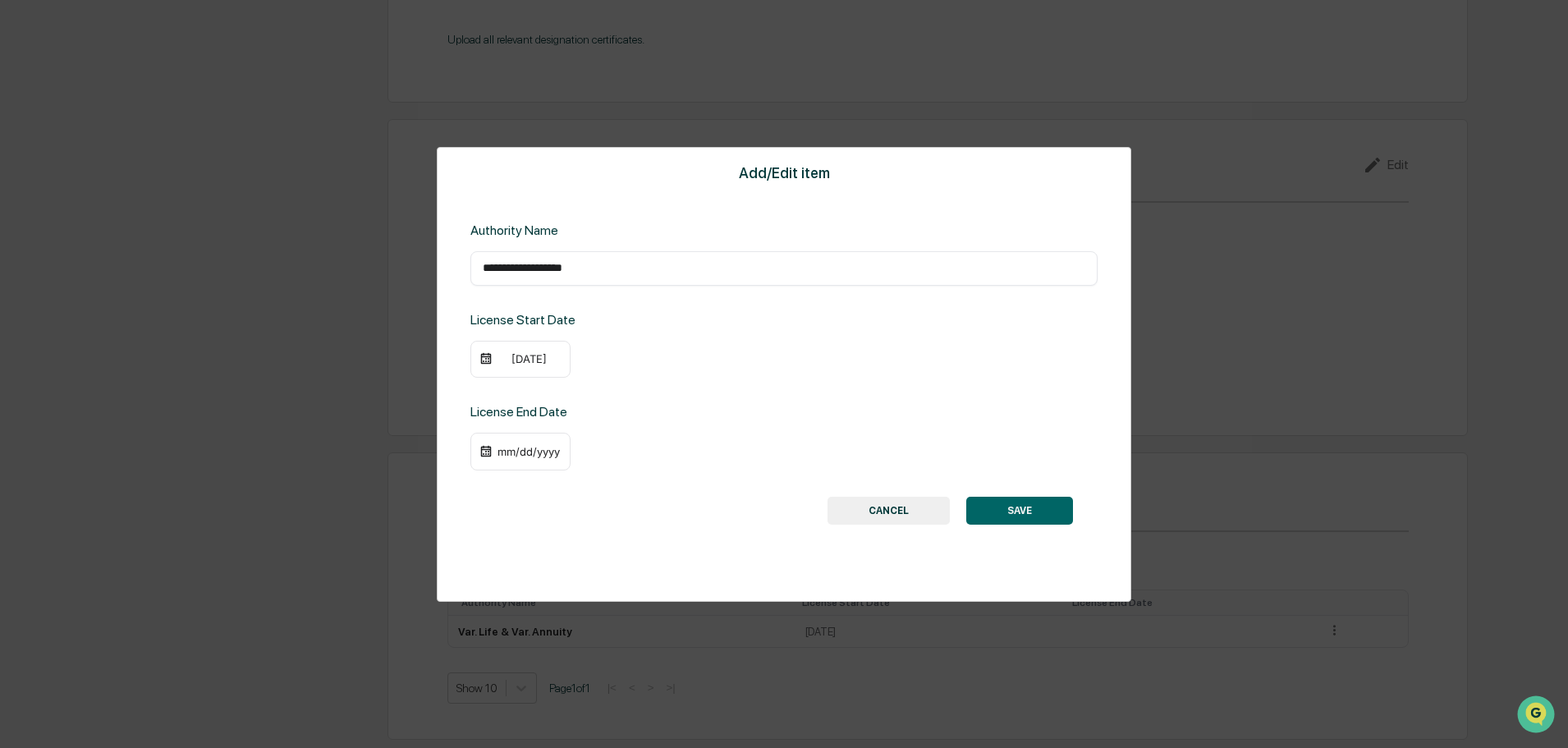
click at [484, 364] on img at bounding box center [486, 359] width 13 height 13
click at [481, 355] on img at bounding box center [486, 359] width 13 height 13
click at [490, 364] on img at bounding box center [486, 359] width 13 height 13
click at [512, 357] on div "[DATE]" at bounding box center [528, 359] width 66 height 13
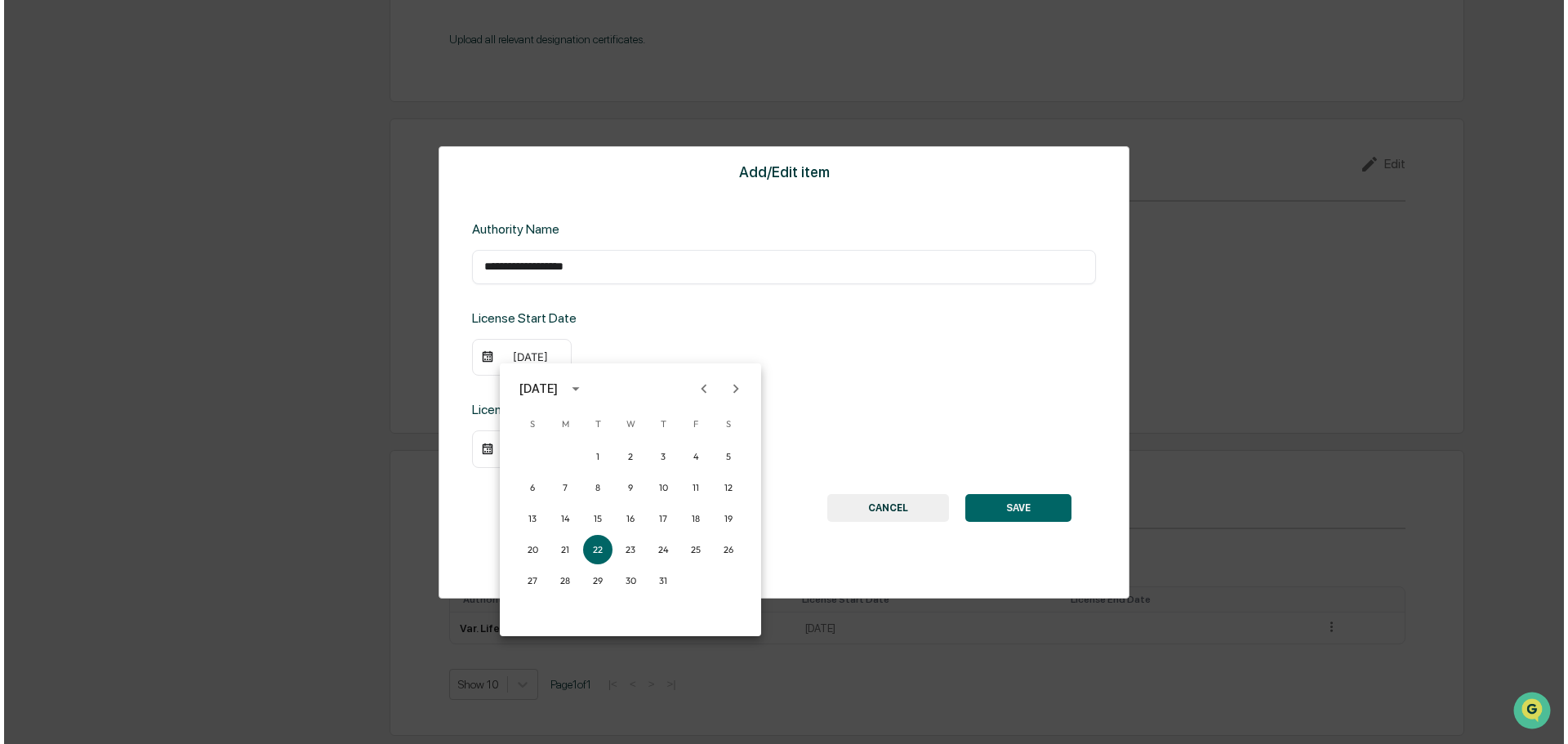
scroll to position [1900, 0]
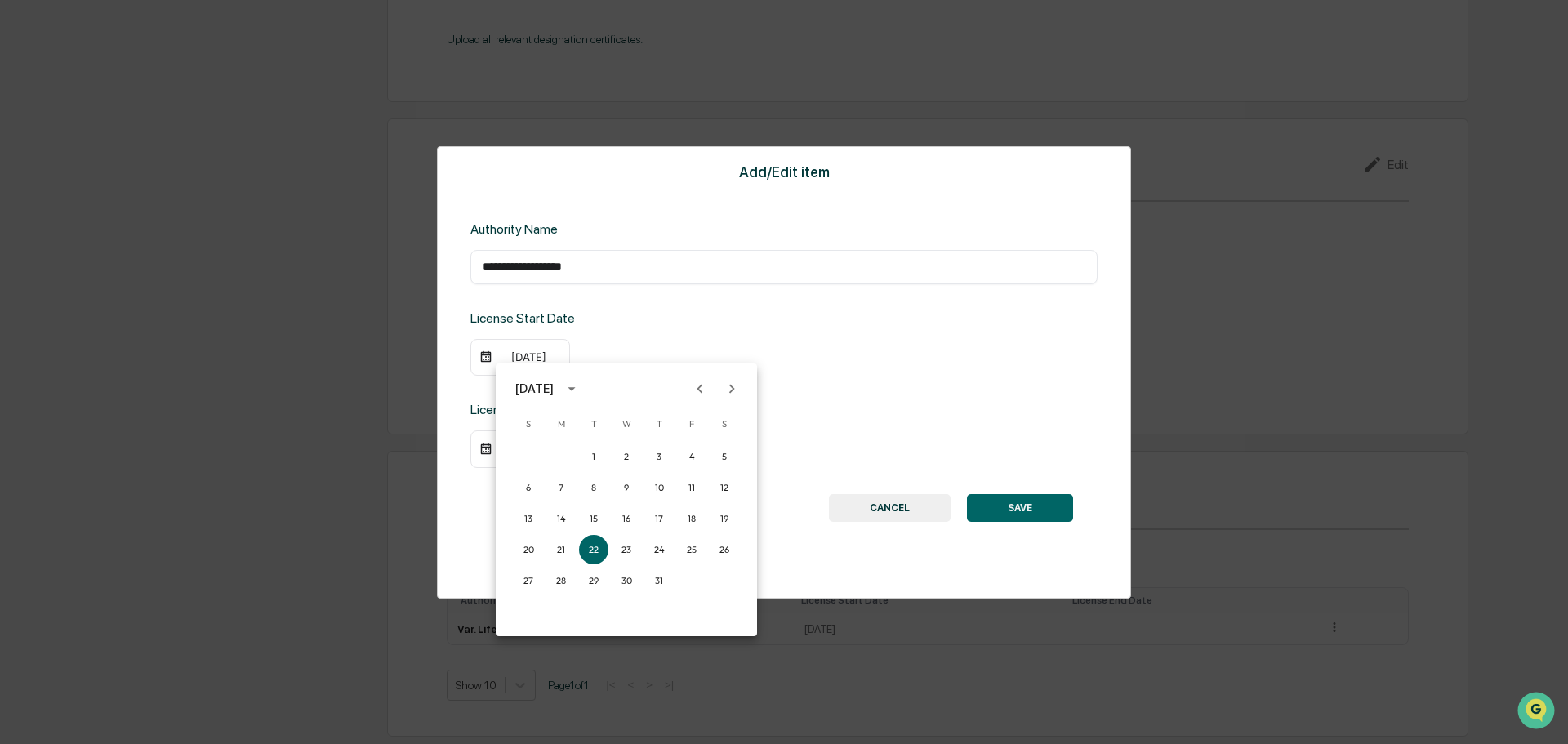
click at [697, 393] on icon "Previous month" at bounding box center [699, 388] width 18 height 18
click at [595, 549] on button "18" at bounding box center [593, 549] width 30 height 30
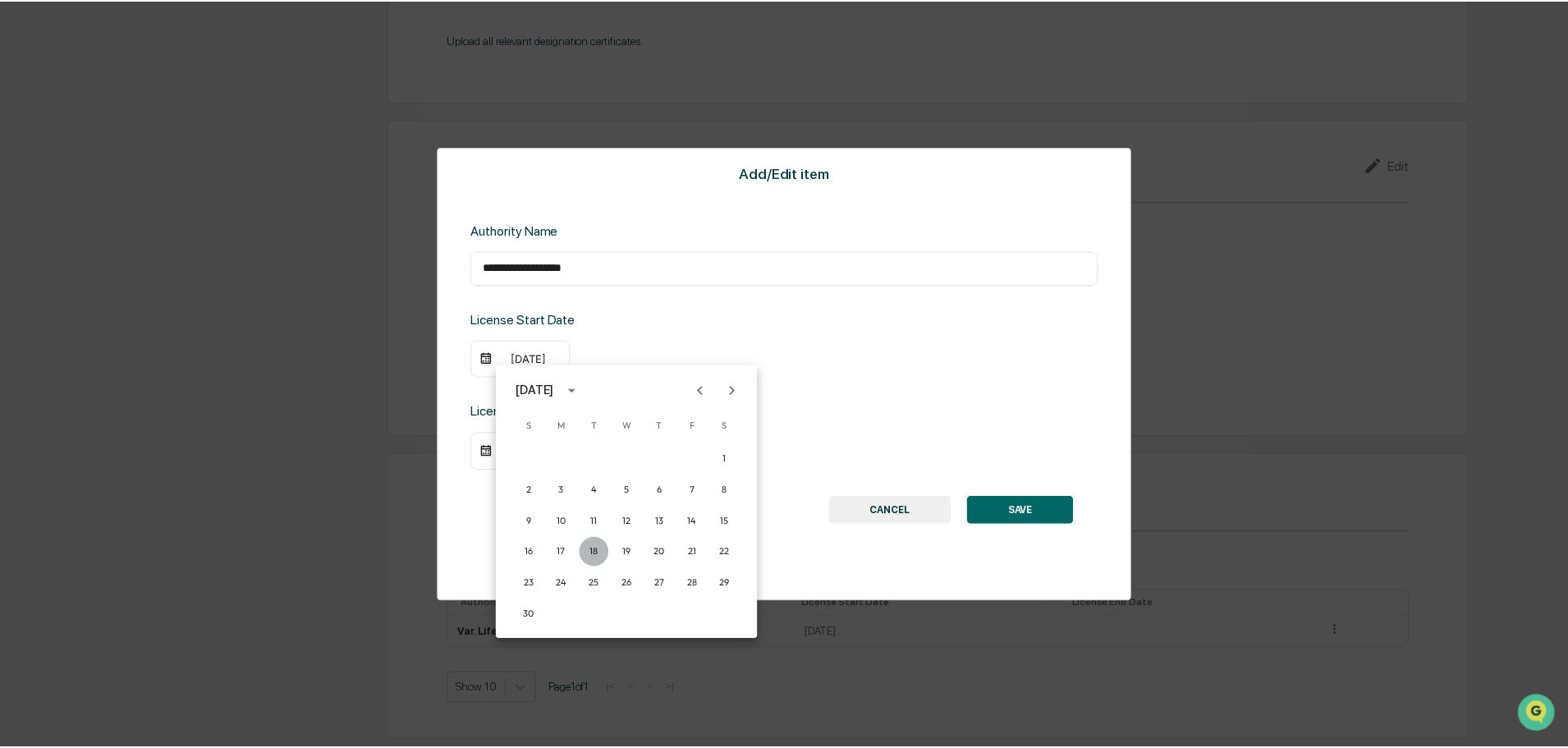
scroll to position [1907, 0]
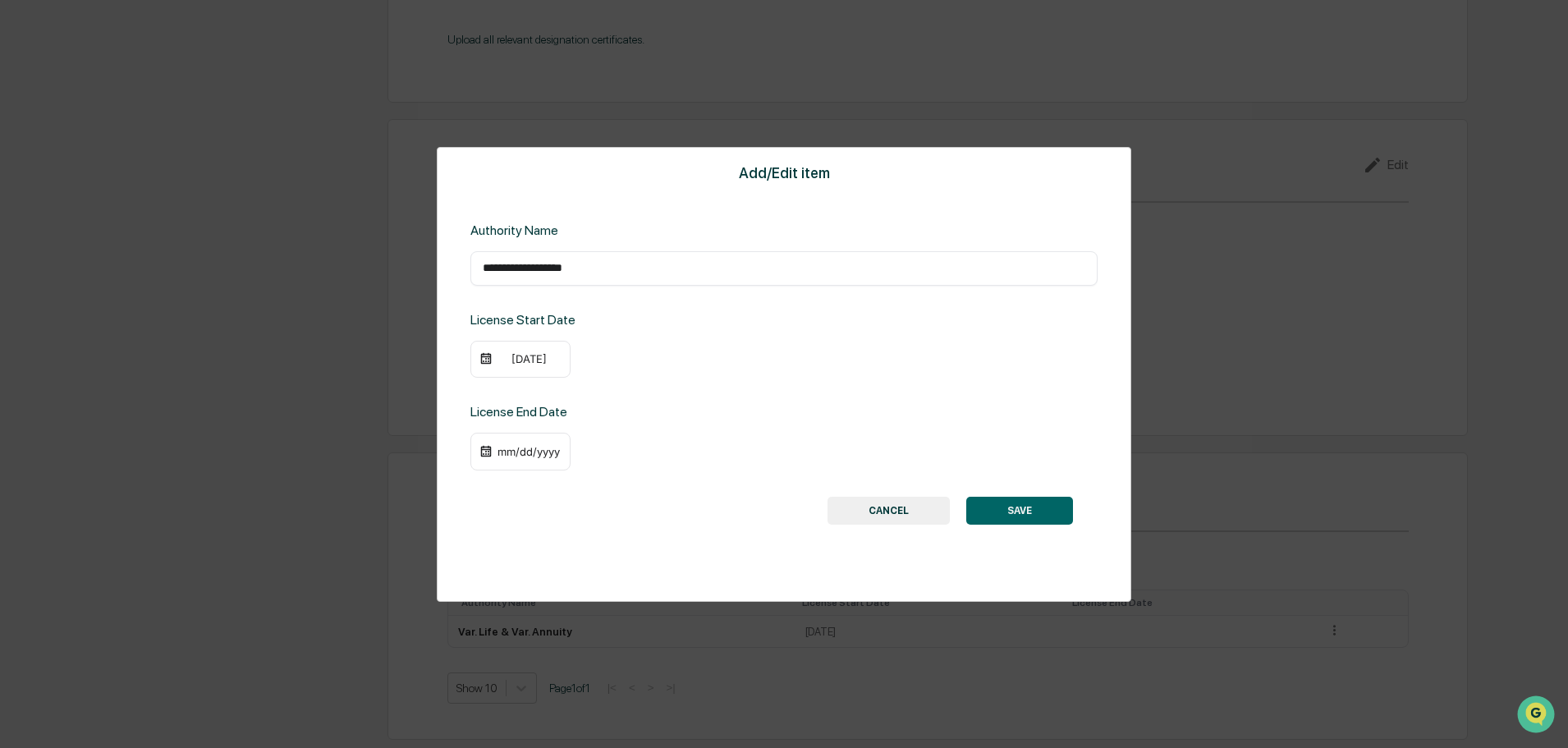
click at [1021, 513] on button "SAVE" at bounding box center [1019, 510] width 107 height 28
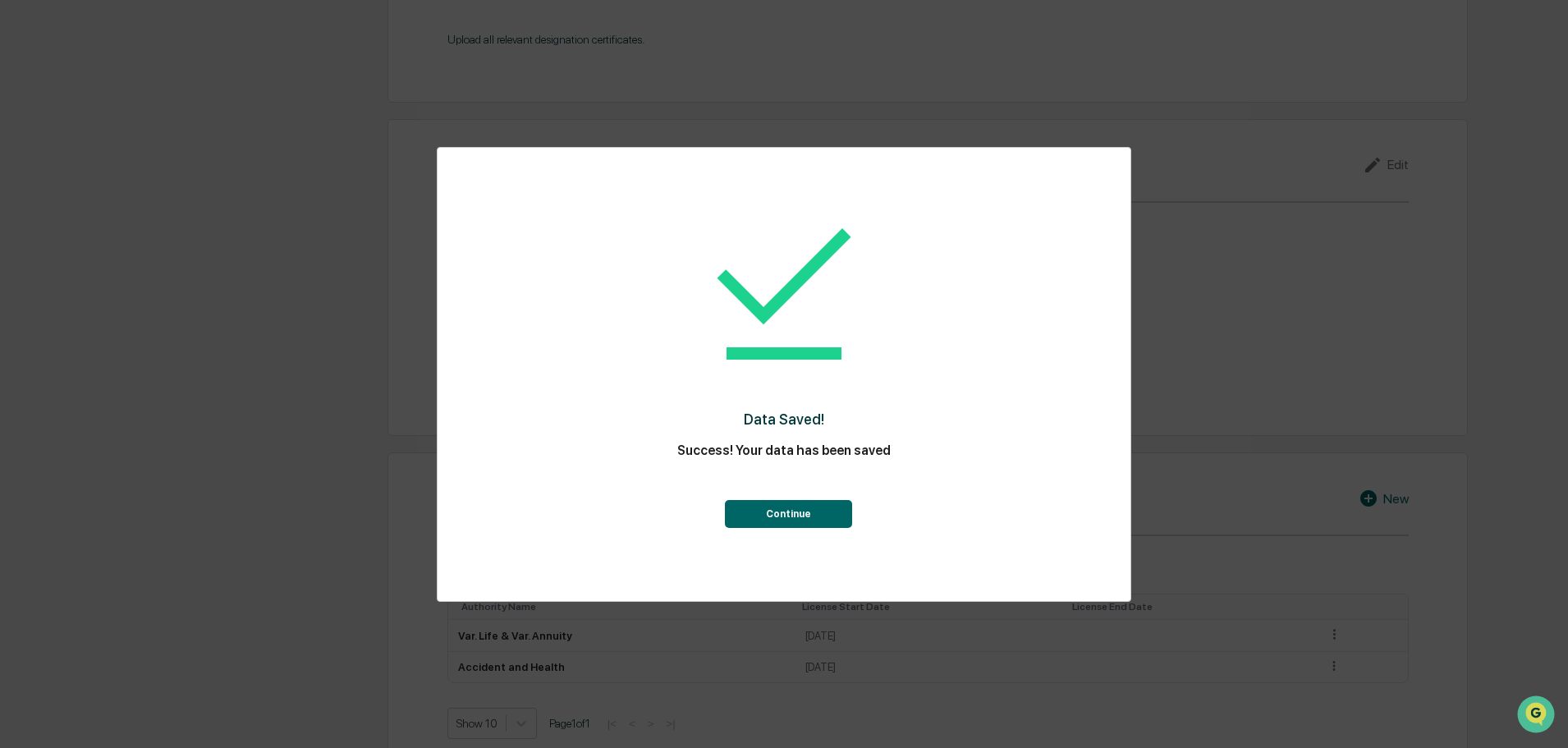
click at [801, 523] on button "Continue" at bounding box center [788, 514] width 127 height 28
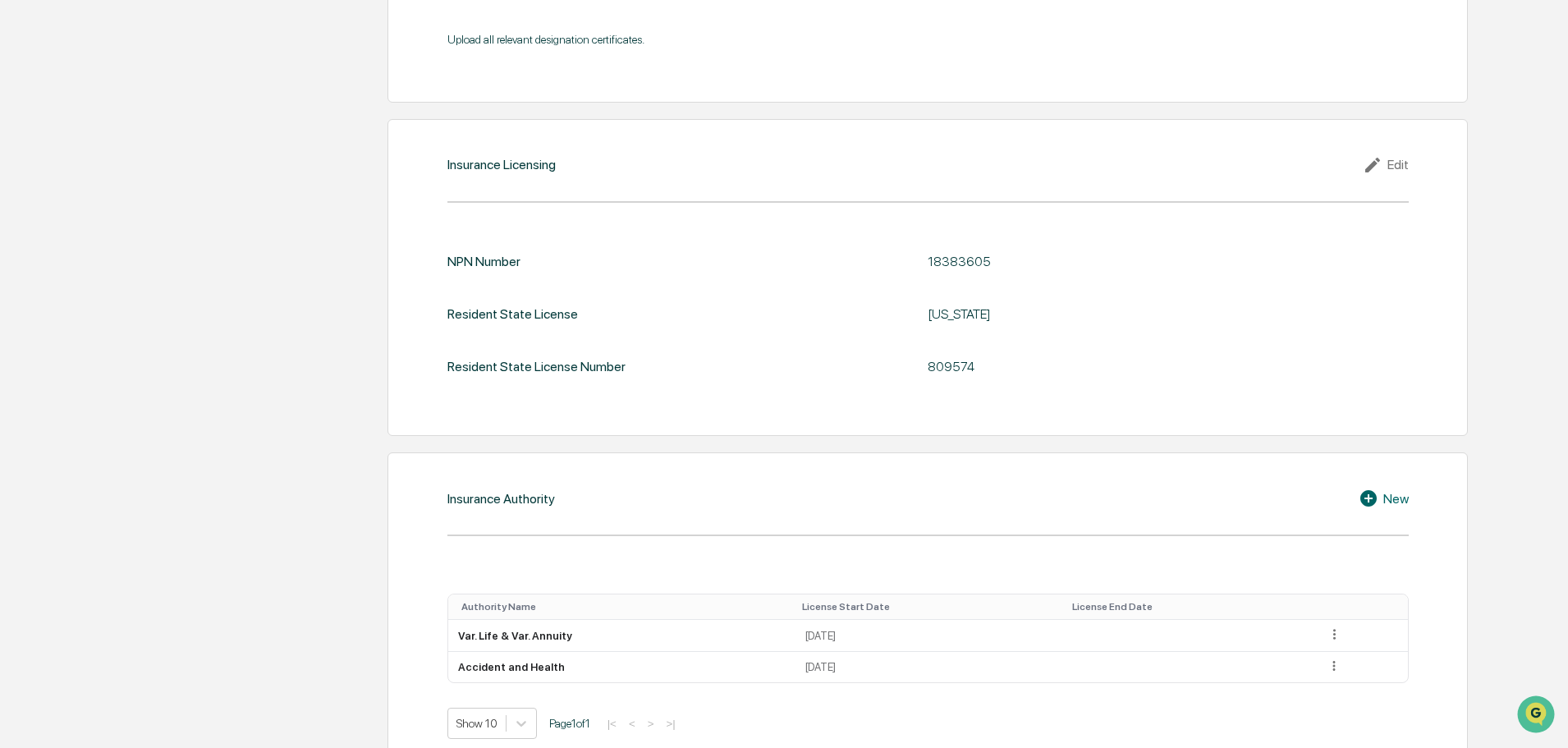
click at [1400, 500] on div "New" at bounding box center [1383, 497] width 50 height 19
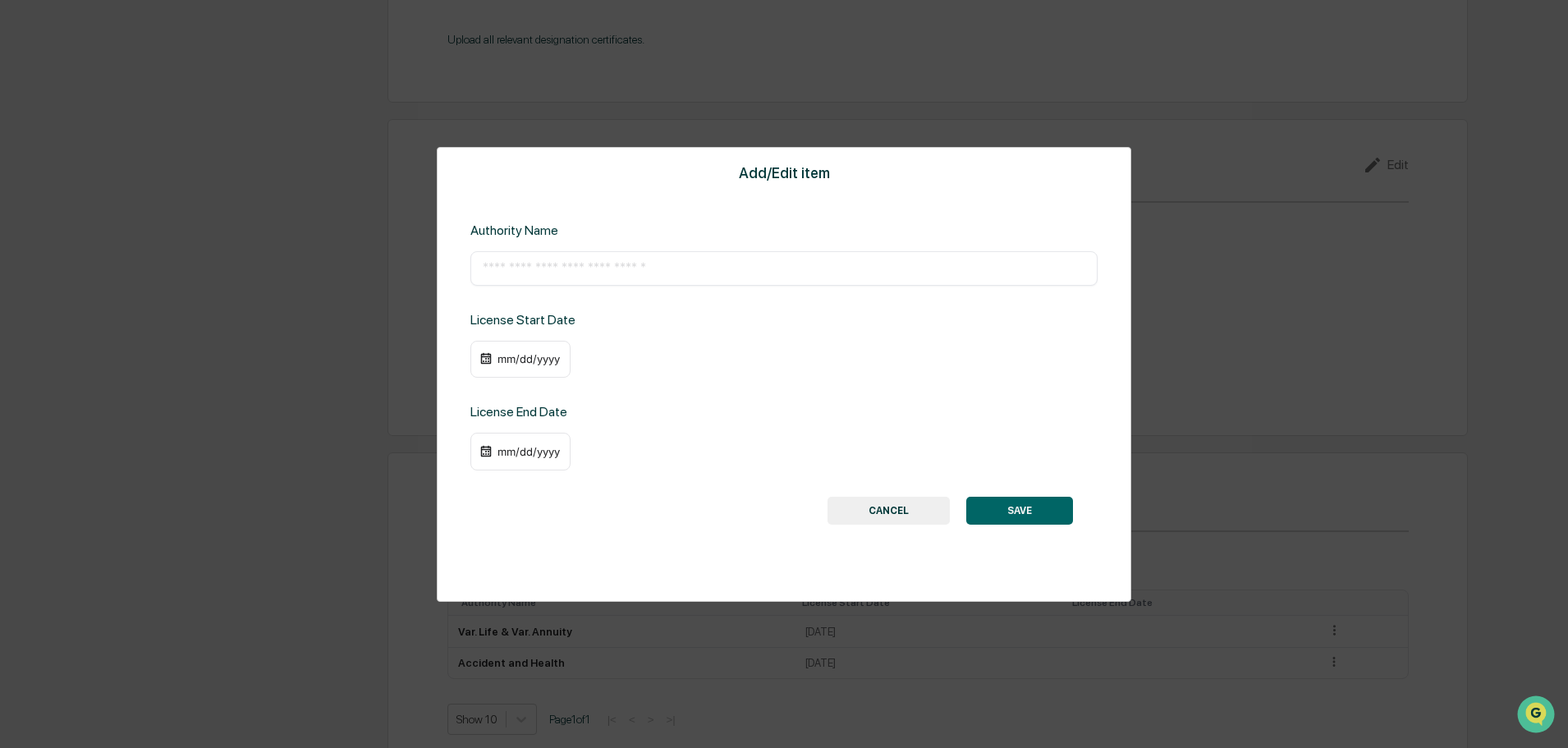
click at [553, 274] on input "text" at bounding box center [783, 268] width 602 height 17
type input "**********"
drag, startPoint x: 516, startPoint y: 373, endPoint x: 506, endPoint y: 363, distance: 14.1
click at [511, 373] on div "mm/dd/yyyy" at bounding box center [521, 359] width 100 height 38
click at [502, 355] on div "mm/dd/yyyy" at bounding box center [528, 359] width 66 height 13
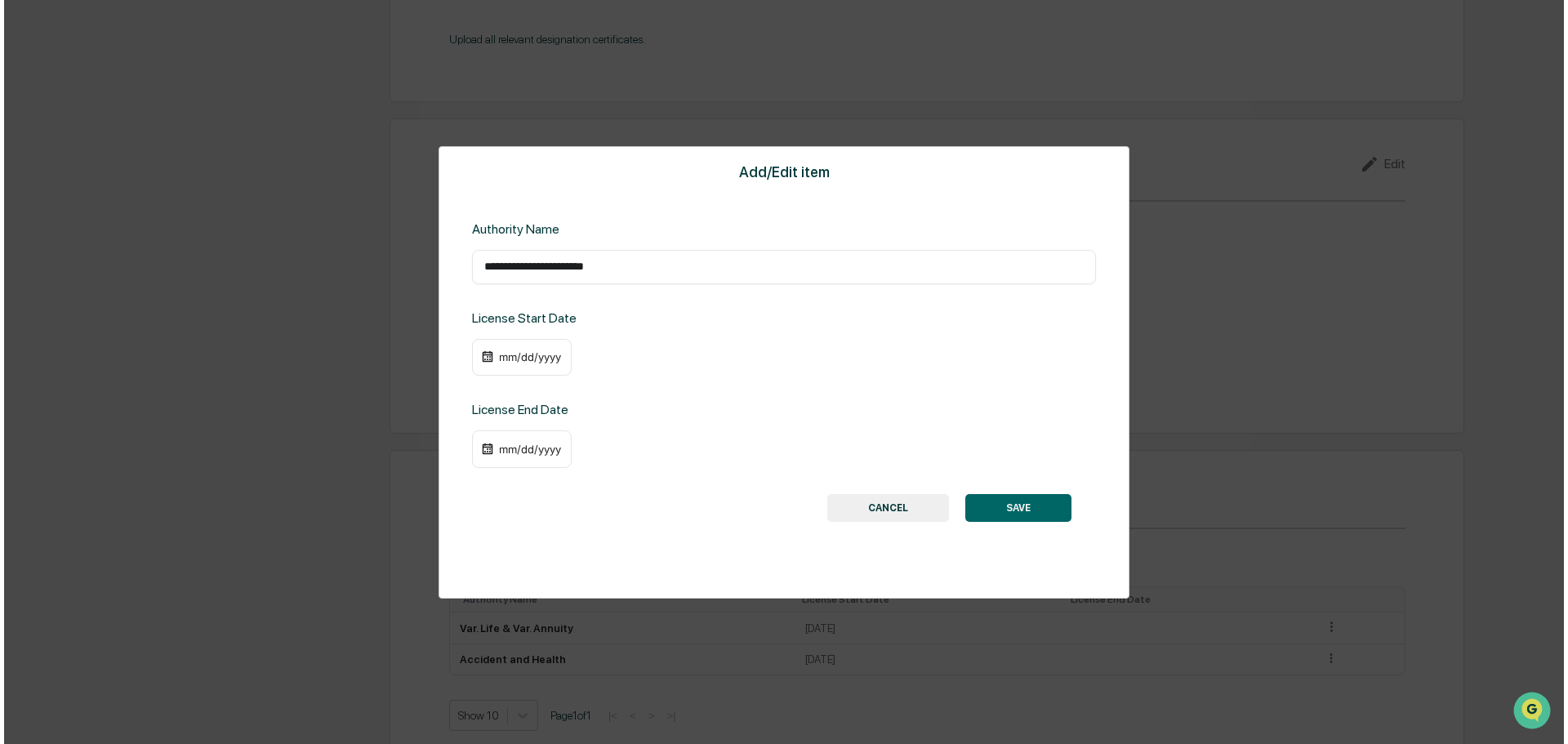
scroll to position [1900, 0]
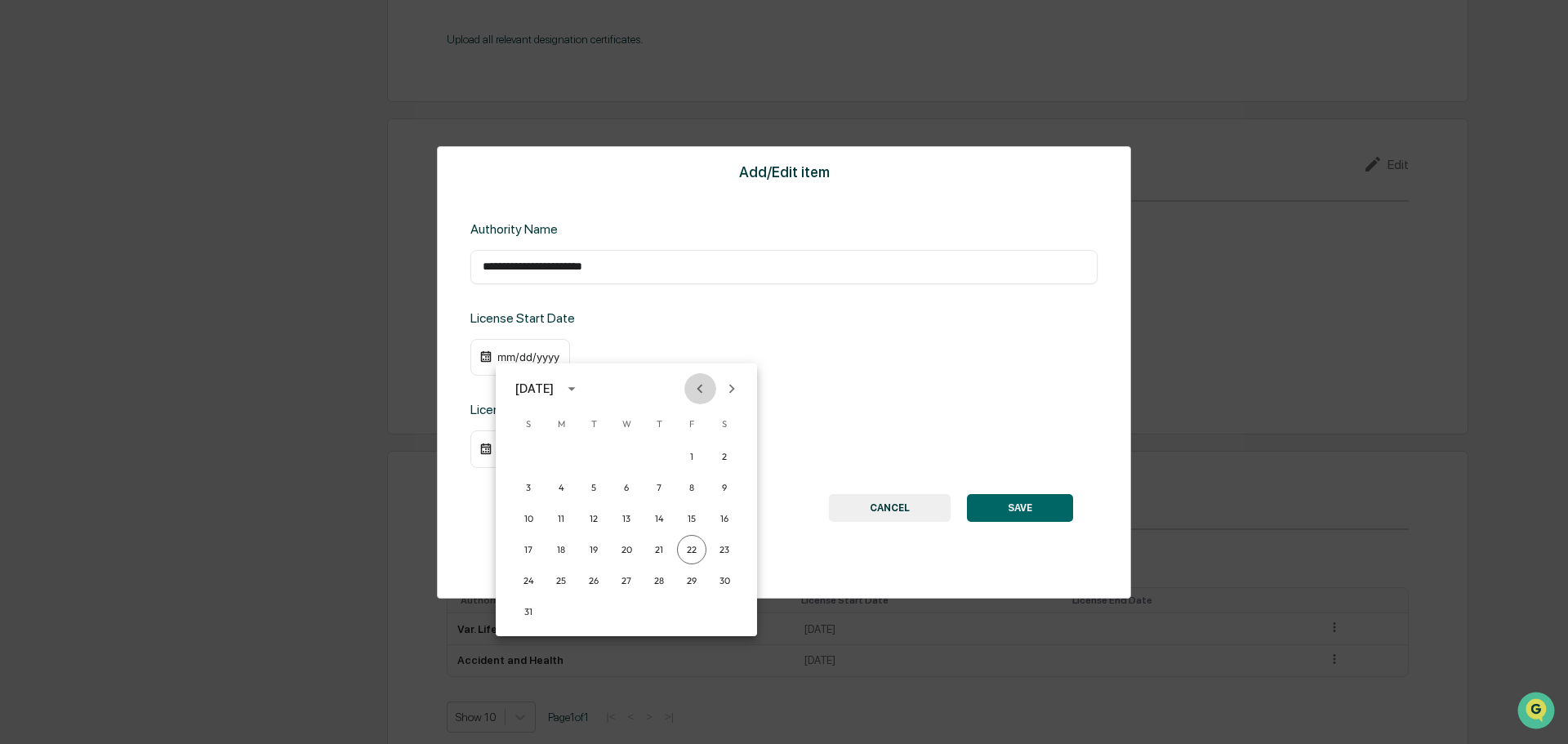
click at [704, 388] on icon "Previous month" at bounding box center [699, 388] width 18 height 18
click at [704, 387] on icon "Previous month" at bounding box center [699, 388] width 18 height 18
drag, startPoint x: 518, startPoint y: 379, endPoint x: 526, endPoint y: 382, distance: 8.5
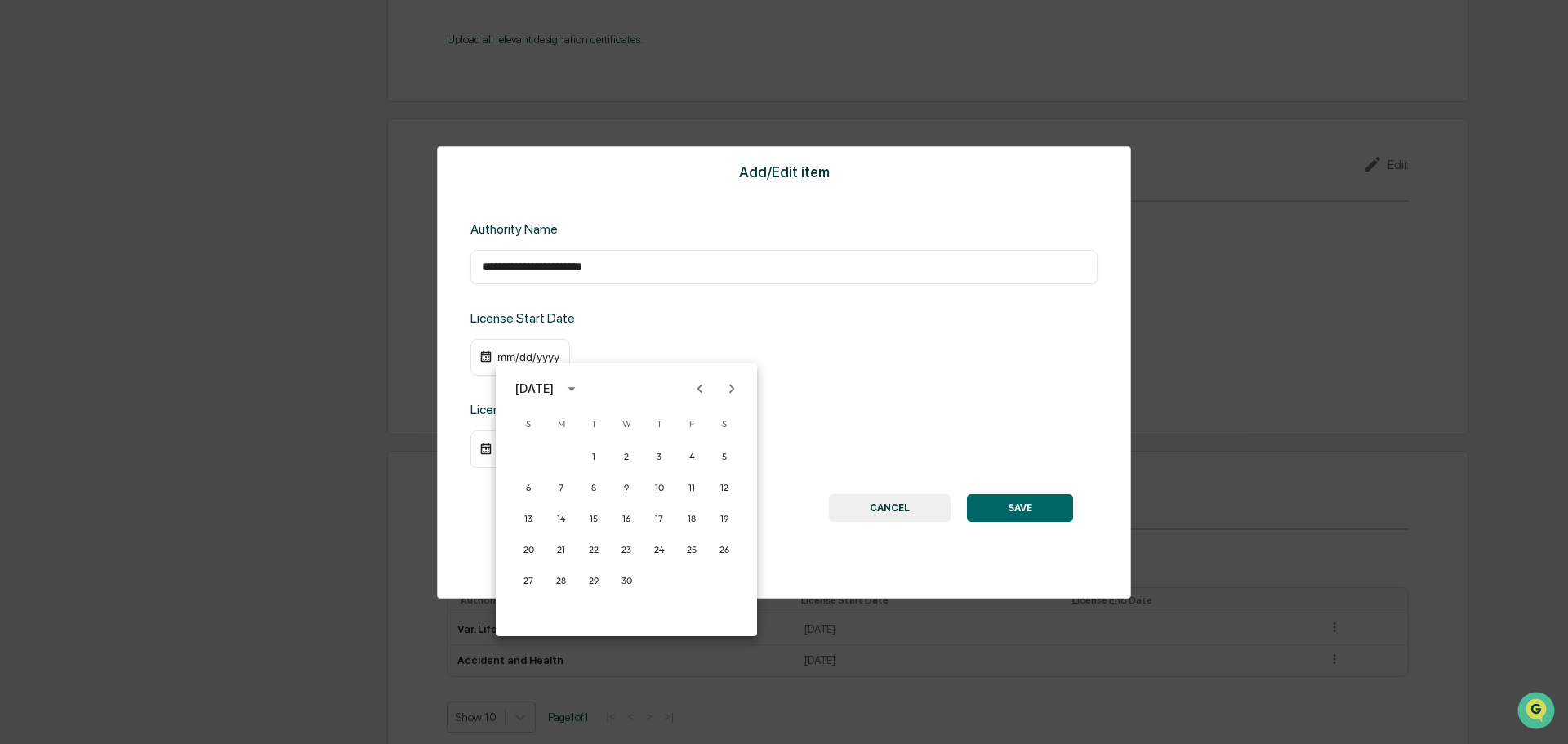
click at [522, 381] on div "[DATE]" at bounding box center [626, 389] width 261 height 25
click at [529, 384] on div "[DATE]" at bounding box center [534, 388] width 39 height 18
click at [545, 438] on button "2017" at bounding box center [542, 443] width 59 height 30
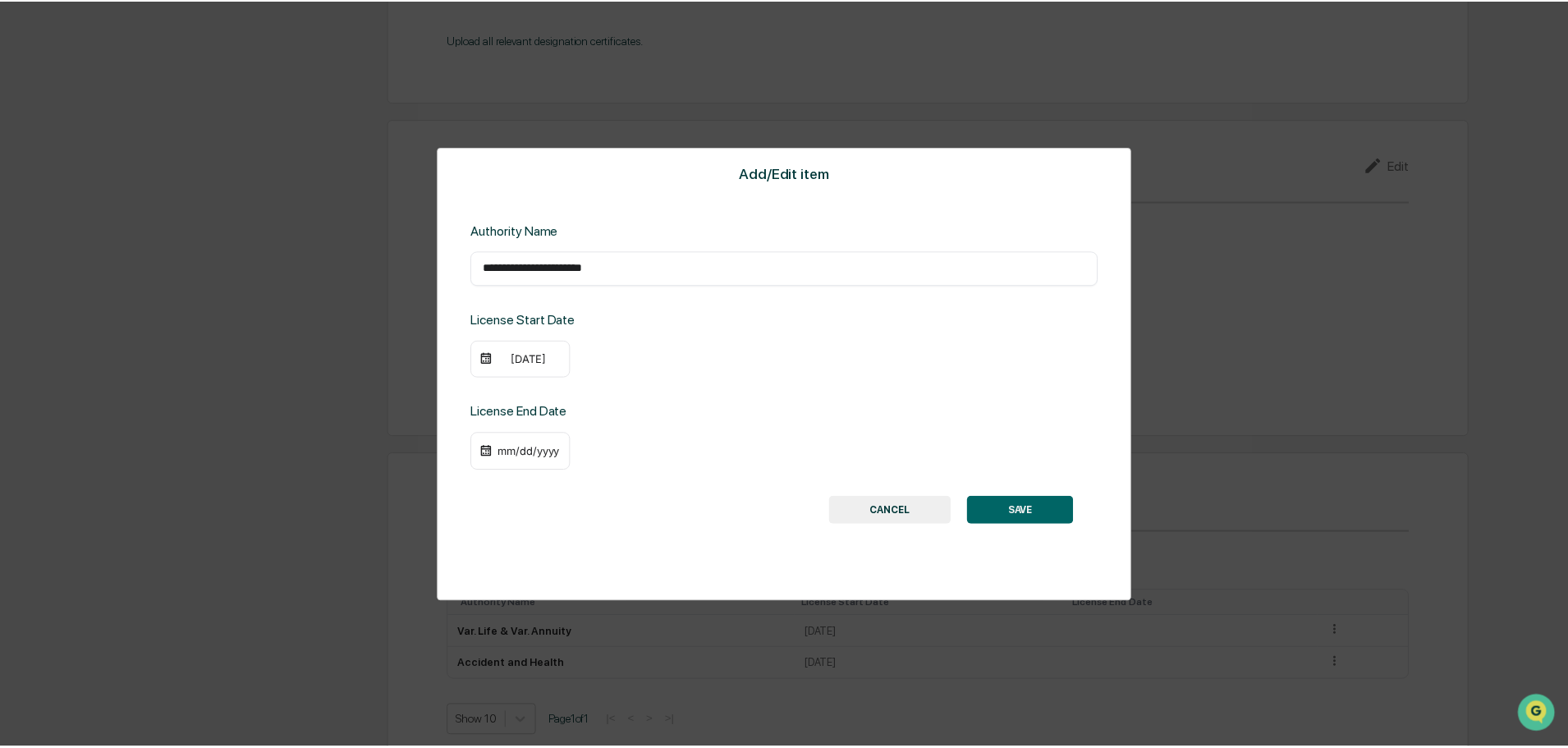
scroll to position [1907, 0]
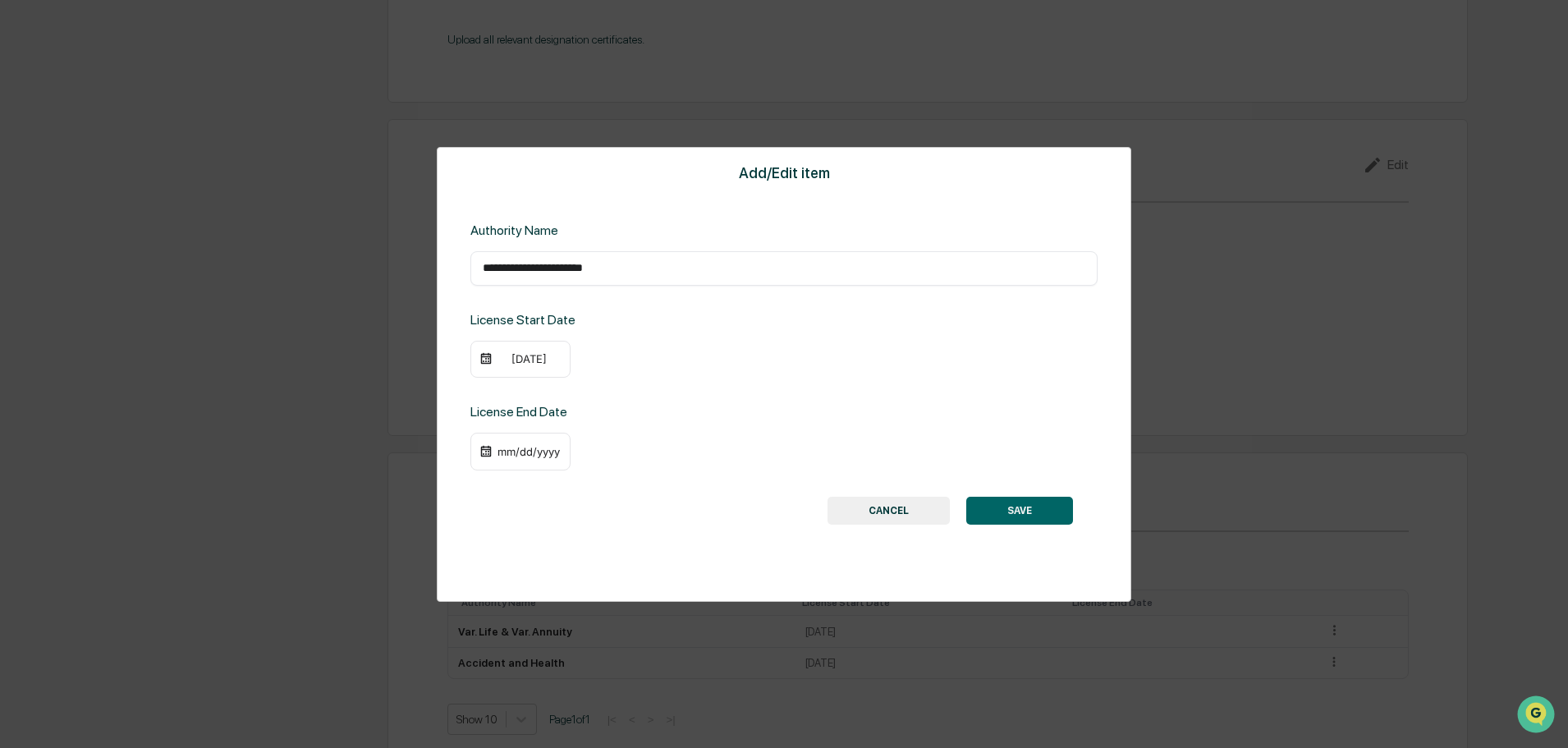
click at [528, 355] on div "[DATE]" at bounding box center [528, 359] width 66 height 13
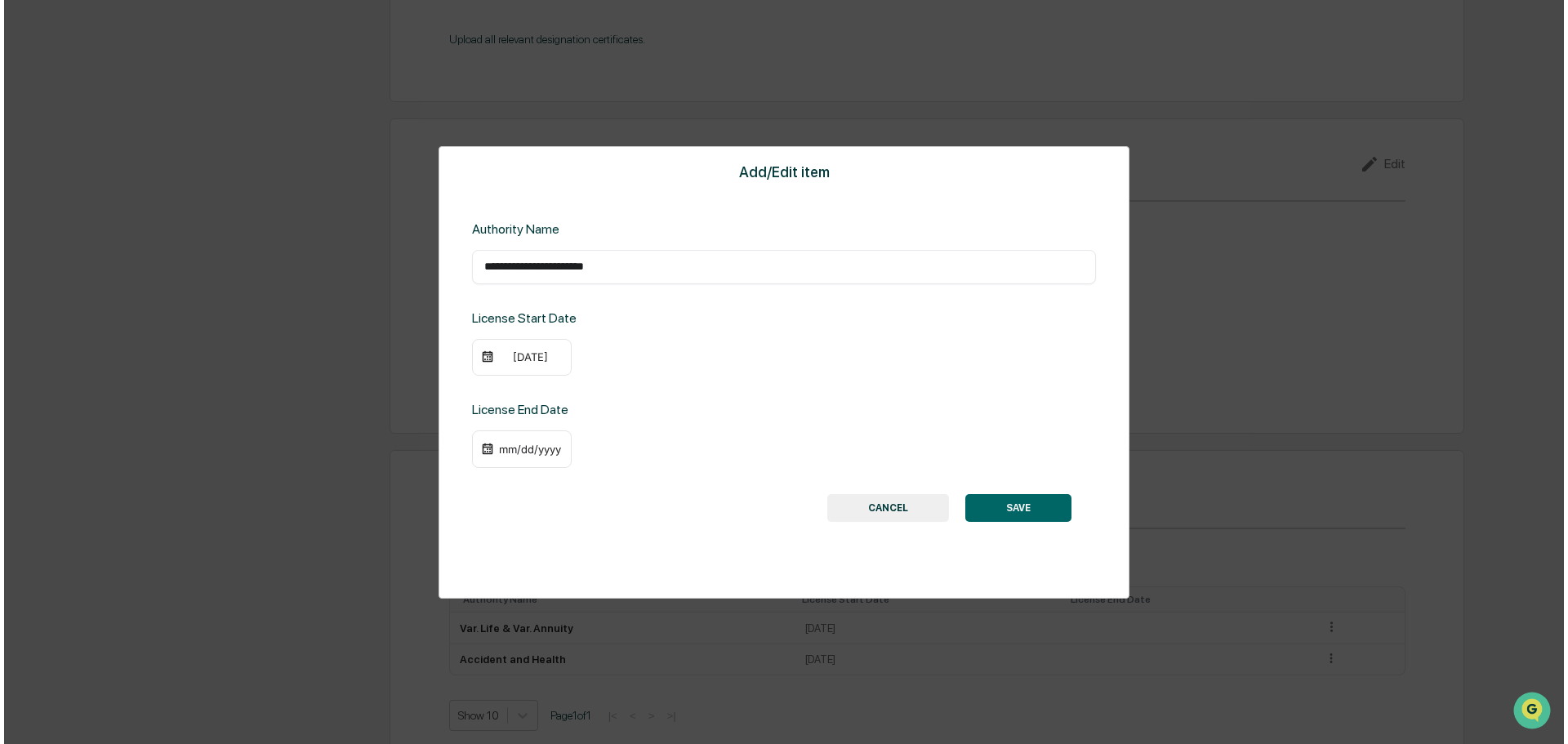
scroll to position [1900, 0]
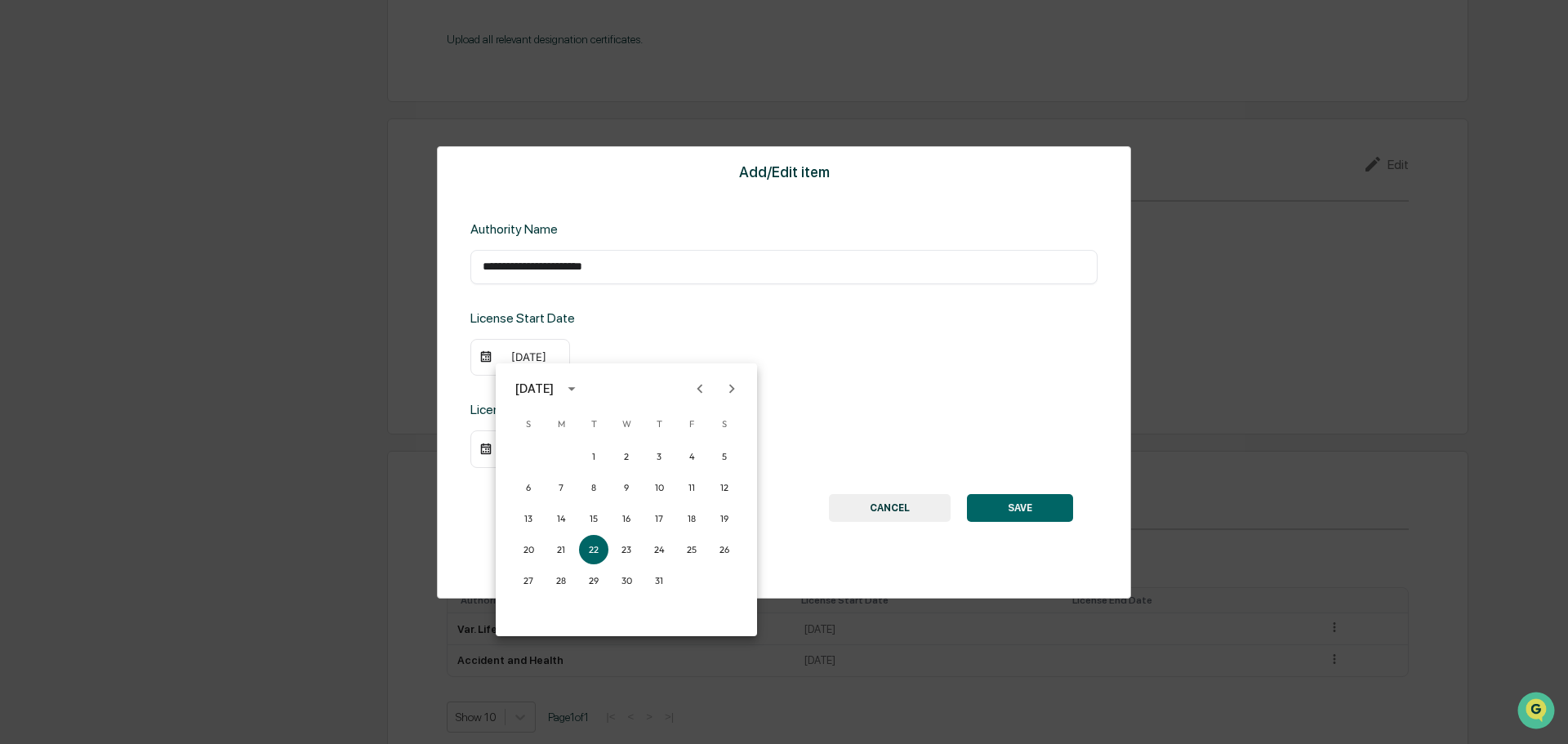
click at [705, 393] on icon "Previous month" at bounding box center [699, 388] width 18 height 18
click at [588, 552] on button "18" at bounding box center [593, 549] width 30 height 30
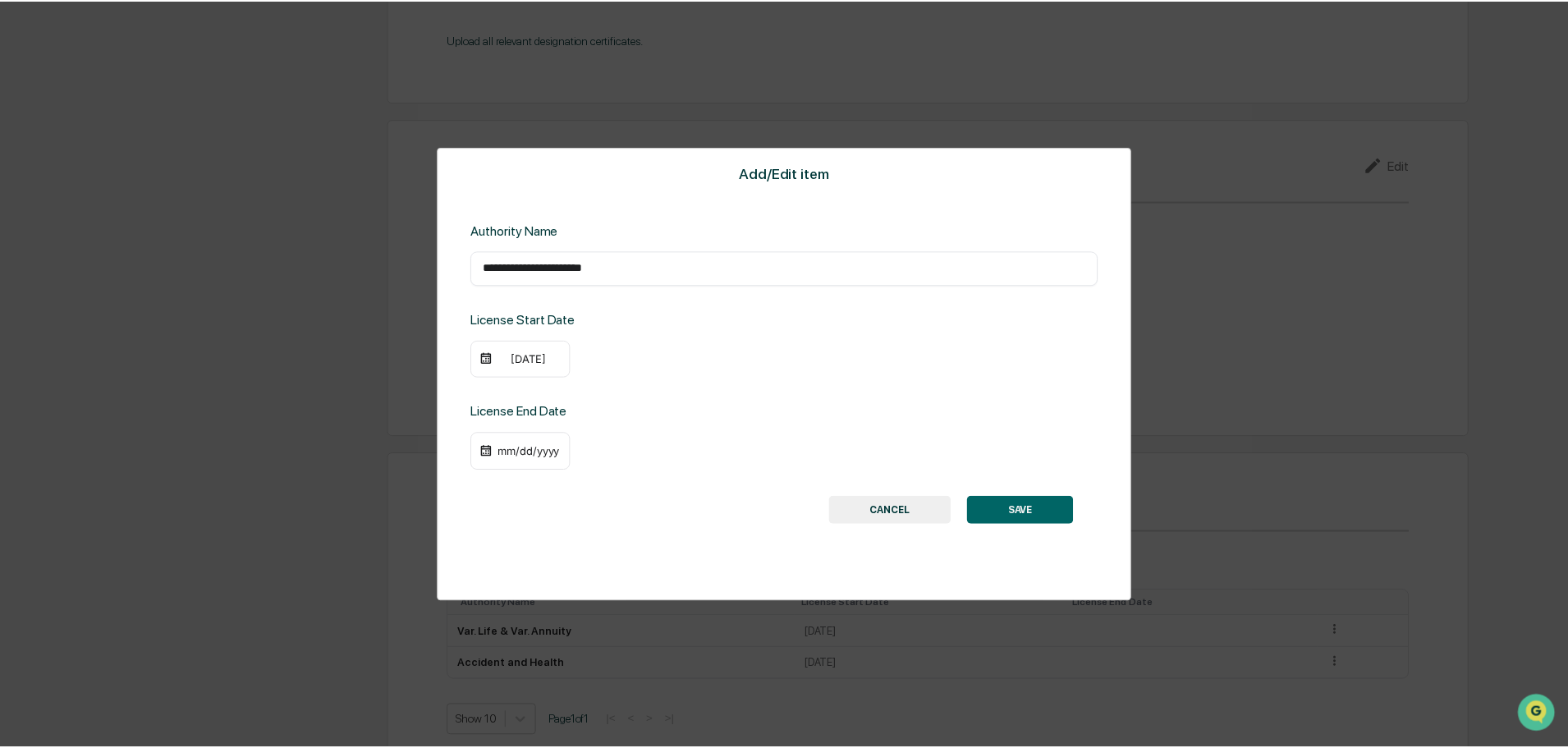
scroll to position [1907, 0]
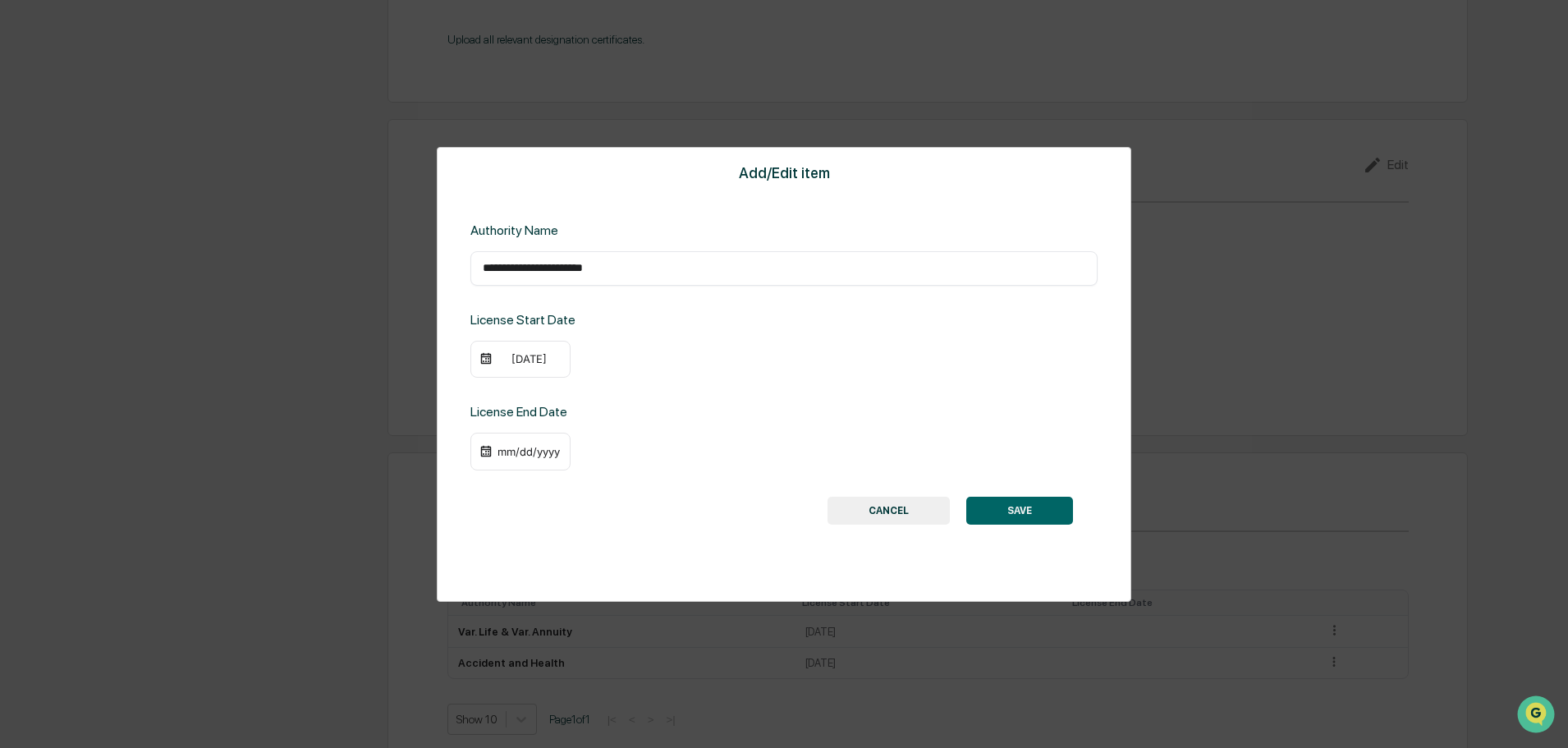
click at [1012, 507] on button "SAVE" at bounding box center [1019, 510] width 107 height 28
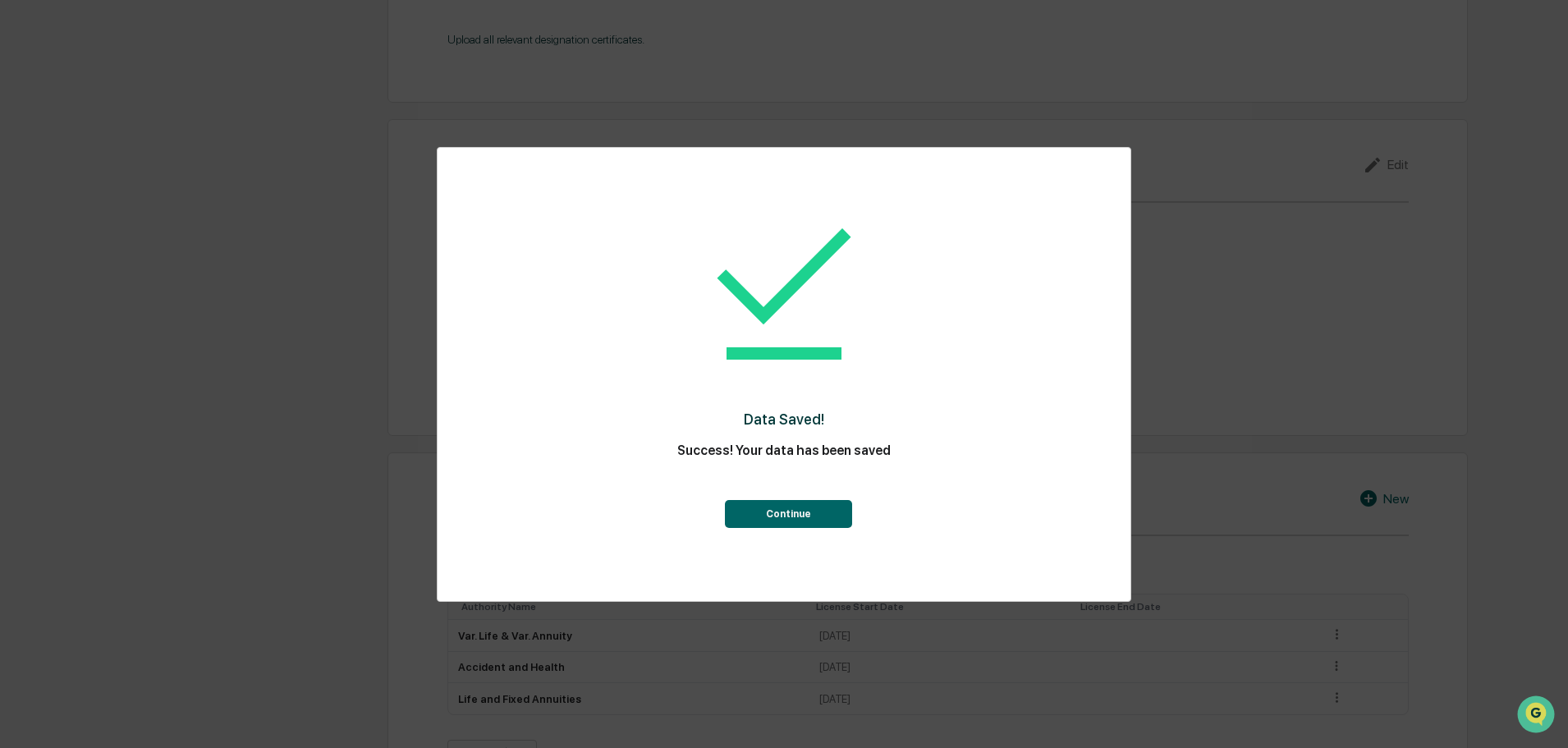
click at [791, 509] on button "Continue" at bounding box center [788, 514] width 127 height 28
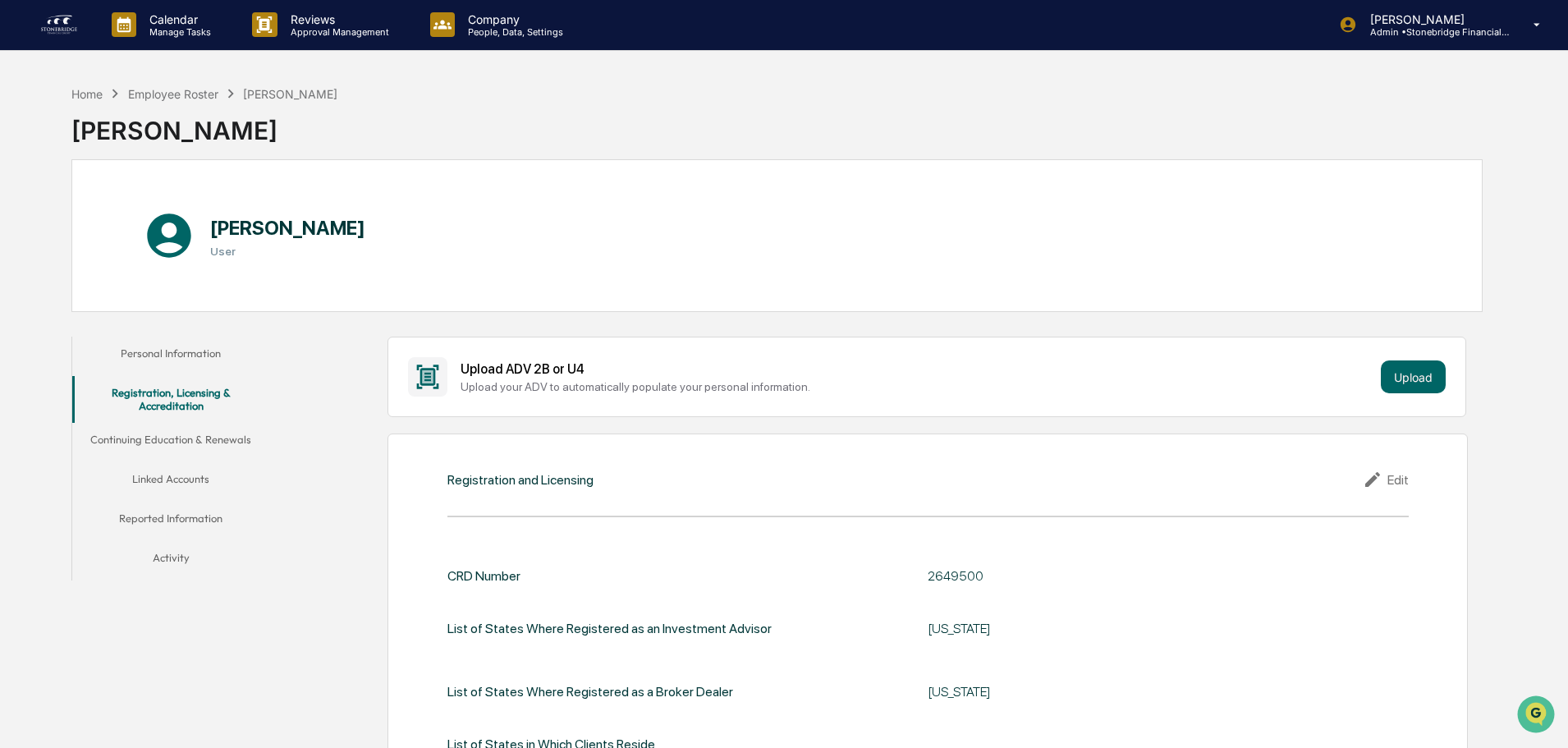
scroll to position [0, 0]
click at [184, 445] on button "Continuing Education & Renewals" at bounding box center [171, 443] width 197 height 39
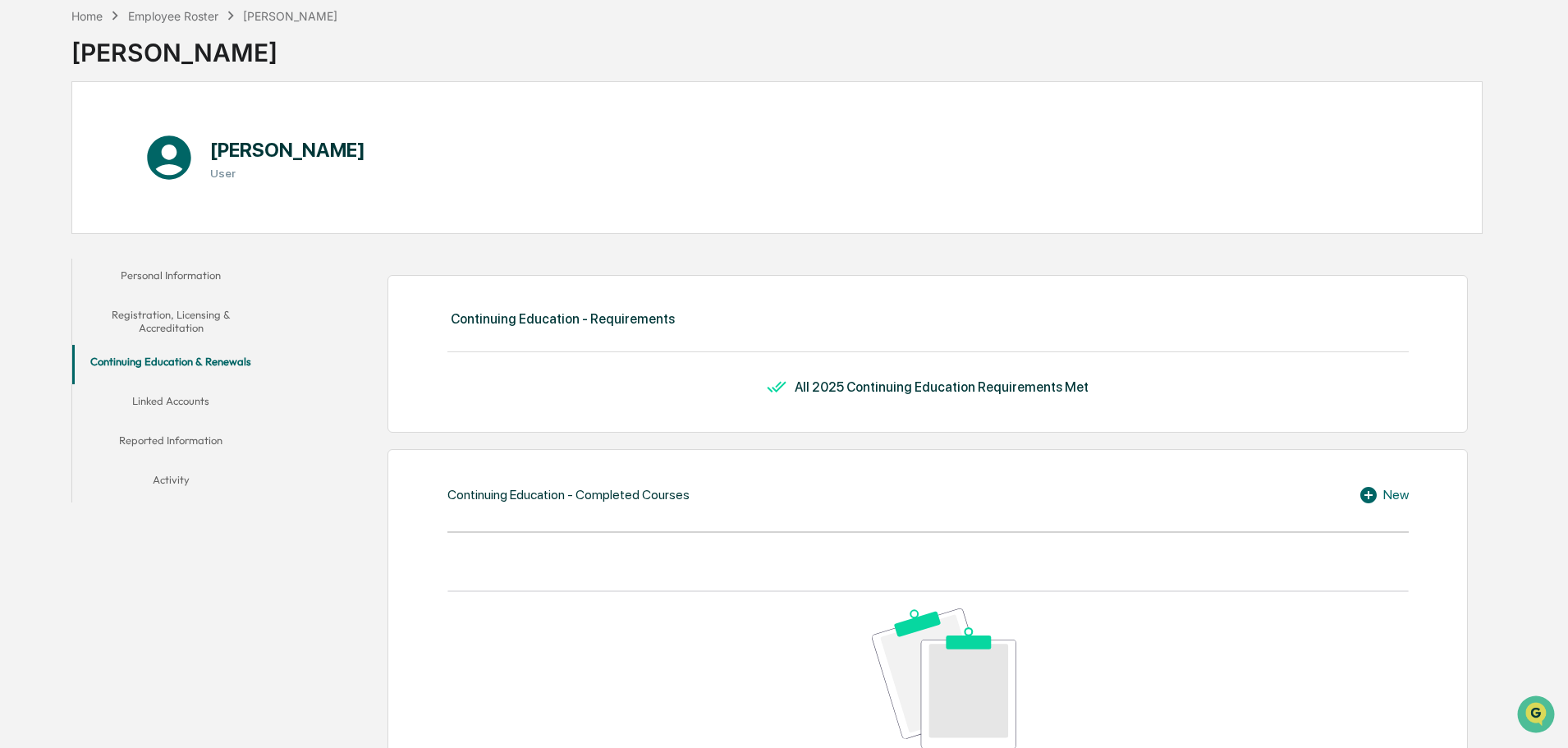
scroll to position [329, 0]
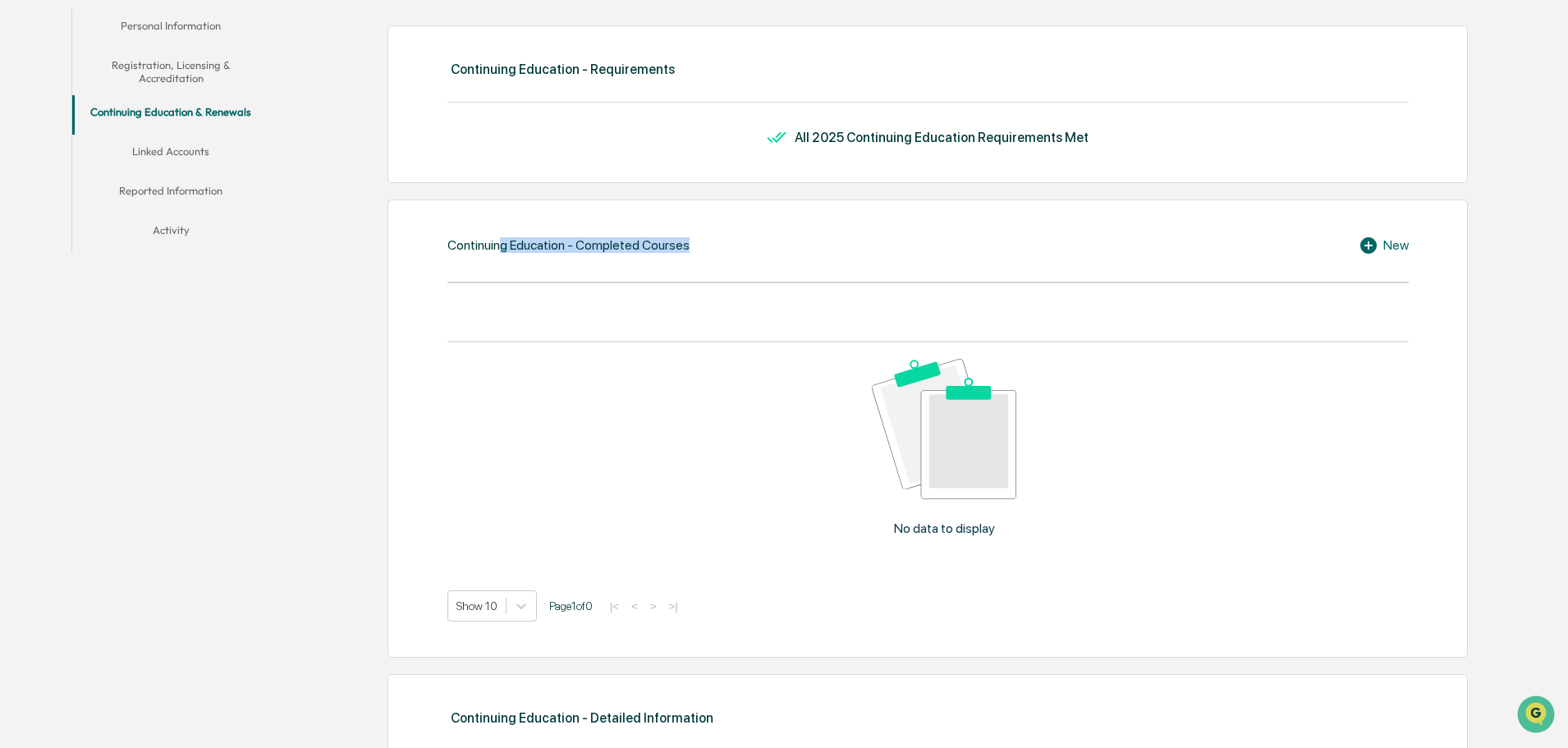
drag, startPoint x: 498, startPoint y: 257, endPoint x: 822, endPoint y: 262, distance: 324.0
click at [822, 262] on div "Continuing Education - Completed Courses New No data to display Show 10 Page 1 …" at bounding box center [928, 429] width 1080 height 458
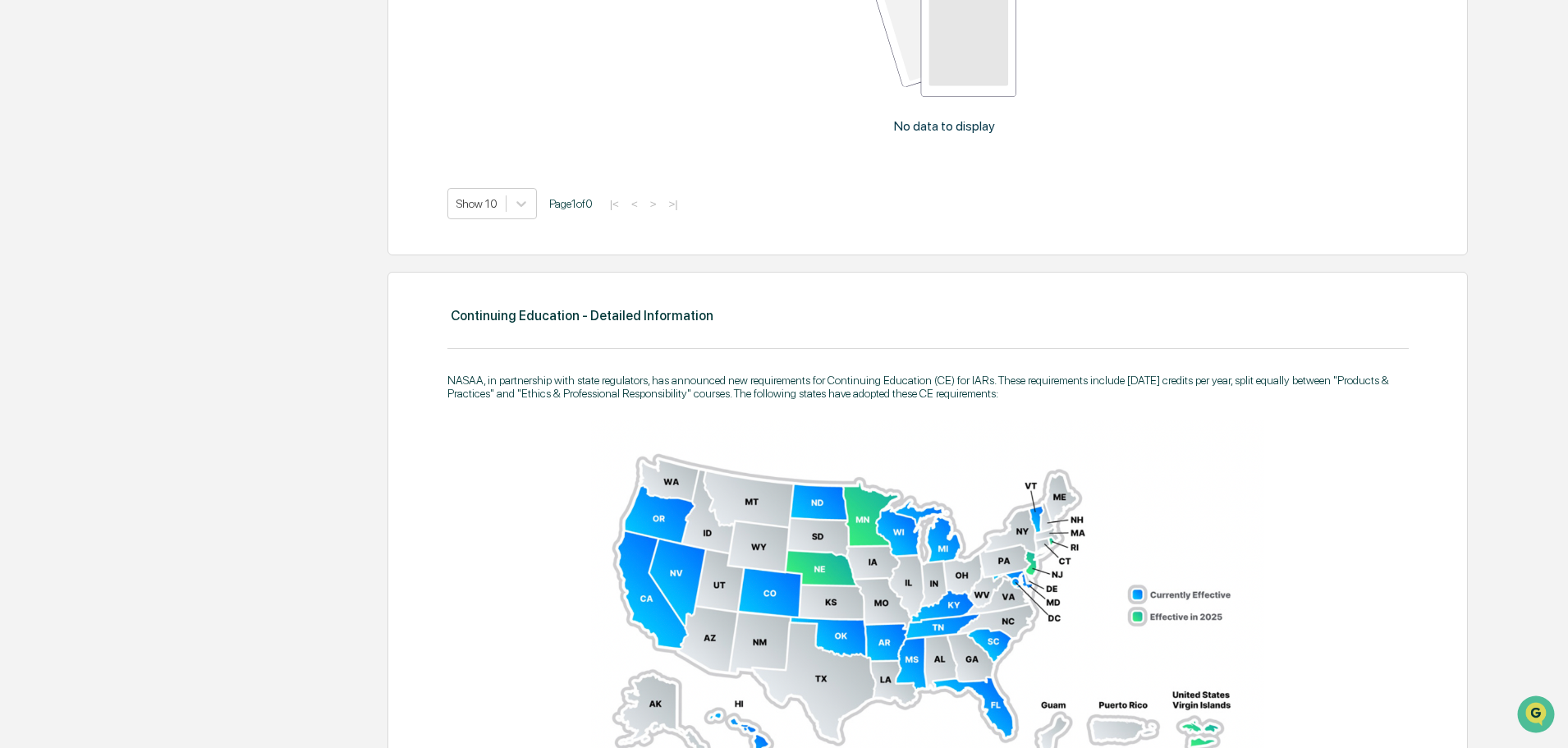
scroll to position [597, 0]
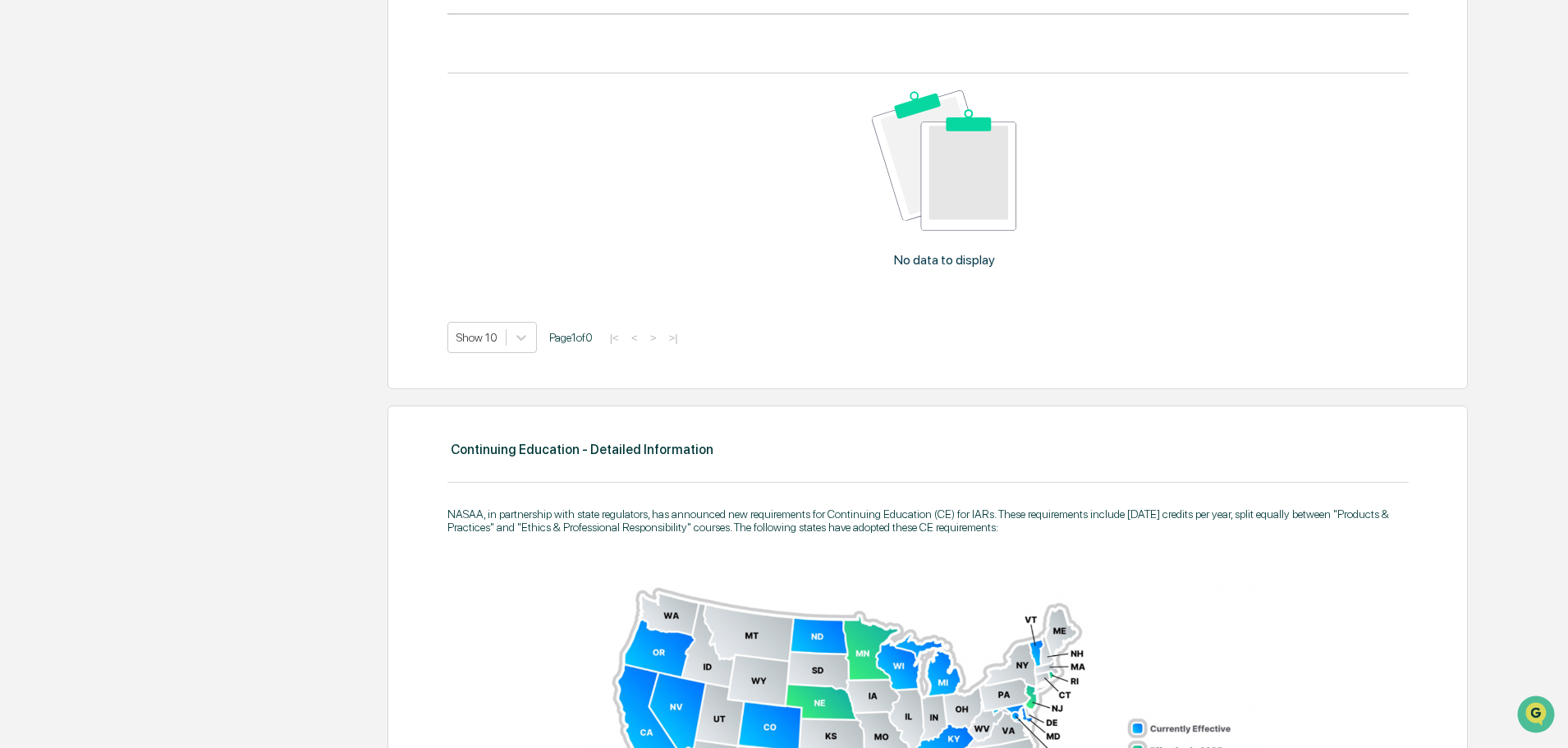
drag, startPoint x: 1088, startPoint y: 522, endPoint x: 1197, endPoint y: 524, distance: 109.0
click at [1197, 524] on div "NASAA, in partnership with state regulators, has announced new requirements for…" at bounding box center [928, 521] width 961 height 26
drag, startPoint x: 458, startPoint y: 522, endPoint x: 644, endPoint y: 523, distance: 186.0
click at [644, 523] on div "NASAA, in partnership with state regulators, has announced new requirements for…" at bounding box center [928, 521] width 961 height 26
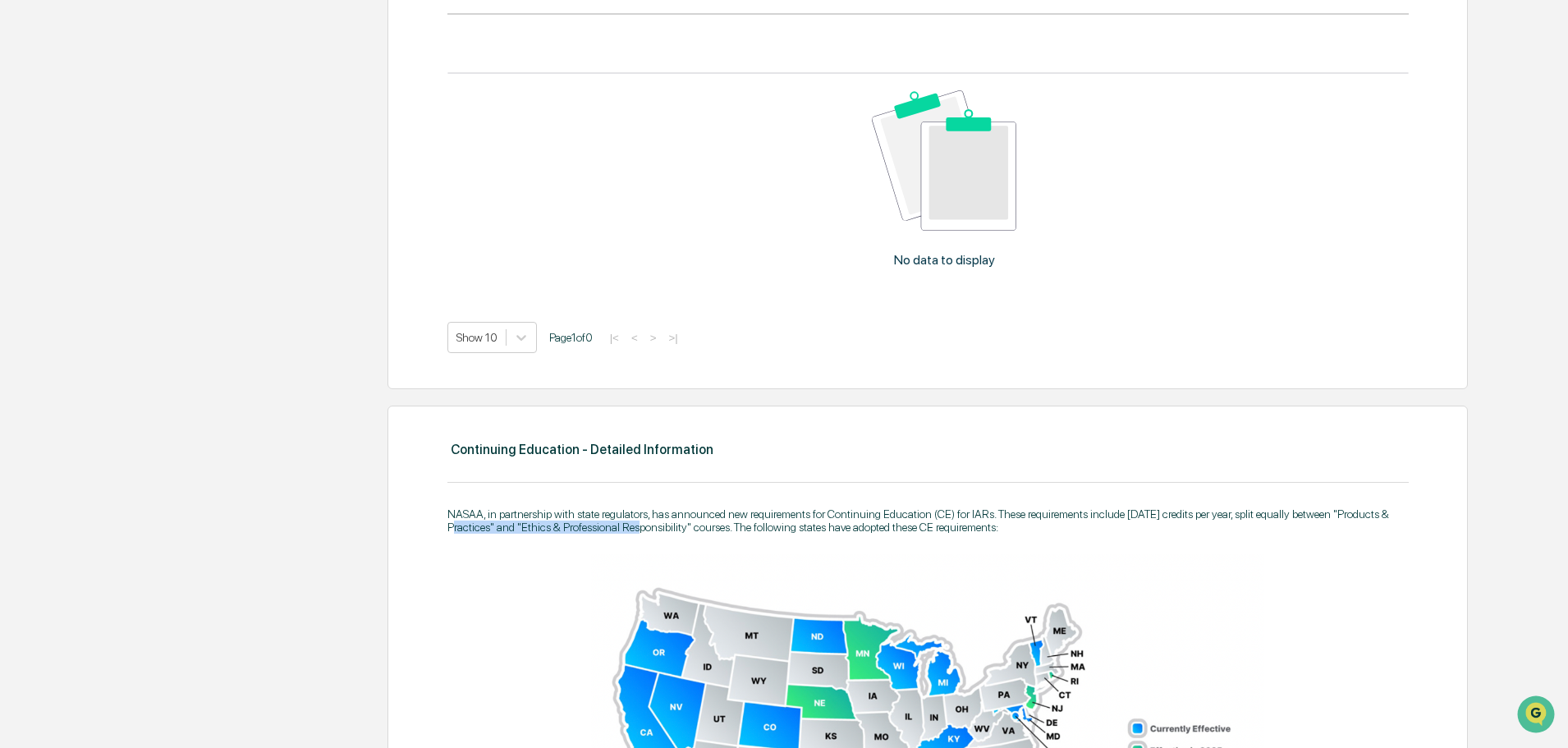
click at [644, 523] on div "NASAA, in partnership with state regulators, has announced new requirements for…" at bounding box center [928, 521] width 961 height 26
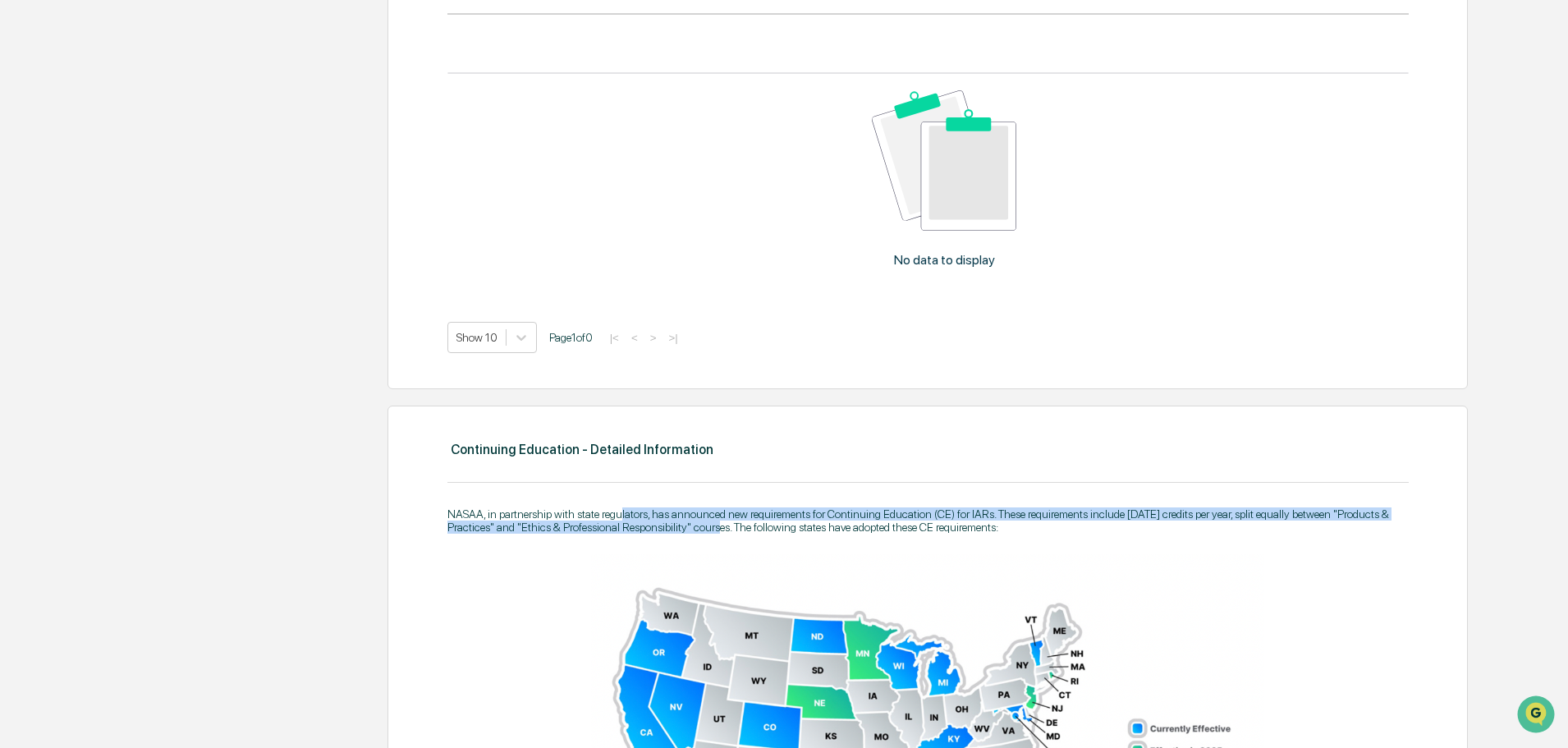
drag, startPoint x: 623, startPoint y: 516, endPoint x: 725, endPoint y: 521, distance: 102.1
click at [725, 521] on div "NASAA, in partnership with state regulators, has announced new requirements for…" at bounding box center [928, 521] width 961 height 26
drag, startPoint x: 688, startPoint y: 519, endPoint x: 966, endPoint y: 522, distance: 278.0
click at [966, 522] on div "NASAA, in partnership with state regulators, has announced new requirements for…" at bounding box center [928, 521] width 961 height 26
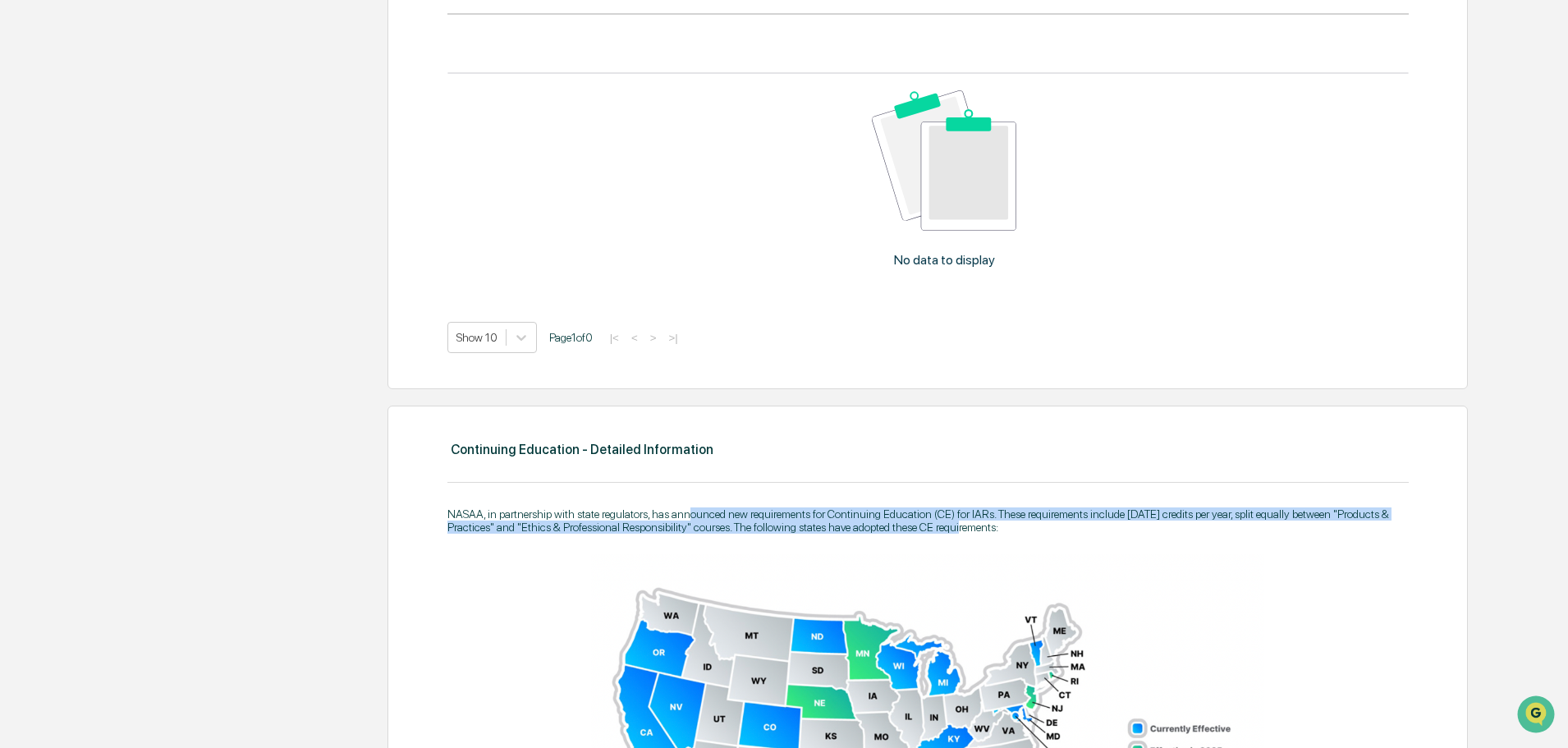
click at [966, 522] on div "NASAA, in partnership with state regulators, has announced new requirements for…" at bounding box center [928, 521] width 961 height 26
drag, startPoint x: 966, startPoint y: 522, endPoint x: 1165, endPoint y: 511, distance: 199.3
click at [1165, 511] on div "NASAA, in partnership with state regulators, has announced new requirements for…" at bounding box center [928, 521] width 961 height 26
drag, startPoint x: 1168, startPoint y: 527, endPoint x: 1142, endPoint y: 515, distance: 28.6
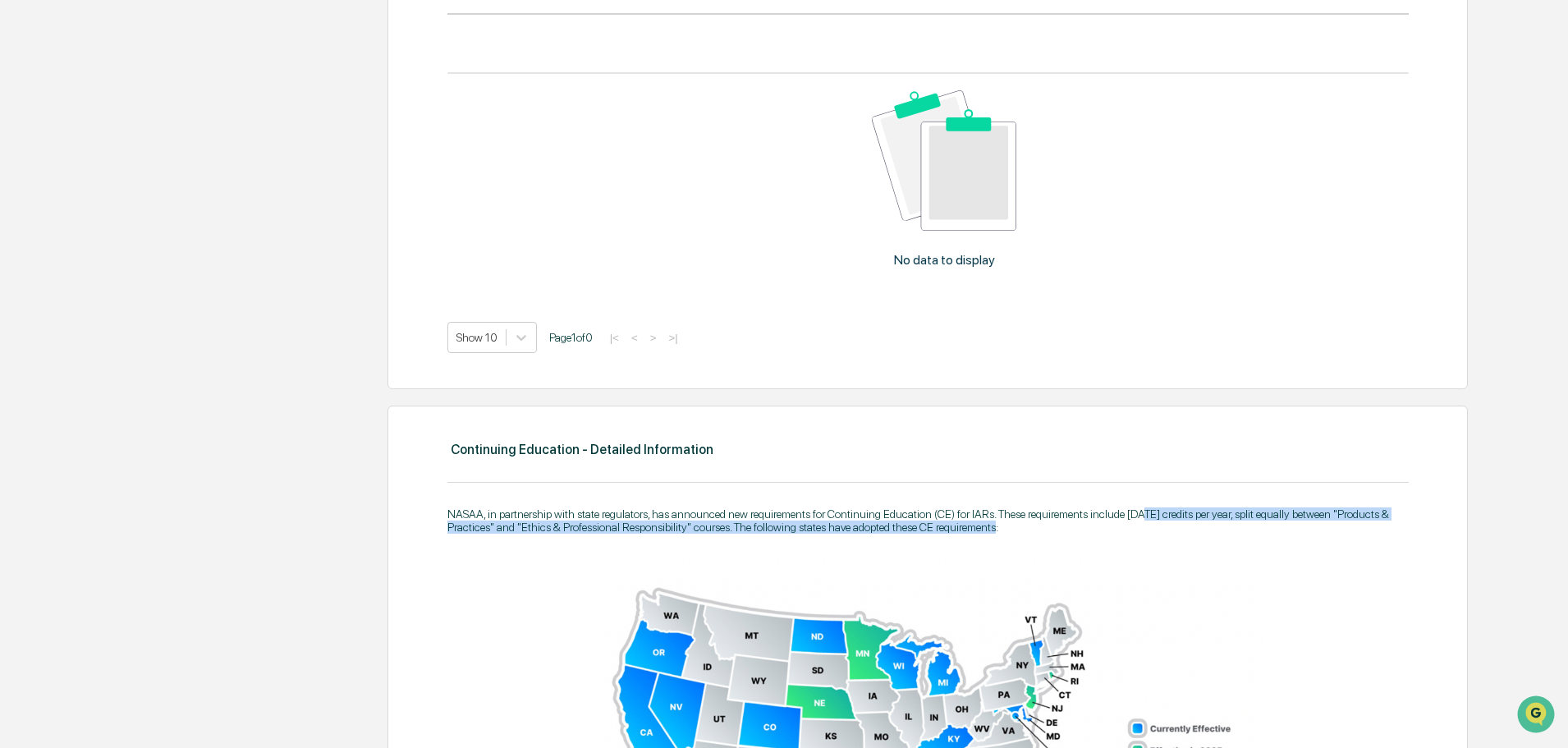
click at [1142, 515] on div "NASAA, in partnership with state regulators, has announced new requirements for…" at bounding box center [928, 521] width 961 height 26
drag, startPoint x: 1058, startPoint y: 508, endPoint x: 1086, endPoint y: 533, distance: 37.5
click at [1086, 533] on div "NASAA, in partnership with state regulators, has announced new requirements for…" at bounding box center [928, 521] width 961 height 26
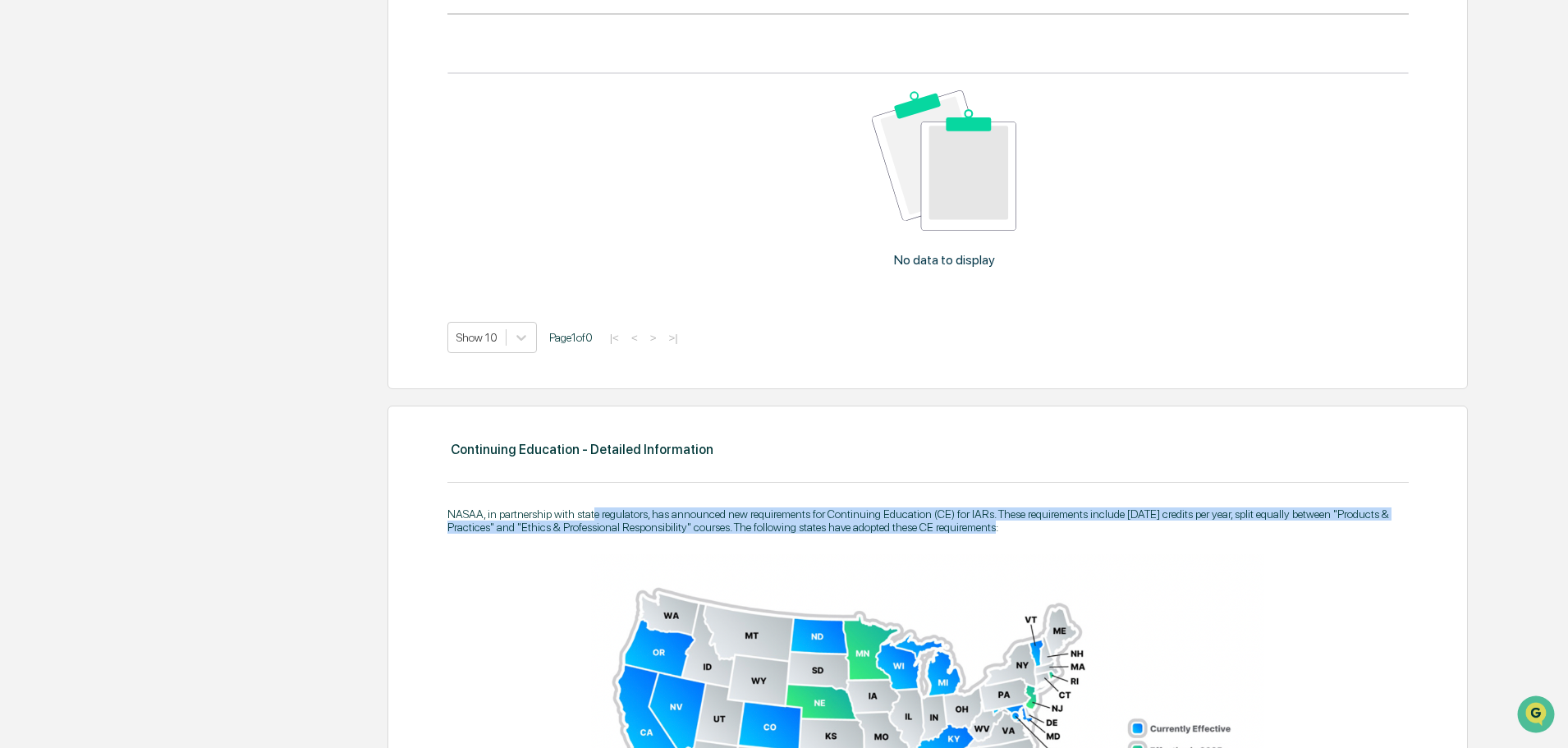
drag, startPoint x: 916, startPoint y: 522, endPoint x: 595, endPoint y: 497, distance: 322.0
drag, startPoint x: 565, startPoint y: 509, endPoint x: 960, endPoint y: 537, distance: 396.0
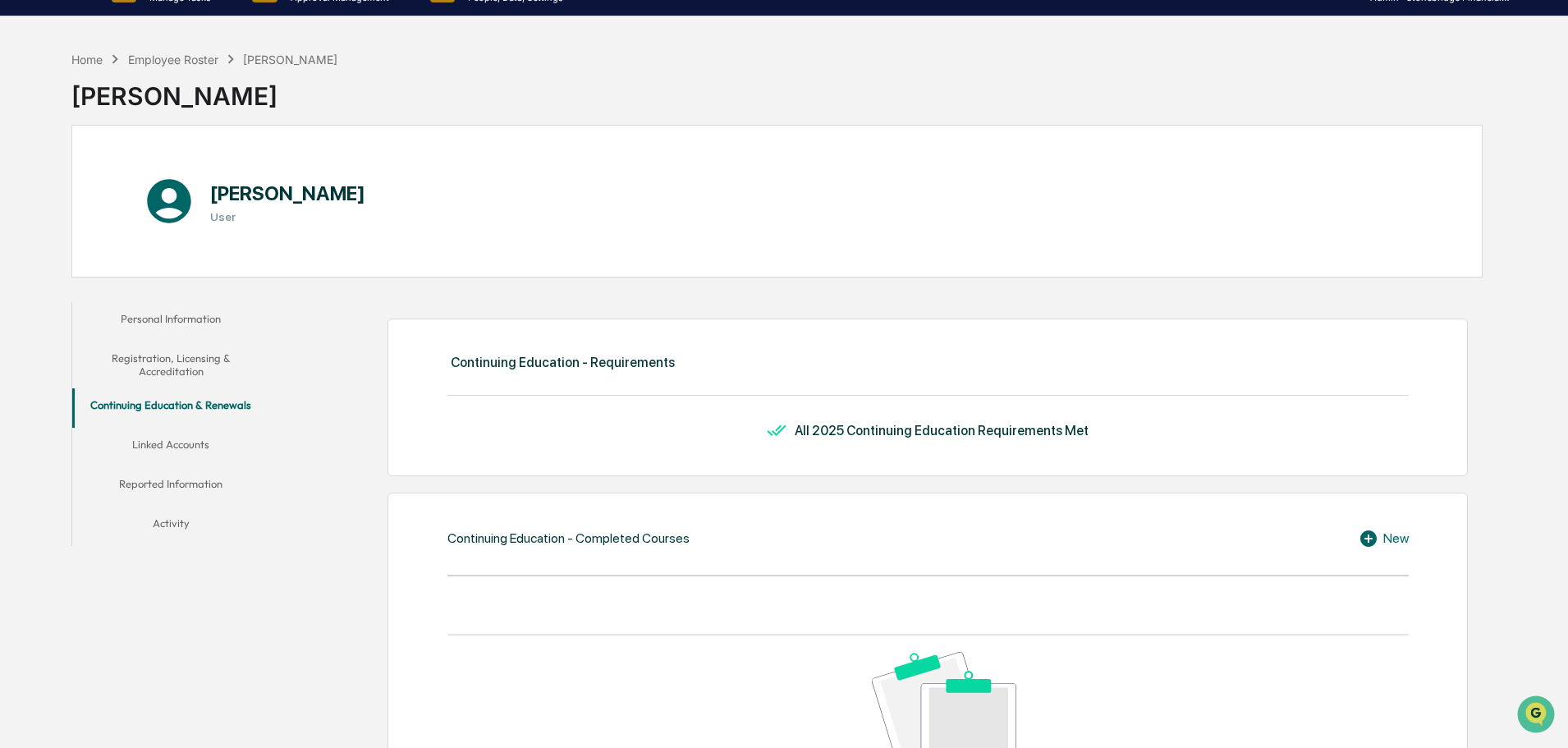
scroll to position [0, 0]
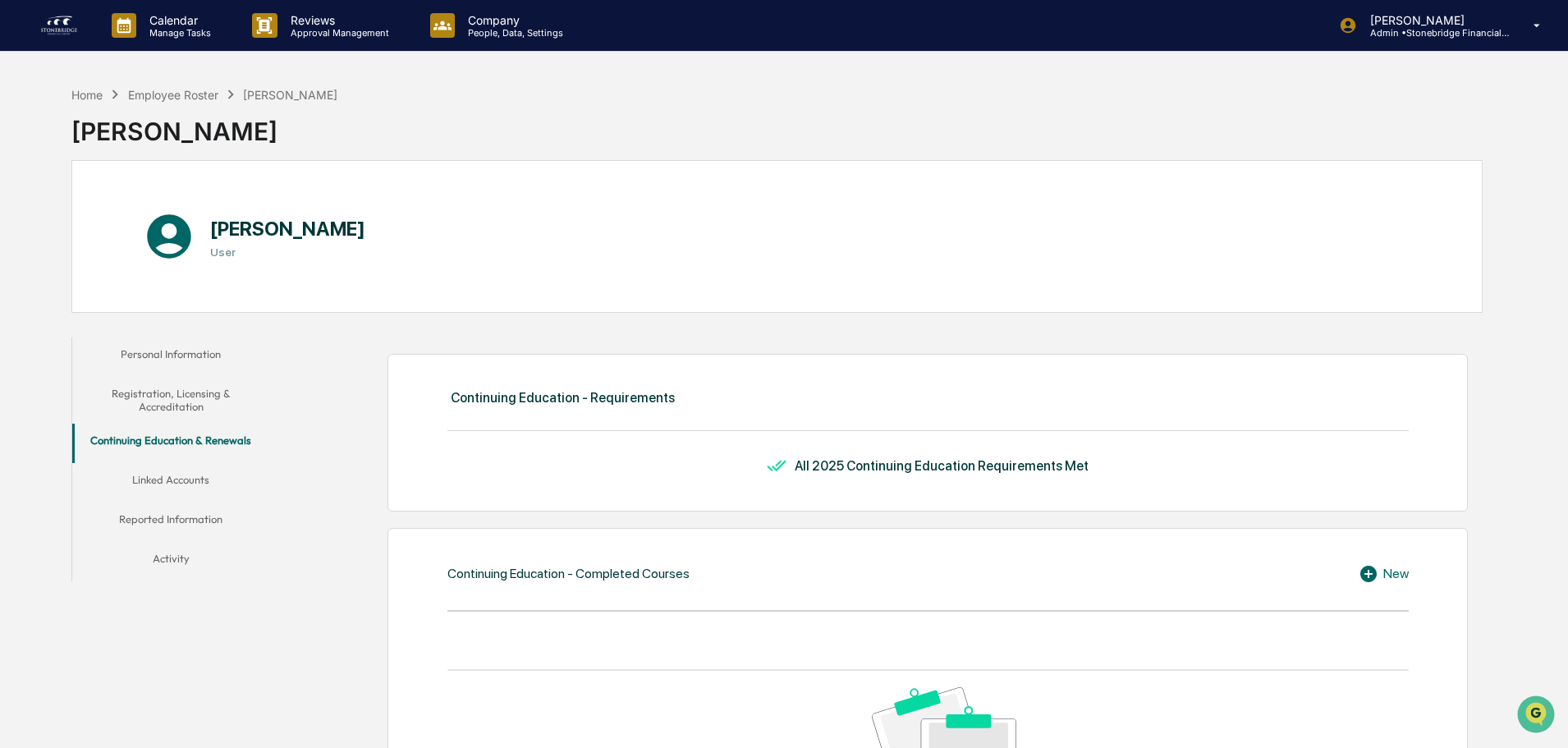
click at [209, 477] on button "Linked Accounts" at bounding box center [171, 483] width 197 height 39
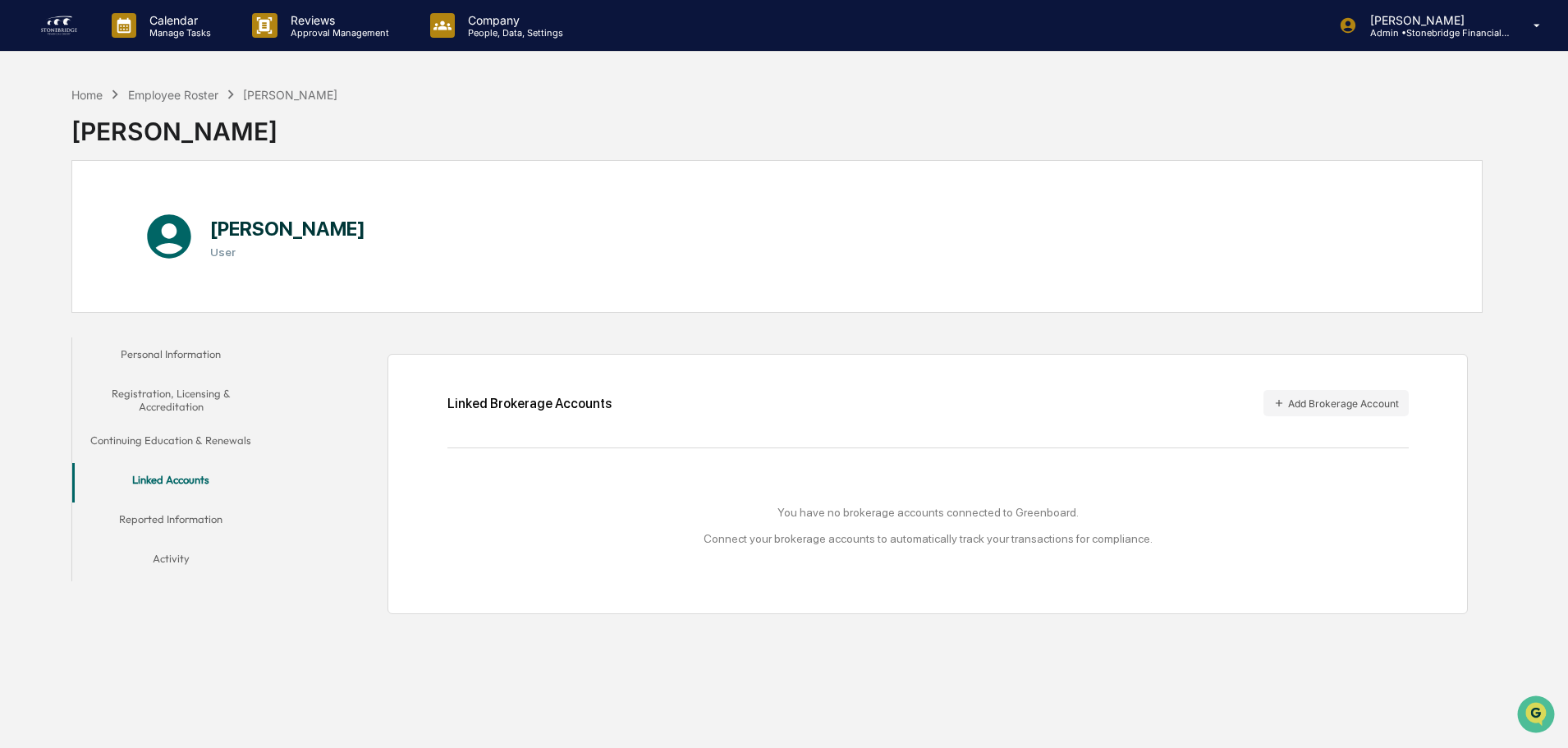
click at [202, 497] on button "Linked Accounts" at bounding box center [171, 483] width 197 height 39
click at [200, 515] on button "Reported Information" at bounding box center [171, 522] width 197 height 39
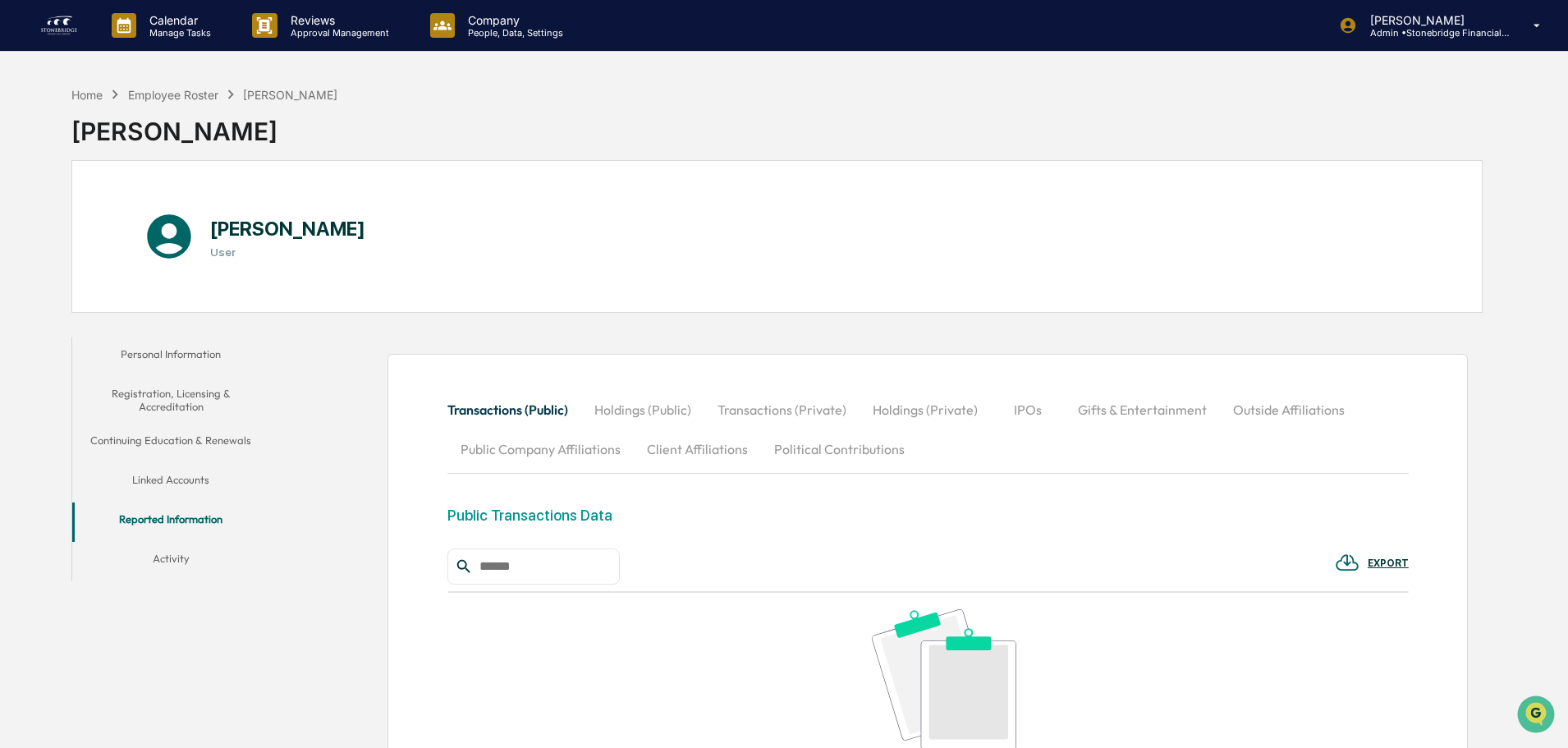
click at [190, 544] on button "Activity" at bounding box center [171, 561] width 197 height 39
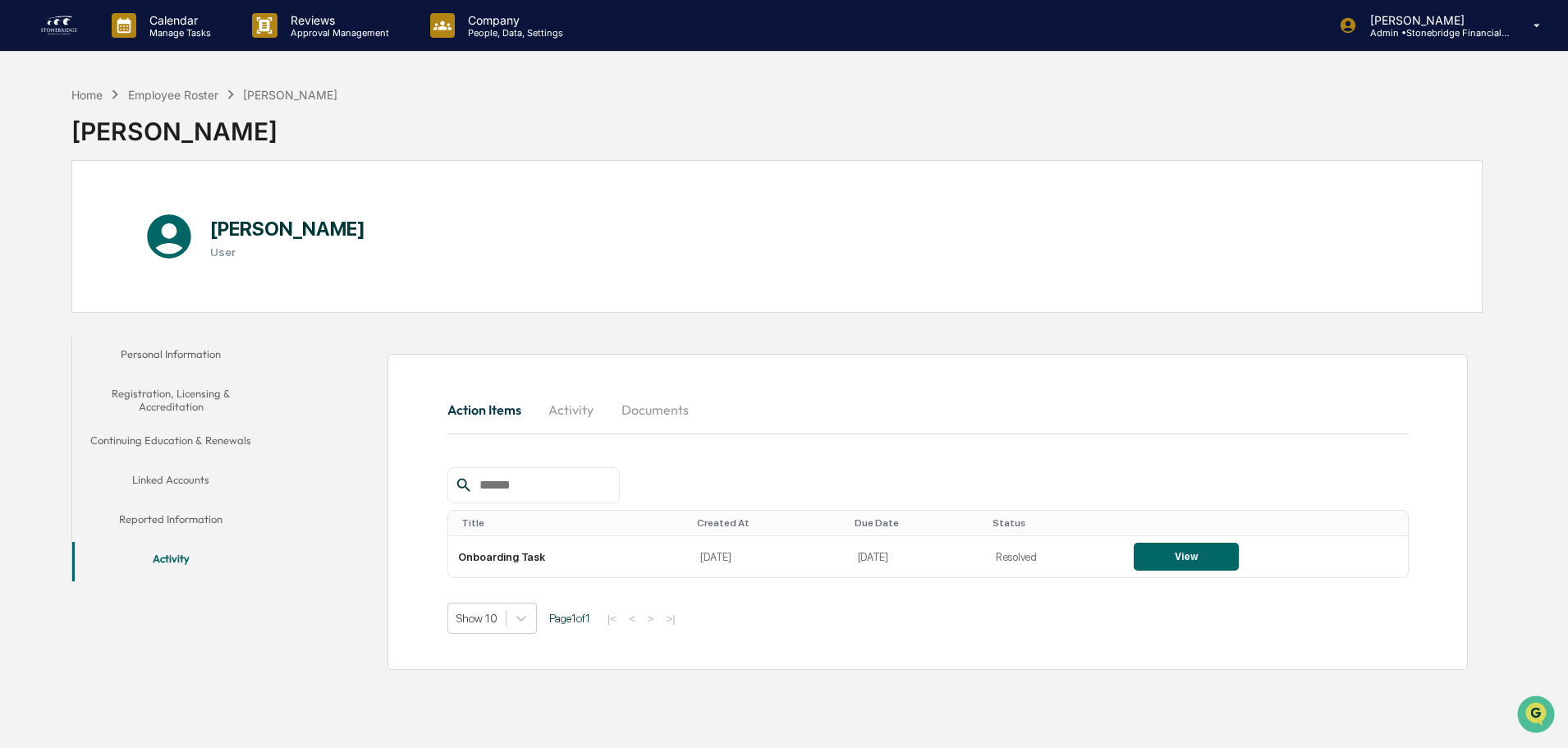
click at [189, 523] on button "Reported Information" at bounding box center [171, 522] width 197 height 39
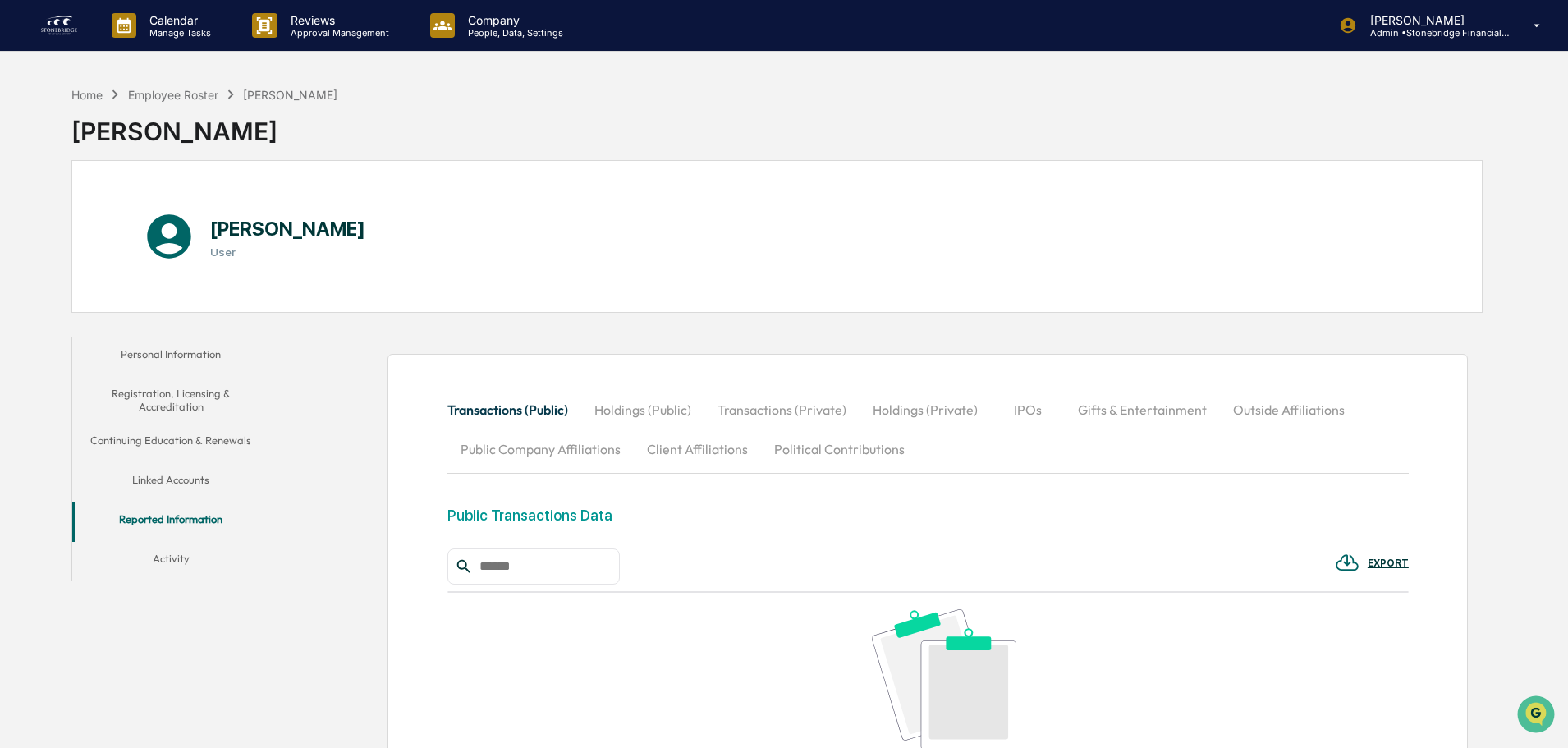
click at [185, 481] on button "Linked Accounts" at bounding box center [171, 483] width 197 height 39
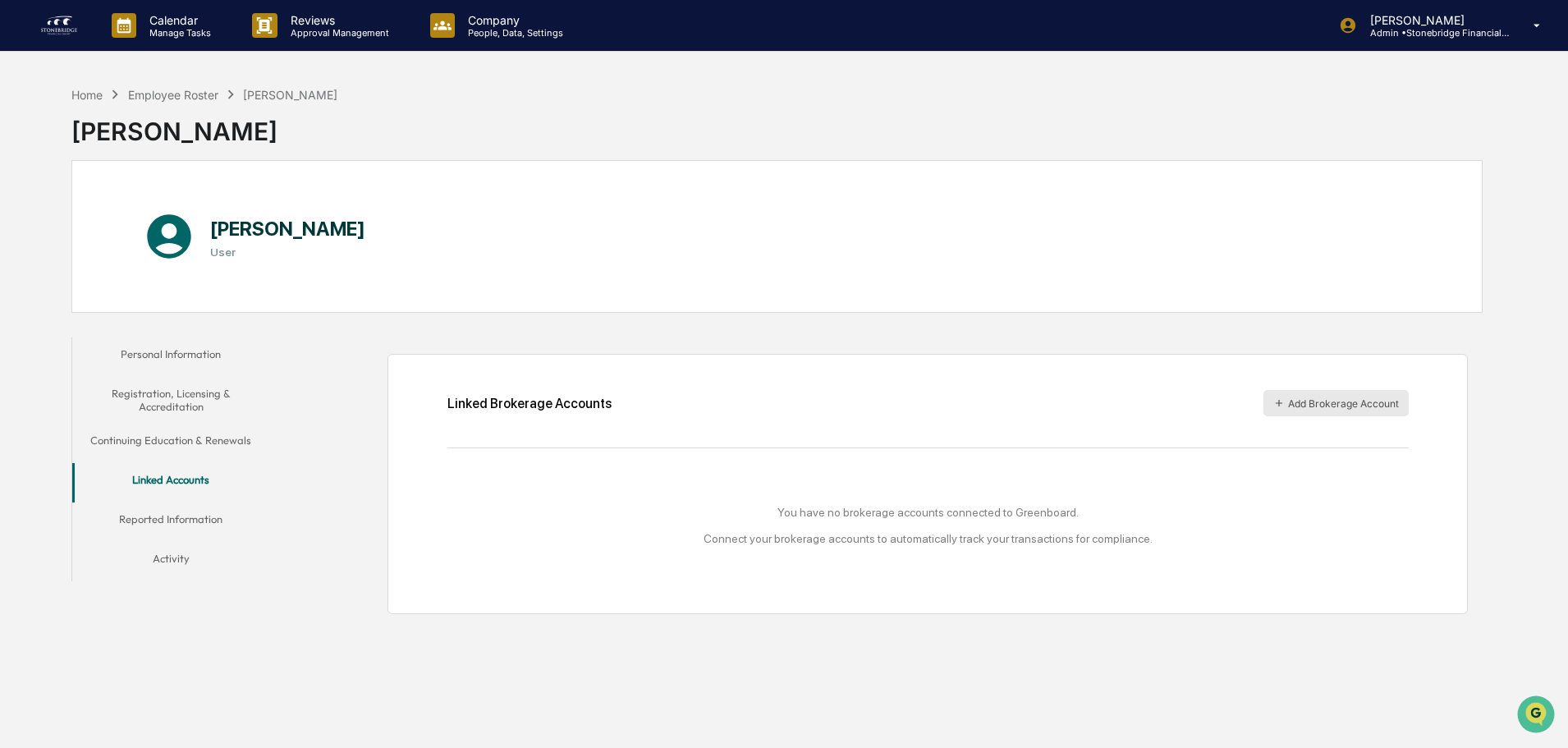
click at [1361, 411] on button "Add Brokerage Account" at bounding box center [1336, 403] width 146 height 26
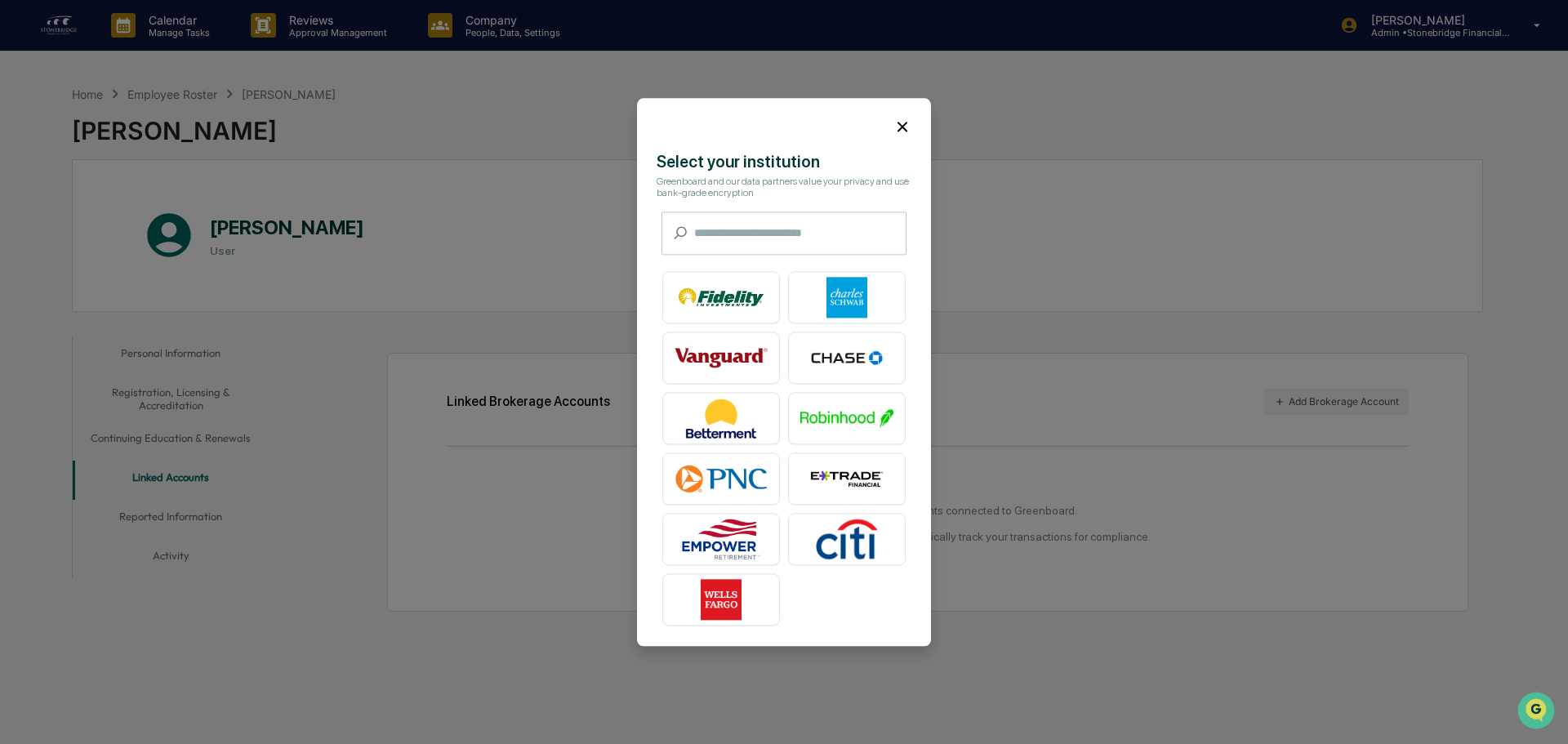
click at [914, 123] on div at bounding box center [784, 120] width 293 height 44
click at [893, 131] on icon at bounding box center [902, 126] width 18 height 18
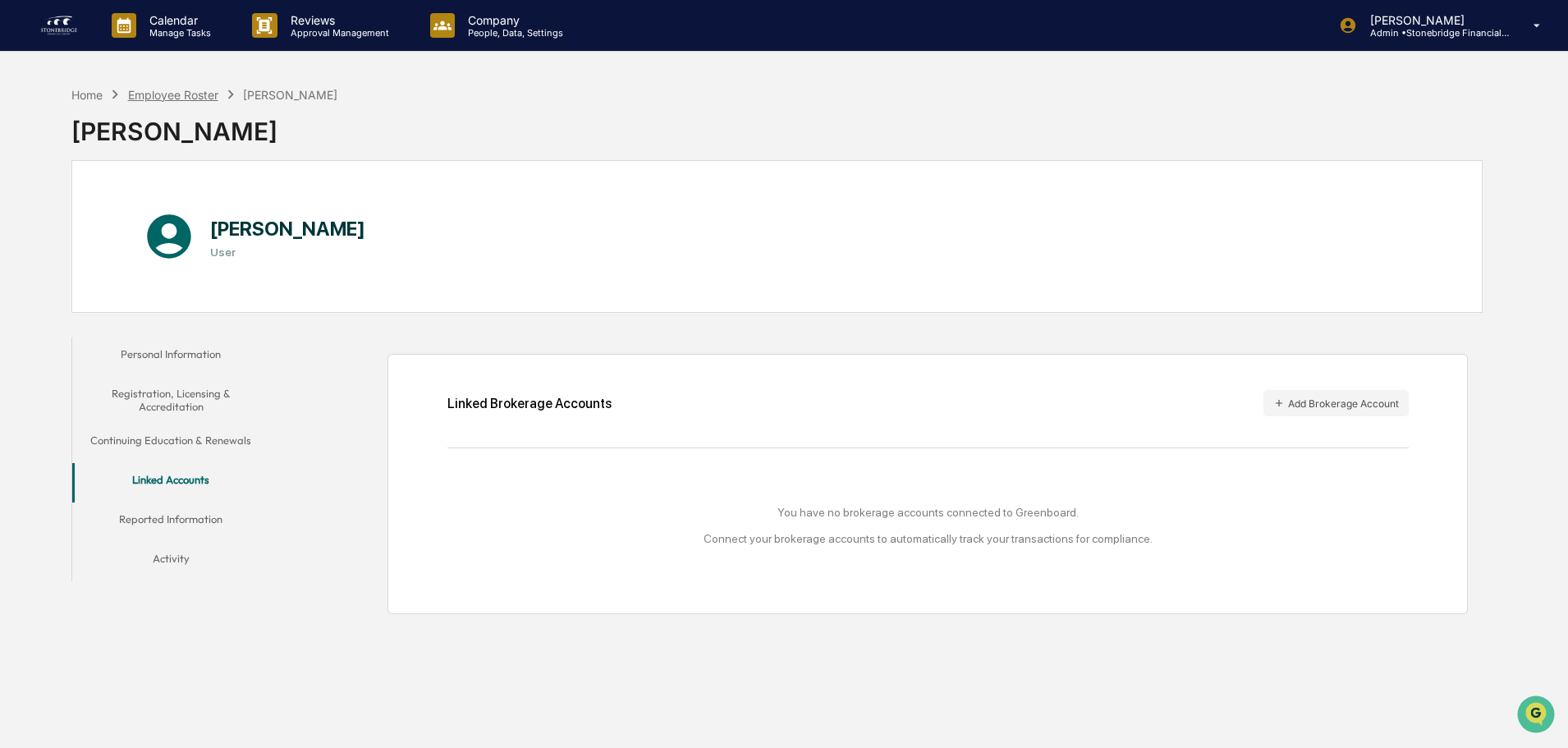
click at [187, 97] on div "Employee Roster" at bounding box center [173, 95] width 90 height 14
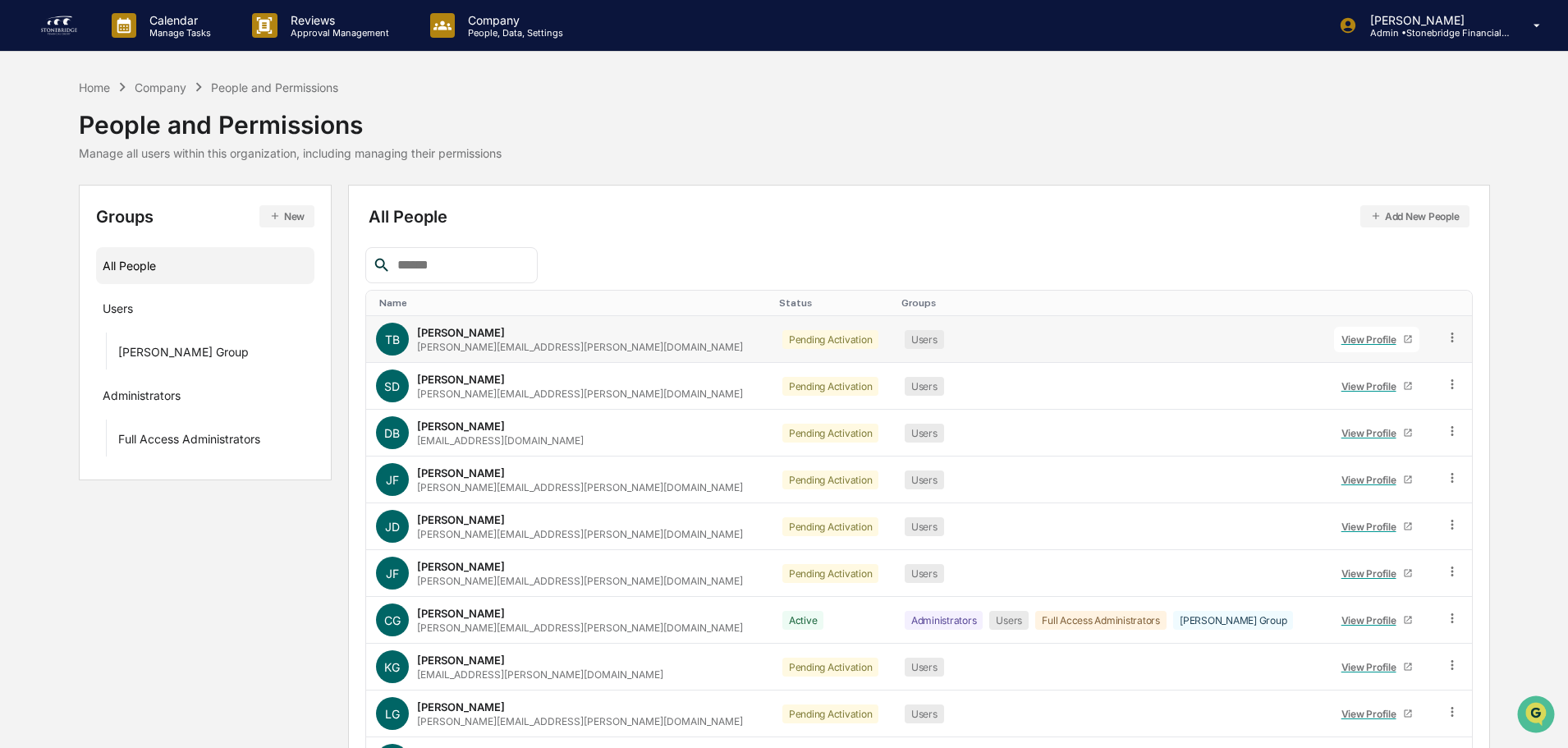
click at [1349, 344] on div "View Profile" at bounding box center [1372, 339] width 61 height 12
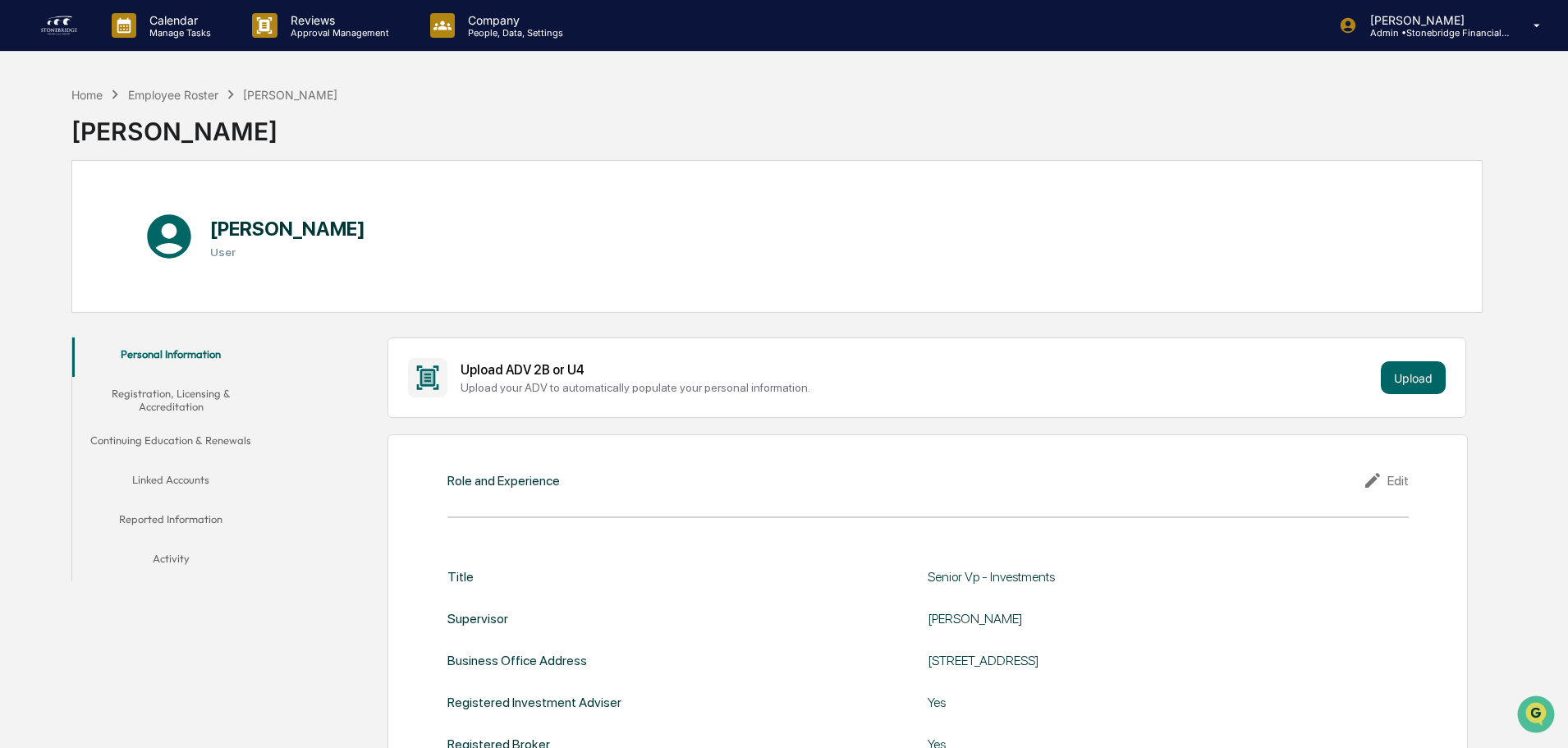
click at [174, 395] on button "Registration, Licensing & Accreditation" at bounding box center [171, 400] width 197 height 46
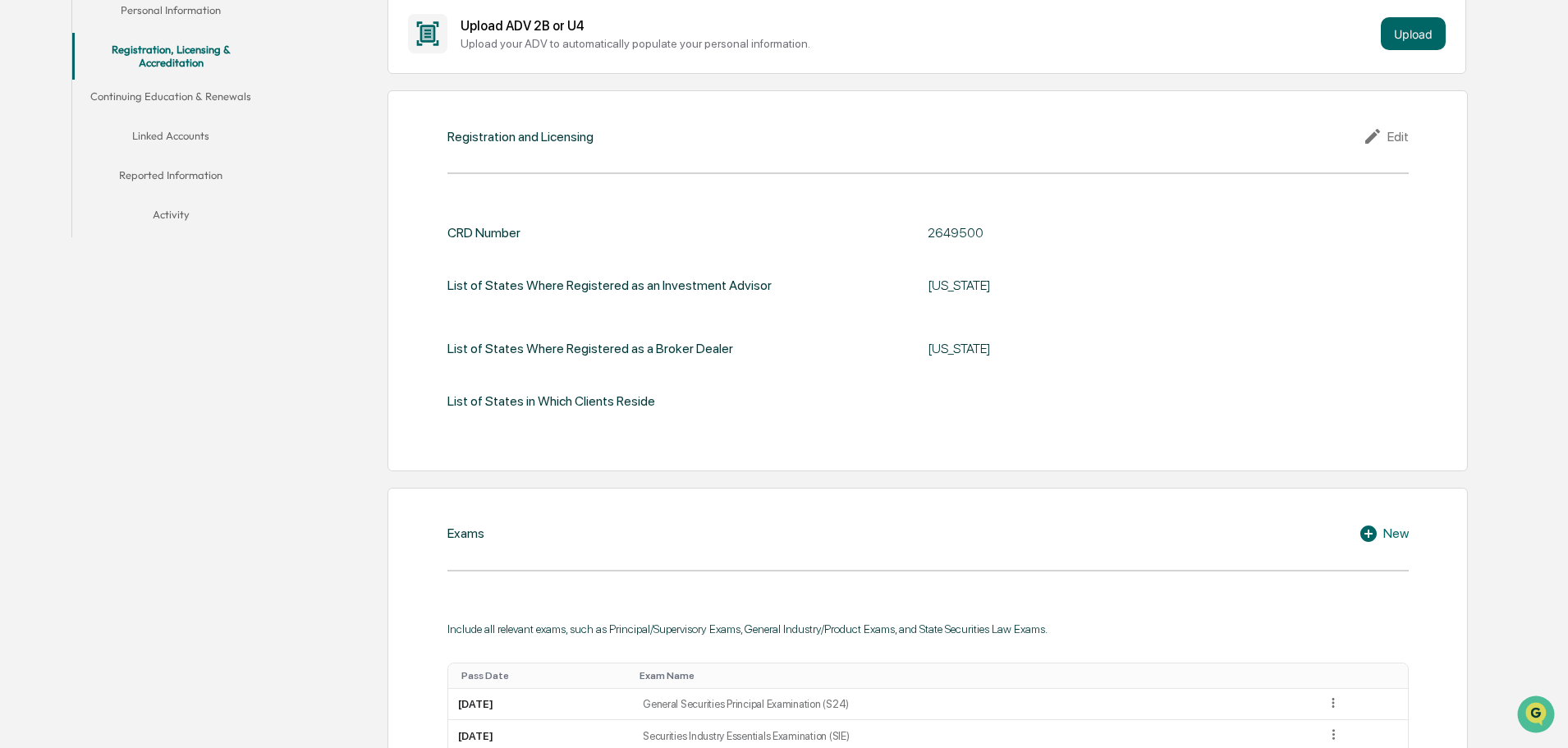
scroll to position [329, 0]
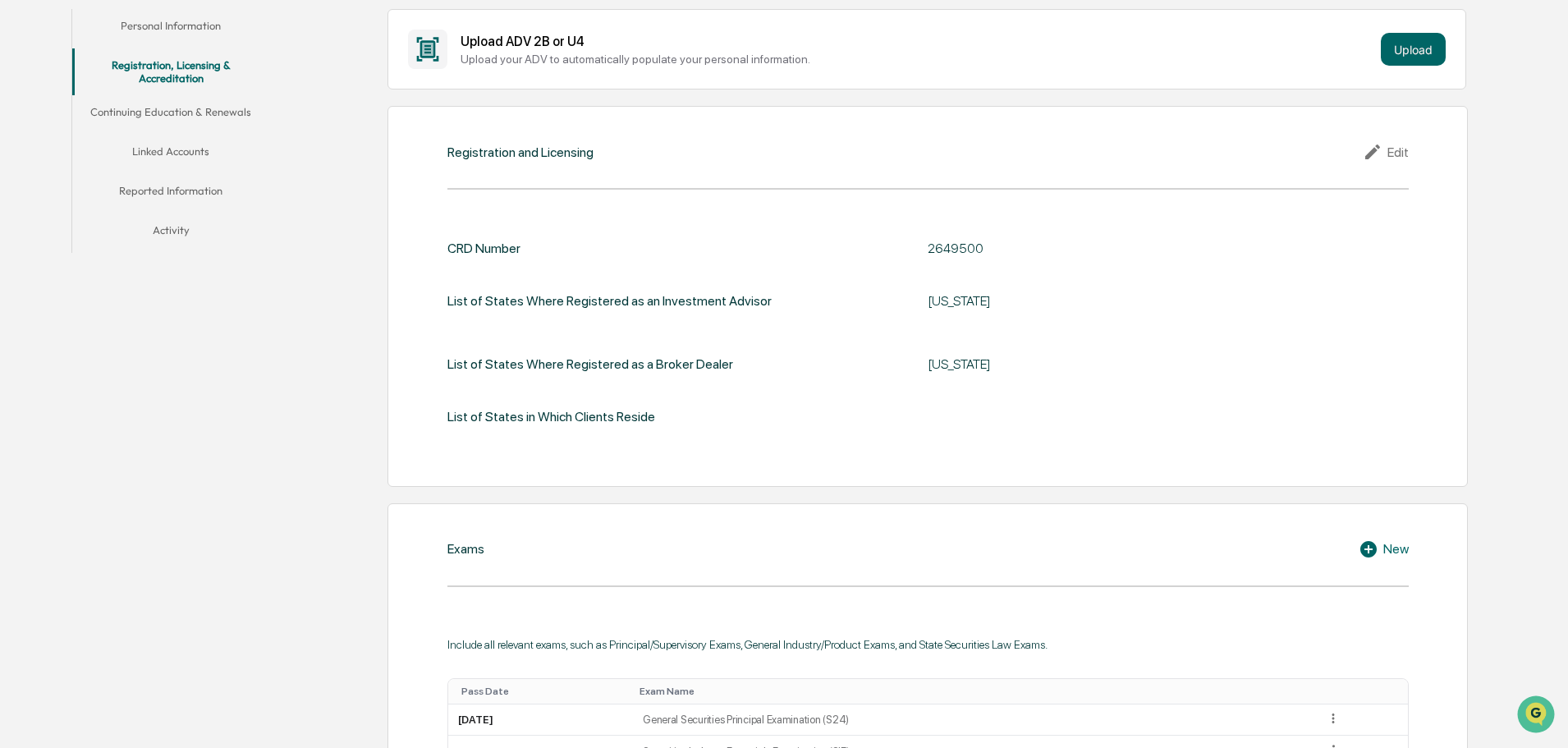
click at [1392, 156] on div "Edit" at bounding box center [1386, 151] width 46 height 19
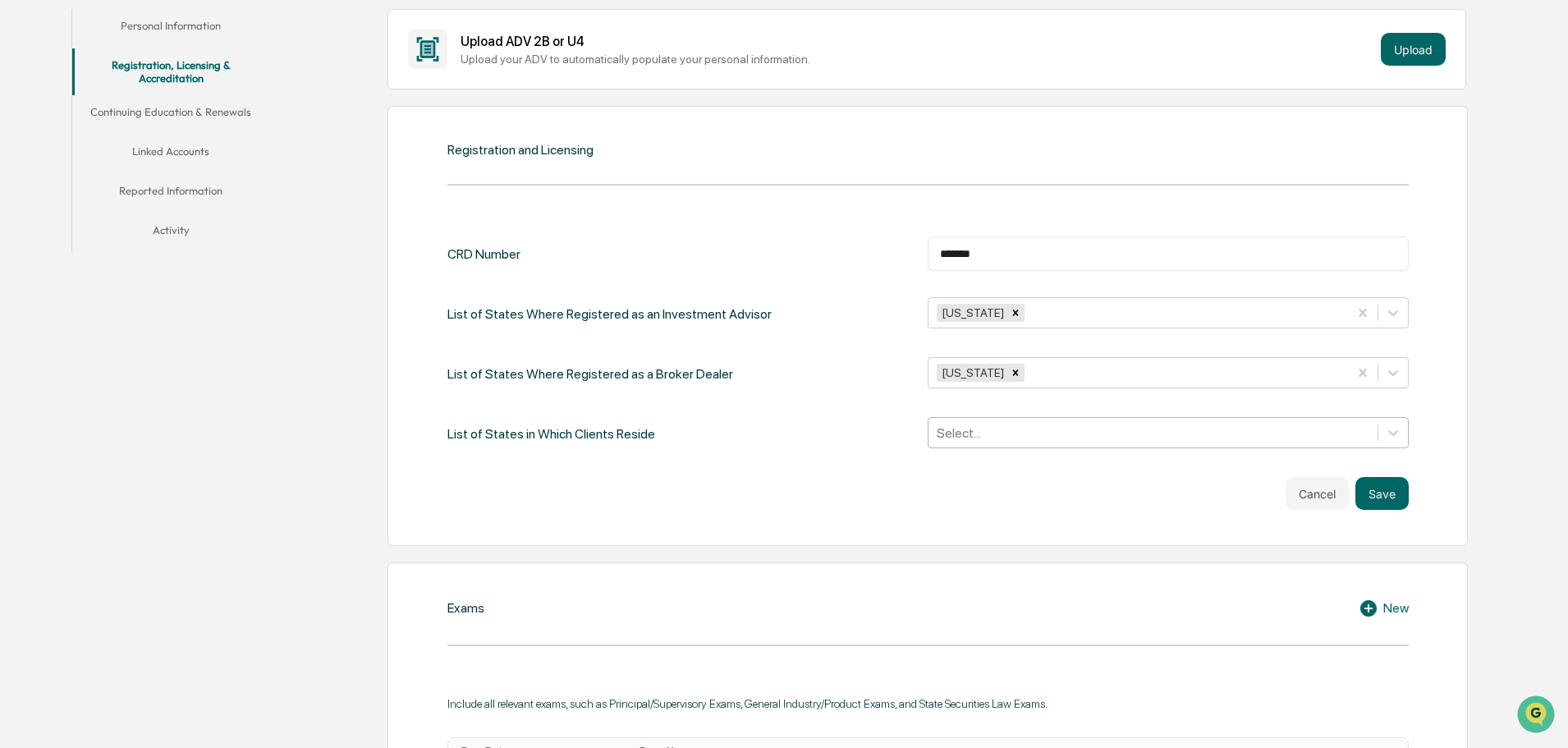
click at [1052, 444] on div "Select..." at bounding box center [1153, 432] width 449 height 25
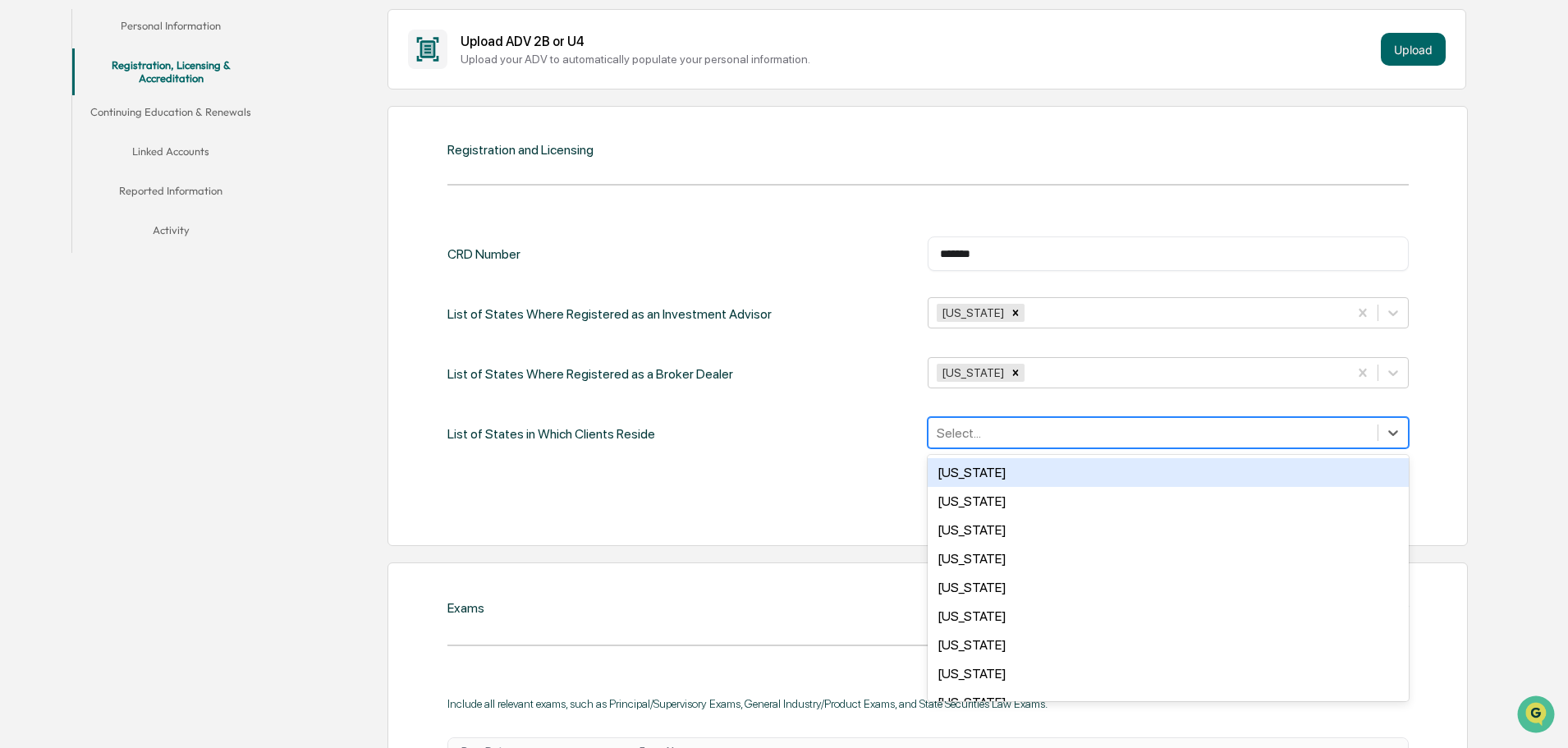
click at [1033, 484] on div "[US_STATE]" at bounding box center [1168, 472] width 481 height 29
click at [1009, 433] on icon "Remove Alabama" at bounding box center [1015, 432] width 11 height 11
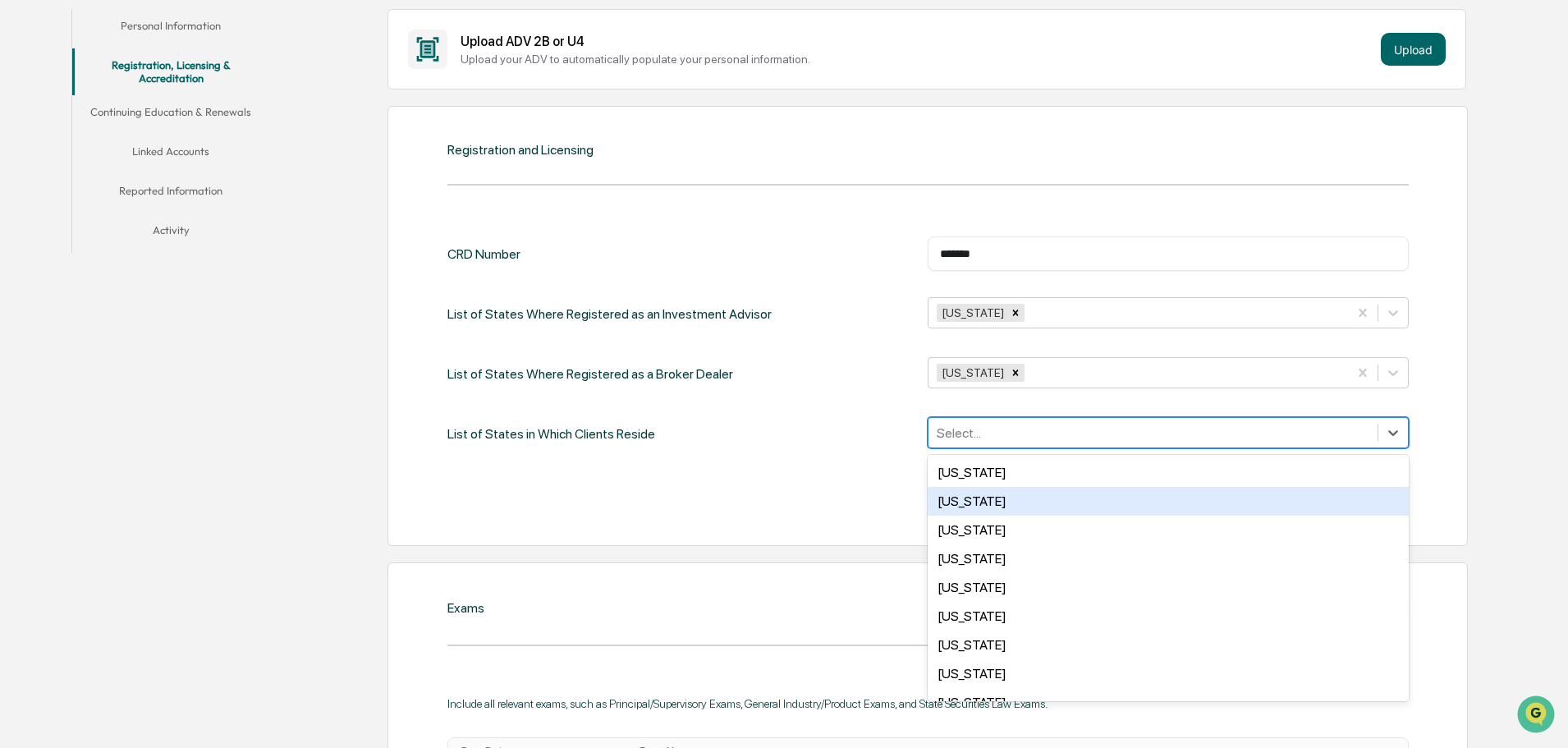
click at [818, 462] on div "CRD Number ******* ​ List of States Where Registered as an Investment Advisor […" at bounding box center [928, 373] width 961 height 274
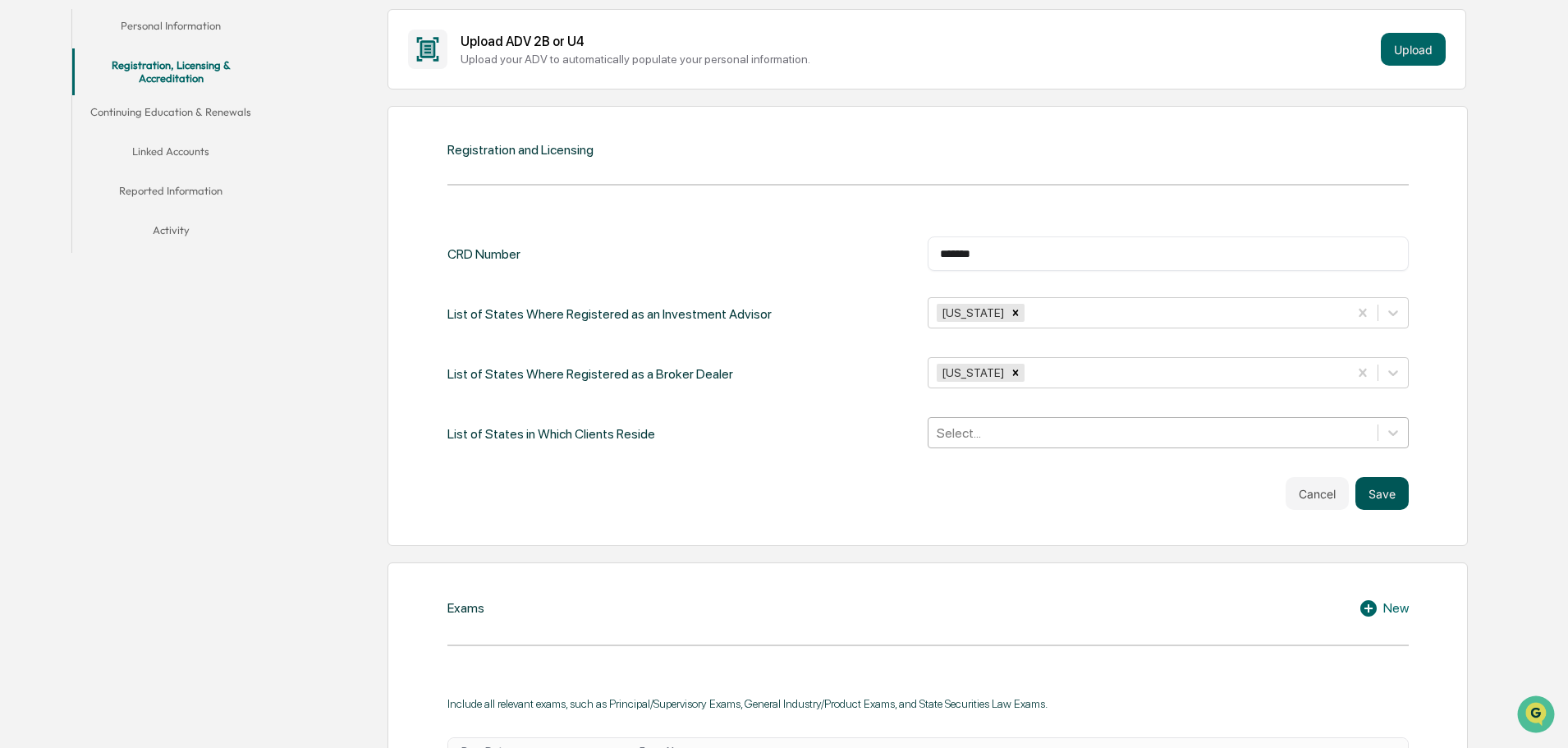
click at [1389, 500] on button "Save" at bounding box center [1382, 493] width 54 height 32
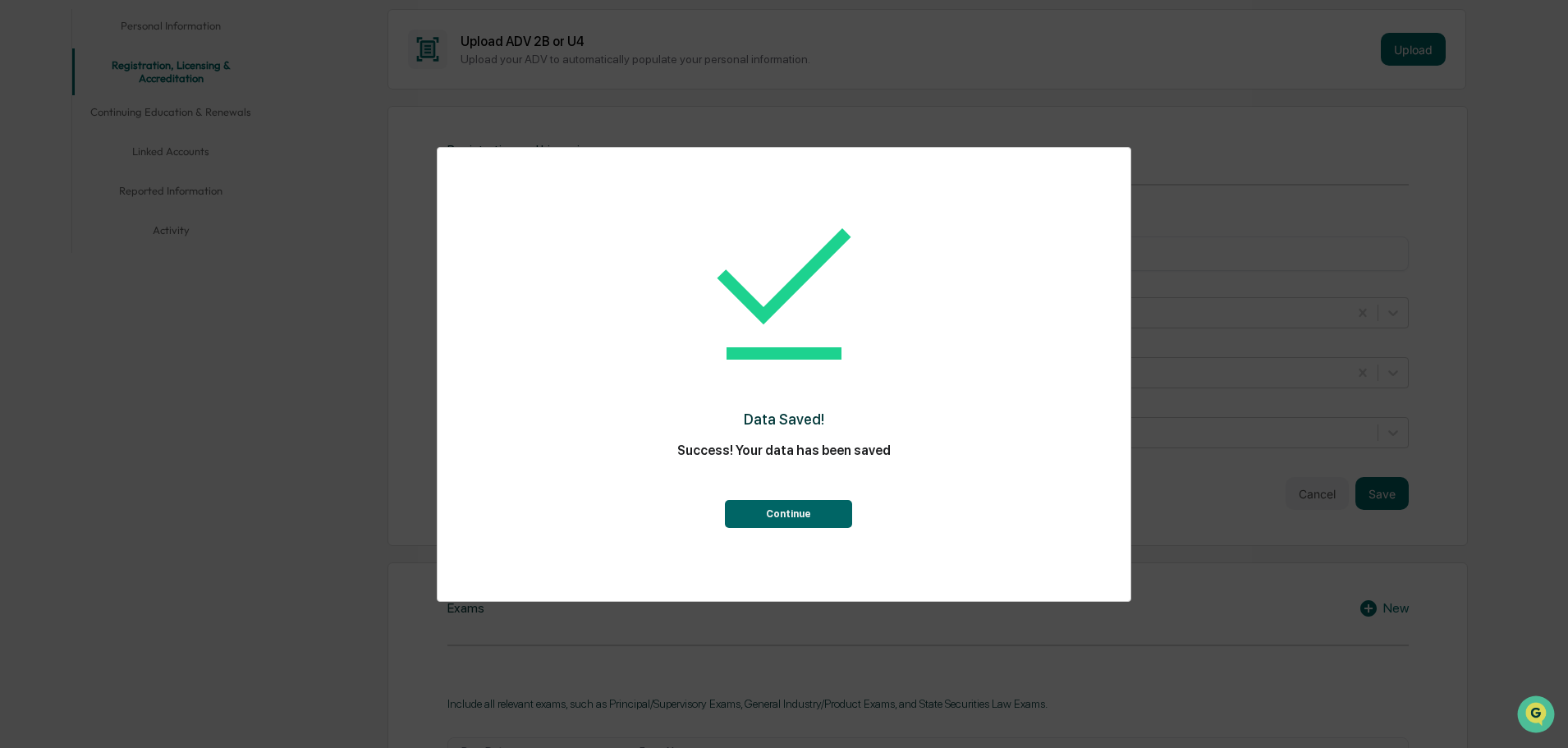
click at [847, 510] on button "Continue" at bounding box center [788, 514] width 127 height 28
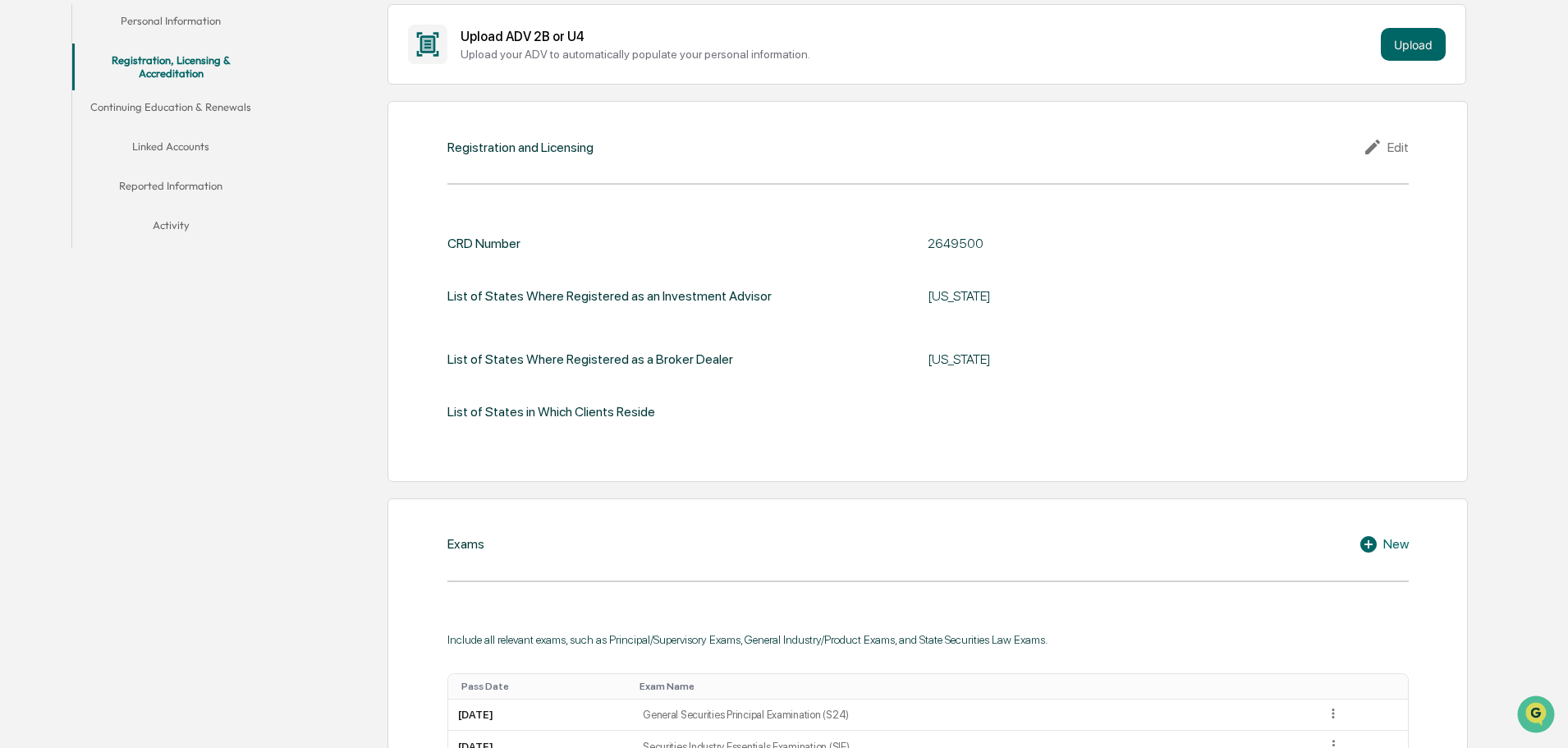
scroll to position [168, 0]
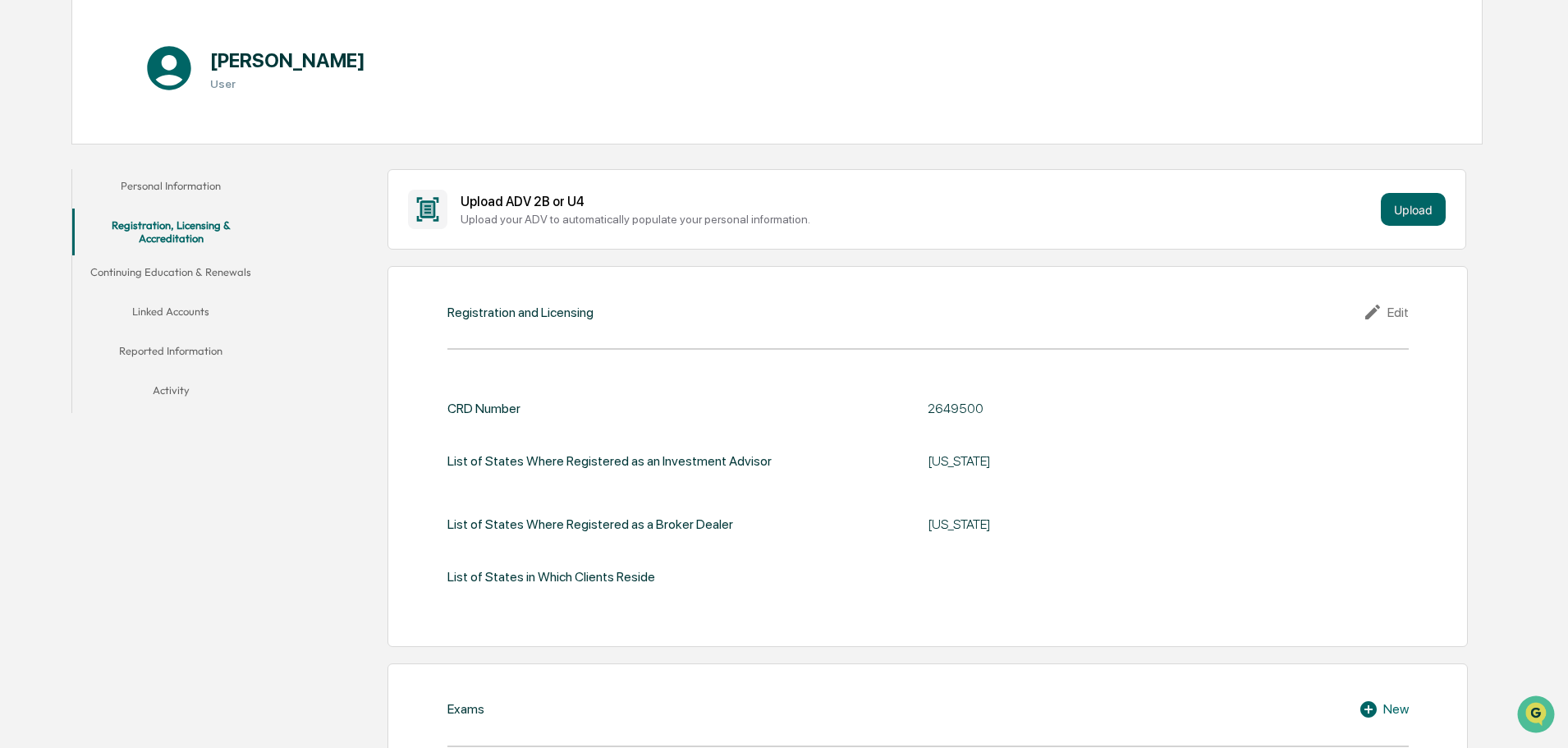
click at [188, 260] on button "Continuing Education & Renewals" at bounding box center [171, 275] width 197 height 39
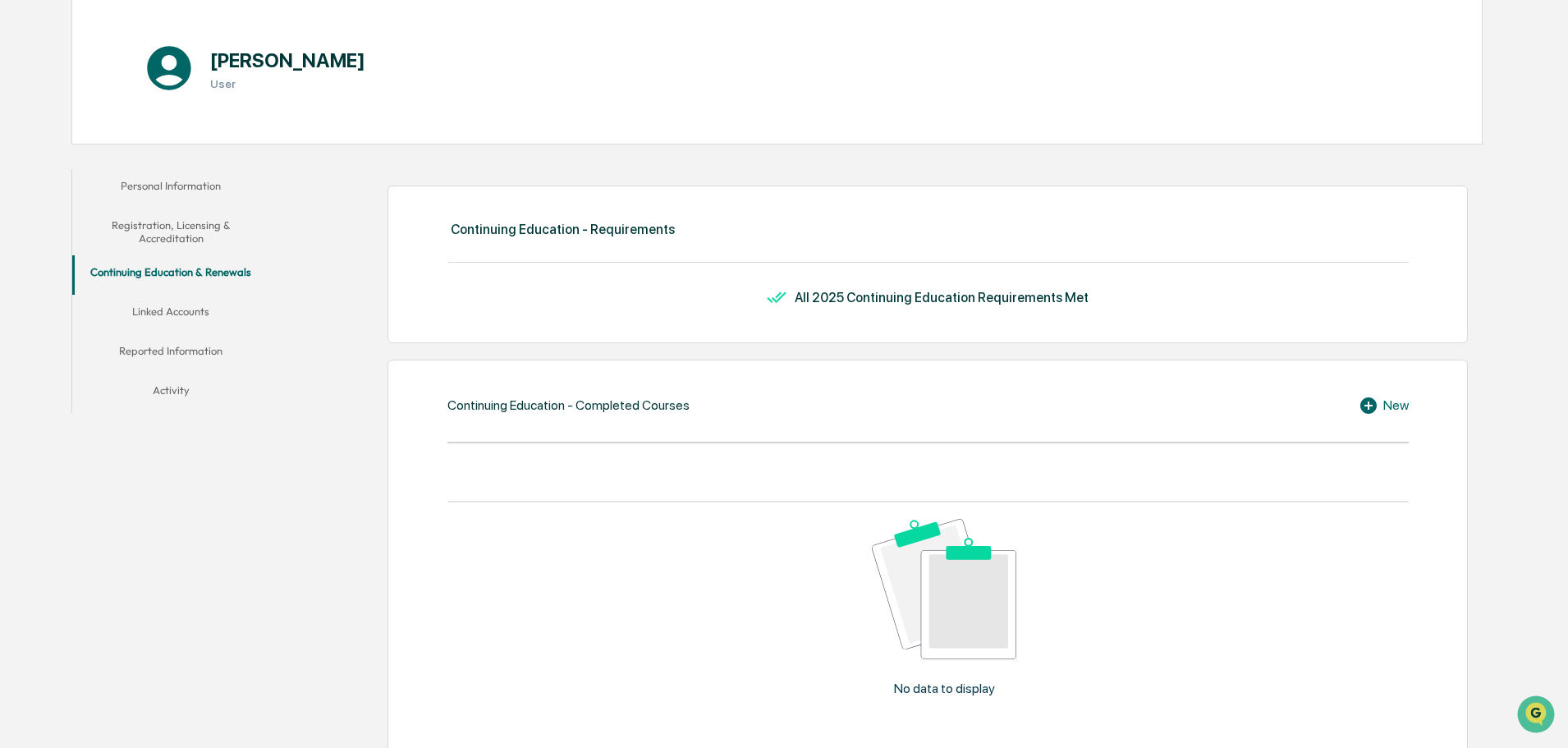
click at [842, 290] on div "All 2025 Continuing Education Requirements Met" at bounding box center [941, 297] width 294 height 16
click at [582, 423] on div "Continuing Education - Completed Courses New No data to display Show 10 Page 1 …" at bounding box center [928, 588] width 1080 height 458
drag, startPoint x: 827, startPoint y: 288, endPoint x: 1234, endPoint y: 322, distance: 408.4
click at [1234, 322] on div "Continuing Education - Requirements All 2025 Continuing Education Requirements …" at bounding box center [928, 264] width 1080 height 158
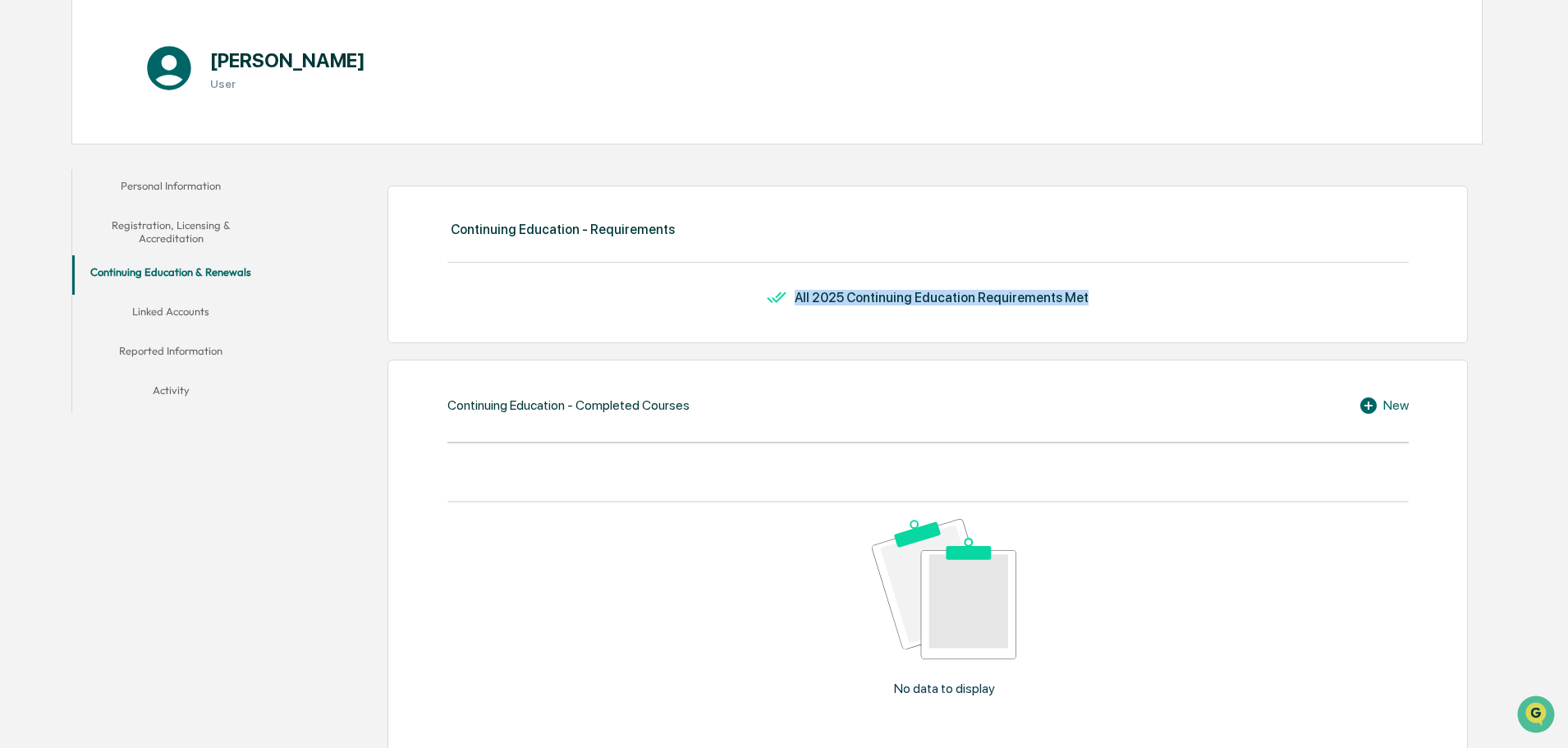
drag, startPoint x: 1092, startPoint y: 313, endPoint x: 756, endPoint y: 297, distance: 336.4
click at [756, 297] on div "Continuing Education - Requirements All 2025 Continuing Education Requirements …" at bounding box center [928, 264] width 1080 height 158
click at [756, 297] on div "All 2025 Continuing Education Requirements Met" at bounding box center [928, 297] width 961 height 19
click at [204, 301] on button "Linked Accounts" at bounding box center [171, 315] width 197 height 39
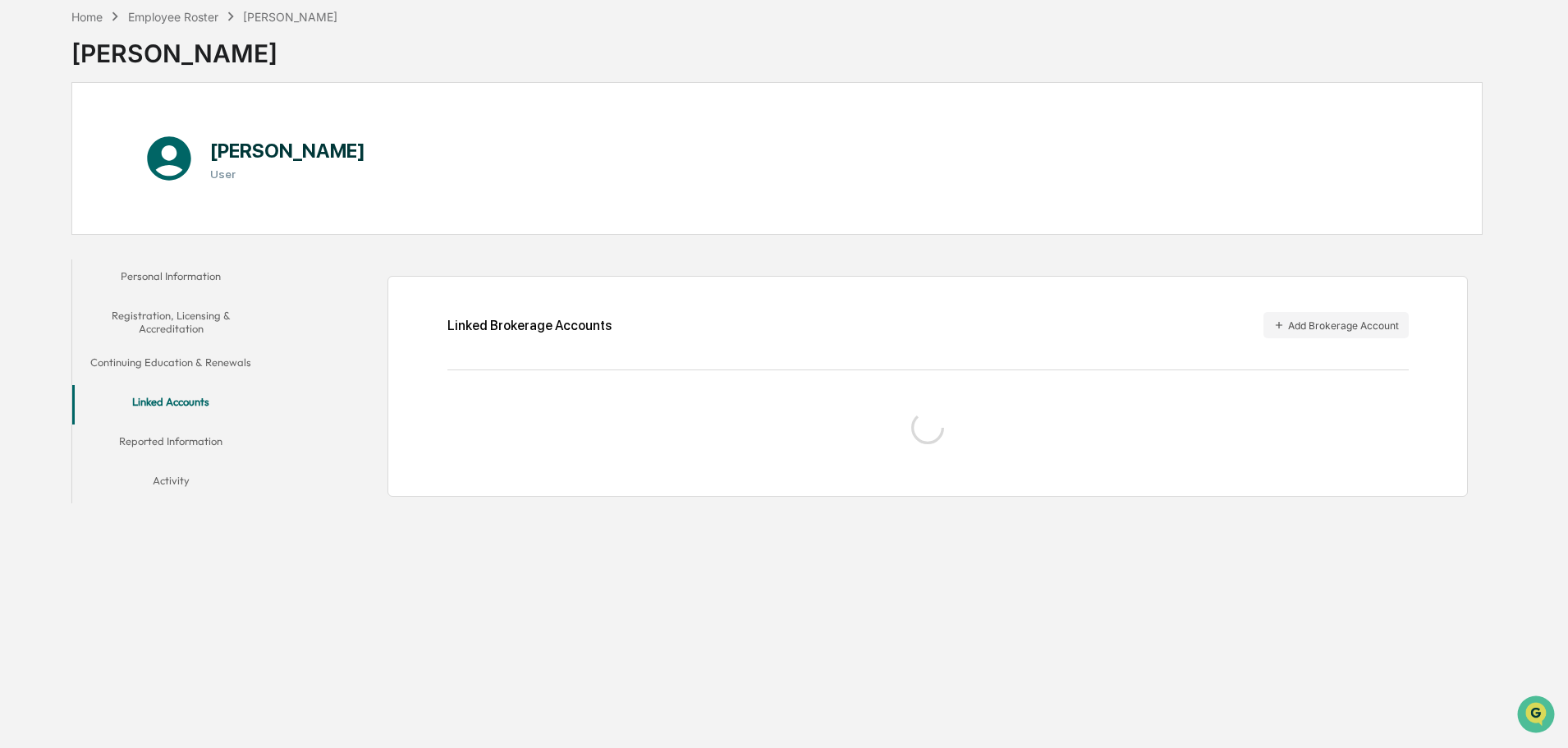
click at [190, 431] on button "Reported Information" at bounding box center [171, 444] width 197 height 39
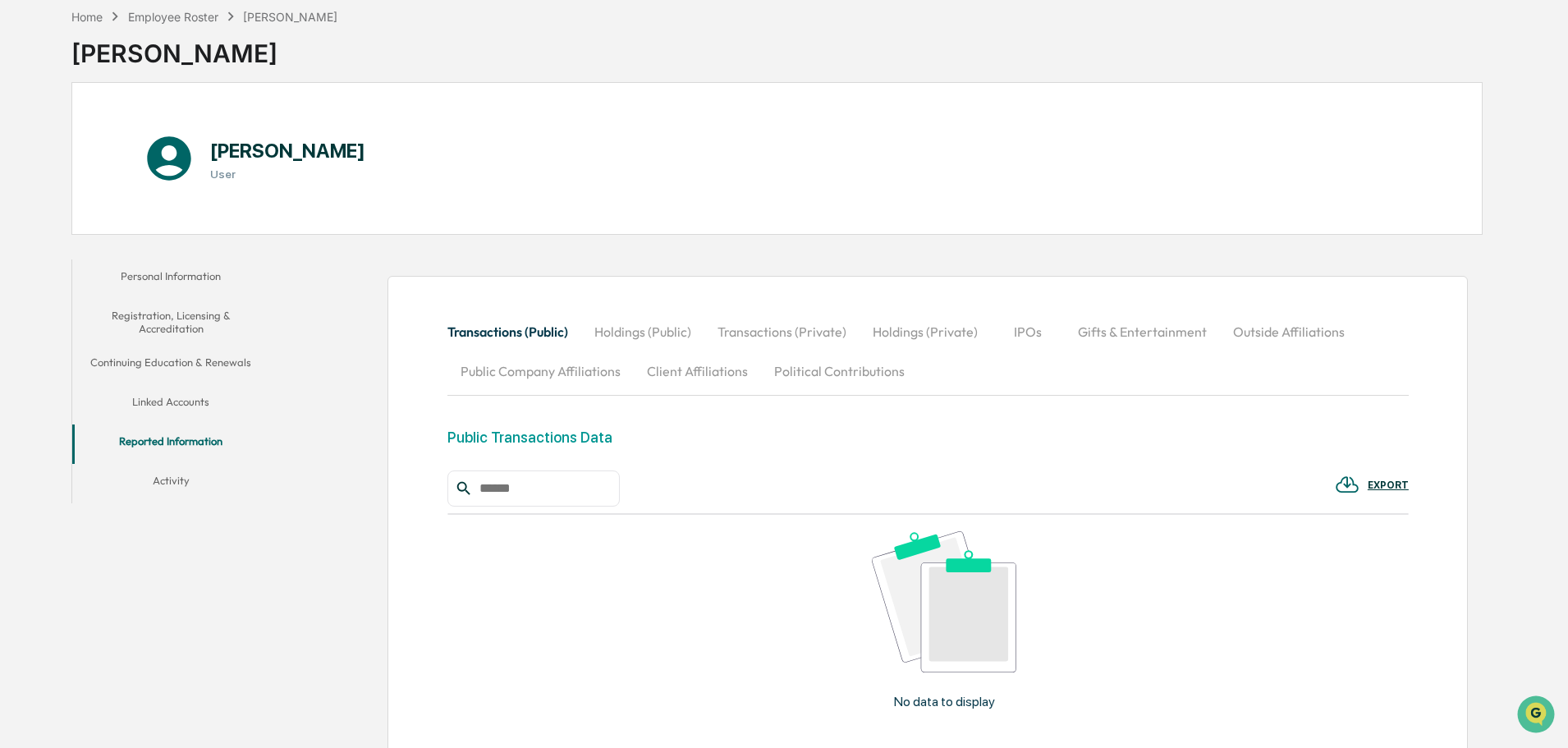
click at [189, 466] on button "Activity" at bounding box center [171, 484] width 197 height 39
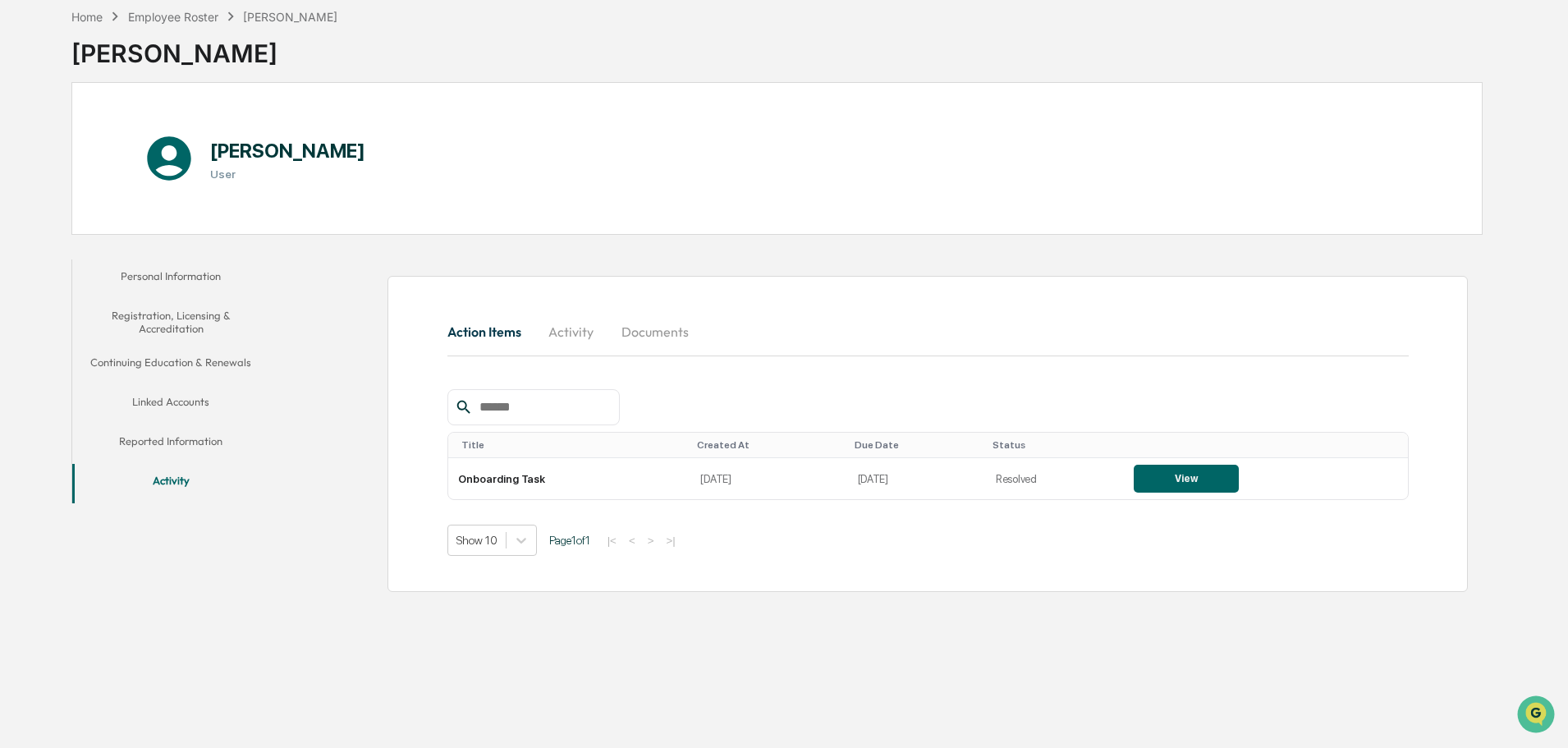
click at [194, 274] on button "Personal Information" at bounding box center [171, 279] width 197 height 39
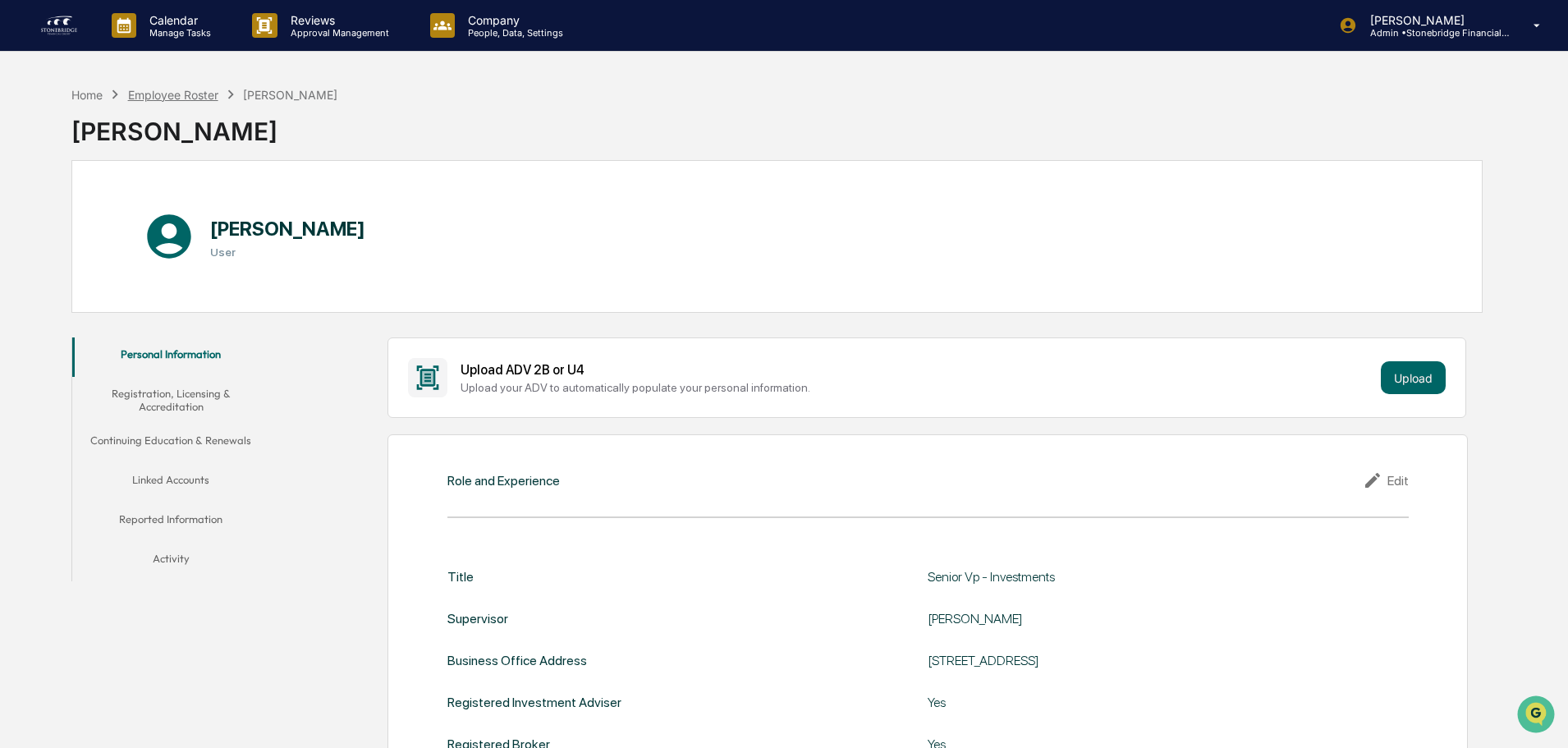
click at [185, 90] on div "Employee Roster" at bounding box center [173, 95] width 90 height 14
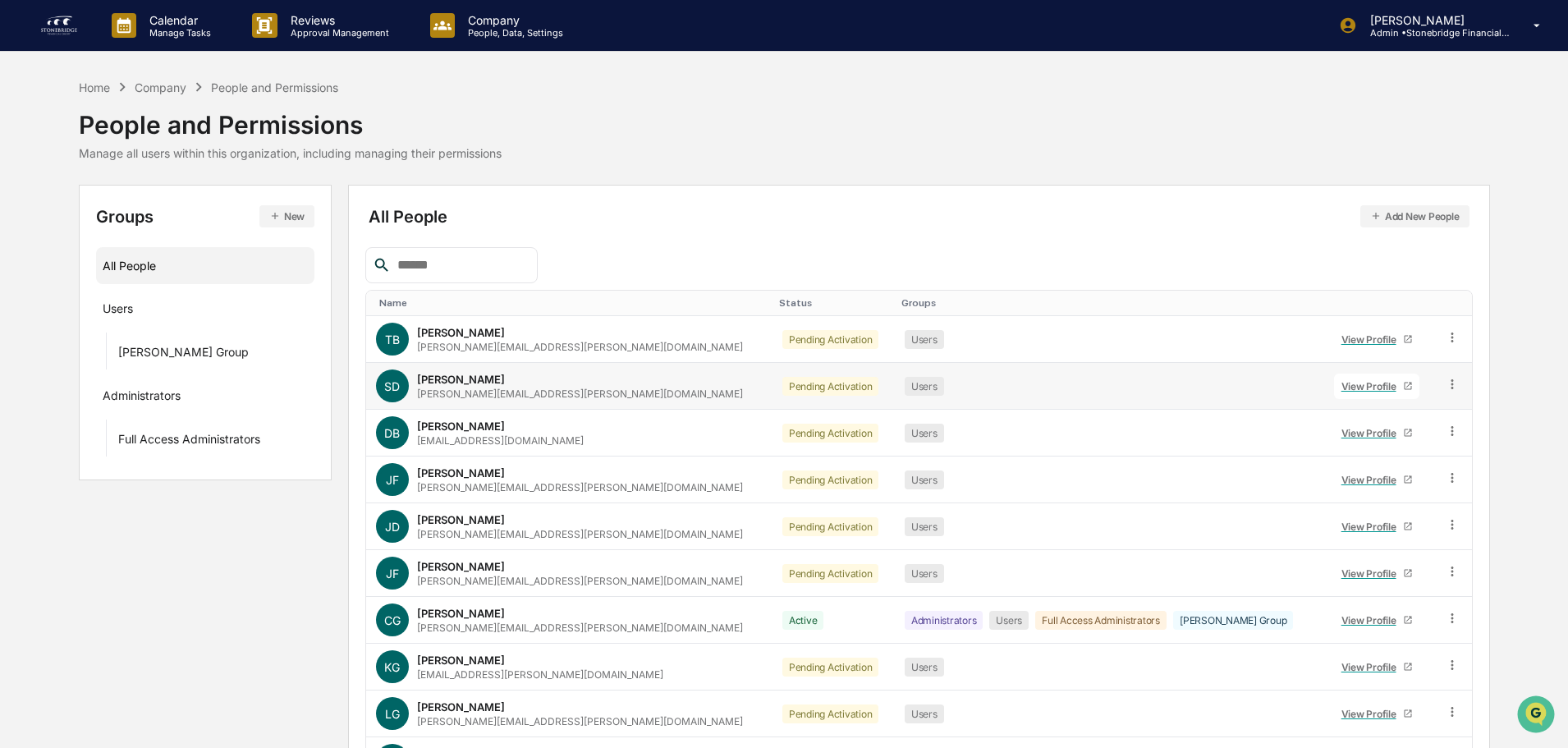
click at [1357, 393] on link "View Profile" at bounding box center [1377, 386] width 85 height 25
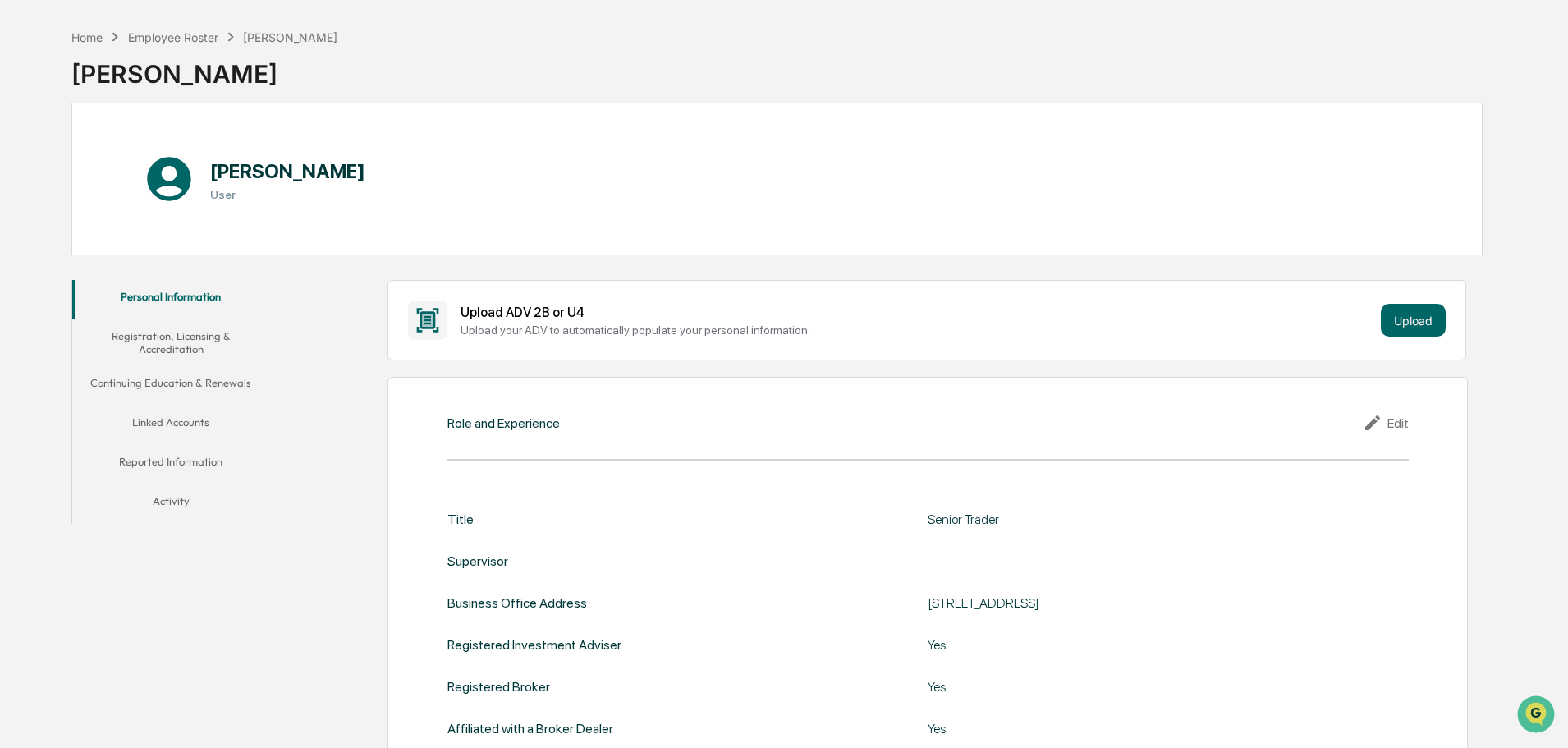
scroll to position [82, 0]
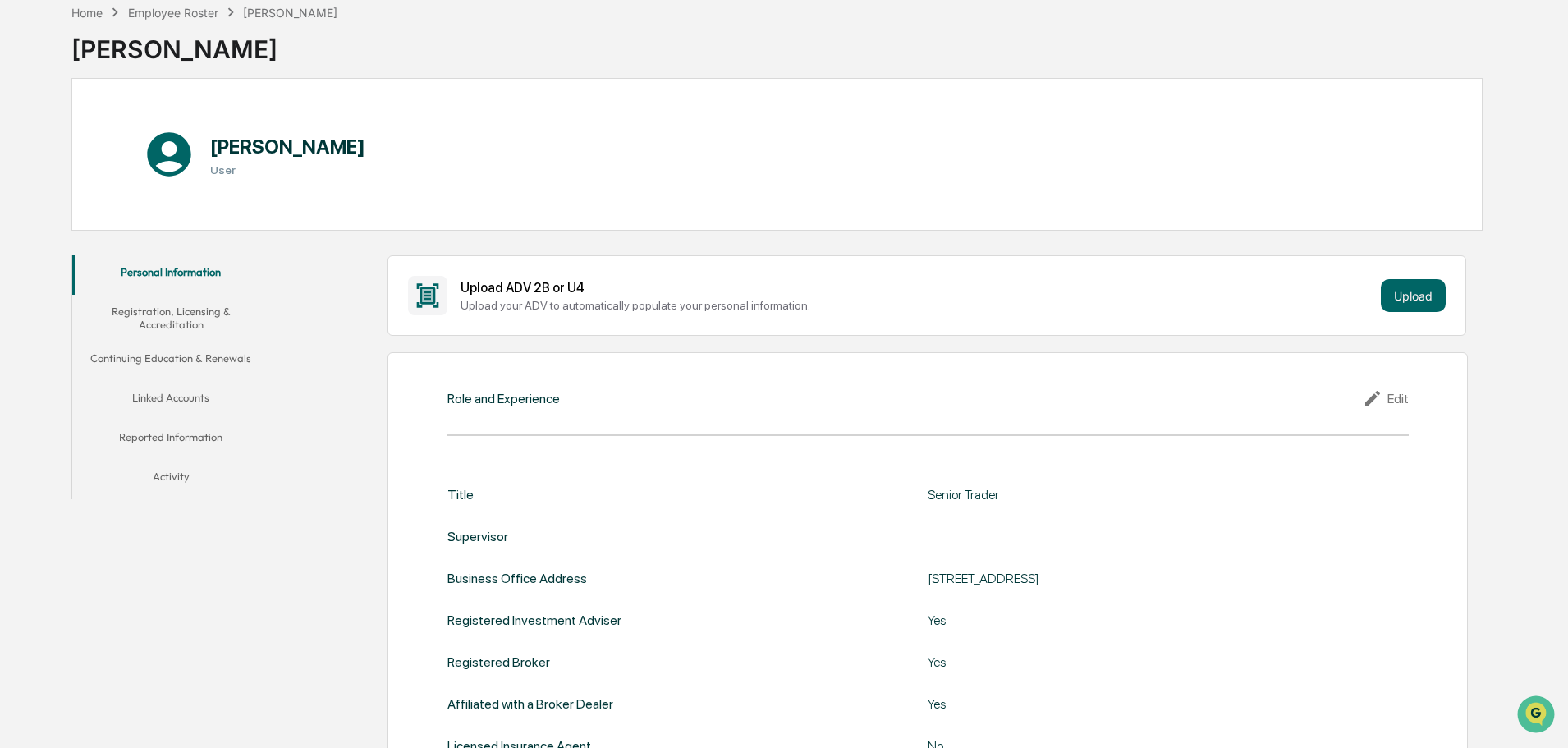
click at [1400, 390] on div "Edit" at bounding box center [1386, 397] width 46 height 19
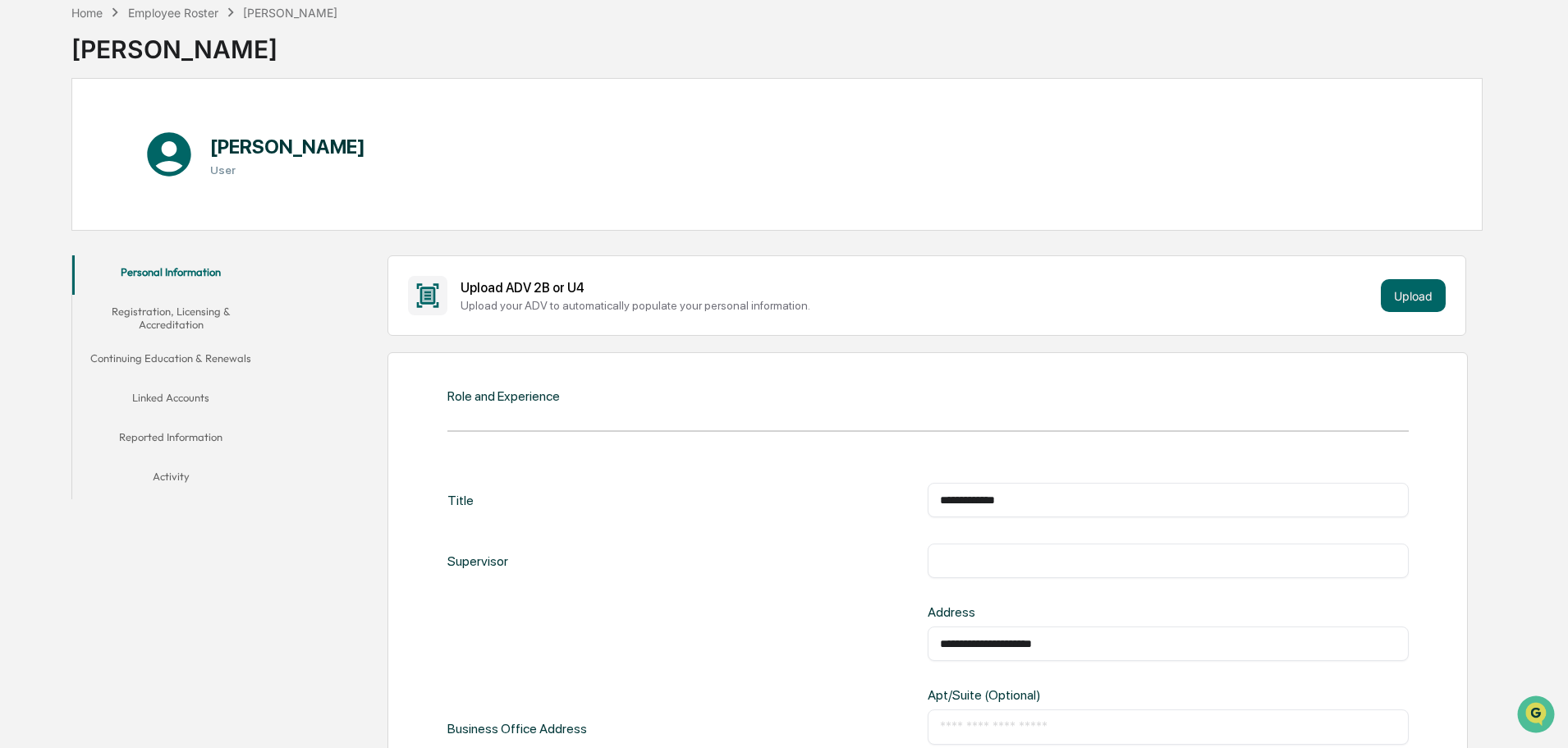
click at [1033, 551] on div "​" at bounding box center [1168, 561] width 481 height 34
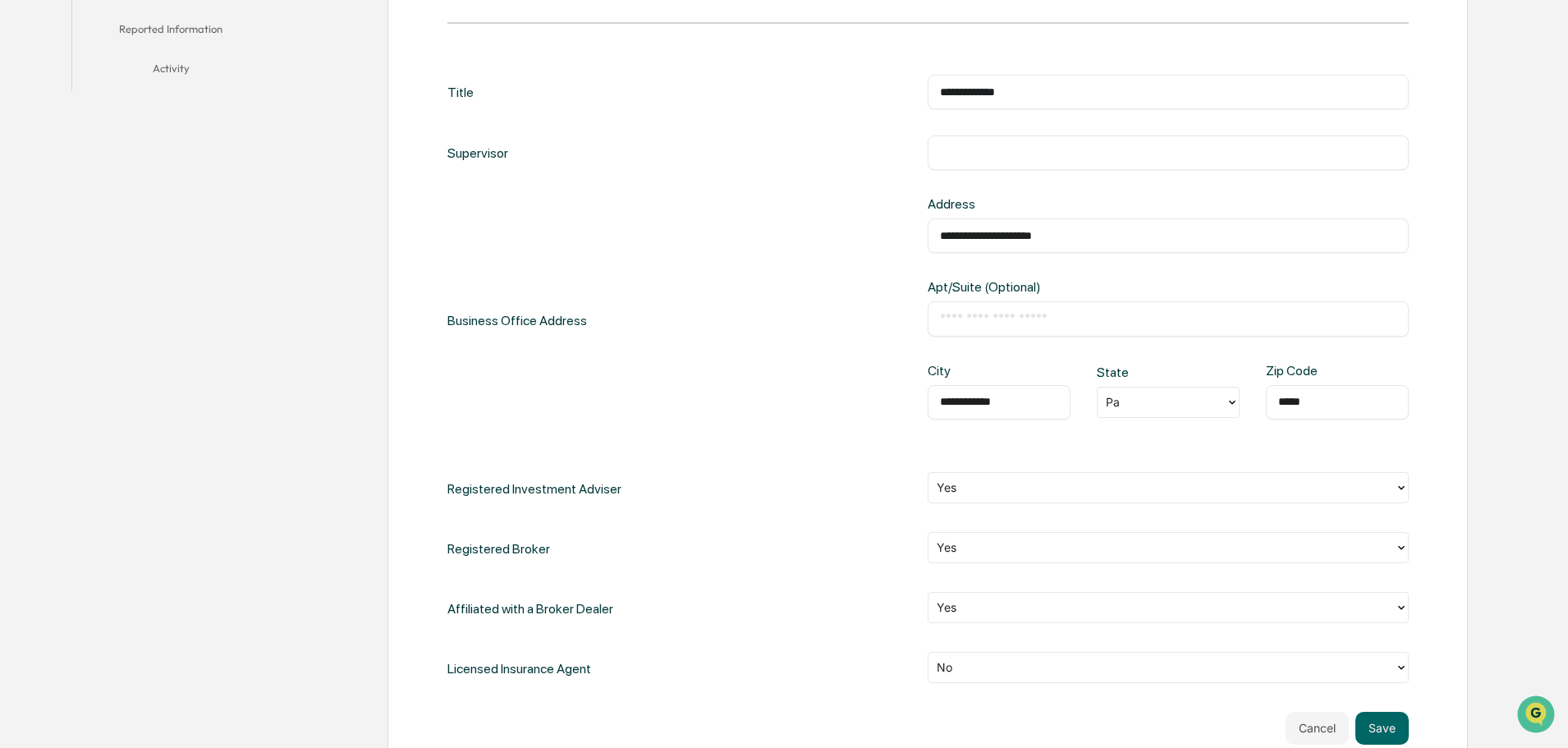
scroll to position [0, 0]
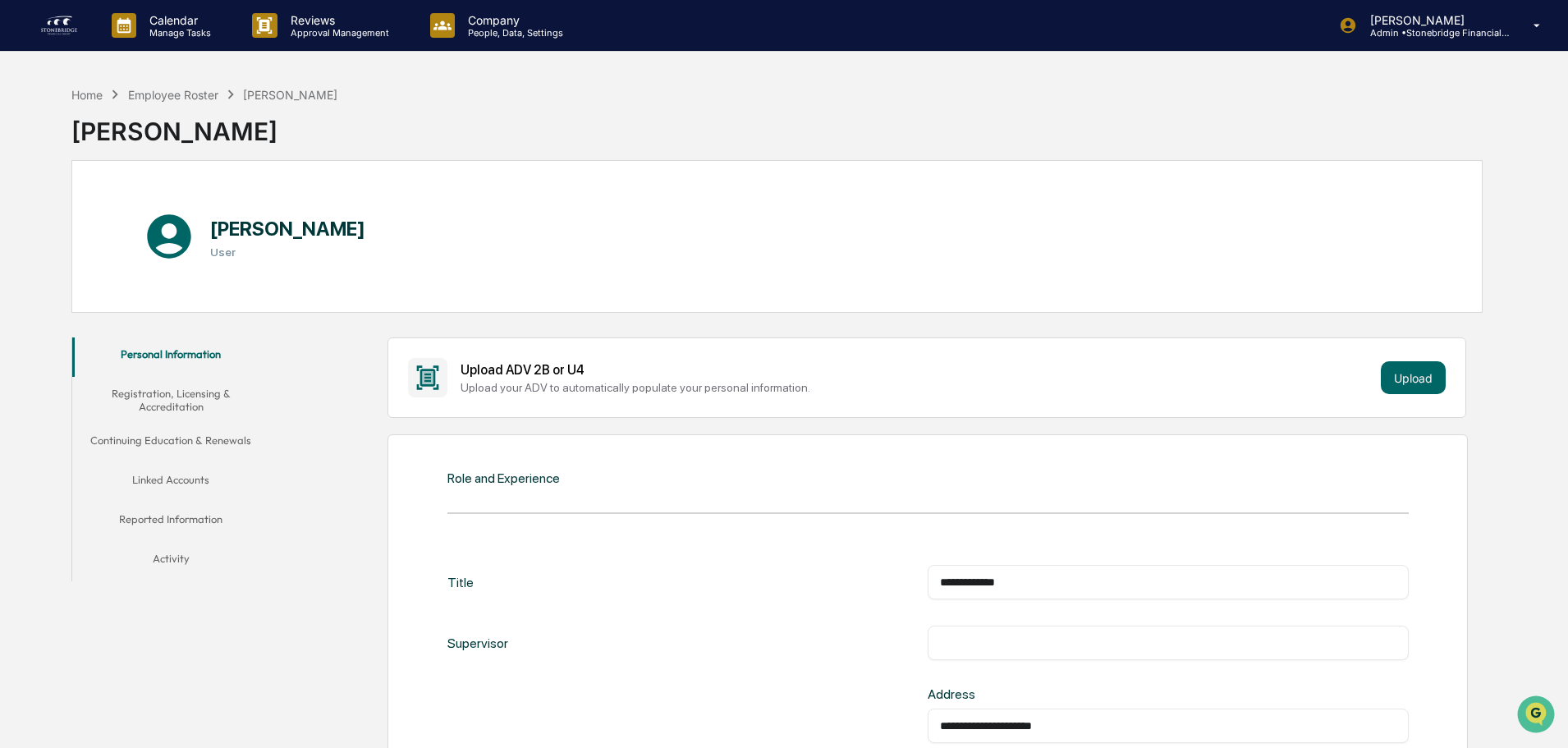
click at [977, 631] on div "​" at bounding box center [1168, 642] width 481 height 34
click at [979, 639] on input "text" at bounding box center [1168, 643] width 456 height 17
type input "**********"
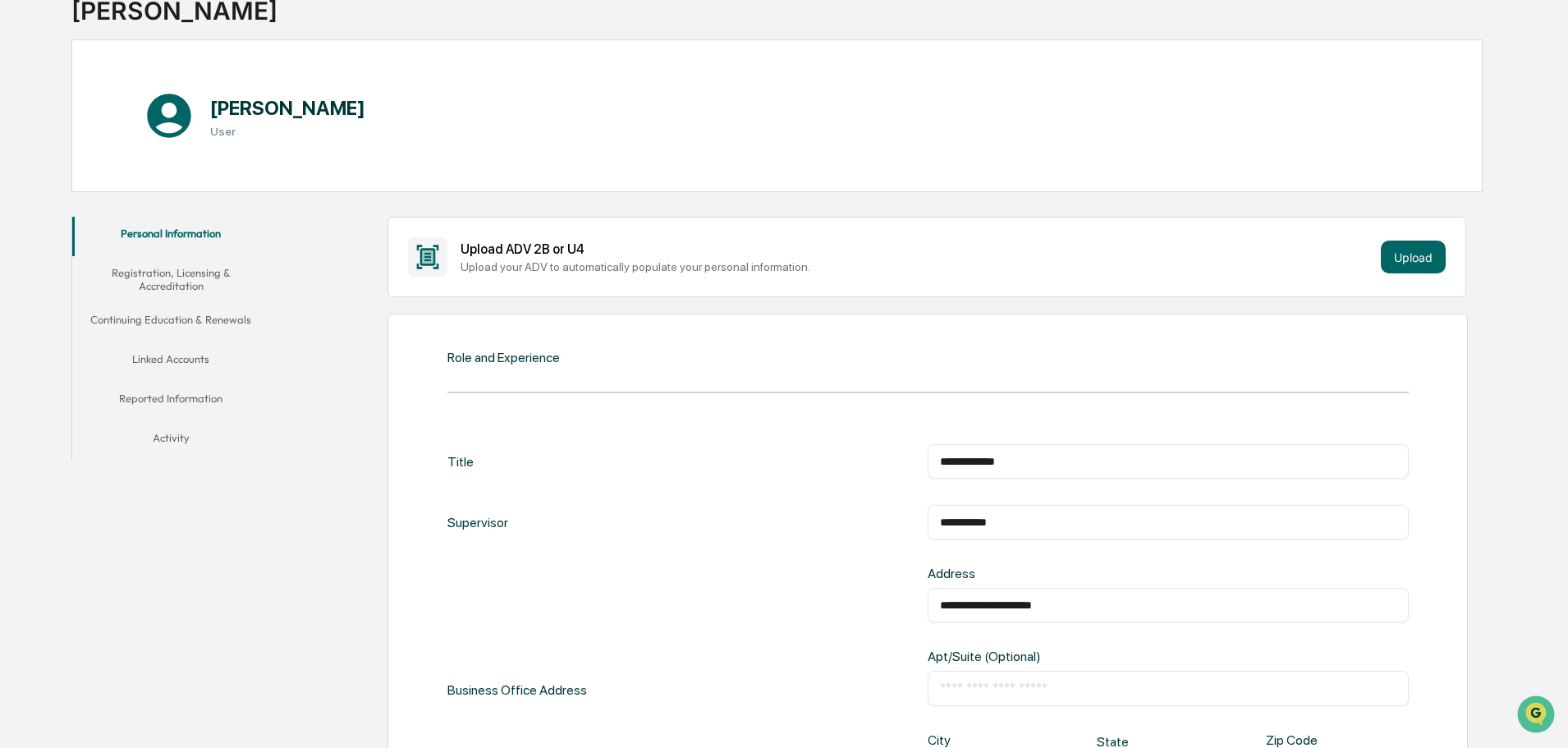
scroll to position [246, 0]
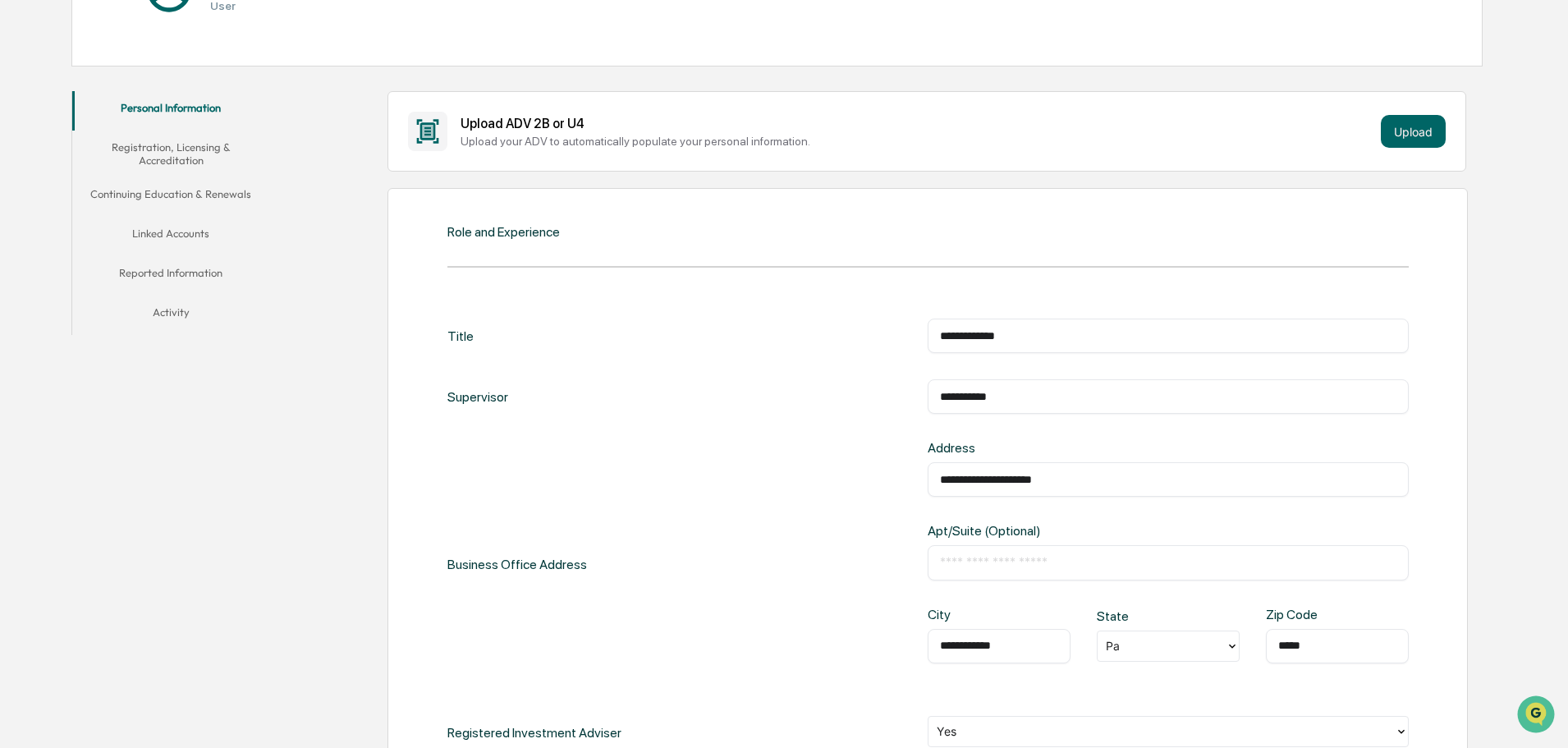
click at [1120, 651] on div at bounding box center [1162, 646] width 111 height 19
type input "**"
click at [1151, 601] on div "PA" at bounding box center [1168, 603] width 143 height 32
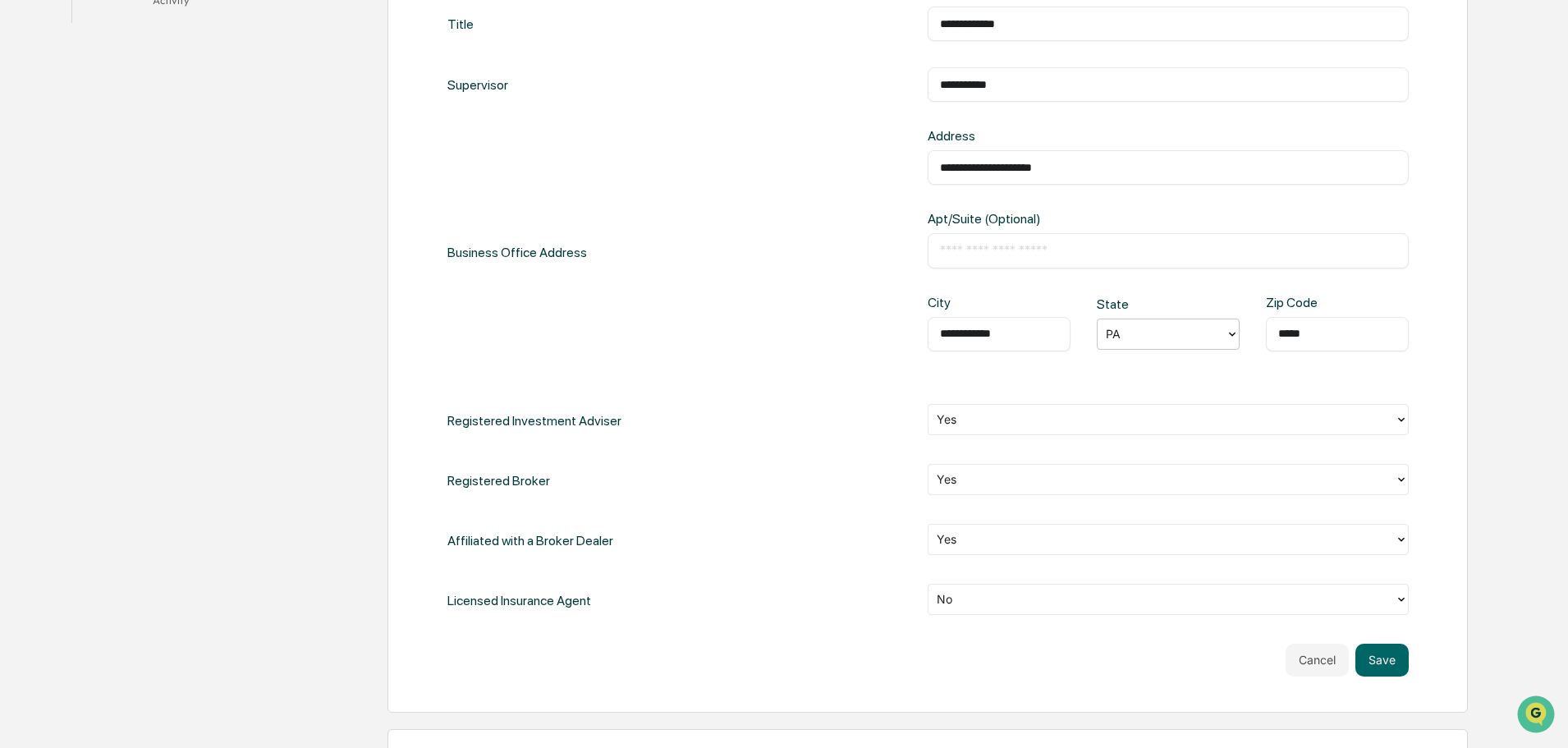
scroll to position [574, 0]
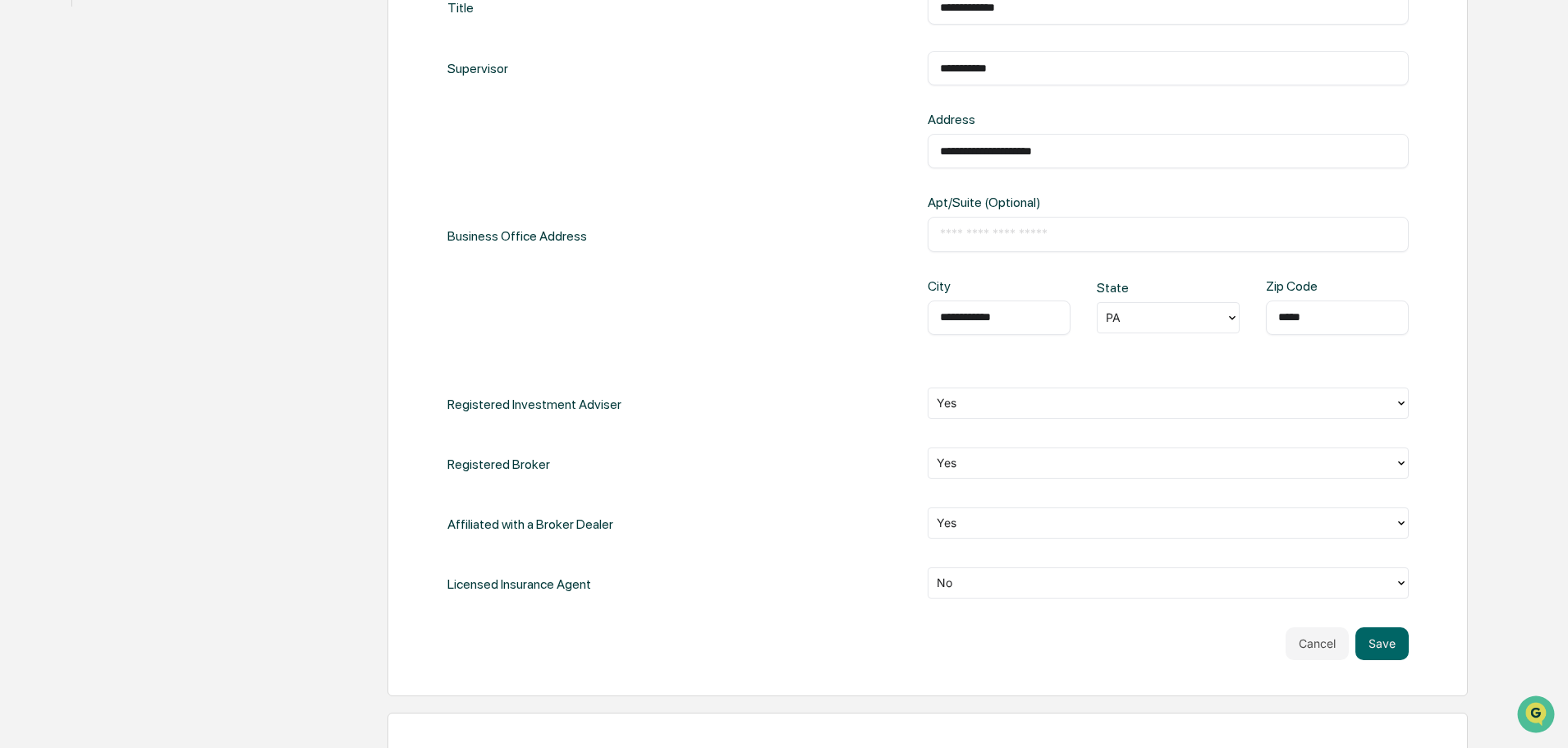
click at [795, 430] on div "**********" at bounding box center [928, 295] width 961 height 611
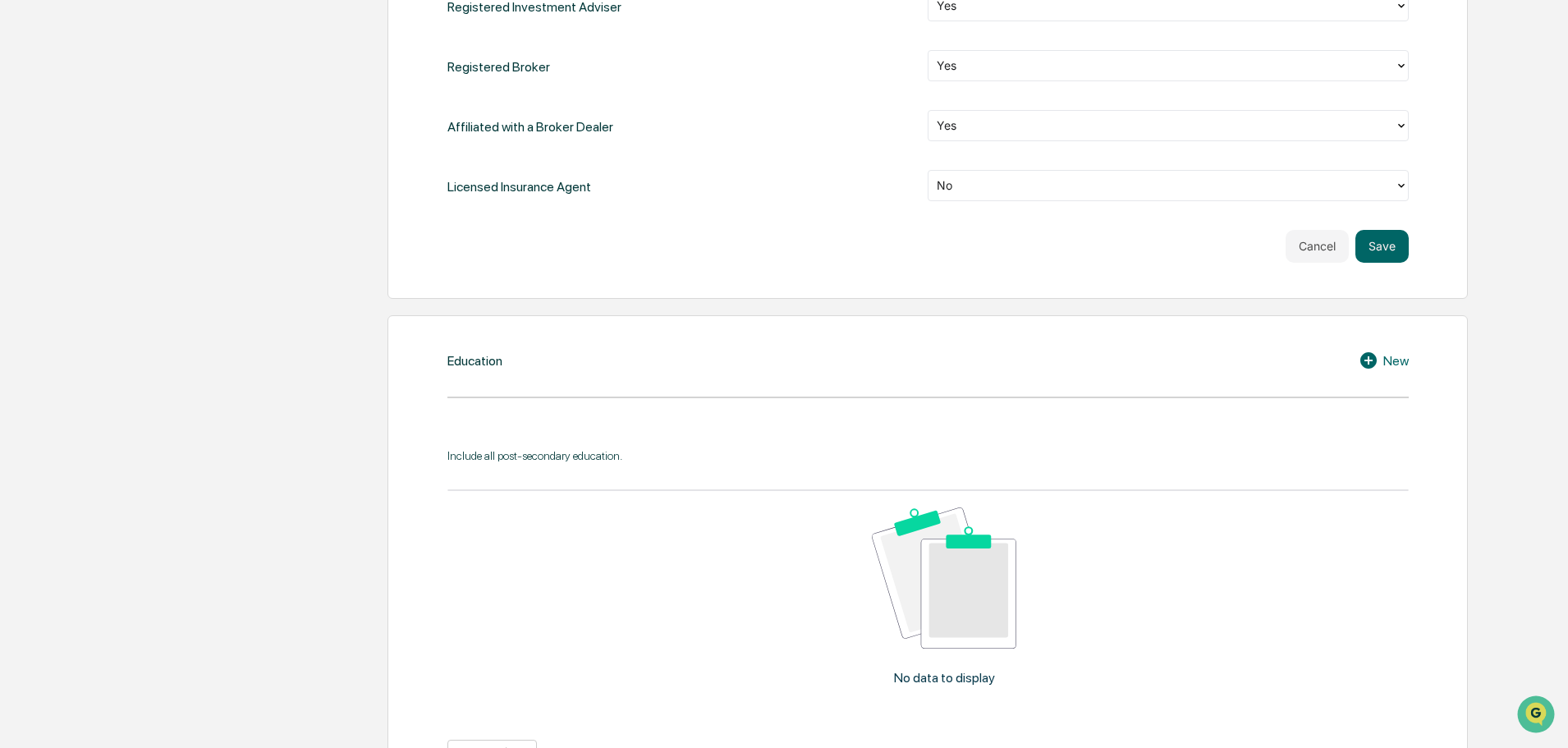
scroll to position [986, 0]
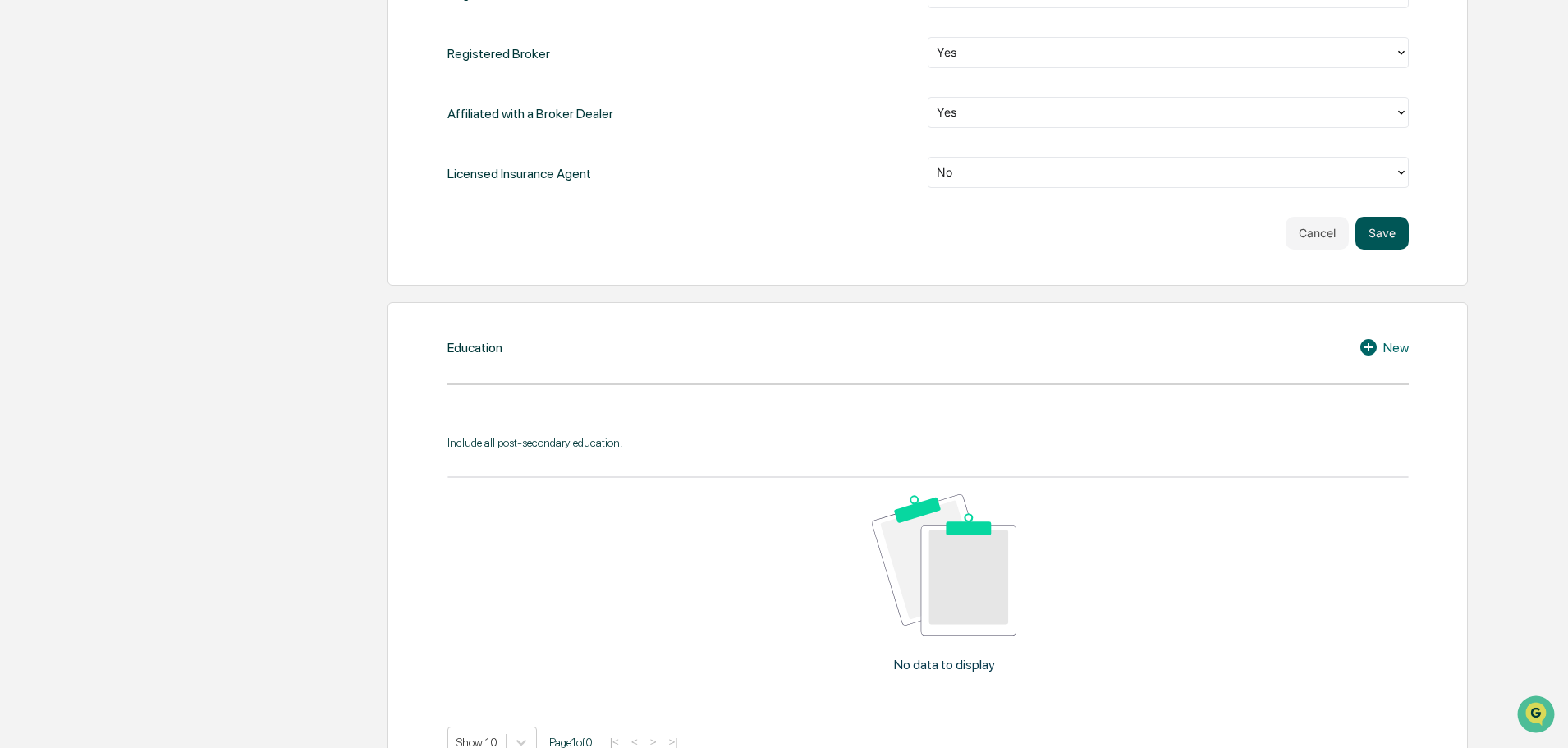
click at [1377, 233] on button "Save" at bounding box center [1382, 233] width 54 height 32
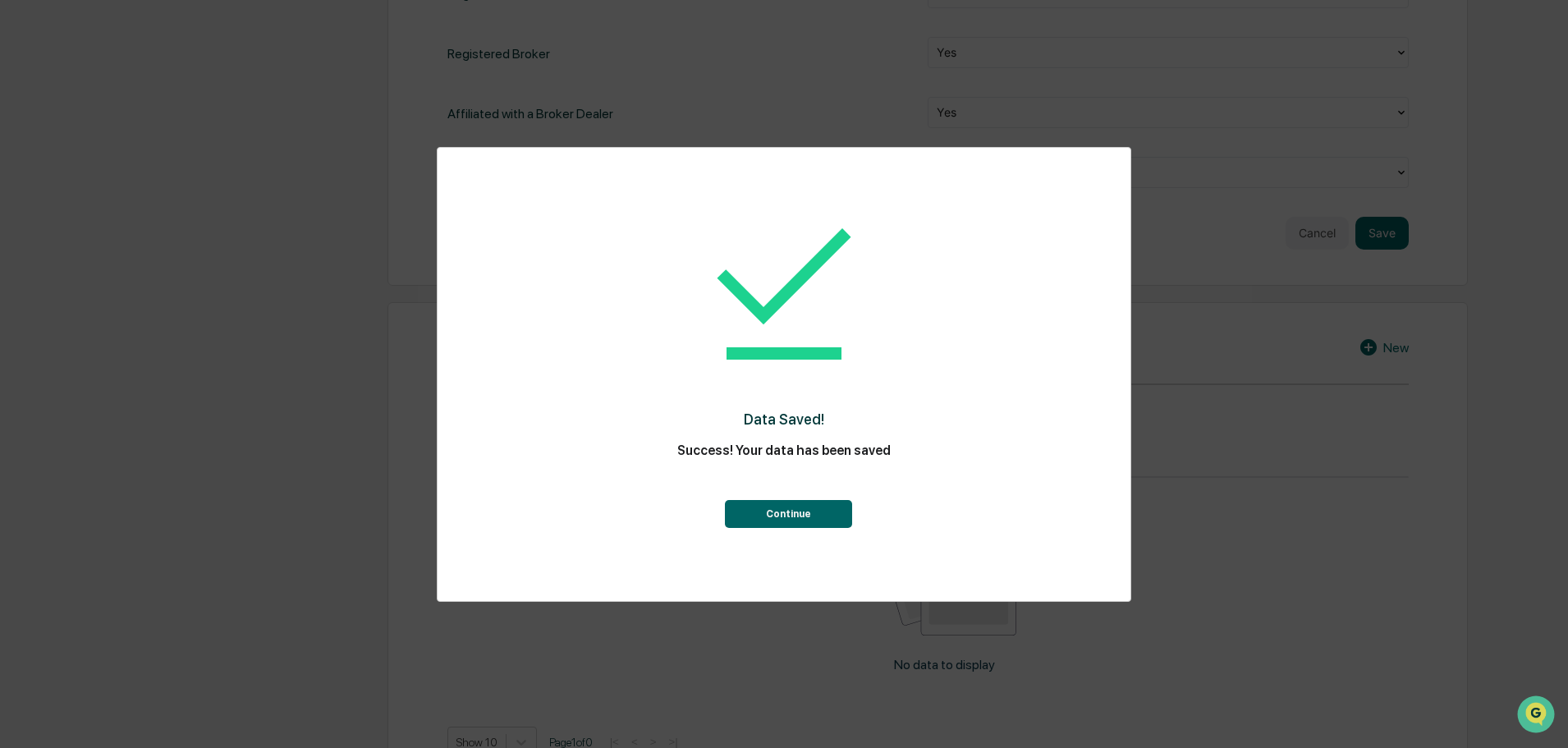
click at [827, 496] on div "Continue" at bounding box center [784, 498] width 627 height 59
click at [819, 515] on button "Continue" at bounding box center [788, 514] width 127 height 28
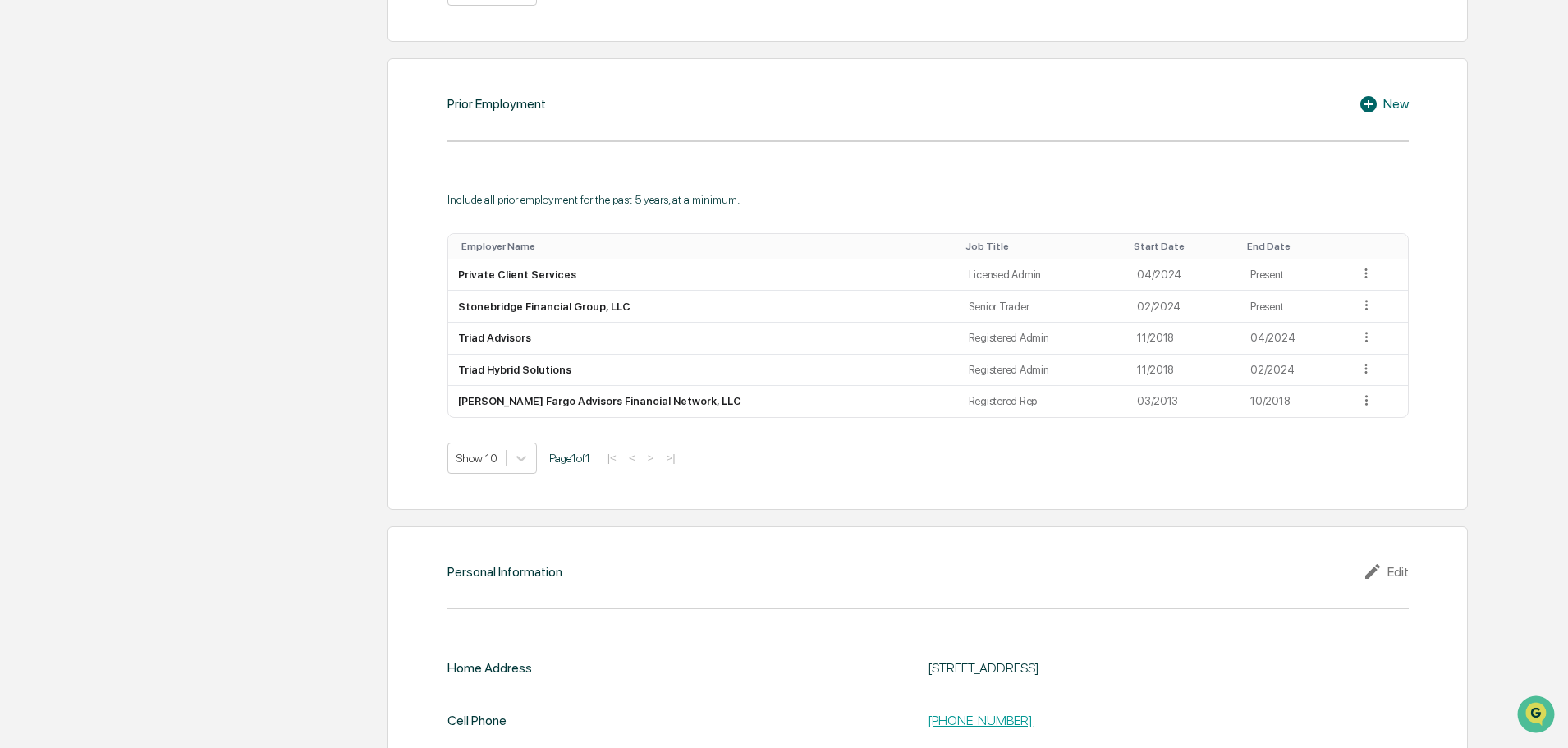
scroll to position [1365, 0]
drag, startPoint x: 507, startPoint y: 192, endPoint x: 849, endPoint y: 209, distance: 342.4
click at [849, 209] on div "Include all prior employment for the past 5 years, at a minimum. Employer Name …" at bounding box center [928, 332] width 961 height 281
drag, startPoint x: 849, startPoint y: 209, endPoint x: 478, endPoint y: 197, distance: 371.2
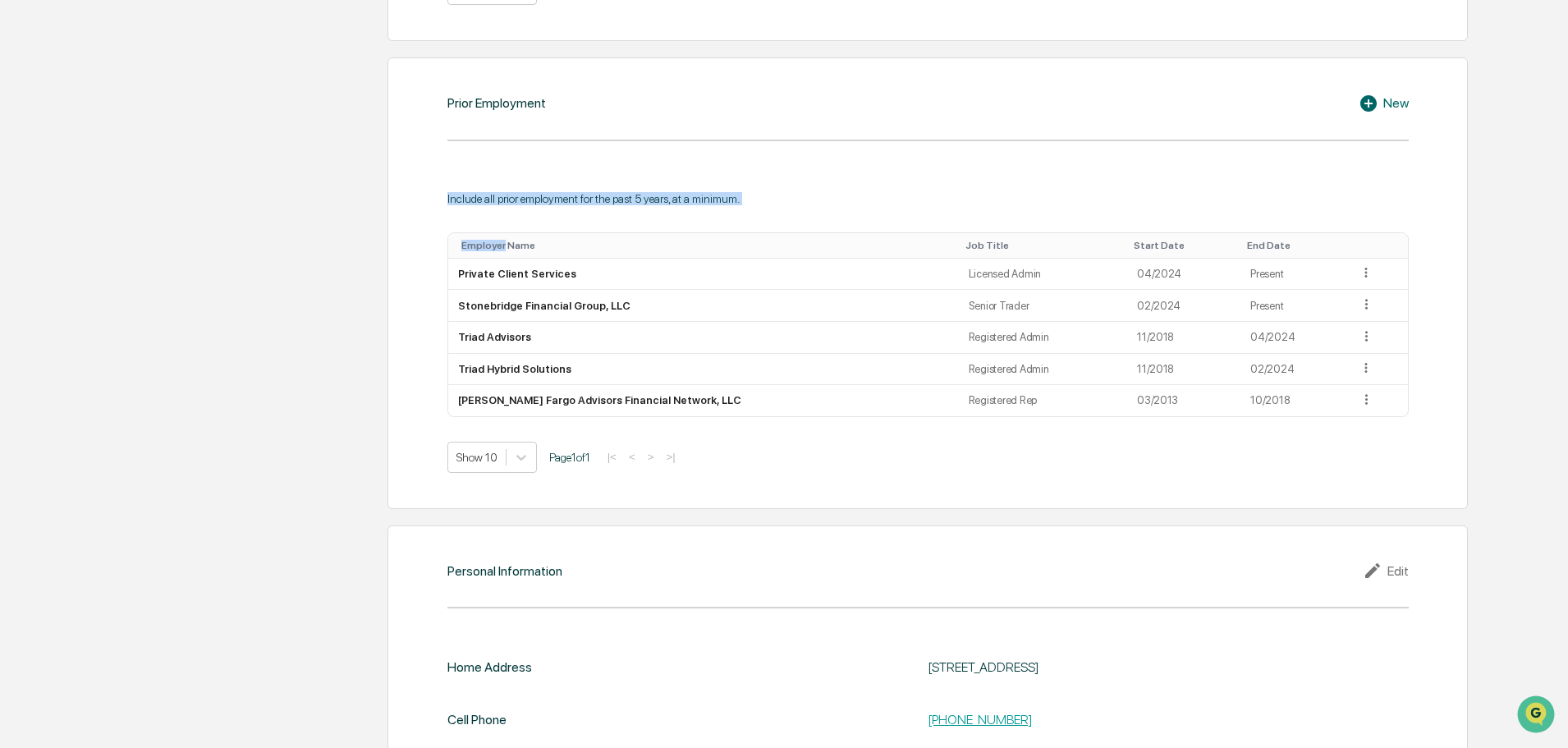
click at [478, 197] on div "Include all prior employment for the past 5 years, at a minimum. Employer Name …" at bounding box center [928, 332] width 961 height 281
click at [478, 197] on div "Include all prior employment for the past 5 years, at a minimum." at bounding box center [928, 199] width 961 height 13
drag, startPoint x: 468, startPoint y: 153, endPoint x: 793, endPoint y: 227, distance: 333.3
click at [793, 227] on div "Prior Employment New Include all prior employment for the past 5 years, at a mi…" at bounding box center [928, 283] width 1080 height 452
click at [793, 227] on div "Employer Name Job Title Start Date End Date Private Client Services Licensed Ad…" at bounding box center [928, 349] width 961 height 247
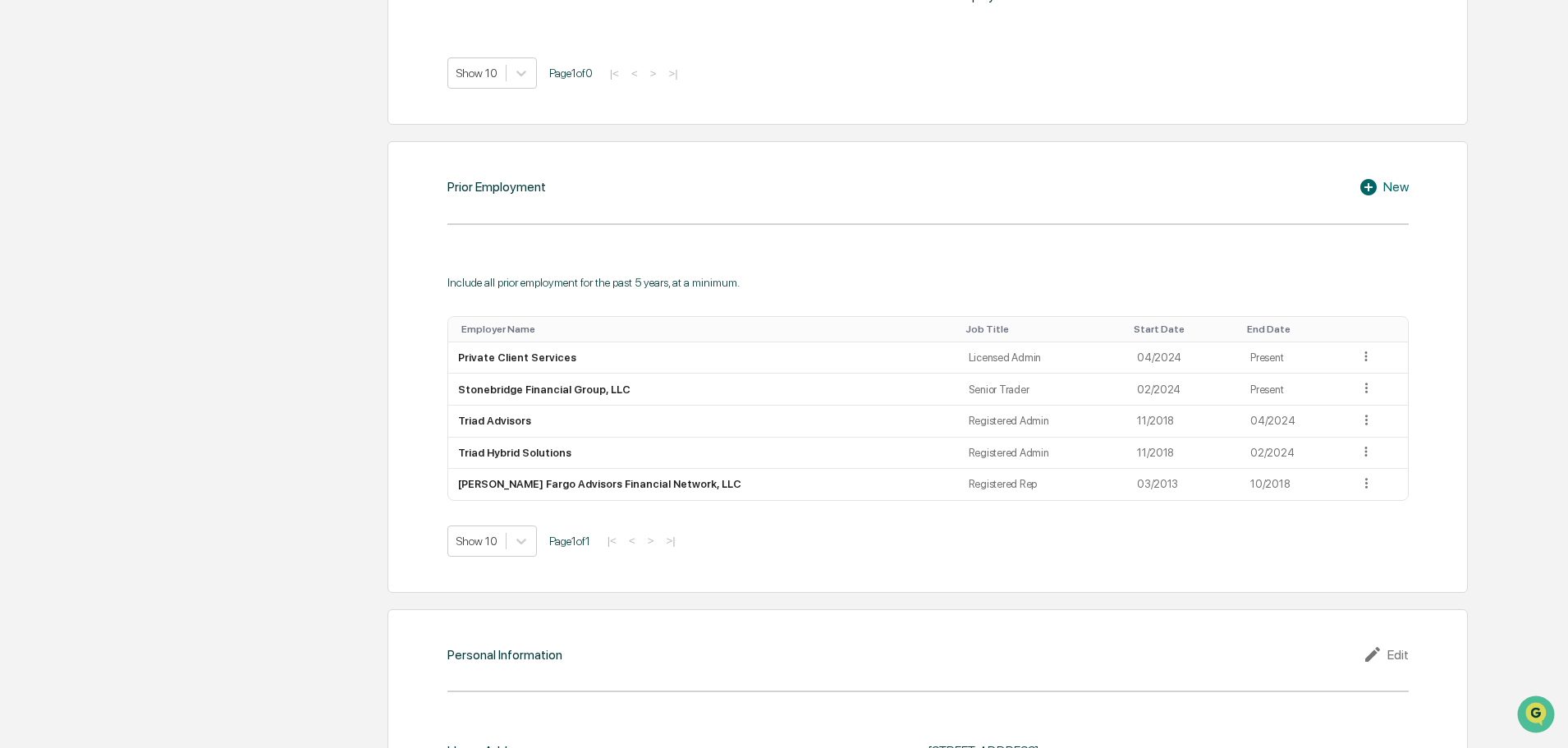
scroll to position [1313, 0]
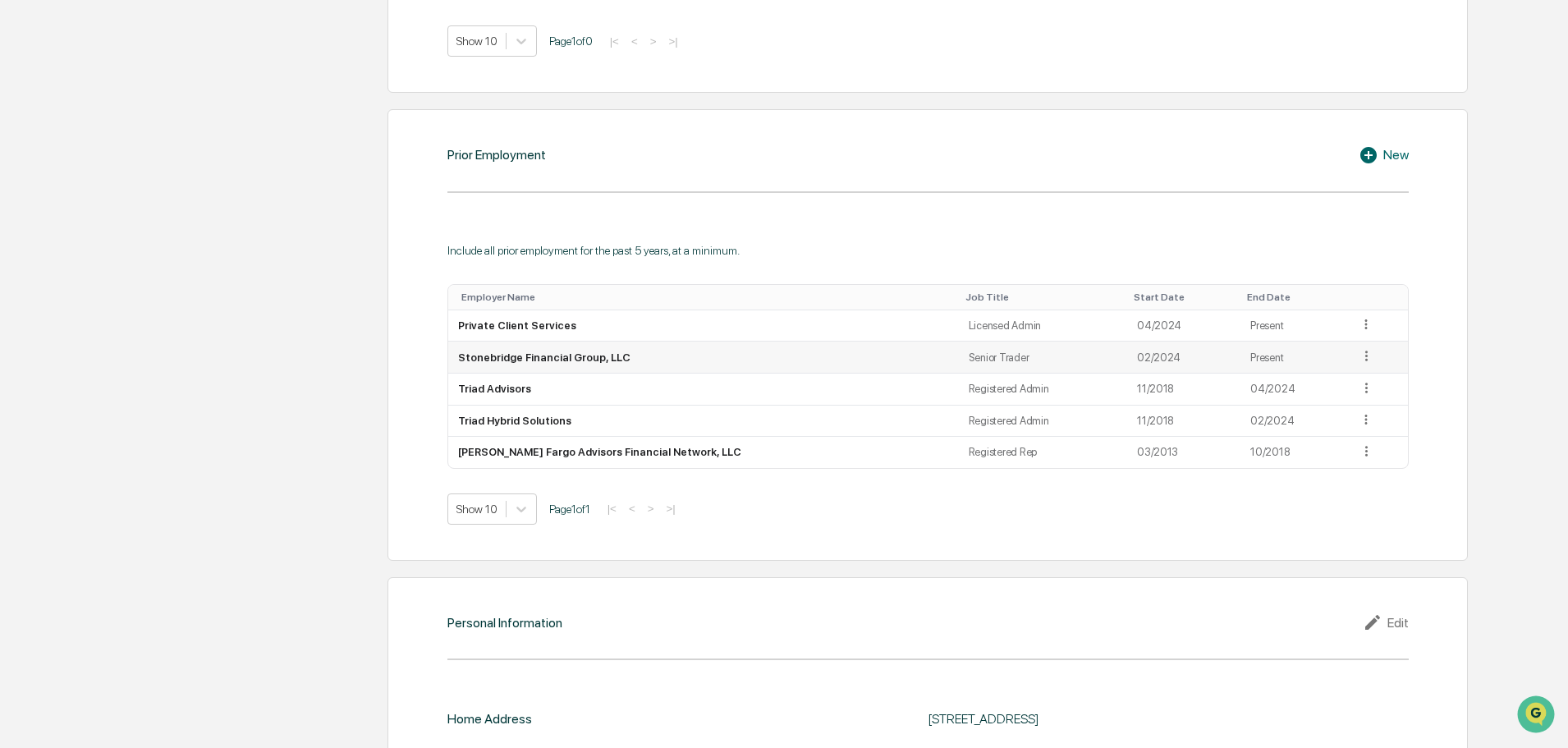
click at [1358, 353] on icon at bounding box center [1366, 355] width 16 height 16
click at [1335, 377] on div "Edit" at bounding box center [1346, 380] width 53 height 26
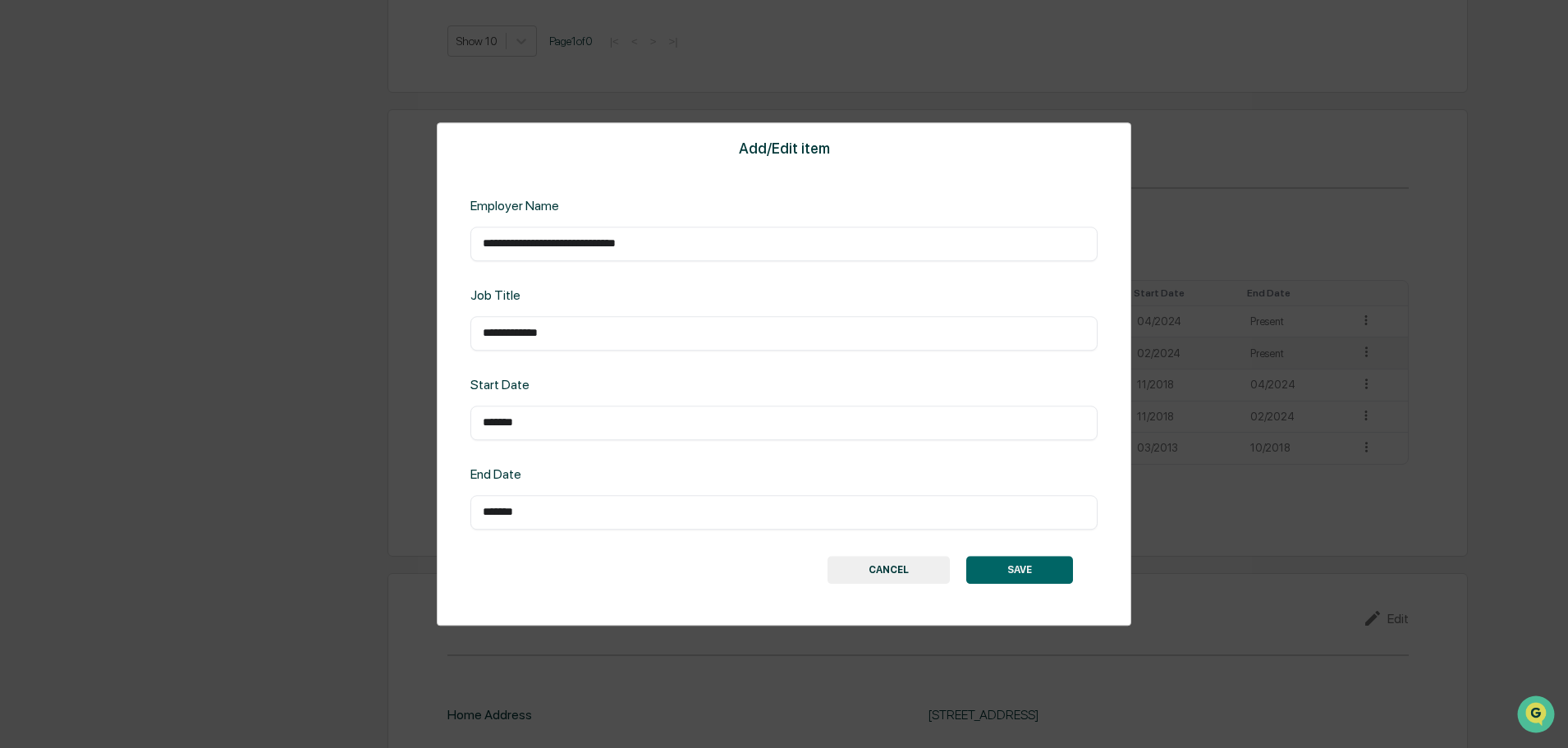
drag, startPoint x: 513, startPoint y: 419, endPoint x: 446, endPoint y: 409, distance: 67.7
click at [409, 409] on div "**********" at bounding box center [784, 374] width 1568 height 748
type input "*******"
click at [1035, 562] on button "SAVE" at bounding box center [1019, 570] width 107 height 28
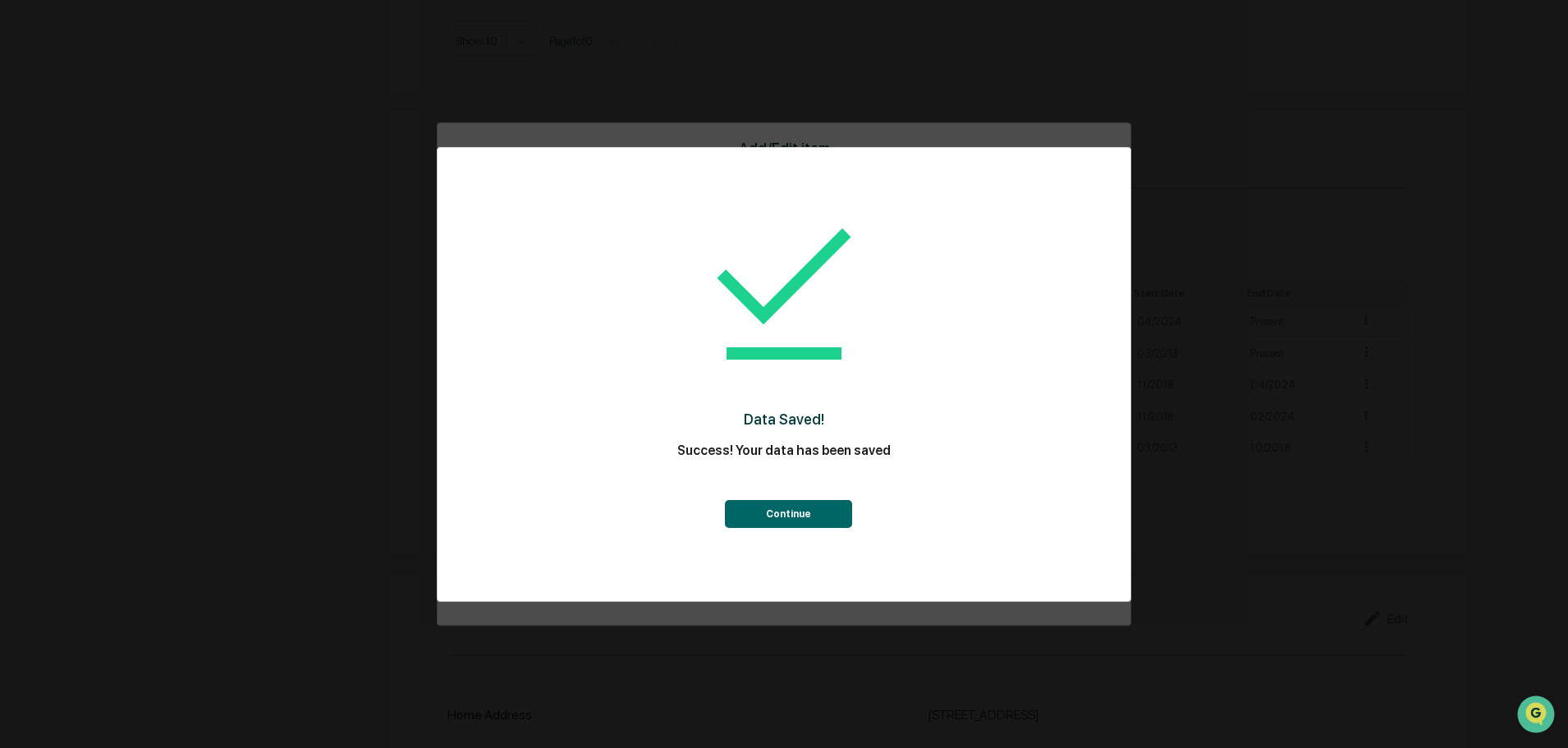
click at [809, 511] on button "Continue" at bounding box center [788, 514] width 127 height 28
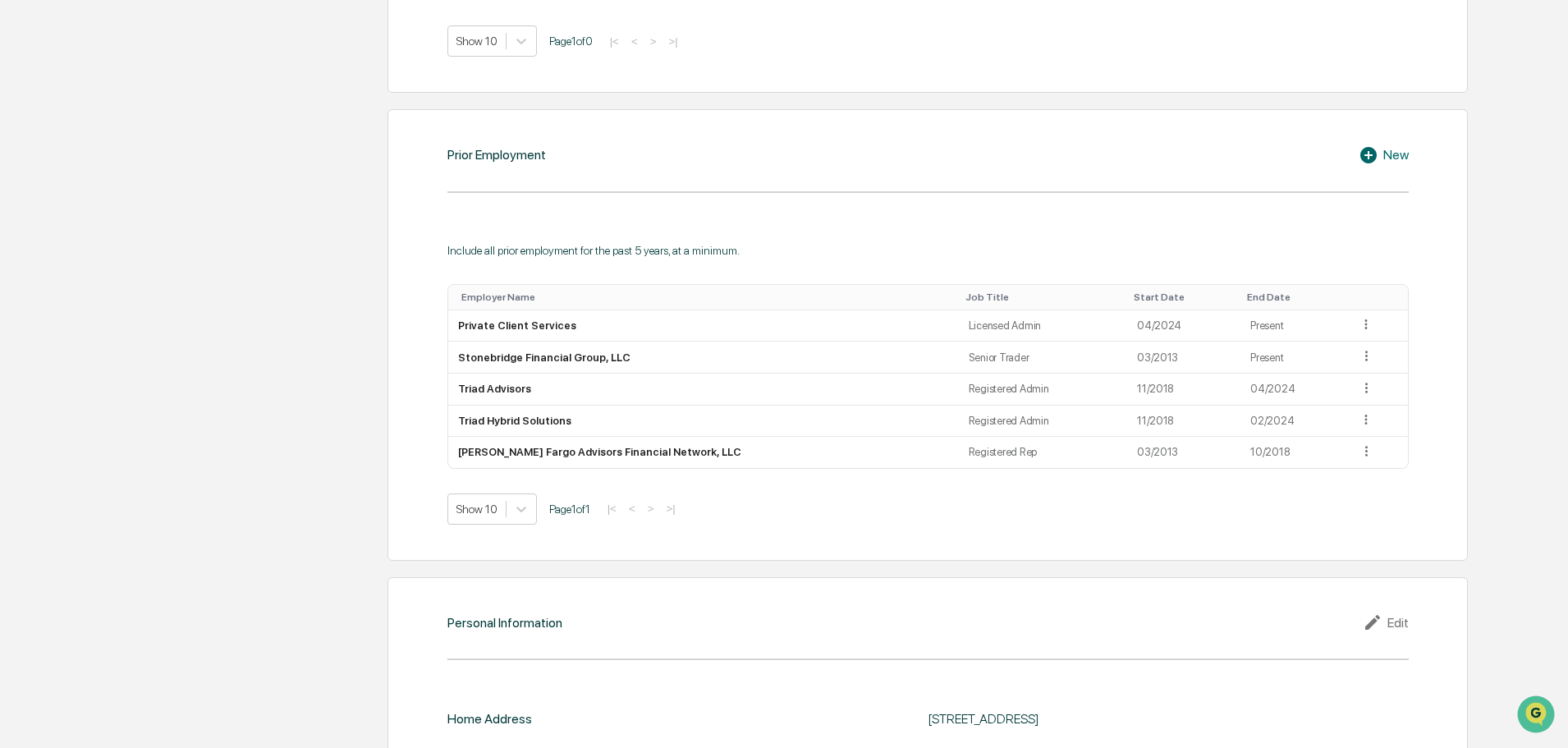
click at [944, 554] on div "Prior Employment New Include all prior employment for the past 5 years, at a mi…" at bounding box center [928, 335] width 1080 height 452
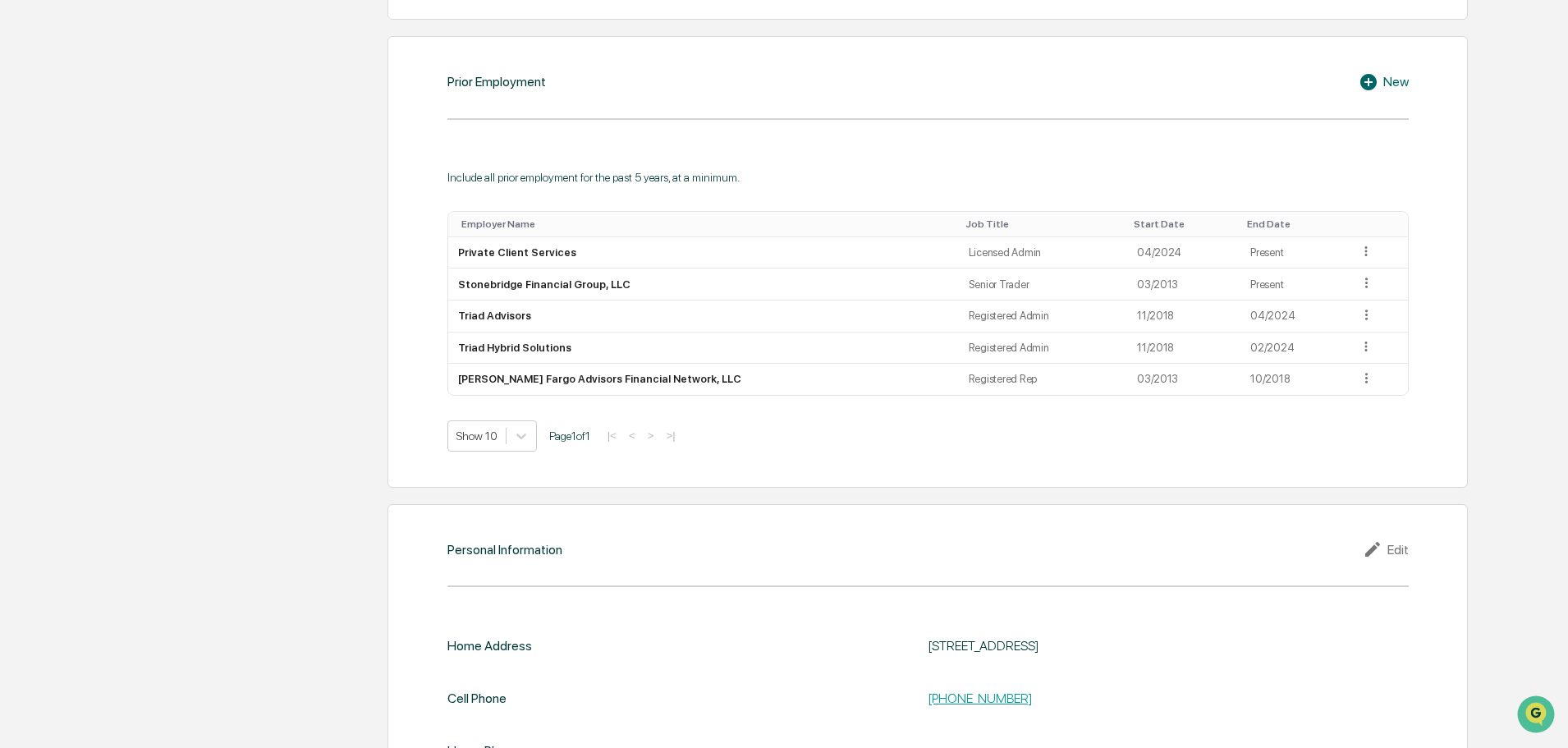
scroll to position [1468, 0]
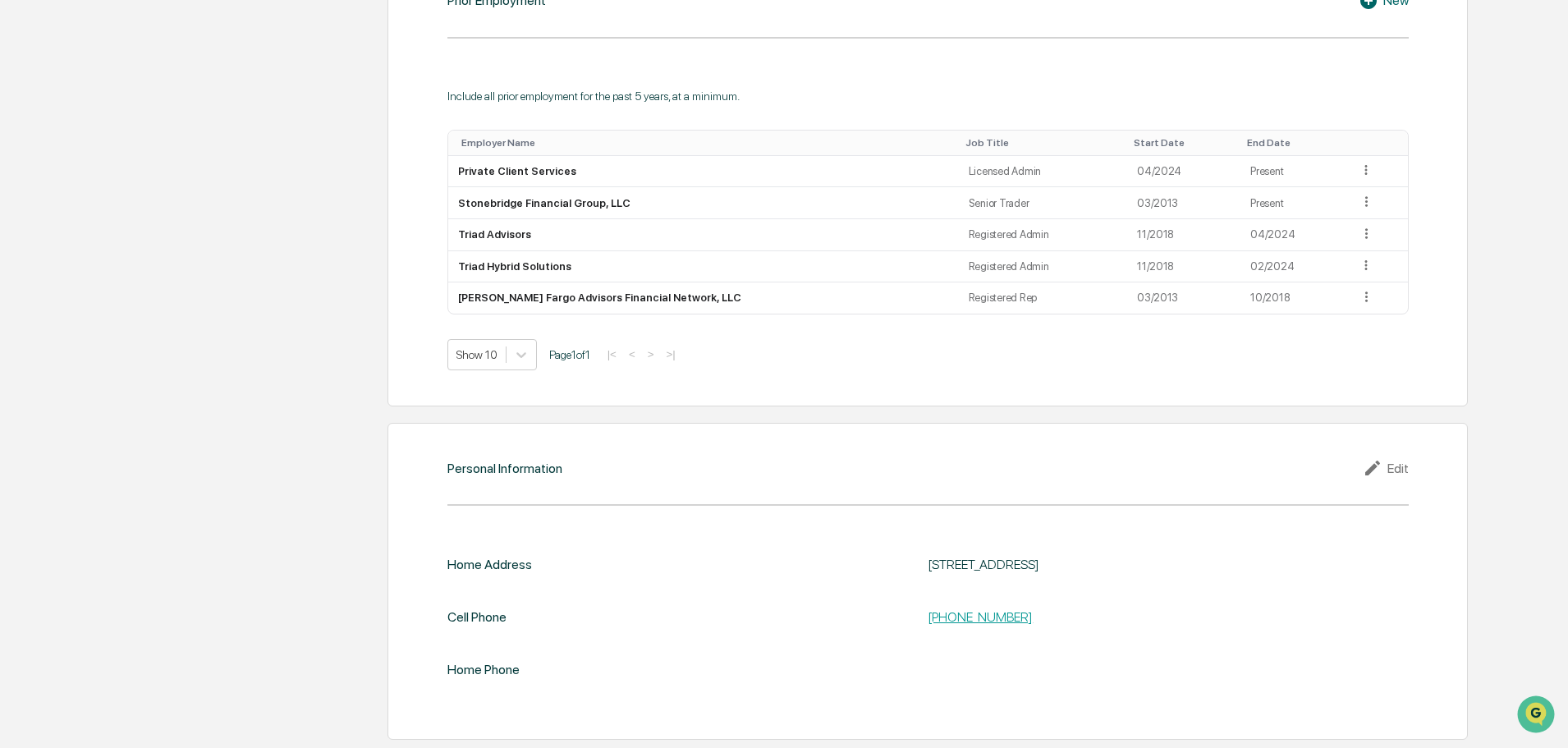
click at [1379, 471] on icon at bounding box center [1375, 468] width 25 height 19
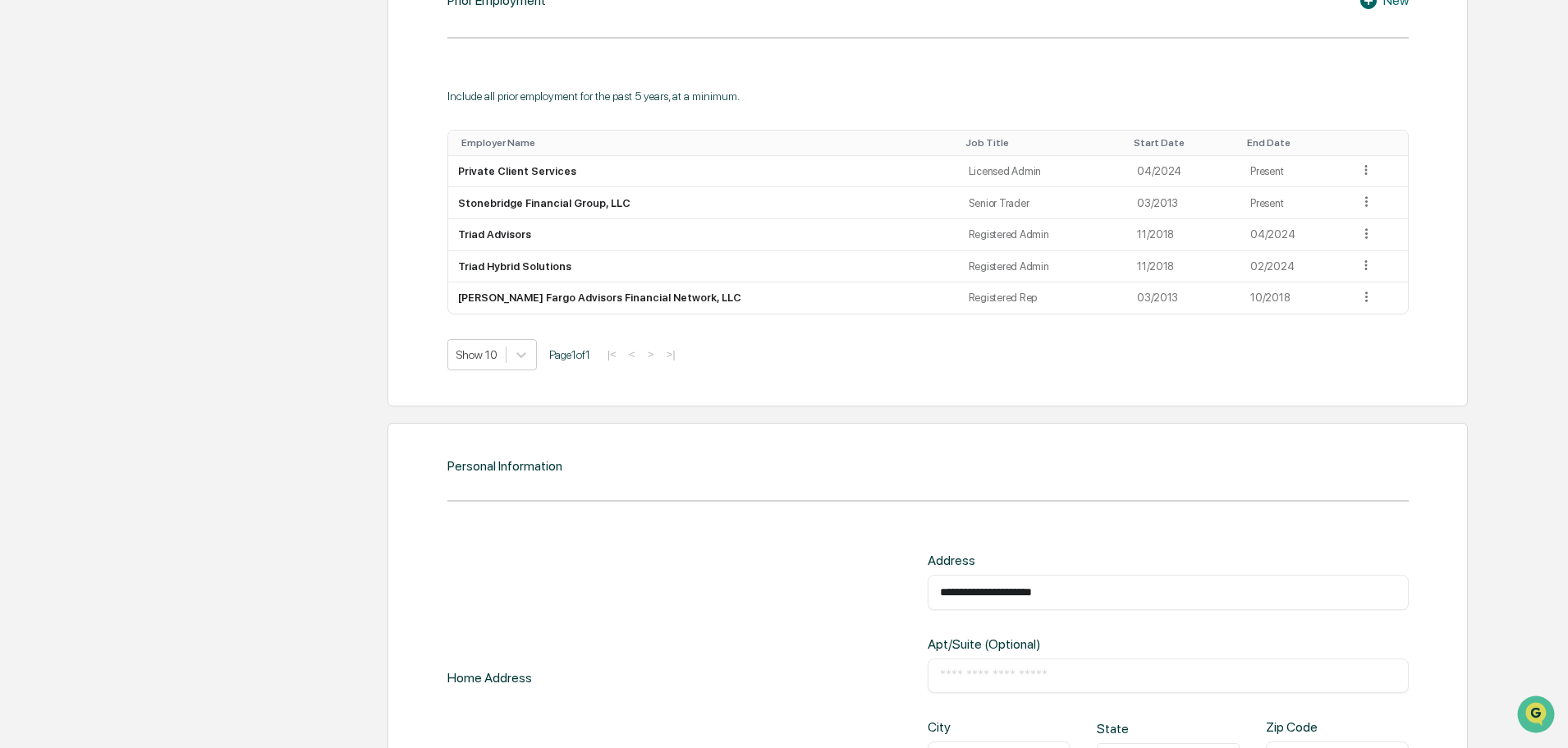
click at [801, 557] on div "**********" at bounding box center [928, 677] width 961 height 249
type input "**********"
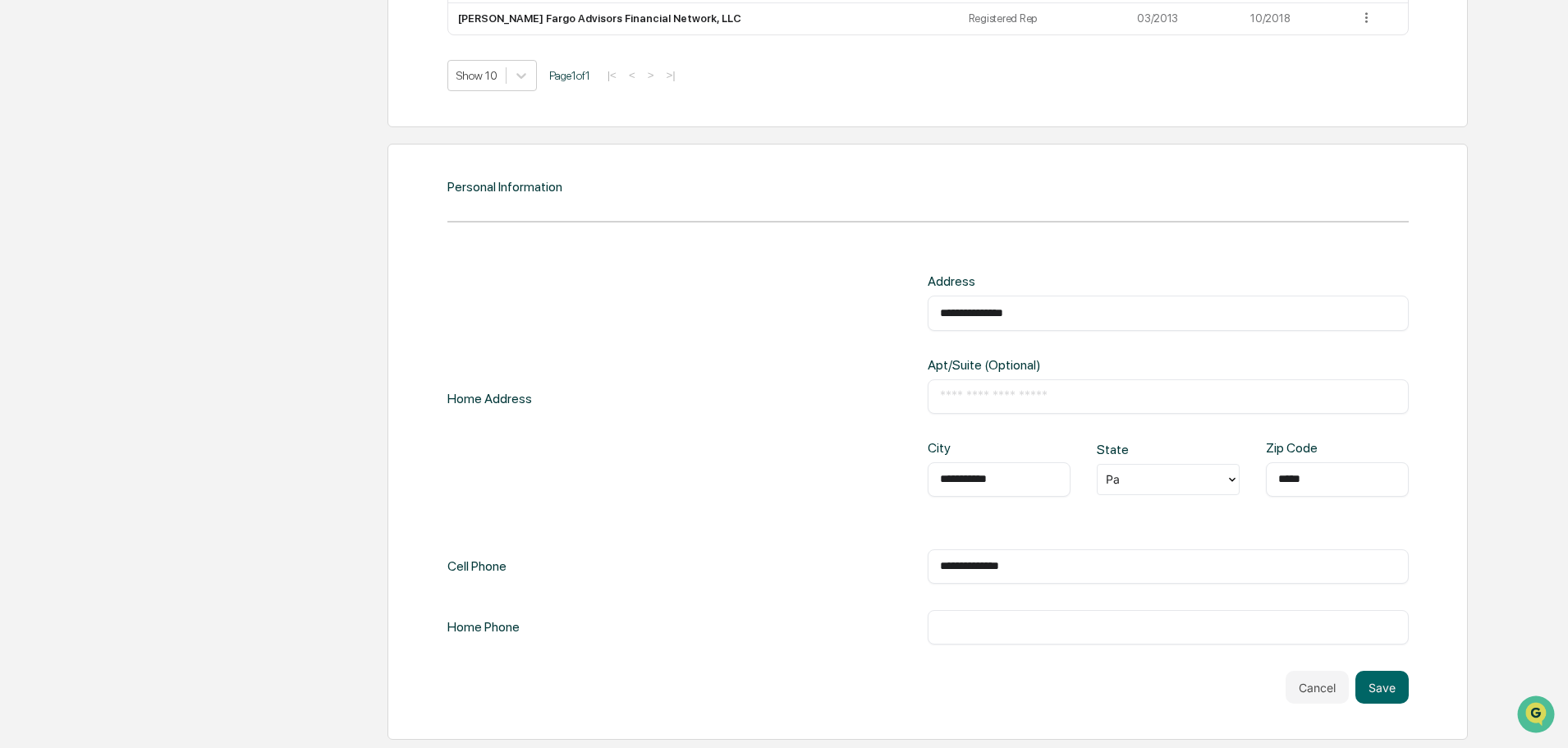
type input "**********"
type input "**"
type input "*****"
type input "**********"
click at [1385, 694] on button "Save" at bounding box center [1382, 687] width 54 height 32
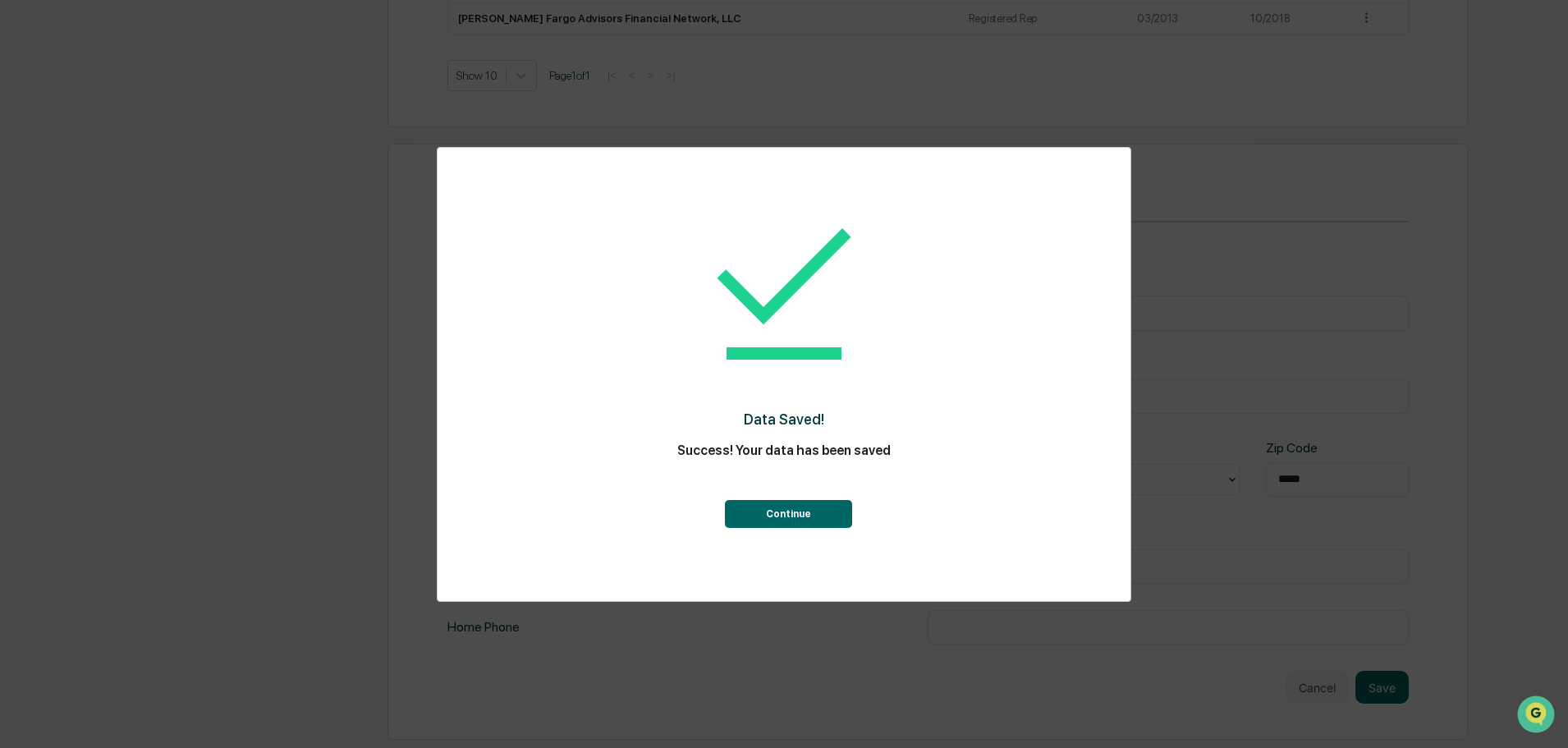
drag, startPoint x: 721, startPoint y: 509, endPoint x: 735, endPoint y: 512, distance: 14.3
click at [722, 509] on div "Continue" at bounding box center [784, 498] width 627 height 59
click at [760, 519] on button "Continue" at bounding box center [788, 514] width 127 height 28
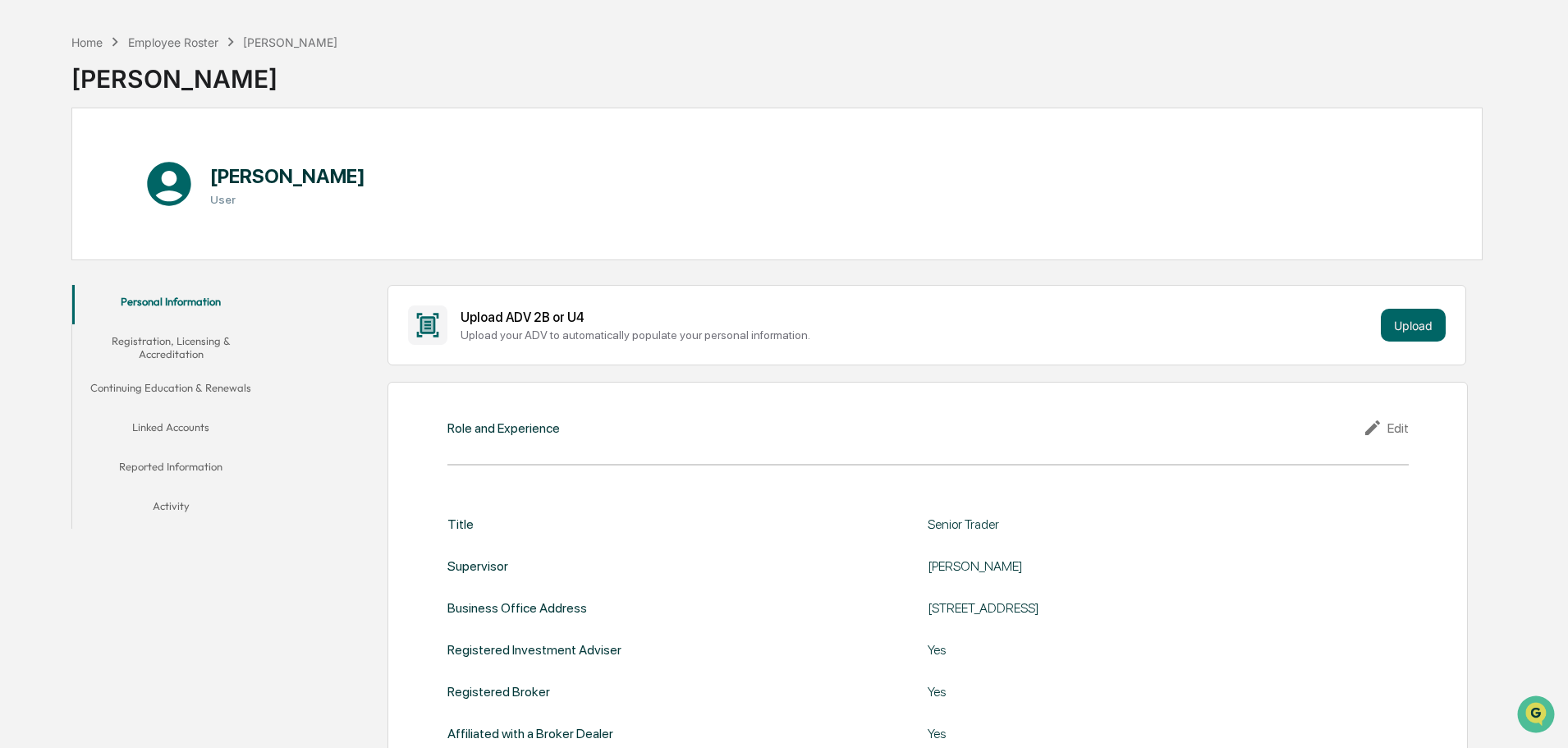
scroll to position [0, 0]
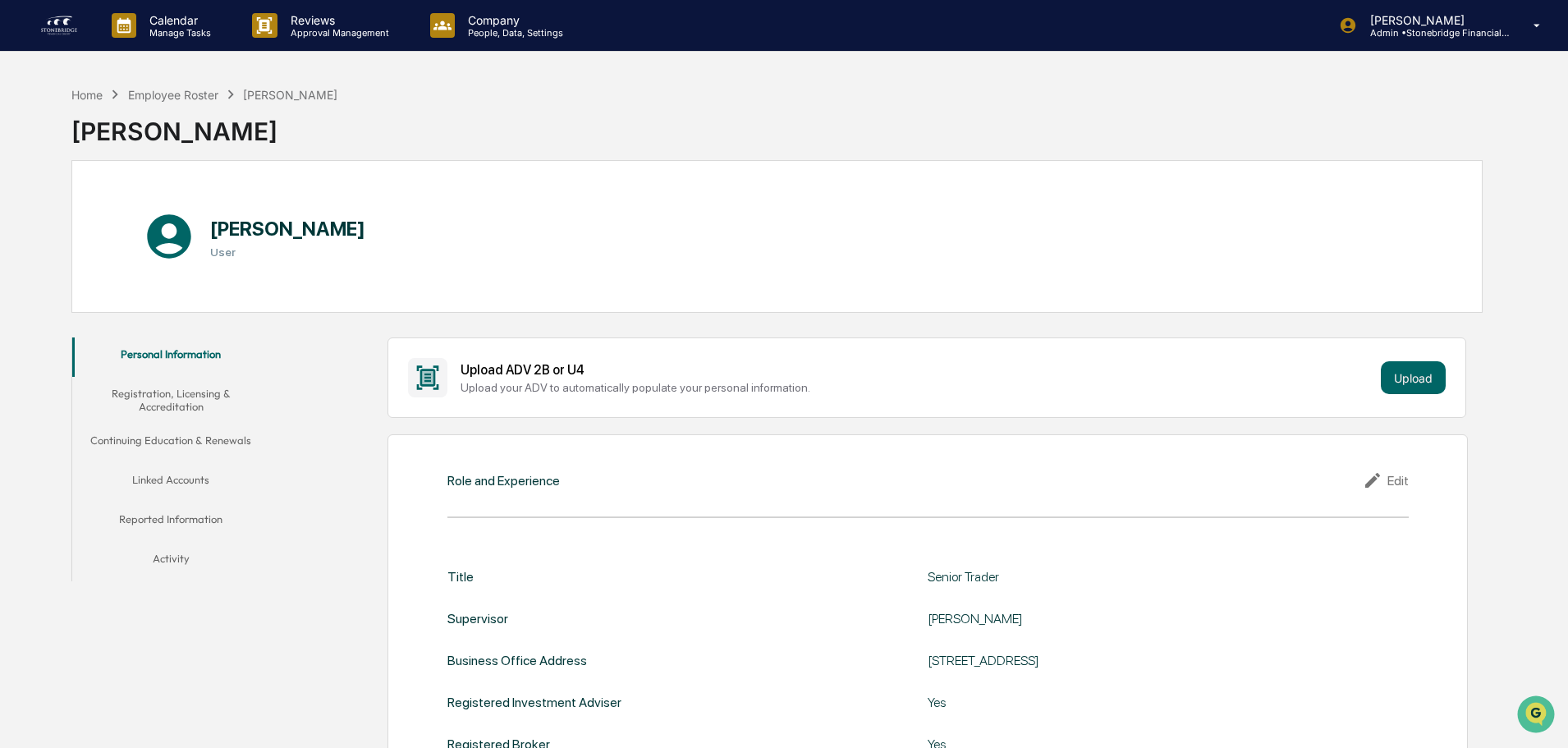
click at [190, 401] on button "Registration, Licensing & Accreditation" at bounding box center [171, 400] width 197 height 46
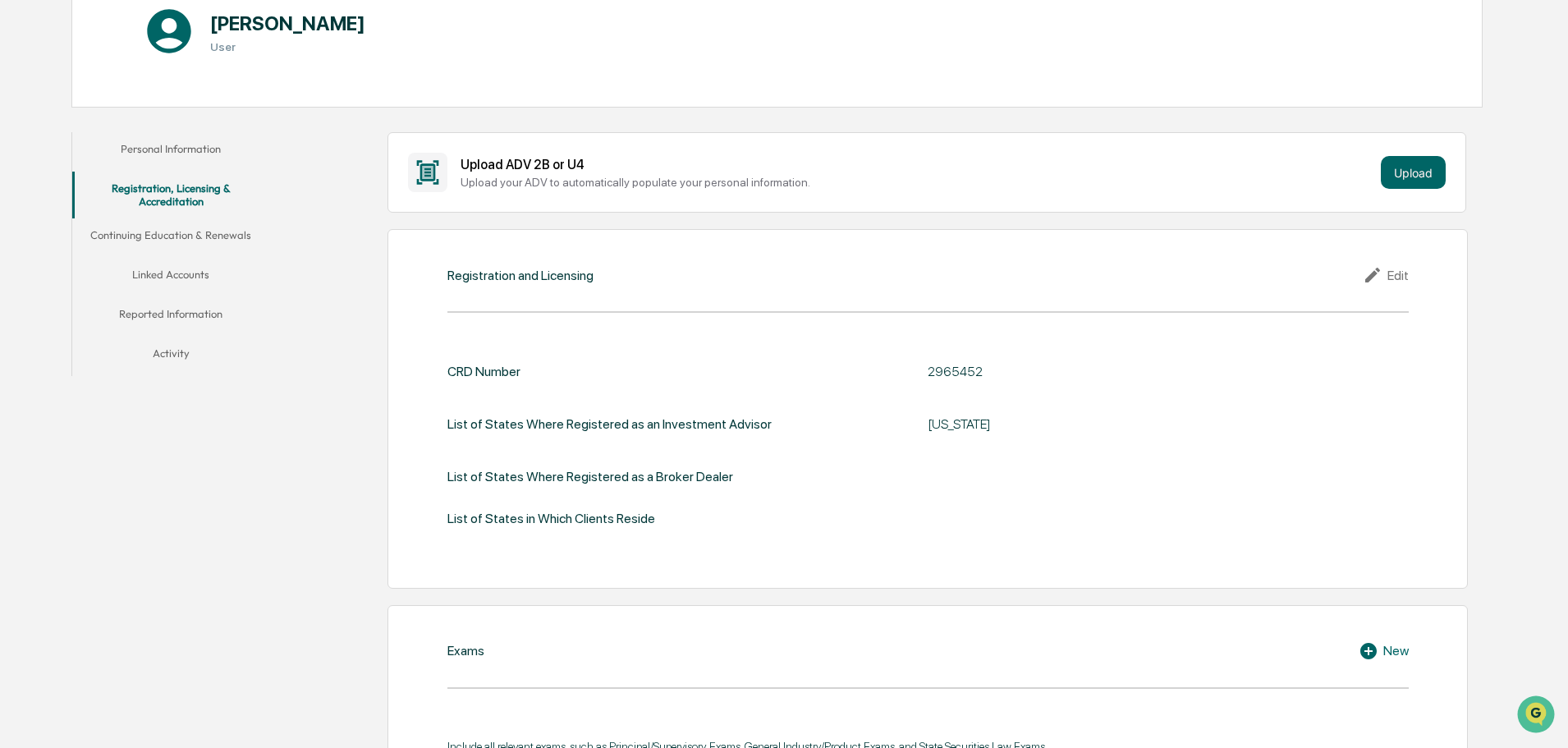
scroll to position [329, 0]
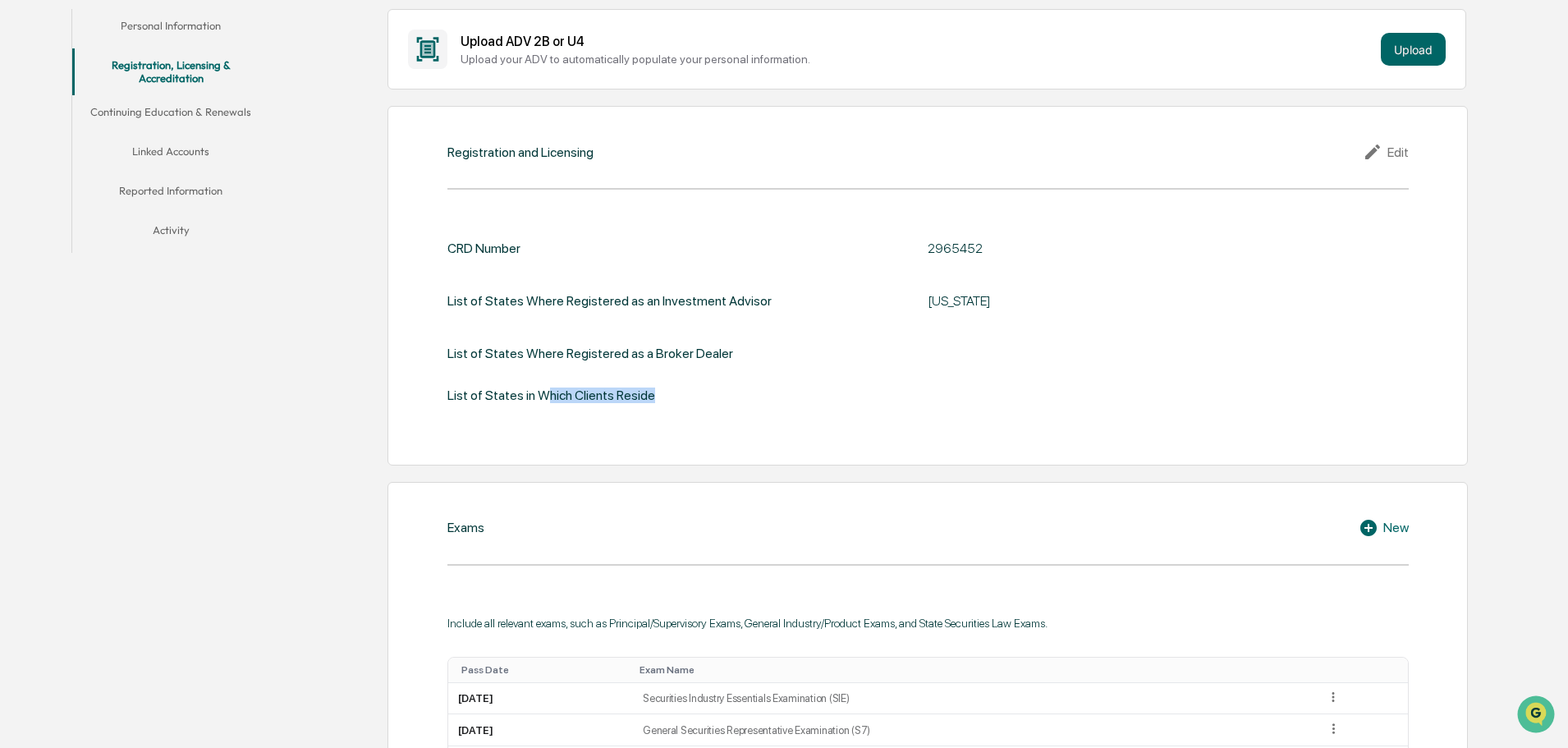
drag, startPoint x: 545, startPoint y: 362, endPoint x: 701, endPoint y: 367, distance: 156.1
click at [701, 367] on div "CRD Number 2965452 List of States Where Registered as an Investment Advisor [US…" at bounding box center [928, 321] width 961 height 162
drag, startPoint x: 701, startPoint y: 370, endPoint x: 623, endPoint y: 353, distance: 79.8
click at [623, 353] on div "CRD Number 2965452 List of States Where Registered as an Investment Advisor [US…" at bounding box center [928, 321] width 961 height 162
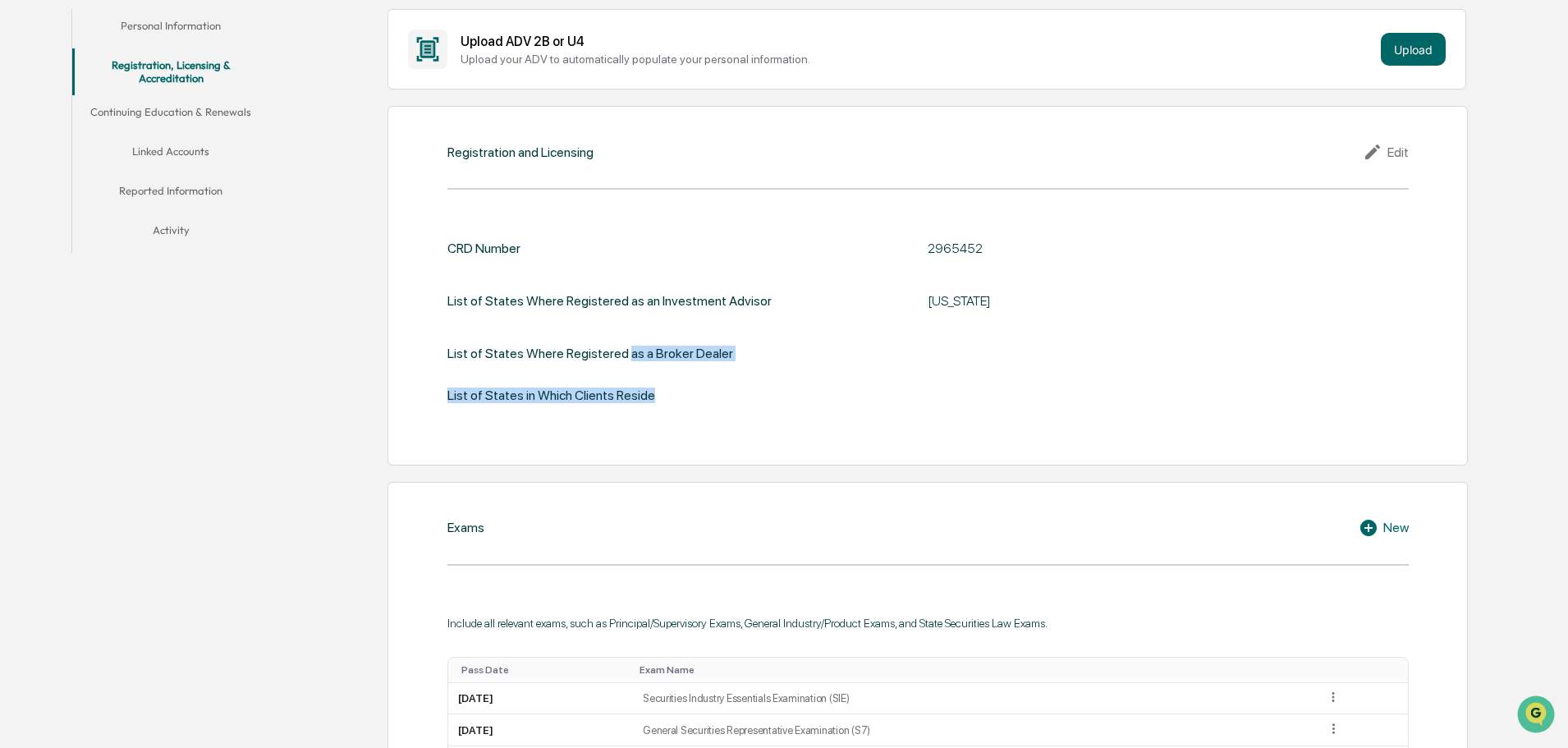
click at [623, 353] on div "List of States Where Registered as a Broker Dealer" at bounding box center [590, 353] width 286 height 16
drag, startPoint x: 623, startPoint y: 354, endPoint x: 705, endPoint y: 370, distance: 83.5
click at [705, 370] on div "CRD Number 2965452 List of States Where Registered as an Investment Advisor [US…" at bounding box center [928, 321] width 961 height 162
click at [1386, 156] on icon at bounding box center [1375, 151] width 25 height 19
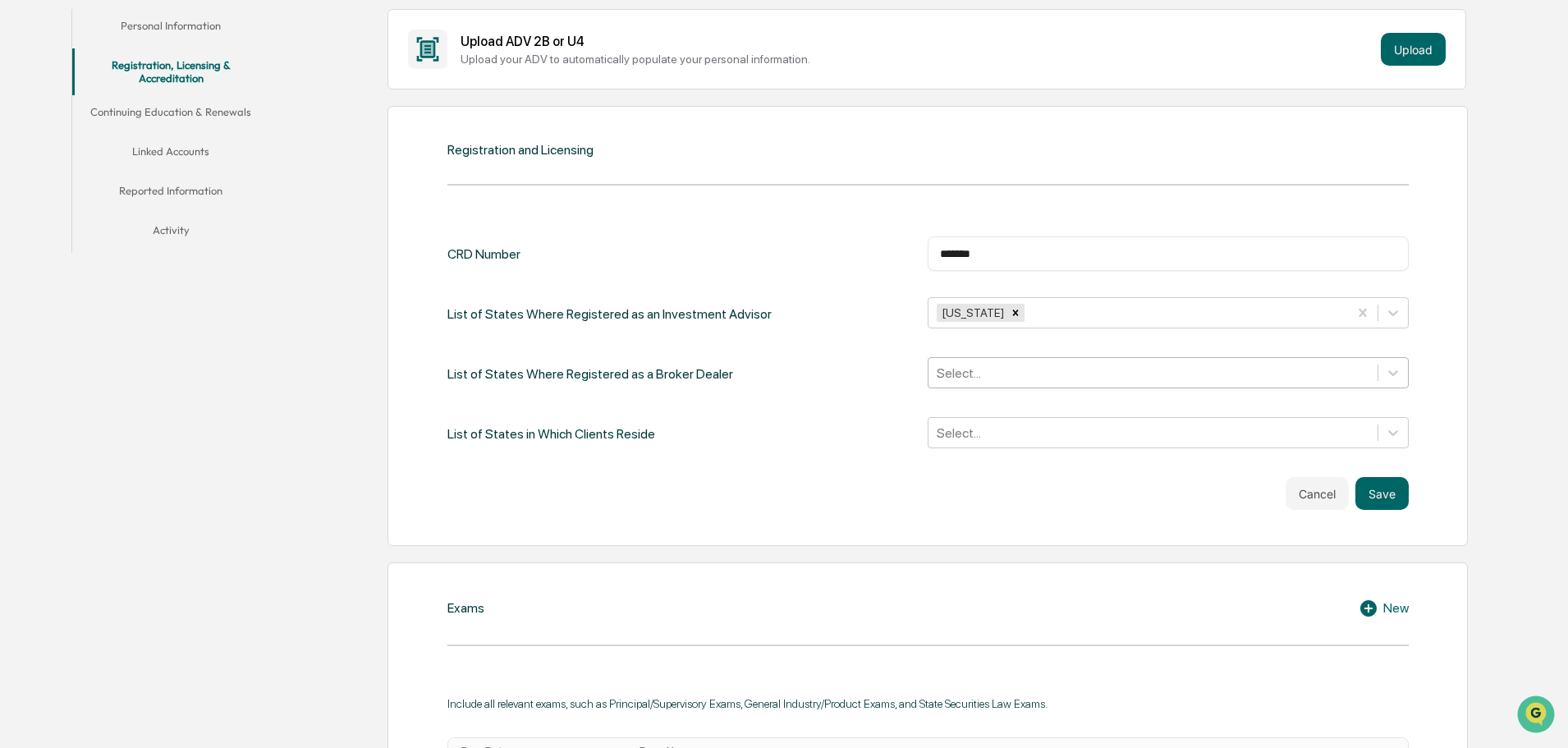
click at [1009, 372] on div at bounding box center [1152, 373] width 432 height 19
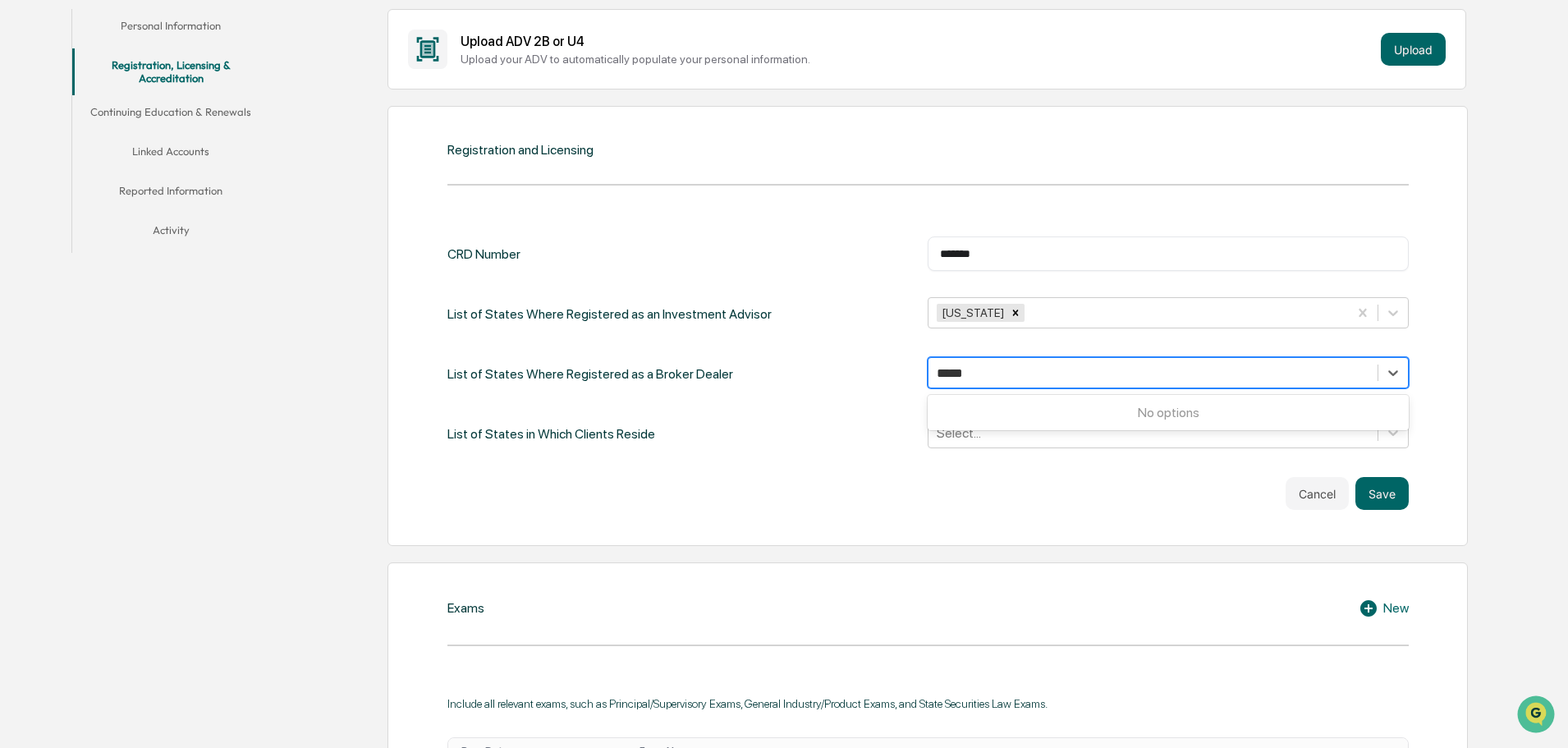
type input "****"
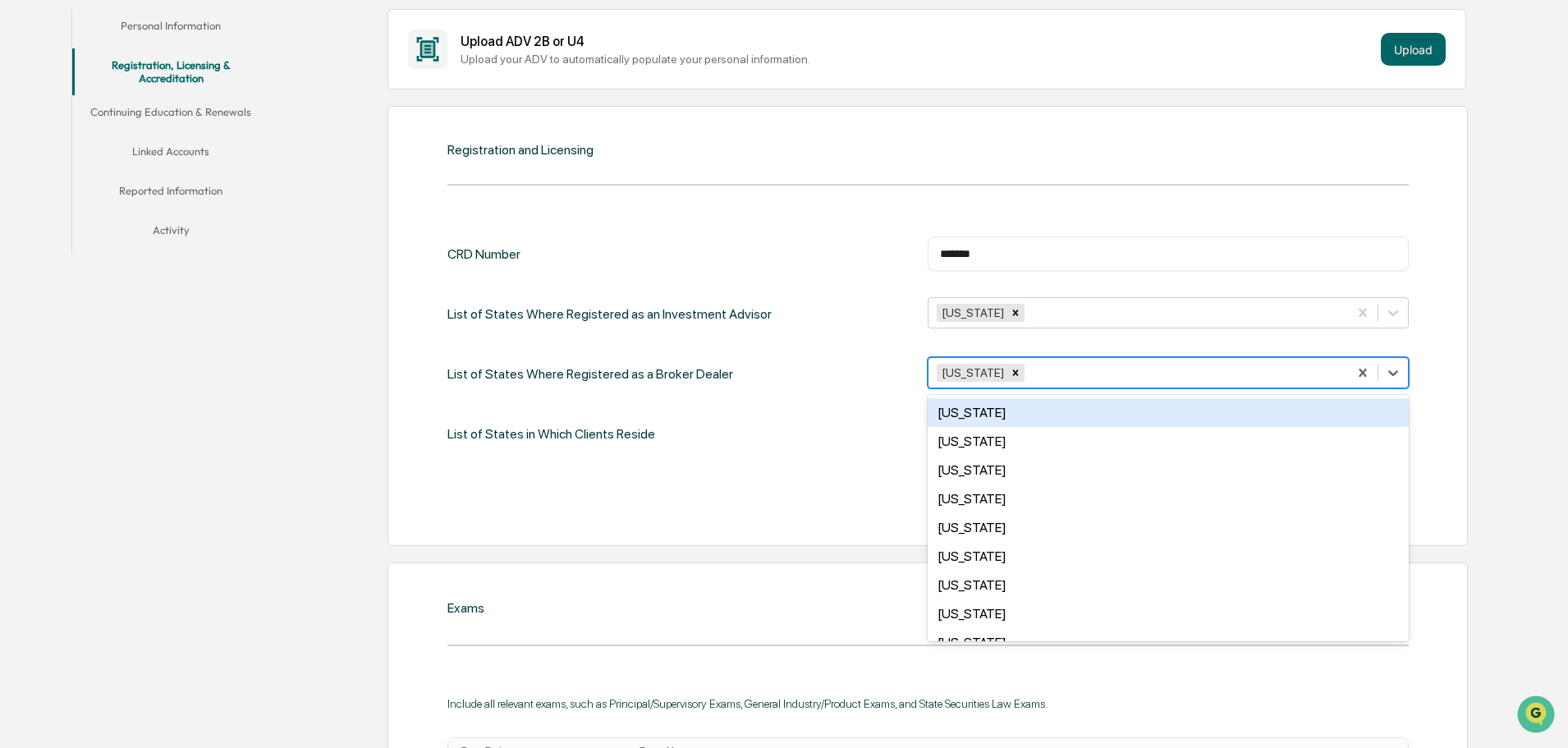
click at [787, 353] on div "CRD Number ******* ​ List of States Where Registered as an Investment Advisor […" at bounding box center [928, 343] width 961 height 214
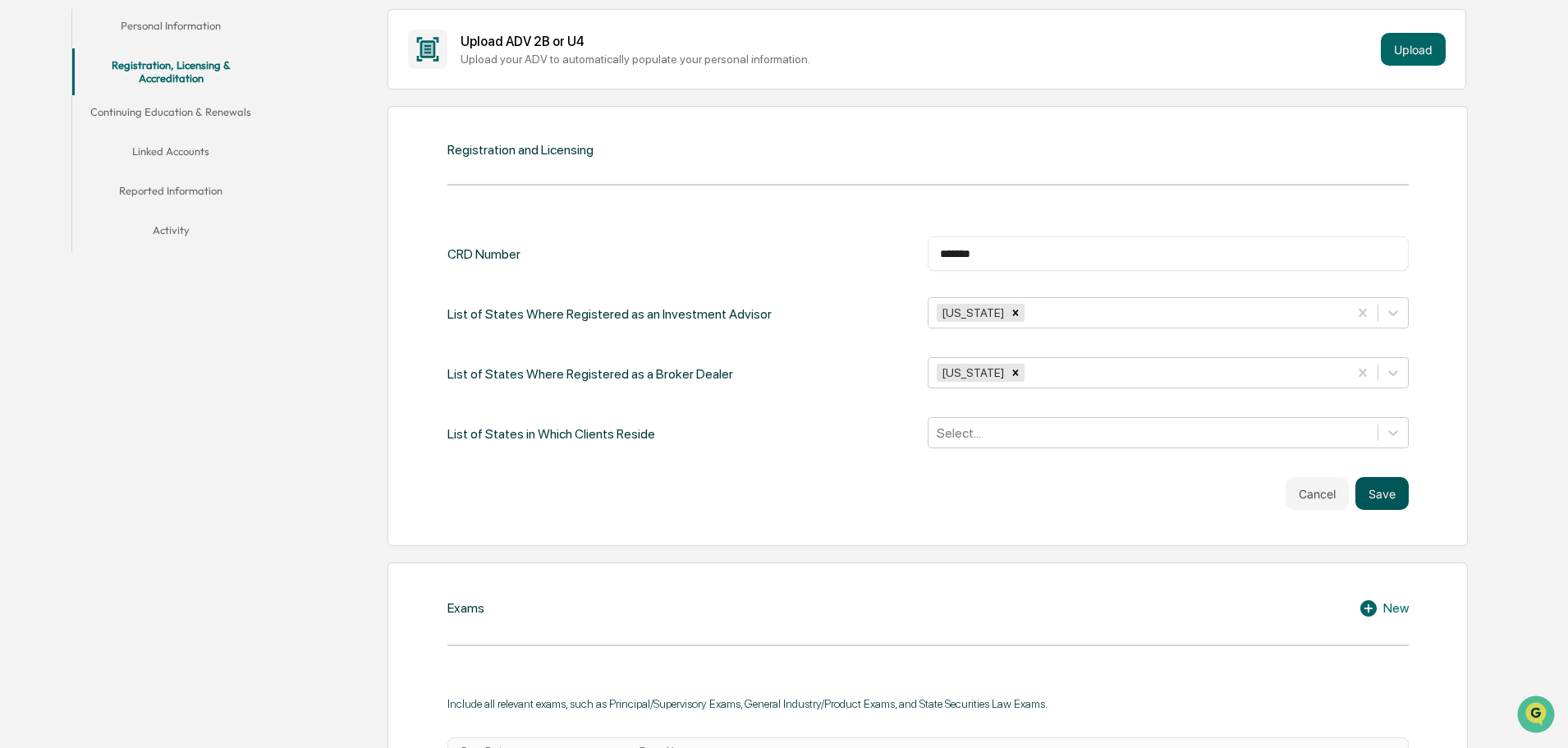
click at [1376, 492] on button "Save" at bounding box center [1382, 493] width 54 height 32
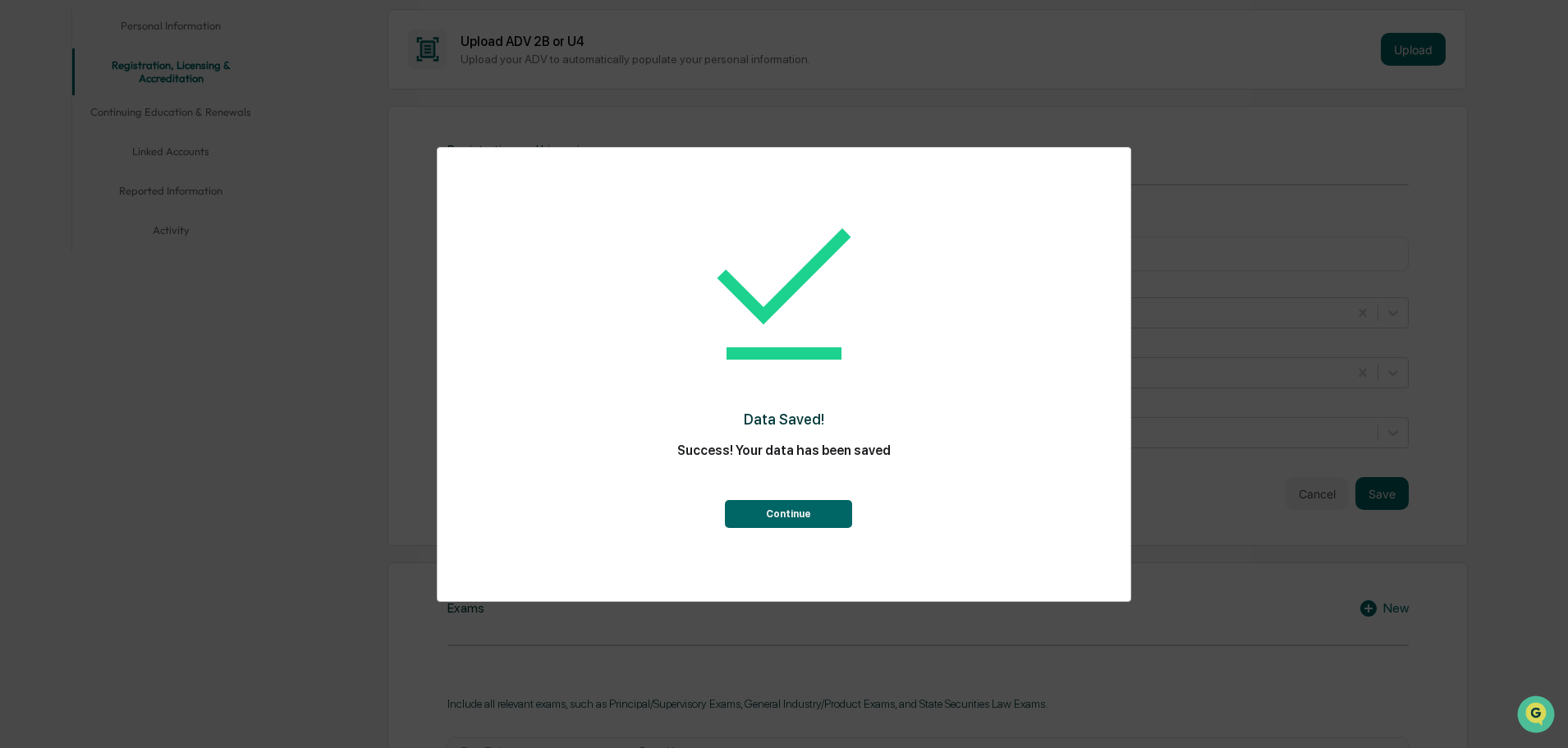
click at [729, 532] on div "Data Saved! Success! Your data has been saved Continue" at bounding box center [784, 362] width 627 height 395
click at [739, 522] on button "Continue" at bounding box center [788, 514] width 127 height 28
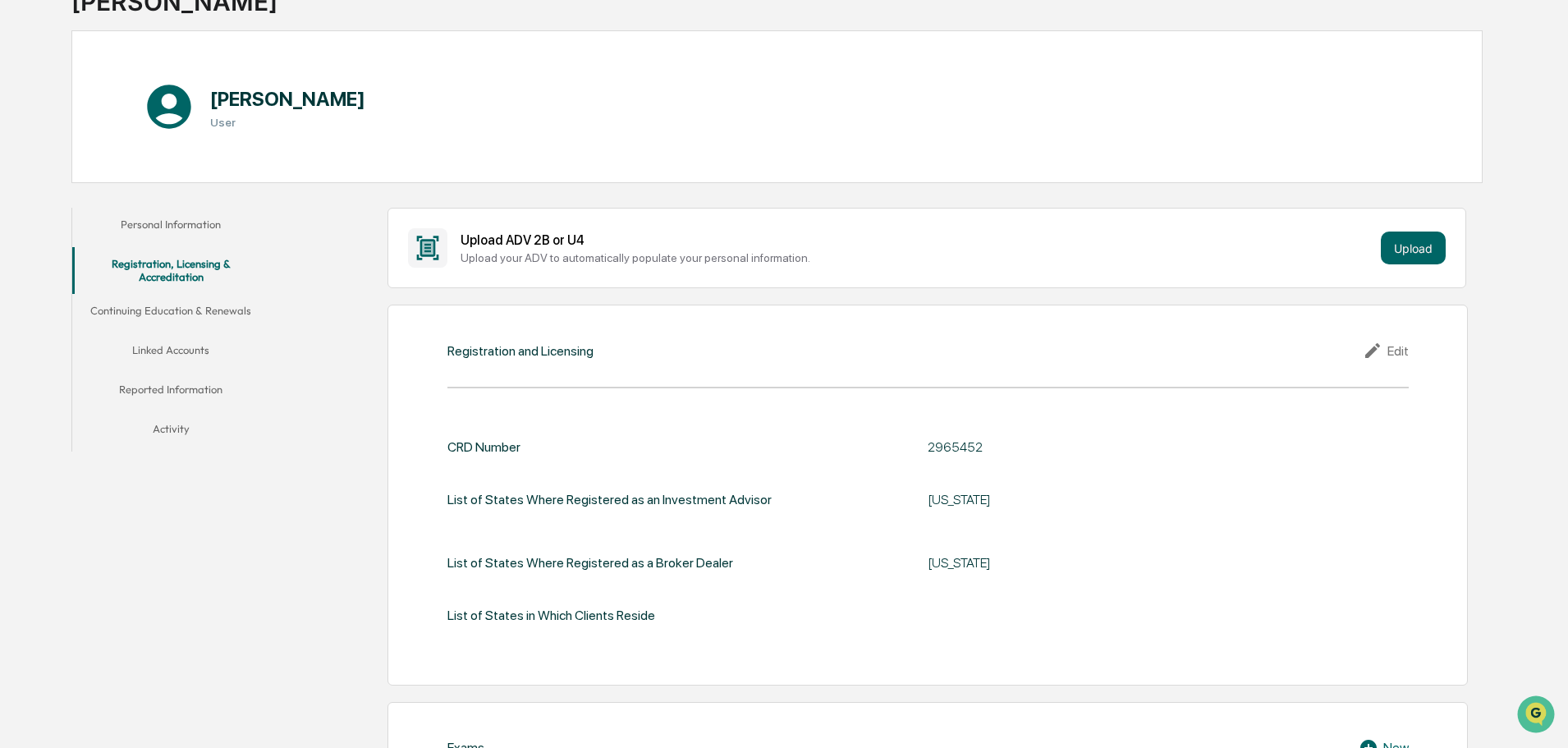
scroll to position [0, 0]
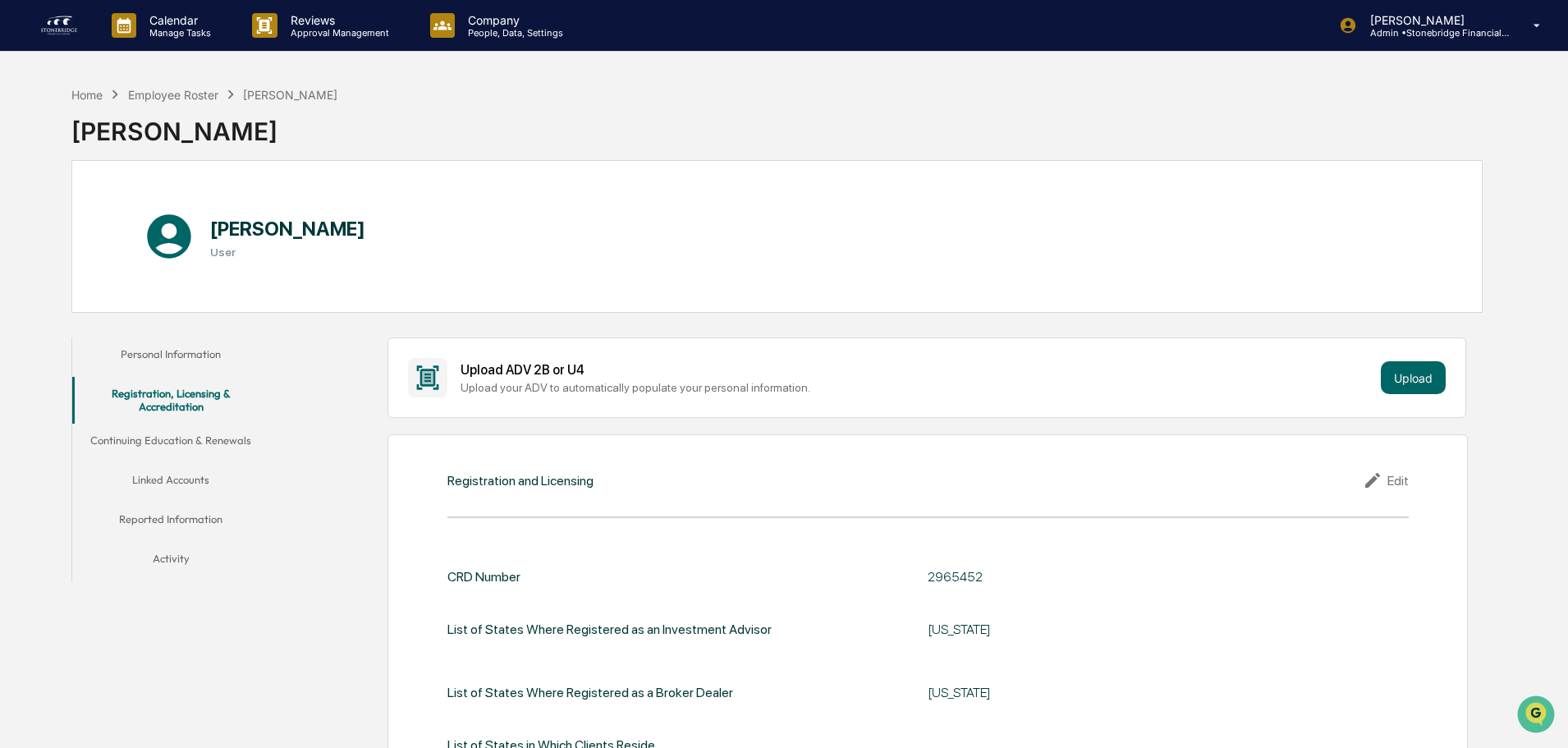
click at [218, 460] on button "Continuing Education & Renewals" at bounding box center [171, 443] width 197 height 39
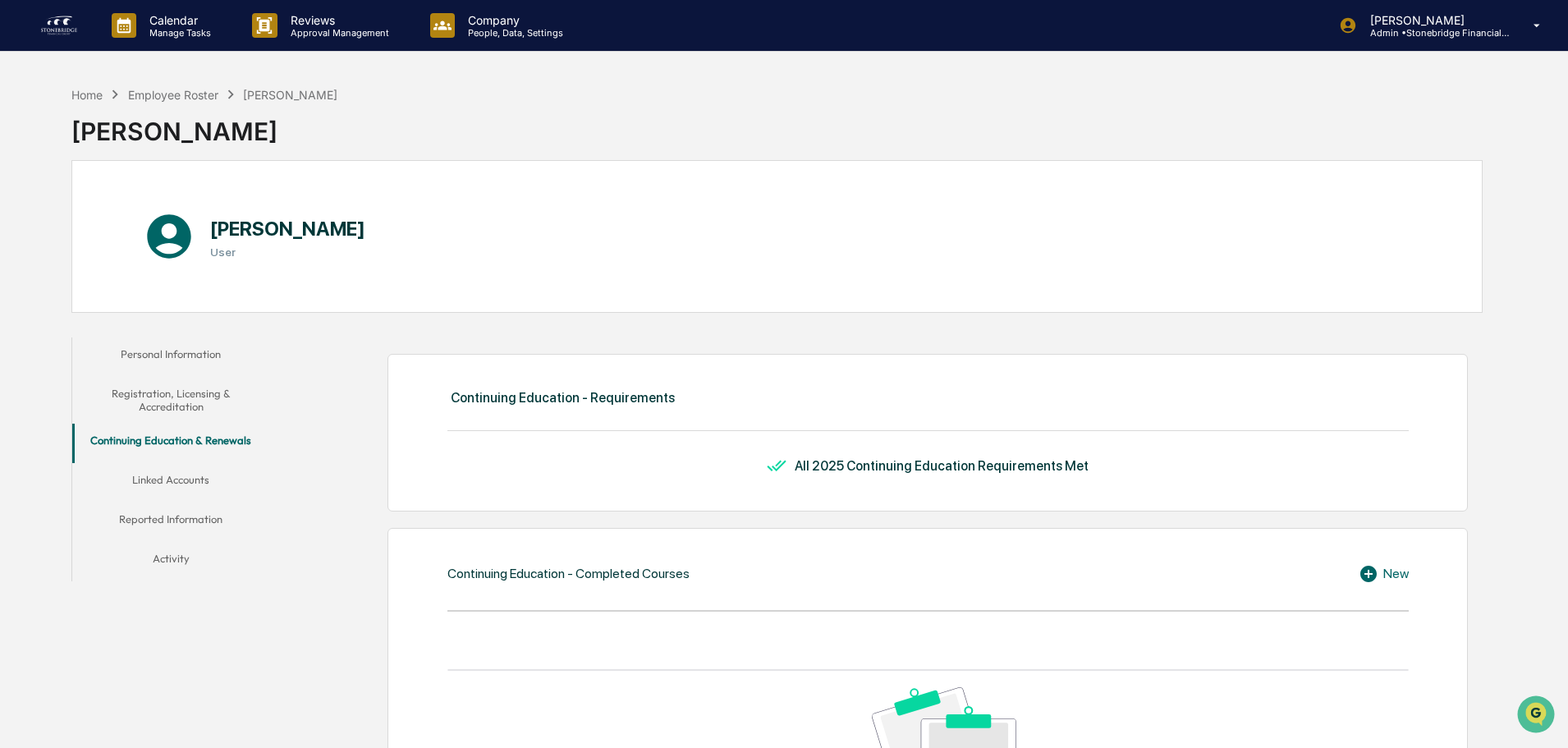
click at [214, 458] on button "Continuing Education & Renewals" at bounding box center [171, 443] width 197 height 39
click at [186, 465] on button "Linked Accounts" at bounding box center [171, 483] width 197 height 39
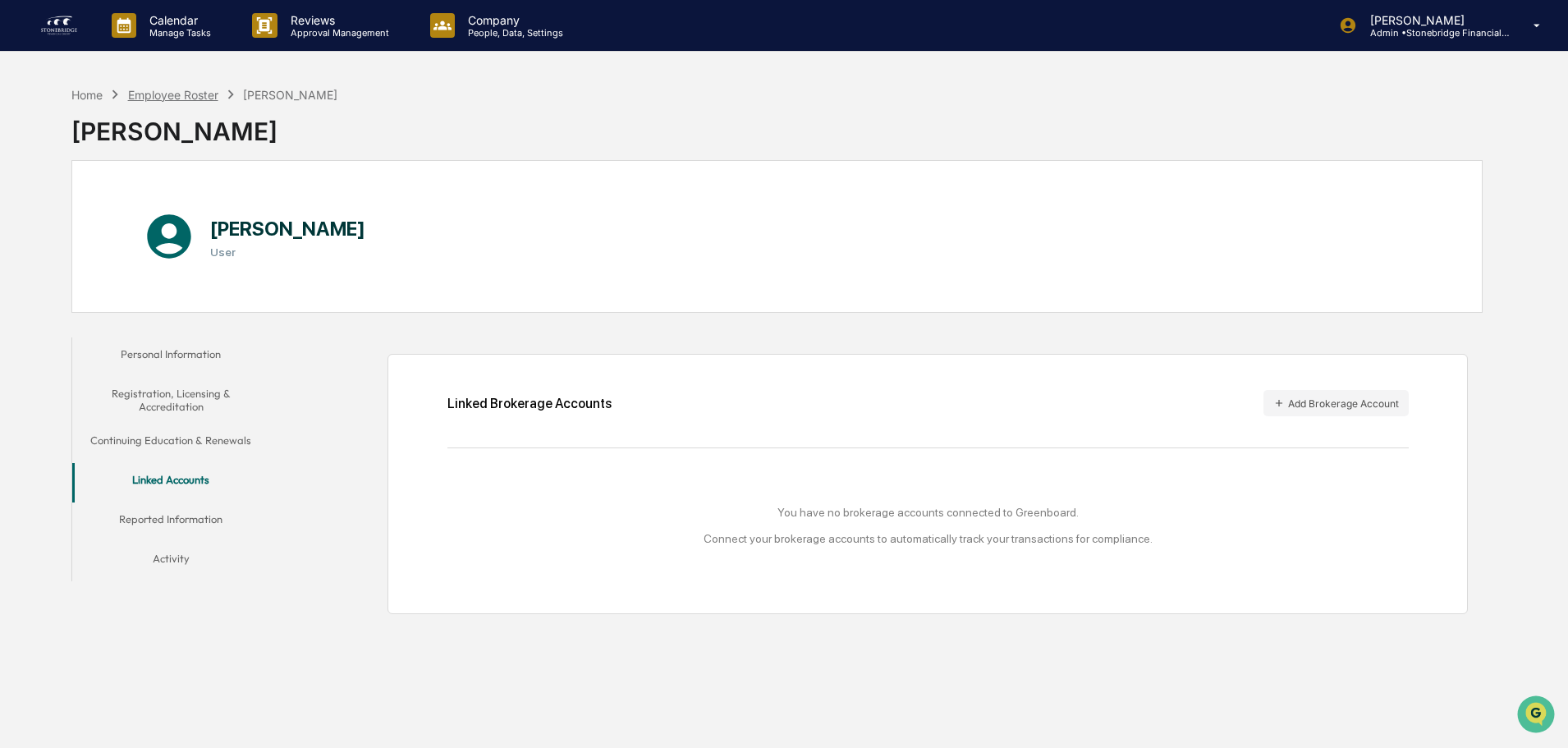
click at [191, 95] on div "Employee Roster" at bounding box center [173, 95] width 90 height 14
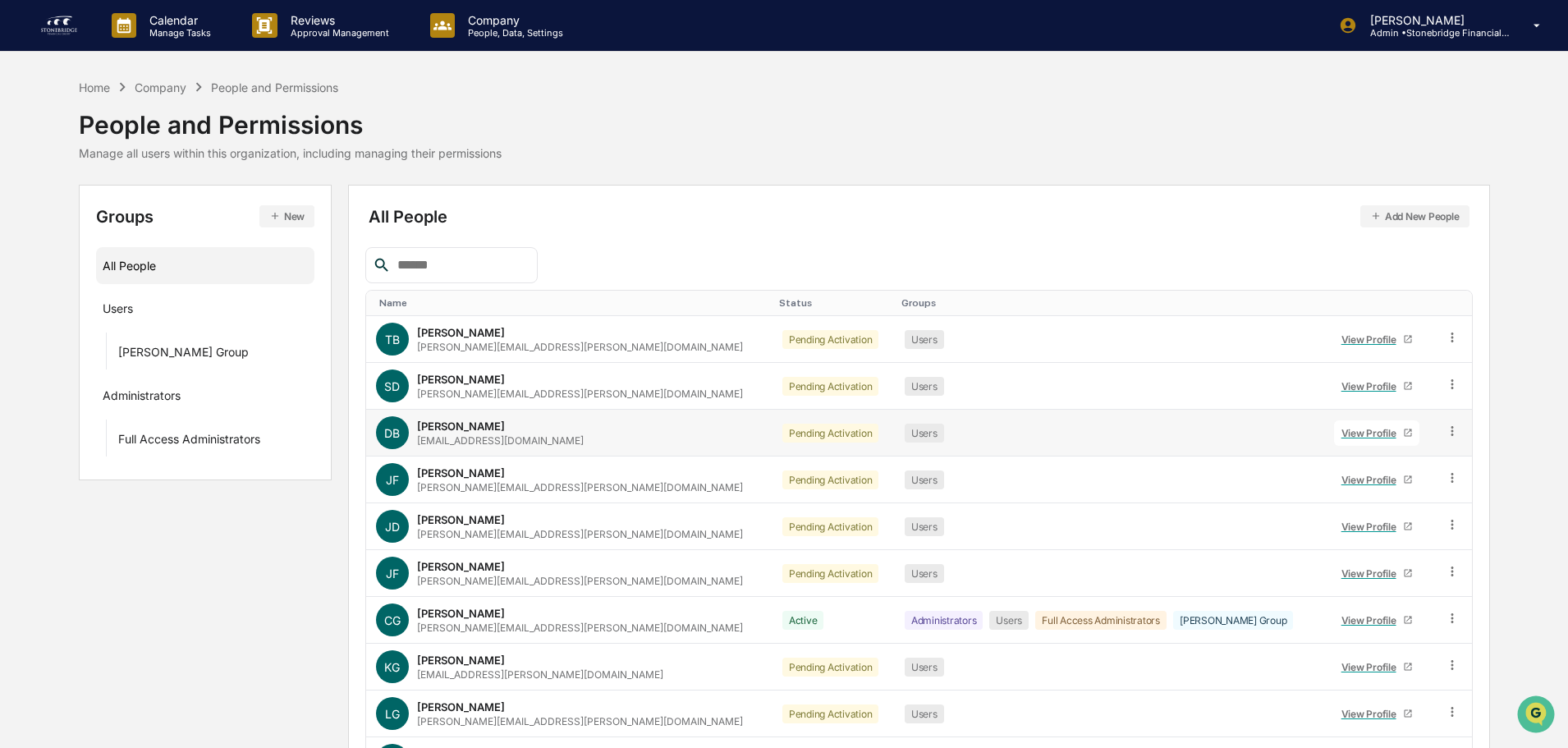
click at [1342, 434] on div "View Profile" at bounding box center [1372, 432] width 61 height 12
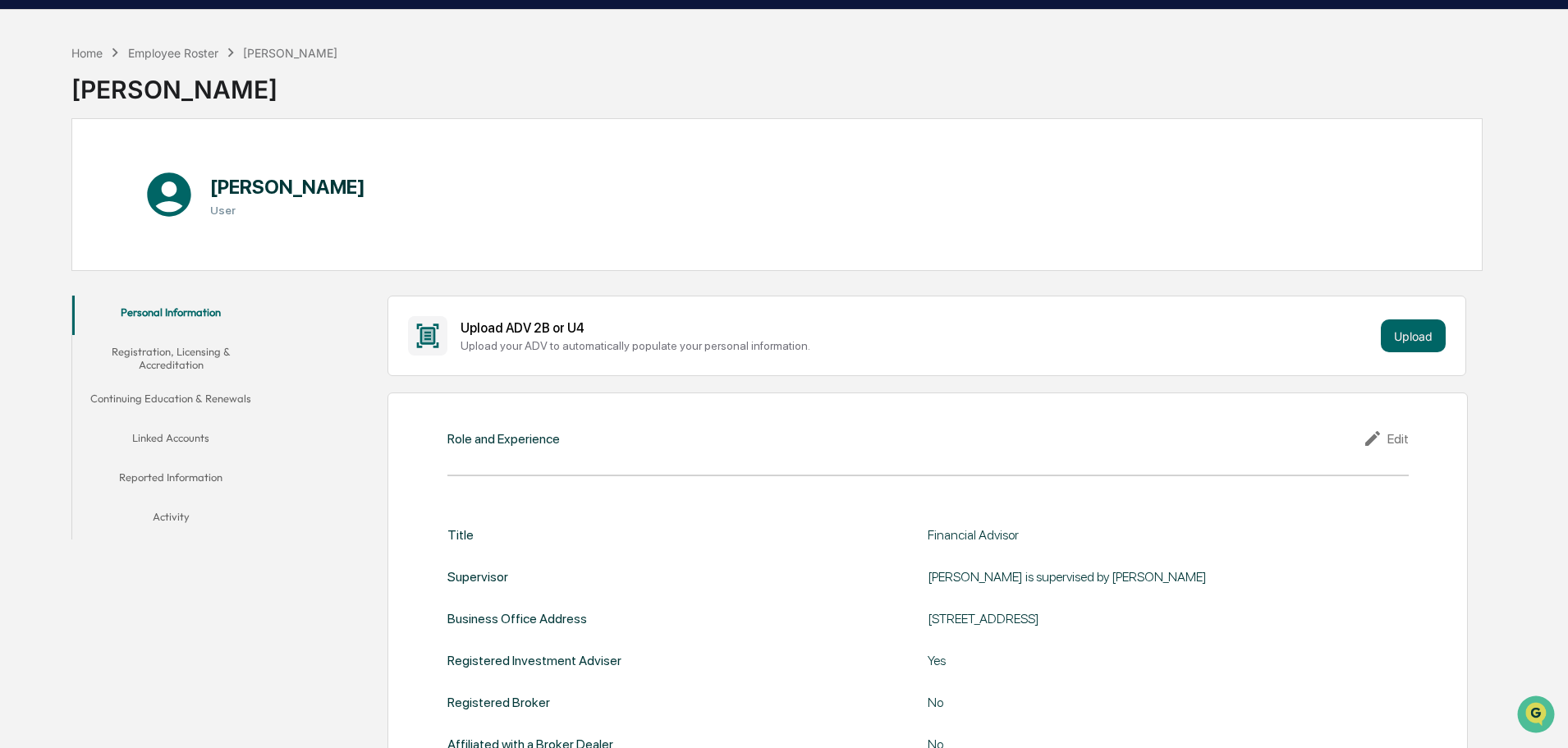
scroll to position [82, 0]
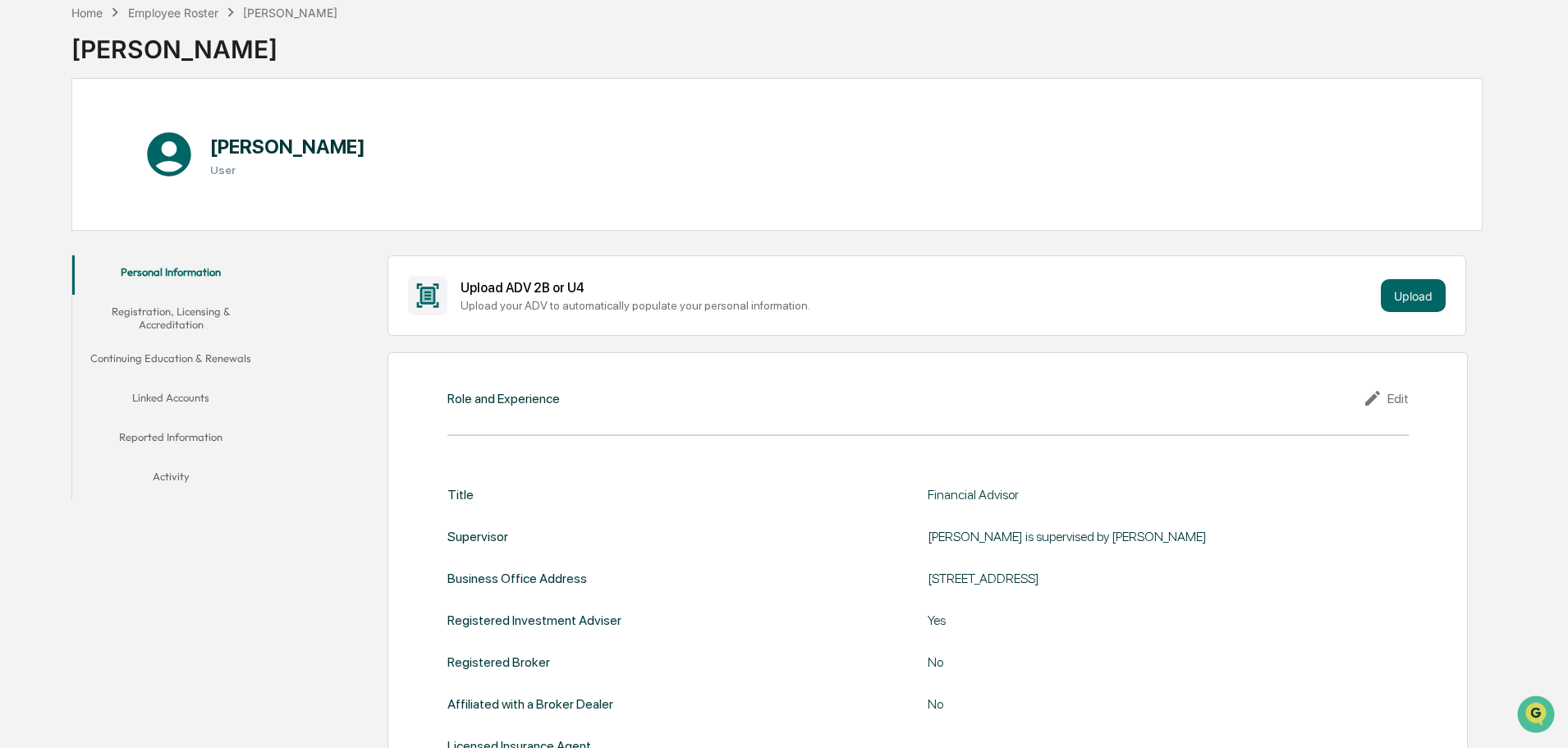
click at [1403, 402] on div "Edit" at bounding box center [1386, 397] width 46 height 19
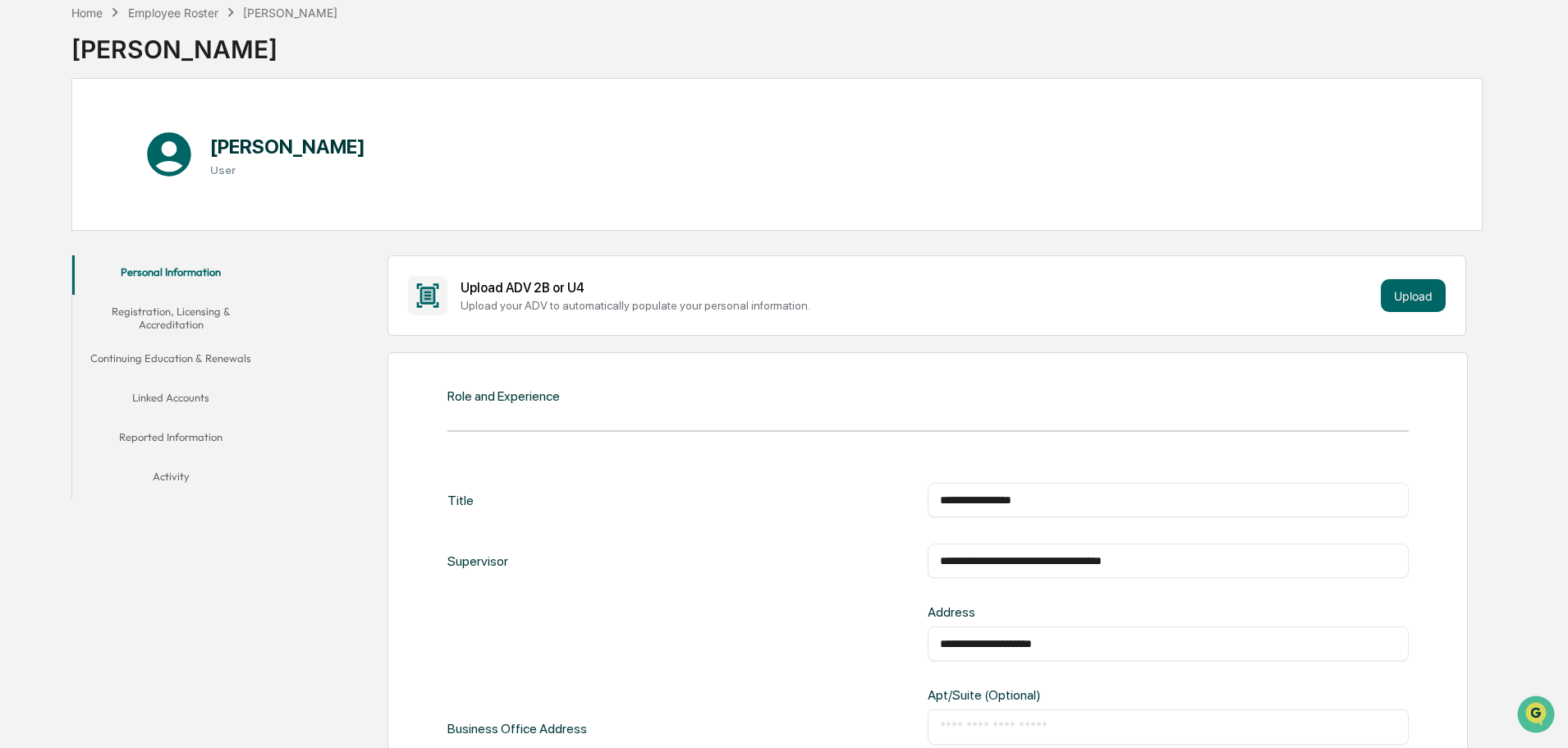
drag, startPoint x: 1096, startPoint y: 561, endPoint x: 790, endPoint y: 544, distance: 306.5
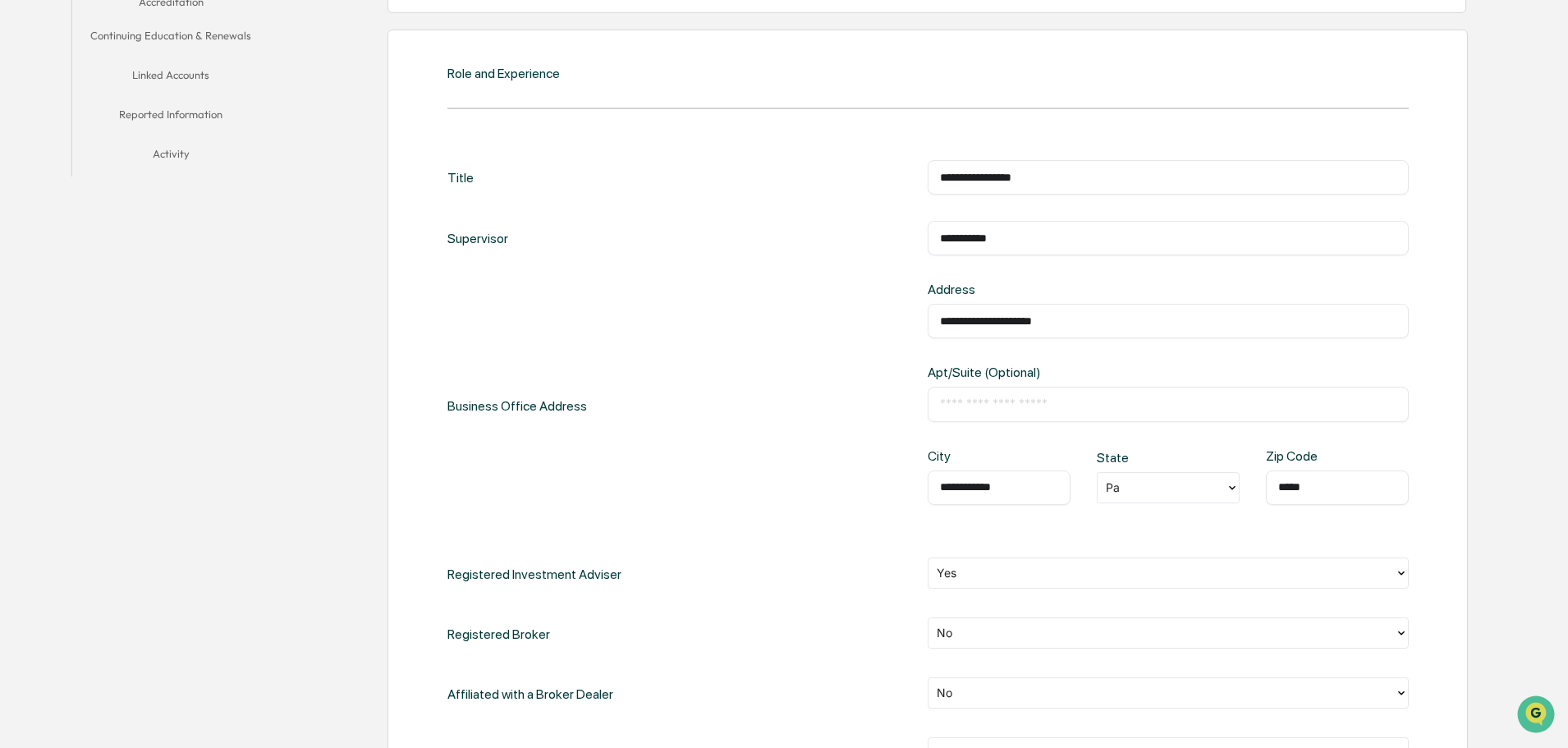
scroll to position [410, 0]
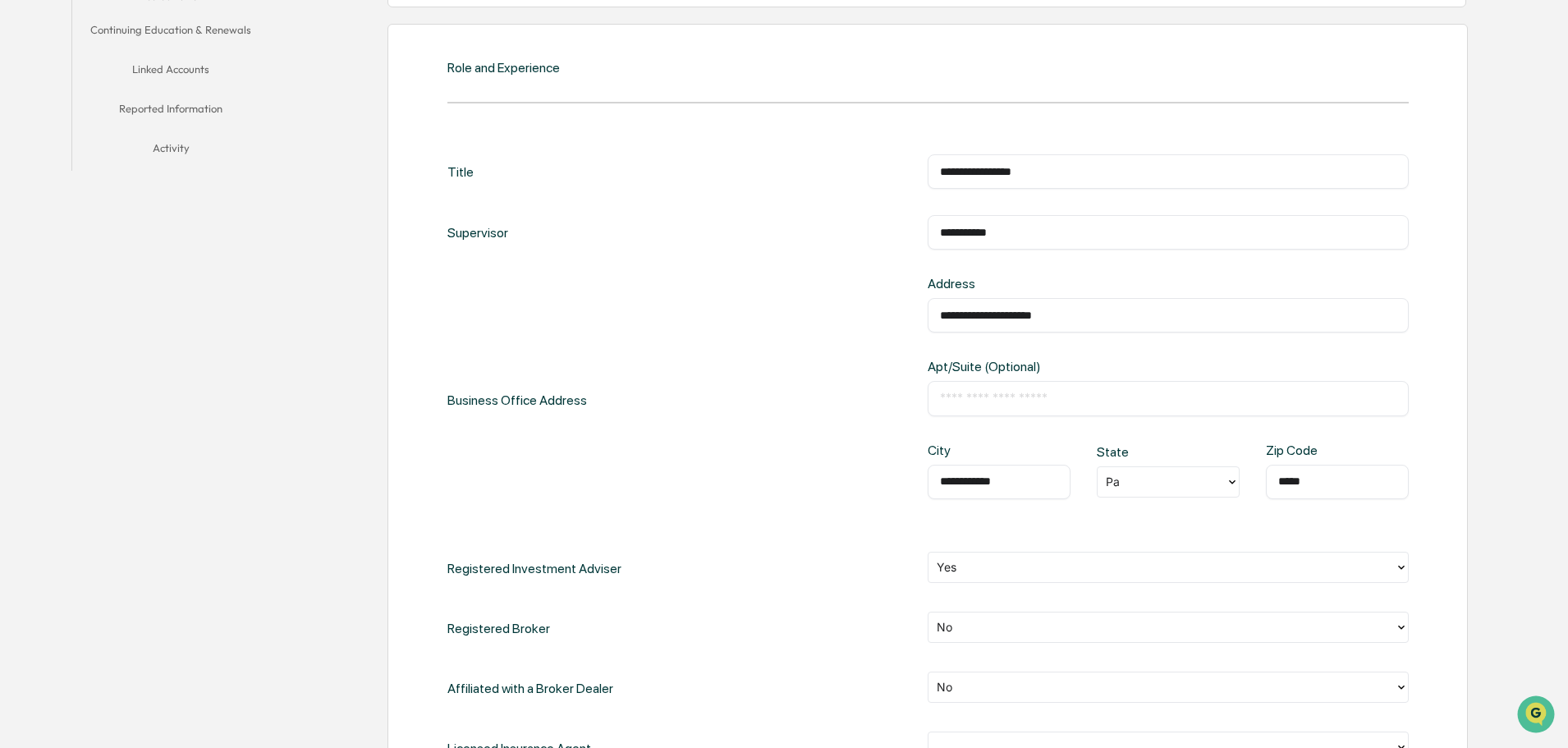
type input "**********"
click at [1136, 479] on div at bounding box center [1162, 482] width 111 height 19
type input "**"
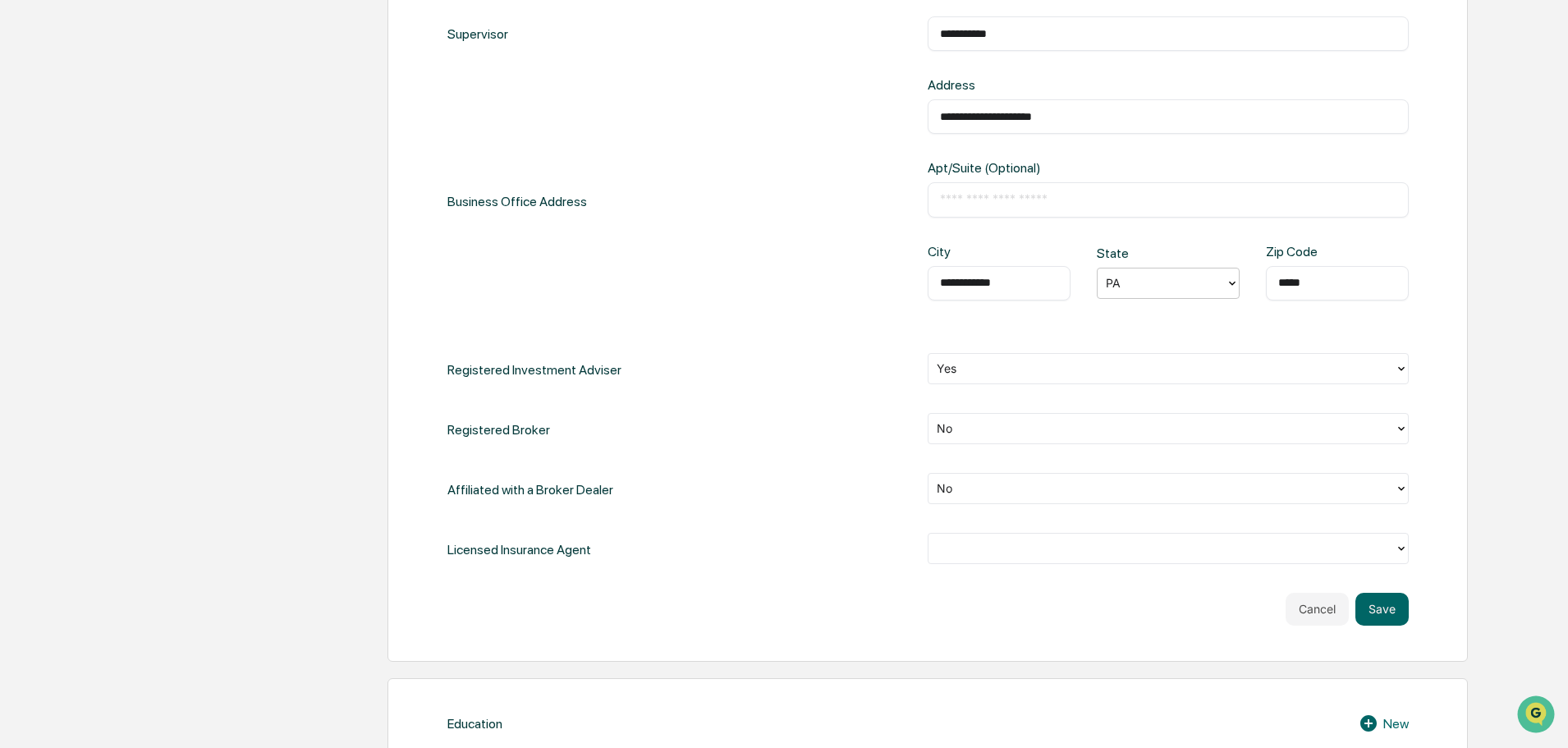
scroll to position [657, 0]
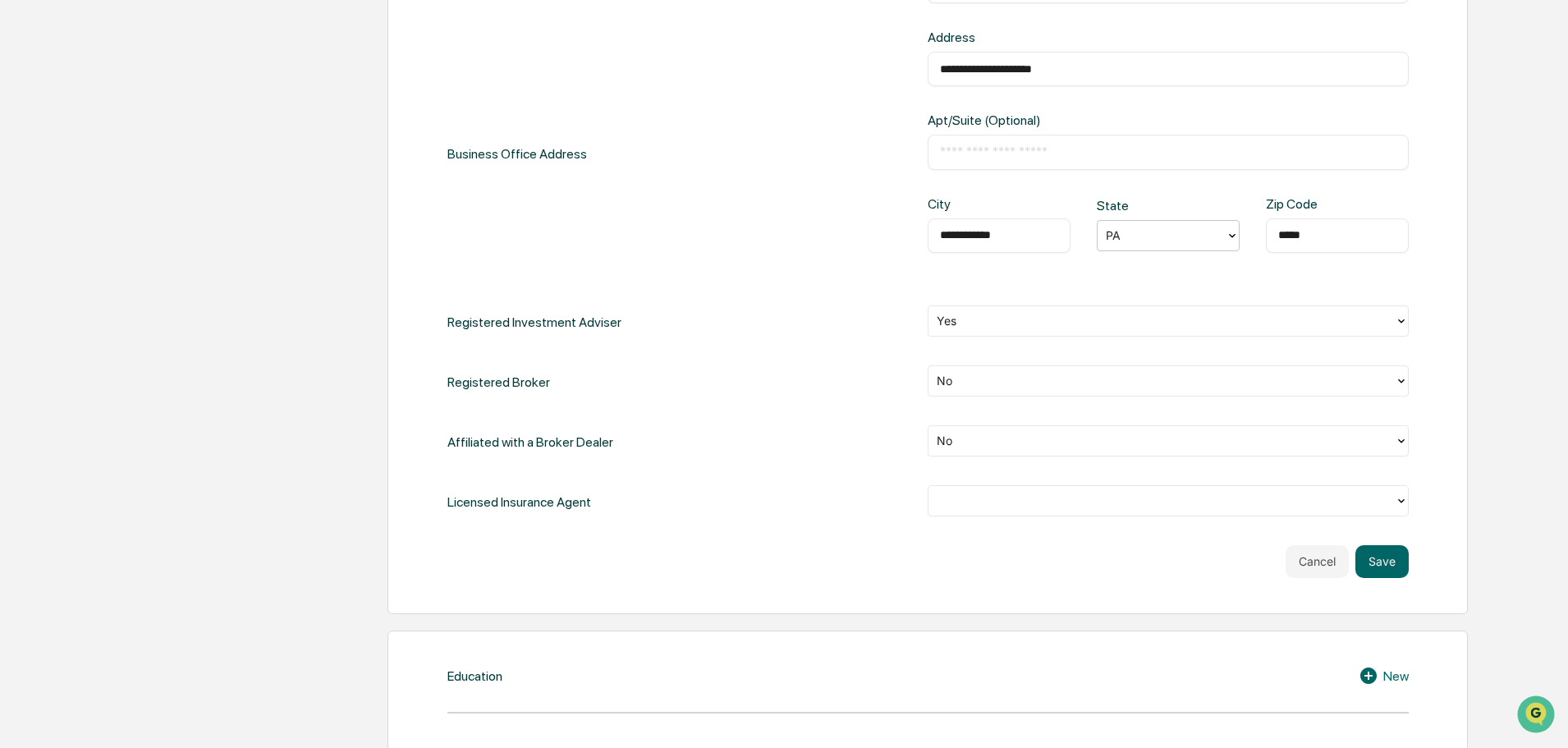
click at [1078, 488] on div at bounding box center [1168, 501] width 481 height 32
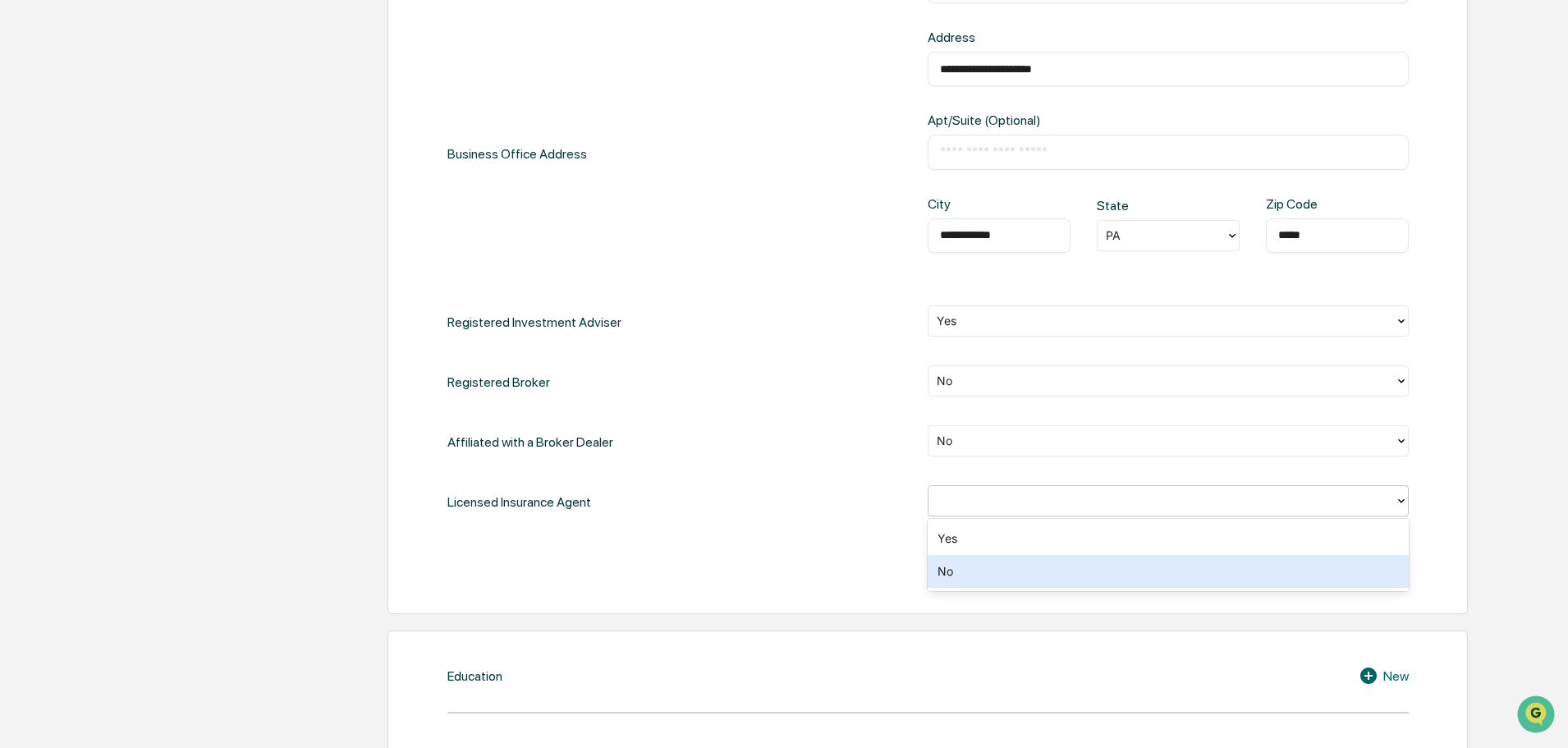
click at [1024, 563] on div "No" at bounding box center [1168, 571] width 481 height 32
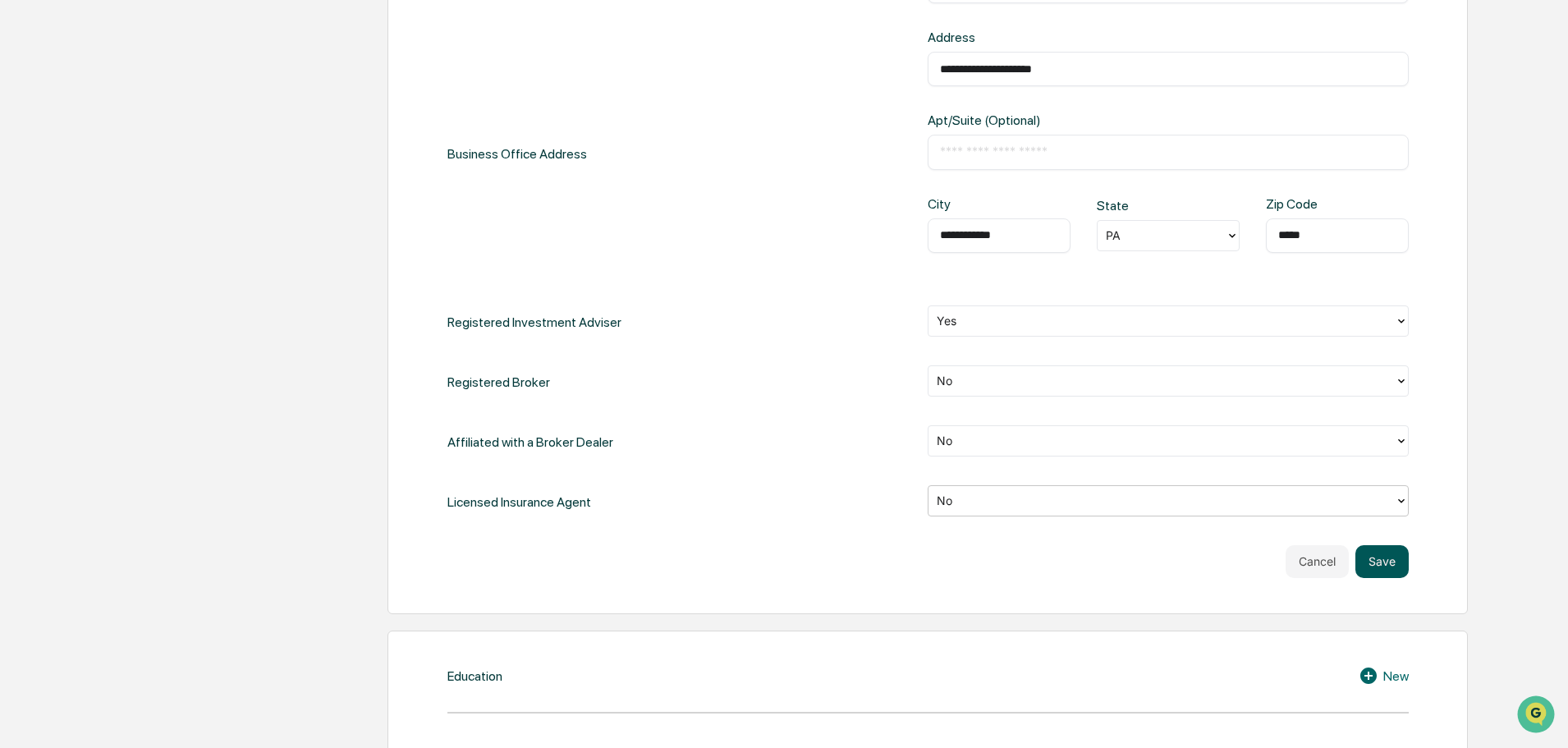
click at [1364, 562] on button "Save" at bounding box center [1382, 561] width 54 height 32
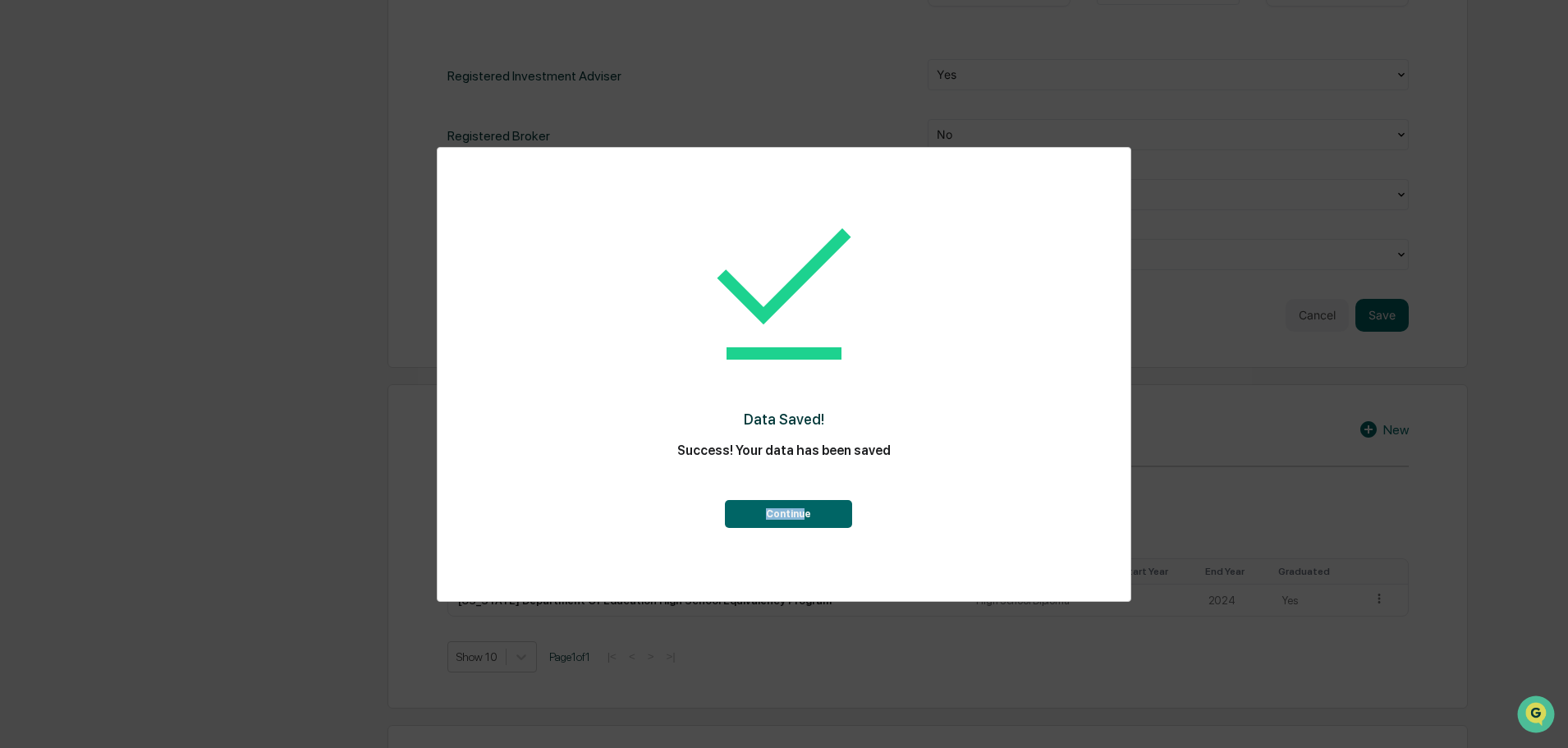
drag, startPoint x: 811, startPoint y: 499, endPoint x: 801, endPoint y: 517, distance: 20.6
click at [801, 514] on div "Continue" at bounding box center [784, 498] width 627 height 59
click at [801, 518] on button "Continue" at bounding box center [788, 514] width 127 height 28
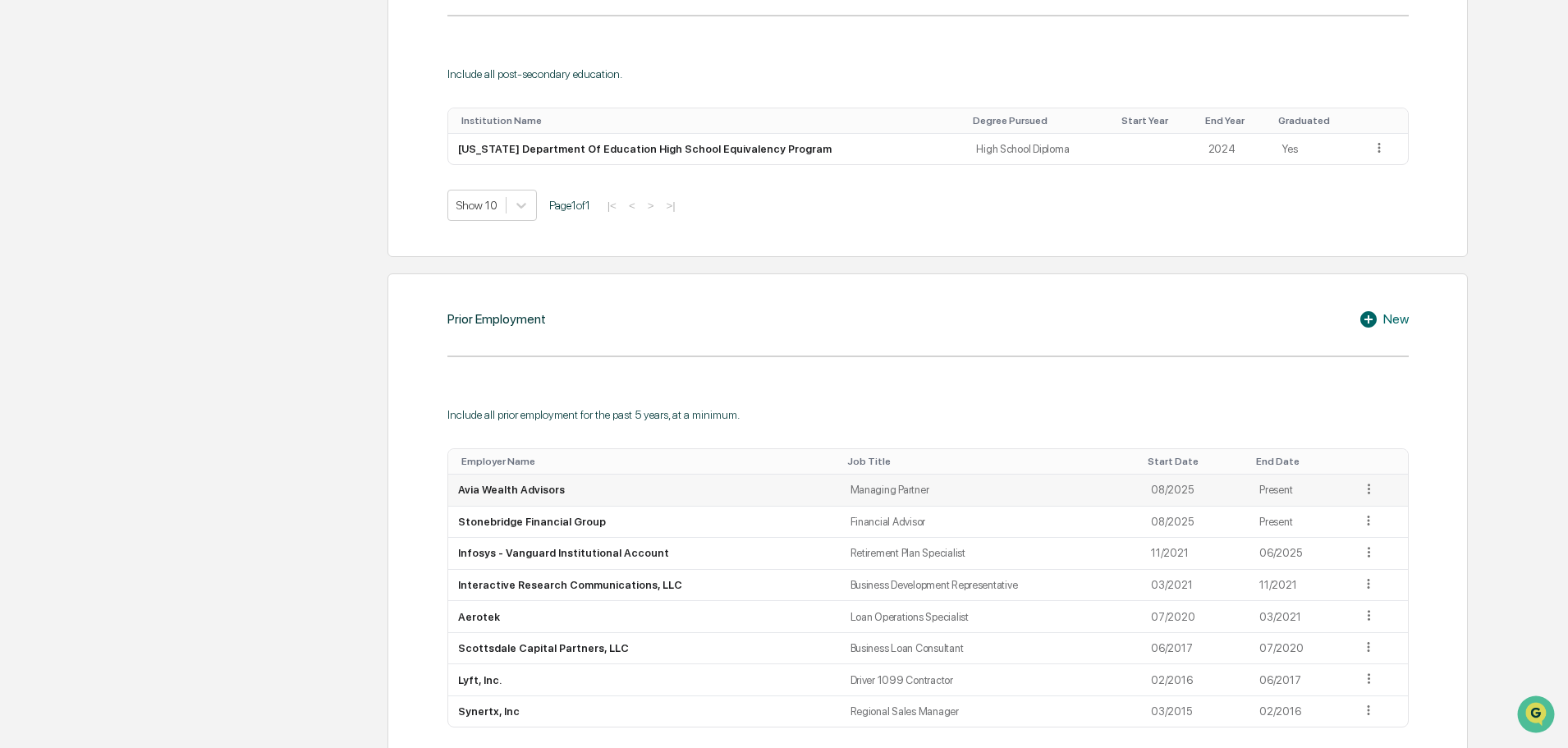
scroll to position [1198, 0]
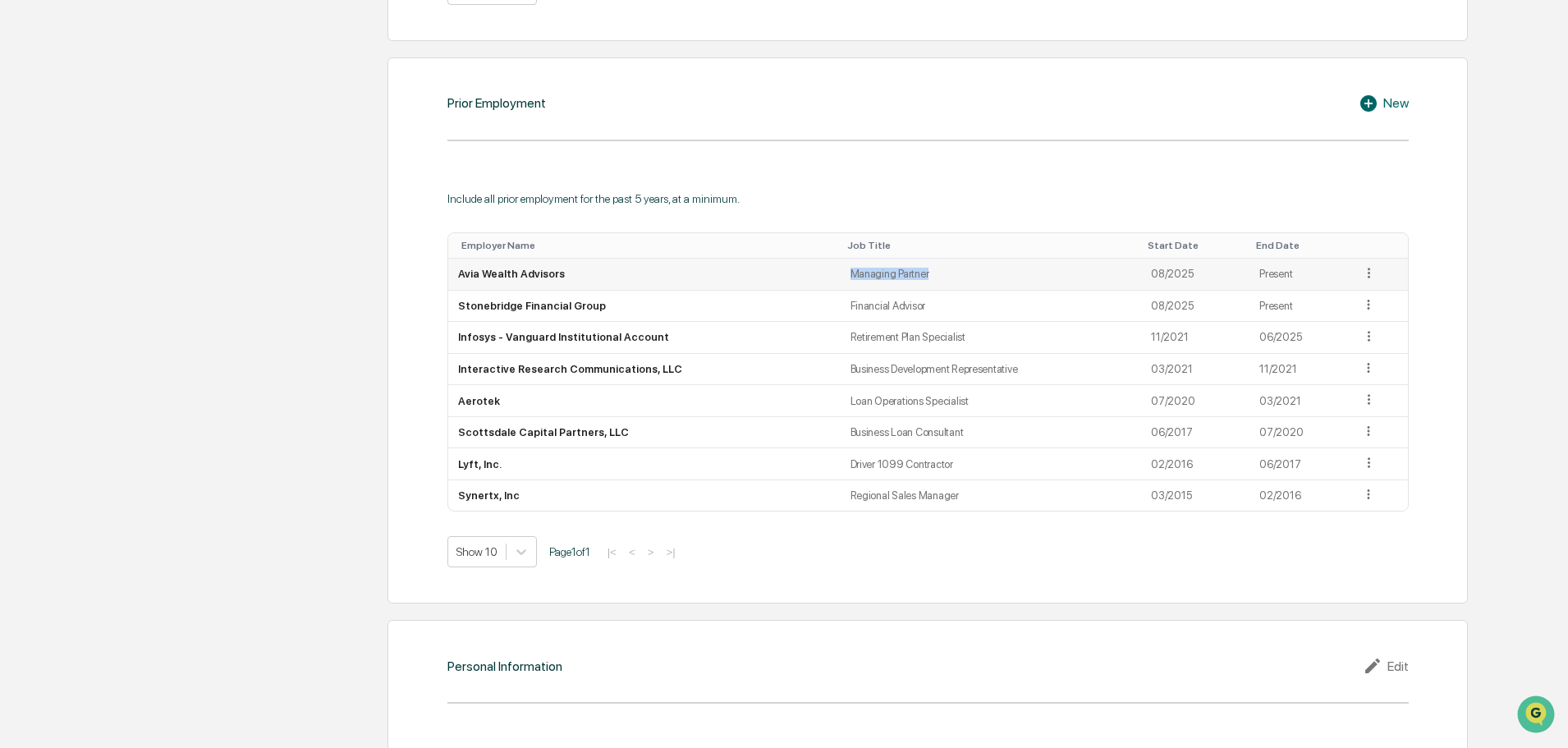
drag, startPoint x: 918, startPoint y: 278, endPoint x: 837, endPoint y: 281, distance: 81.1
click at [841, 281] on td "Managing Partner" at bounding box center [991, 275] width 302 height 32
copy td "Managing Partner"
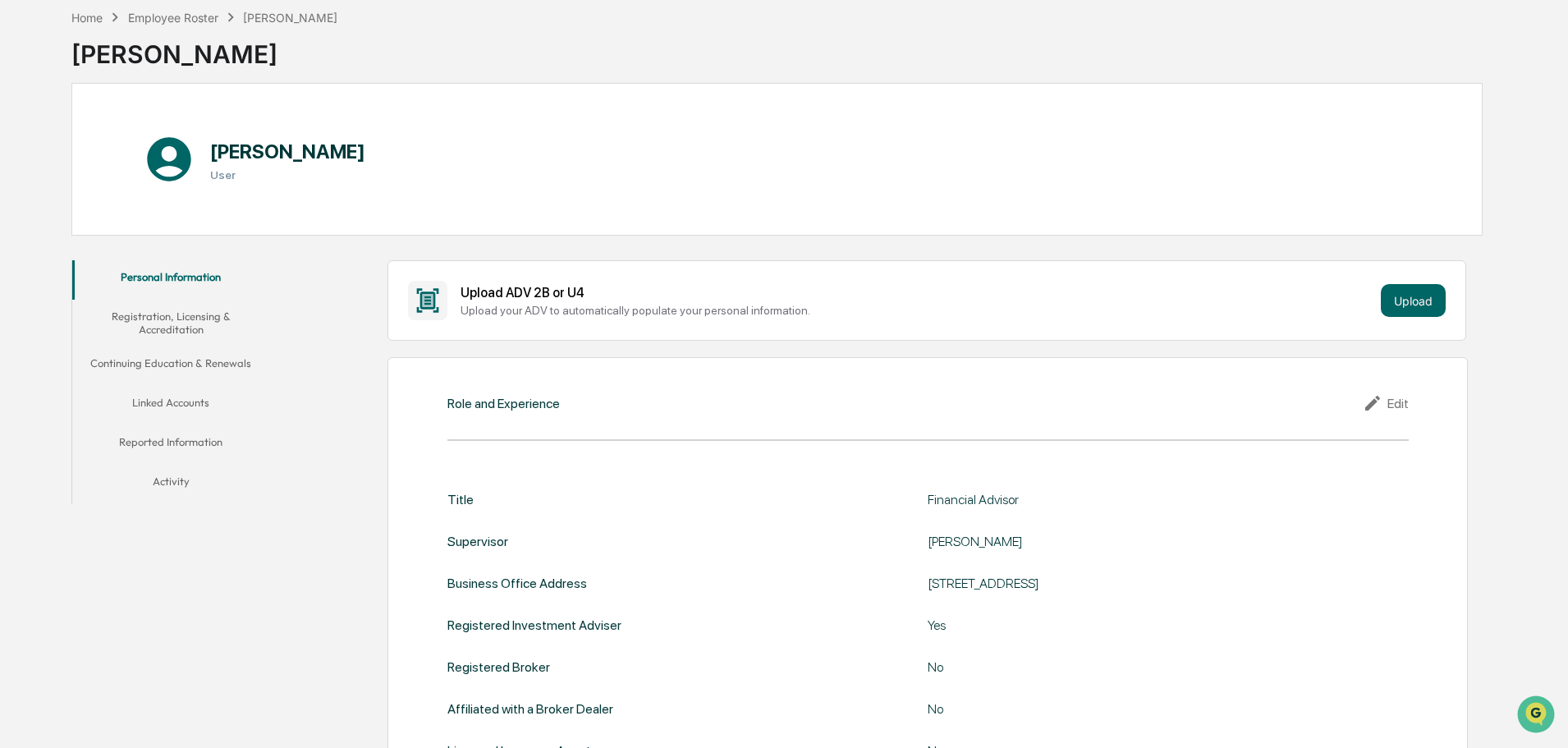
scroll to position [48, 0]
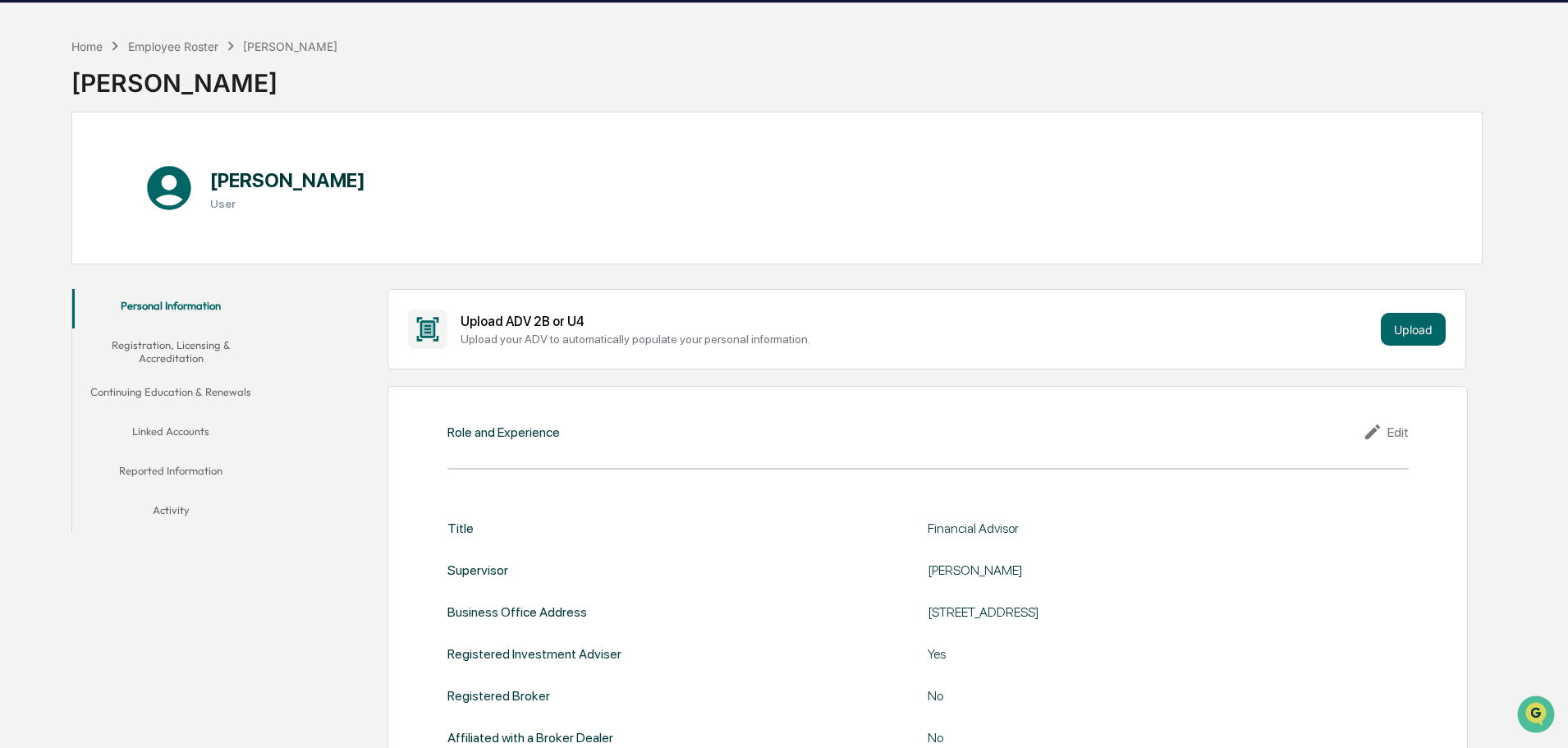
click at [1401, 431] on div "Edit" at bounding box center [1386, 432] width 46 height 19
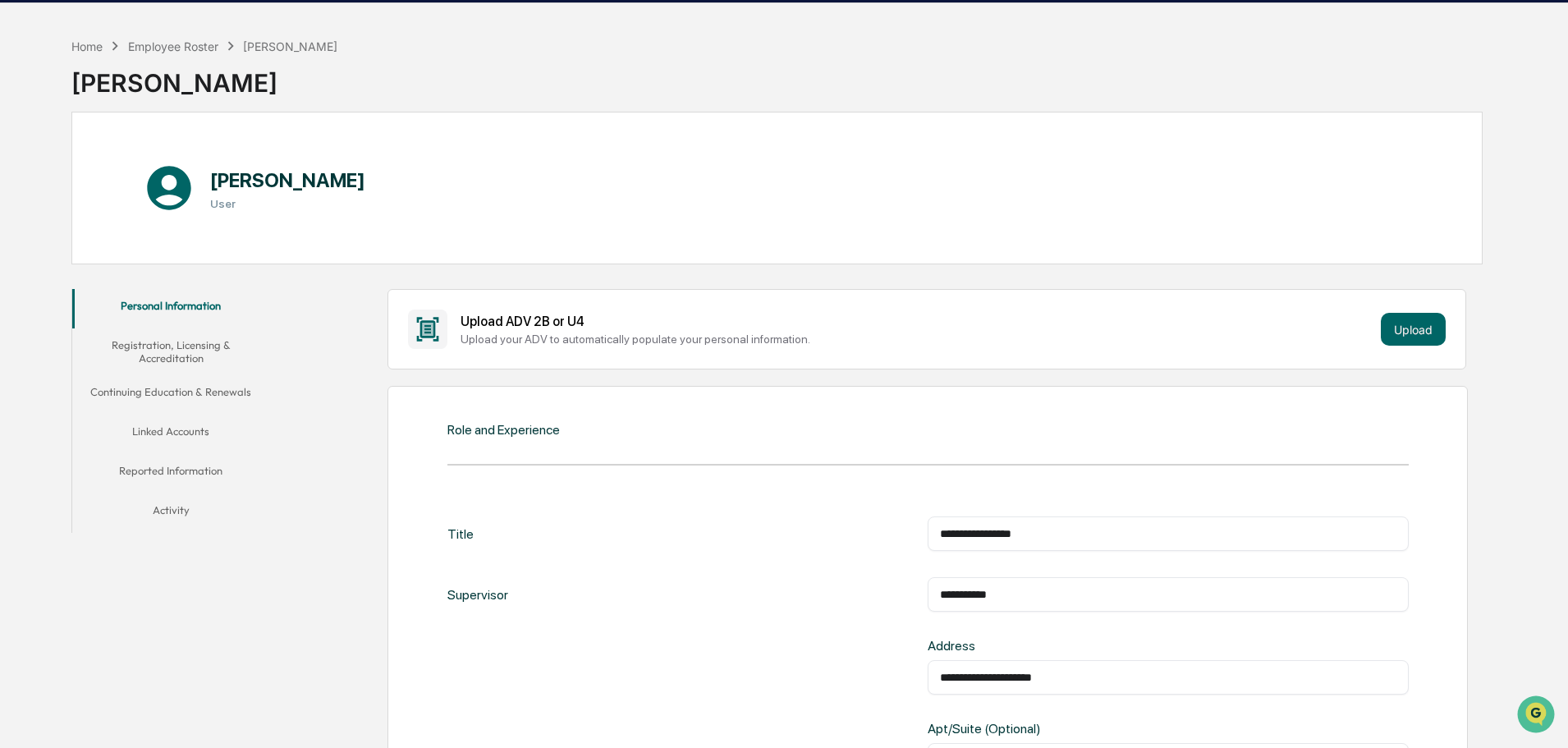
drag, startPoint x: 1083, startPoint y: 522, endPoint x: 1030, endPoint y: 525, distance: 53.1
click at [1031, 525] on div "**********" at bounding box center [1168, 533] width 481 height 34
drag, startPoint x: 1059, startPoint y: 538, endPoint x: 1006, endPoint y: 542, distance: 53.2
paste input "text"
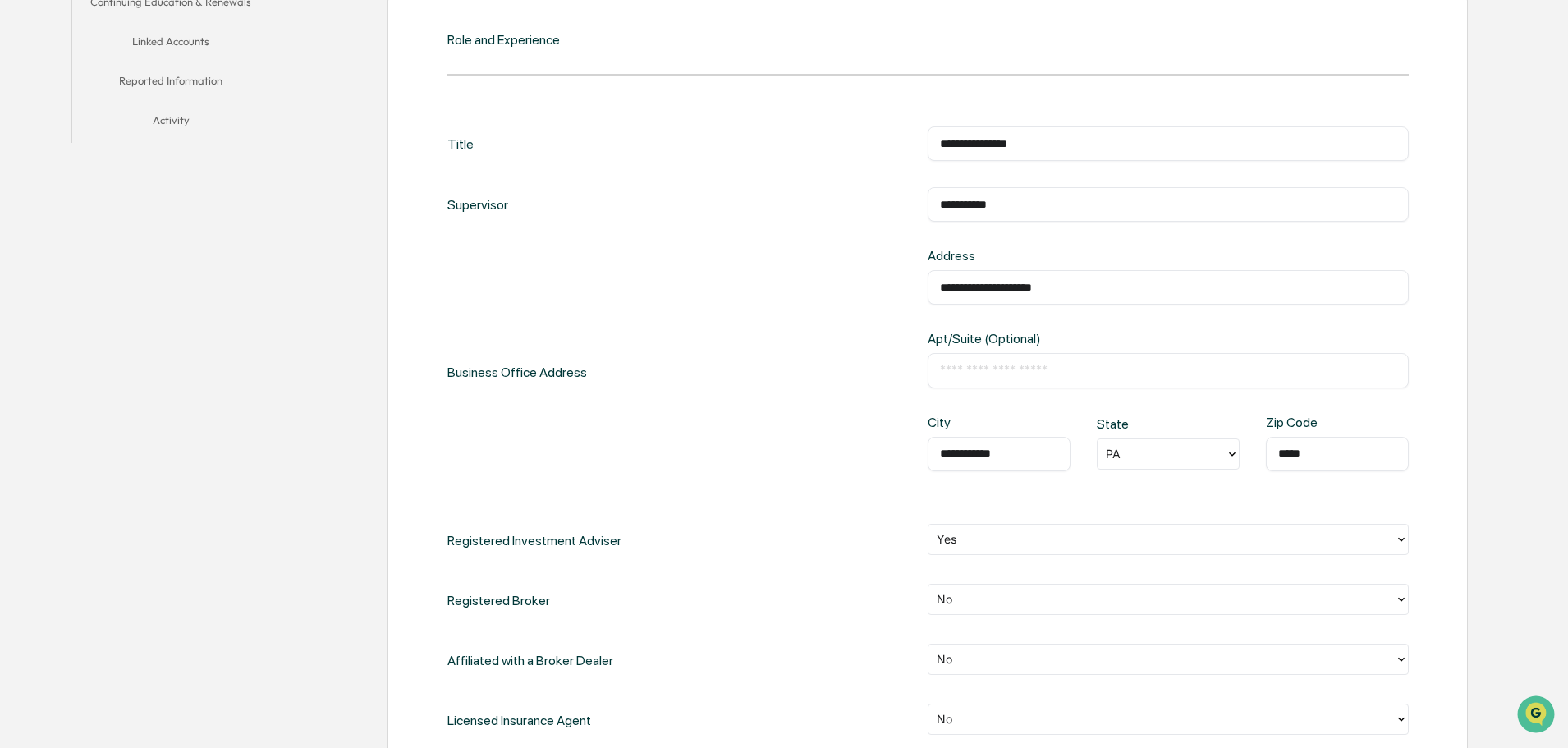
scroll to position [623, 0]
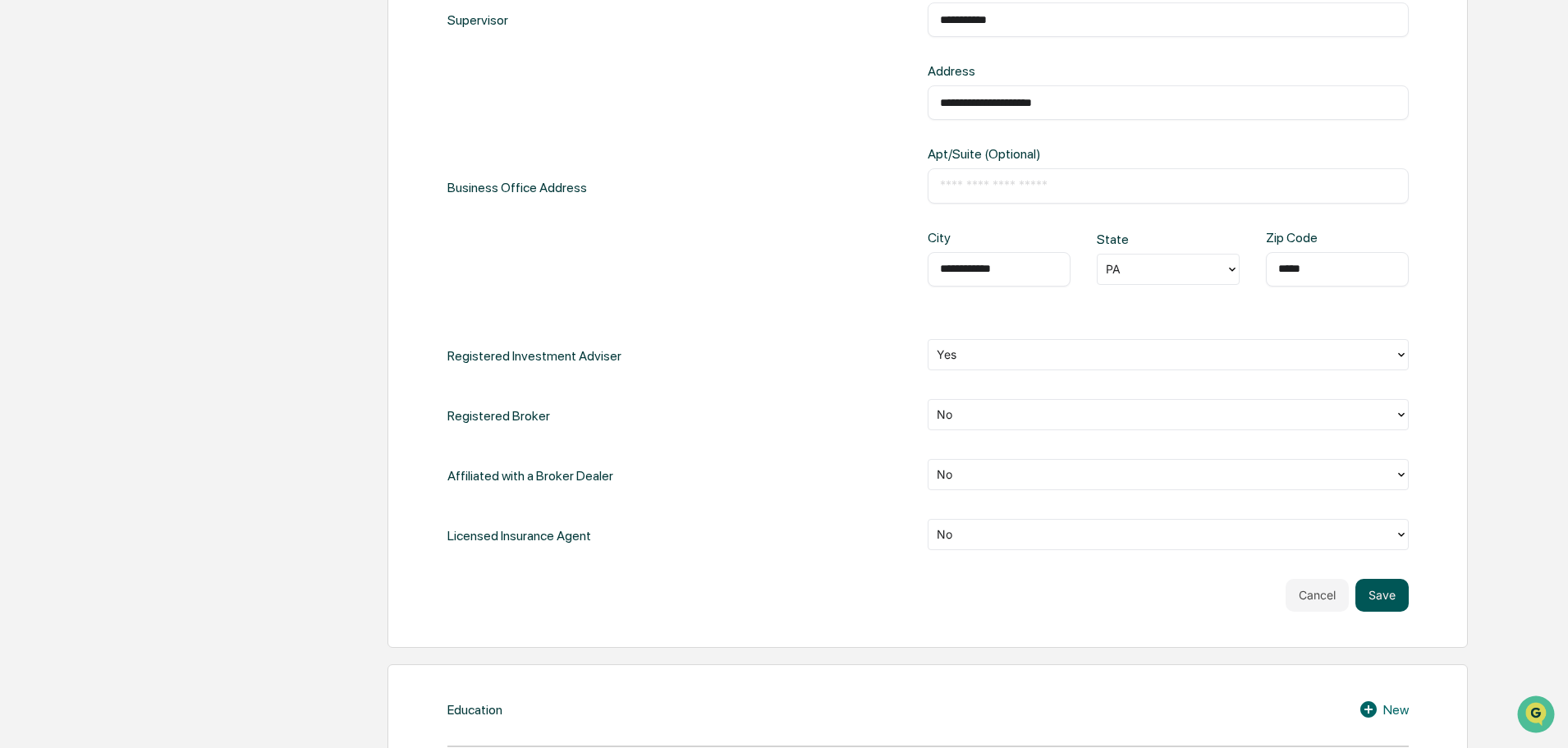
type input "**********"
click at [1384, 599] on button "Save" at bounding box center [1382, 595] width 54 height 32
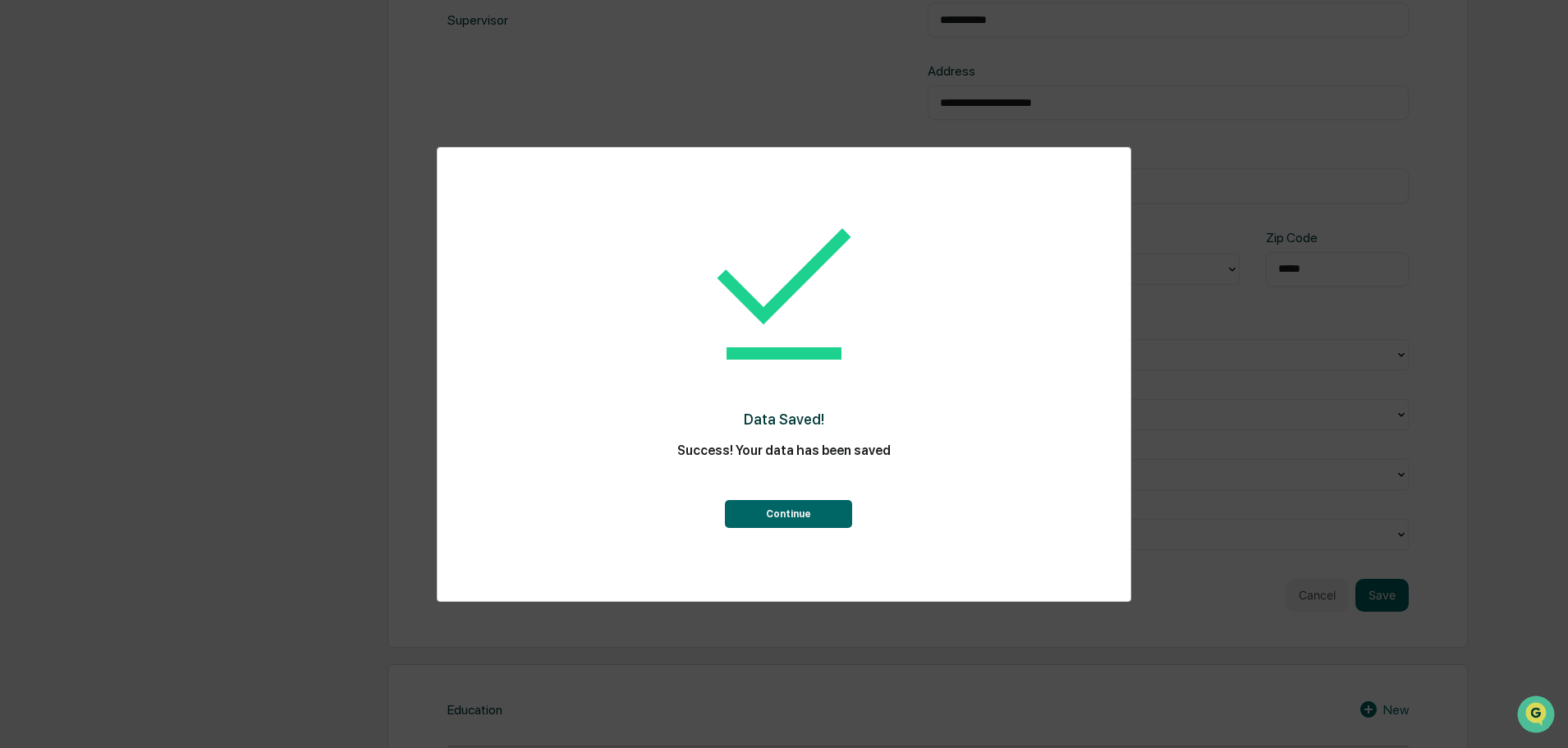
click at [760, 521] on button "Continue" at bounding box center [788, 514] width 127 height 28
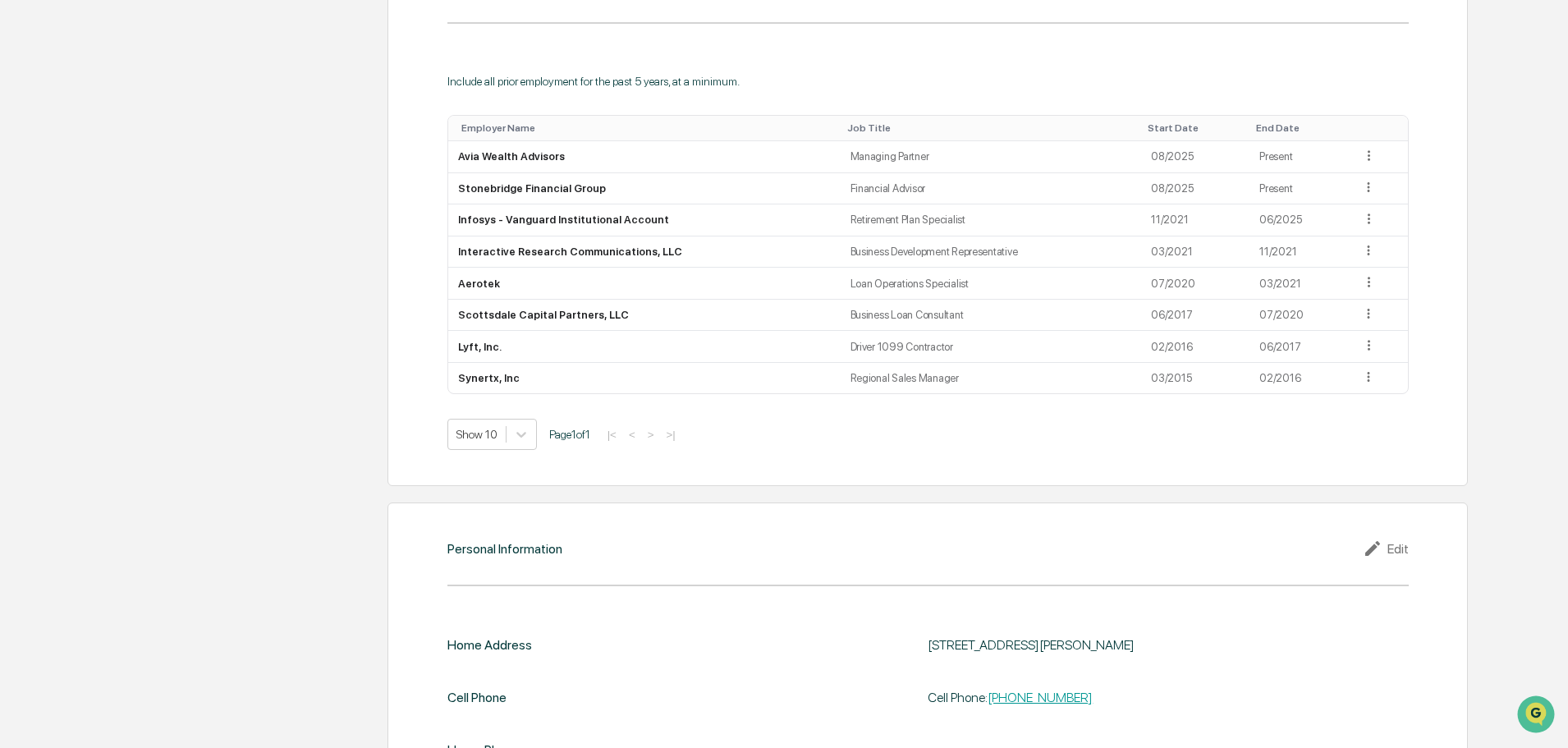
scroll to position [1396, 0]
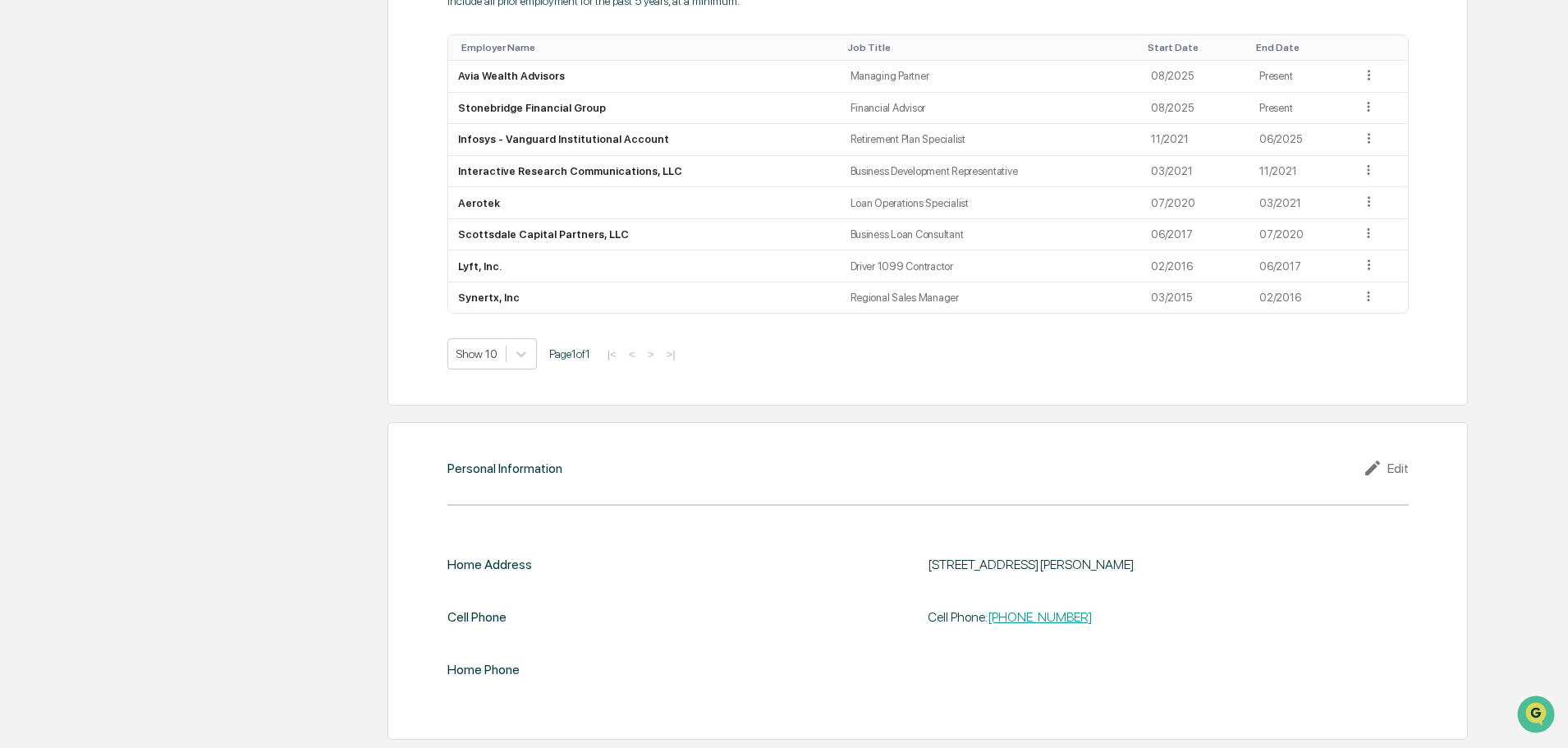
click at [1392, 473] on div "Edit" at bounding box center [1386, 468] width 46 height 19
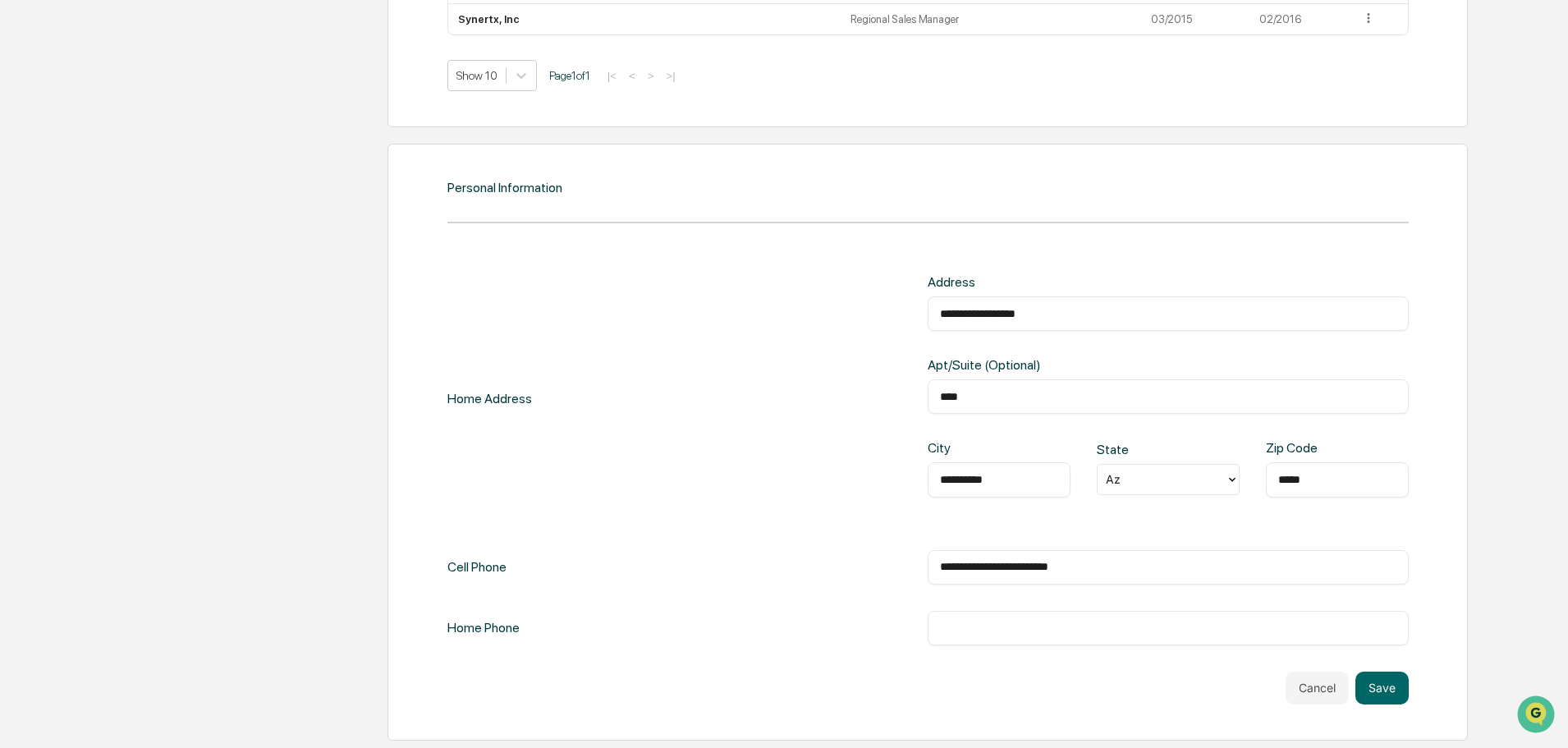
scroll to position [1675, 0]
drag, startPoint x: 1005, startPoint y: 564, endPoint x: 805, endPoint y: 561, distance: 200.0
click at [805, 561] on div "**********" at bounding box center [928, 566] width 961 height 34
type input "**********"
click at [1389, 688] on button "Save" at bounding box center [1382, 687] width 54 height 32
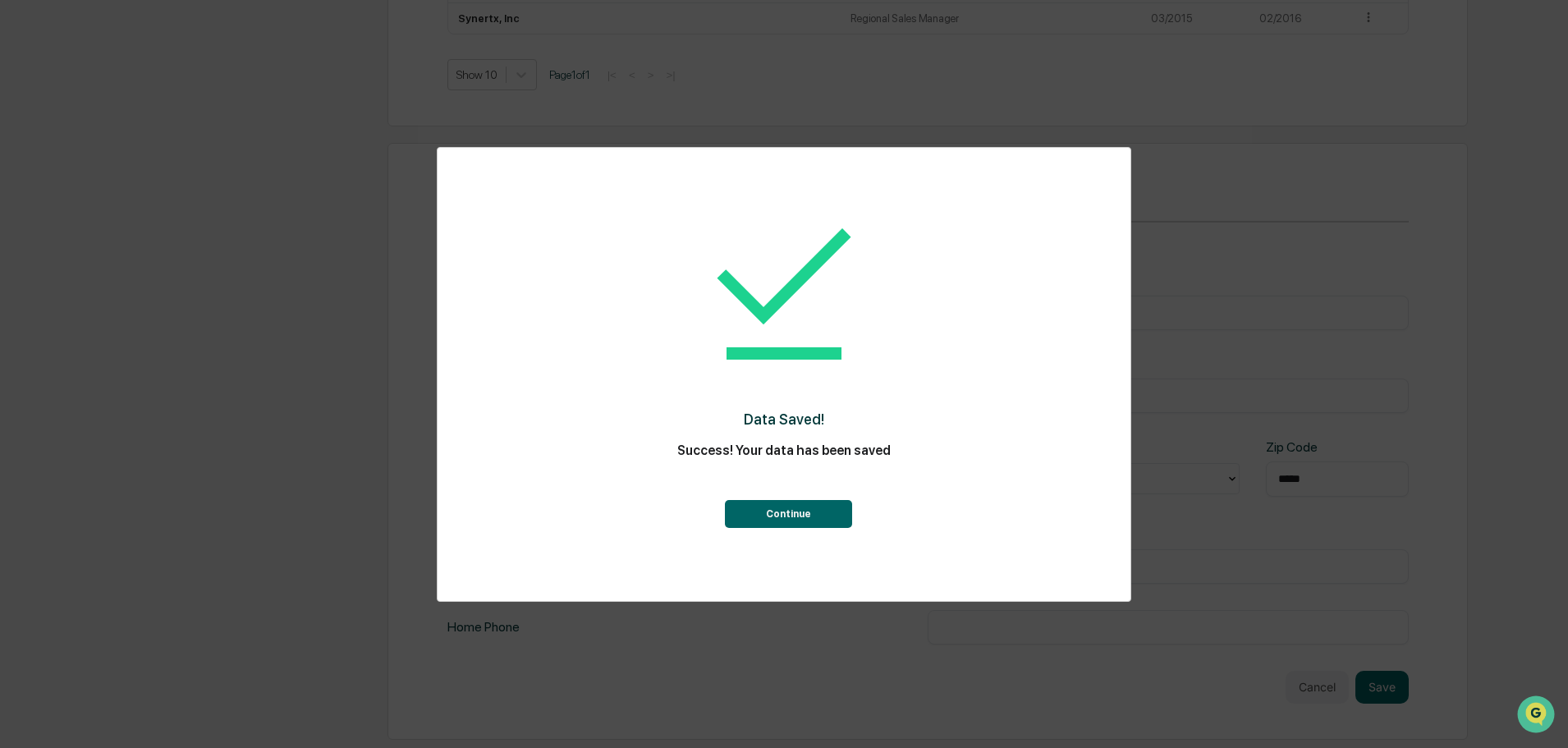
click at [812, 521] on button "Continue" at bounding box center [788, 514] width 127 height 28
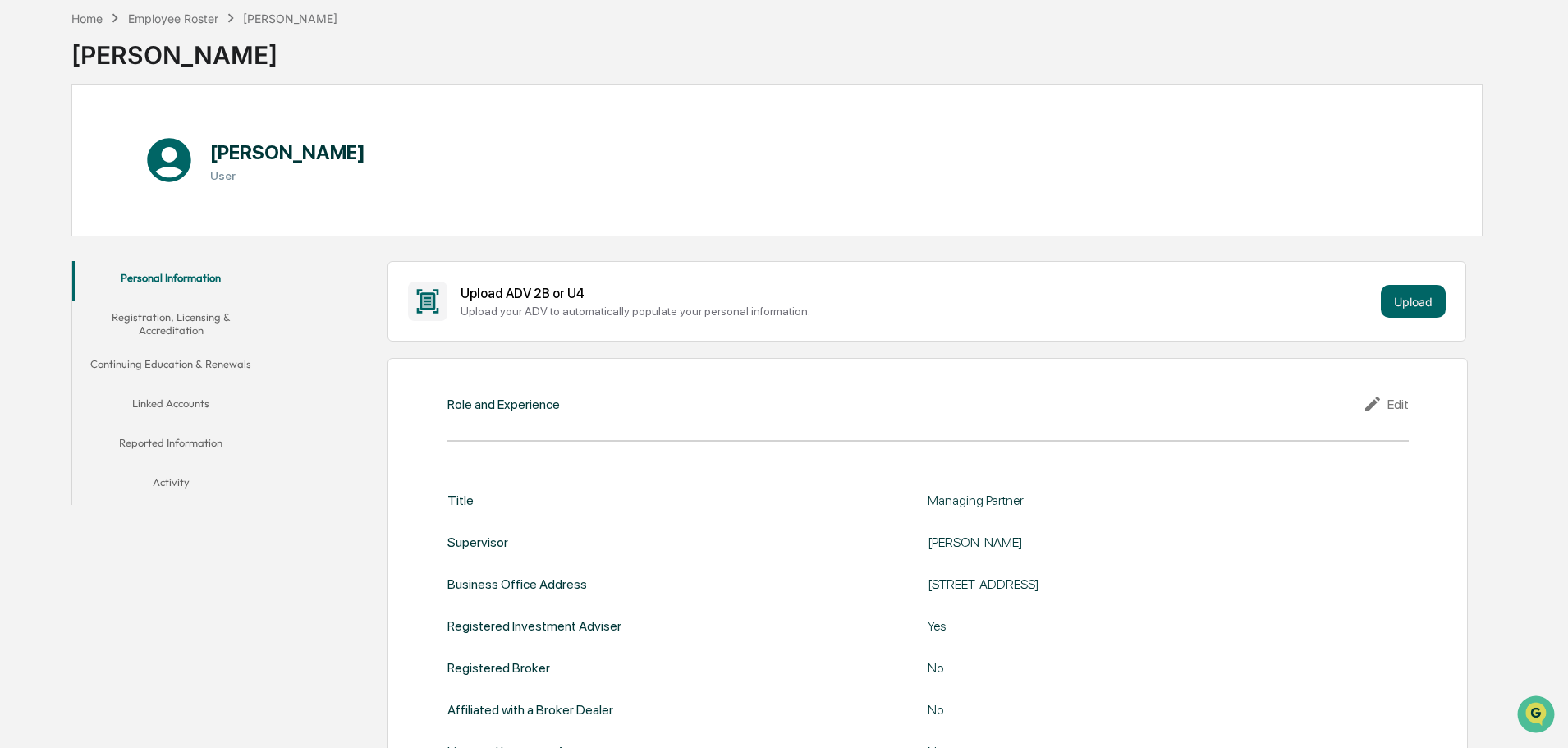
scroll to position [0, 0]
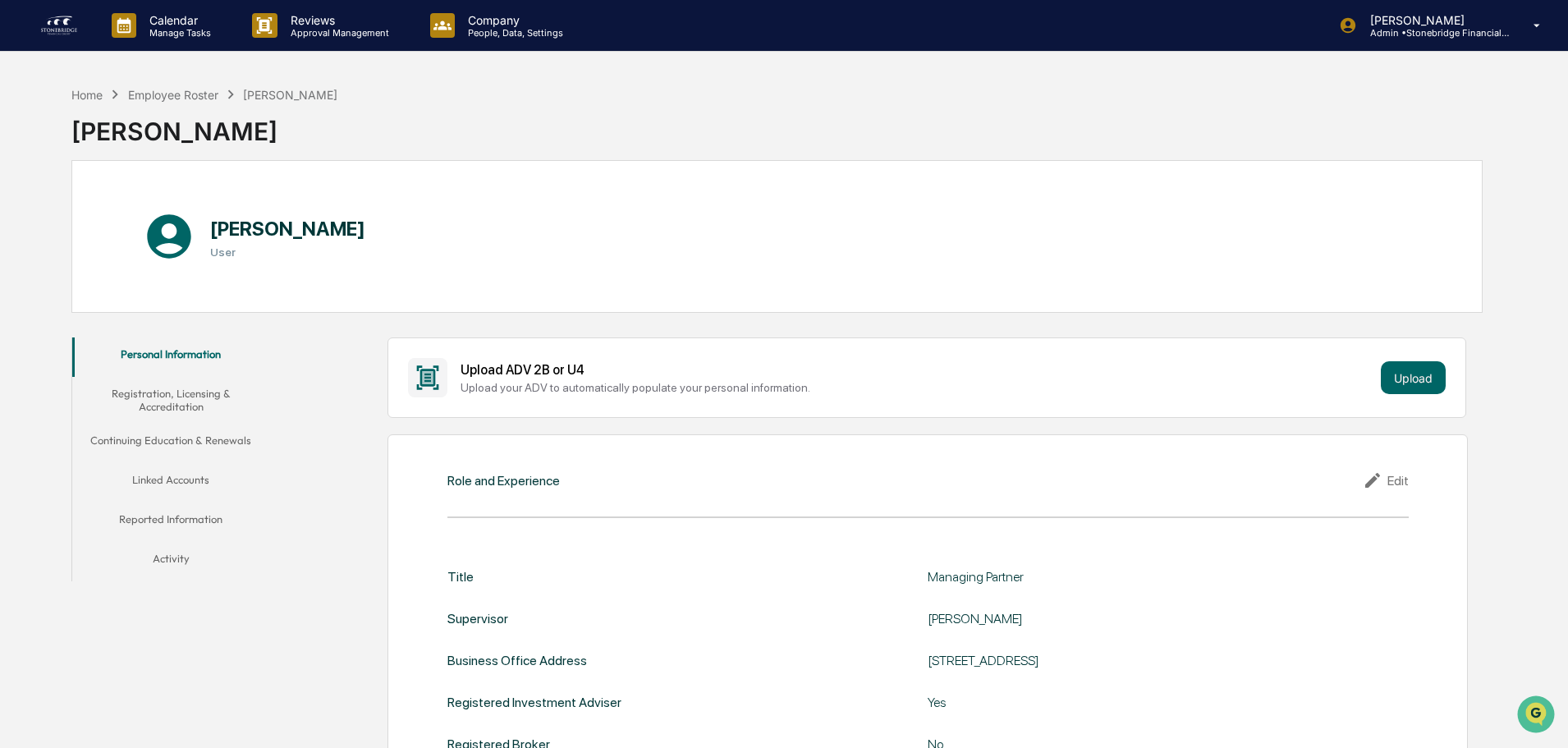
click at [176, 385] on button "Registration, Licensing & Accreditation" at bounding box center [171, 400] width 197 height 46
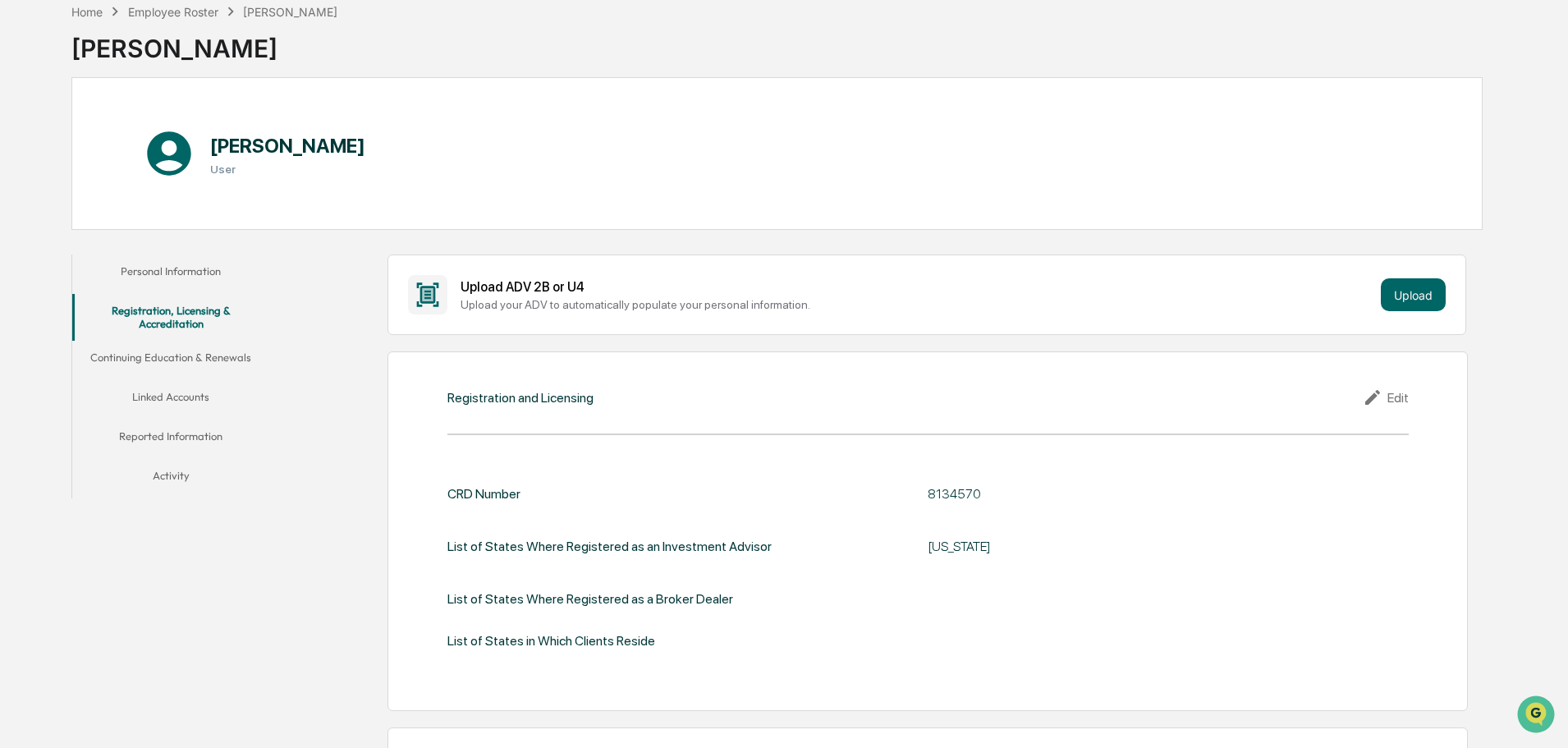
scroll to position [329, 0]
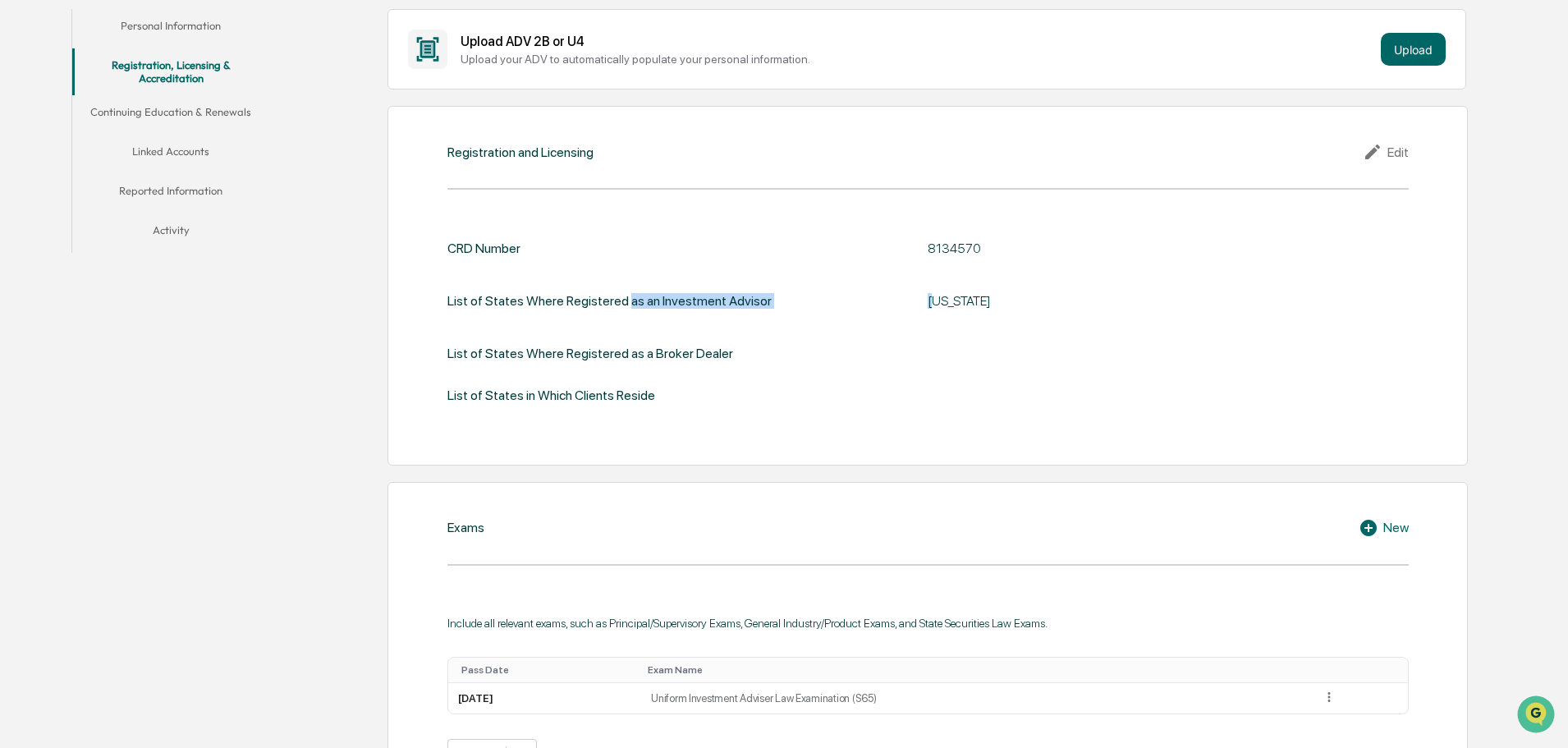
drag, startPoint x: 691, startPoint y: 283, endPoint x: 623, endPoint y: 282, distance: 68.0
click at [623, 282] on div "CRD Number 8134570 List of States Where Registered as an Investment Advisor [US…" at bounding box center [928, 321] width 961 height 162
click at [623, 282] on div "List of States Where Registered as an Investment Advisor" at bounding box center [609, 301] width 324 height 37
drag, startPoint x: 582, startPoint y: 338, endPoint x: 744, endPoint y: 369, distance: 164.9
click at [744, 369] on div "CRD Number 8134570 List of States Where Registered as an Investment Advisor [US…" at bounding box center [928, 321] width 961 height 162
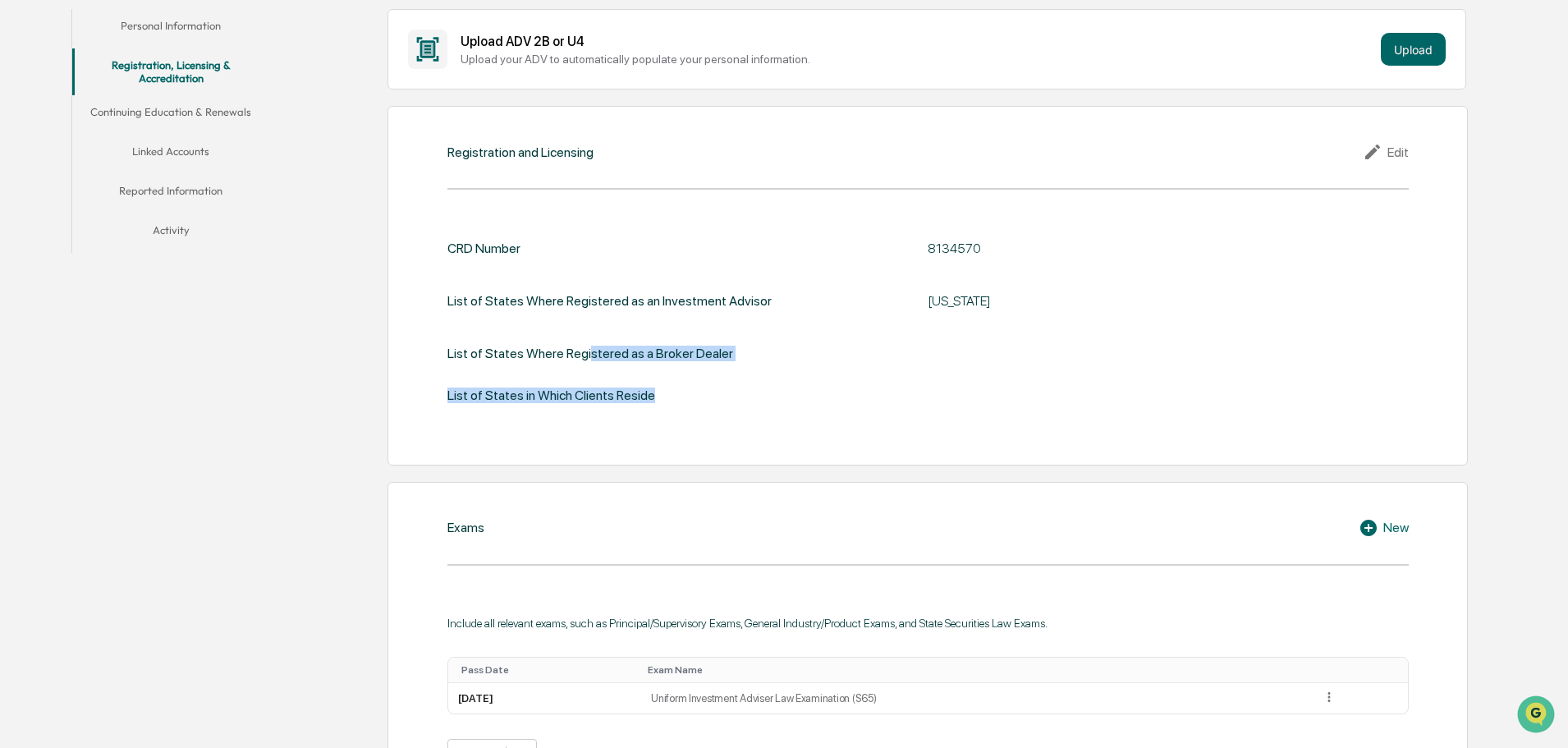
click at [740, 369] on div "CRD Number 8134570 List of States Where Registered as an Investment Advisor [US…" at bounding box center [928, 321] width 961 height 162
drag, startPoint x: 626, startPoint y: 365, endPoint x: 580, endPoint y: 360, distance: 46.3
click at [580, 360] on div "CRD Number 8134570 List of States Where Registered as an Investment Advisor [US…" at bounding box center [928, 321] width 961 height 162
click at [579, 360] on div "List of States Where Registered as a Broker Dealer" at bounding box center [590, 353] width 286 height 16
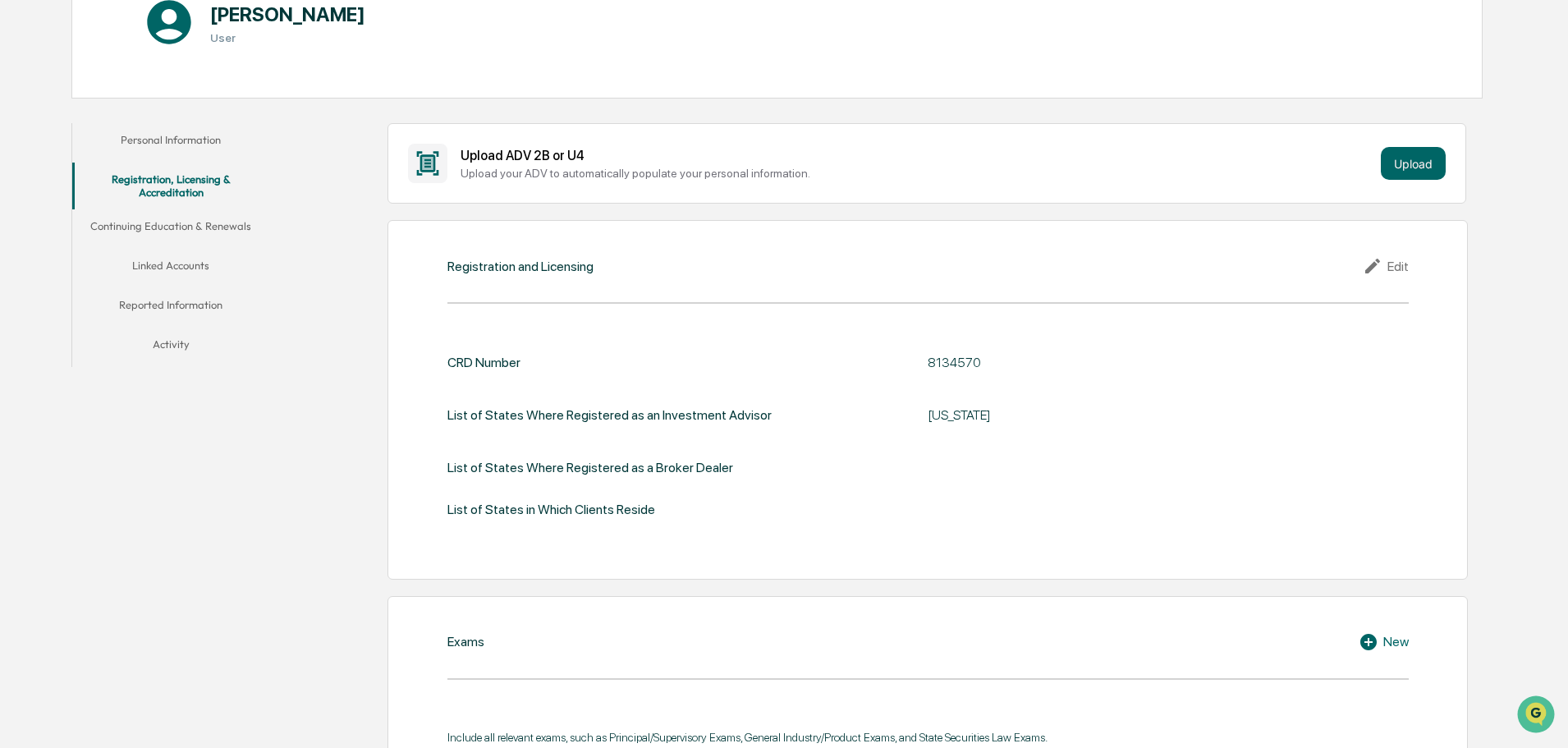
scroll to position [0, 0]
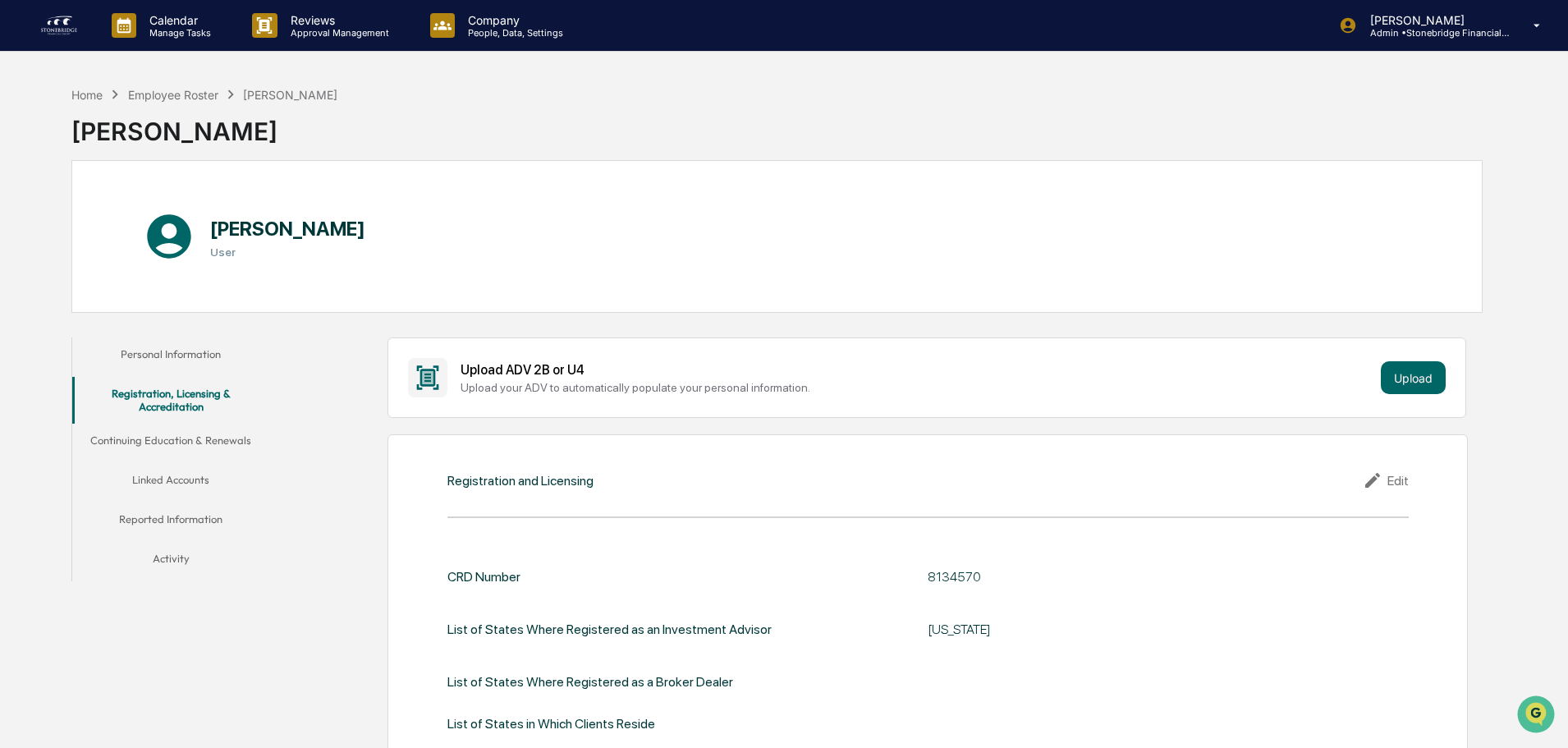
click at [153, 84] on div "Home Employee Roster [PERSON_NAME] [PERSON_NAME]" at bounding box center [204, 119] width 266 height 82
click at [155, 90] on div "Employee Roster" at bounding box center [173, 95] width 90 height 14
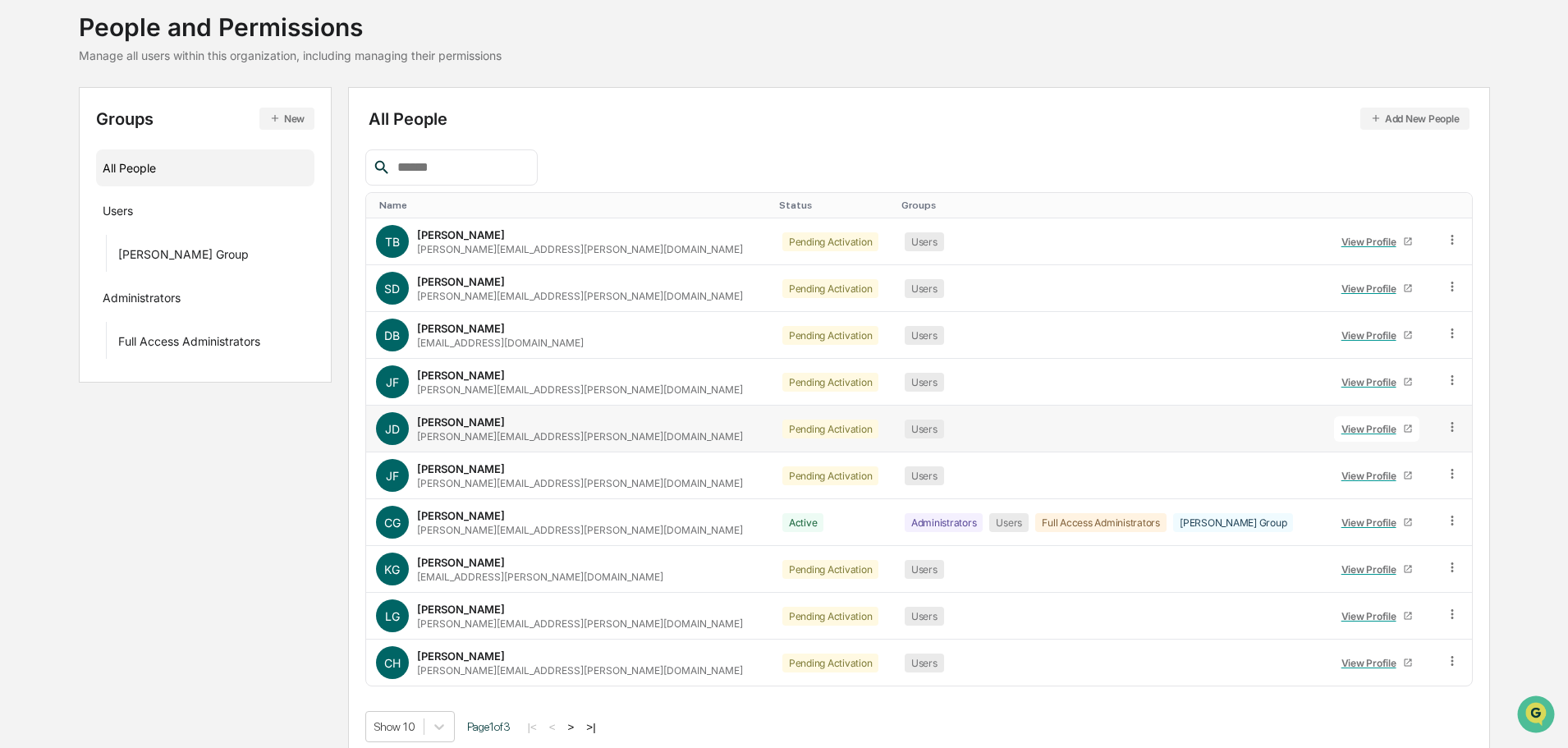
scroll to position [110, 0]
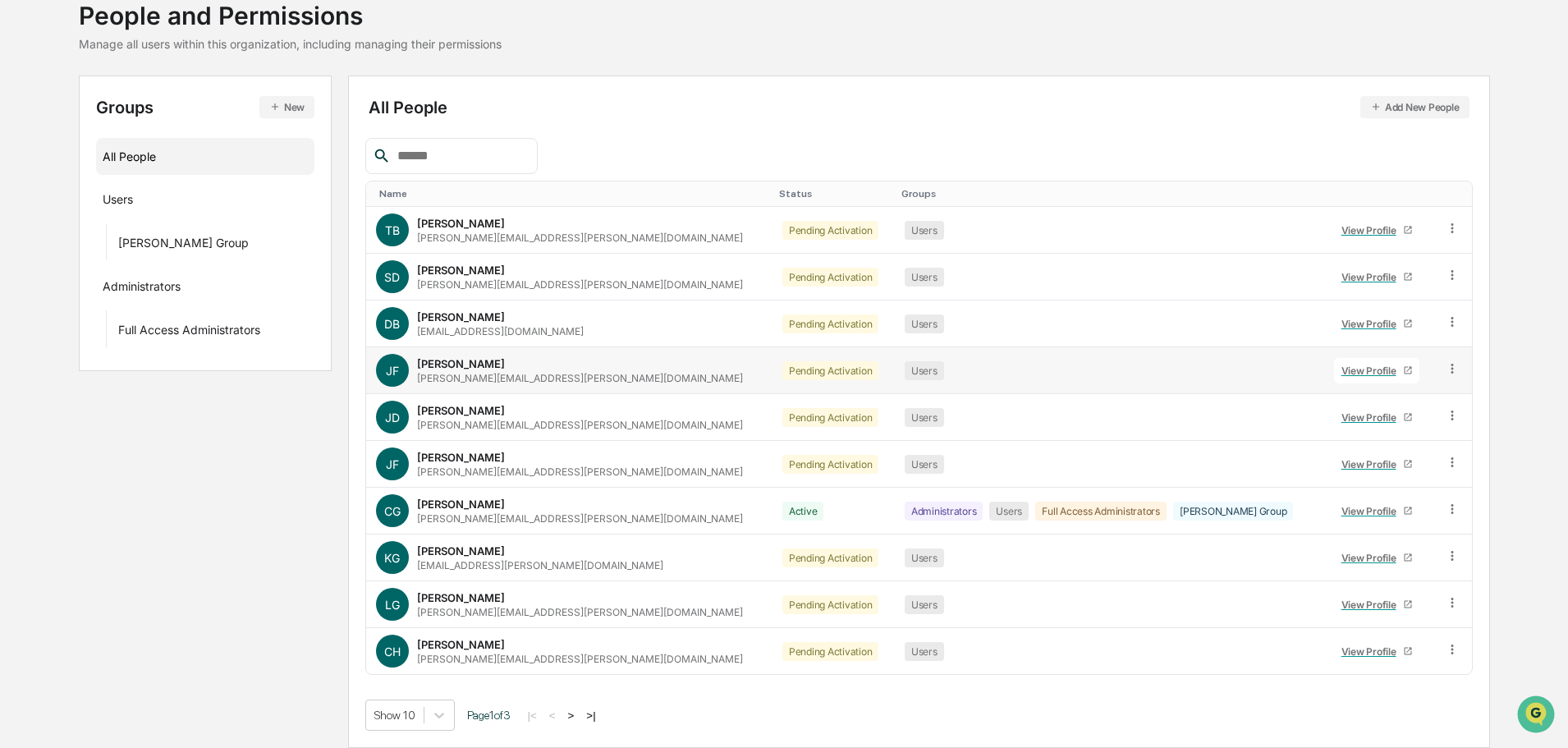
click at [1343, 368] on div "View Profile" at bounding box center [1372, 370] width 61 height 12
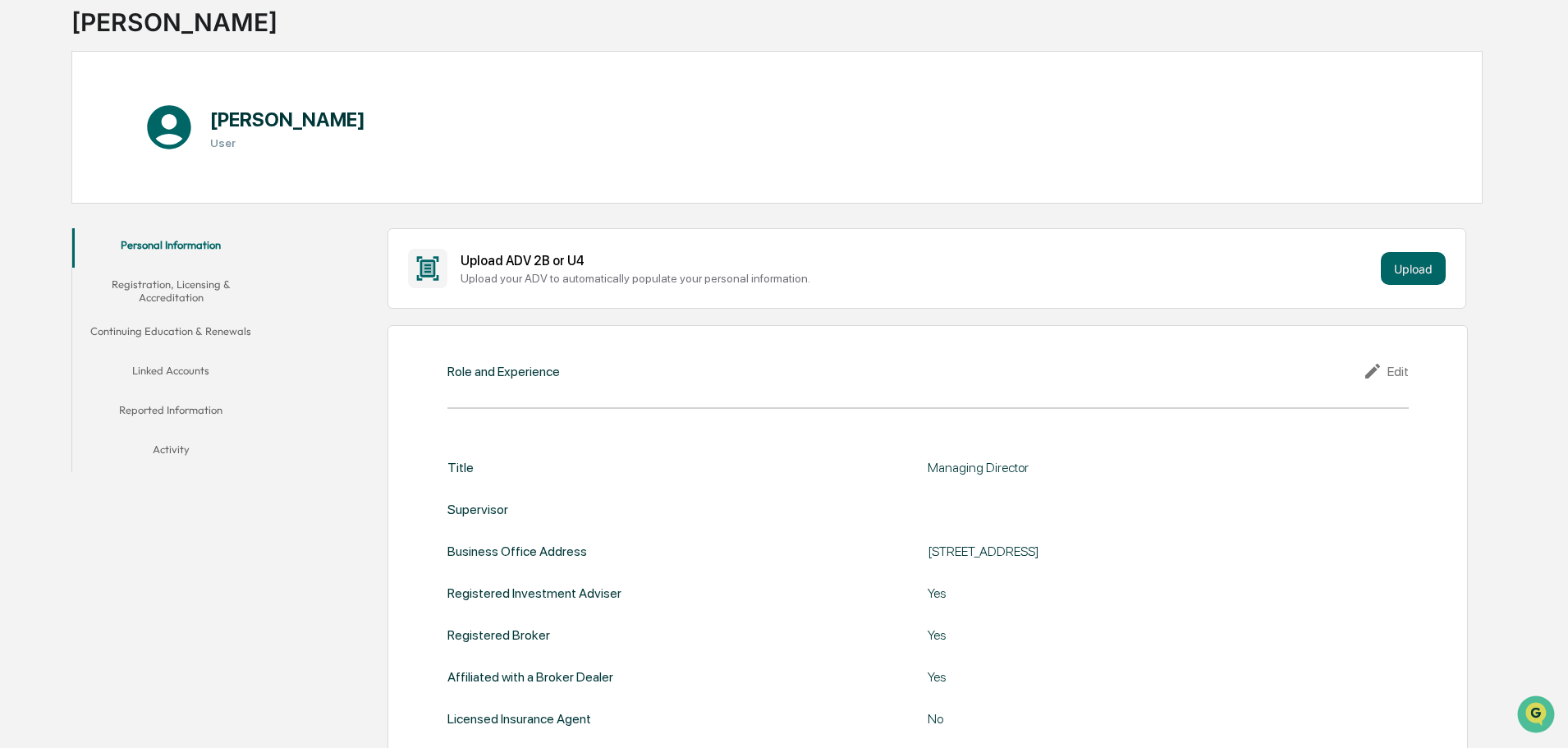
click at [1416, 367] on div "Role and Experience Edit Title Managing Director Supervisor Business Office Add…" at bounding box center [928, 557] width 1080 height 464
click at [1396, 374] on div "Edit" at bounding box center [1386, 370] width 46 height 19
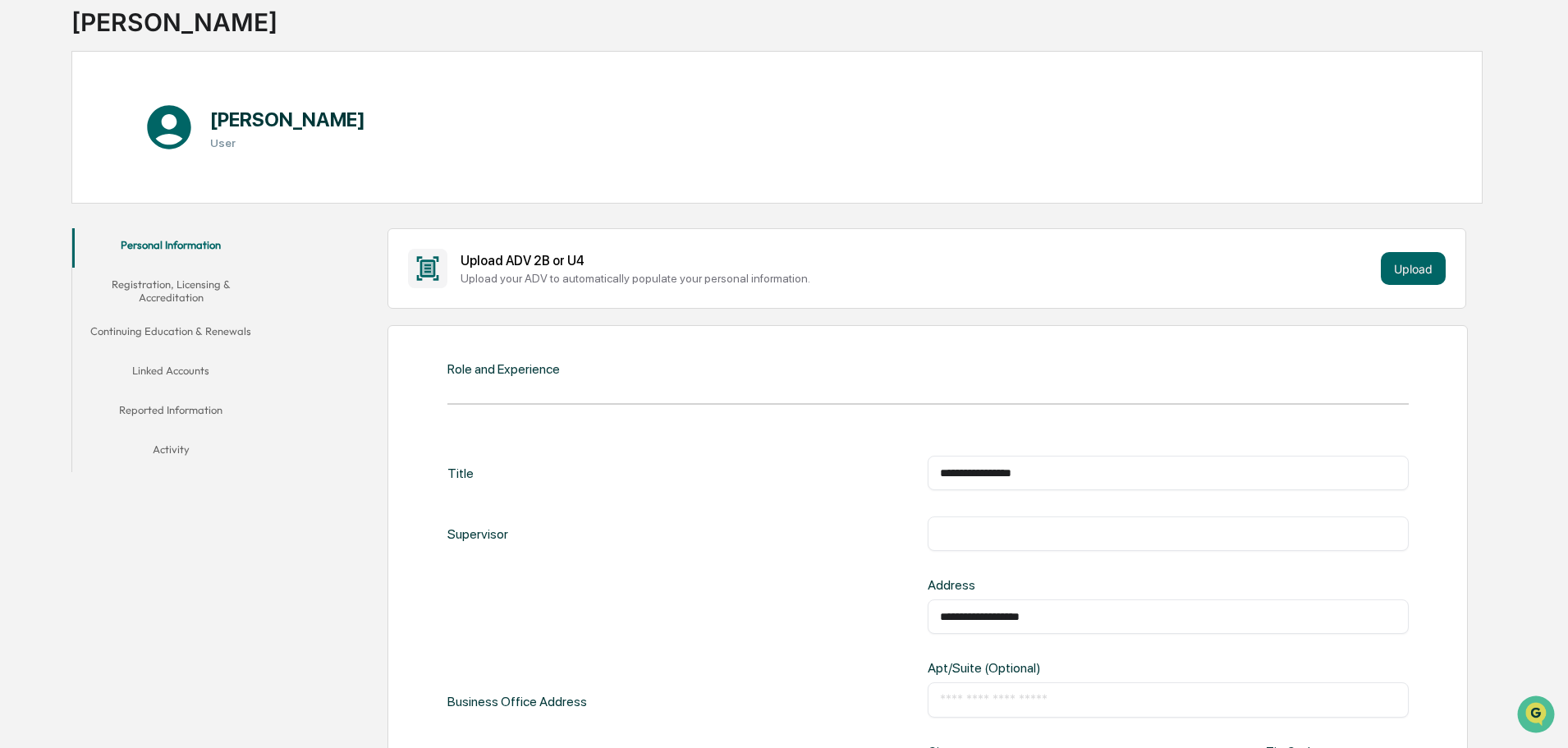
click at [1000, 529] on div "​" at bounding box center [1168, 533] width 481 height 34
click at [1014, 530] on input "text" at bounding box center [1168, 534] width 456 height 17
type input "**********"
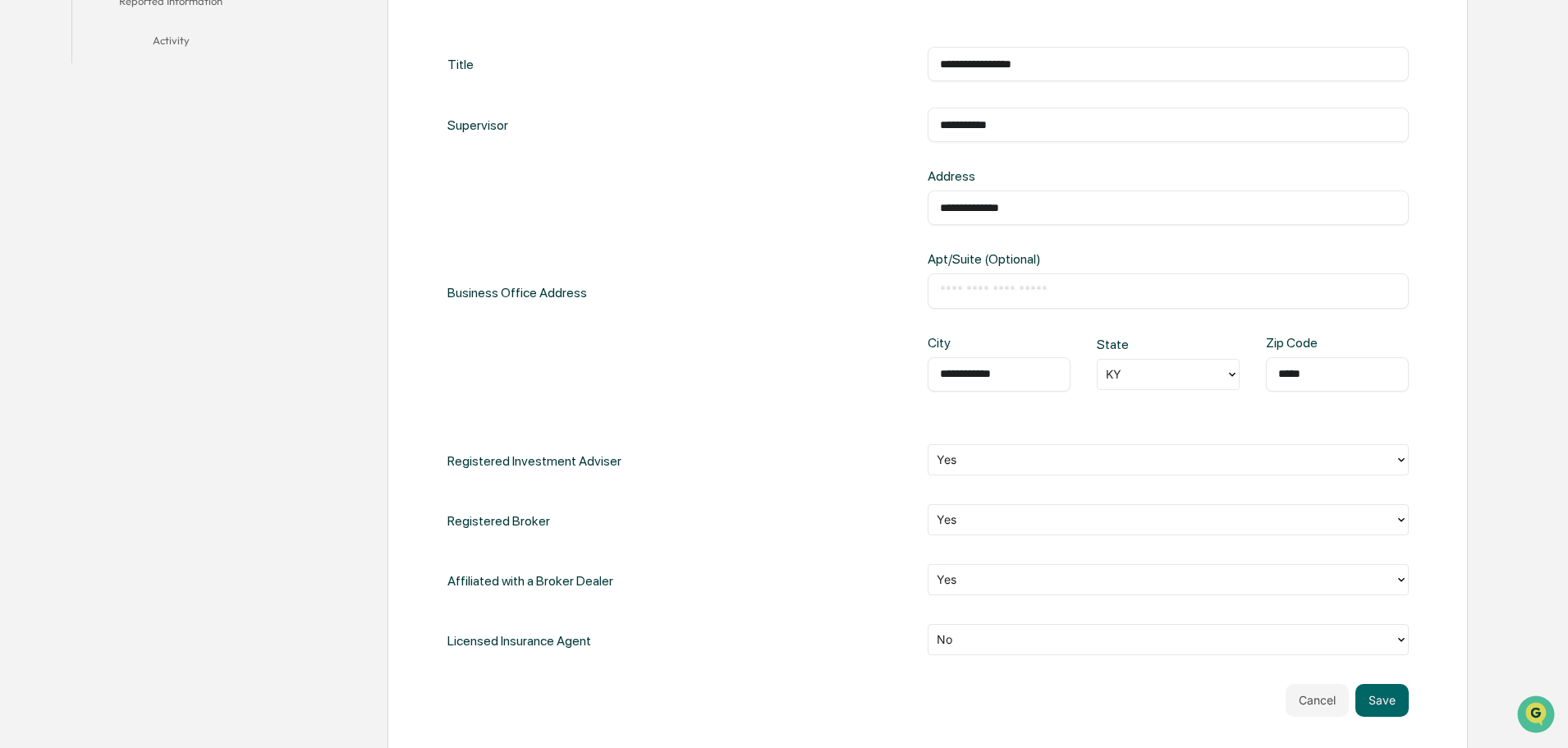
type input "**********"
type input "*"
type input "**"
type input "*****"
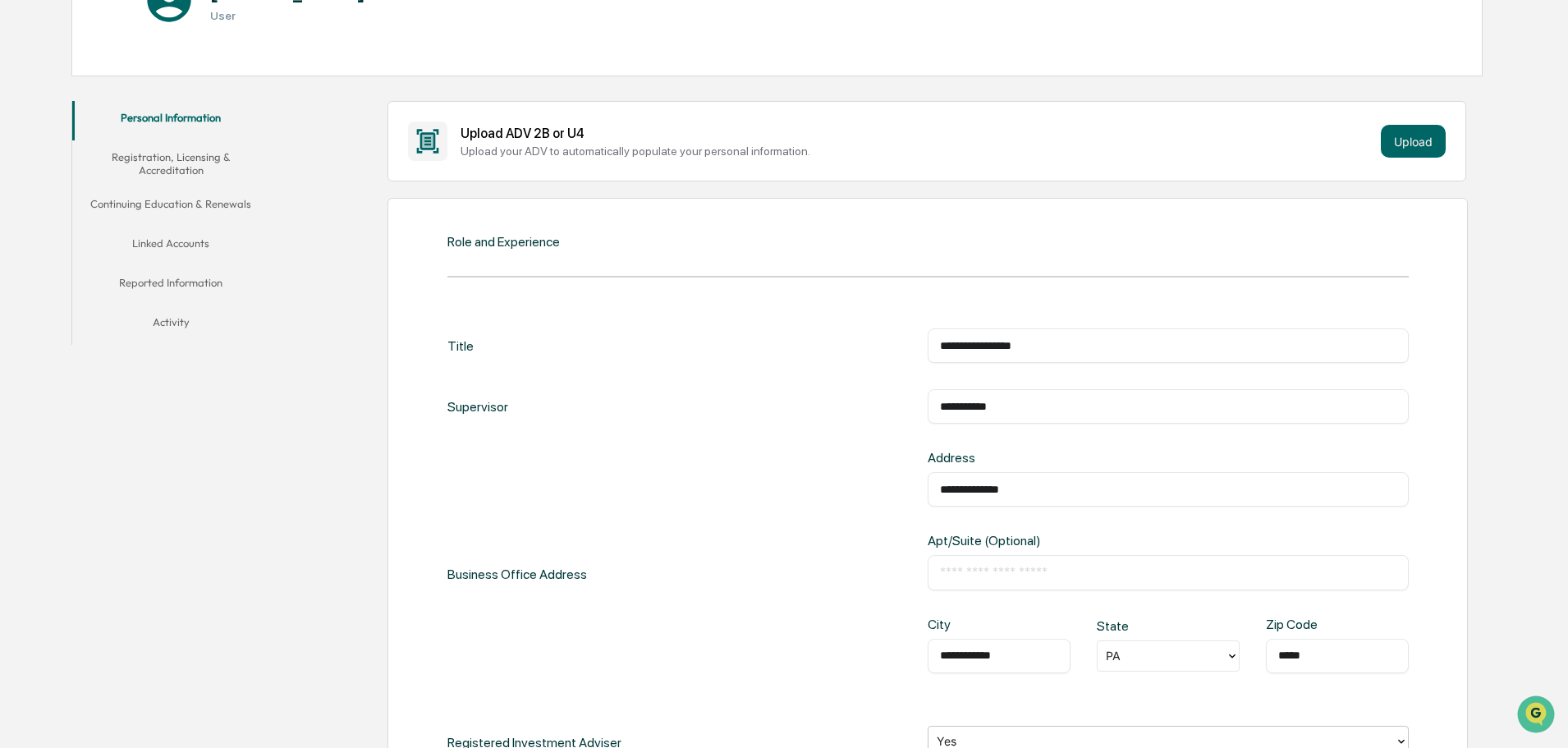
scroll to position [574, 0]
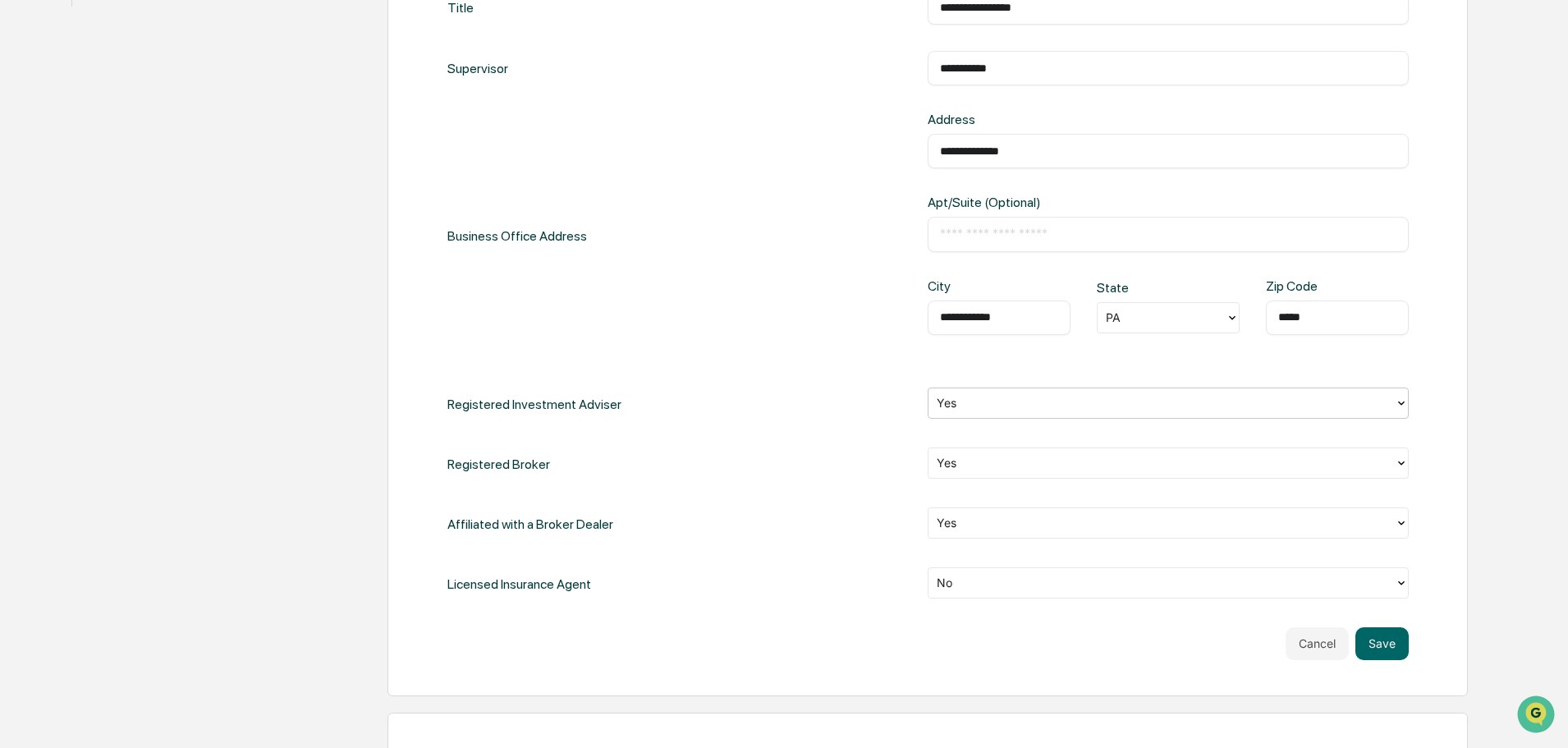
click at [1006, 613] on div "**********" at bounding box center [928, 325] width 961 height 670
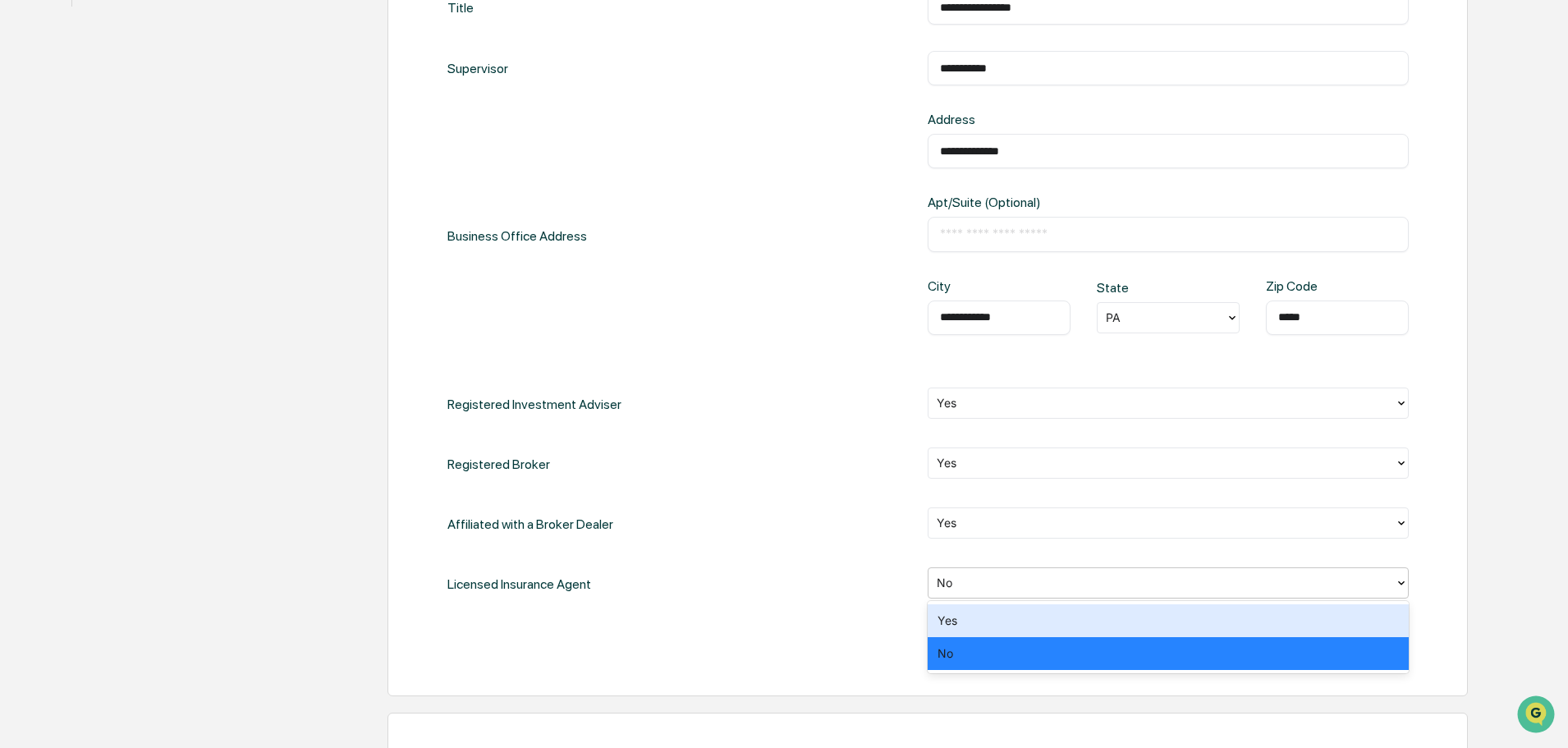
click at [991, 590] on div at bounding box center [1161, 582] width 450 height 19
click at [983, 623] on div "Yes" at bounding box center [1168, 620] width 481 height 32
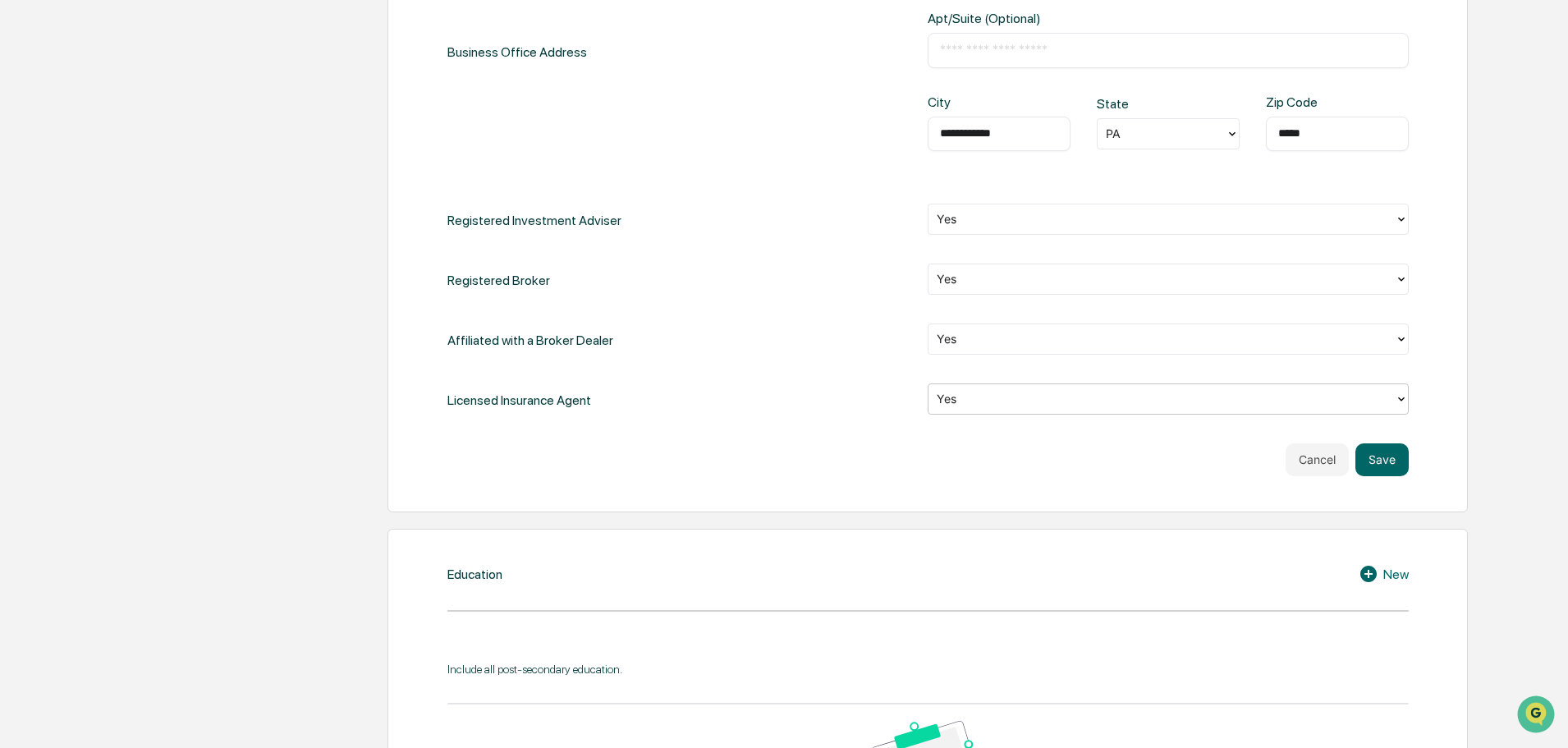
scroll to position [903, 0]
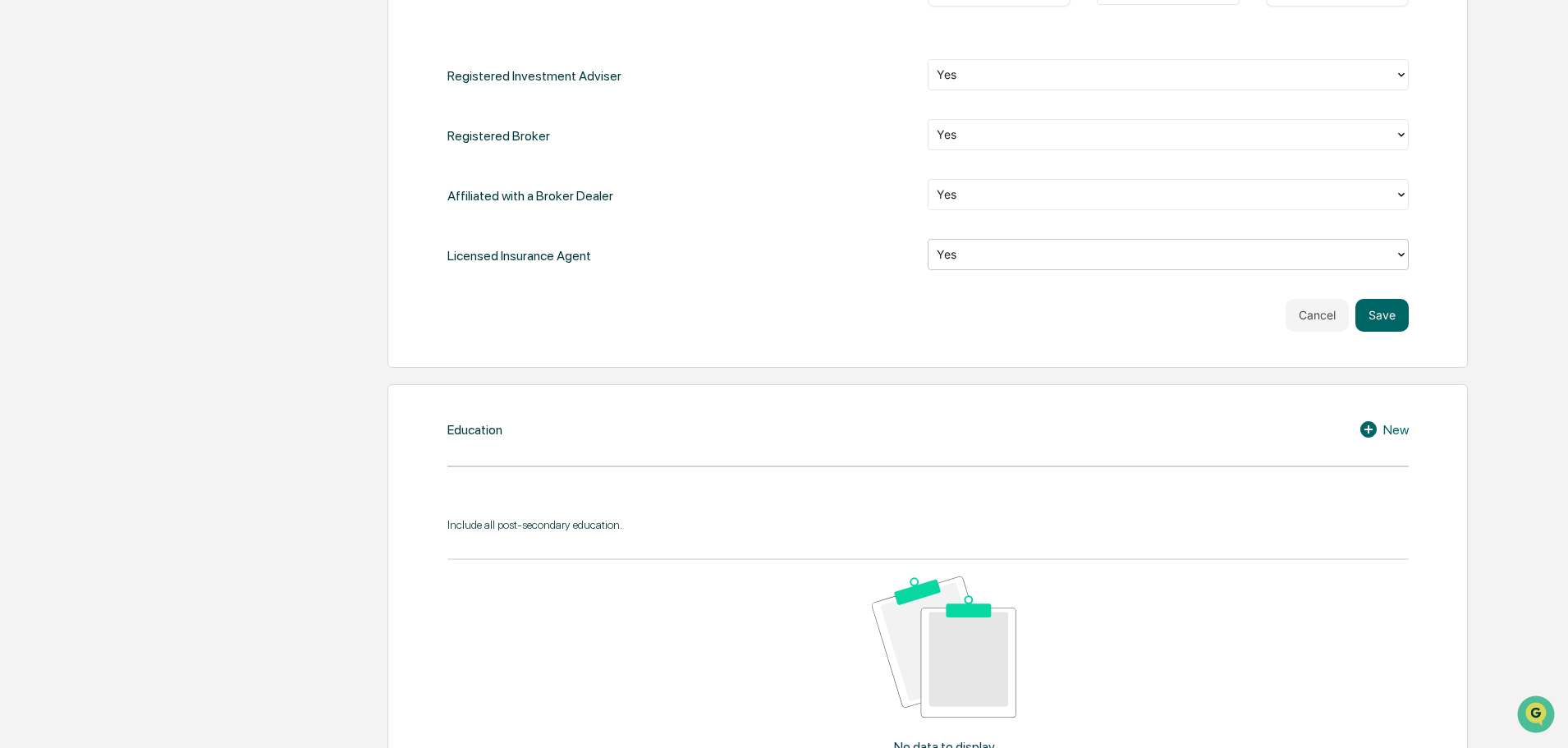
click at [1397, 319] on button "Save" at bounding box center [1382, 315] width 54 height 32
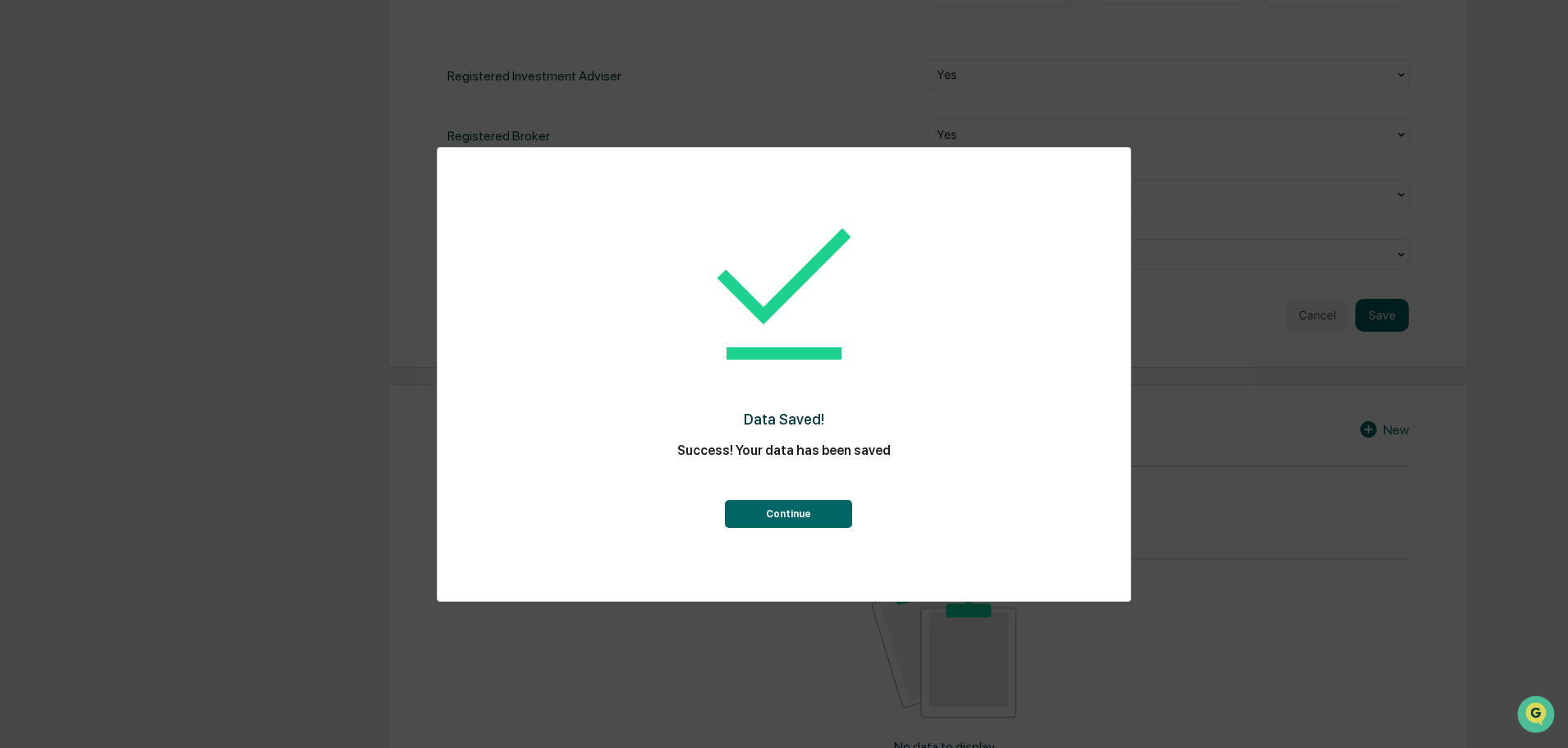
drag, startPoint x: 860, startPoint y: 515, endPoint x: 829, endPoint y: 512, distance: 31.1
click at [855, 515] on div "Continue" at bounding box center [784, 498] width 627 height 59
click at [821, 512] on button "Continue" at bounding box center [788, 514] width 127 height 28
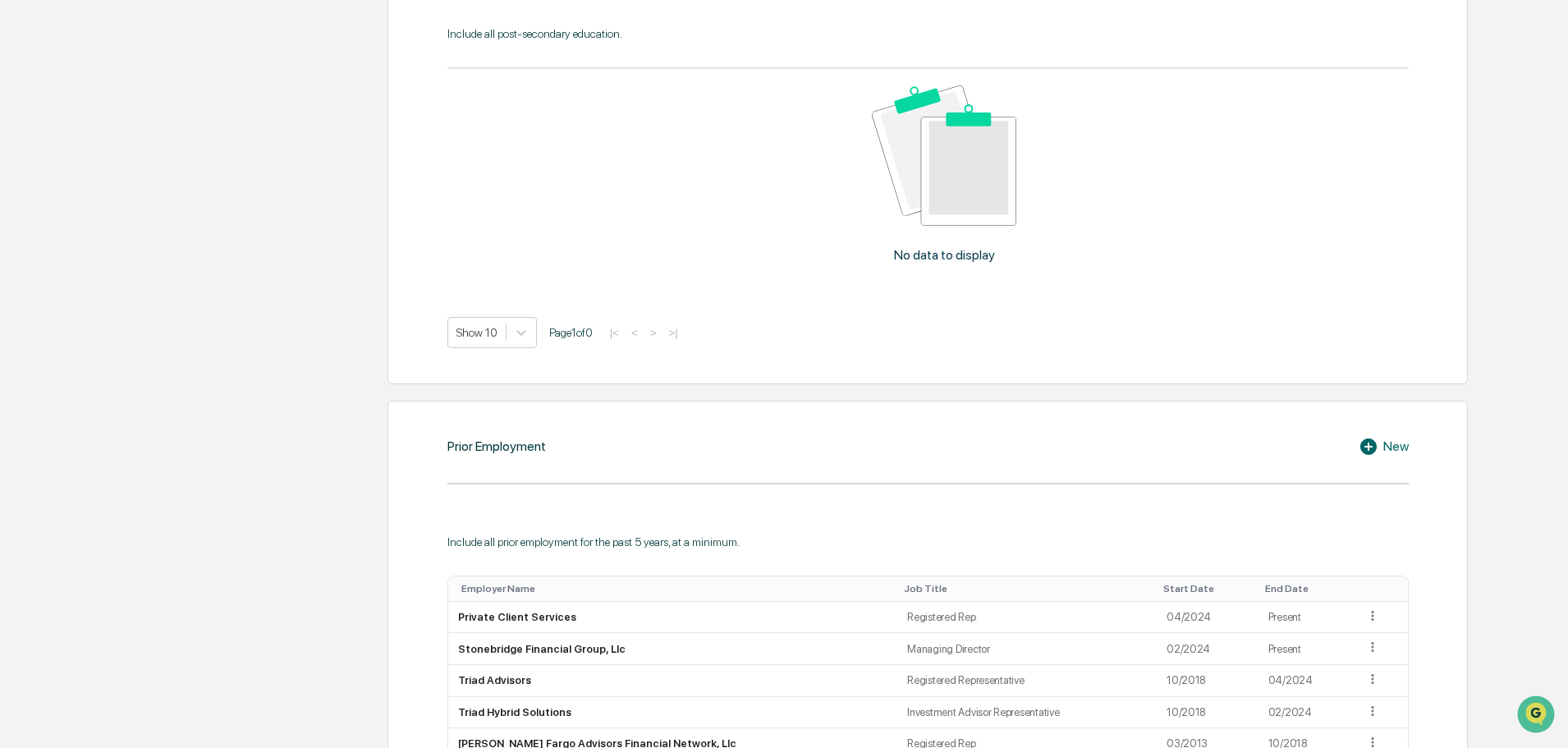
scroll to position [1116, 0]
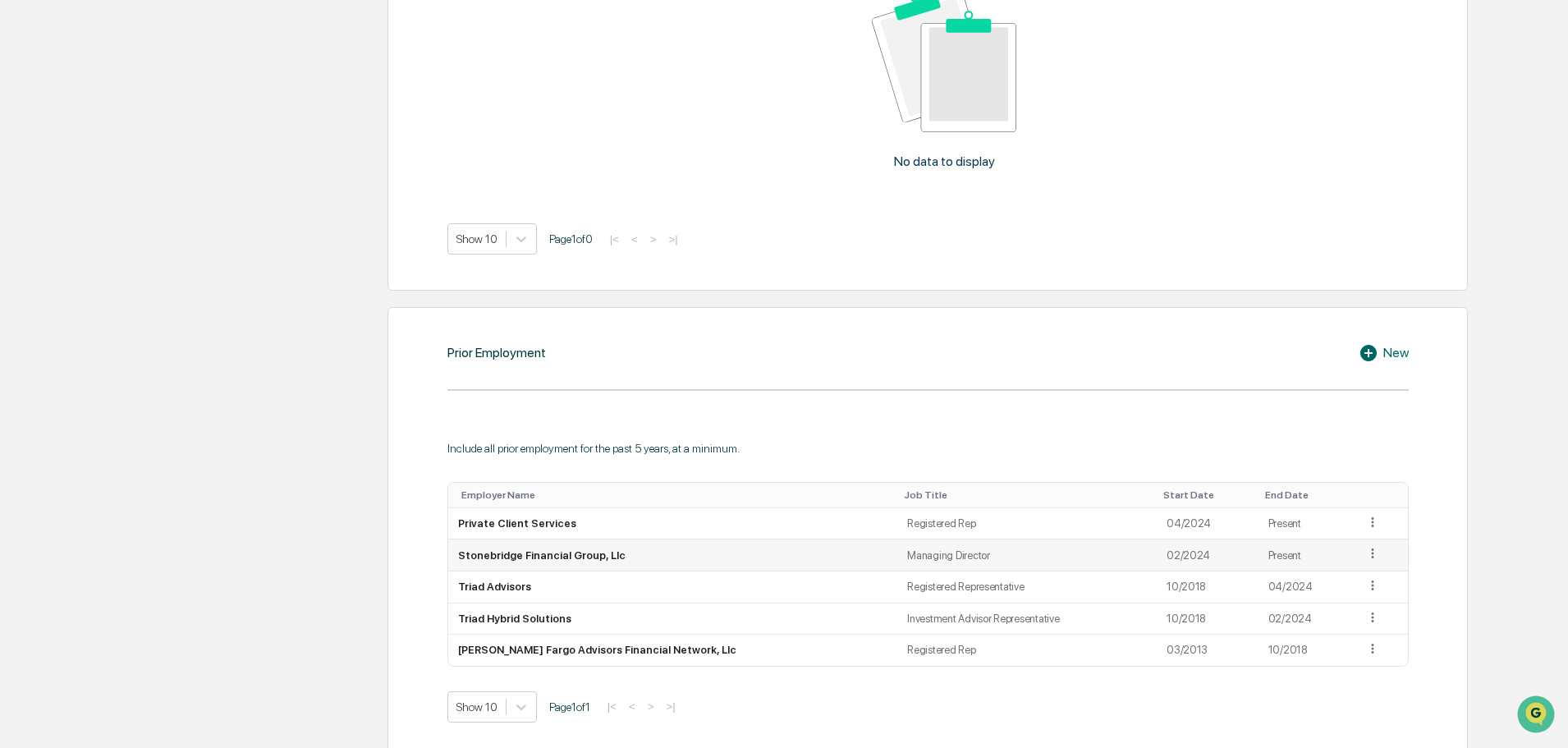
click at [1365, 556] on icon at bounding box center [1372, 553] width 16 height 16
click at [1342, 579] on div "Edit" at bounding box center [1354, 577] width 53 height 26
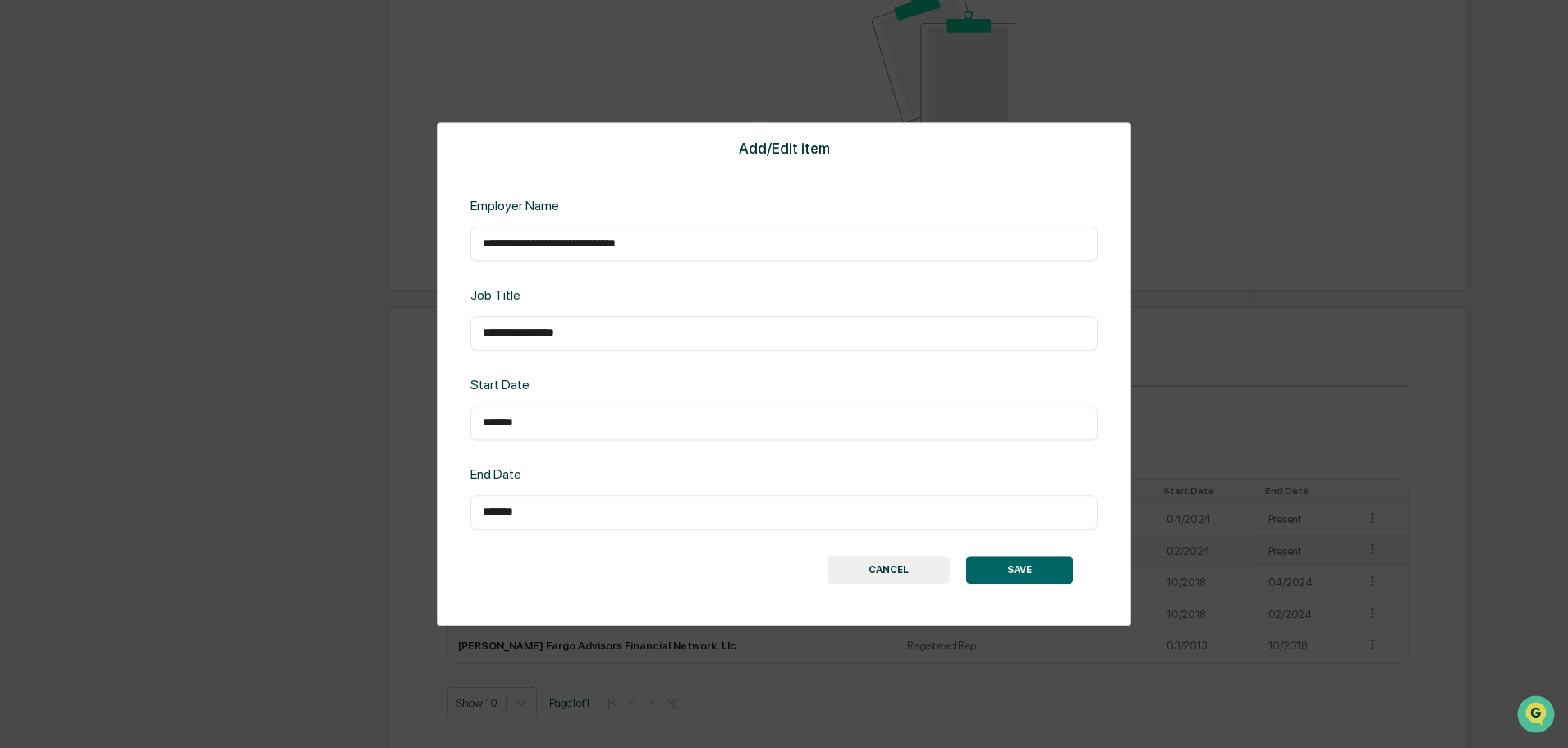
drag, startPoint x: 566, startPoint y: 418, endPoint x: 541, endPoint y: 419, distance: 25.0
click at [543, 419] on input "*******" at bounding box center [783, 423] width 602 height 17
drag, startPoint x: 495, startPoint y: 423, endPoint x: 502, endPoint y: 418, distance: 8.6
click at [498, 422] on input "*******" at bounding box center [783, 423] width 602 height 17
type input "*******"
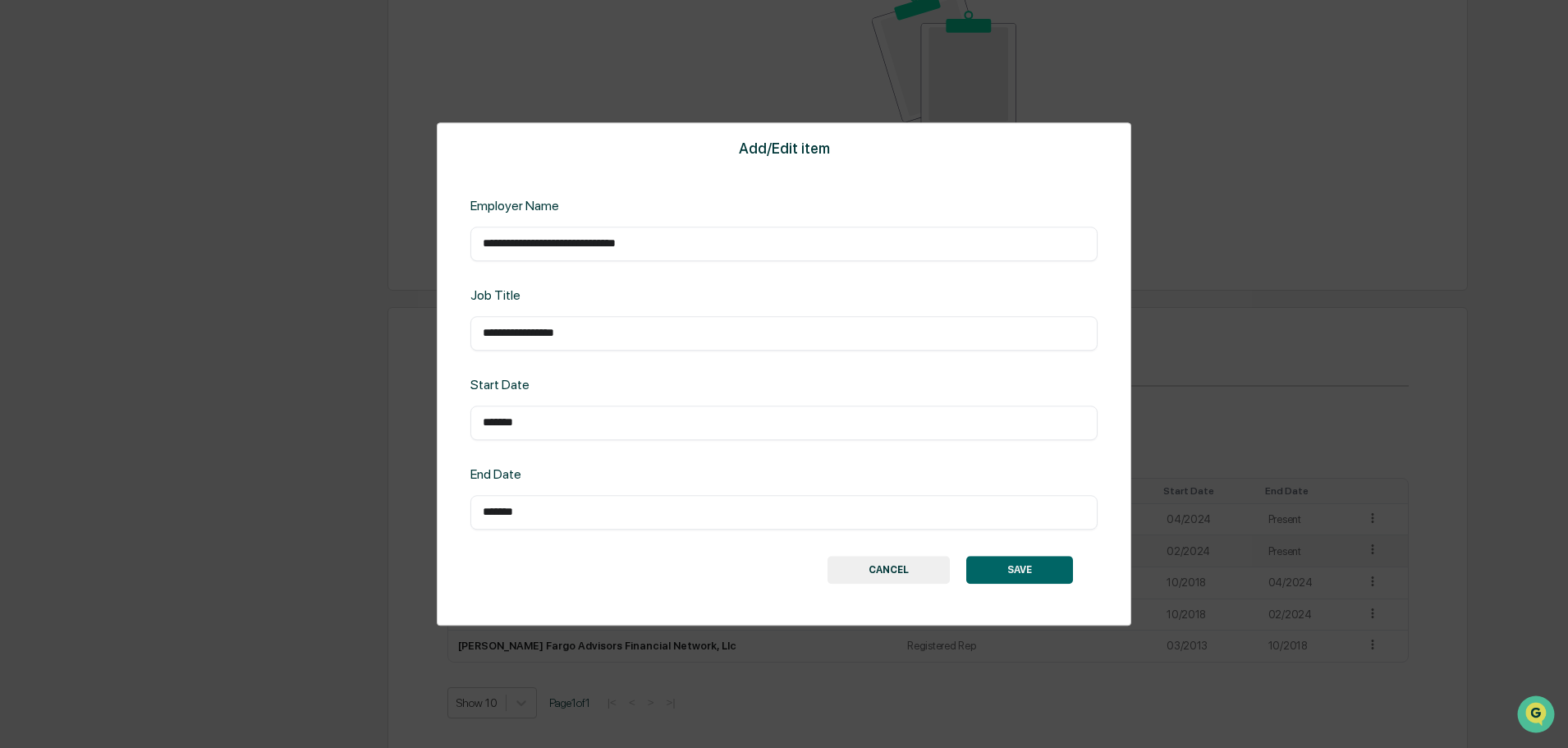
click at [1019, 566] on button "SAVE" at bounding box center [1019, 570] width 107 height 28
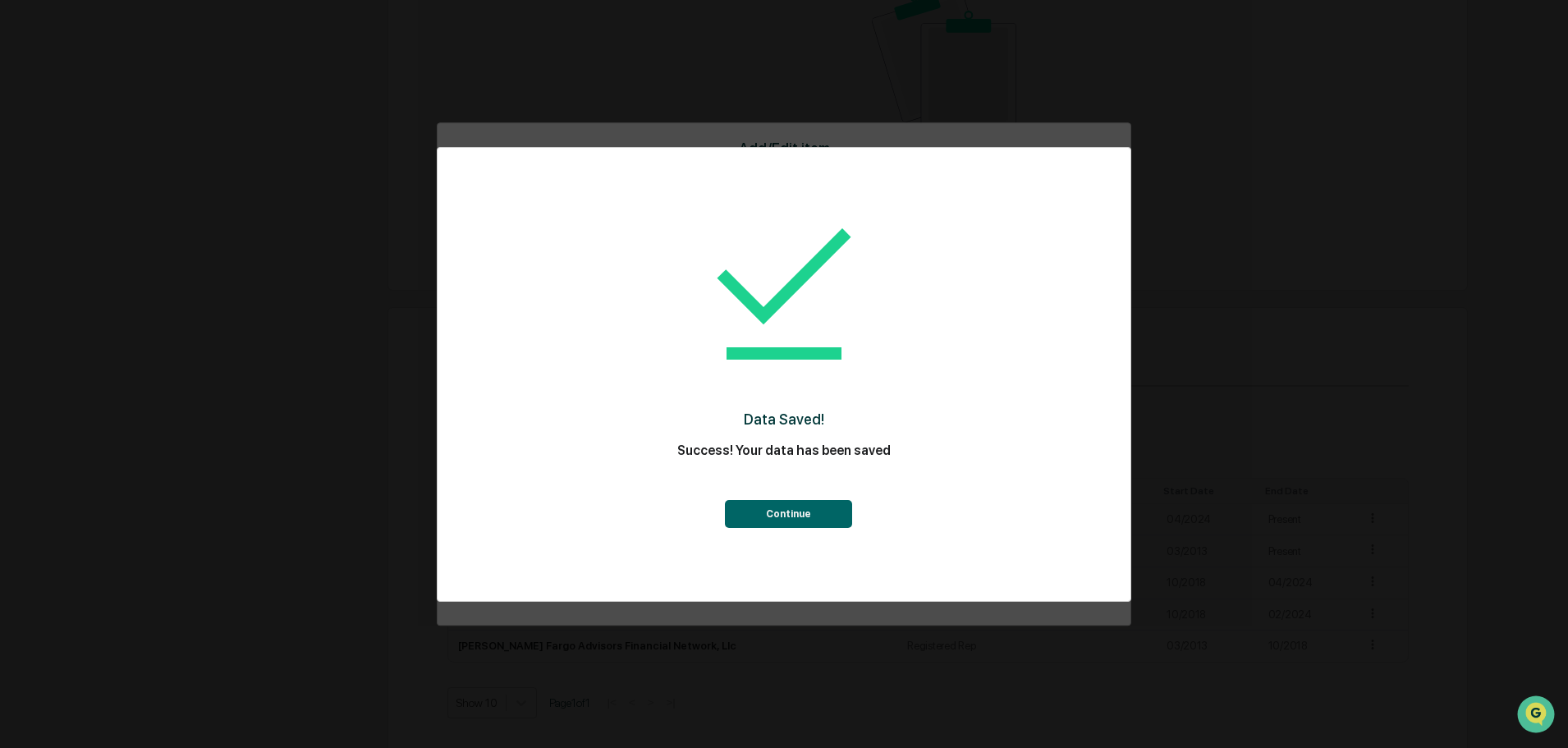
click at [771, 523] on button "Continue" at bounding box center [788, 514] width 127 height 28
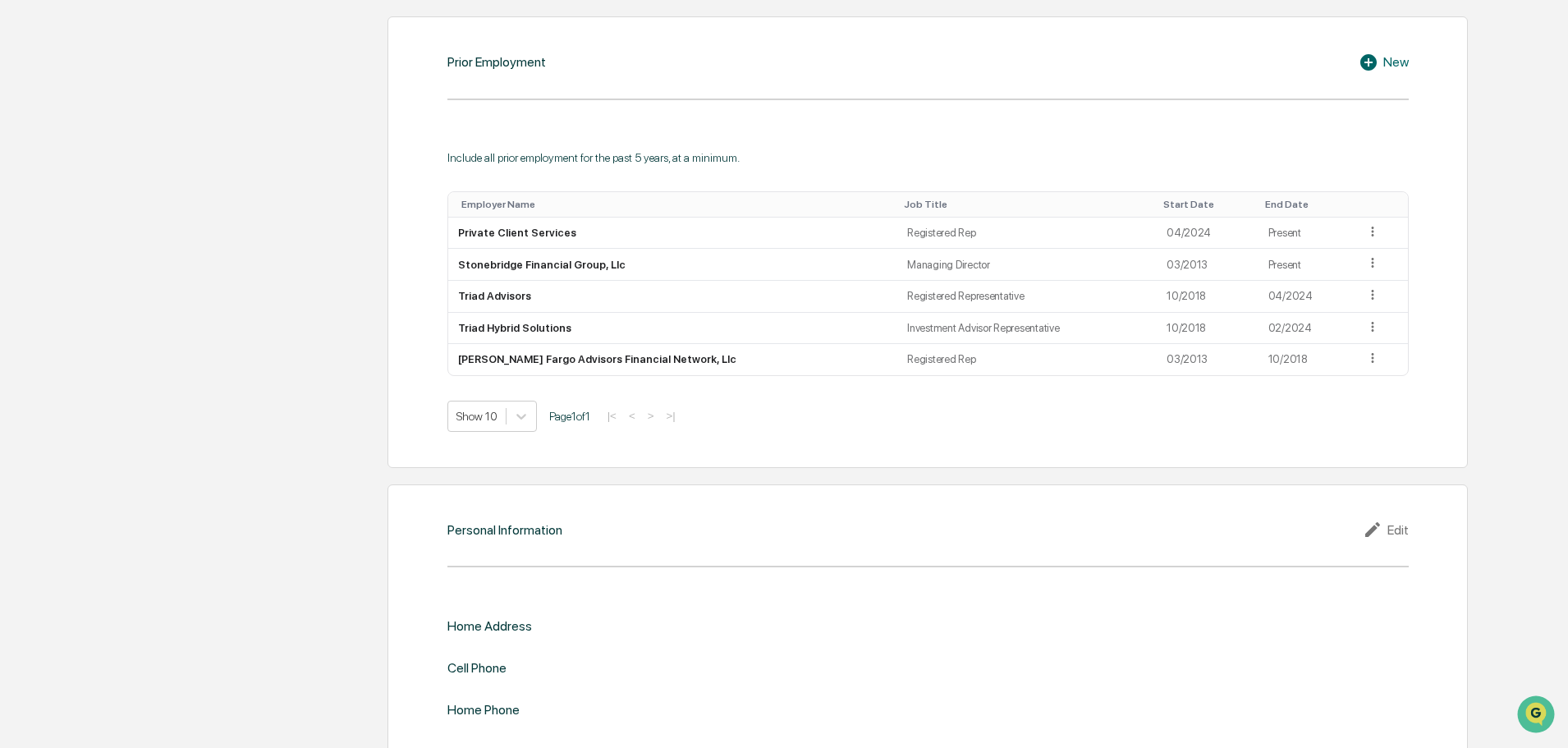
scroll to position [1447, 0]
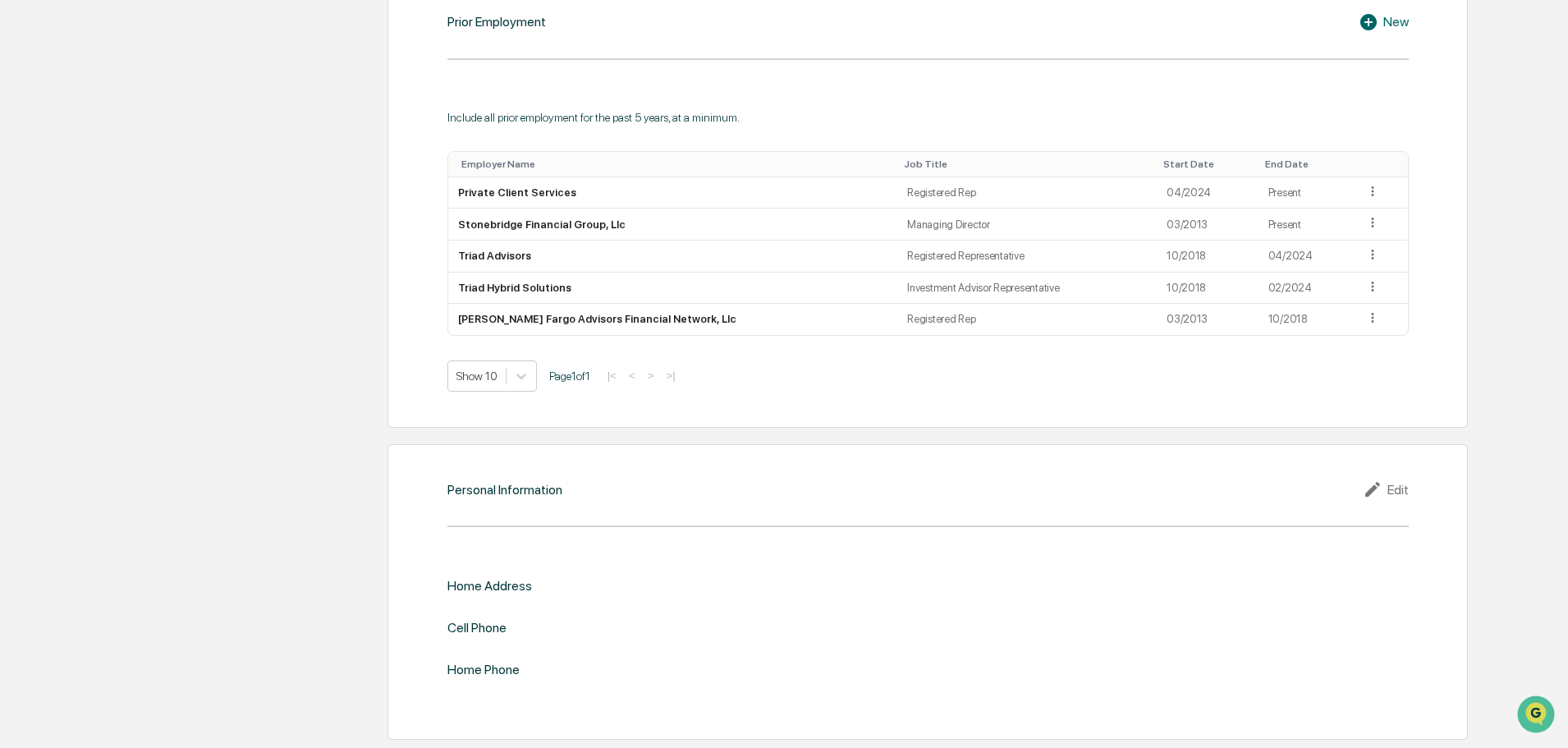
click at [1393, 489] on div "Edit" at bounding box center [1386, 489] width 46 height 19
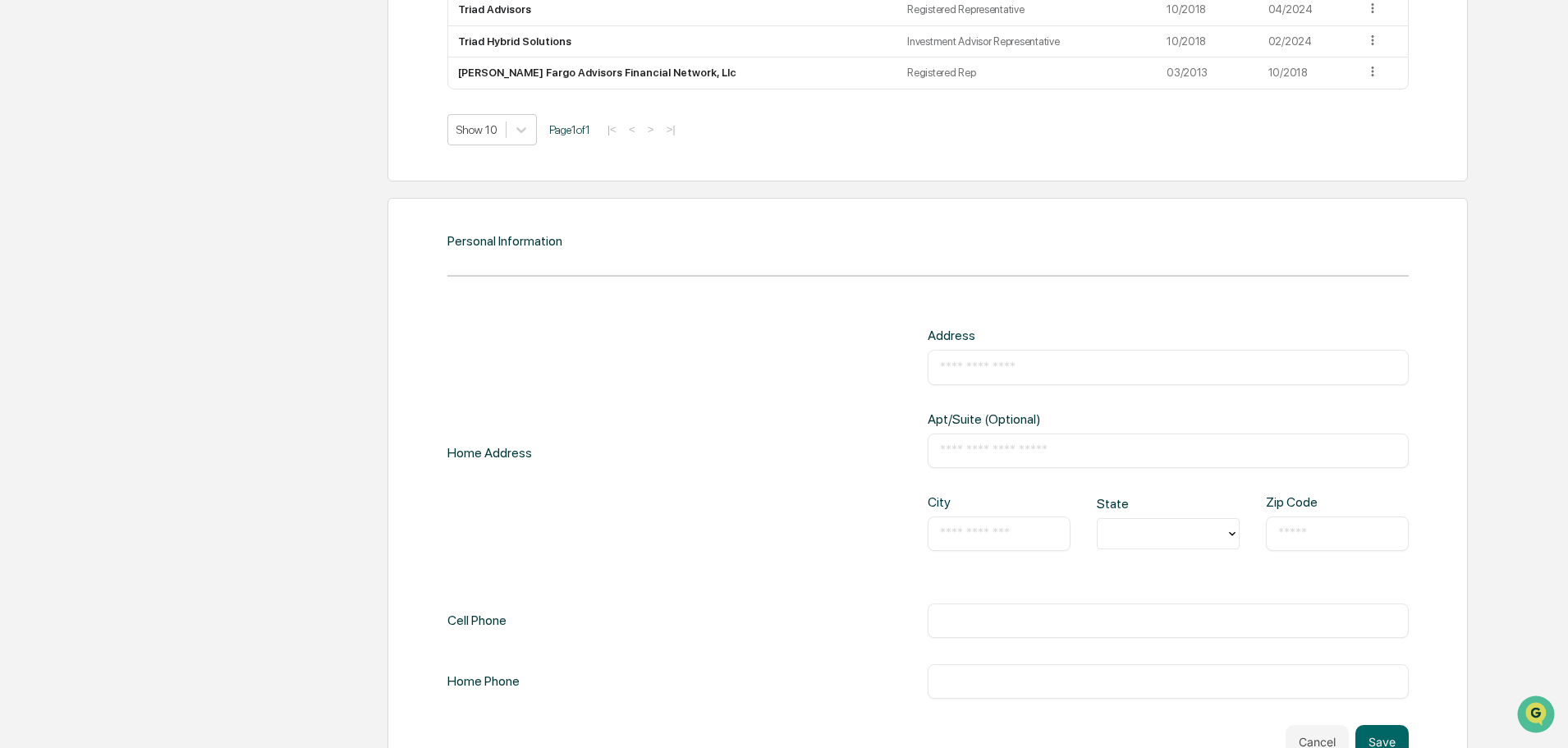
click at [1000, 366] on input "text" at bounding box center [1168, 368] width 456 height 17
type input "**********"
click at [963, 548] on div "​" at bounding box center [999, 533] width 143 height 34
click at [969, 535] on input "text" at bounding box center [998, 534] width 118 height 17
type input "*********"
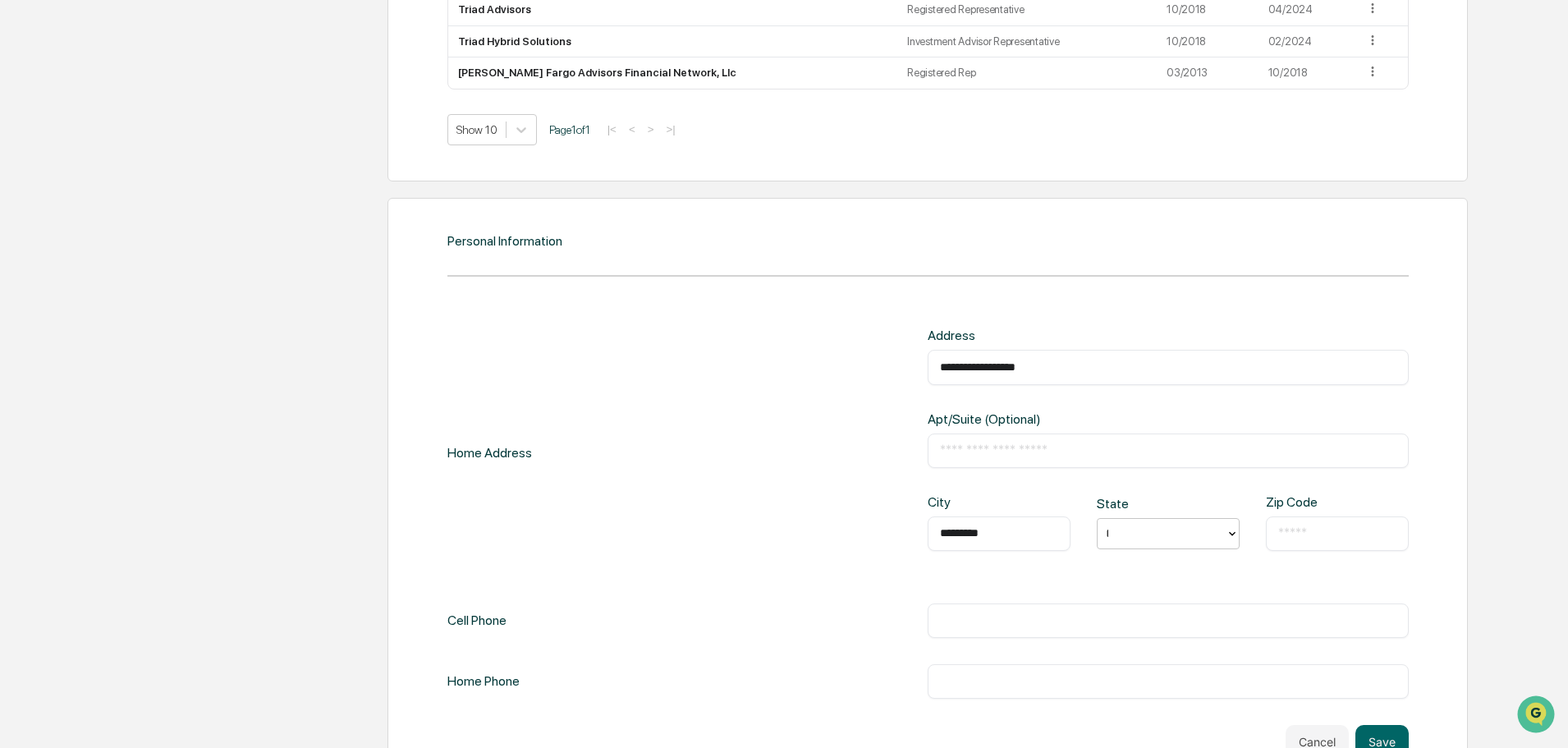
type input "**"
type input "*"
click at [1203, 545] on div "AL" at bounding box center [1162, 533] width 128 height 25
click at [1124, 615] on div "PA" at bounding box center [1168, 620] width 143 height 32
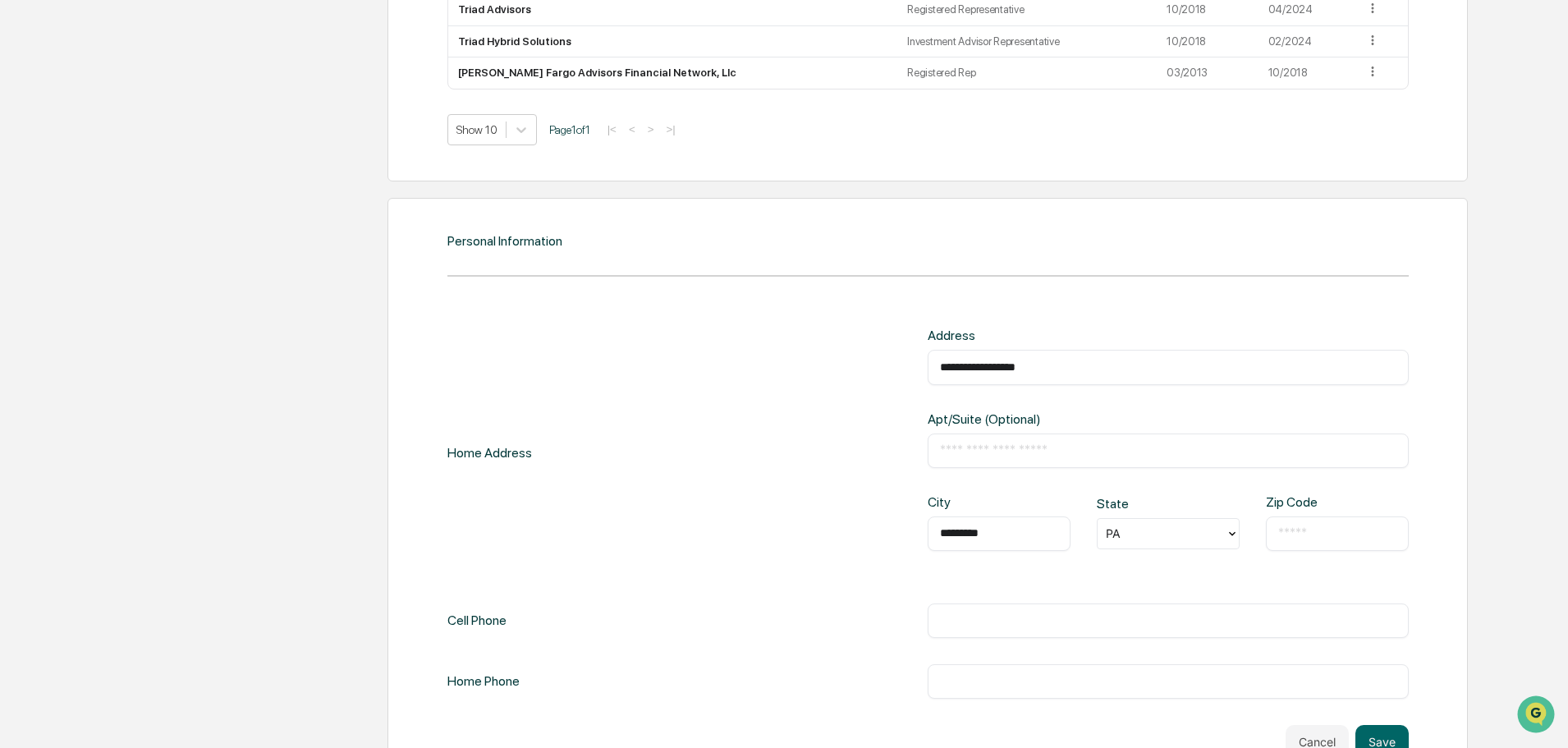
drag, startPoint x: 1378, startPoint y: 530, endPoint x: 1473, endPoint y: 530, distance: 95.0
click at [1377, 531] on input "text" at bounding box center [1336, 534] width 118 height 17
type input "*****"
type input "**********"
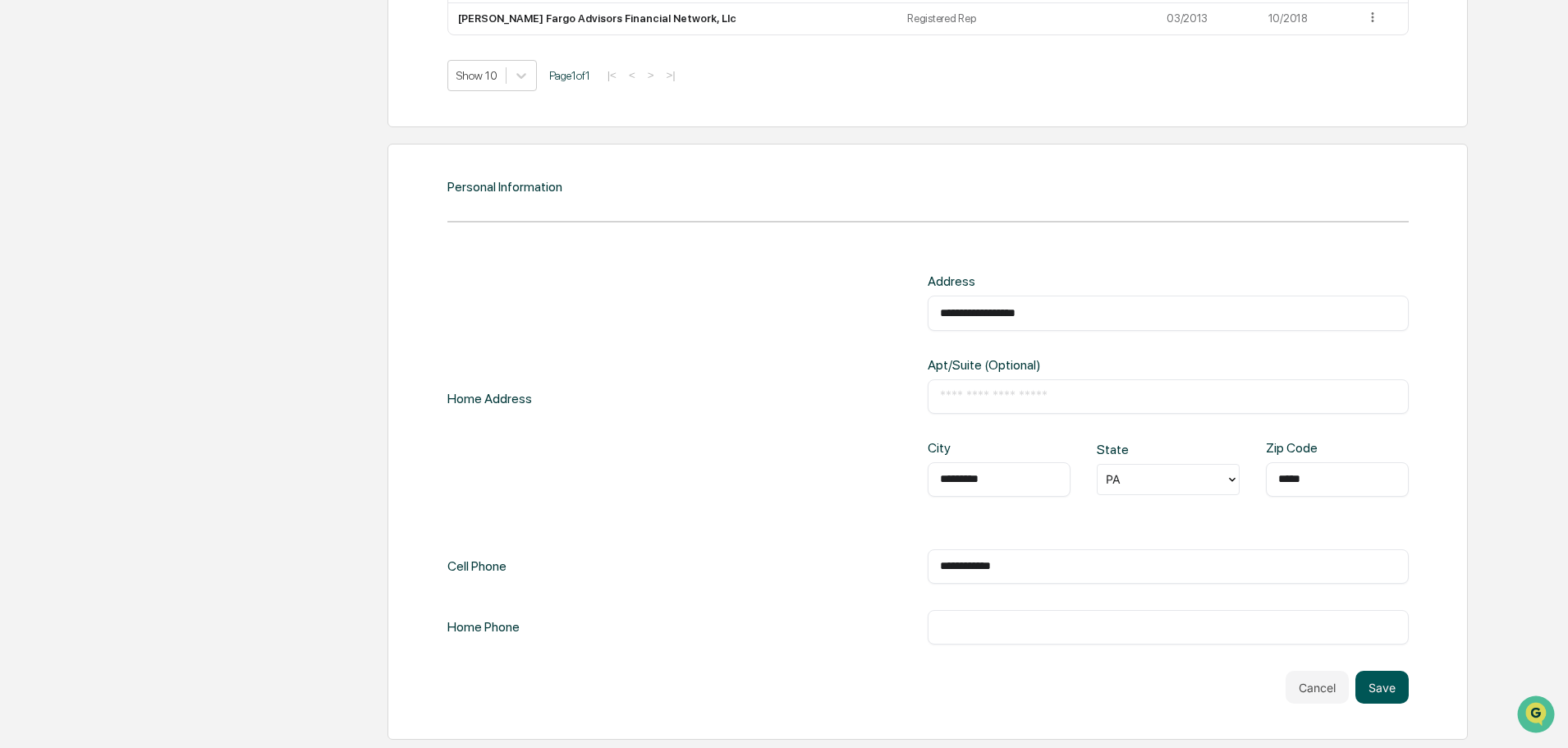
click at [1382, 701] on button "Save" at bounding box center [1382, 687] width 54 height 32
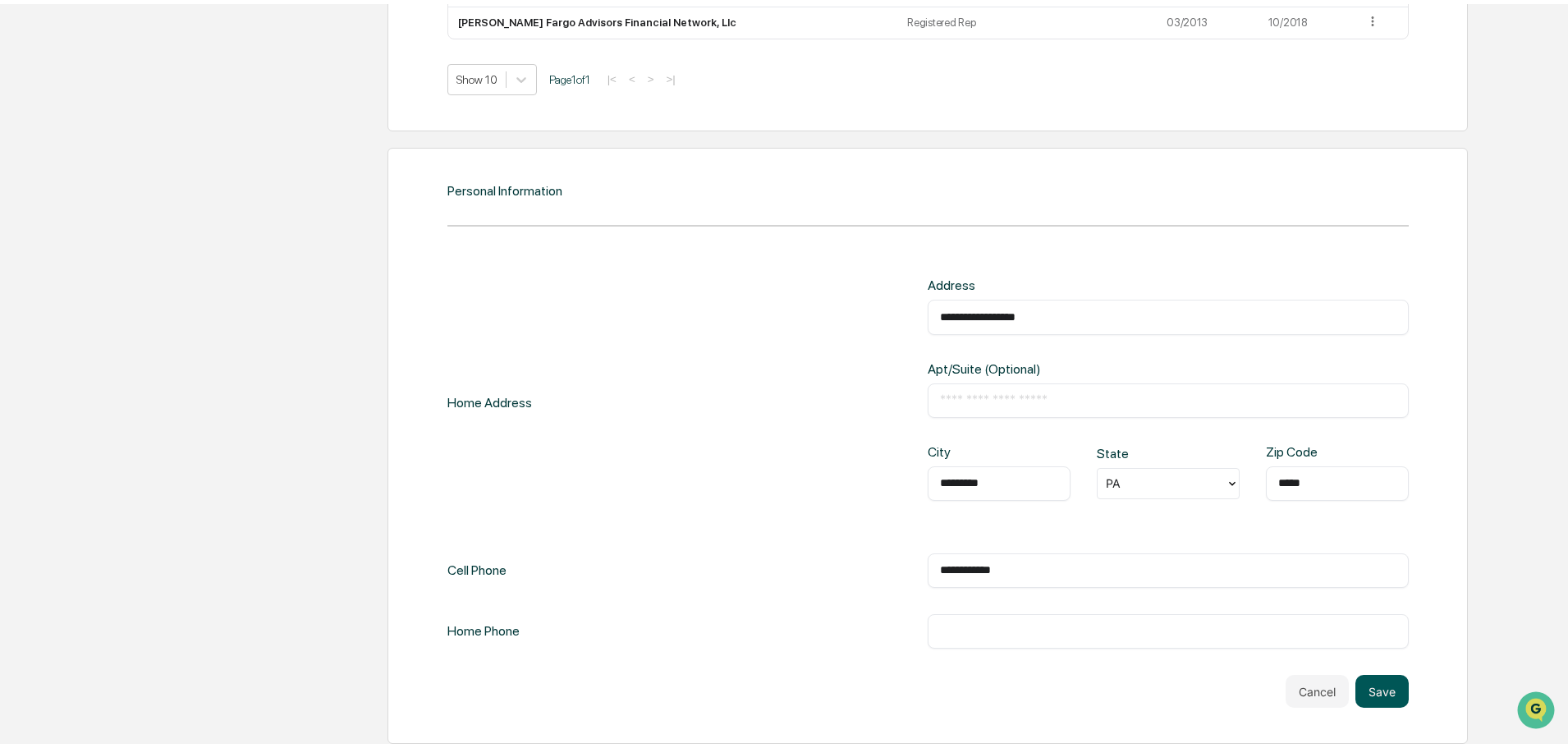
scroll to position [1747, 0]
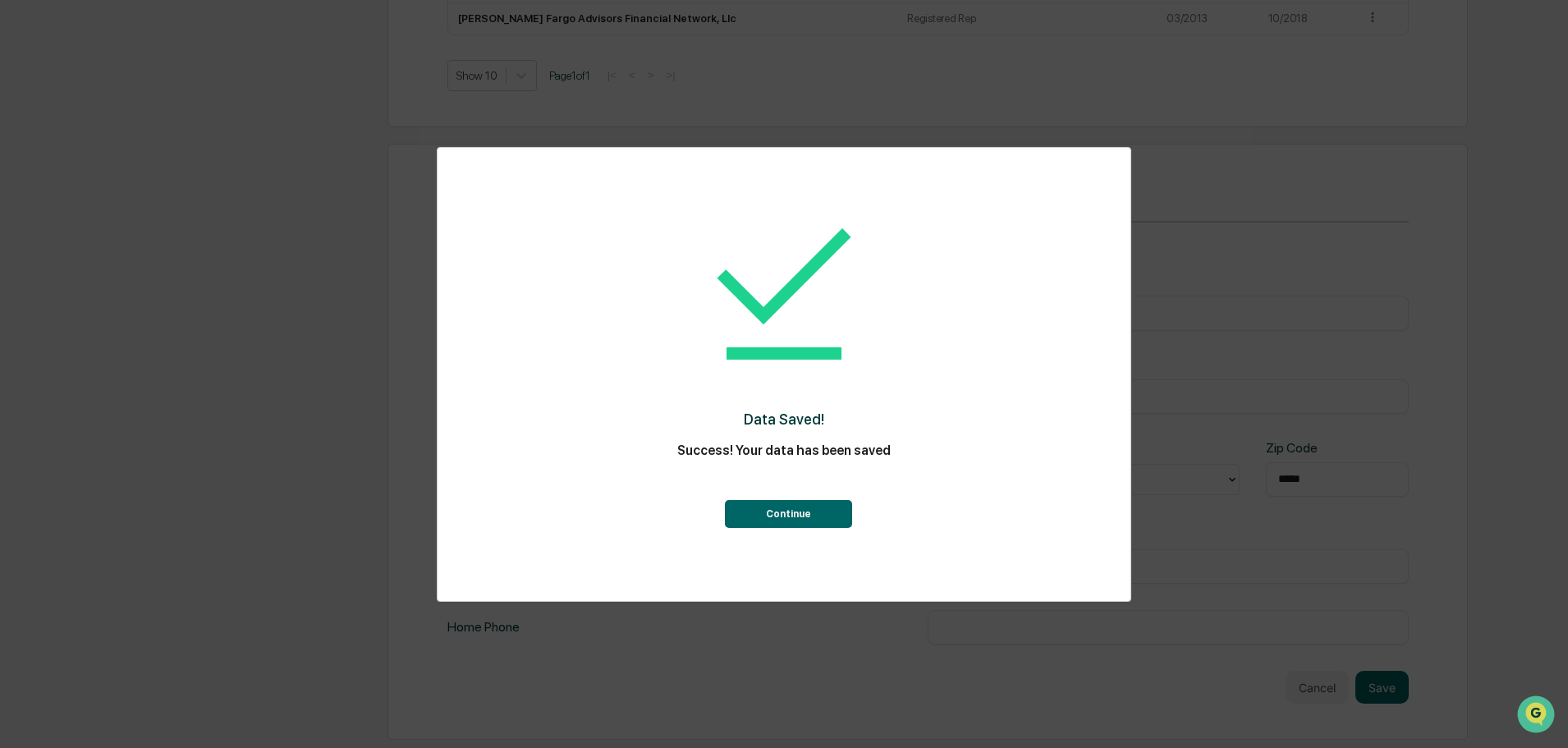
click at [796, 524] on button "Continue" at bounding box center [788, 514] width 127 height 28
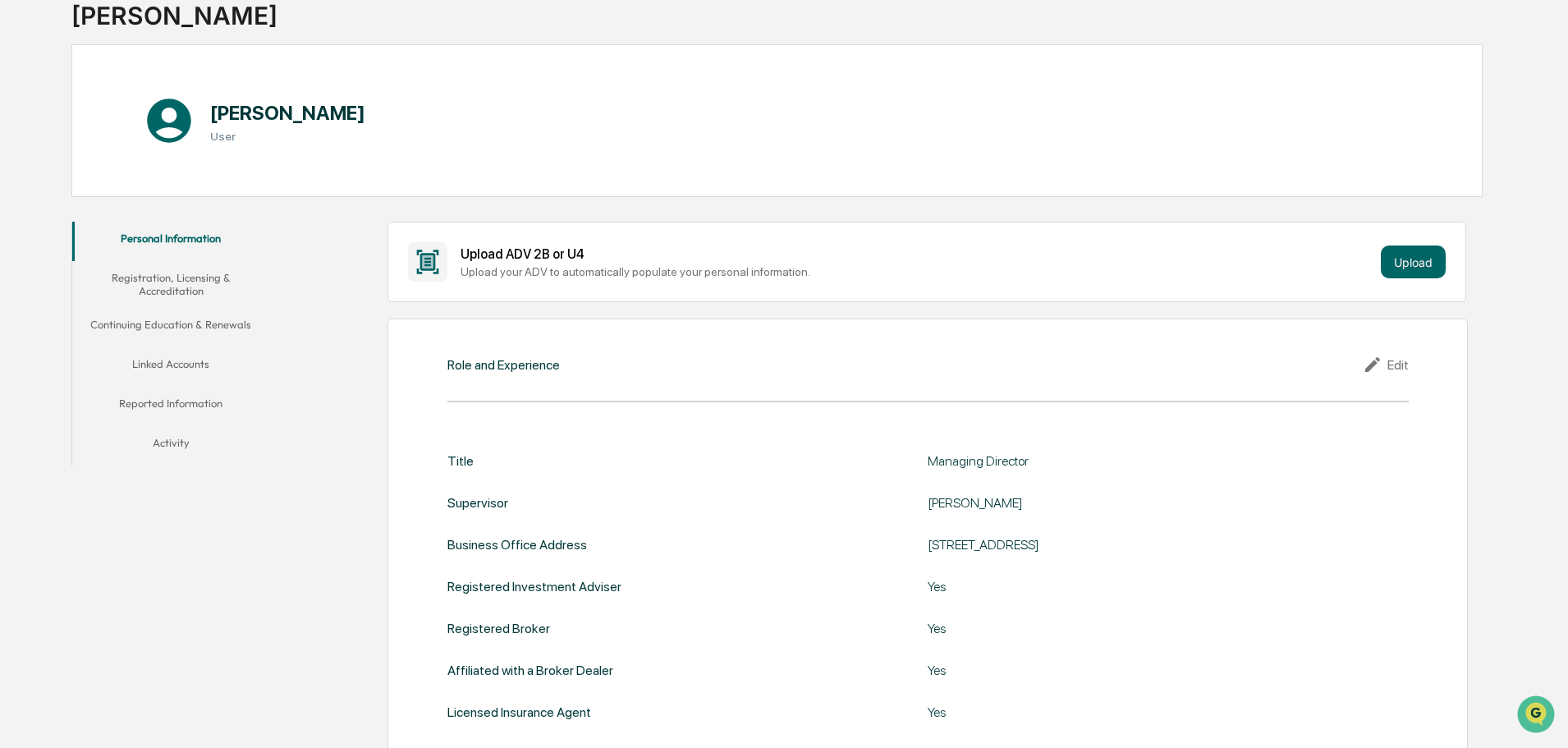
scroll to position [0, 0]
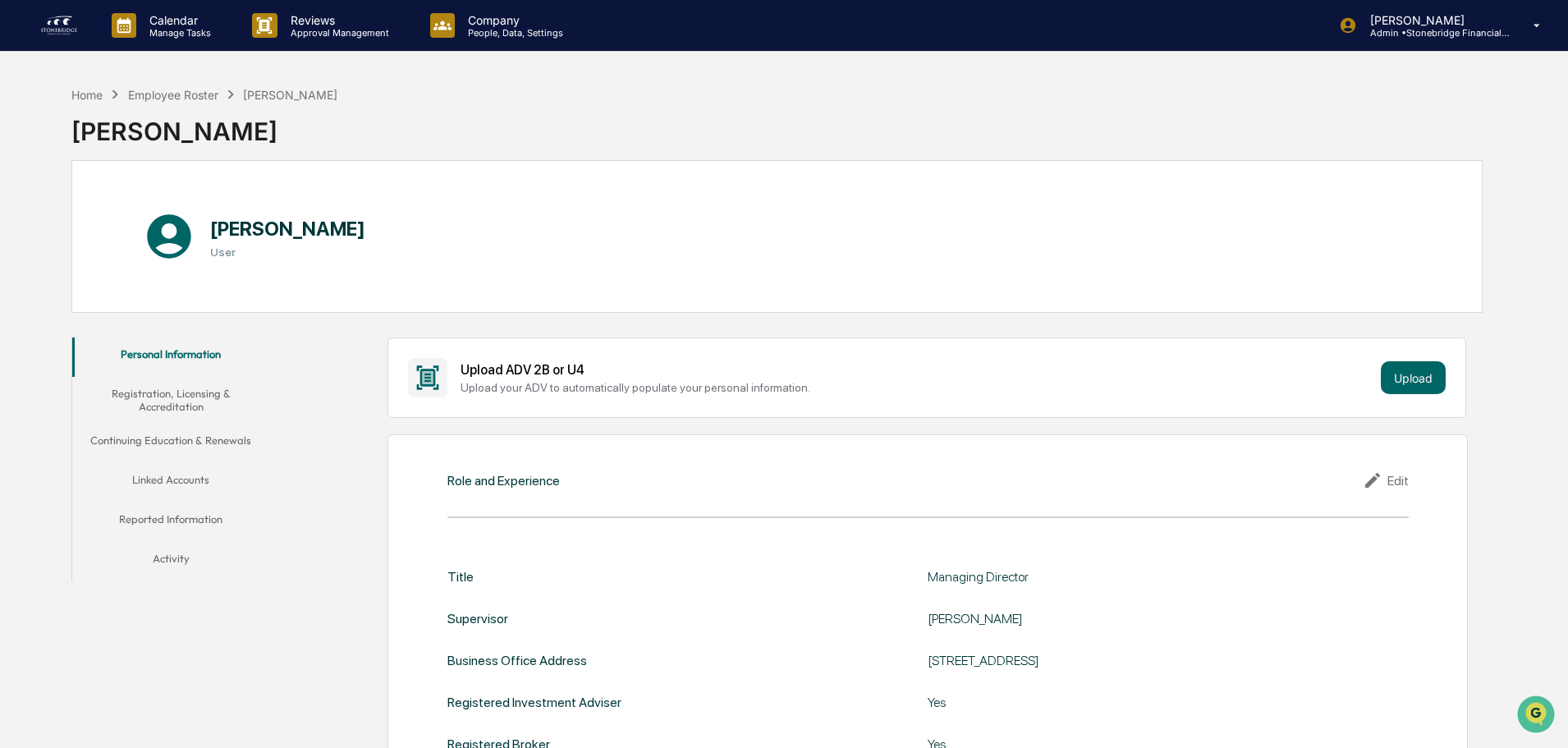
click at [203, 393] on button "Registration, Licensing & Accreditation" at bounding box center [171, 400] width 197 height 46
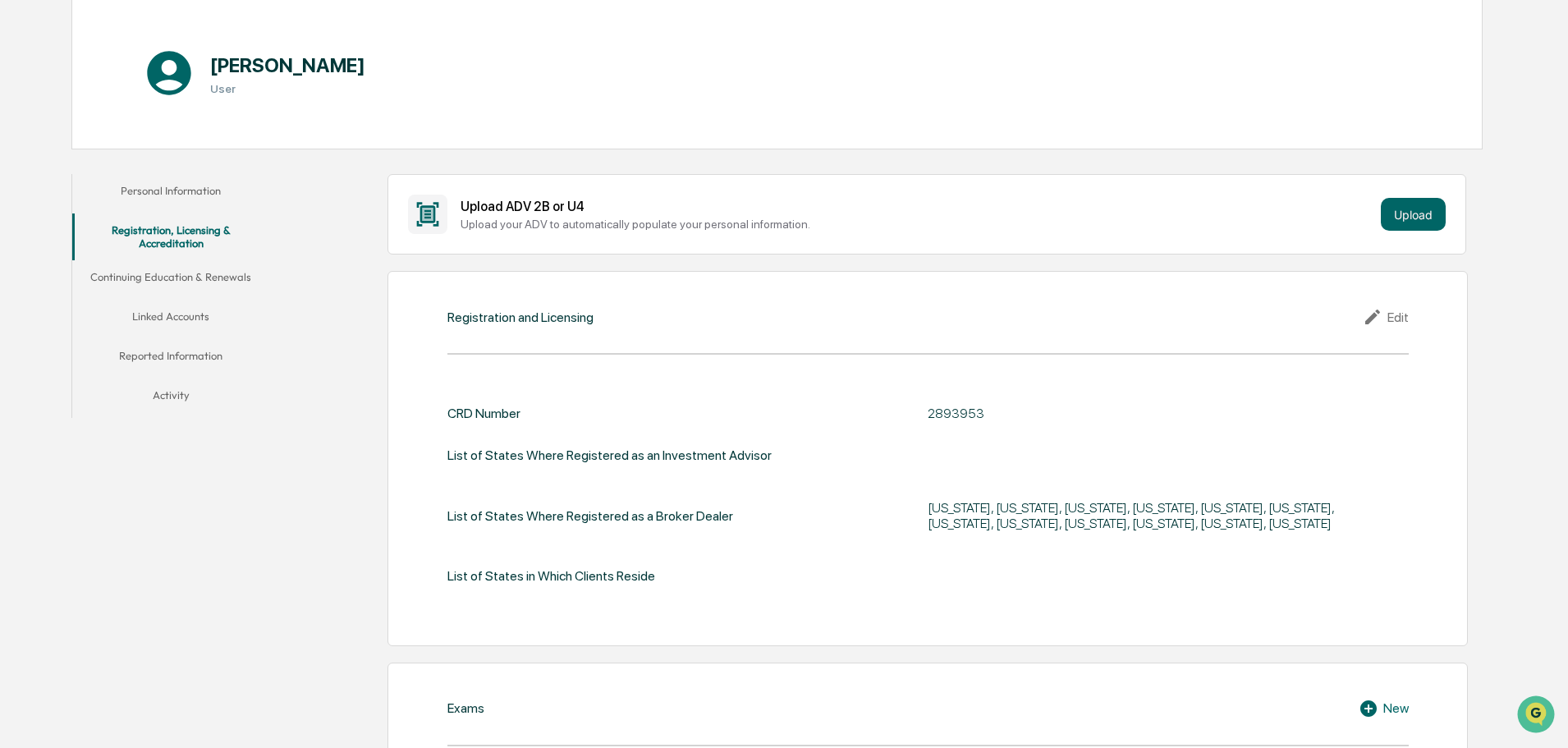
scroll to position [164, 0]
click at [1398, 320] on div "Edit" at bounding box center [1386, 316] width 46 height 19
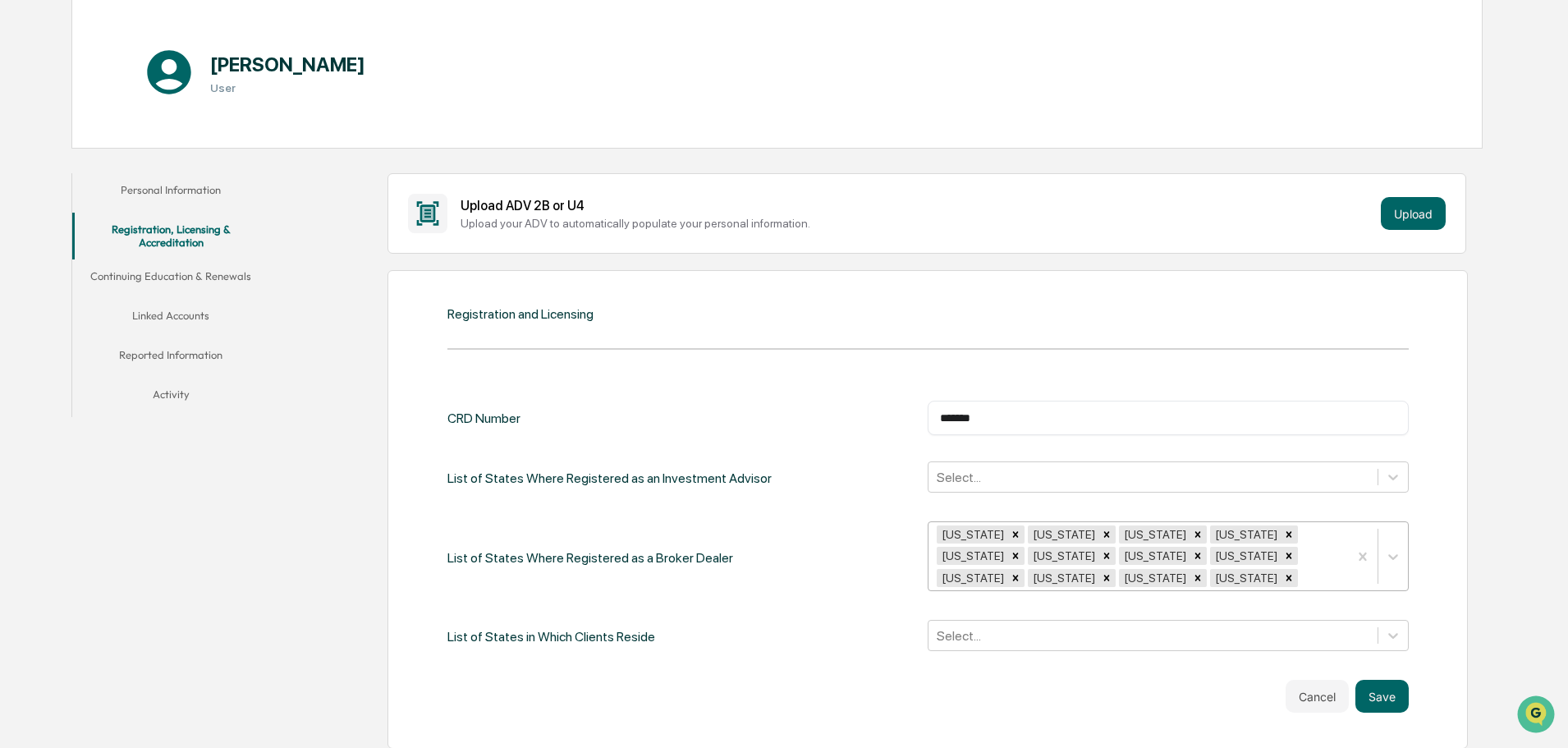
click at [1136, 579] on div "[US_STATE] [US_STATE] [US_STATE] [US_STATE] [US_STATE] [US_STATE] [US_STATE] [U…" at bounding box center [1168, 556] width 481 height 70
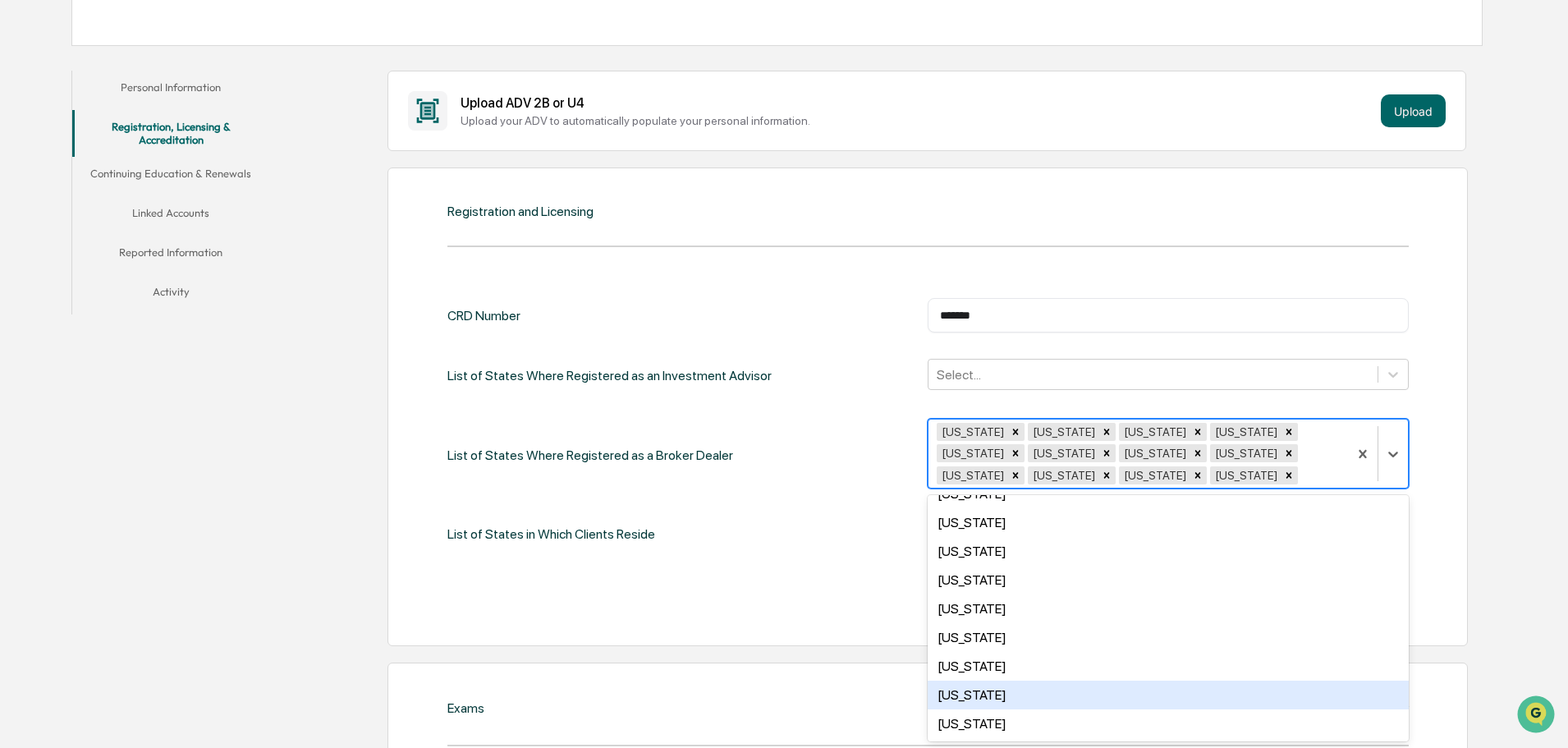
click at [1058, 688] on div "[US_STATE]" at bounding box center [1168, 694] width 481 height 29
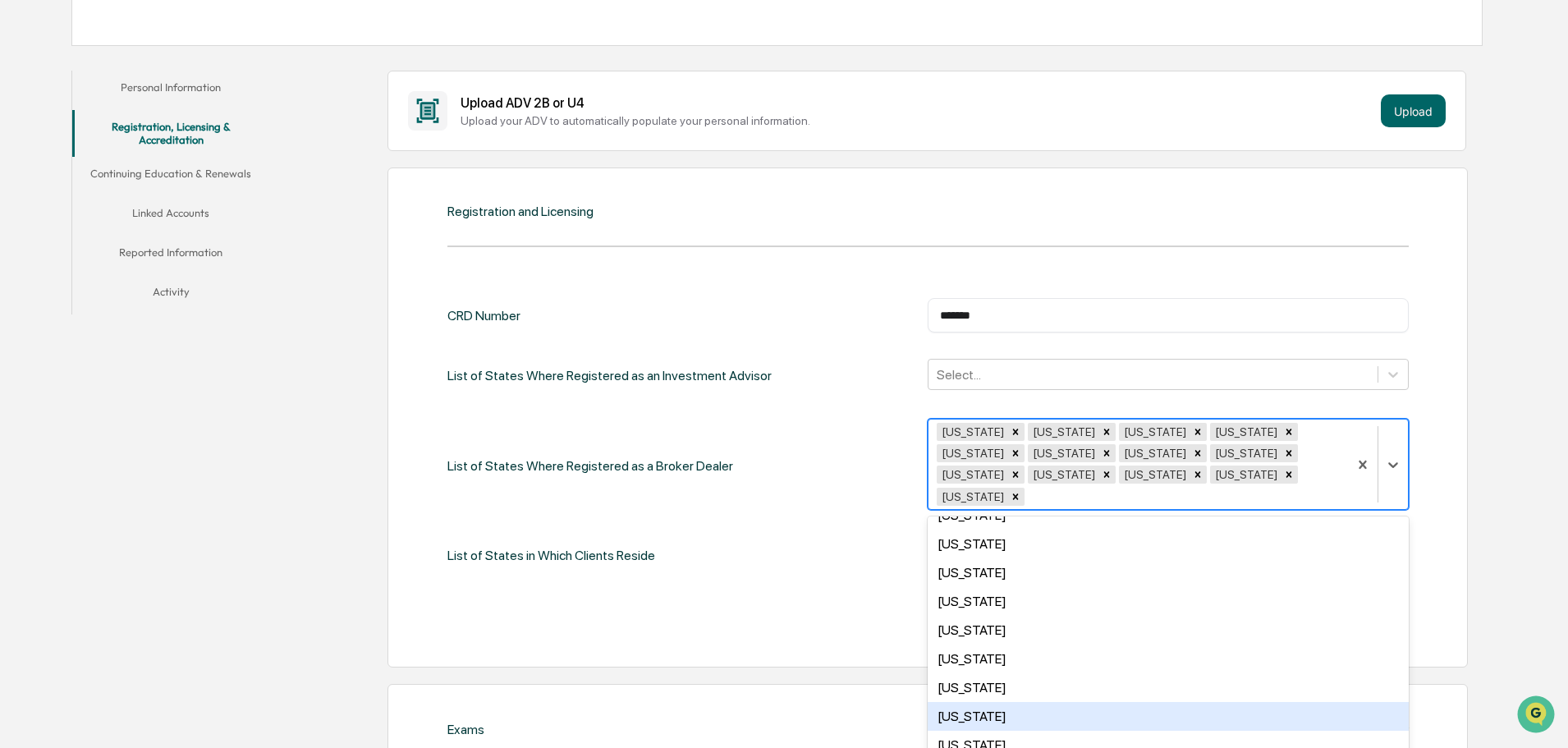
scroll to position [823, 0]
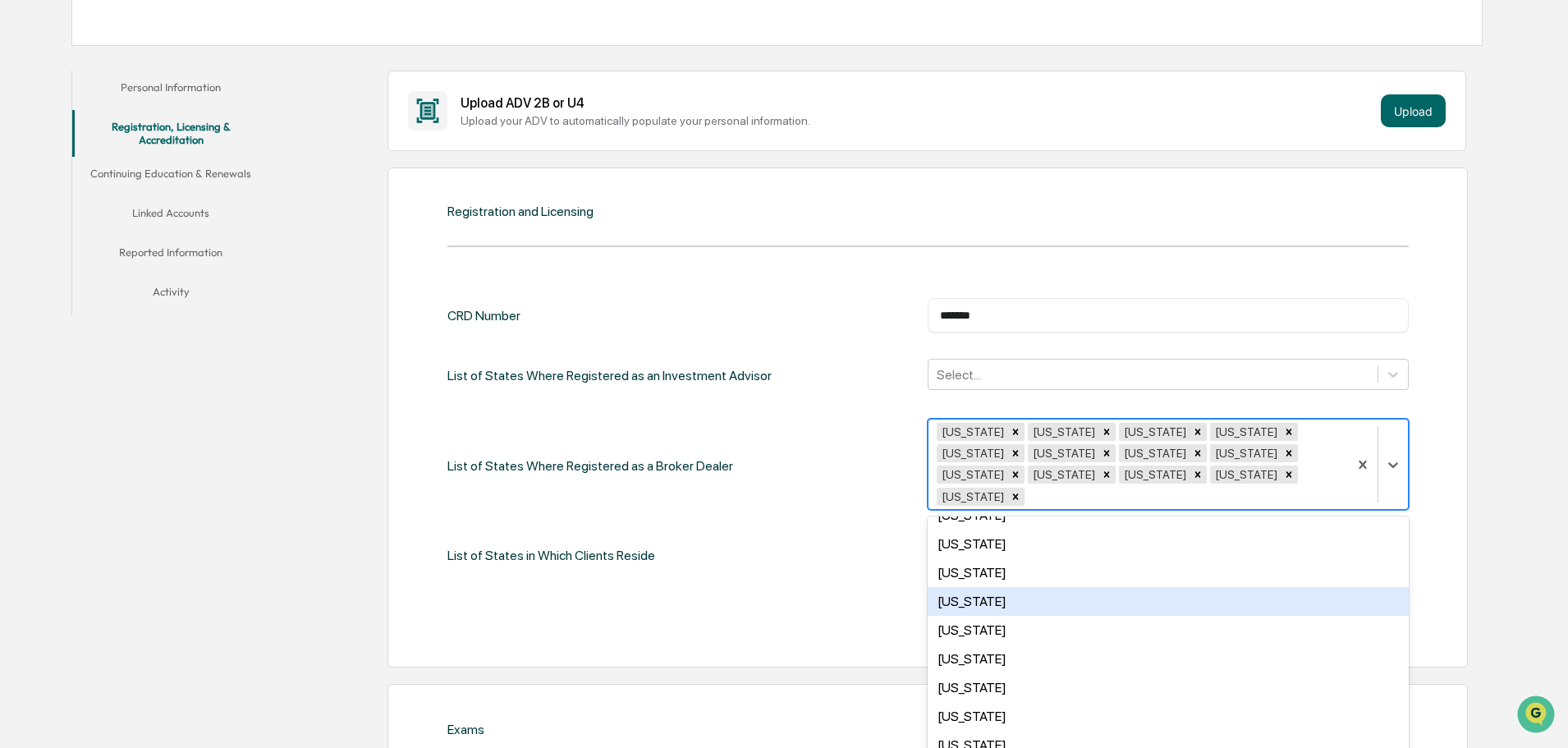
click at [1449, 554] on div "Registration and Licensing CRD Number ******* ​ List of States Where Registered…" at bounding box center [928, 417] width 1080 height 500
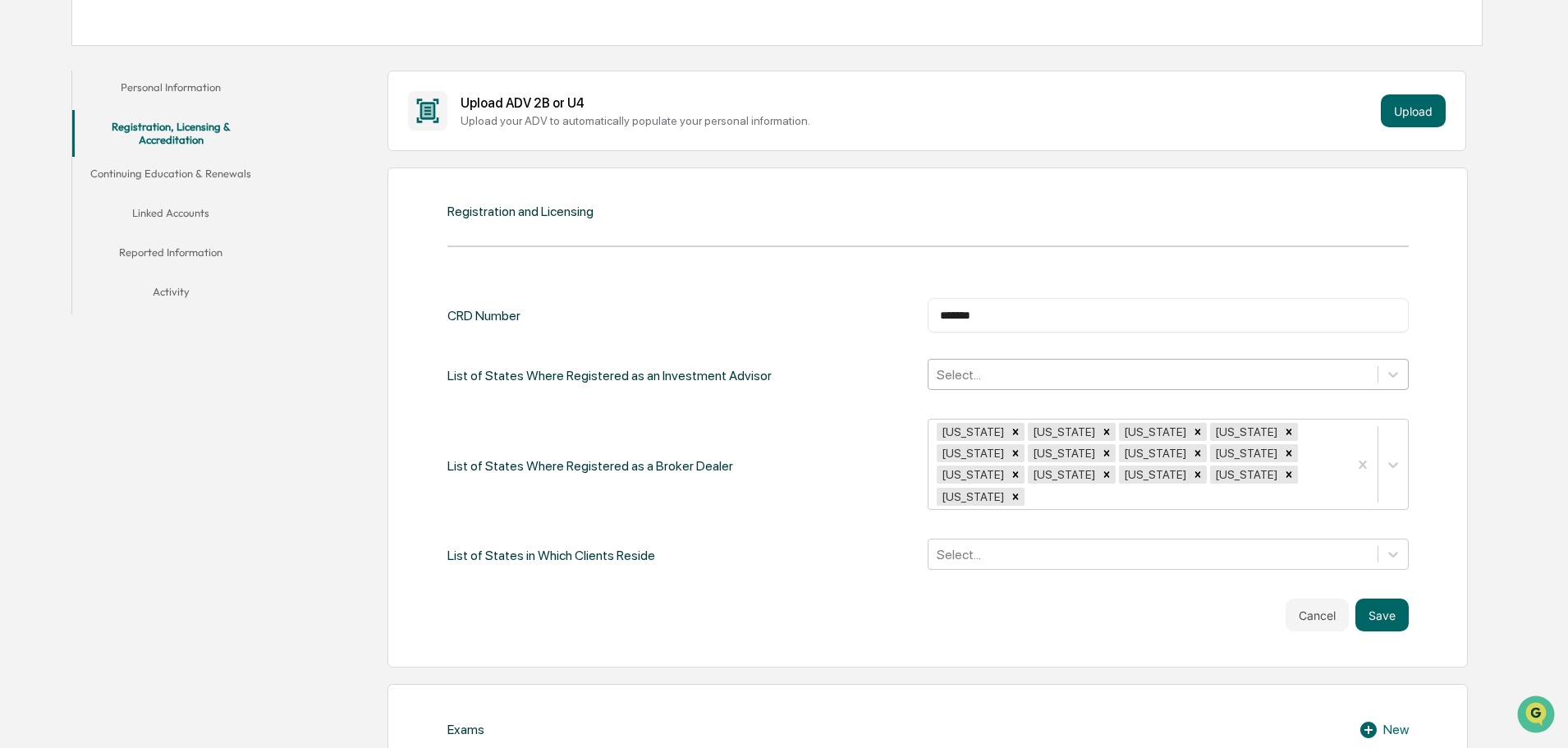
click at [974, 381] on div at bounding box center [1152, 375] width 432 height 19
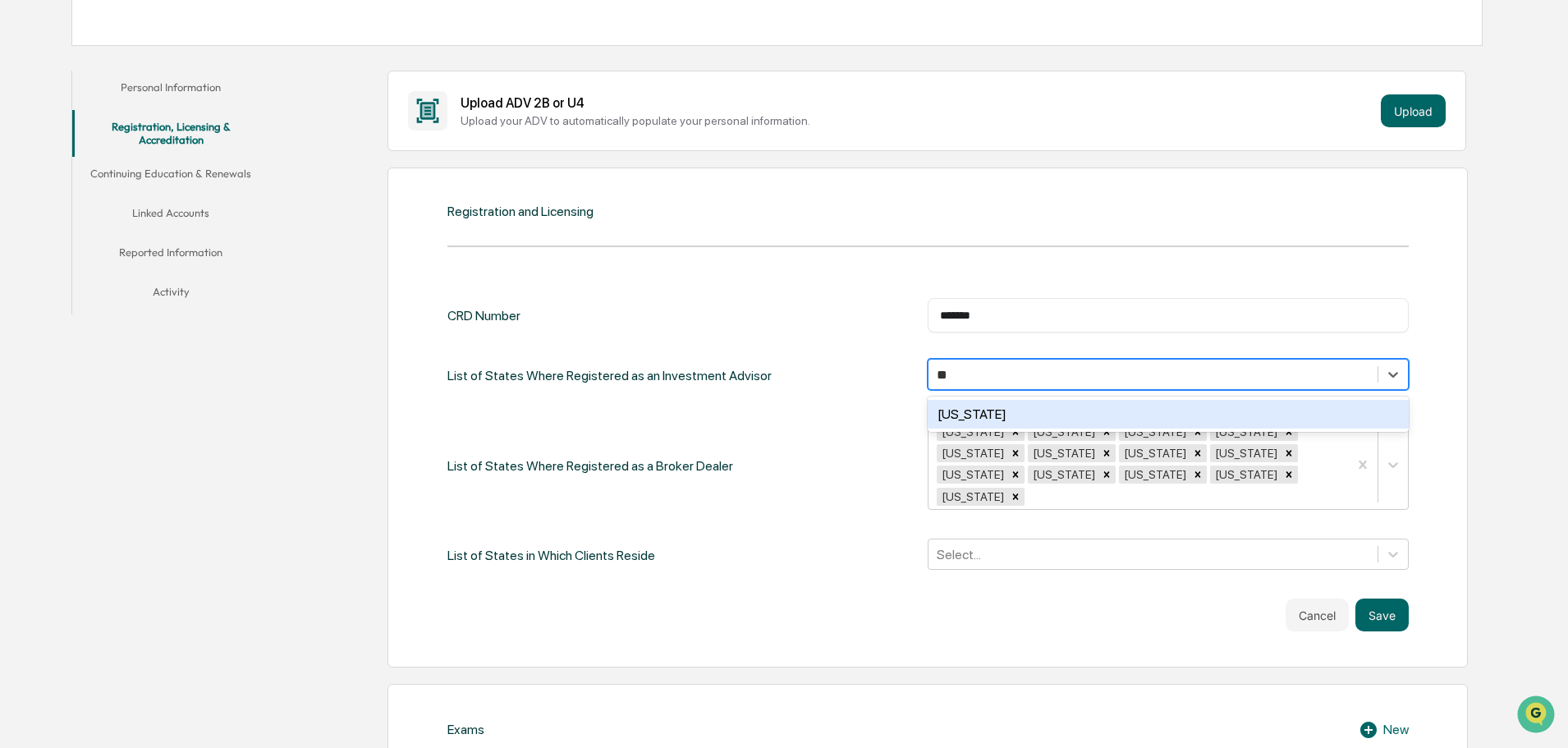
type input "***"
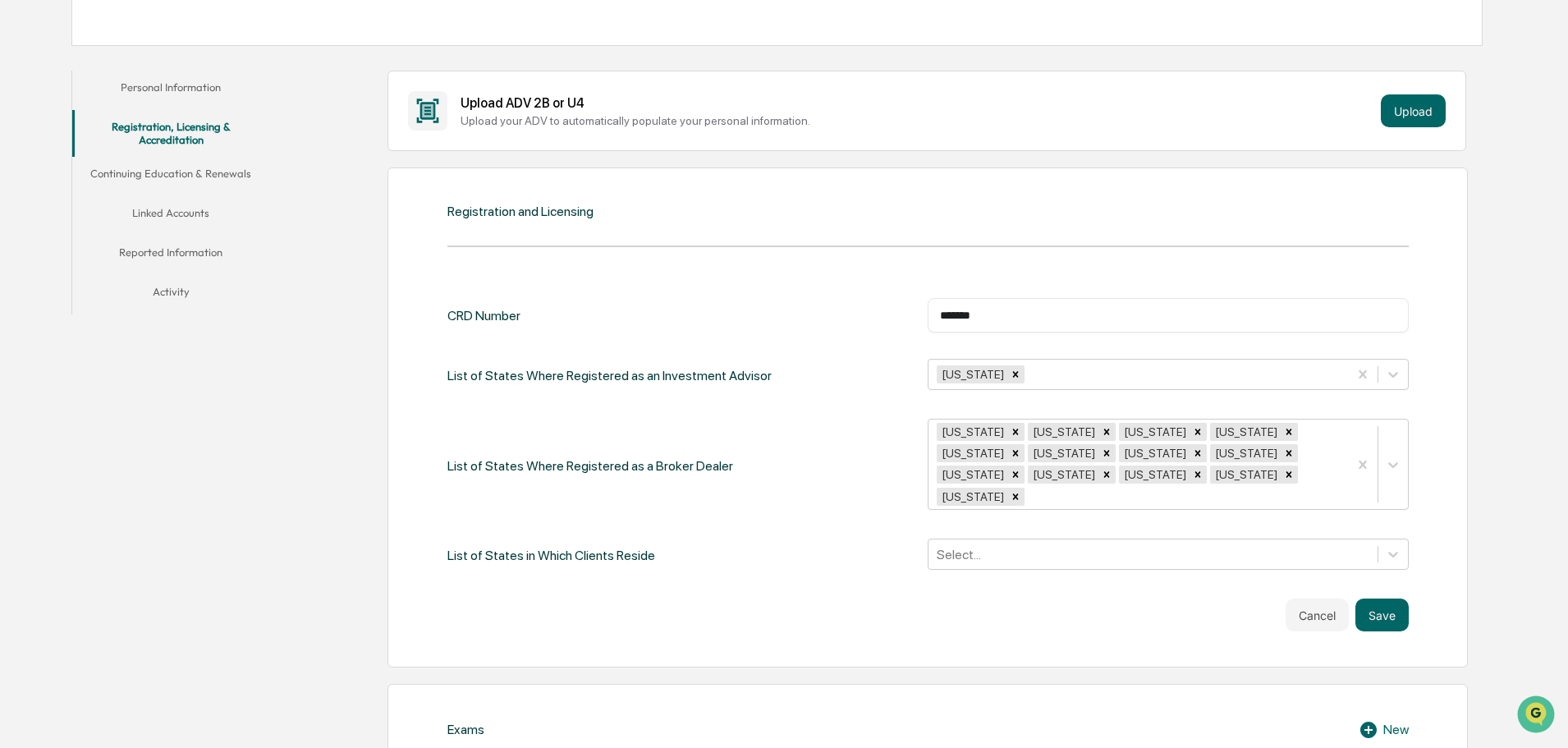
click at [739, 419] on div "List of States Where Registered as a Broker Dealer [US_STATE] [US_STATE] [US_ST…" at bounding box center [928, 465] width 961 height 94
click at [1387, 599] on button "Save" at bounding box center [1382, 614] width 54 height 32
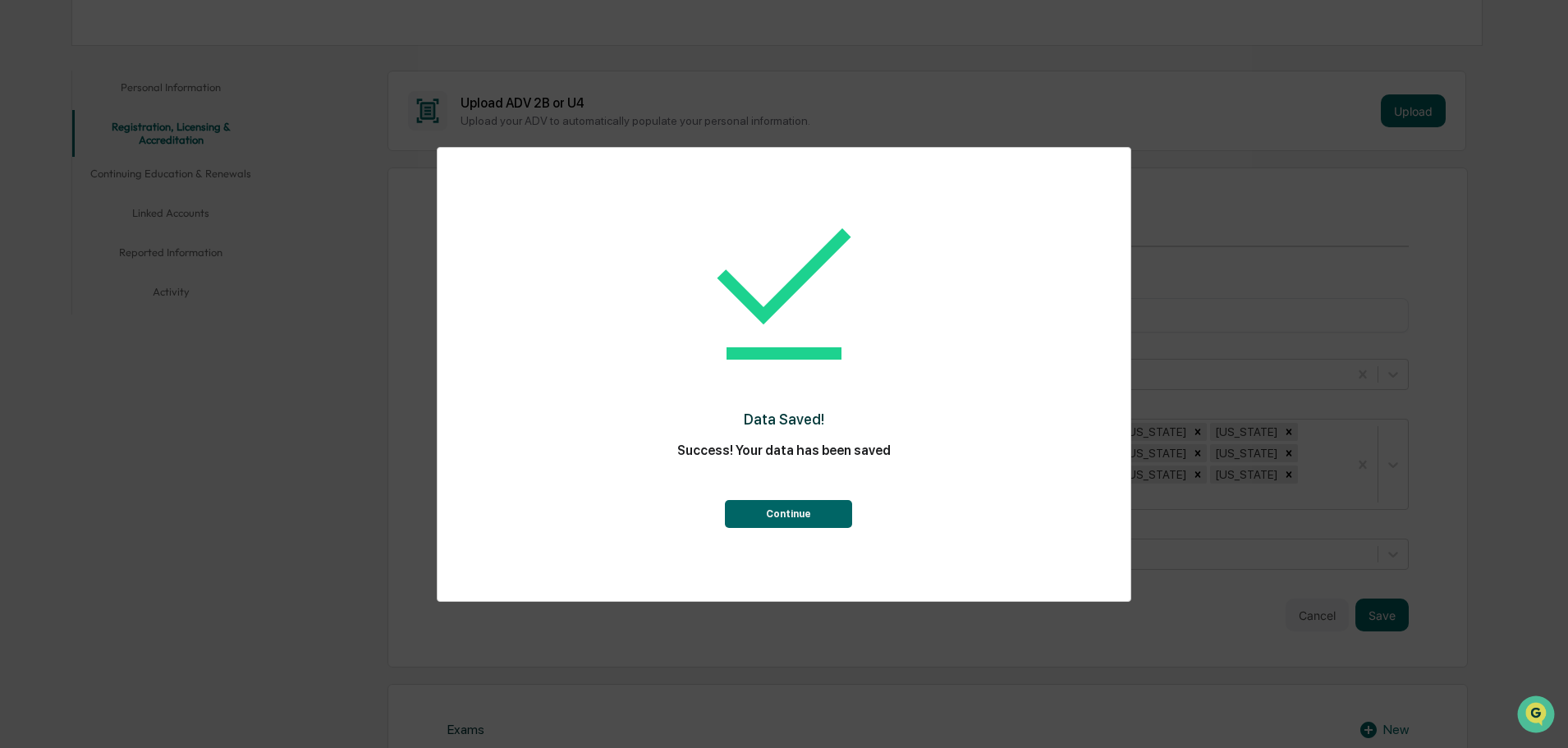
click at [787, 518] on button "Continue" at bounding box center [788, 514] width 127 height 28
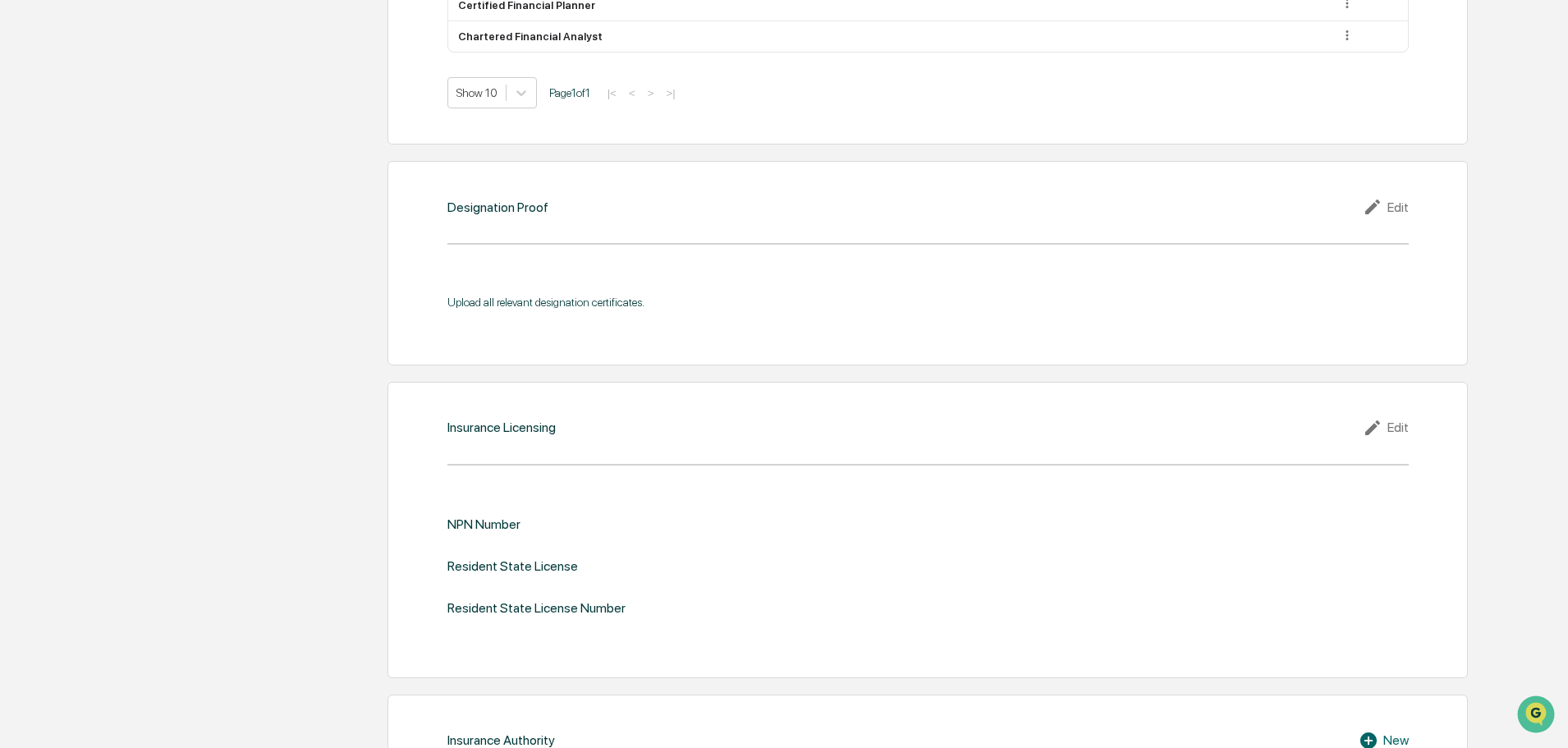
scroll to position [1580, 0]
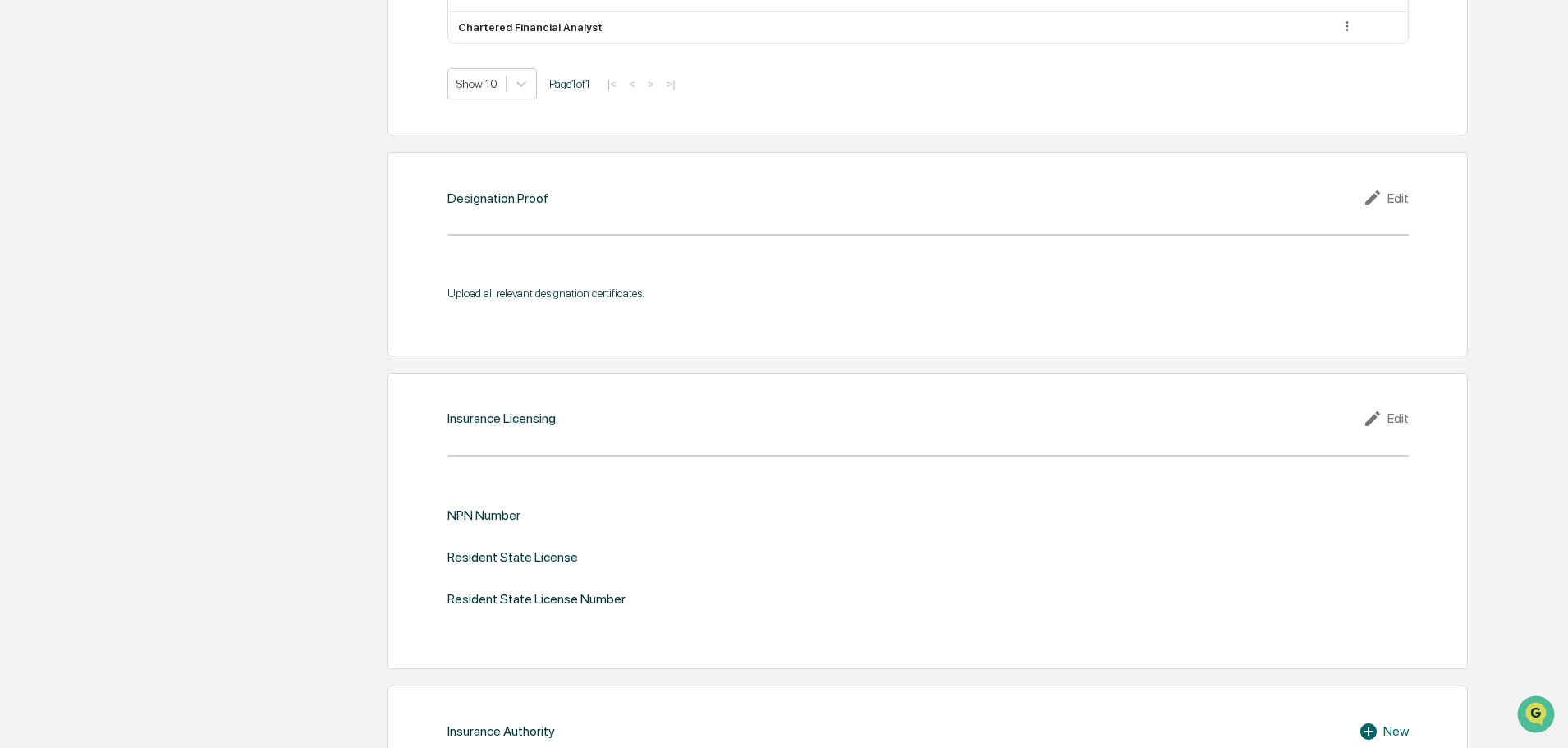
click at [1388, 409] on div "Edit" at bounding box center [1386, 419] width 46 height 19
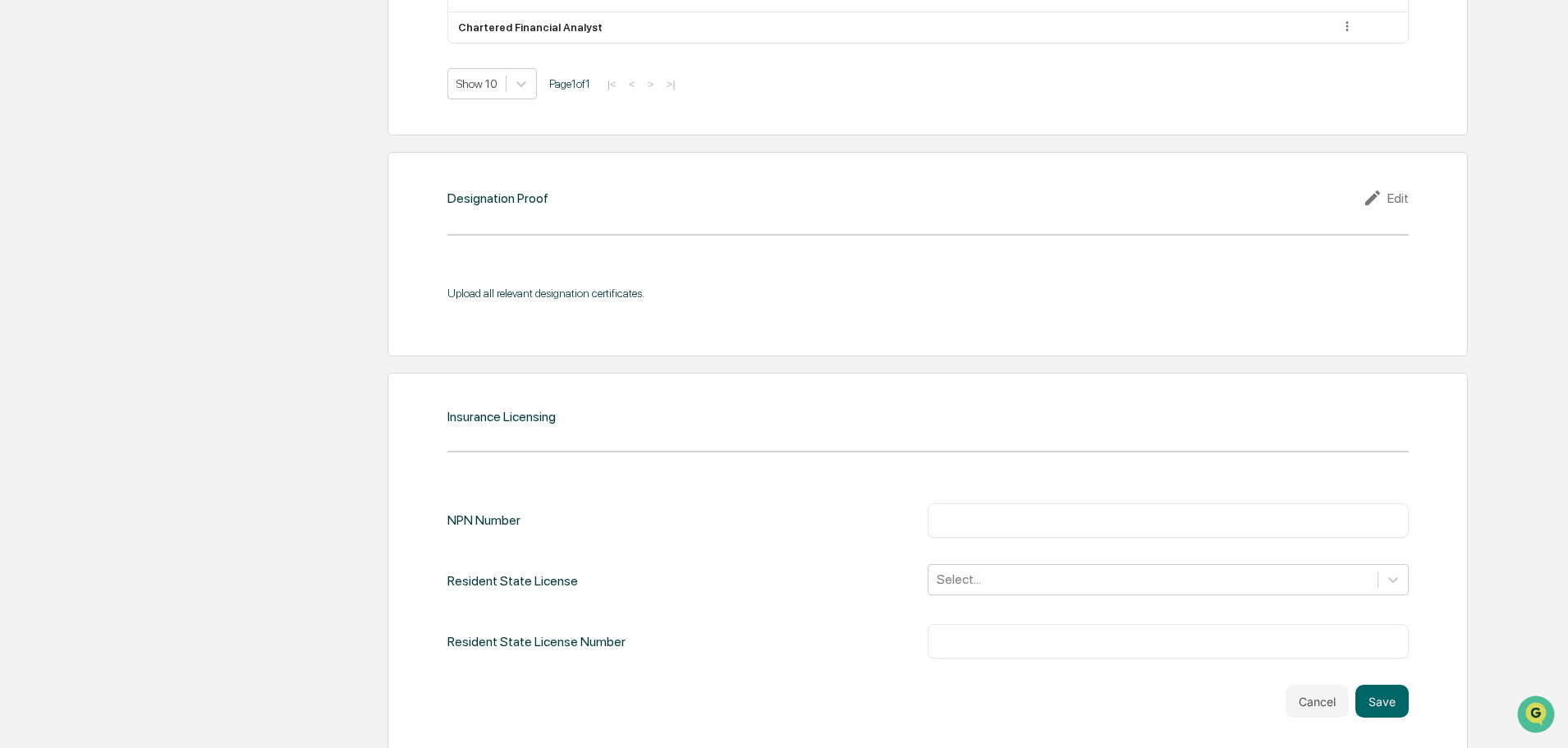
click at [984, 512] on input "text" at bounding box center [1168, 521] width 456 height 17
click at [964, 512] on input "text" at bounding box center [1168, 521] width 456 height 17
paste input "*******"
type input "*******"
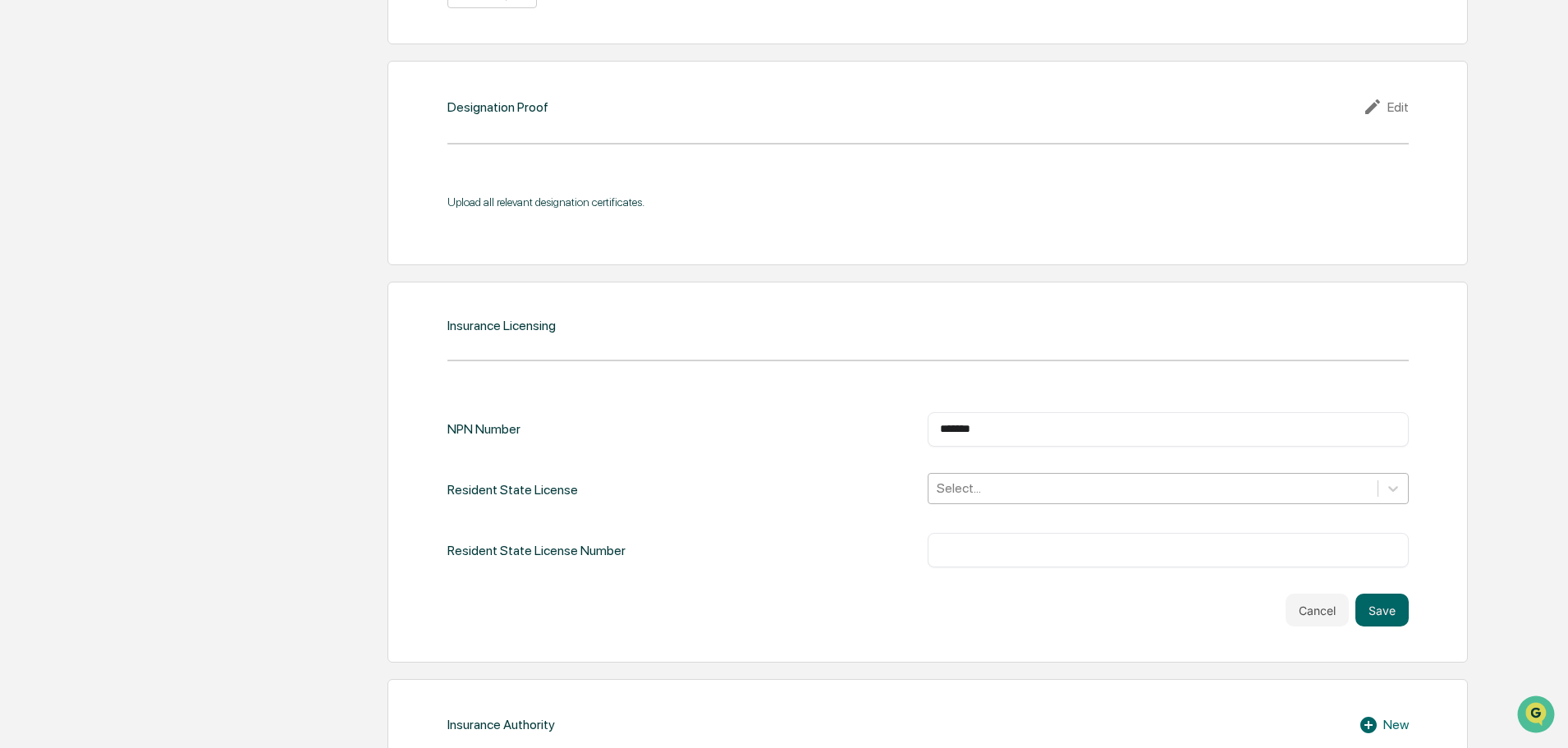
click at [954, 504] on div "Select..." at bounding box center [1168, 489] width 481 height 32
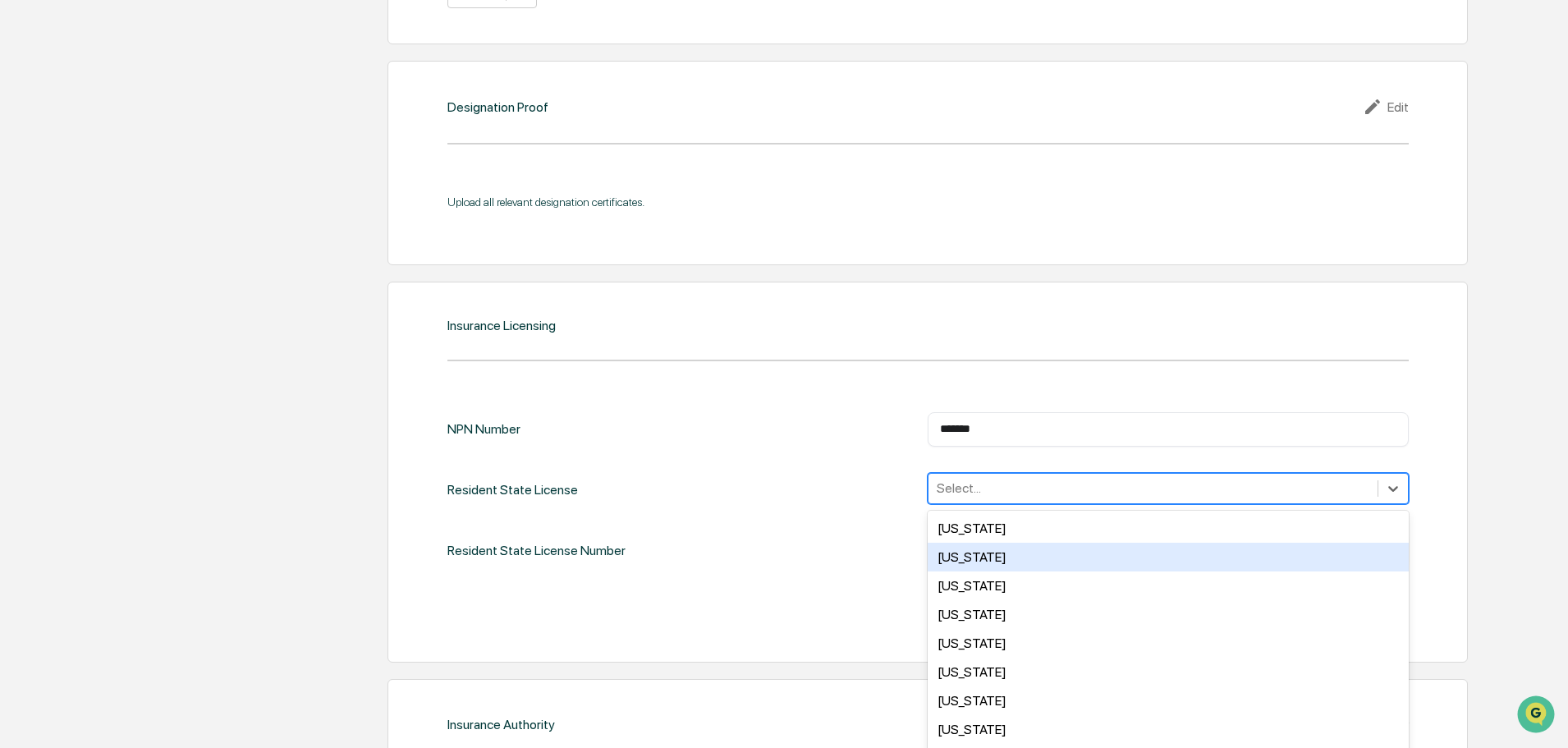
click at [830, 540] on div "Resident State License Number ​" at bounding box center [928, 549] width 961 height 34
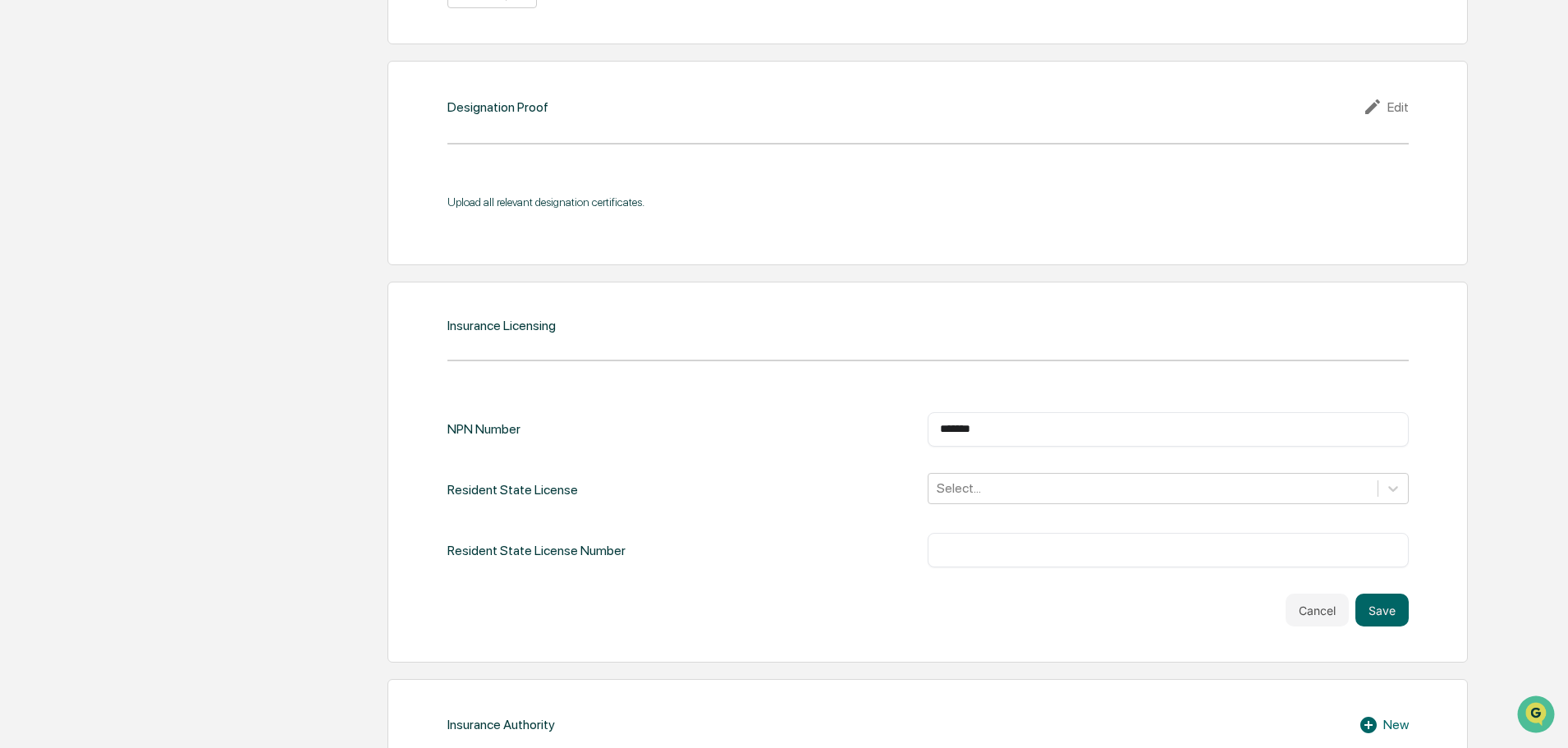
click at [987, 549] on div "​" at bounding box center [1168, 549] width 481 height 34
click at [977, 542] on input "text" at bounding box center [1168, 550] width 456 height 17
paste input "******"
type input "******"
click at [971, 479] on div at bounding box center [1152, 488] width 432 height 19
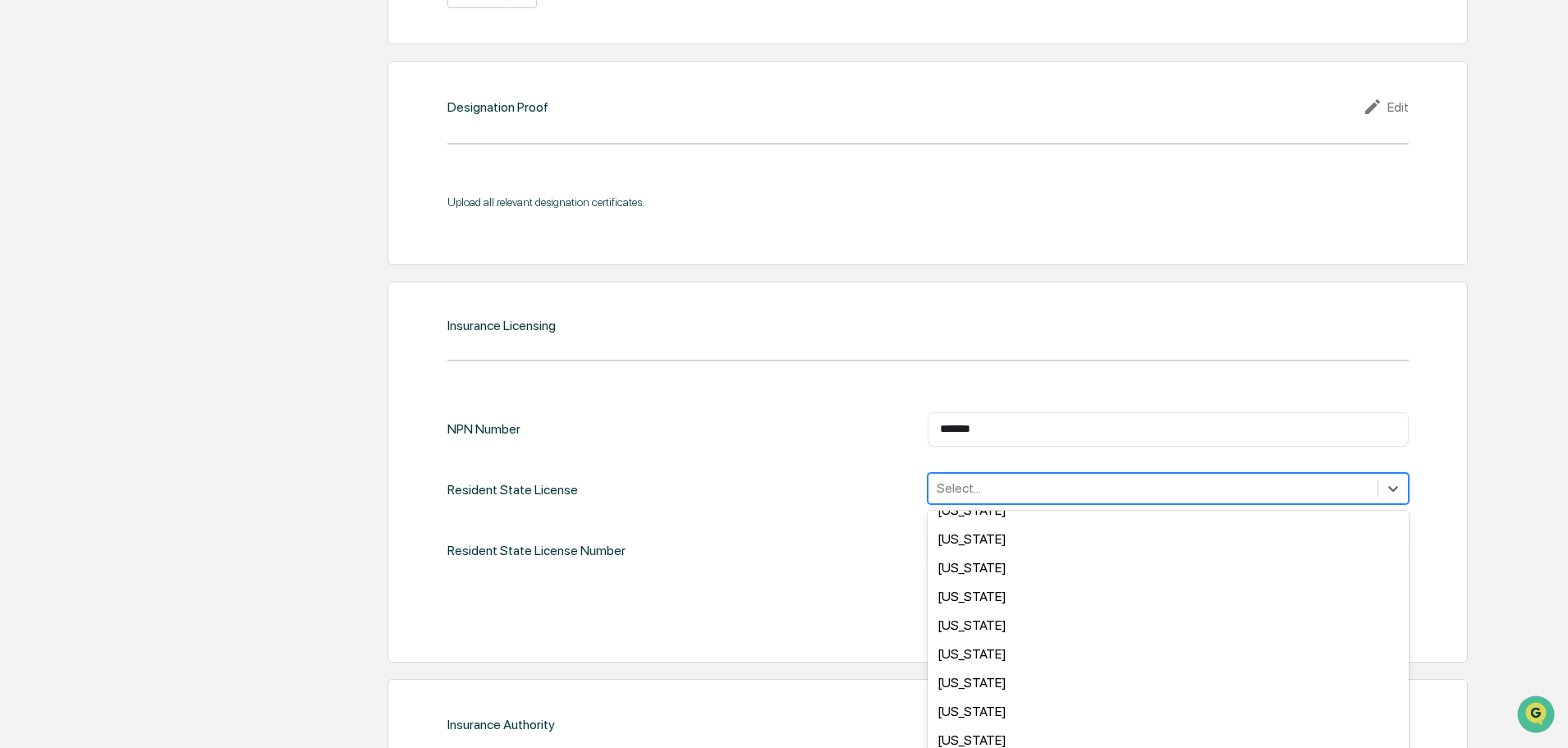
scroll to position [986, 0]
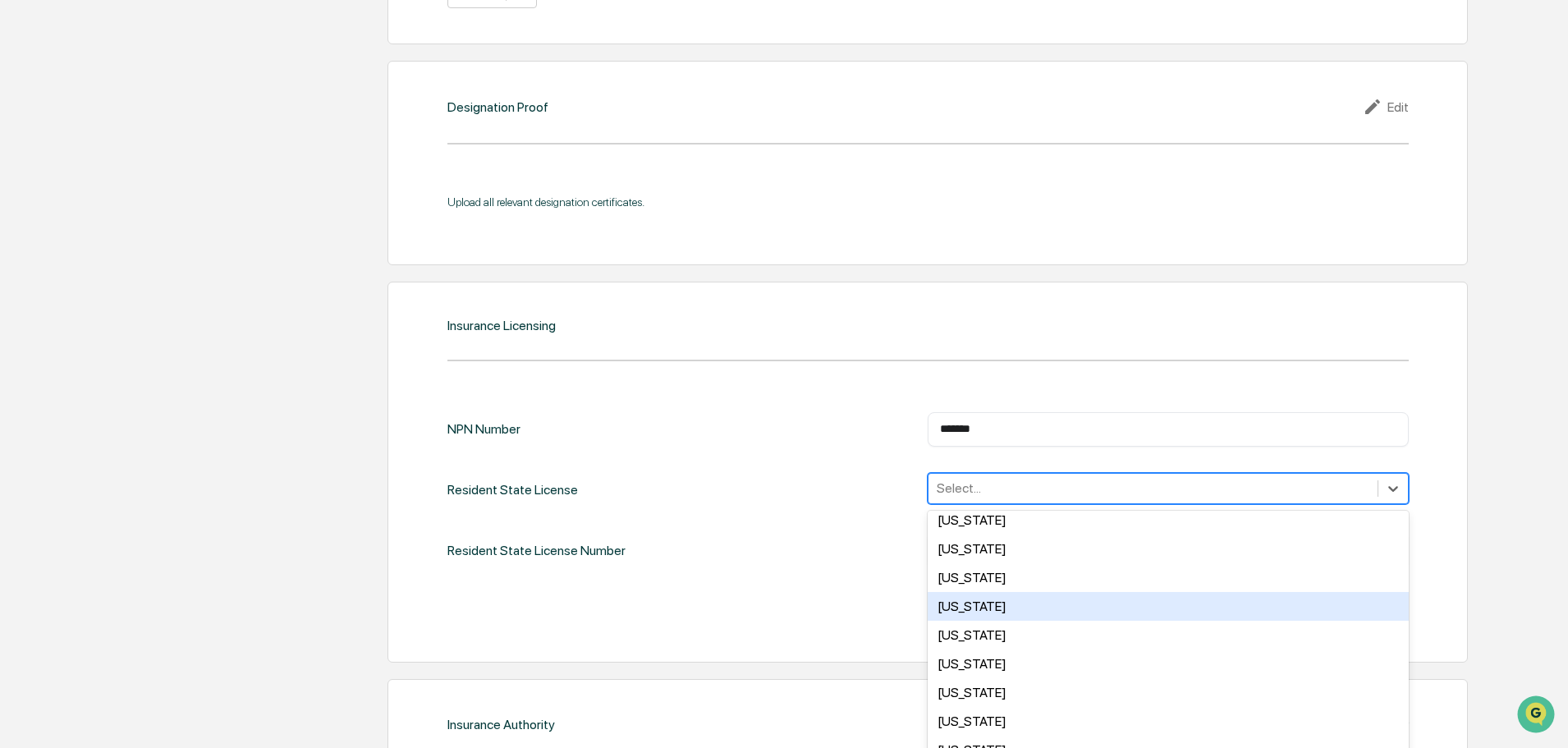
click at [977, 592] on div "[US_STATE]" at bounding box center [1168, 606] width 481 height 29
click at [680, 561] on div "NPN Number ******* ​ Resident State License option [US_STATE], selected. 49 res…" at bounding box center [928, 519] width 961 height 214
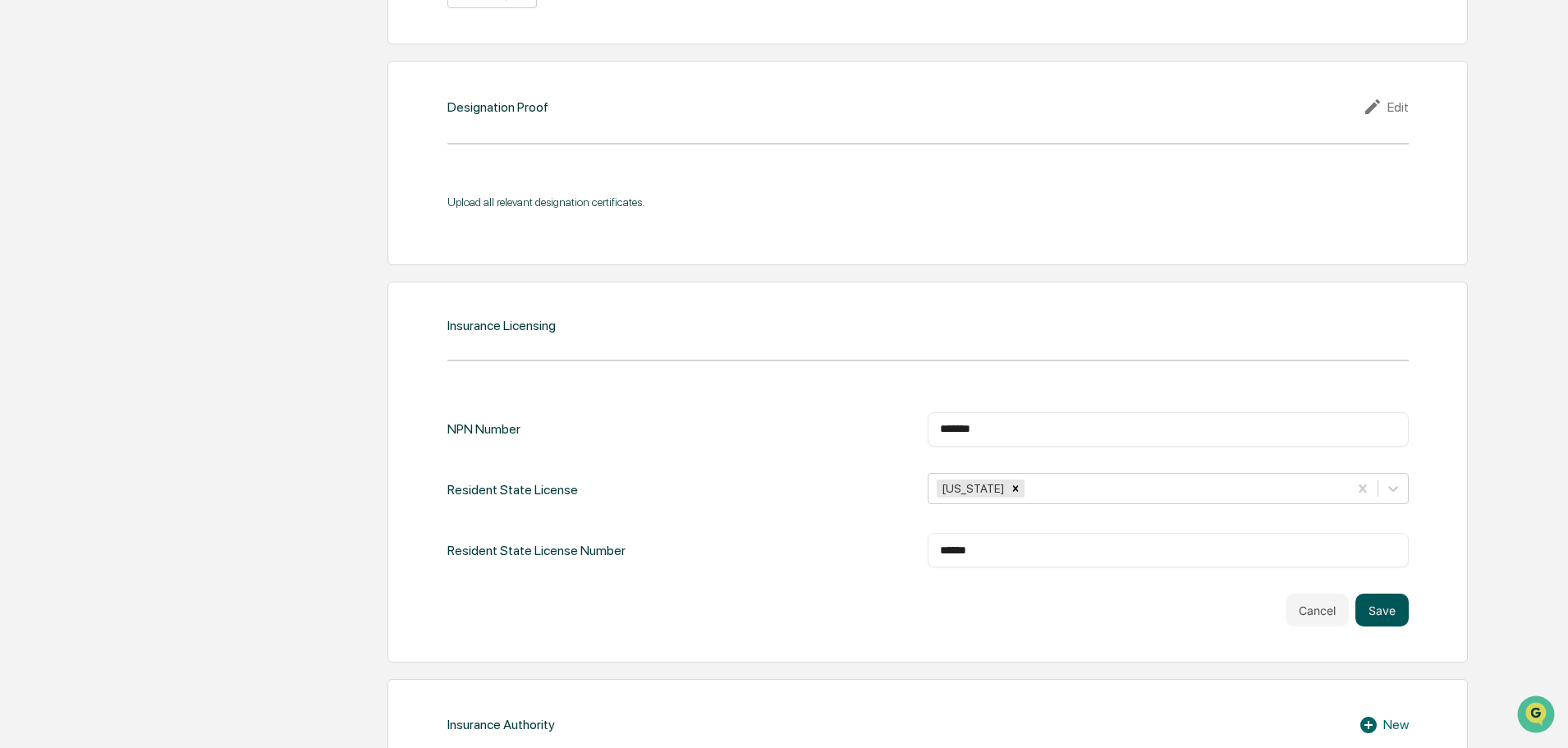
click at [1397, 594] on button "Save" at bounding box center [1382, 610] width 54 height 32
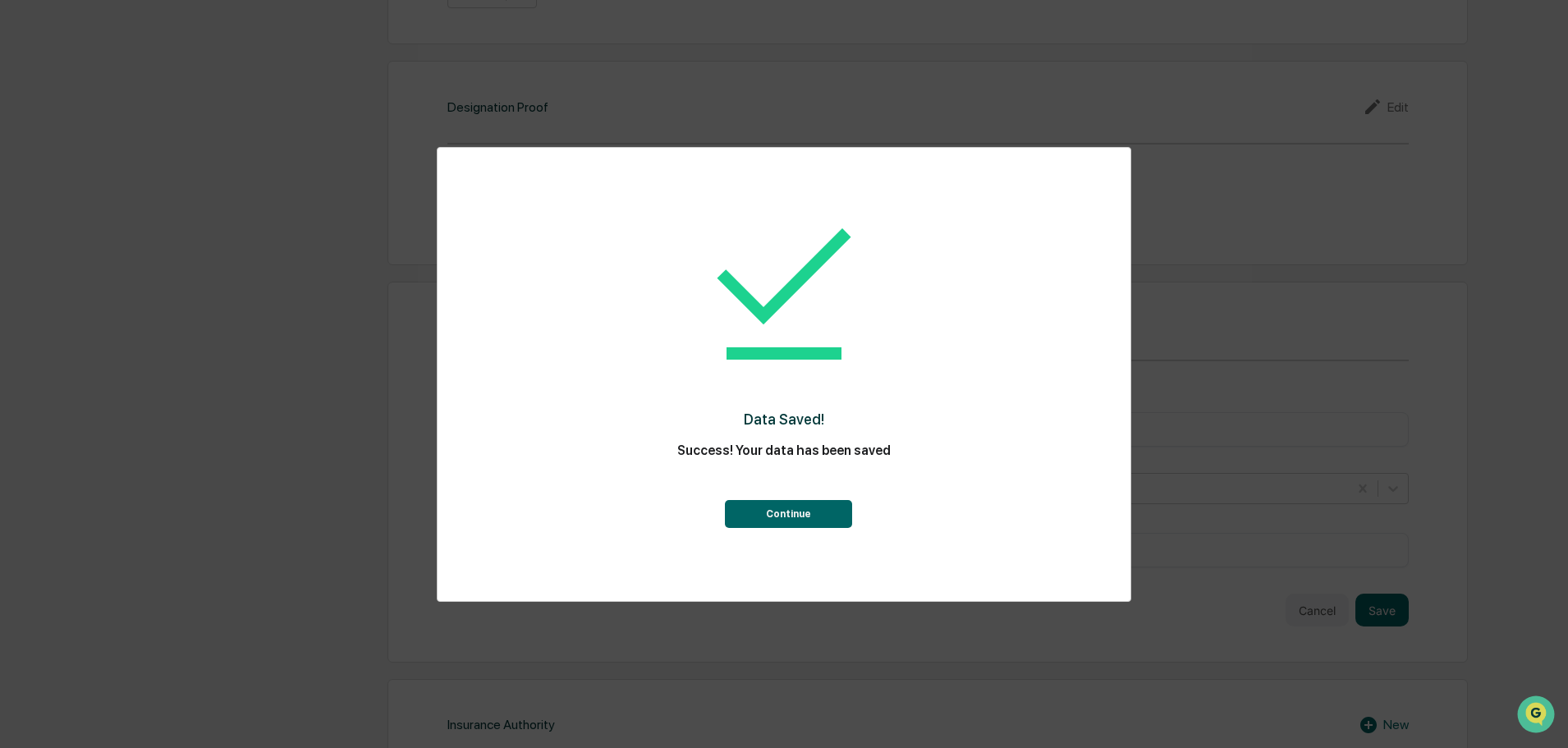
click at [835, 523] on button "Continue" at bounding box center [788, 514] width 127 height 28
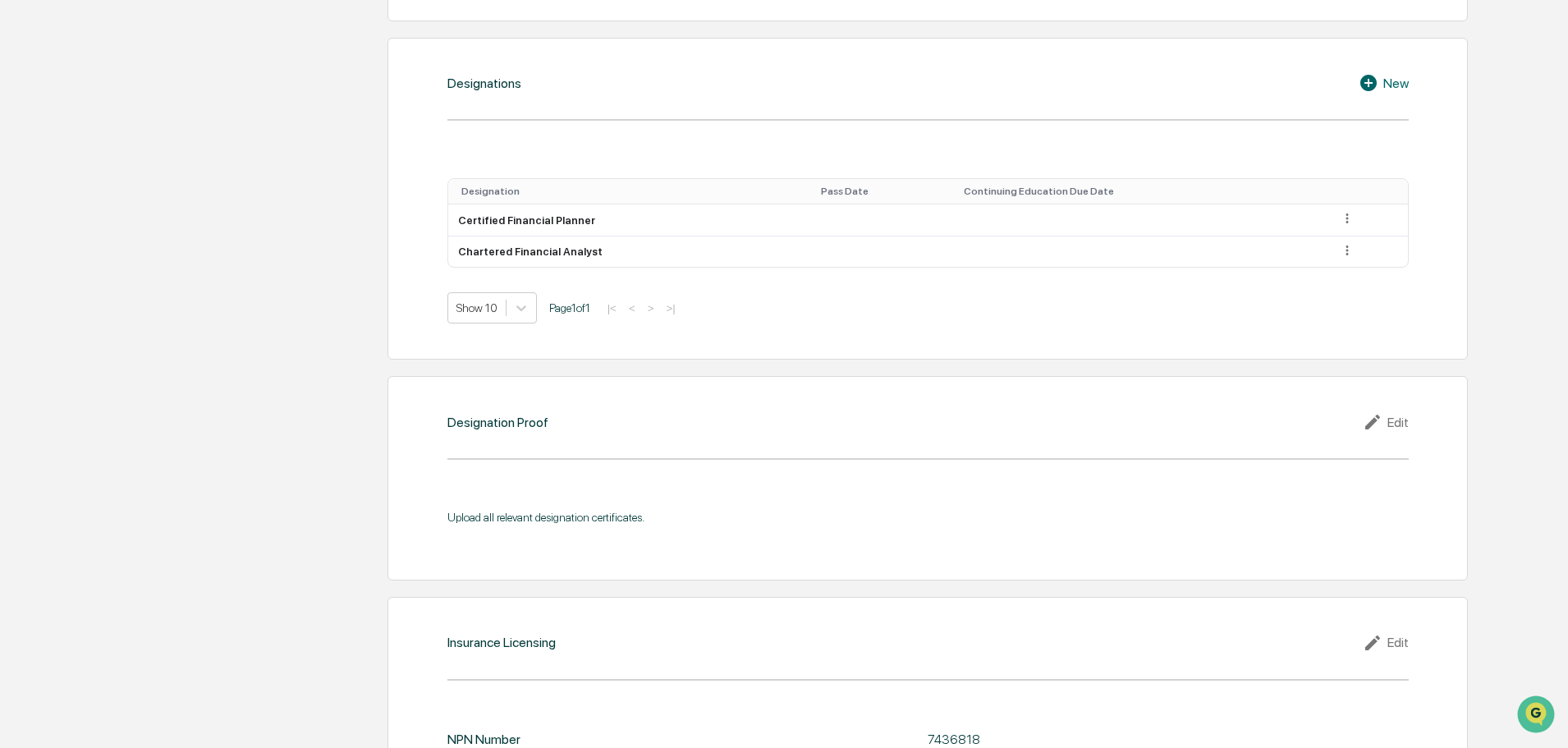
scroll to position [1261, 0]
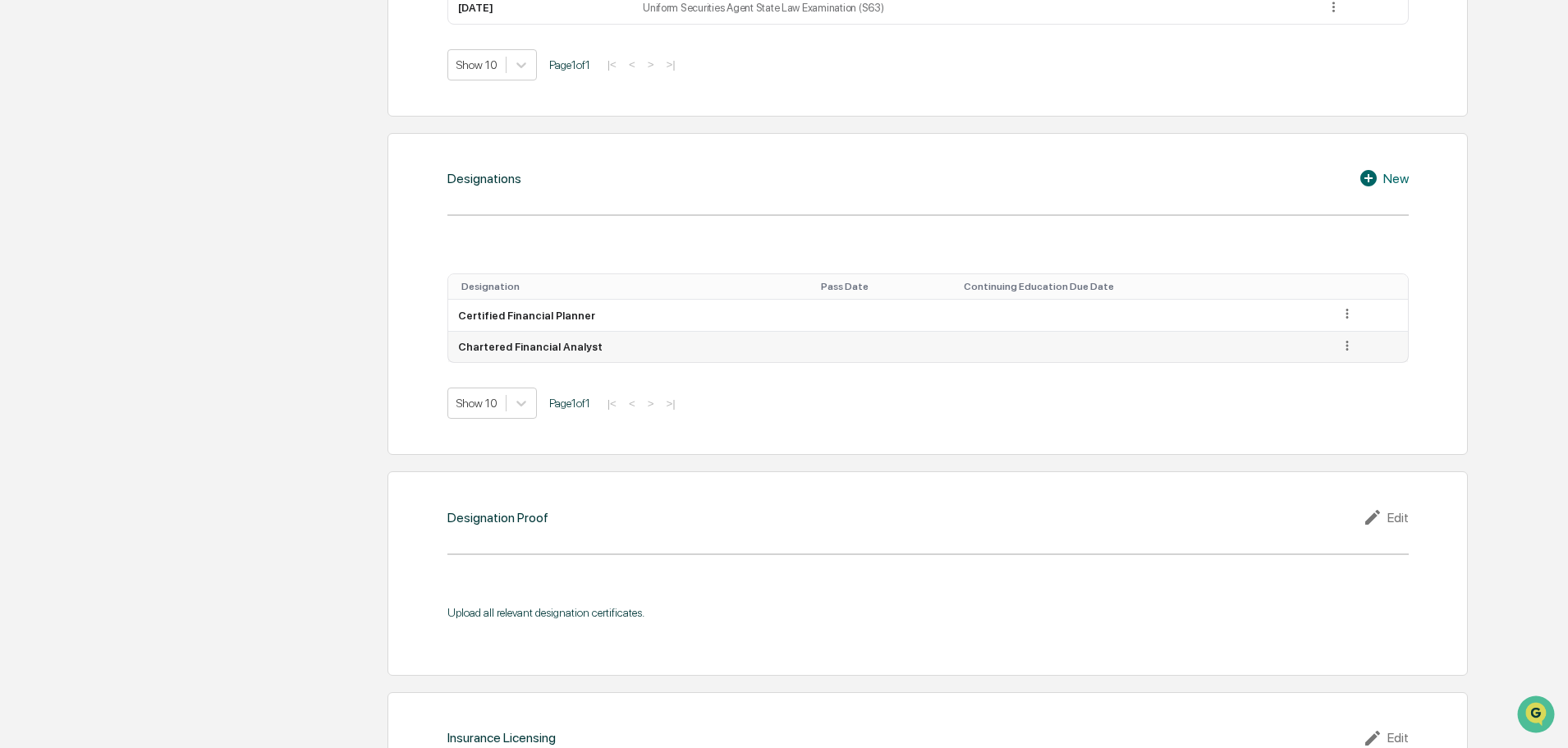
click at [1354, 331] on td at bounding box center [1369, 347] width 78 height 32
click at [1341, 338] on icon at bounding box center [1347, 345] width 16 height 16
click at [1326, 355] on div "Edit" at bounding box center [1328, 368] width 53 height 26
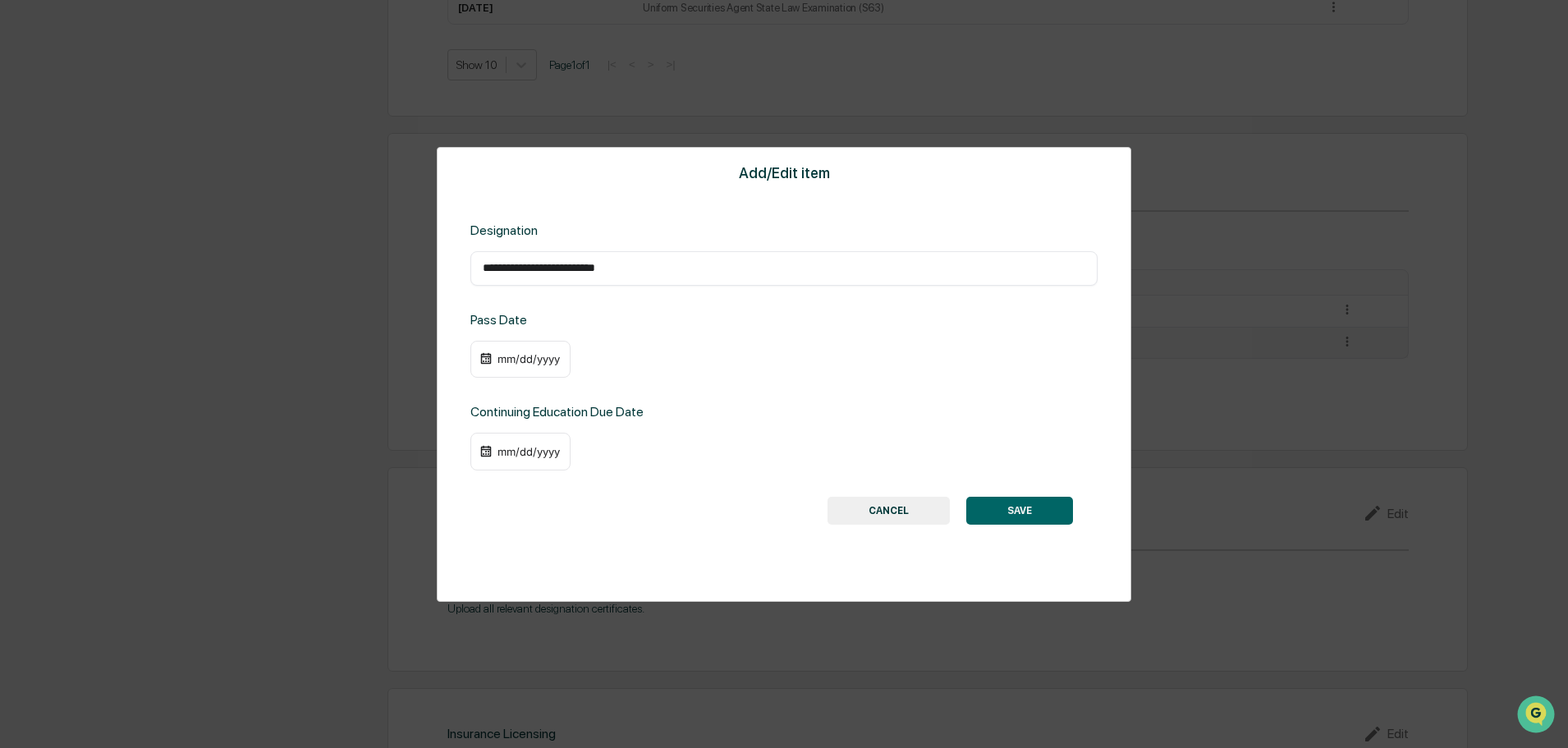
click at [887, 519] on button "CANCEL" at bounding box center [889, 510] width 122 height 28
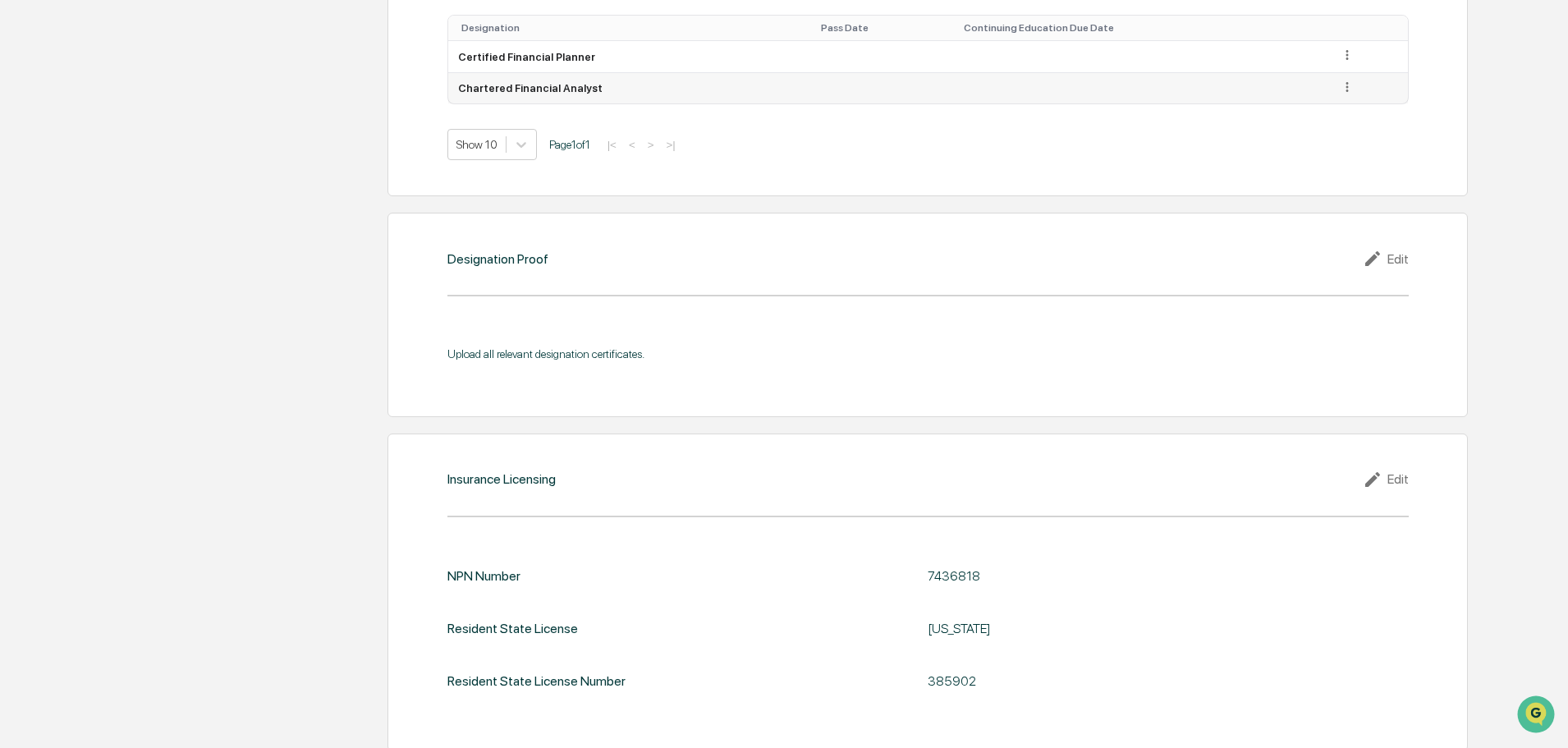
scroll to position [1343, 0]
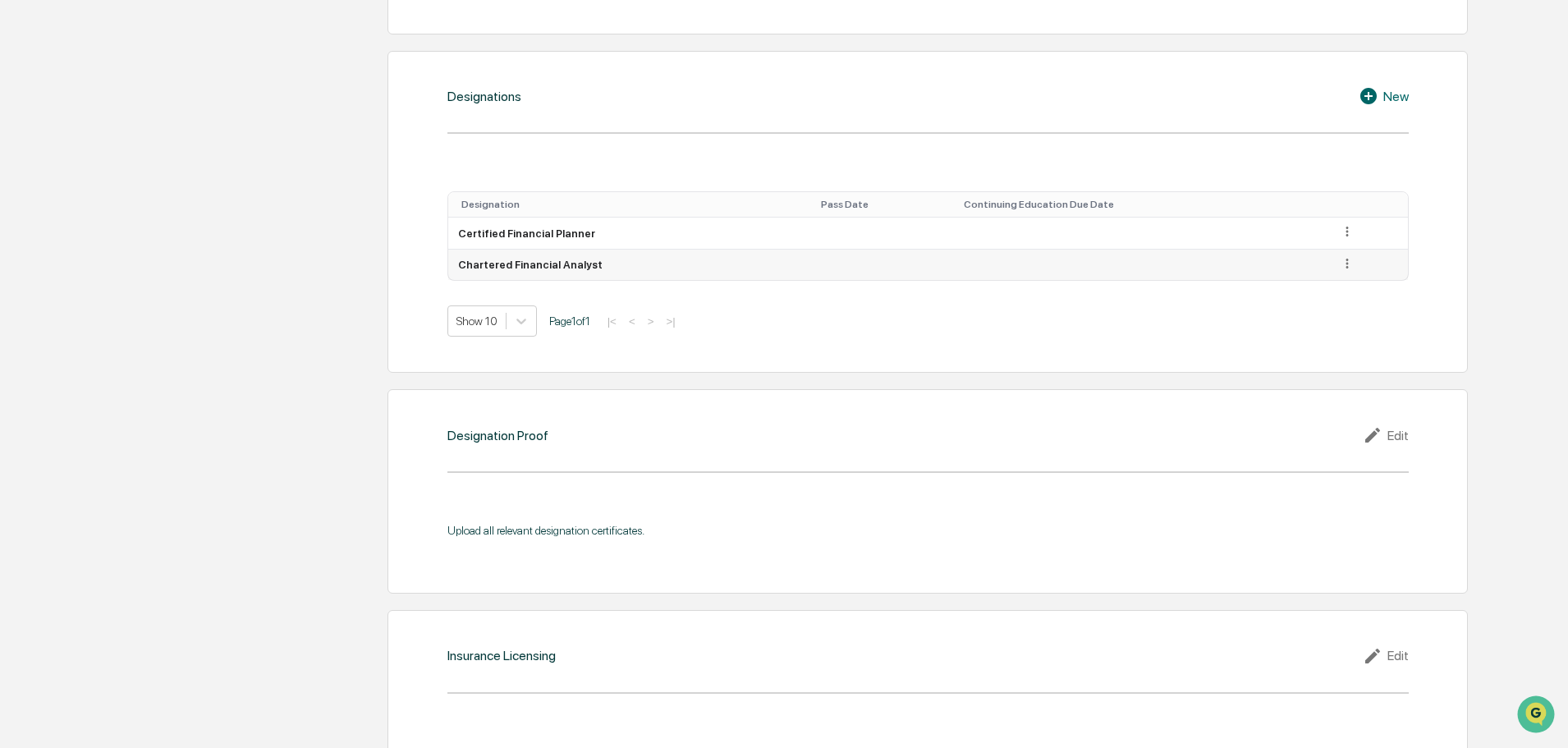
click at [1369, 88] on icon at bounding box center [1369, 97] width 17 height 17
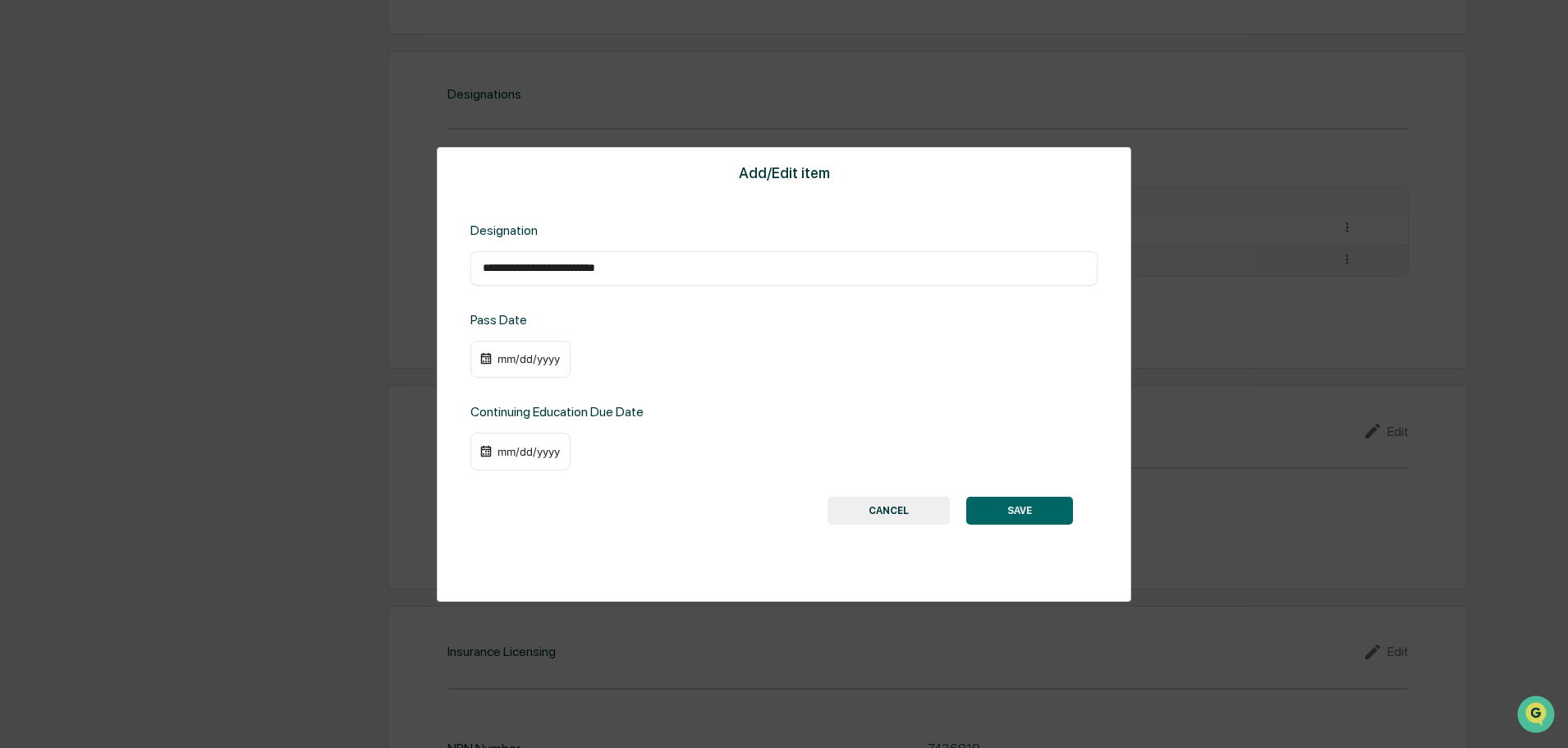
click at [602, 281] on div "**********" at bounding box center [784, 268] width 627 height 34
drag, startPoint x: 666, startPoint y: 264, endPoint x: 413, endPoint y: 266, distance: 253.0
click at [413, 266] on div "**********" at bounding box center [784, 374] width 1568 height 748
drag, startPoint x: 826, startPoint y: 307, endPoint x: 795, endPoint y: 290, distance: 35.4
click at [824, 307] on div "**********" at bounding box center [784, 374] width 694 height 455
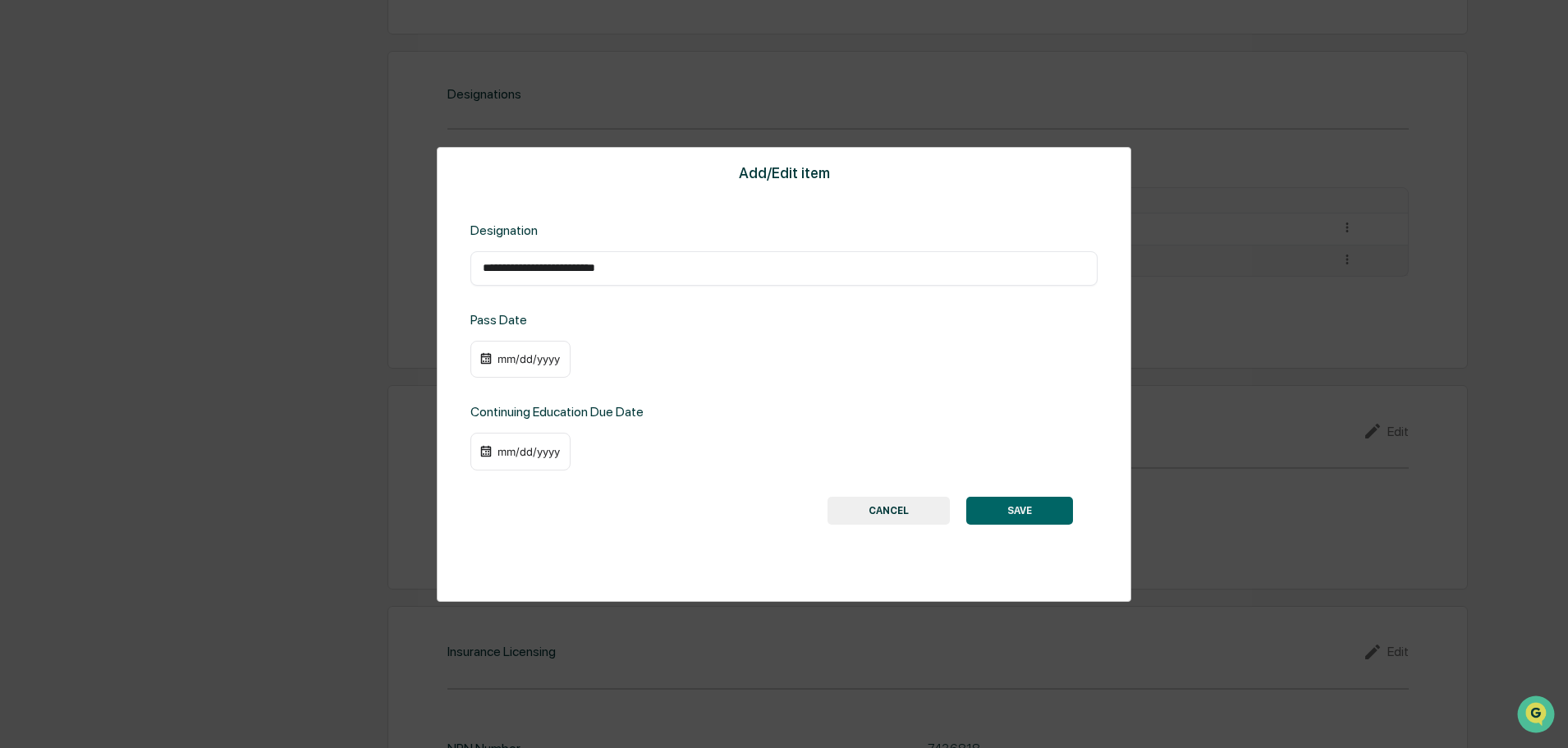
drag, startPoint x: 674, startPoint y: 269, endPoint x: 289, endPoint y: 192, distance: 392.6
click at [305, 190] on div "**********" at bounding box center [784, 374] width 1568 height 748
type input "****"
click at [1049, 530] on div "Add/Edit item Designation **** ​ Pass Date mm/dd/yyyy Continuing Education Due …" at bounding box center [784, 374] width 694 height 455
click at [1044, 514] on button "SAVE" at bounding box center [1019, 510] width 107 height 28
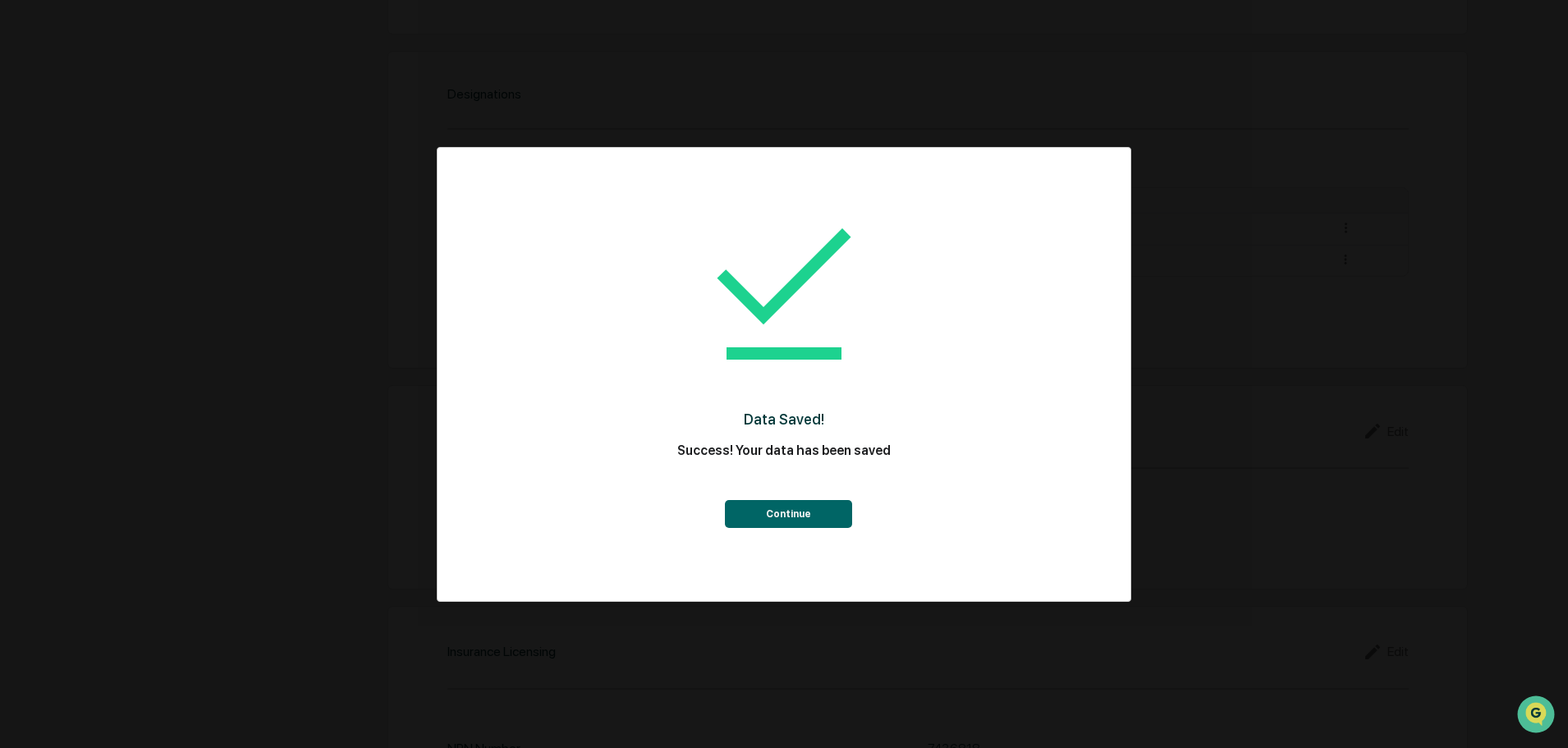
click at [786, 508] on button "Continue" at bounding box center [788, 514] width 127 height 28
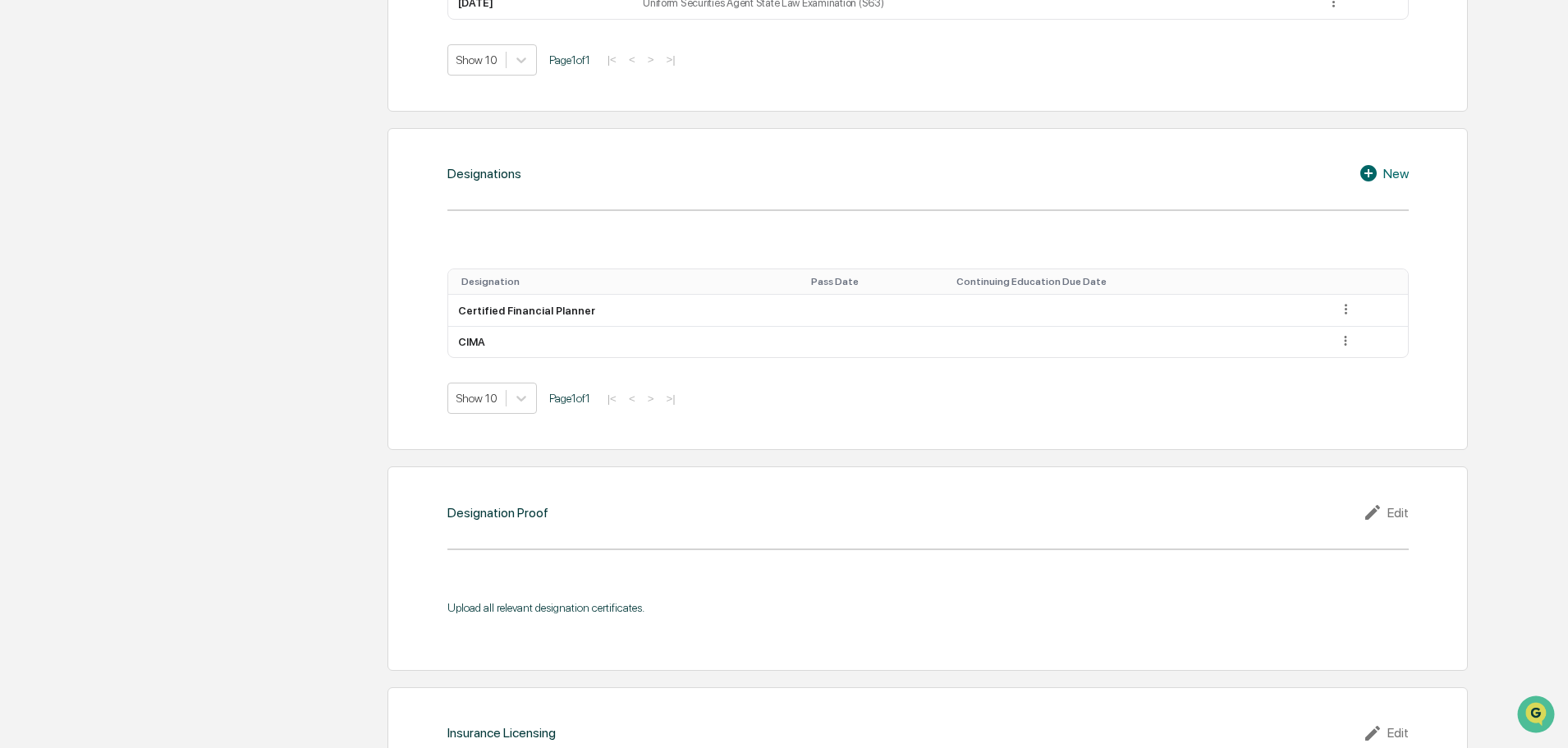
scroll to position [1261, 0]
click at [1383, 168] on div "New" at bounding box center [1383, 177] width 50 height 19
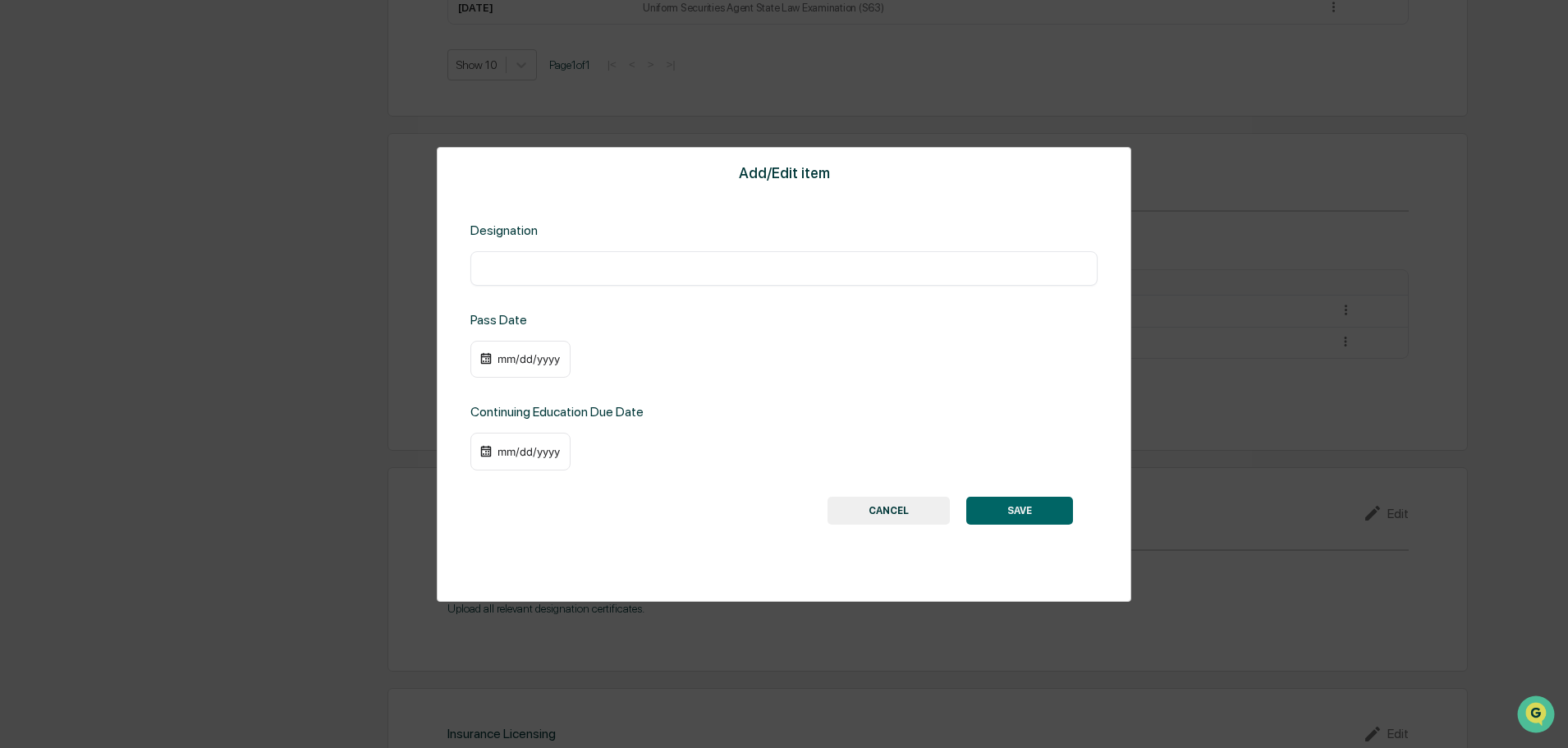
click at [537, 261] on input "text" at bounding box center [783, 268] width 602 height 17
type input "**********"
click at [1009, 515] on button "SAVE" at bounding box center [1019, 510] width 107 height 28
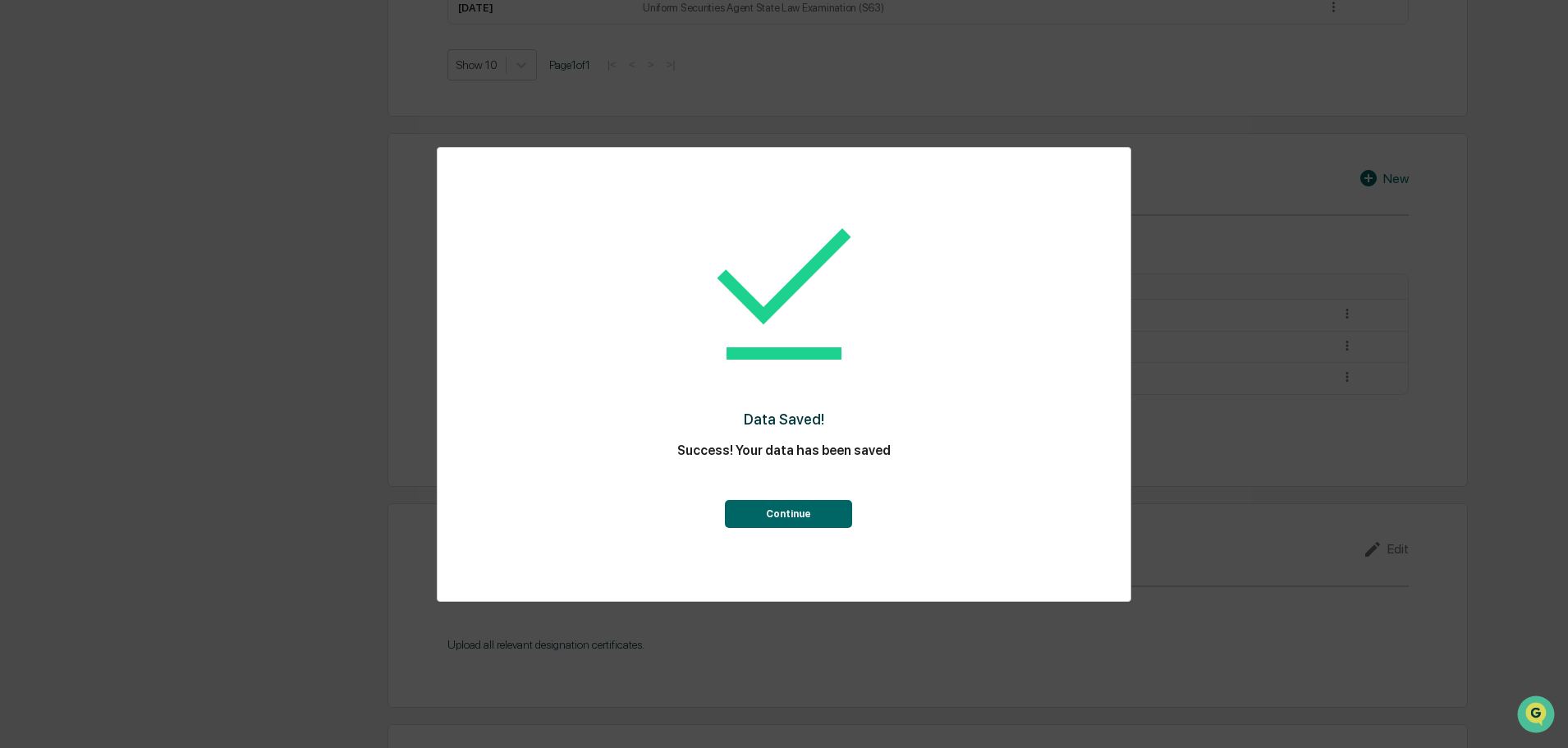
click at [791, 522] on button "Continue" at bounding box center [788, 514] width 127 height 28
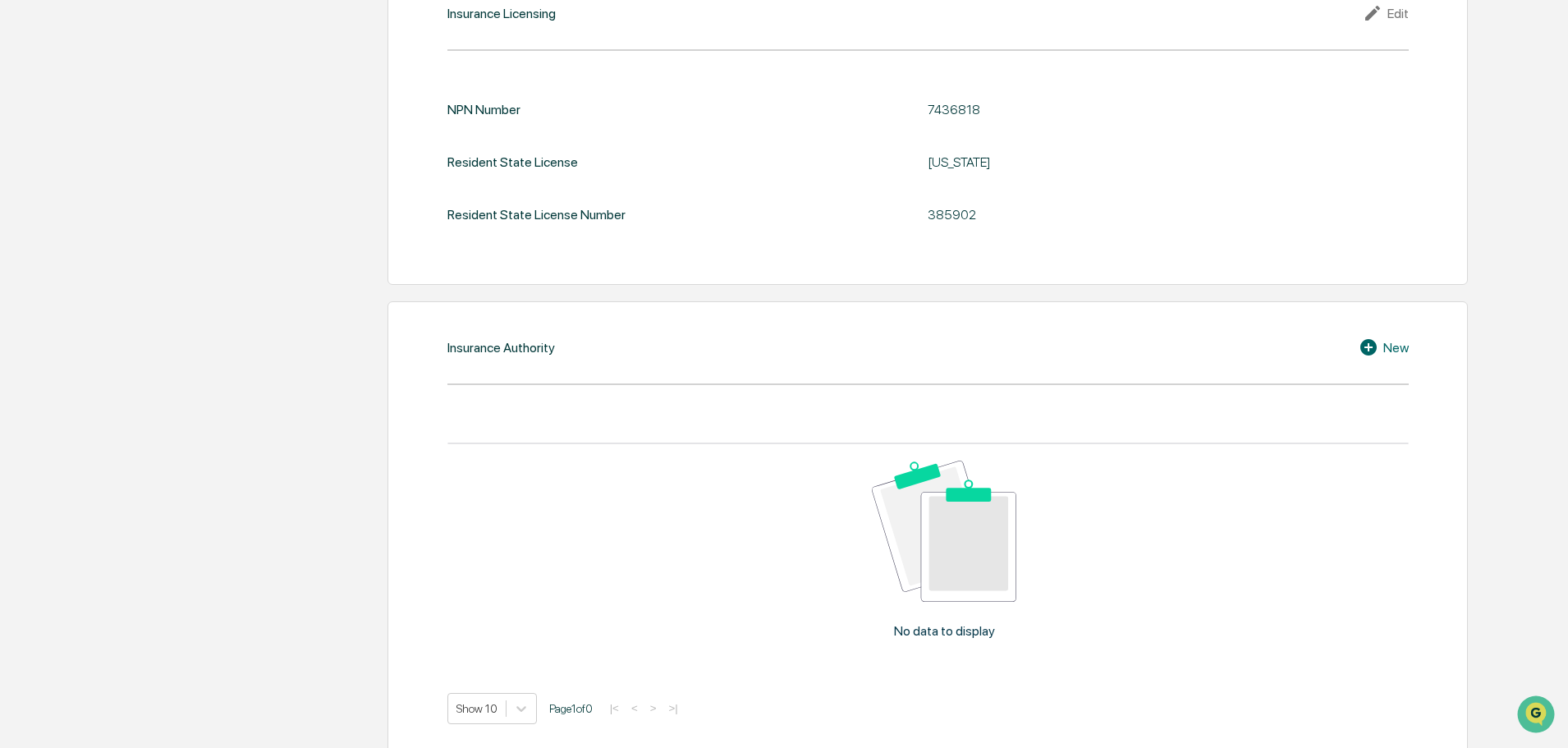
scroll to position [2021, 0]
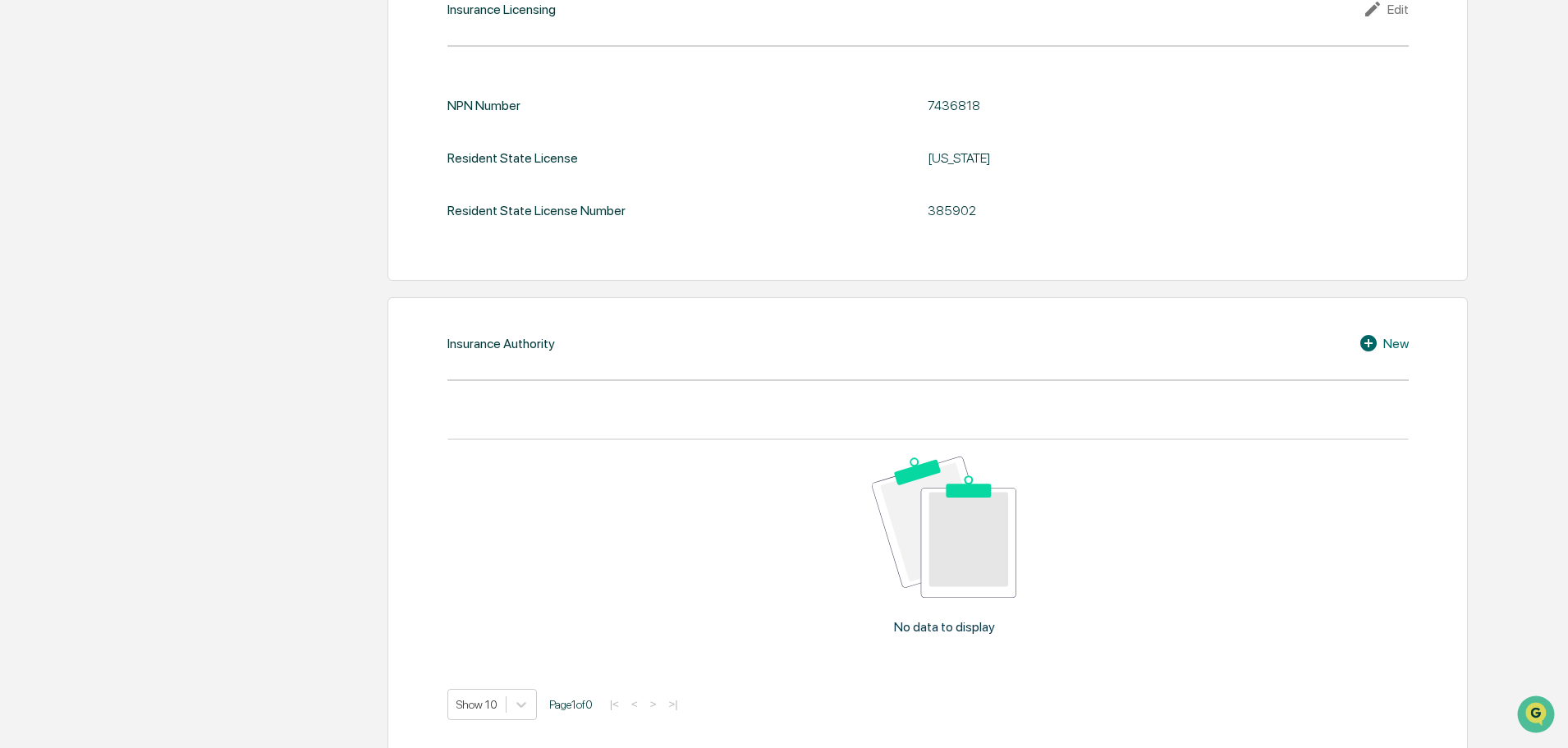
click at [1384, 333] on div "New" at bounding box center [1383, 342] width 50 height 19
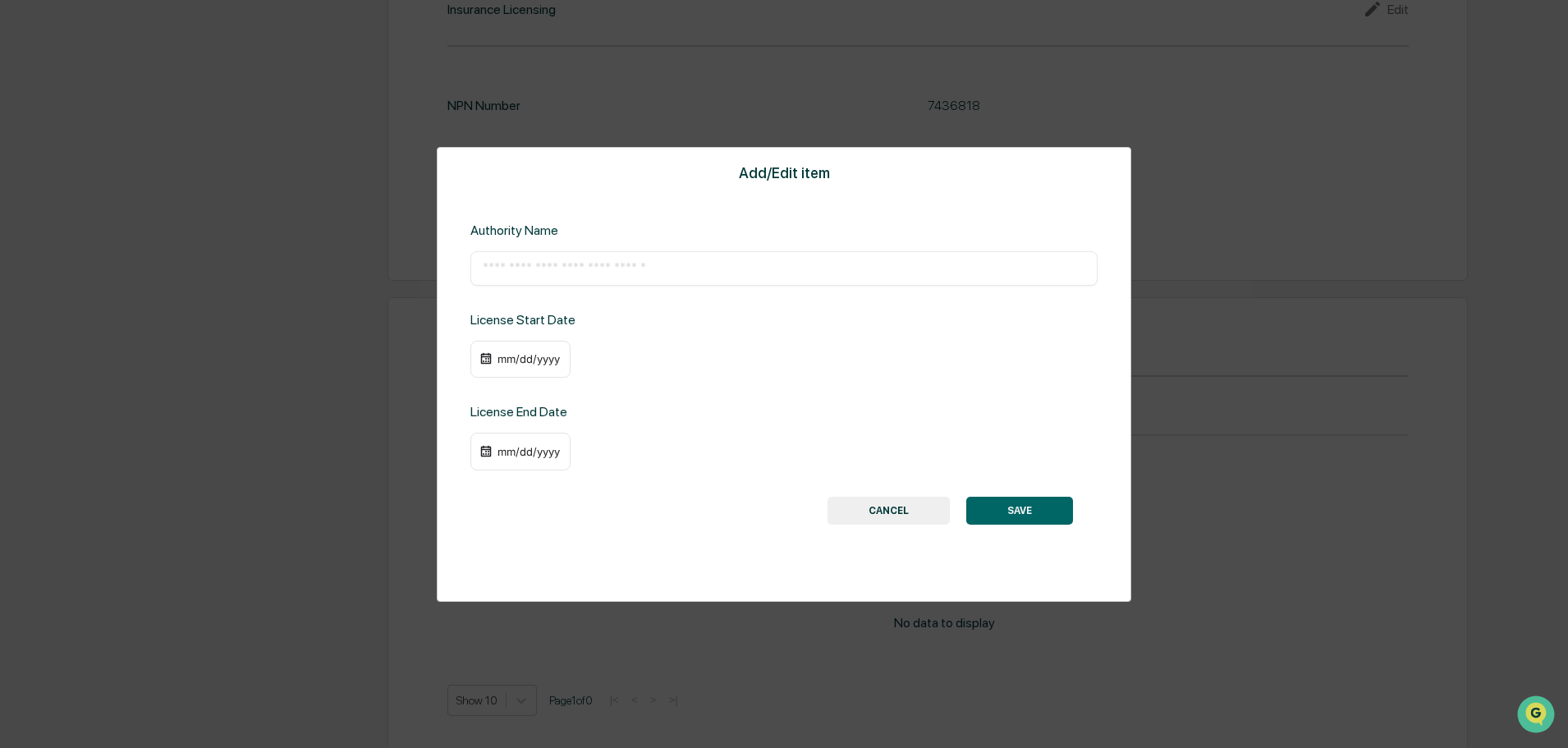
scroll to position [2018, 0]
click at [645, 265] on input "text" at bounding box center [783, 268] width 602 height 17
paste input "**********"
type input "**********"
click at [1024, 515] on button "SAVE" at bounding box center [1019, 510] width 107 height 28
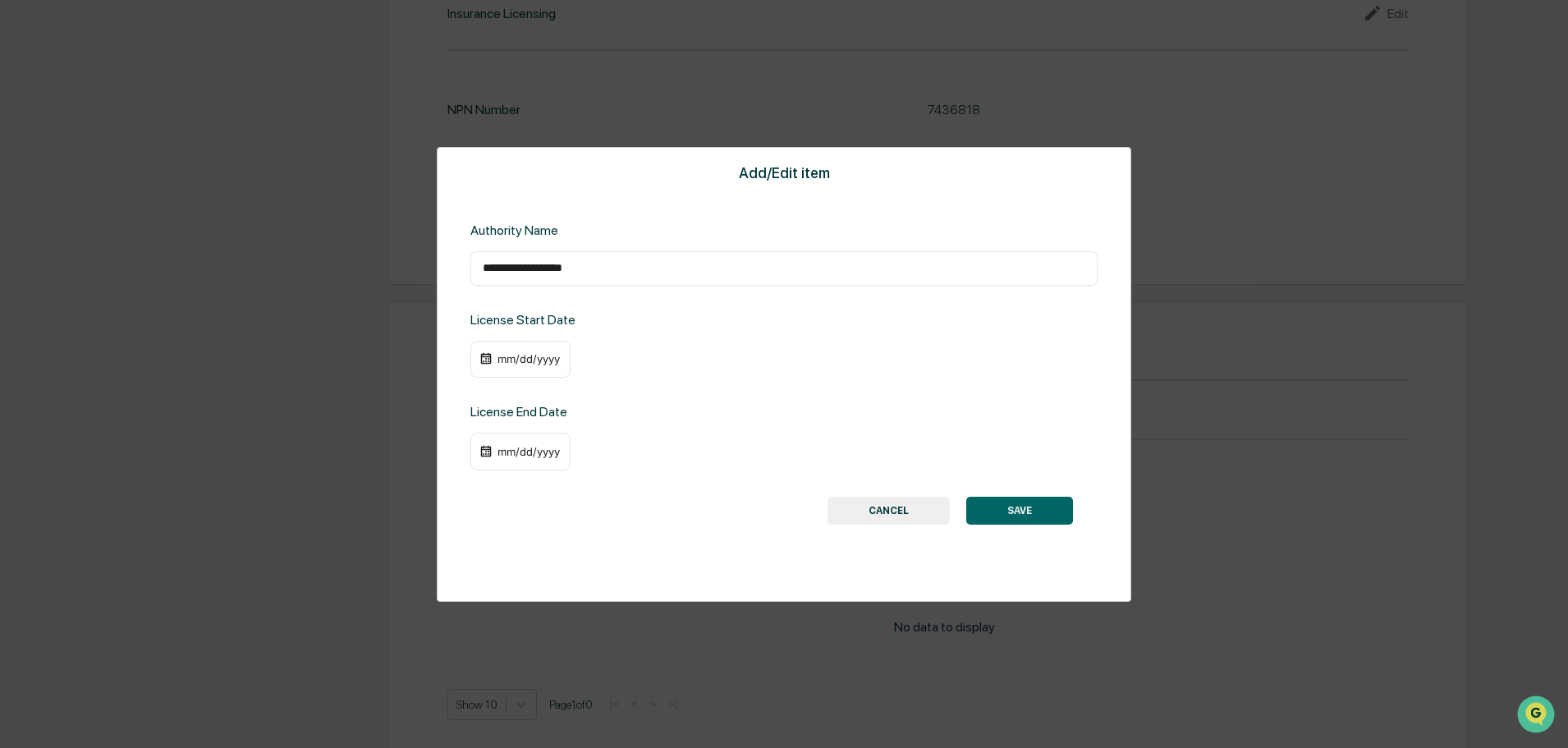
scroll to position [1854, 0]
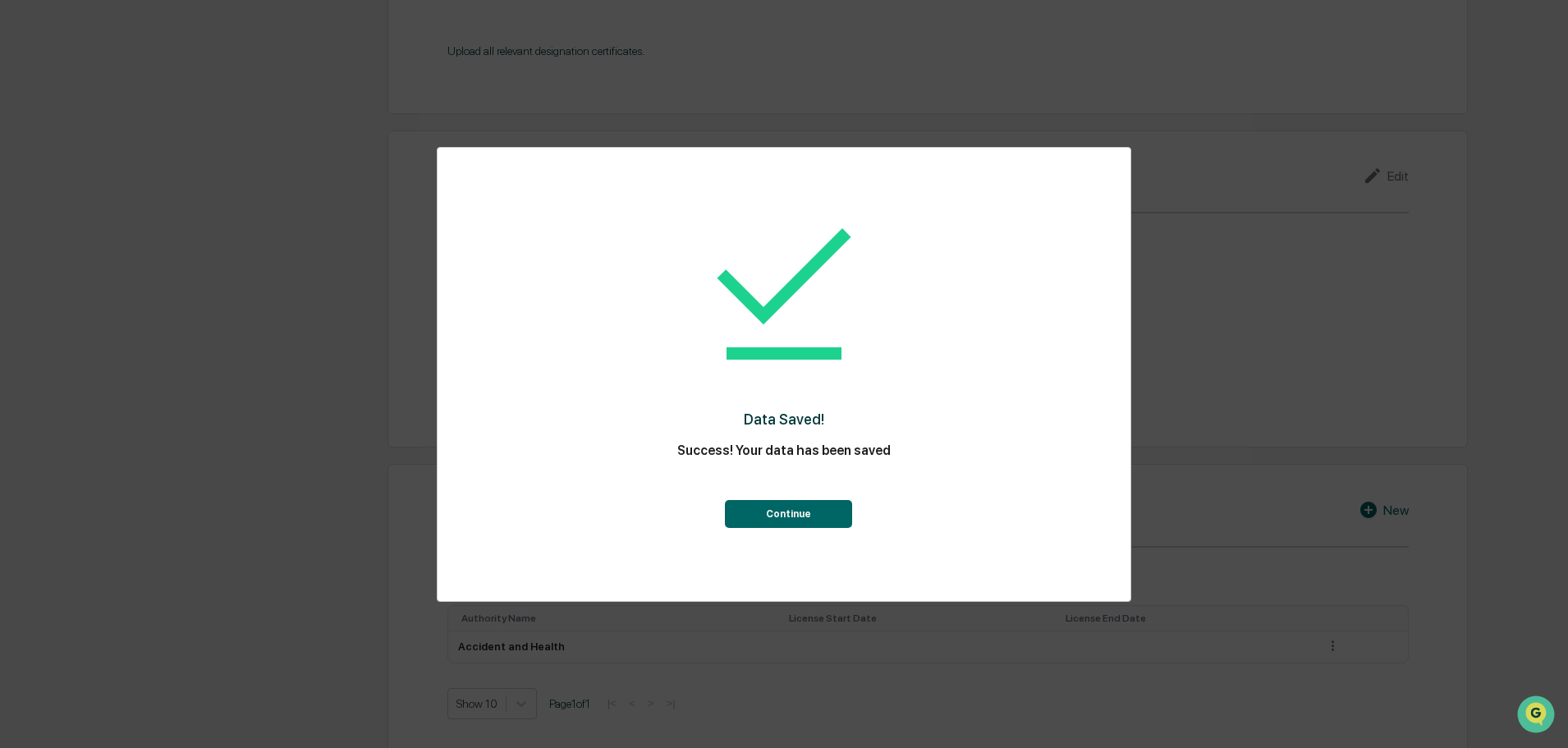
click at [803, 511] on button "Continue" at bounding box center [788, 514] width 127 height 28
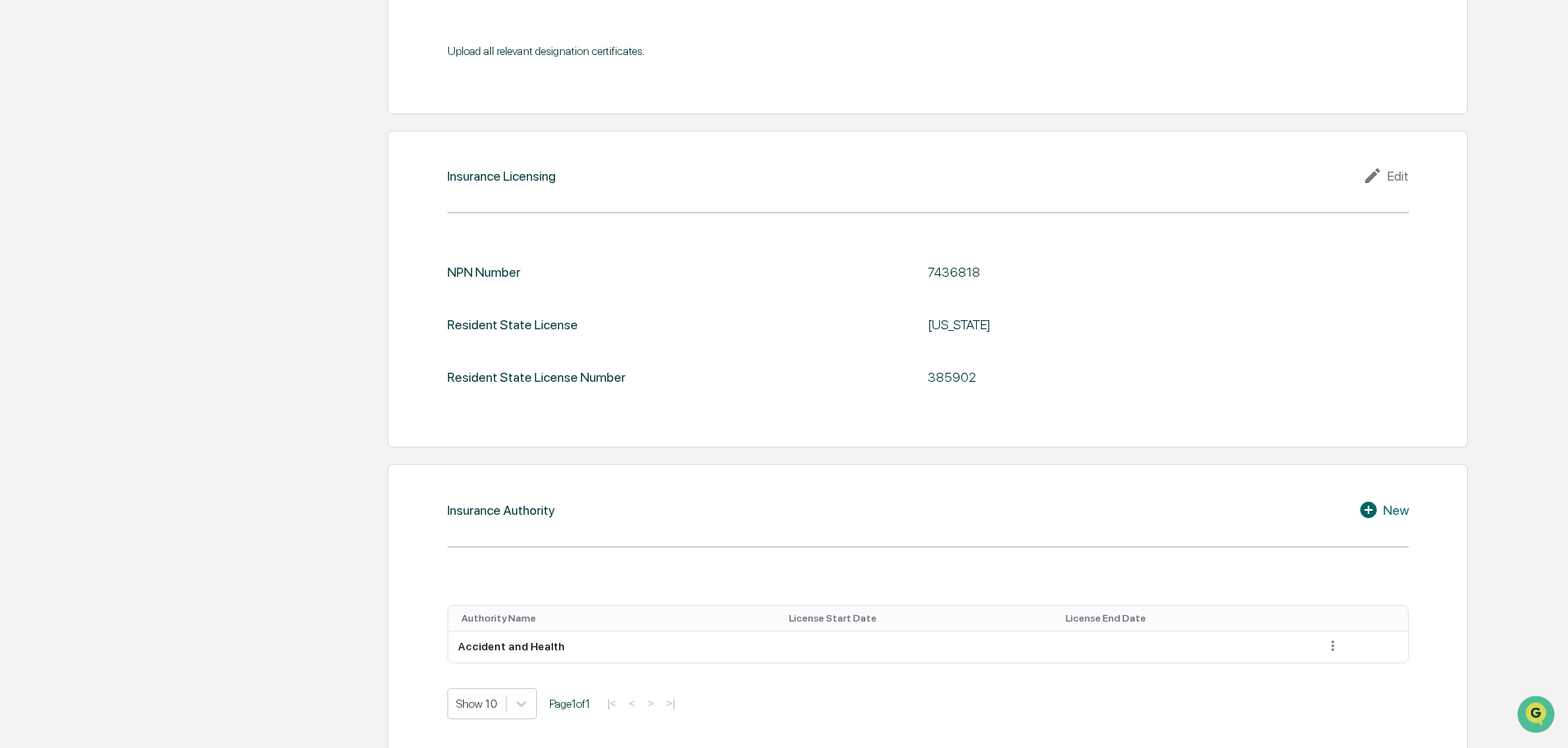
click at [1385, 500] on div "New" at bounding box center [1383, 509] width 50 height 19
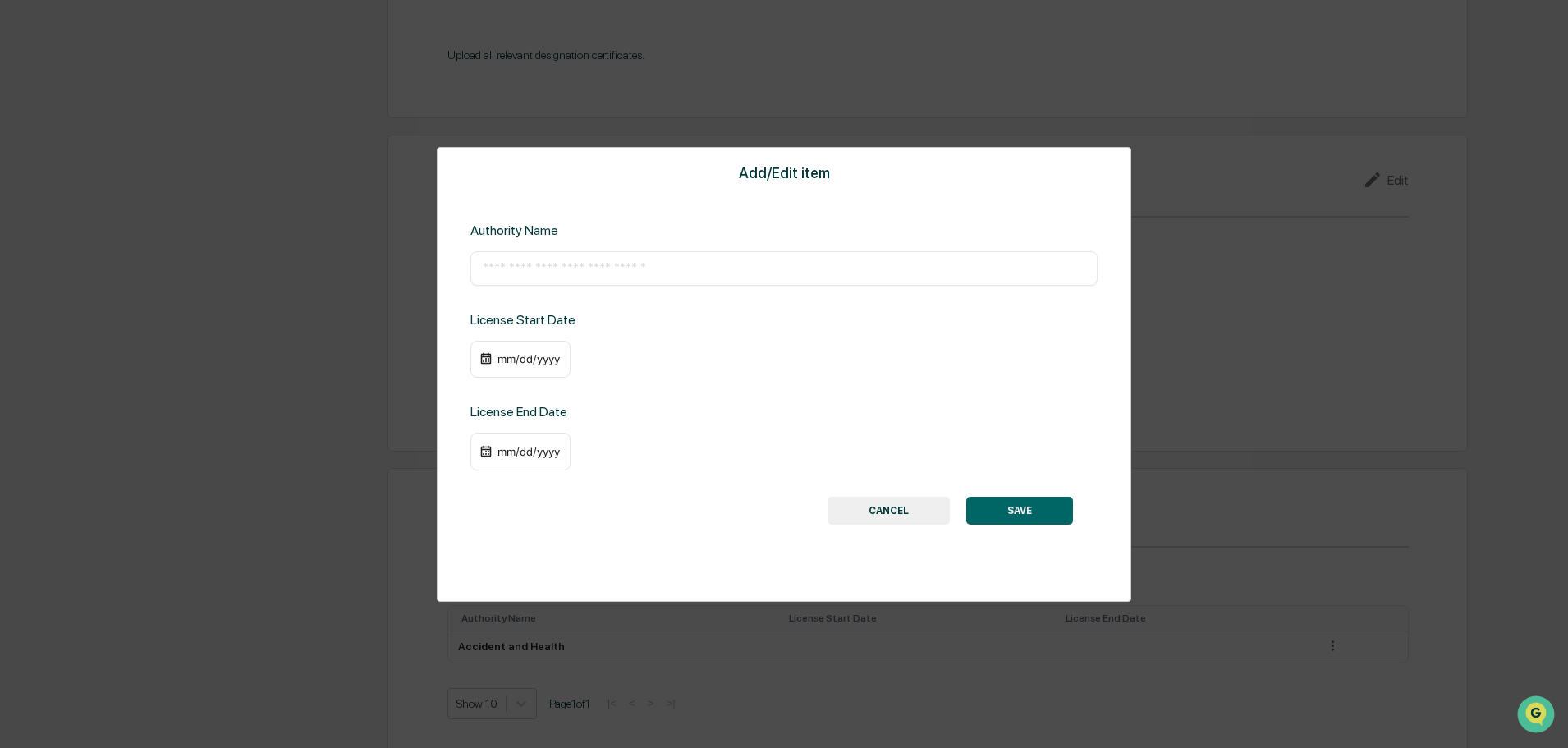
click at [525, 274] on input "text" at bounding box center [783, 268] width 602 height 17
paste input "**********"
type input "**********"
click at [1038, 514] on button "SAVE" at bounding box center [1019, 510] width 107 height 28
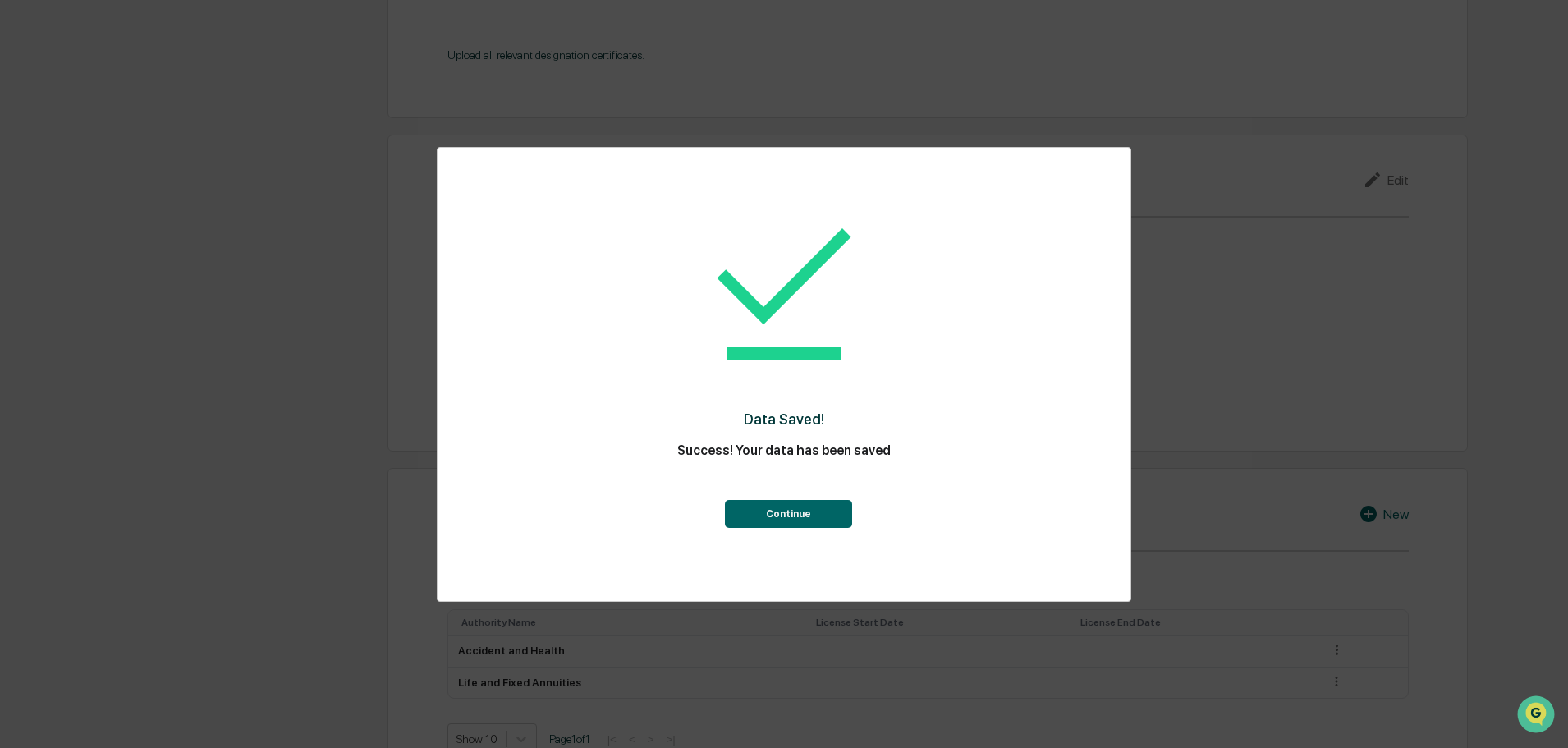
click at [787, 513] on button "Continue" at bounding box center [788, 514] width 127 height 28
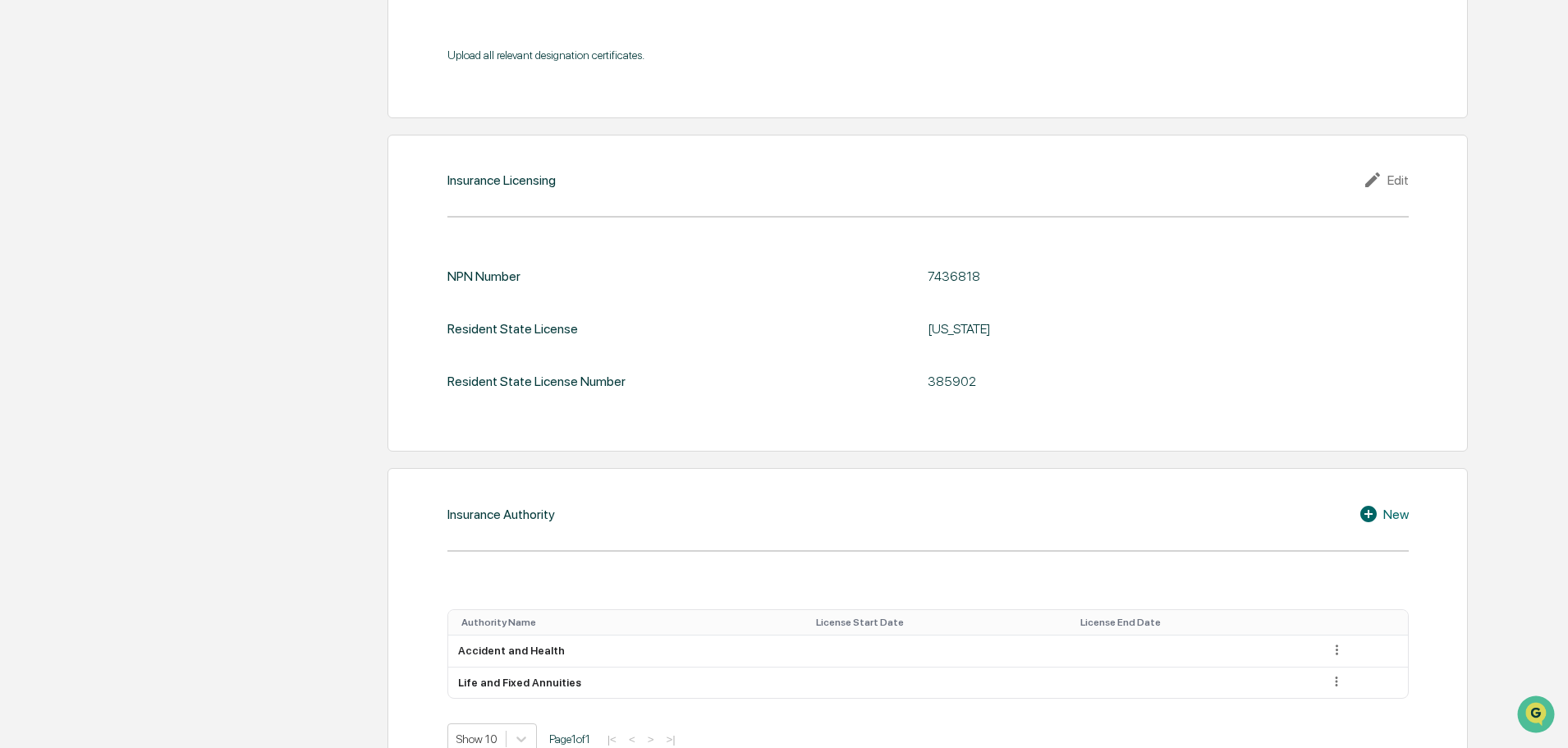
click at [1373, 506] on icon at bounding box center [1369, 514] width 17 height 17
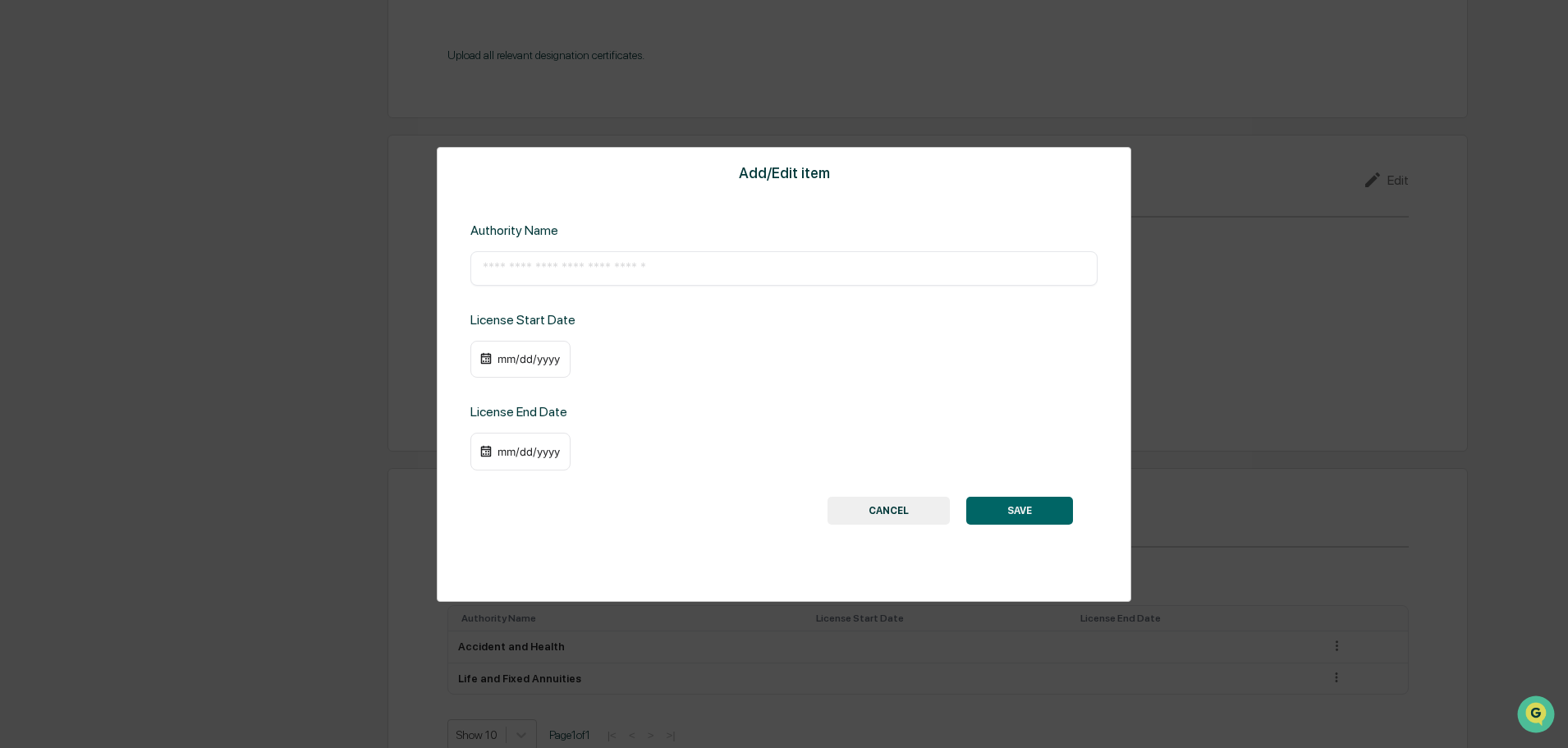
click at [647, 275] on input "text" at bounding box center [783, 268] width 602 height 17
paste input "**********"
type input "**********"
click at [482, 357] on img at bounding box center [486, 359] width 13 height 13
click at [525, 360] on div "mm/dd/yyyy" at bounding box center [528, 359] width 66 height 13
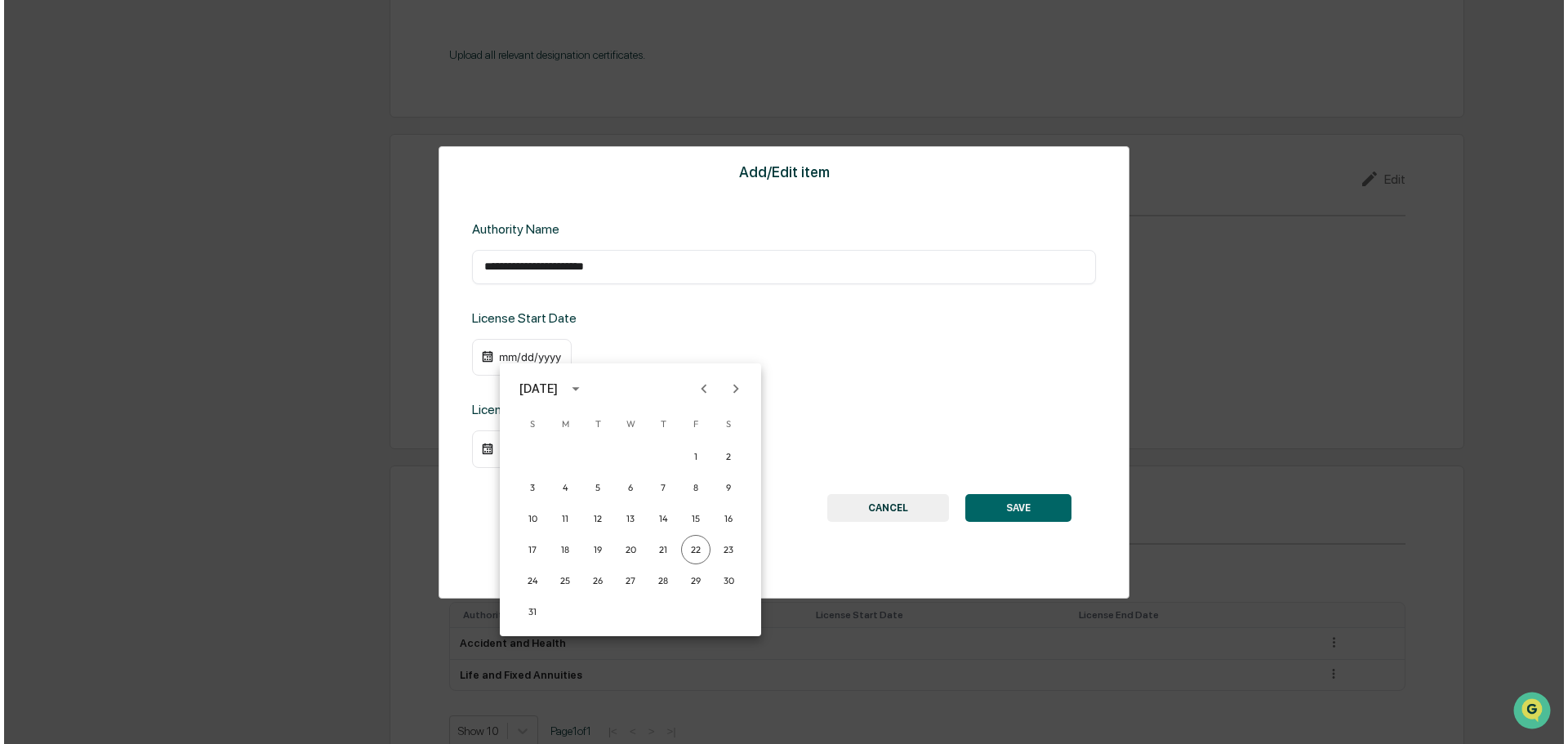
scroll to position [1842, 0]
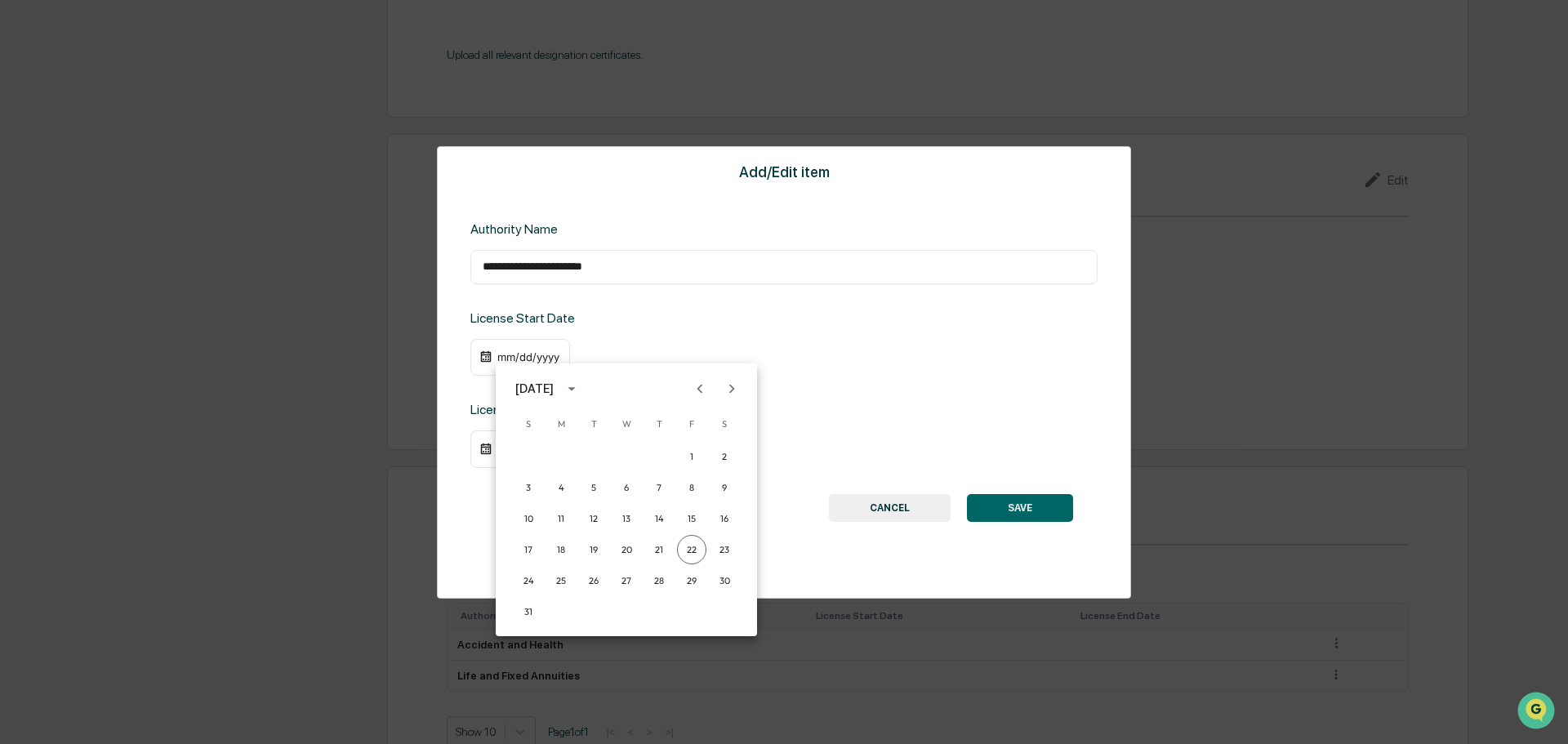
click at [581, 390] on icon "calendar view is open, switch to year view" at bounding box center [571, 388] width 18 height 18
click at [702, 497] on button "2004" at bounding box center [712, 493] width 59 height 30
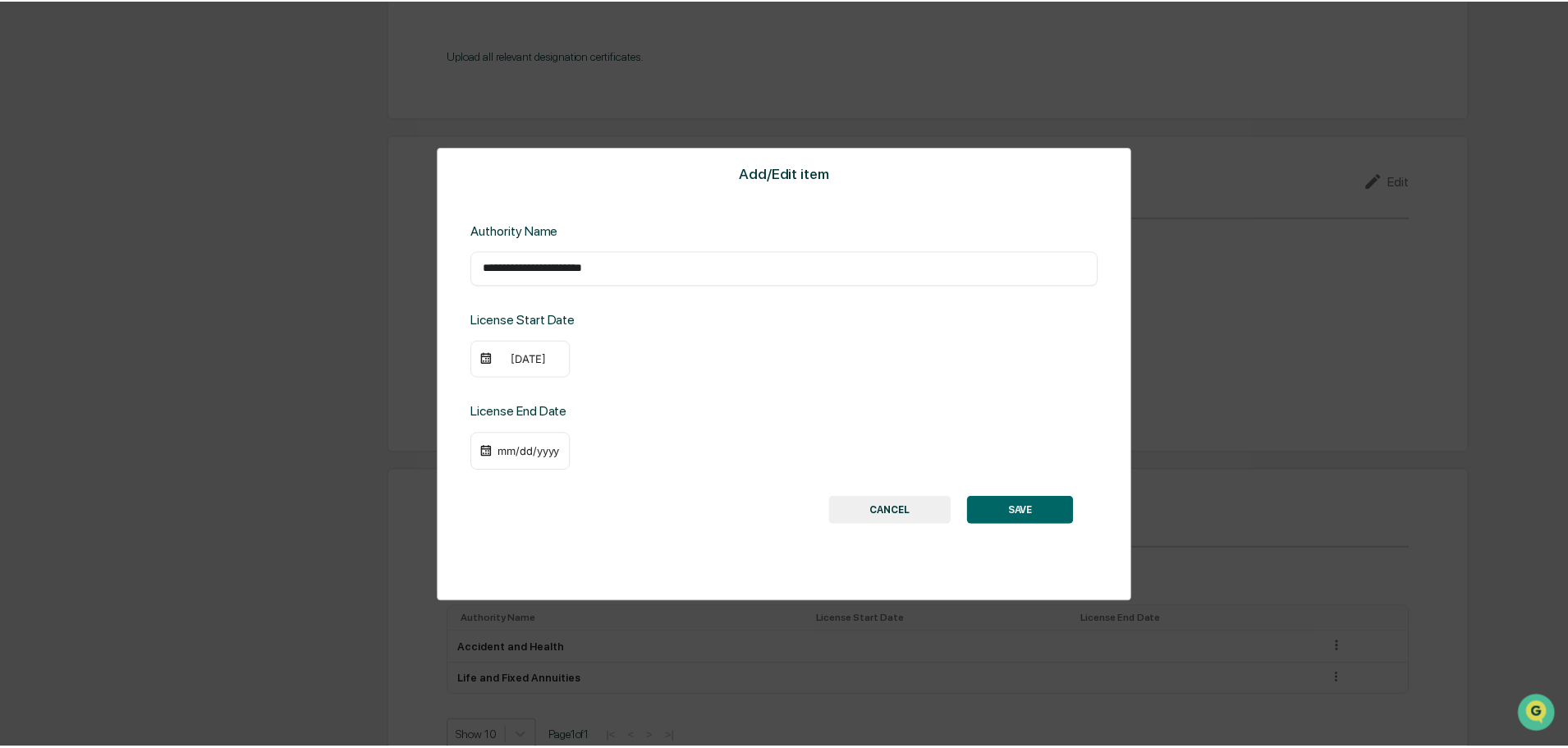
scroll to position [1851, 0]
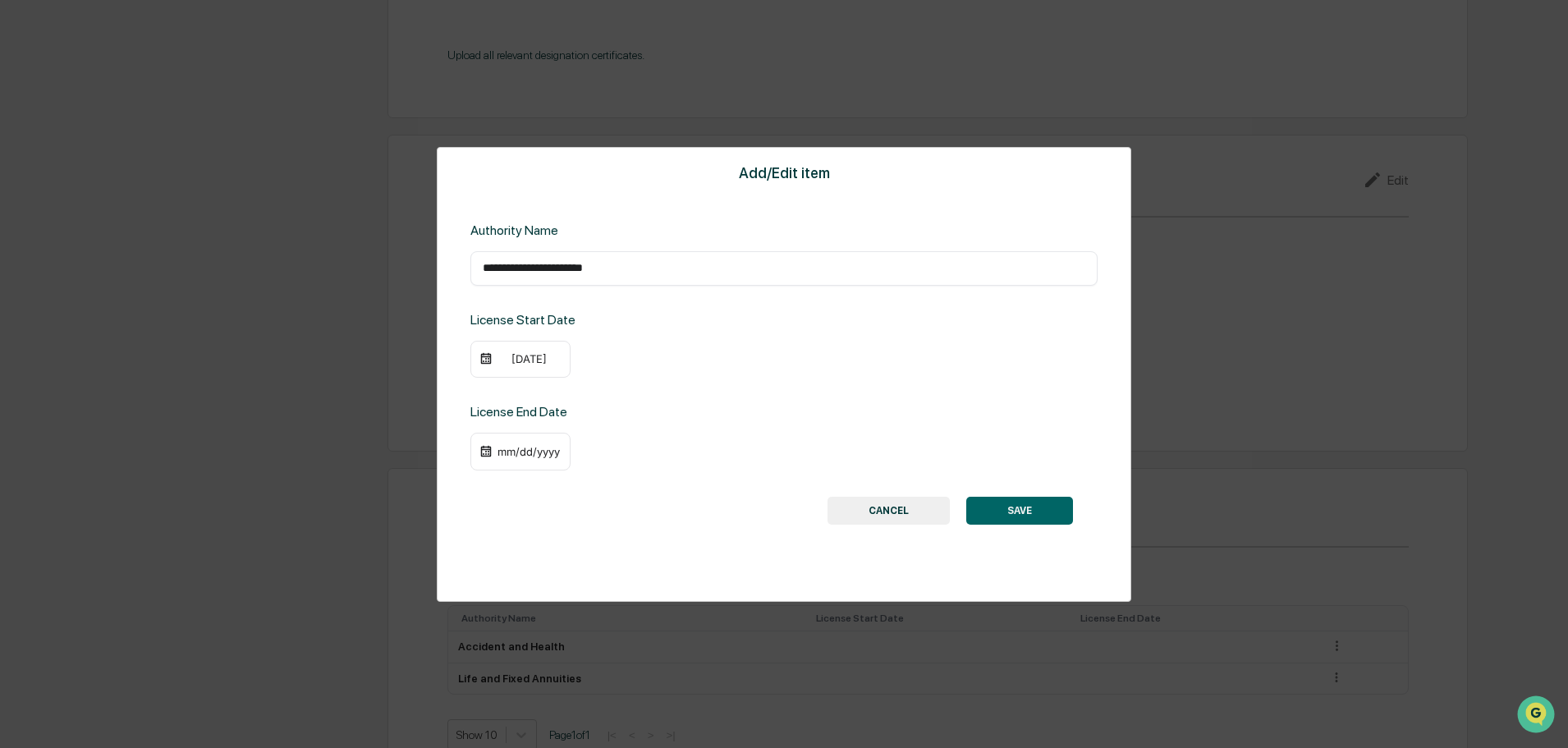
click at [483, 359] on img at bounding box center [486, 359] width 13 height 13
click at [523, 360] on div "[DATE]" at bounding box center [528, 359] width 66 height 13
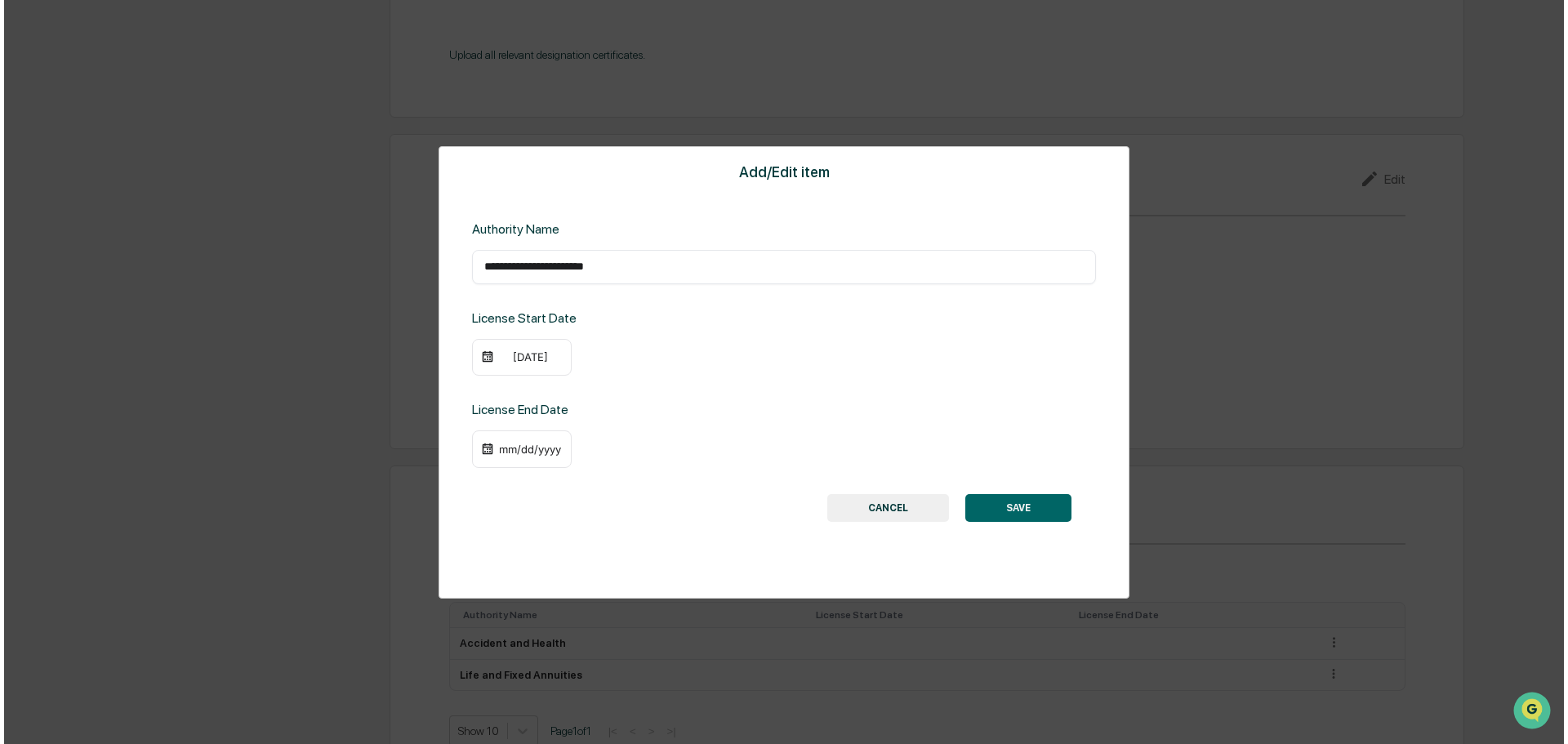
scroll to position [1842, 0]
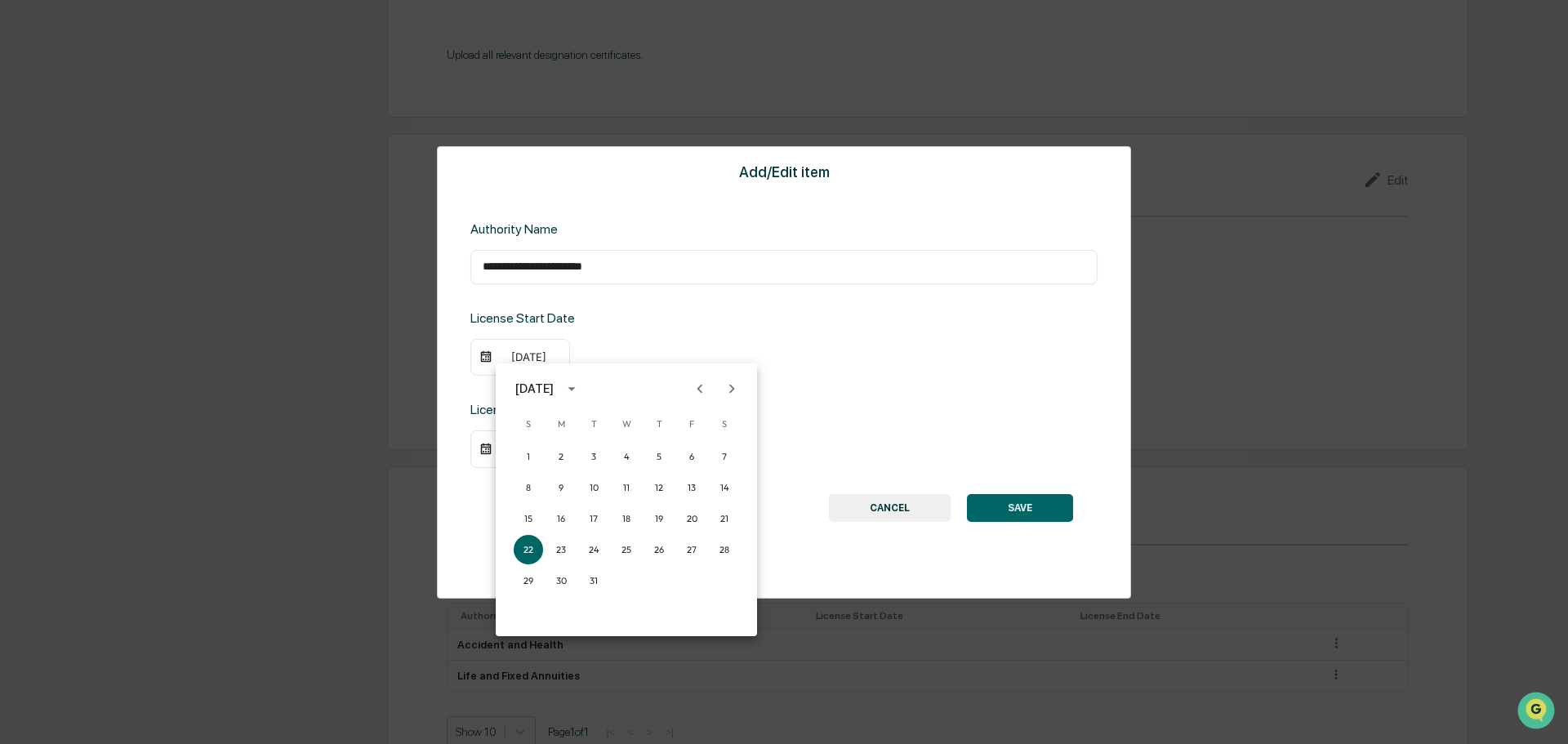
click at [698, 390] on icon "Previous month" at bounding box center [699, 388] width 18 height 18
click at [564, 545] on button "17" at bounding box center [561, 549] width 30 height 30
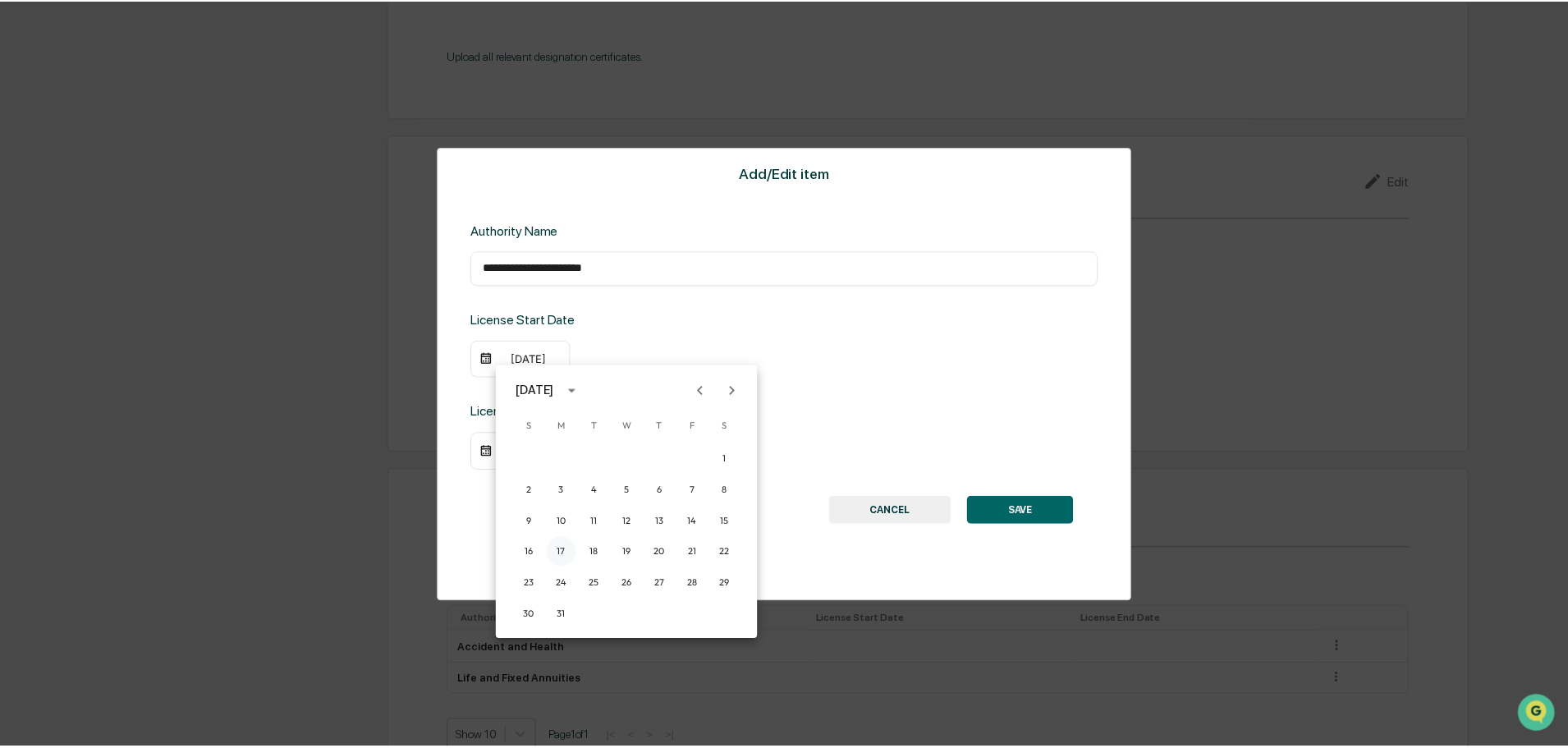
scroll to position [1851, 0]
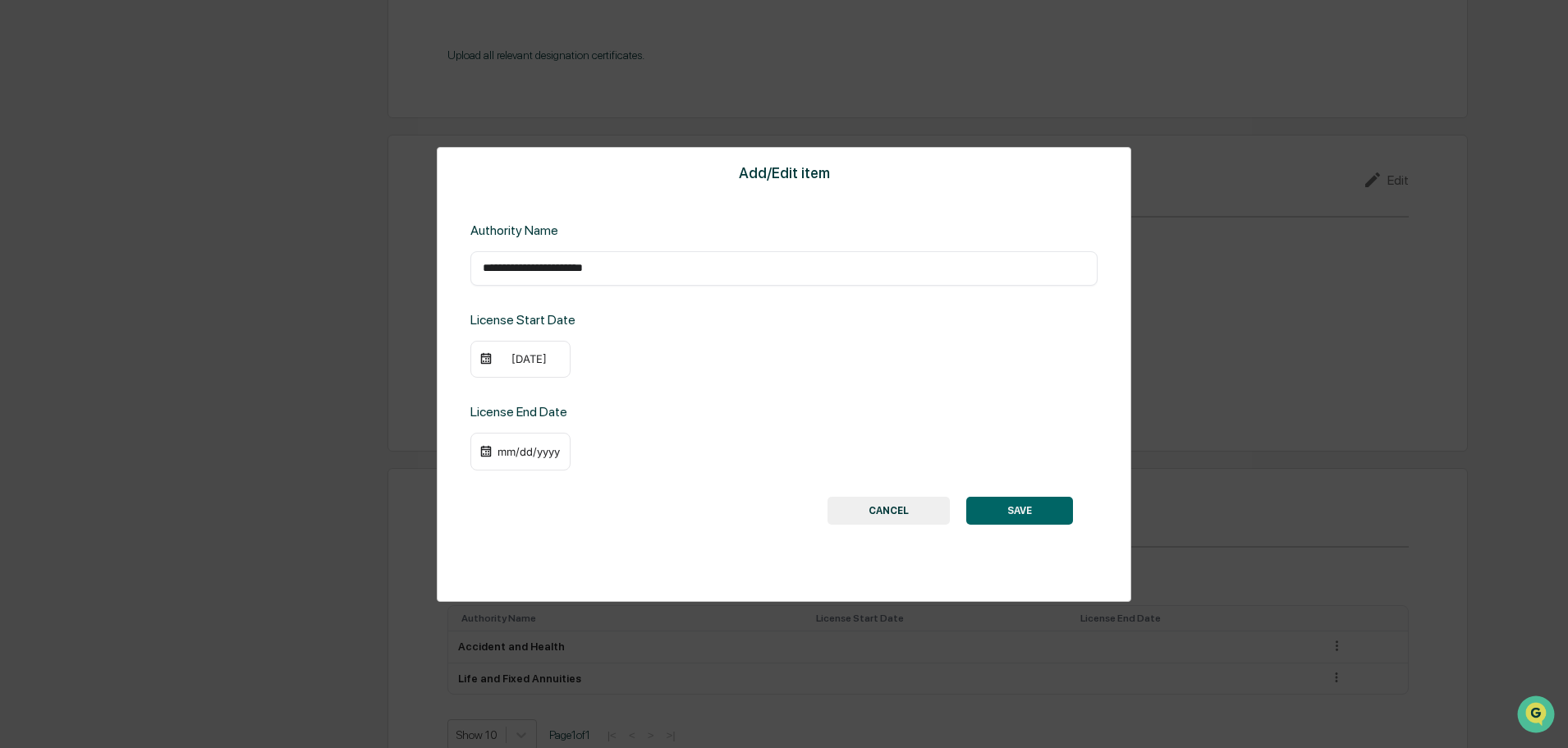
click at [975, 506] on button "SAVE" at bounding box center [1019, 510] width 107 height 28
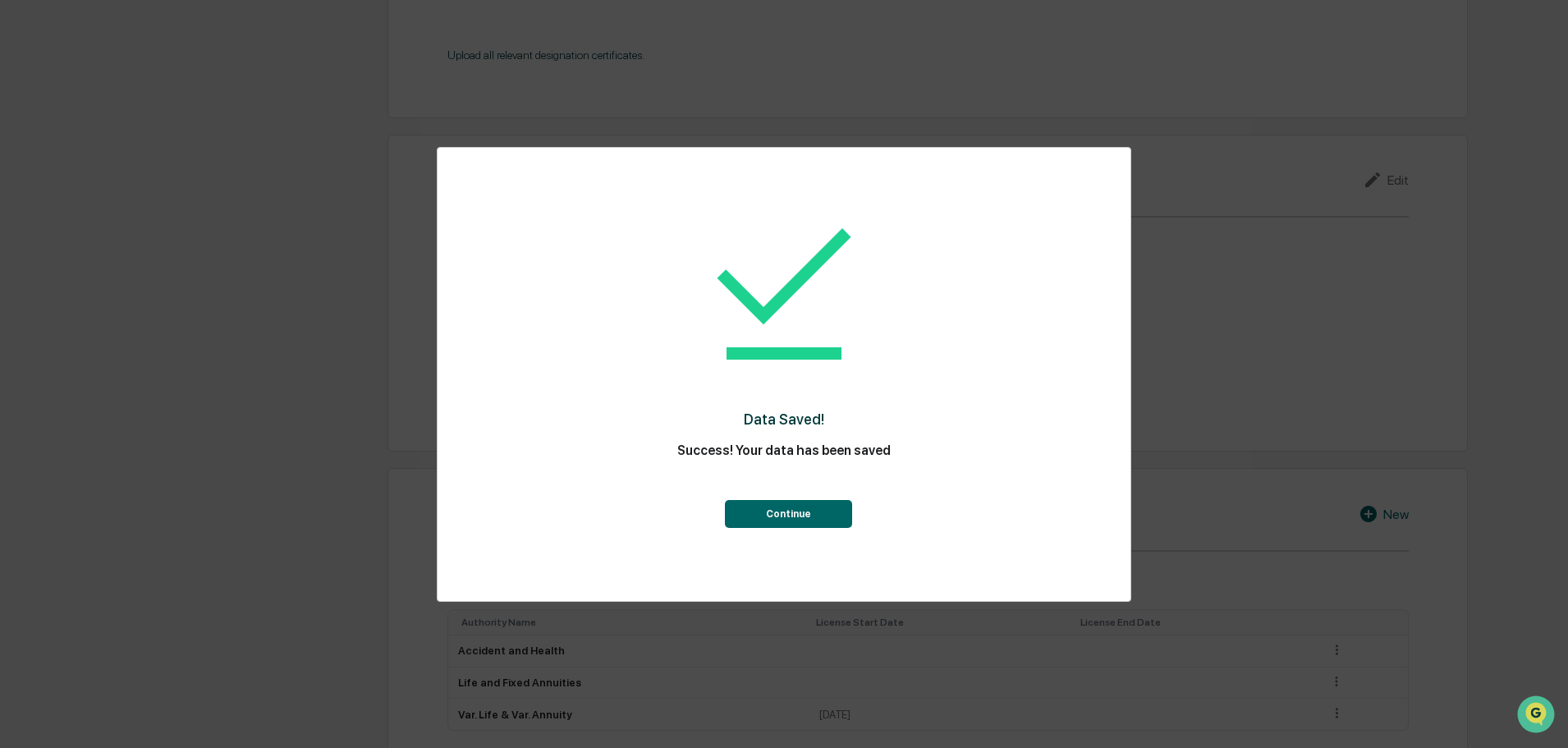
click at [792, 519] on button "Continue" at bounding box center [788, 514] width 127 height 28
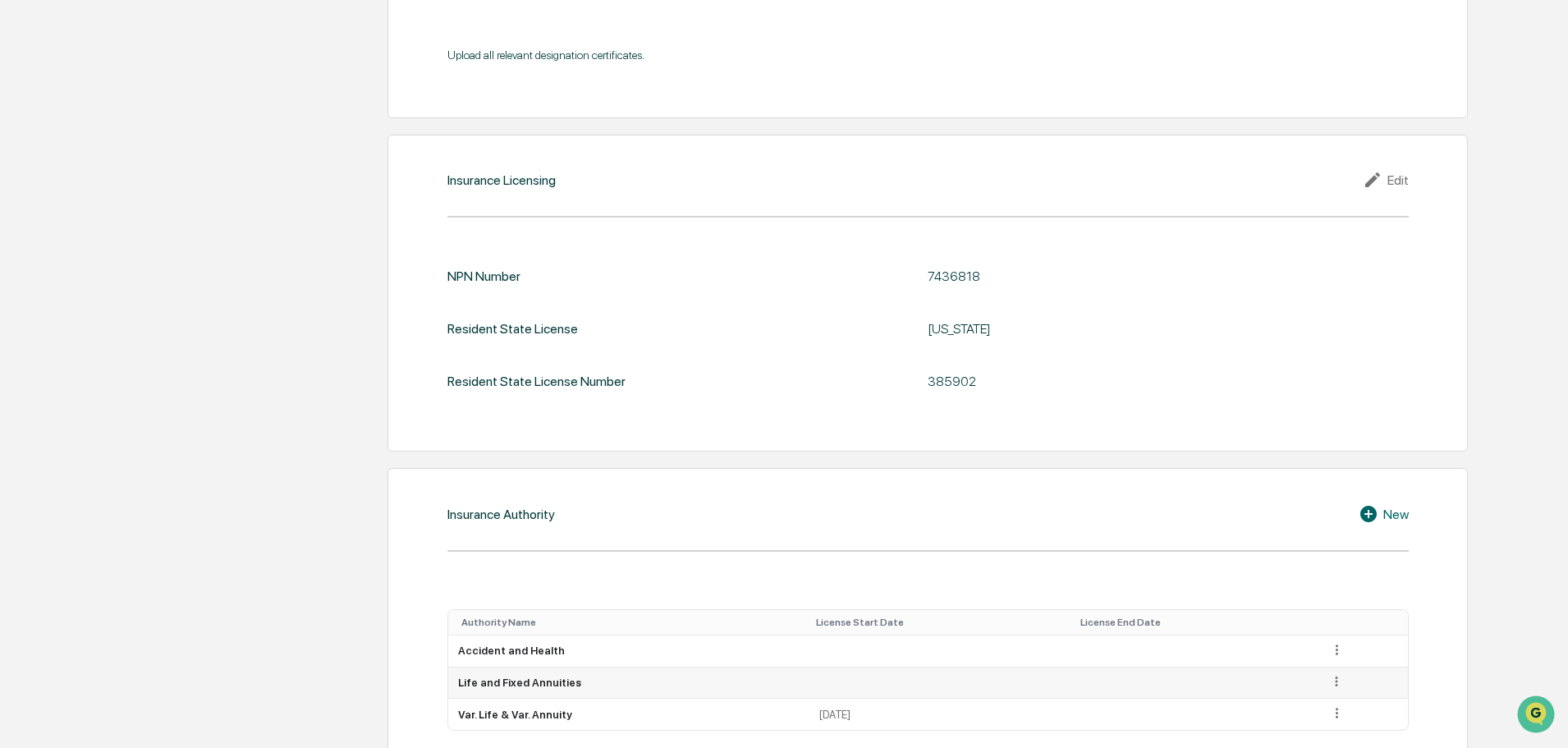
click at [1335, 677] on icon at bounding box center [1336, 681] width 3 height 10
click at [1308, 691] on div "Edit" at bounding box center [1317, 704] width 53 height 26
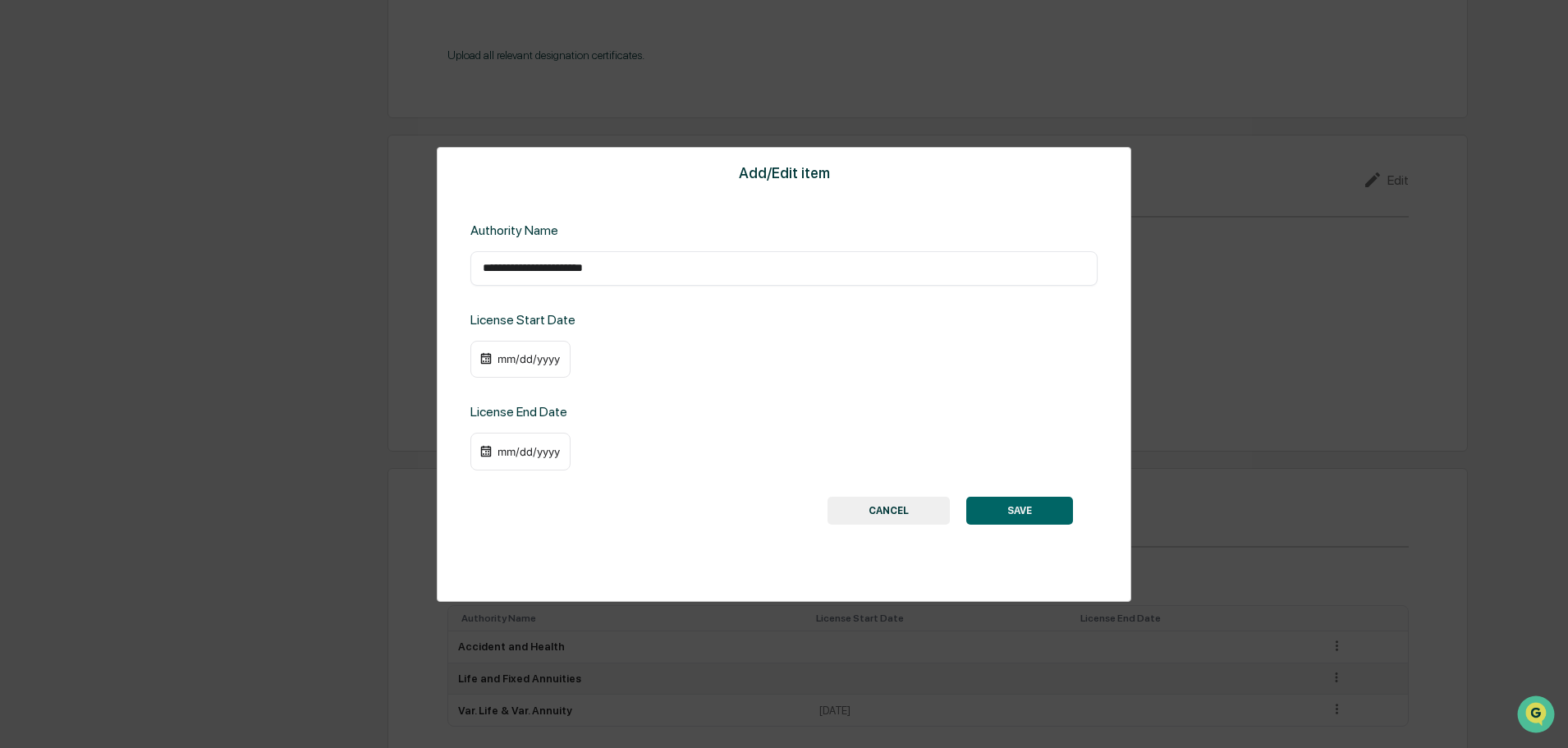
click at [500, 358] on div "mm/dd/yyyy" at bounding box center [528, 359] width 66 height 13
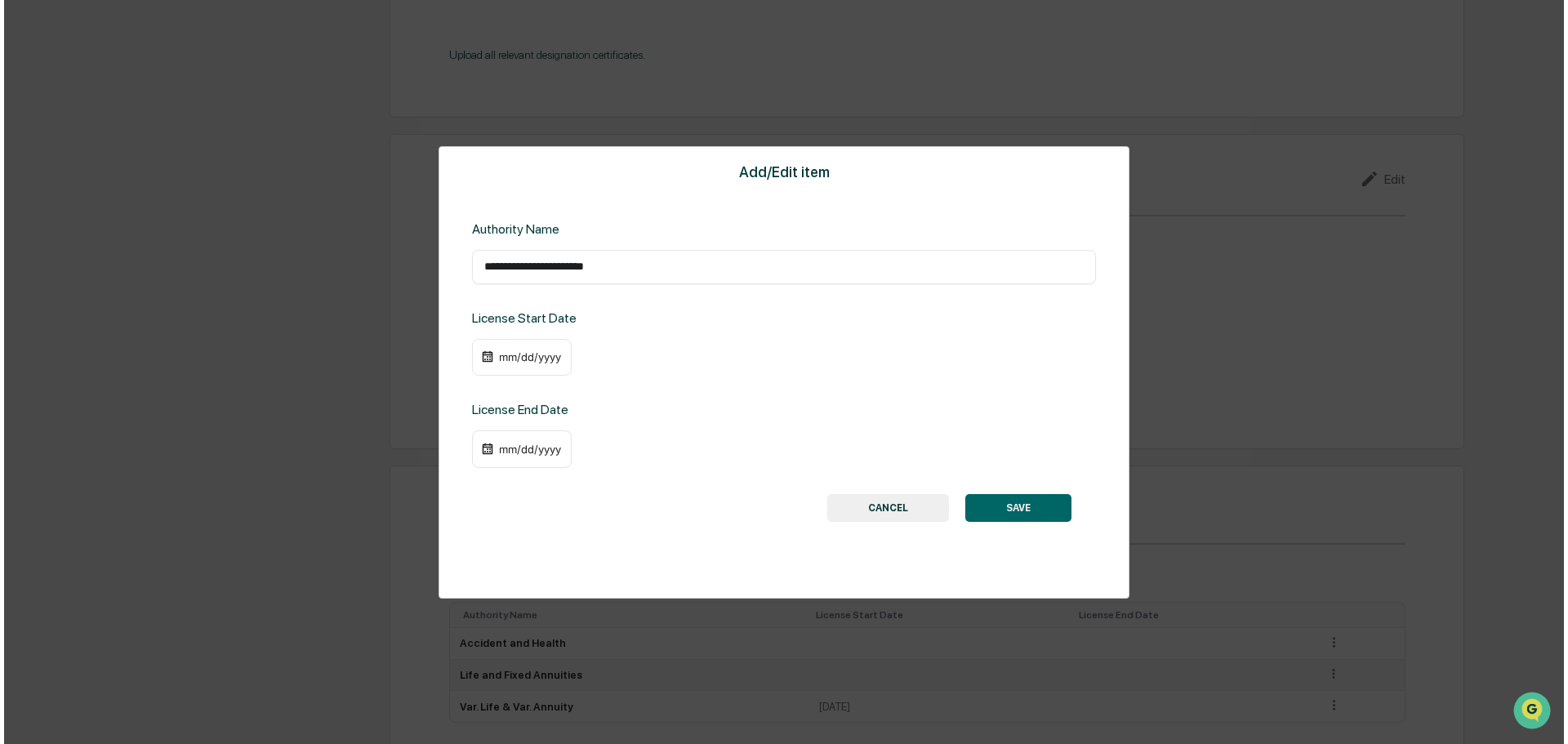
scroll to position [1842, 0]
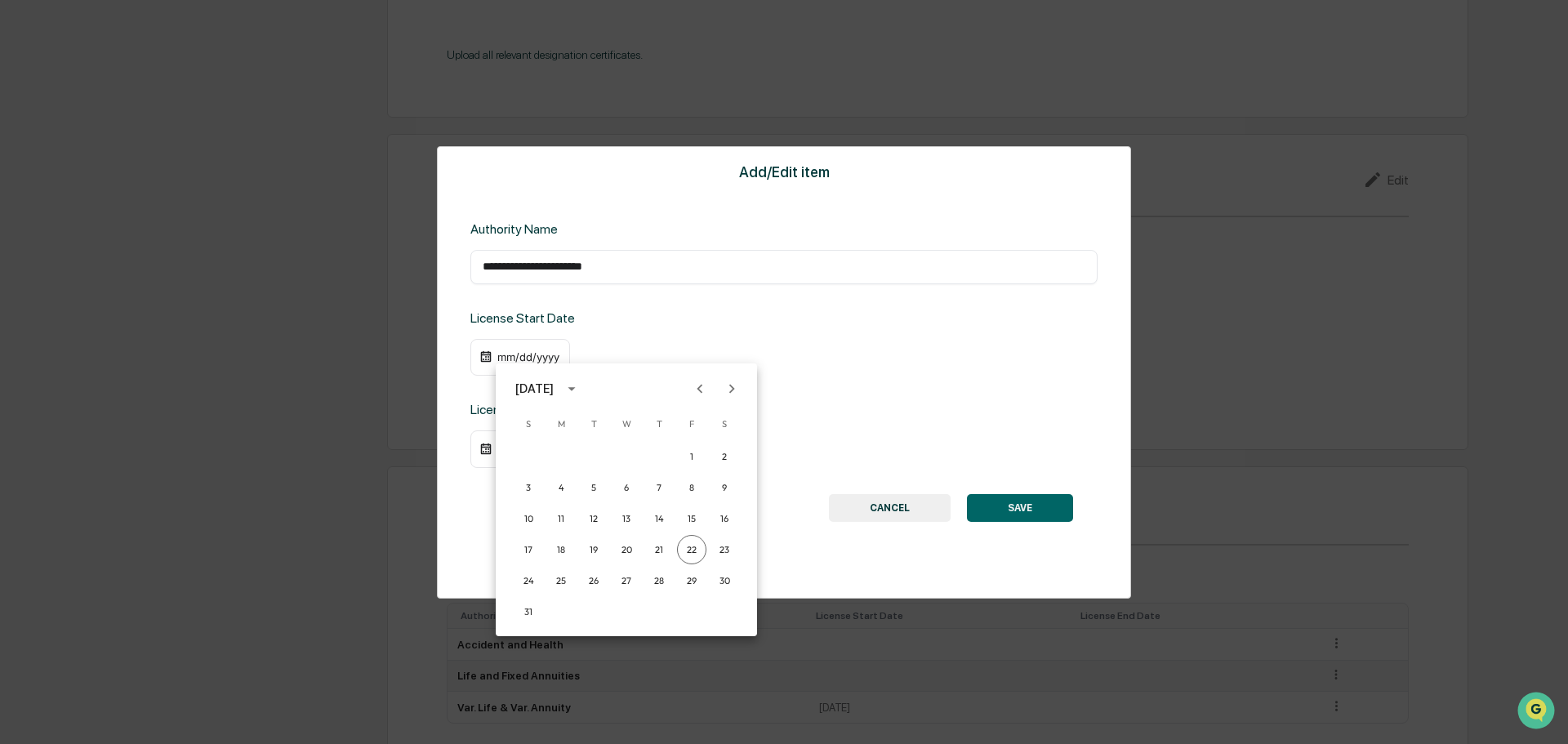
click at [584, 390] on button "calendar view is open, switch to year view" at bounding box center [571, 389] width 26 height 26
click at [691, 418] on button "2004" at bounding box center [712, 411] width 59 height 30
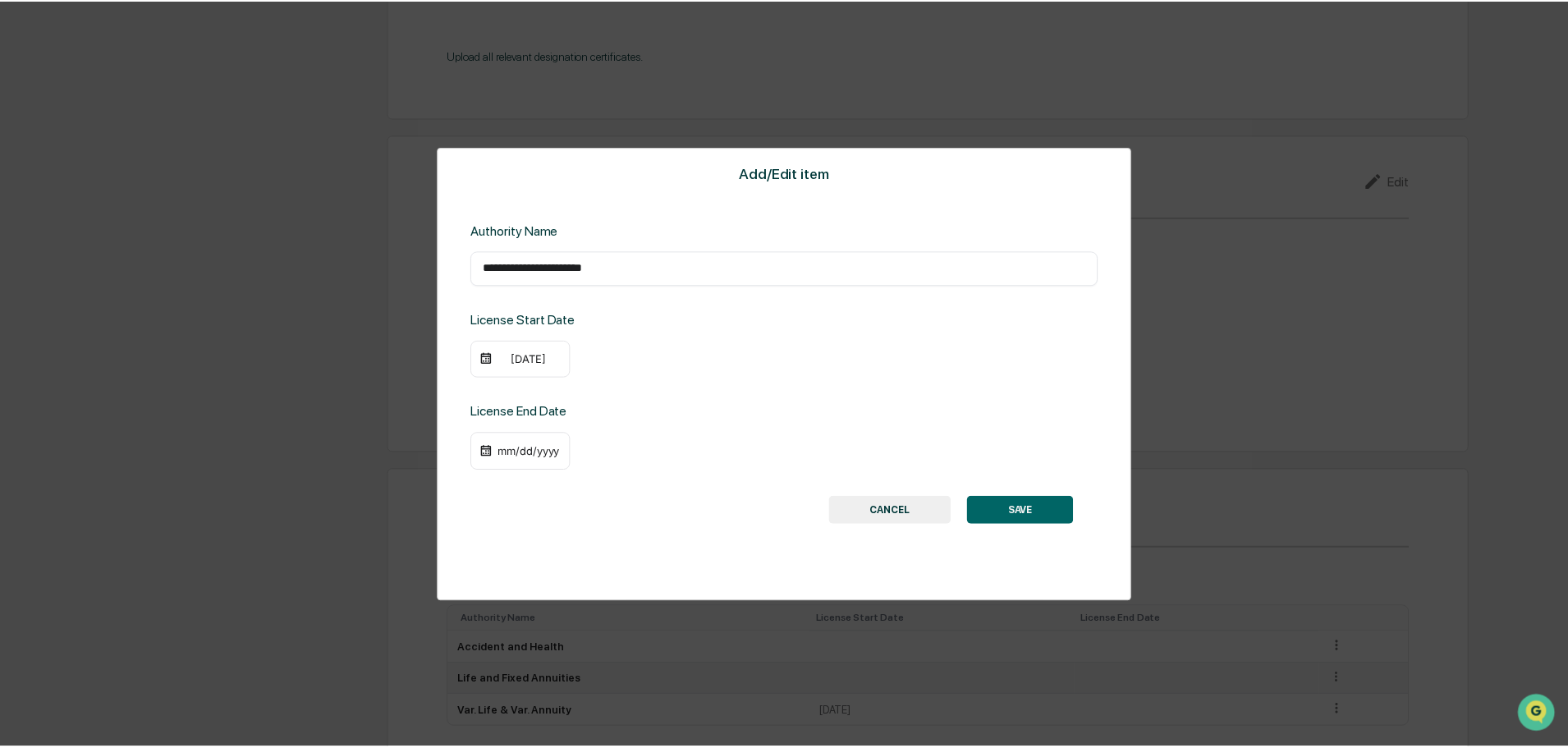
scroll to position [1851, 0]
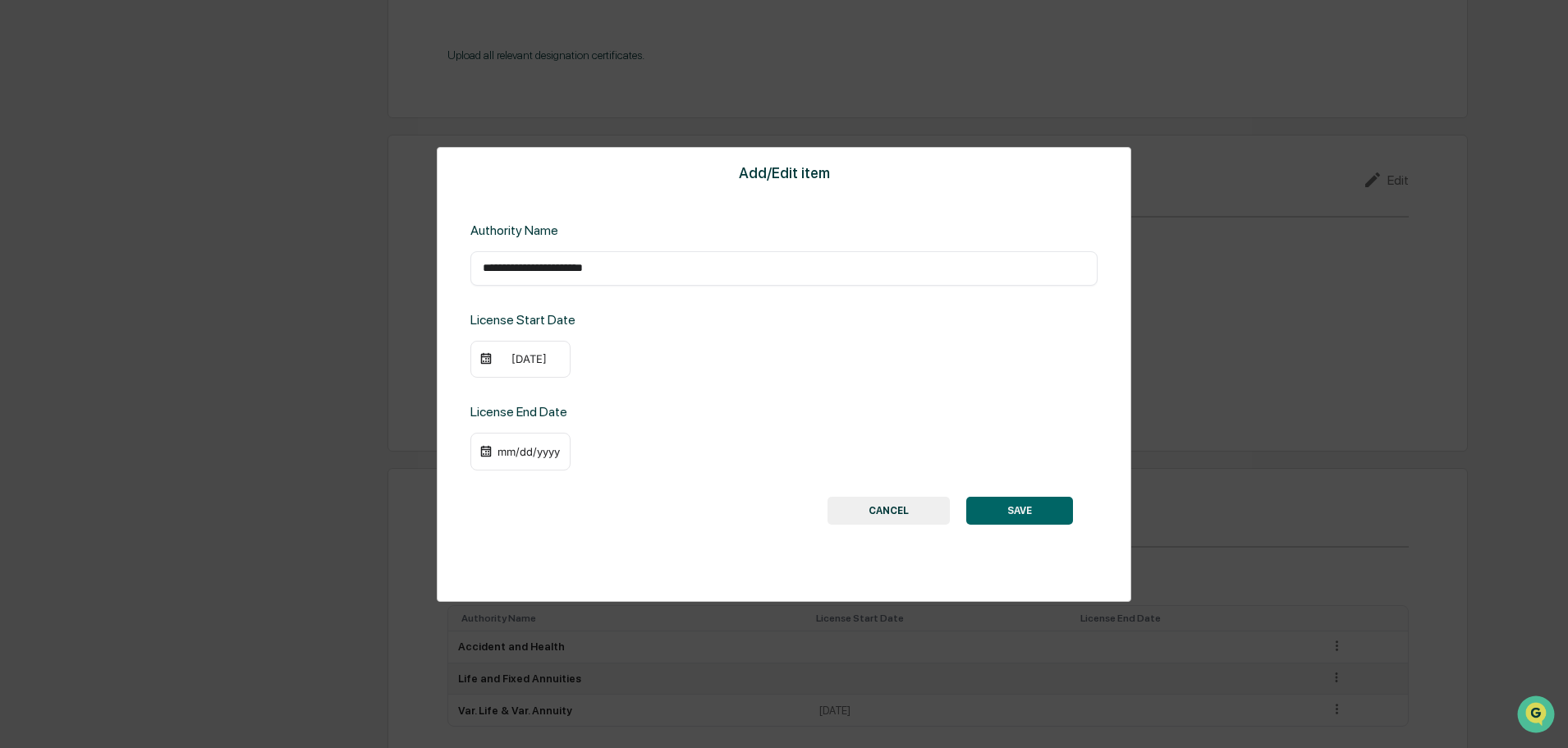
click at [530, 364] on div "[DATE]" at bounding box center [528, 359] width 66 height 13
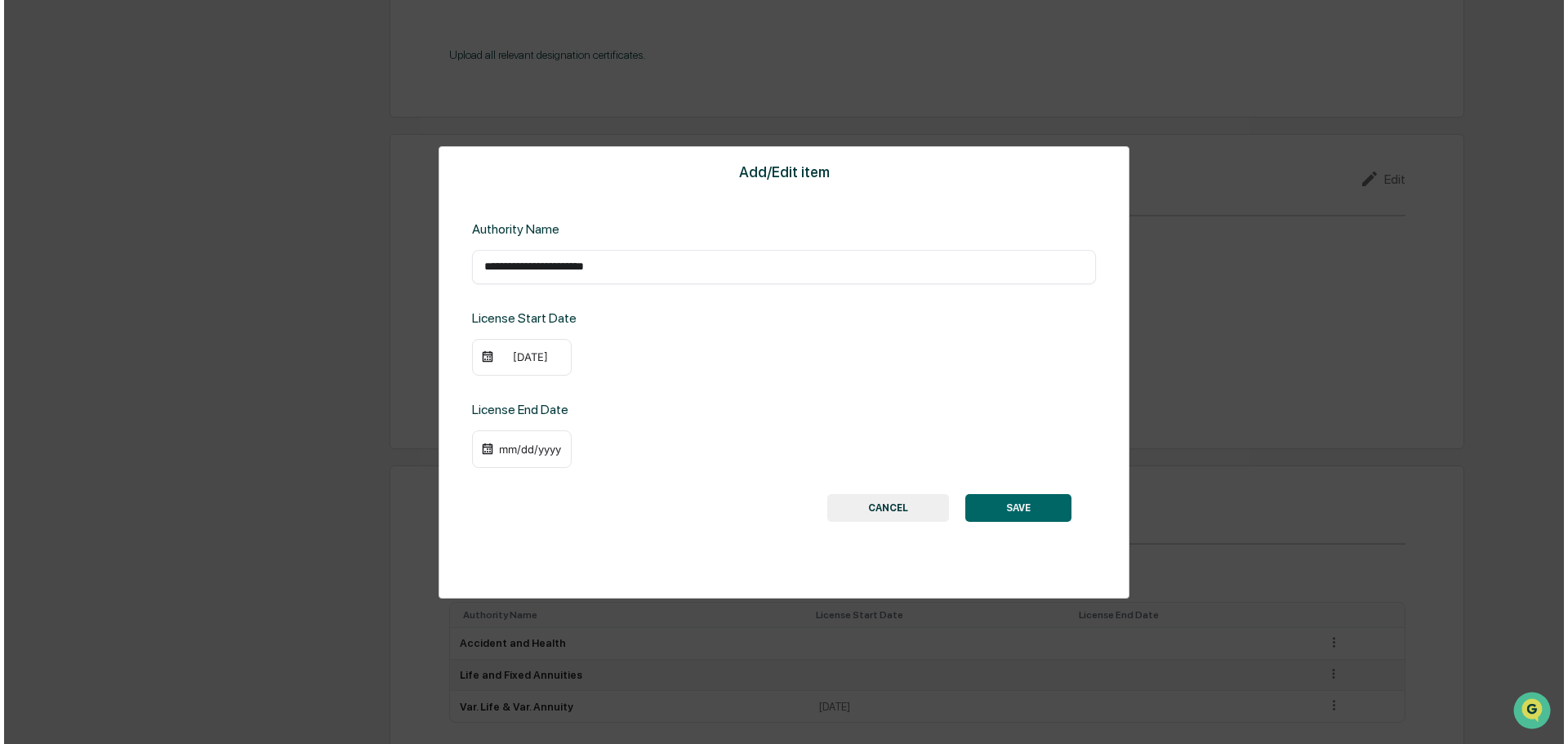
scroll to position [1842, 0]
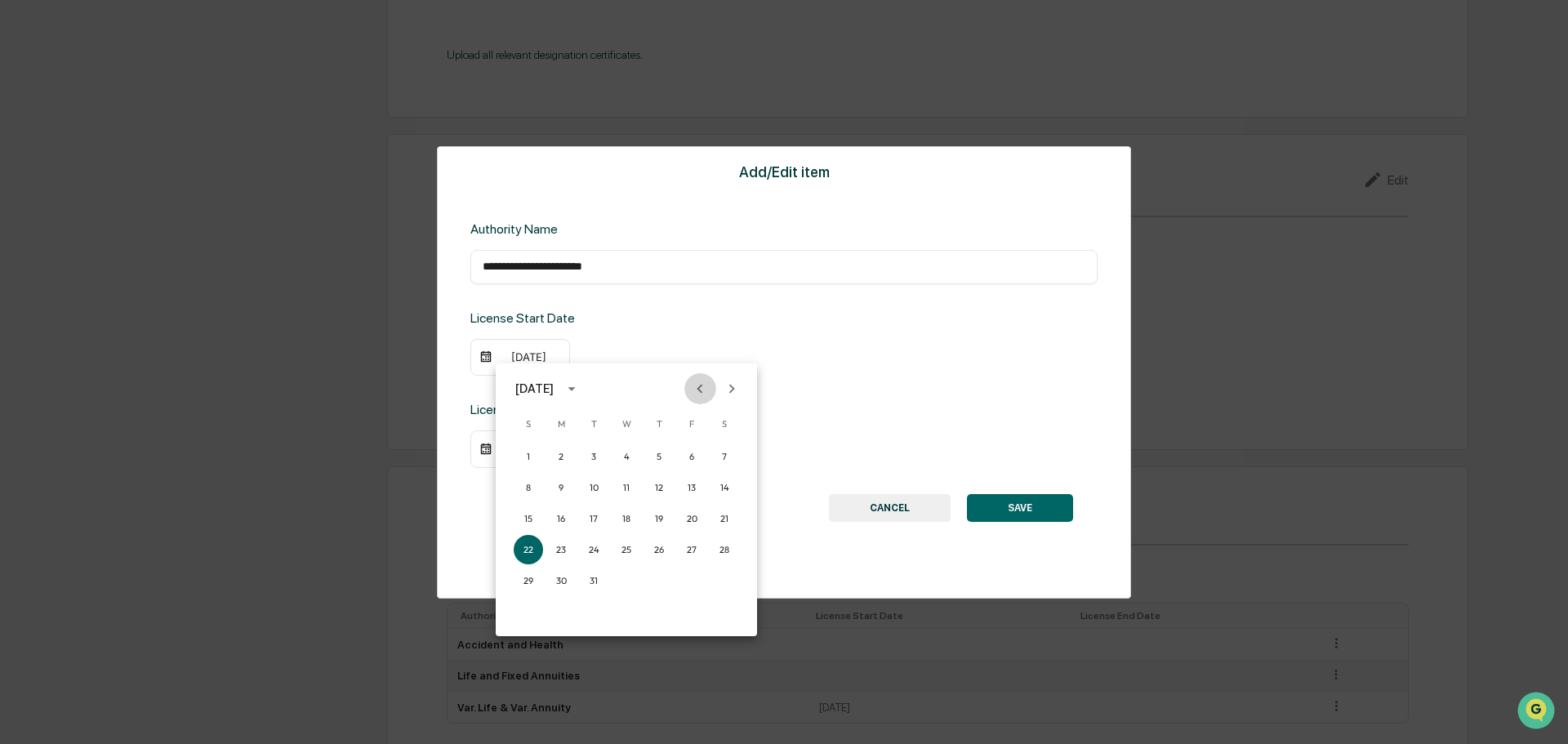
click at [698, 386] on icon "Previous month" at bounding box center [699, 388] width 18 height 18
click at [736, 390] on icon "Next month" at bounding box center [731, 388] width 18 height 18
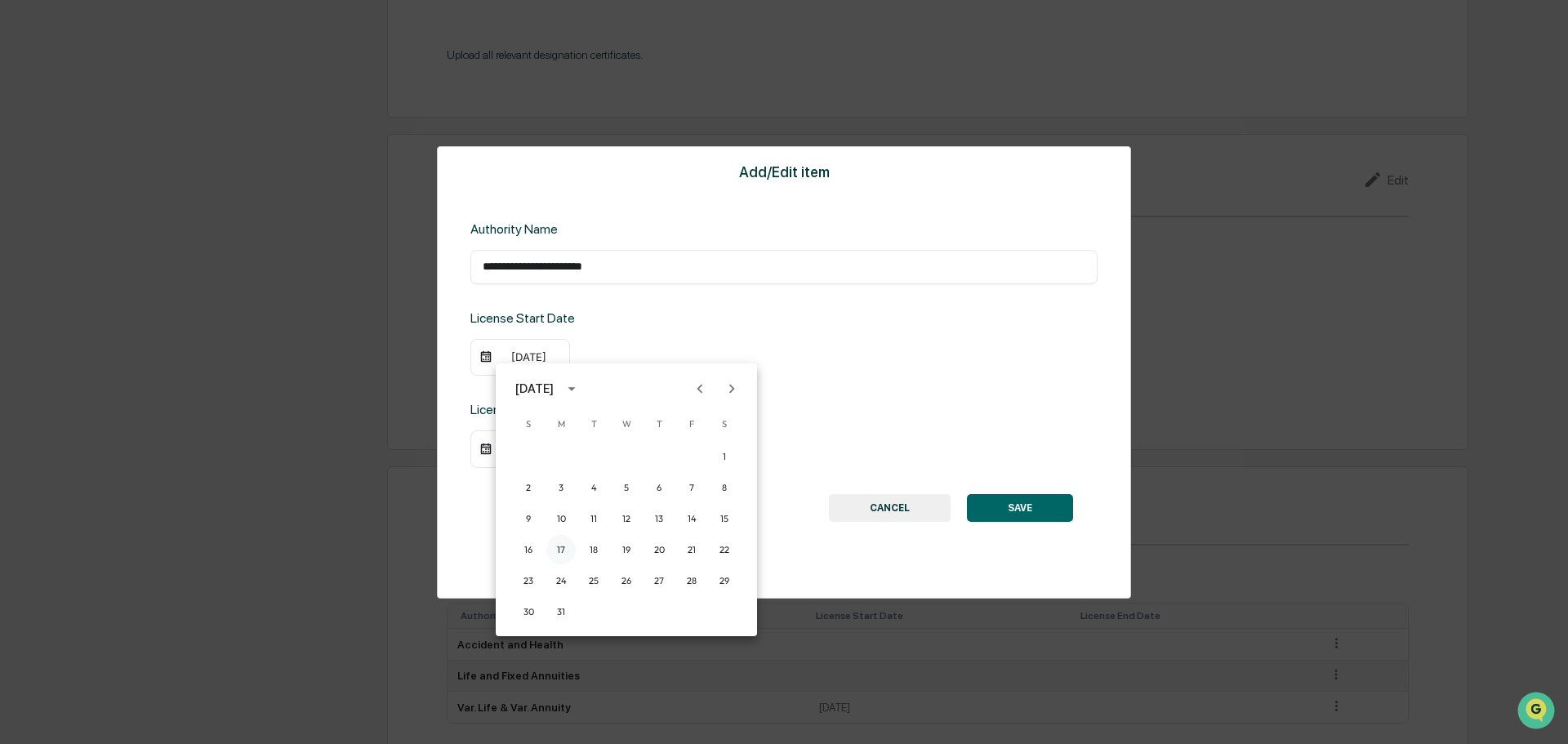
click at [563, 549] on button "17" at bounding box center [561, 549] width 30 height 30
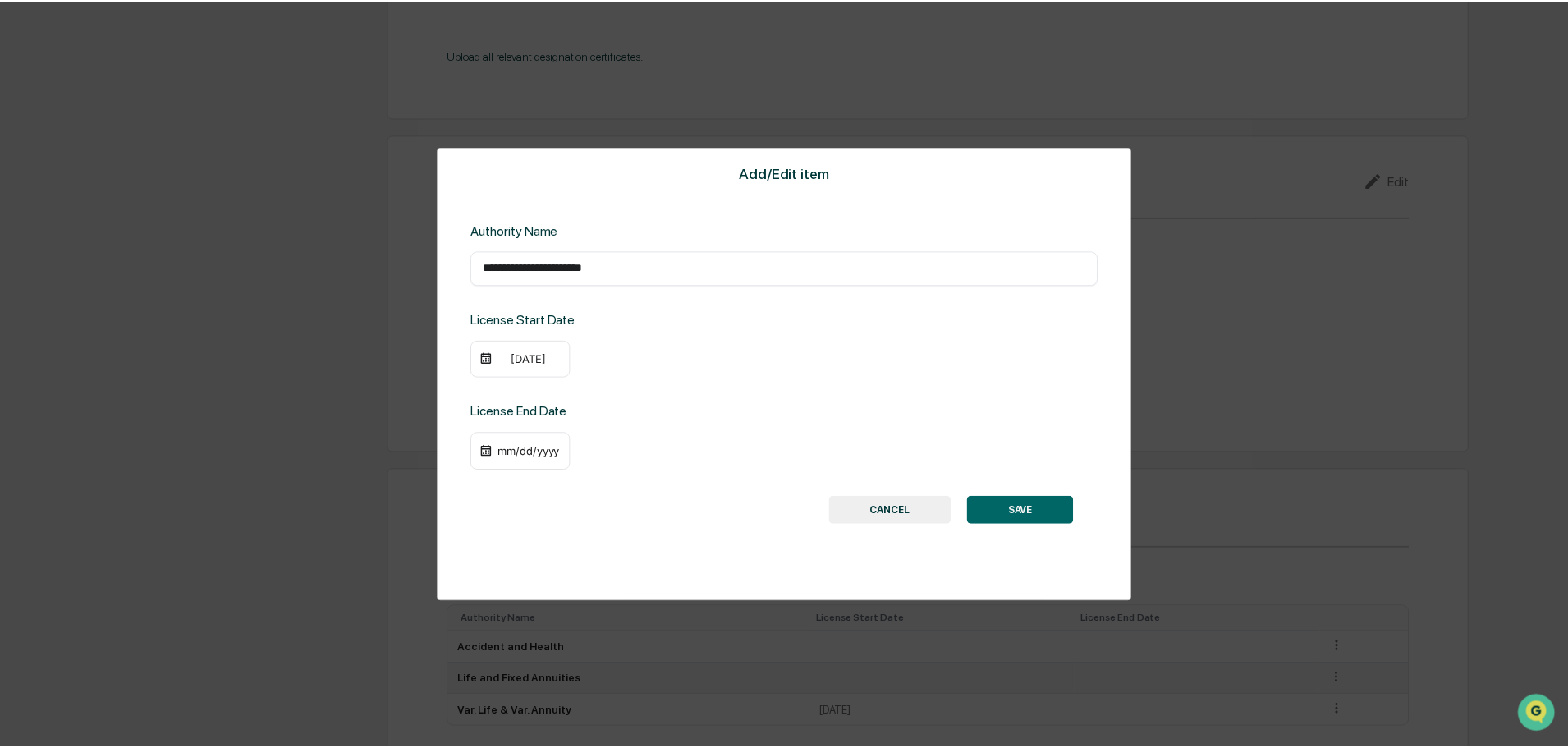
scroll to position [1851, 0]
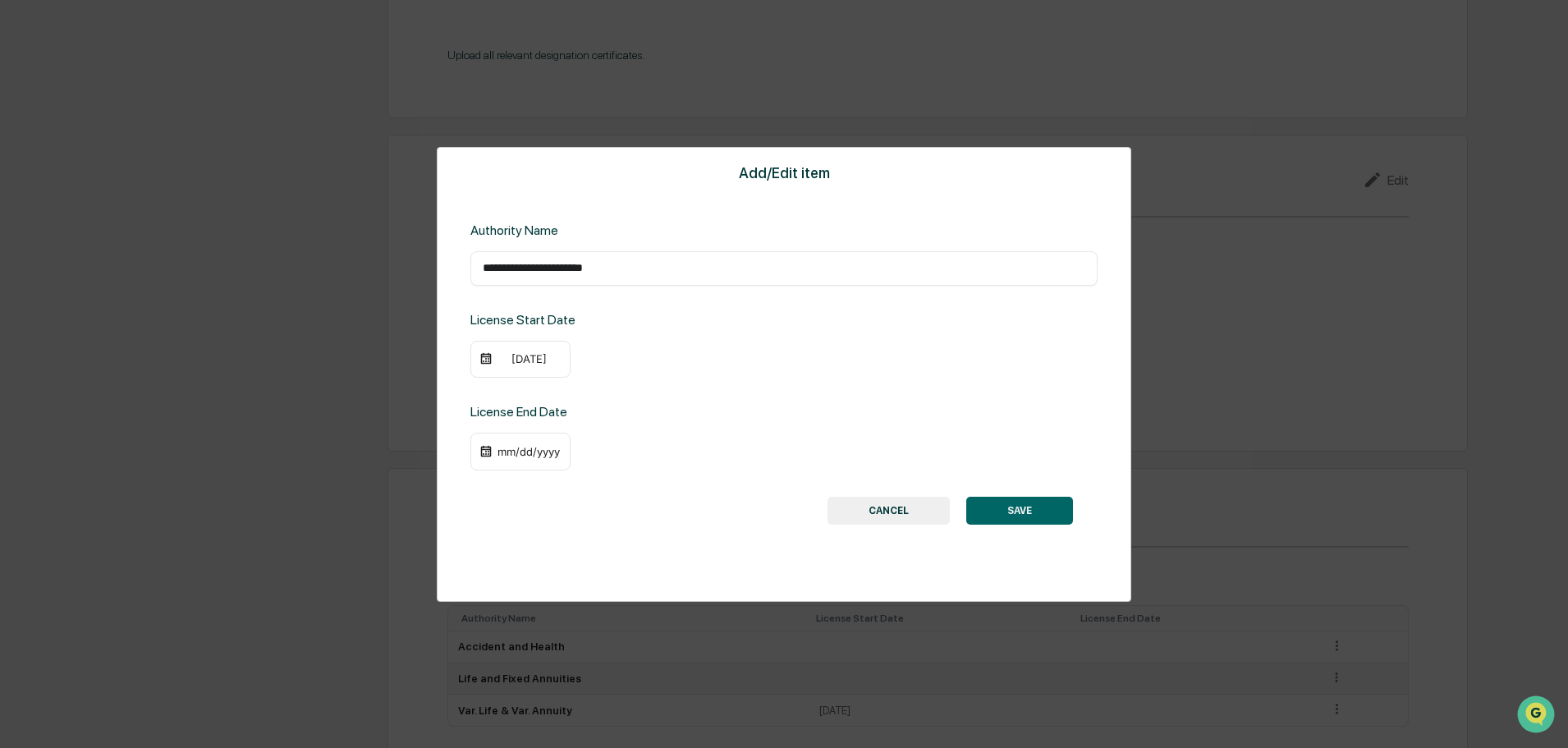
click at [1025, 518] on button "SAVE" at bounding box center [1019, 510] width 107 height 28
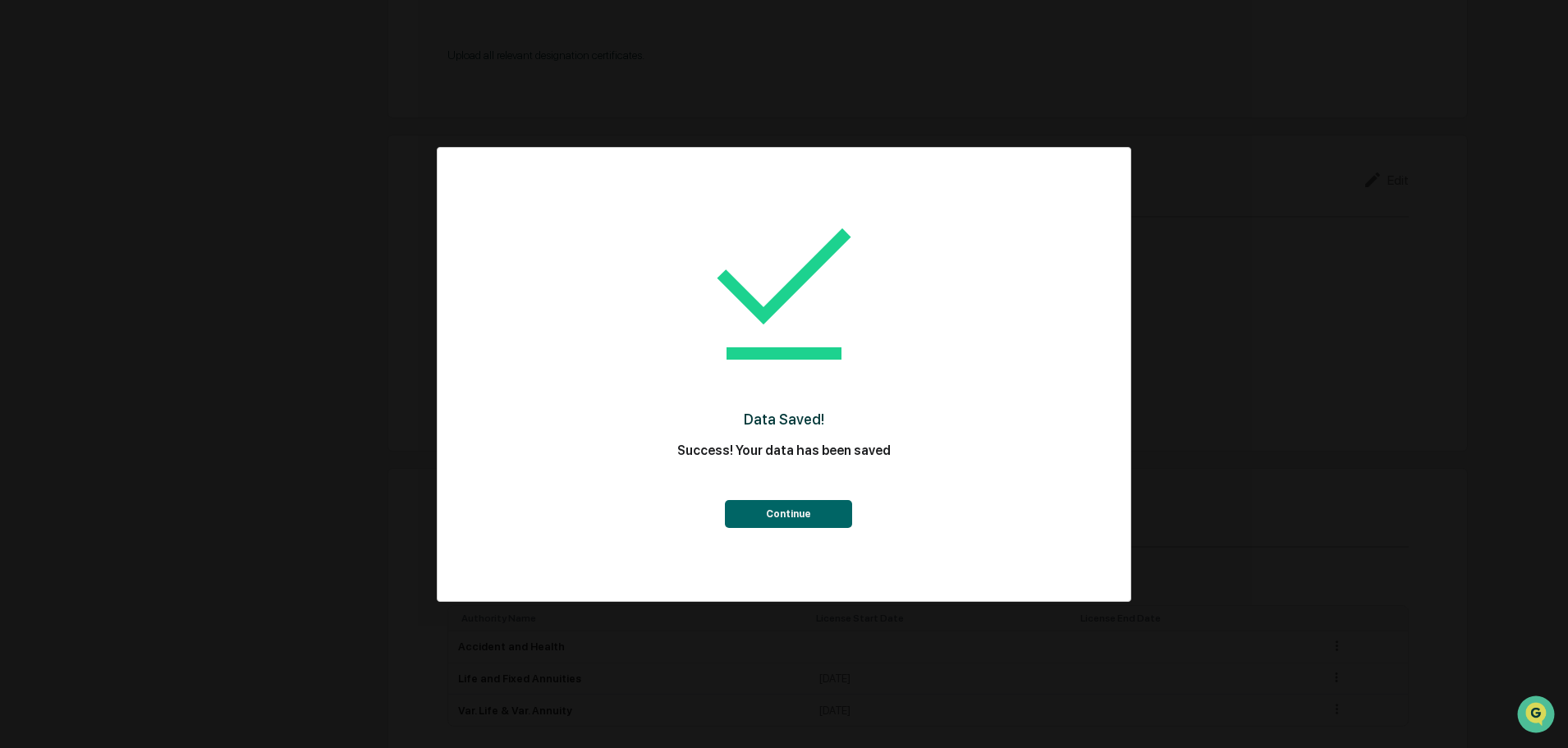
click at [829, 516] on button "Continue" at bounding box center [788, 514] width 127 height 28
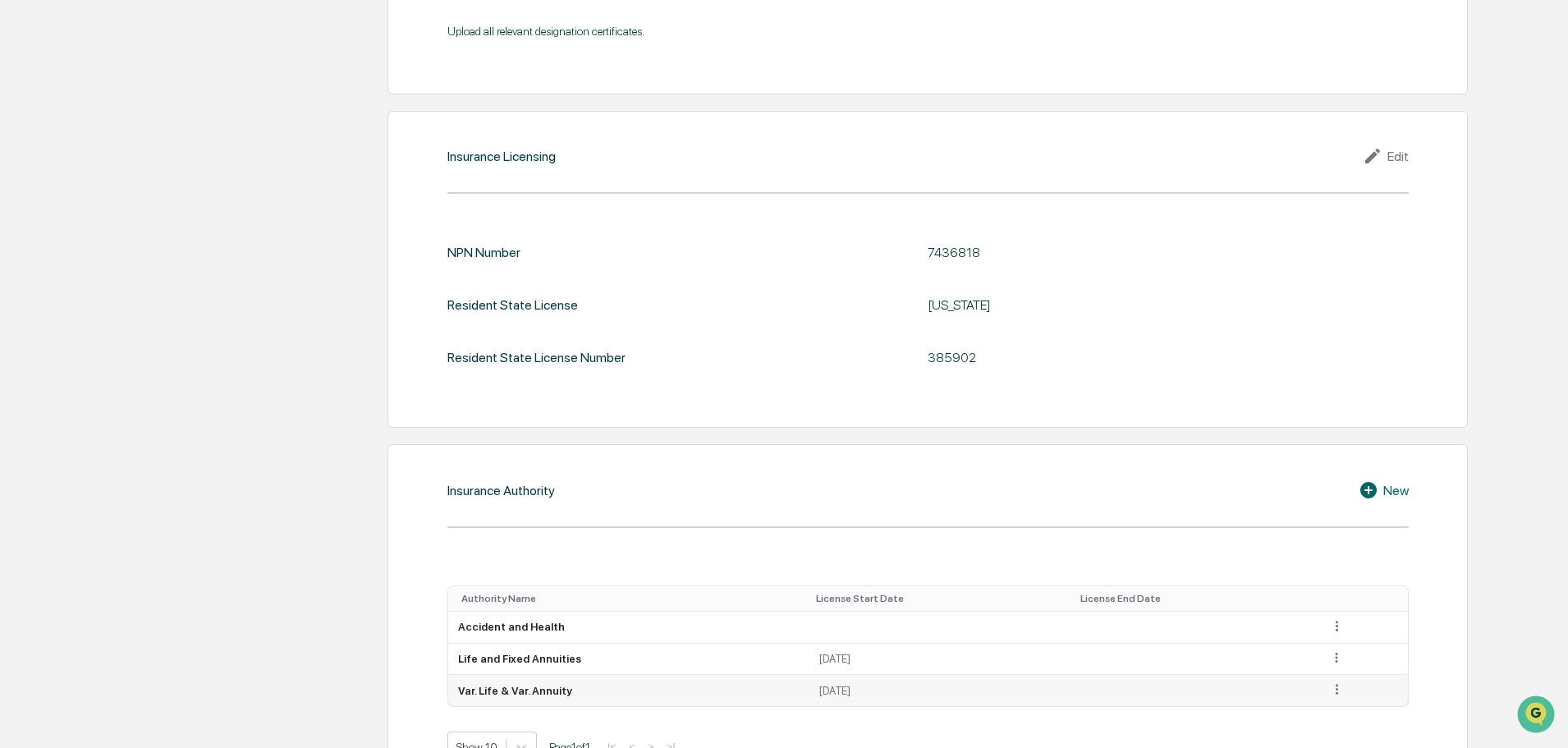
scroll to position [1918, 0]
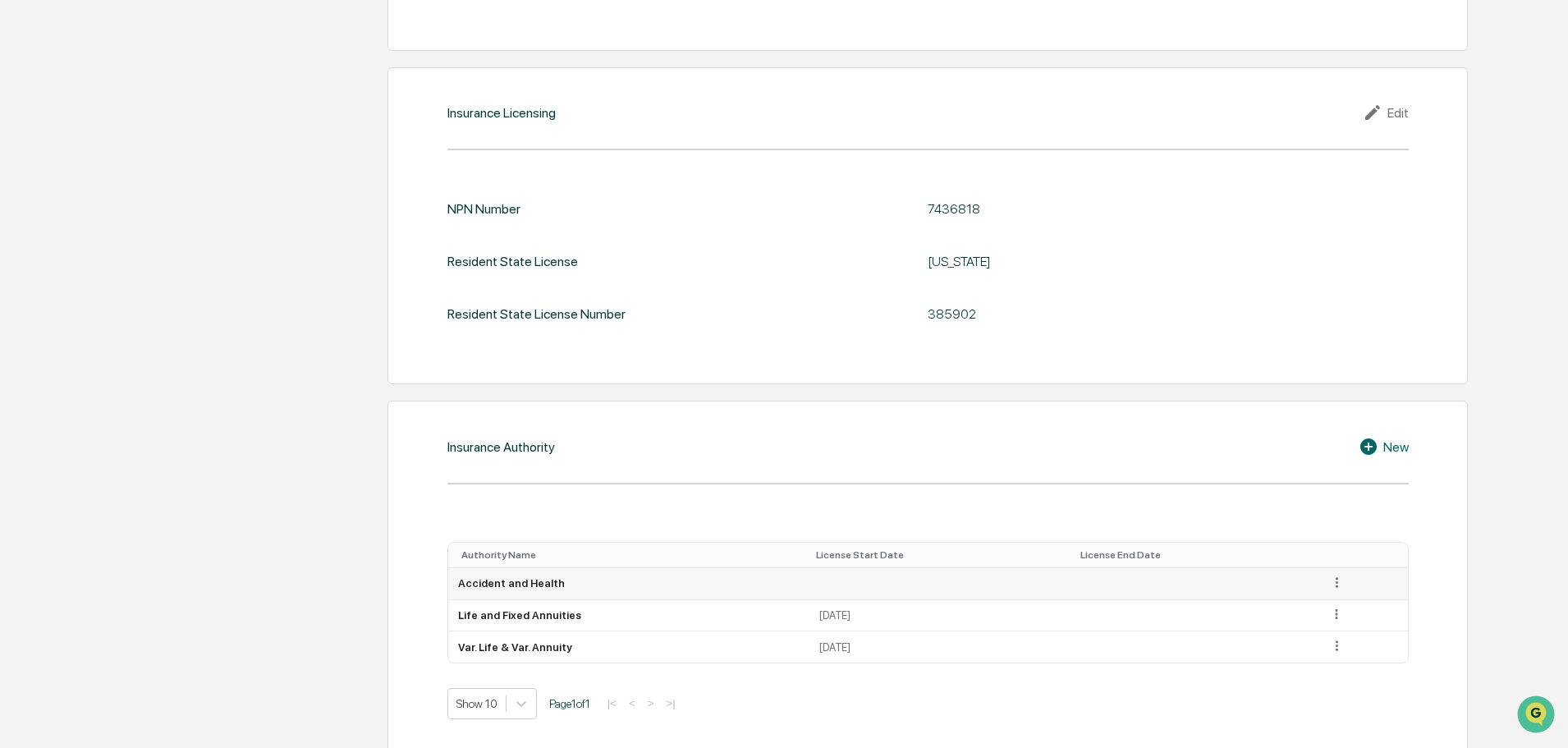
click at [1331, 574] on icon at bounding box center [1336, 582] width 16 height 16
click at [1313, 593] on div "Edit" at bounding box center [1317, 606] width 53 height 26
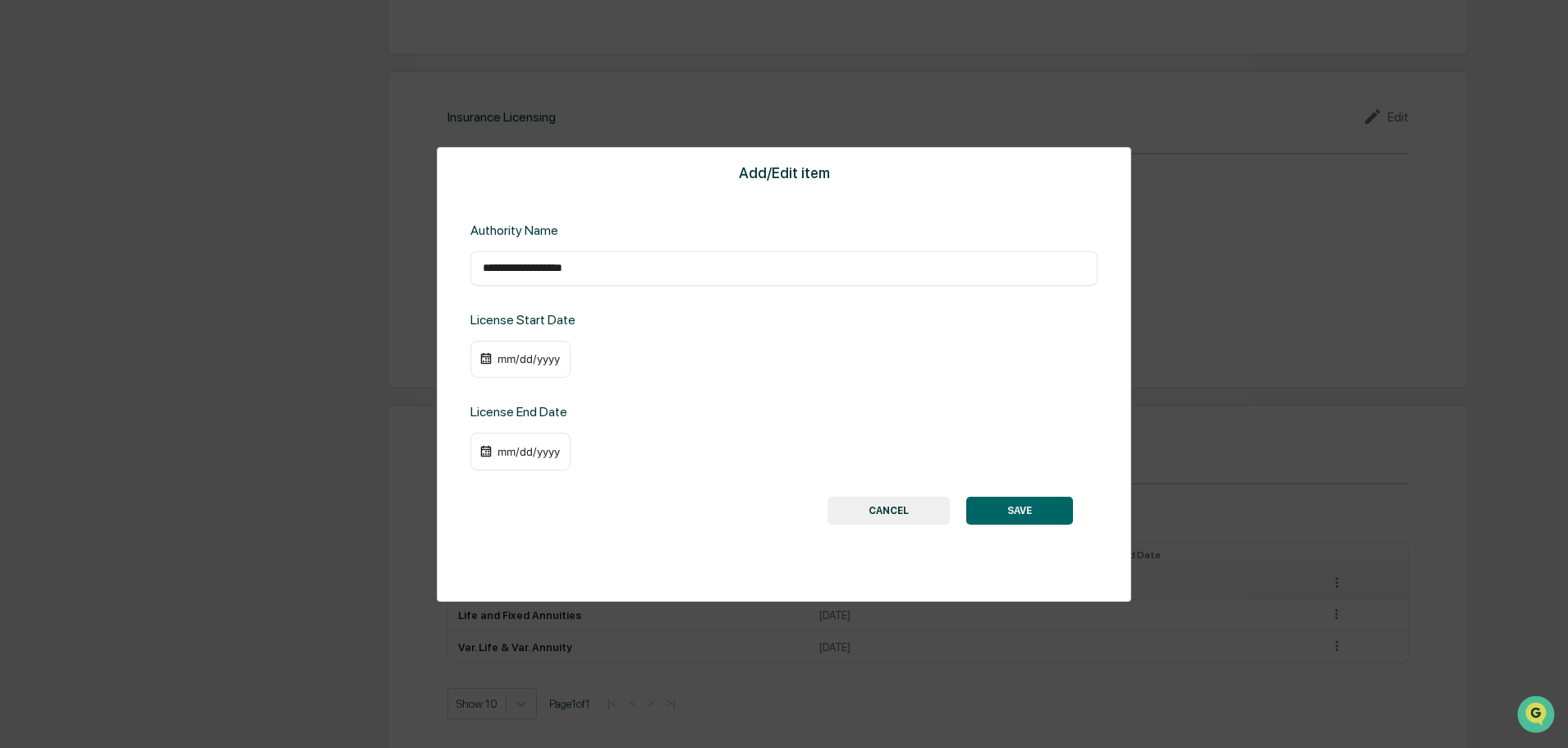
click at [538, 360] on div "mm/dd/yyyy" at bounding box center [528, 359] width 66 height 13
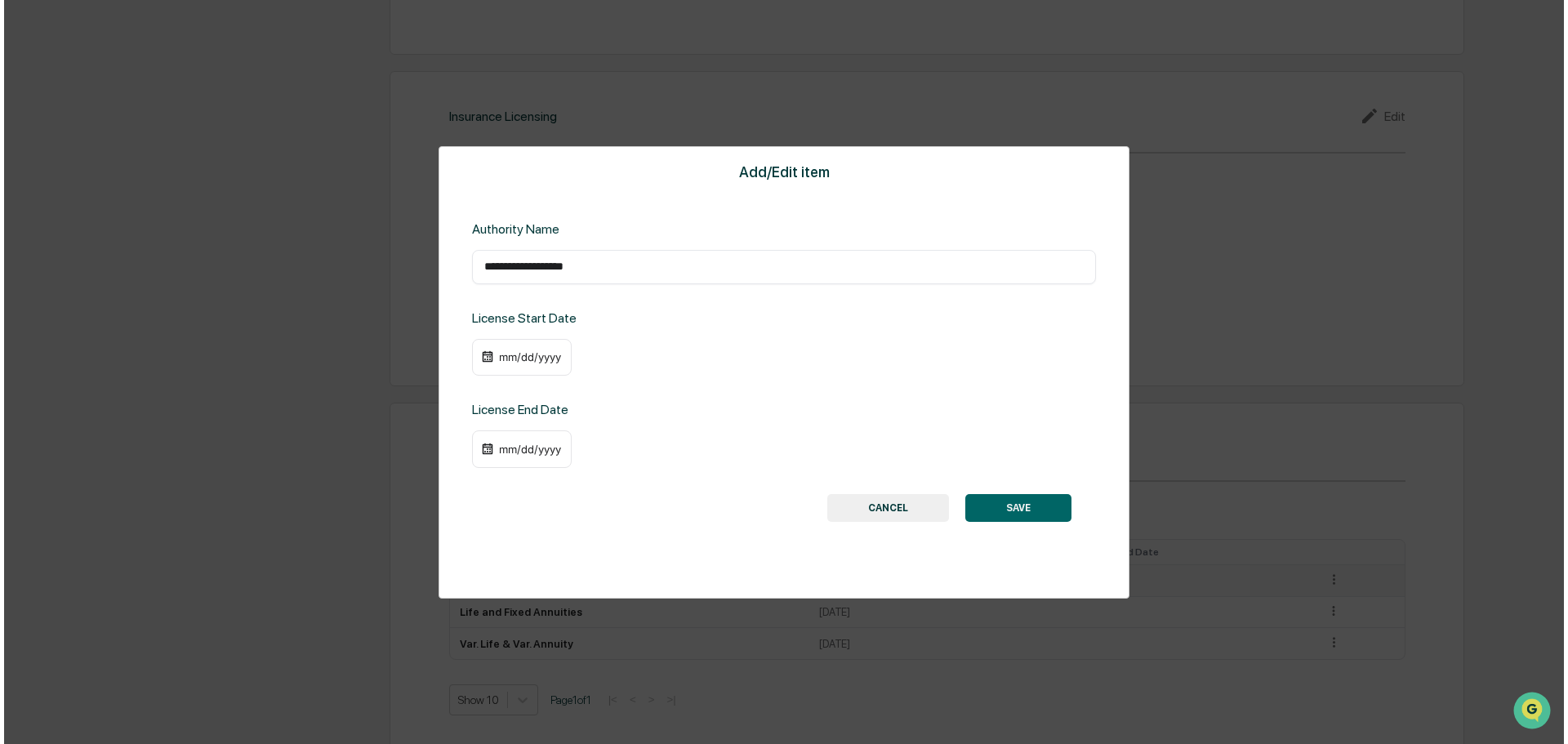
scroll to position [1905, 0]
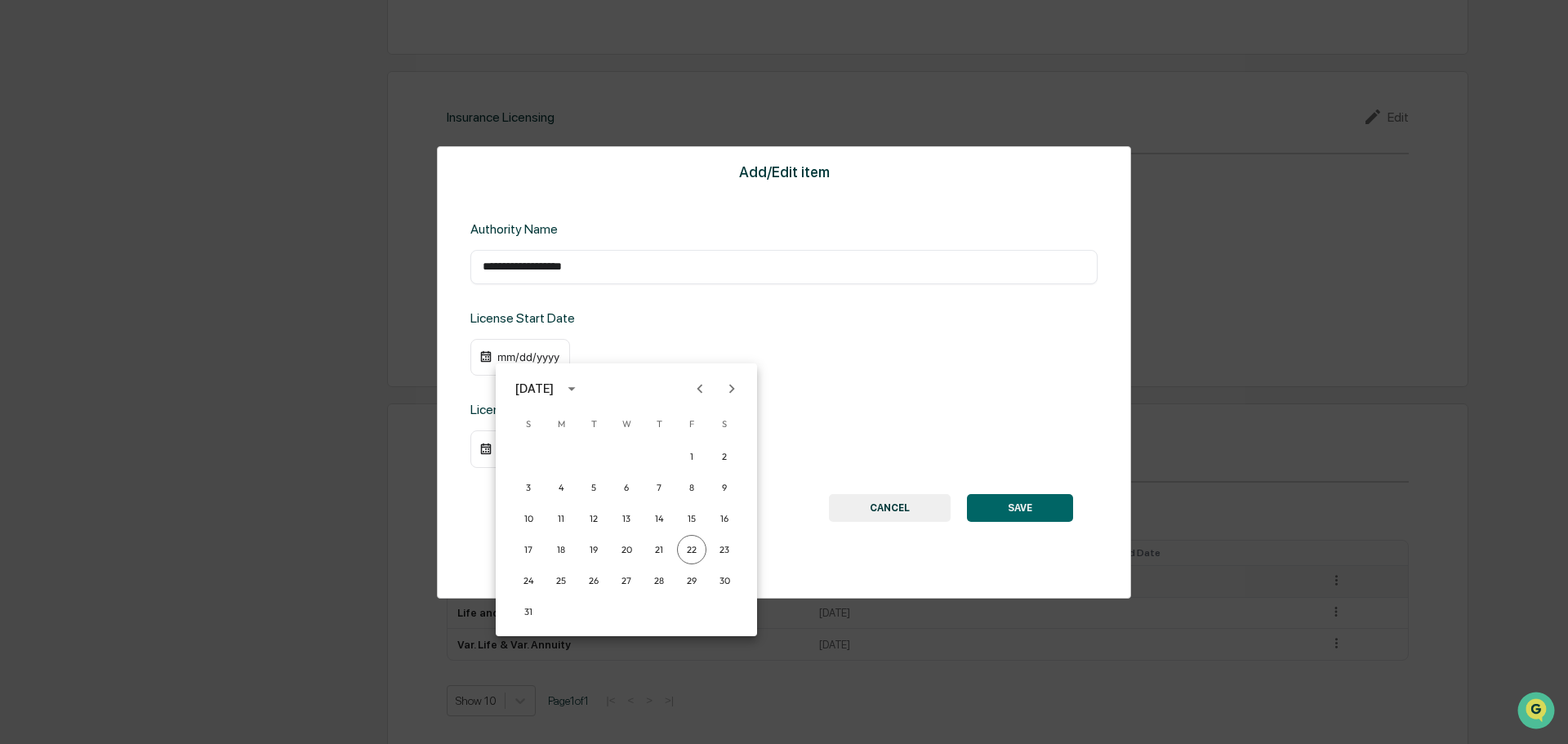
click at [581, 393] on icon "calendar view is open, switch to year view" at bounding box center [571, 388] width 18 height 18
click at [696, 571] on button "2004" at bounding box center [712, 574] width 59 height 30
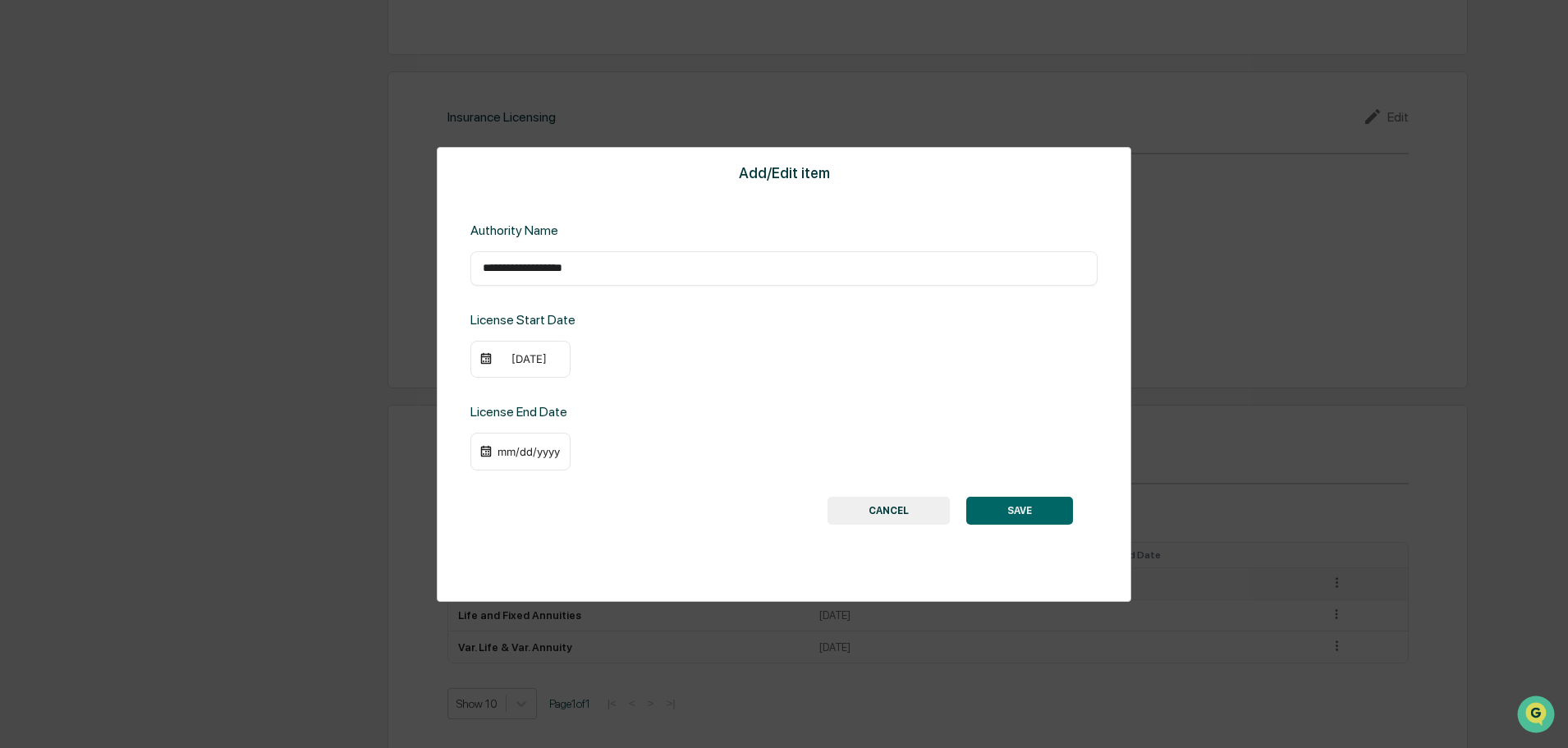
click at [538, 358] on div "[DATE]" at bounding box center [528, 359] width 66 height 13
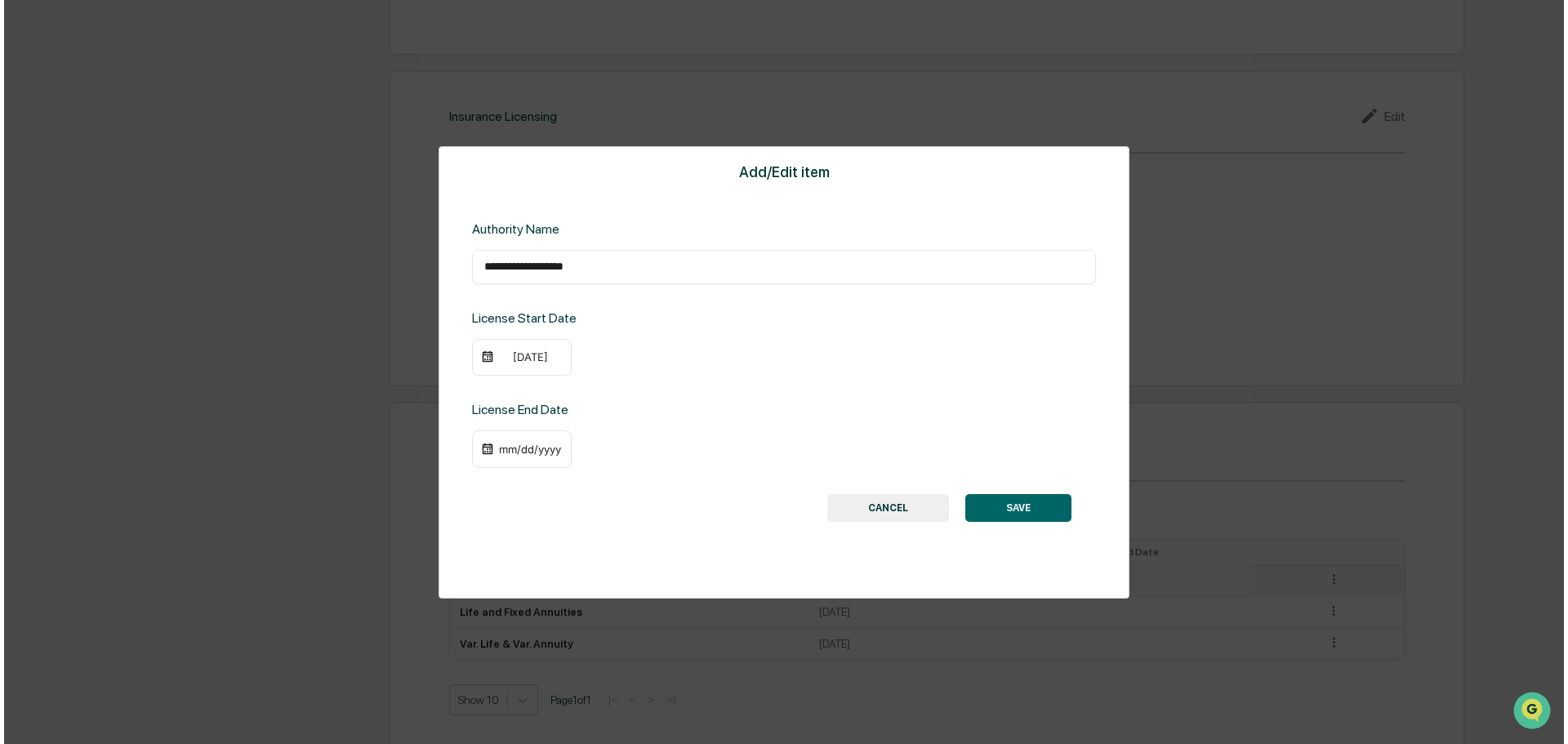
scroll to position [1905, 0]
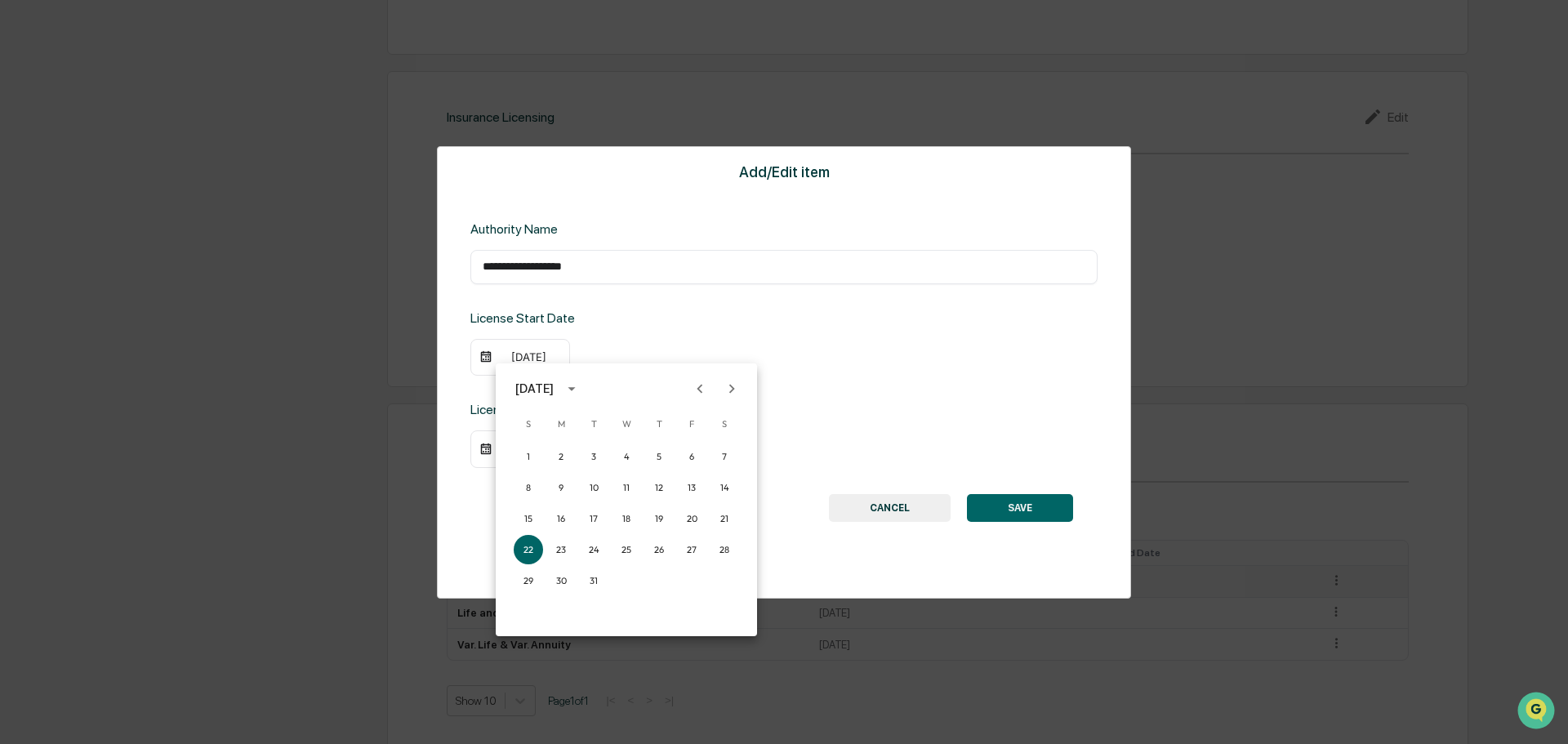
click at [705, 390] on icon "Previous month" at bounding box center [699, 388] width 18 height 18
click at [558, 549] on button "17" at bounding box center [561, 549] width 30 height 30
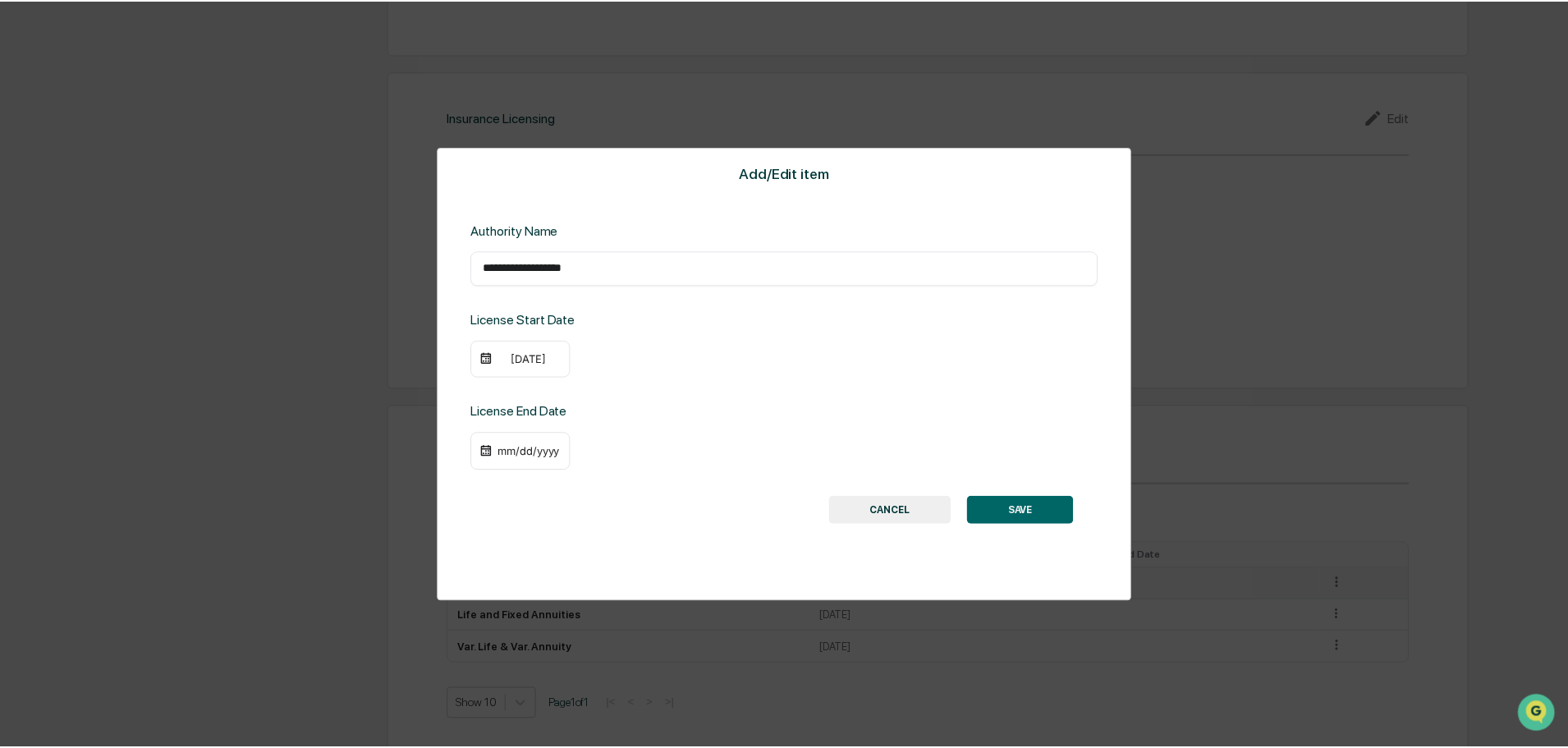
scroll to position [1914, 0]
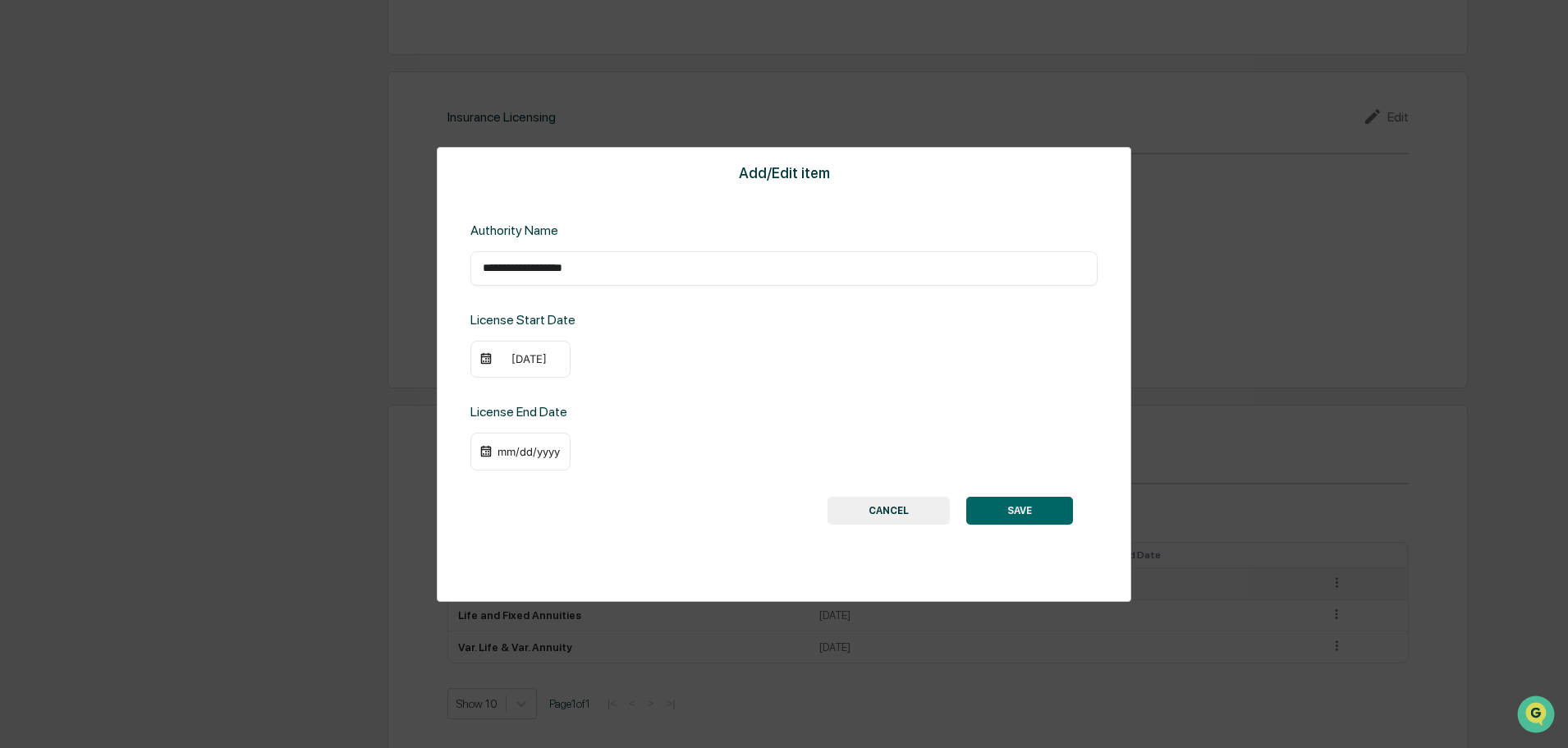
click at [1024, 509] on button "SAVE" at bounding box center [1019, 510] width 107 height 28
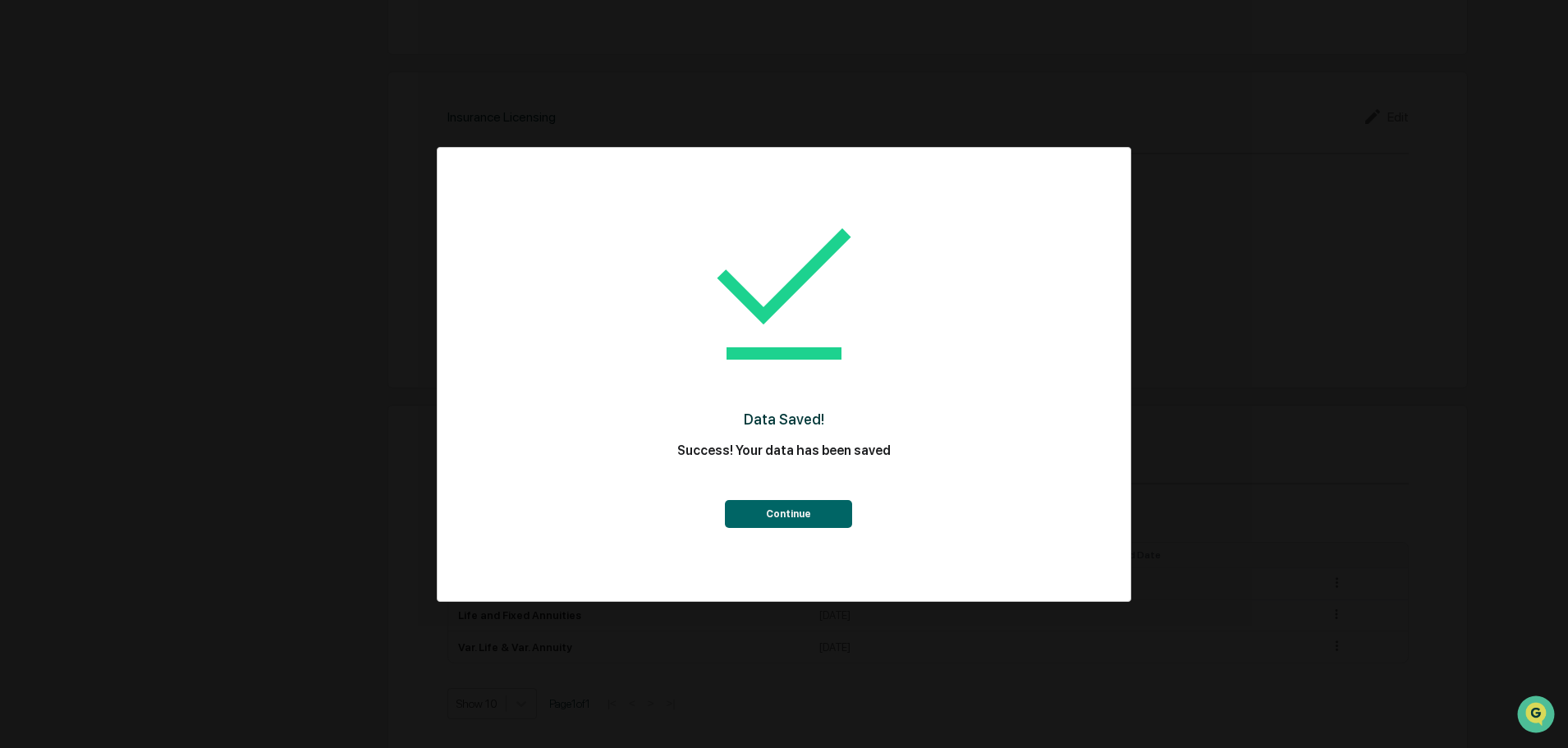
click at [832, 522] on button "Continue" at bounding box center [788, 514] width 127 height 28
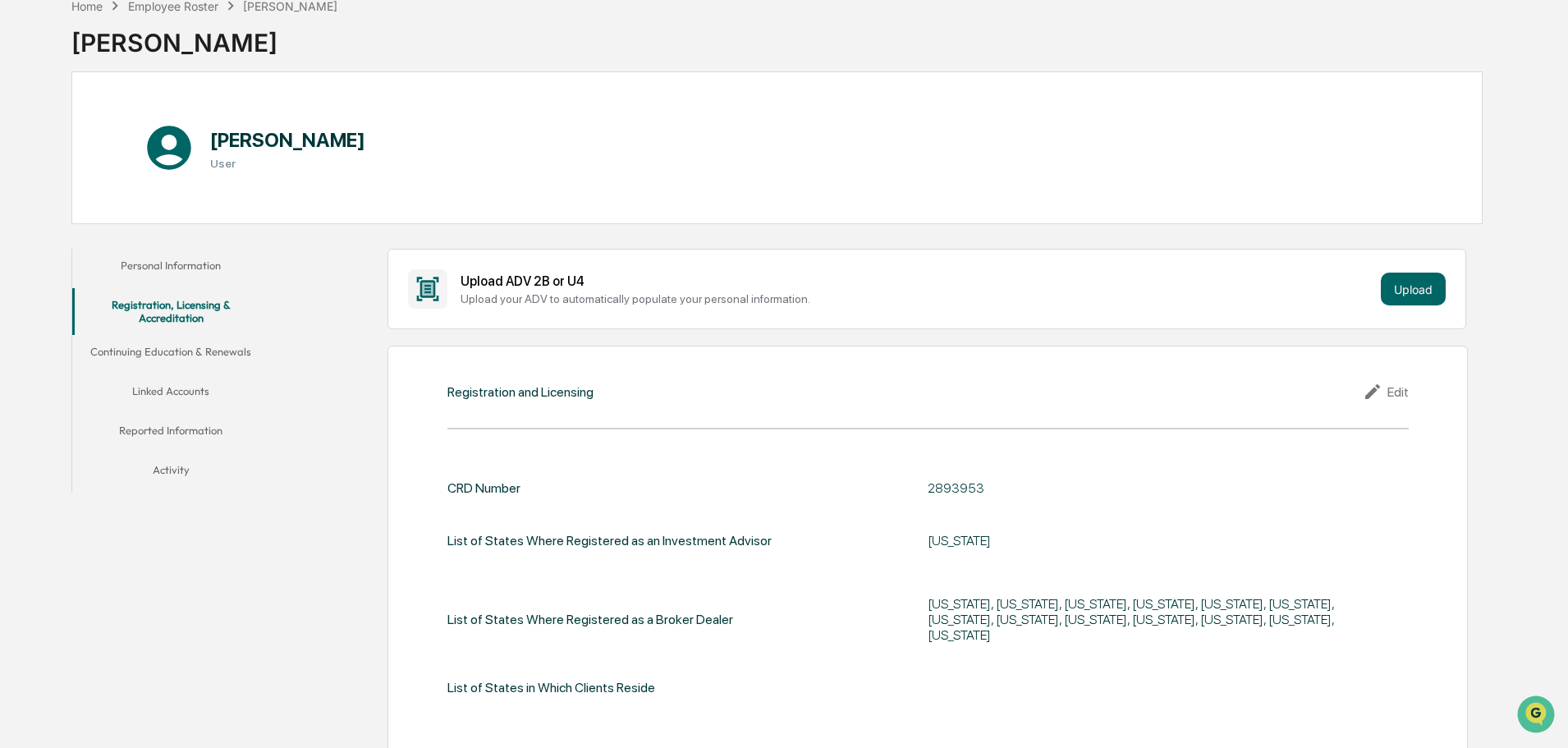
scroll to position [0, 0]
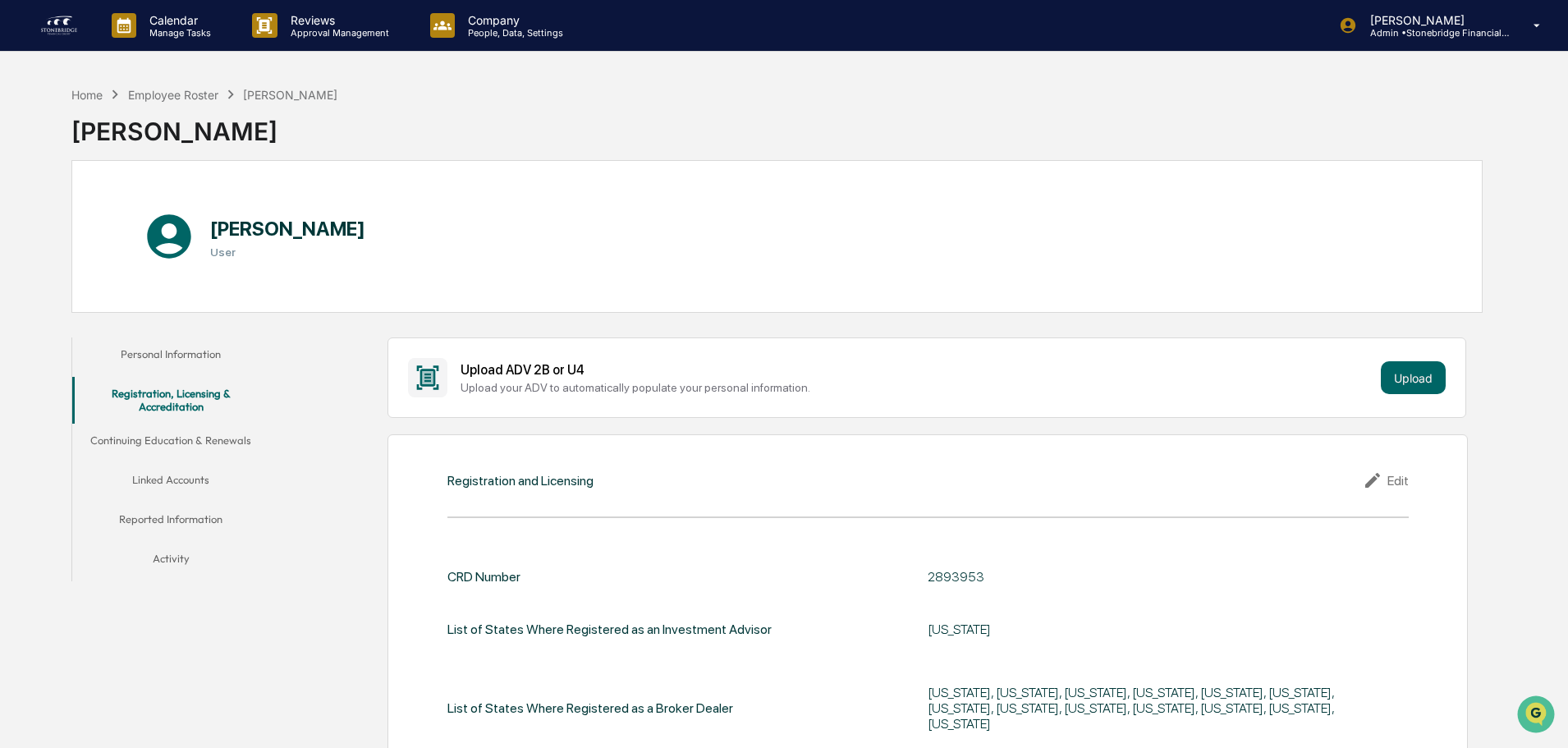
click at [235, 439] on button "Continuing Education & Renewals" at bounding box center [171, 443] width 197 height 39
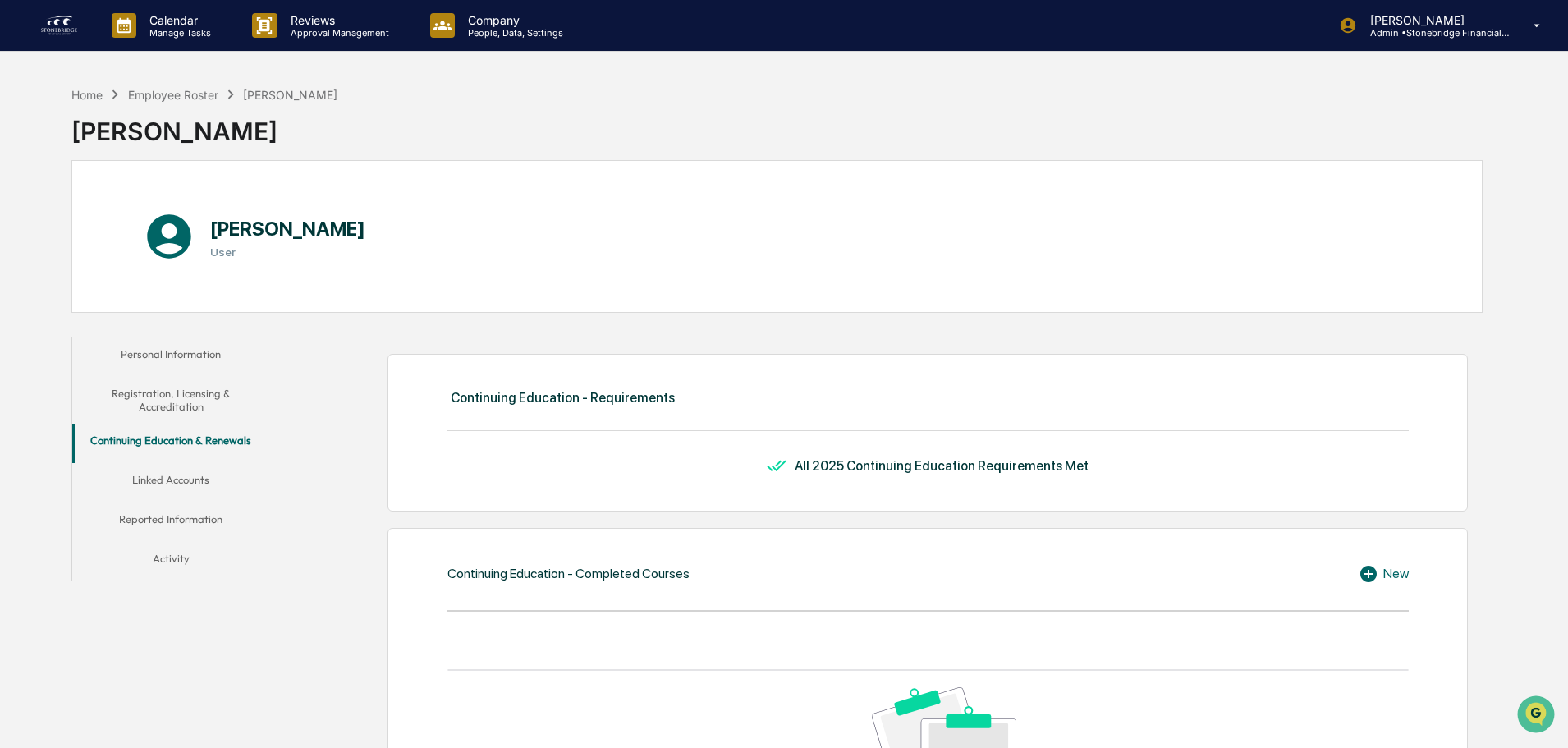
click at [212, 473] on button "Linked Accounts" at bounding box center [171, 483] width 197 height 39
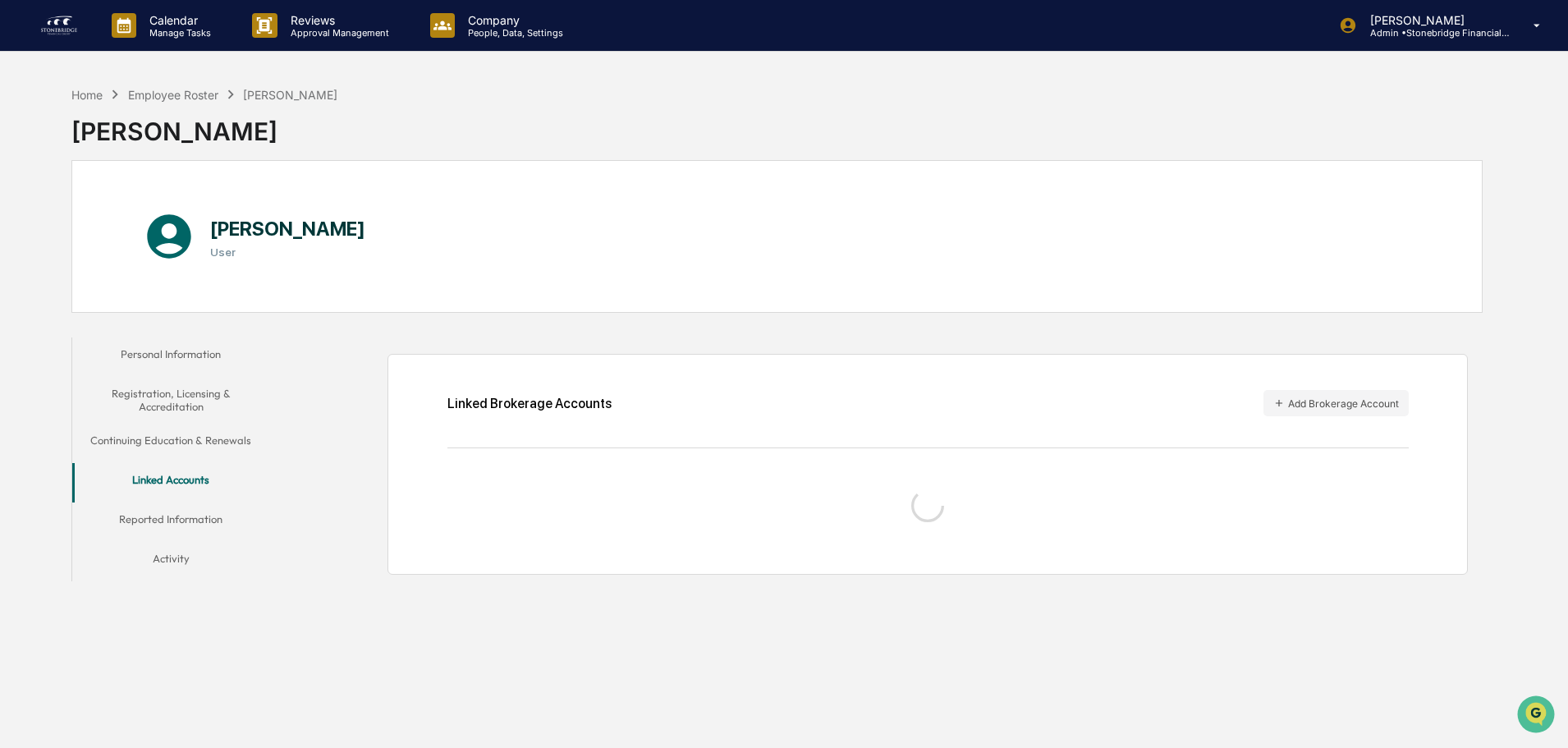
click at [212, 512] on button "Reported Information" at bounding box center [171, 522] width 197 height 39
